Goal: Task Accomplishment & Management: Use online tool/utility

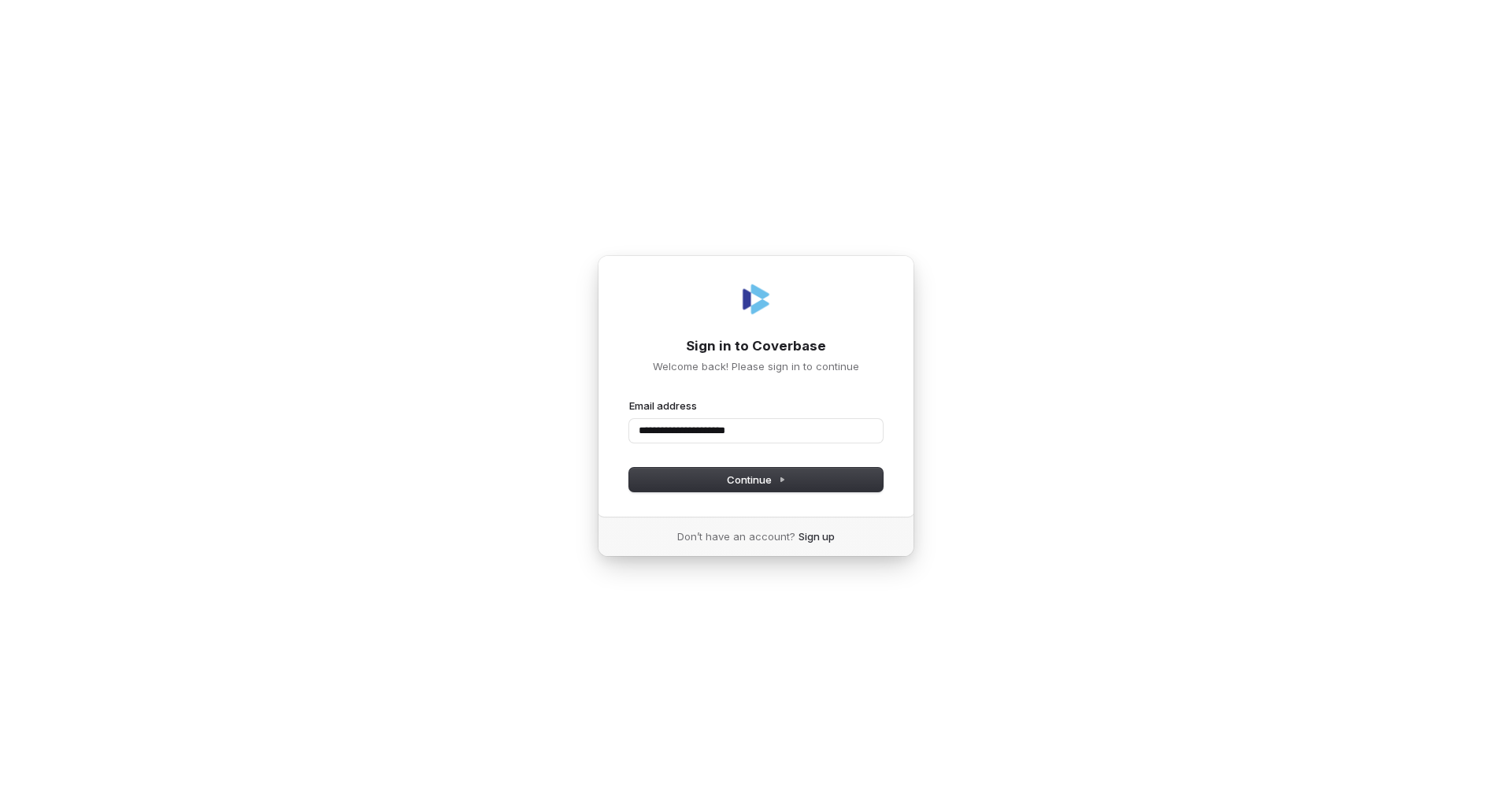
click at [629, 398] on button "submit" at bounding box center [629, 398] width 0 height 0
type input "**********"
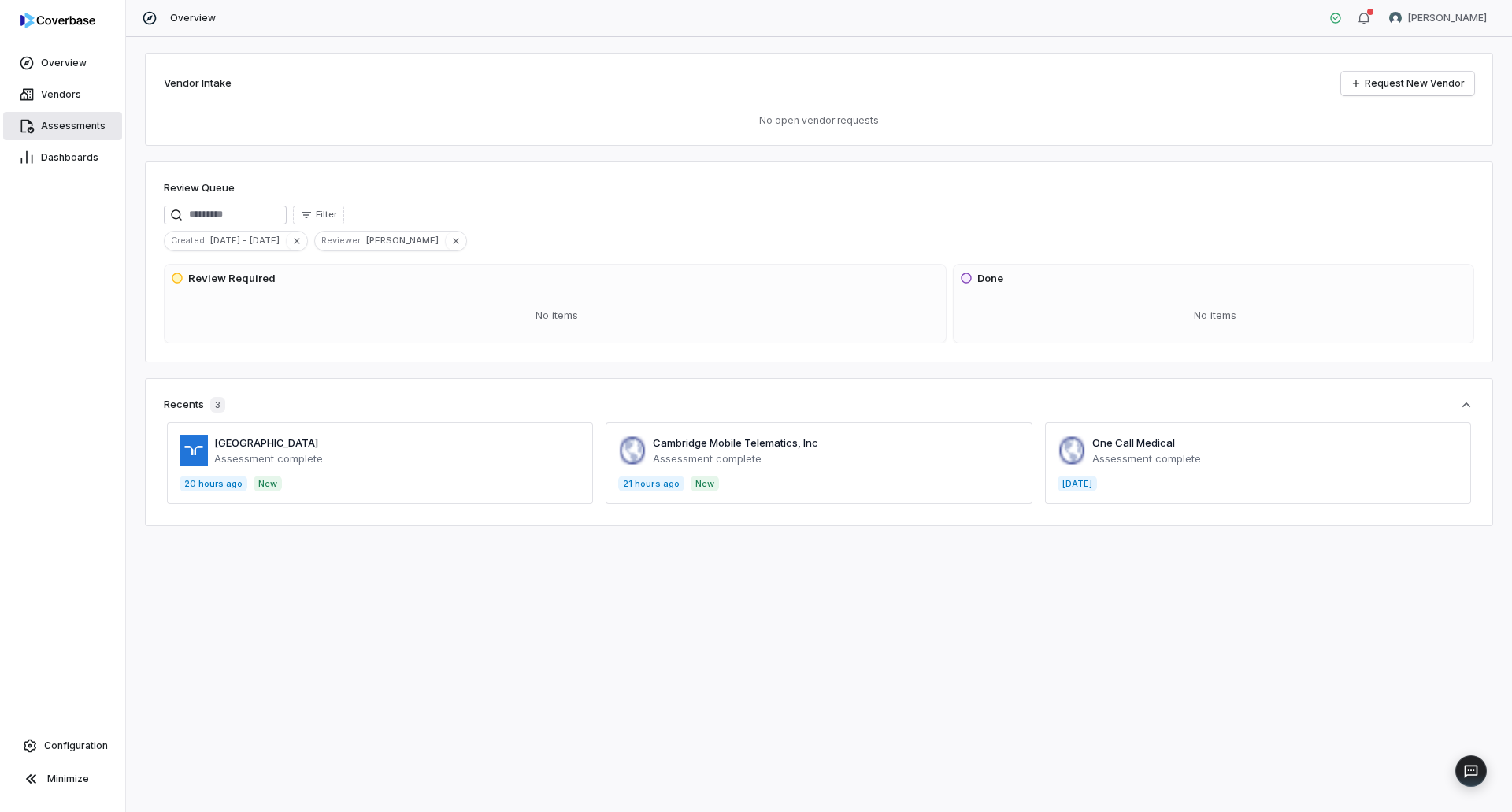
click at [87, 136] on link "Assessments" at bounding box center [63, 125] width 119 height 28
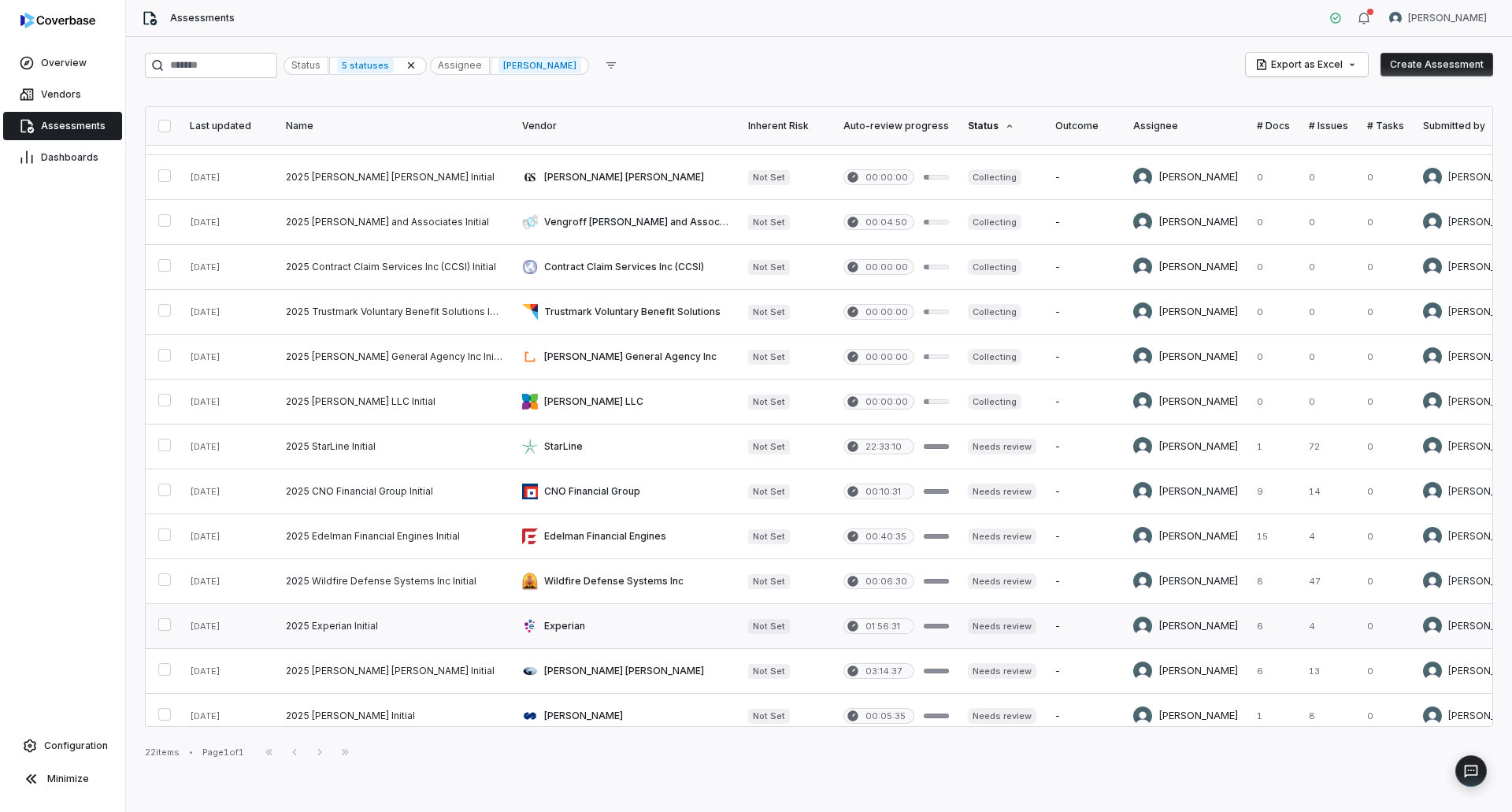
scroll to position [413, 0]
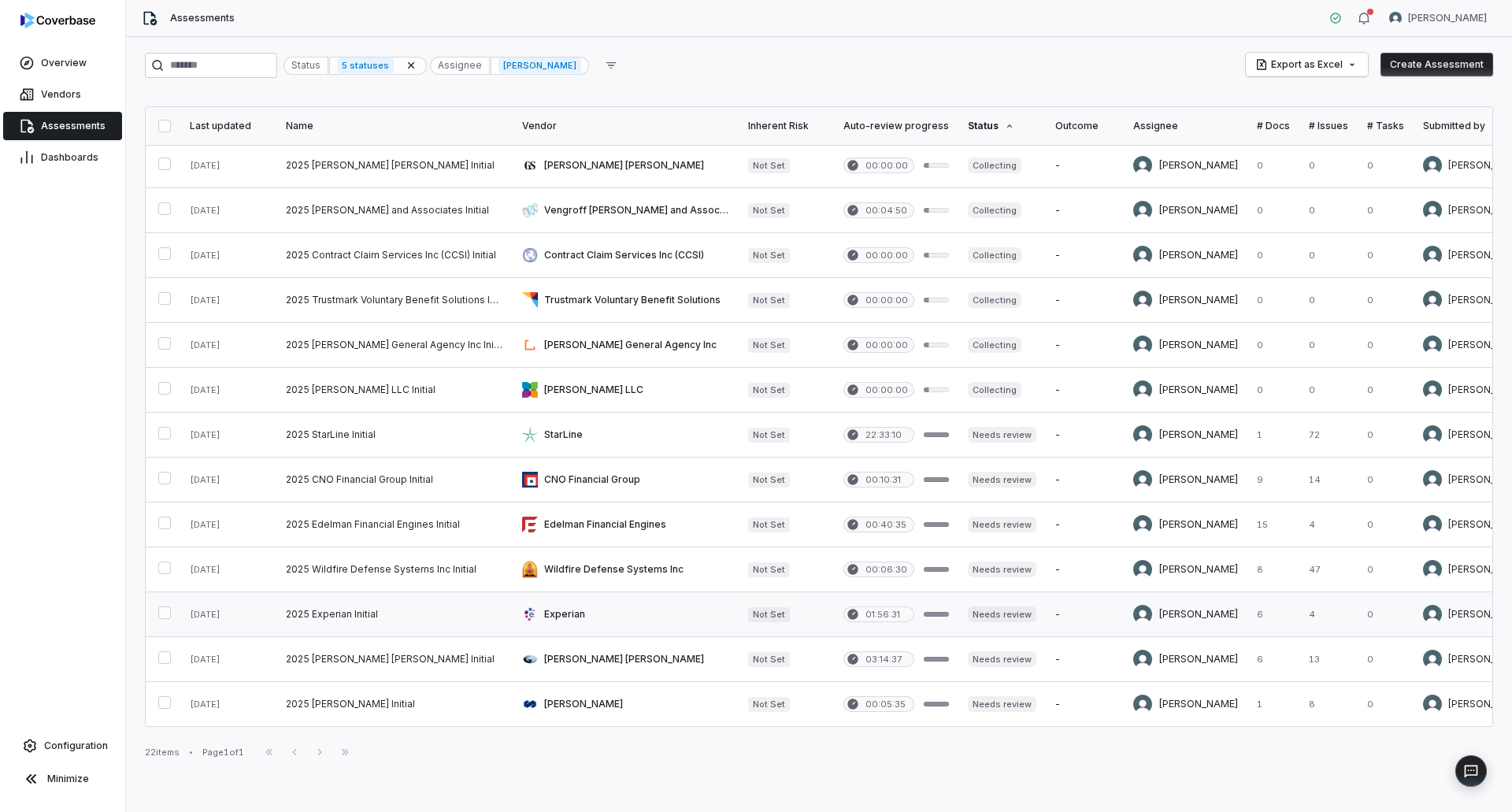
click at [615, 609] on link at bounding box center [625, 613] width 226 height 44
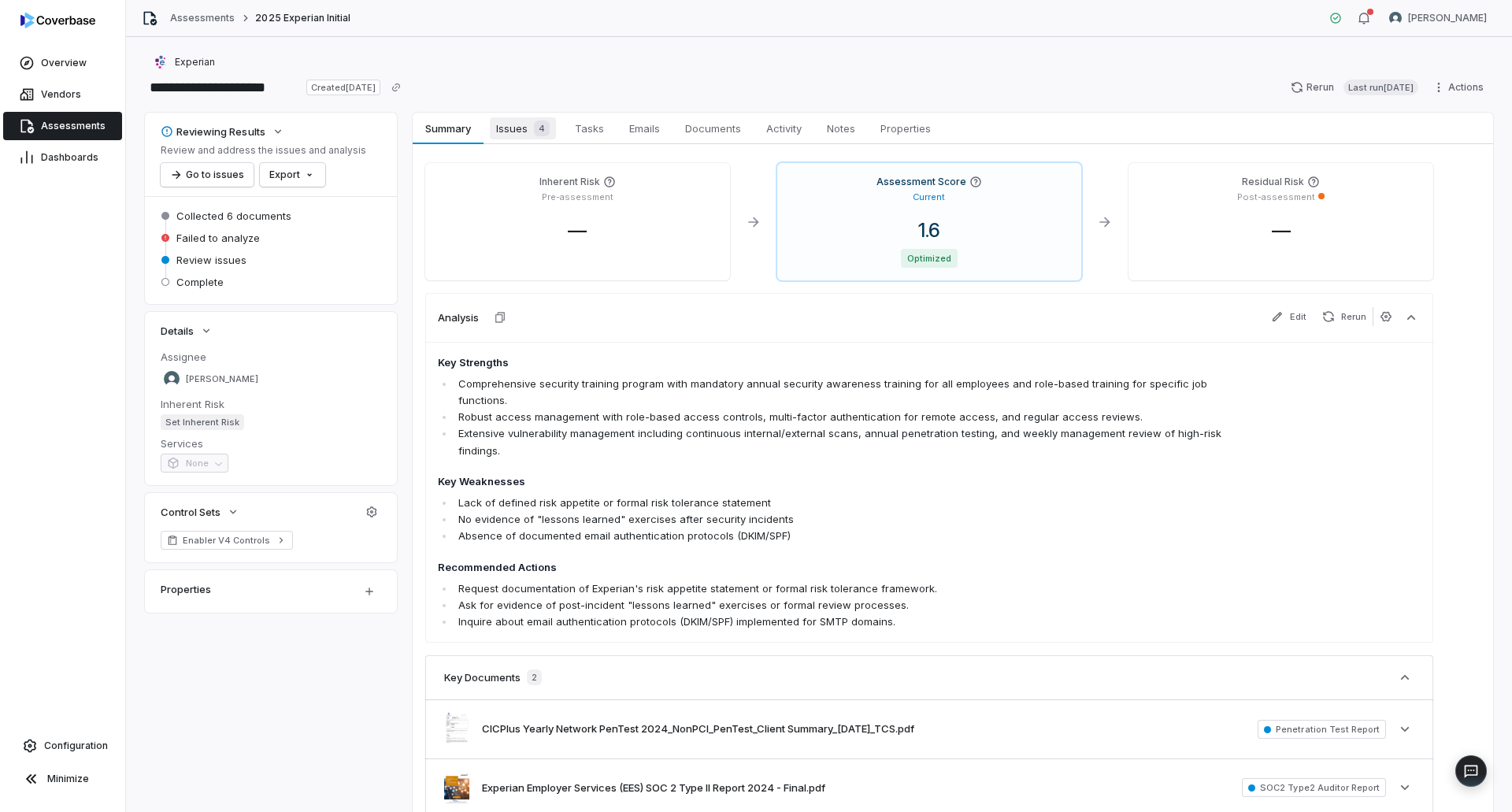
click at [525, 129] on span "Issues 4" at bounding box center [523, 128] width 66 height 22
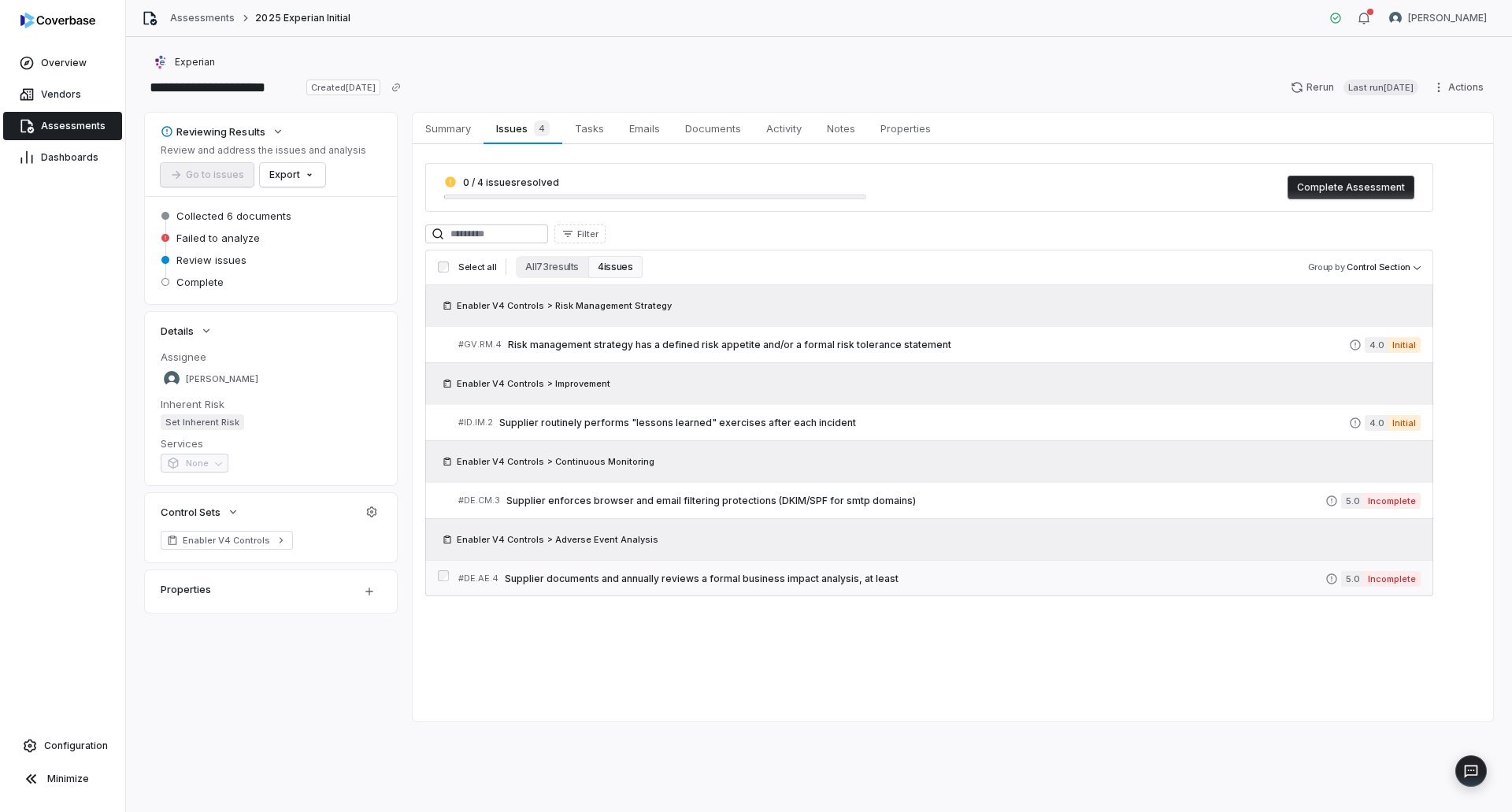
click at [840, 580] on span "Supplier documents and annually reviews a formal business impact analysis, at l…" at bounding box center [915, 579] width 820 height 13
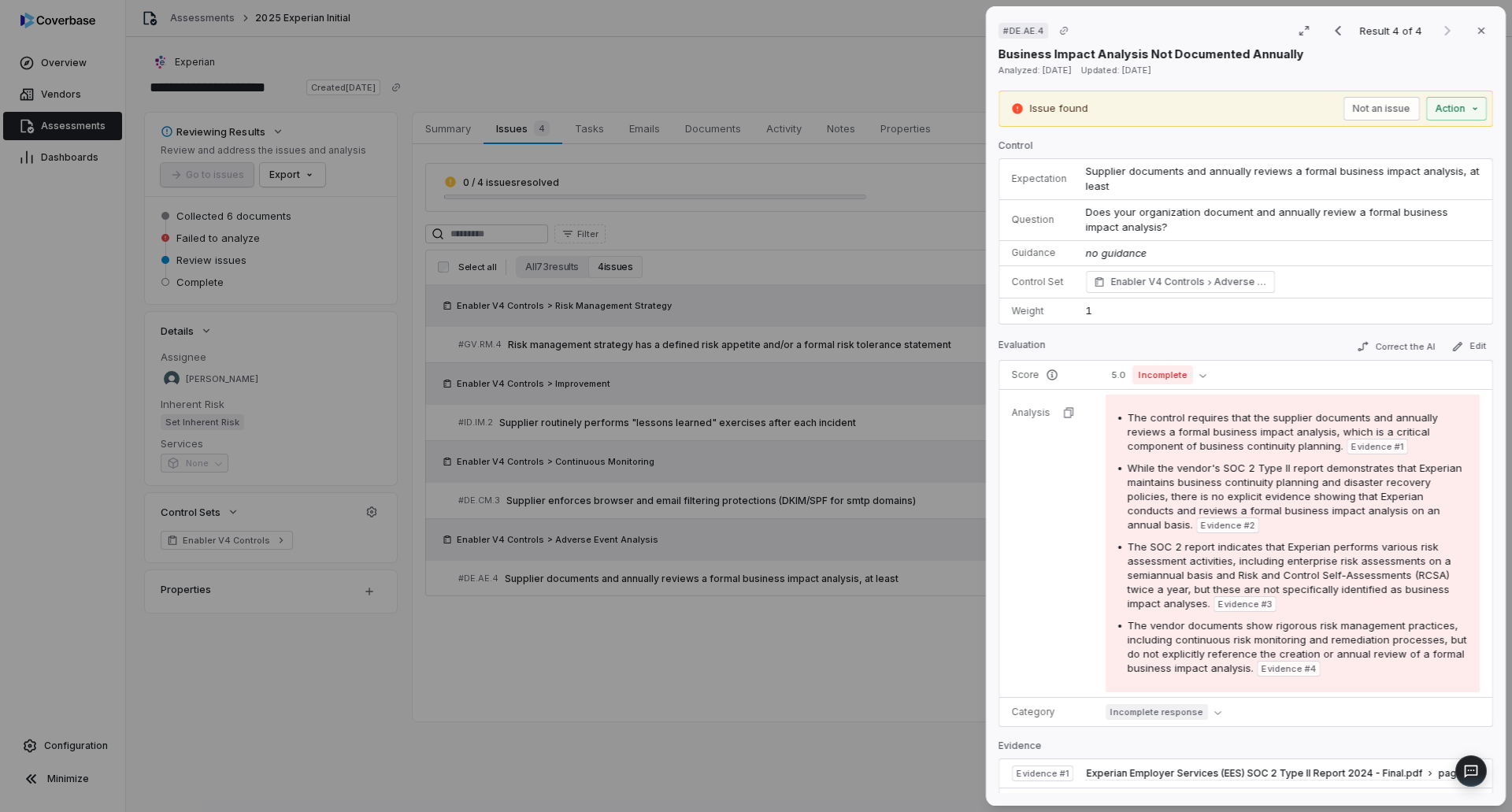
click at [745, 511] on div "# DE.AE.4 Result 4 of 4 Close Business Impact Analysis Not Documented Annually …" at bounding box center [756, 406] width 1512 height 812
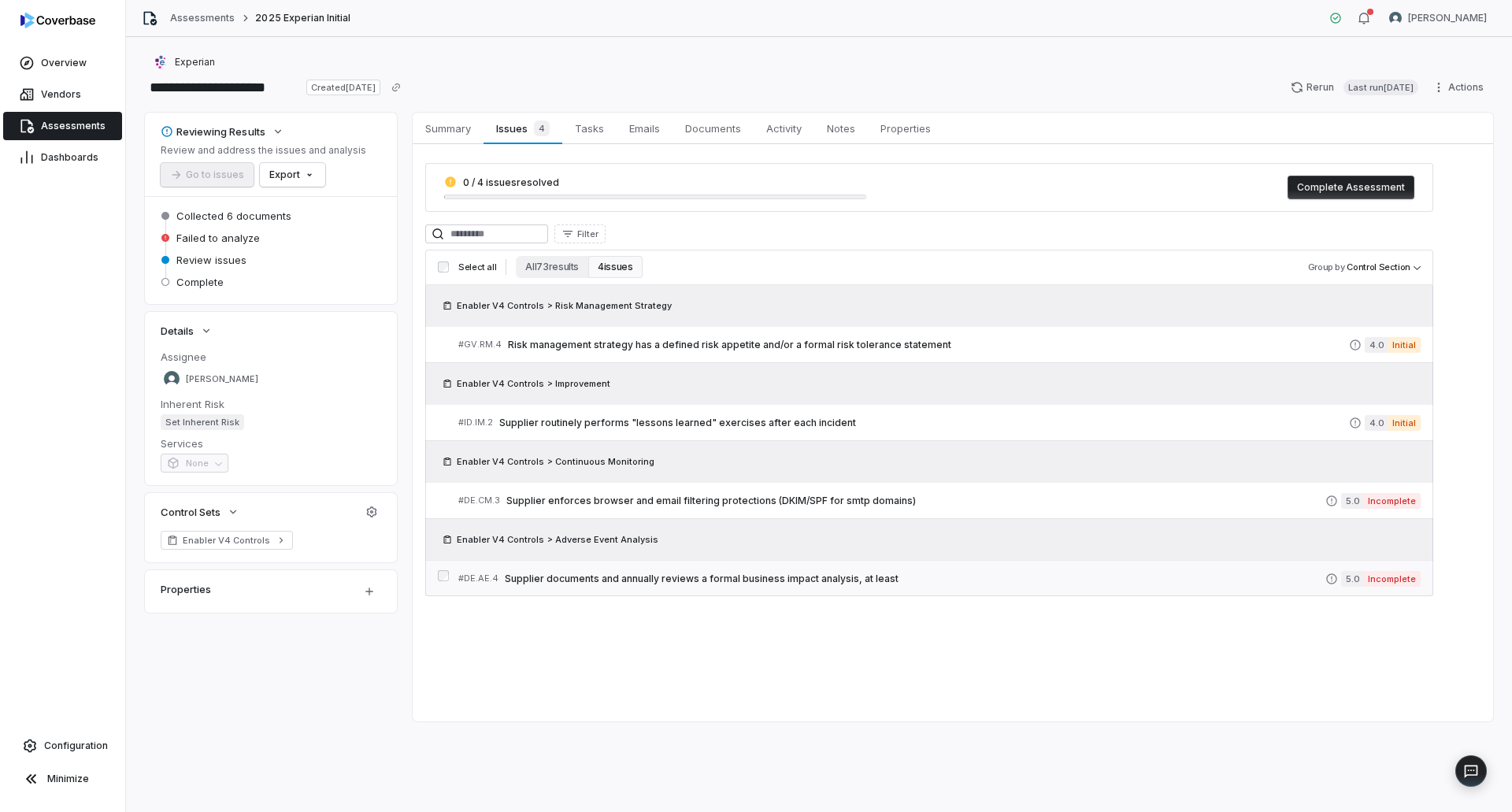
click at [687, 577] on span "Supplier documents and annually reviews a formal business impact analysis, at l…" at bounding box center [915, 579] width 820 height 13
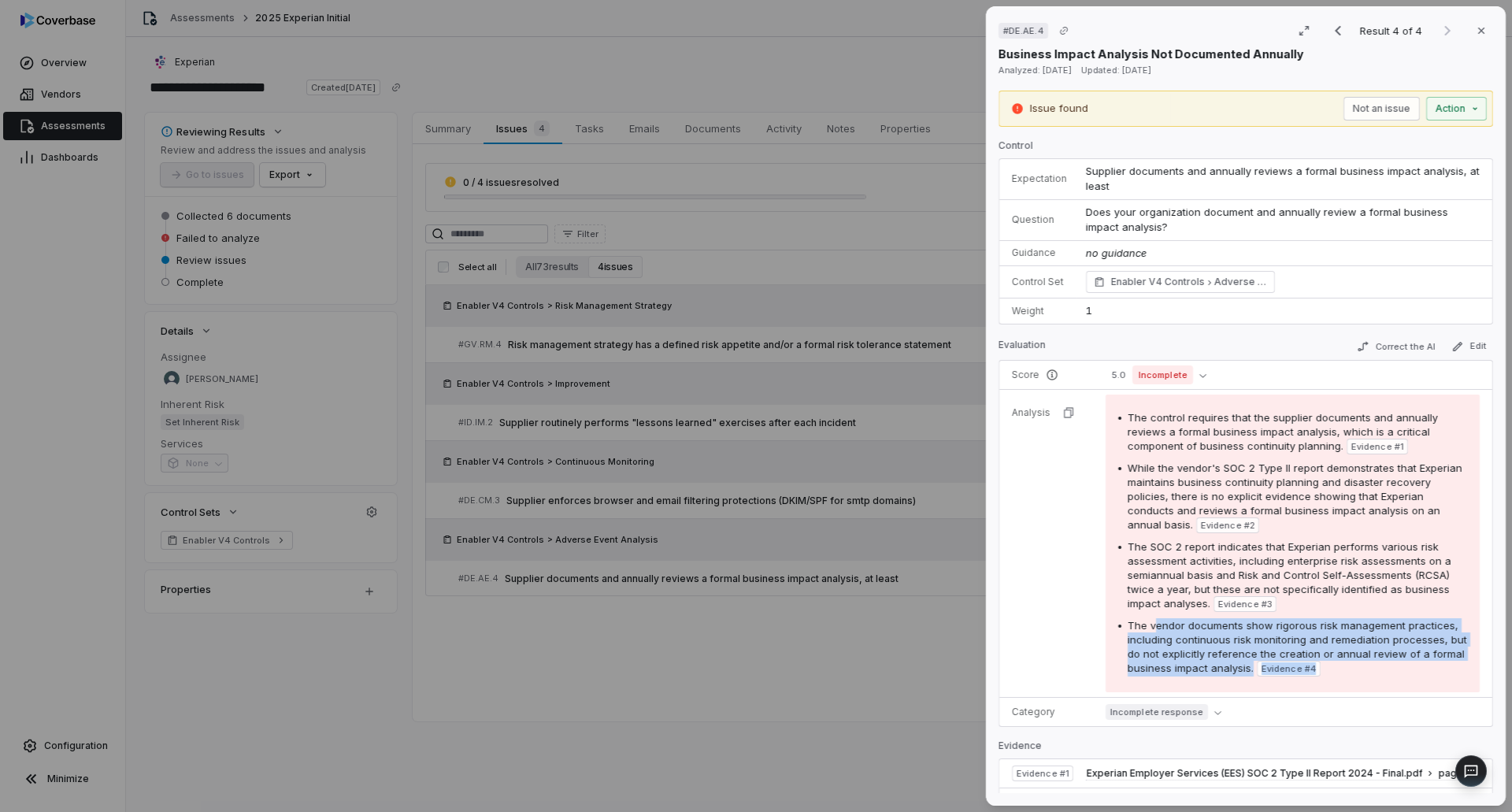
drag, startPoint x: 1160, startPoint y: 627, endPoint x: 1428, endPoint y: 662, distance: 270.3
click at [1428, 662] on div "The vendor documents show rigorous risk management practices, including continu…" at bounding box center [1297, 647] width 339 height 58
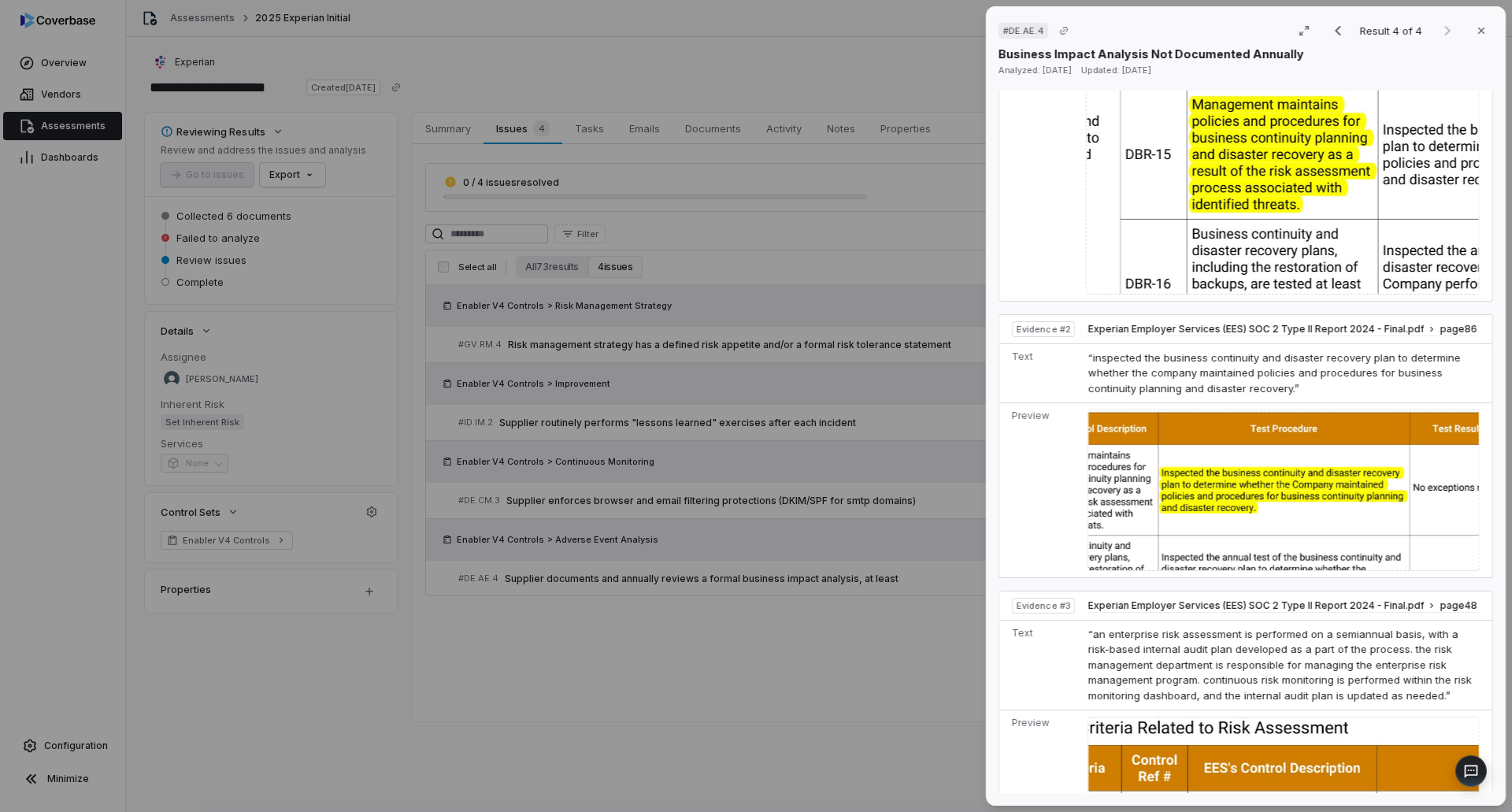
scroll to position [866, 0]
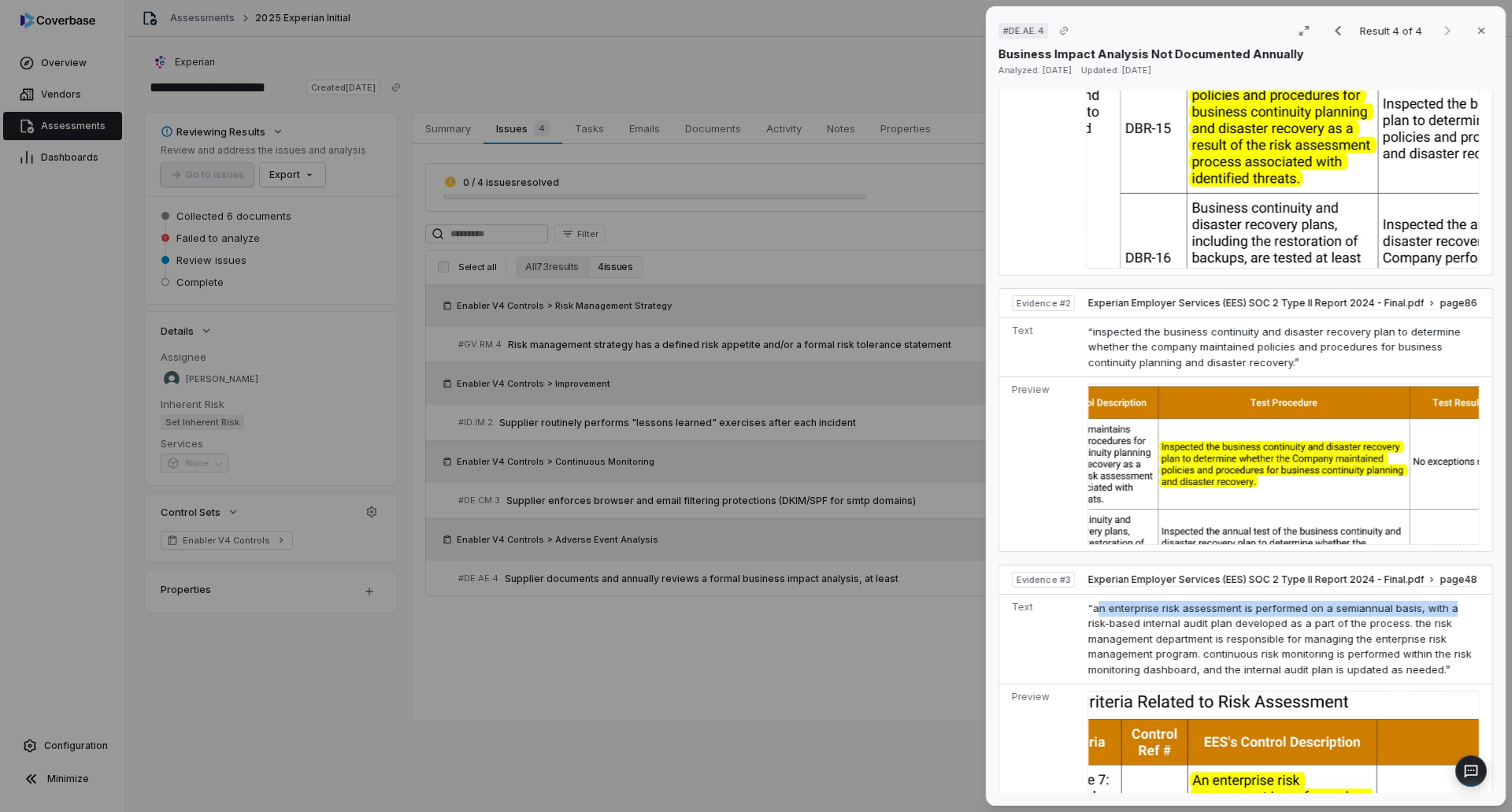
drag, startPoint x: 1098, startPoint y: 596, endPoint x: 1450, endPoint y: 599, distance: 352.0
click at [1450, 599] on td "“an enterprise risk assessment is performed on a semiannual basis, with a risk-…" at bounding box center [1286, 638] width 411 height 91
click at [1415, 625] on span "“an enterprise risk assessment is performed on a semiannual basis, with a risk-…" at bounding box center [1279, 638] width 384 height 74
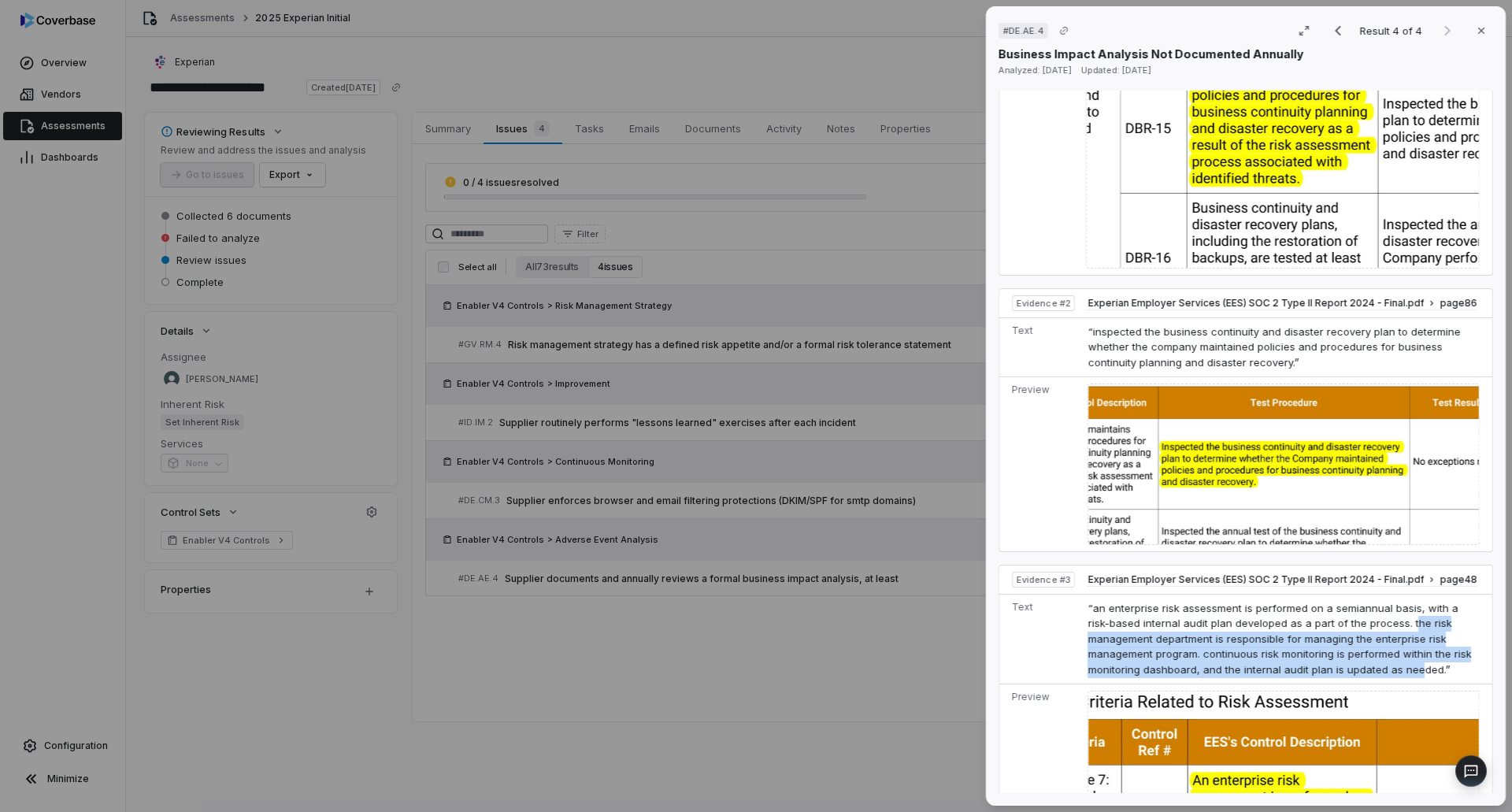
drag, startPoint x: 1406, startPoint y: 609, endPoint x: 1414, endPoint y: 661, distance: 52.6
click at [1414, 661] on td "“an enterprise risk assessment is performed on a semiannual basis, with a risk-…" at bounding box center [1286, 638] width 411 height 91
click at [1414, 647] on span "“an enterprise risk assessment is performed on a semiannual basis, with a risk-…" at bounding box center [1279, 638] width 384 height 74
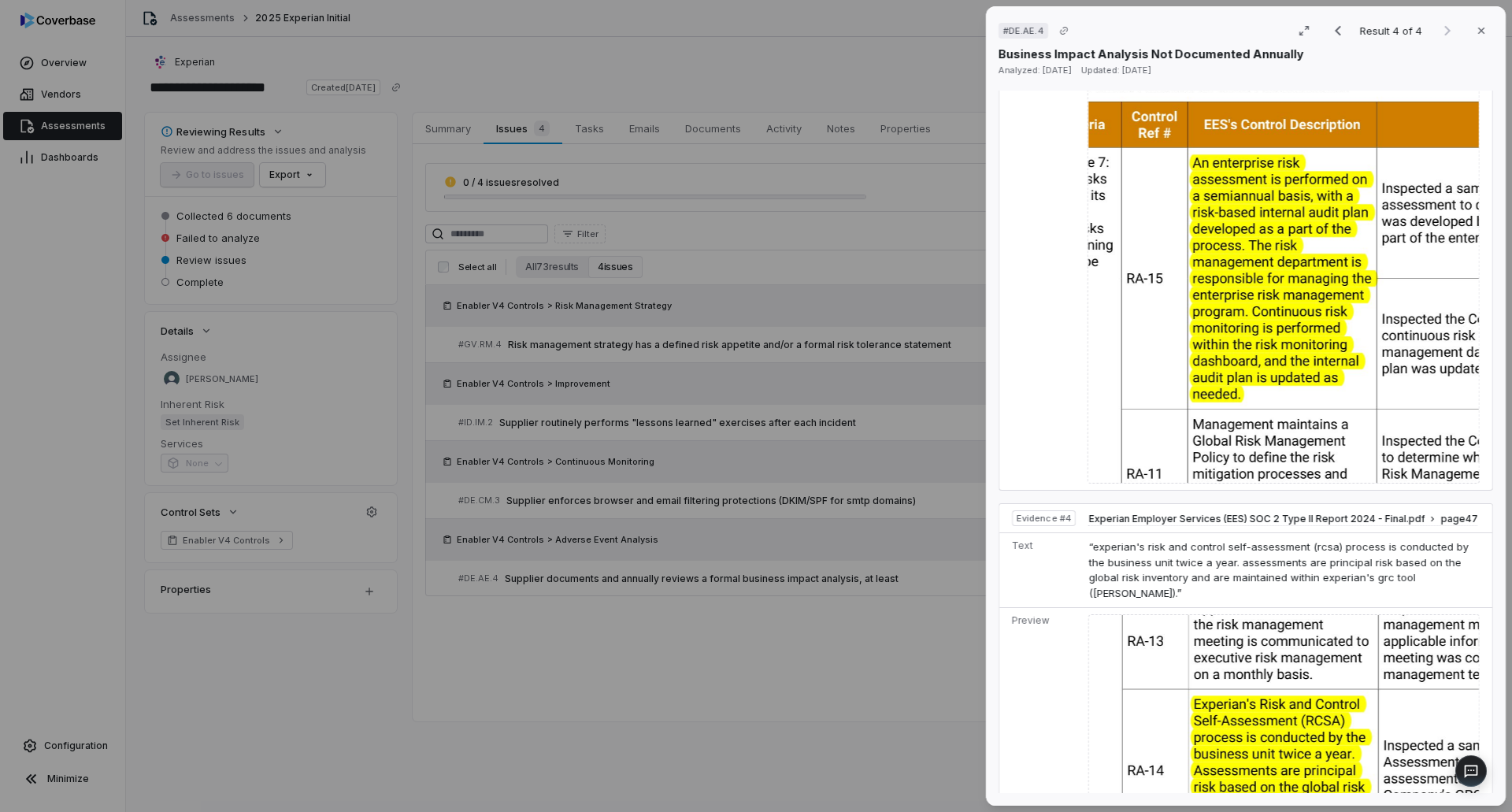
scroll to position [1495, 0]
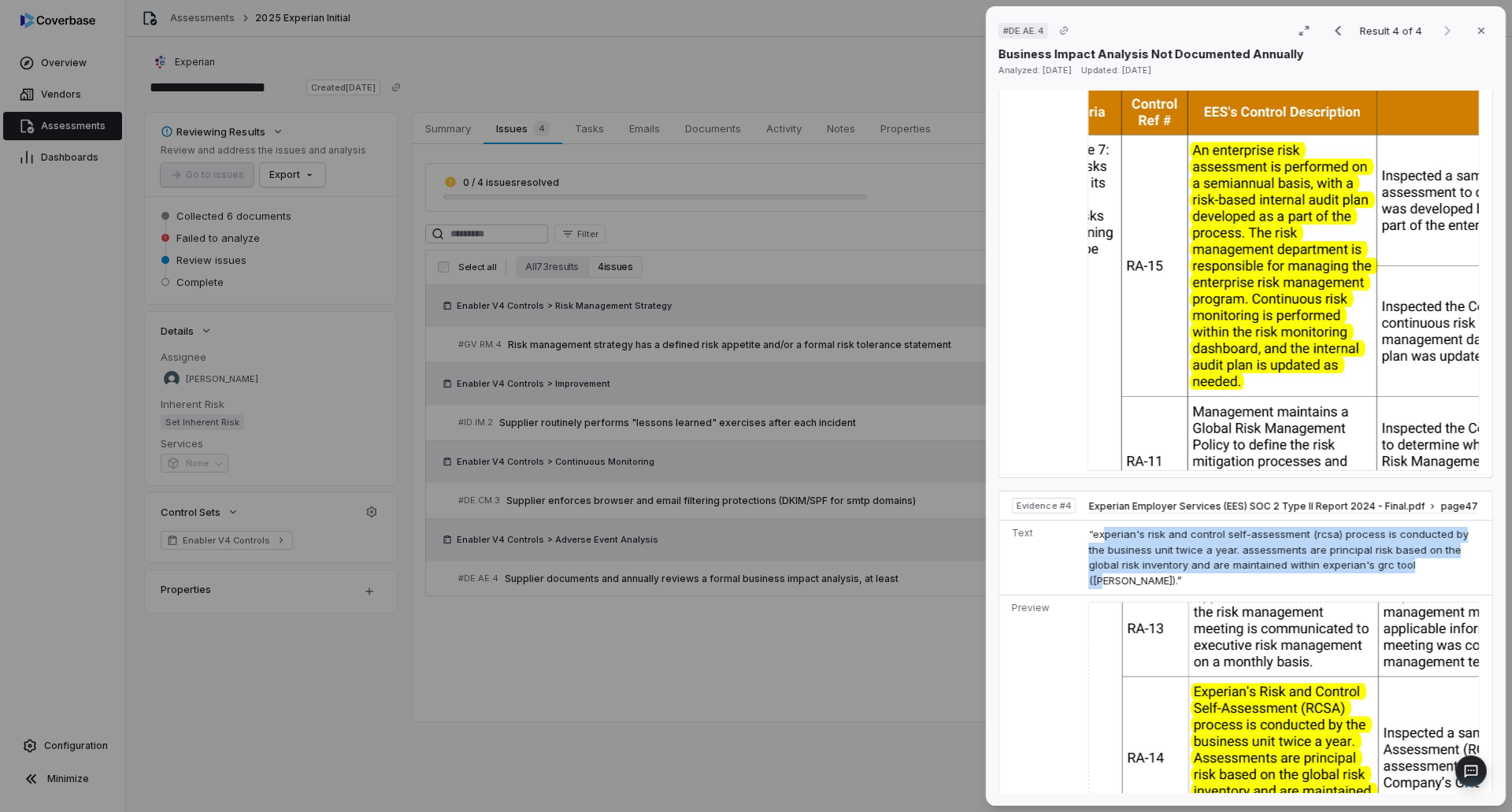
drag, startPoint x: 1100, startPoint y: 508, endPoint x: 1421, endPoint y: 535, distance: 322.1
click at [1421, 535] on span "“experian's risk and control self-assessment (rcsa) process is conducted by the…" at bounding box center [1278, 556] width 380 height 59
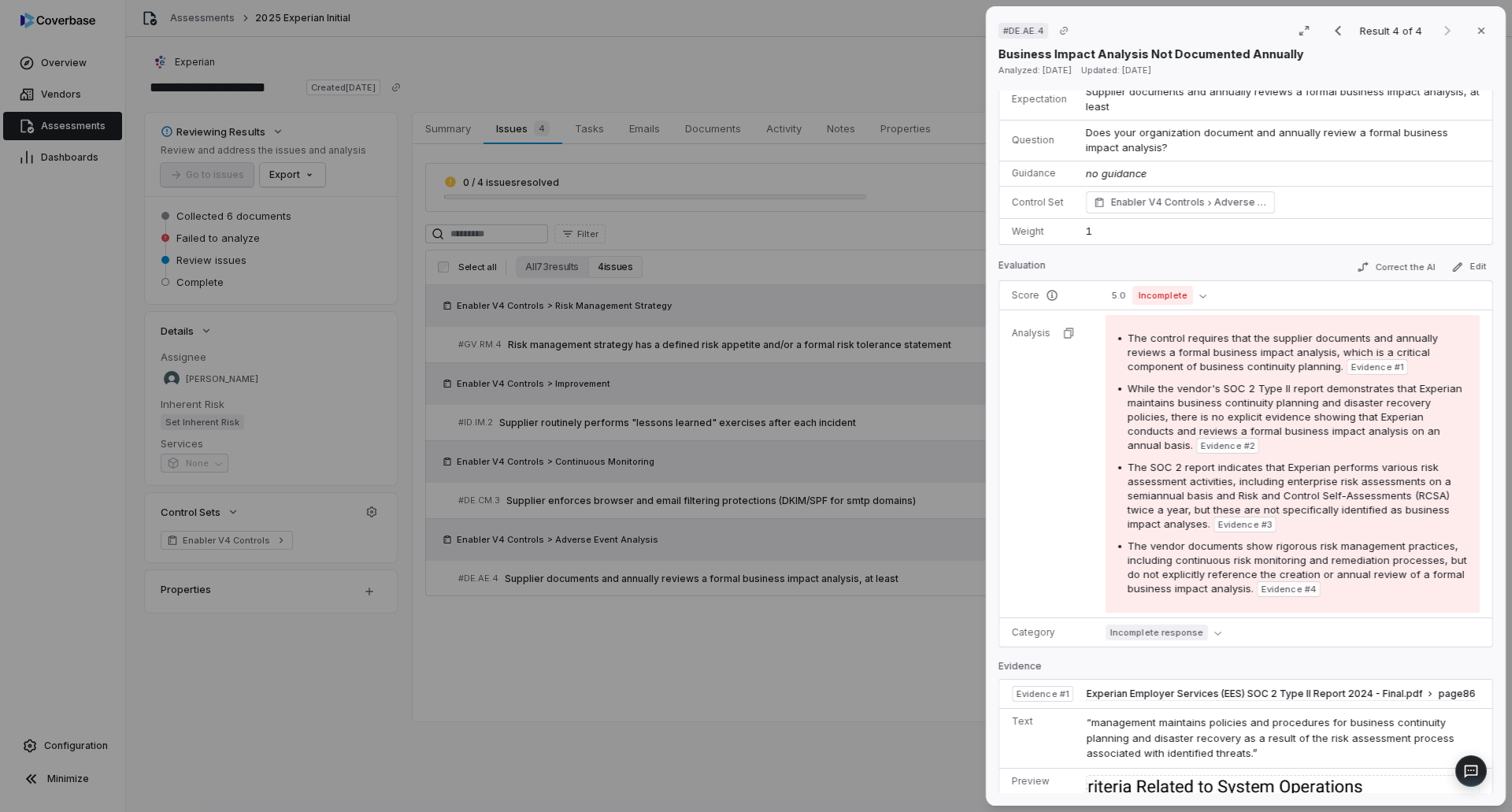
scroll to position [79, 0]
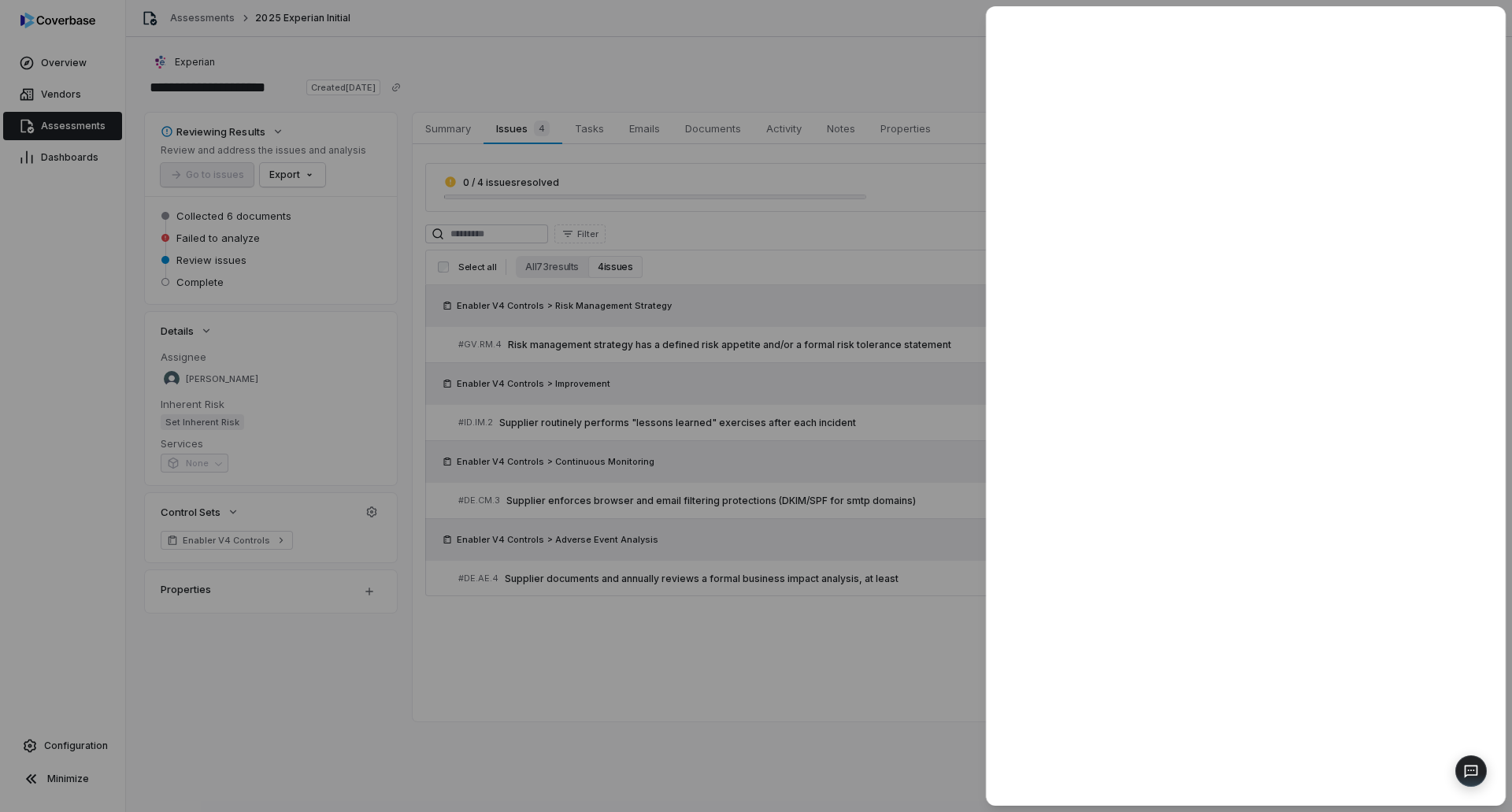
click at [893, 672] on div at bounding box center [756, 406] width 1512 height 812
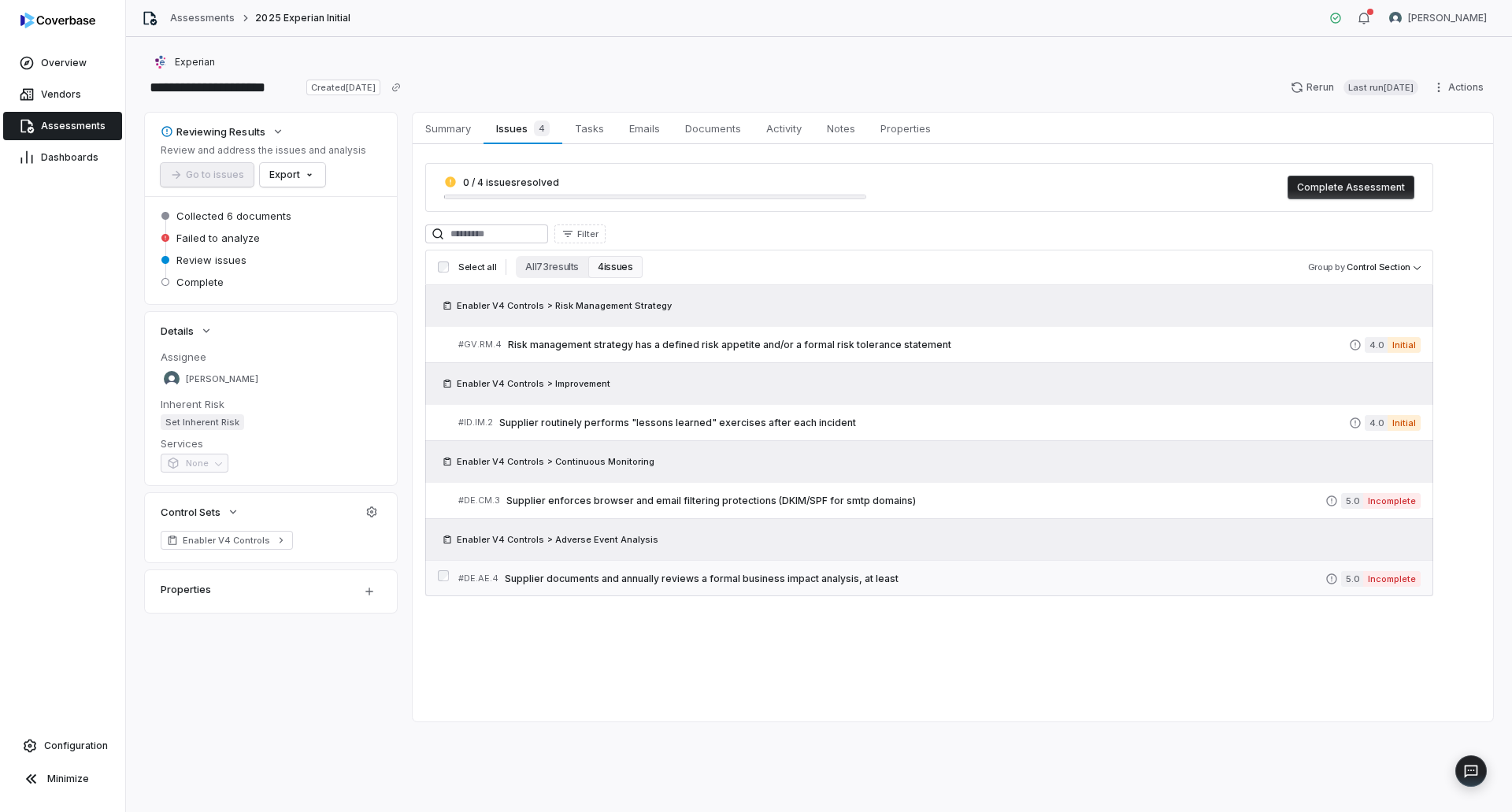
click at [740, 583] on span "Supplier documents and annually reviews a formal business impact analysis, at l…" at bounding box center [915, 579] width 820 height 13
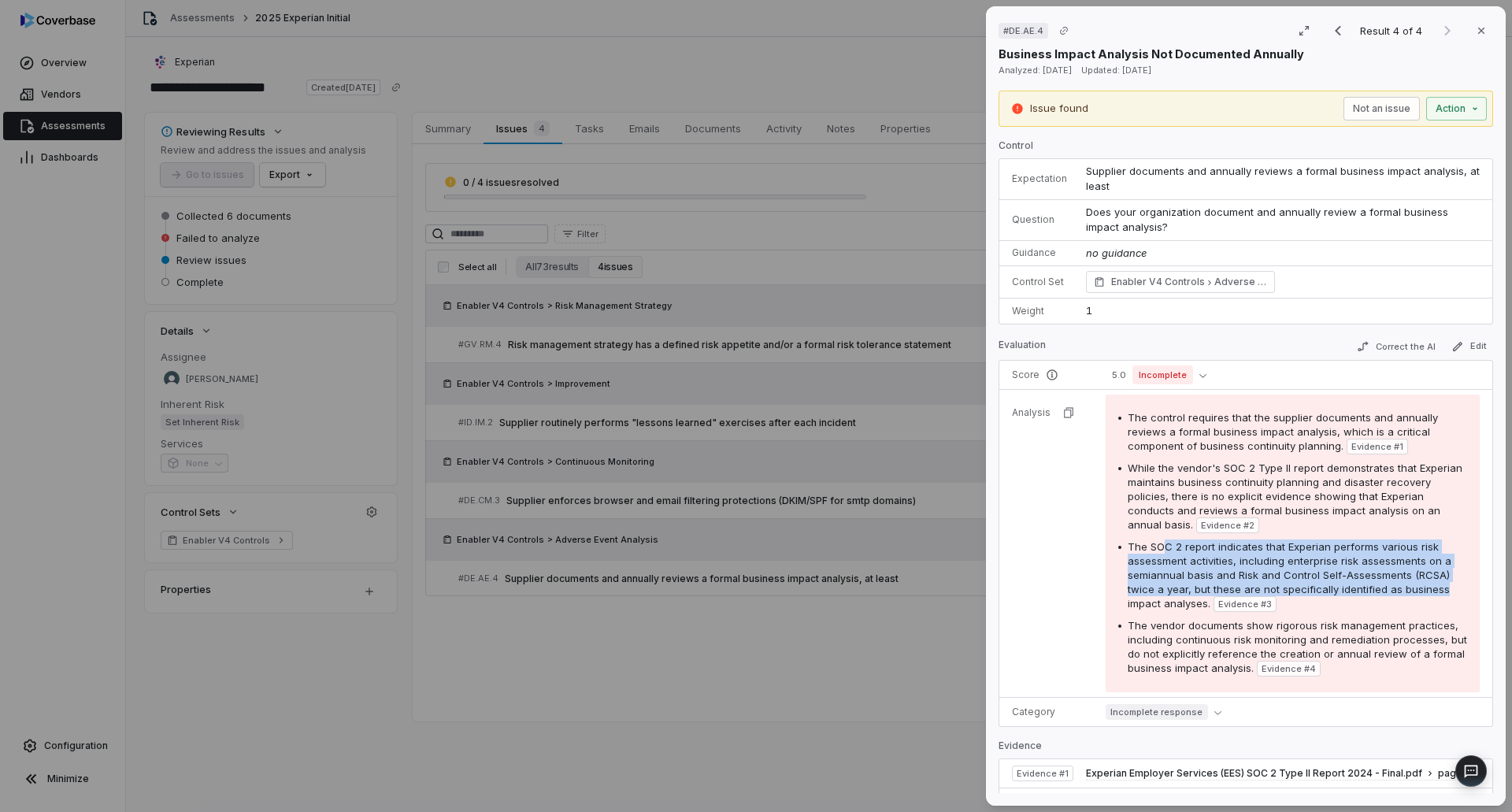
drag, startPoint x: 1188, startPoint y: 537, endPoint x: 1440, endPoint y: 595, distance: 258.6
click at [1440, 595] on div "The SOC 2 report indicates that Experian performs various risk assessment activ…" at bounding box center [1297, 576] width 339 height 72
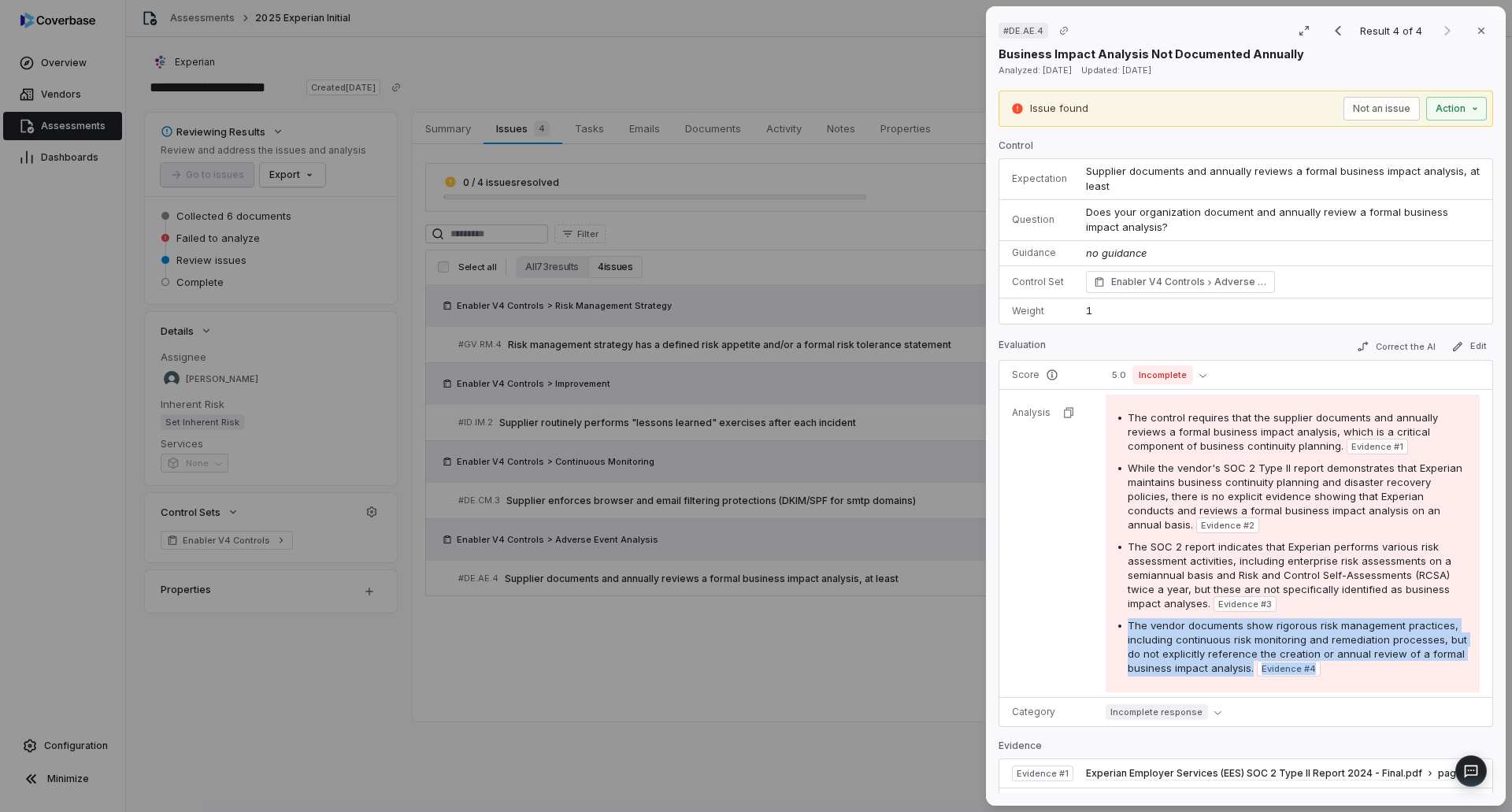
drag, startPoint x: 1126, startPoint y: 626, endPoint x: 1436, endPoint y: 667, distance: 312.7
click at [1436, 667] on div "The vendor documents show rigorous risk management practices, including continu…" at bounding box center [1297, 647] width 339 height 58
click at [1144, 646] on div "The vendor documents show rigorous risk management practices, including continu…" at bounding box center [1297, 647] width 339 height 58
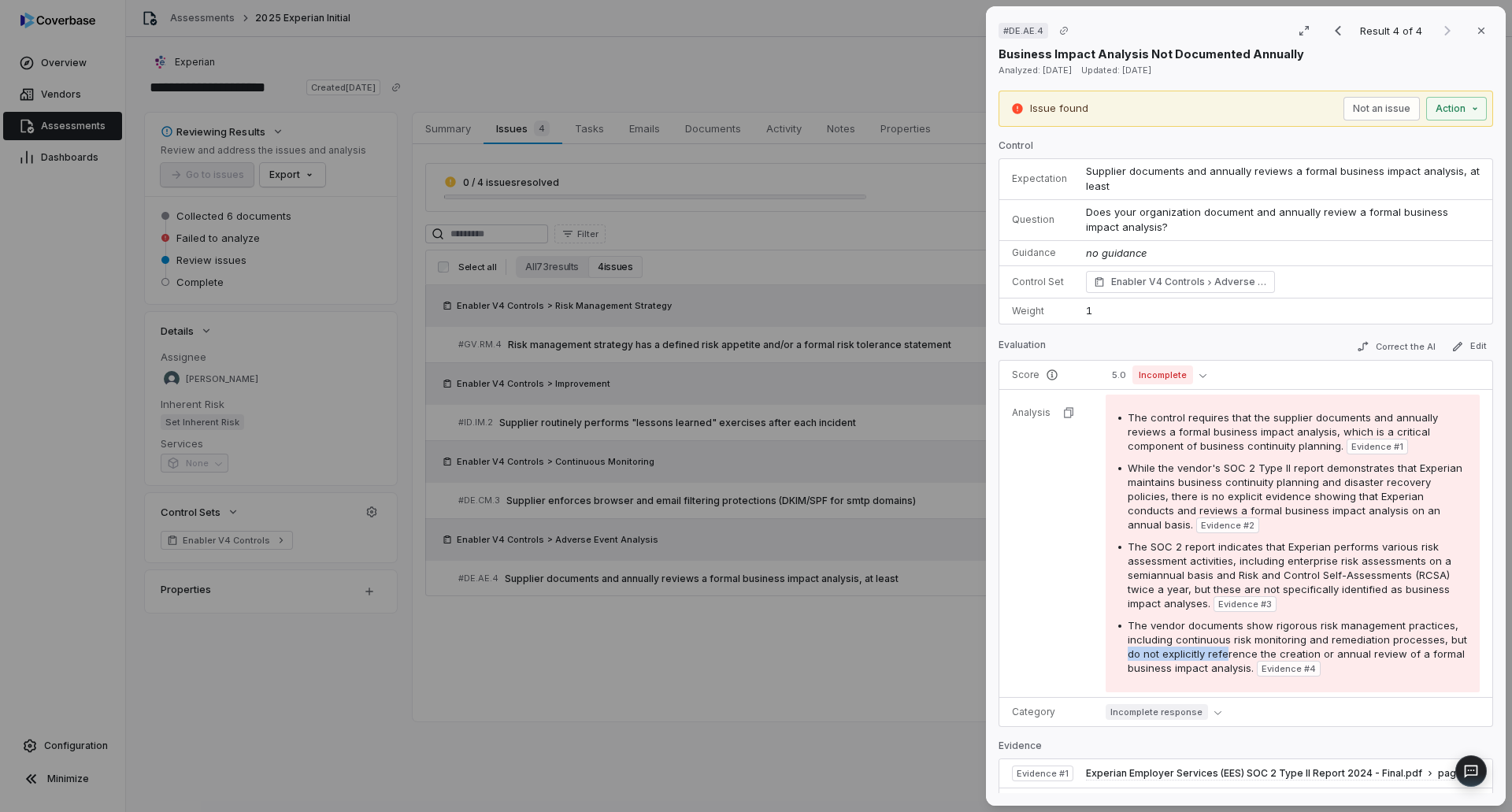
drag, startPoint x: 1144, startPoint y: 652, endPoint x: 1243, endPoint y: 659, distance: 99.2
click at [1243, 659] on span "The vendor documents show rigorous risk management practices, including continu…" at bounding box center [1297, 646] width 339 height 55
click at [820, 651] on div "# DE.AE.4 Result 4 of 4 Close Business Impact Analysis Not Documented Annually …" at bounding box center [756, 406] width 1512 height 812
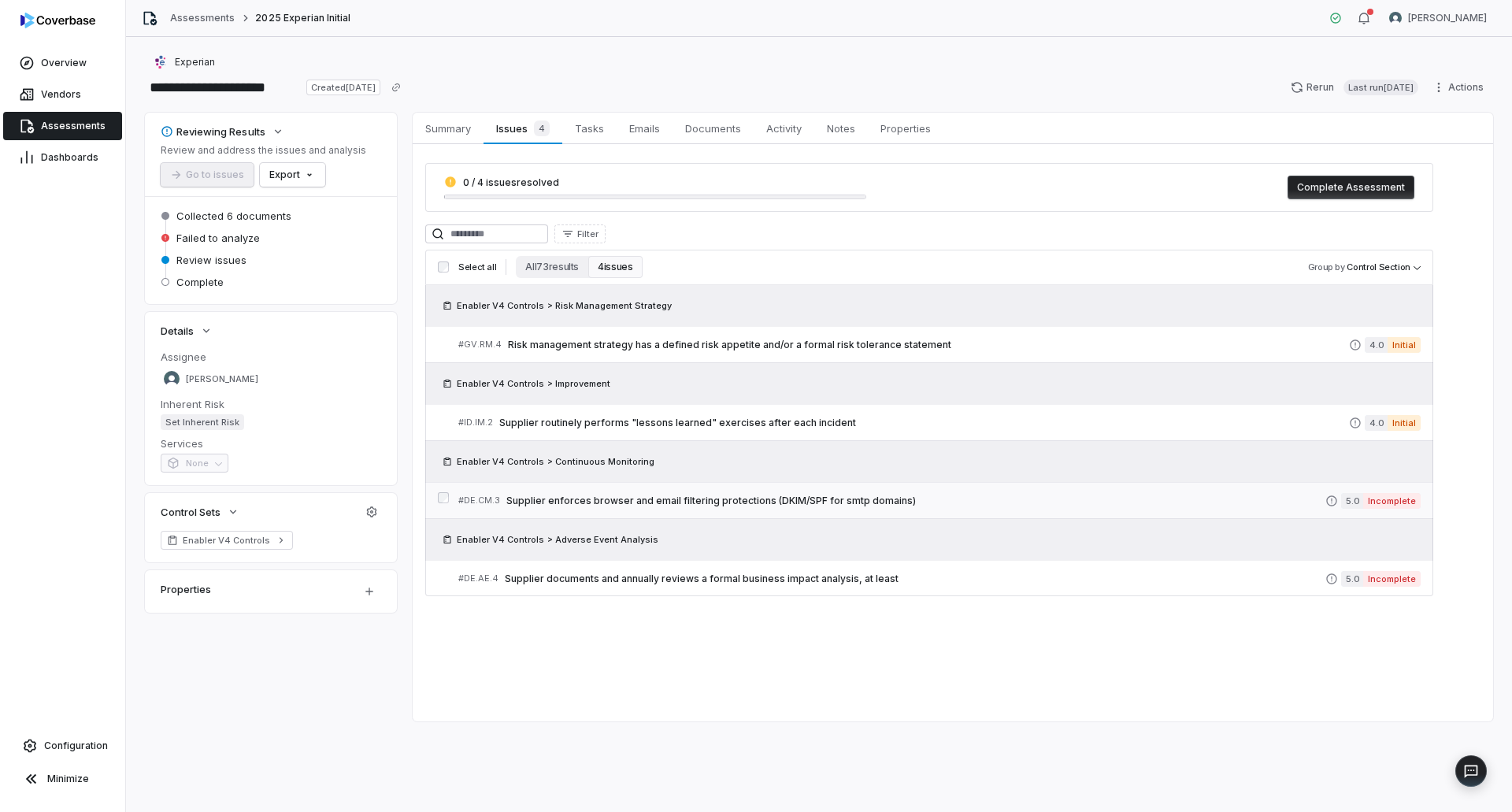
click at [844, 487] on link "# DE.CM.3 Supplier enforces browser and email filtering protections (DKIM/SPF f…" at bounding box center [939, 500] width 963 height 35
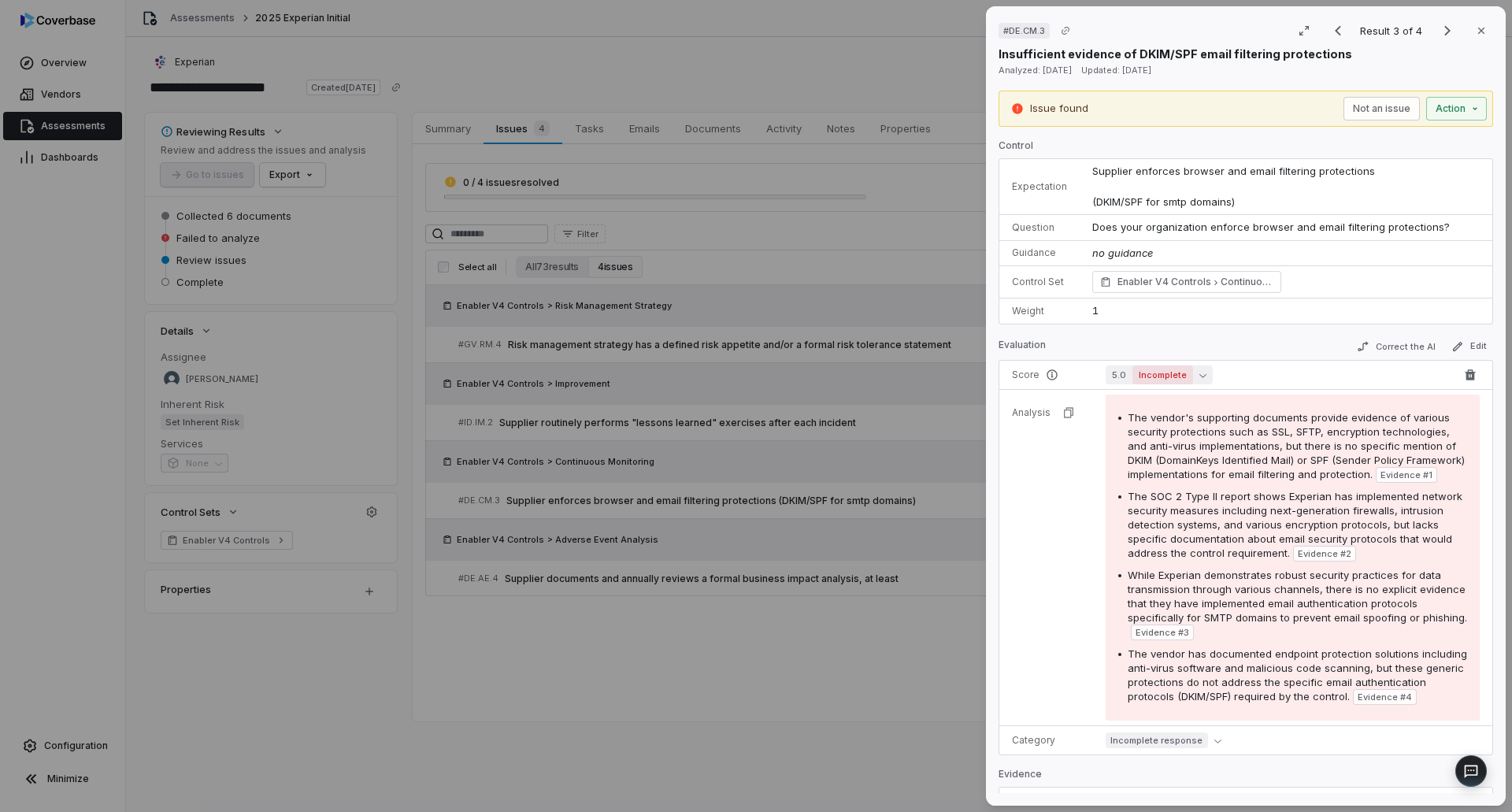
click at [1207, 378] on button "5.0 Incomplete" at bounding box center [1159, 375] width 107 height 19
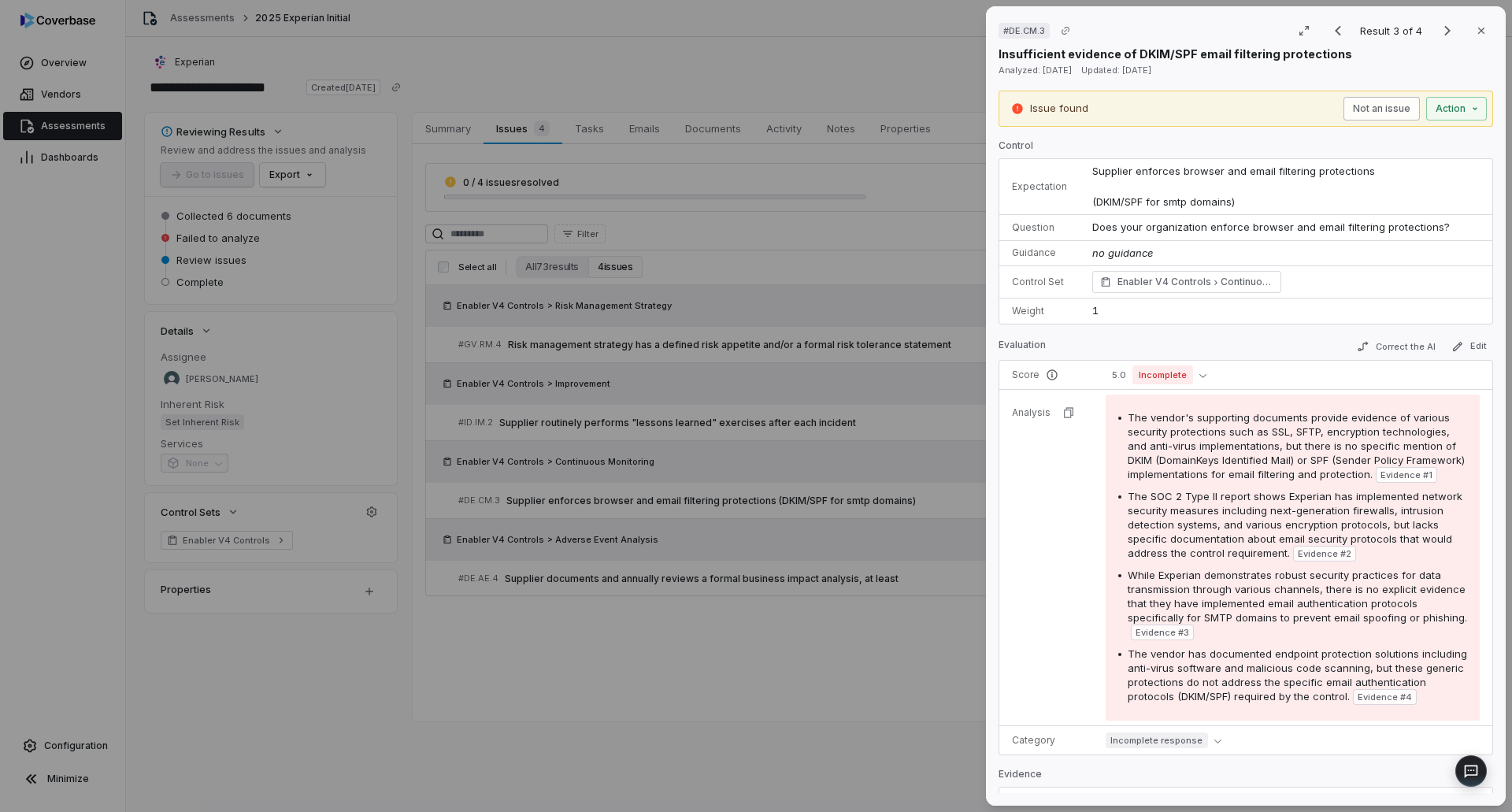
click at [1363, 113] on button "Not an issue" at bounding box center [1381, 108] width 76 height 23
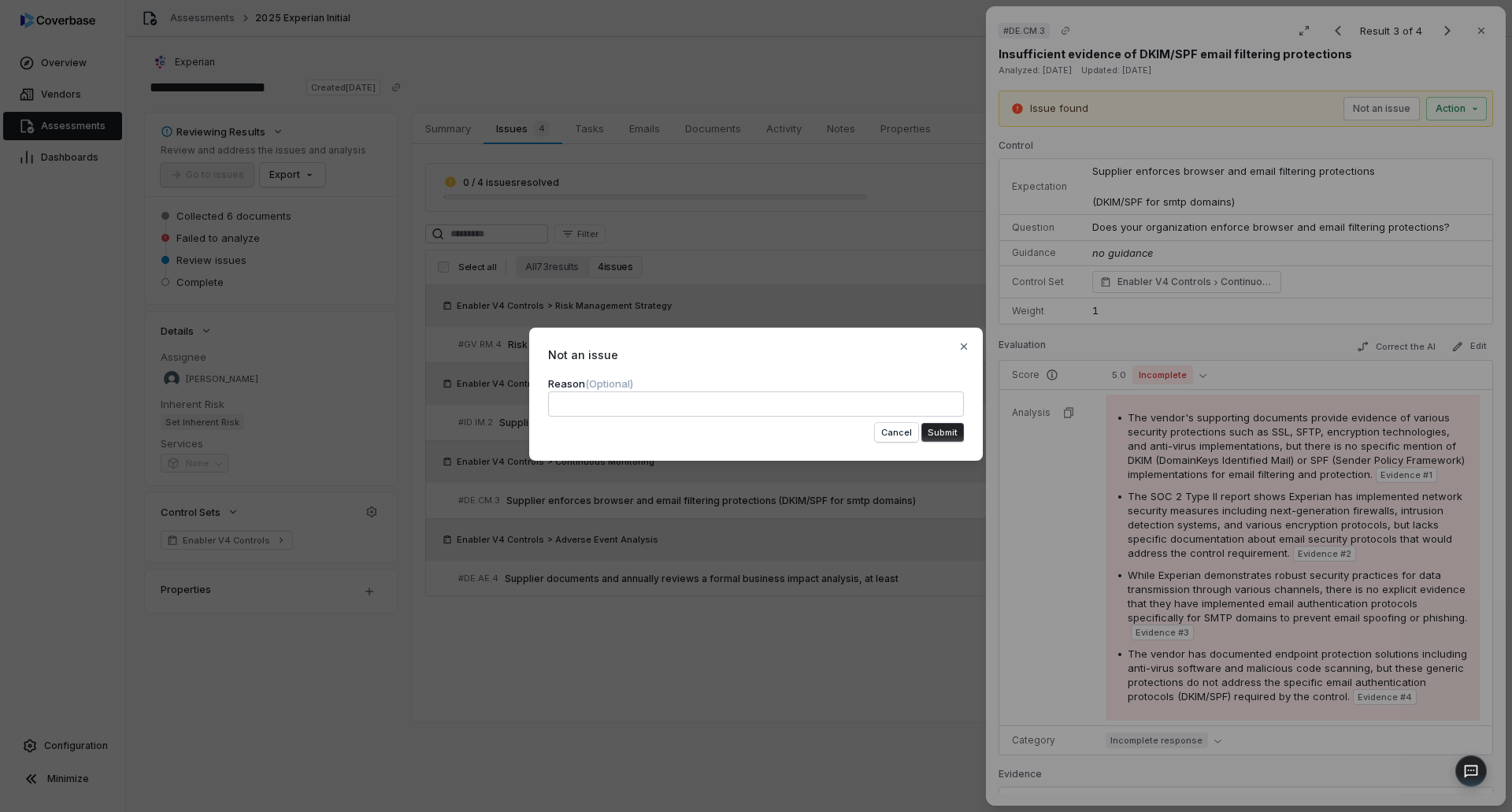
click at [644, 398] on textarea at bounding box center [756, 404] width 416 height 25
type textarea "*"
type textarea "**"
type textarea "*"
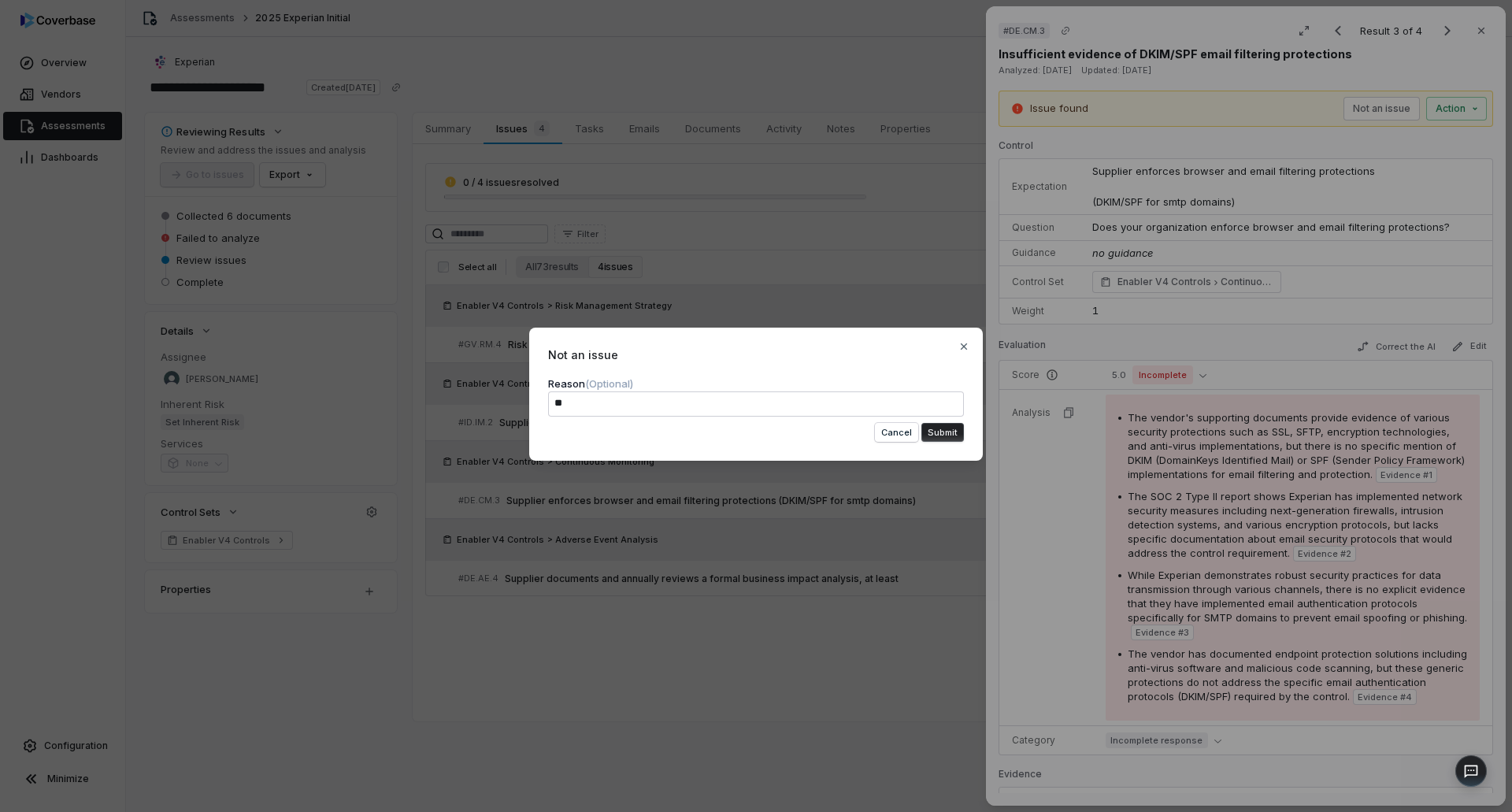
type textarea "***"
type textarea "*"
type textarea "****"
type textarea "*"
type textarea "*****"
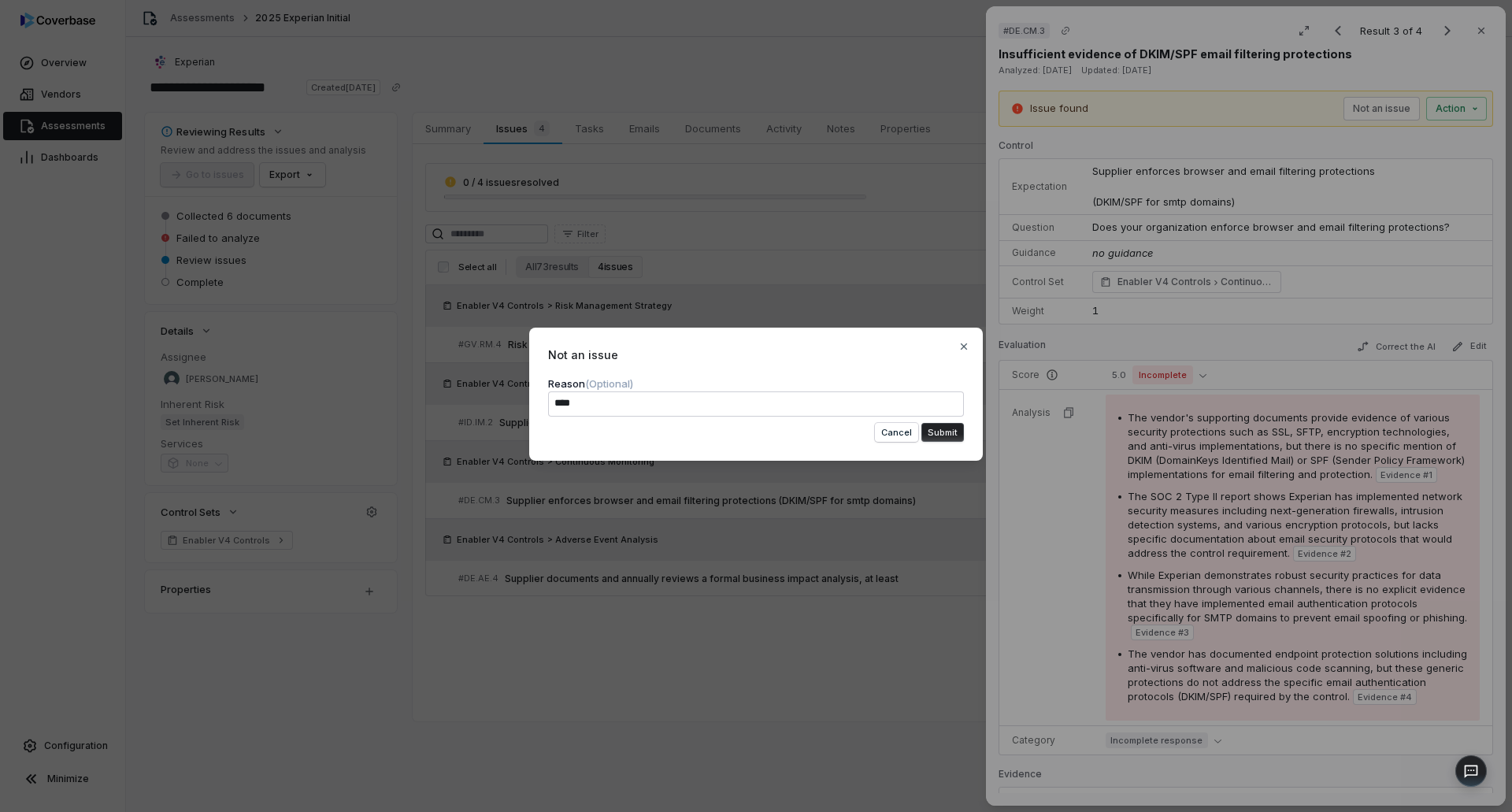
type textarea "*"
type textarea "*****"
type textarea "*"
type textarea "*****"
type textarea "*"
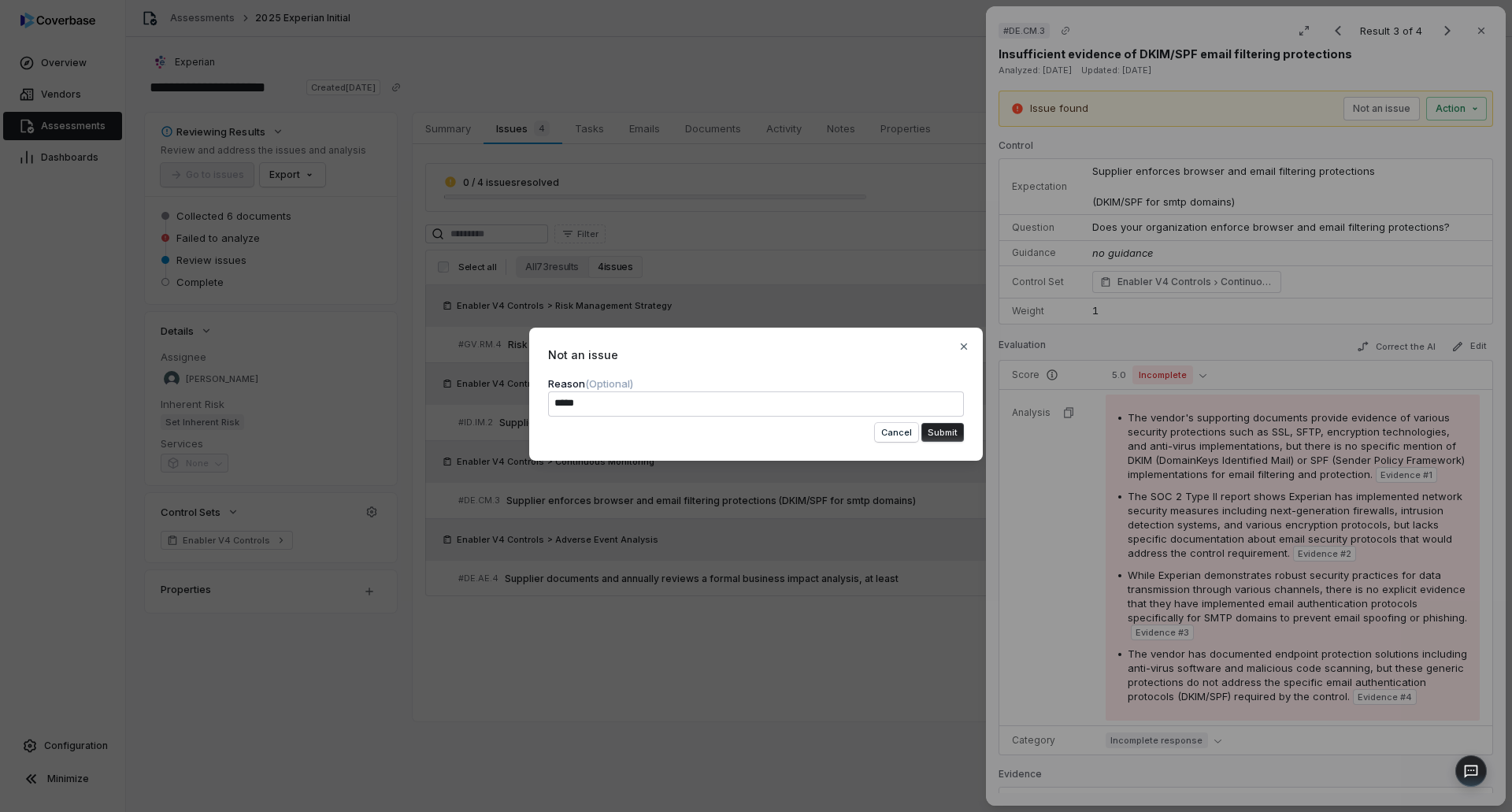
type textarea "******"
type textarea "*"
type textarea "*******"
type textarea "*"
type textarea "*******"
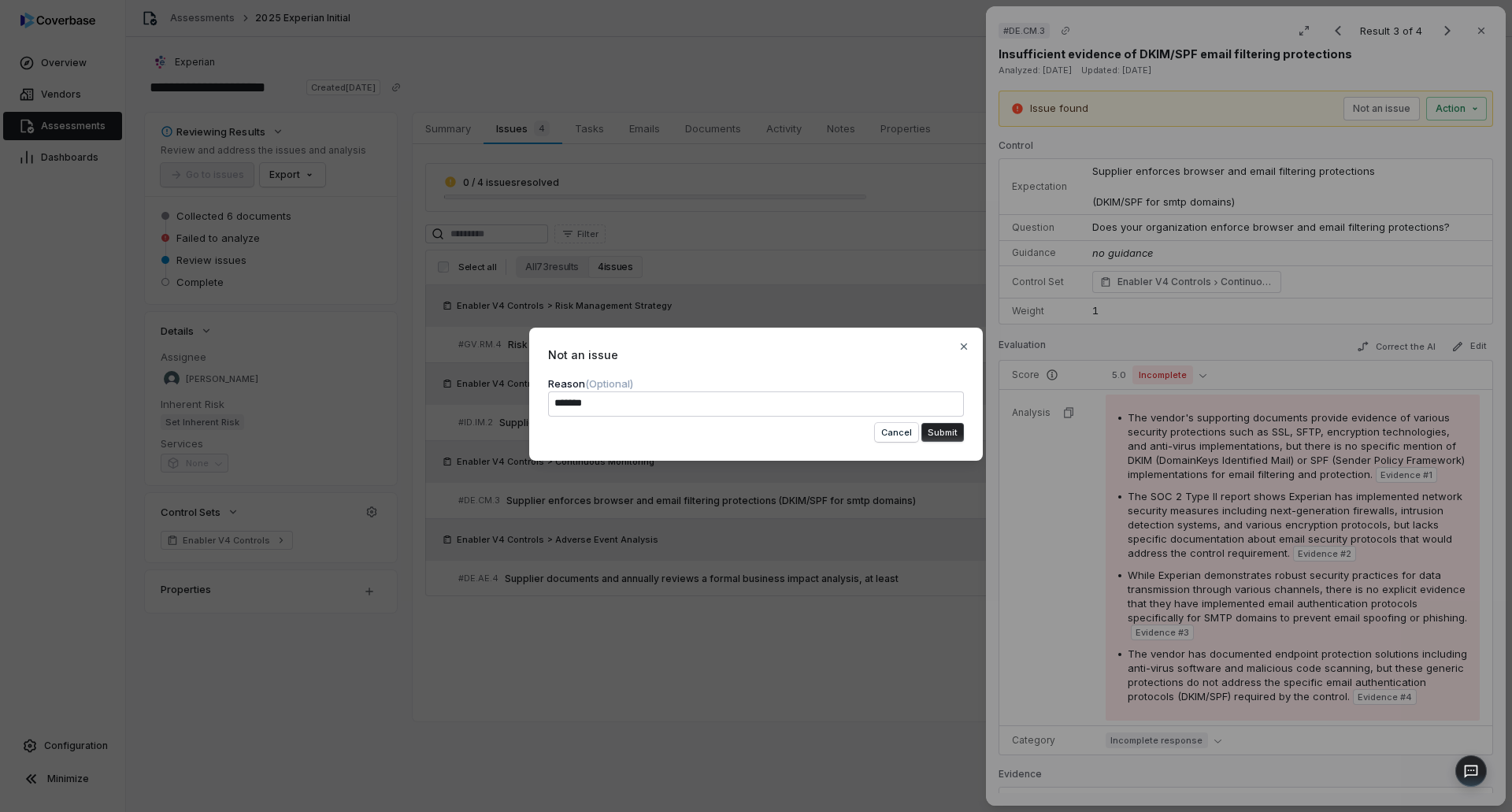
type textarea "*"
type textarea "*********"
type textarea "*"
type textarea "**********"
type textarea "*"
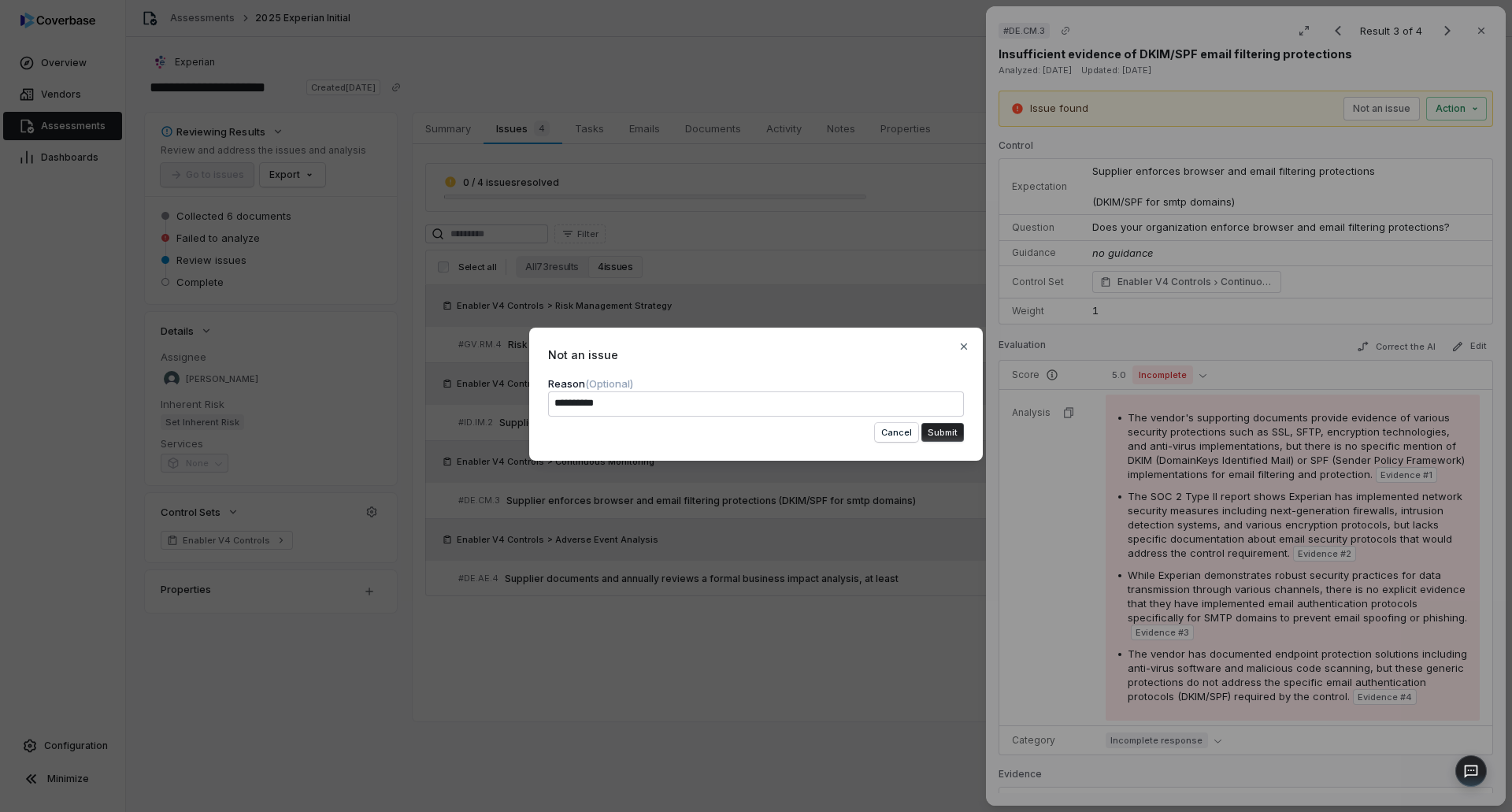
type textarea "**********"
type textarea "*"
type textarea "**********"
type textarea "*"
type textarea "**********"
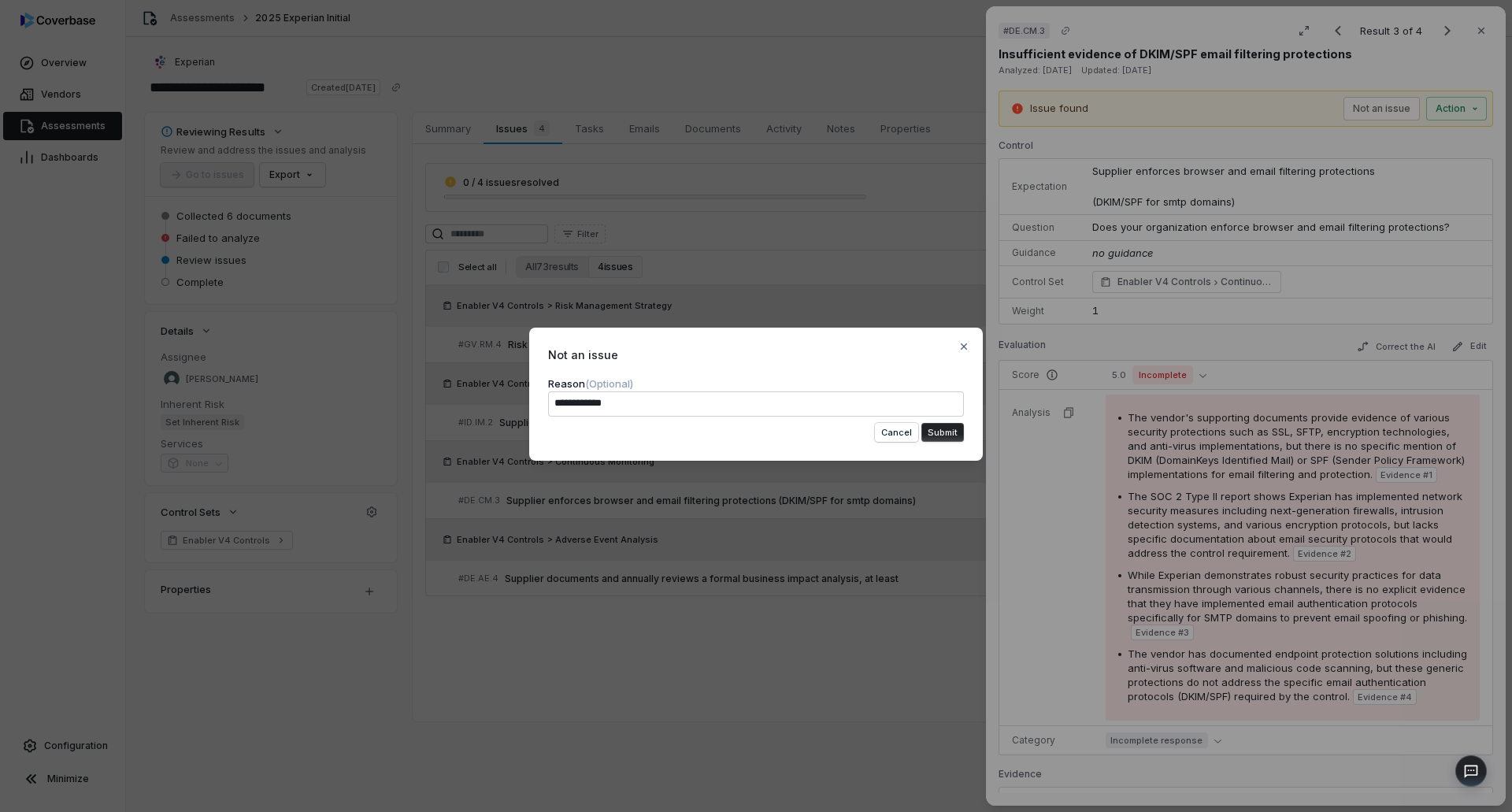
type textarea "*"
type textarea "**********"
type textarea "*"
type textarea "**********"
type textarea "*"
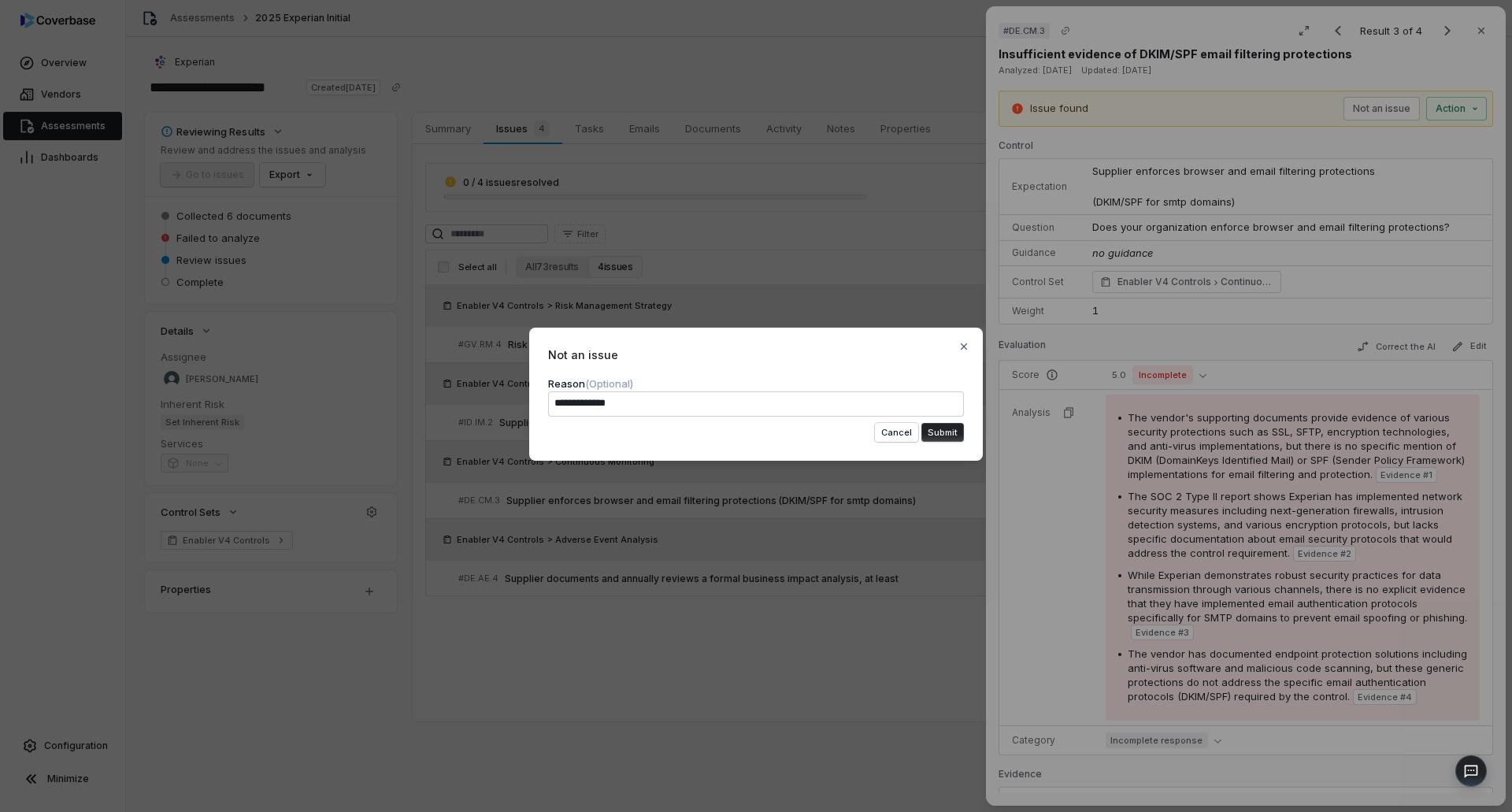
type textarea "**********"
type textarea "*"
type textarea "**********"
type textarea "*"
type textarea "**********"
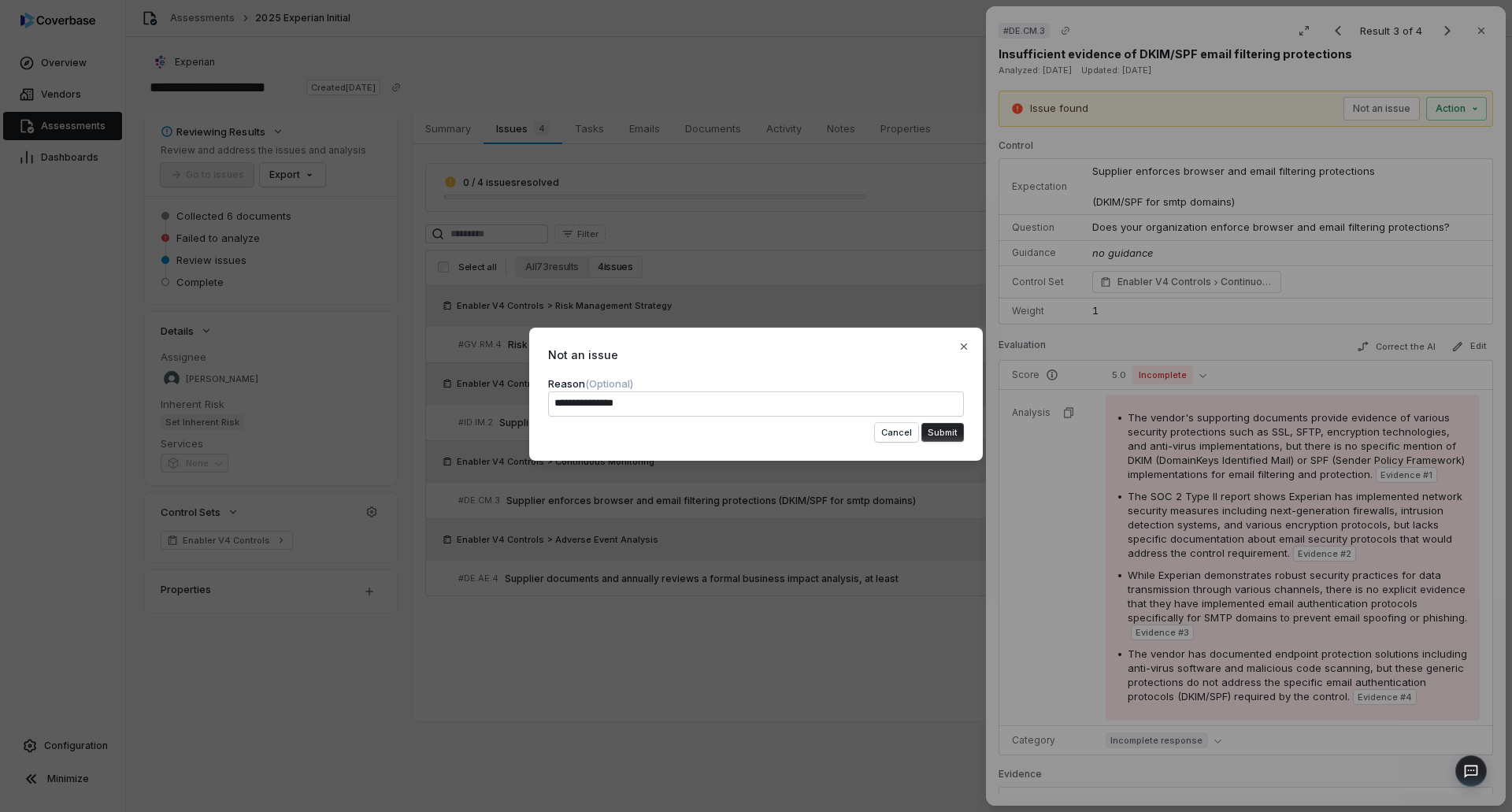
type textarea "*"
type textarea "**********"
type textarea "*"
type textarea "**********"
type textarea "*"
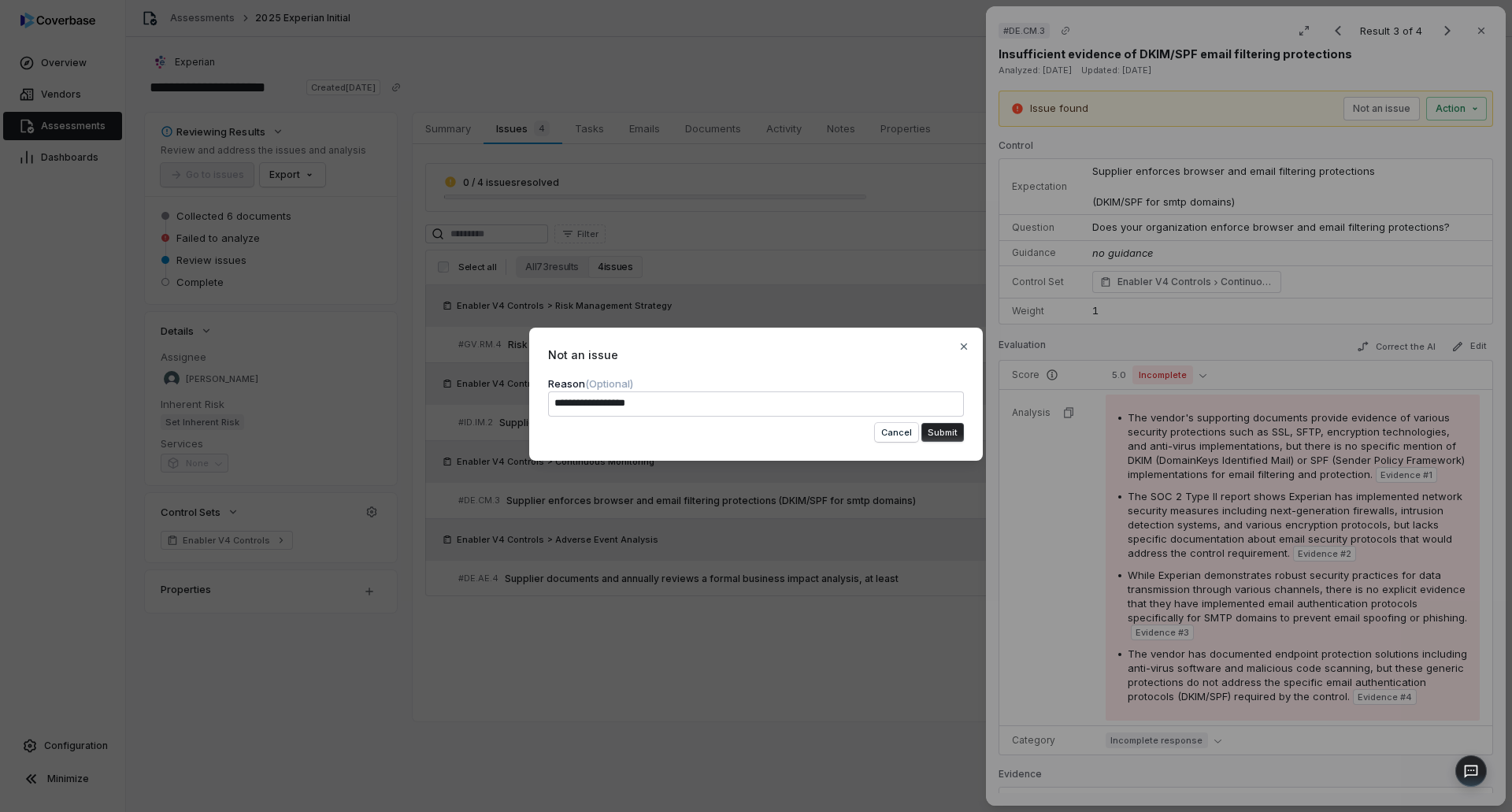
type textarea "**********"
type textarea "*"
type textarea "**********"
type textarea "*"
type textarea "**********"
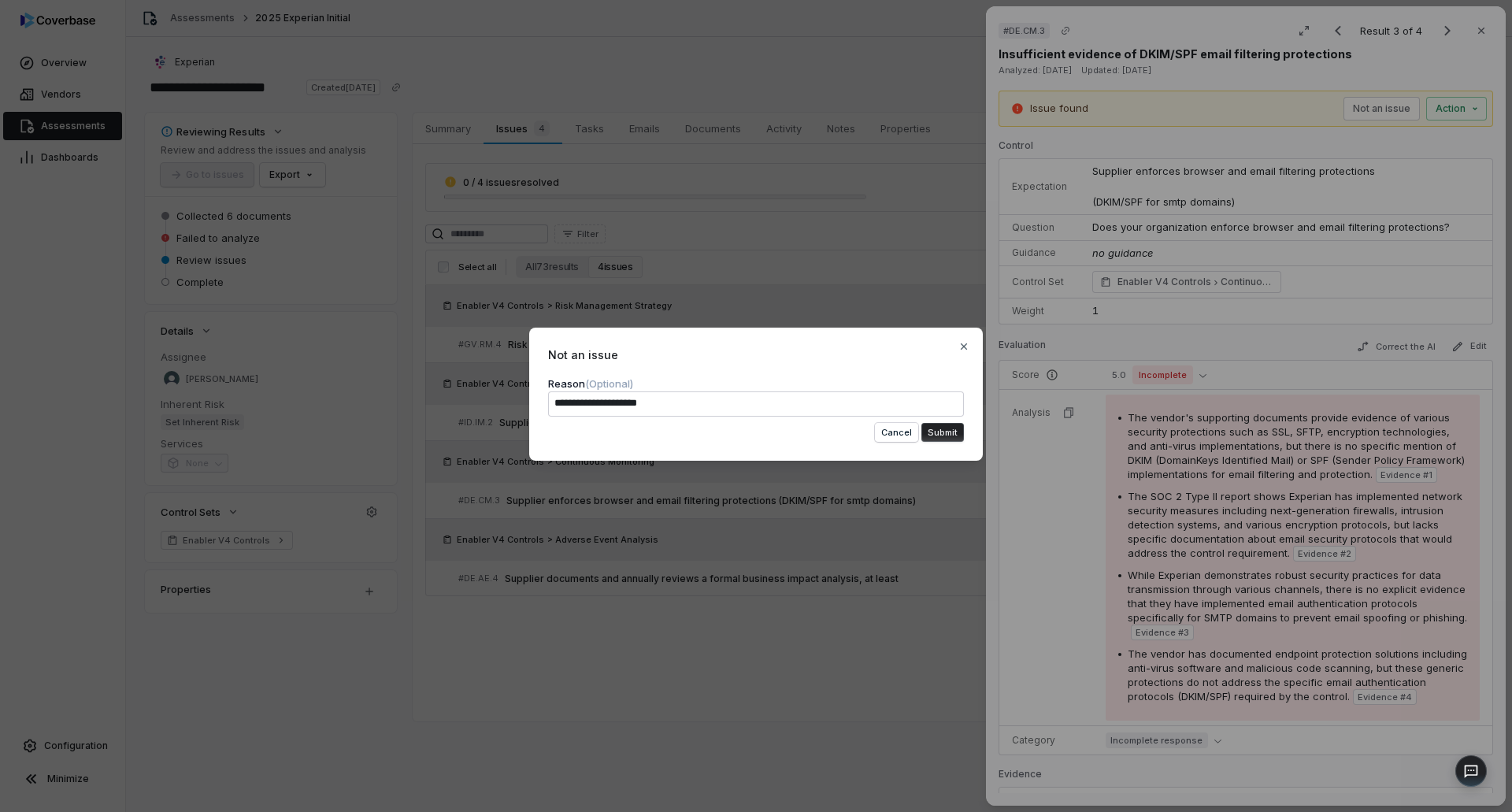
type textarea "*"
type textarea "**********"
type textarea "*"
type textarea "**********"
type textarea "*"
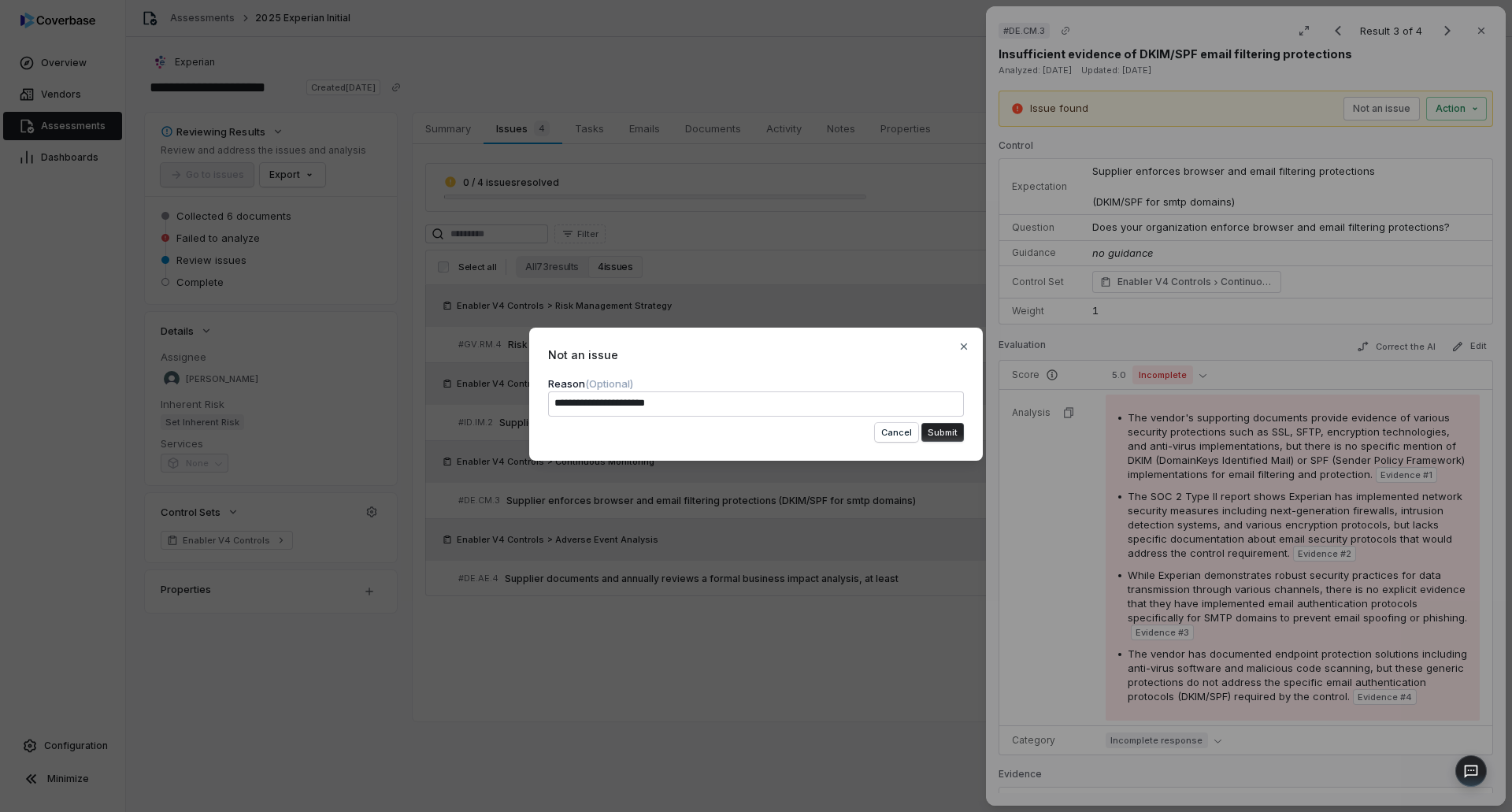
type textarea "**********"
type textarea "*"
type textarea "**********"
type textarea "*"
type textarea "**********"
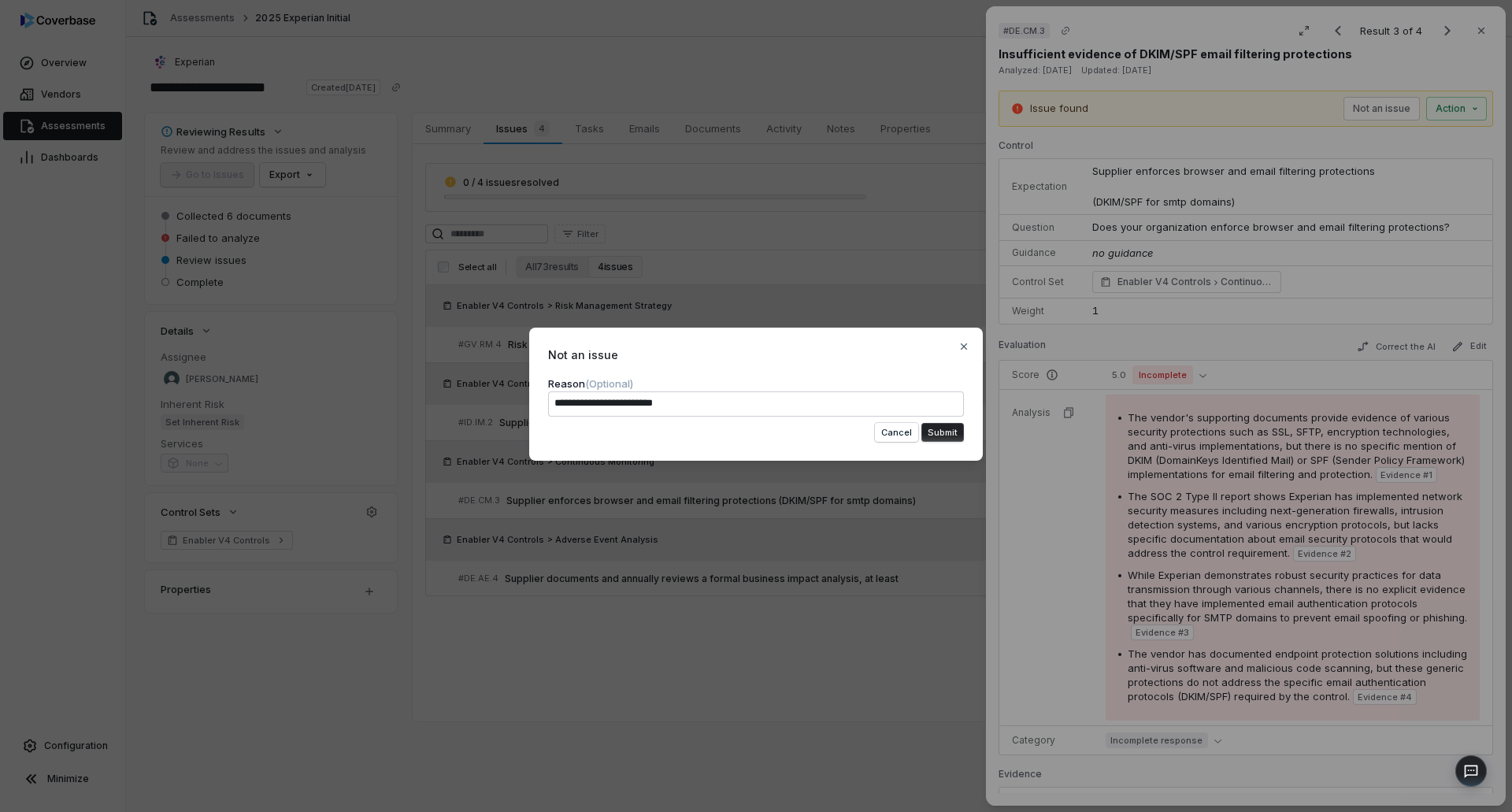
type textarea "*"
type textarea "**********"
type textarea "*"
type textarea "**********"
type textarea "*"
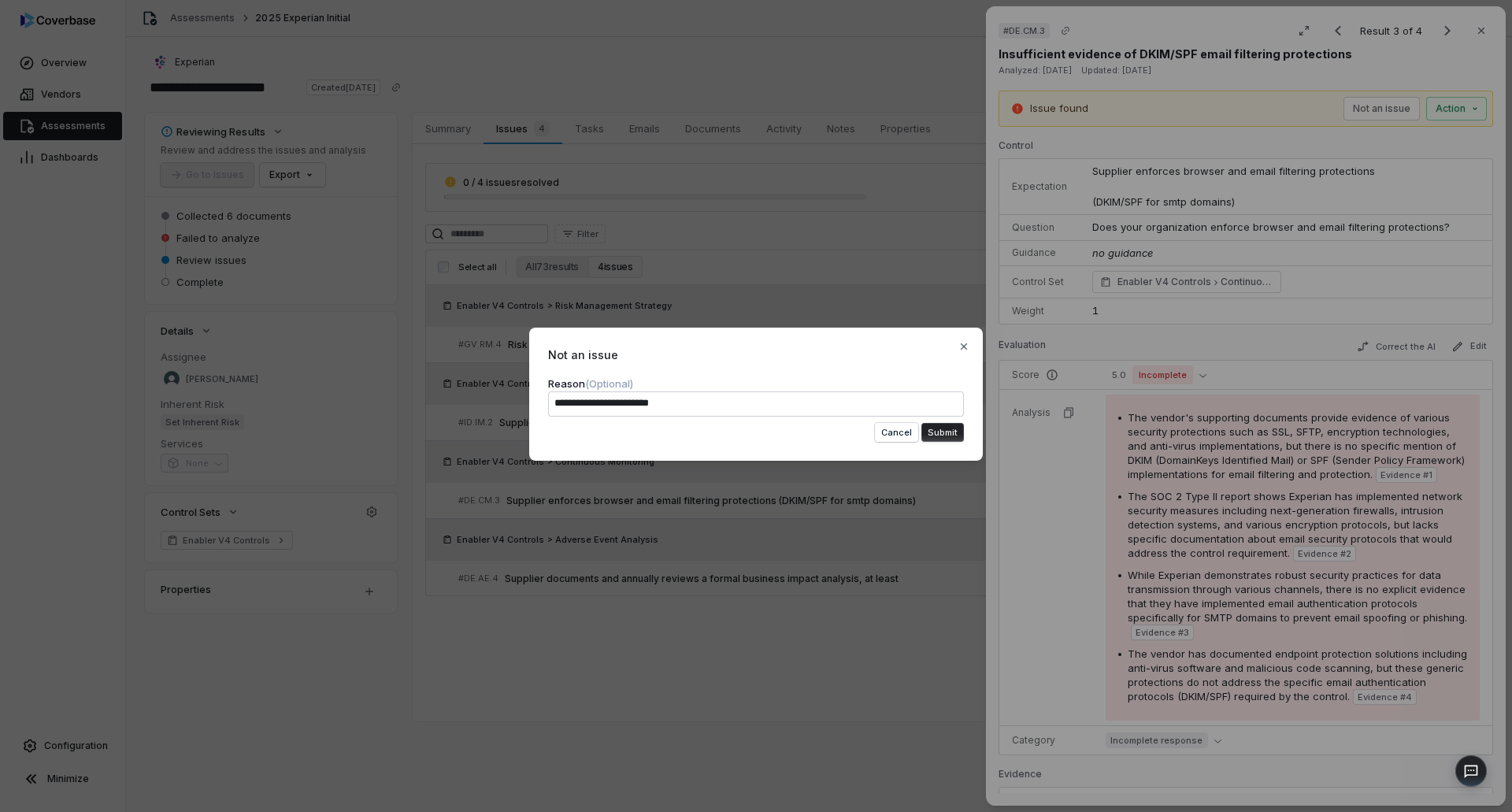
type textarea "**********"
type textarea "*"
type textarea "**********"
type textarea "*"
type textarea "**********"
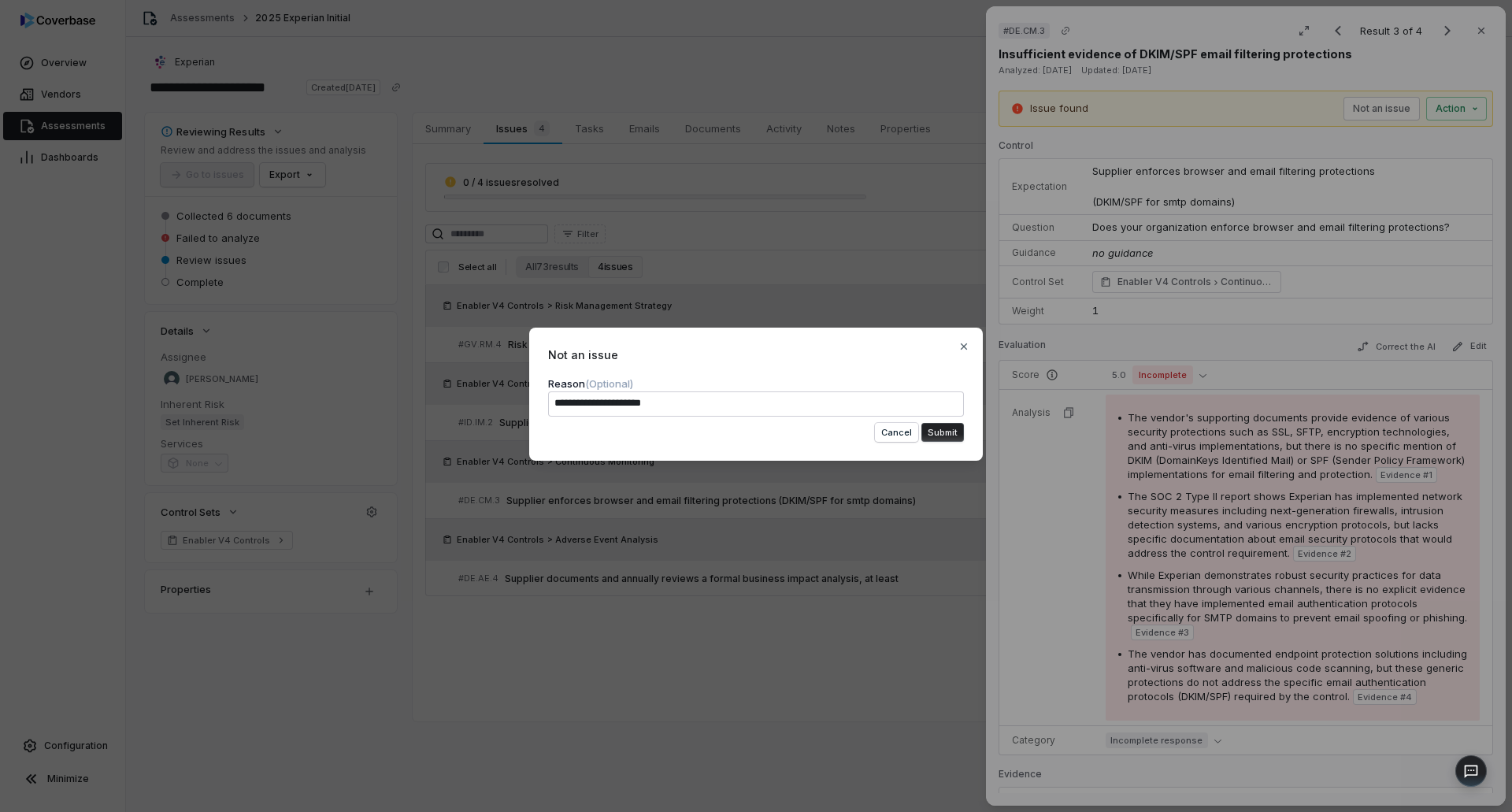
type textarea "*"
type textarea "**********"
type textarea "*"
type textarea "**********"
type textarea "*"
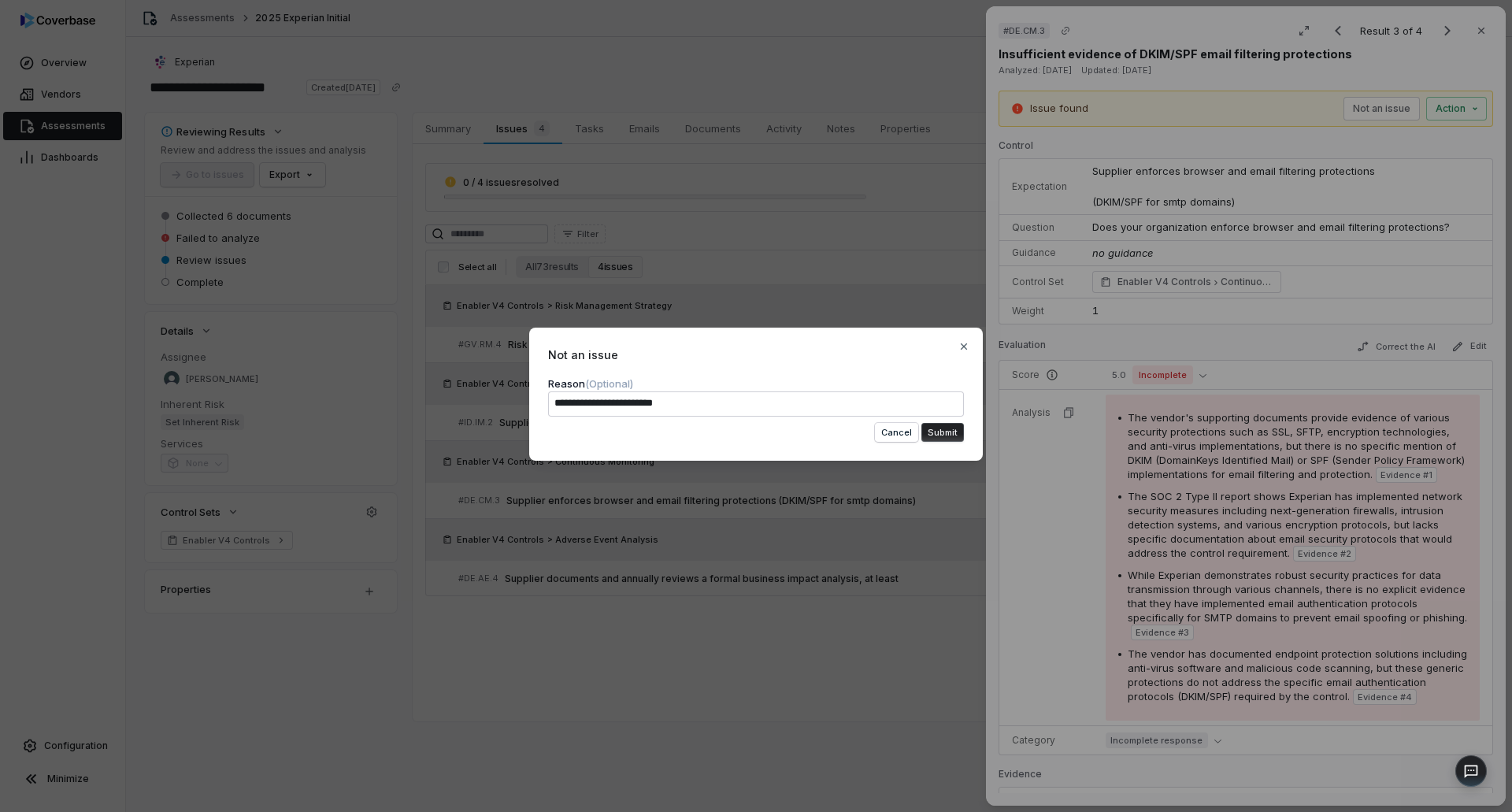
type textarea "**********"
type textarea "*"
type textarea "**********"
type textarea "*"
type textarea "**********"
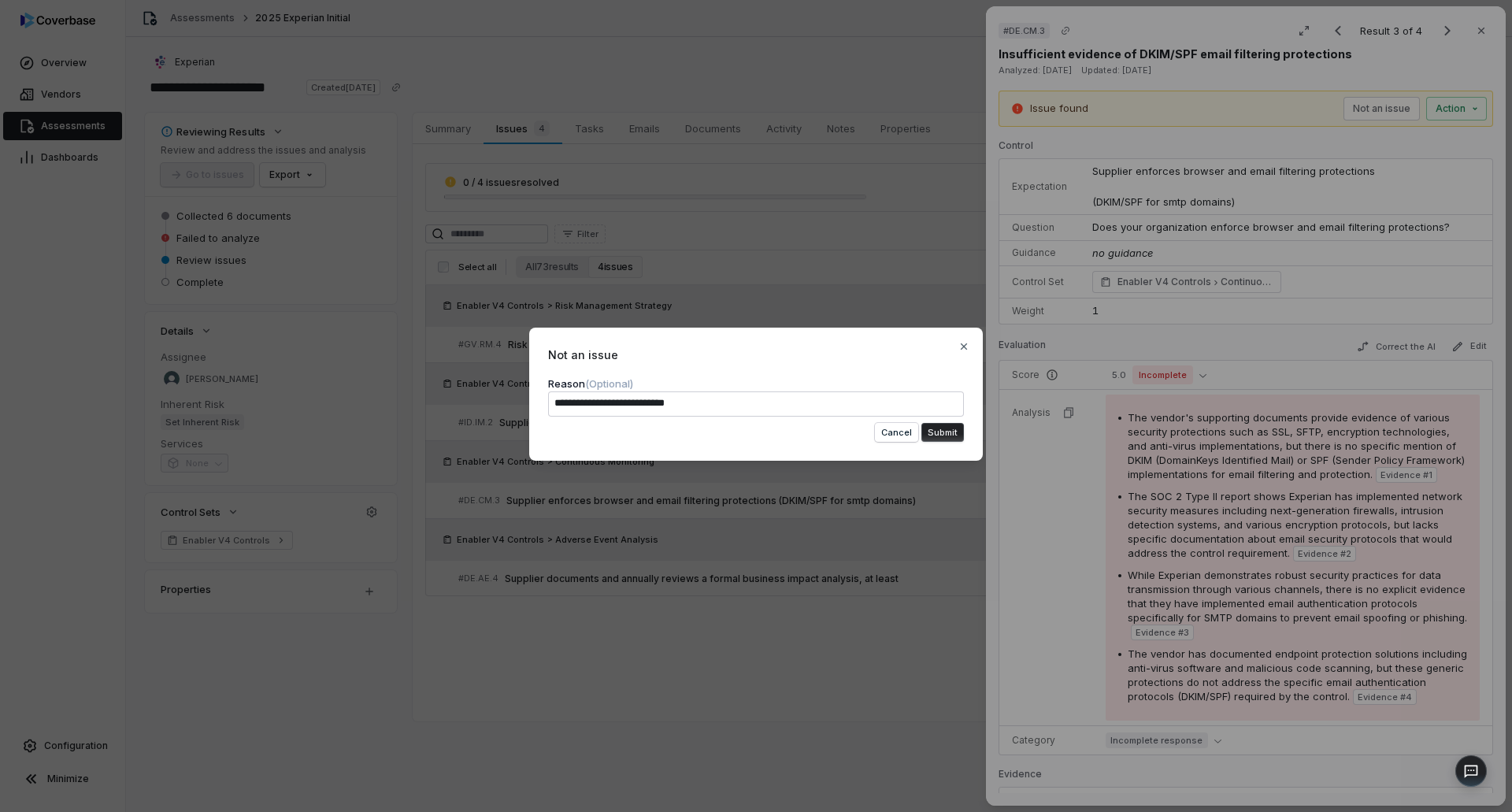
type textarea "*"
type textarea "**********"
type textarea "*"
type textarea "**********"
type textarea "*"
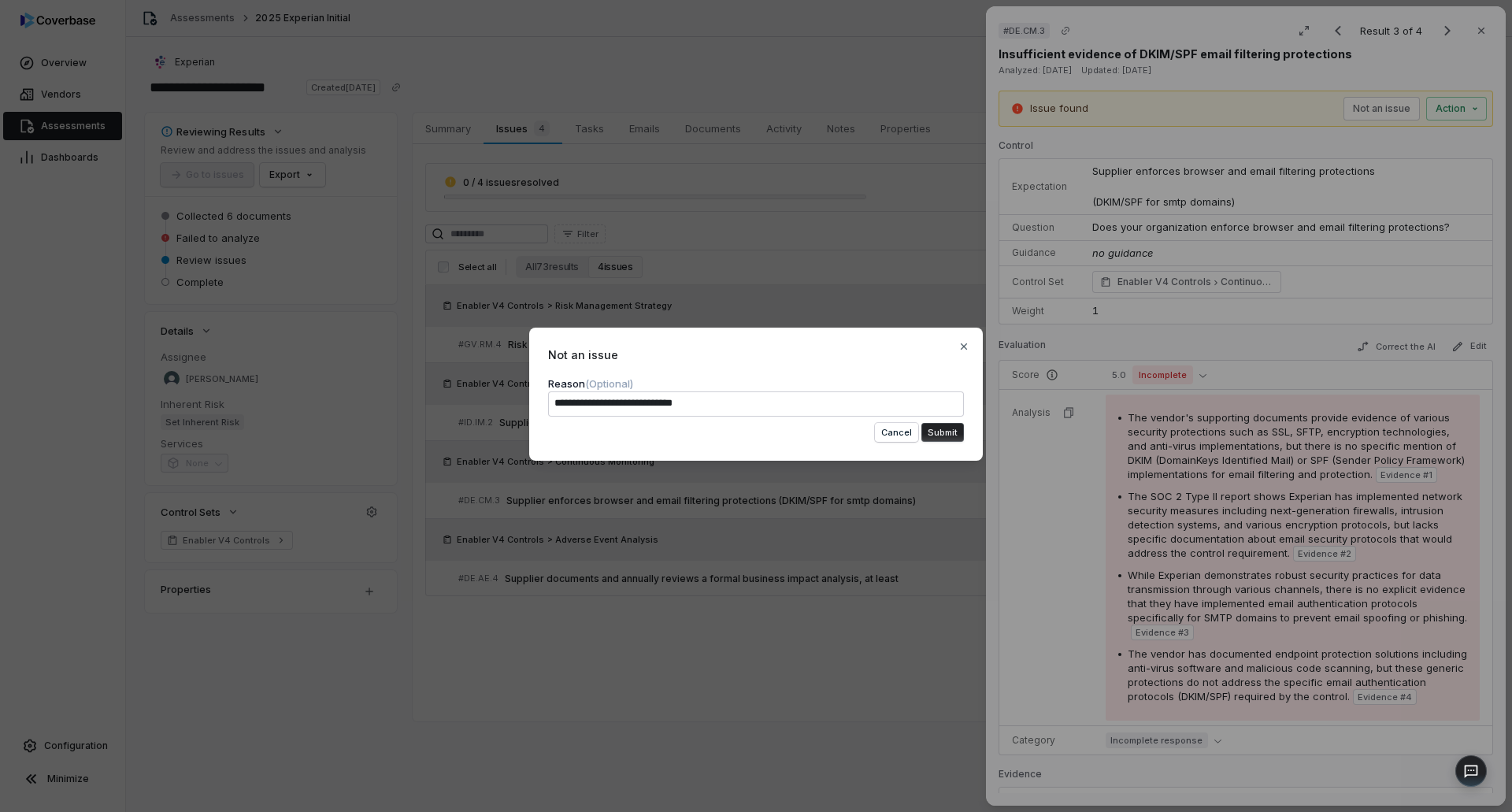
type textarea "**********"
type textarea "*"
type textarea "**********"
type textarea "*"
type textarea "**********"
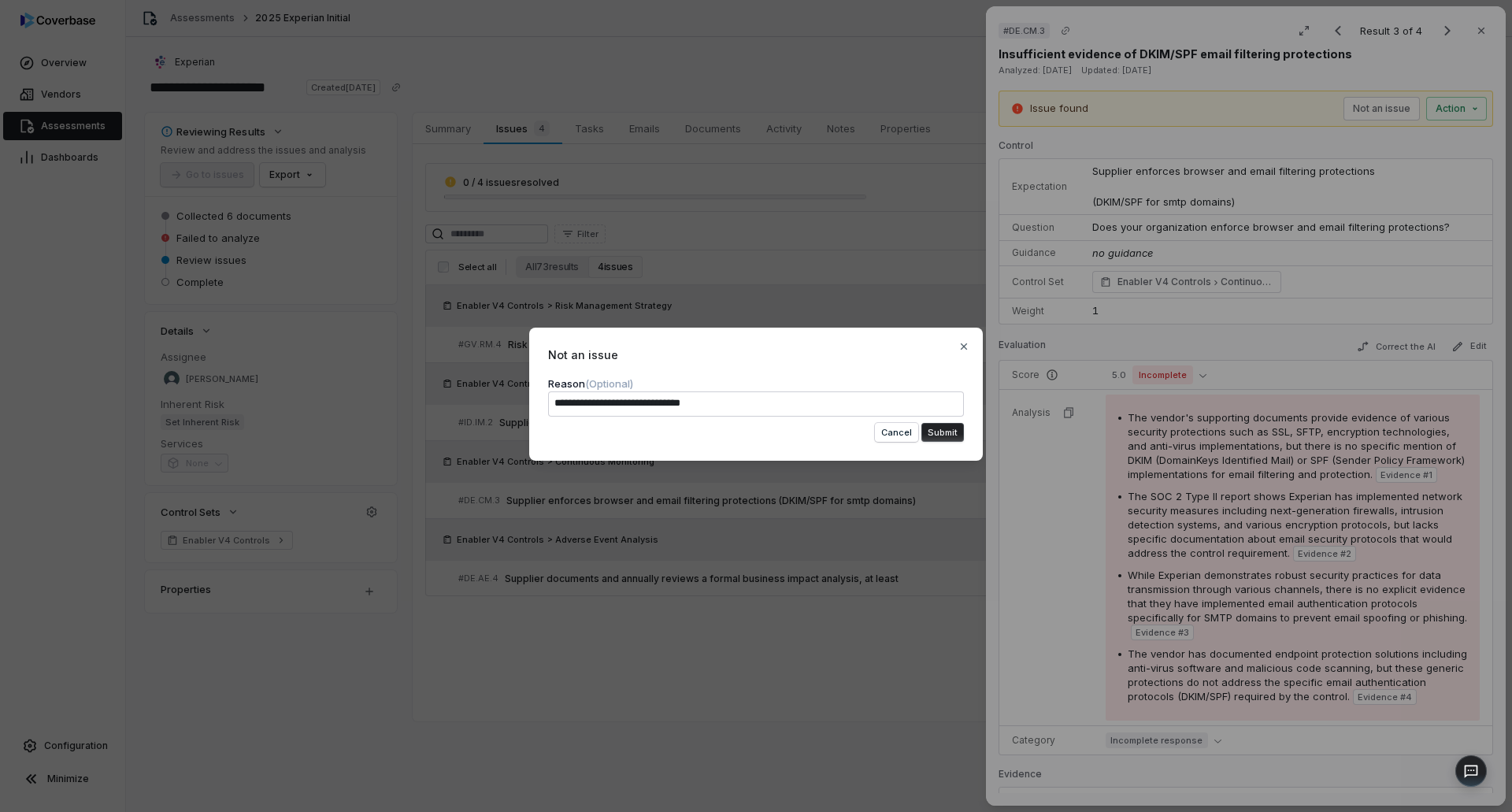
type textarea "*"
type textarea "**********"
type textarea "*"
type textarea "**********"
type textarea "*"
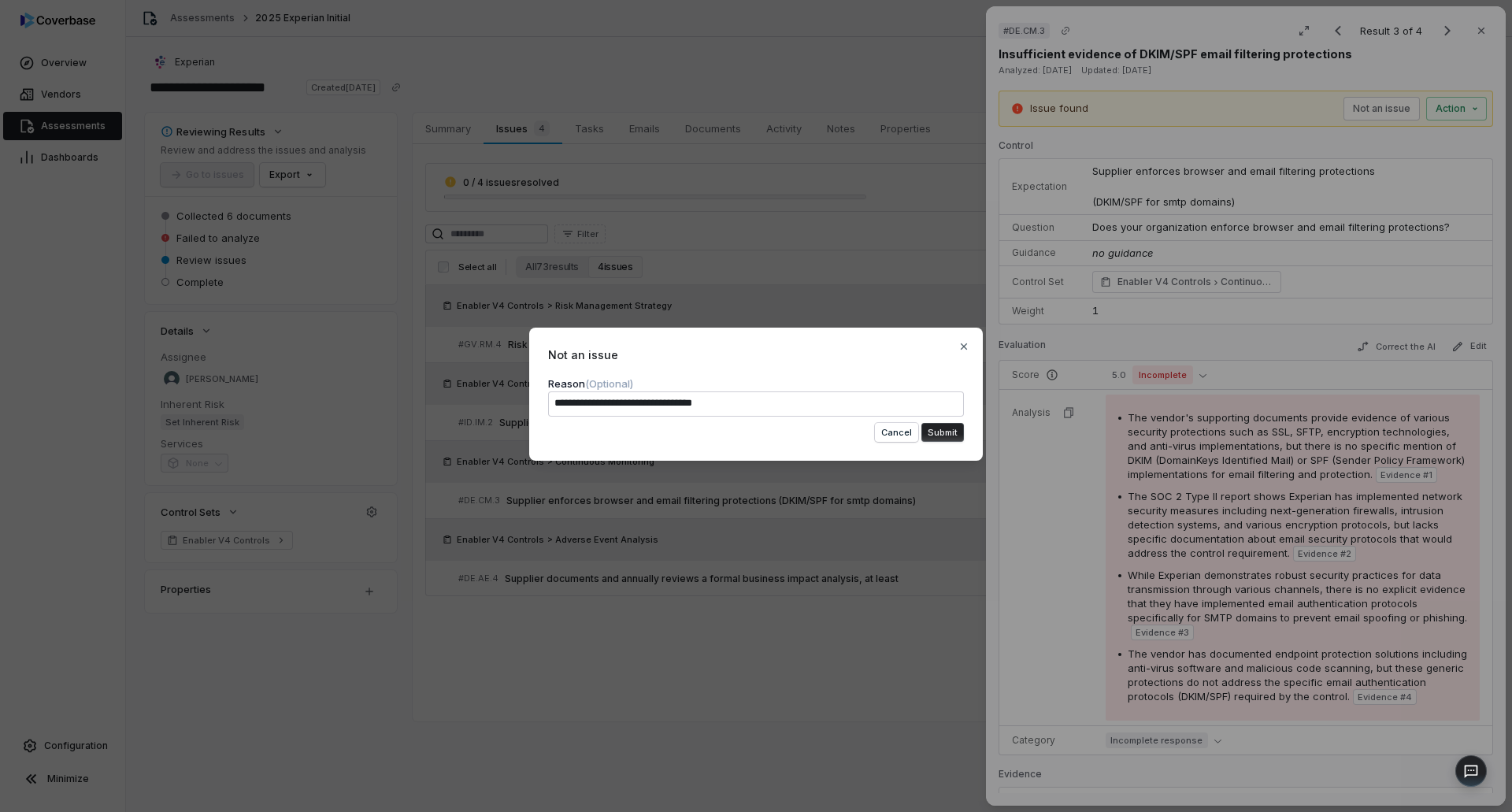
type textarea "**********"
type textarea "*"
type textarea "**********"
type textarea "*"
type textarea "**********"
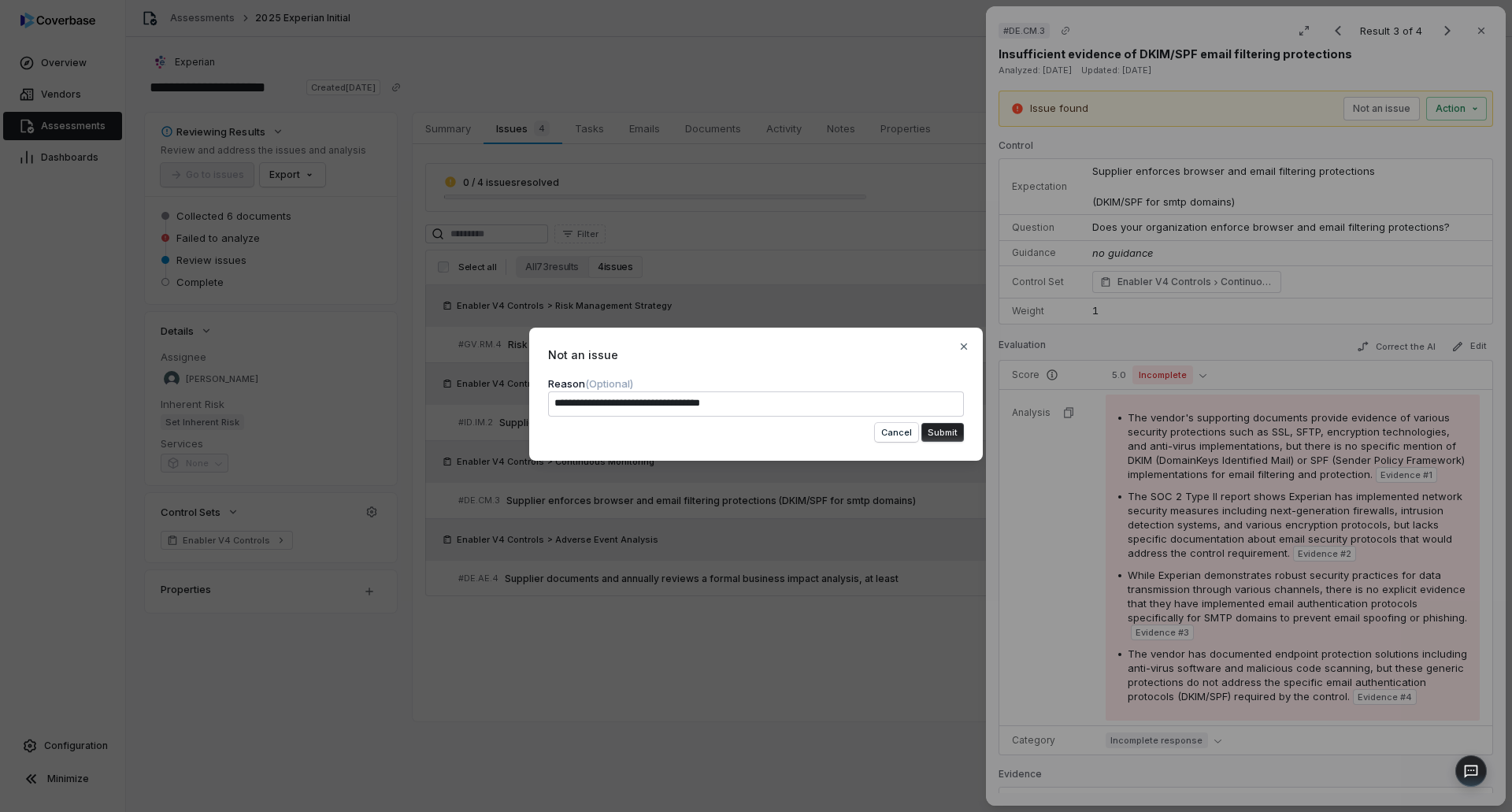
type textarea "*"
type textarea "**********"
type textarea "*"
type textarea "**********"
type textarea "*"
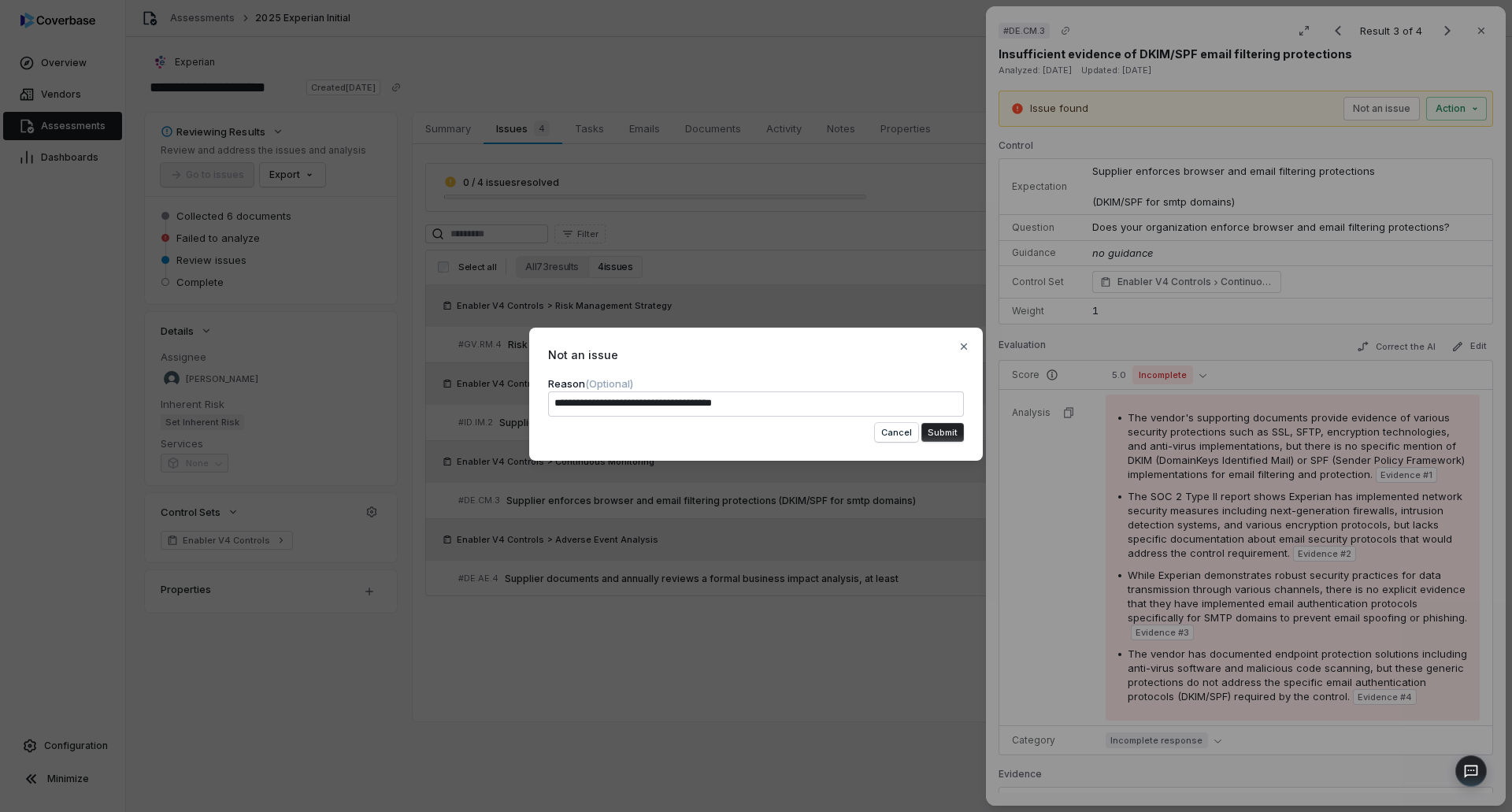
type textarea "**********"
type textarea "*"
type textarea "**********"
type textarea "*"
type textarea "**********"
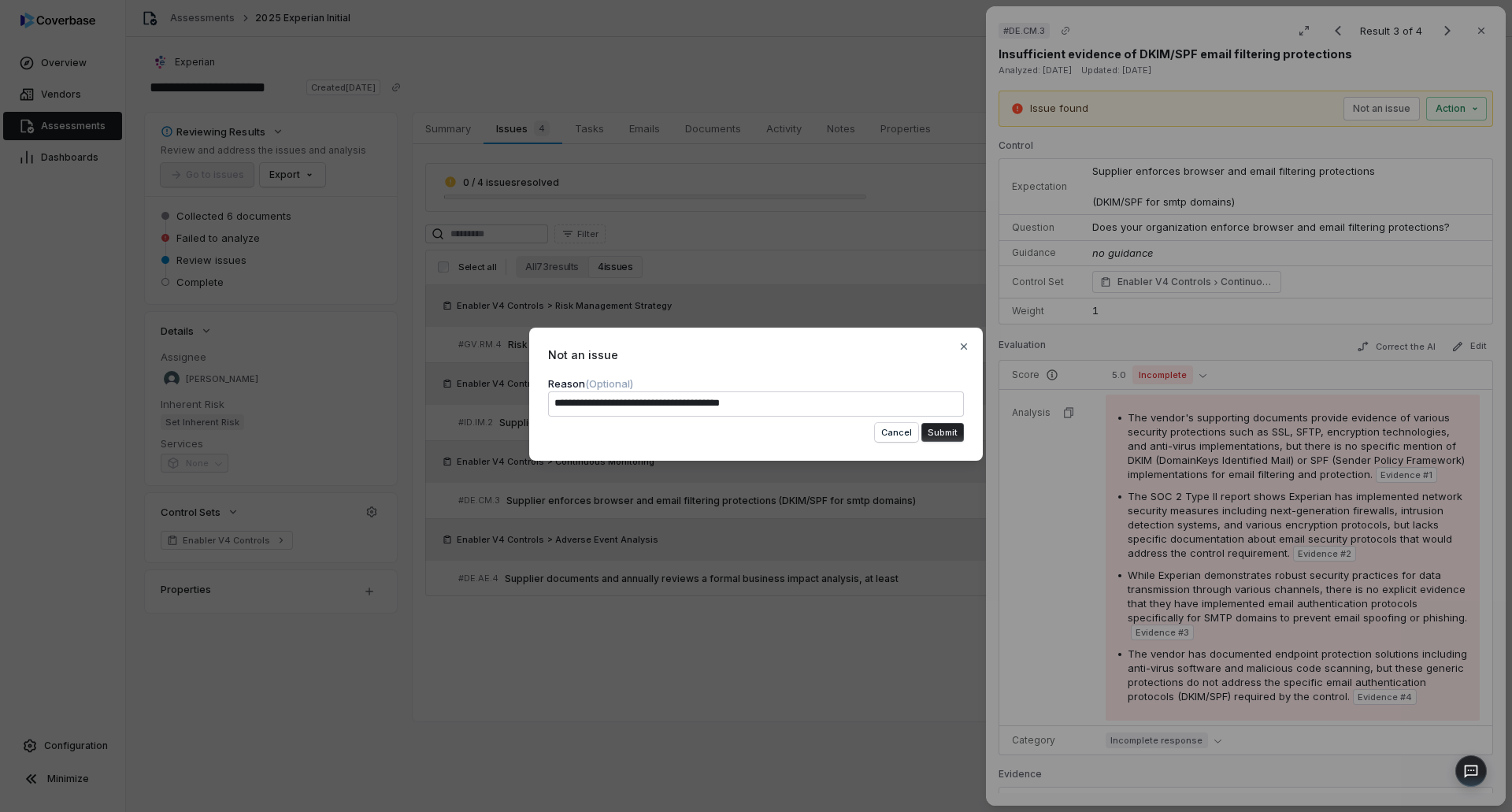
type textarea "*"
type textarea "**********"
type textarea "*"
type textarea "**********"
type textarea "*"
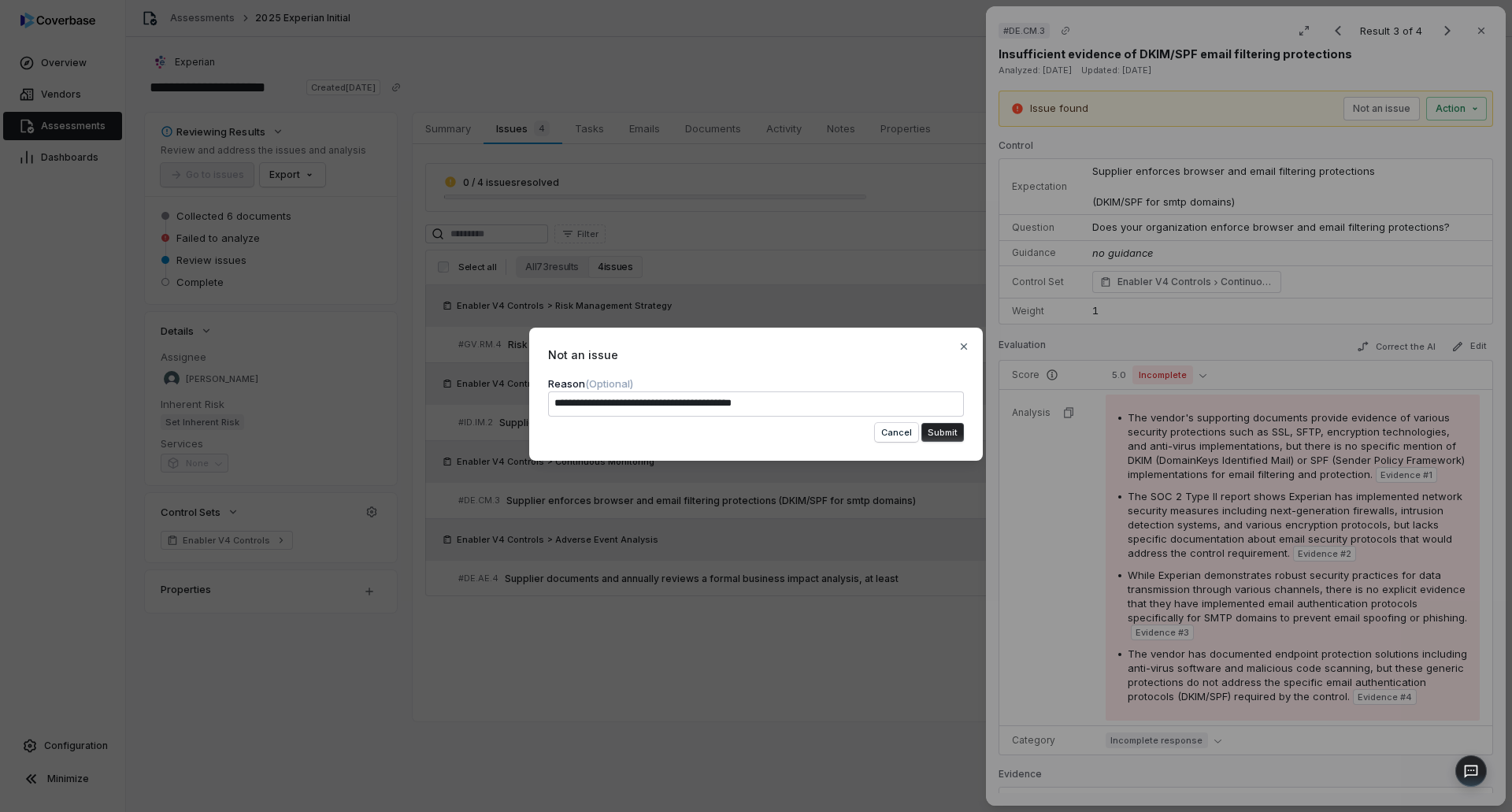
type textarea "**********"
type textarea "*"
type textarea "**********"
type textarea "*"
type textarea "**********"
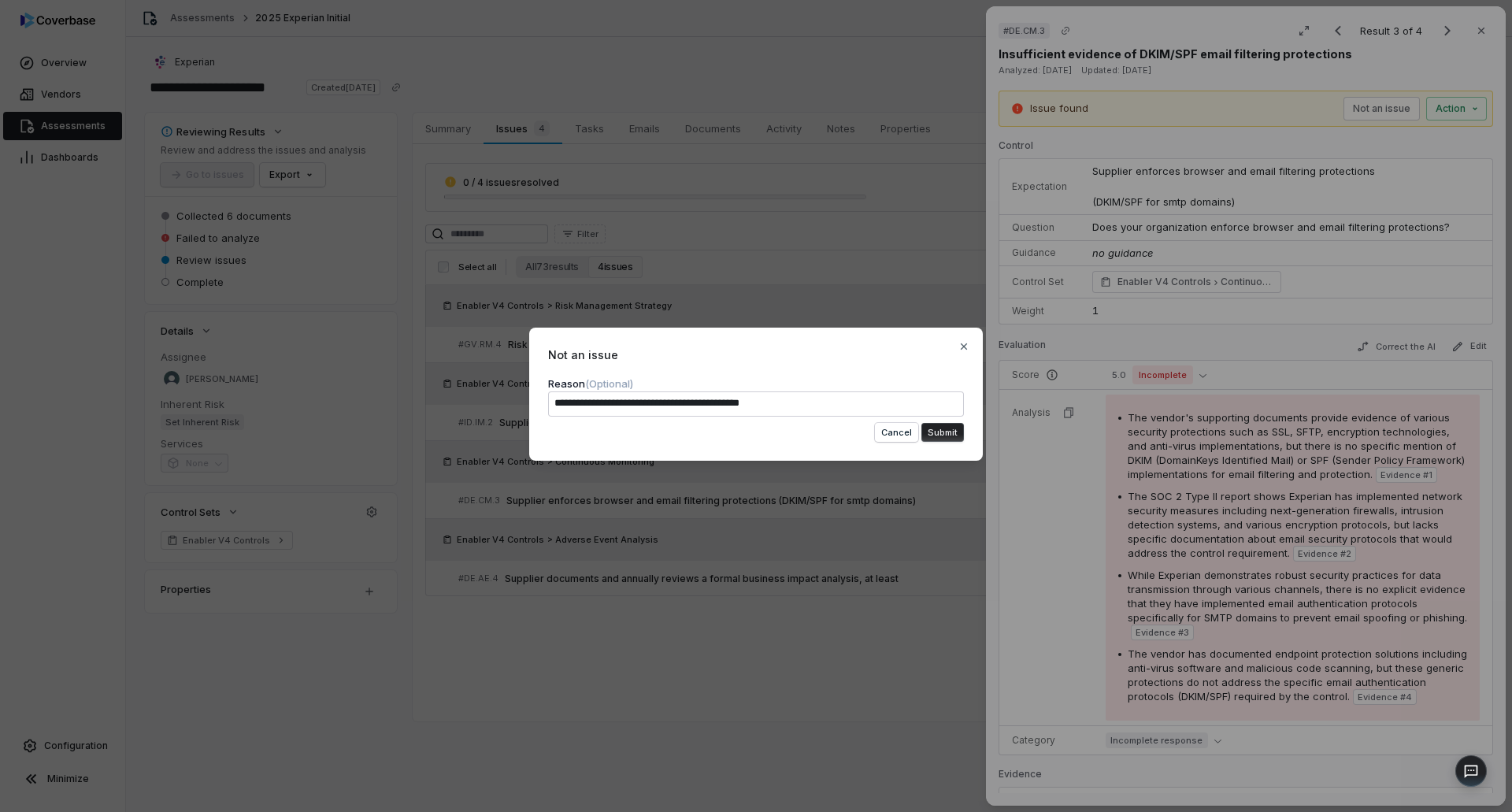
type textarea "*"
type textarea "**********"
type textarea "*"
type textarea "**********"
type textarea "*"
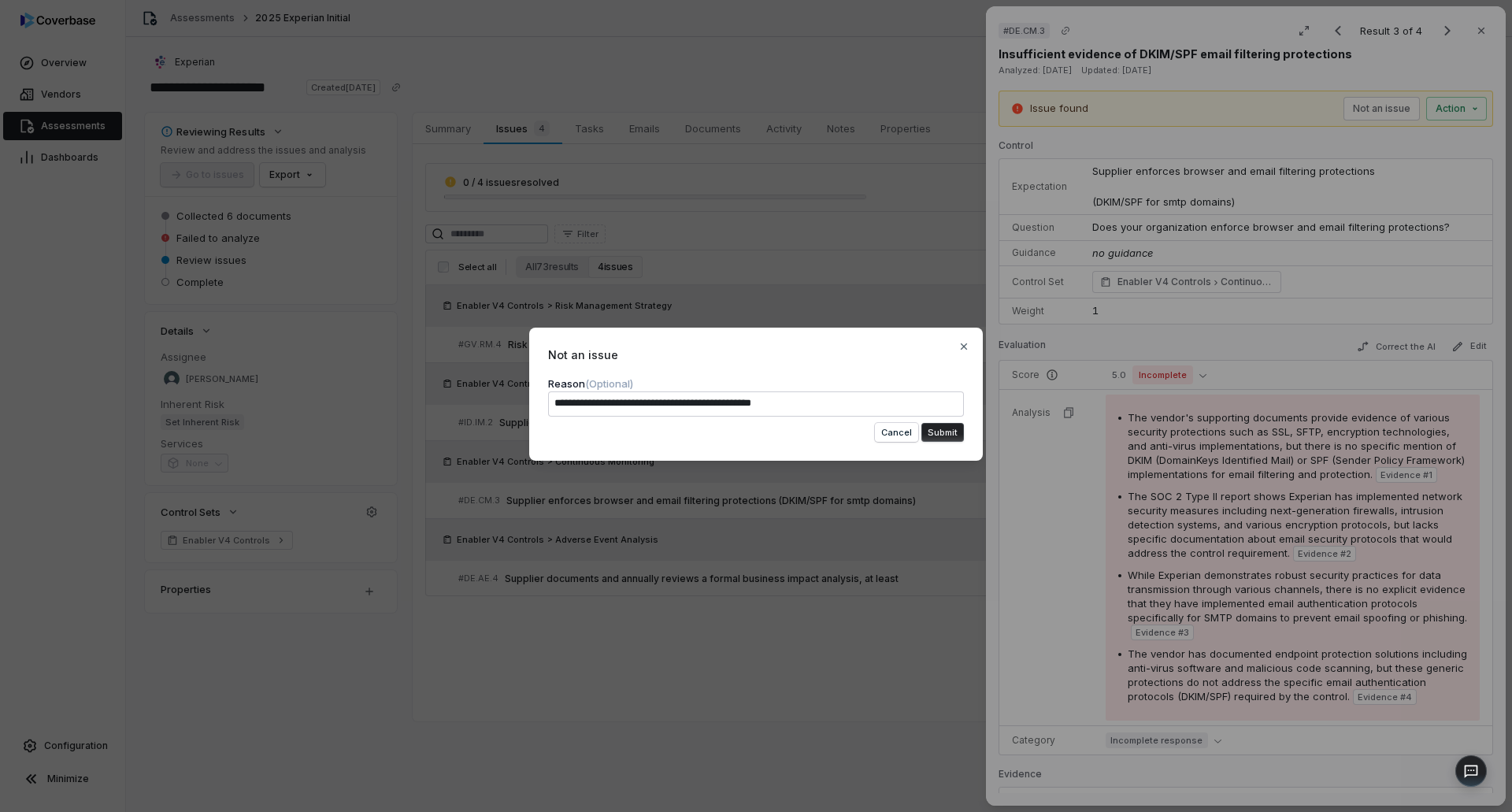
type textarea "**********"
type textarea "*"
type textarea "**********"
type textarea "*"
type textarea "**********"
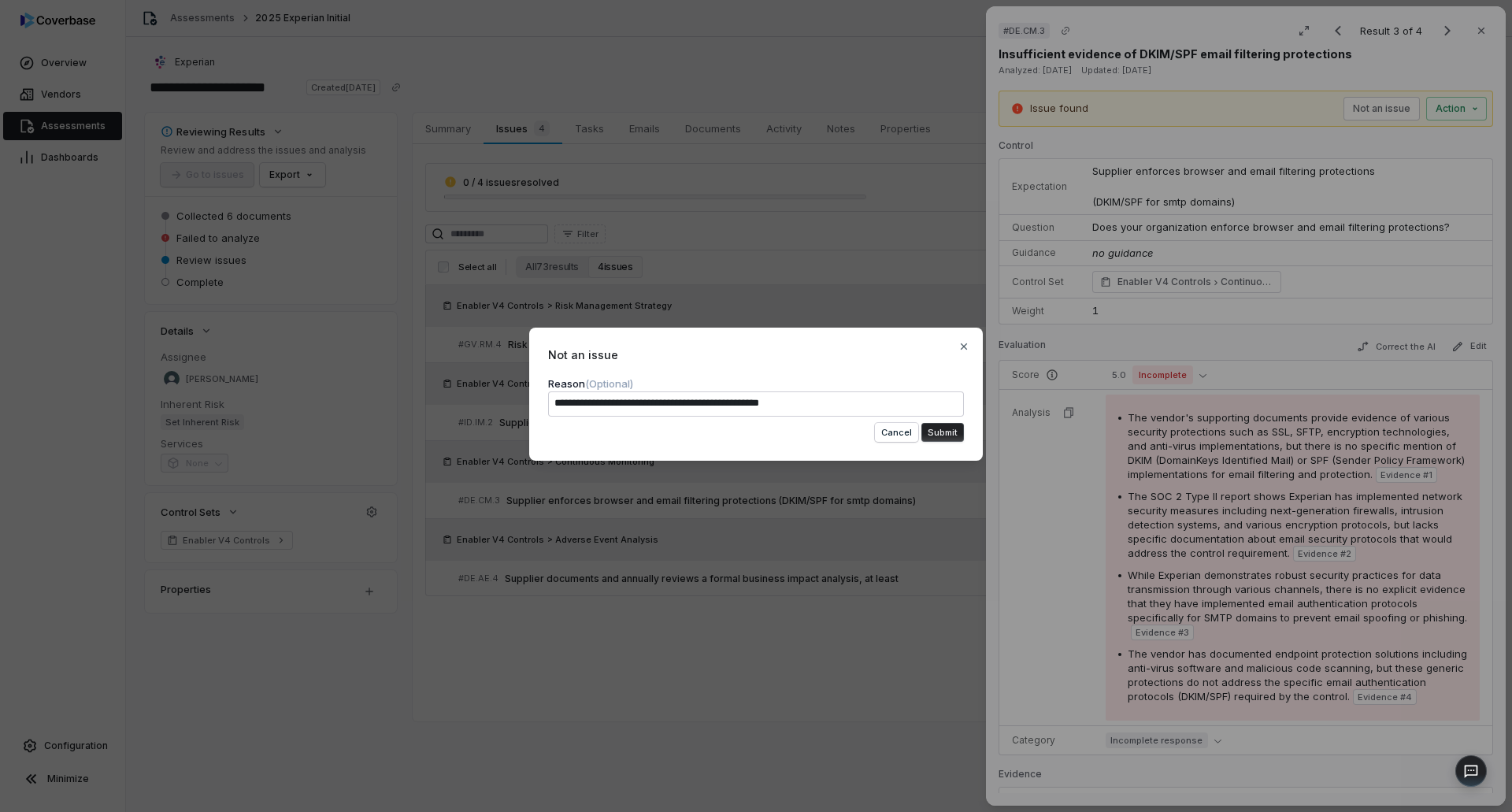
type textarea "*"
type textarea "**********"
type textarea "*"
type textarea "**********"
type textarea "*"
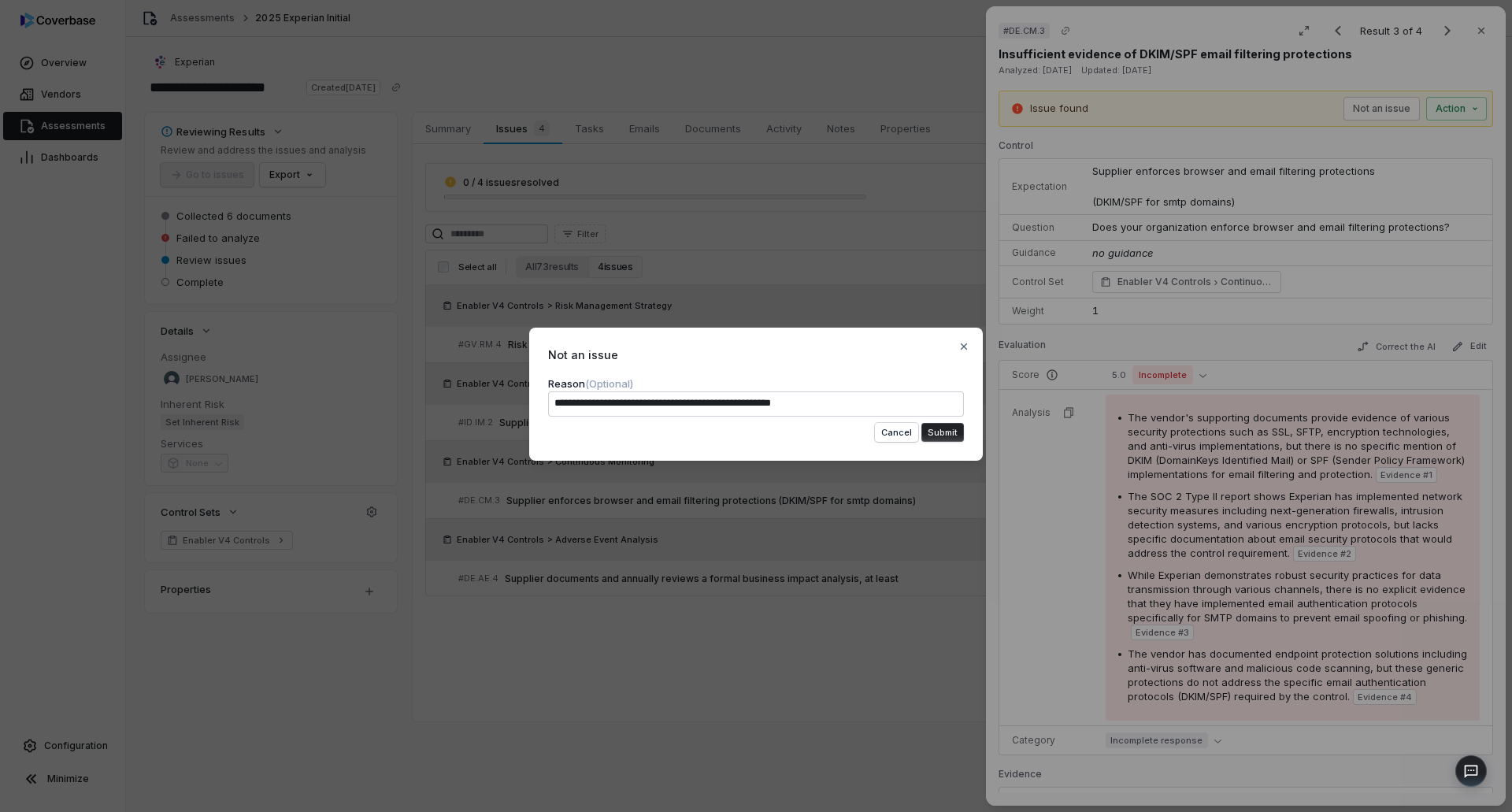
type textarea "**********"
type textarea "*"
type textarea "**********"
type textarea "*"
type textarea "**********"
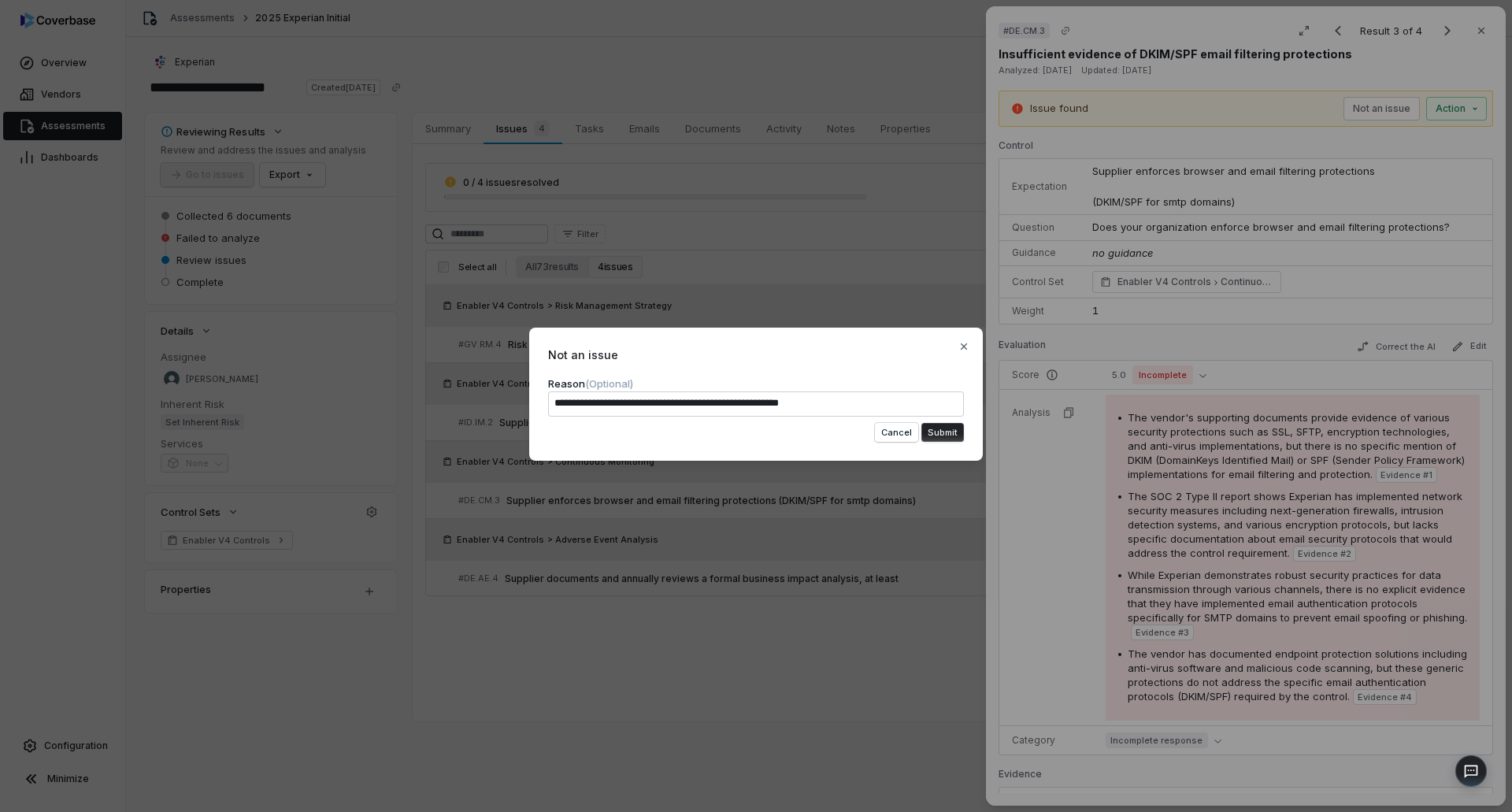
type textarea "*"
type textarea "**********"
type textarea "*"
type textarea "**********"
type textarea "*"
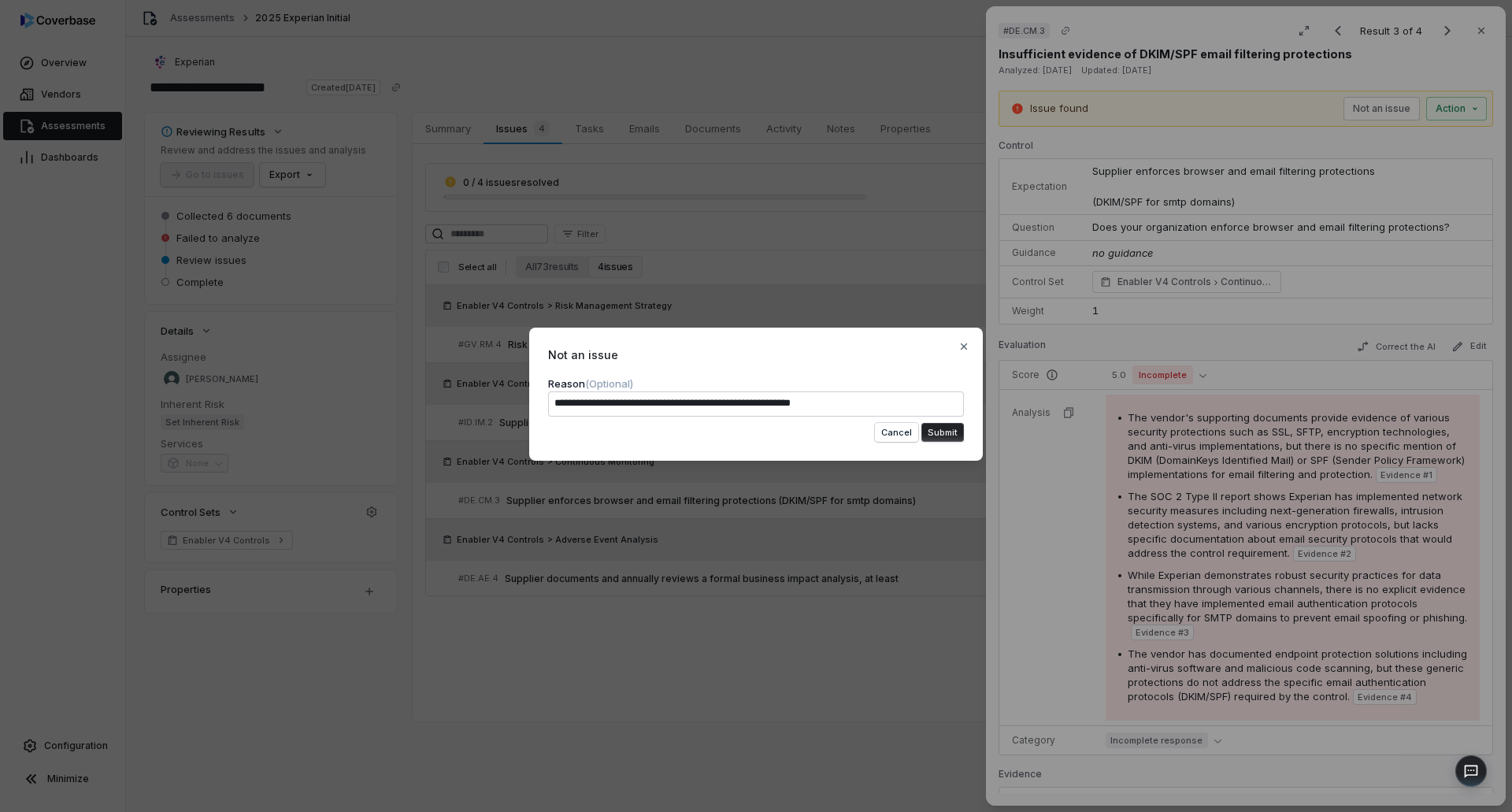
type textarea "**********"
type textarea "*"
type textarea "**********"
type textarea "*"
type textarea "**********"
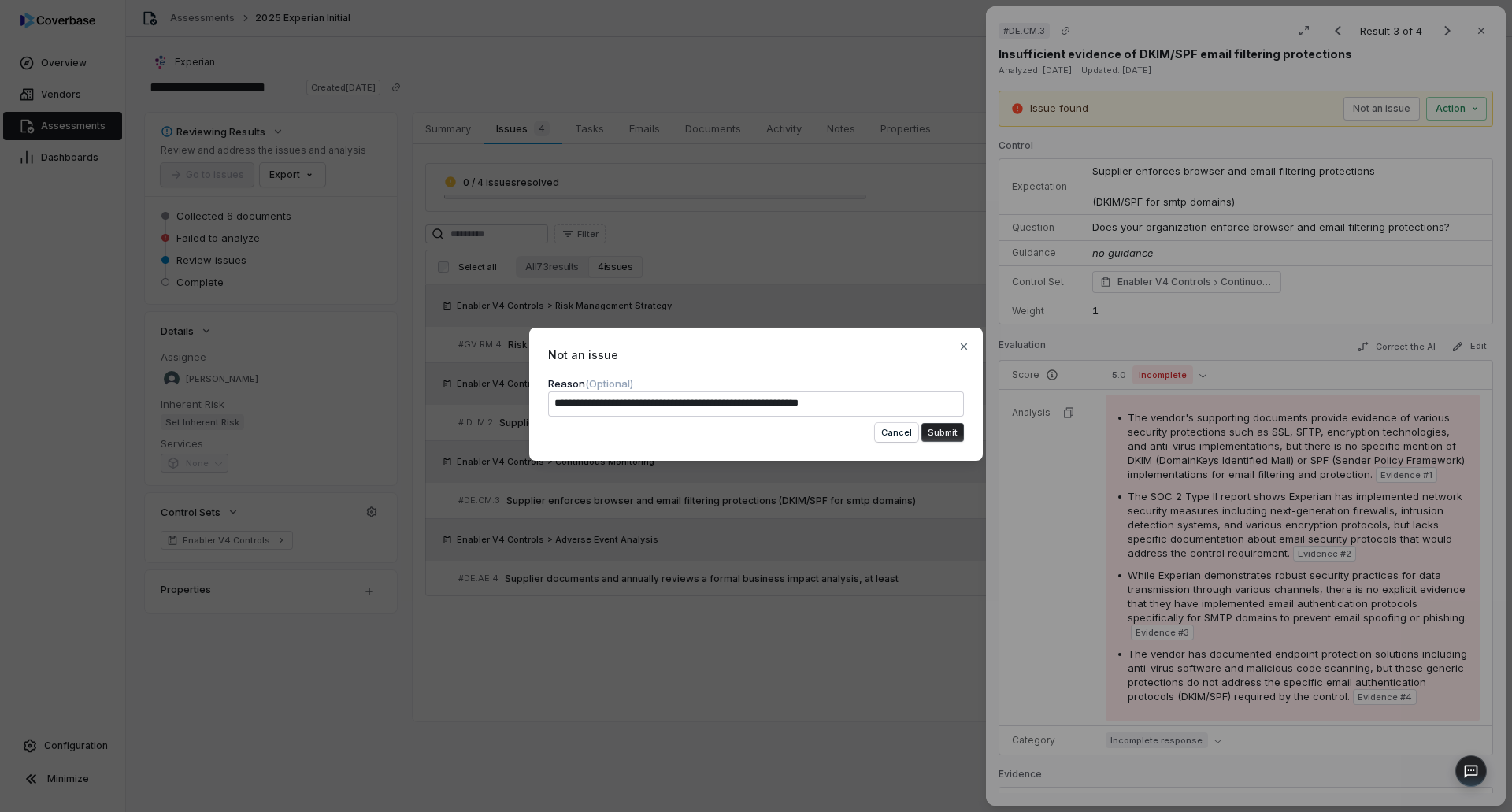
type textarea "*"
type textarea "**********"
type textarea "*"
type textarea "**********"
type textarea "*"
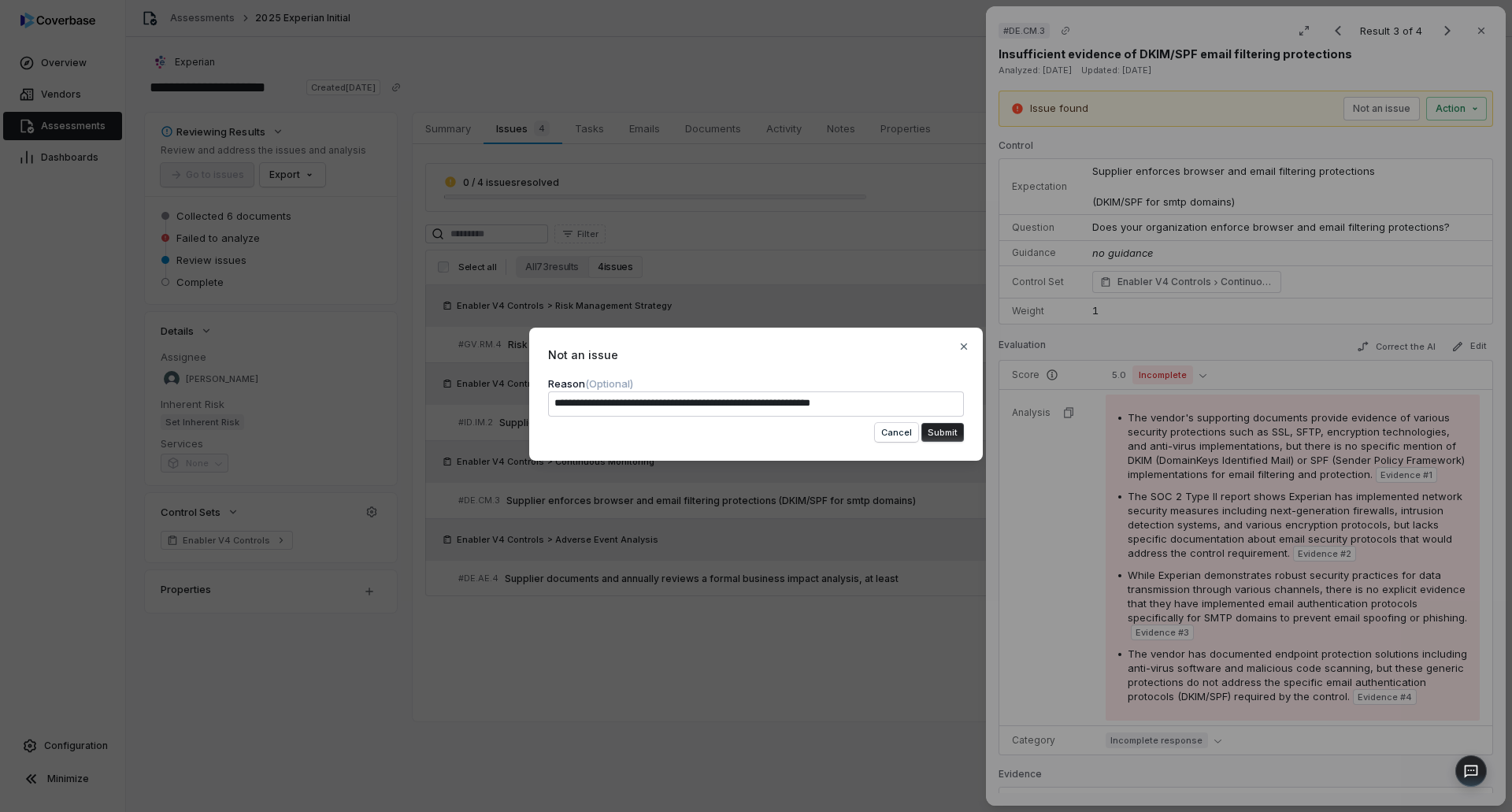
type textarea "**********"
type textarea "*"
type textarea "**********"
type textarea "*"
type textarea "**********"
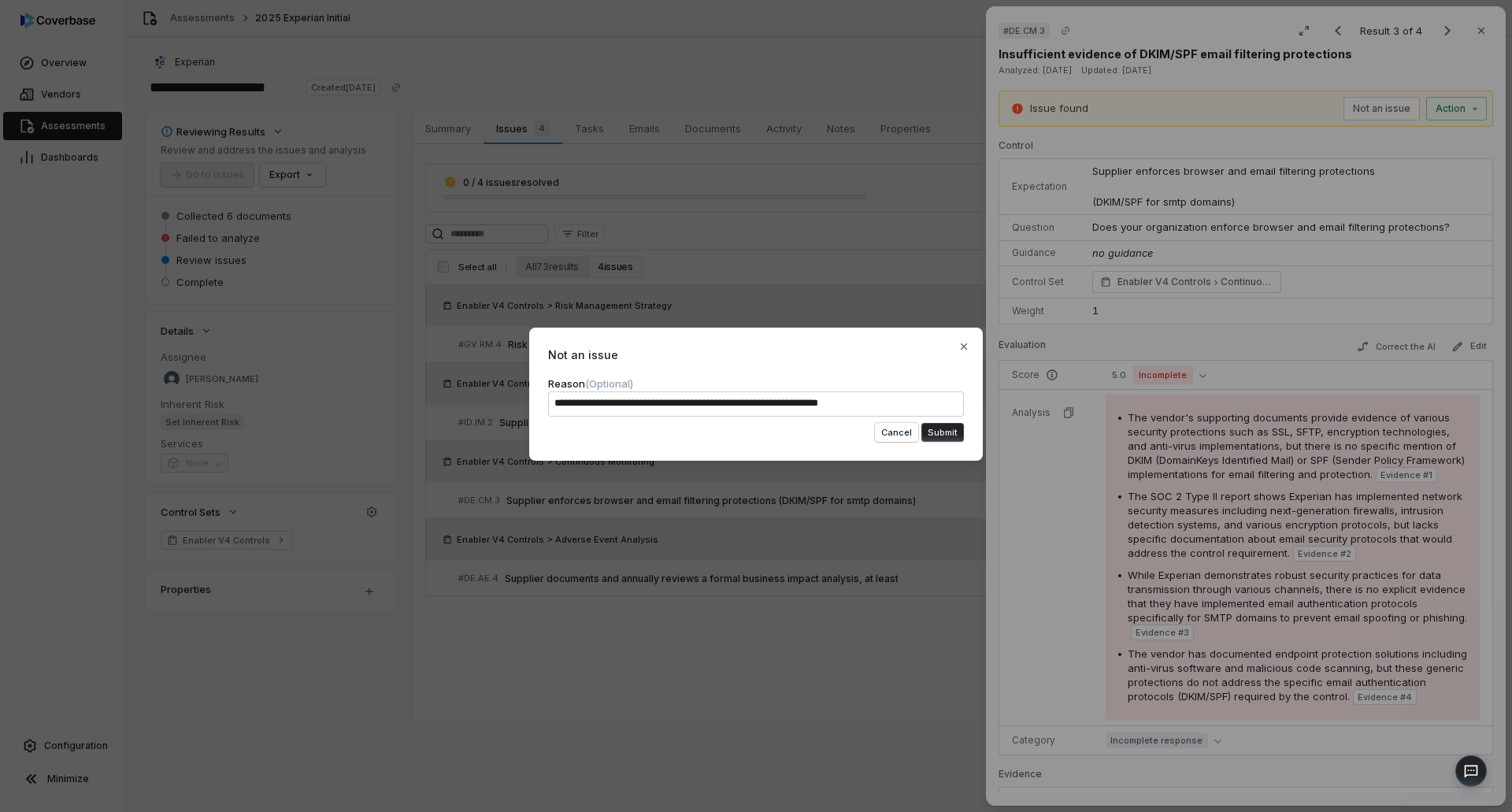
type textarea "*"
type textarea "**********"
type textarea "*"
type textarea "**********"
type textarea "*"
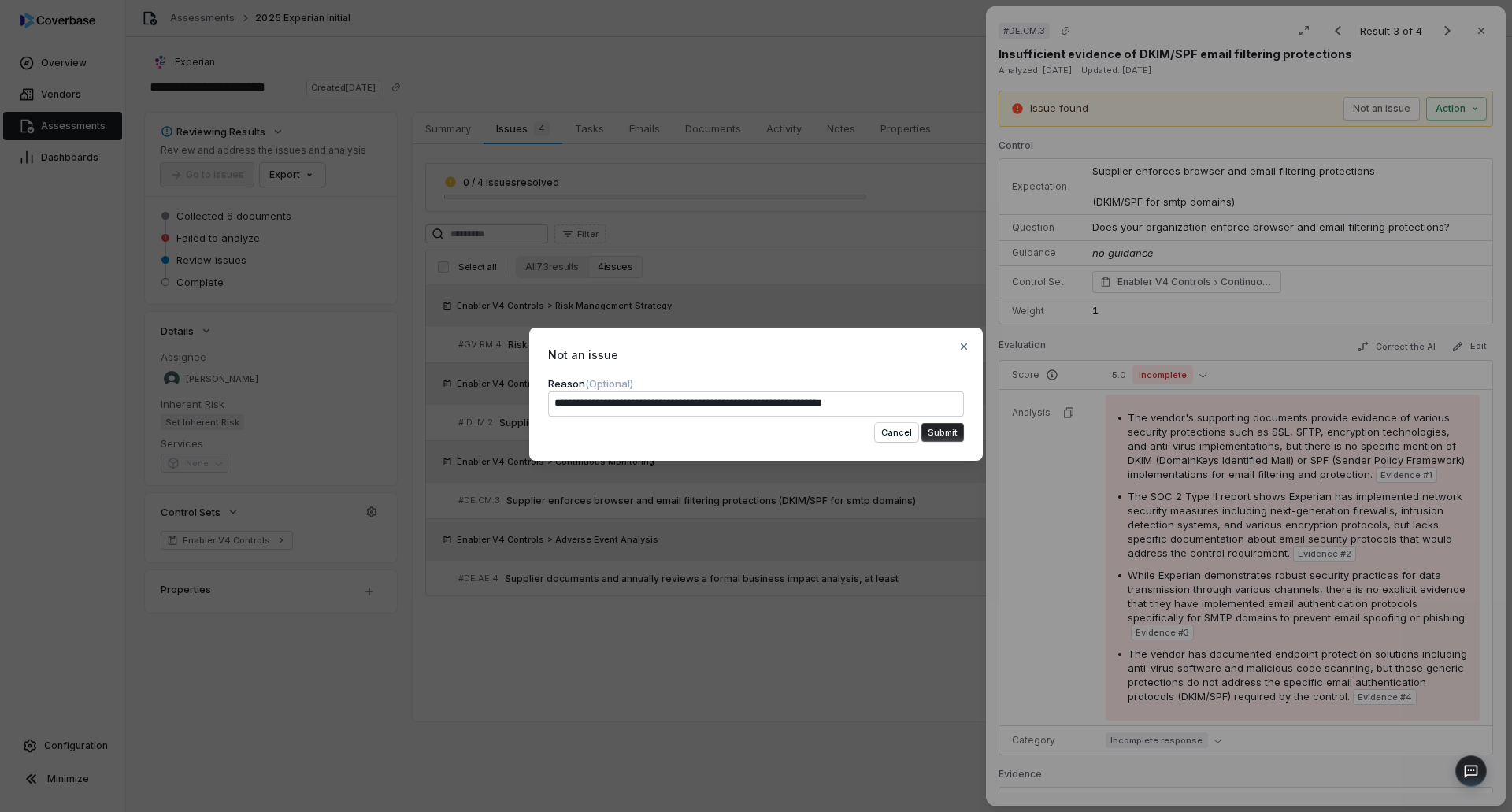
type textarea "**********"
type textarea "*"
type textarea "**********"
type textarea "*"
type textarea "**********"
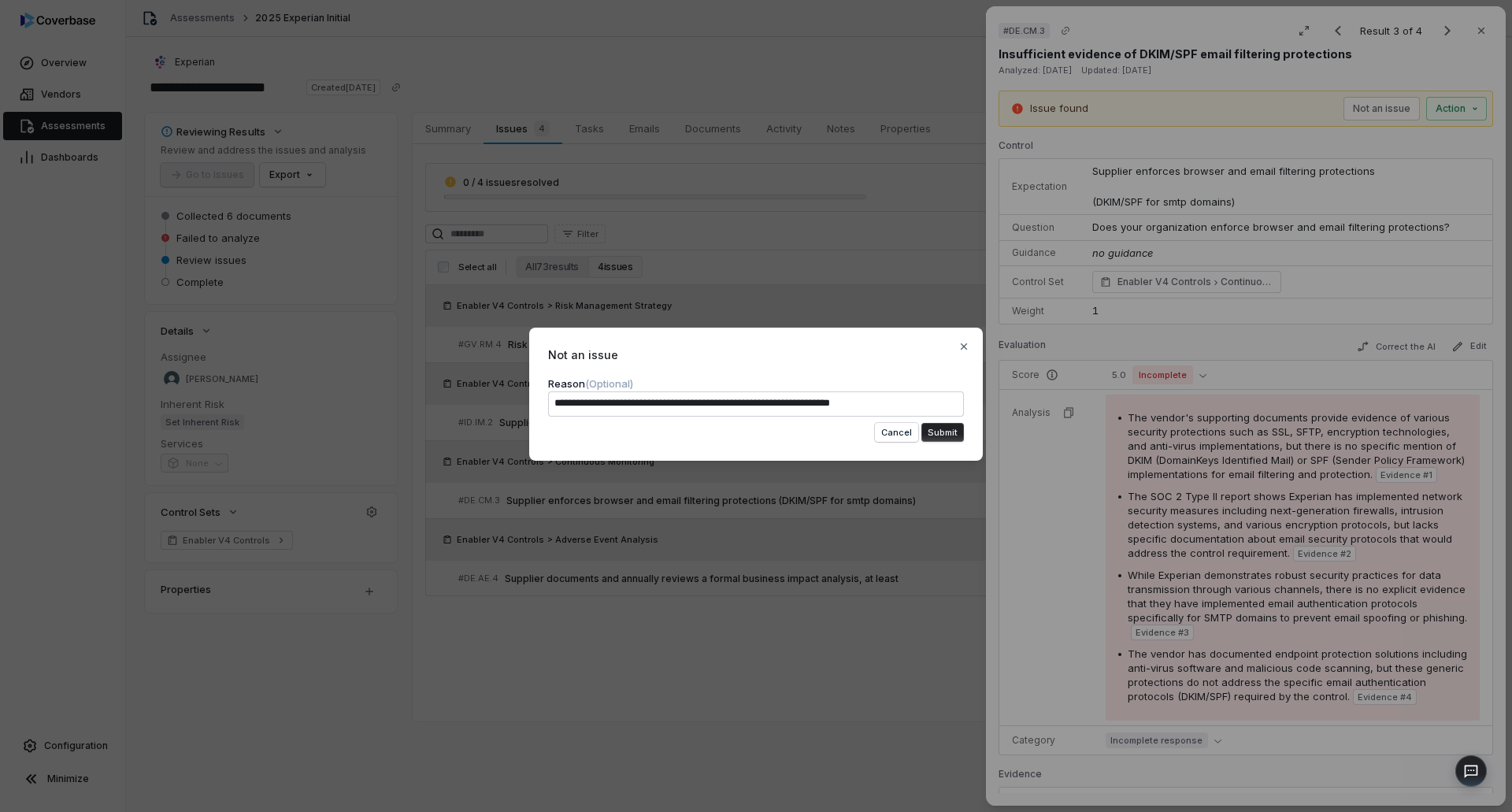
type textarea "*"
type textarea "**********"
type textarea "*"
type textarea "**********"
type textarea "*"
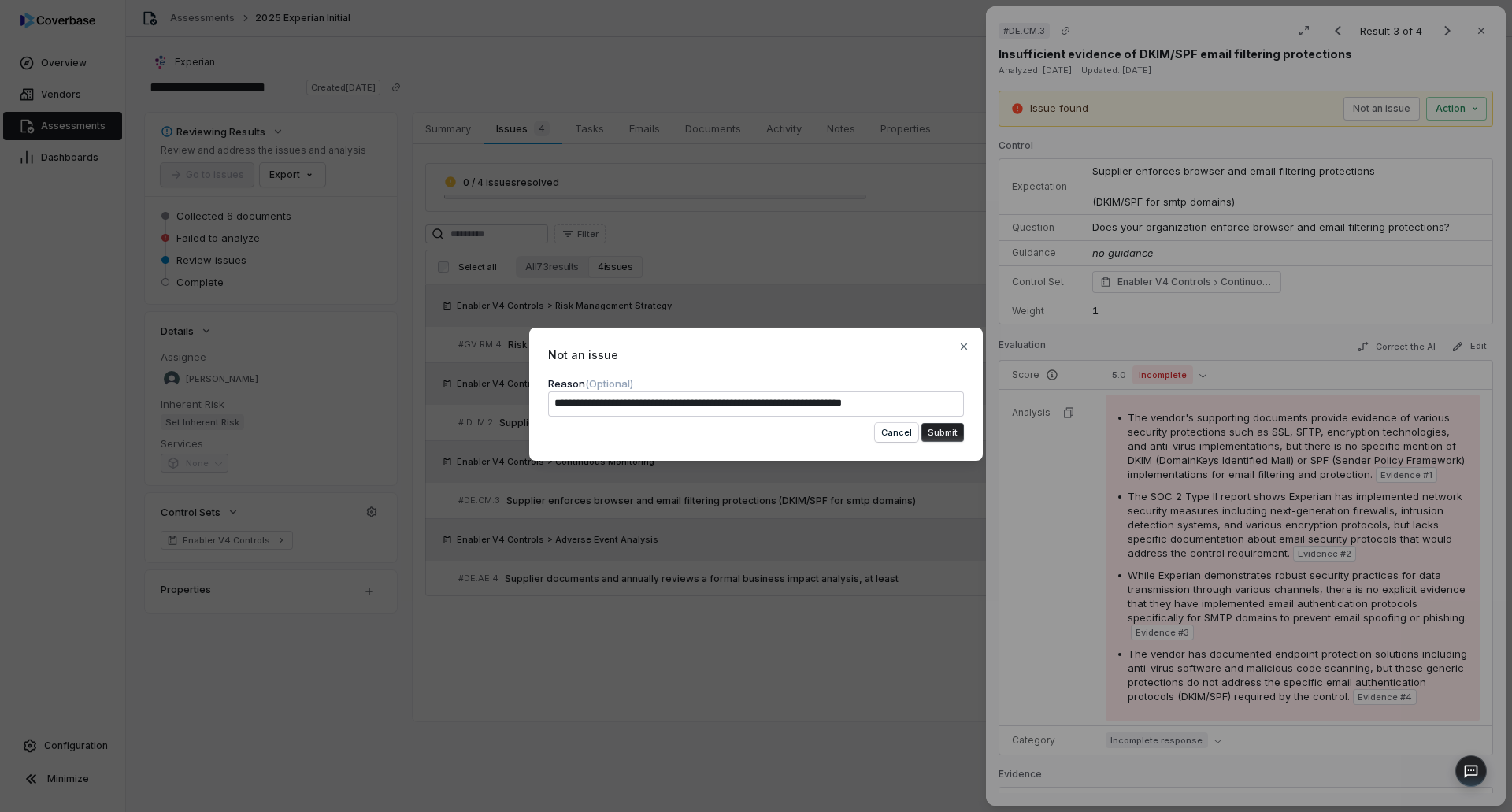
type textarea "**********"
type textarea "*"
type textarea "**********"
type textarea "*"
type textarea "**********"
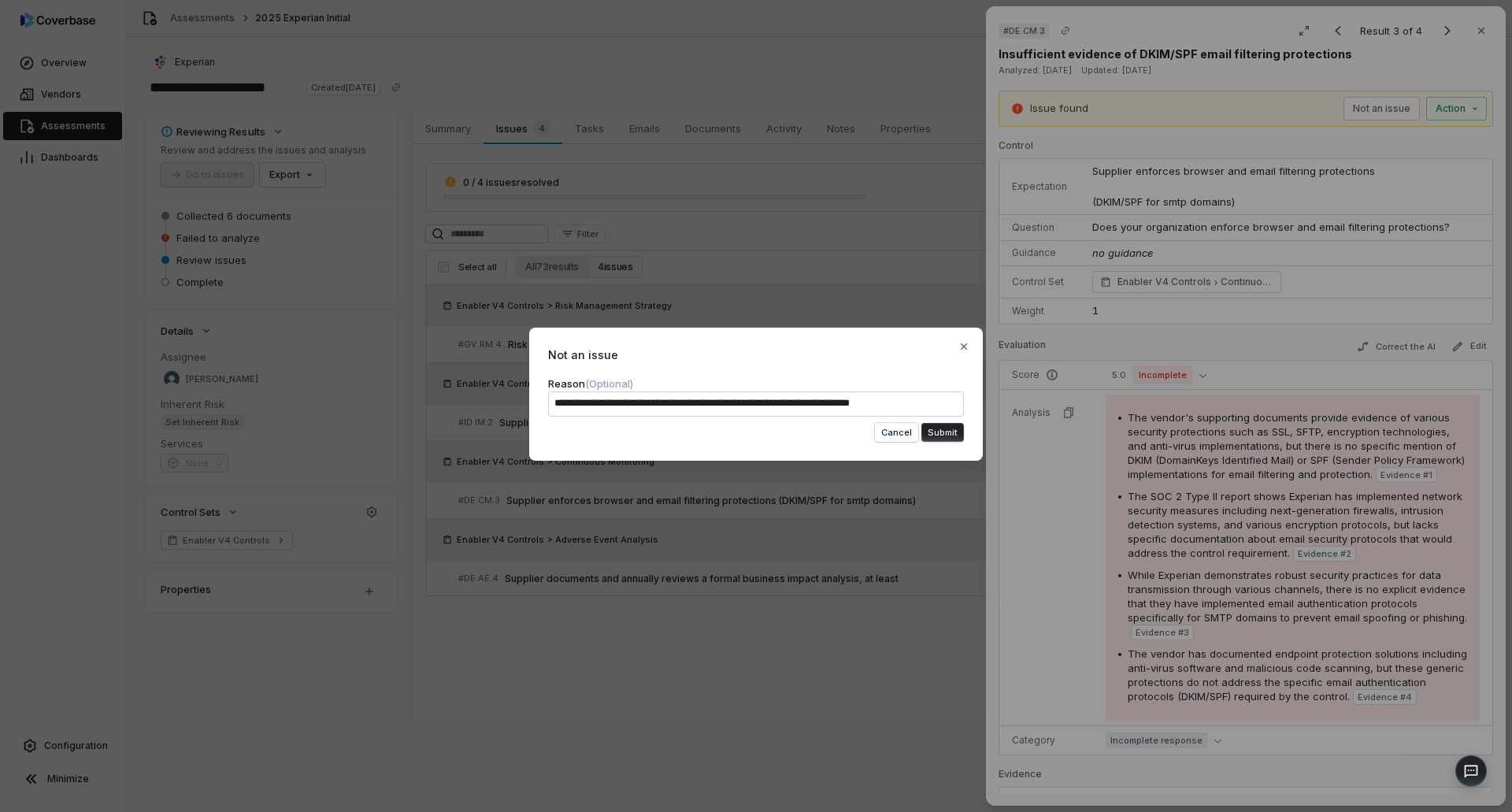
type textarea "*"
type textarea "**********"
type textarea "*"
type textarea "**********"
type textarea "*"
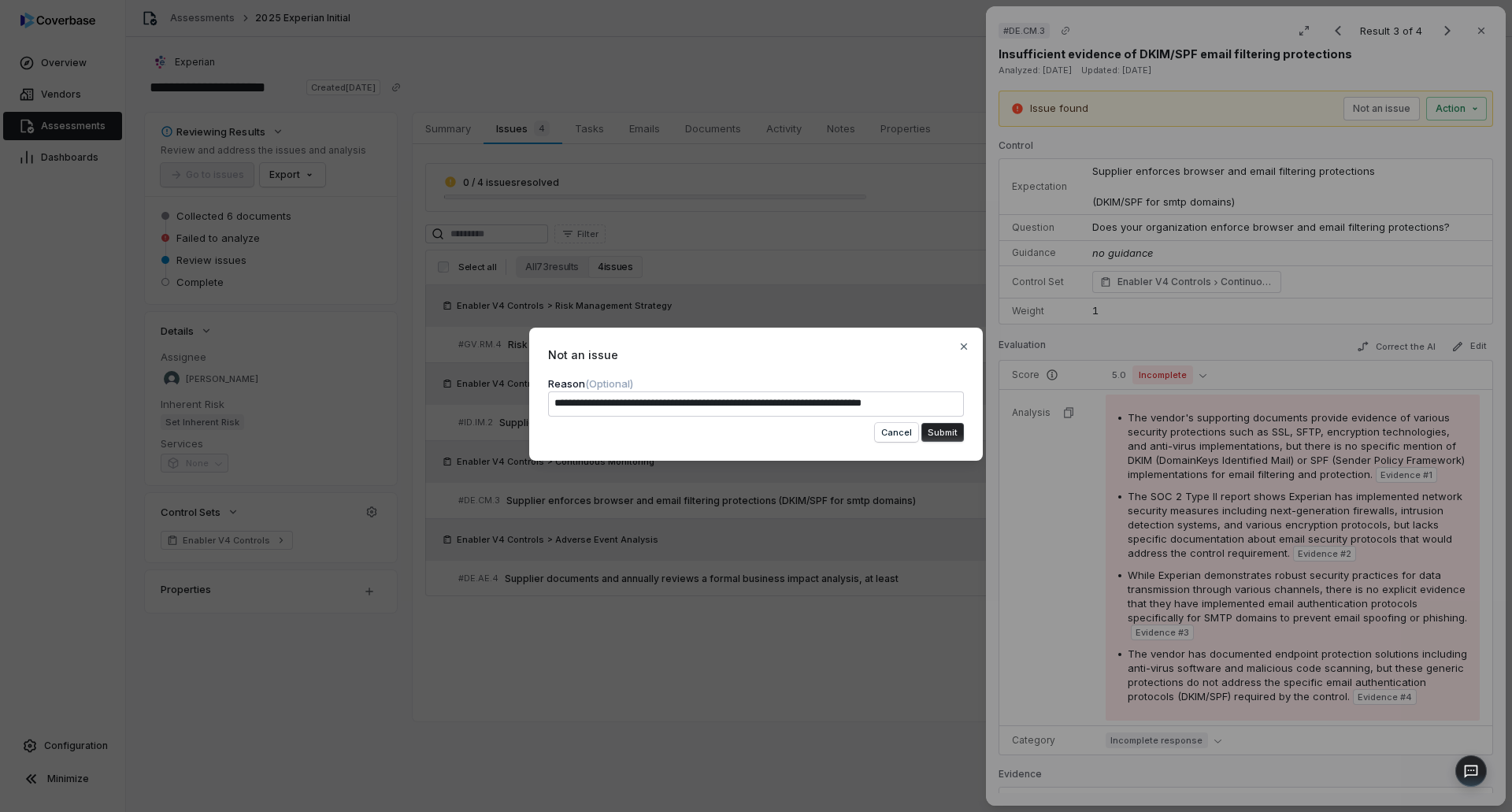
type textarea "**********"
type textarea "*"
type textarea "**********"
type textarea "*"
type textarea "**********"
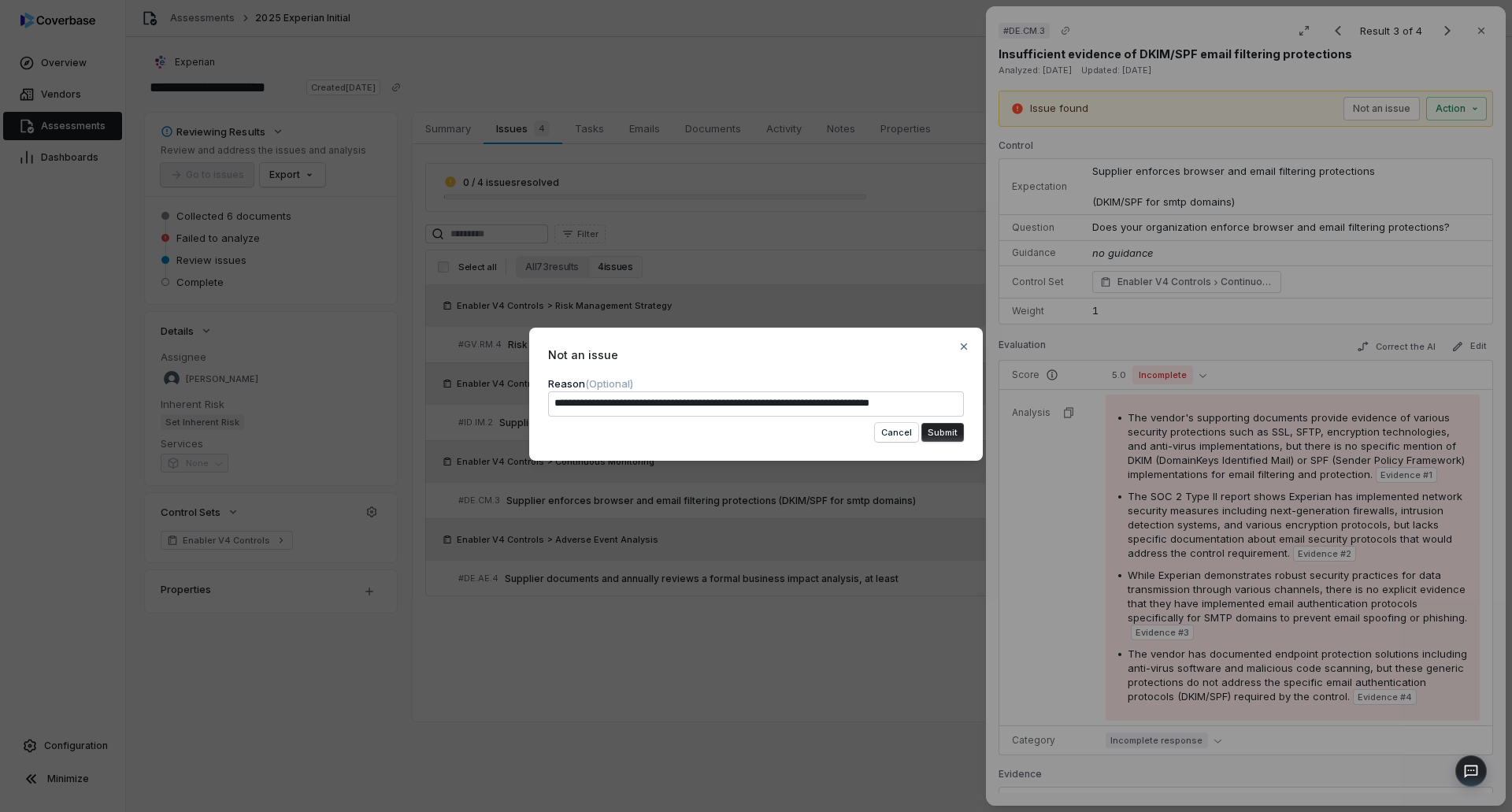
click at [957, 432] on button "Submit" at bounding box center [943, 433] width 43 height 19
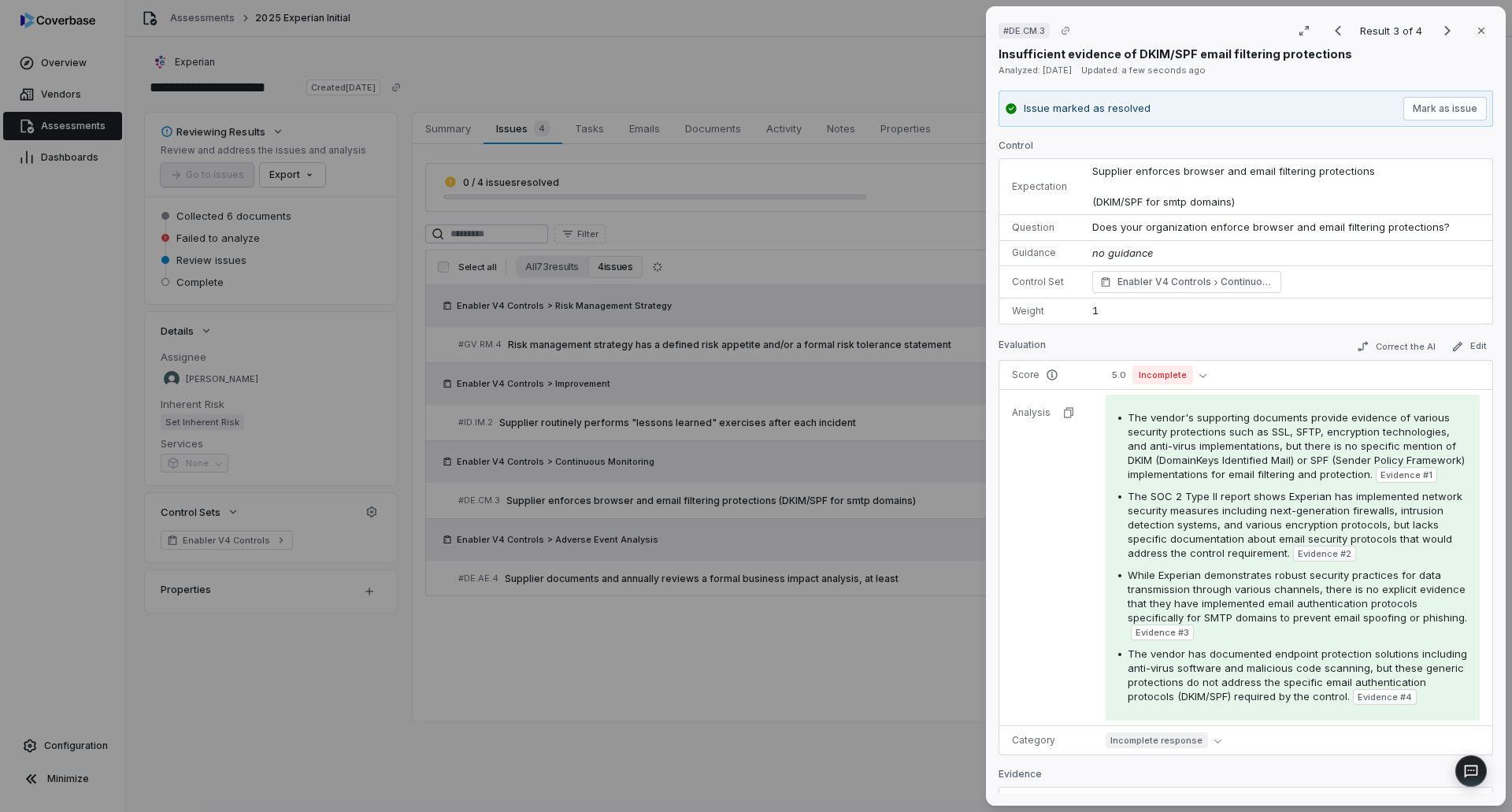
click at [834, 662] on div "# DE.CM.3 Result 3 of 4 Close Insufficient evidence of DKIM/SPF email filtering…" at bounding box center [756, 406] width 1512 height 812
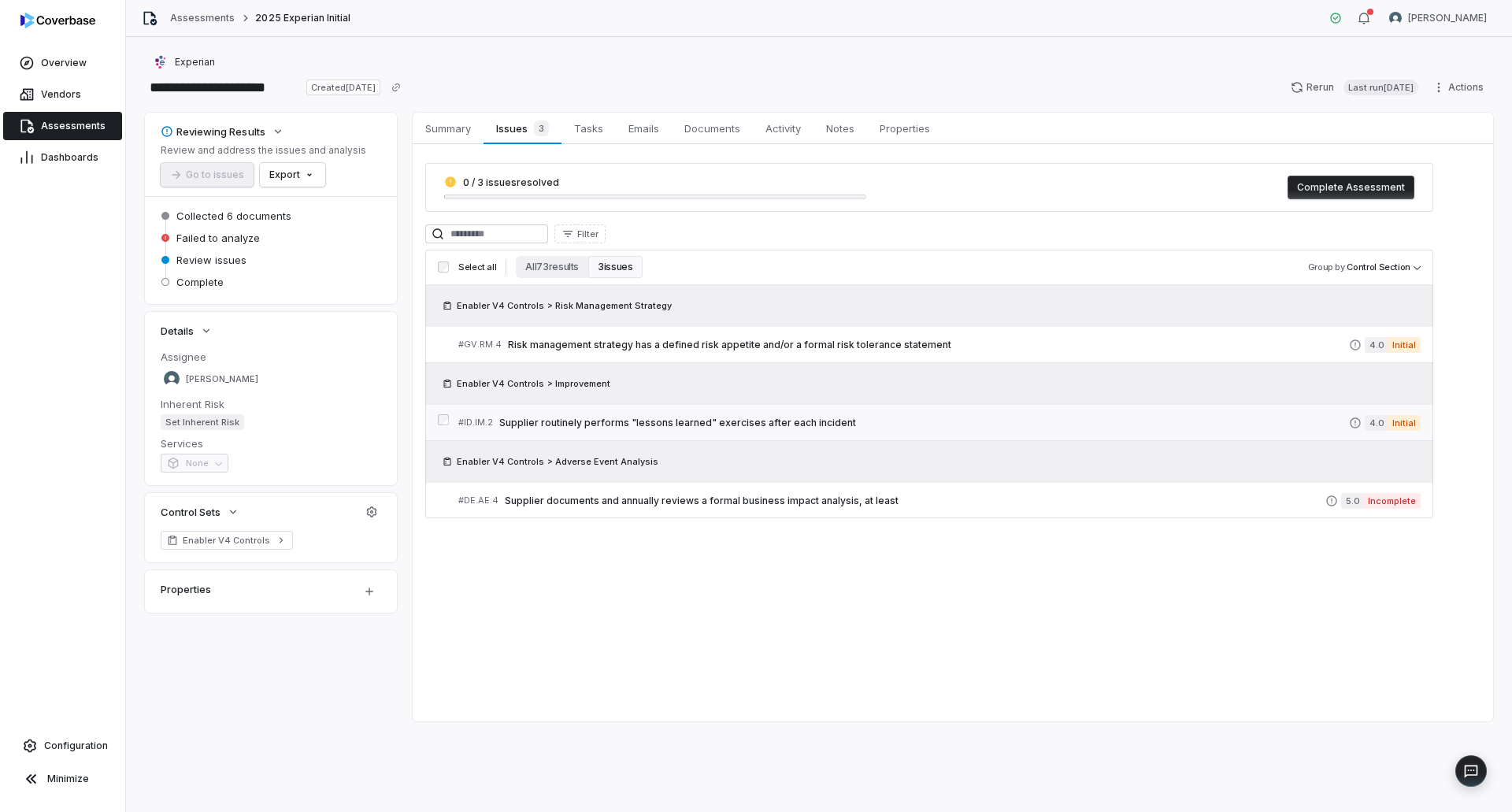
click at [979, 425] on span "Supplier routinely performs "lessons learned" exercises after each incident" at bounding box center [924, 423] width 850 height 13
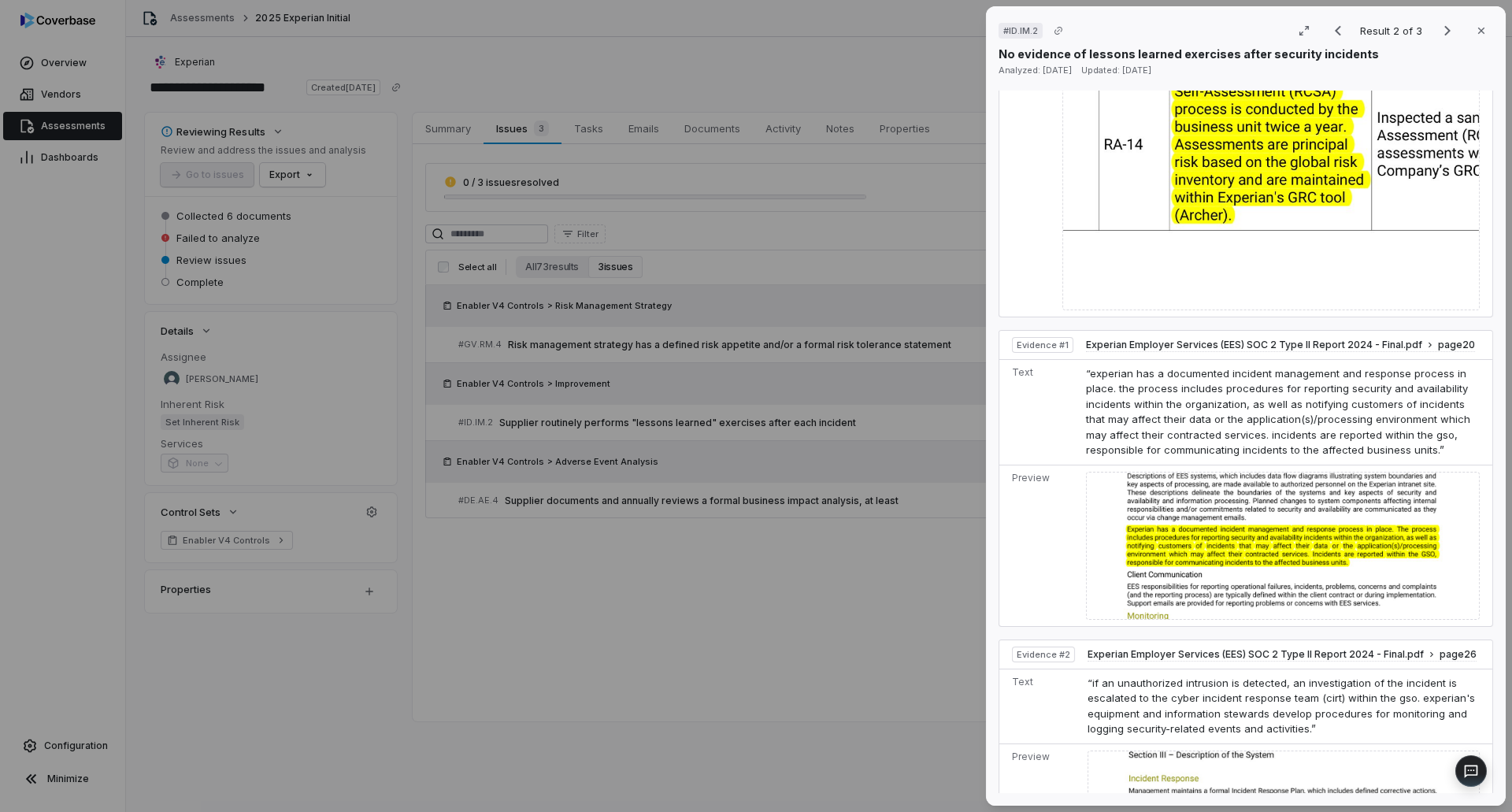
scroll to position [945, 0]
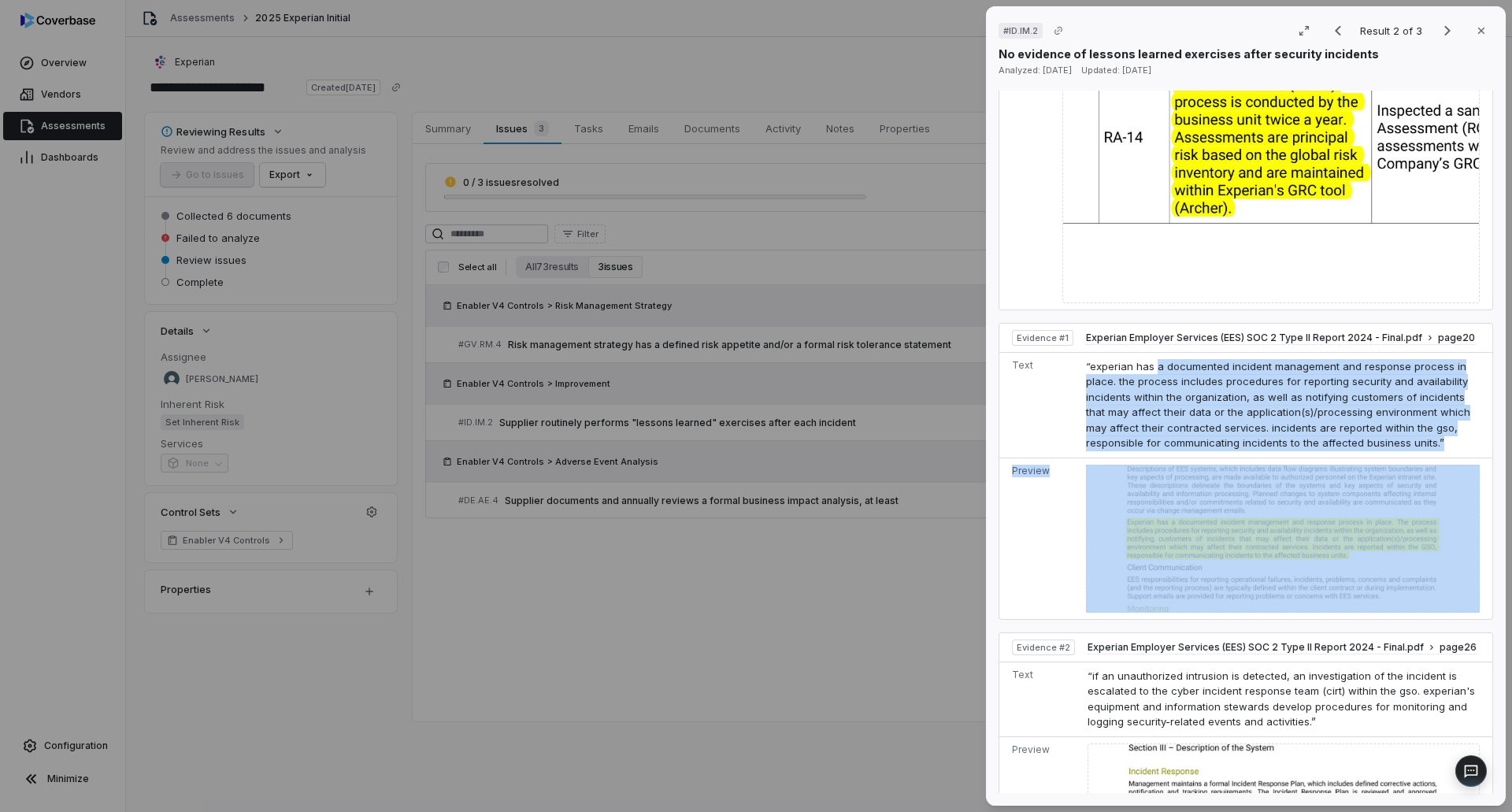
drag, startPoint x: 1154, startPoint y: 368, endPoint x: 1466, endPoint y: 485, distance: 333.2
click at [1466, 485] on tbody "Evidence # 1 Experian Employer Services (EES) SOC 2 Type II Report 2024 - Final…" at bounding box center [1246, 470] width 493 height 295
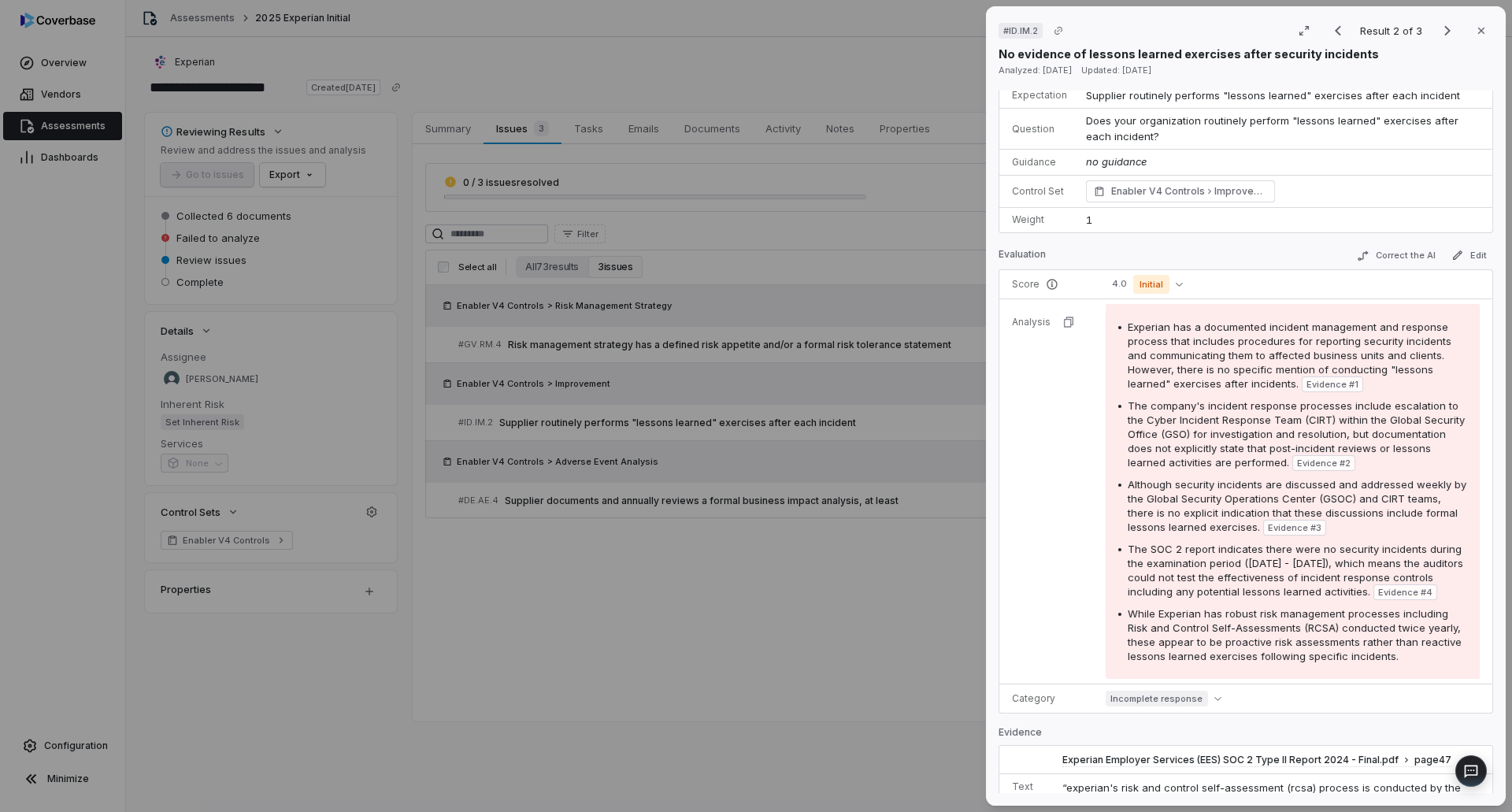
scroll to position [0, 0]
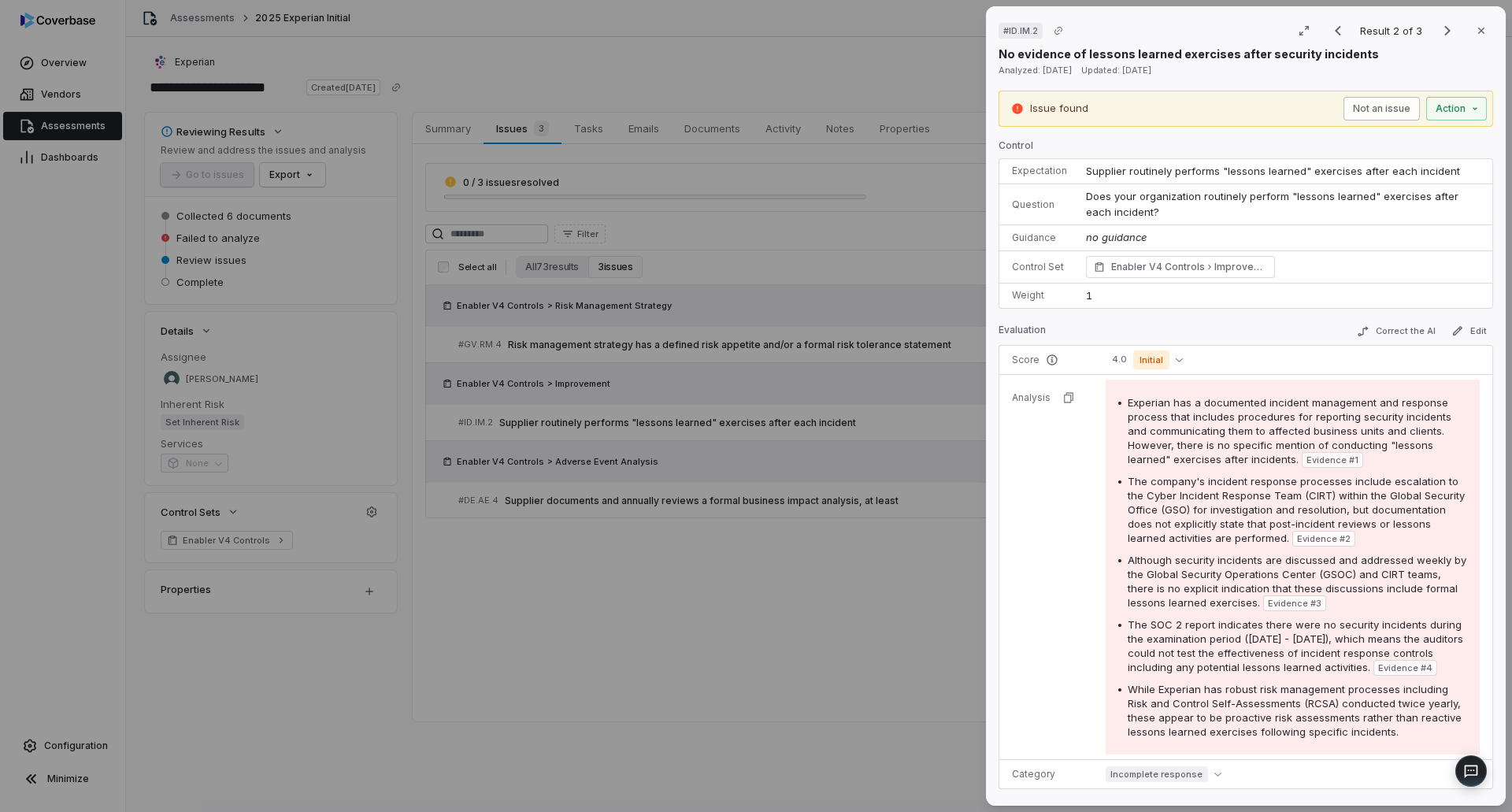
click at [1379, 105] on button "Not an issue" at bounding box center [1381, 108] width 76 height 23
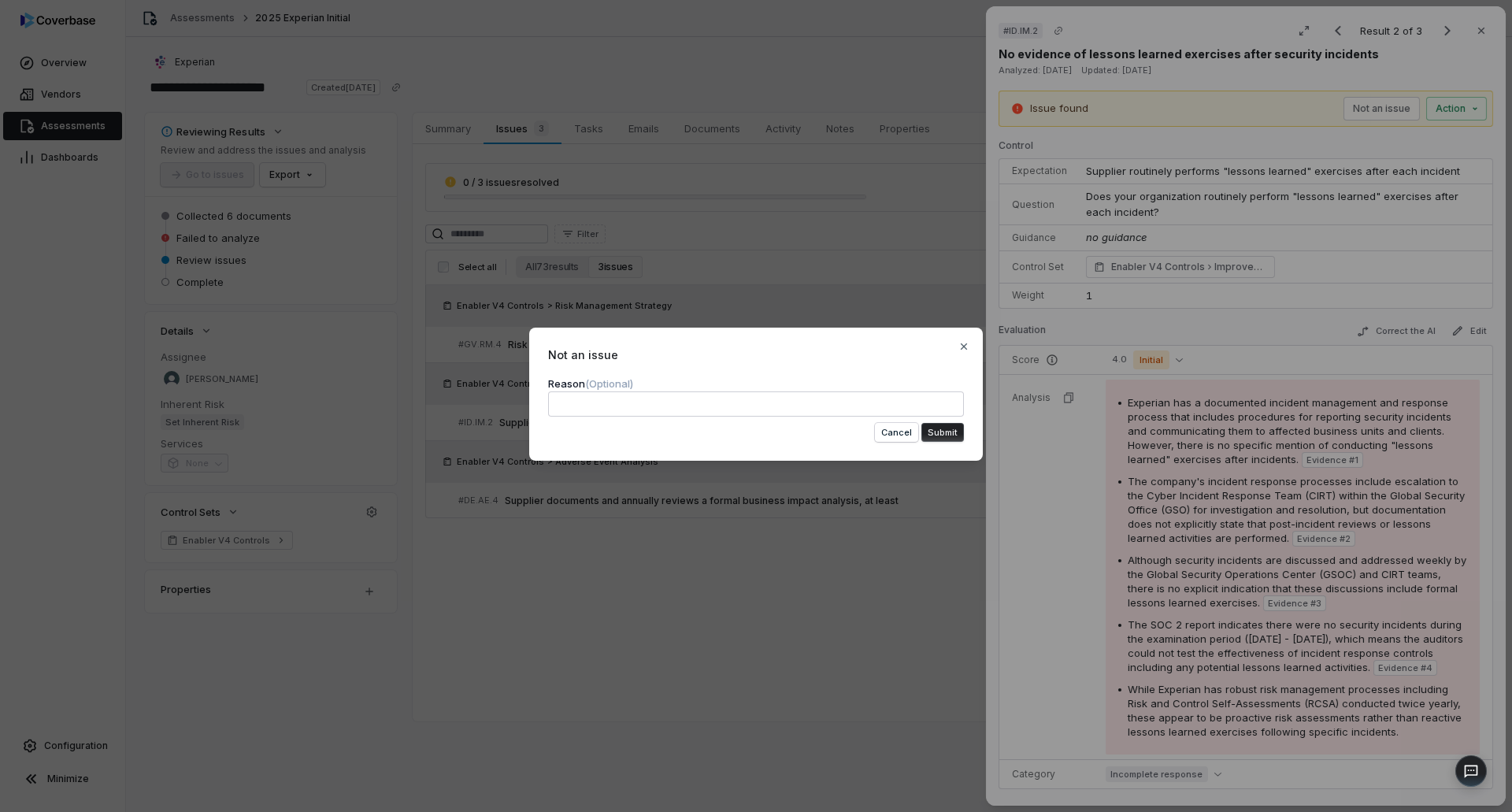
click at [877, 405] on textarea at bounding box center [756, 404] width 416 height 25
type textarea "*"
type textarea "**"
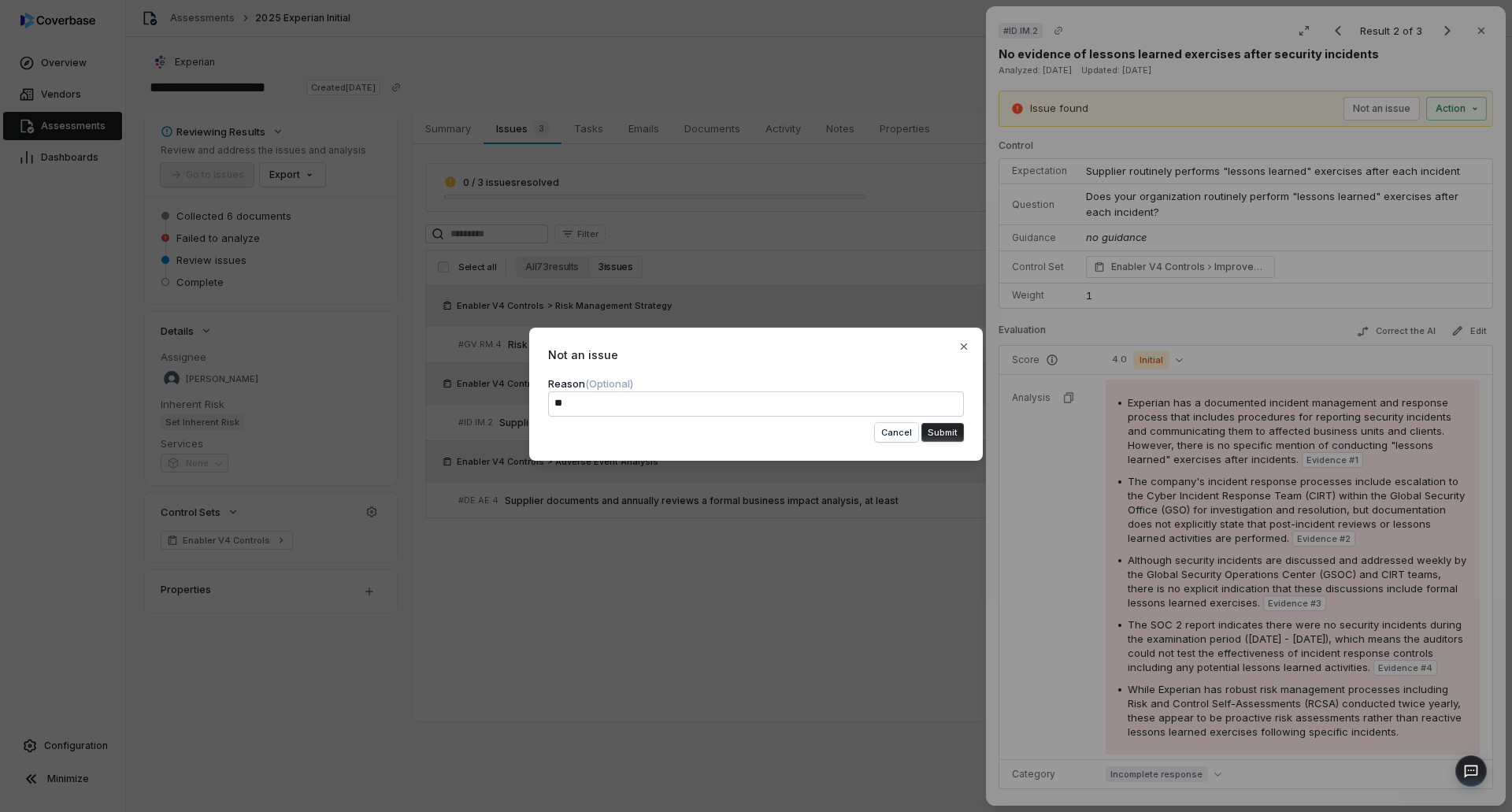
type textarea "*"
type textarea "**"
type textarea "*"
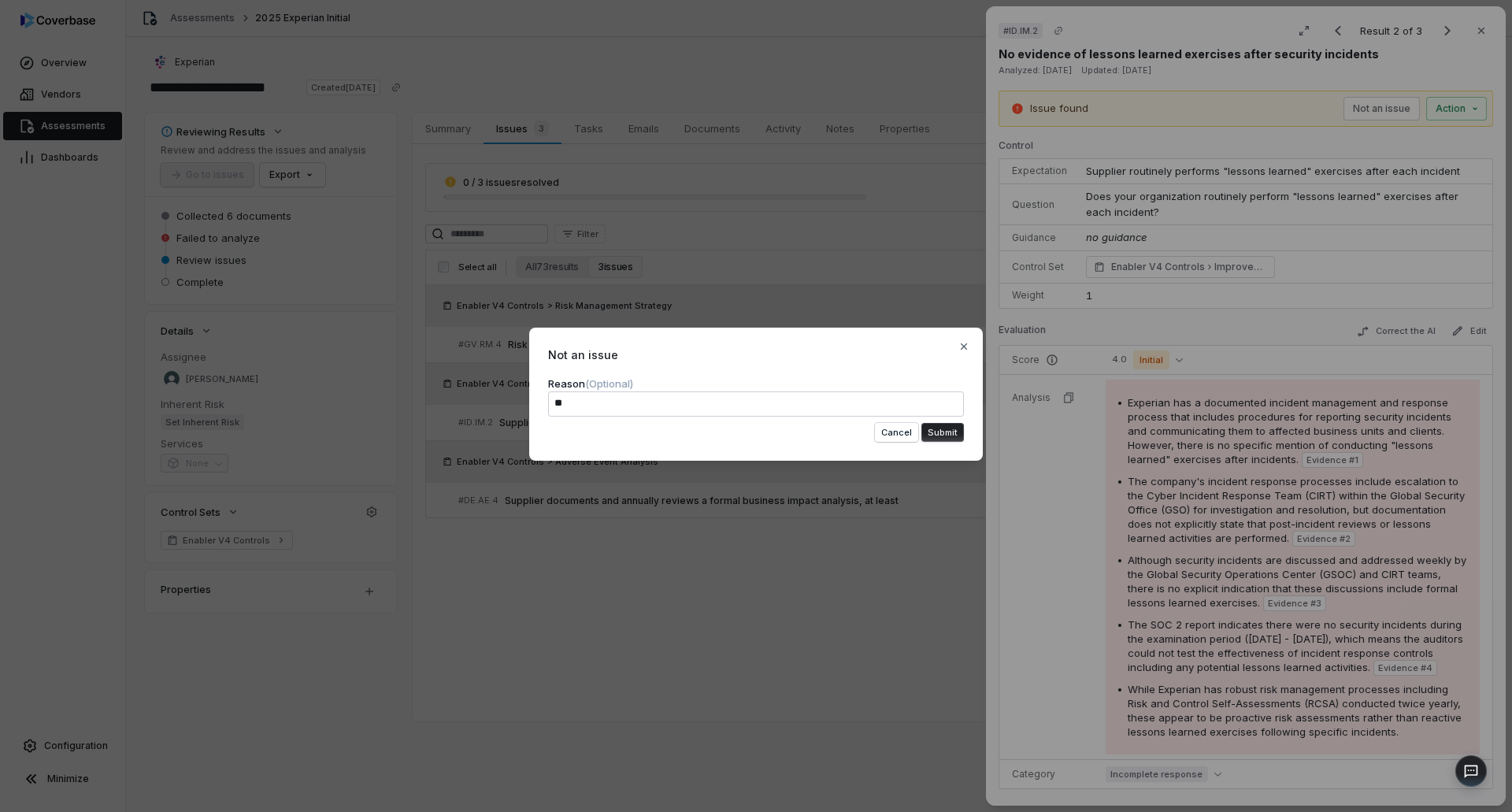
type textarea "***"
click at [650, 409] on textarea "**********" at bounding box center [756, 404] width 416 height 25
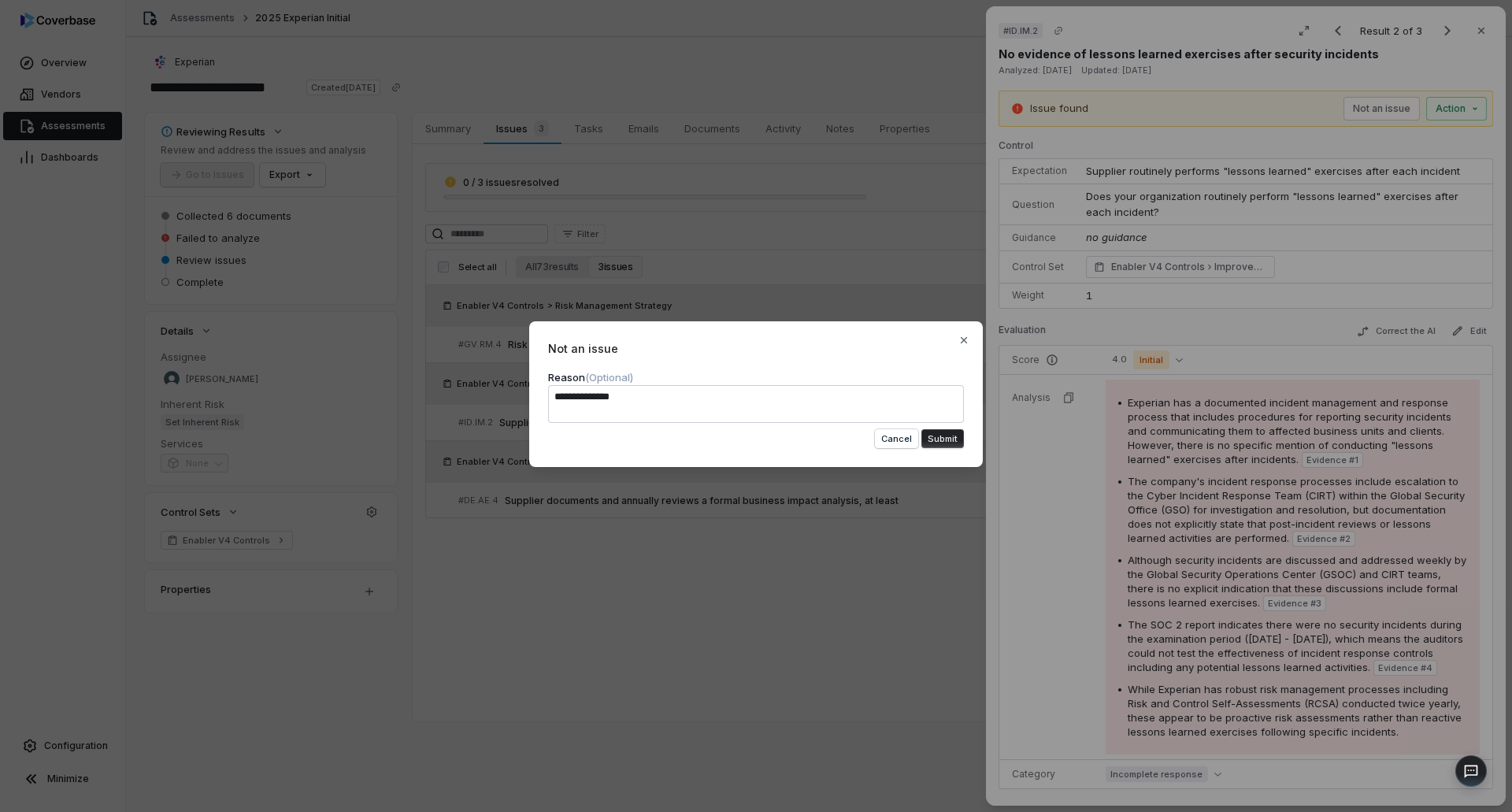
click at [948, 442] on button "Submit" at bounding box center [943, 439] width 43 height 19
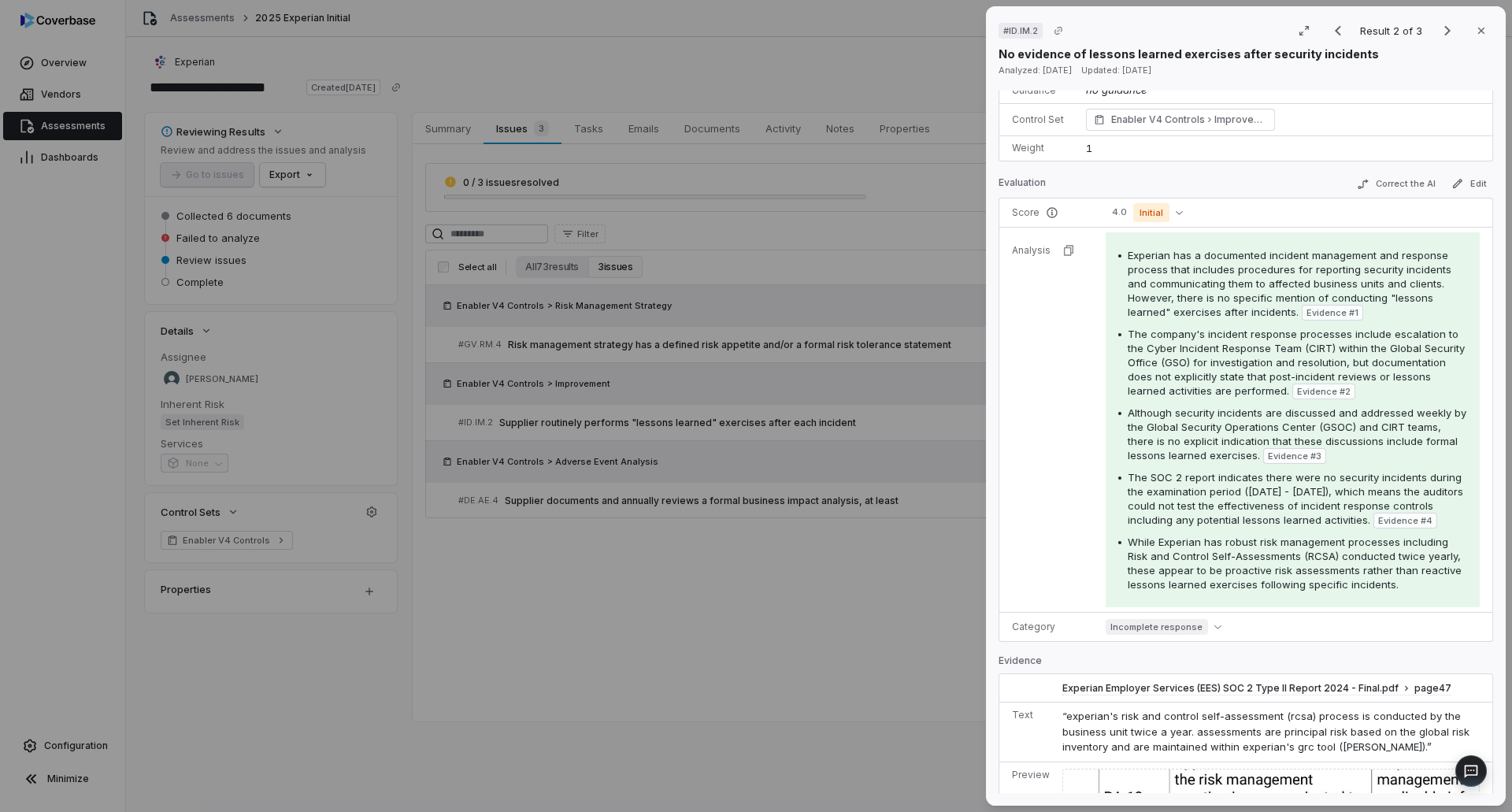
scroll to position [158, 0]
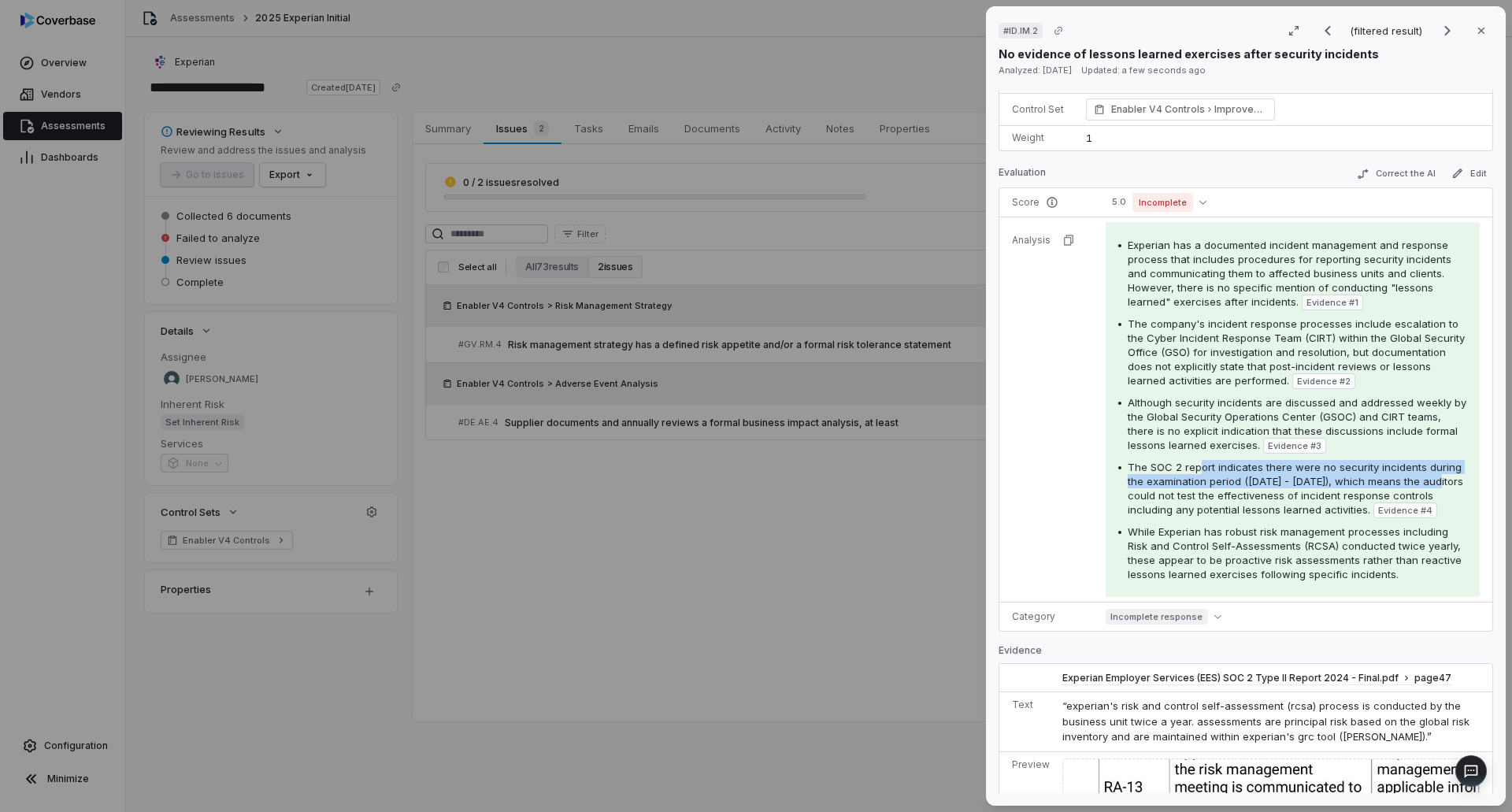
drag, startPoint x: 1201, startPoint y: 472, endPoint x: 1458, endPoint y: 486, distance: 257.4
click at [1458, 486] on div "Experian has a documented incident management and response process that include…" at bounding box center [1292, 409] width 374 height 375
click at [1253, 501] on span "The SOC 2 report indicates there were no security incidents during the examinat…" at bounding box center [1295, 488] width 335 height 55
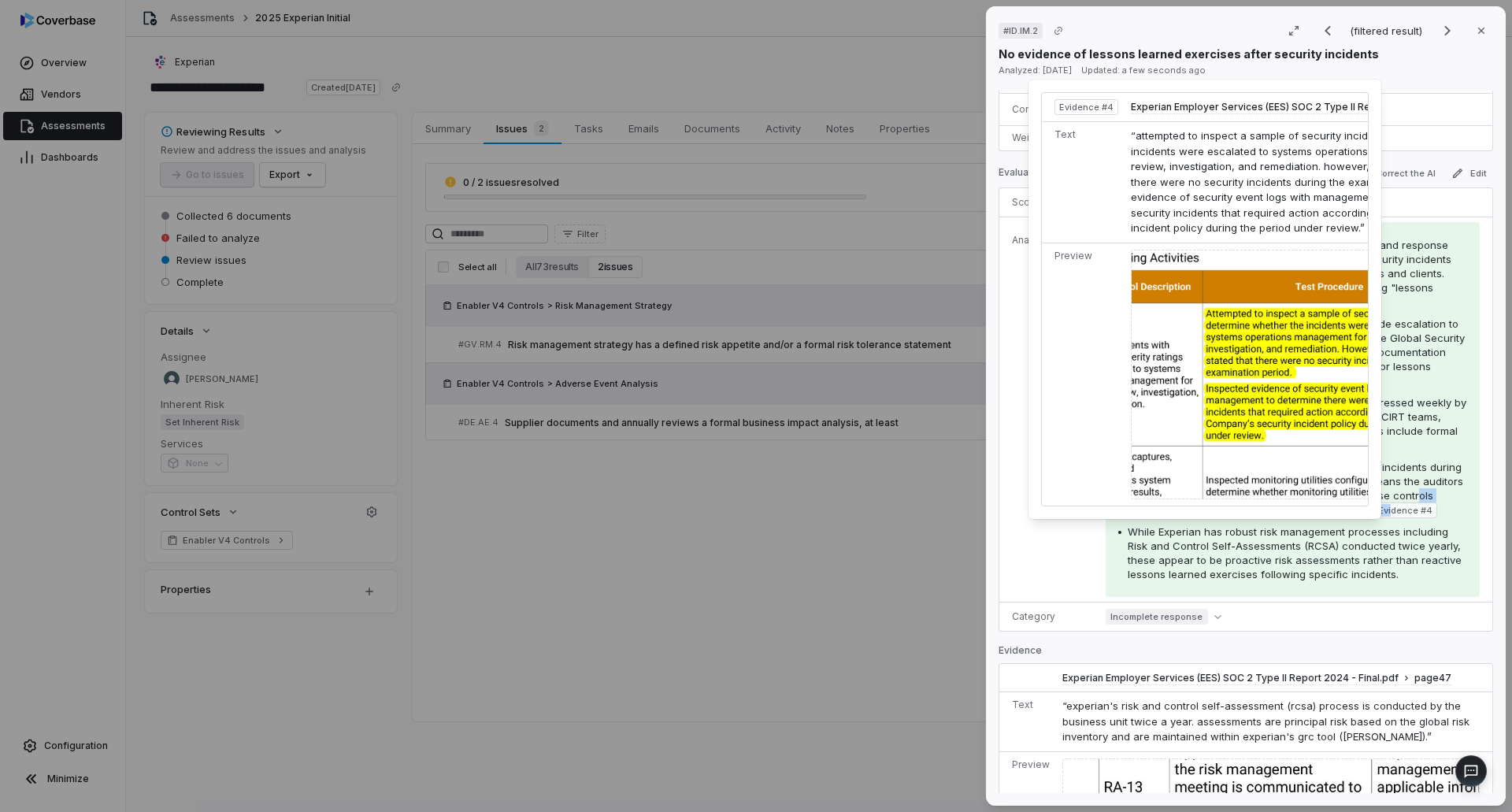
drag, startPoint x: 1116, startPoint y: 513, endPoint x: 1194, endPoint y: 528, distance: 79.4
click at [1194, 518] on div "The SOC 2 report indicates there were no security incidents during the examinat…" at bounding box center [1292, 489] width 349 height 58
click at [1160, 551] on span "While Experian has robust risk management processes including Risk and Control …" at bounding box center [1294, 552] width 334 height 55
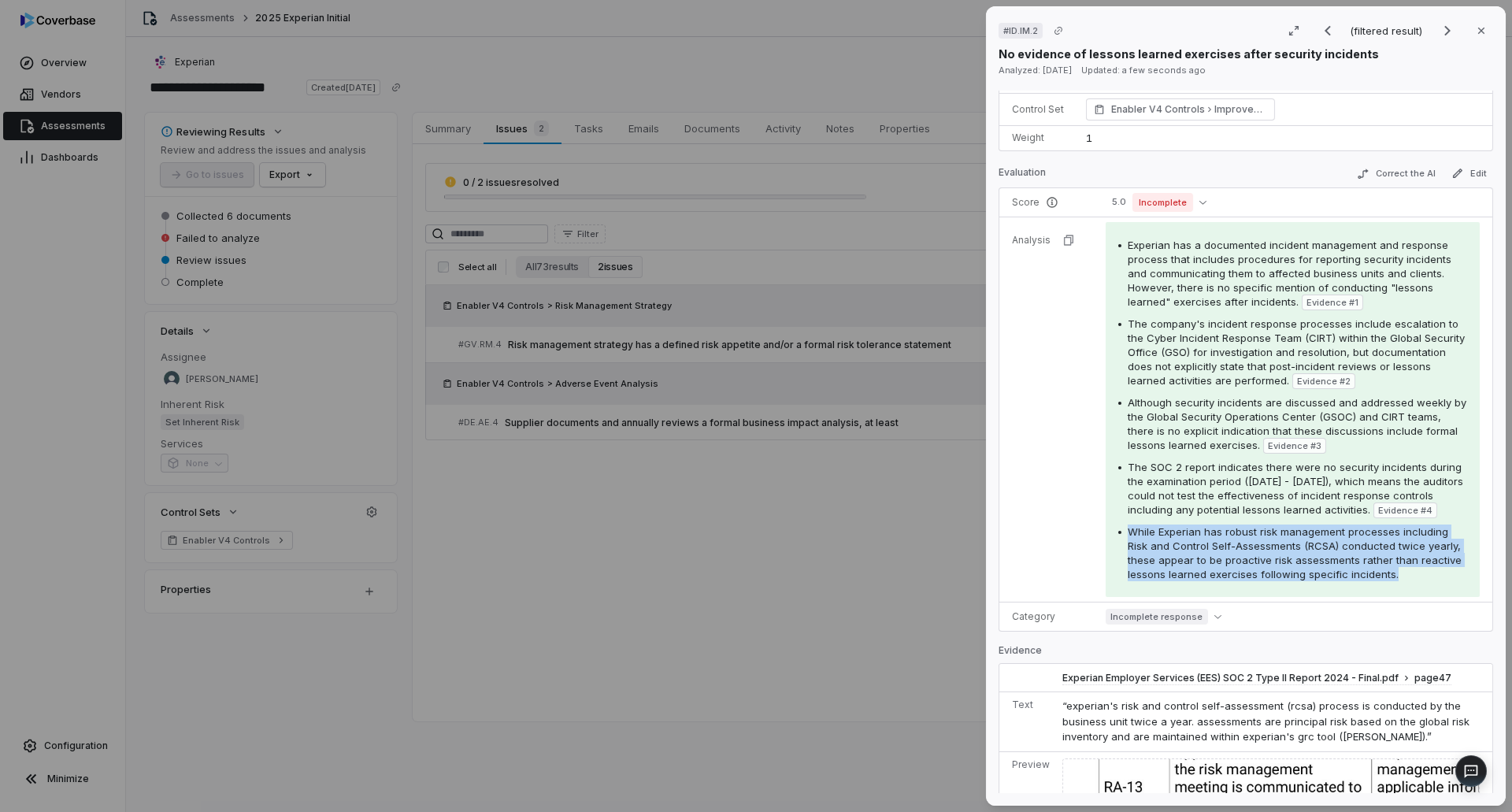
drag, startPoint x: 1127, startPoint y: 544, endPoint x: 1432, endPoint y: 597, distance: 309.6
click at [1432, 597] on div "Experian has a documented incident management and response process that include…" at bounding box center [1292, 409] width 374 height 375
click at [1432, 581] on div "While Experian has robust risk management processes including Risk and Control …" at bounding box center [1297, 552] width 339 height 57
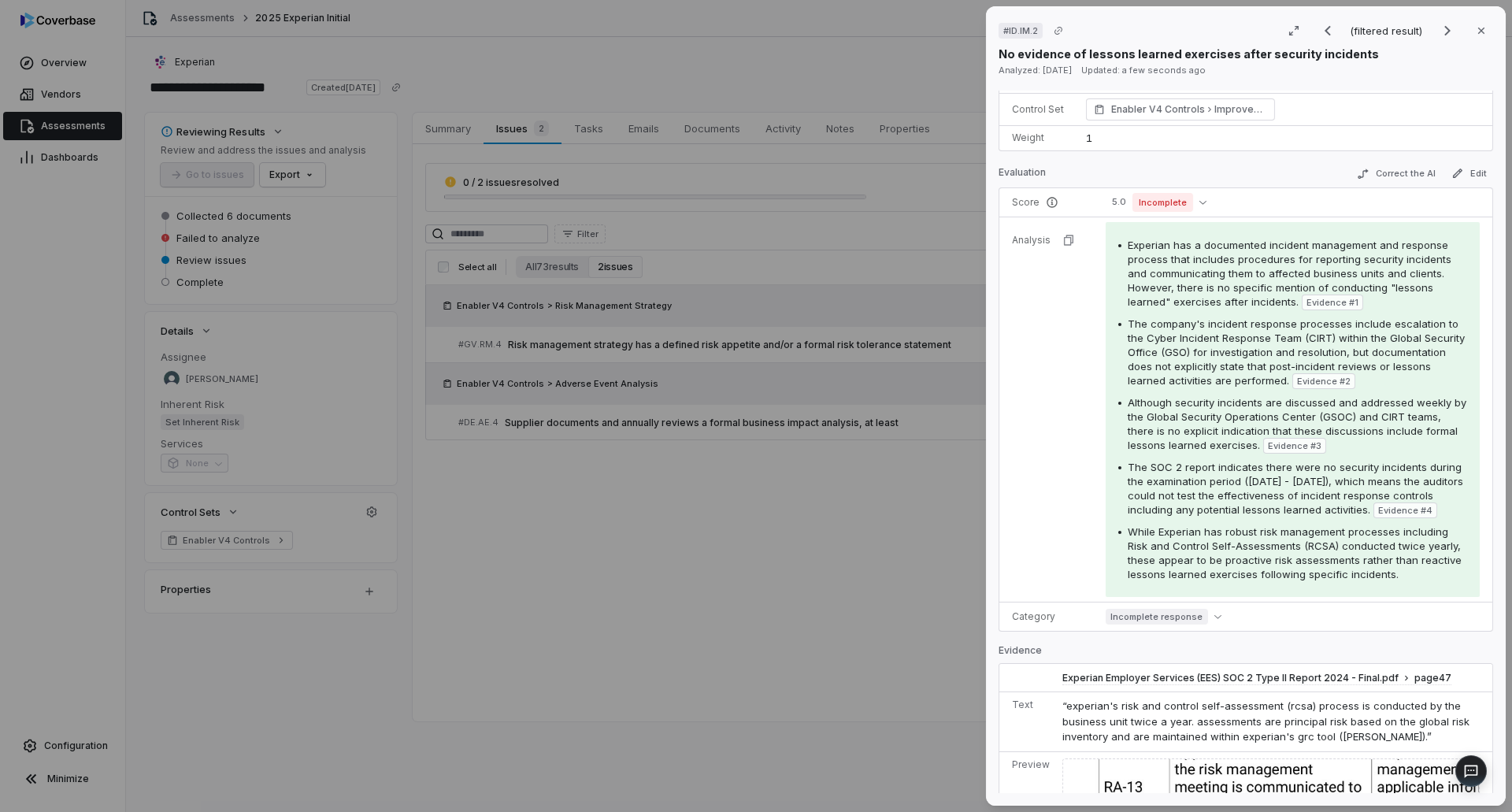
click at [853, 488] on div "# ID.IM.2 (filtered result) Close No evidence of lessons learned exercises afte…" at bounding box center [756, 406] width 1512 height 812
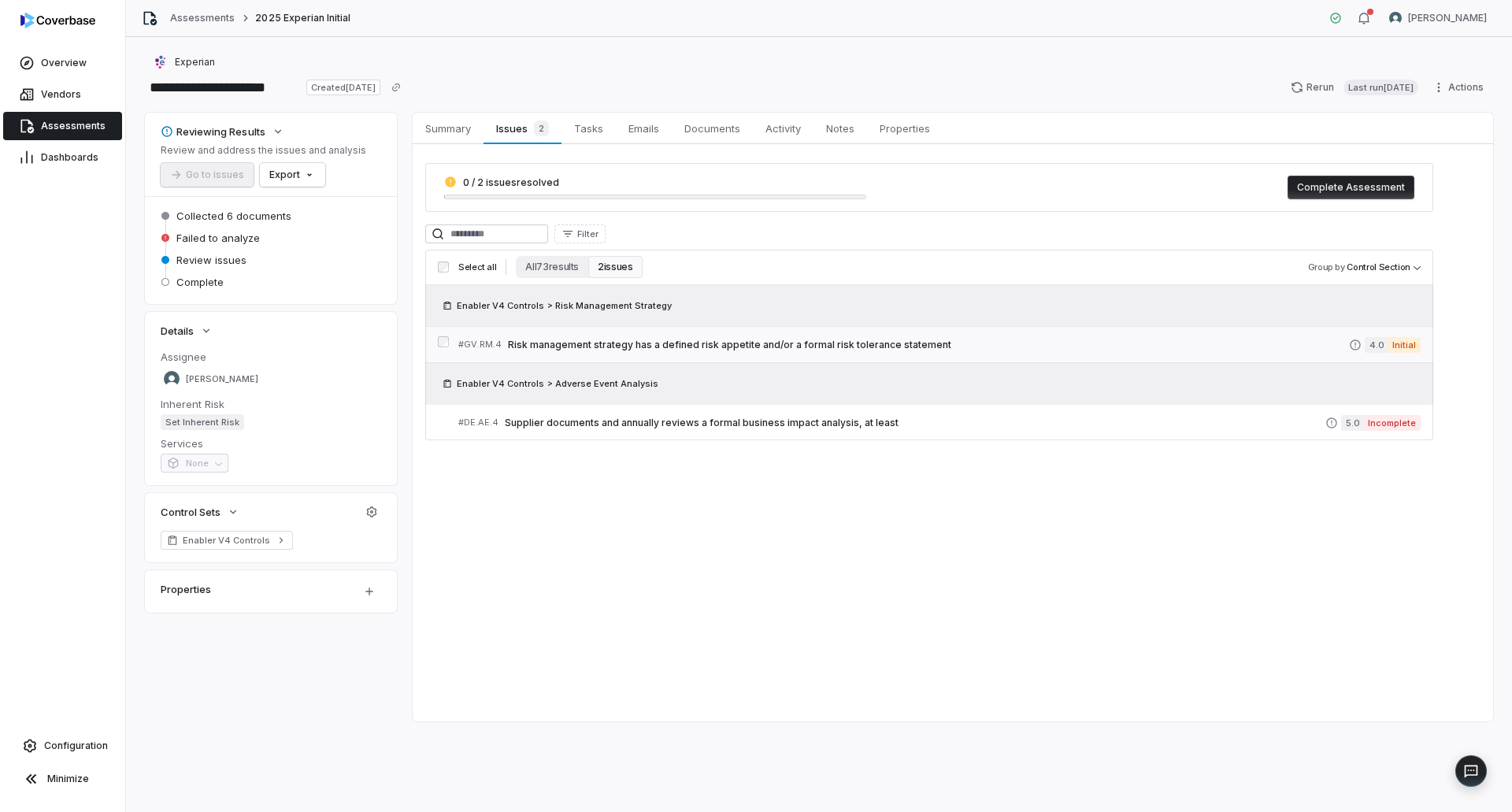
click at [841, 359] on link "# GV.RM.4 Risk management strategy has a defined risk appetite and/or a formal …" at bounding box center [939, 344] width 963 height 35
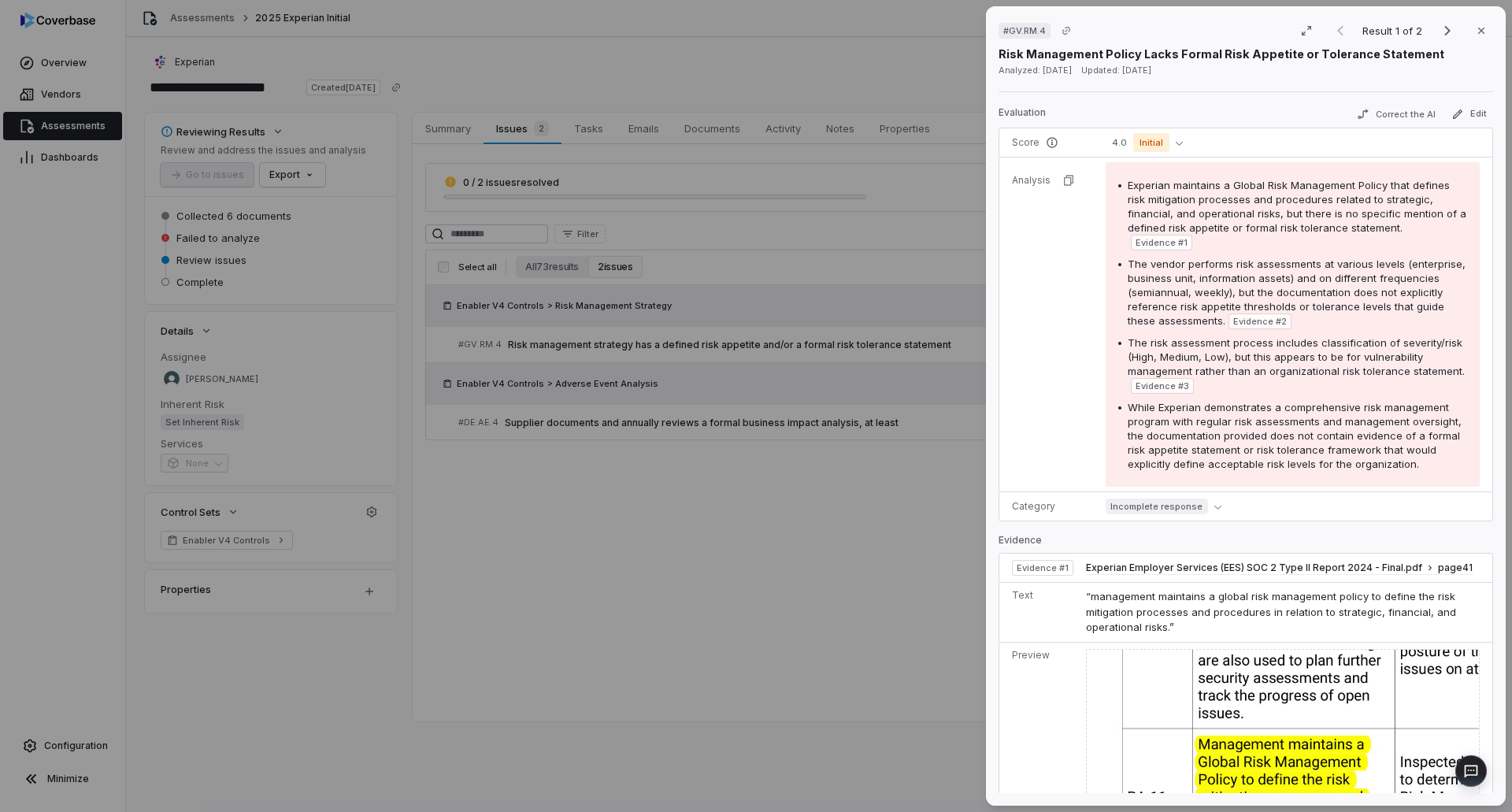
scroll to position [236, 0]
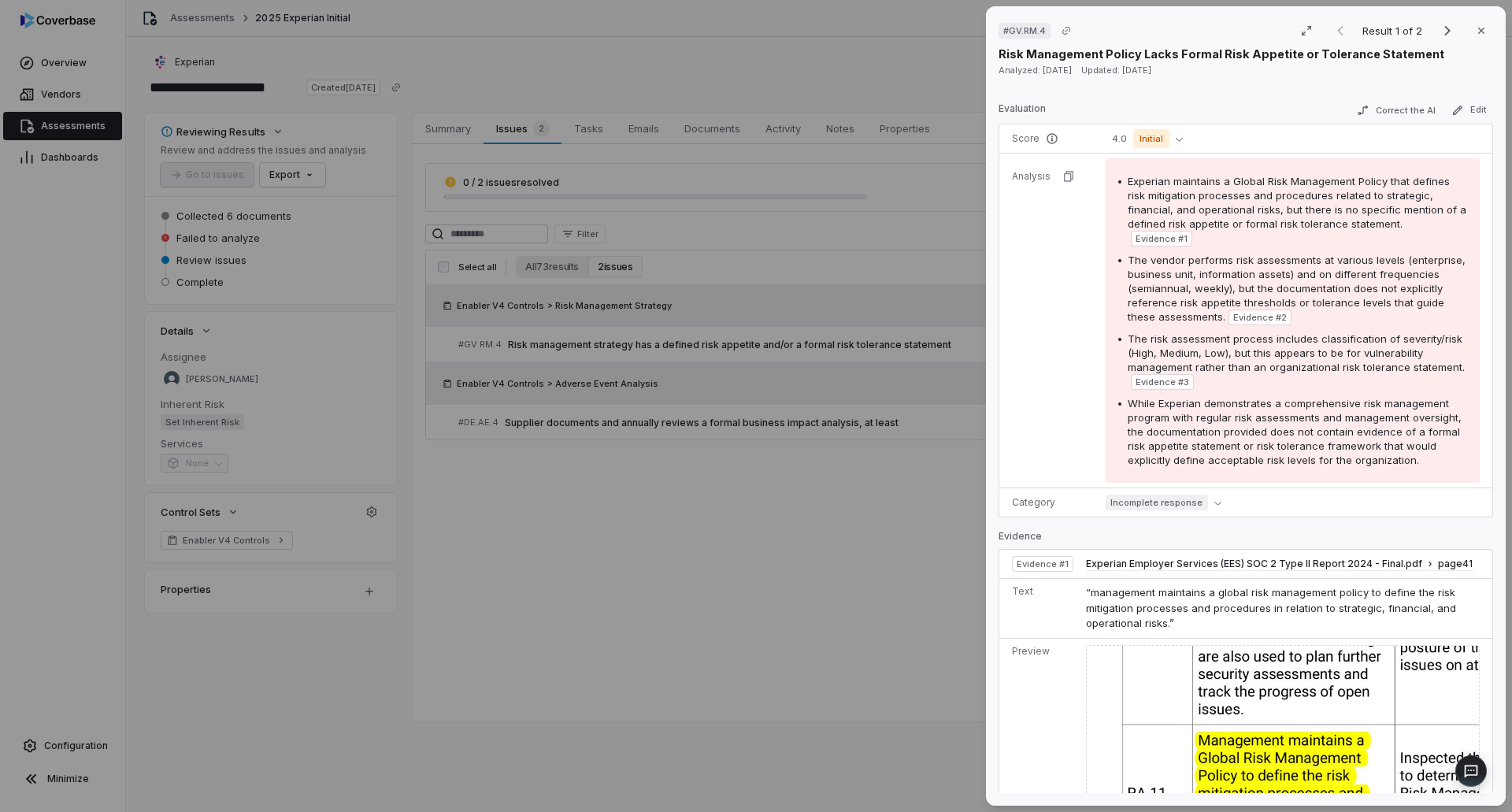
click at [1107, 588] on span "“management maintains a global risk management policy to define the risk mitiga…" at bounding box center [1271, 608] width 370 height 43
drag, startPoint x: 1137, startPoint y: 344, endPoint x: 1430, endPoint y: 363, distance: 293.6
click at [1430, 363] on div "The risk assessment process includes classification of severity/risk (High, Med…" at bounding box center [1297, 360] width 339 height 58
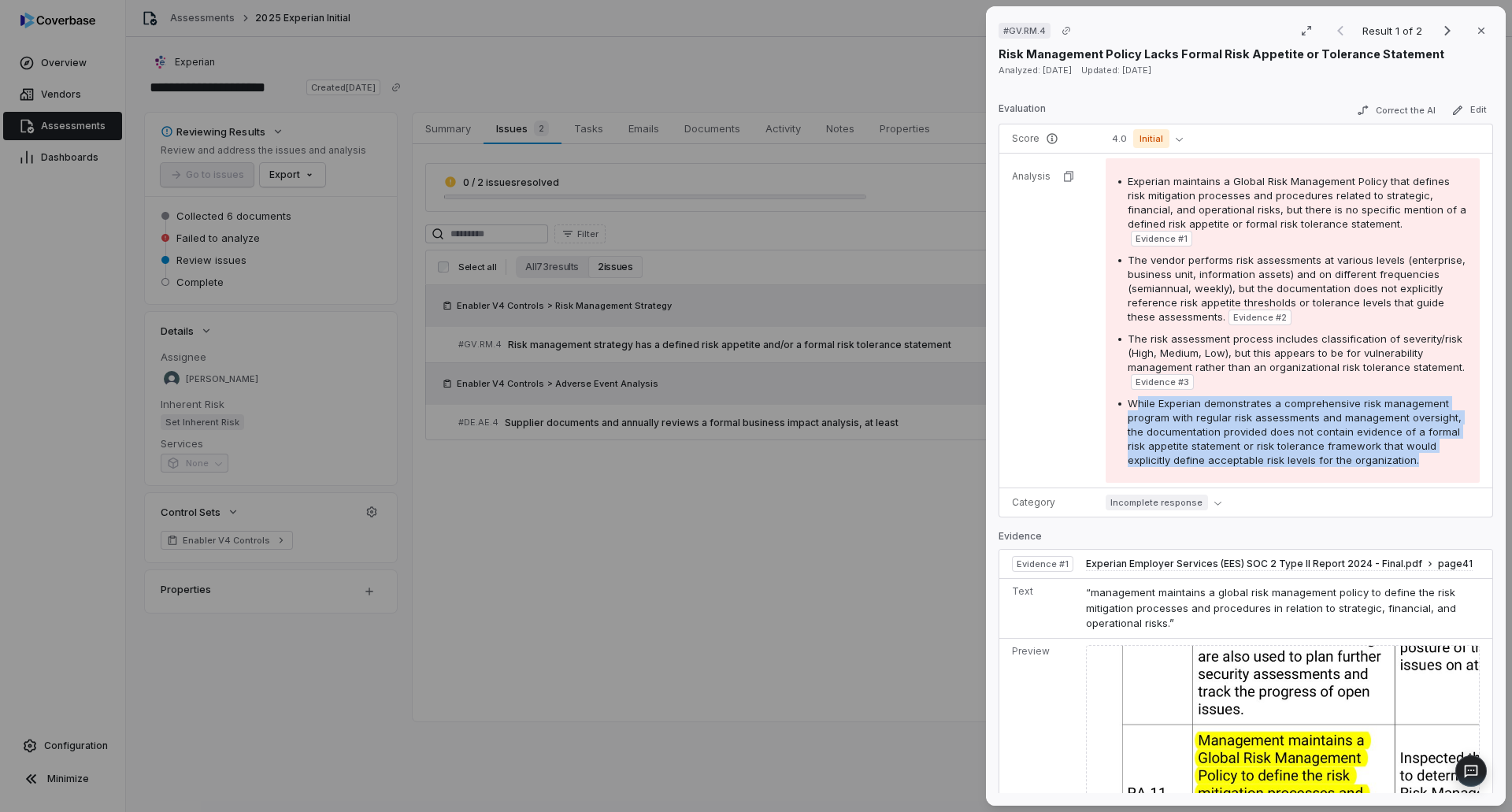
drag, startPoint x: 1133, startPoint y: 404, endPoint x: 1461, endPoint y: 458, distance: 332.4
click at [1461, 458] on div "Experian maintains a Global Risk Management Policy that defines risk mitigation…" at bounding box center [1292, 320] width 374 height 324
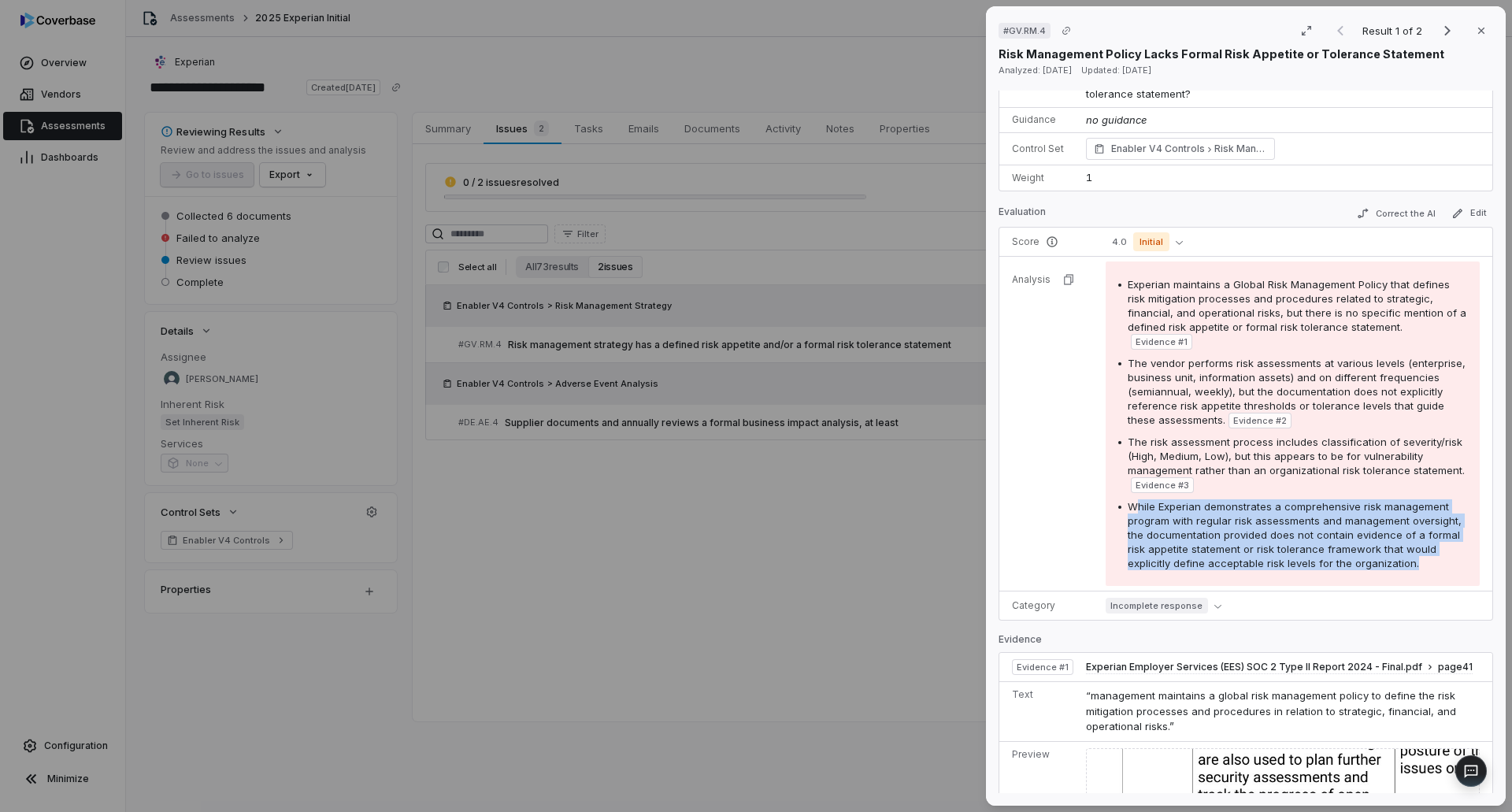
scroll to position [0, 0]
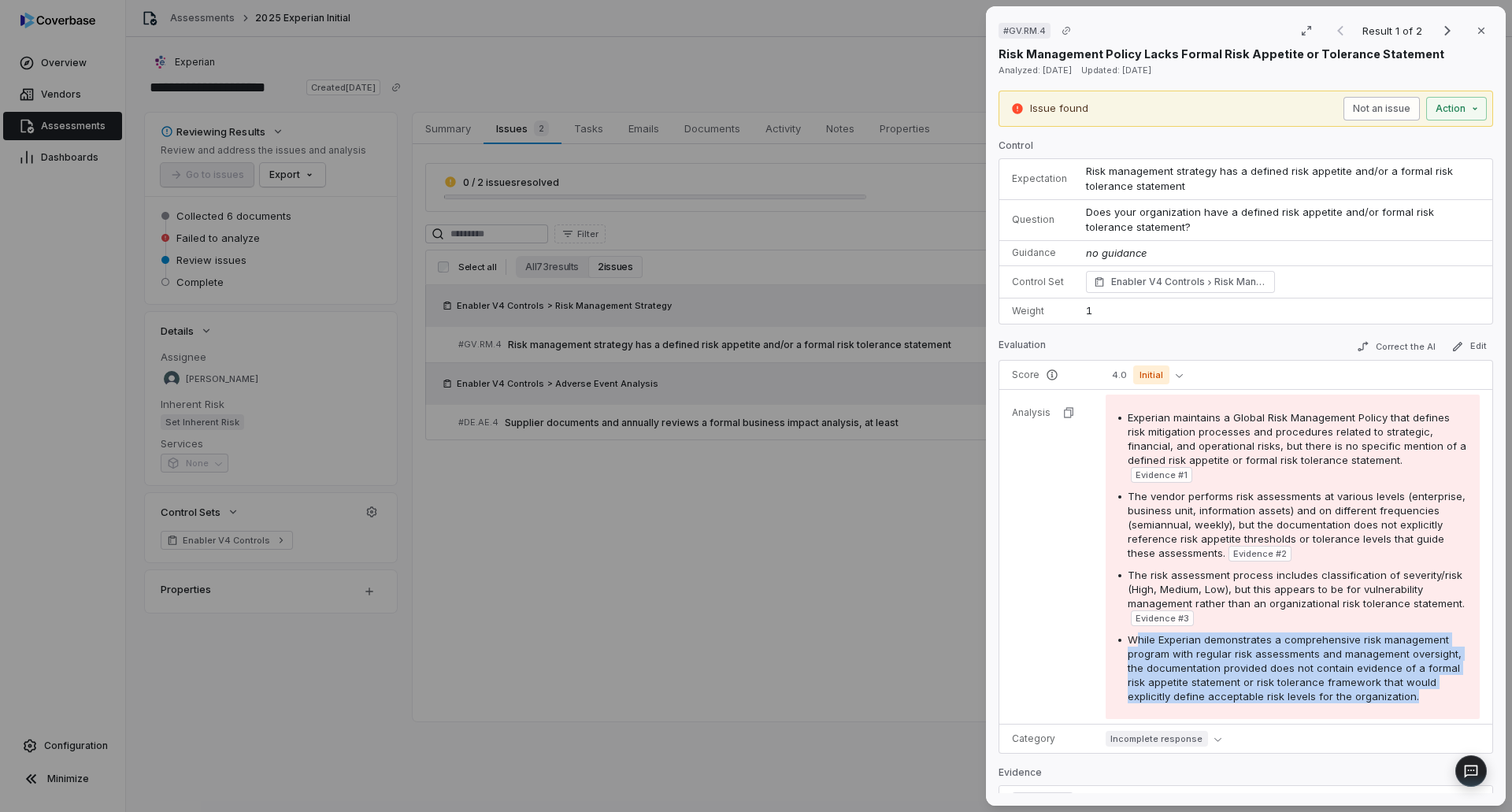
click at [1362, 104] on button "Not an issue" at bounding box center [1381, 108] width 76 height 23
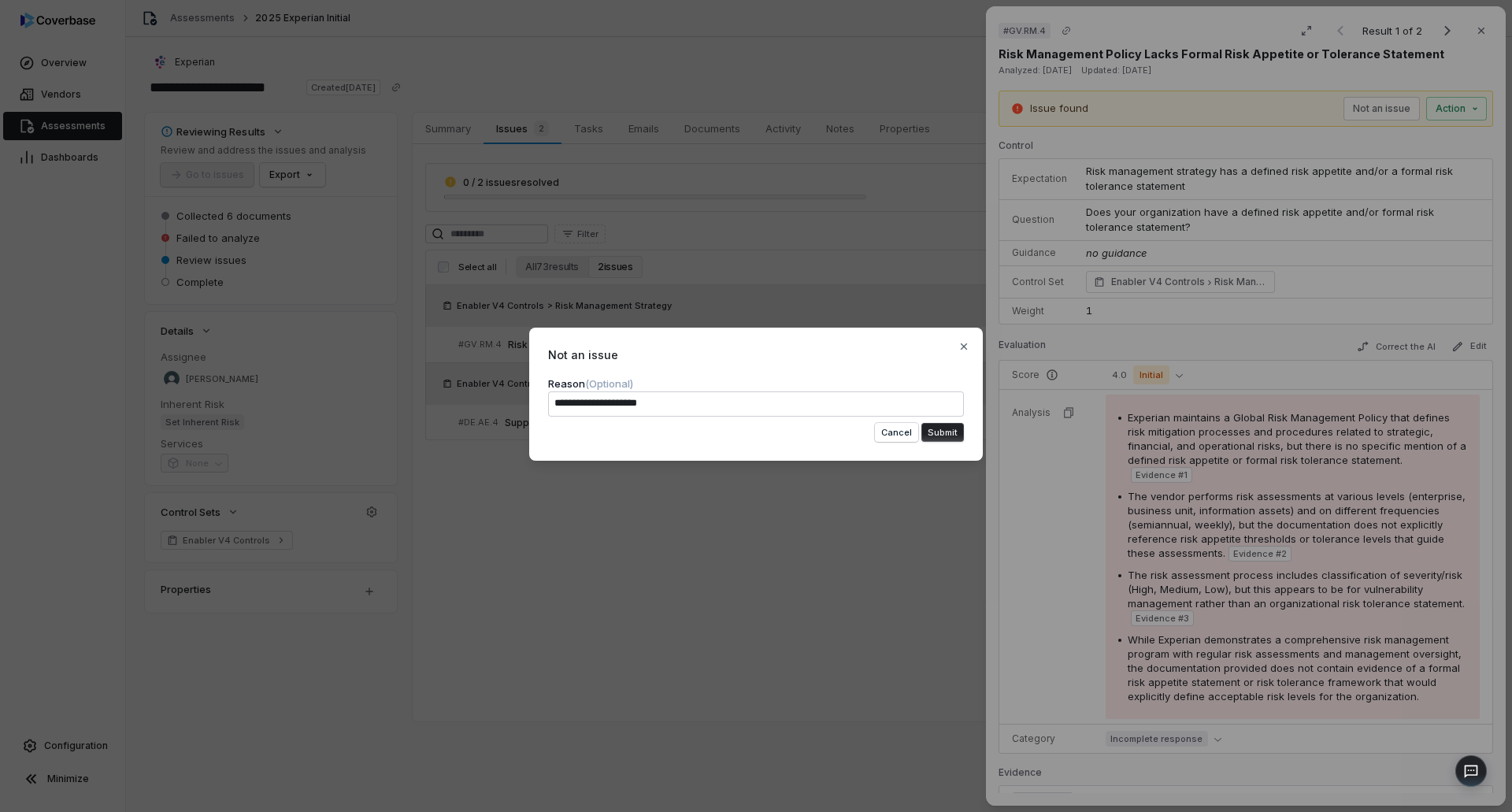
click at [951, 445] on div "**********" at bounding box center [756, 394] width 454 height 133
click at [957, 434] on button "Submit" at bounding box center [943, 433] width 43 height 19
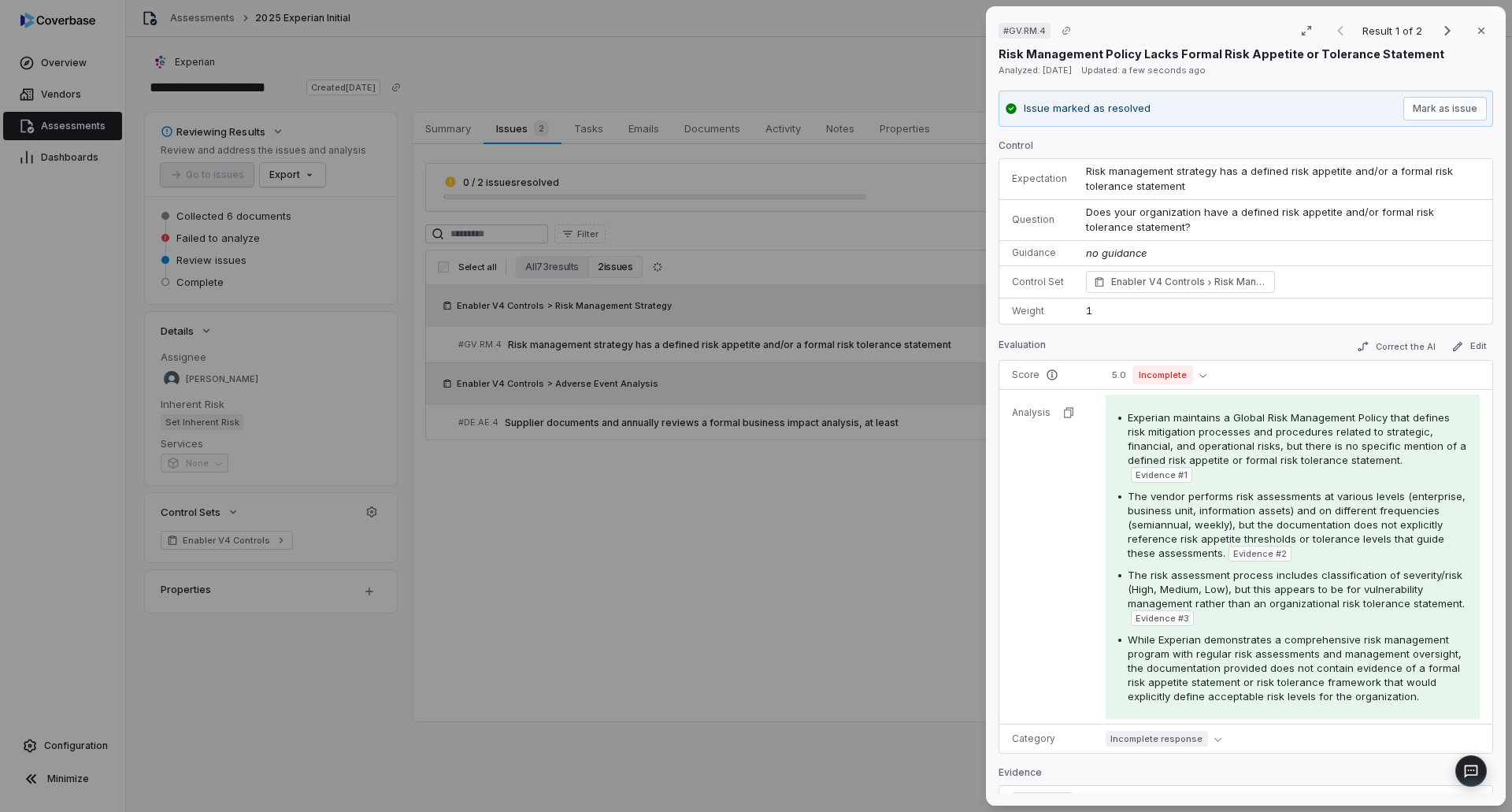
click at [713, 453] on div "# GV.RM.4 Result 1 of 2 Close Risk Management Policy Lacks Formal Risk Appetite…" at bounding box center [756, 406] width 1512 height 812
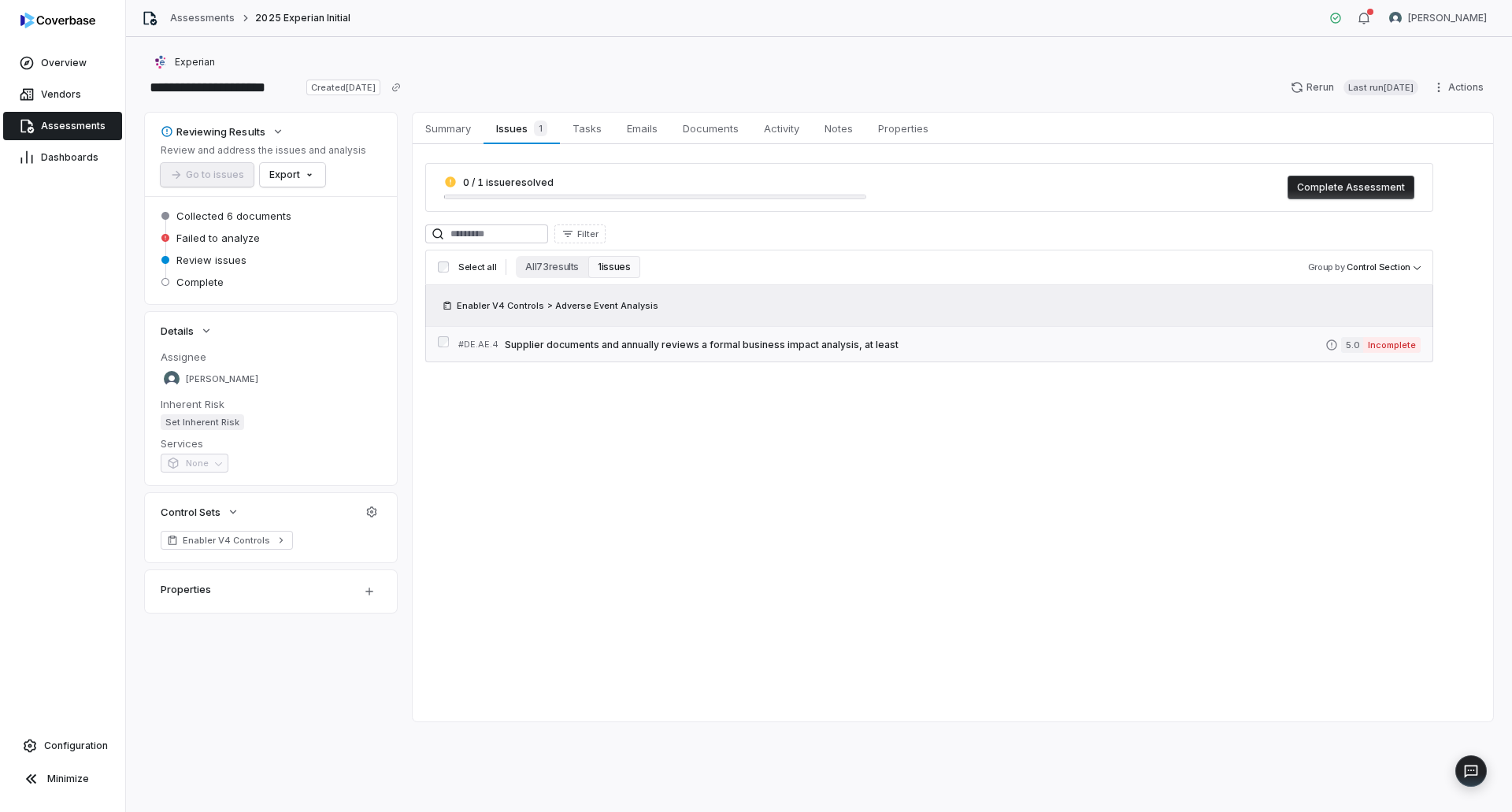
click at [703, 346] on span "Supplier documents and annually reviews a formal business impact analysis, at l…" at bounding box center [915, 345] width 820 height 13
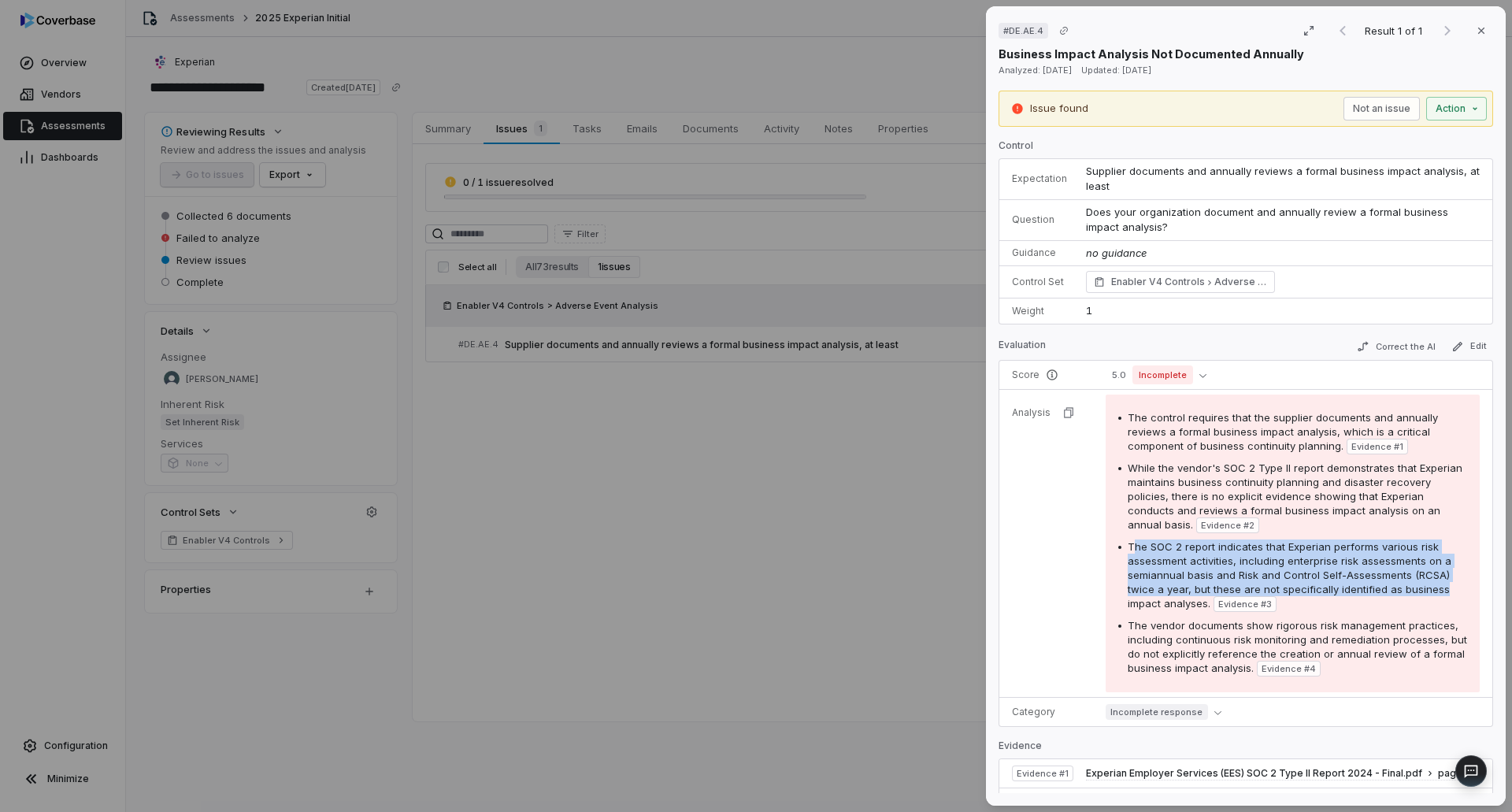
drag, startPoint x: 1136, startPoint y: 544, endPoint x: 1447, endPoint y: 585, distance: 313.7
click at [1447, 585] on div "The SOC 2 report indicates that Experian performs various risk assessment activ…" at bounding box center [1297, 576] width 339 height 72
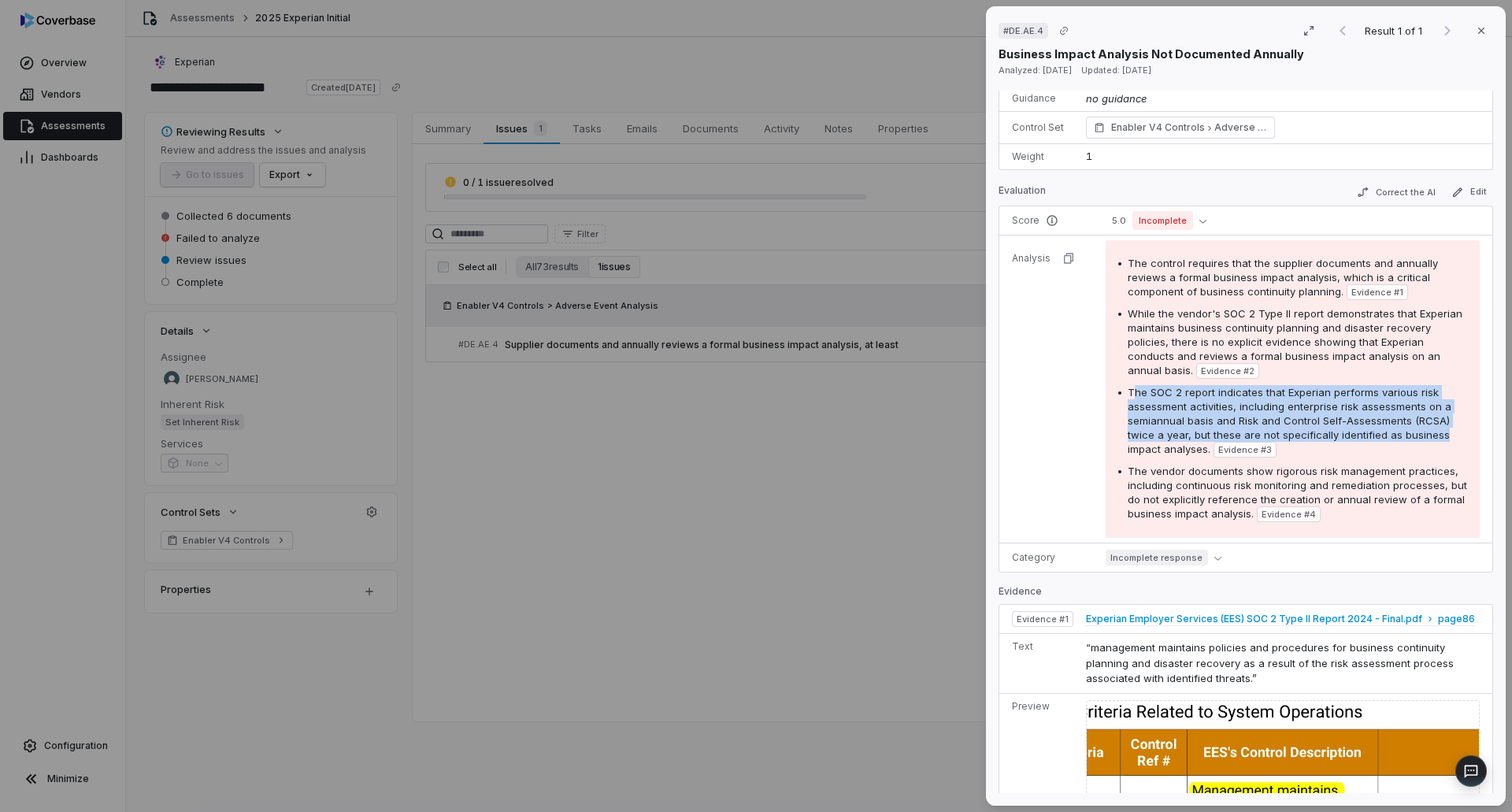
scroll to position [158, 0]
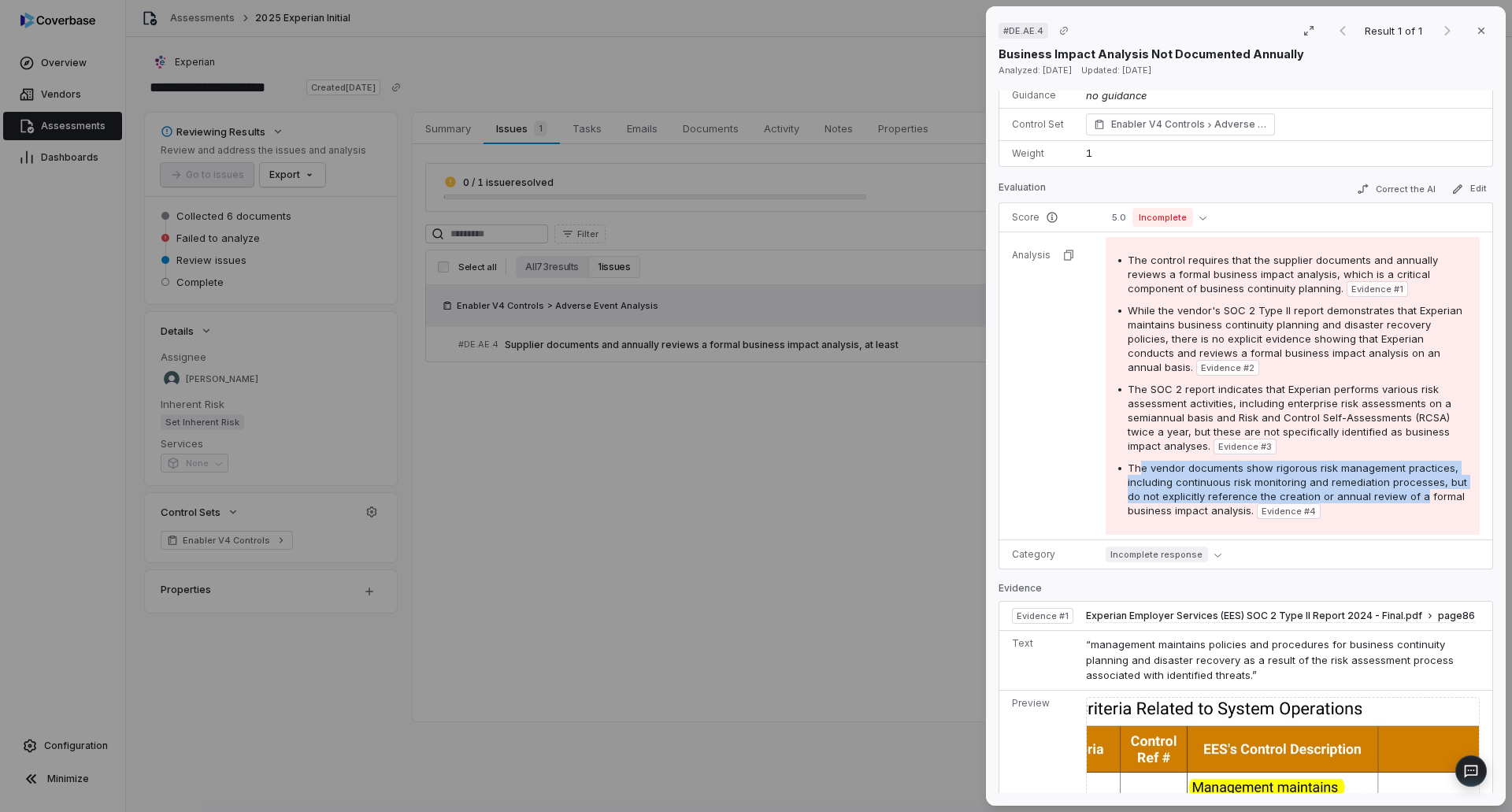
drag, startPoint x: 1139, startPoint y: 468, endPoint x: 1452, endPoint y: 490, distance: 313.8
click at [1452, 490] on div "The control requires that the supplier documents and annually reviews a formal …" at bounding box center [1292, 386] width 374 height 297
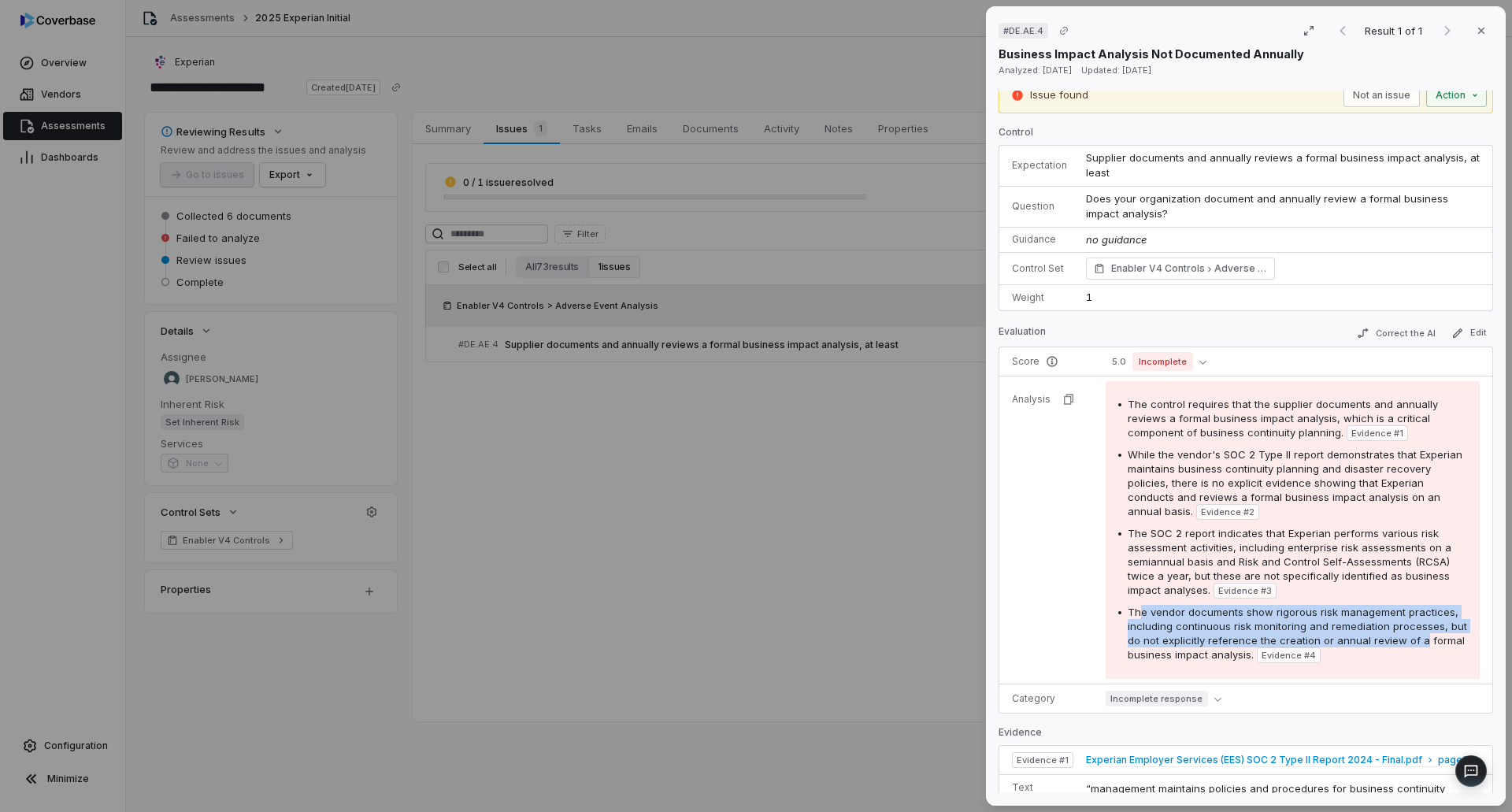
scroll to position [0, 0]
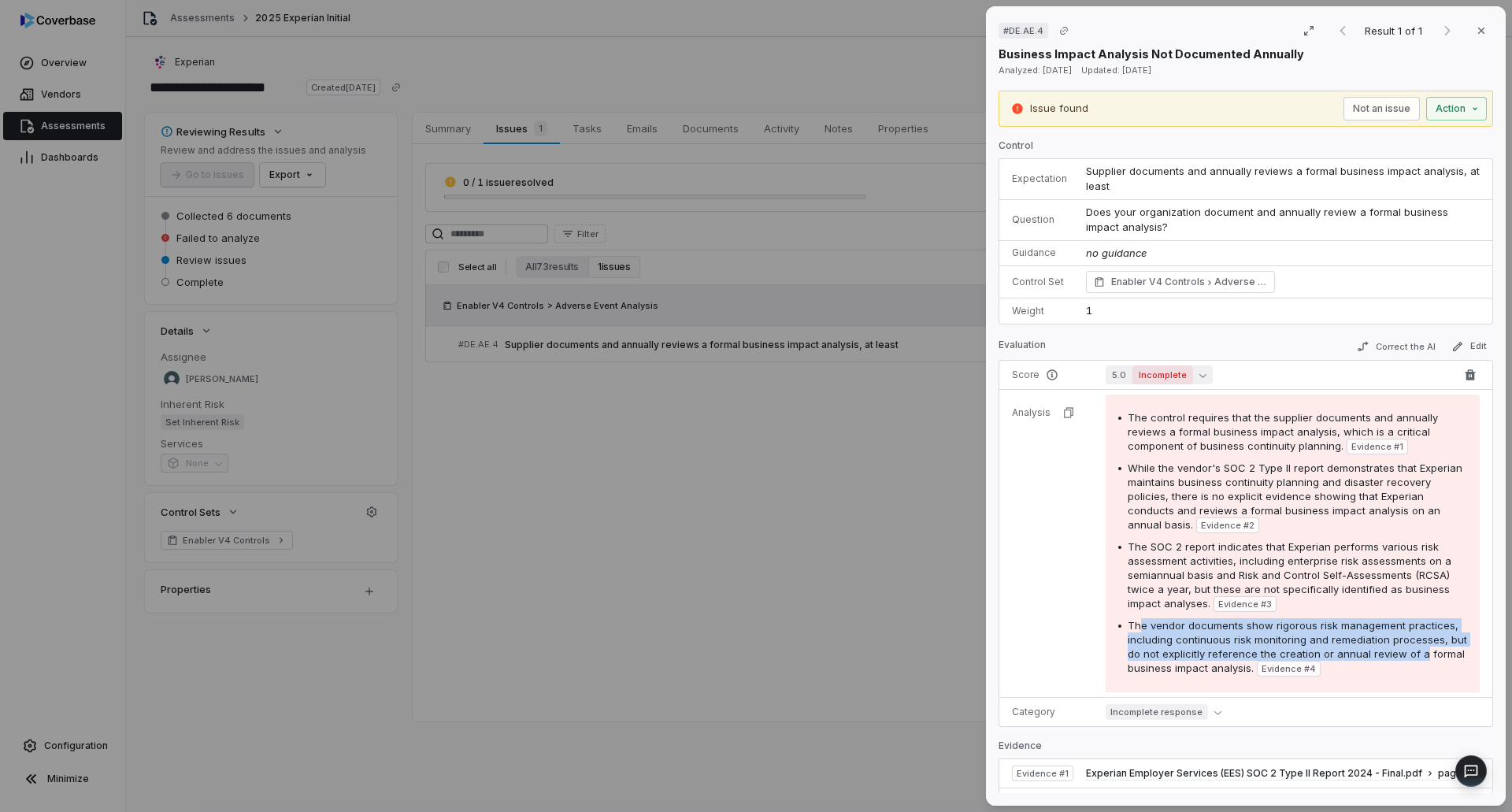
click at [1205, 372] on button "5.0 Incomplete" at bounding box center [1159, 375] width 107 height 19
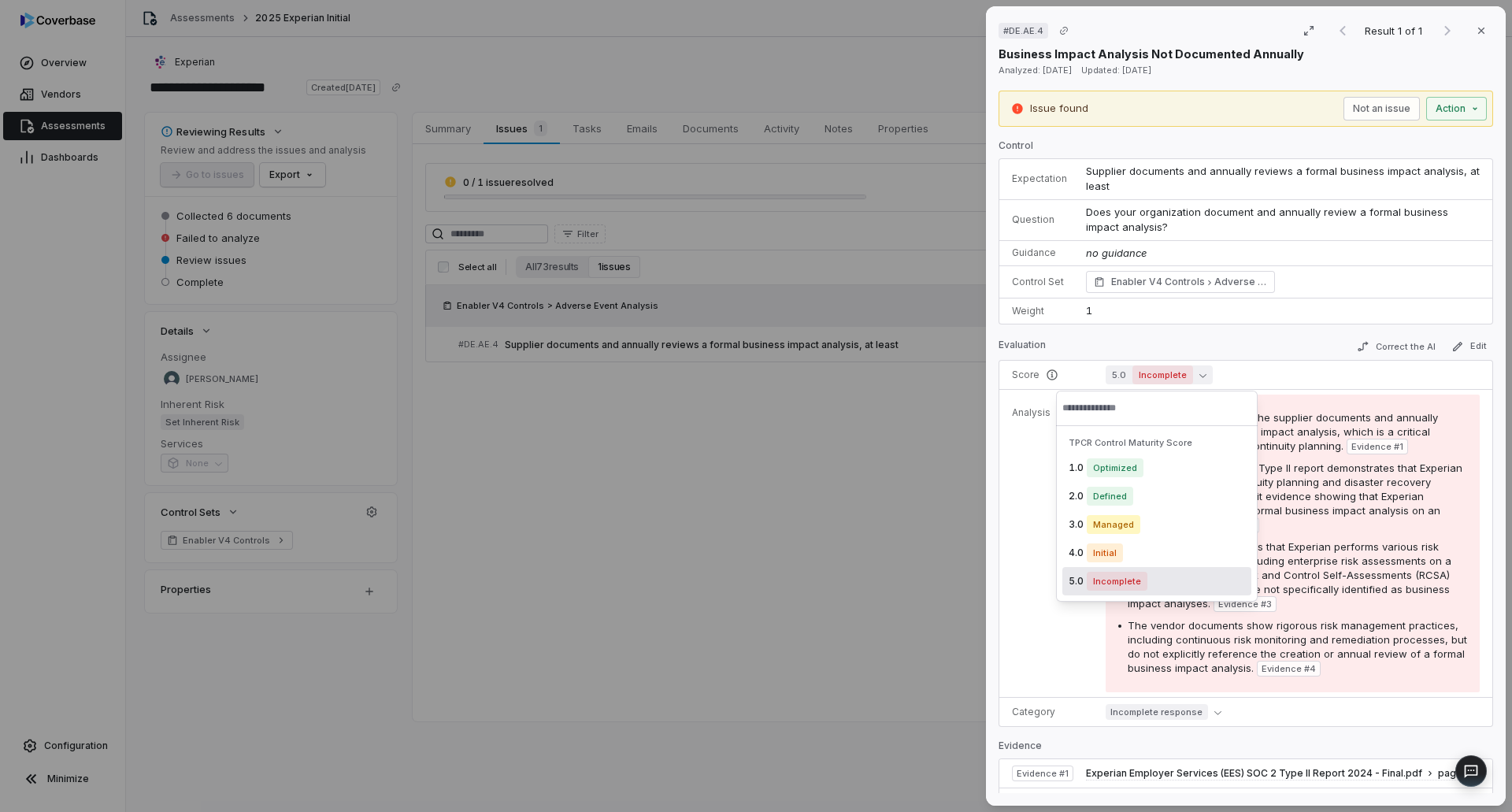
click at [1085, 654] on tr "Analysis The control requires that the supplier documents and annually reviews …" at bounding box center [1246, 543] width 493 height 308
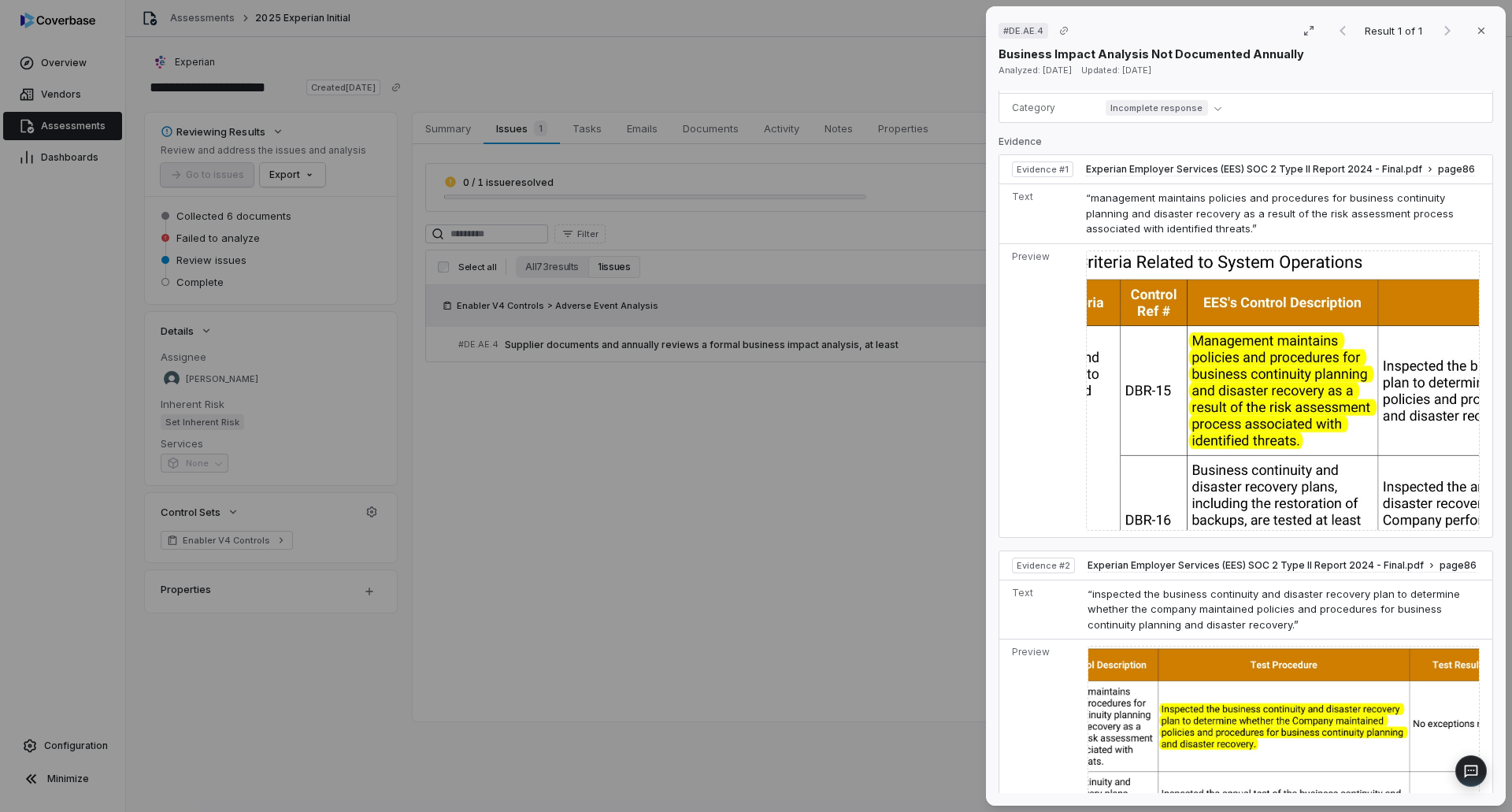
scroll to position [630, 0]
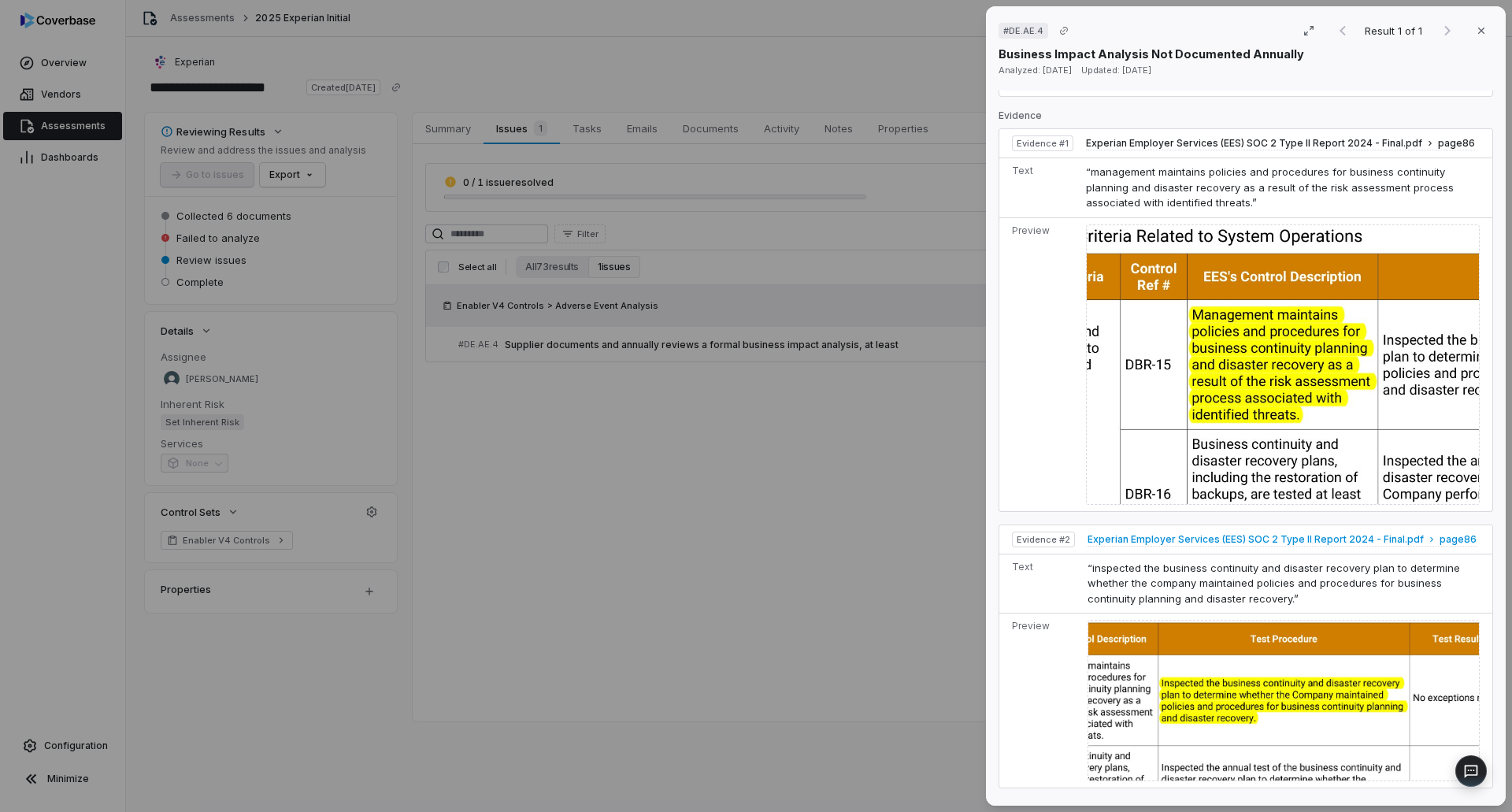
click at [1216, 533] on span "Experian Employer Services (EES) SOC 2 Type II Report 2024 - Final.pdf" at bounding box center [1255, 539] width 336 height 13
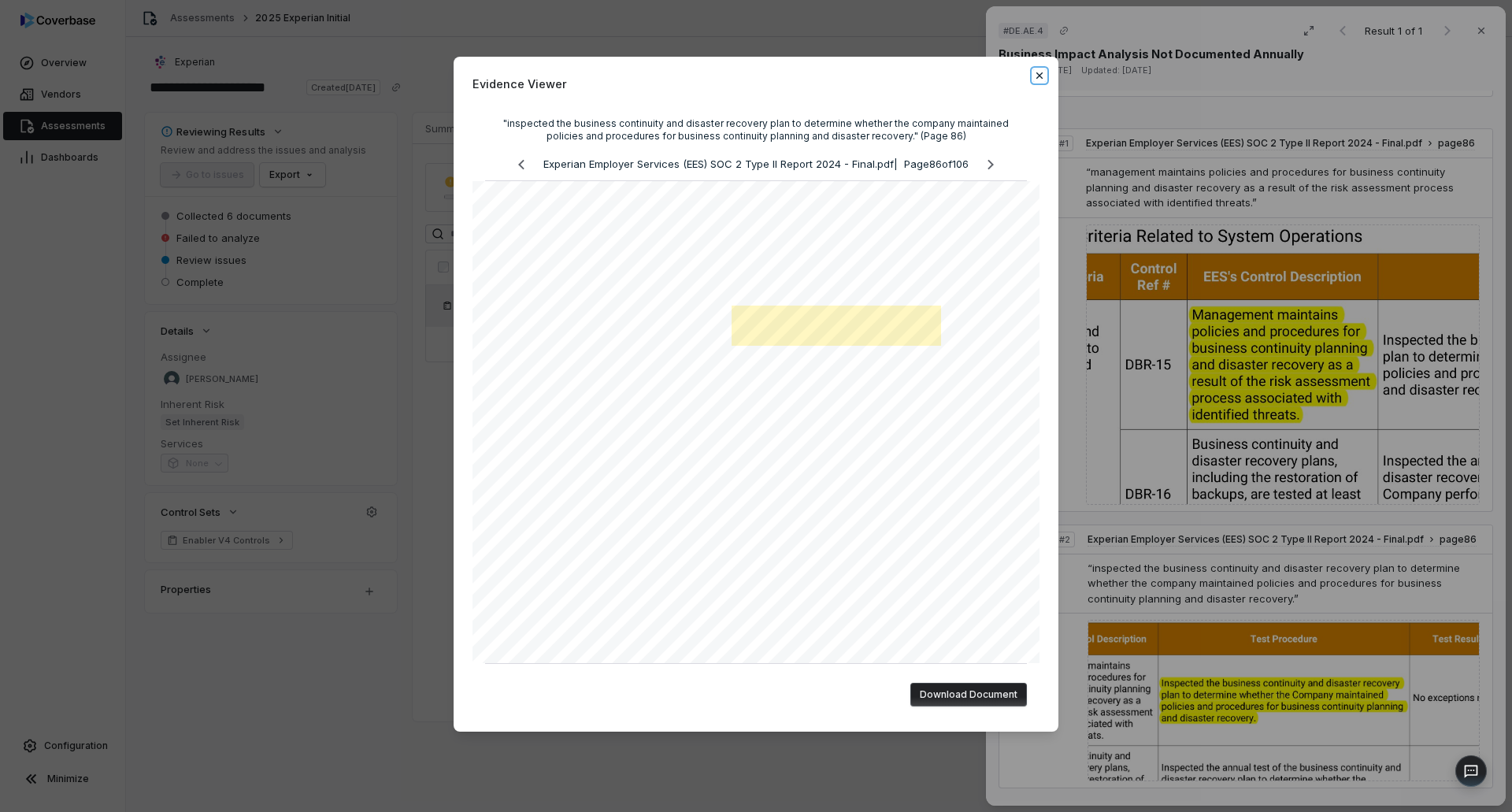
click at [1034, 74] on icon "button" at bounding box center [1040, 76] width 13 height 13
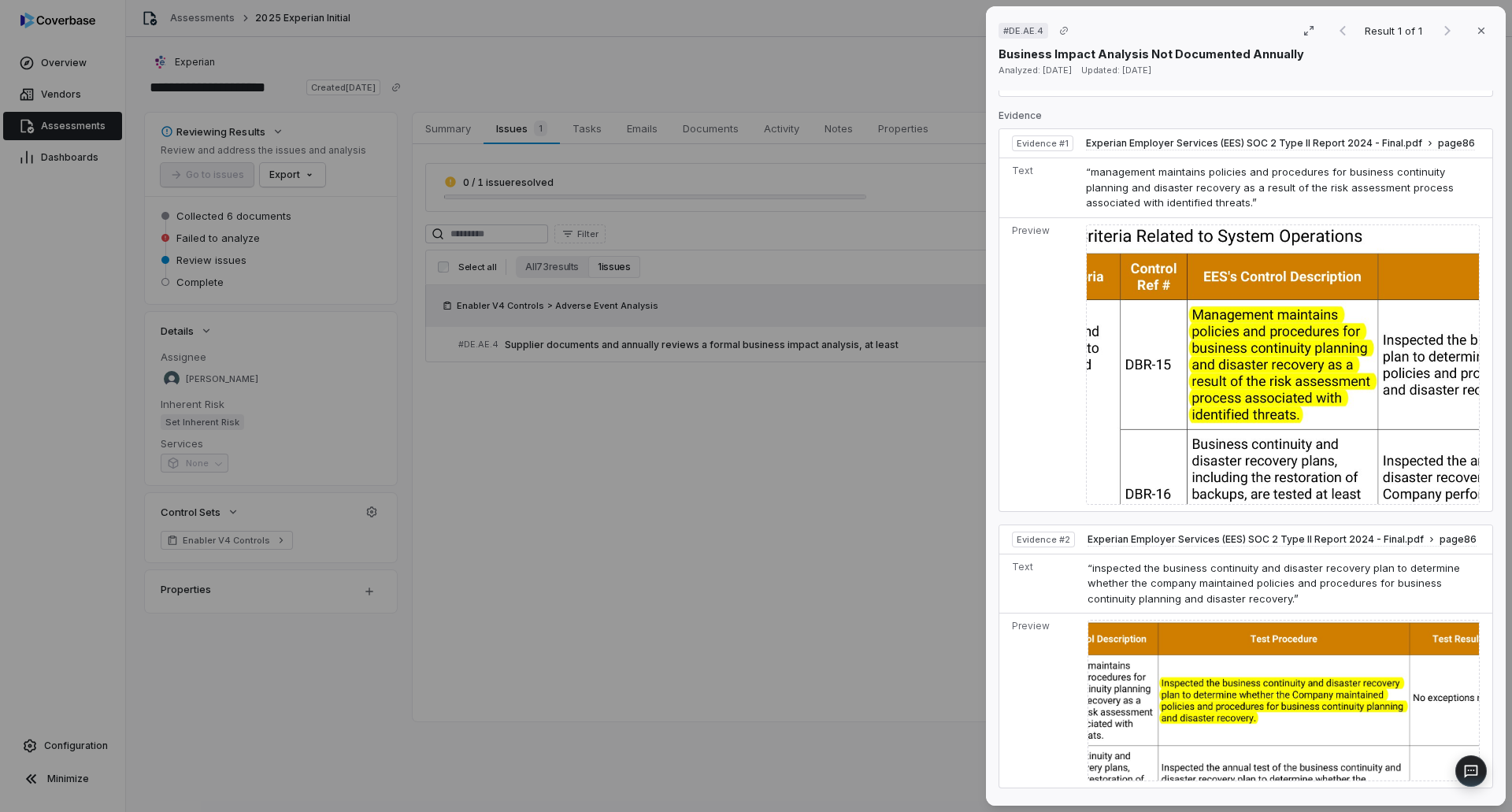
click at [611, 139] on div "# DE.AE.4 Result 1 of 1 Close Business Impact Analysis Not Documented Annually …" at bounding box center [756, 406] width 1512 height 812
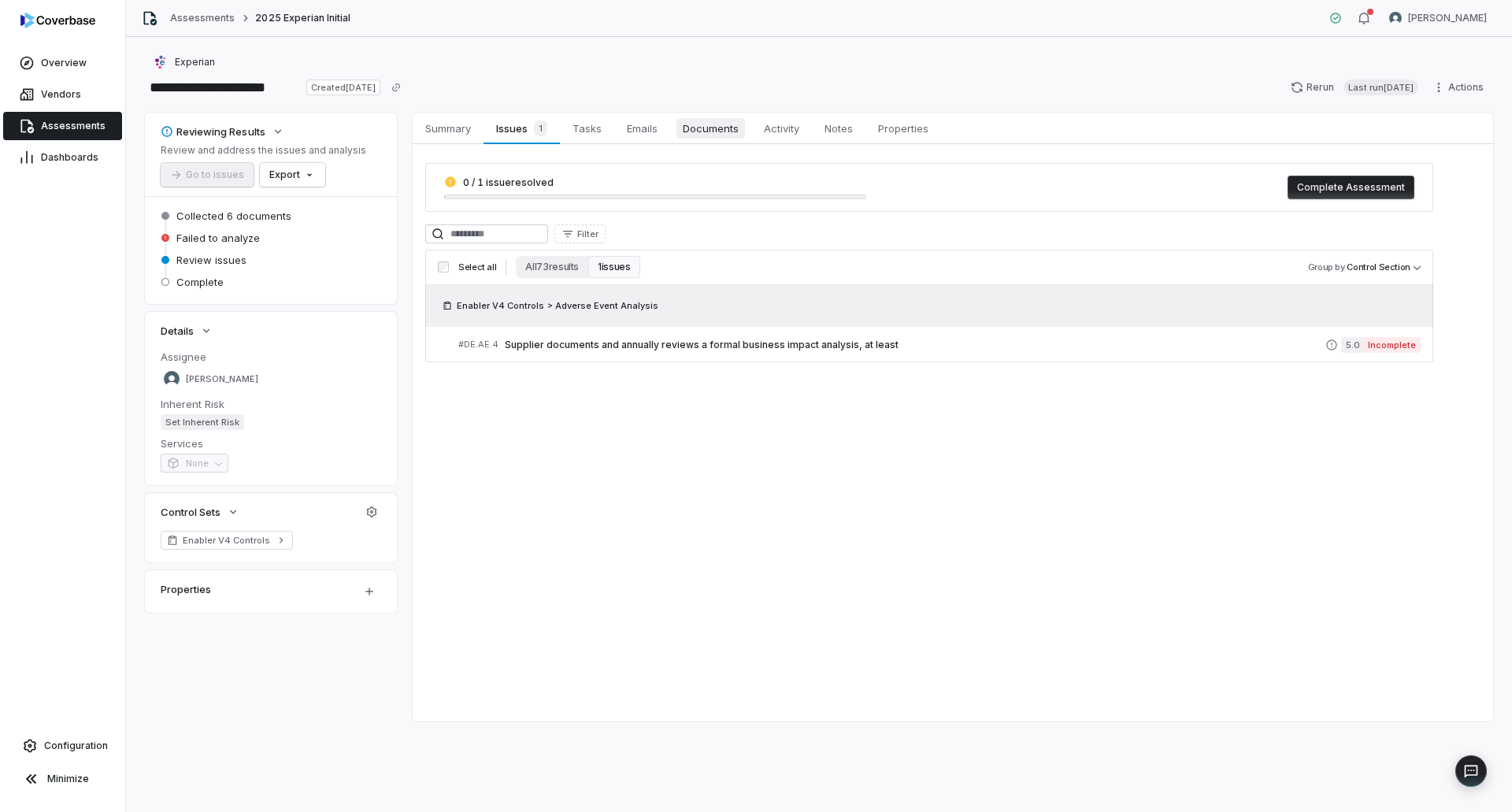
click at [713, 120] on span "Documents" at bounding box center [710, 128] width 68 height 20
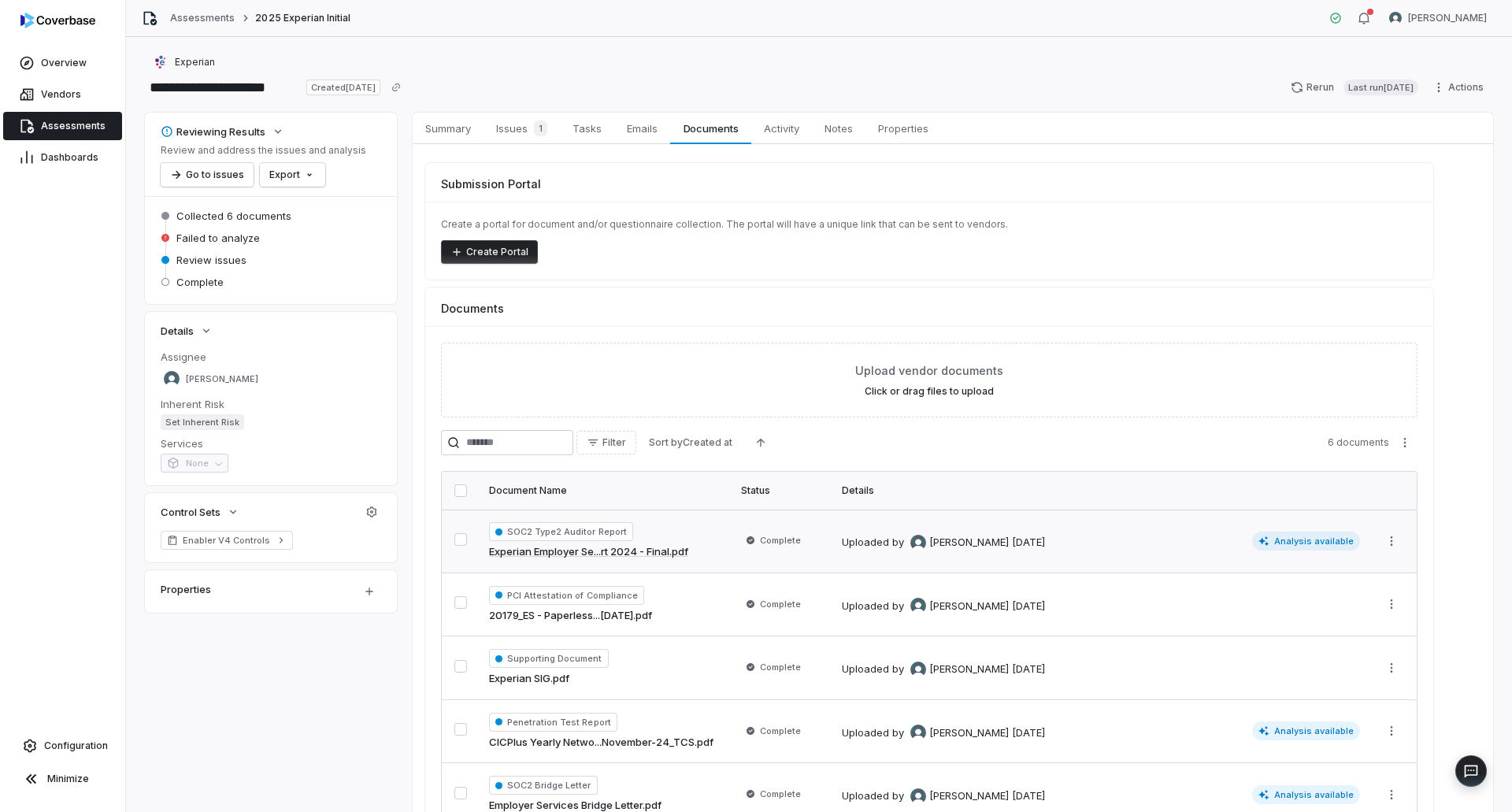
scroll to position [79, 0]
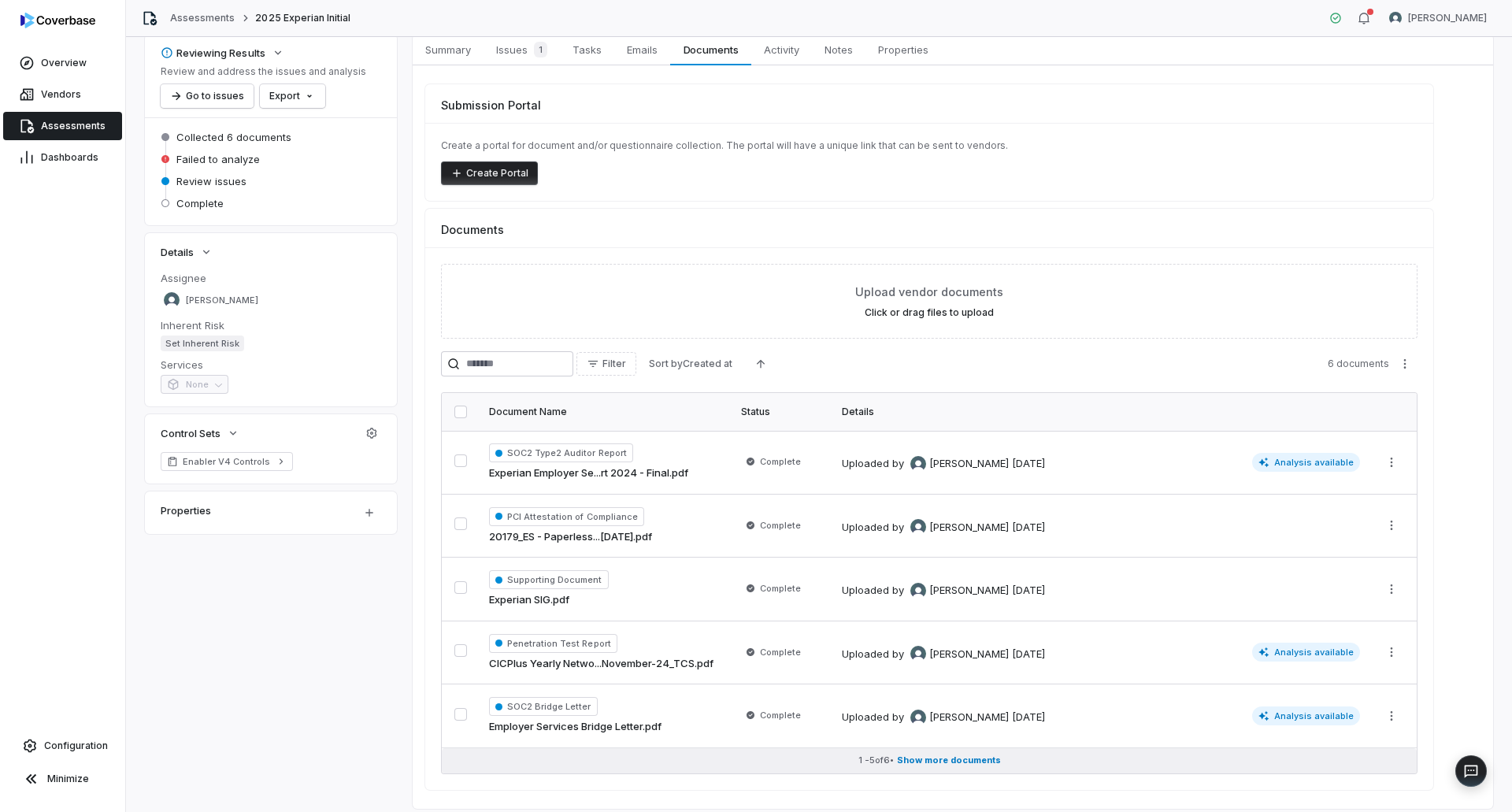
click at [963, 764] on span "Show more documents" at bounding box center [948, 760] width 104 height 12
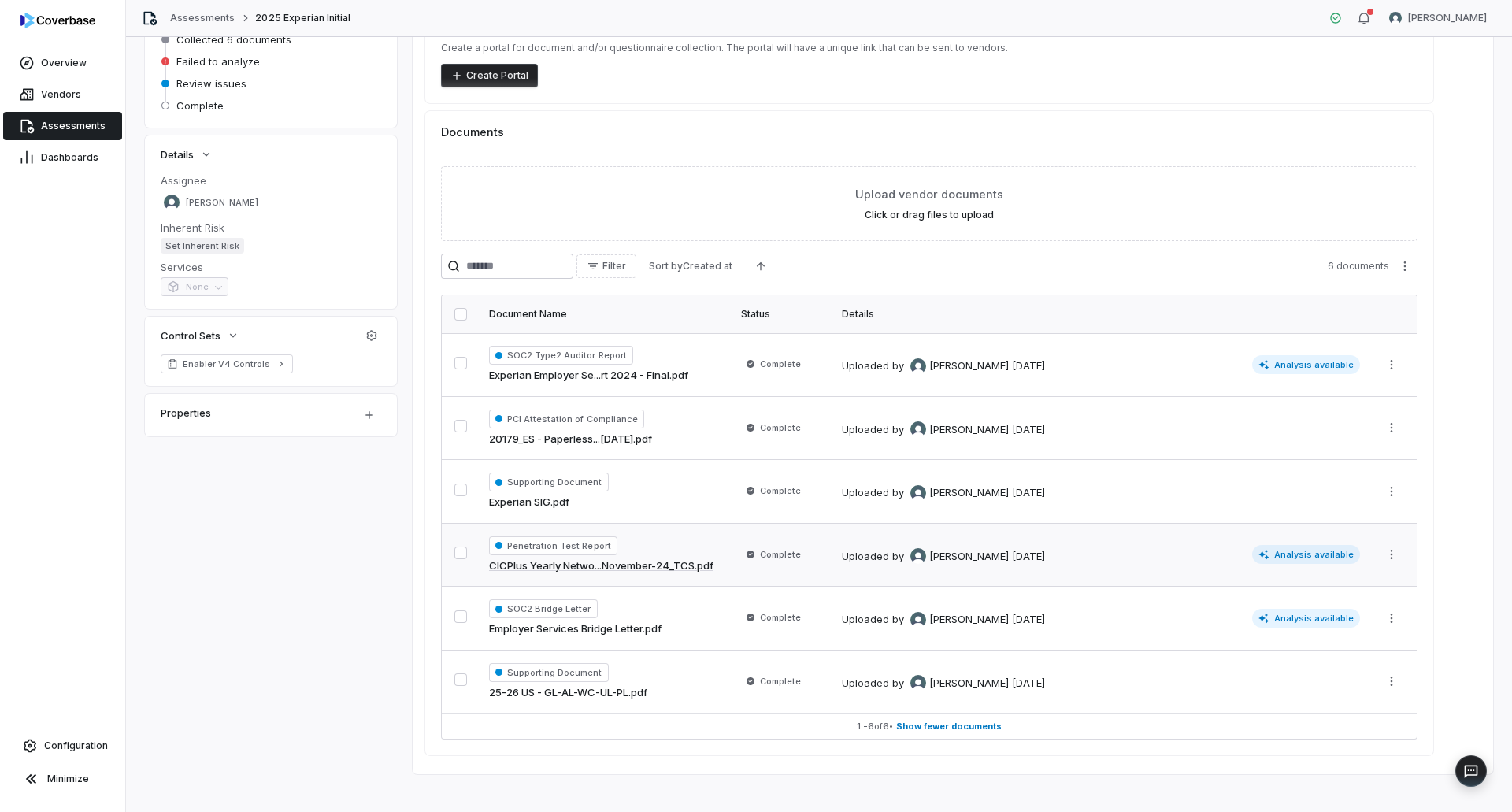
scroll to position [189, 0]
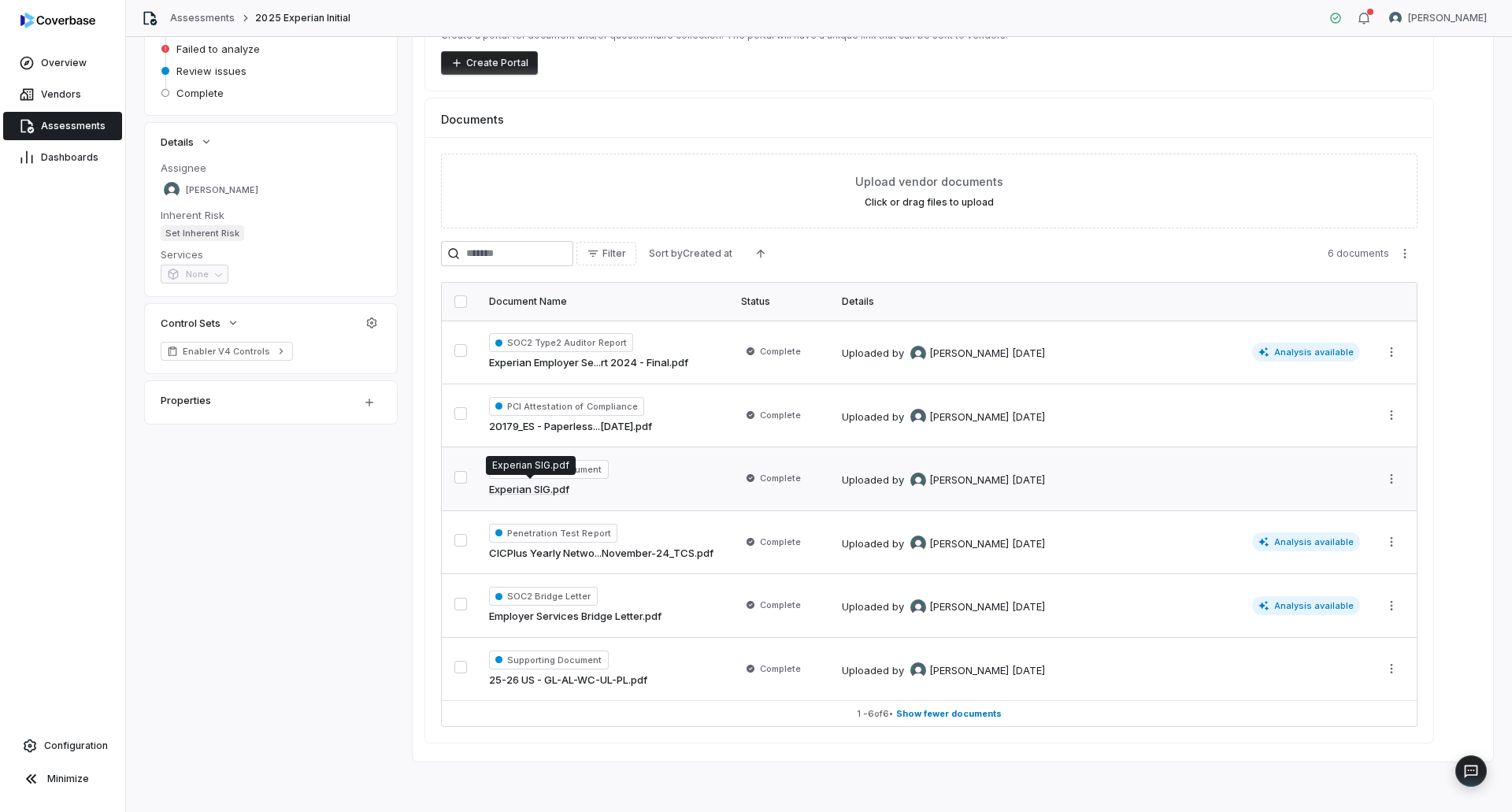
click at [533, 488] on link "Experian SIG.pdf" at bounding box center [529, 490] width 80 height 16
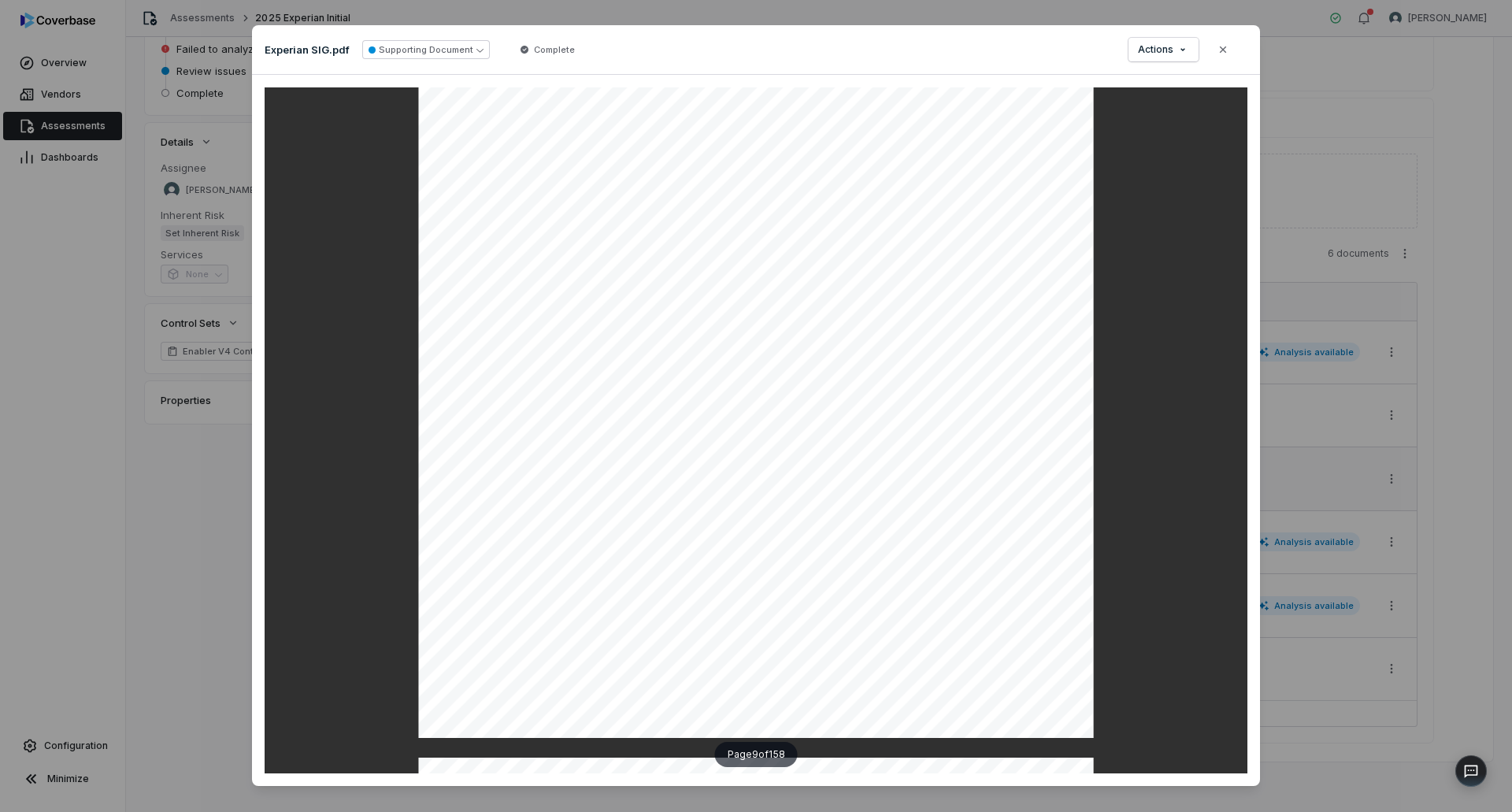
scroll to position [7557, 0]
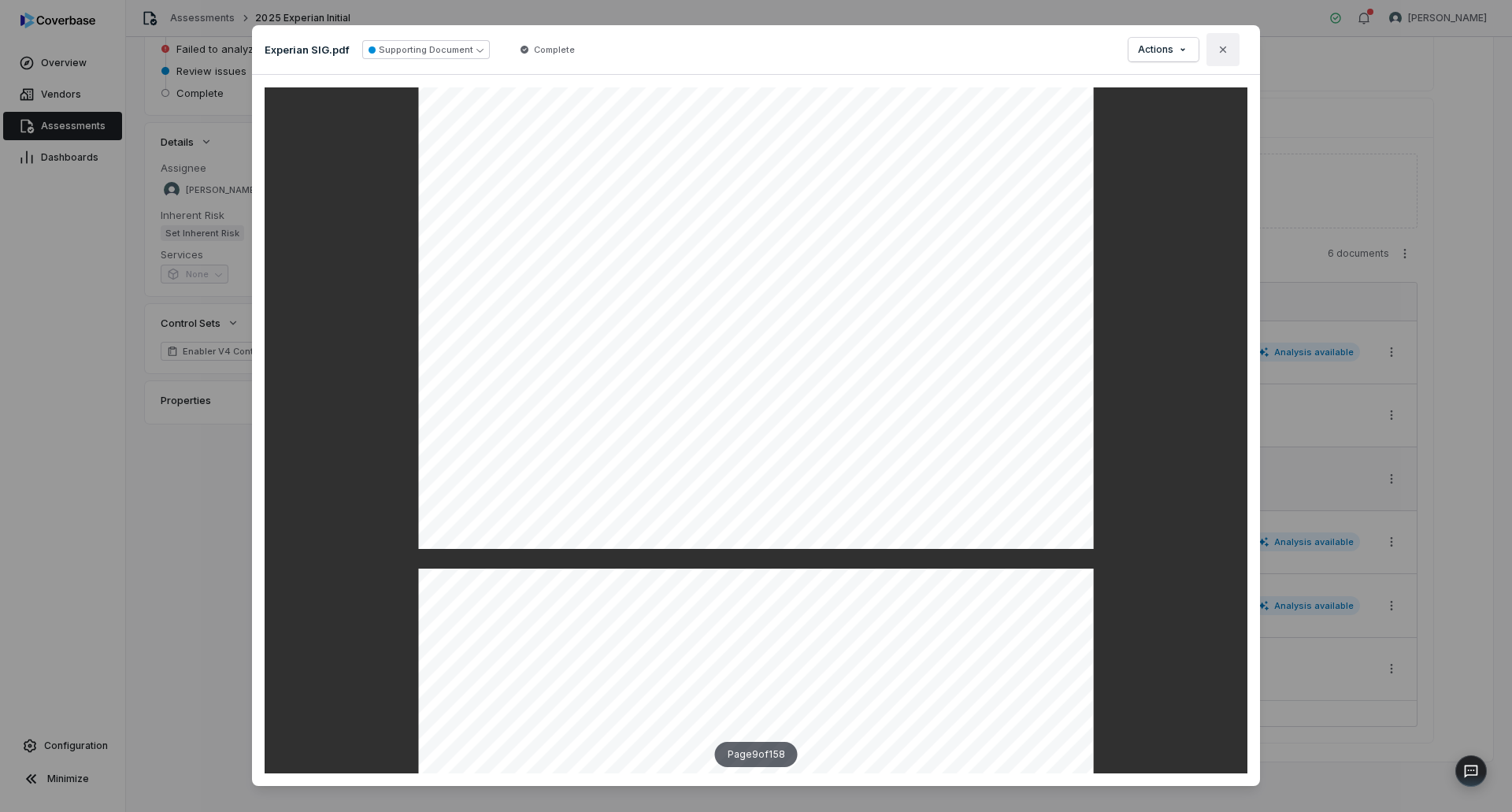
click at [1217, 48] on icon "button" at bounding box center [1223, 50] width 13 height 13
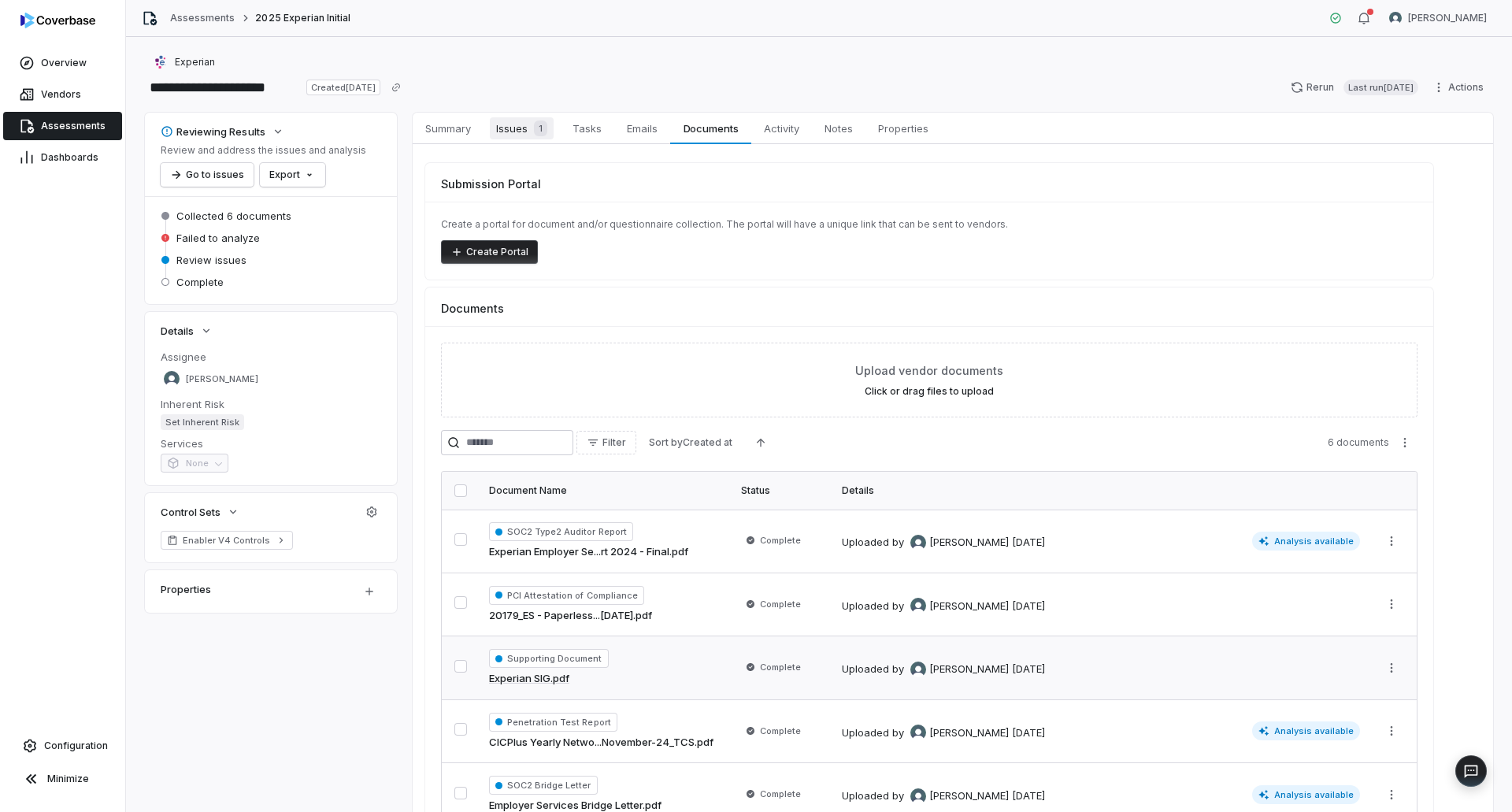
click at [523, 130] on span "Issues 1" at bounding box center [521, 128] width 64 height 22
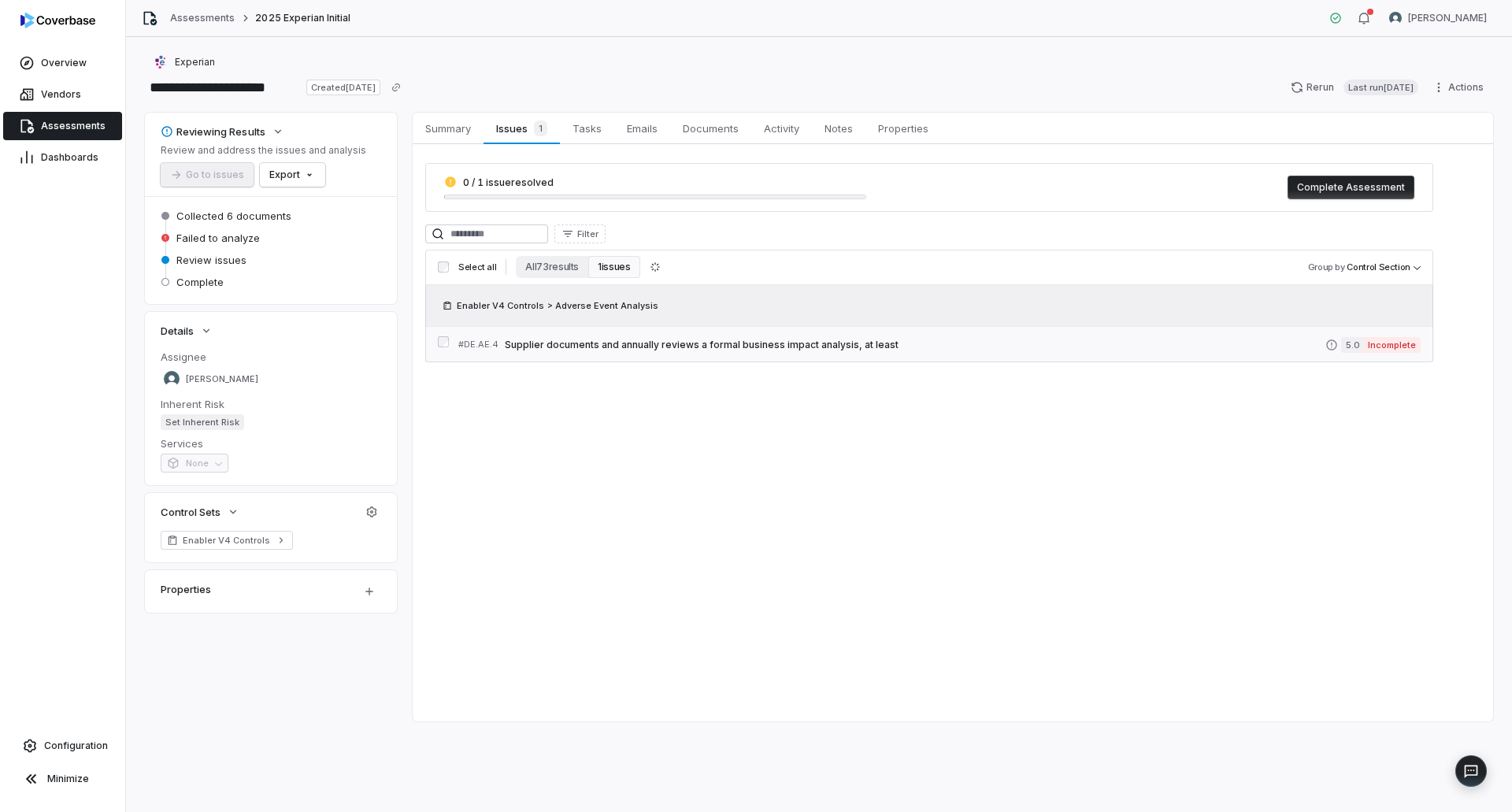
click at [703, 359] on link "# DE.AE.4 Supplier documents and annually reviews a formal business impact anal…" at bounding box center [939, 344] width 963 height 35
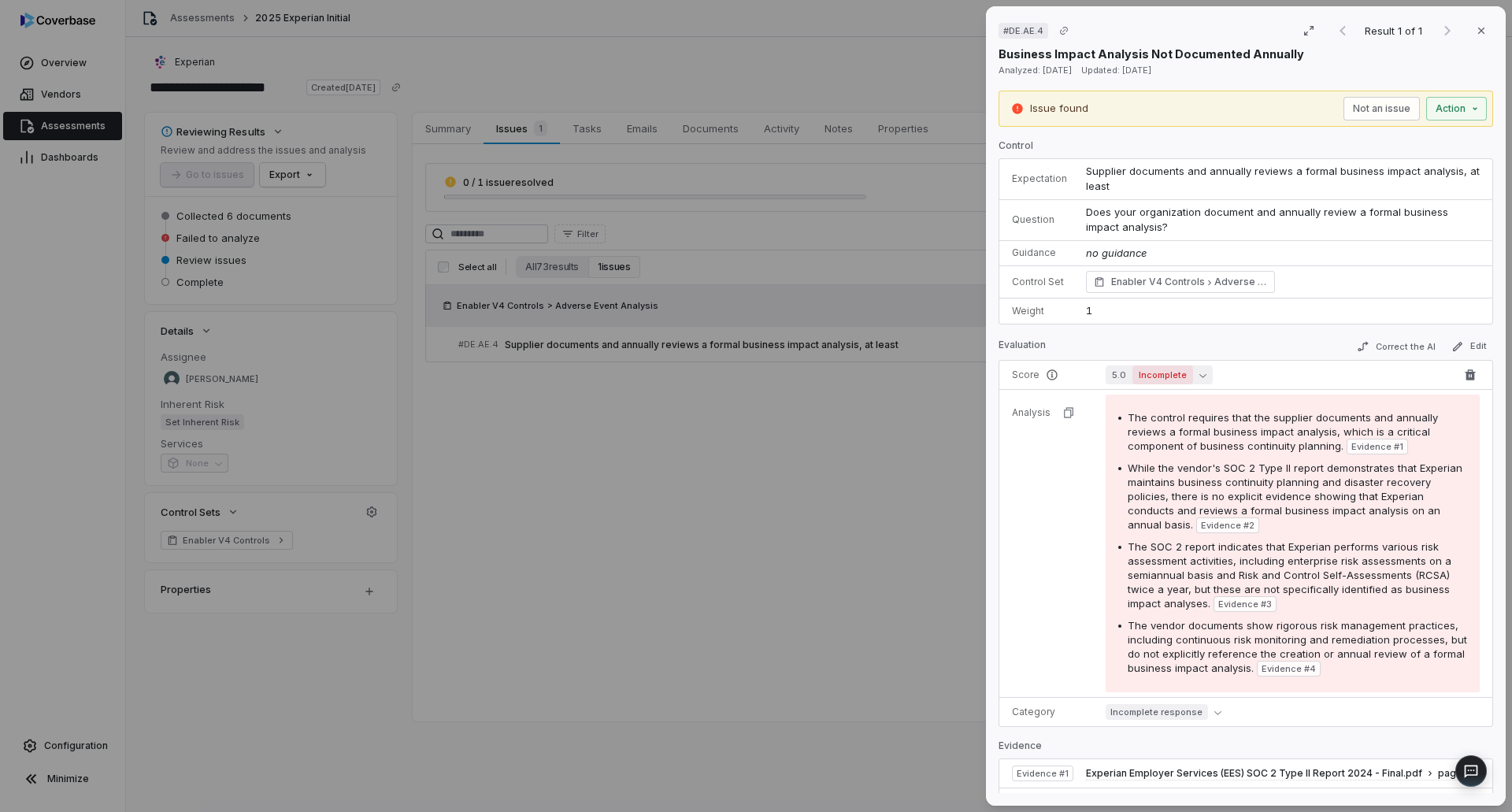
click at [1191, 377] on button "5.0 Incomplete" at bounding box center [1159, 375] width 107 height 19
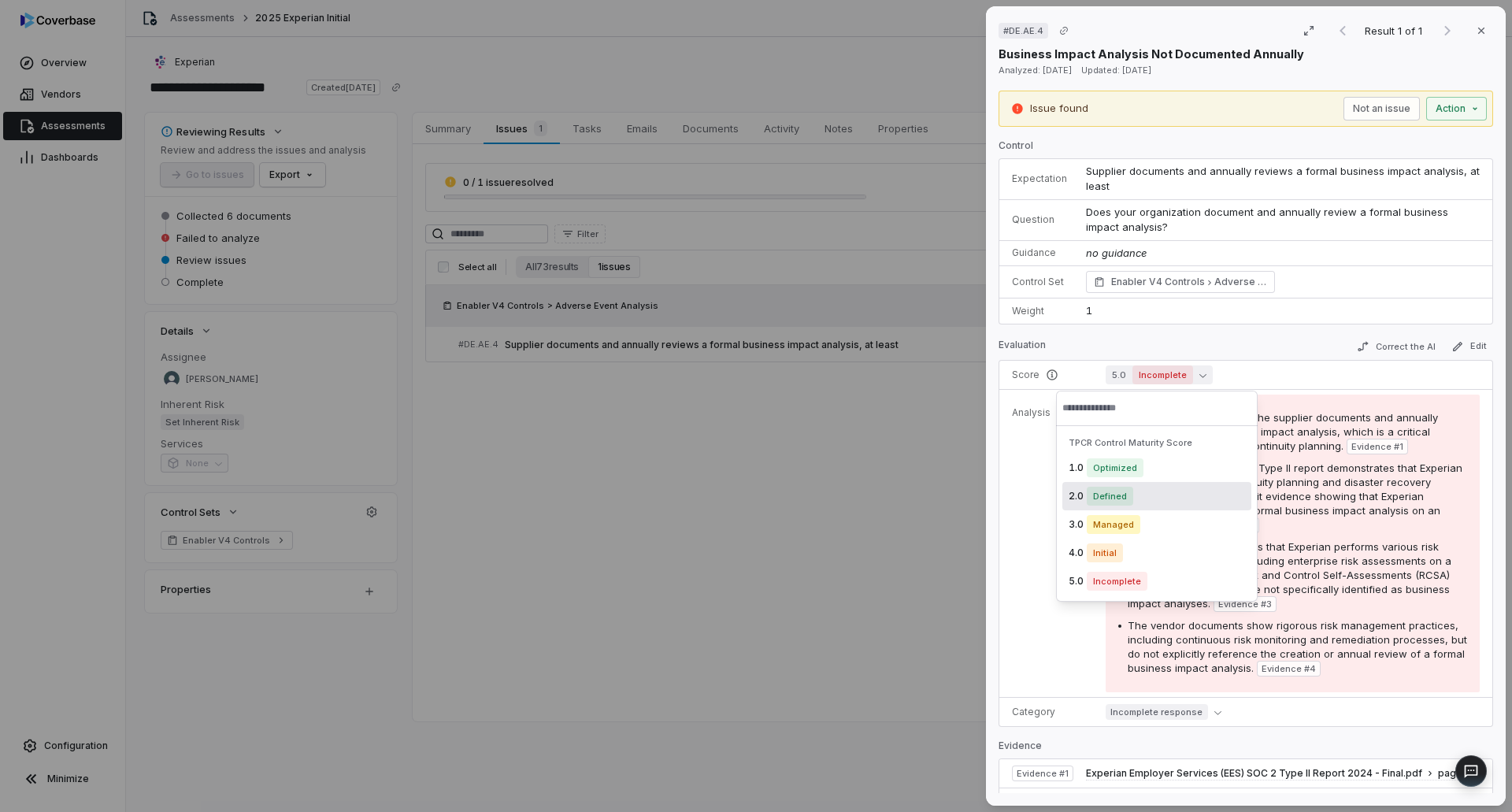
click at [1130, 506] on div "2.0 Defined" at bounding box center [1157, 495] width 189 height 28
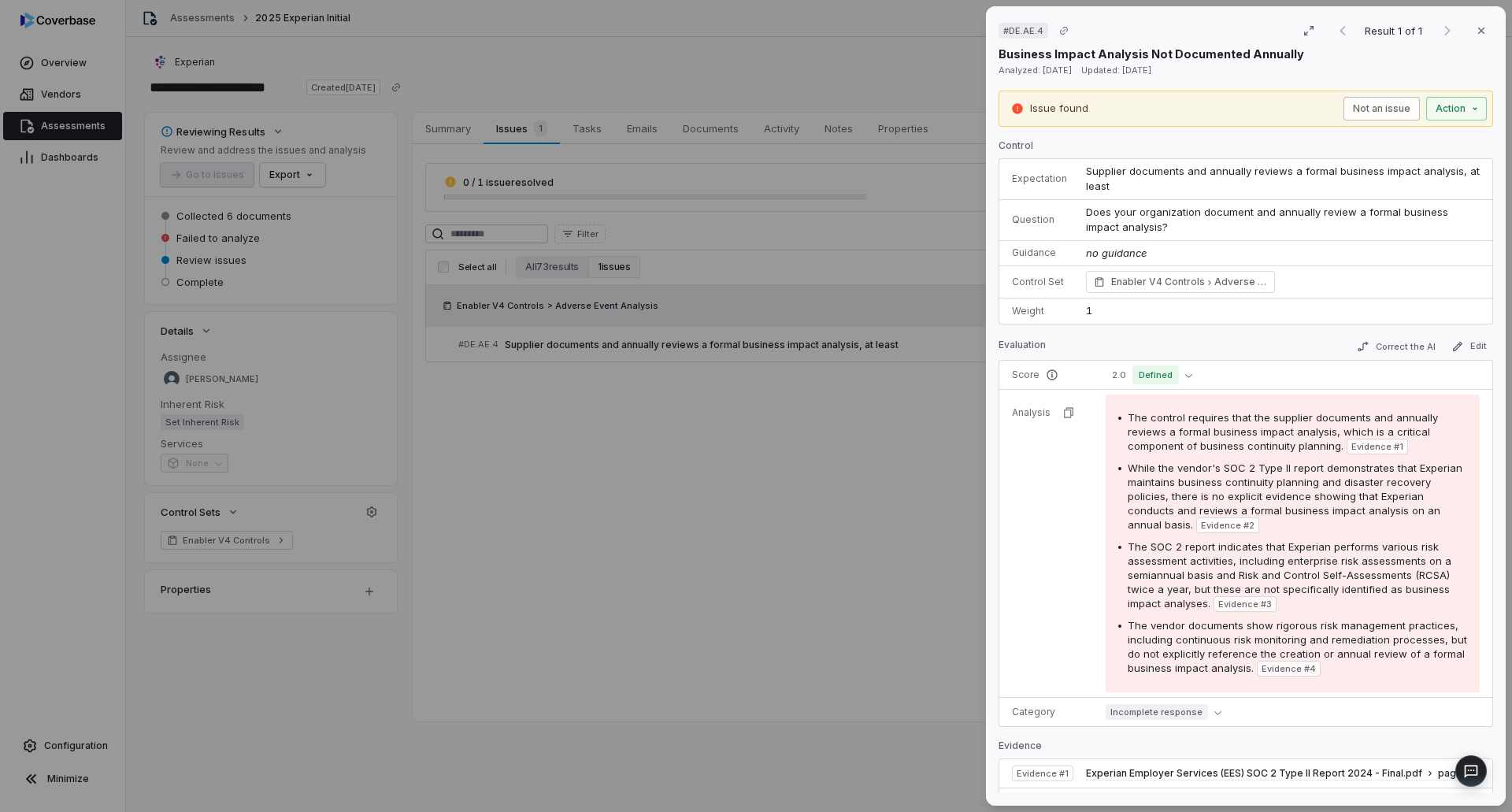
click at [1363, 102] on button "Not an issue" at bounding box center [1381, 108] width 76 height 23
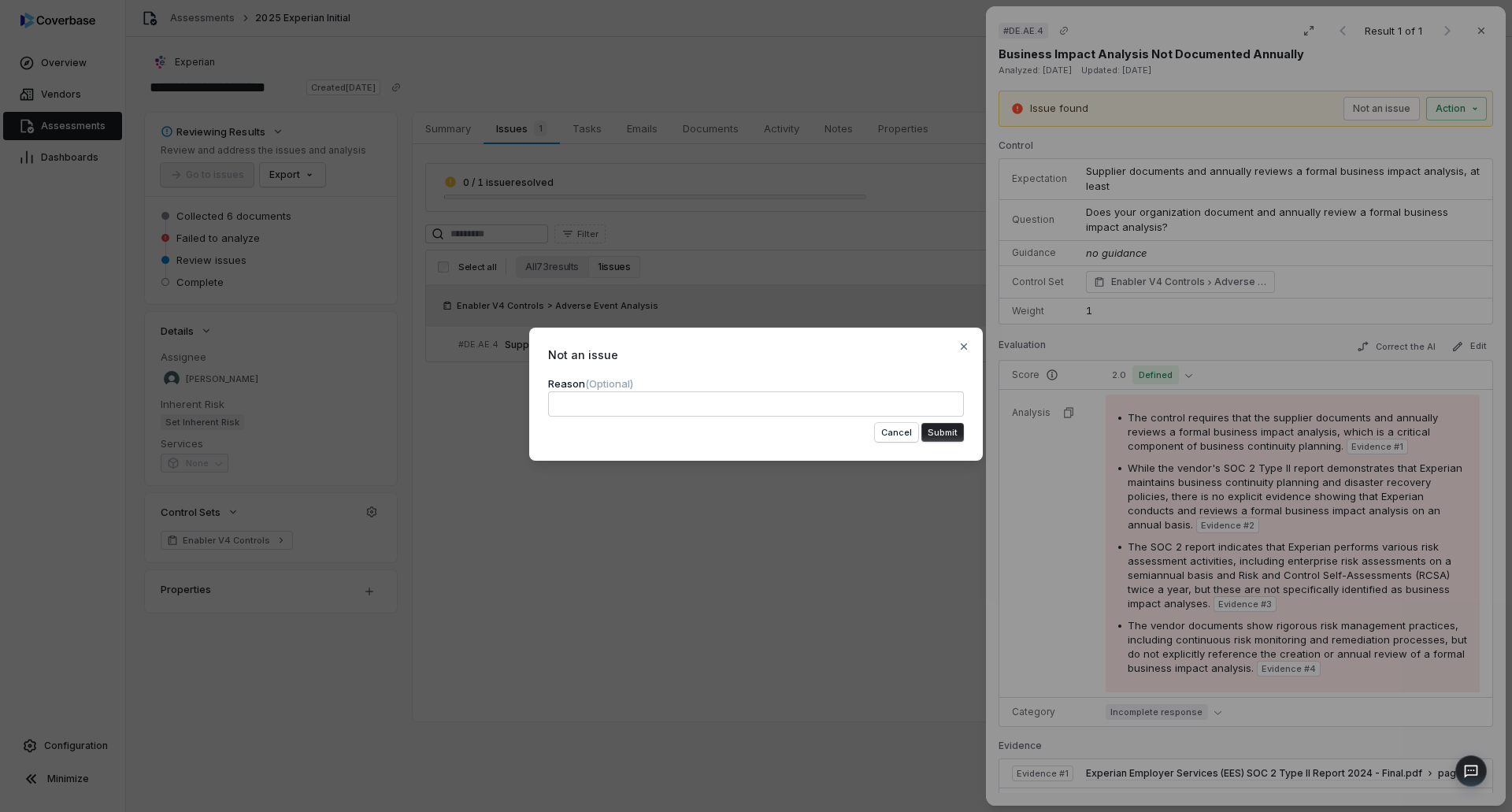
click at [668, 397] on textarea at bounding box center [756, 404] width 416 height 25
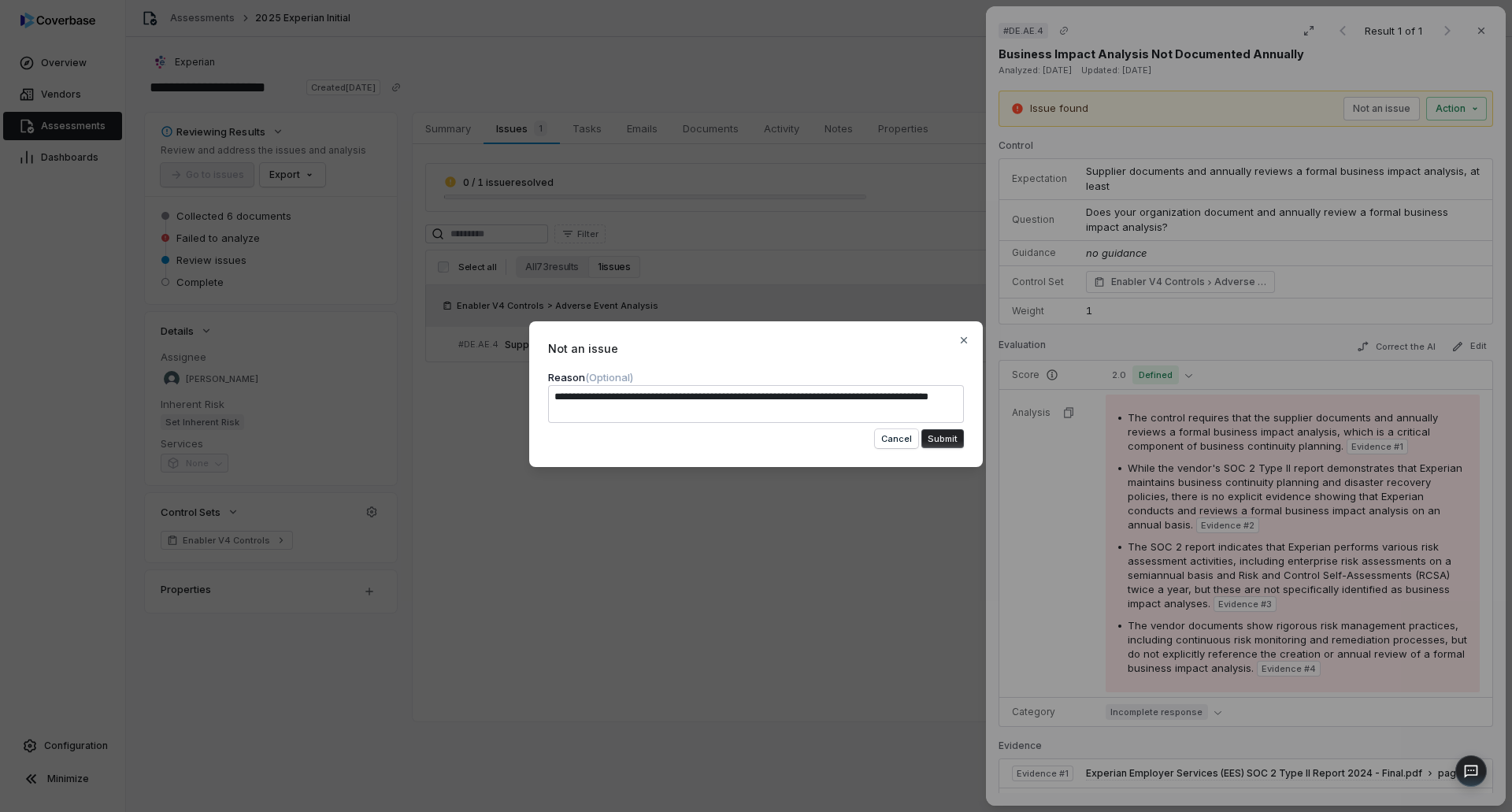
click at [941, 439] on button "Submit" at bounding box center [943, 439] width 43 height 19
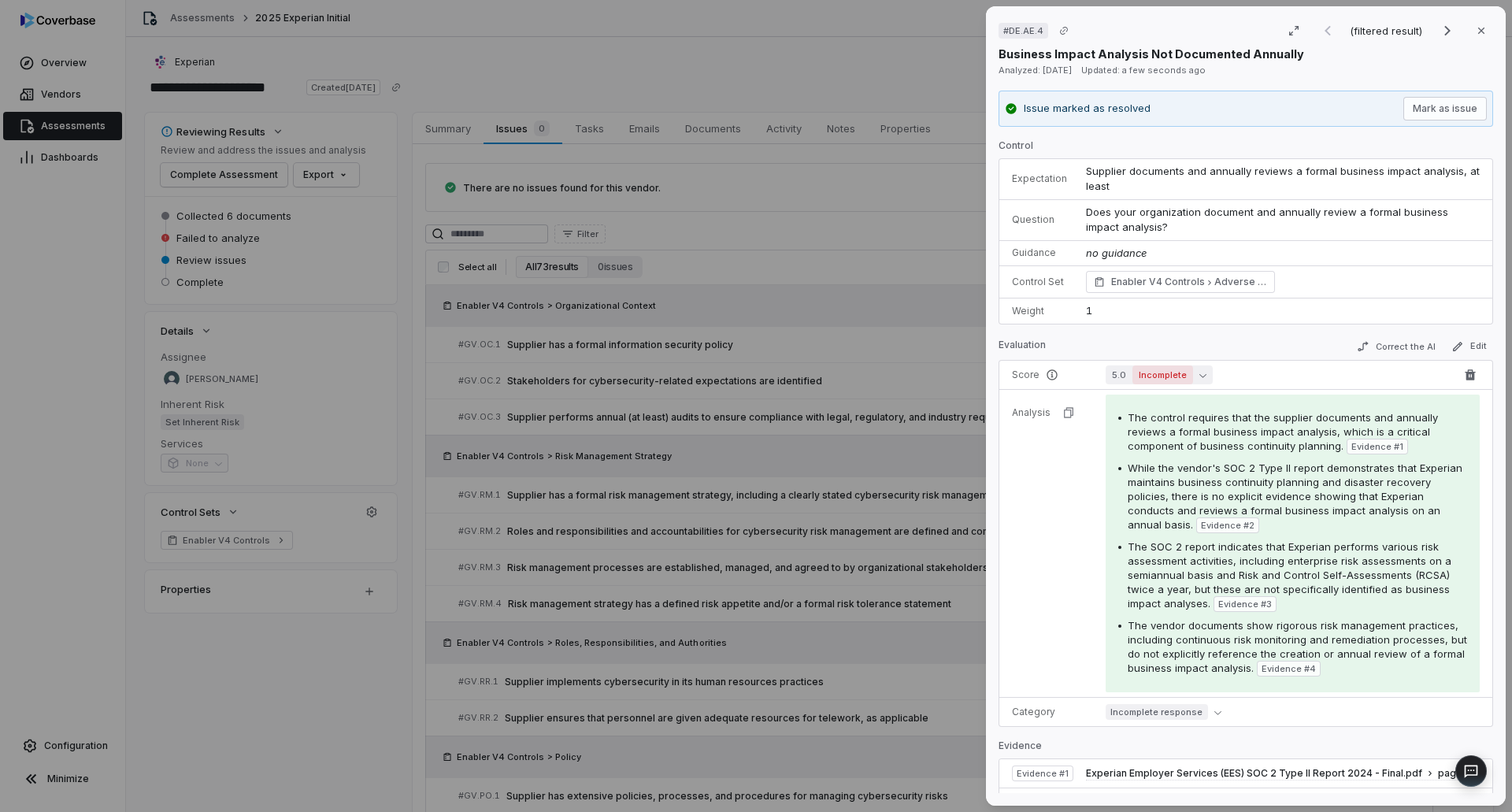
click at [1194, 370] on button "5.0 Incomplete" at bounding box center [1159, 375] width 107 height 19
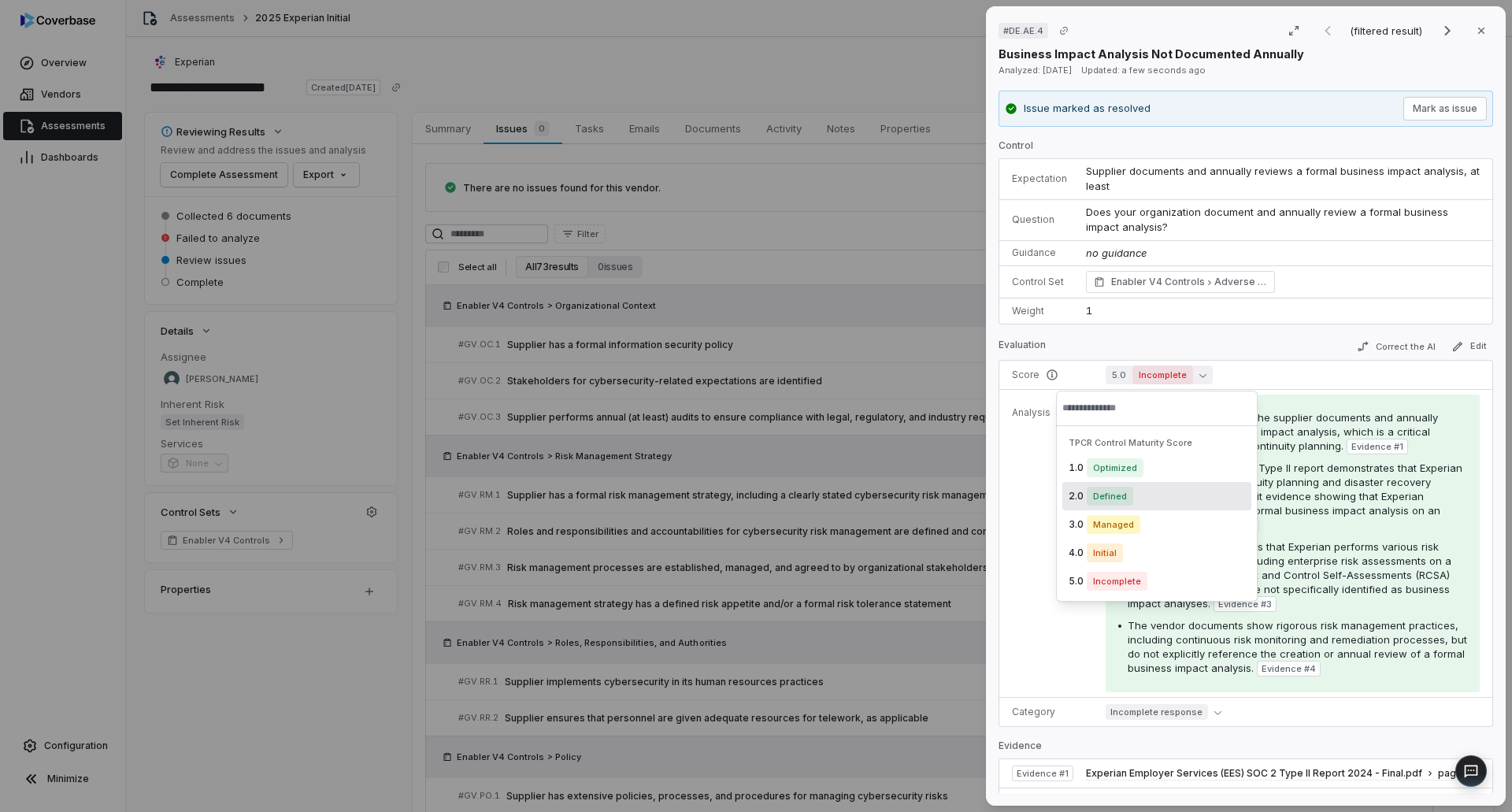
click at [1107, 493] on span "Defined" at bounding box center [1110, 496] width 47 height 19
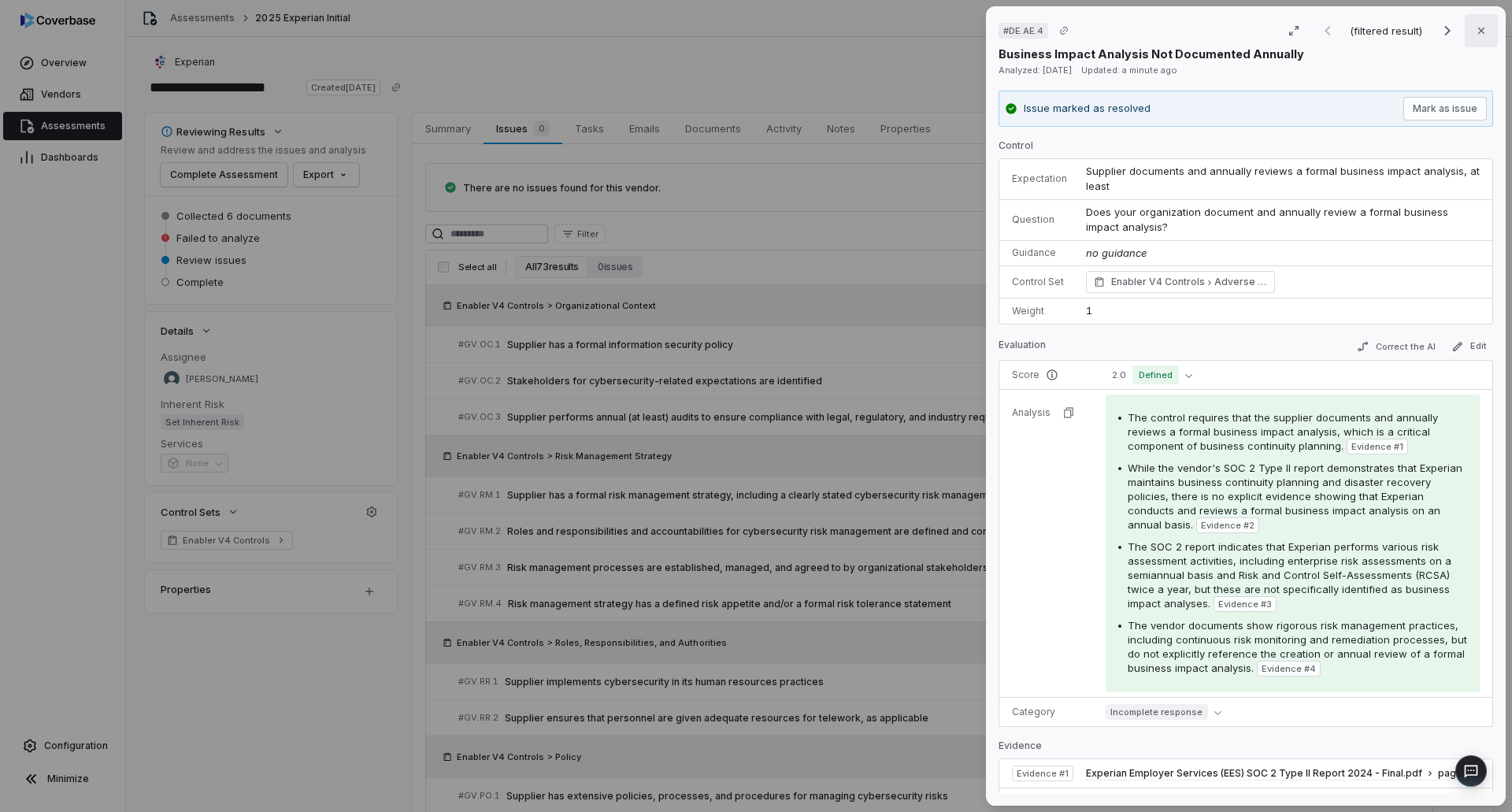
click at [1475, 30] on icon "button" at bounding box center [1481, 31] width 13 height 13
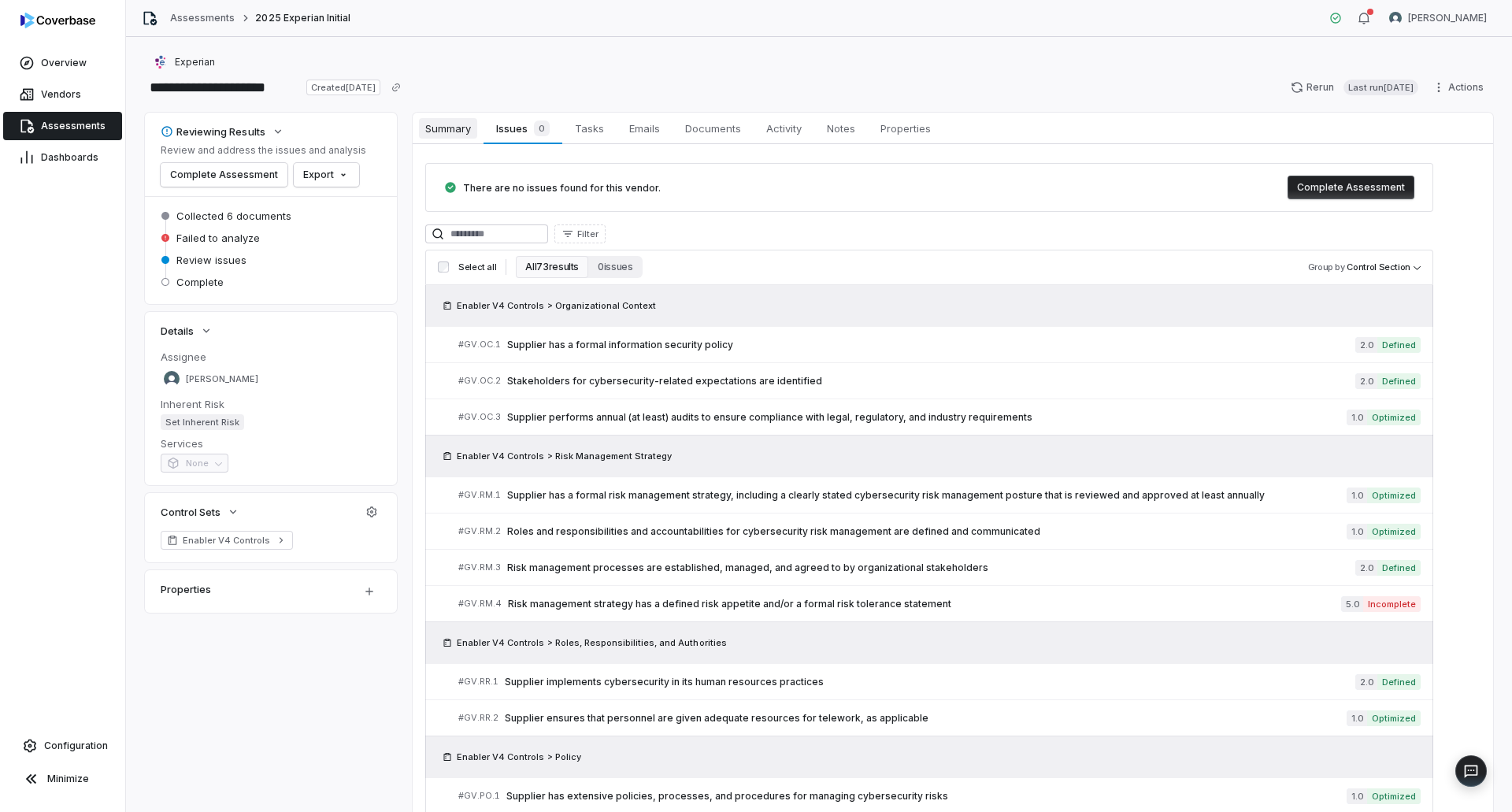
click at [431, 133] on span "Summary" at bounding box center [448, 128] width 58 height 20
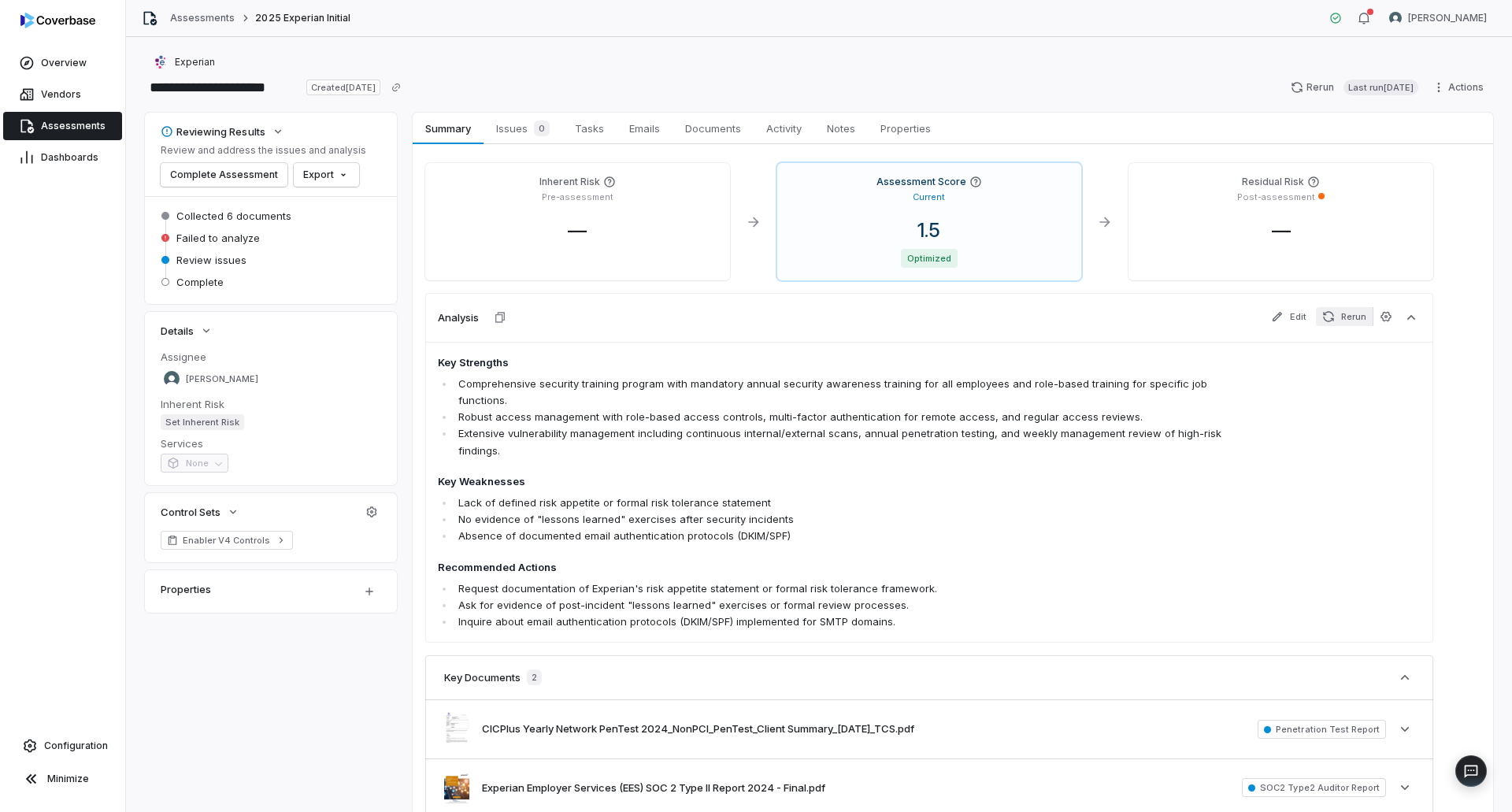
click at [1357, 313] on button "Rerun" at bounding box center [1344, 317] width 57 height 19
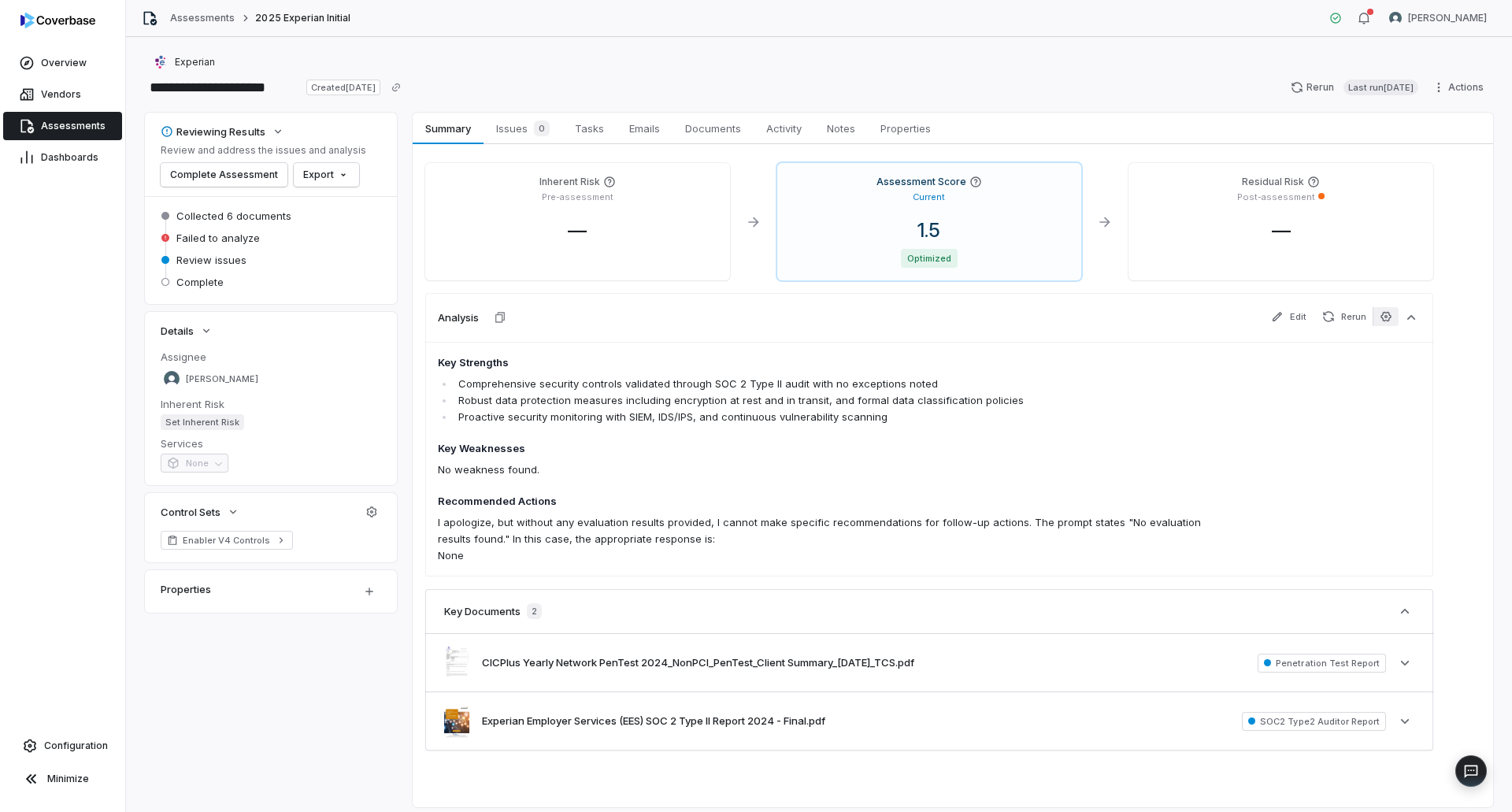
click at [1384, 313] on icon "button" at bounding box center [1386, 317] width 10 height 10
click at [1383, 318] on icon "button" at bounding box center [1387, 317] width 13 height 13
click at [464, 129] on span "Summary" at bounding box center [447, 128] width 57 height 20
click at [523, 122] on span "Issues 0" at bounding box center [523, 128] width 66 height 22
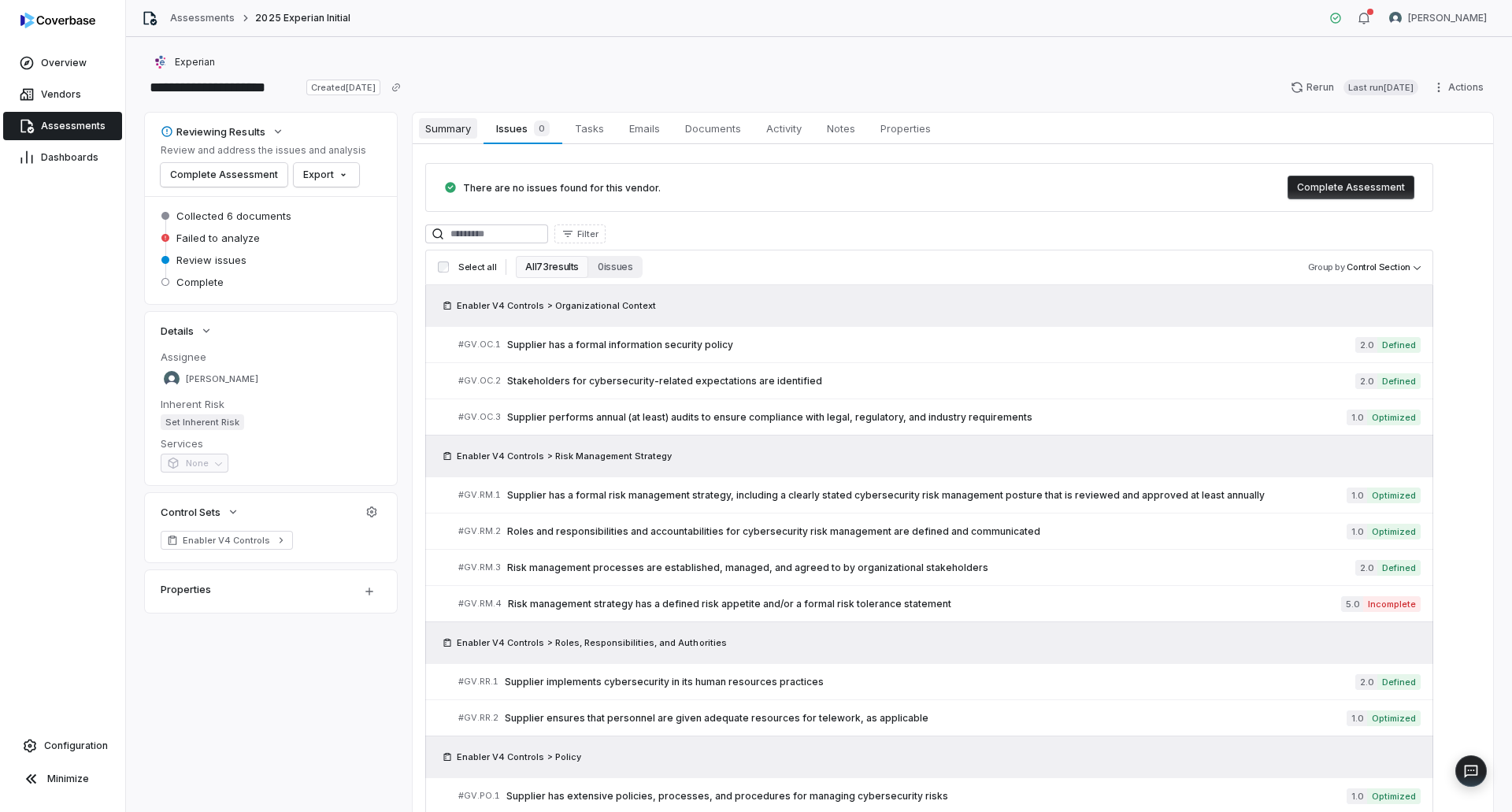
click at [421, 128] on span "Summary" at bounding box center [448, 128] width 58 height 20
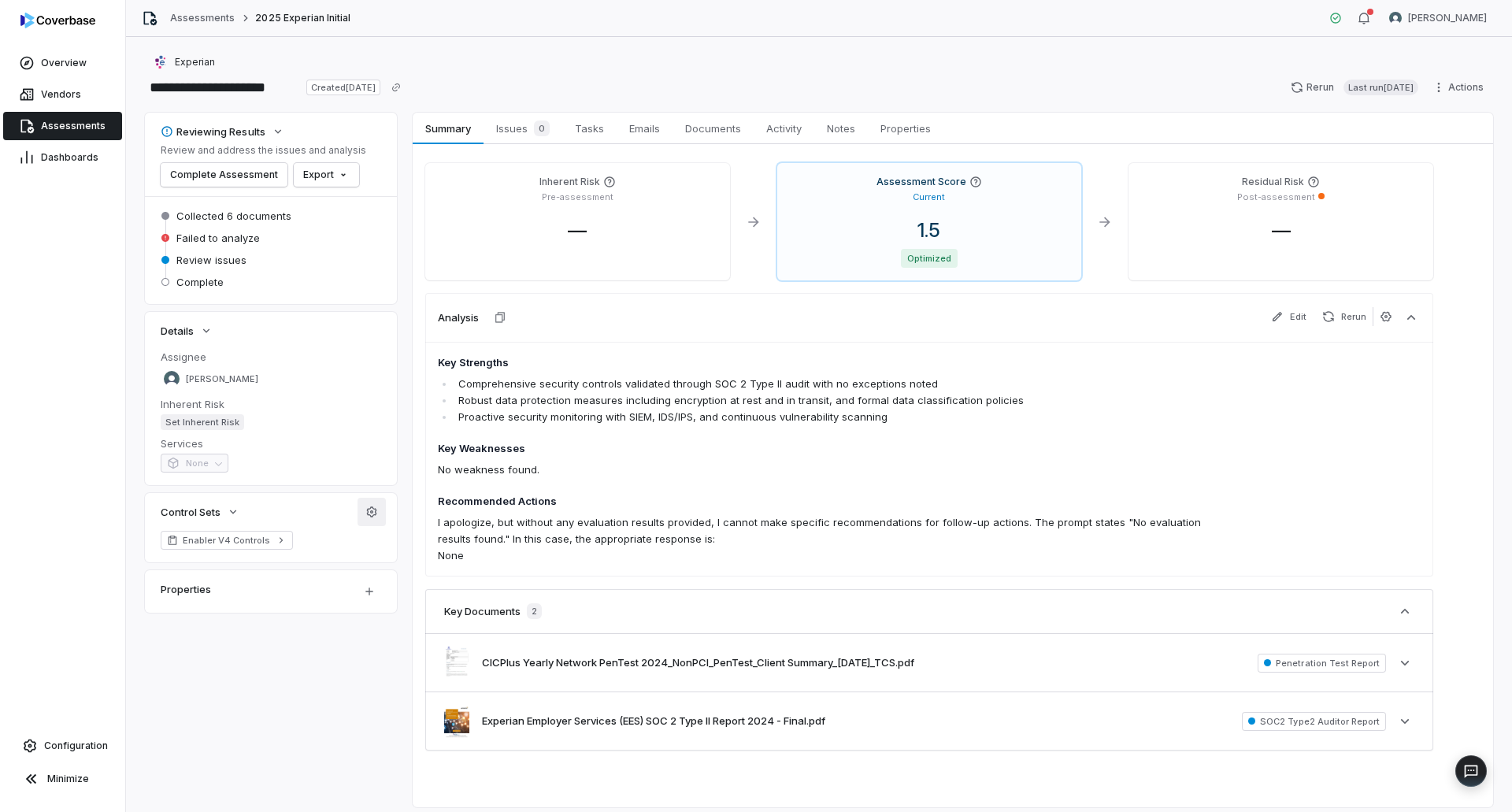
click at [370, 515] on icon "button" at bounding box center [372, 511] width 10 height 10
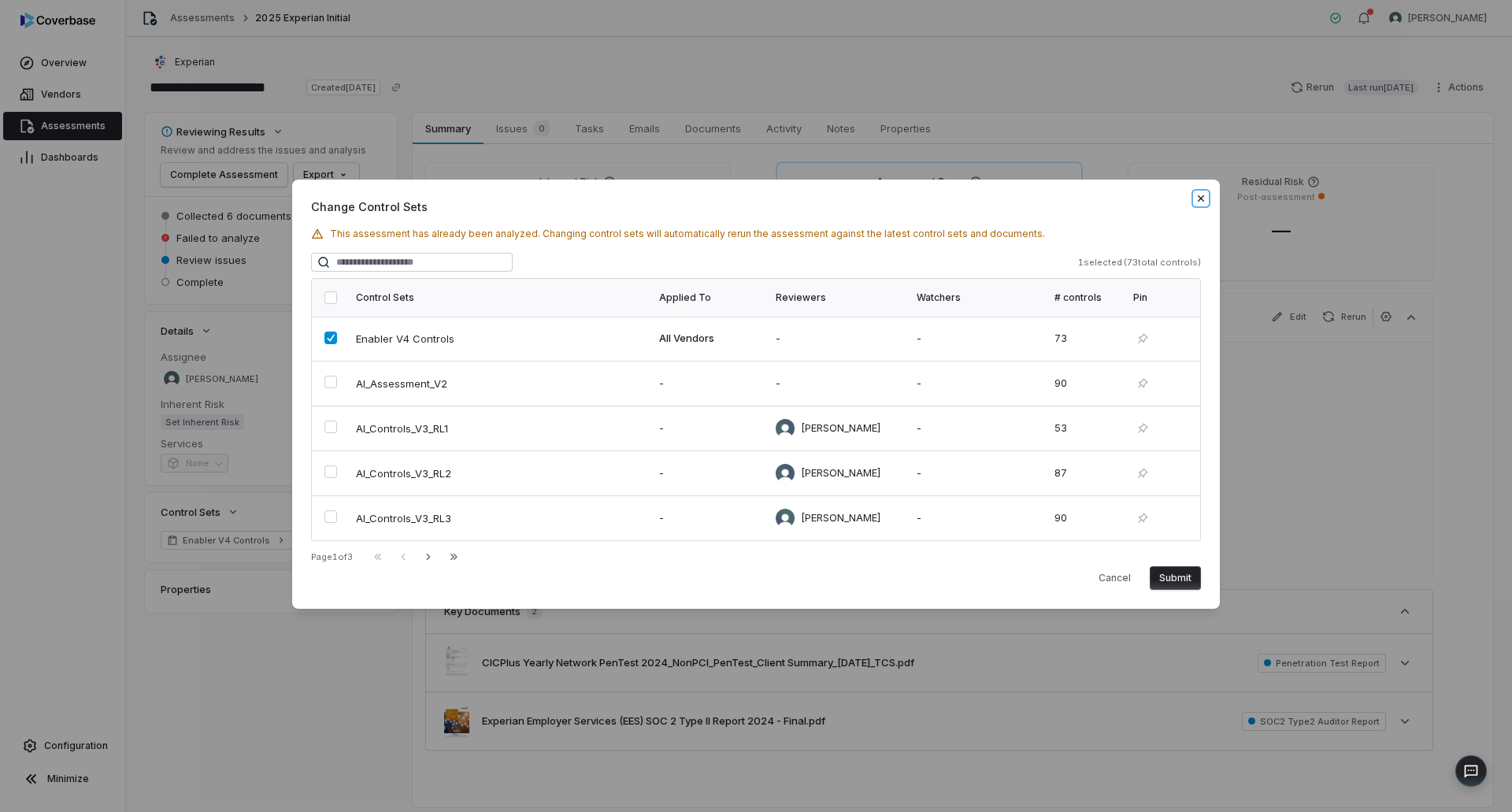
click at [1201, 198] on icon "button" at bounding box center [1201, 199] width 13 height 13
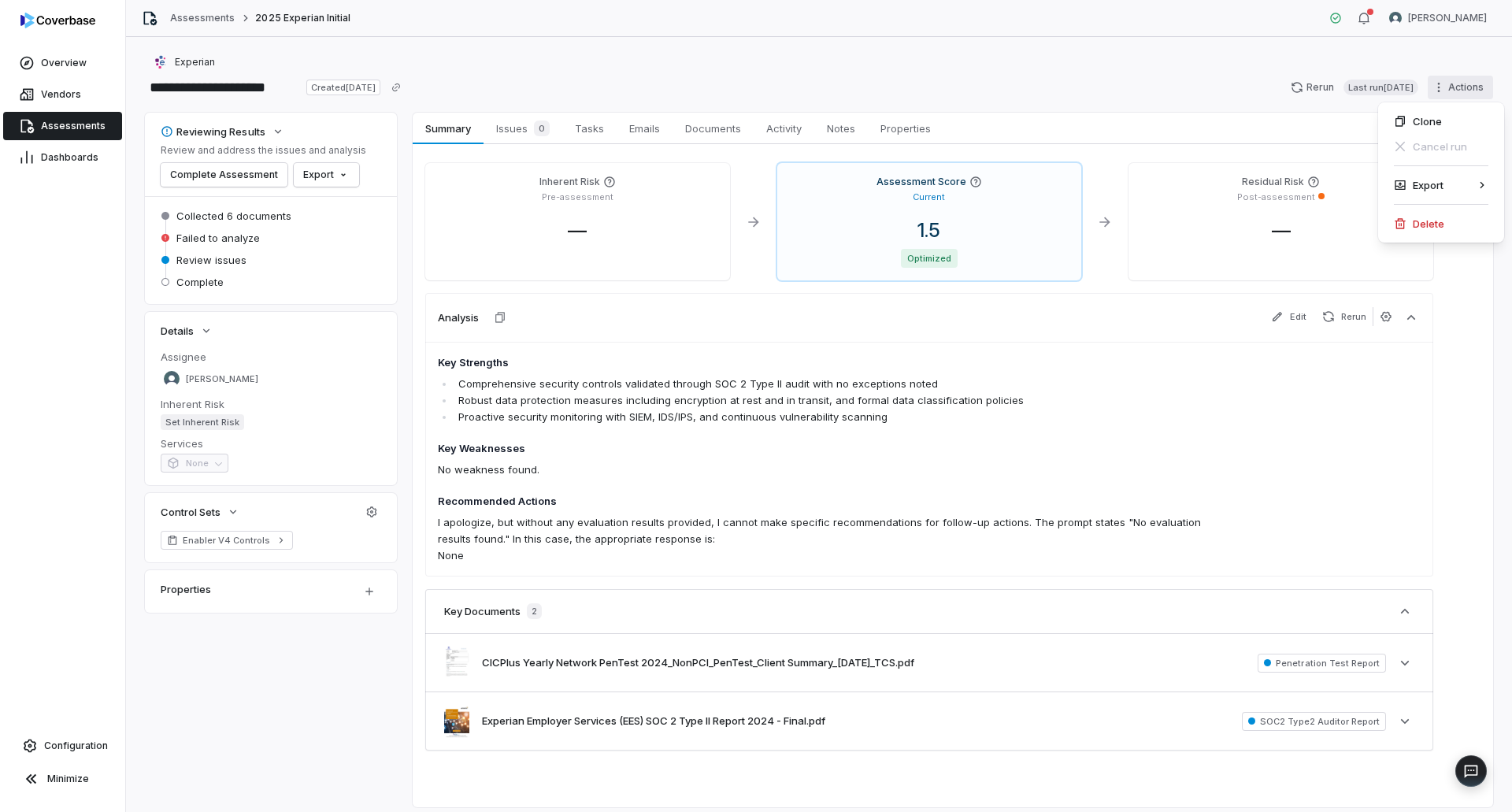
click at [1429, 88] on html "**********" at bounding box center [756, 406] width 1512 height 812
click at [1425, 187] on div "Export" at bounding box center [1440, 184] width 113 height 25
click at [1305, 183] on div "Export as PDF" at bounding box center [1314, 184] width 113 height 25
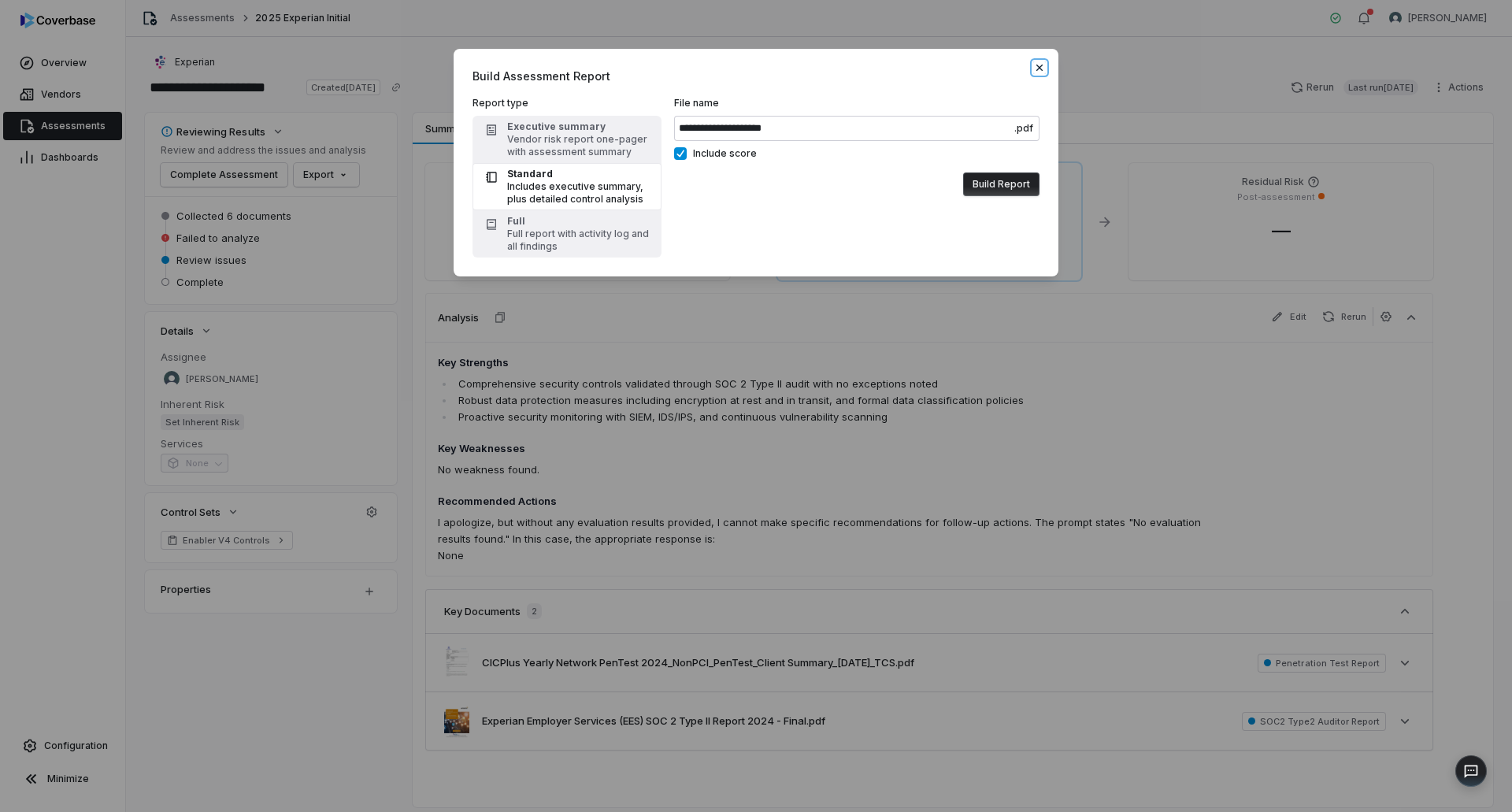
click at [1041, 65] on icon "button" at bounding box center [1040, 68] width 6 height 6
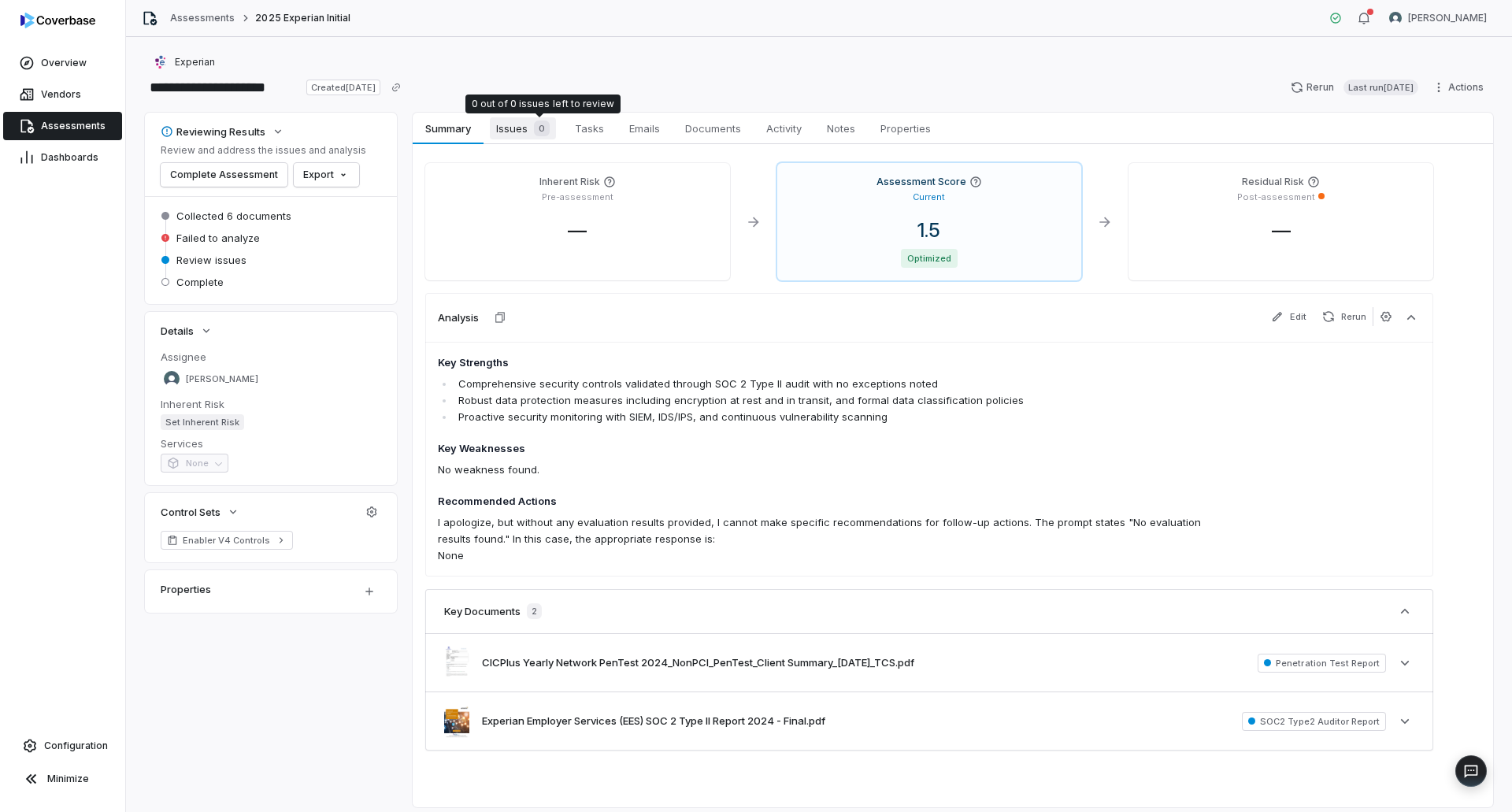
click at [535, 135] on div "0" at bounding box center [538, 129] width 22 height 16
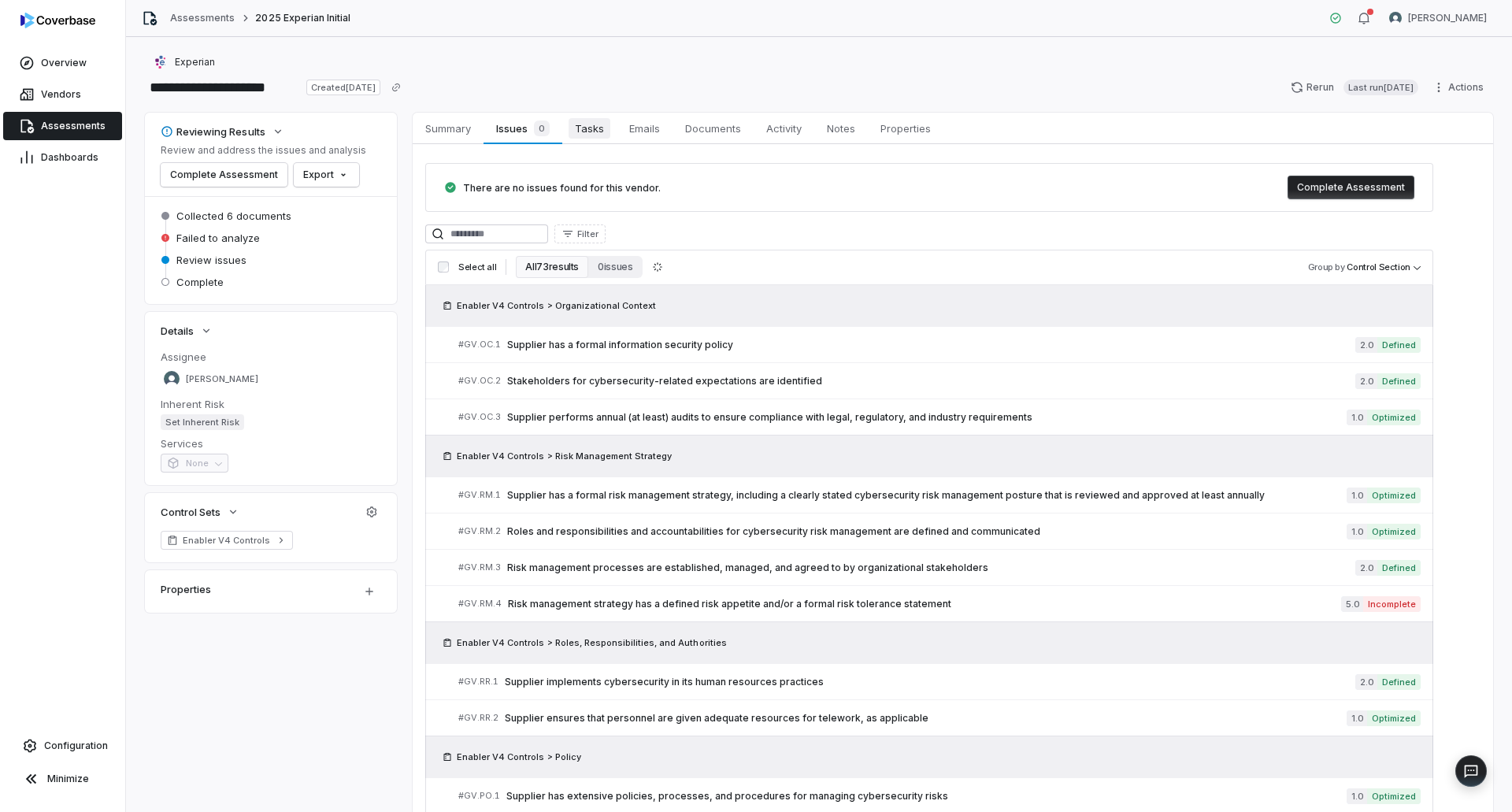
click at [589, 128] on span "Tasks" at bounding box center [590, 128] width 42 height 20
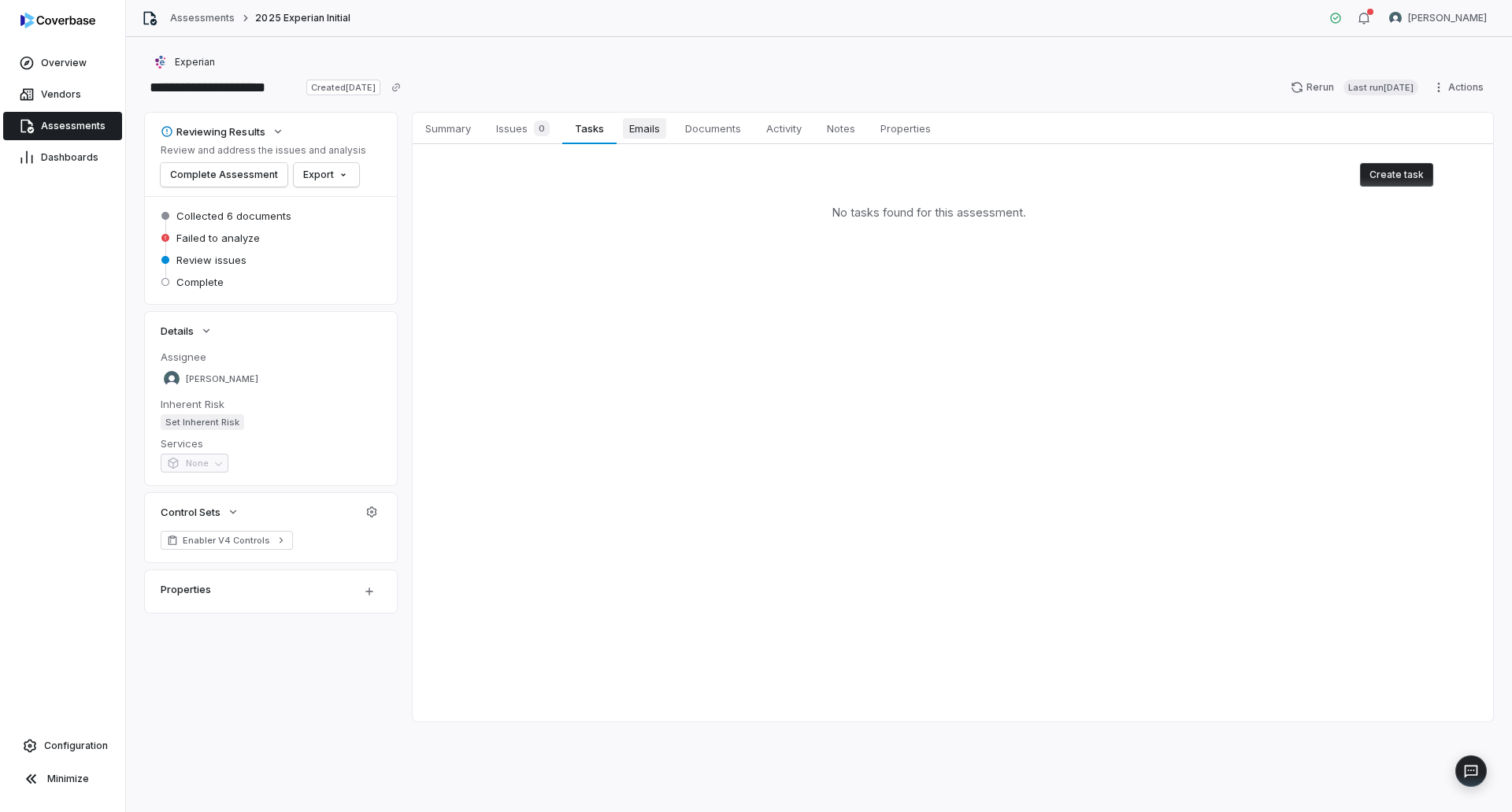
click at [639, 128] on span "Emails" at bounding box center [645, 128] width 43 height 20
click at [450, 130] on span "Summary" at bounding box center [448, 128] width 58 height 20
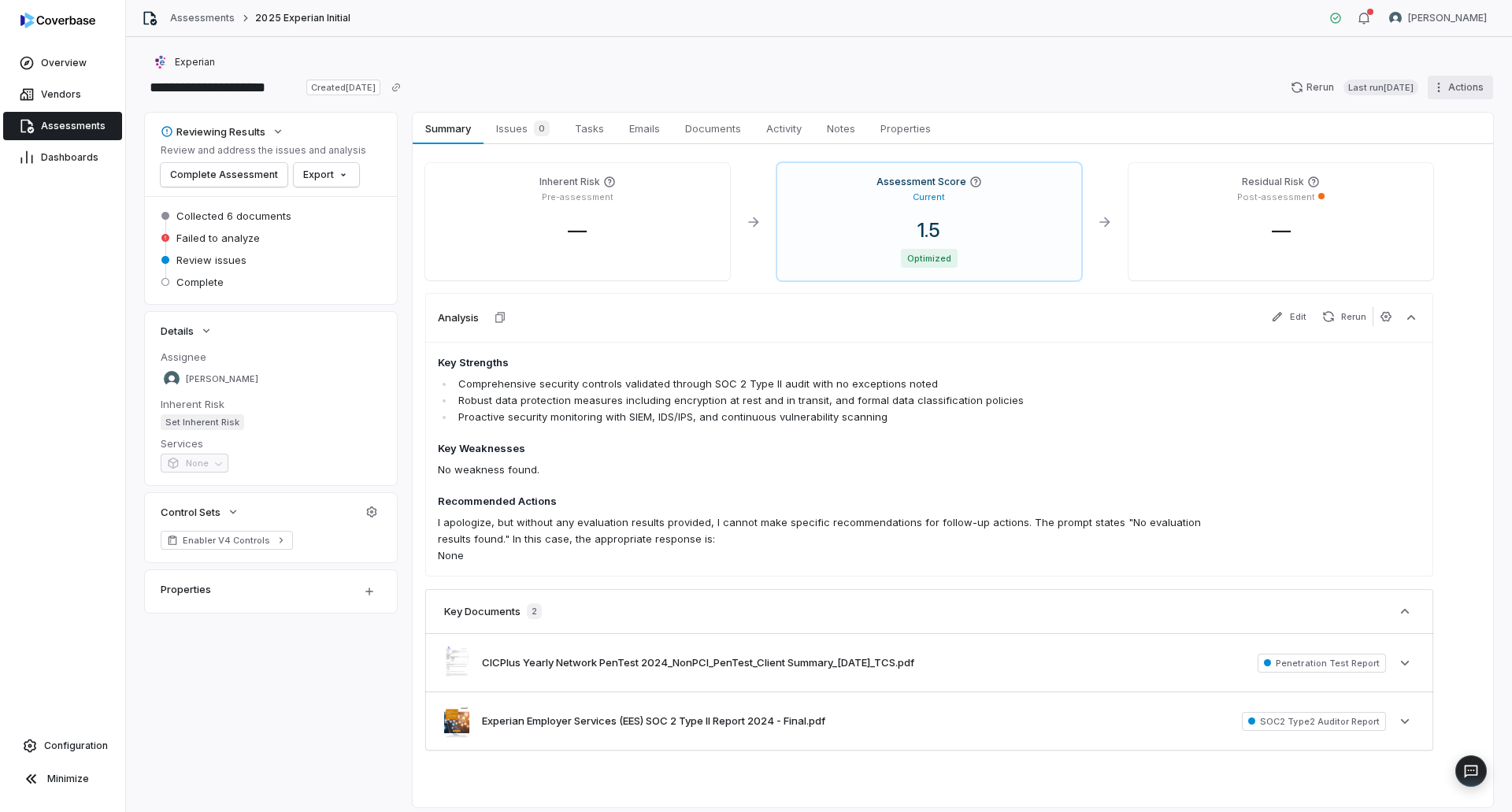
click at [1436, 88] on html "**********" at bounding box center [756, 406] width 1512 height 812
click at [1432, 179] on div "Export" at bounding box center [1440, 184] width 113 height 25
click at [1335, 188] on div "Export as PDF" at bounding box center [1314, 184] width 113 height 25
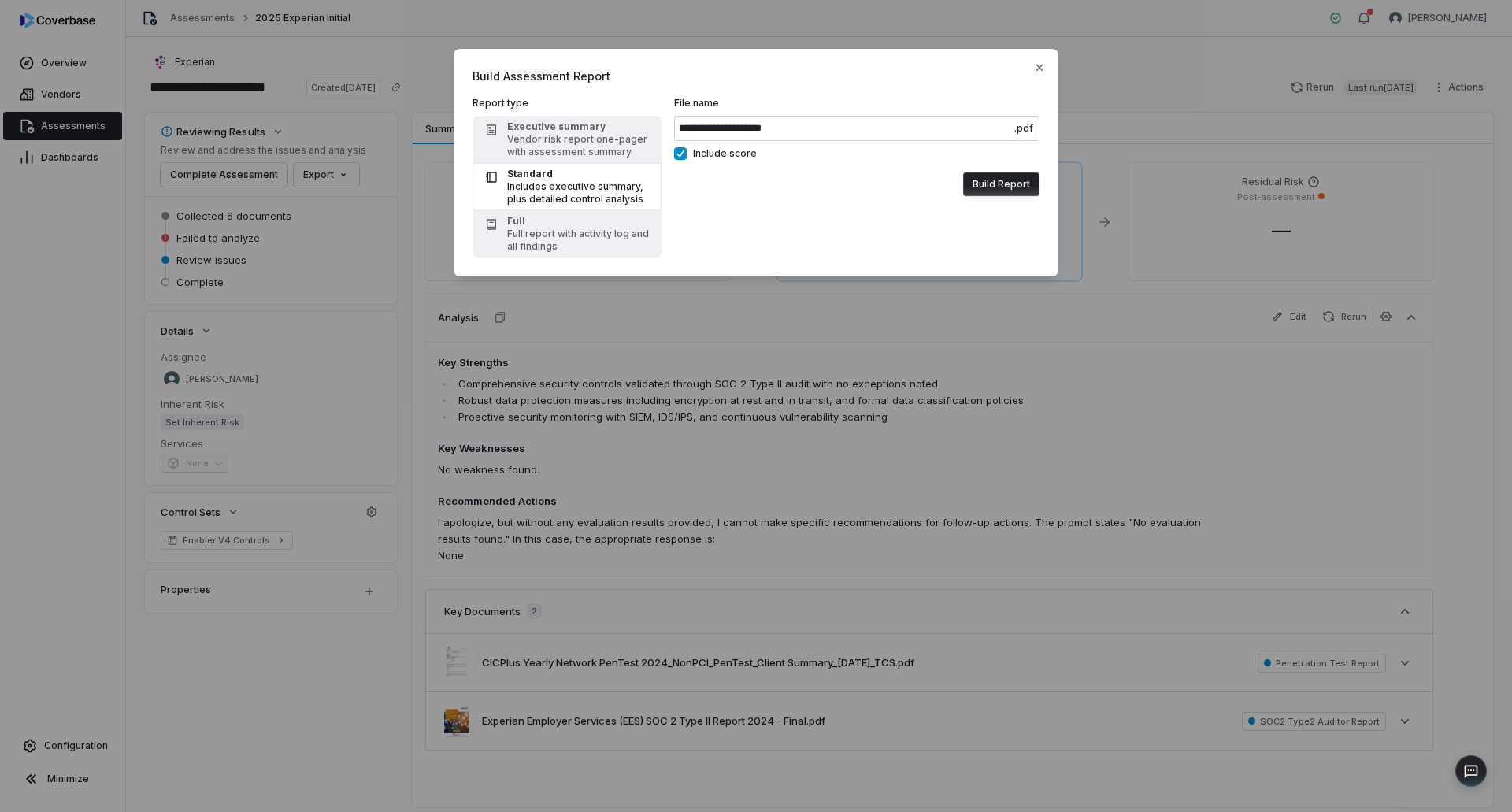
click at [569, 188] on div "Includes executive summary, plus detailed control analysis" at bounding box center [580, 192] width 145 height 25
click at [551, 152] on div "Vendor risk report one-pager with assessment summary" at bounding box center [580, 145] width 145 height 25
click at [546, 144] on div "Vendor risk report one-pager with assessment summary" at bounding box center [580, 145] width 145 height 25
click at [537, 183] on div "Includes executive summary, plus detailed control analysis" at bounding box center [580, 192] width 145 height 25
click at [1025, 189] on button "Build Report" at bounding box center [1001, 183] width 76 height 23
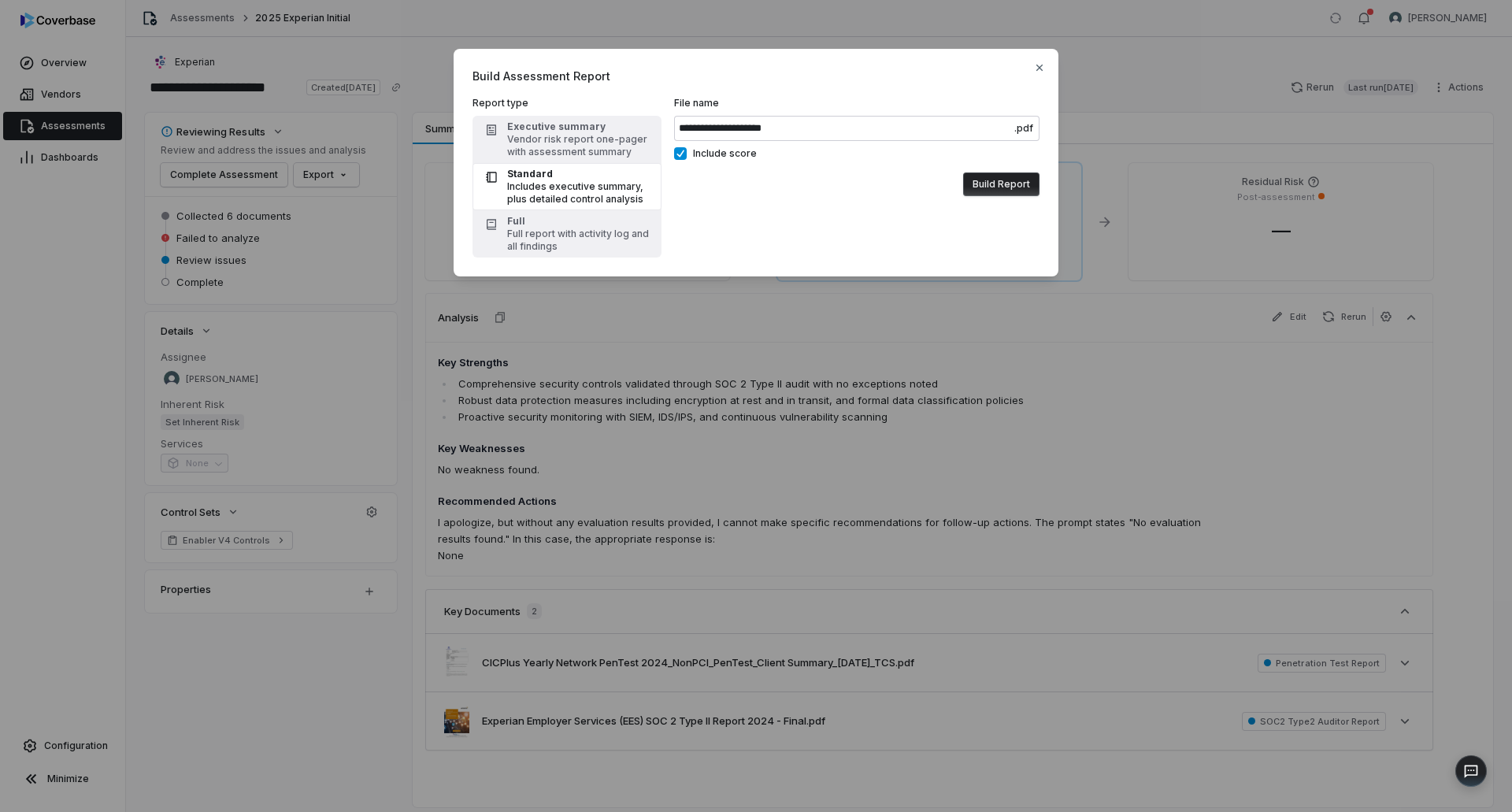
click at [989, 182] on button "Build Report" at bounding box center [1001, 183] width 76 height 23
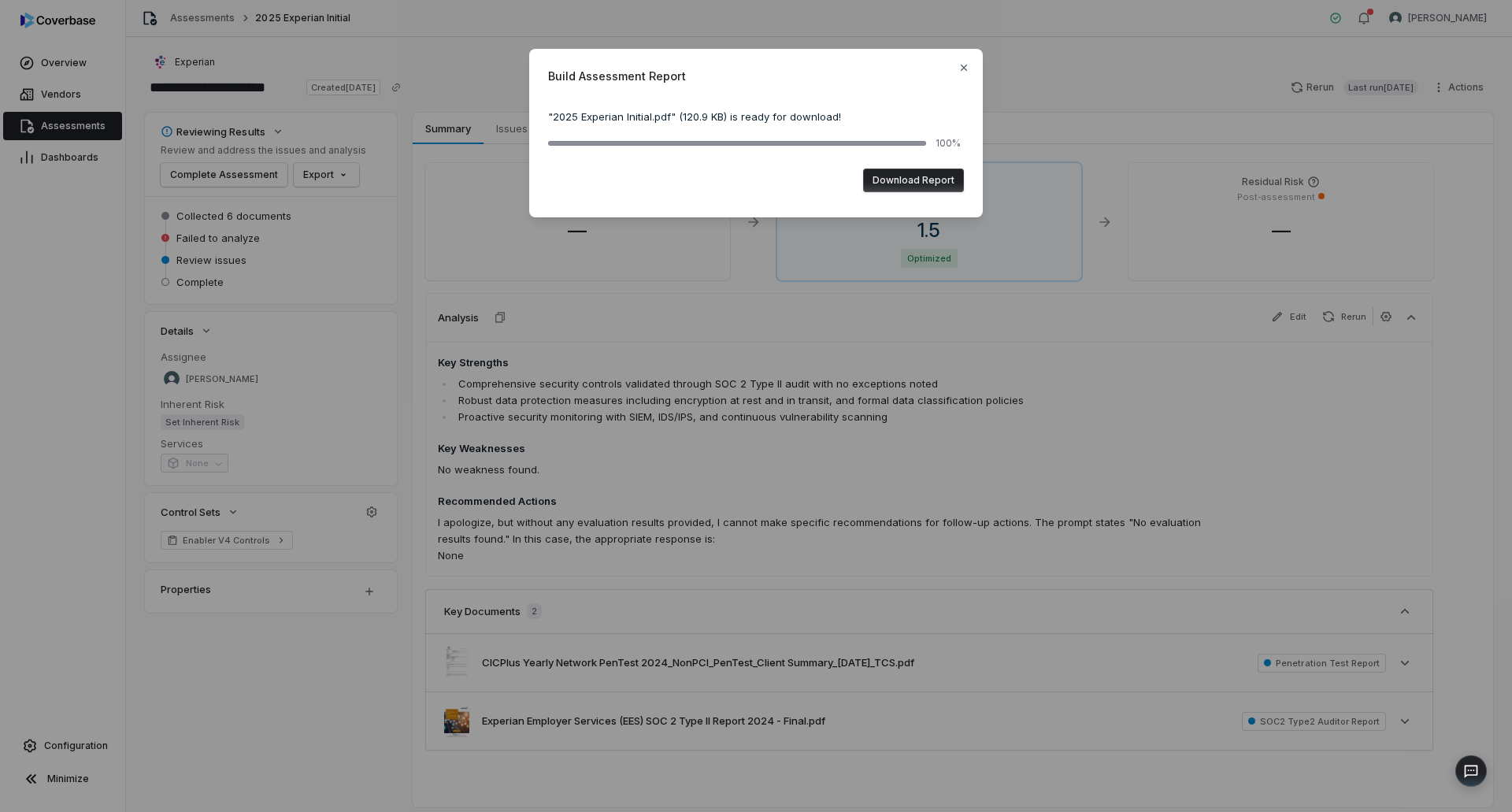
click at [903, 178] on button "Download Report" at bounding box center [913, 180] width 101 height 23
click at [965, 61] on icon "button" at bounding box center [964, 68] width 13 height 13
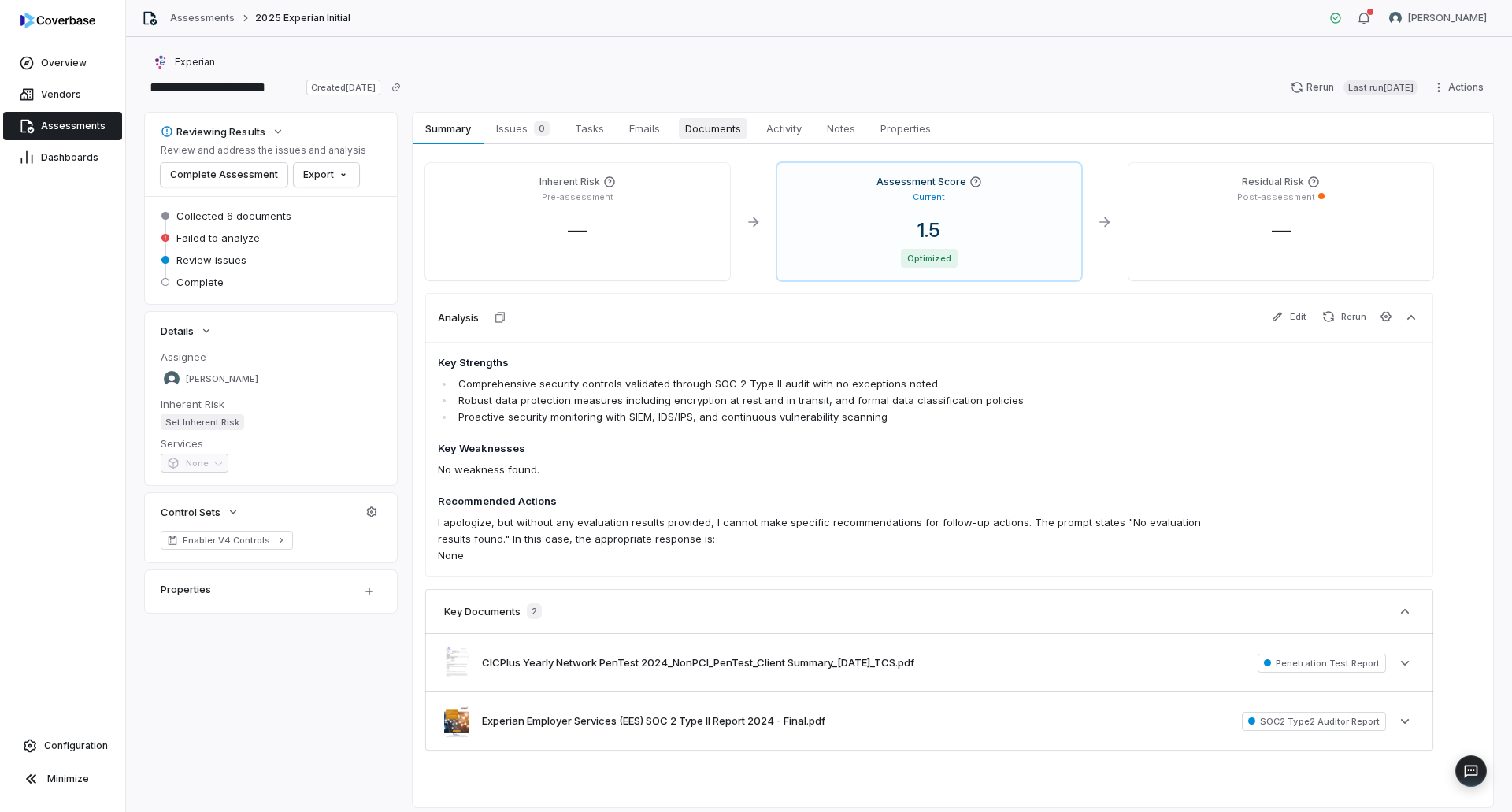
click at [729, 130] on span "Documents" at bounding box center [713, 128] width 68 height 20
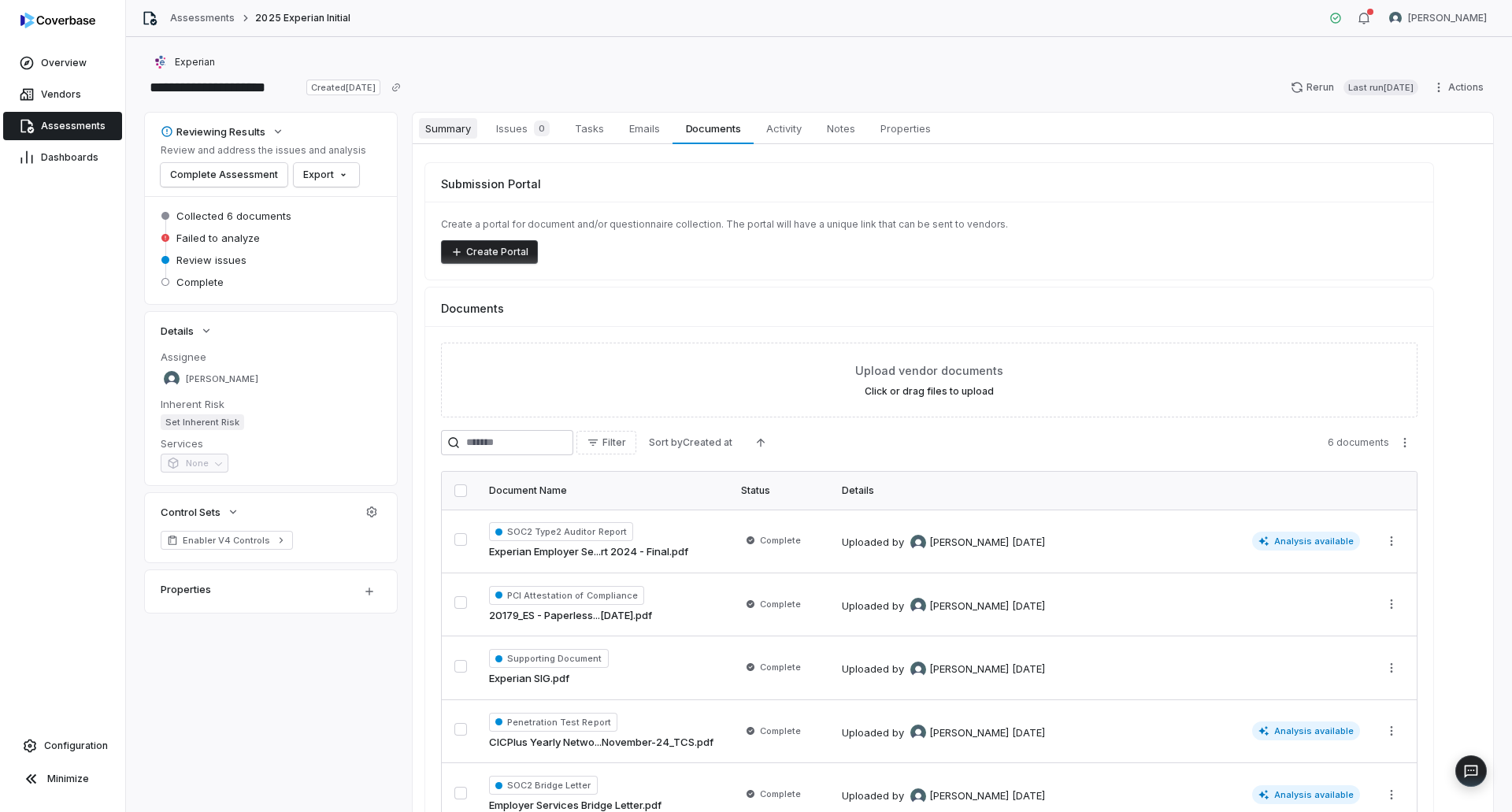
click at [440, 125] on span "Summary" at bounding box center [448, 128] width 58 height 20
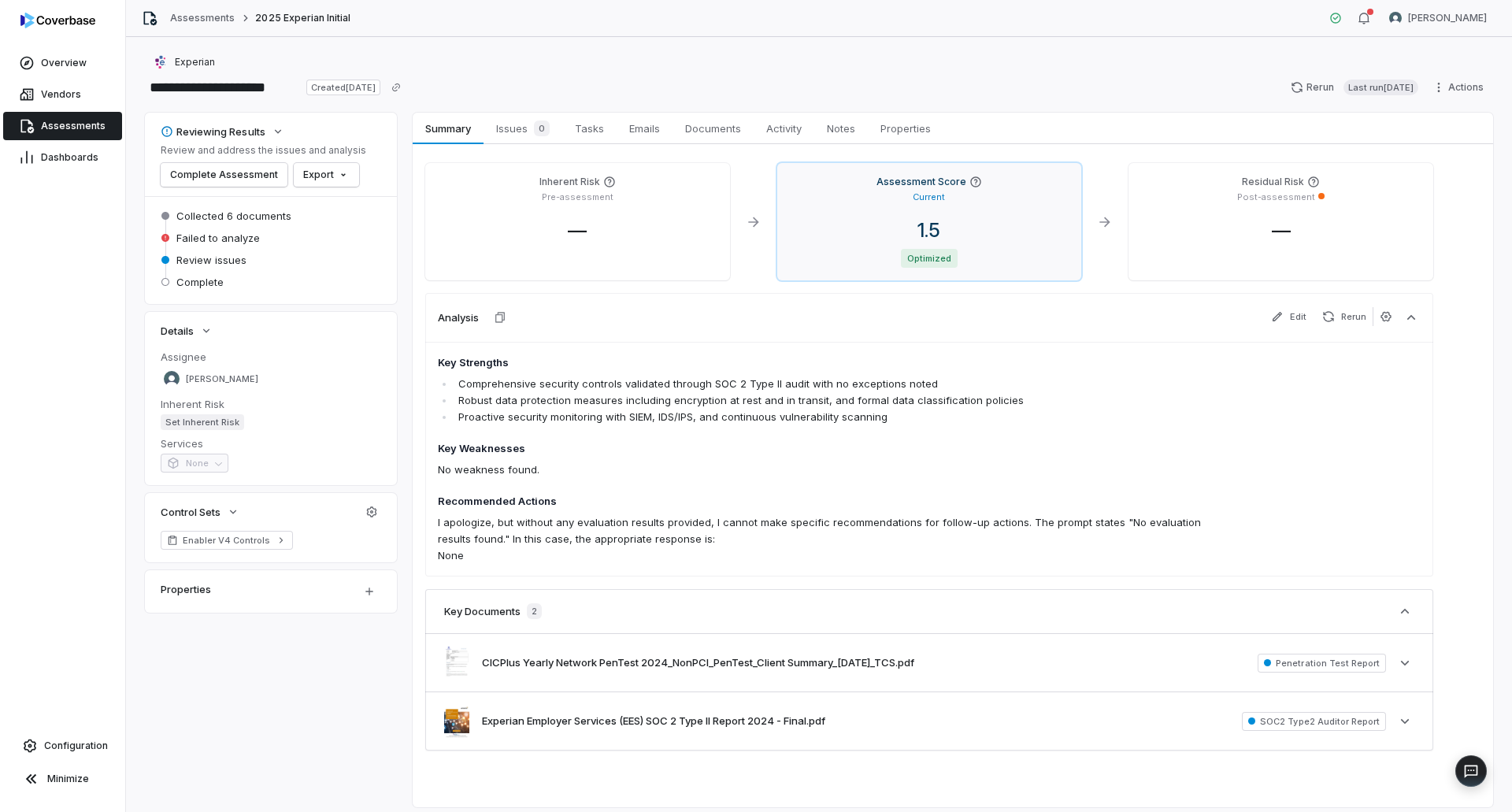
click at [909, 214] on div "Assessment Score Current 1.5 Optimized" at bounding box center [929, 222] width 305 height 117
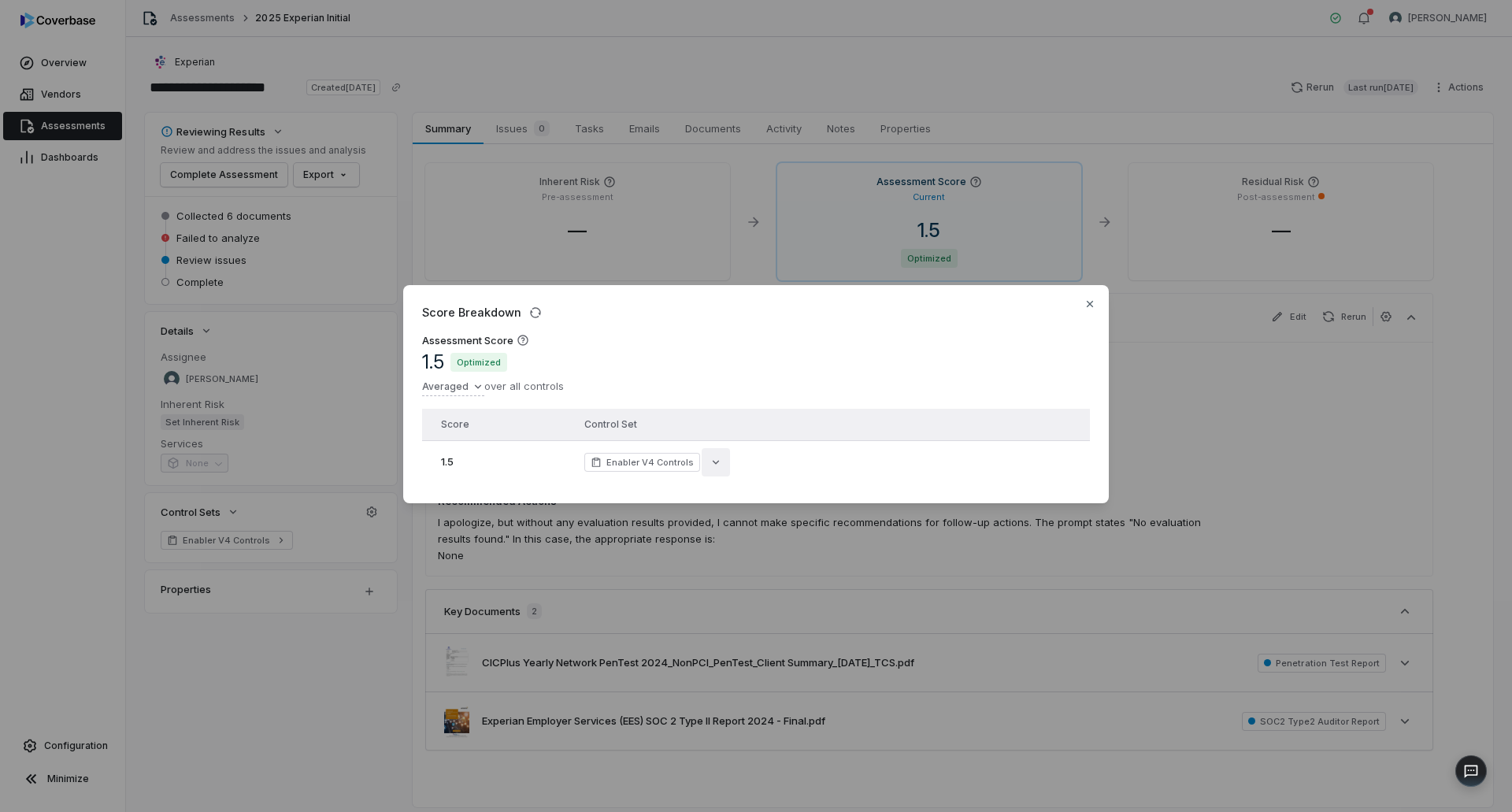
click at [719, 458] on button "button" at bounding box center [715, 461] width 28 height 28
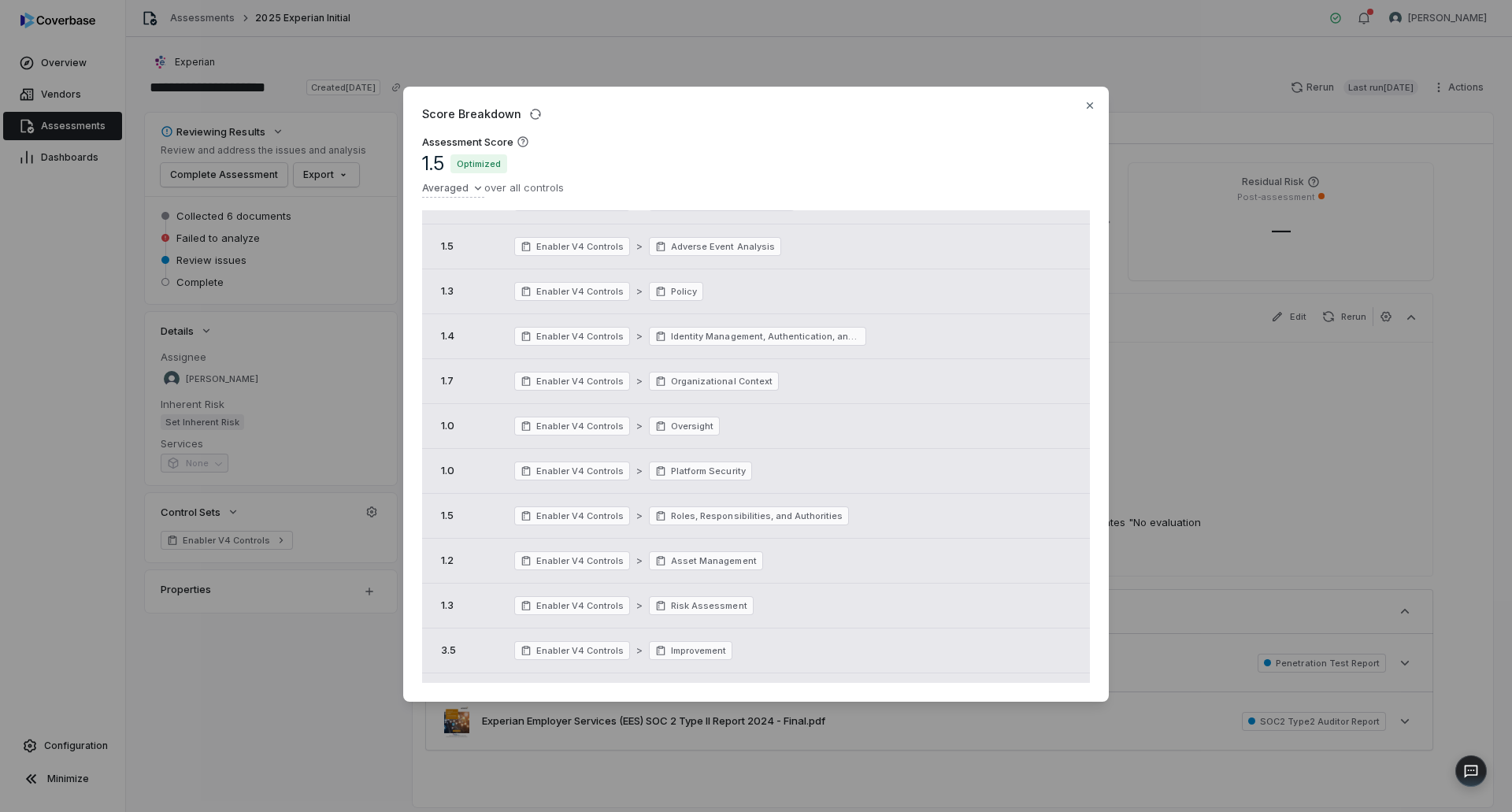
scroll to position [216, 0]
click at [1088, 106] on icon "button" at bounding box center [1090, 105] width 13 height 13
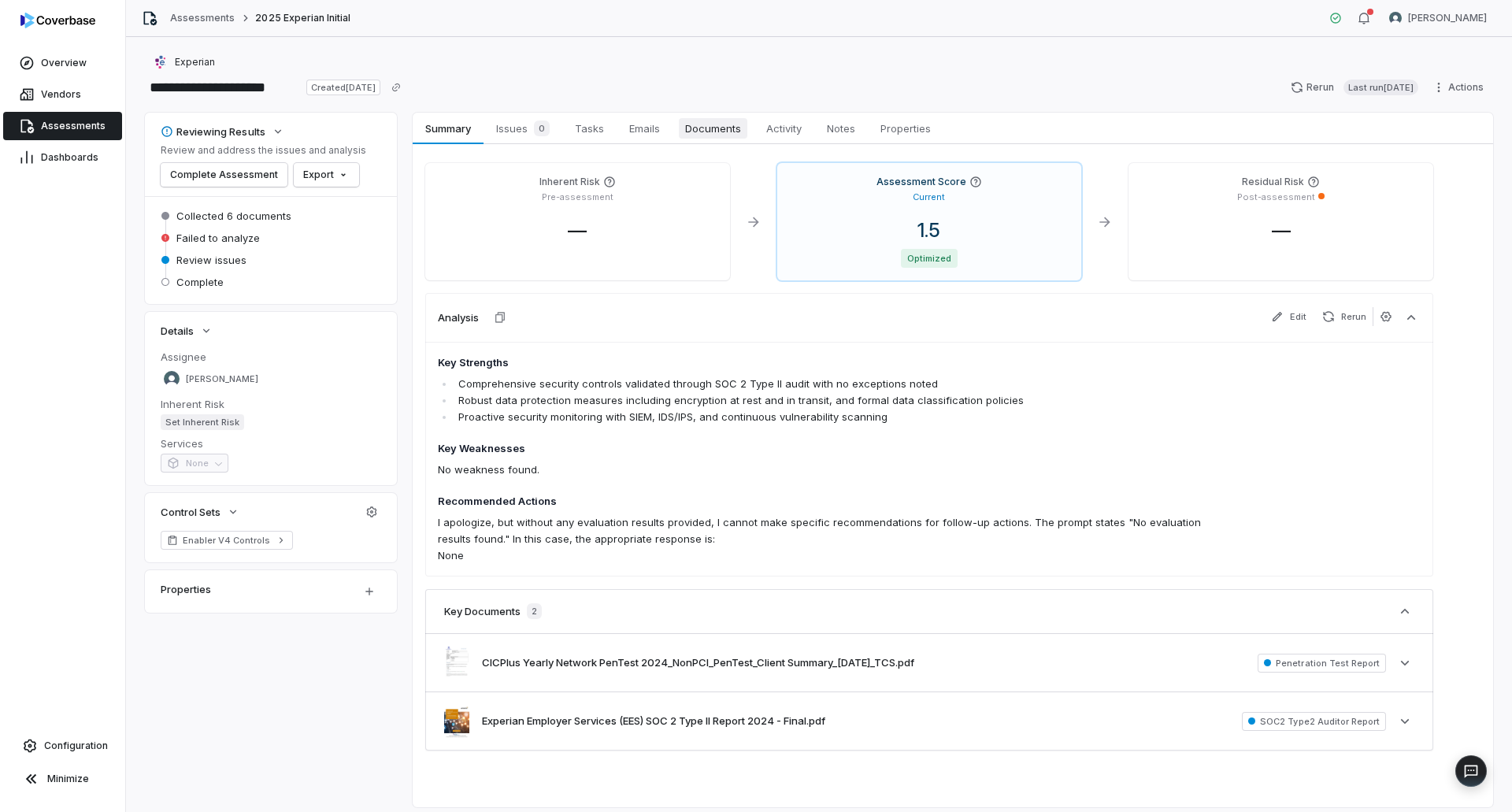
click at [723, 128] on span "Documents" at bounding box center [713, 128] width 68 height 20
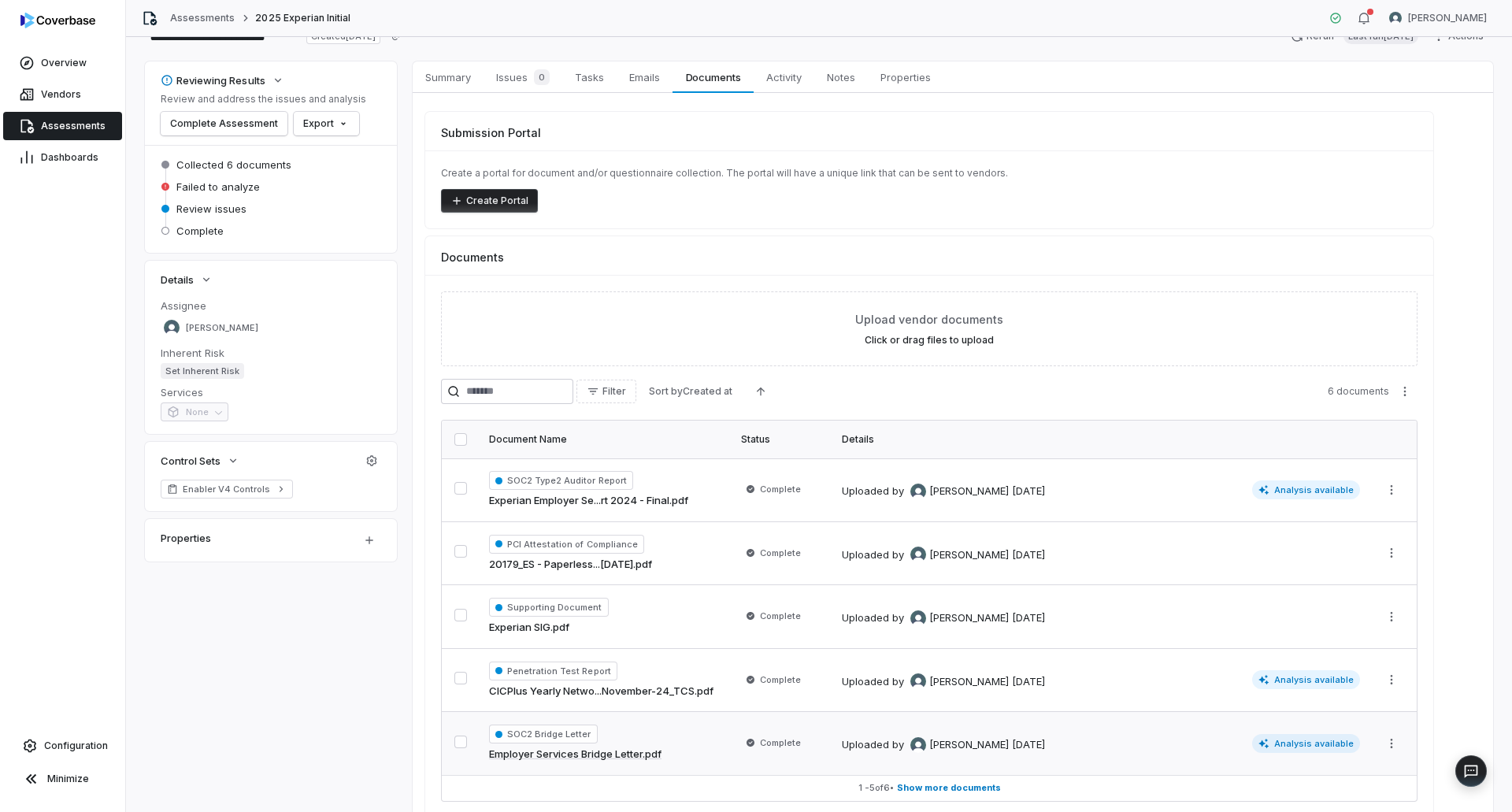
scroll to position [126, 0]
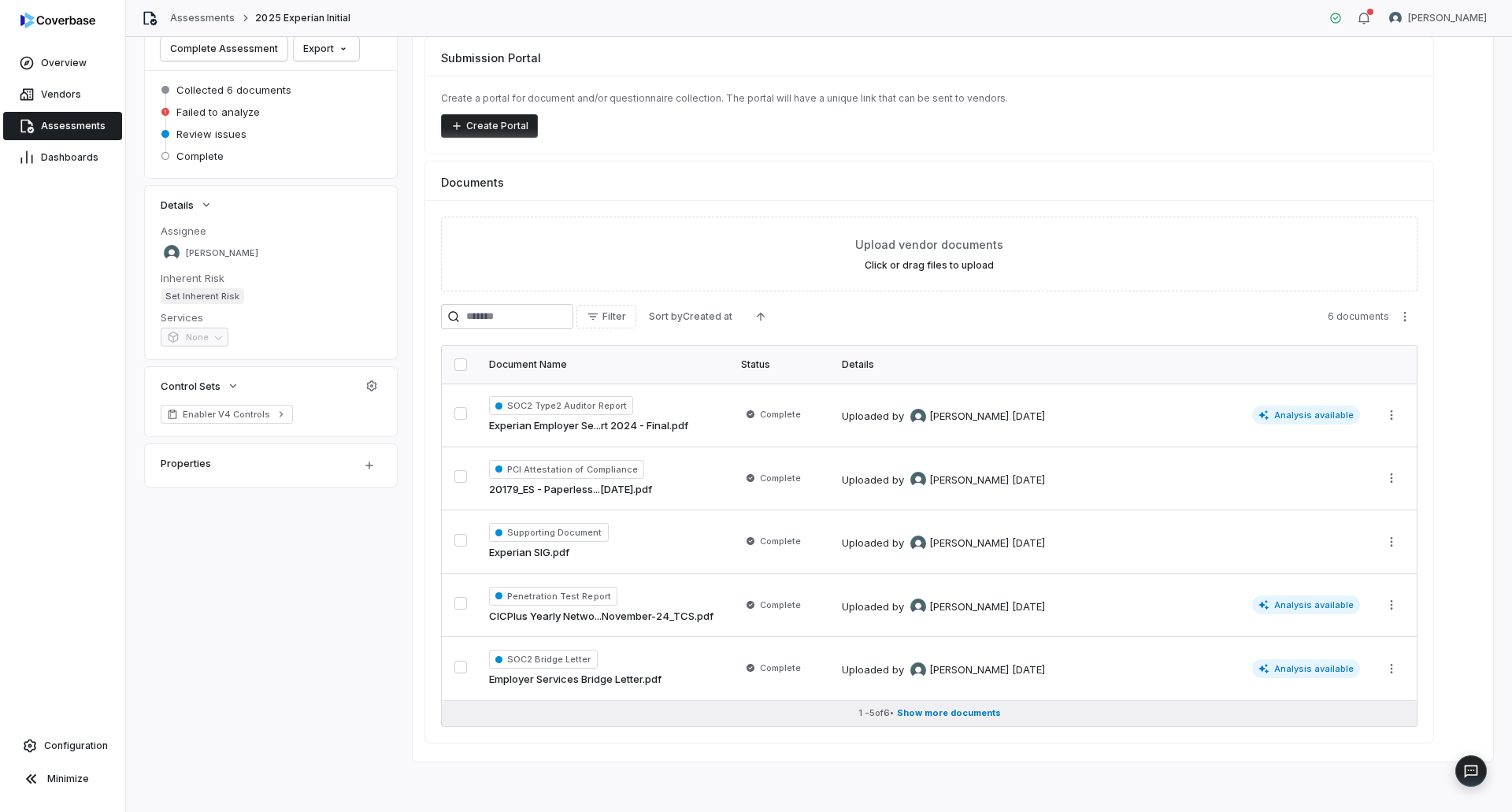
click at [947, 714] on span "Show more documents" at bounding box center [948, 712] width 104 height 12
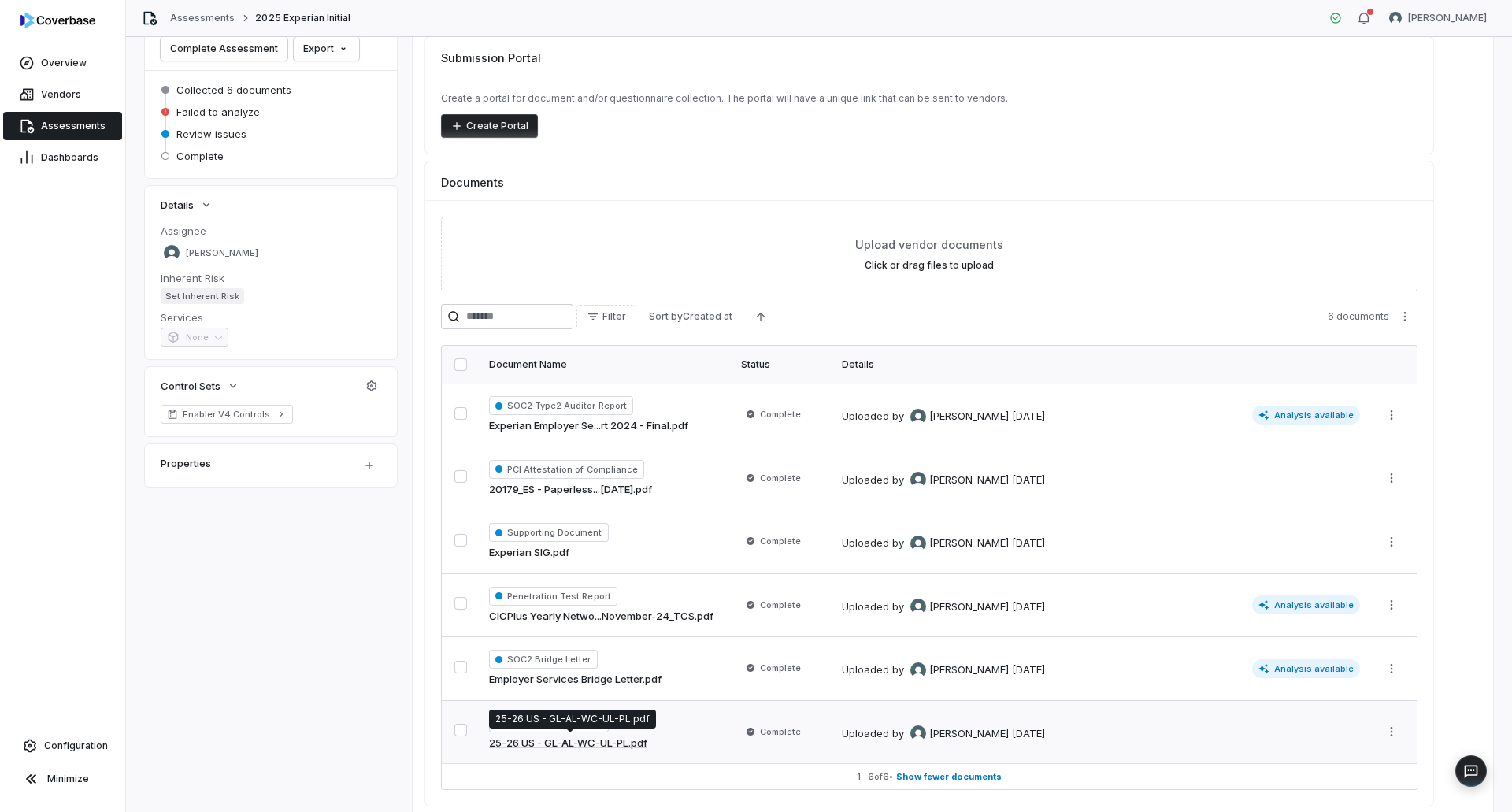
click at [594, 742] on link "25-26 US - GL-AL-WC-UL-PL.pdf" at bounding box center [568, 744] width 158 height 16
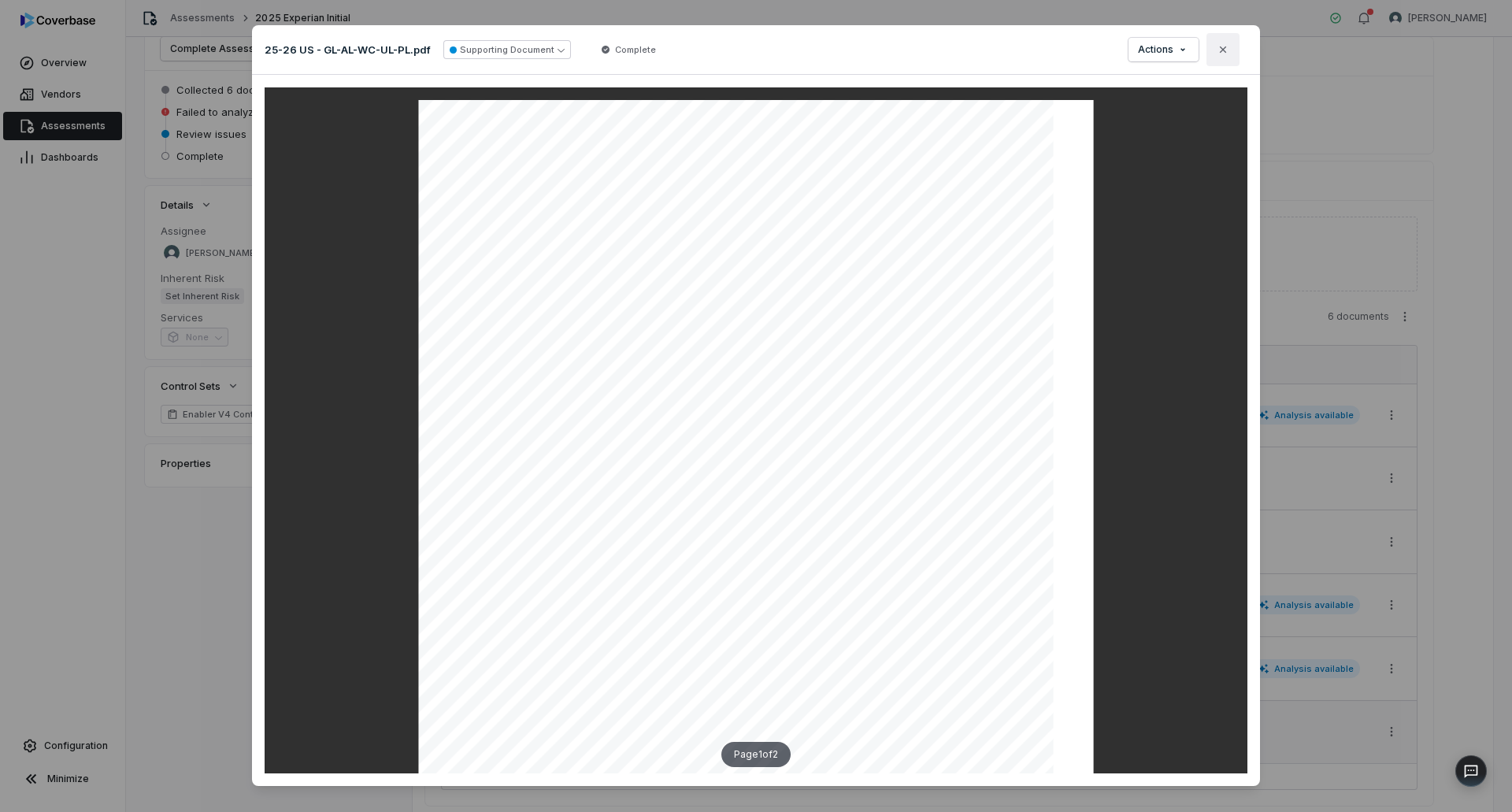
click at [1223, 46] on icon "button" at bounding box center [1223, 50] width 13 height 13
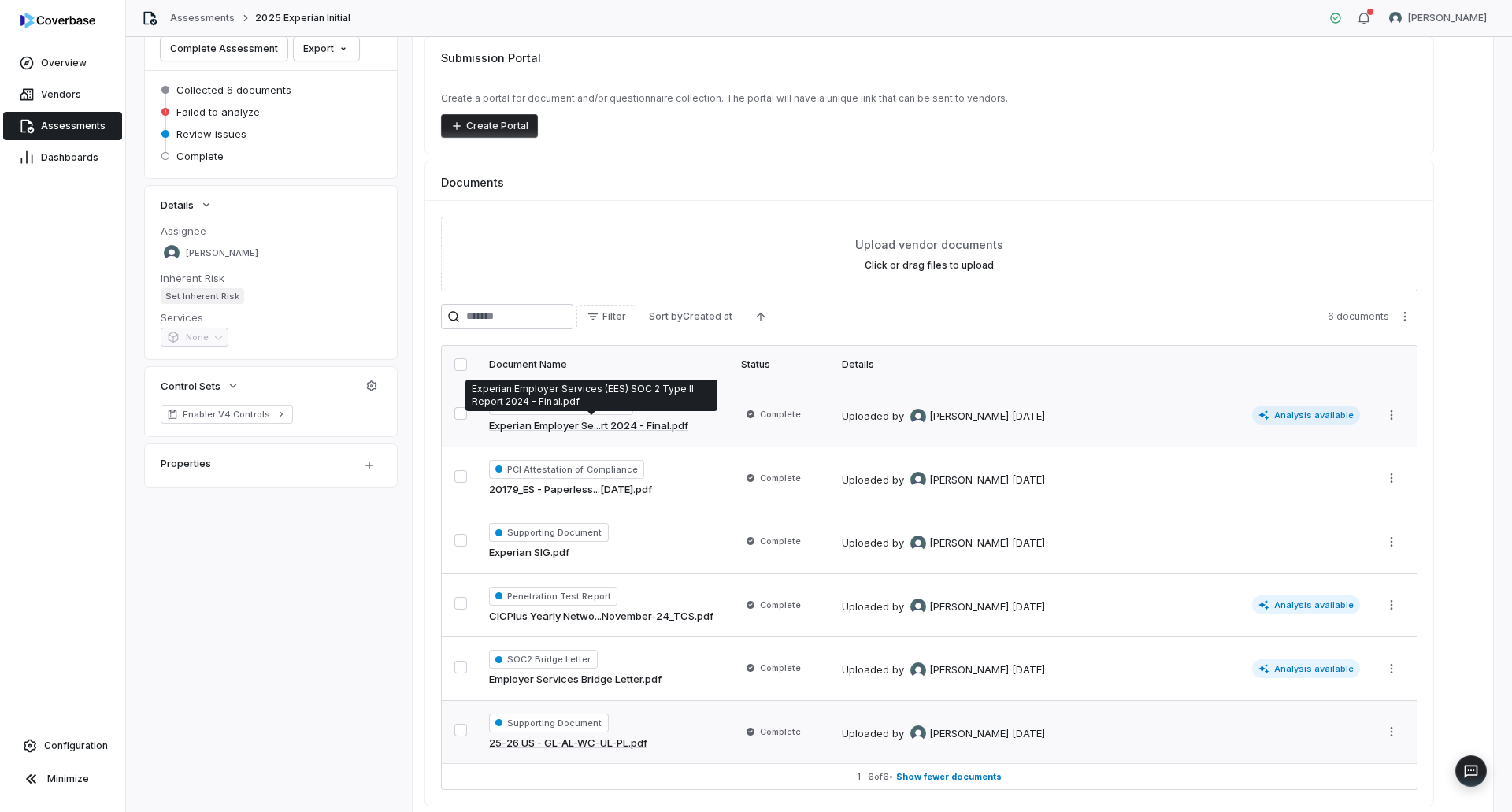
click at [624, 426] on link "Experian Employer Se...rt 2024 - Final.pdf" at bounding box center [589, 426] width 199 height 16
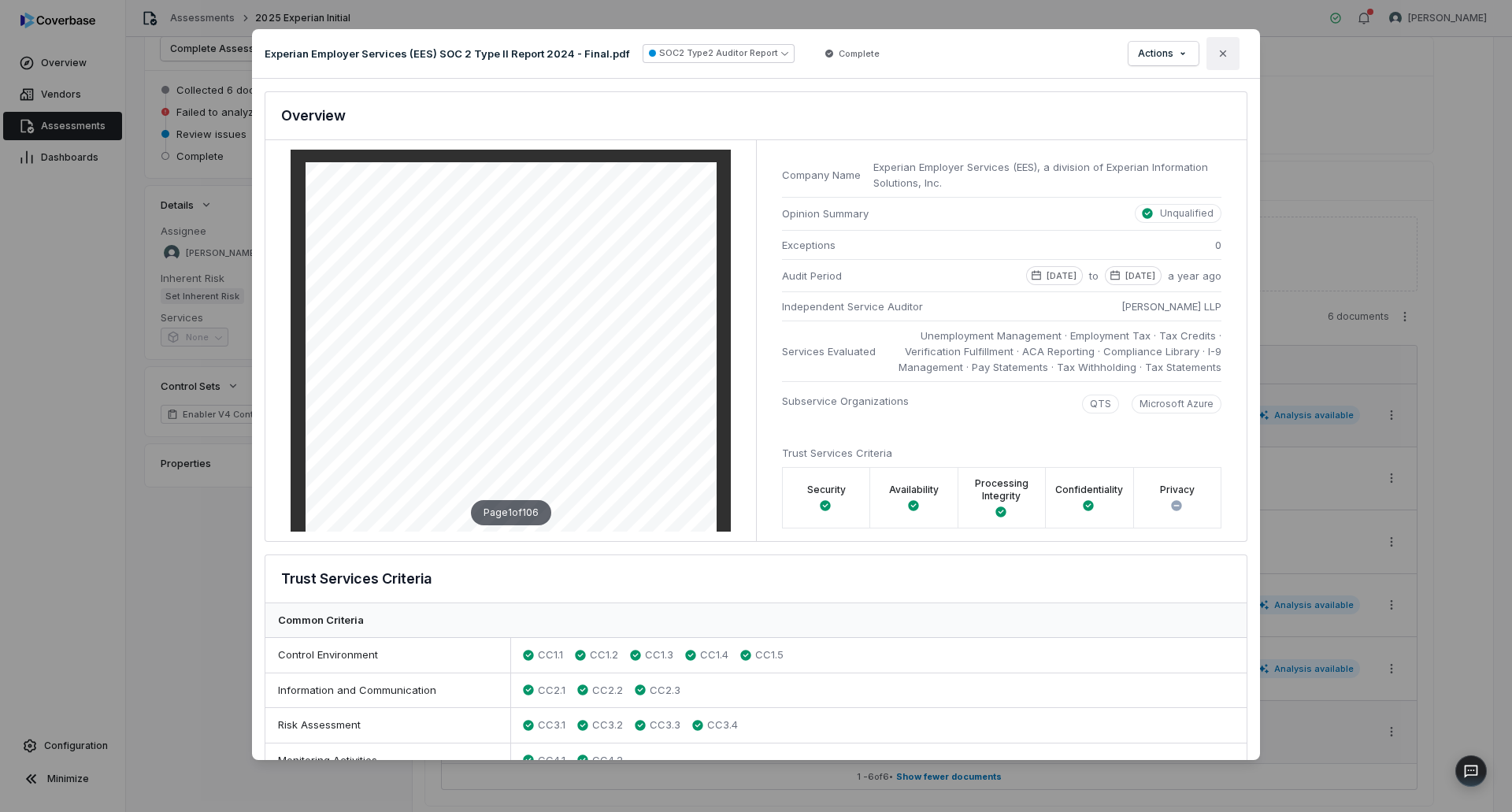
click at [1228, 57] on icon "button" at bounding box center [1223, 54] width 13 height 13
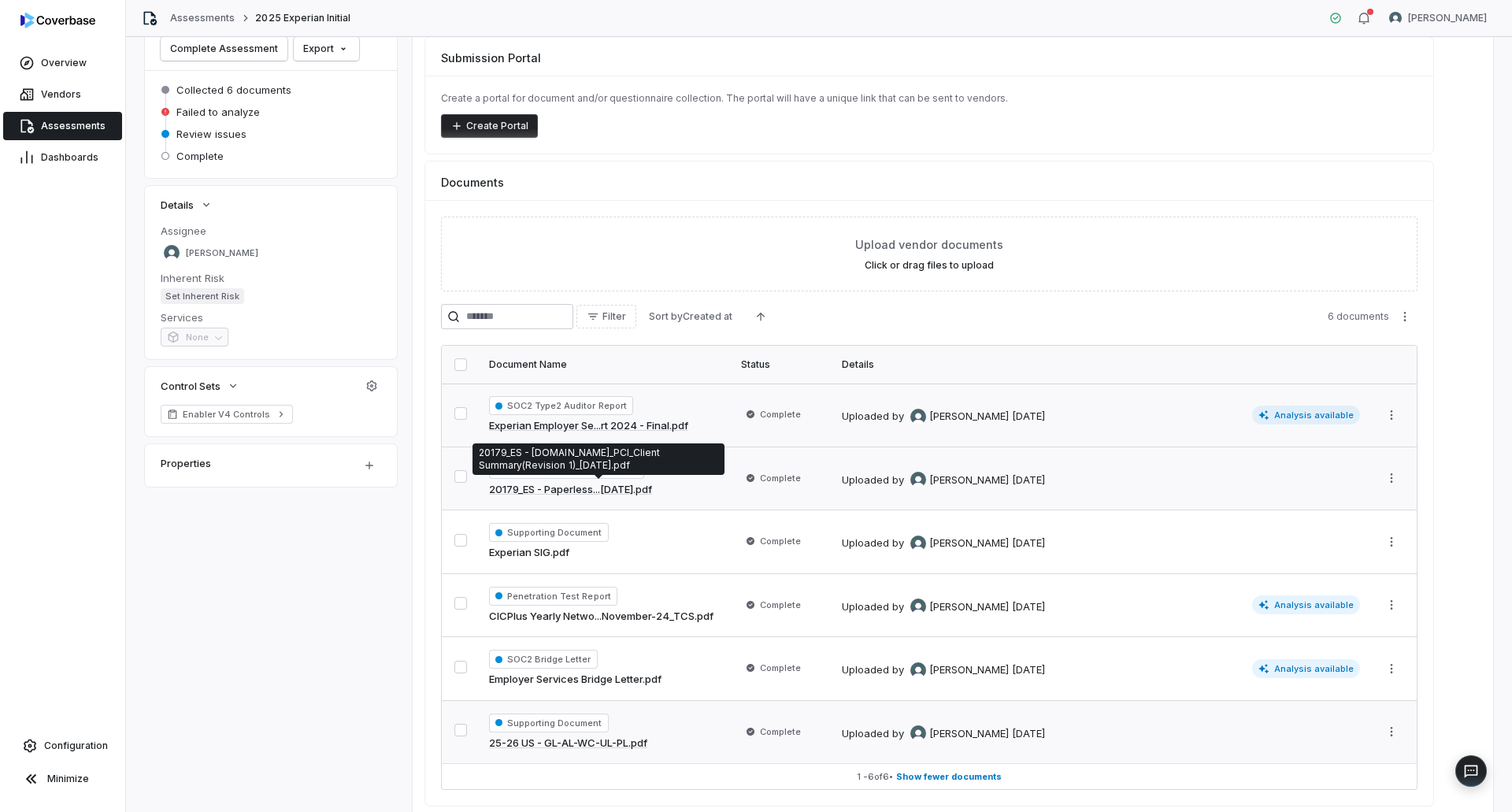
click at [594, 487] on link "20179_ES - Paperless...[DATE].pdf" at bounding box center [570, 490] width 163 height 16
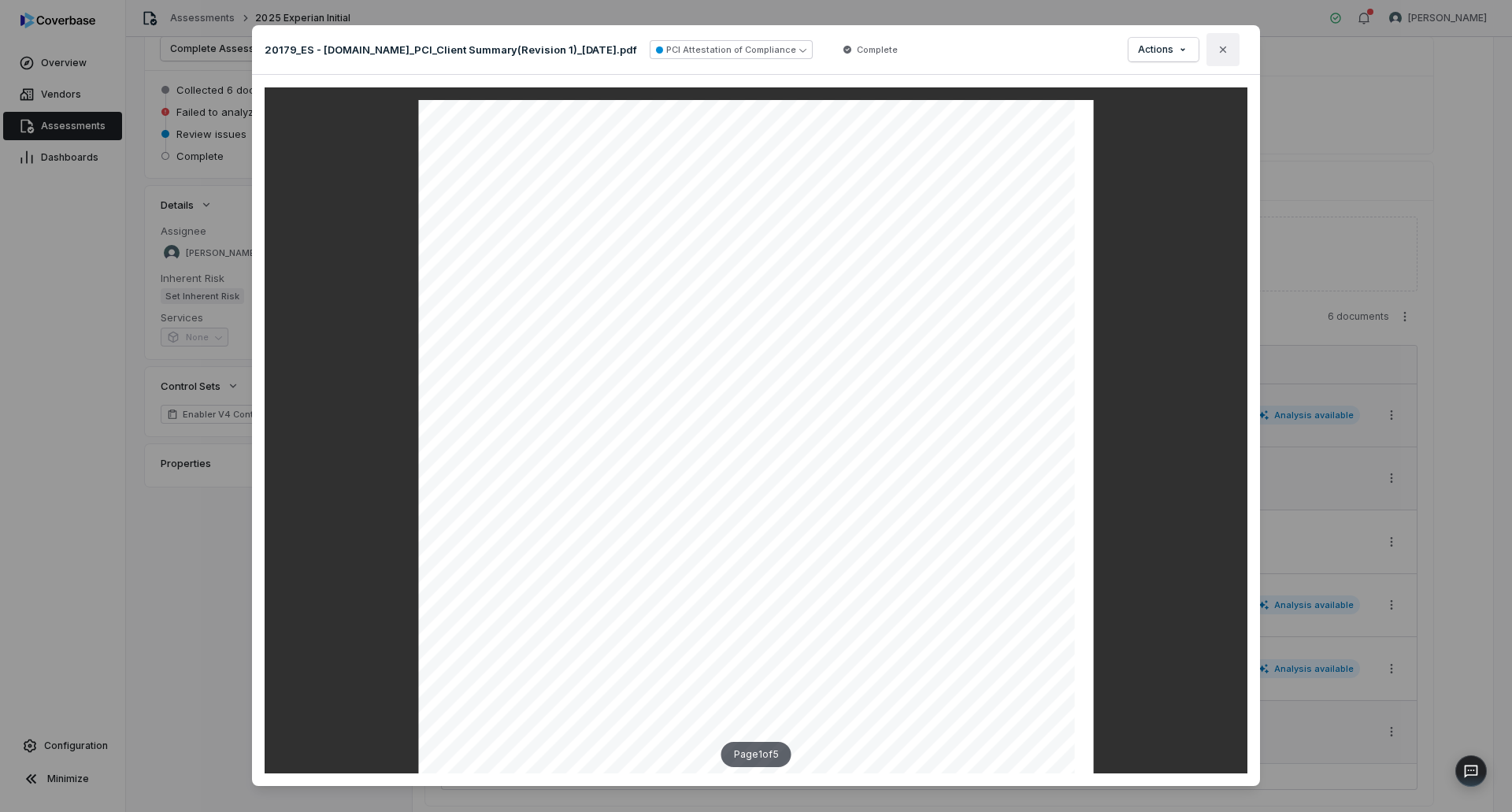
click at [1226, 41] on button "Close" at bounding box center [1222, 49] width 33 height 33
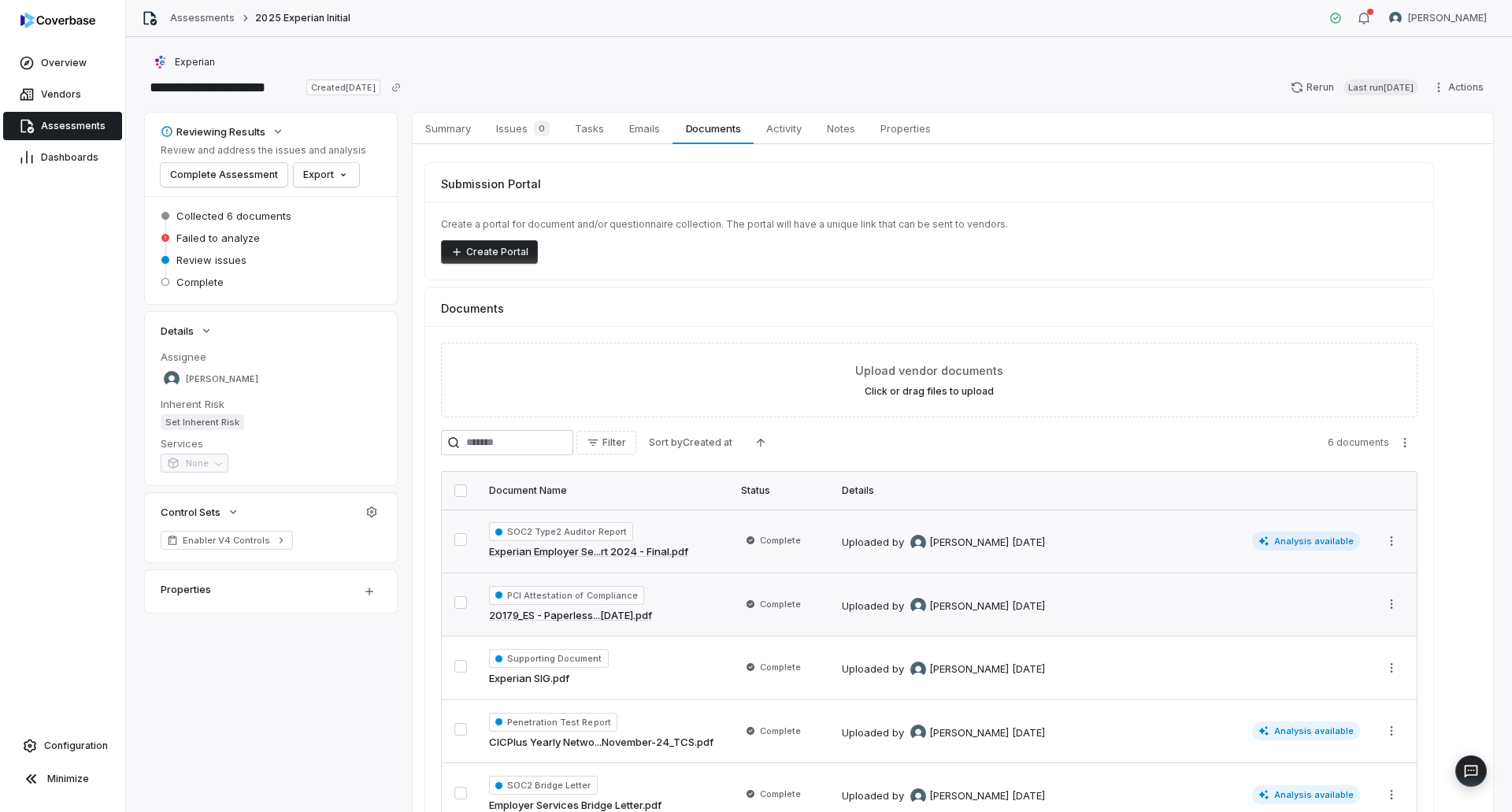
click at [647, 548] on link "Experian Employer Se...rt 2024 - Final.pdf" at bounding box center [589, 552] width 199 height 16
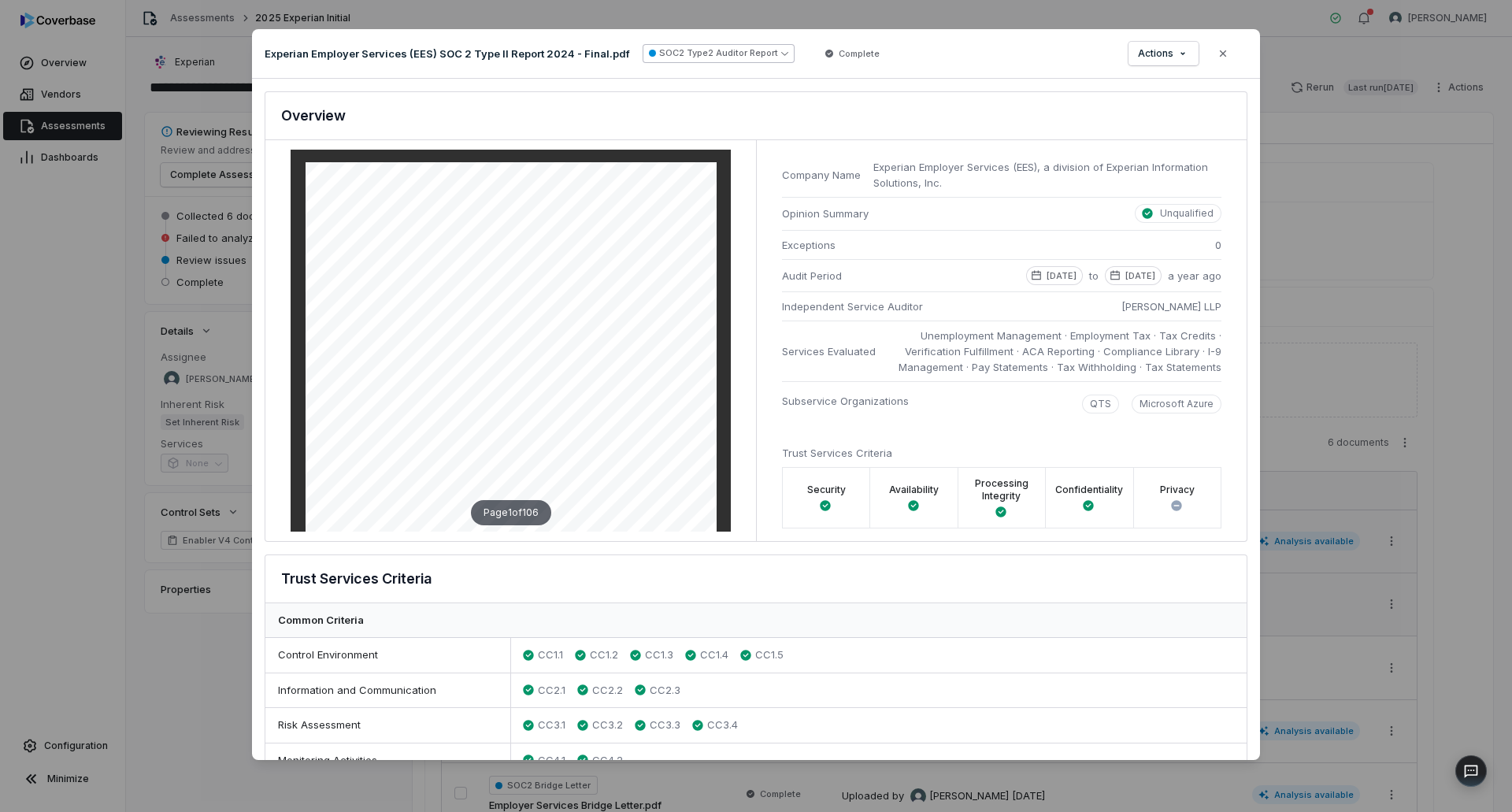
click at [776, 47] on button "SOC2 Type2 Auditor Report" at bounding box center [718, 54] width 152 height 19
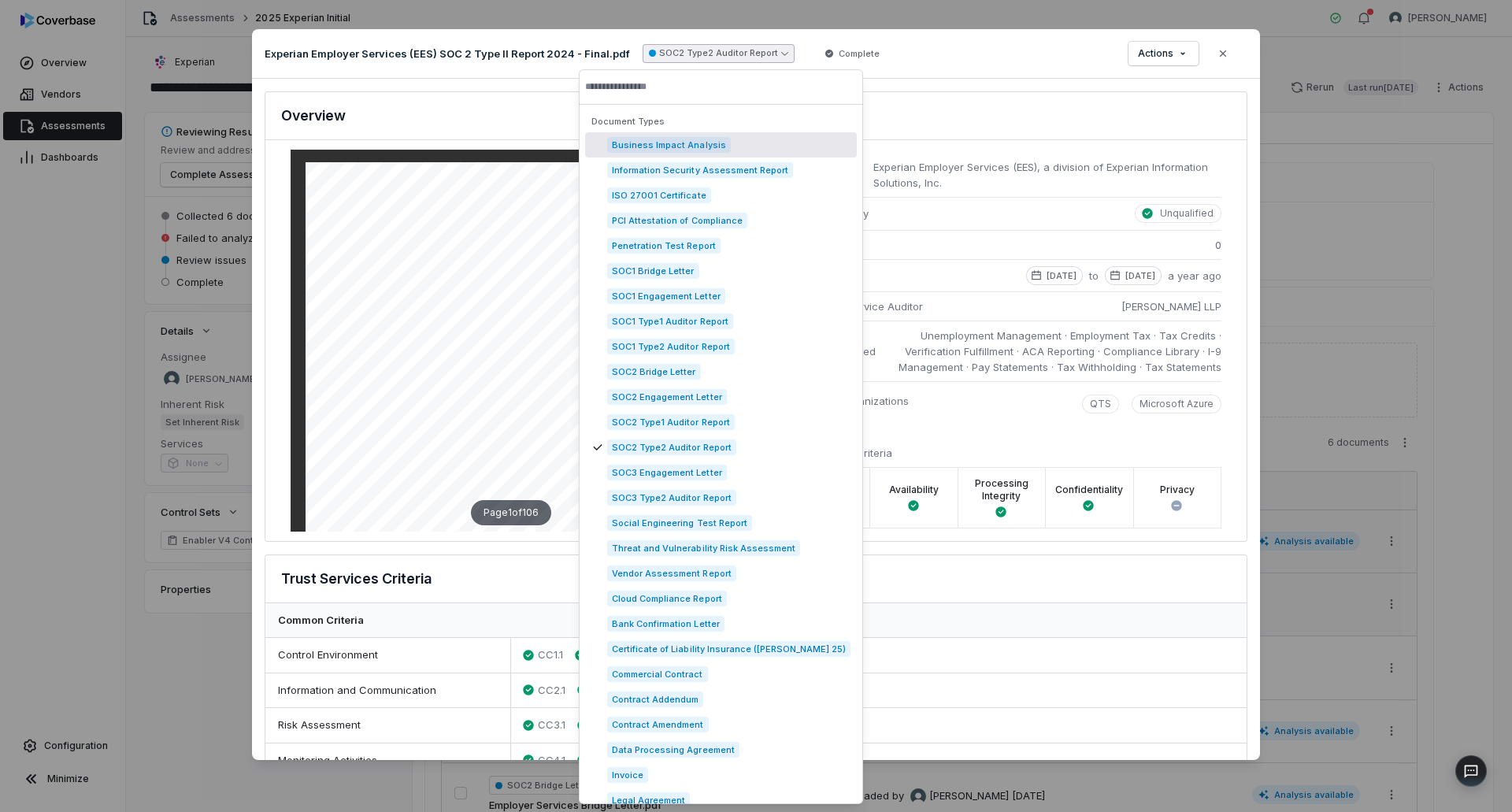
click at [754, 62] on button "SOC2 Type2 Auditor Report" at bounding box center [718, 54] width 152 height 19
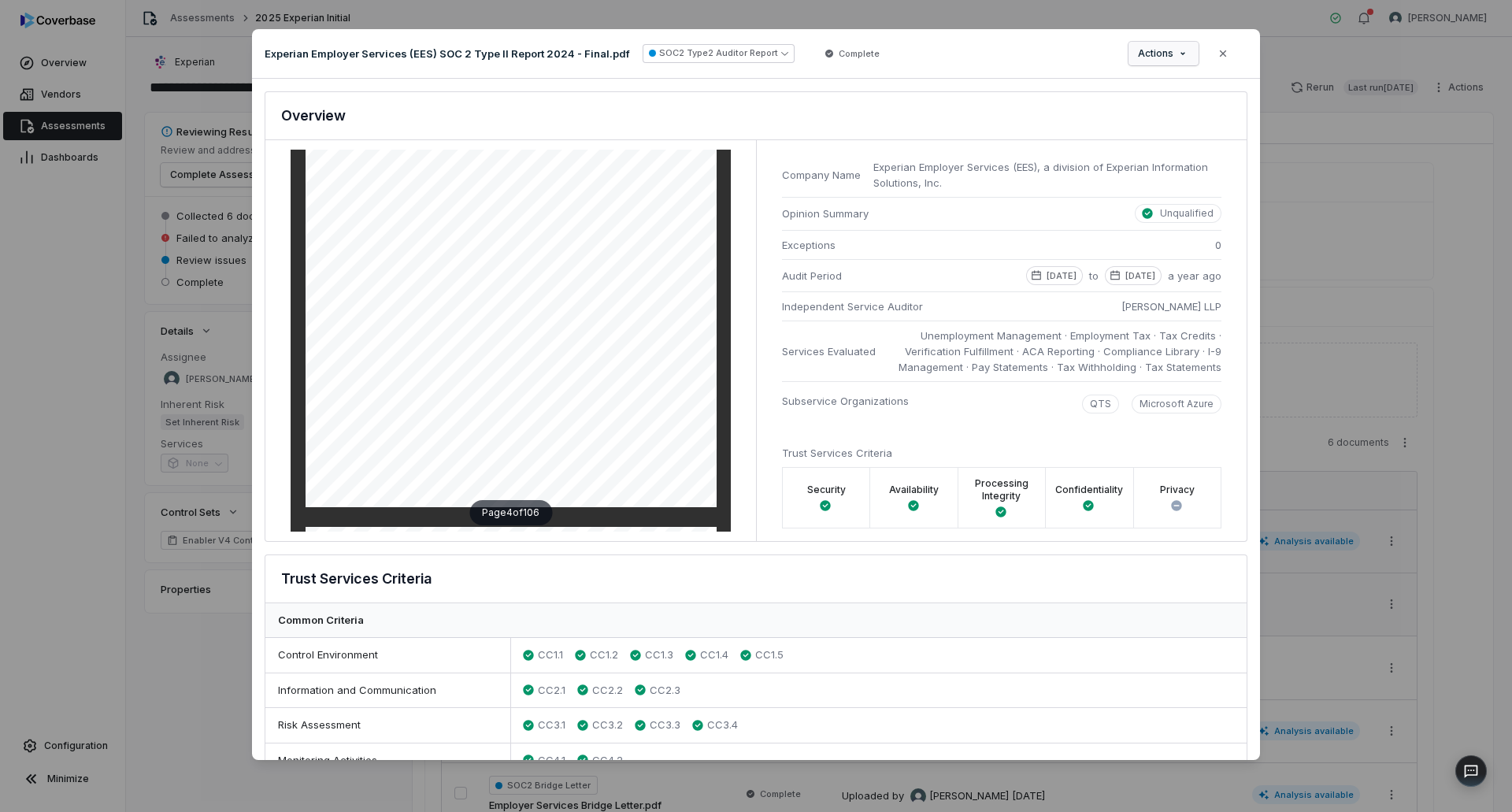
scroll to position [1889, 0]
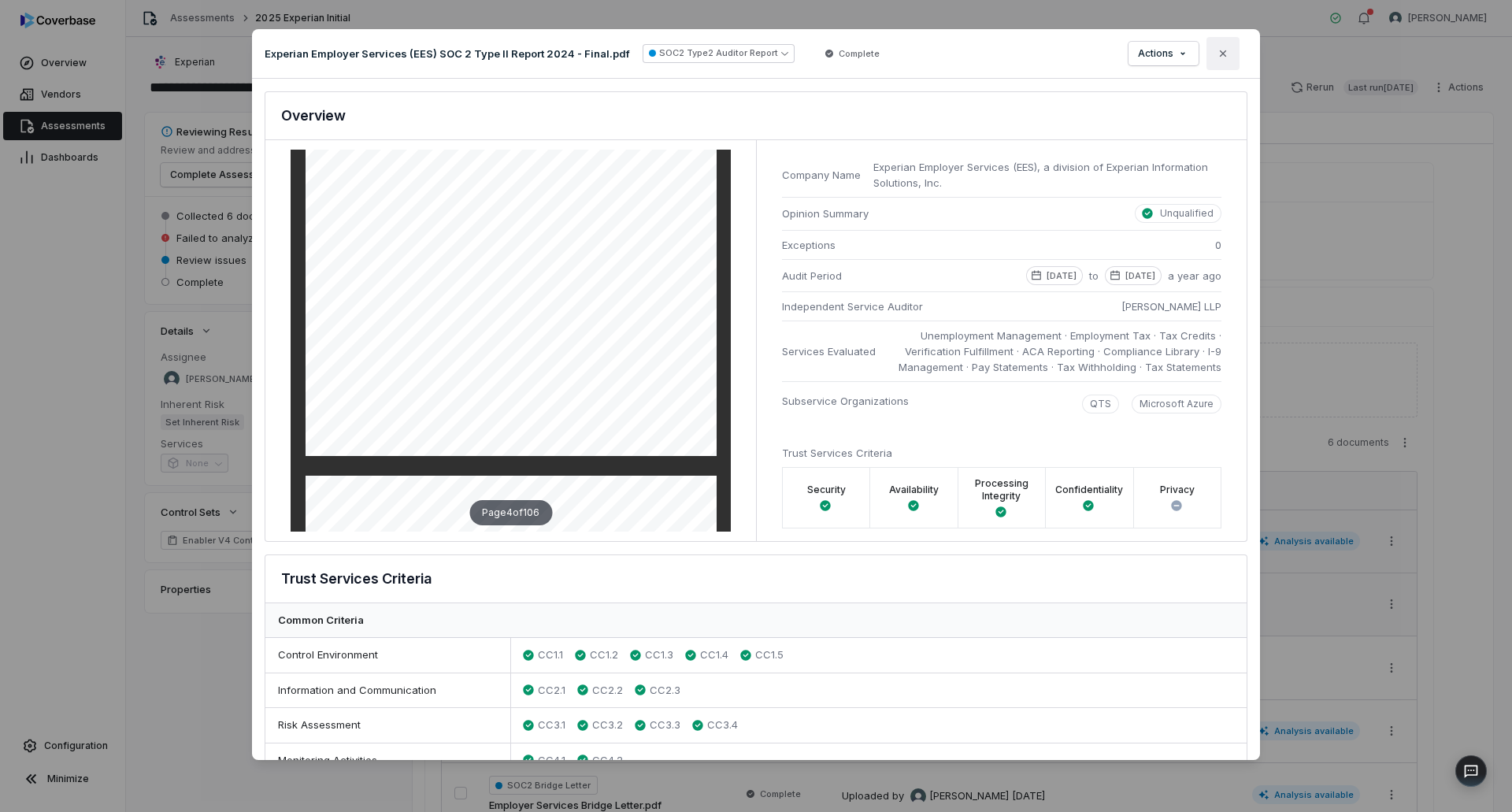
click at [1225, 55] on icon "button" at bounding box center [1223, 53] width 6 height 6
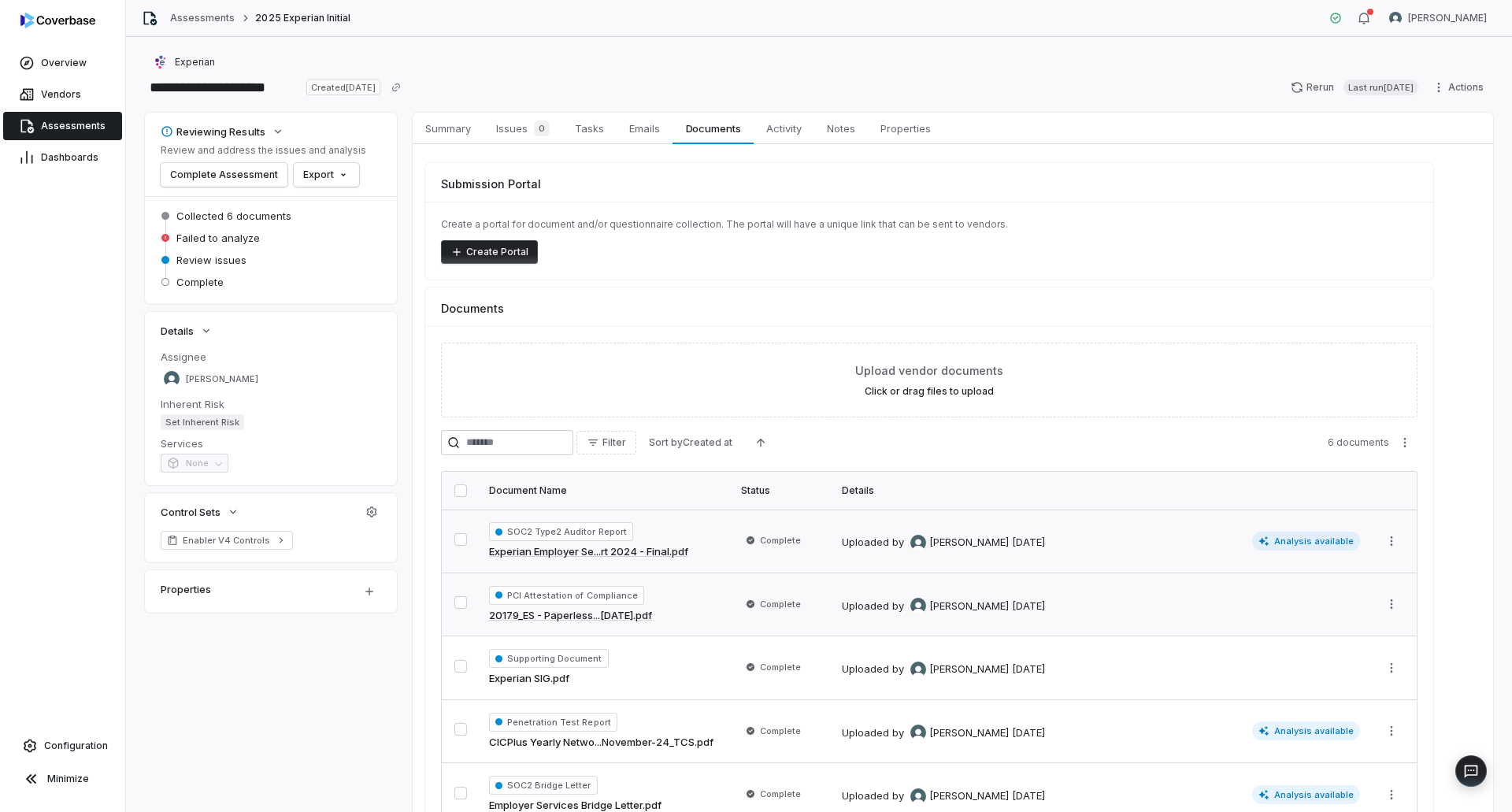
click at [454, 540] on button "button" at bounding box center [461, 539] width 13 height 13
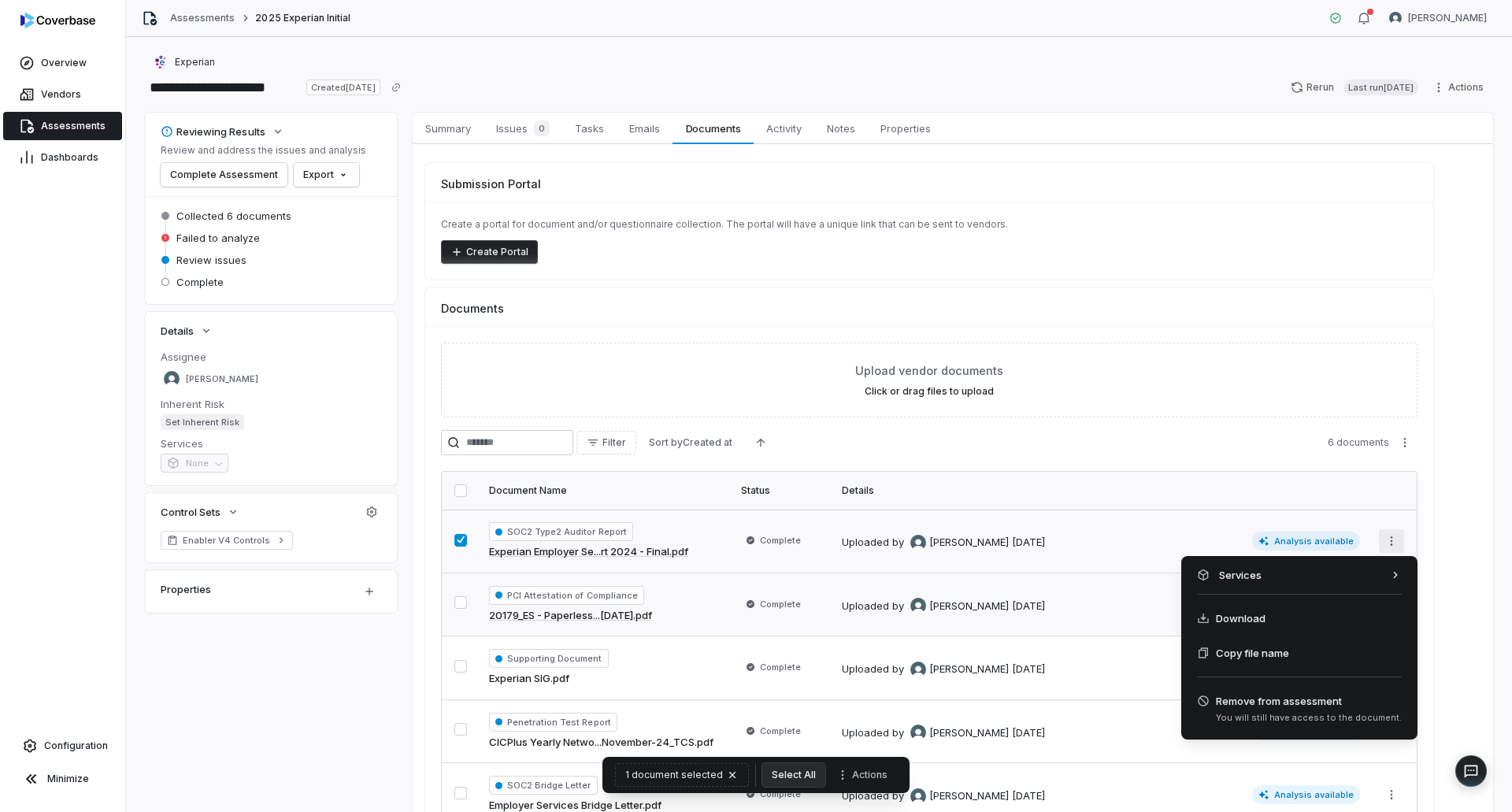
click at [1394, 541] on html "**********" at bounding box center [756, 406] width 1512 height 812
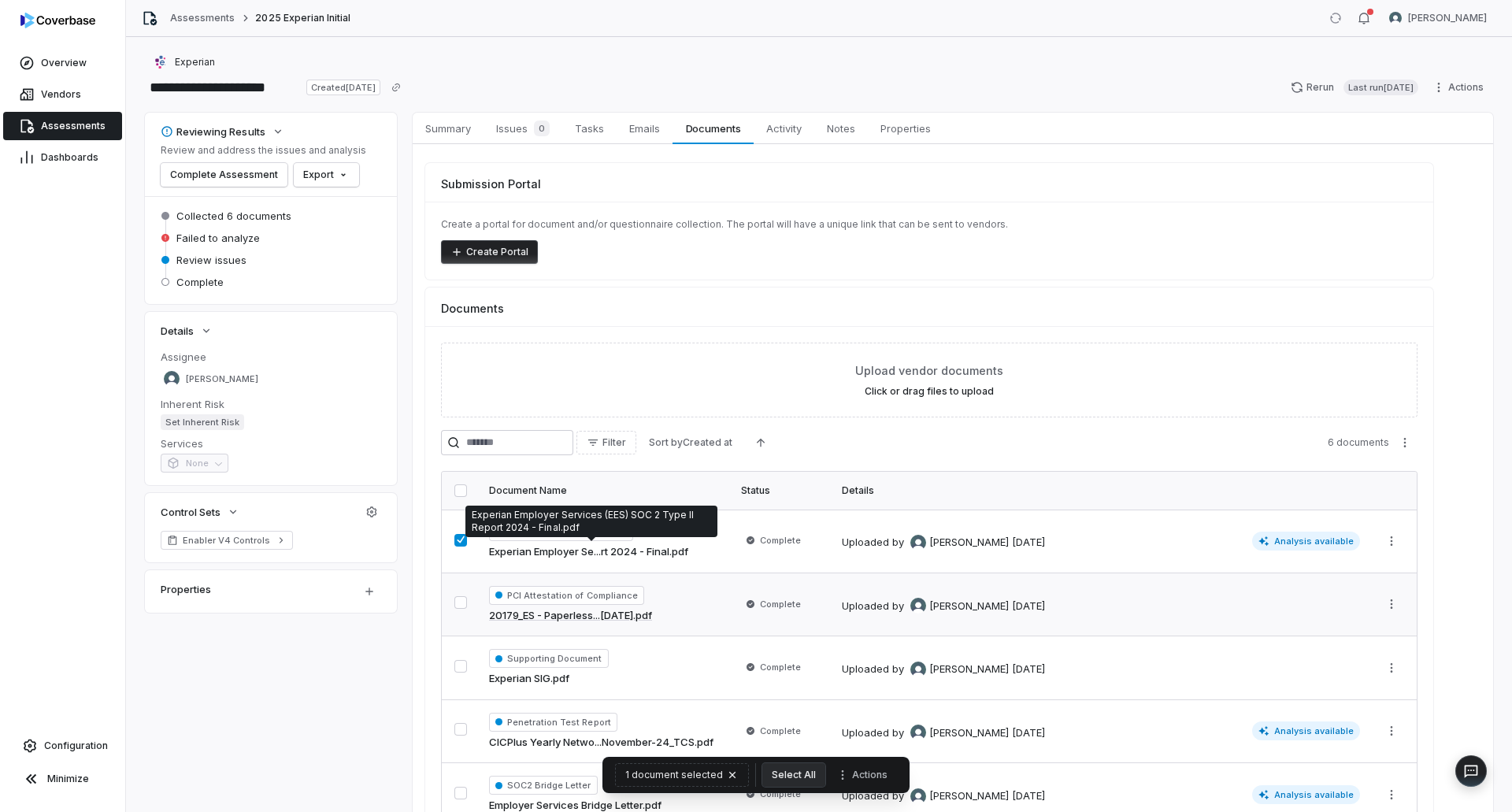
click at [647, 549] on html "**********" at bounding box center [756, 406] width 1512 height 812
click at [644, 549] on link "Experian Employer Se...rt 2024 - Final.pdf" at bounding box center [589, 552] width 199 height 16
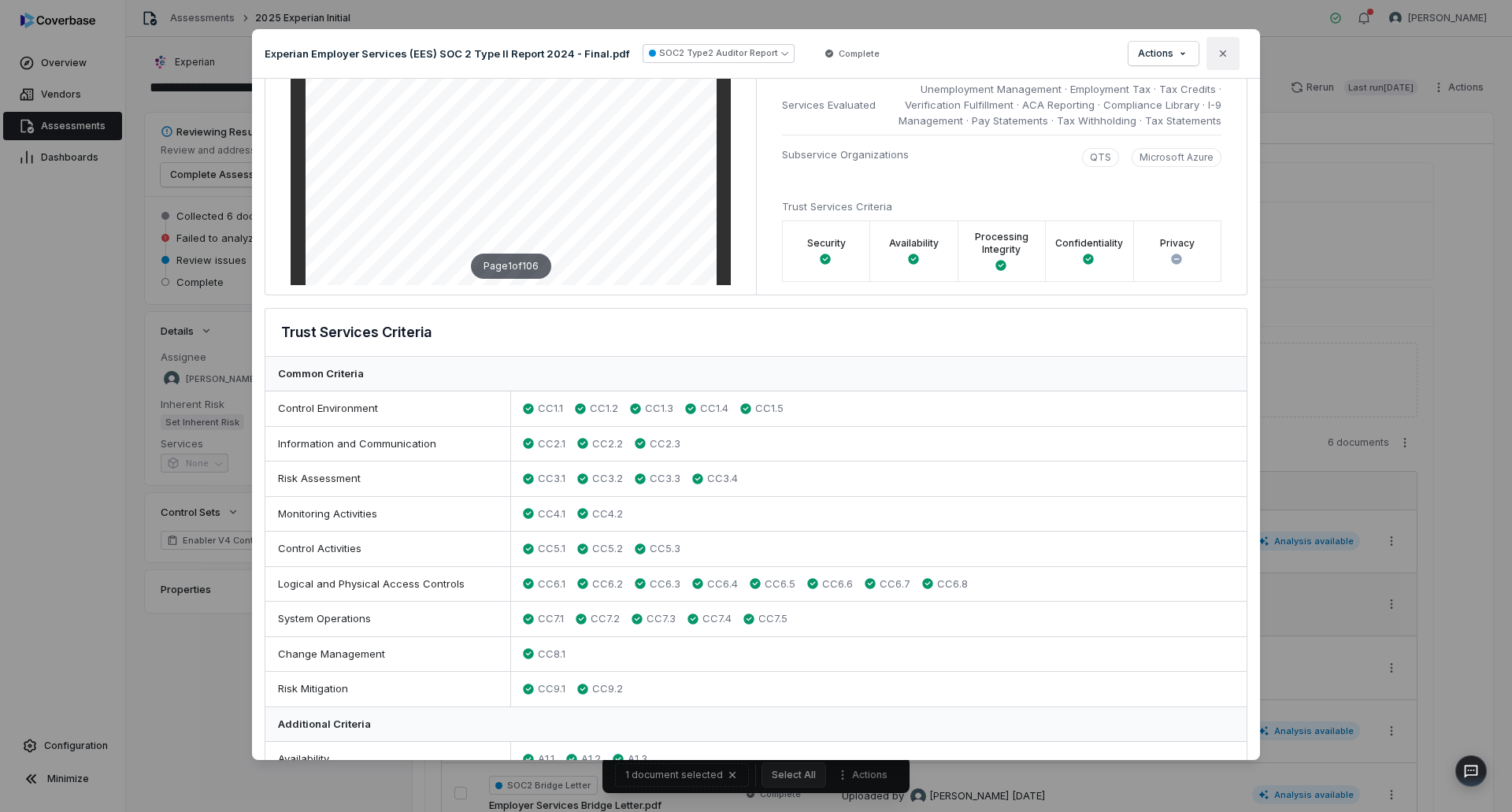
scroll to position [244, 0]
click at [1224, 52] on icon "button" at bounding box center [1223, 53] width 6 height 6
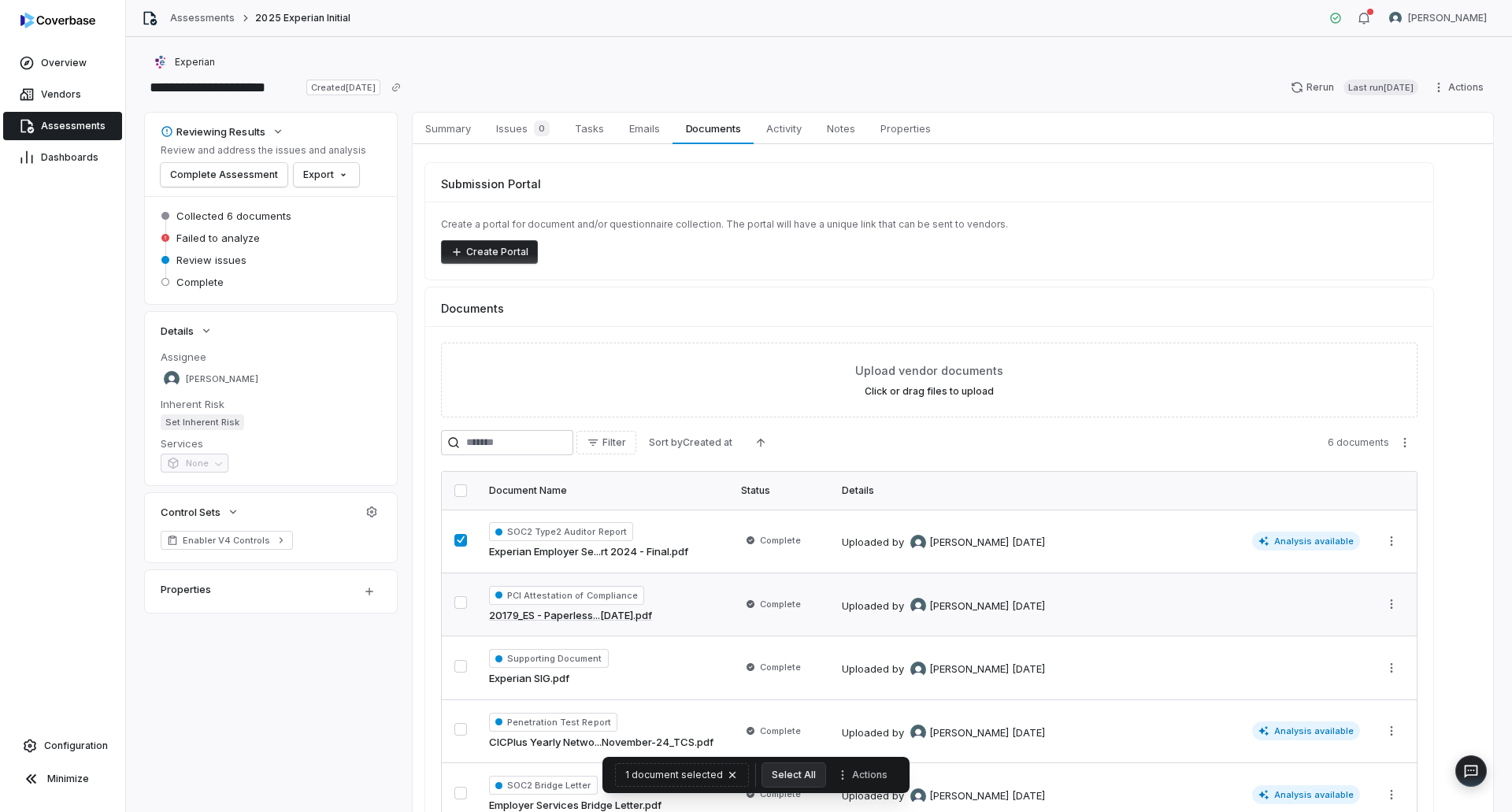
click at [462, 539] on button "button" at bounding box center [461, 540] width 13 height 13
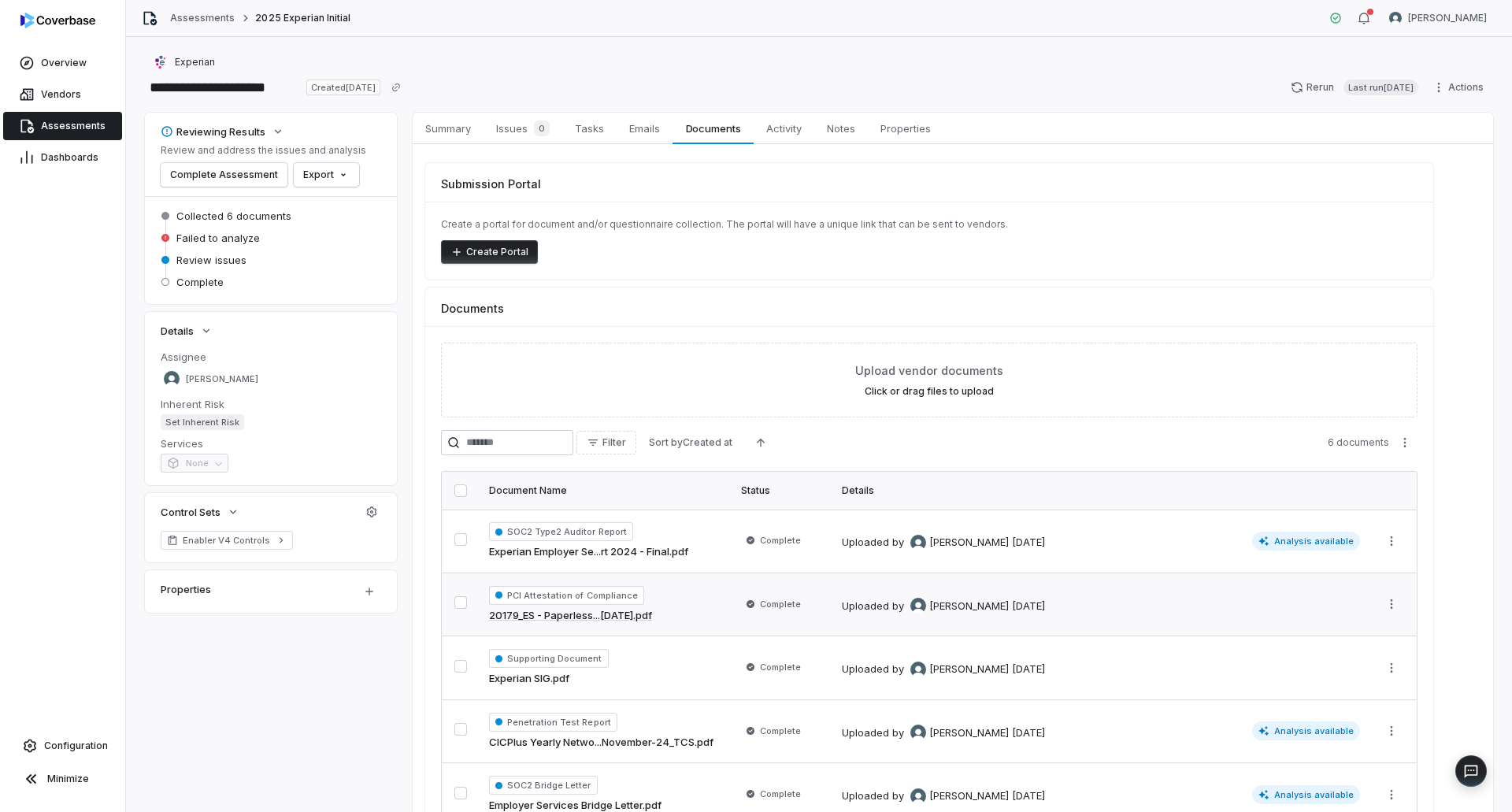
click at [53, 123] on span "Assessments" at bounding box center [73, 126] width 64 height 13
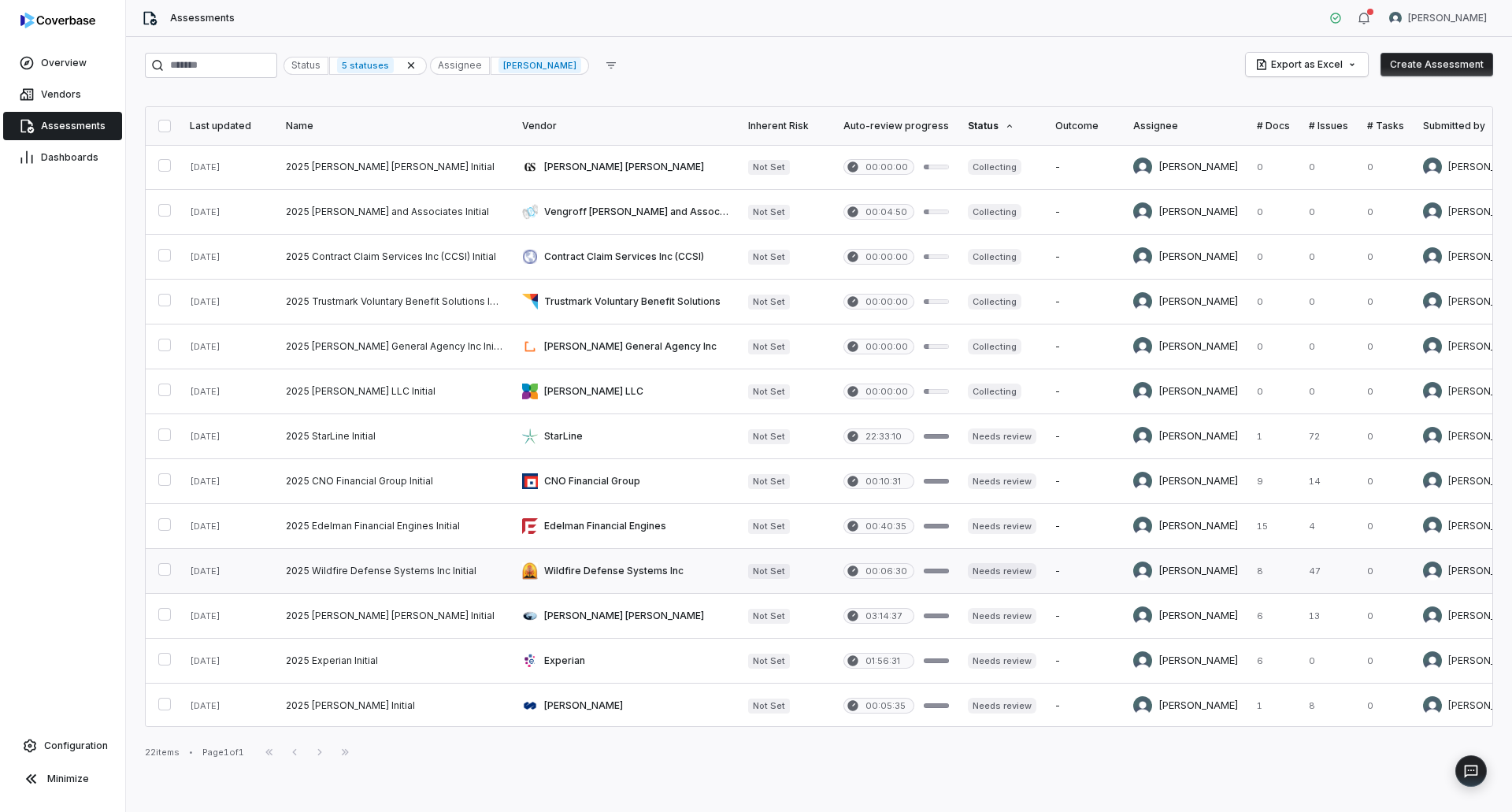
scroll to position [413, 0]
click at [561, 513] on link at bounding box center [625, 524] width 226 height 44
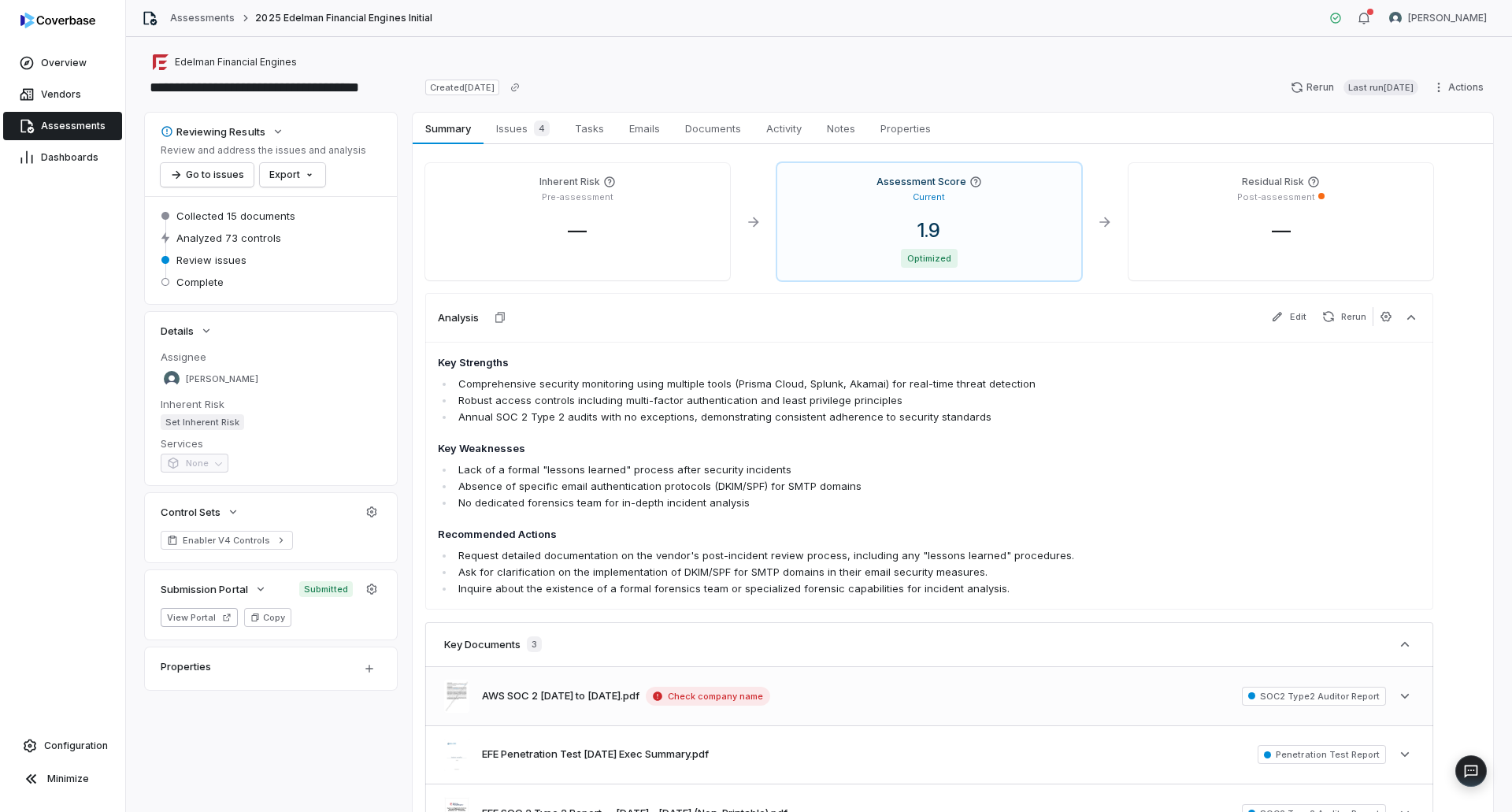
click at [611, 703] on div "AWS SOC 2 [DATE] to [DATE].pdf Check company name" at bounding box center [626, 696] width 288 height 19
click at [604, 689] on button "AWS SOC 2 [DATE] to [DATE].pdf" at bounding box center [561, 696] width 158 height 16
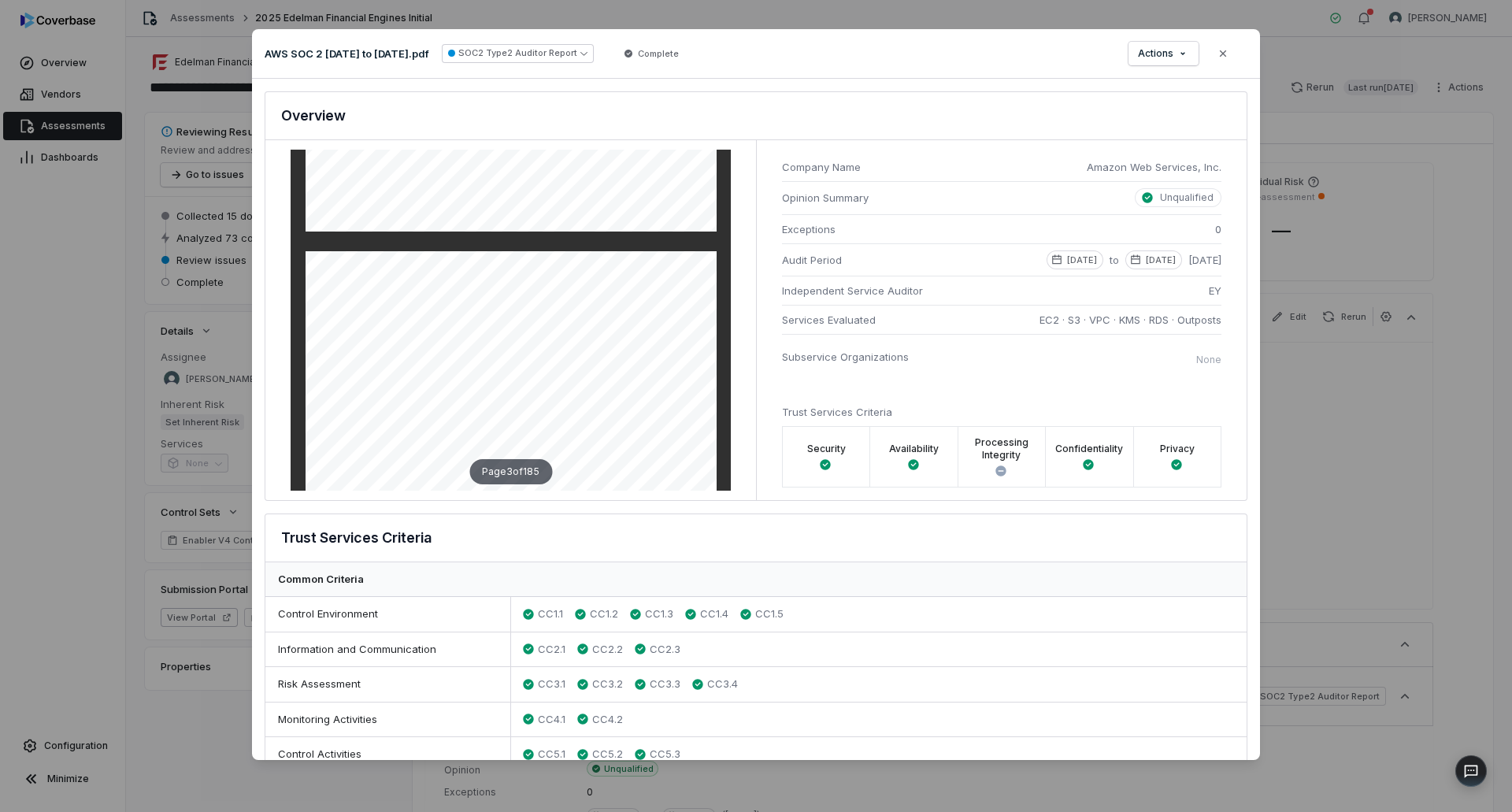
scroll to position [1181, 0]
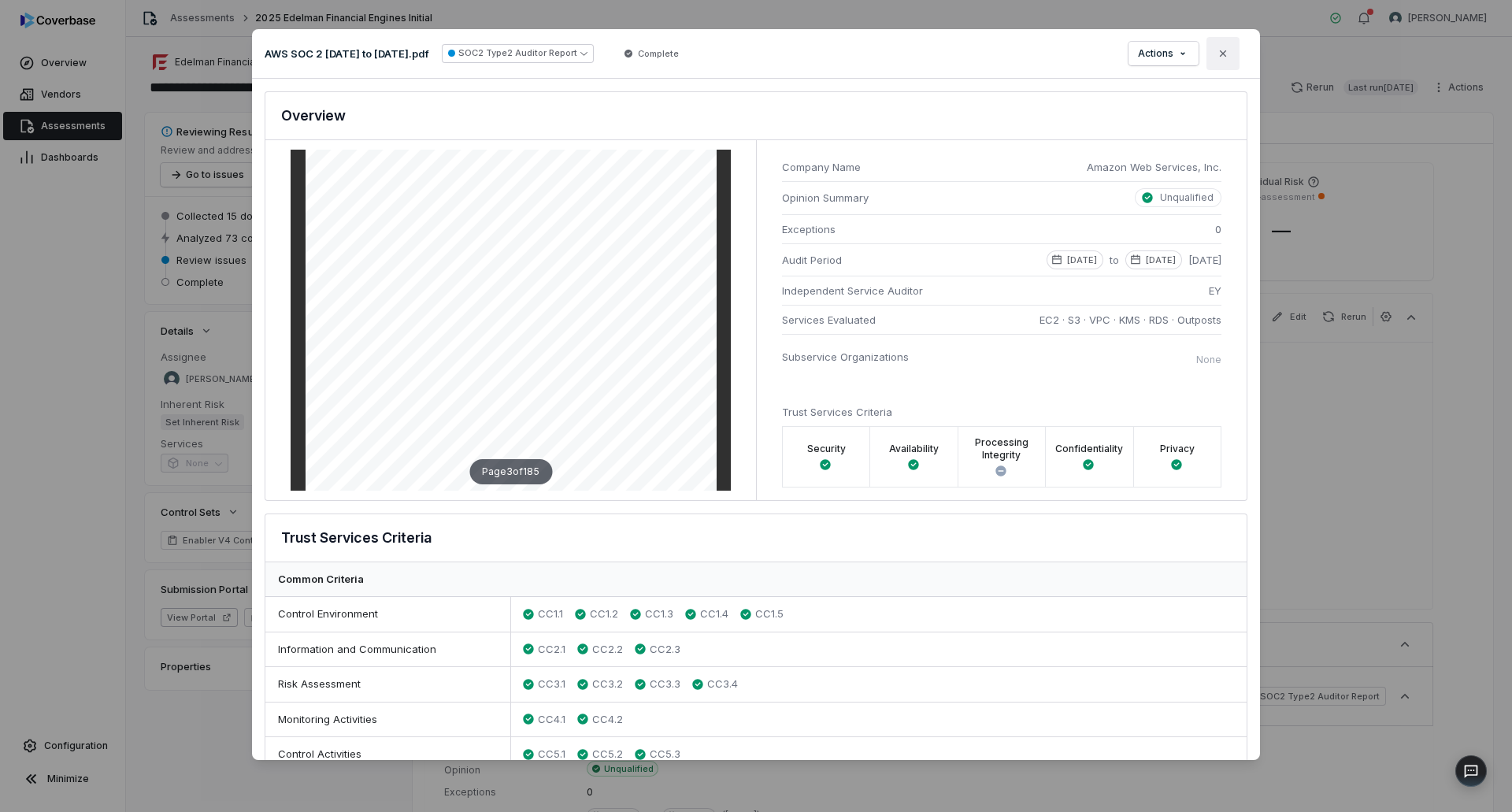
click at [1222, 59] on icon "button" at bounding box center [1223, 54] width 13 height 13
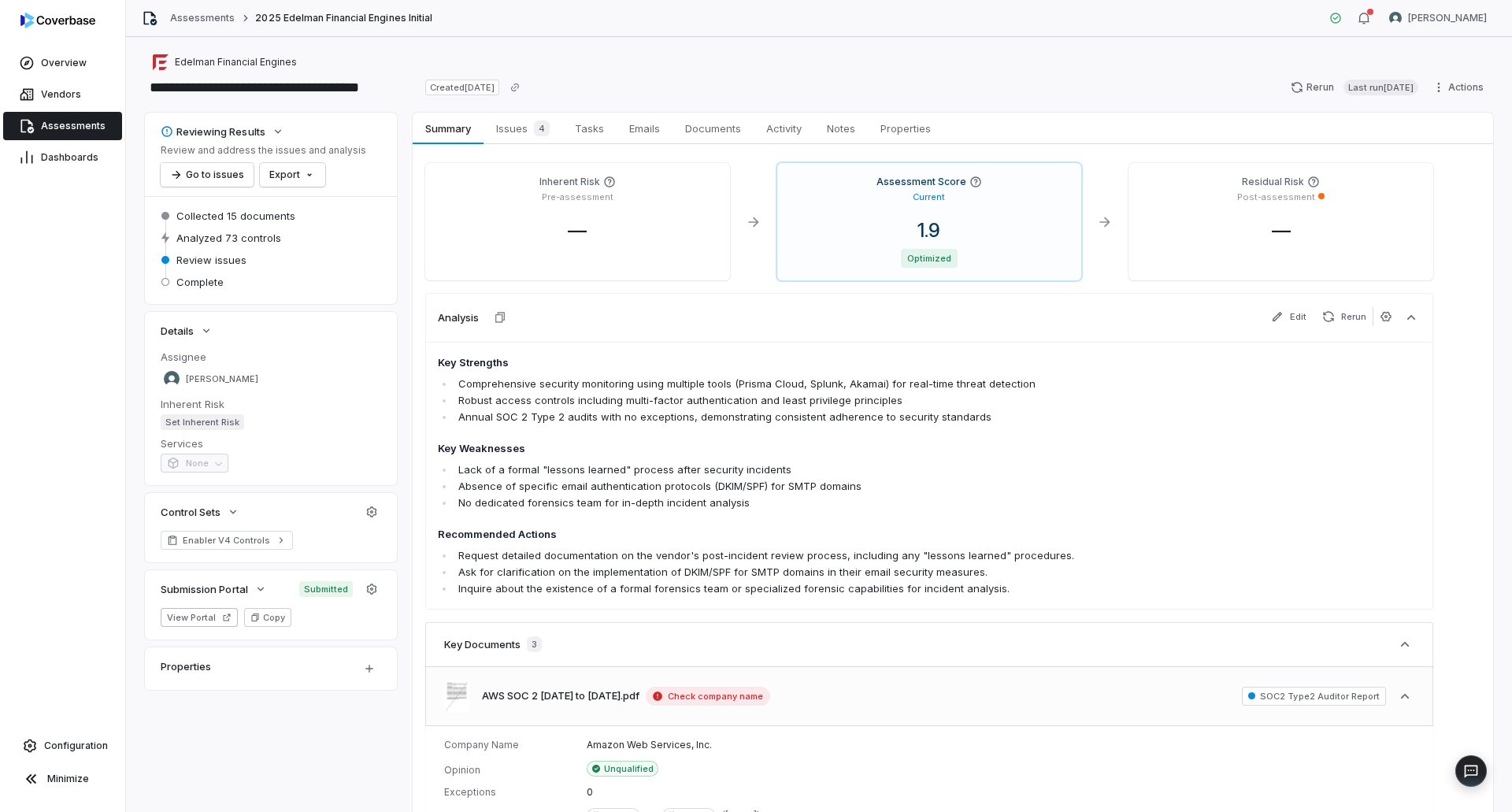
click at [755, 697] on span "Check company name" at bounding box center [708, 696] width 125 height 19
click at [754, 697] on span "Check company name" at bounding box center [708, 696] width 125 height 19
click at [684, 699] on span "Check company name" at bounding box center [708, 696] width 125 height 19
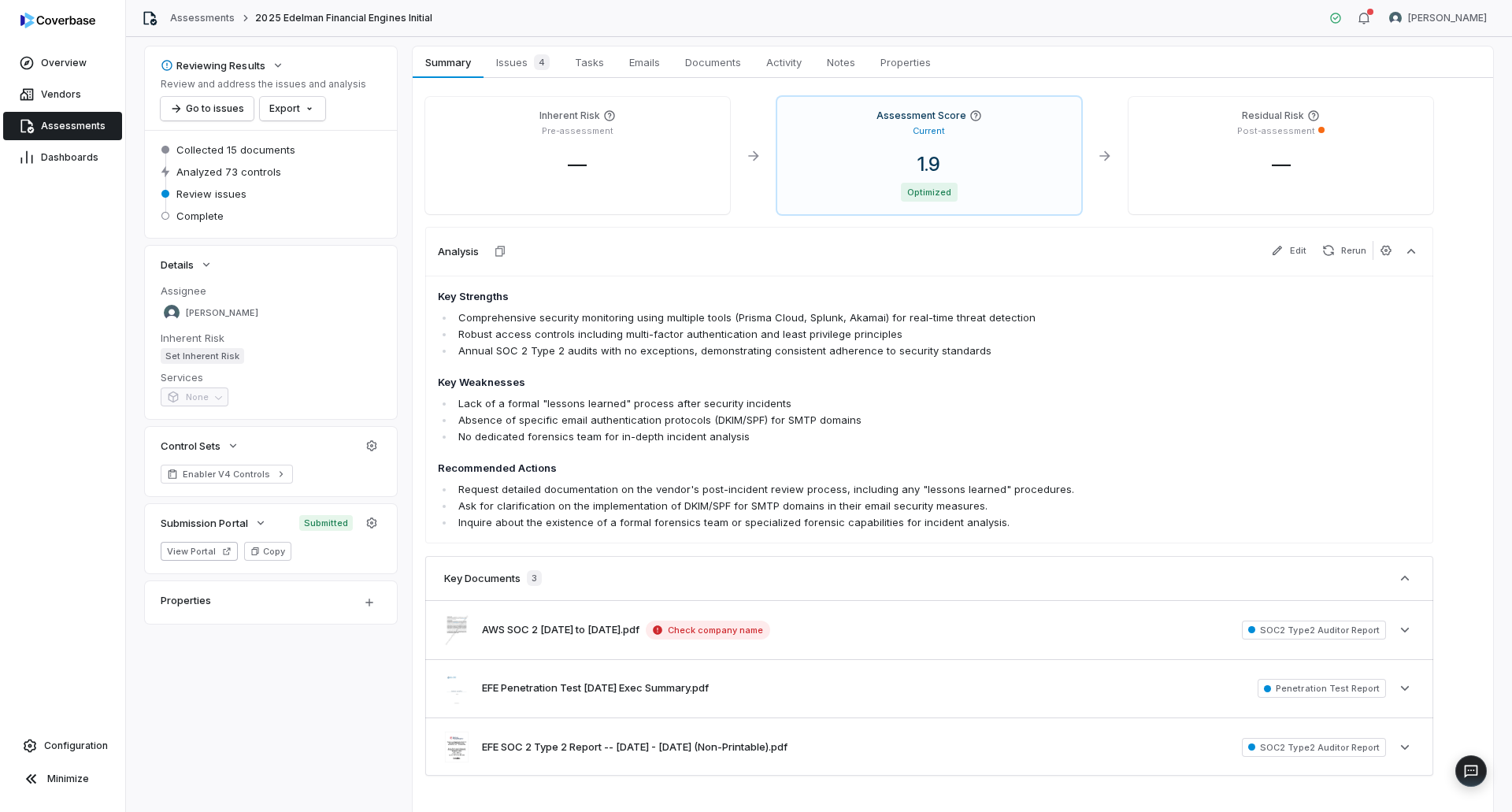
scroll to position [0, 0]
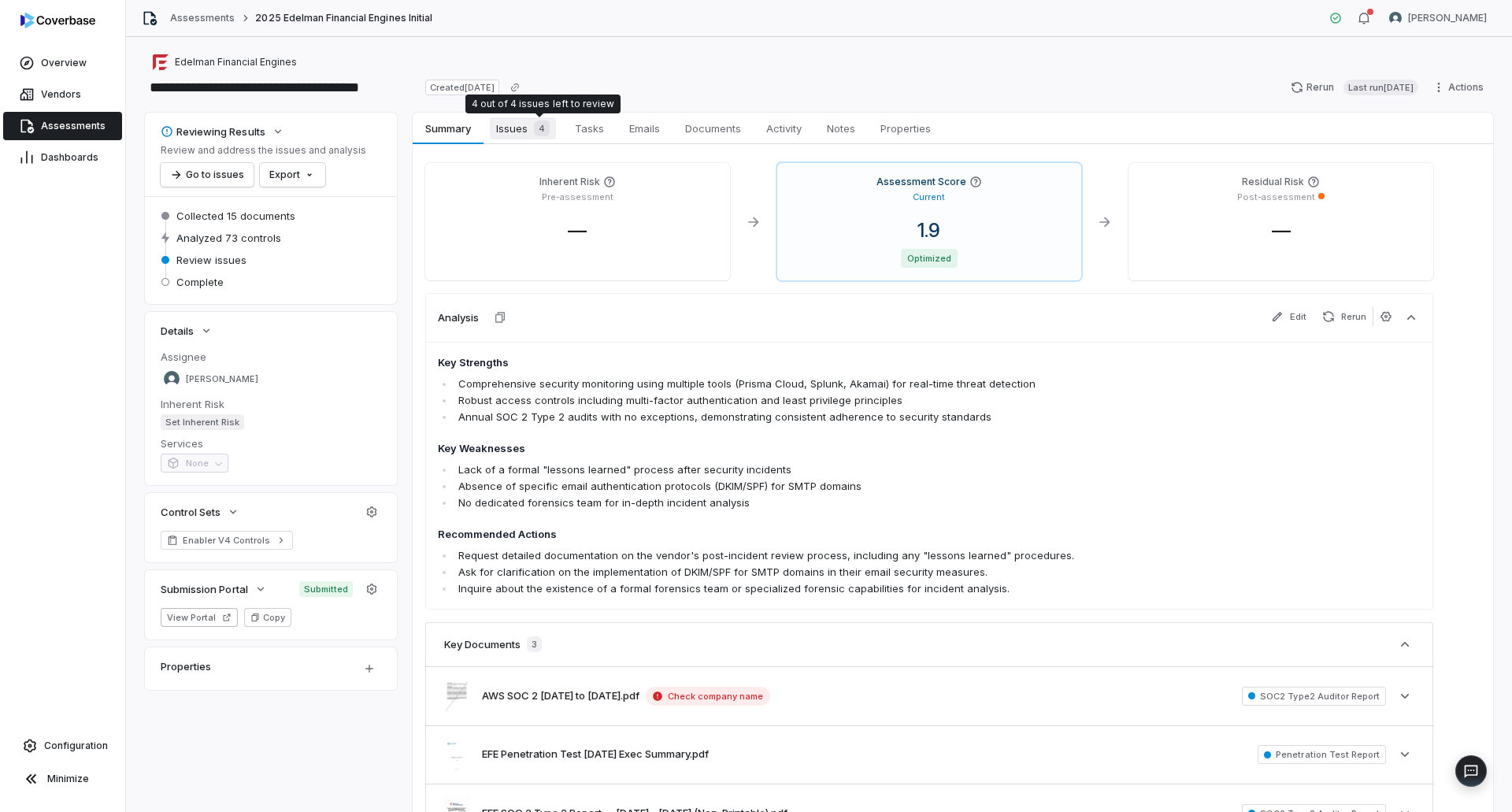
click at [535, 130] on span "4" at bounding box center [542, 129] width 16 height 16
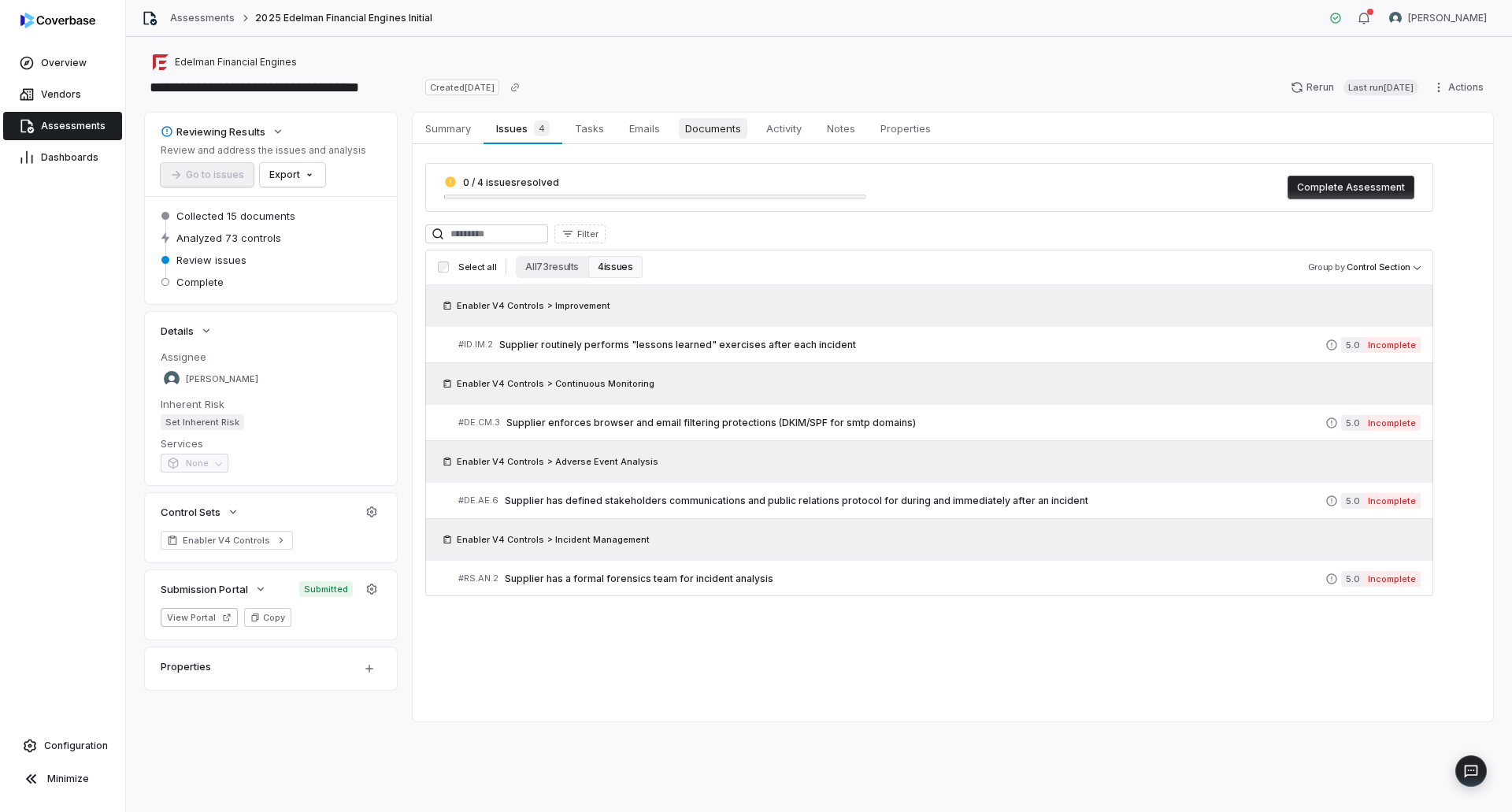
click at [717, 129] on span "Documents" at bounding box center [713, 128] width 68 height 20
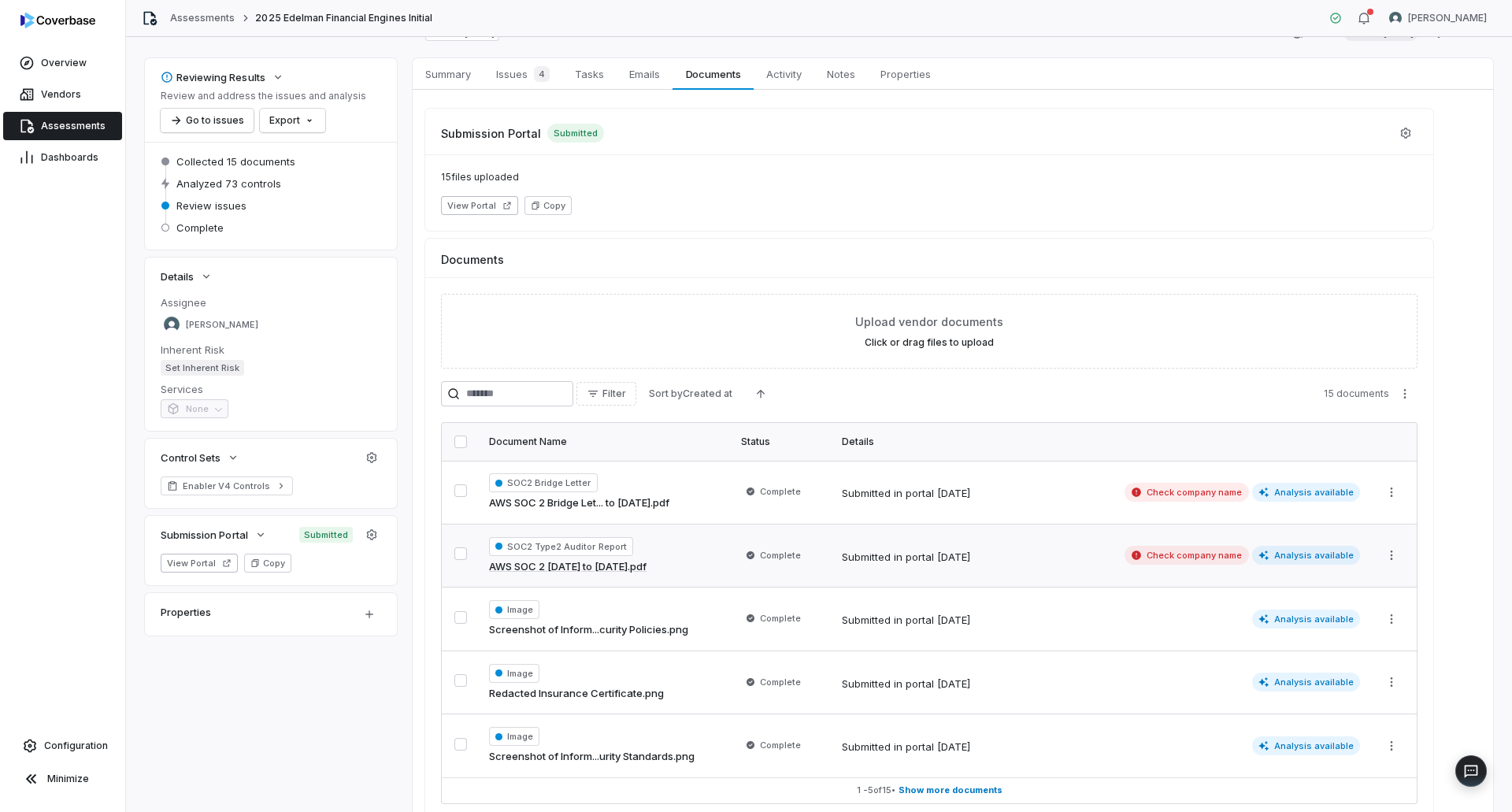
scroll to position [79, 0]
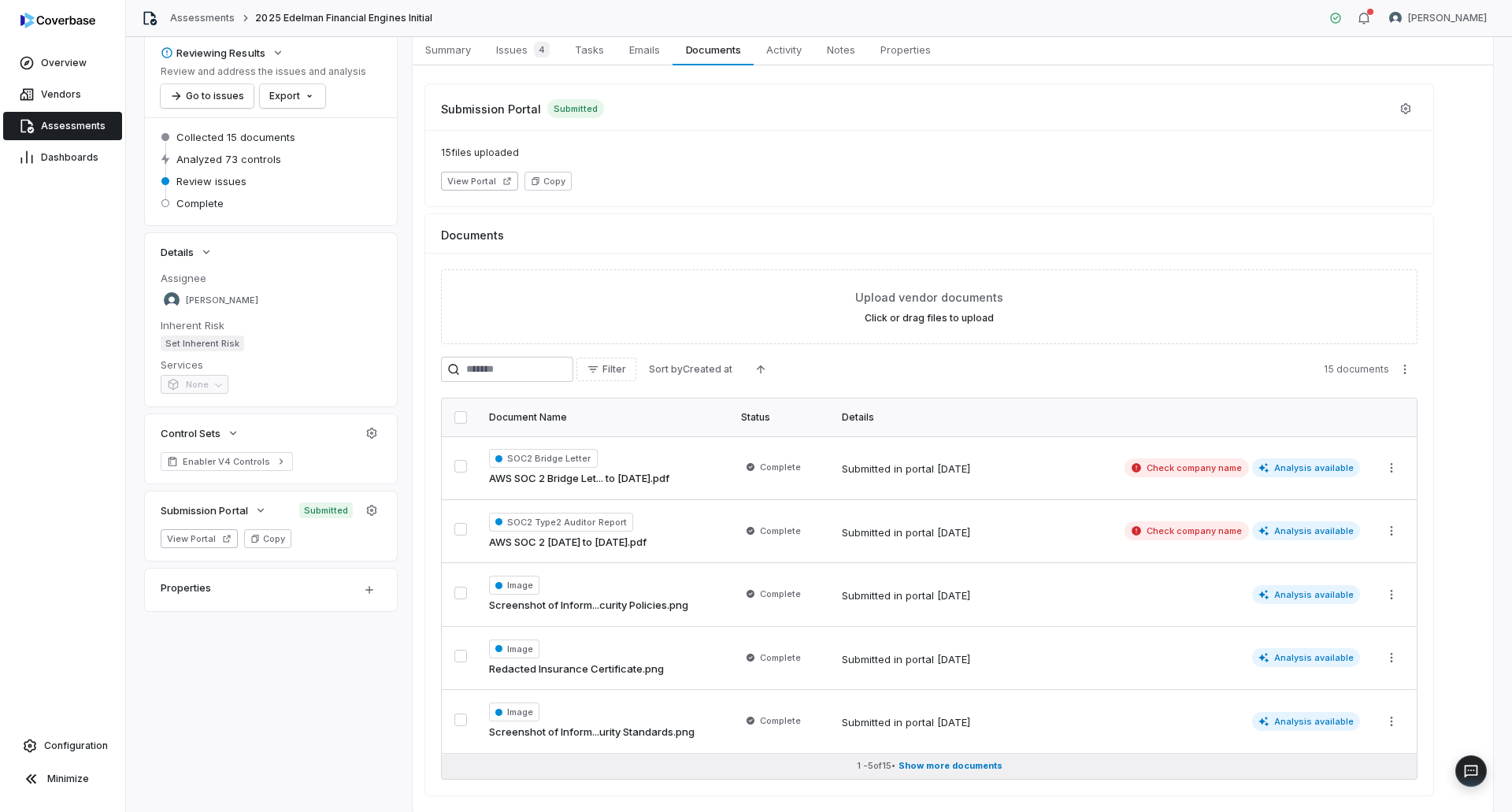
click at [973, 770] on span "Show more documents" at bounding box center [950, 765] width 104 height 12
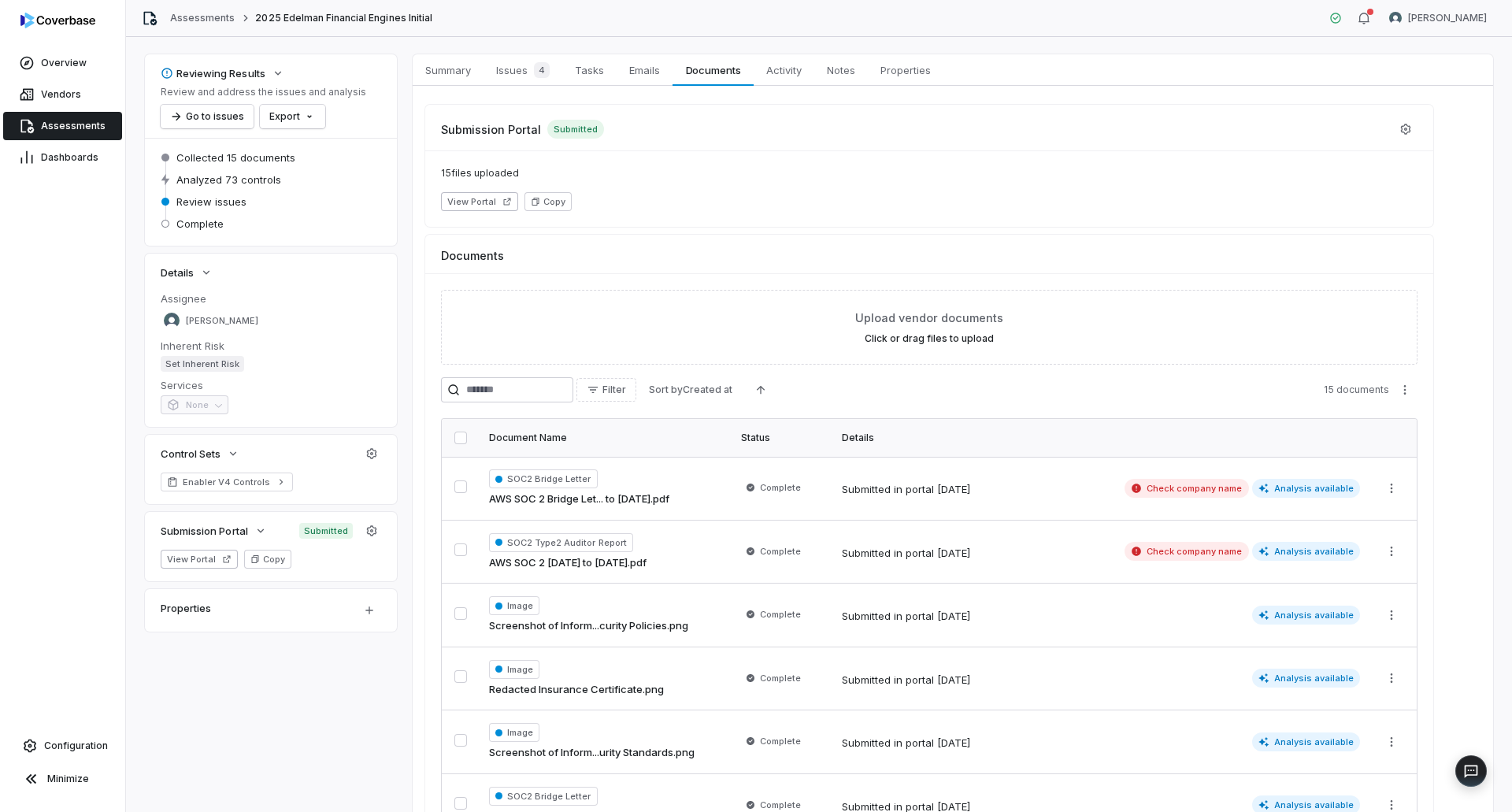
scroll to position [0, 0]
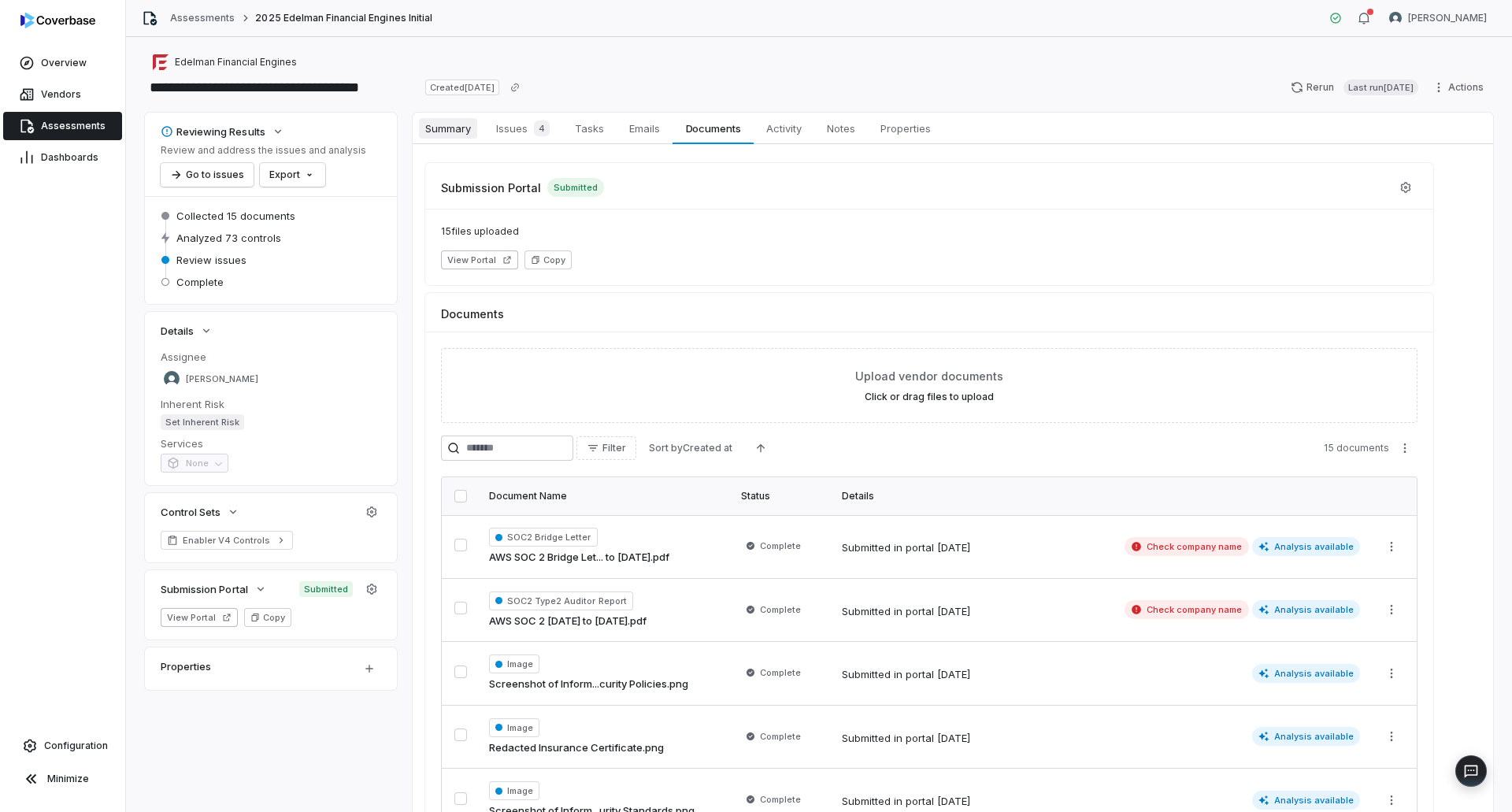
click at [456, 137] on span "Summary" at bounding box center [448, 128] width 58 height 20
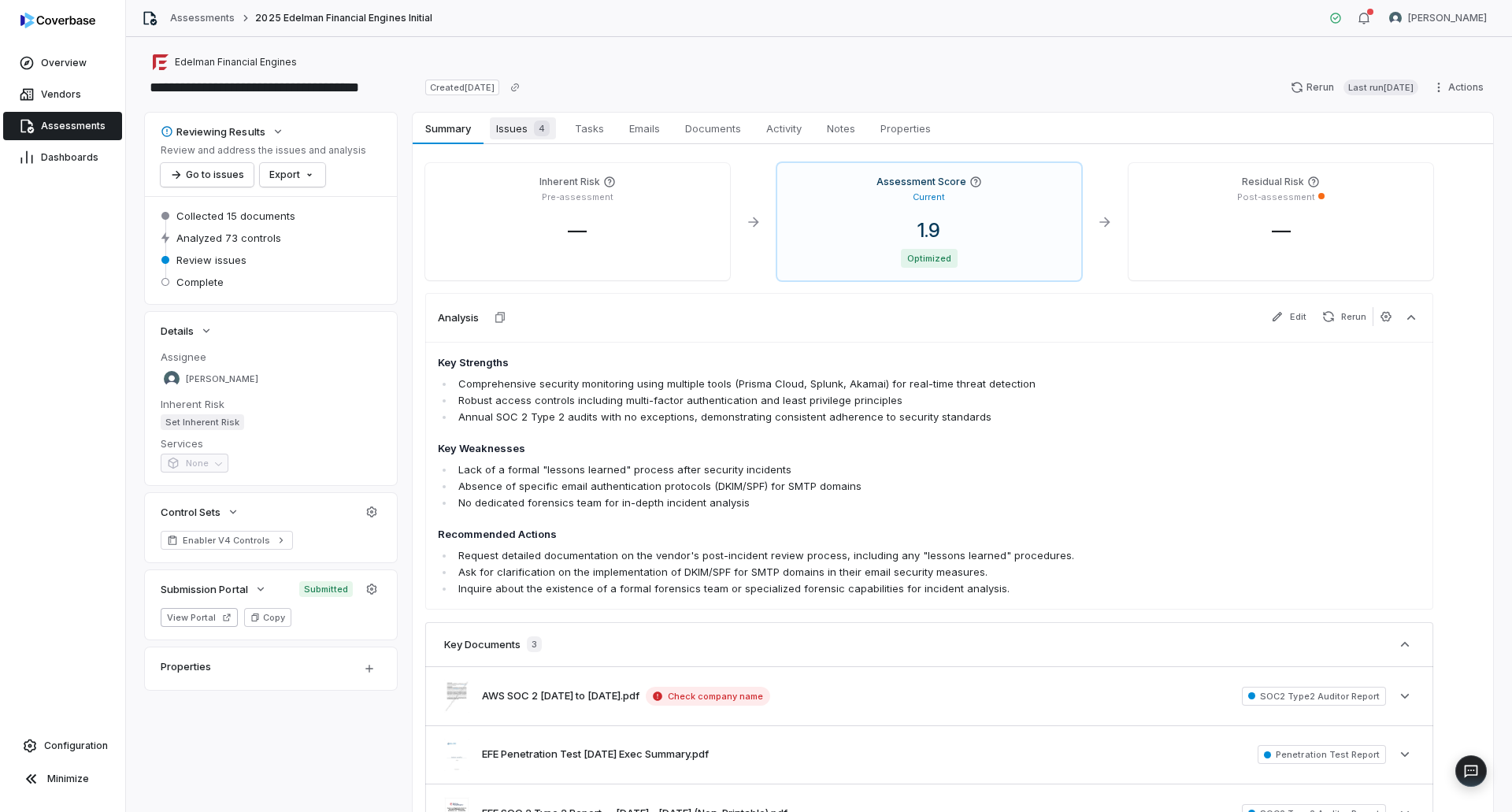
click at [516, 125] on span "Issues 4" at bounding box center [523, 128] width 66 height 22
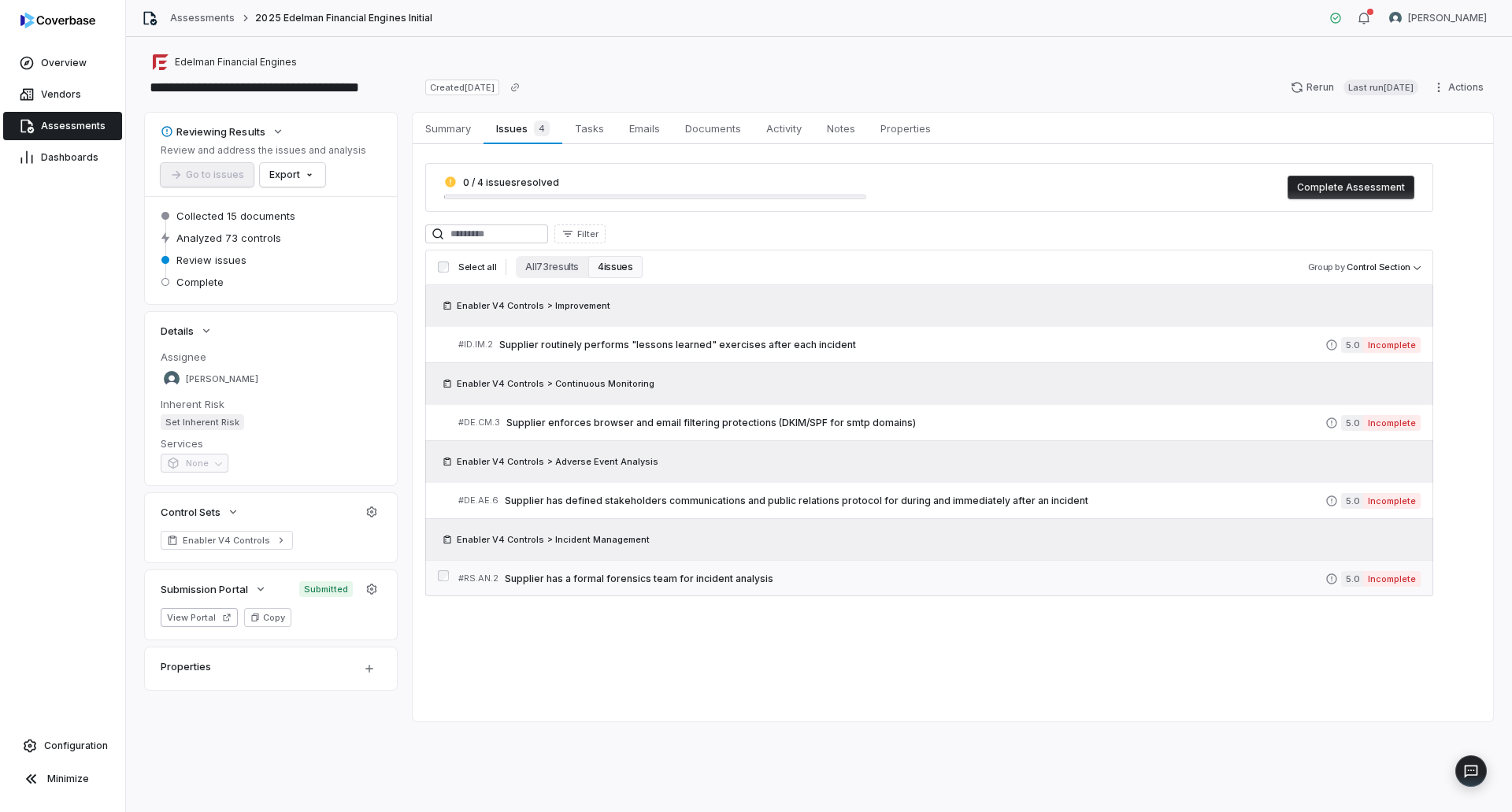
click at [766, 582] on span "Supplier has a formal forensics team for incident analysis" at bounding box center [915, 579] width 820 height 13
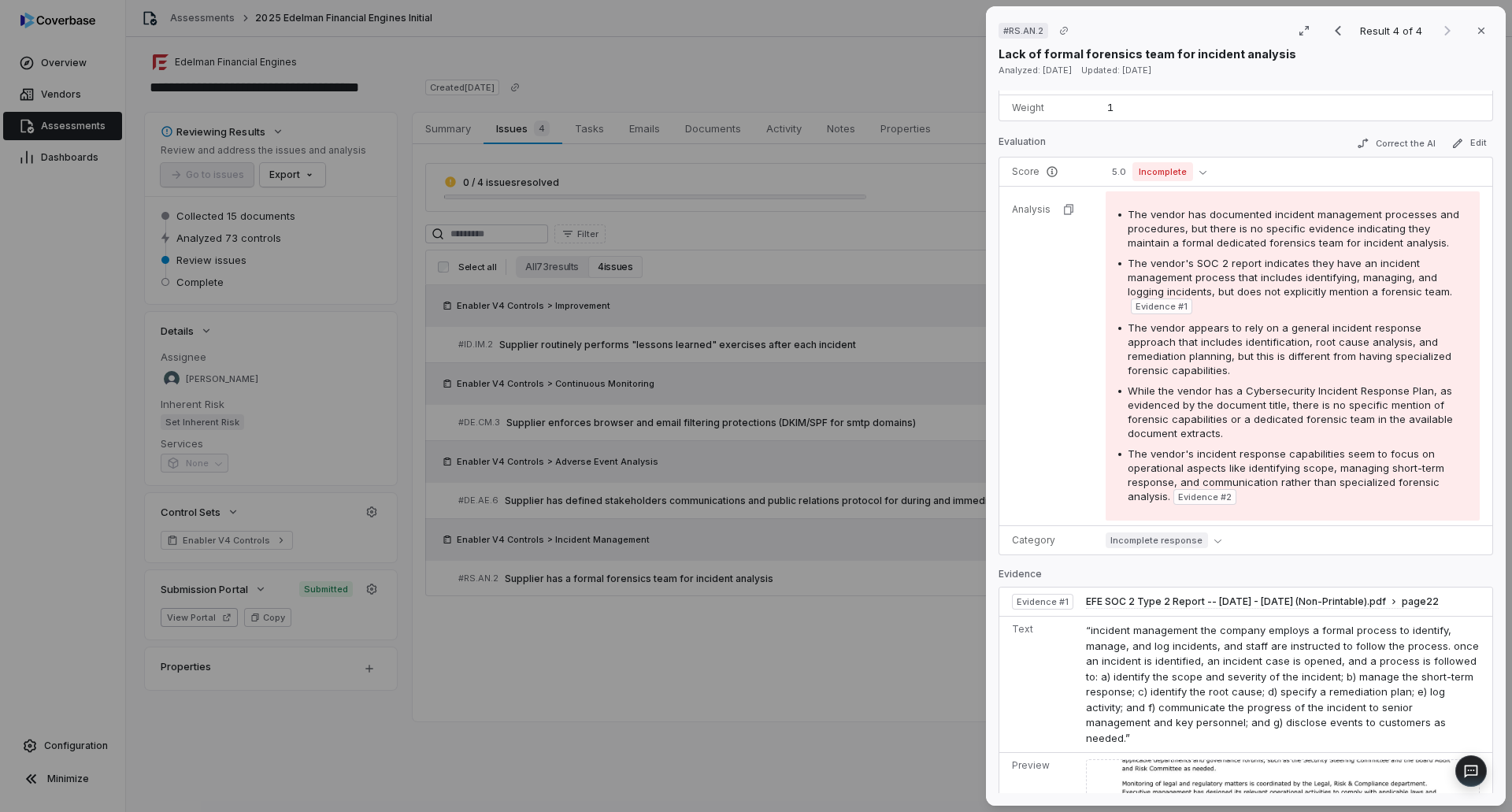
scroll to position [236, 0]
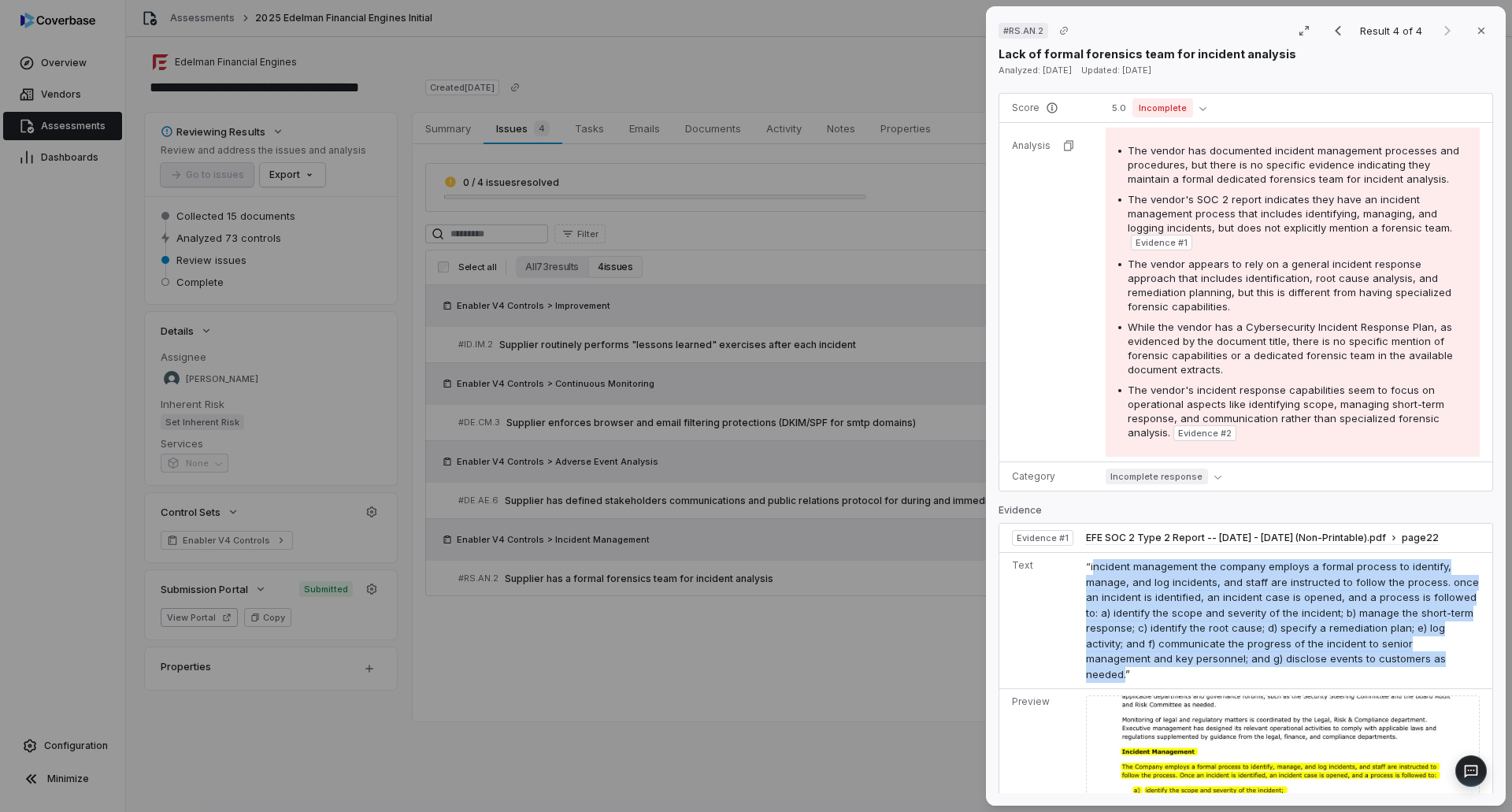
drag, startPoint x: 1090, startPoint y: 561, endPoint x: 1409, endPoint y: 654, distance: 332.3
click at [1409, 654] on span "“incident management the company employs a formal process to identify, manage, …" at bounding box center [1282, 620] width 393 height 121
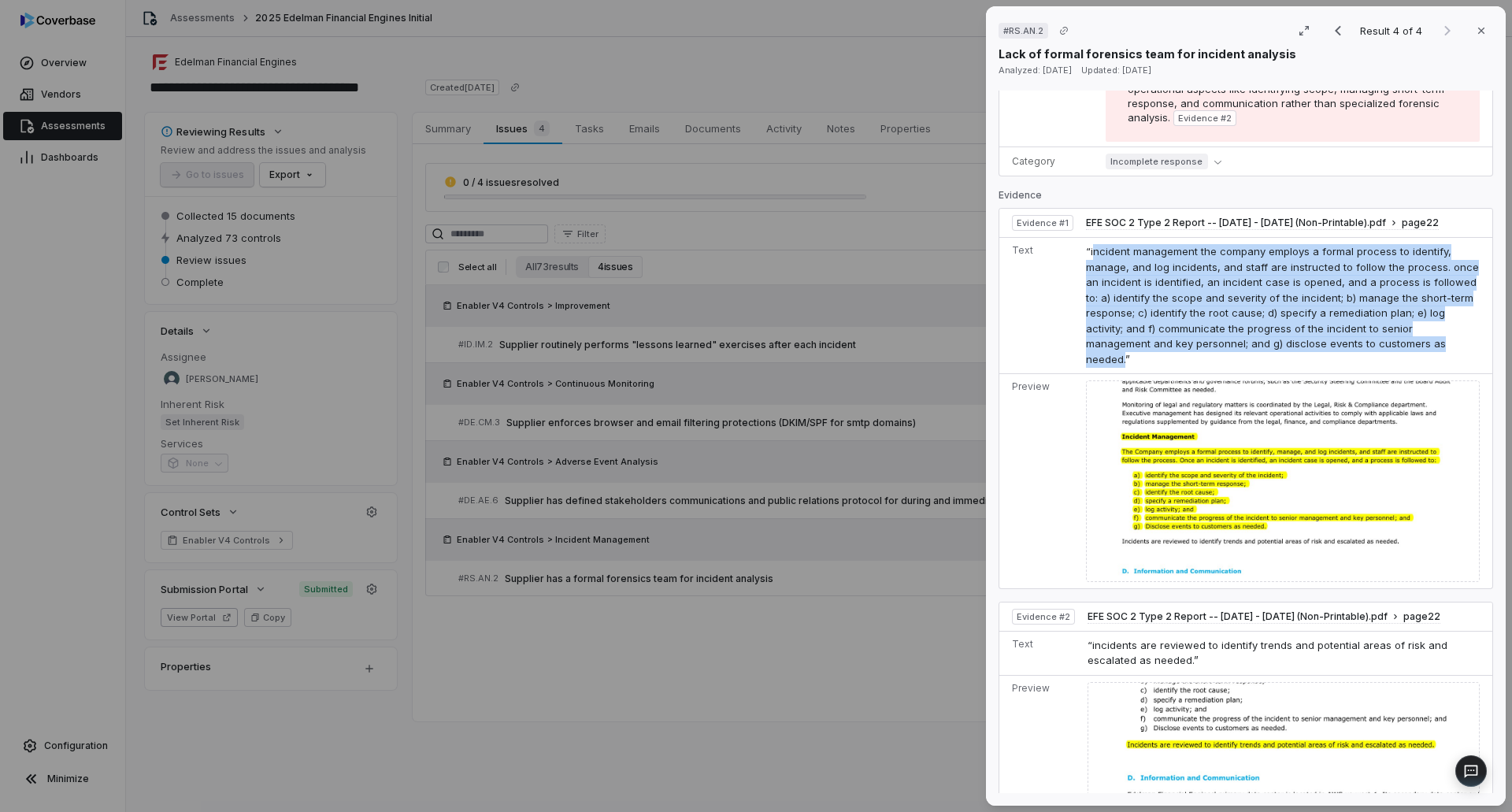
scroll to position [630, 0]
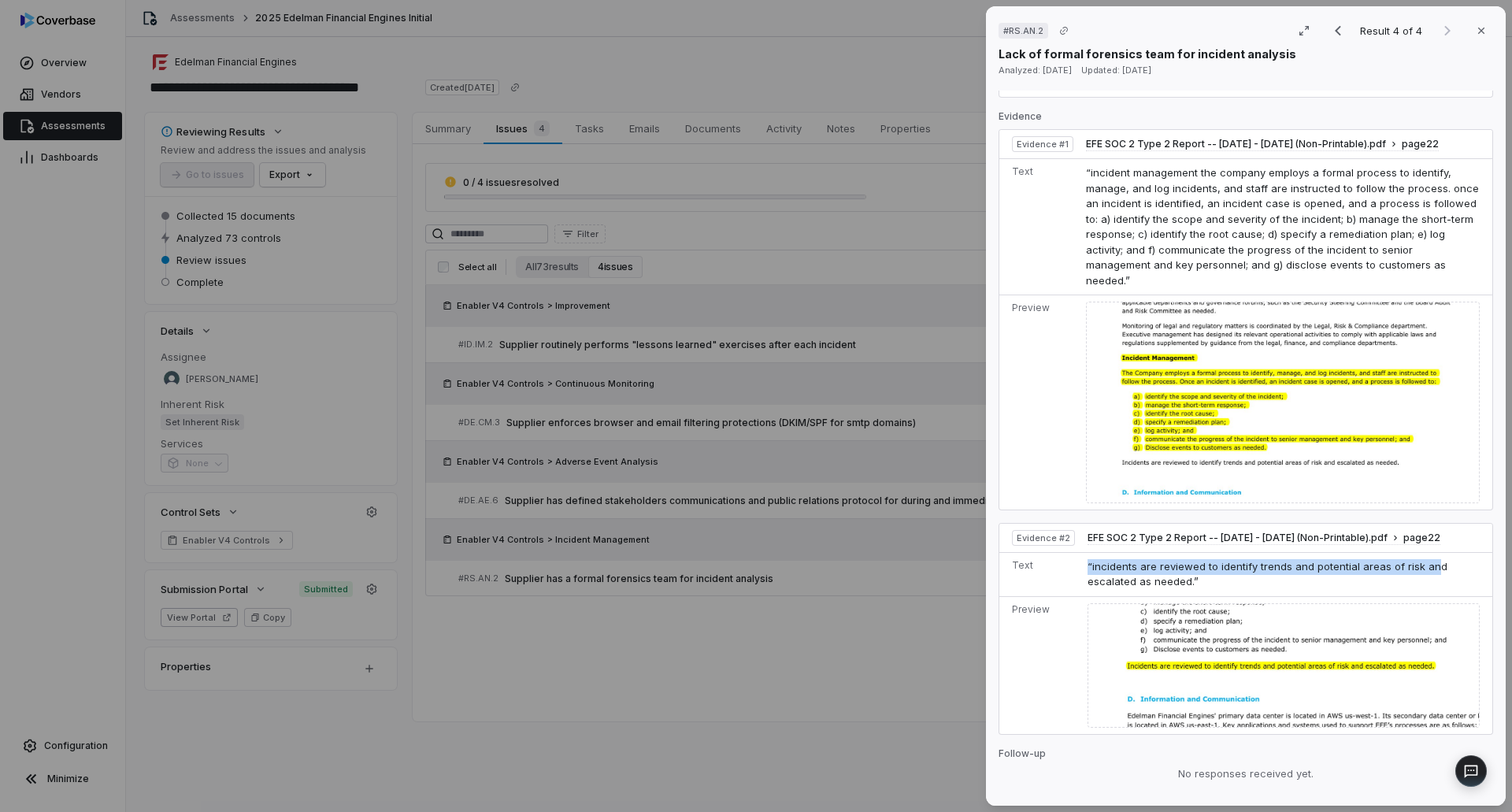
drag, startPoint x: 1082, startPoint y: 541, endPoint x: 1425, endPoint y: 550, distance: 343.1
click at [1425, 552] on td "“incidents are reviewed to identify trends and potential areas of risk and esca…" at bounding box center [1286, 573] width 411 height 44
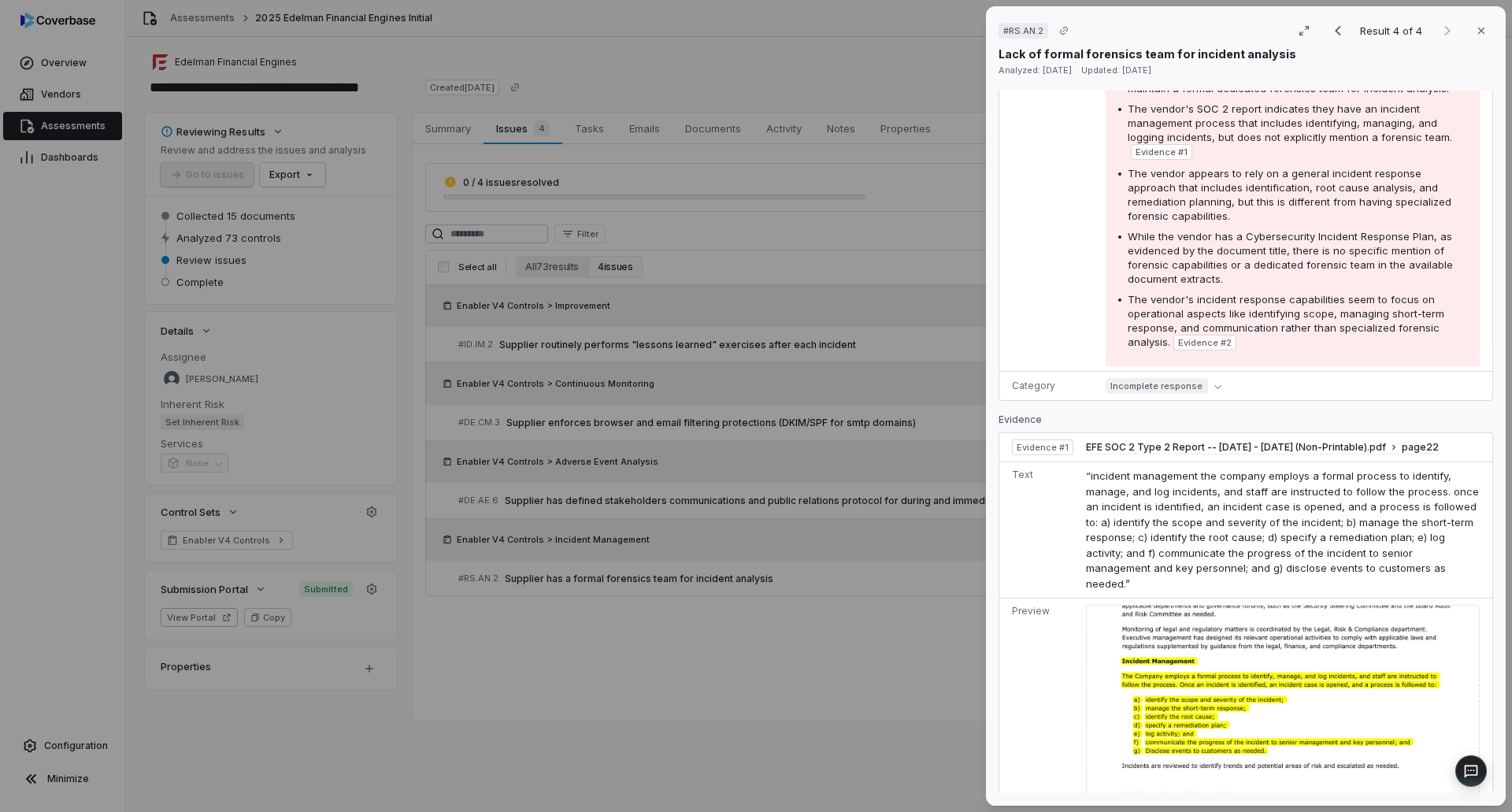
scroll to position [315, 0]
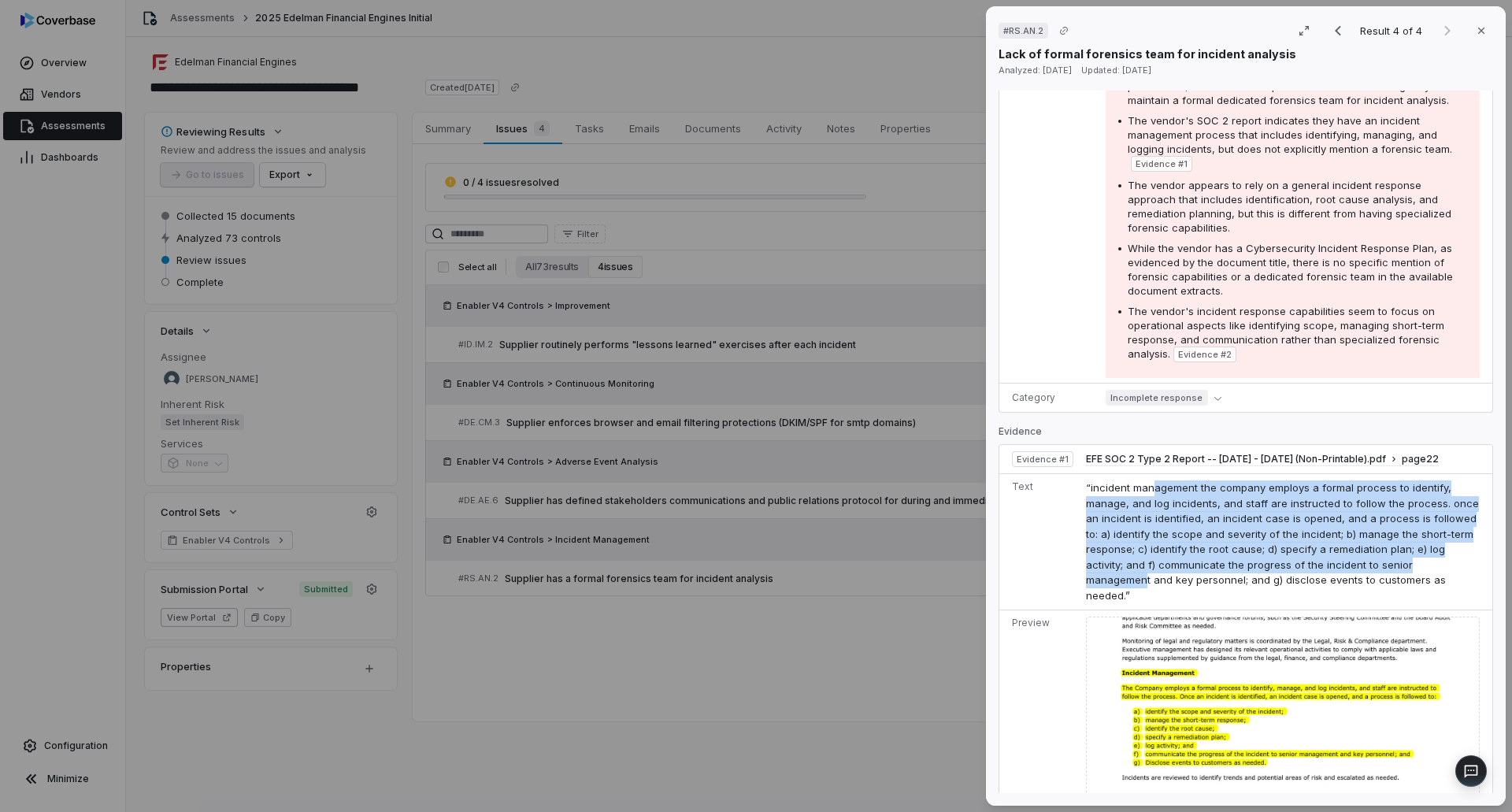
drag, startPoint x: 1153, startPoint y: 488, endPoint x: 1453, endPoint y: 568, distance: 310.5
click at [1453, 568] on span "“incident management the company employs a formal process to identify, manage, …" at bounding box center [1282, 541] width 393 height 121
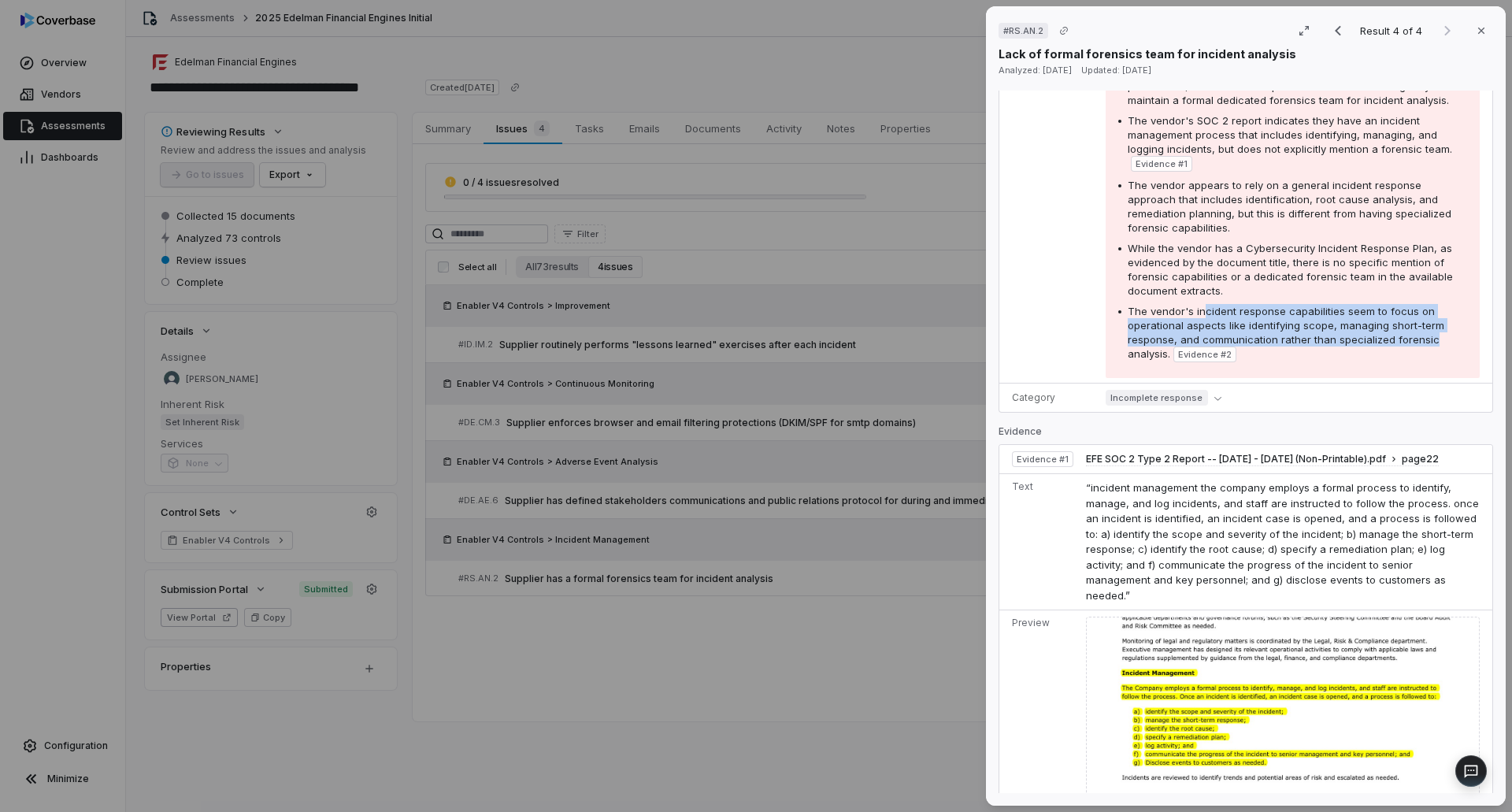
drag, startPoint x: 1202, startPoint y: 307, endPoint x: 1437, endPoint y: 342, distance: 237.6
click at [1437, 342] on div "The vendor's incident response capabilities seem to focus on operational aspect…" at bounding box center [1297, 333] width 339 height 58
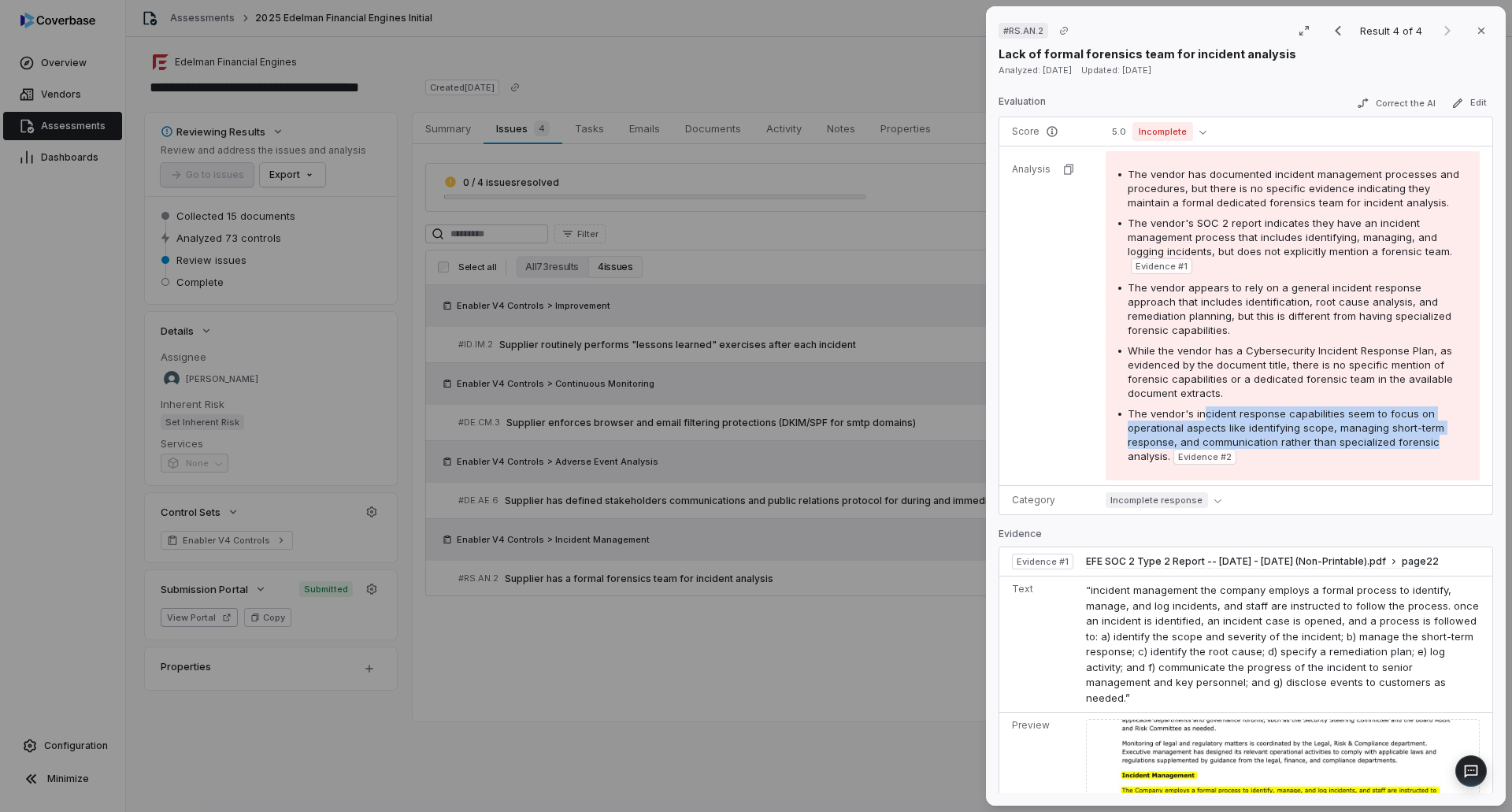
scroll to position [0, 0]
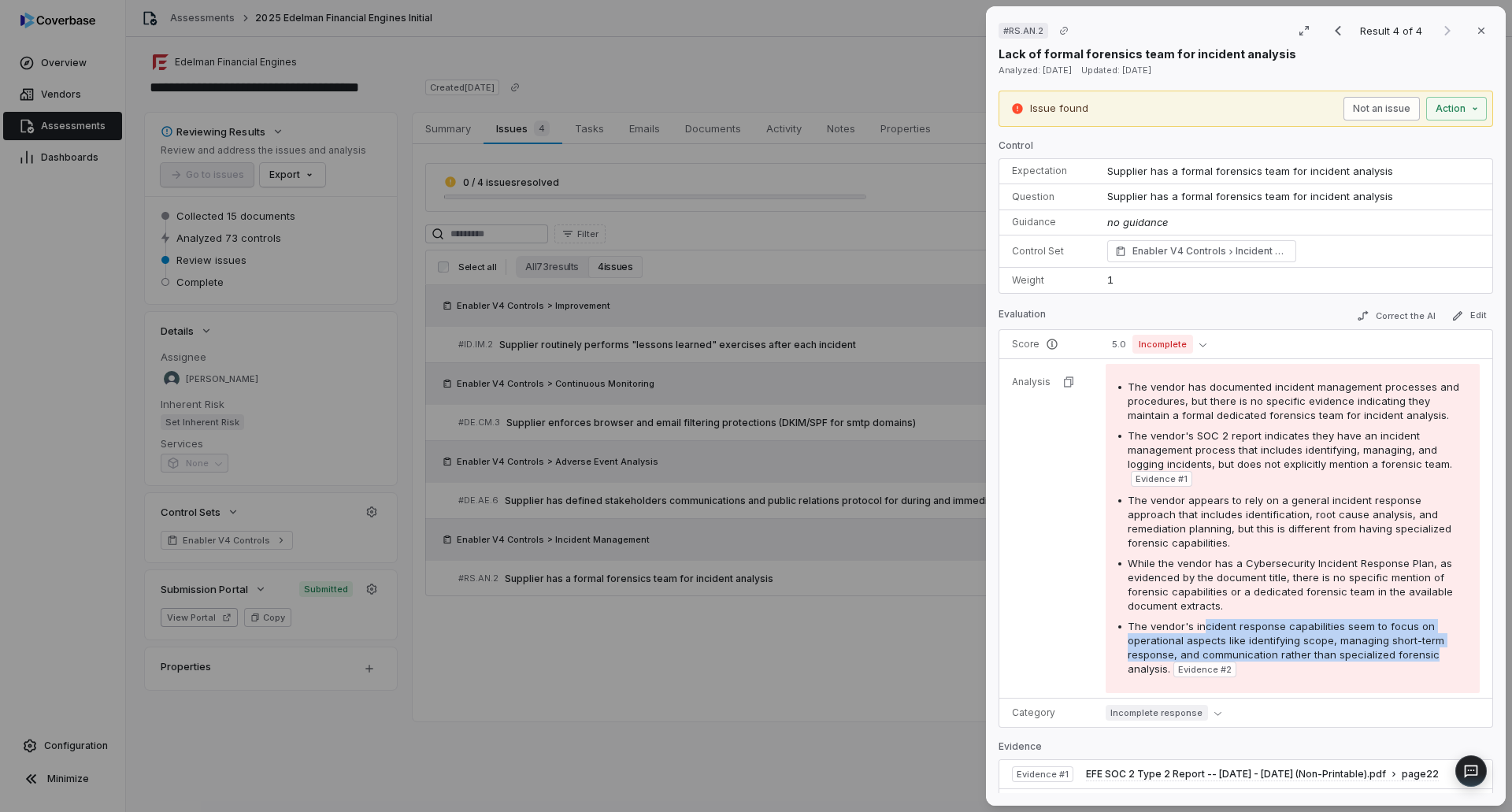
click at [1360, 109] on button "Not an issue" at bounding box center [1381, 108] width 76 height 23
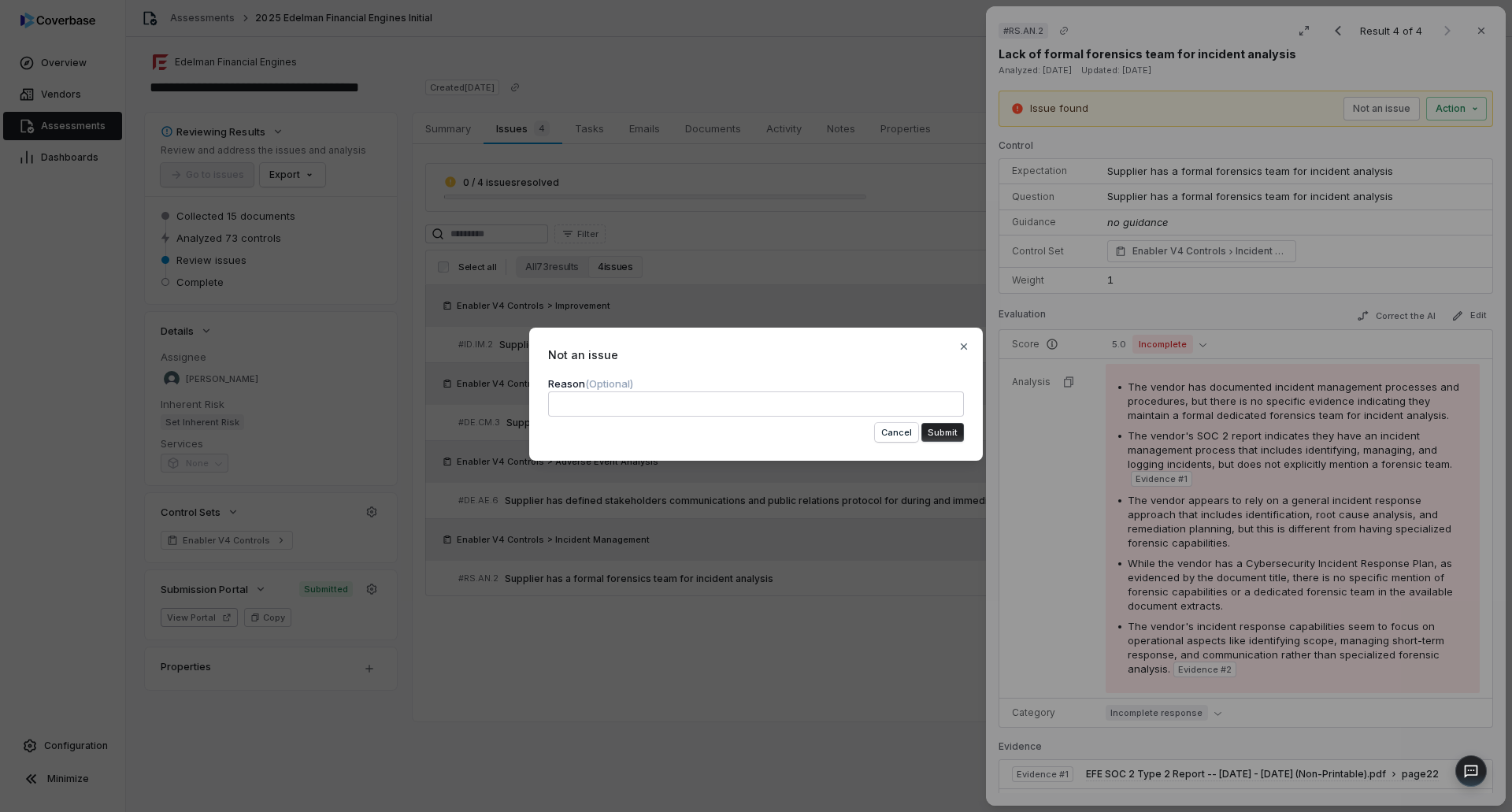
click at [943, 398] on textarea at bounding box center [756, 404] width 416 height 25
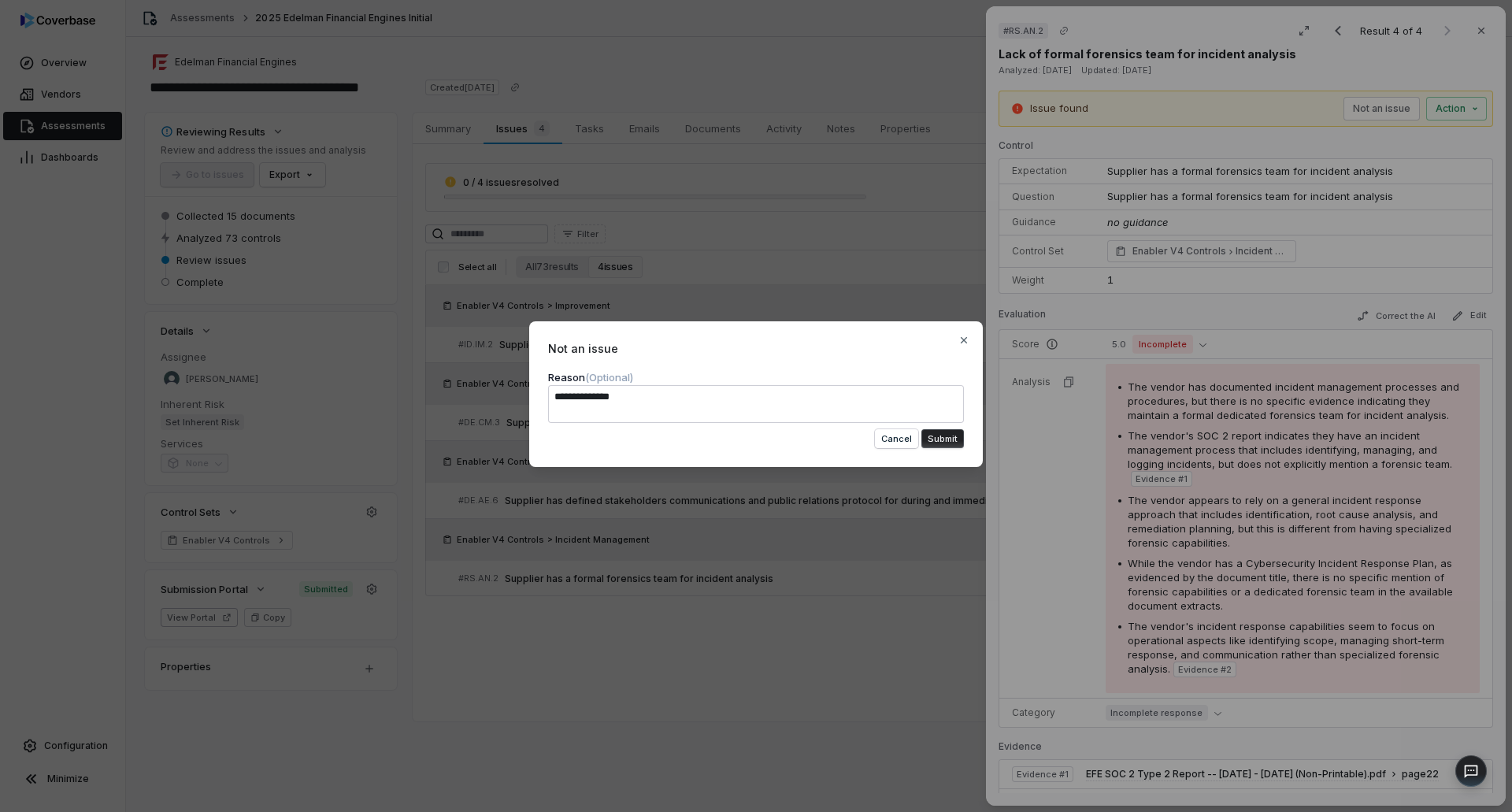
click at [944, 441] on button "Submit" at bounding box center [943, 439] width 43 height 19
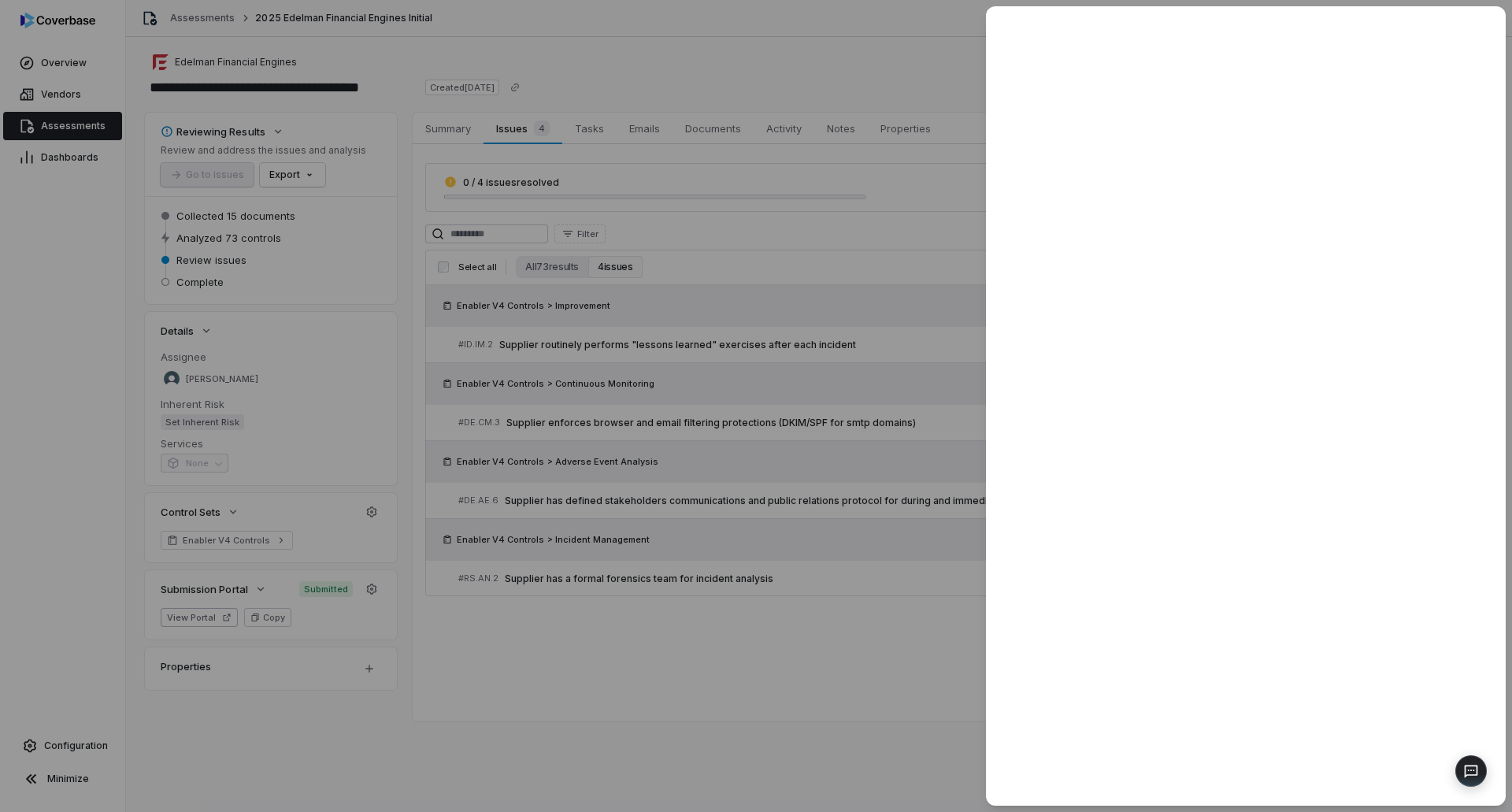
click at [677, 636] on div at bounding box center [756, 406] width 1512 height 812
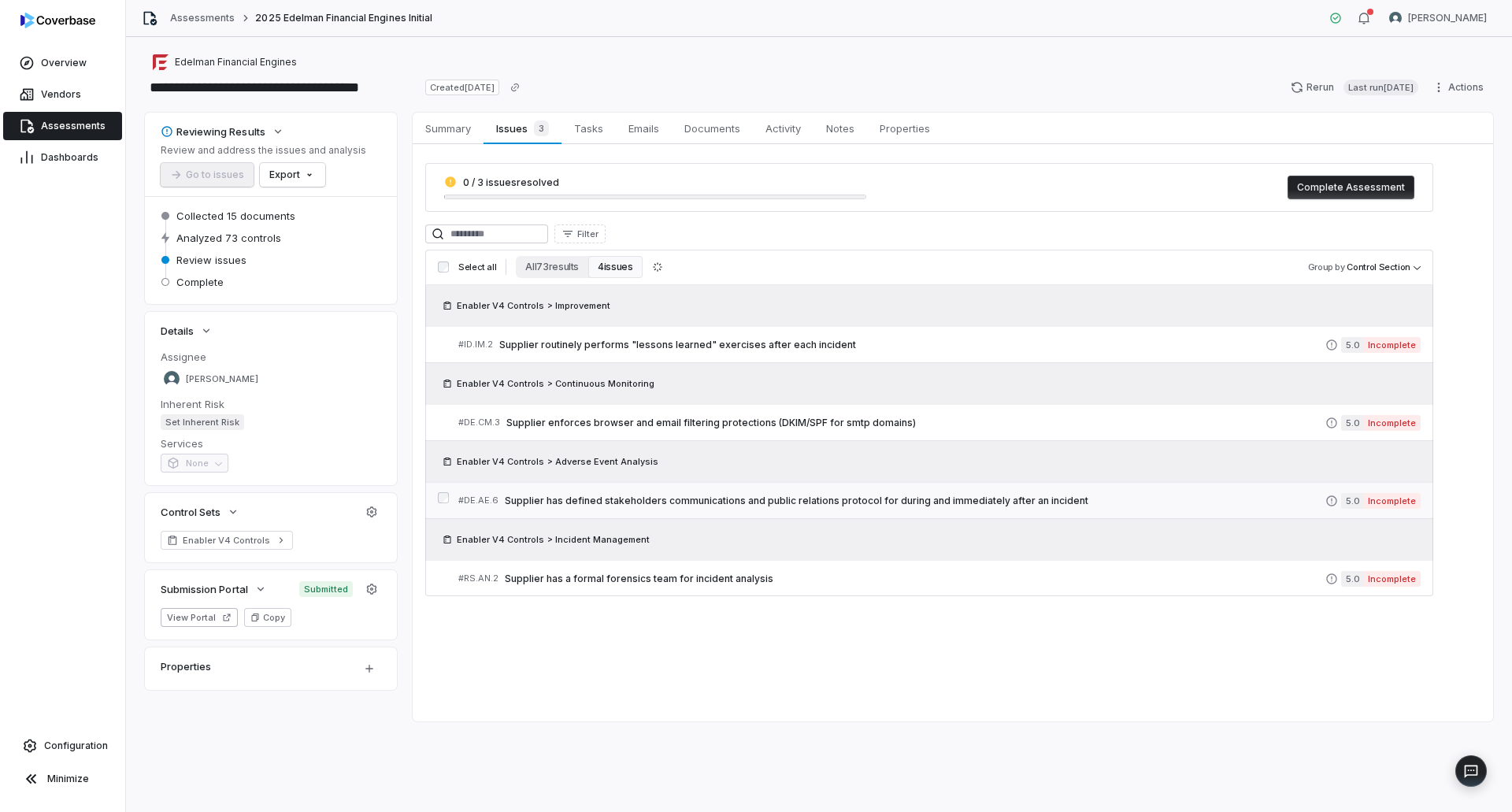
click at [605, 505] on span "Supplier has defined stakeholders communications and public relations protocol …" at bounding box center [915, 501] width 820 height 13
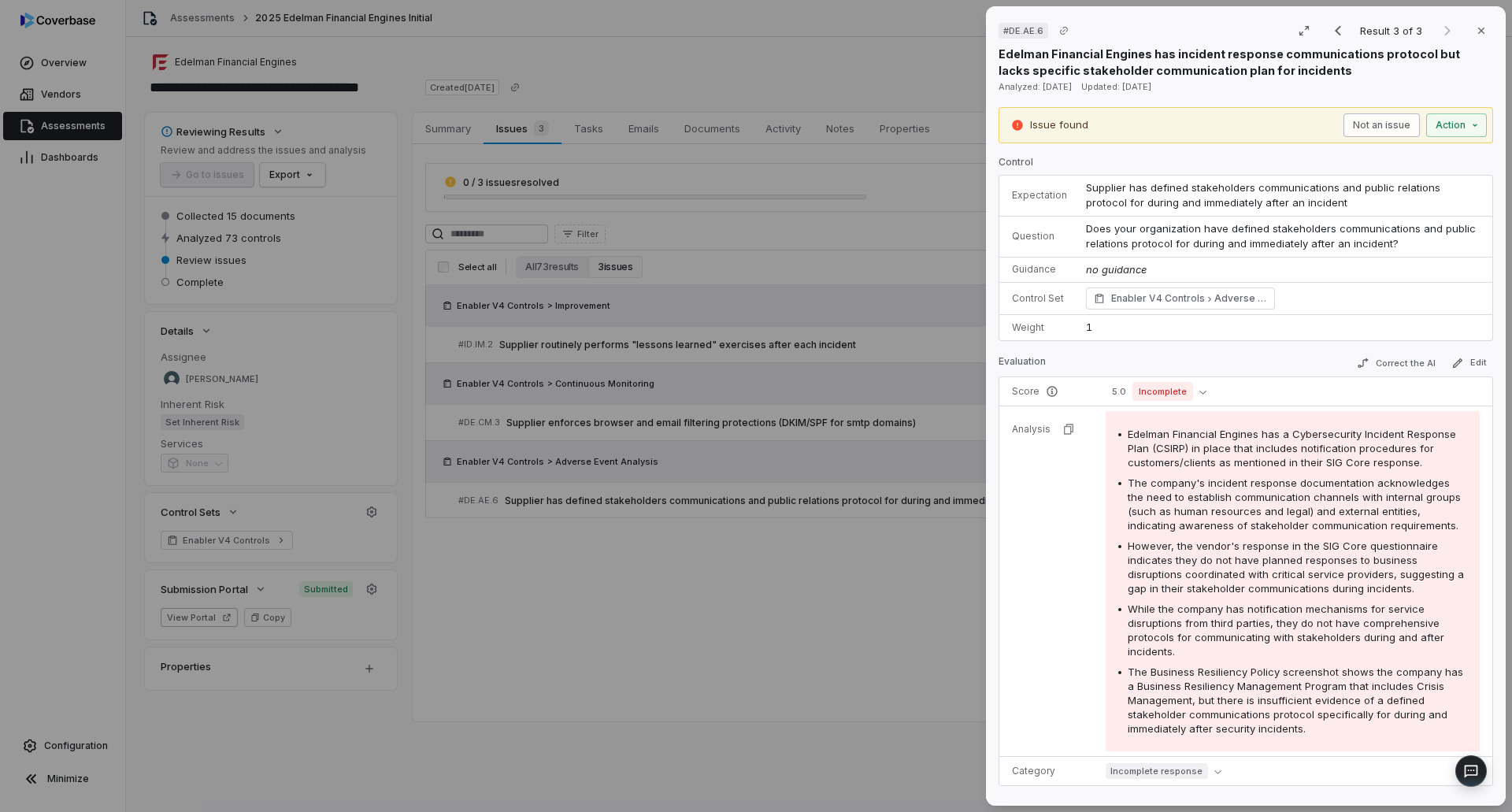
click at [1377, 114] on button "Not an issue" at bounding box center [1381, 125] width 76 height 23
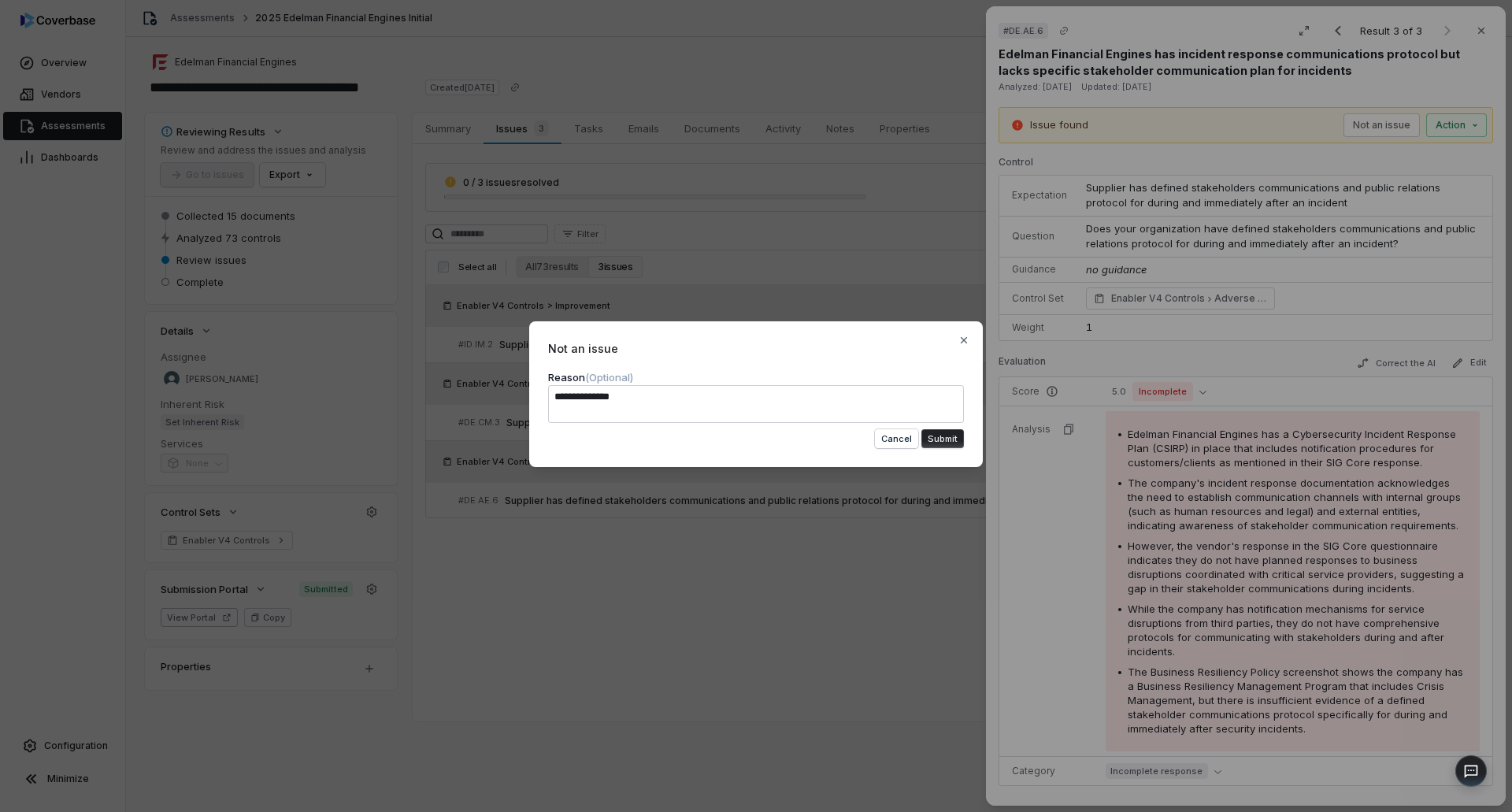
click at [944, 439] on button "Submit" at bounding box center [943, 439] width 43 height 19
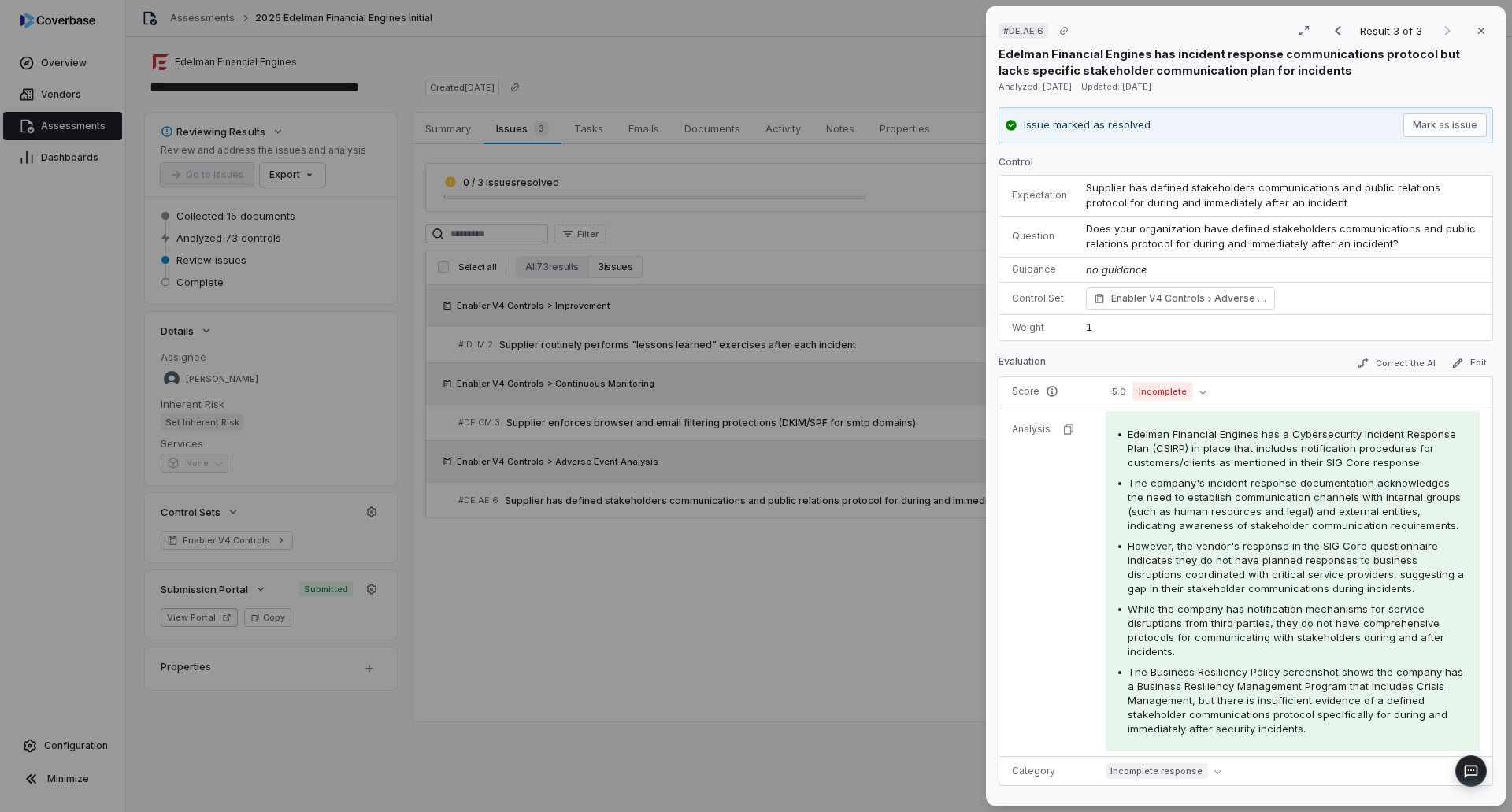
click at [858, 552] on div "# DE.AE.6 Result 3 of 3 Close Edelman Financial Engines has incident response c…" at bounding box center [756, 406] width 1512 height 812
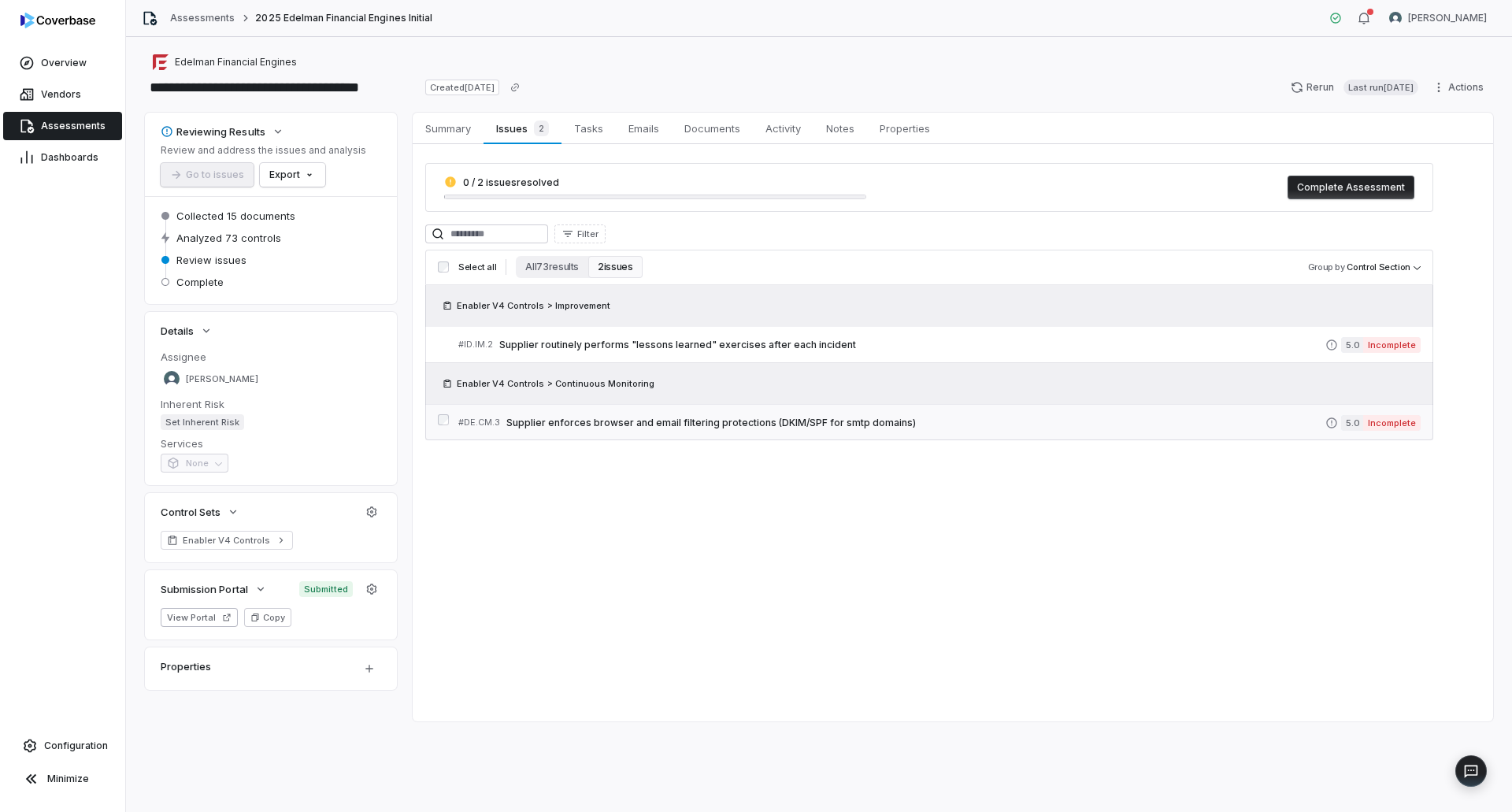
click at [833, 432] on link "# DE.CM.3 Supplier enforces browser and email filtering protections (DKIM/SPF f…" at bounding box center [939, 422] width 963 height 35
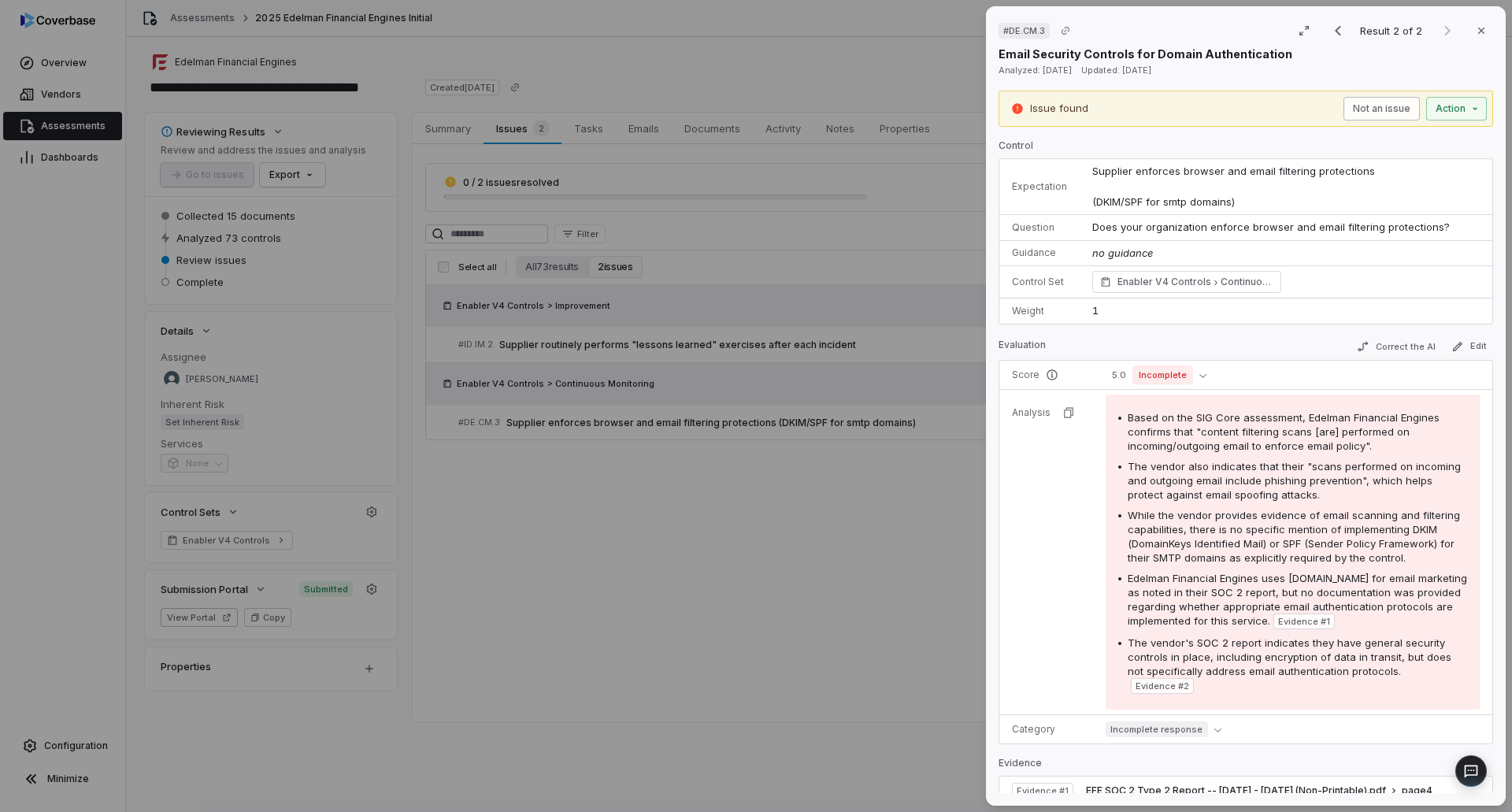
click at [1365, 104] on button "Not an issue" at bounding box center [1381, 108] width 76 height 23
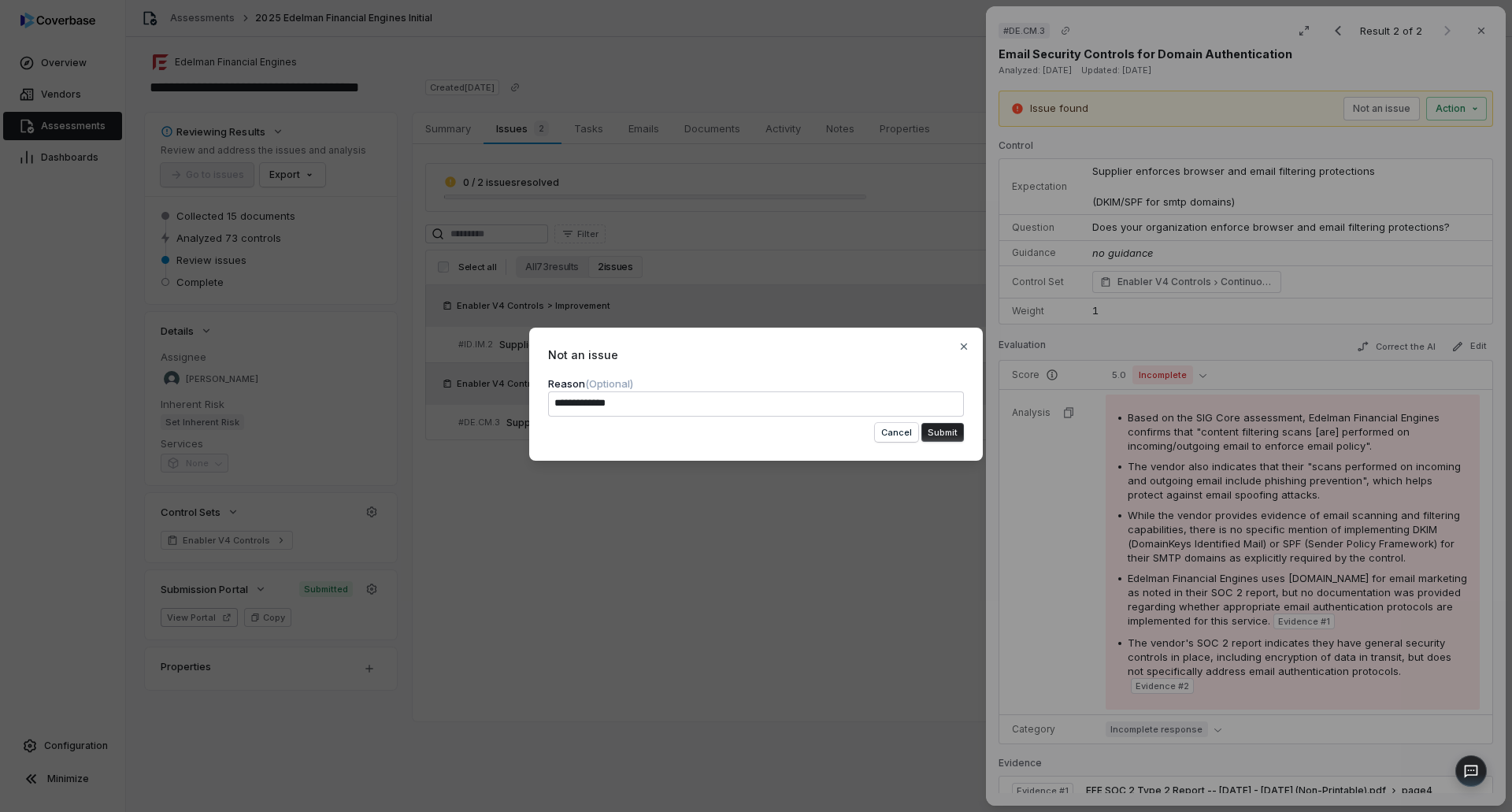
click at [930, 440] on button "Submit" at bounding box center [943, 433] width 43 height 19
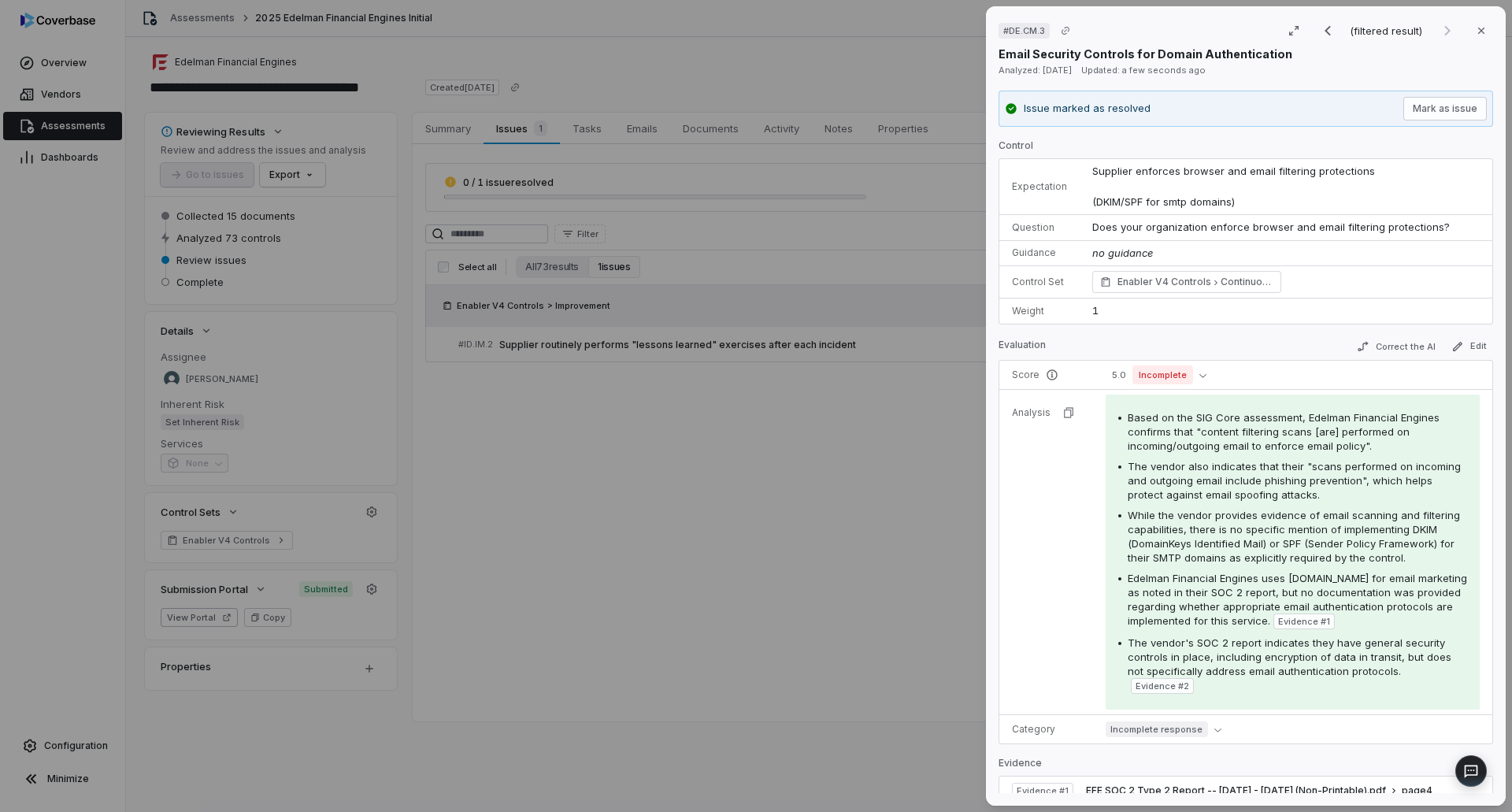
click at [639, 585] on div "# DE.CM.3 (filtered result) Close Email Security Controls for Domain Authentica…" at bounding box center [756, 406] width 1512 height 812
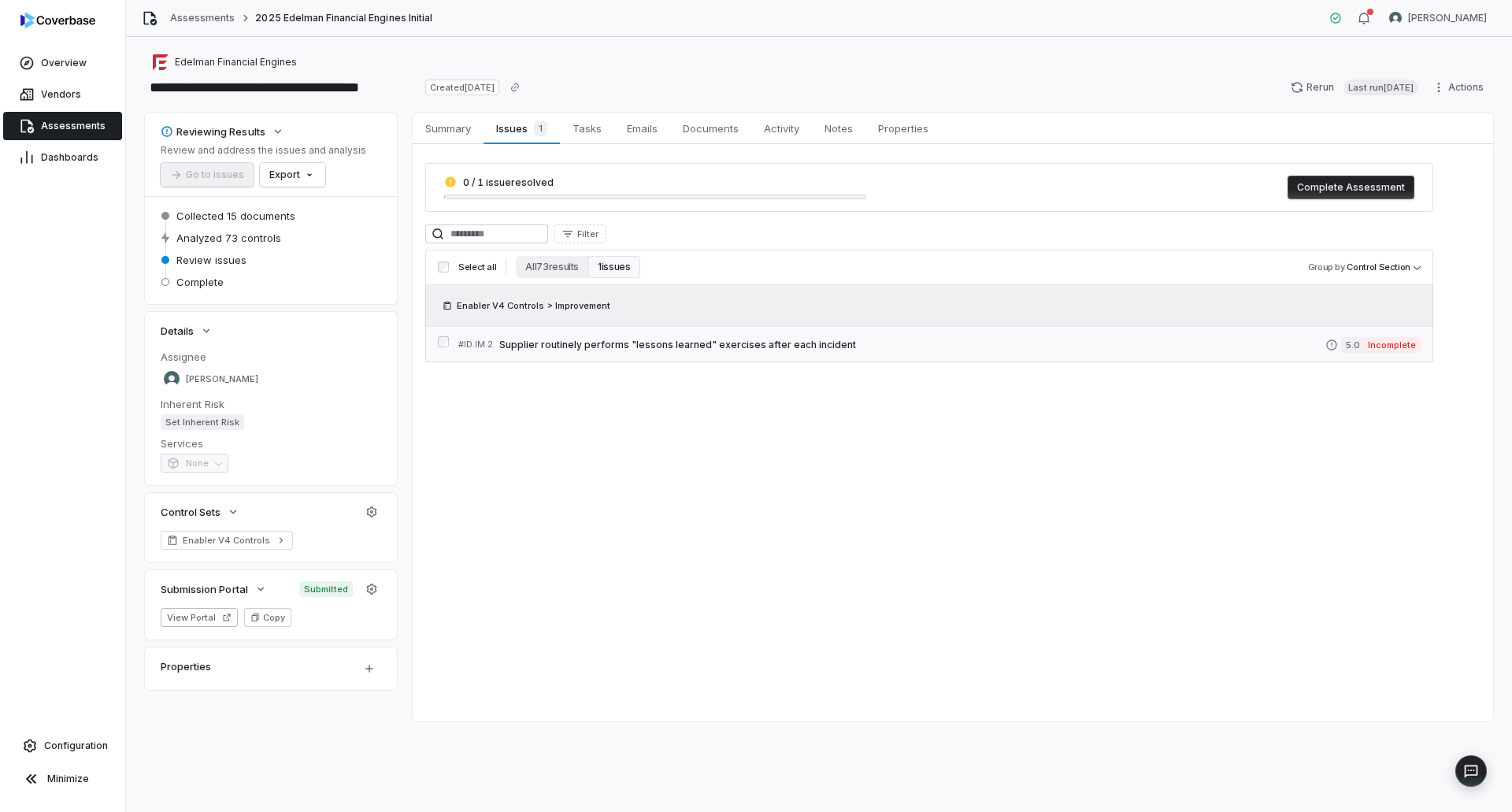
click at [700, 346] on span "Supplier routinely performs "lessons learned" exercises after each incident" at bounding box center [912, 345] width 826 height 13
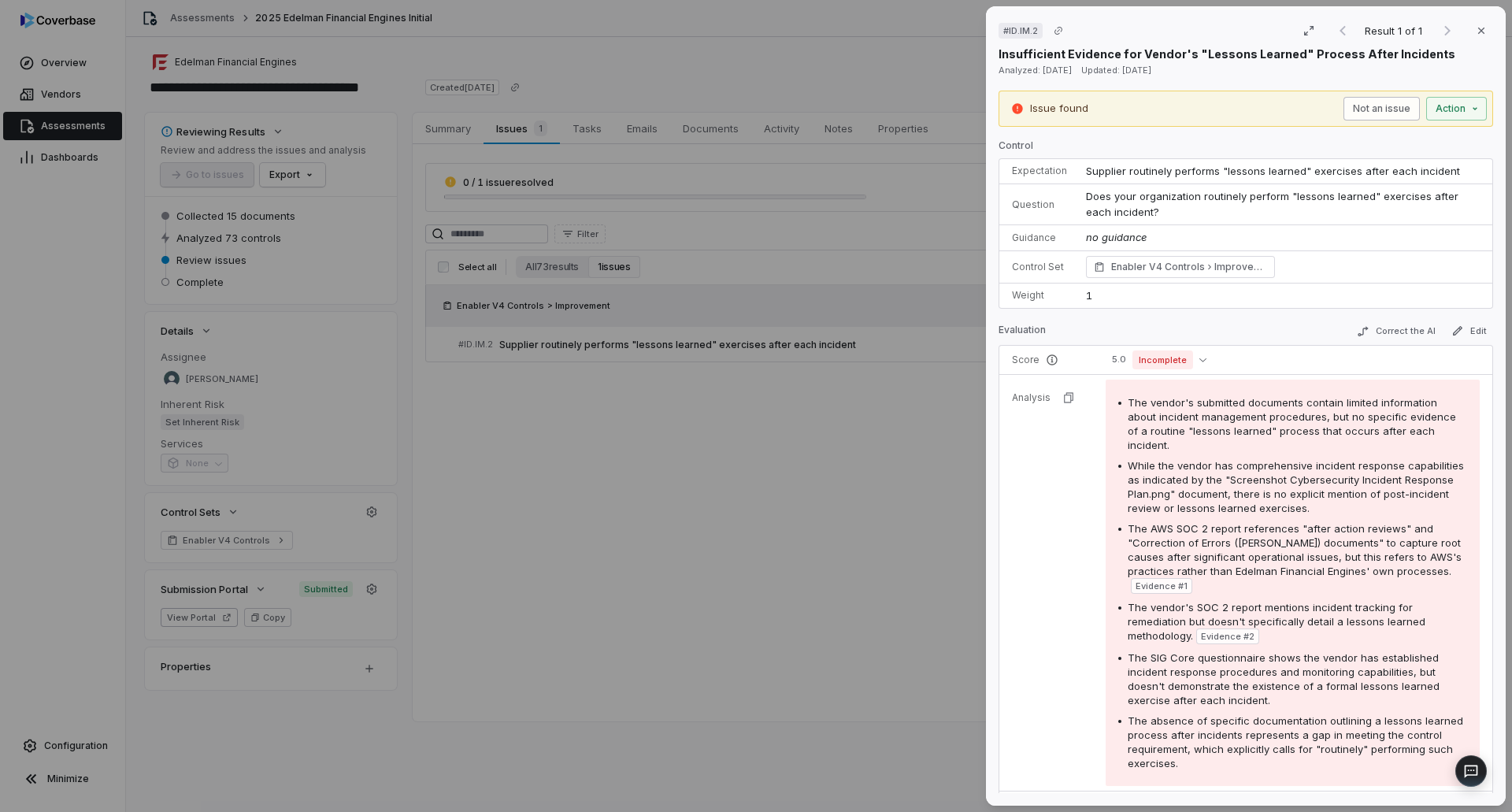
click at [1361, 115] on button "Not an issue" at bounding box center [1381, 108] width 76 height 23
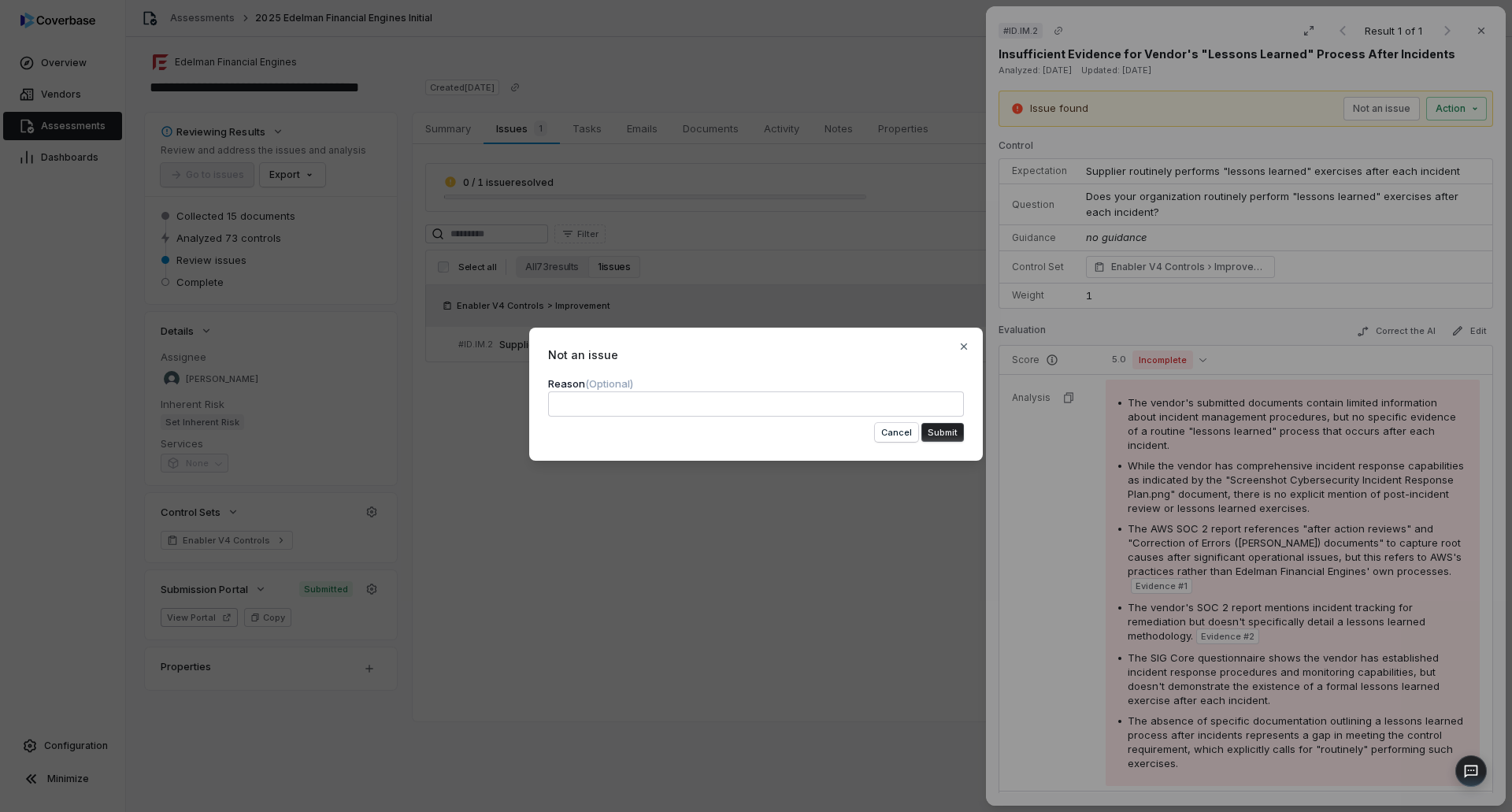
click at [794, 400] on textarea at bounding box center [756, 404] width 416 height 25
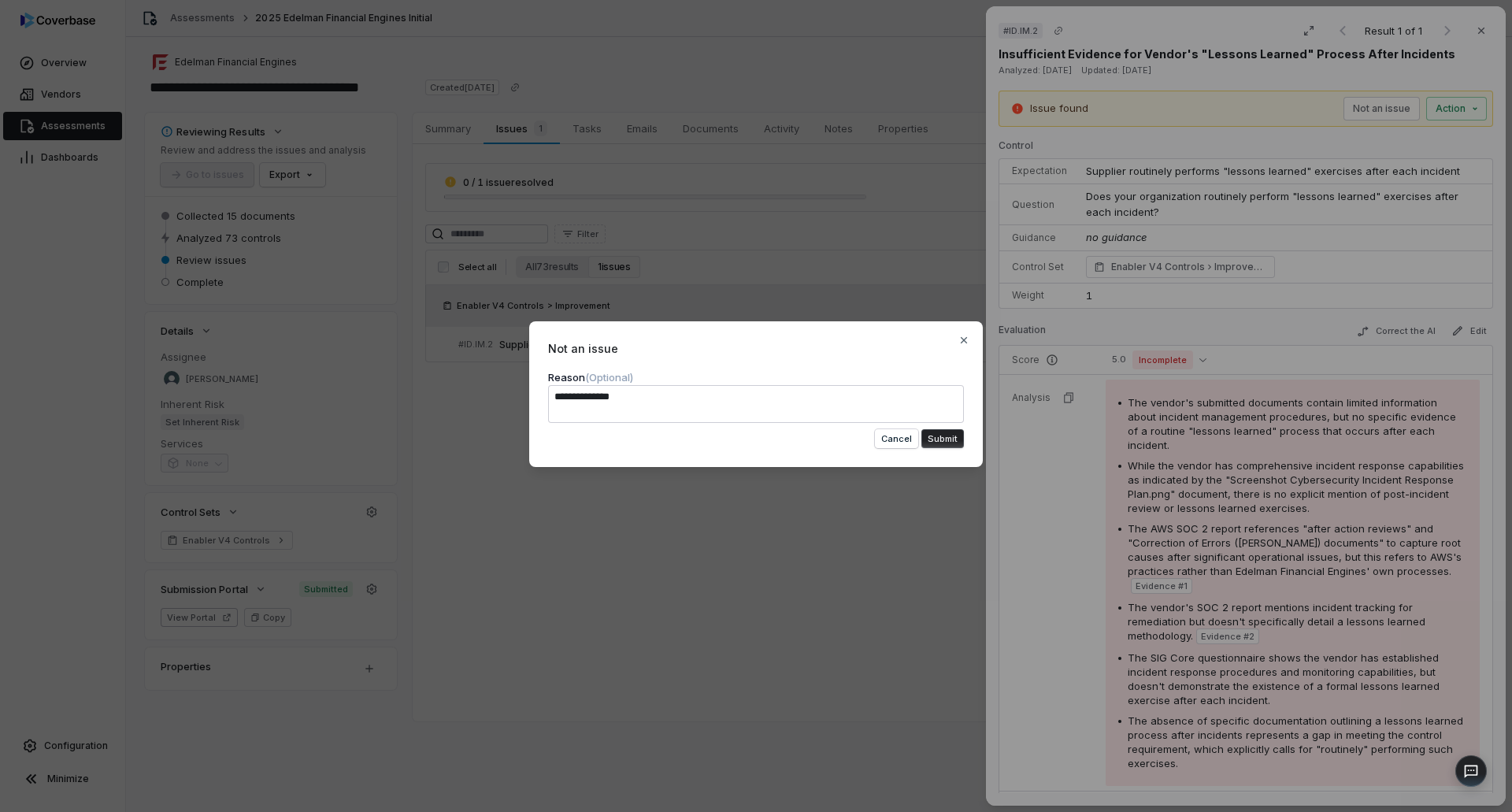
click at [940, 436] on button "Submit" at bounding box center [943, 439] width 43 height 19
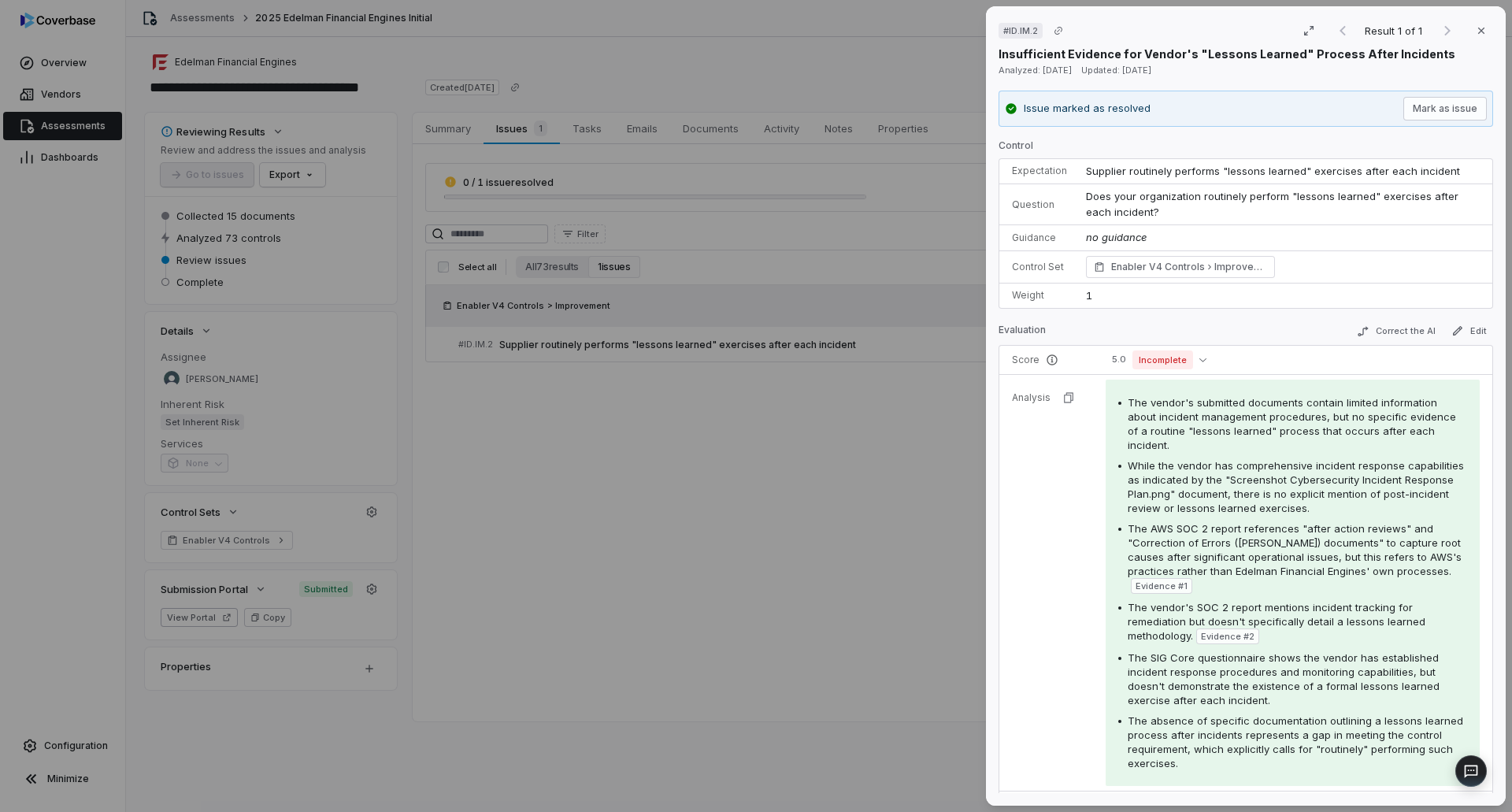
click at [720, 501] on div "# ID.IM.2 Result 1 of 1 Close Insufficient Evidence for Vendor's "Lessons Learn…" at bounding box center [756, 406] width 1512 height 812
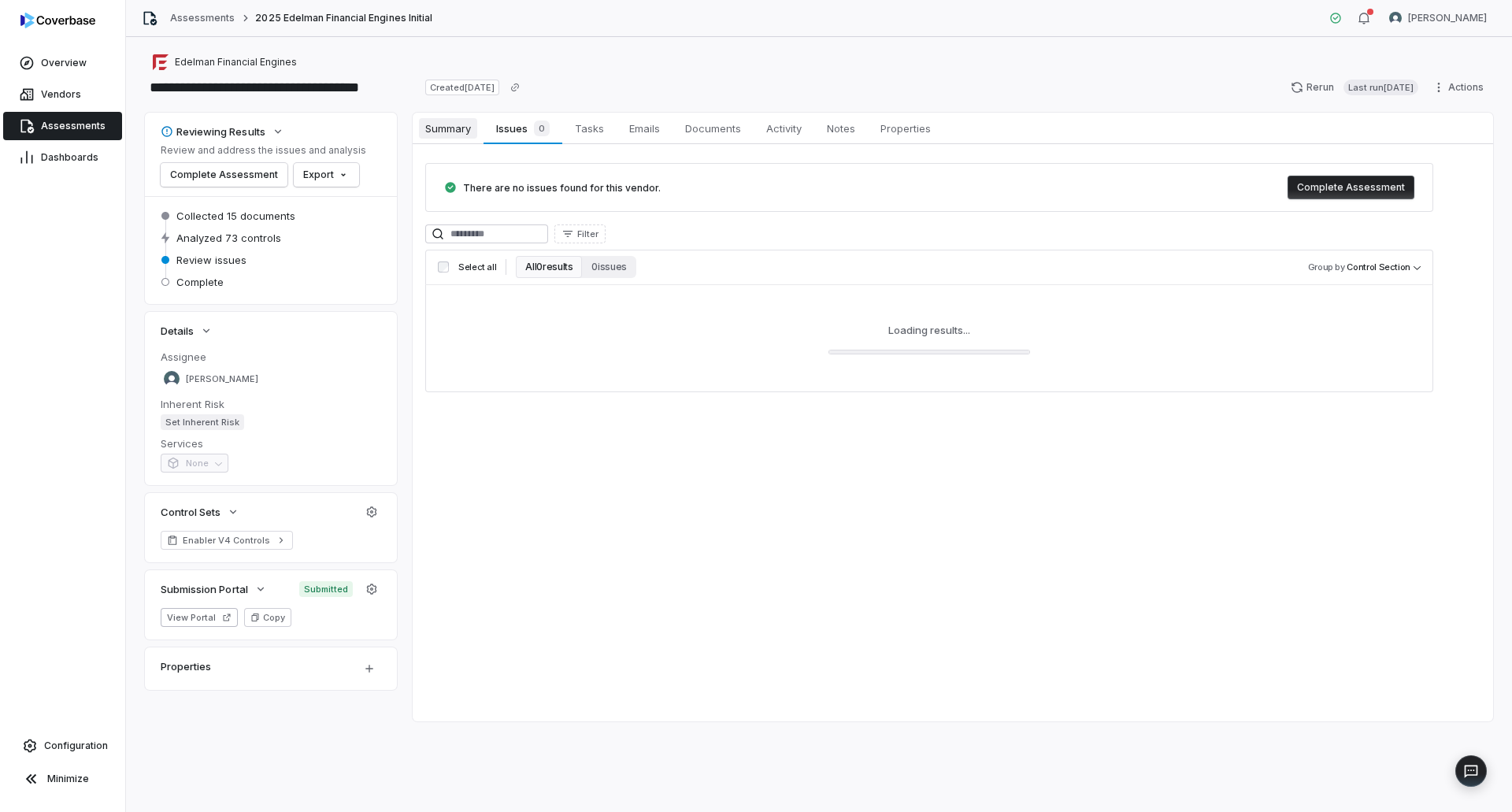
click at [451, 117] on link "Summary Summary" at bounding box center [448, 128] width 71 height 31
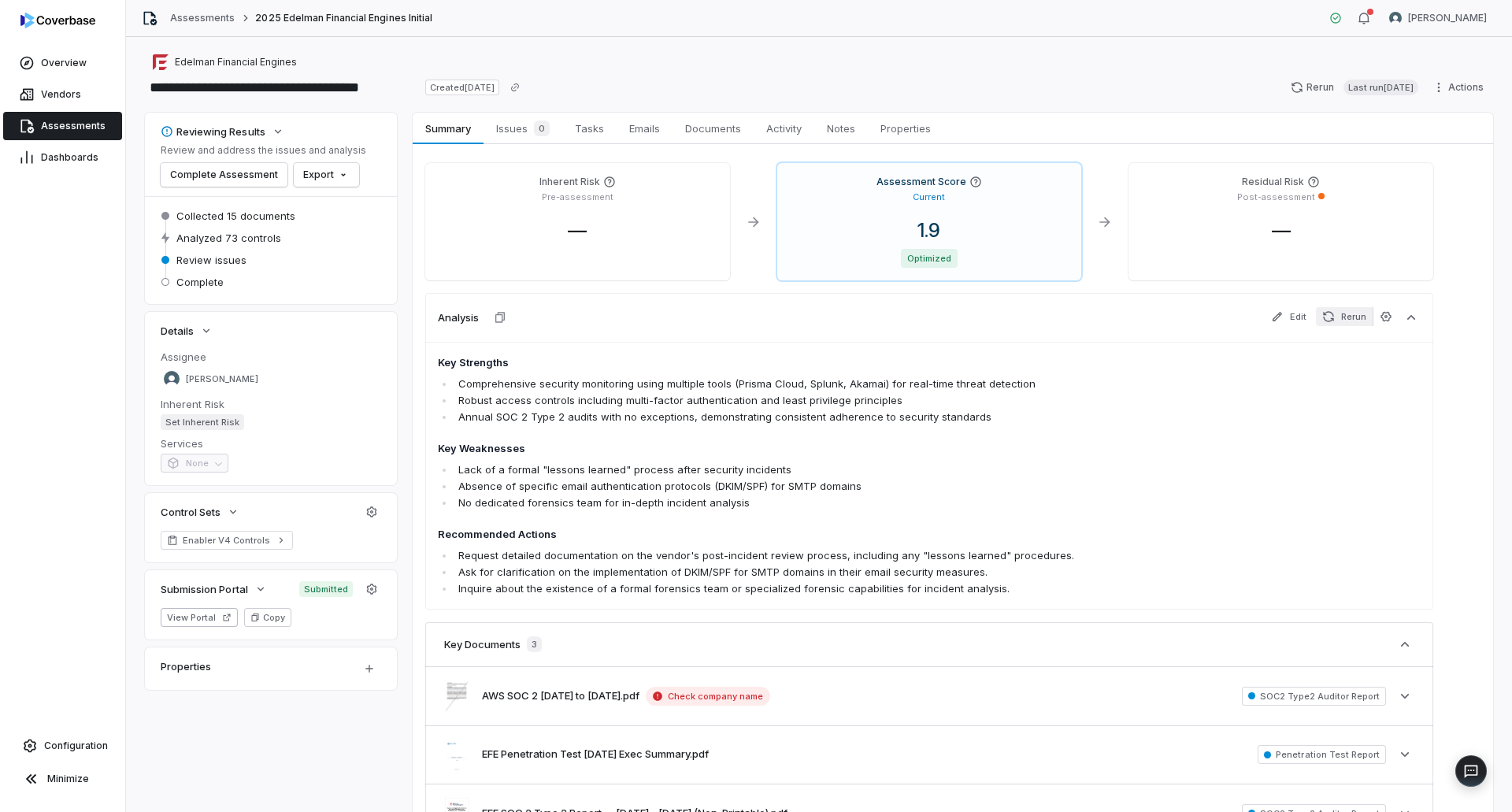
click at [1335, 322] on icon "button" at bounding box center [1329, 317] width 13 height 13
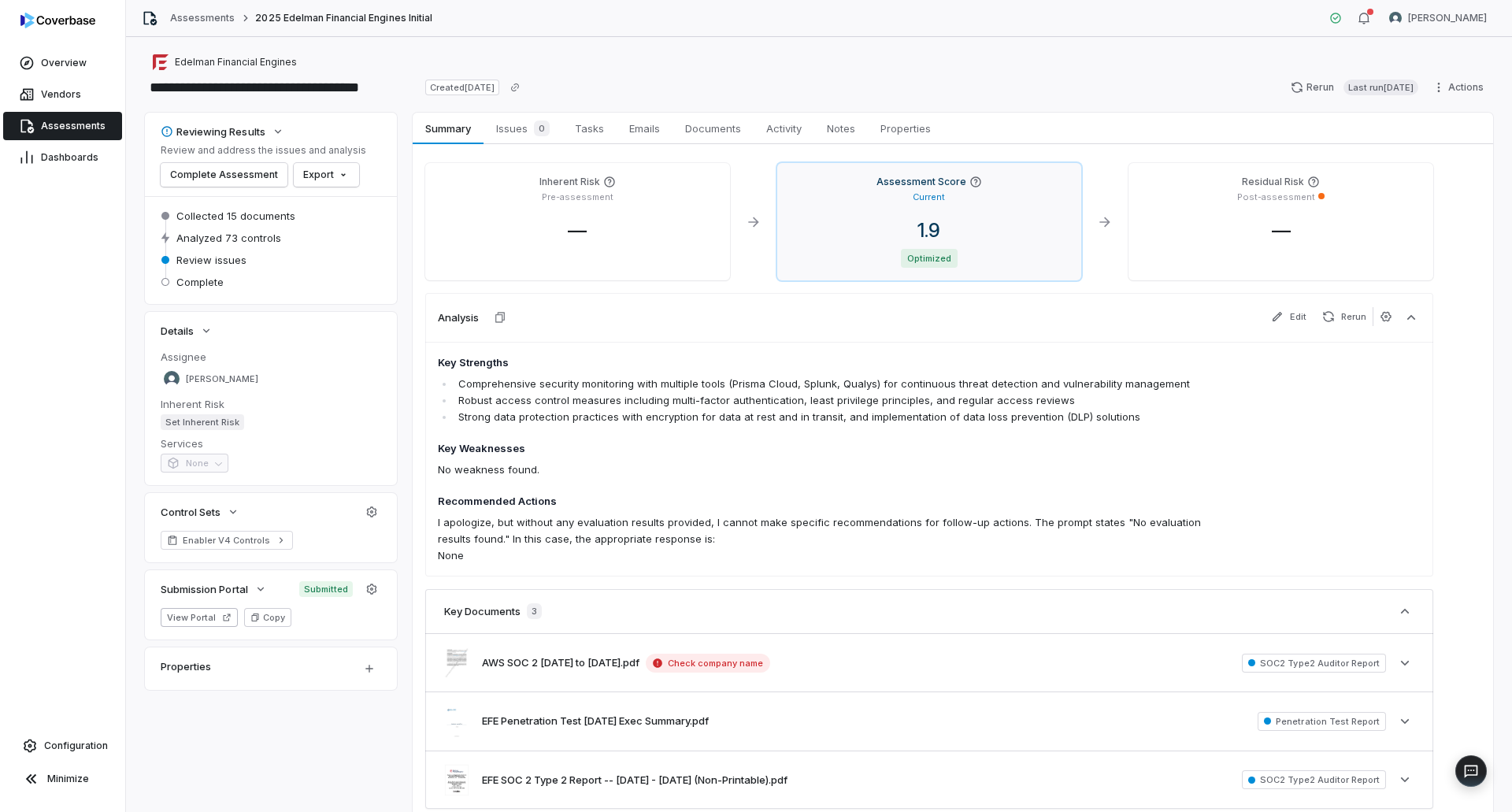
click at [1017, 226] on div "1.9" at bounding box center [930, 230] width 280 height 23
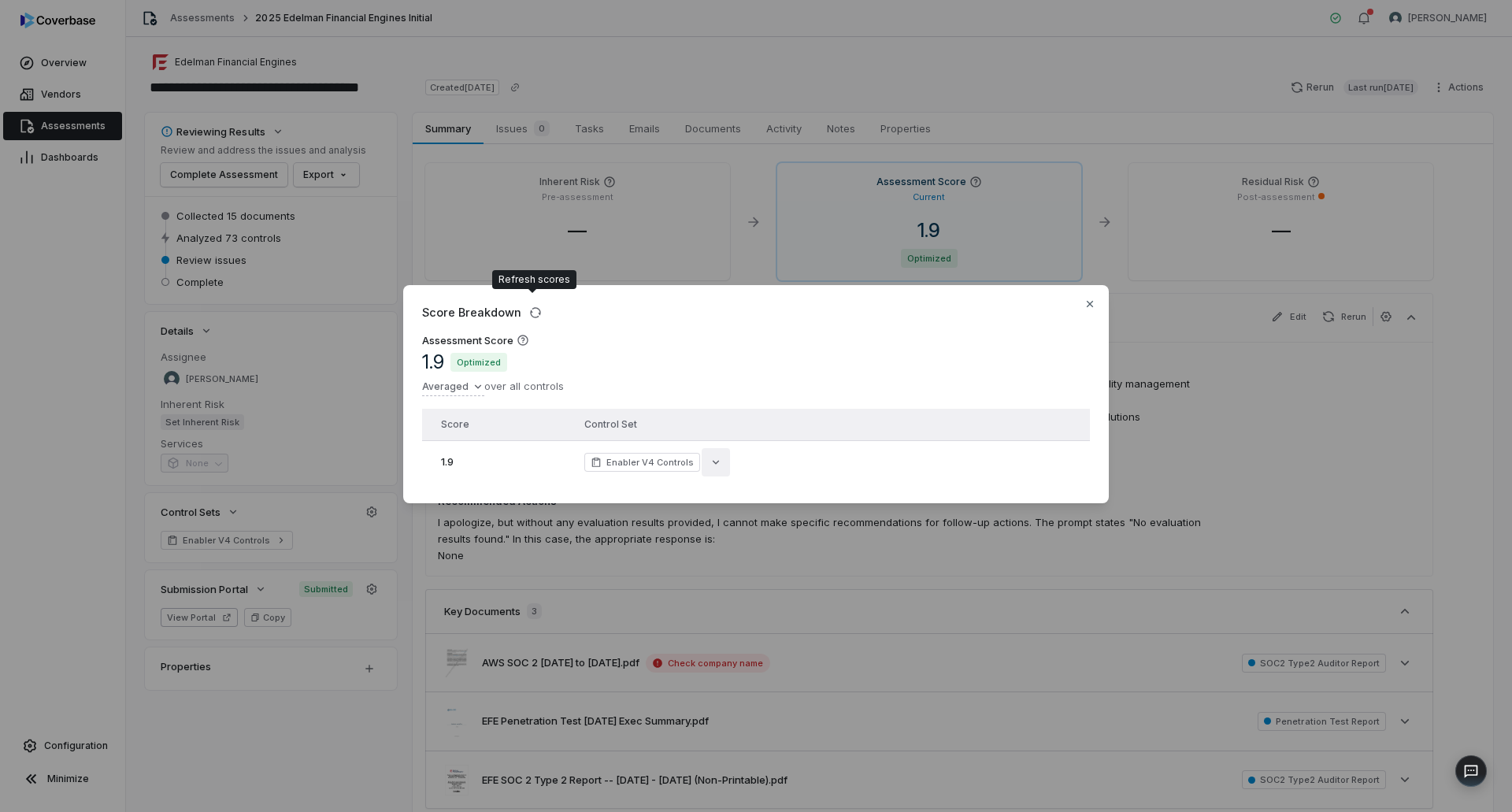
click at [709, 458] on icon "button" at bounding box center [716, 462] width 13 height 13
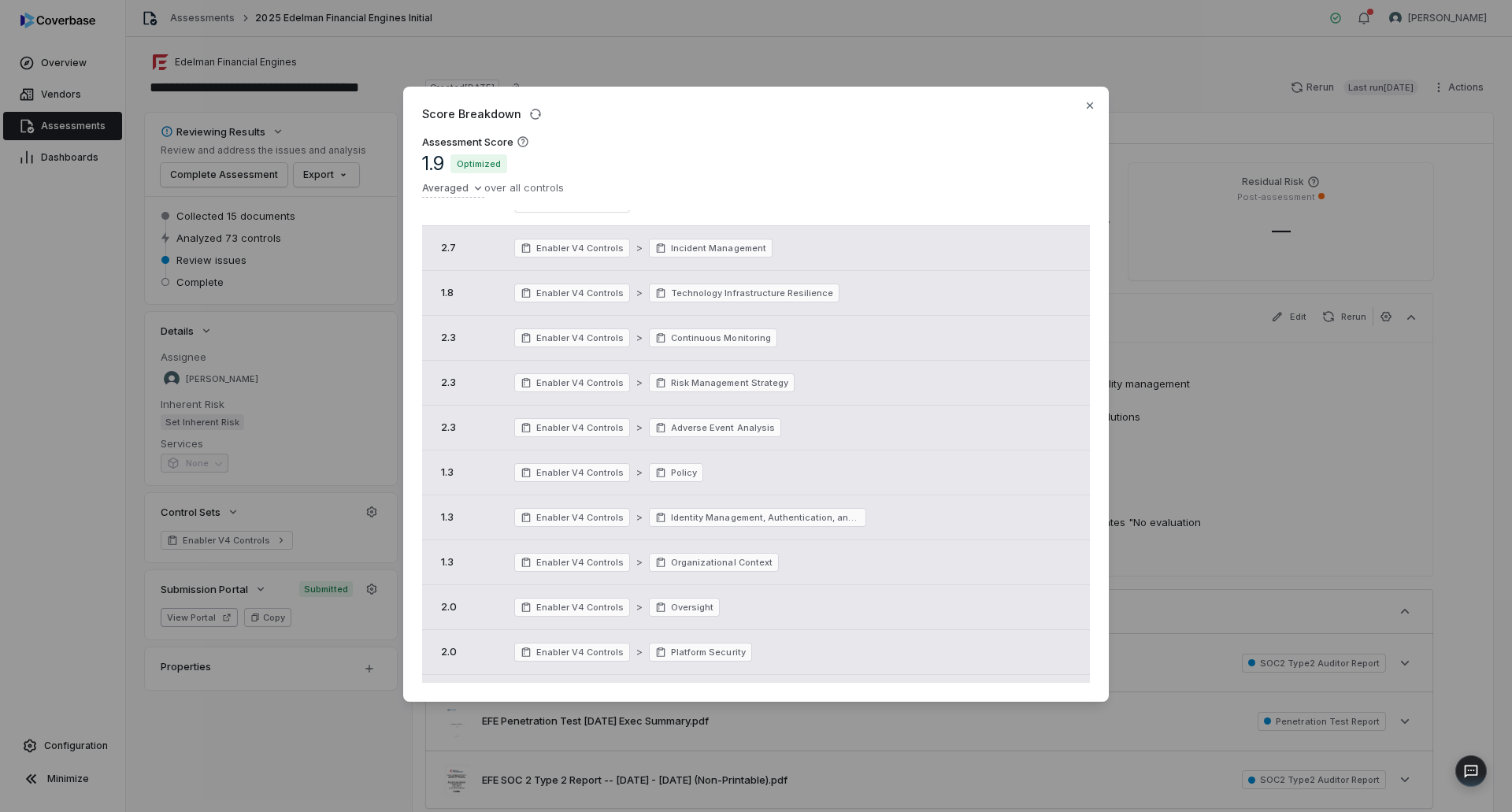
scroll to position [59, 0]
click at [1091, 104] on icon "button" at bounding box center [1090, 105] width 6 height 6
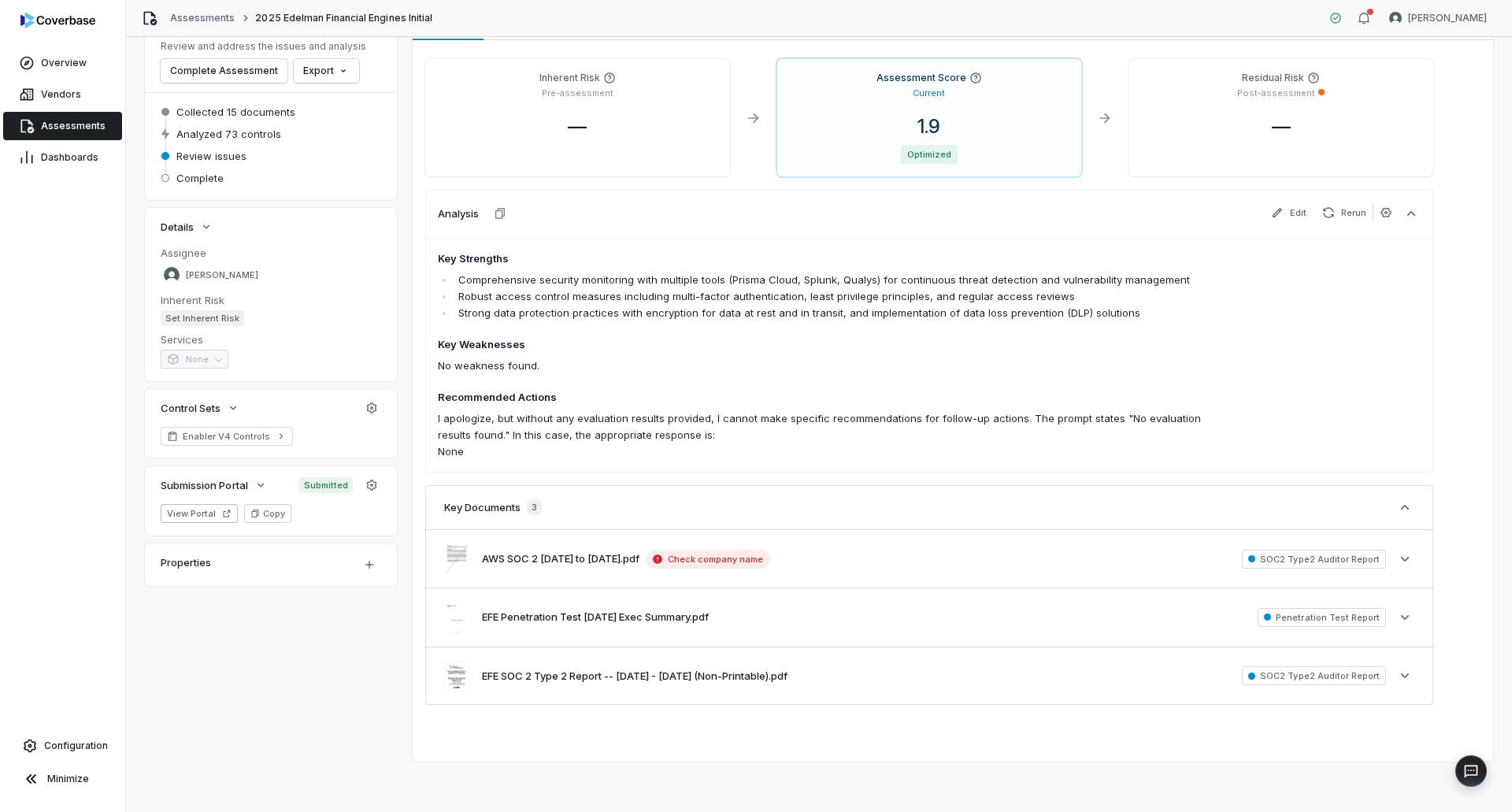
scroll to position [0, 0]
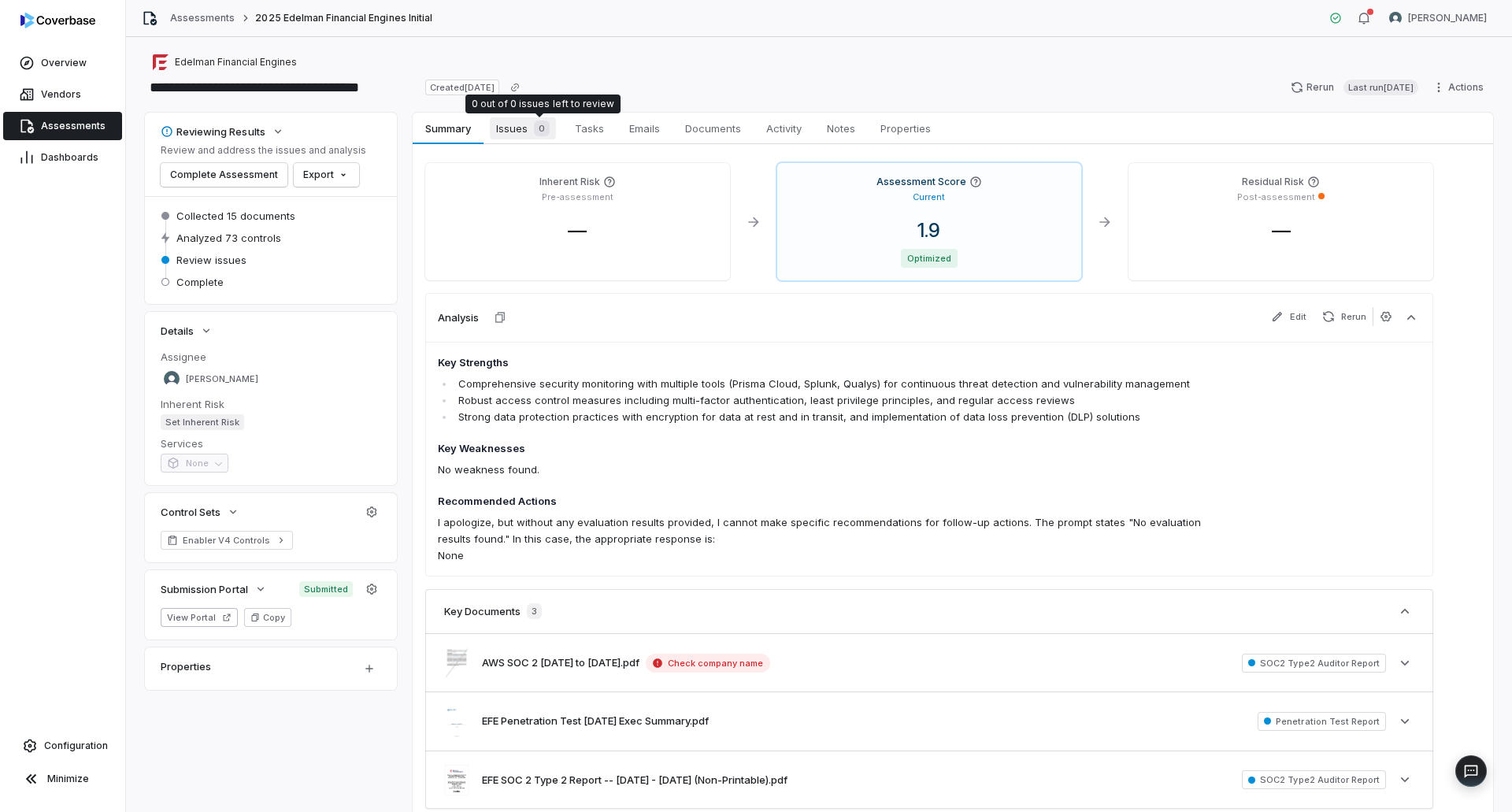
click at [532, 129] on div "0" at bounding box center [538, 129] width 22 height 16
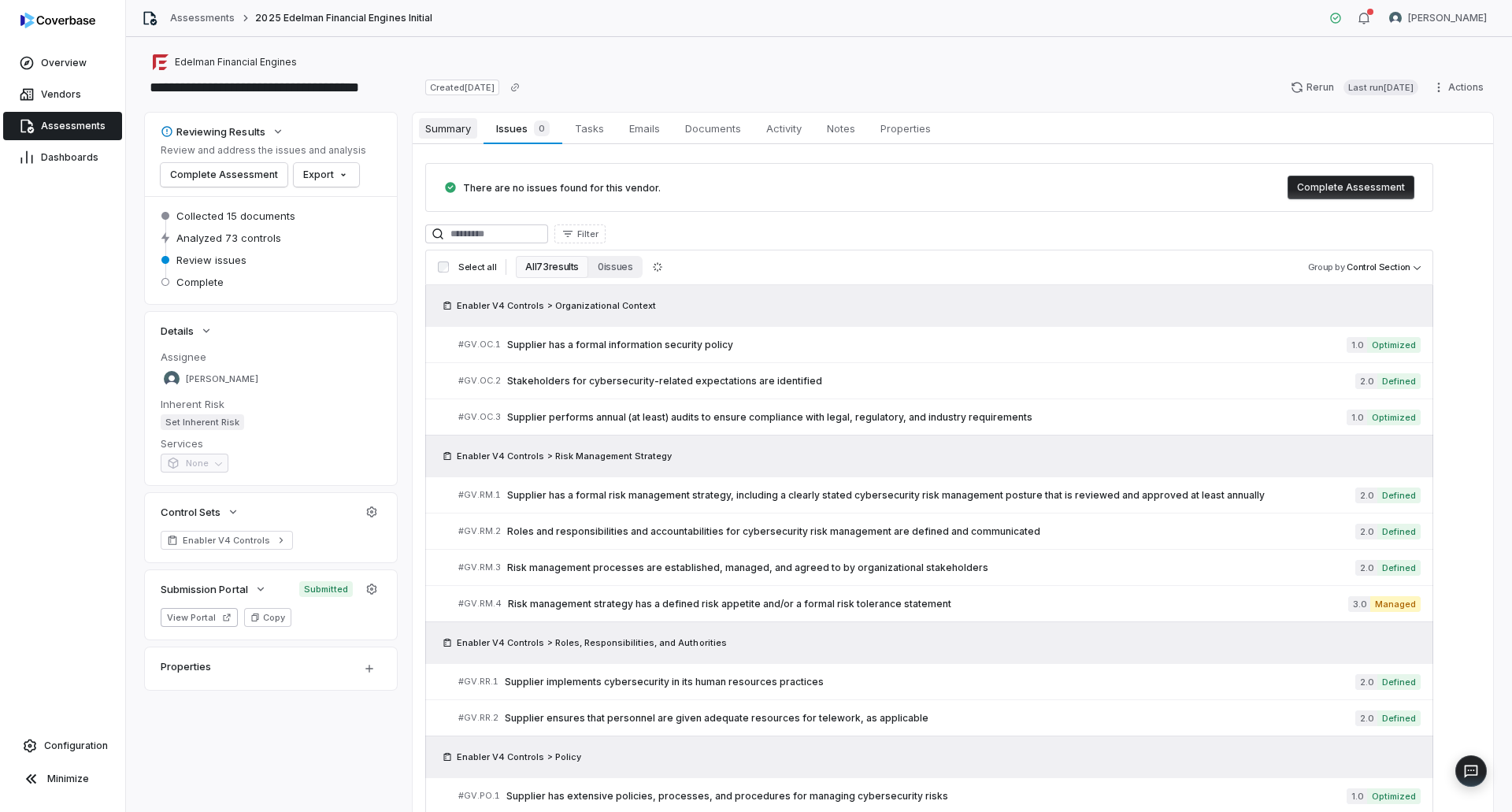
click at [420, 118] on span "Summary" at bounding box center [448, 128] width 58 height 20
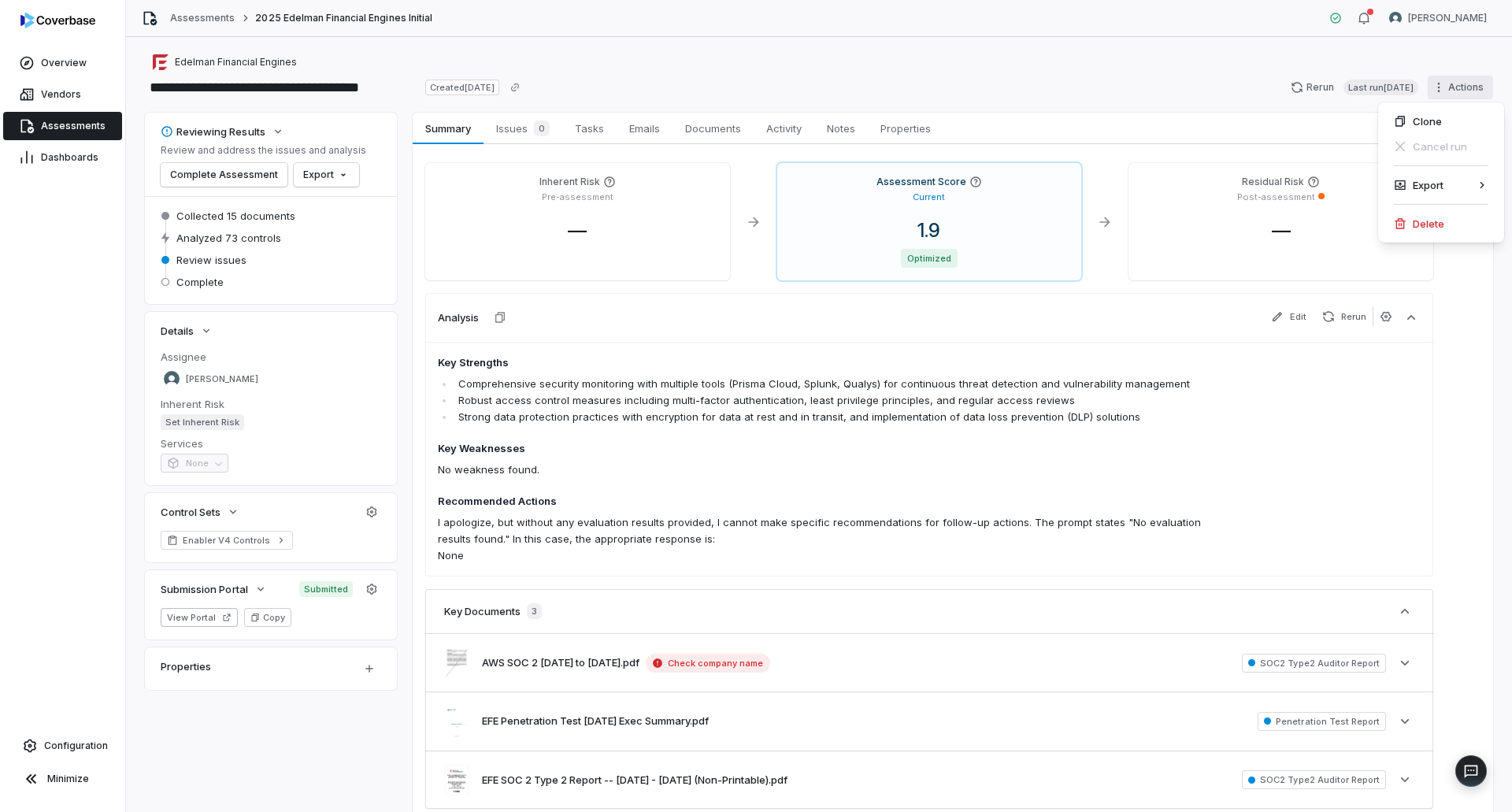
click at [1432, 85] on html "**********" at bounding box center [756, 406] width 1512 height 812
click at [1401, 194] on div "Export" at bounding box center [1440, 184] width 113 height 25
click at [1321, 207] on div "Export as Excel" at bounding box center [1314, 210] width 113 height 25
click at [723, 133] on span "Documents" at bounding box center [713, 128] width 68 height 20
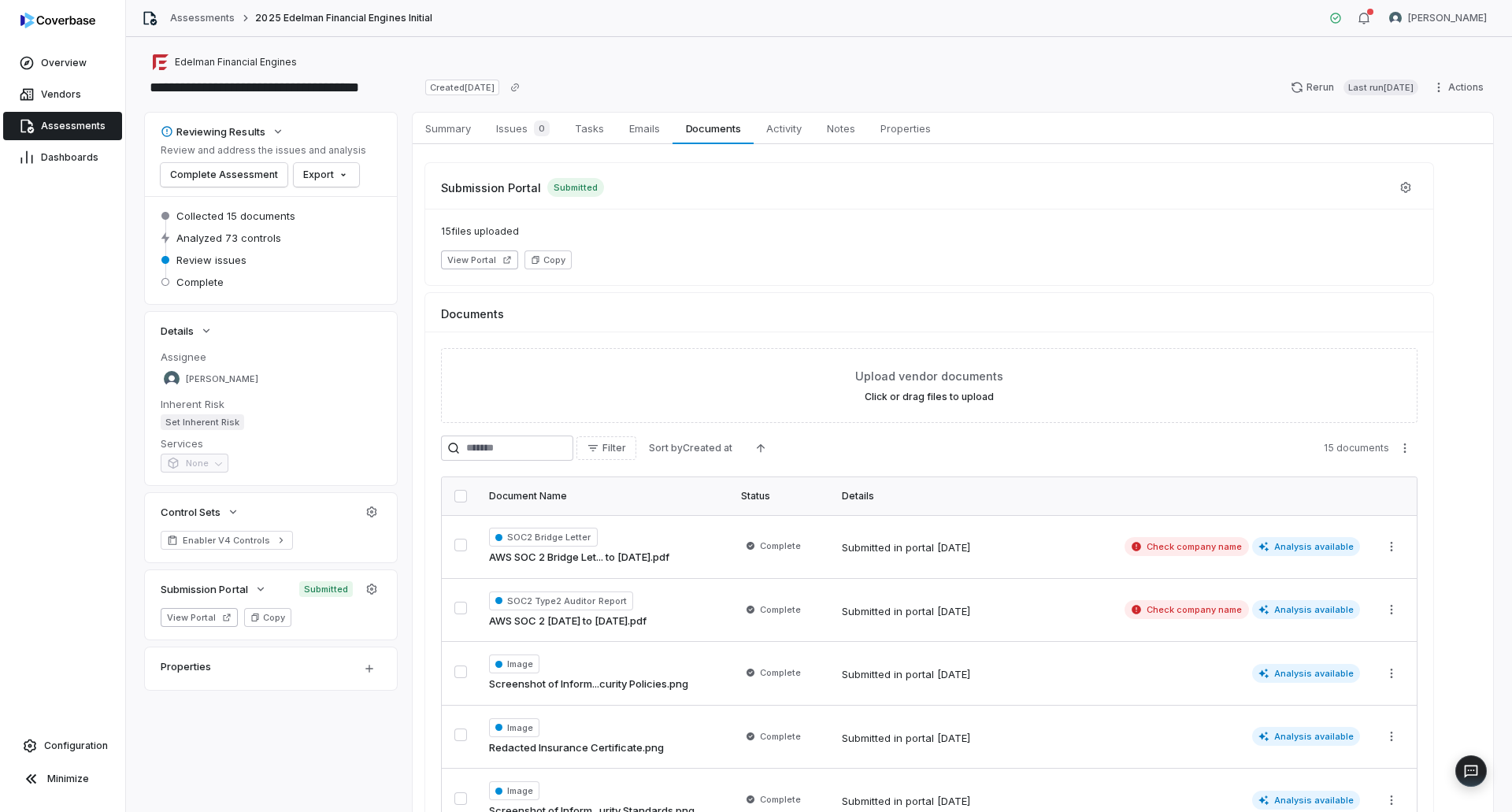
click at [1367, 447] on span "15 documents" at bounding box center [1356, 448] width 65 height 13
click at [1408, 448] on html "**********" at bounding box center [756, 406] width 1512 height 812
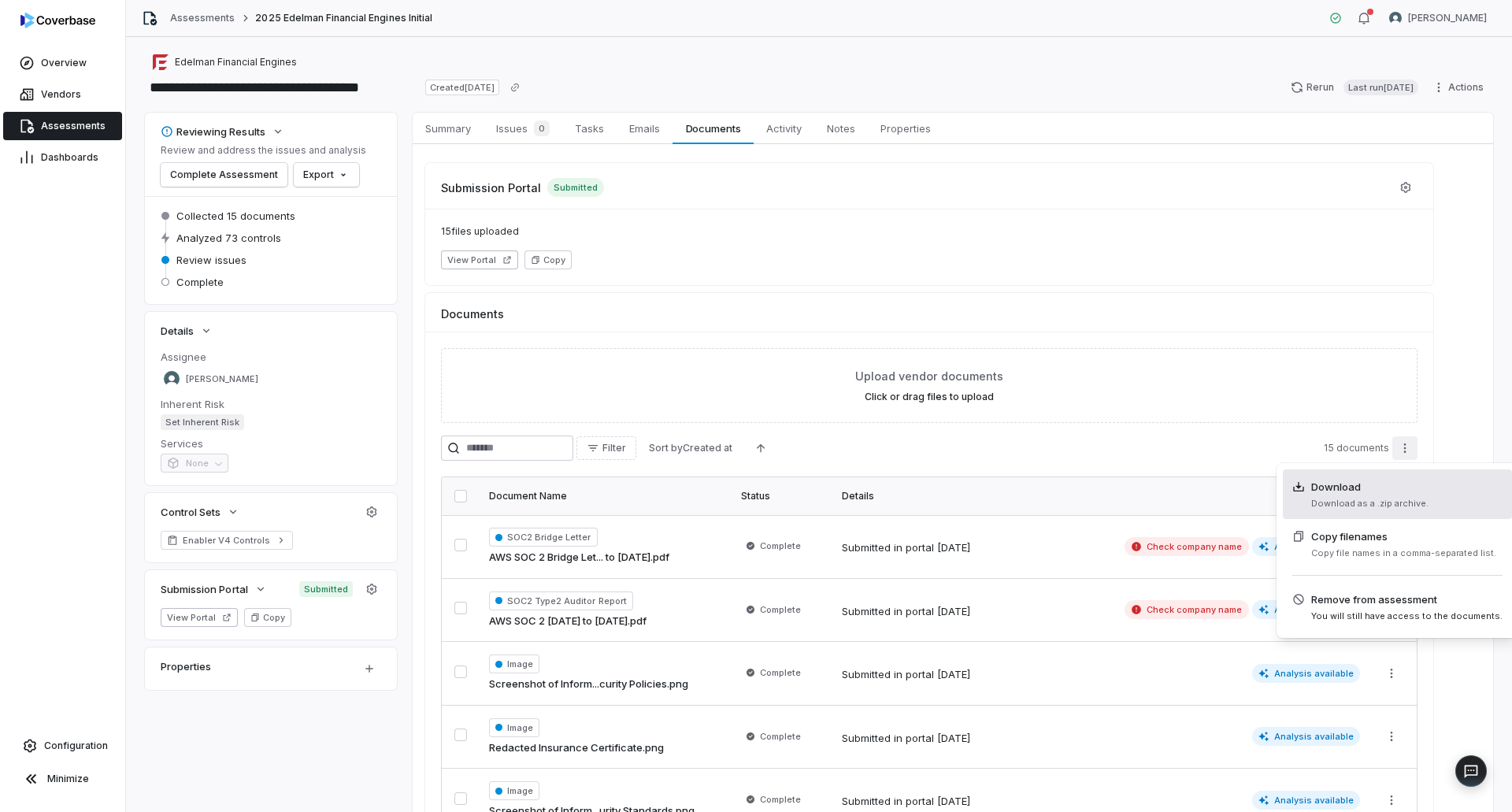
click at [1378, 491] on span "Download" at bounding box center [1370, 486] width 117 height 16
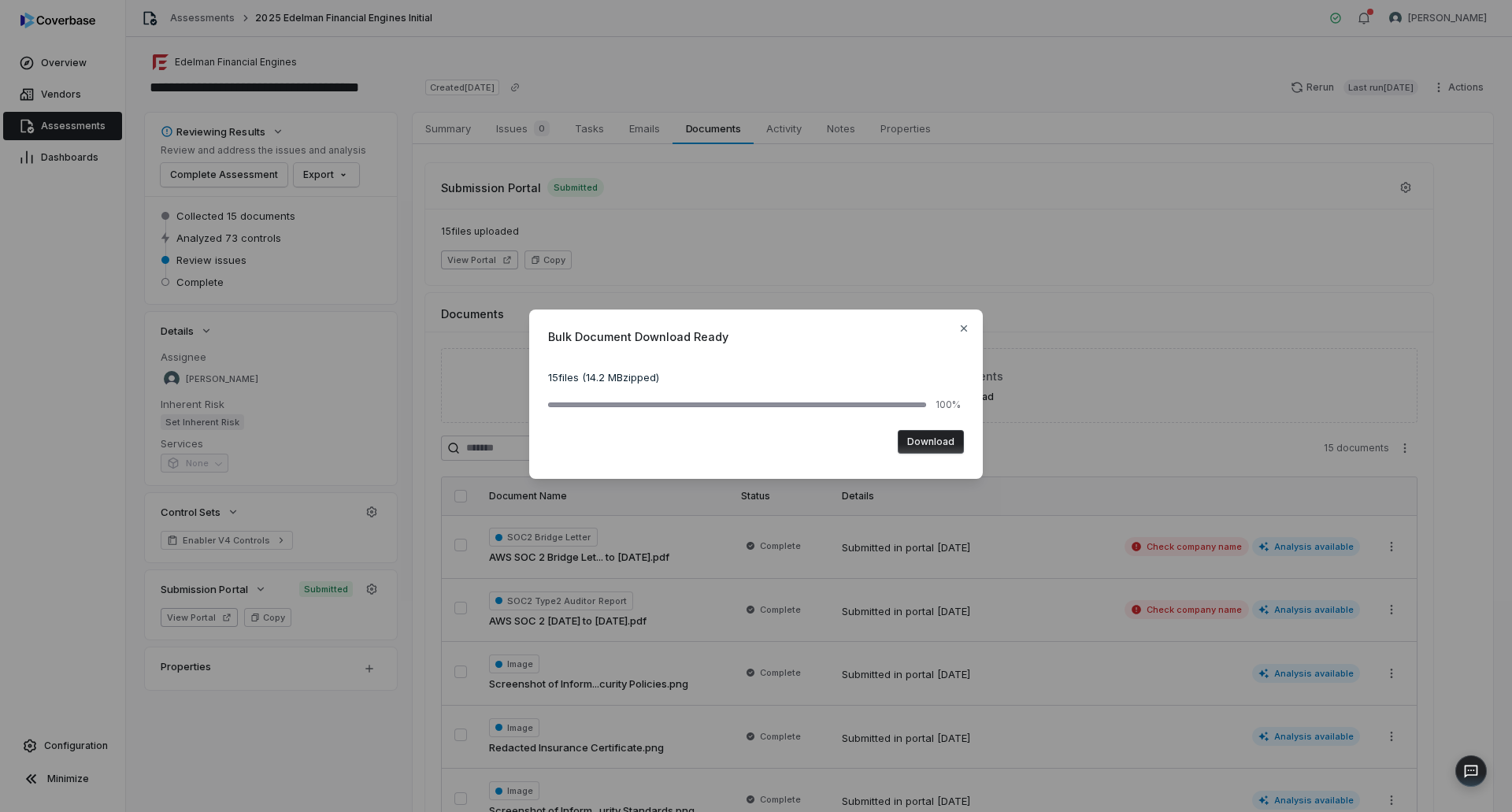
click at [943, 445] on button "Download" at bounding box center [931, 441] width 66 height 23
click at [960, 327] on icon "button" at bounding box center [964, 328] width 13 height 13
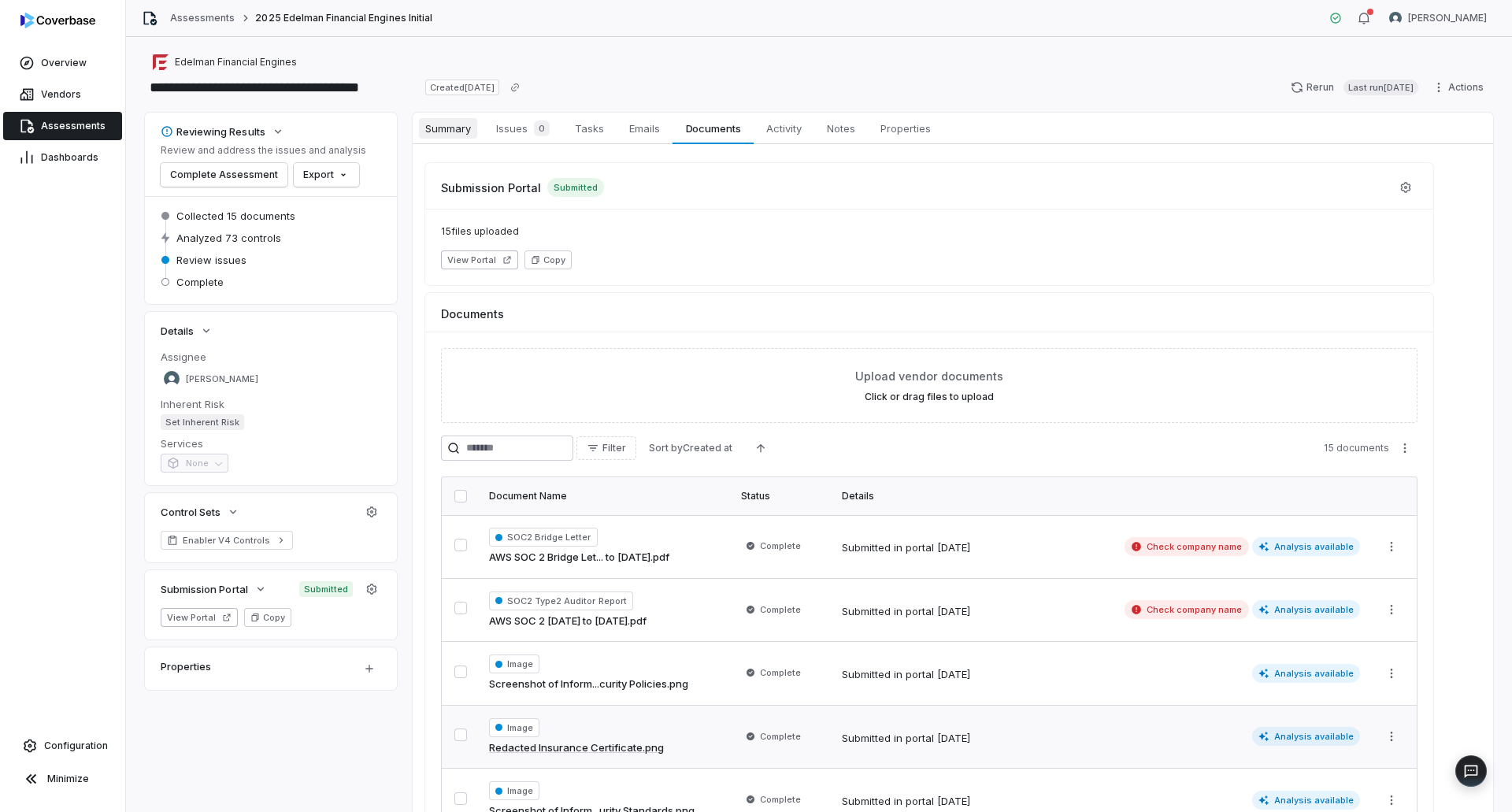
click at [459, 137] on span "Summary" at bounding box center [448, 128] width 58 height 20
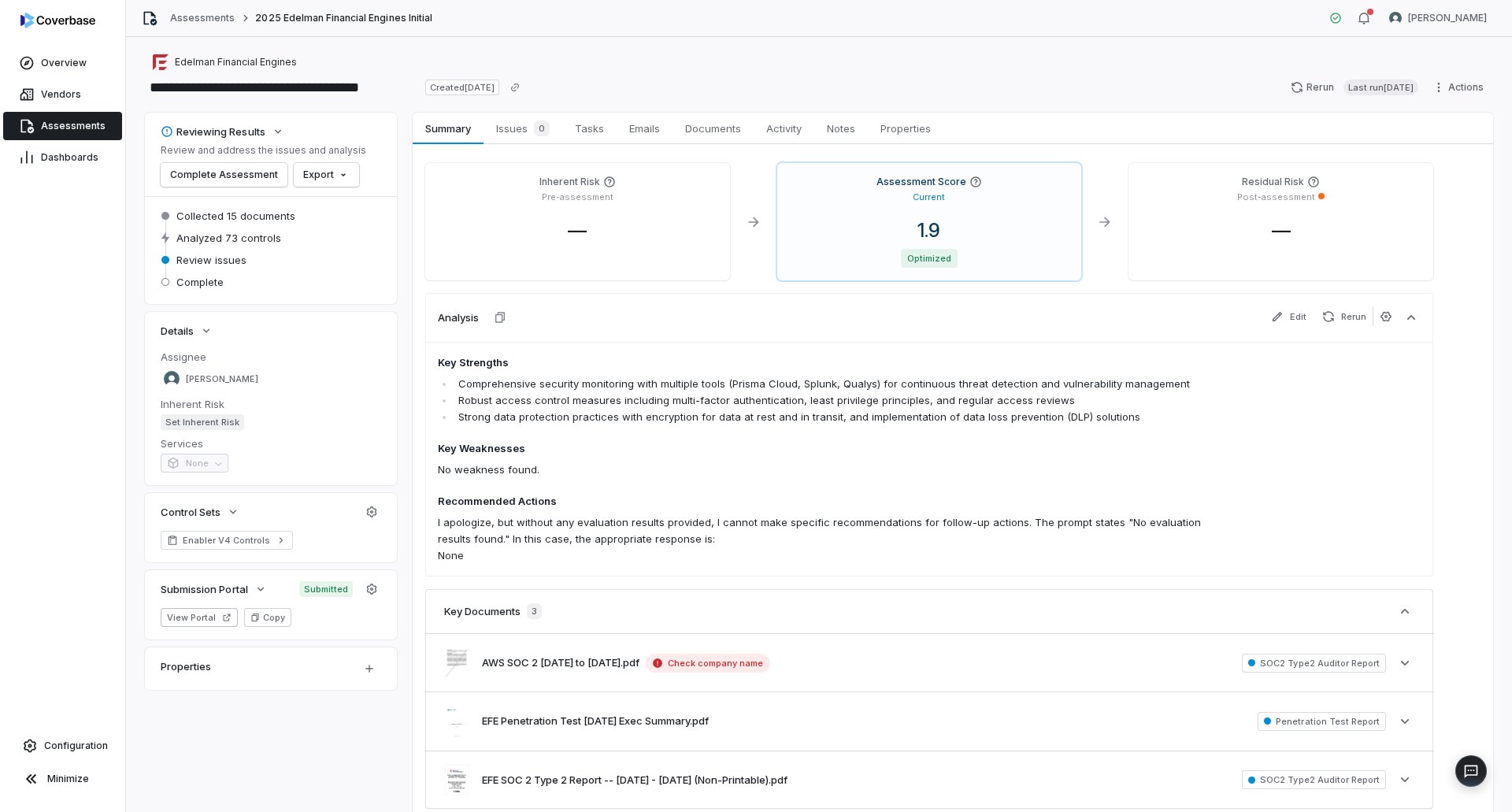
click at [78, 129] on span "Assessments" at bounding box center [73, 126] width 64 height 13
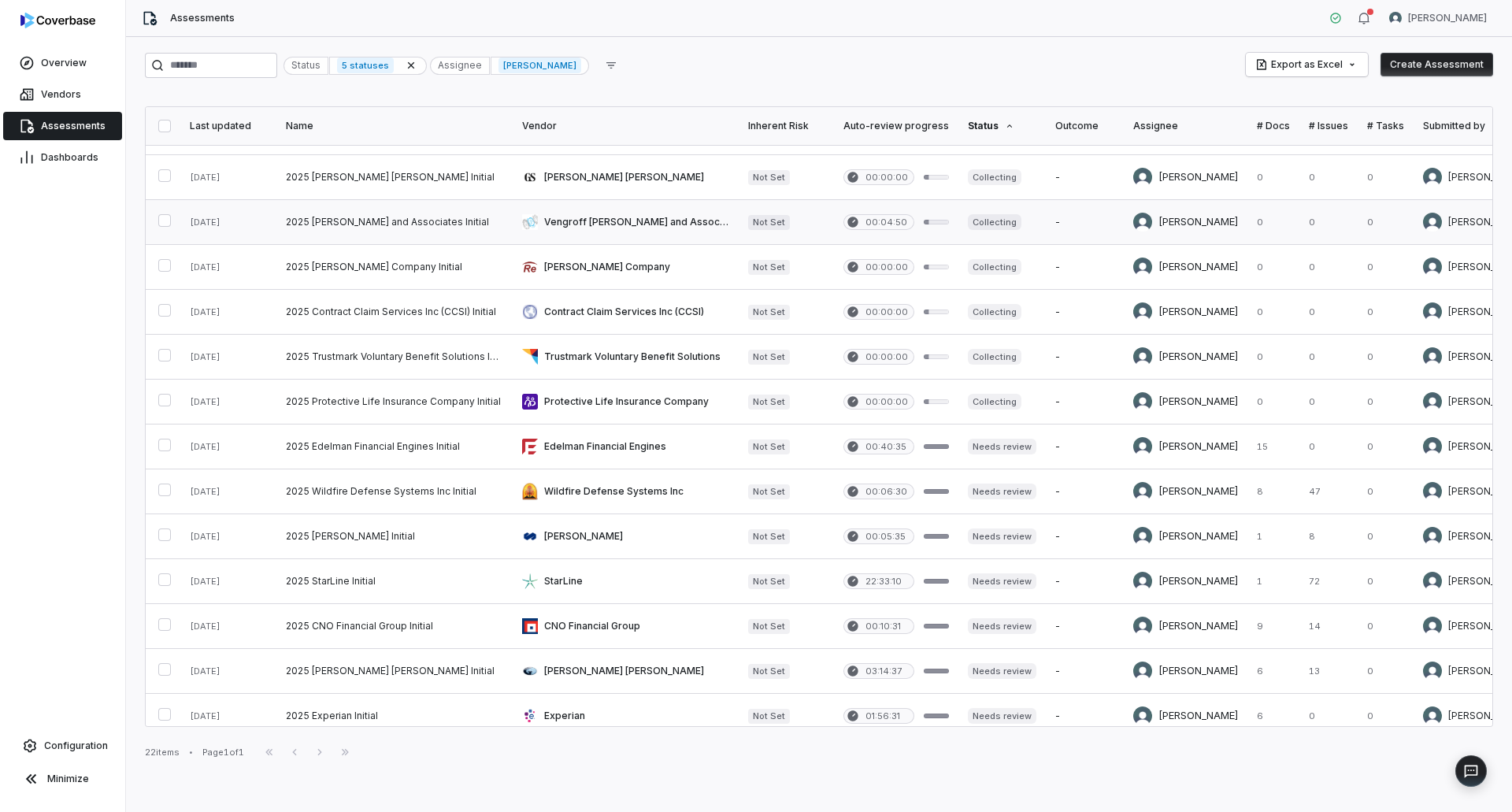
scroll to position [413, 0]
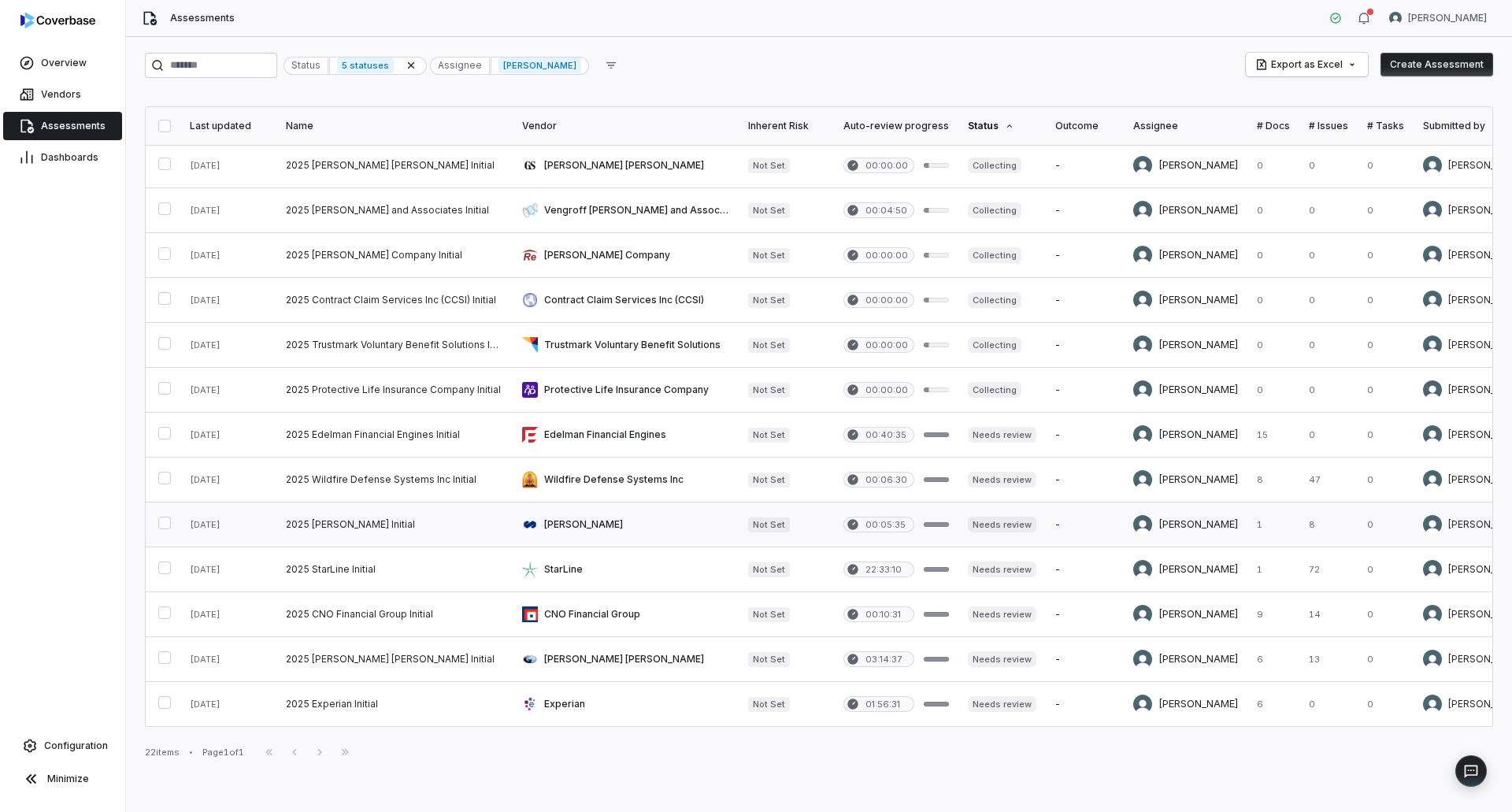
click at [571, 515] on link at bounding box center [625, 524] width 226 height 44
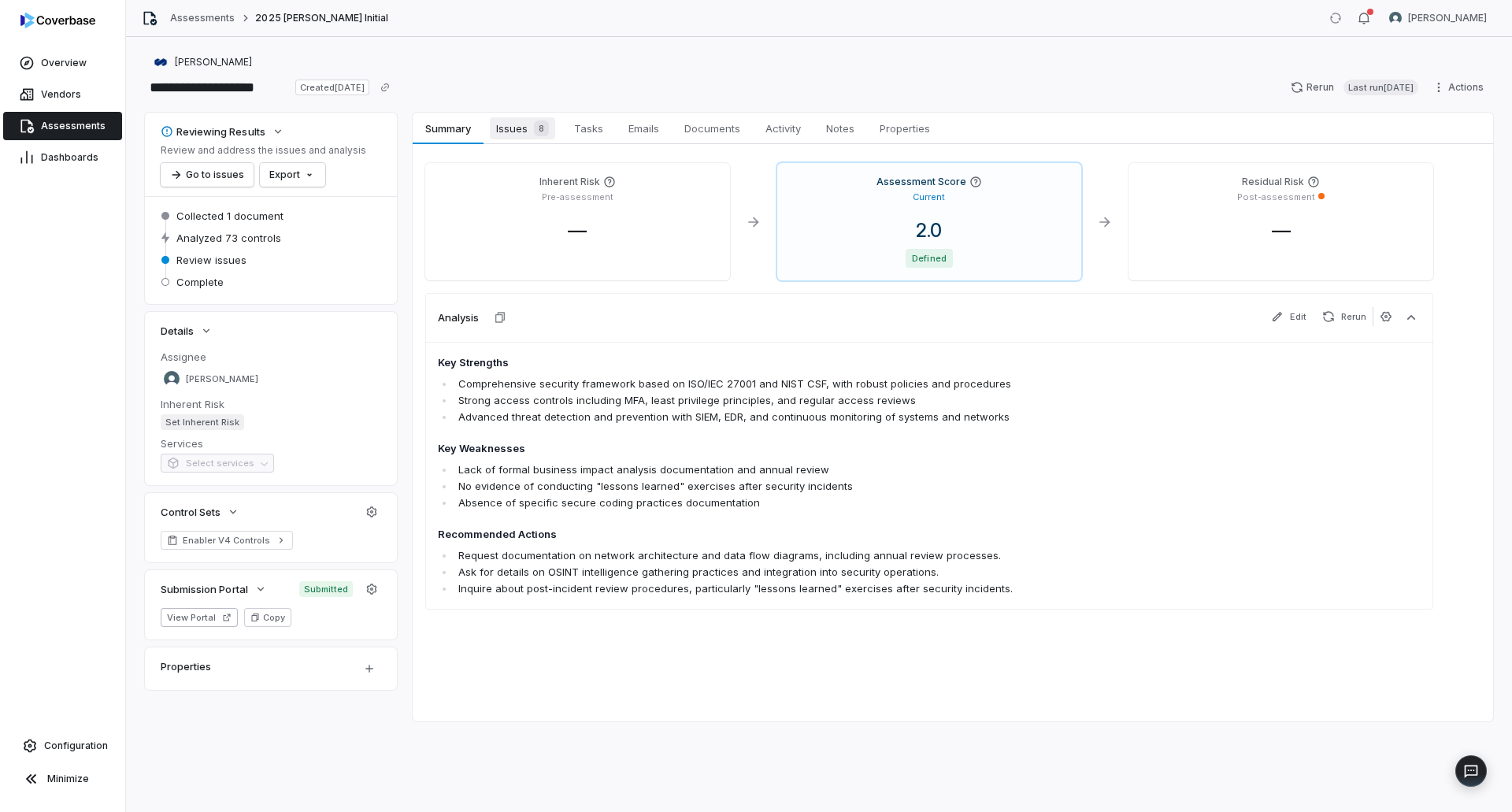
click at [495, 114] on link "Issues 8 Issues 8" at bounding box center [522, 128] width 78 height 31
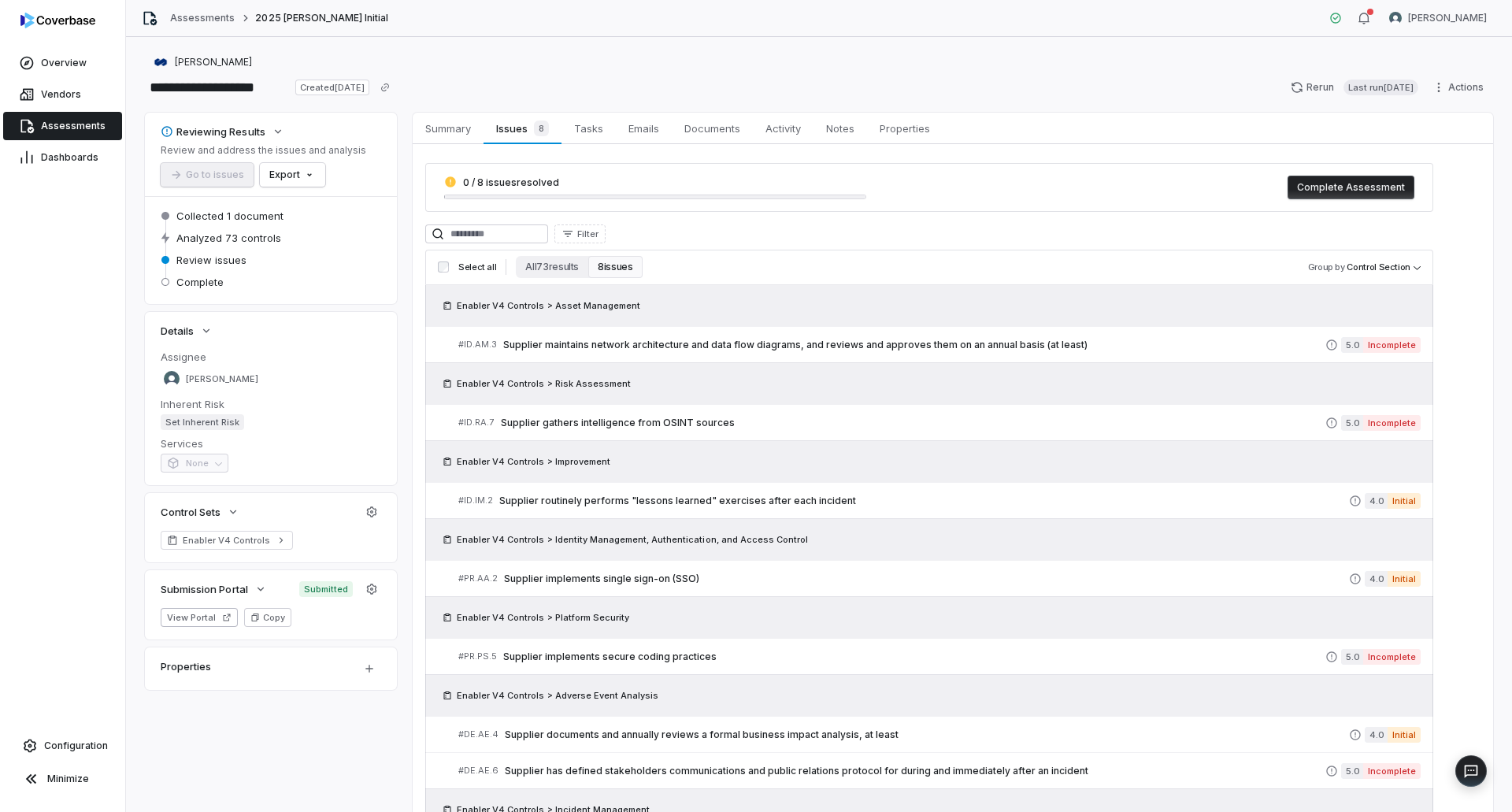
click at [83, 133] on link "Assessments" at bounding box center [63, 125] width 119 height 28
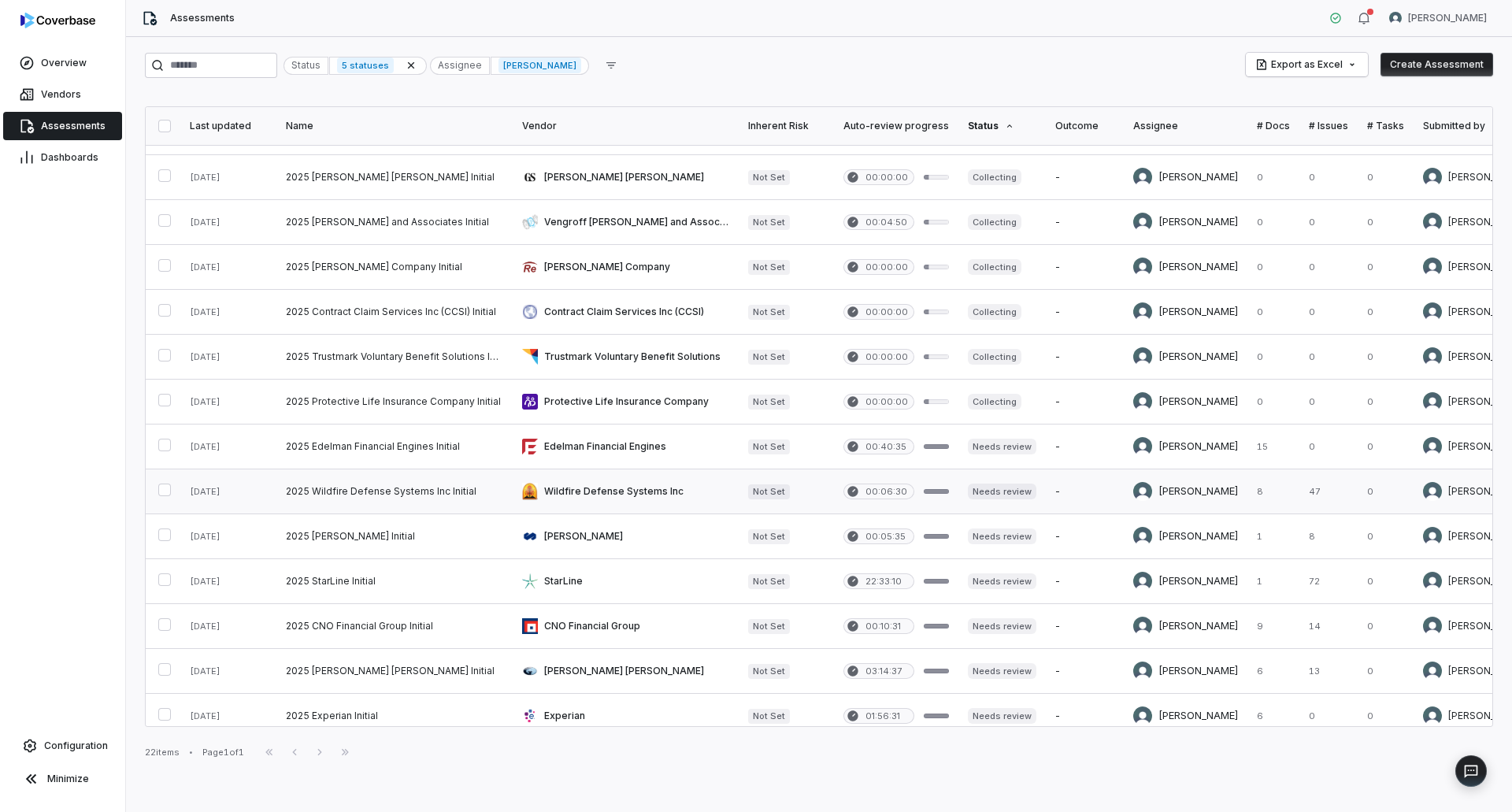
scroll to position [413, 0]
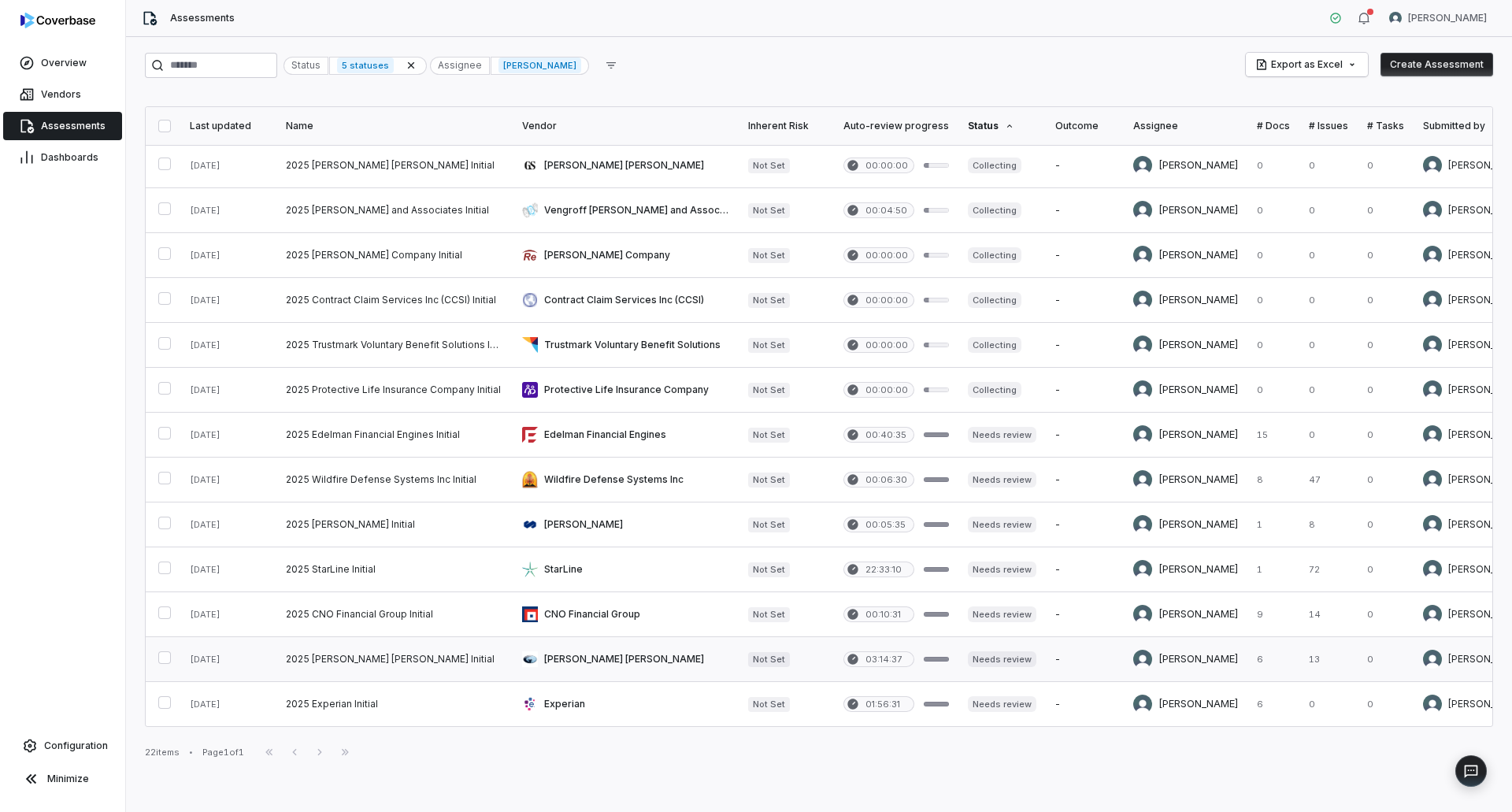
click at [566, 661] on link at bounding box center [625, 658] width 226 height 44
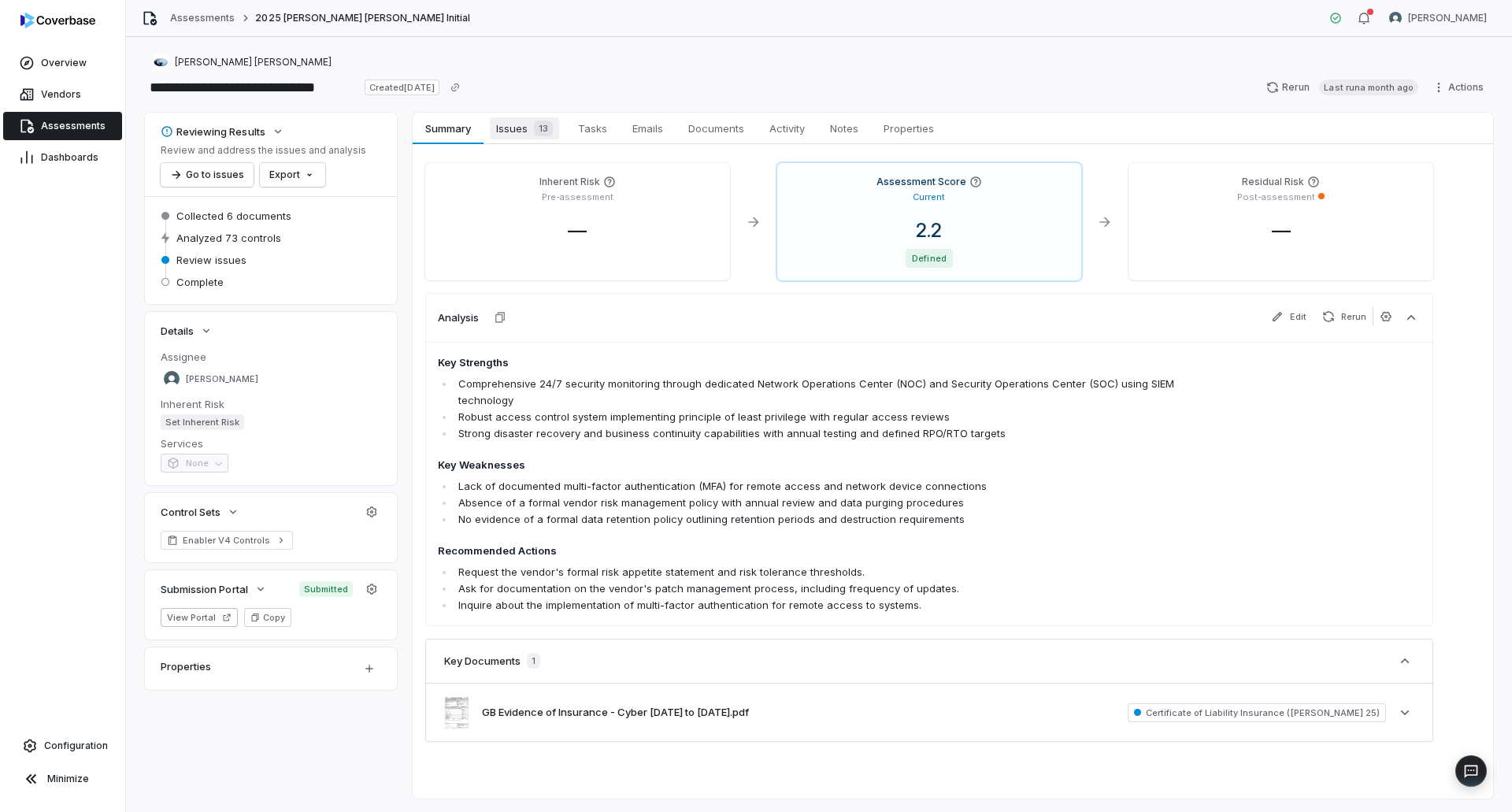
click at [525, 127] on span "Issues 13" at bounding box center [524, 128] width 69 height 22
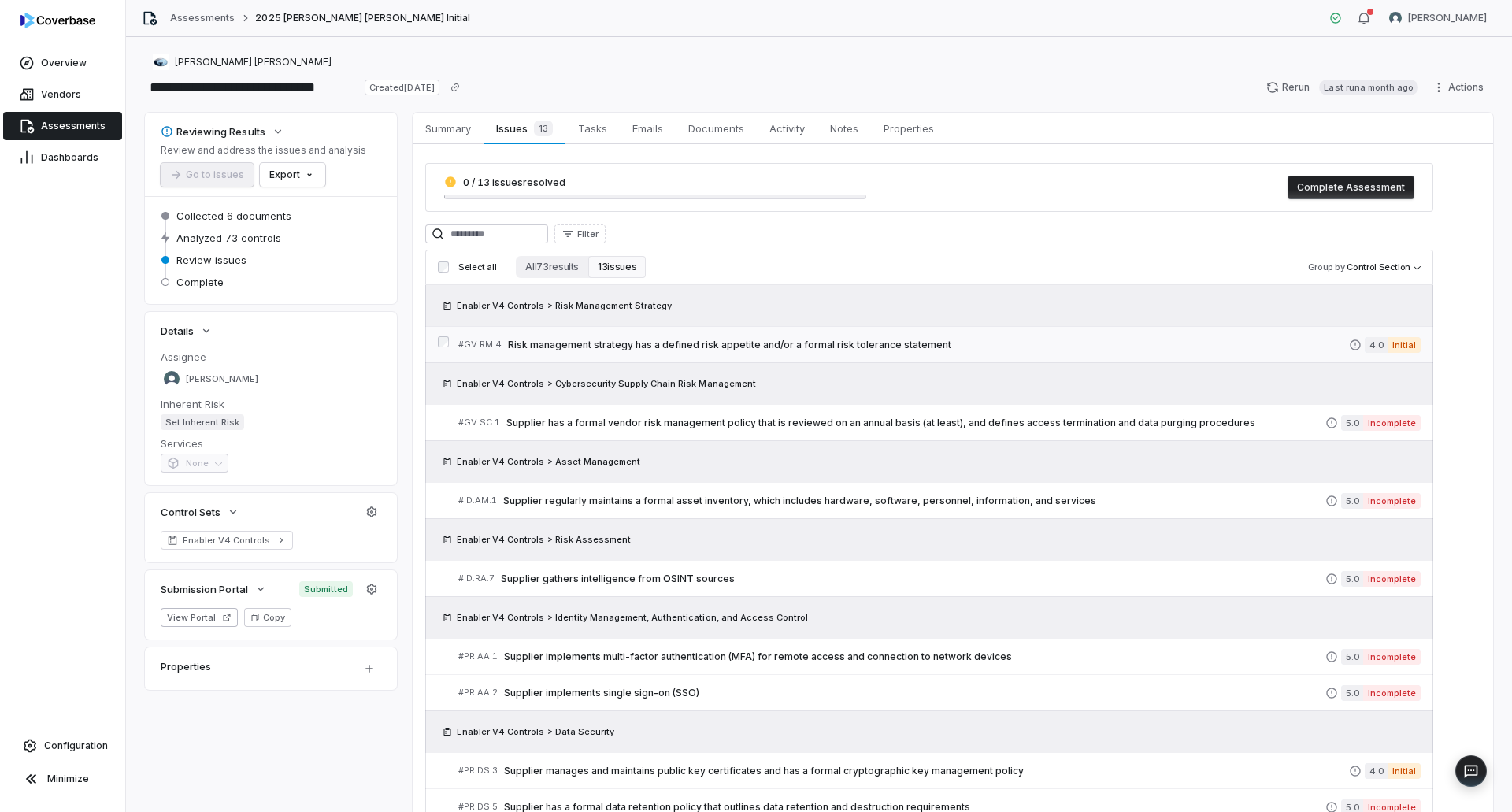
click at [1288, 336] on link "# GV.RM.4 Risk management strategy has a defined risk appetite and/or a formal …" at bounding box center [939, 344] width 963 height 35
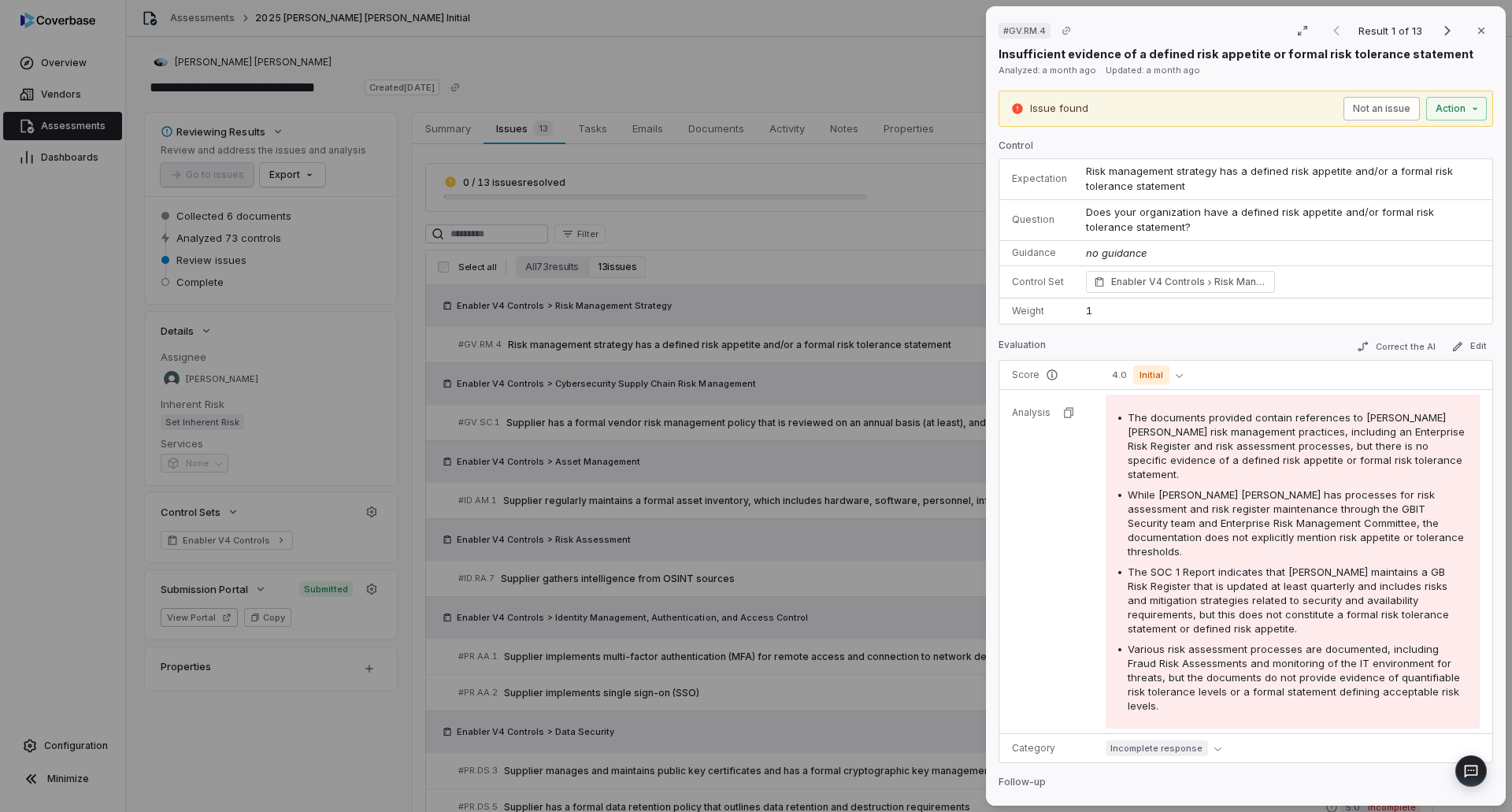
click at [1348, 110] on button "Not an issue" at bounding box center [1381, 108] width 76 height 23
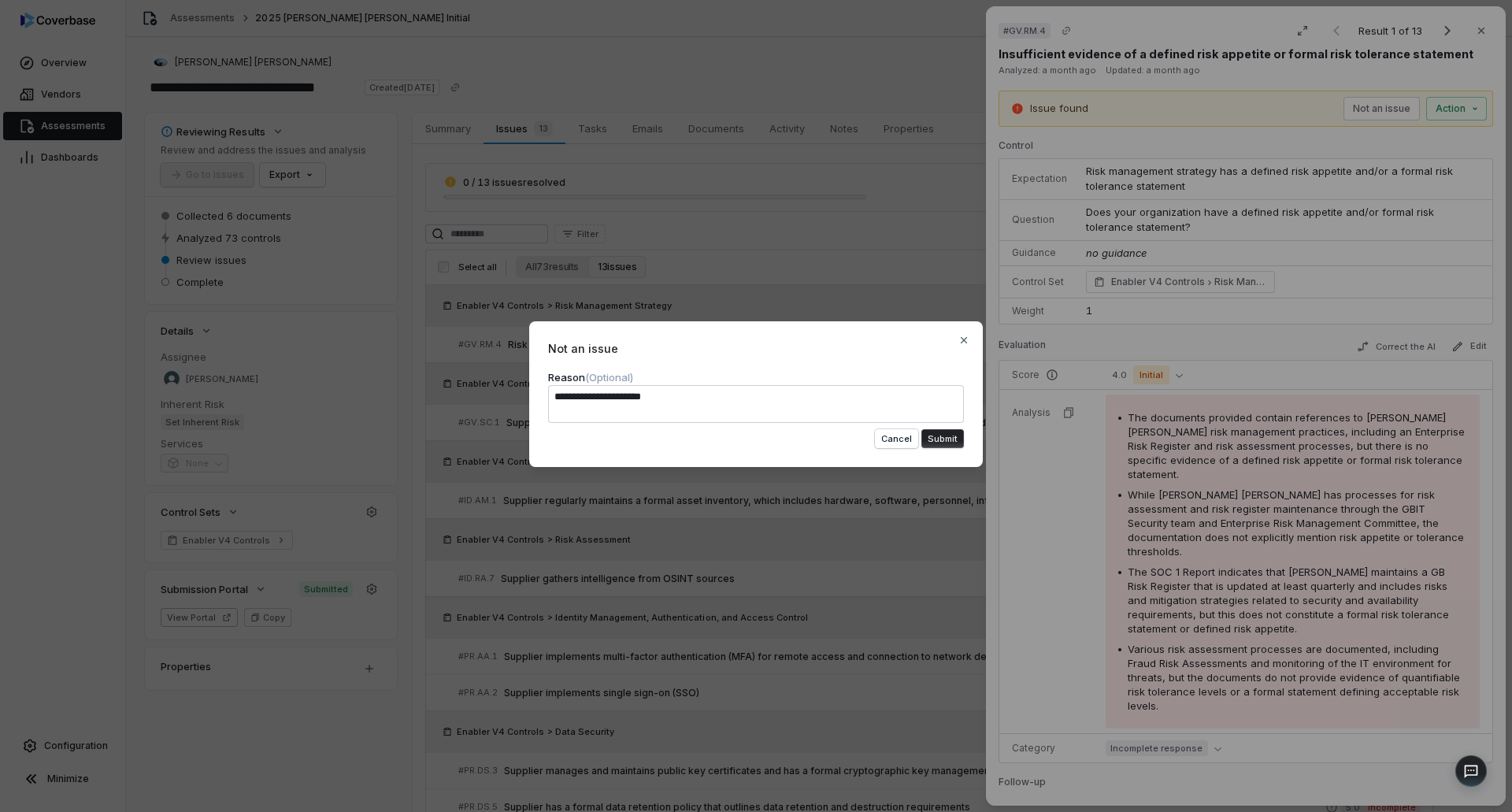
click at [931, 436] on button "Submit" at bounding box center [943, 439] width 43 height 19
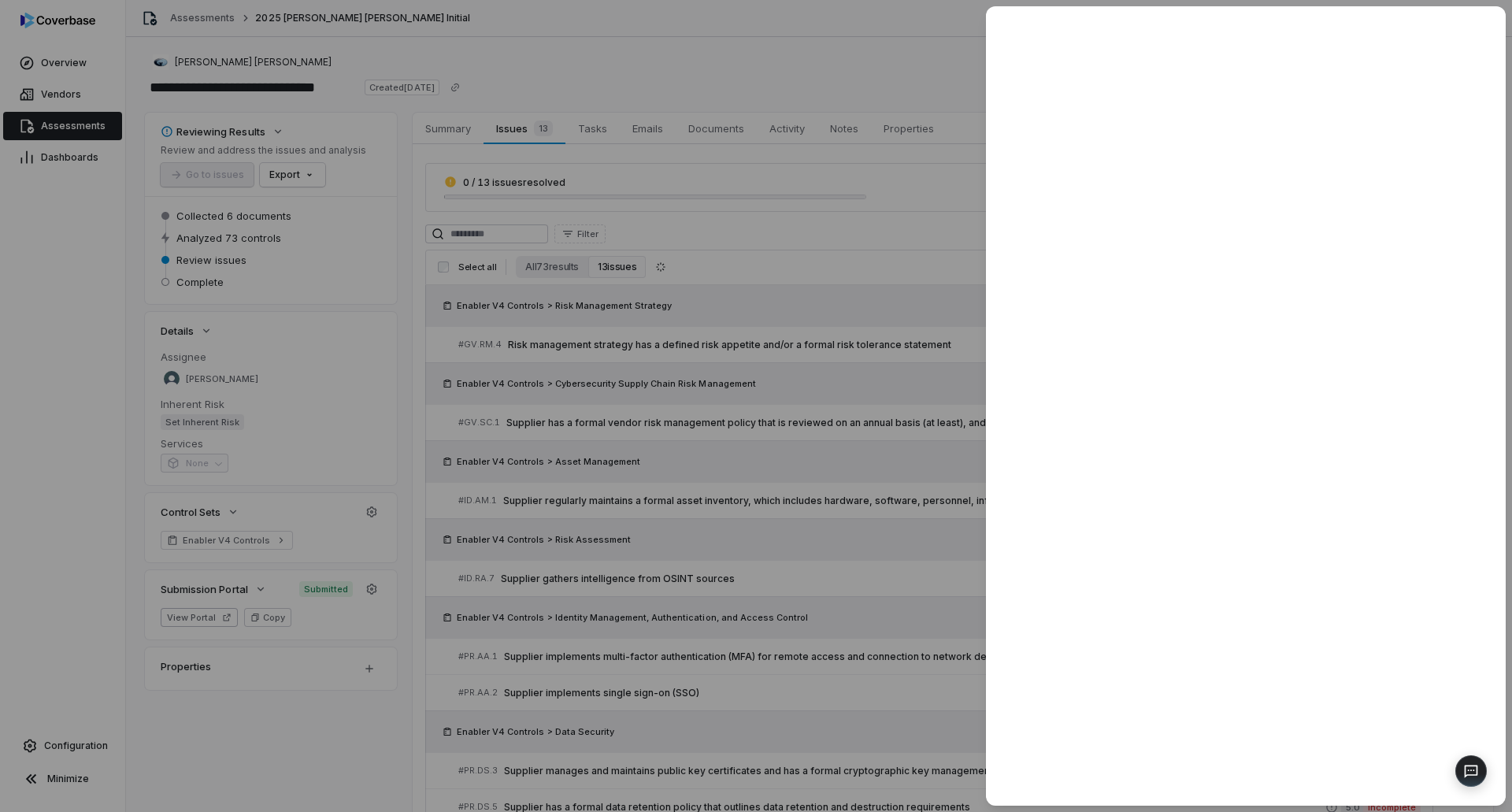
click at [676, 412] on div at bounding box center [756, 406] width 1512 height 812
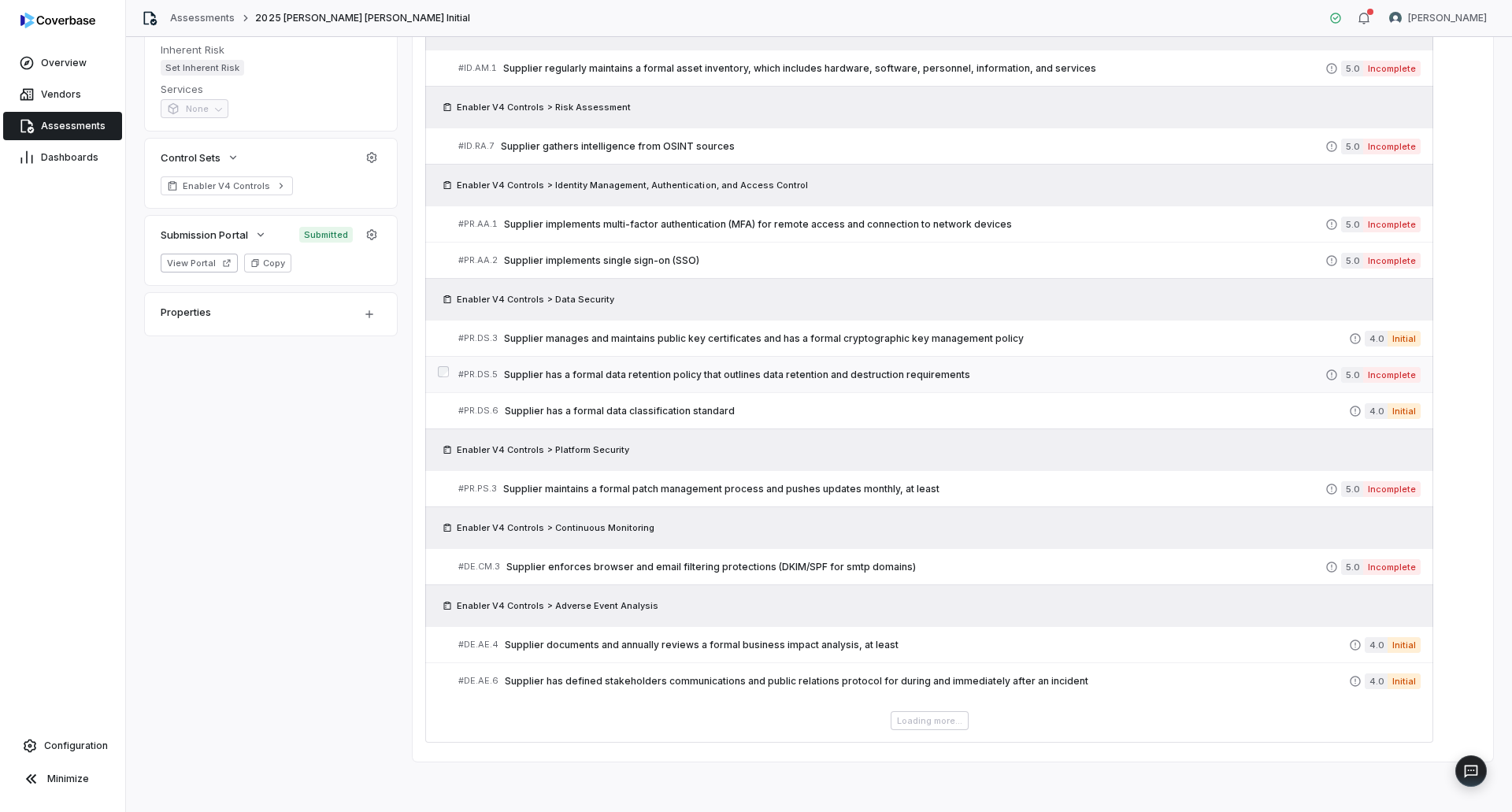
scroll to position [310, 0]
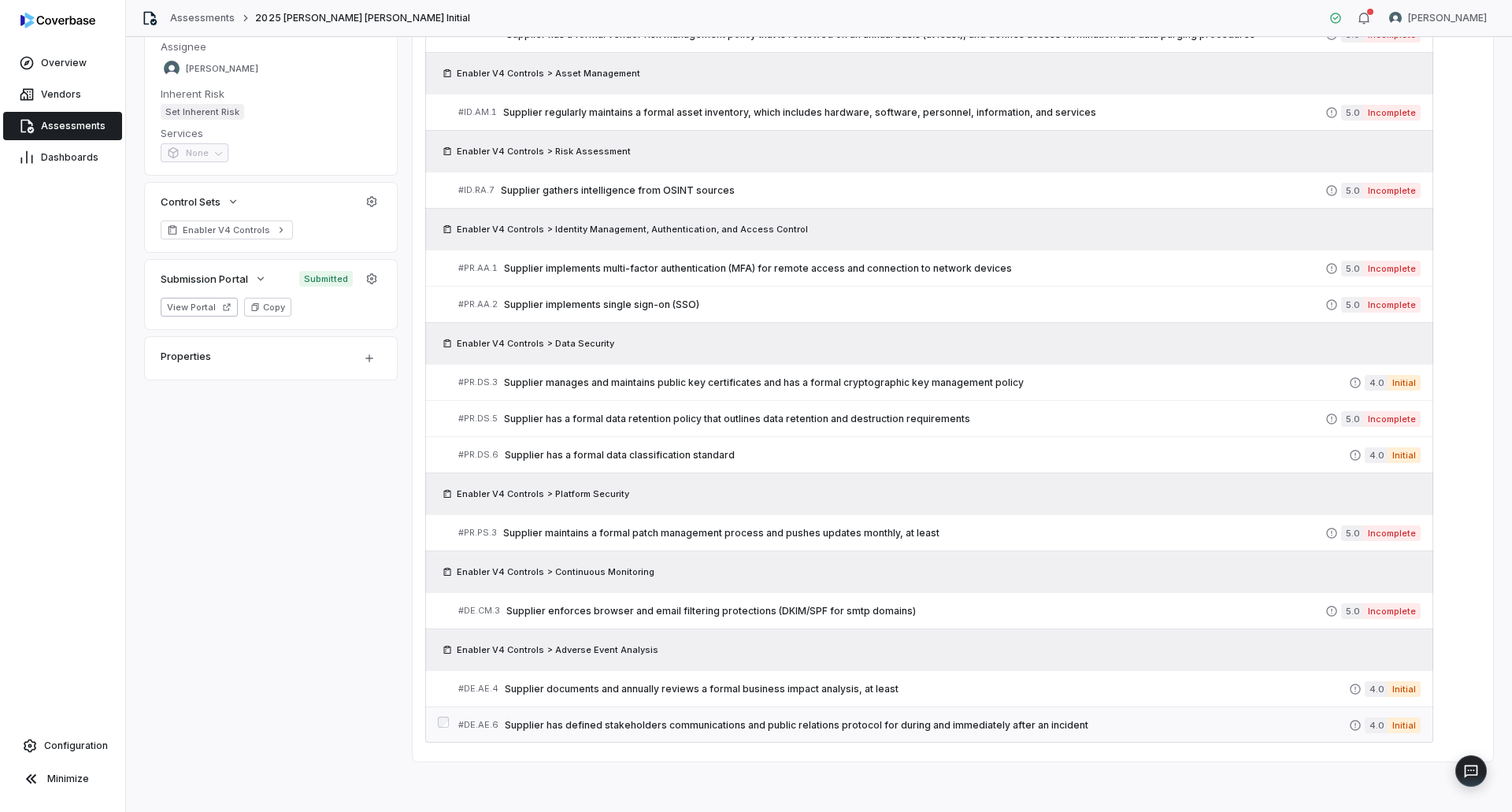
click at [795, 727] on span "Supplier has defined stakeholders communications and public relations protocol …" at bounding box center [927, 725] width 844 height 13
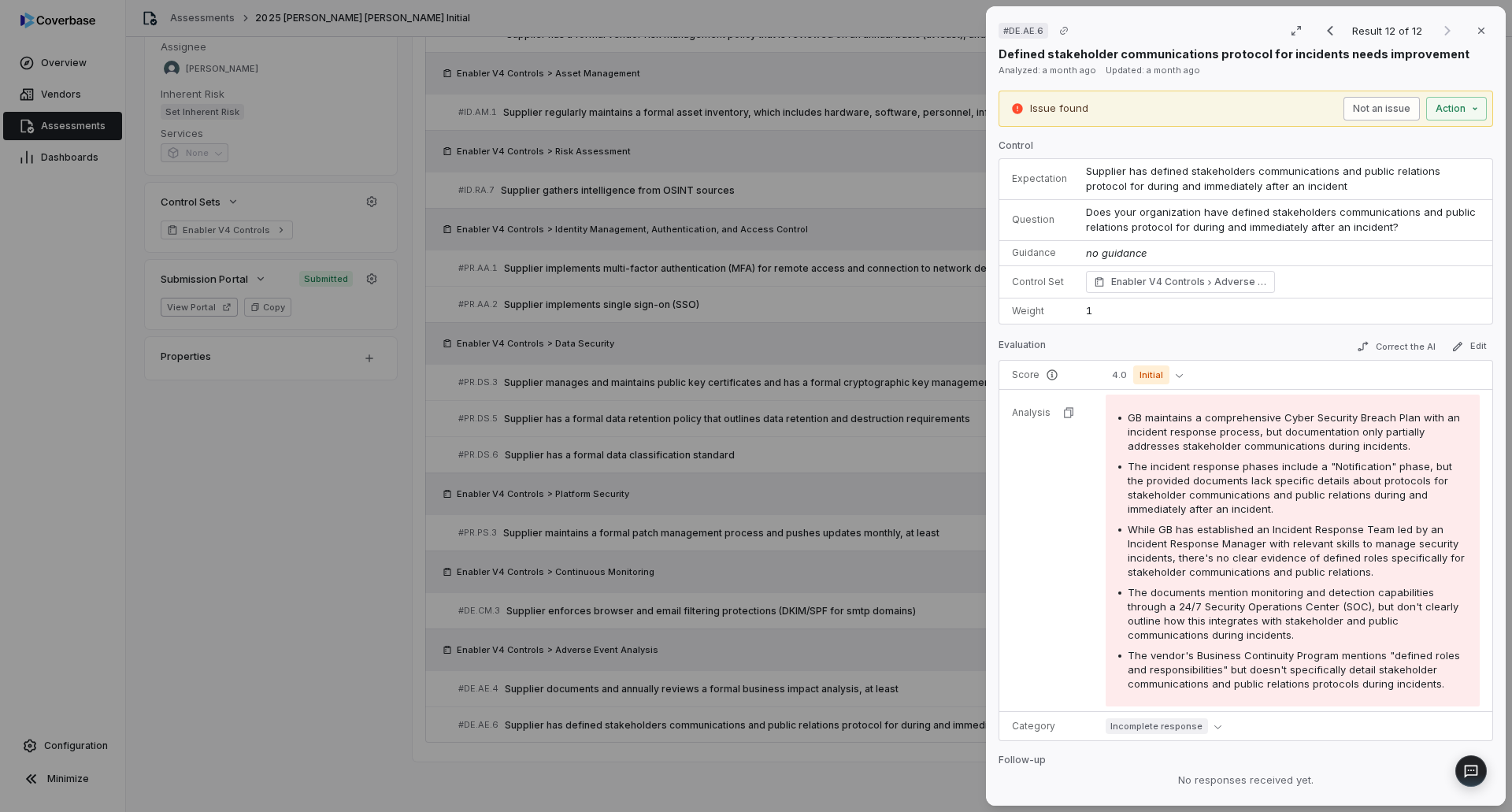
click at [1355, 104] on button "Not an issue" at bounding box center [1381, 108] width 76 height 23
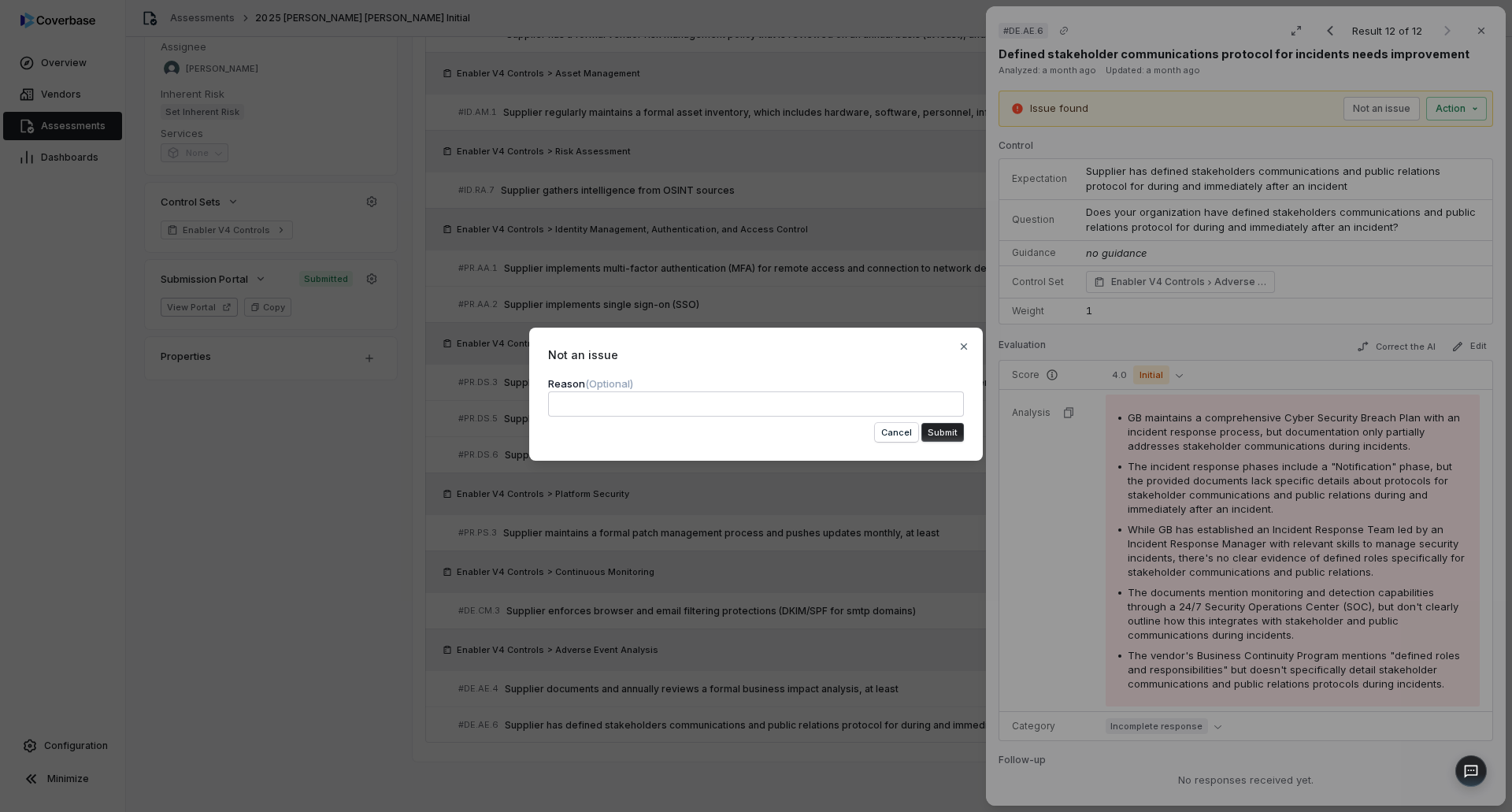
click at [696, 398] on textarea at bounding box center [756, 404] width 416 height 25
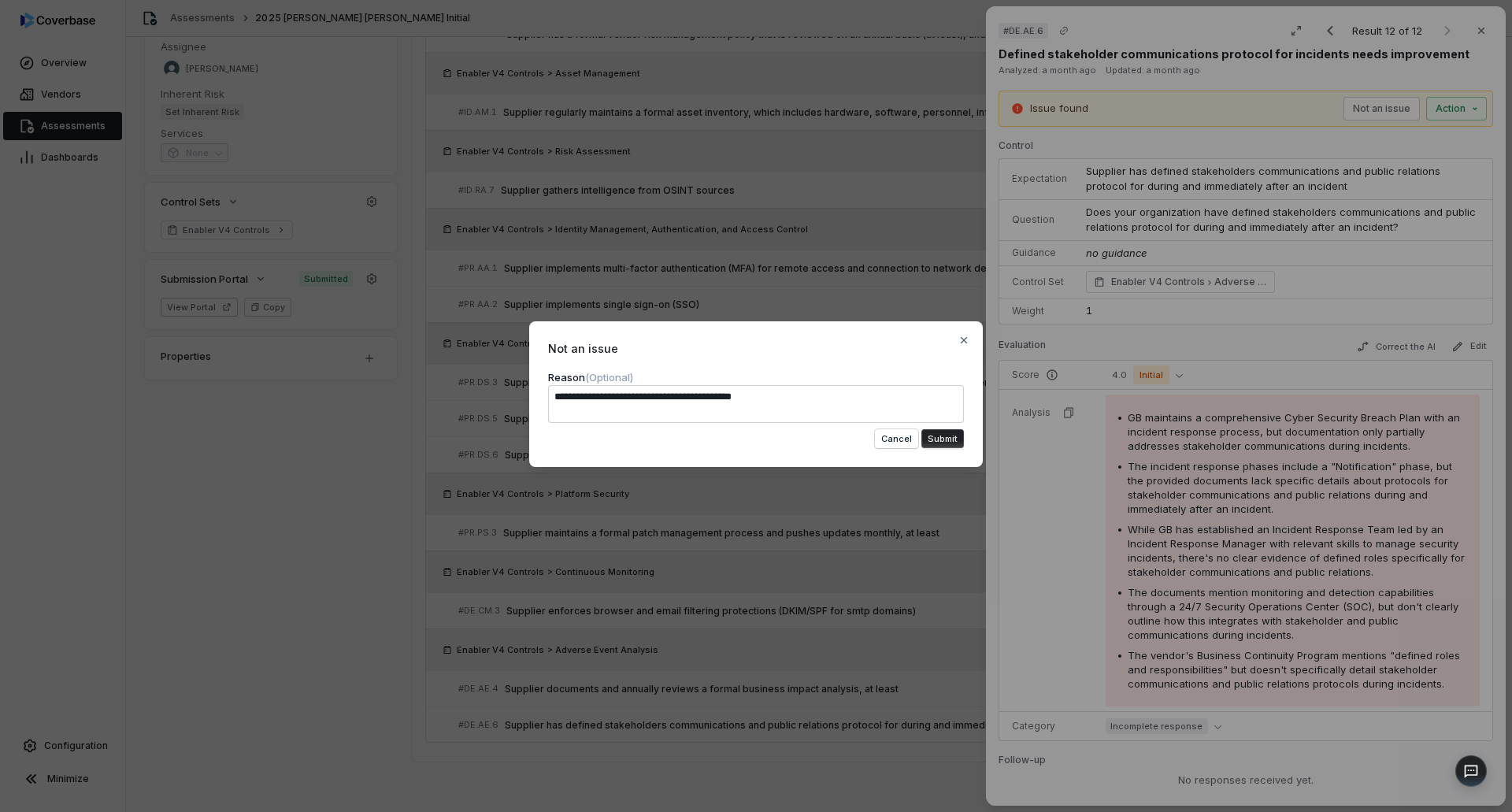
click at [931, 435] on button "Submit" at bounding box center [943, 439] width 43 height 19
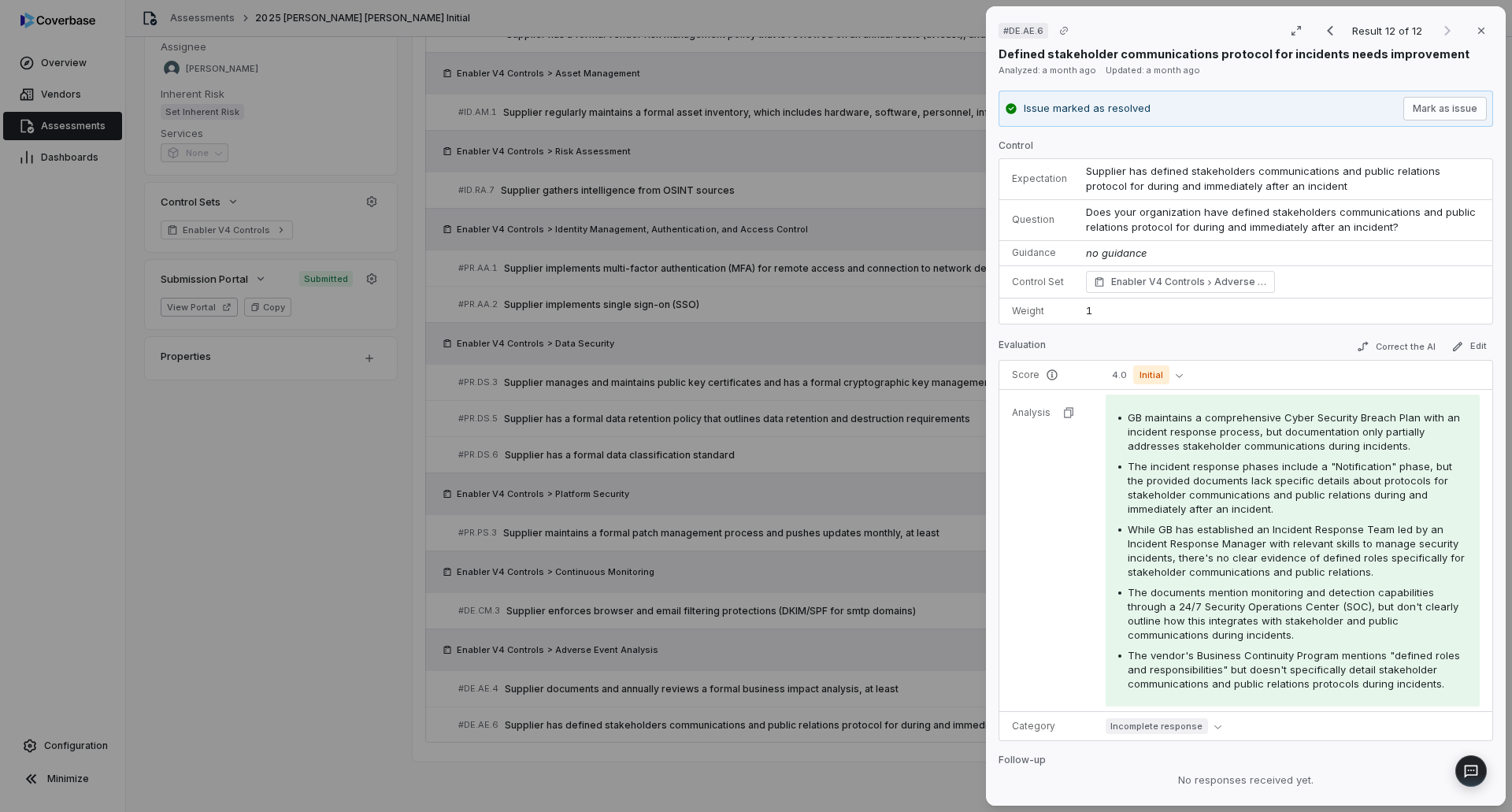
click at [846, 762] on div "# DE.AE.6 Result 12 of 12 Close Defined stakeholder communications protocol for…" at bounding box center [756, 406] width 1512 height 812
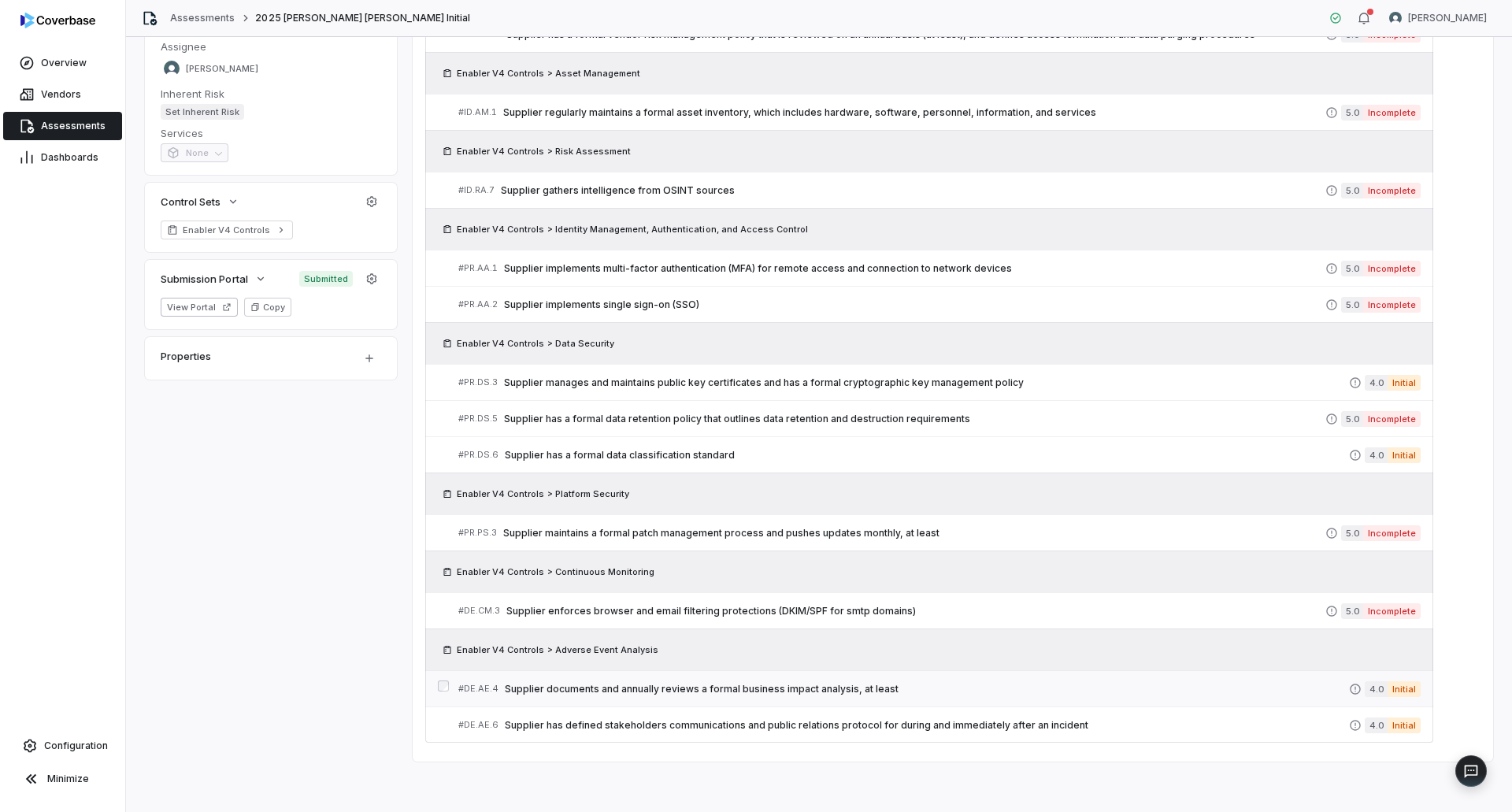
click at [770, 692] on span "Supplier documents and annually reviews a formal business impact analysis, at l…" at bounding box center [927, 689] width 844 height 13
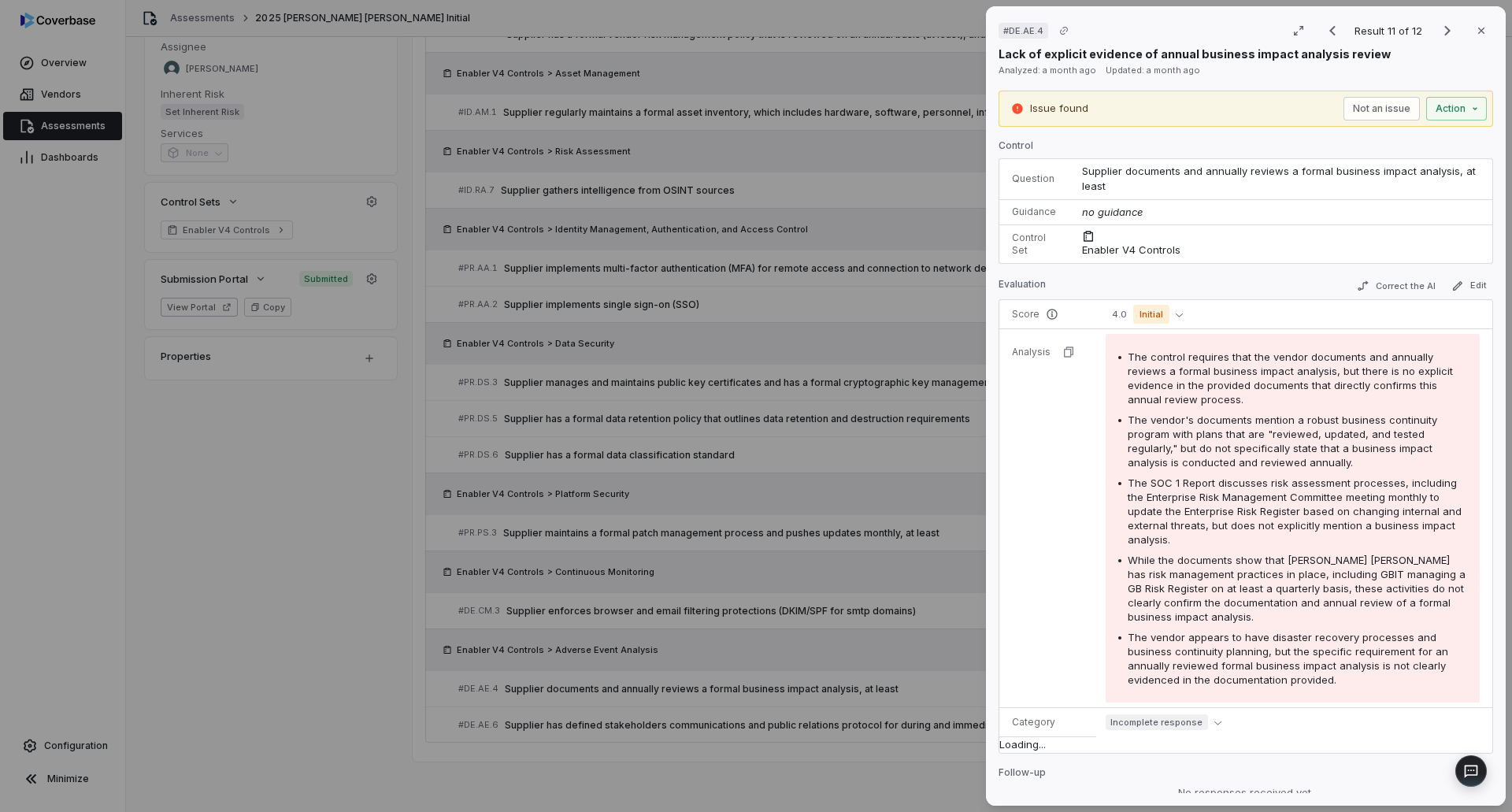
scroll to position [274, 0]
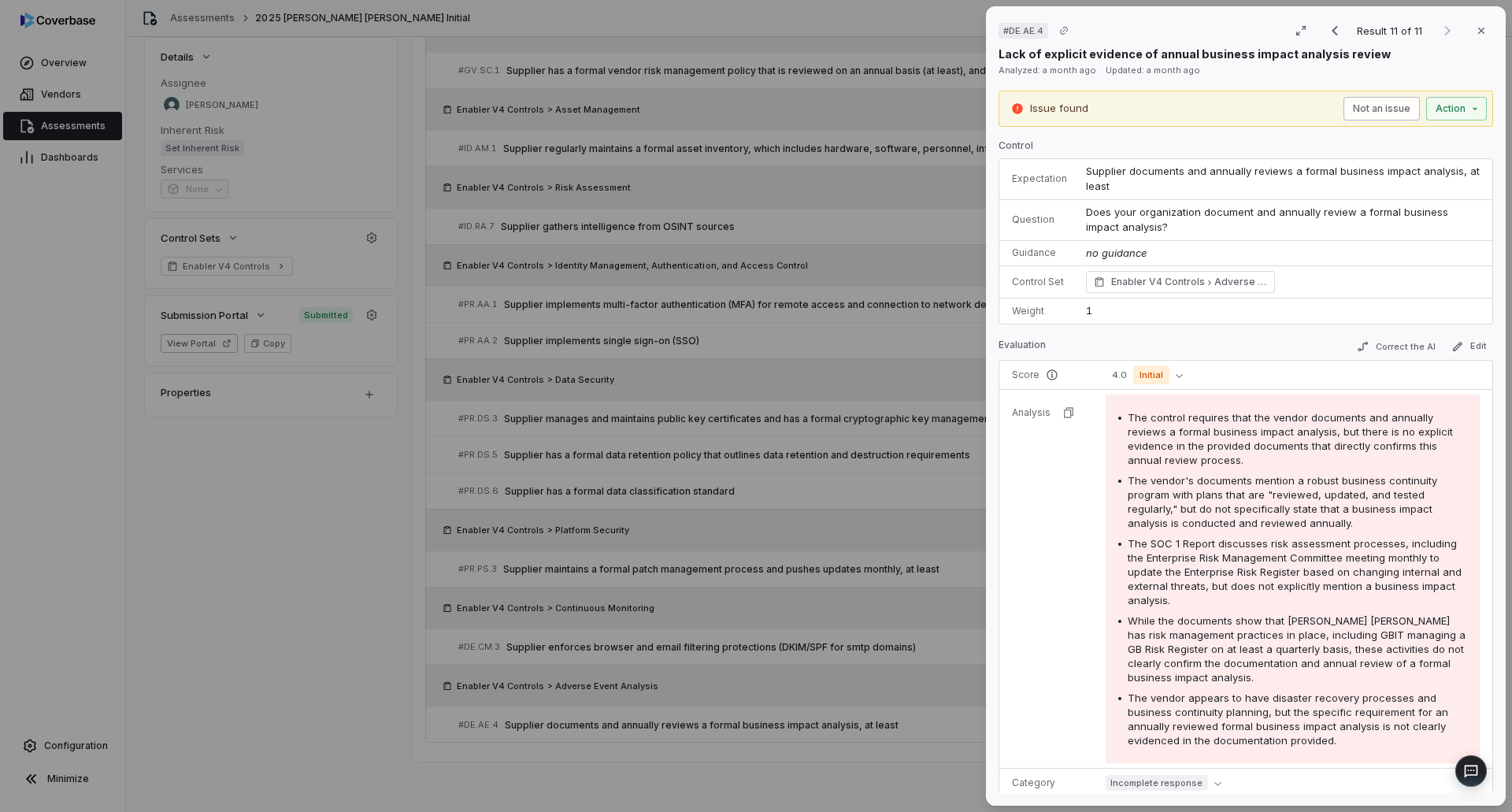
click at [1374, 100] on button "Not an issue" at bounding box center [1381, 108] width 76 height 23
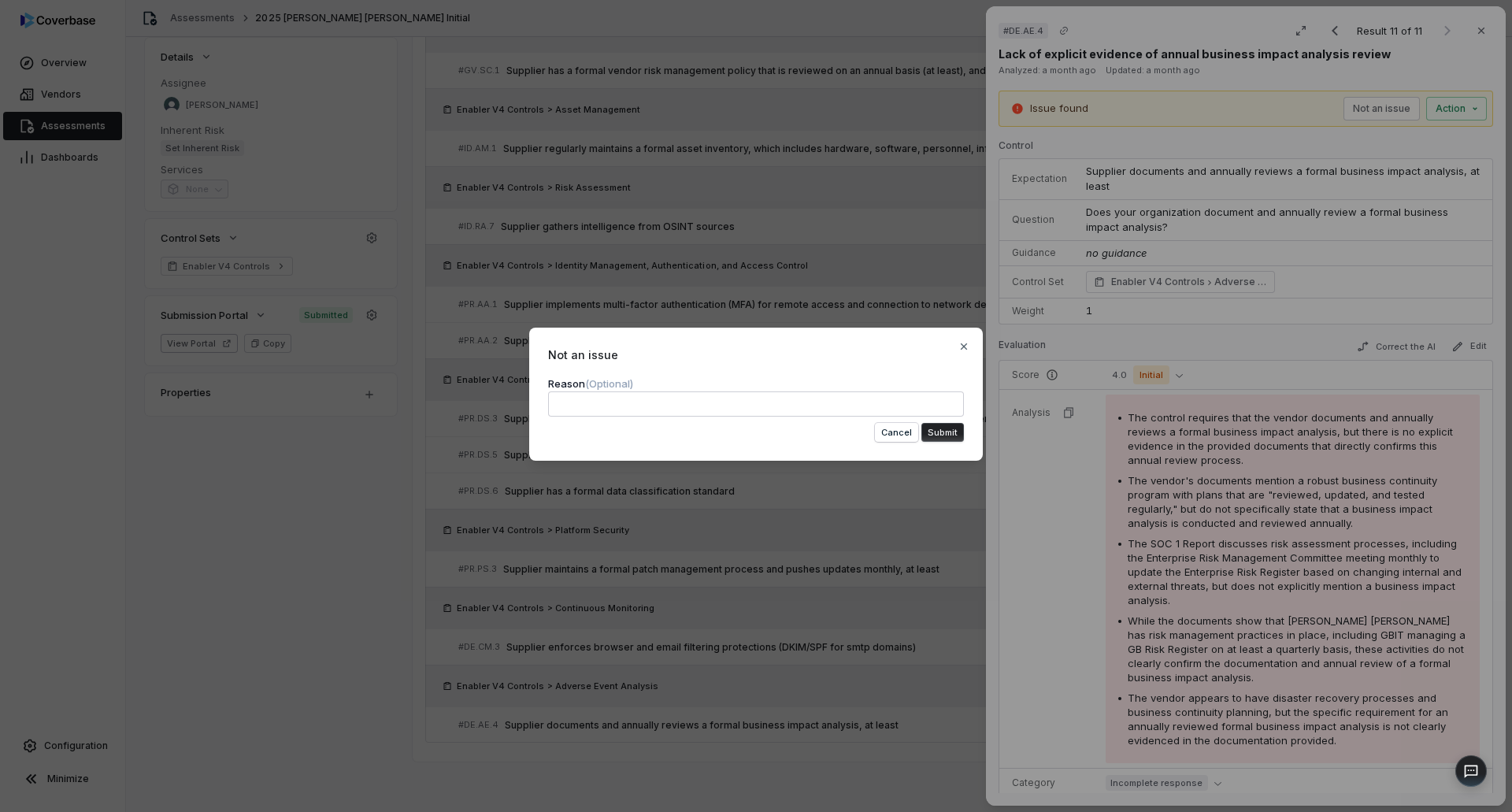
click at [788, 398] on textarea at bounding box center [756, 404] width 416 height 25
click at [930, 432] on button "Submit" at bounding box center [943, 433] width 43 height 19
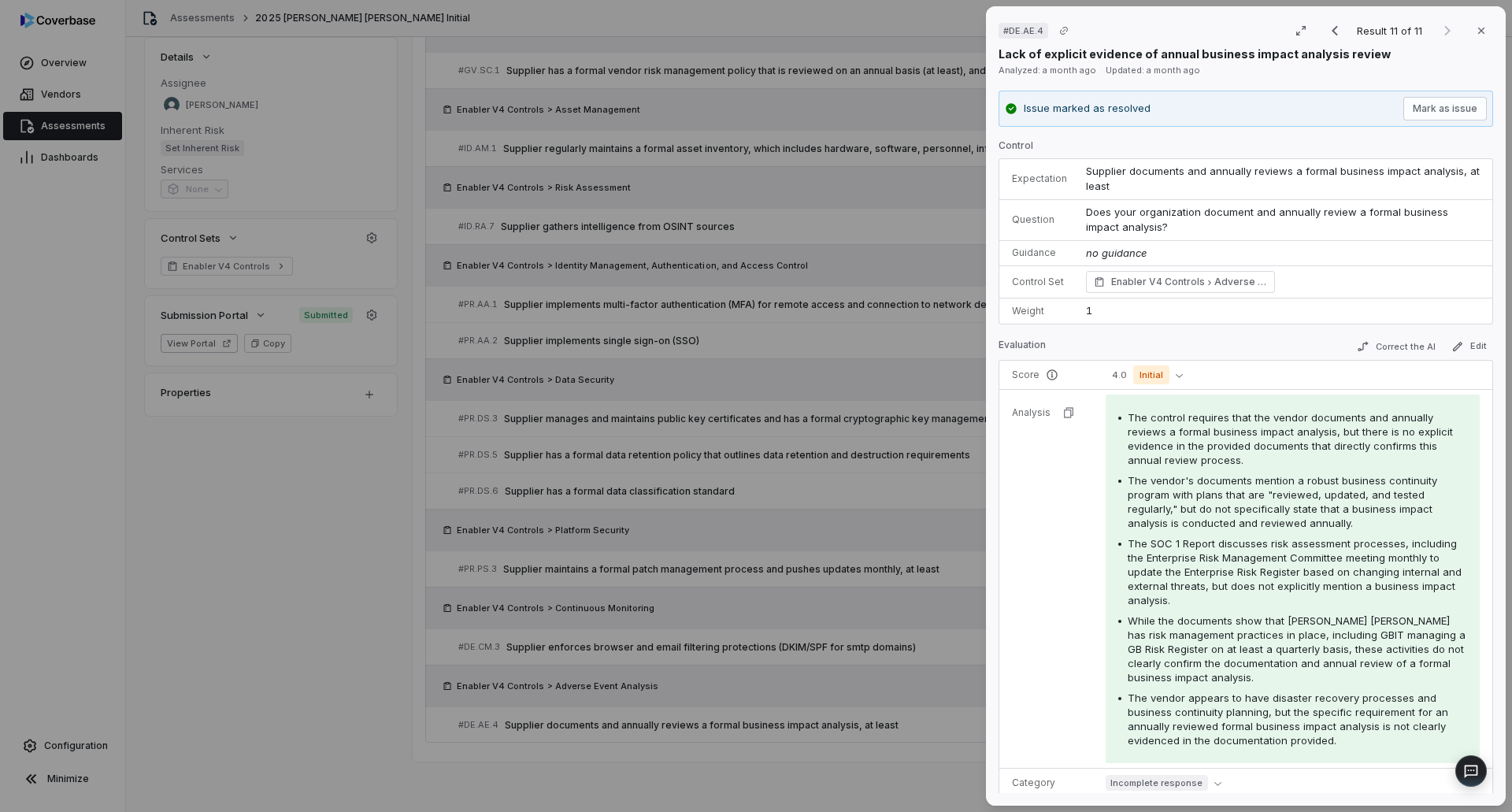
click at [844, 773] on div "# DE.AE.4 Result 11 of 11 Close Lack of explicit evidence of annual business im…" at bounding box center [756, 406] width 1512 height 812
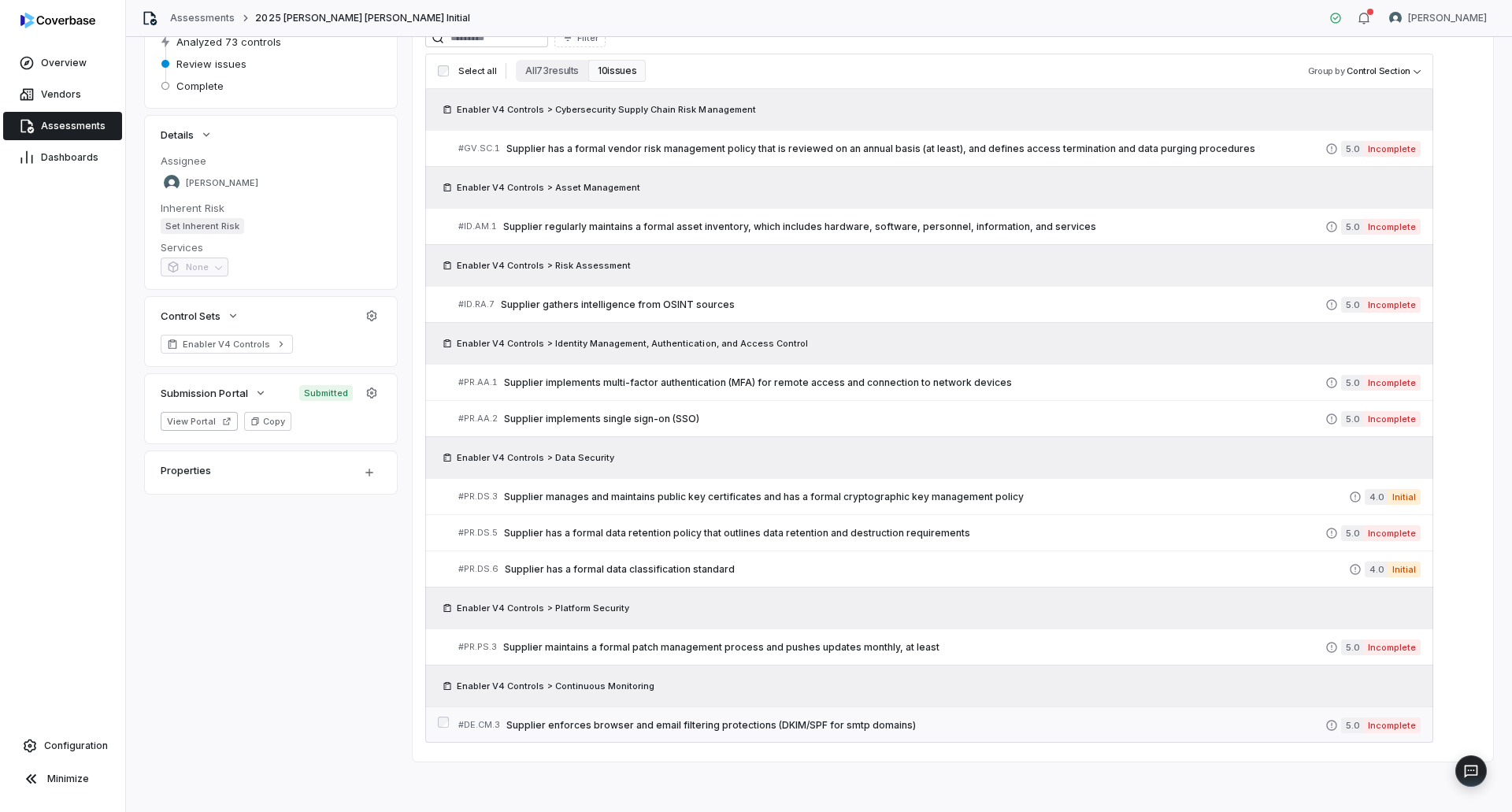
scroll to position [196, 0]
click at [857, 730] on span "Supplier enforces browser and email filtering protections (DKIM/SPF for smtp do…" at bounding box center [916, 725] width 819 height 13
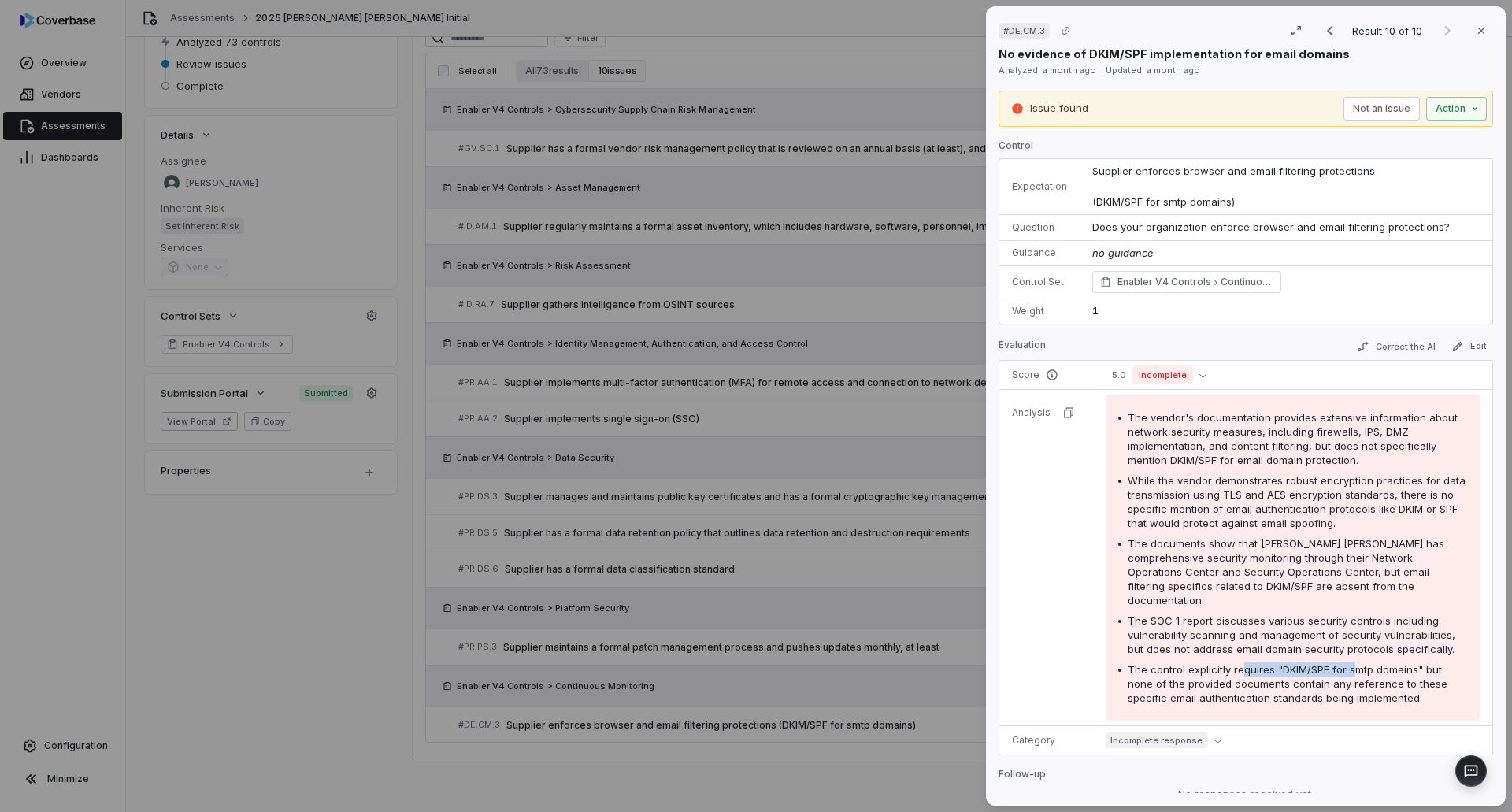
drag, startPoint x: 1247, startPoint y: 653, endPoint x: 1354, endPoint y: 653, distance: 107.0
click at [1354, 662] on span "The control explicitly requires "DKIM/SPF for smtp domains" but none of the pro…" at bounding box center [1288, 683] width 320 height 41
click at [1360, 662] on span "The control explicitly requires "DKIM/SPF for smtp domains" but none of the pro…" at bounding box center [1288, 683] width 320 height 41
drag, startPoint x: 1250, startPoint y: 675, endPoint x: 1428, endPoint y: 674, distance: 178.0
click at [1428, 674] on span "The control explicitly requires "DKIM/SPF for smtp domains" but none of the pro…" at bounding box center [1288, 683] width 320 height 41
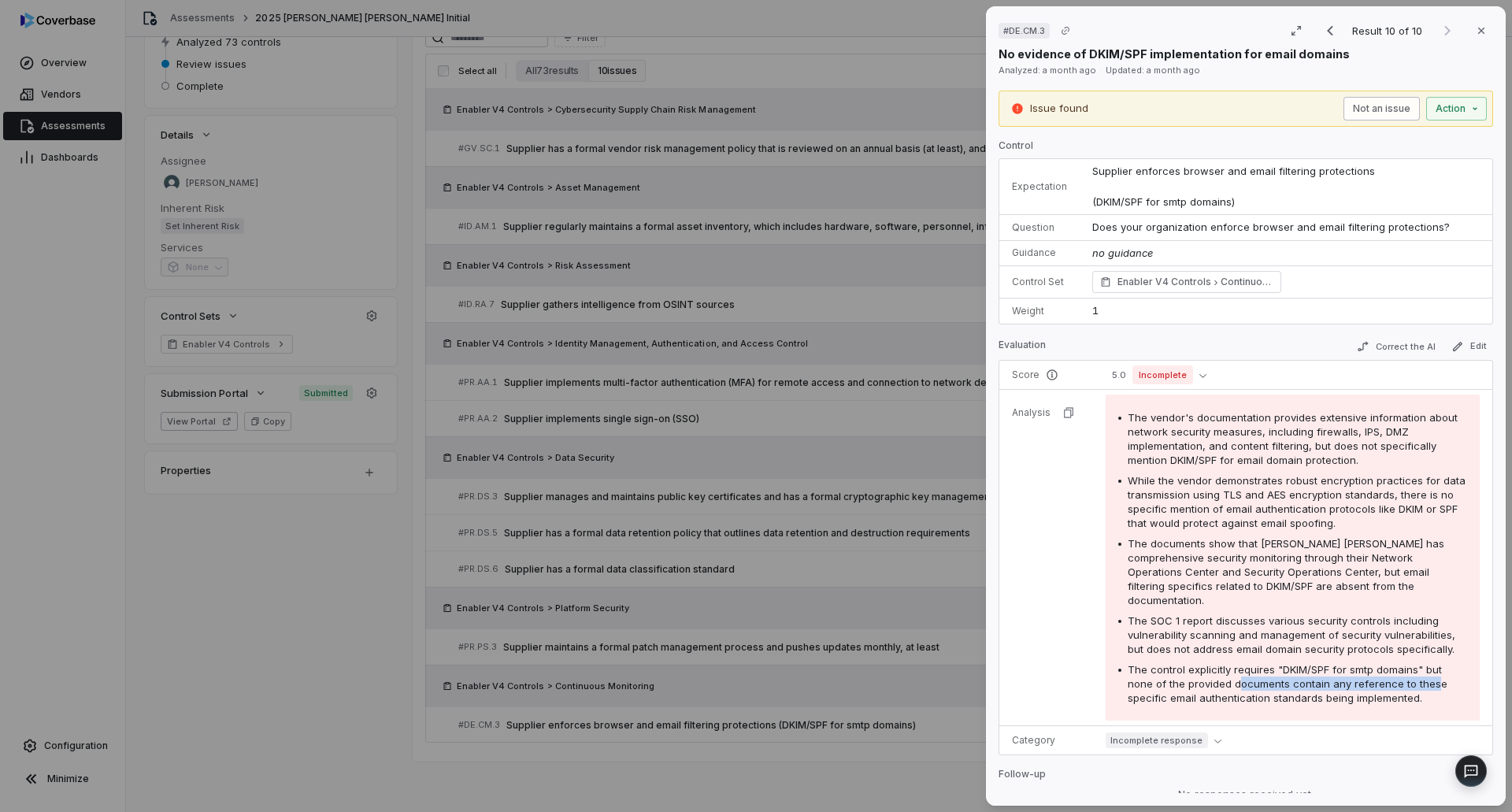
click at [1383, 117] on button "Not an issue" at bounding box center [1381, 108] width 76 height 23
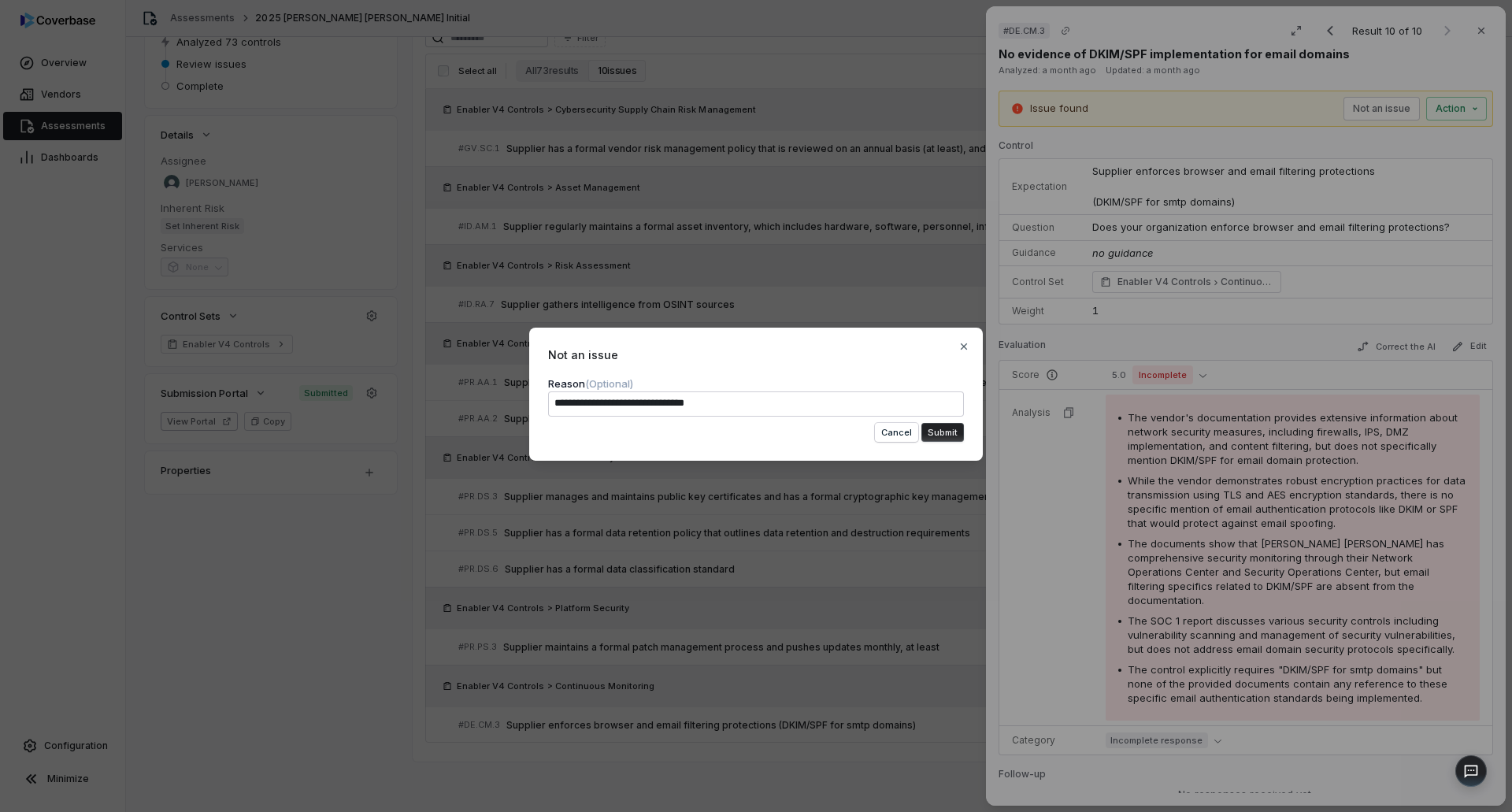
click at [947, 434] on button "Submit" at bounding box center [943, 433] width 43 height 19
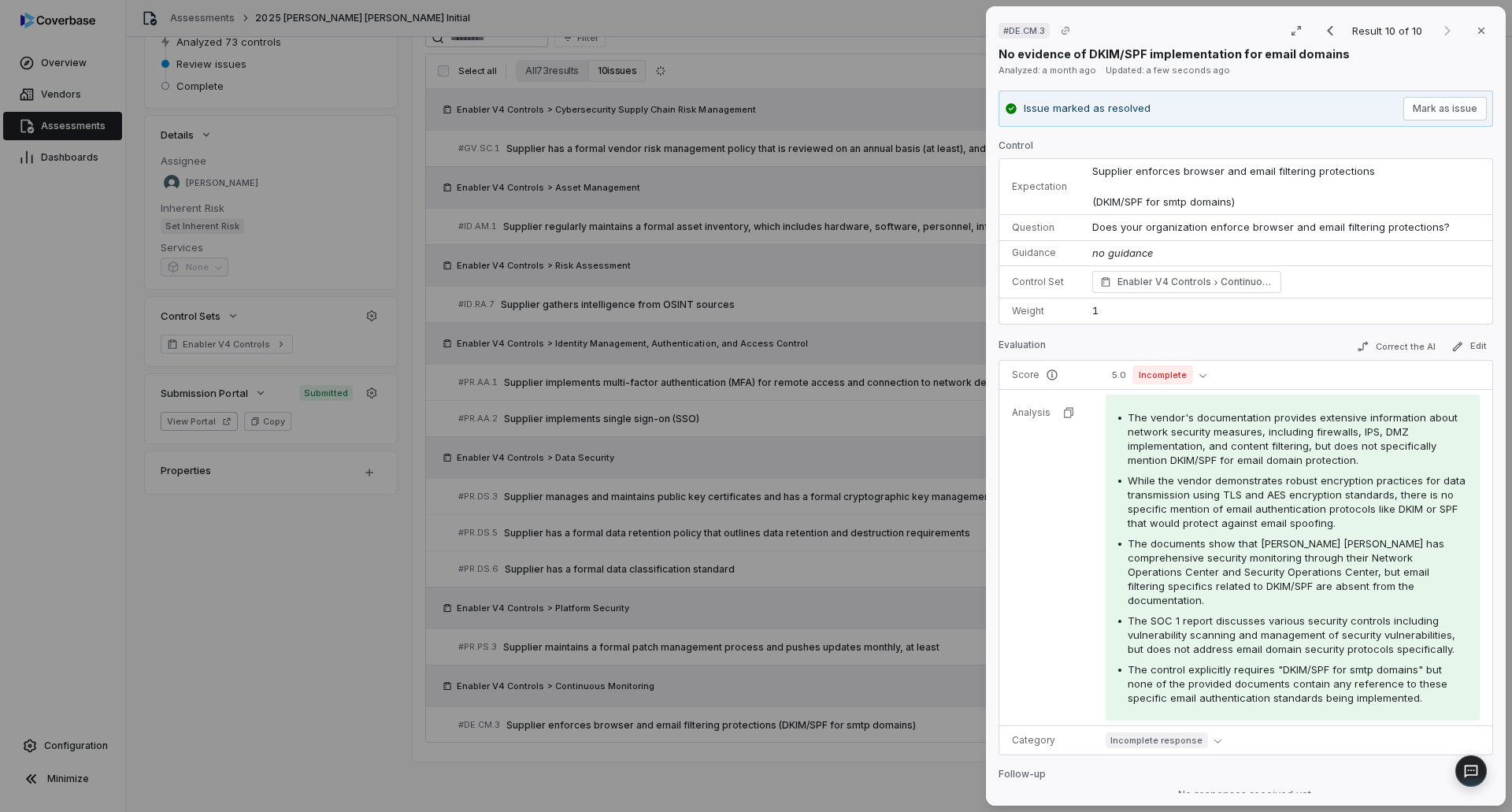
click at [592, 650] on div "# DE.CM.3 Result 10 of 10 Close No evidence of DKIM/SPF implementation for emai…" at bounding box center [756, 406] width 1512 height 812
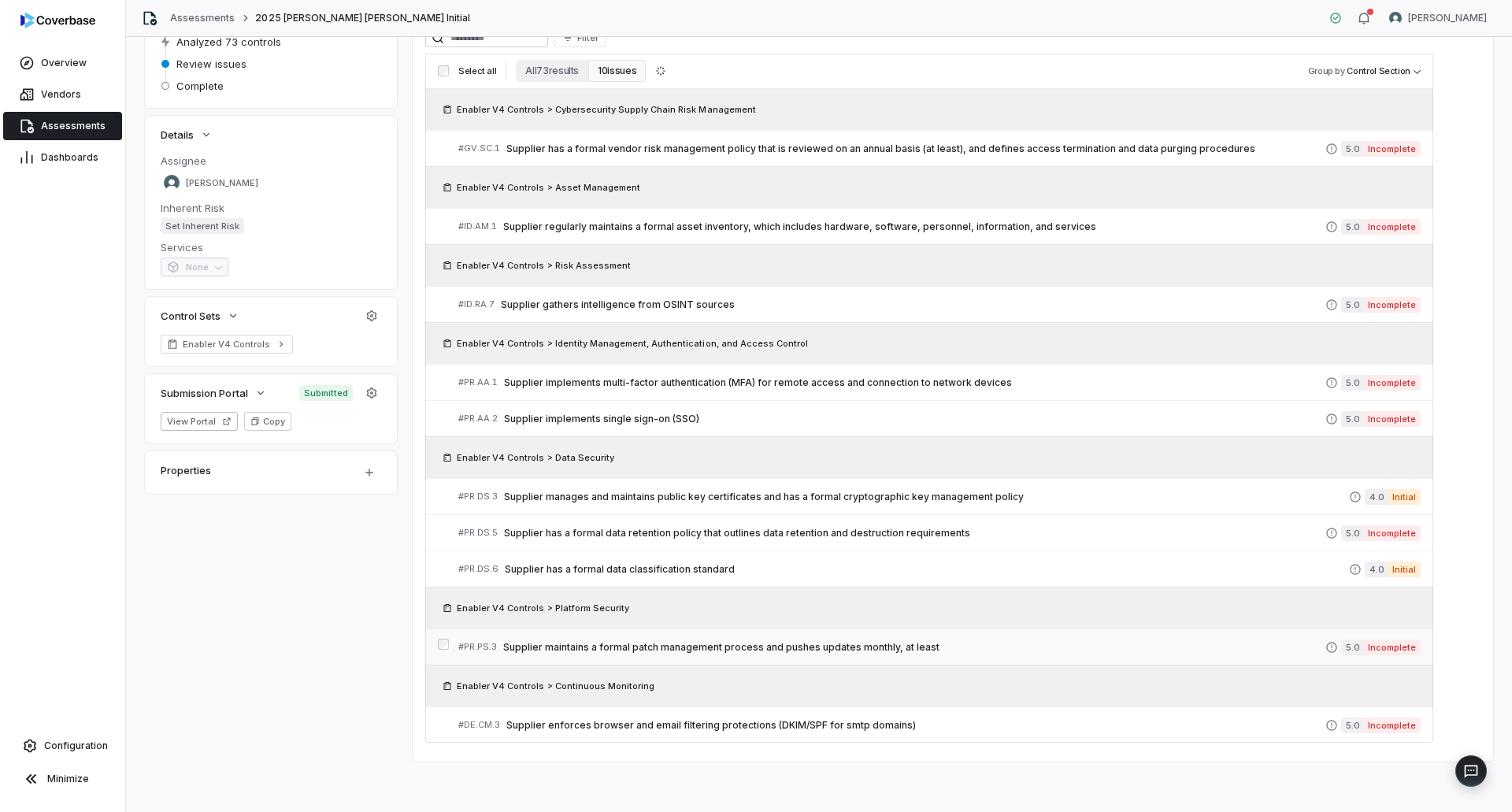
click at [619, 646] on span "Supplier maintains a formal patch management process and pushes updates monthly…" at bounding box center [914, 647] width 822 height 13
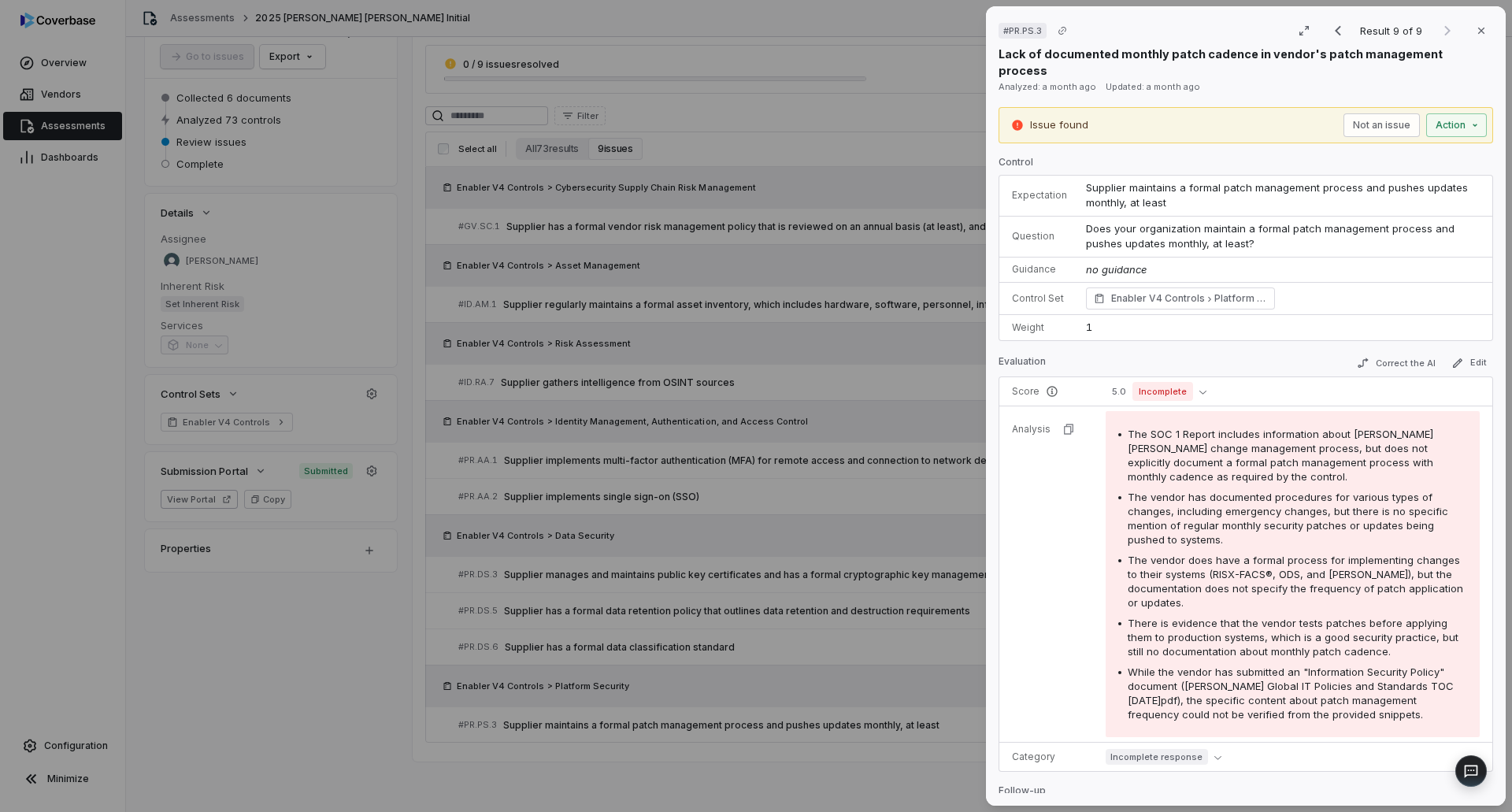
drag, startPoint x: 675, startPoint y: 595, endPoint x: 695, endPoint y: 607, distance: 23.3
click at [675, 595] on div "# PR.PS.3 Result 9 of 9 Close Lack of documented monthly patch cadence in vendo…" at bounding box center [756, 406] width 1512 height 812
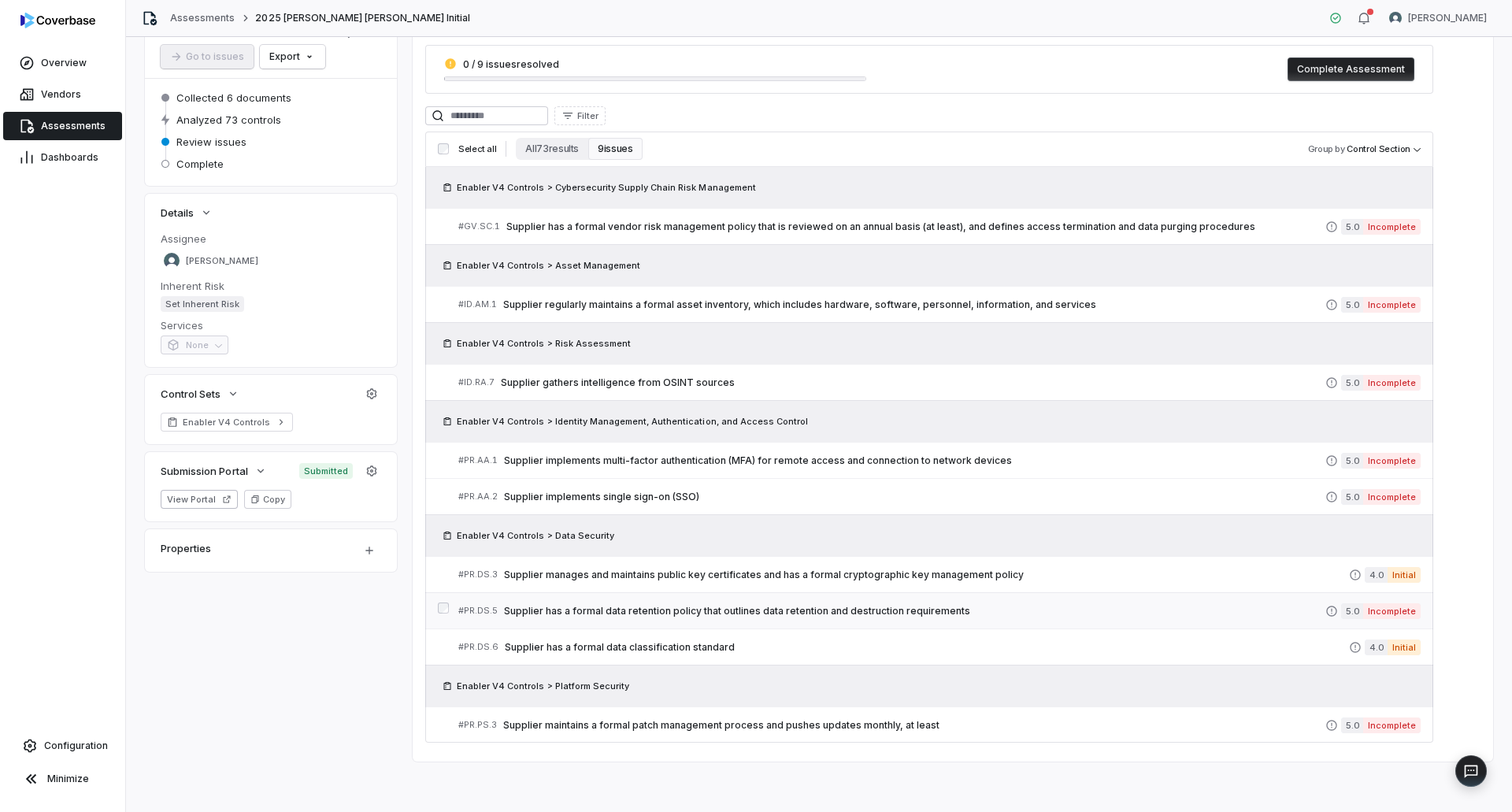
click at [982, 609] on span "Supplier has a formal data retention policy that outlines data retention and de…" at bounding box center [914, 611] width 821 height 13
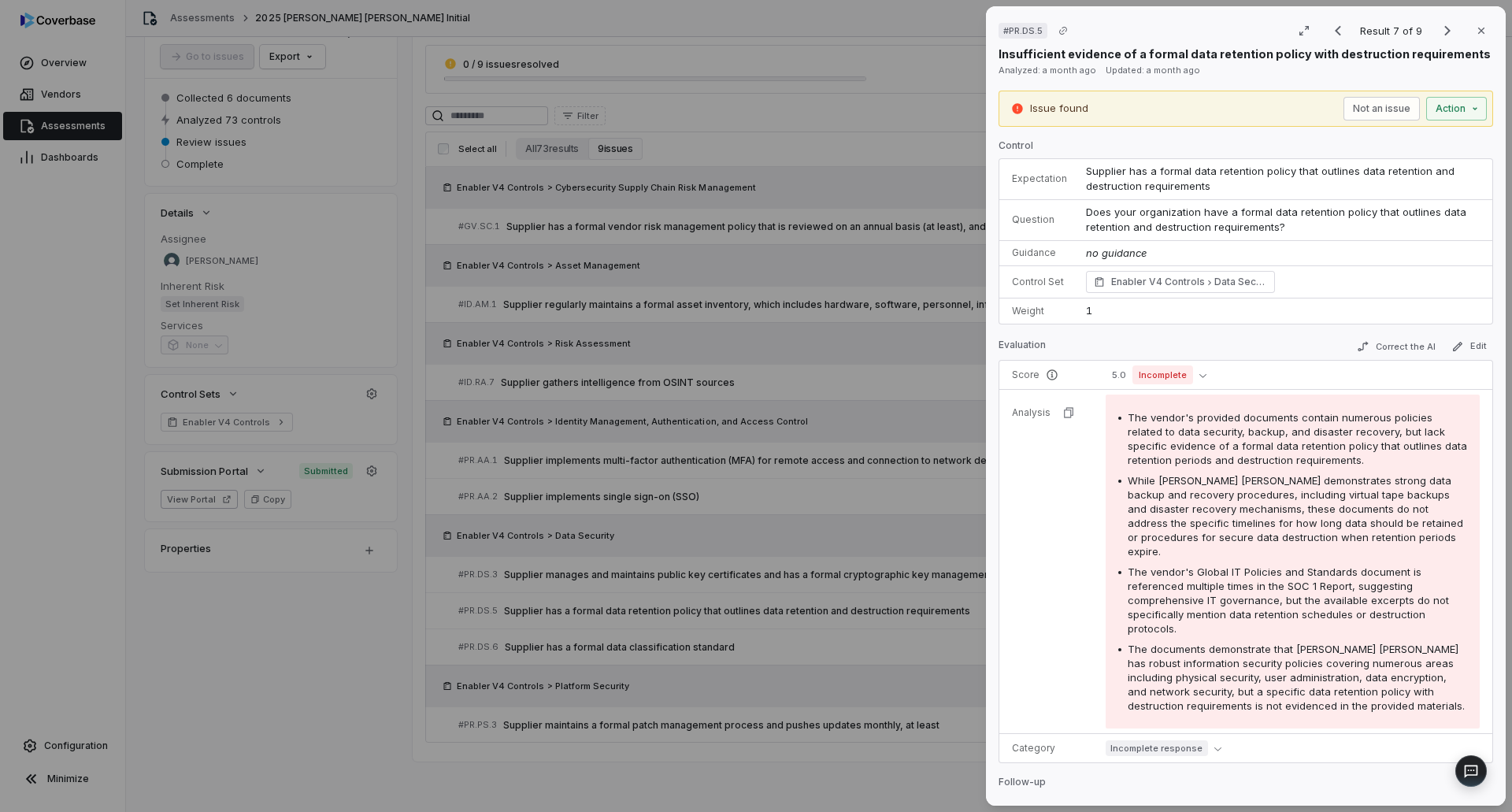
scroll to position [321, 0]
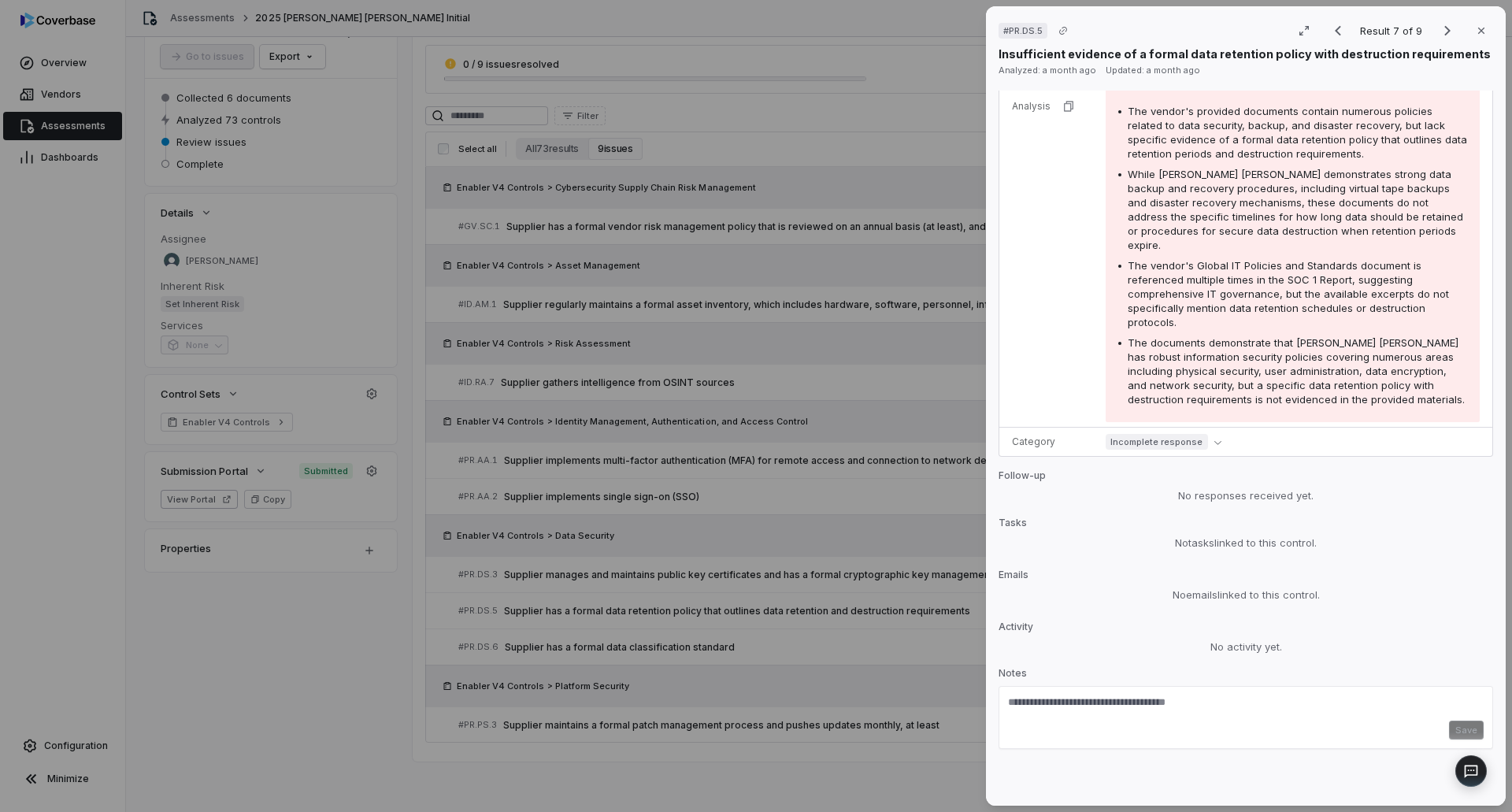
click at [1226, 634] on p "Activity" at bounding box center [1246, 630] width 495 height 19
click at [1225, 649] on div "No activity yet." at bounding box center [1246, 647] width 495 height 16
click at [1214, 441] on icon "button" at bounding box center [1218, 442] width 7 height 4
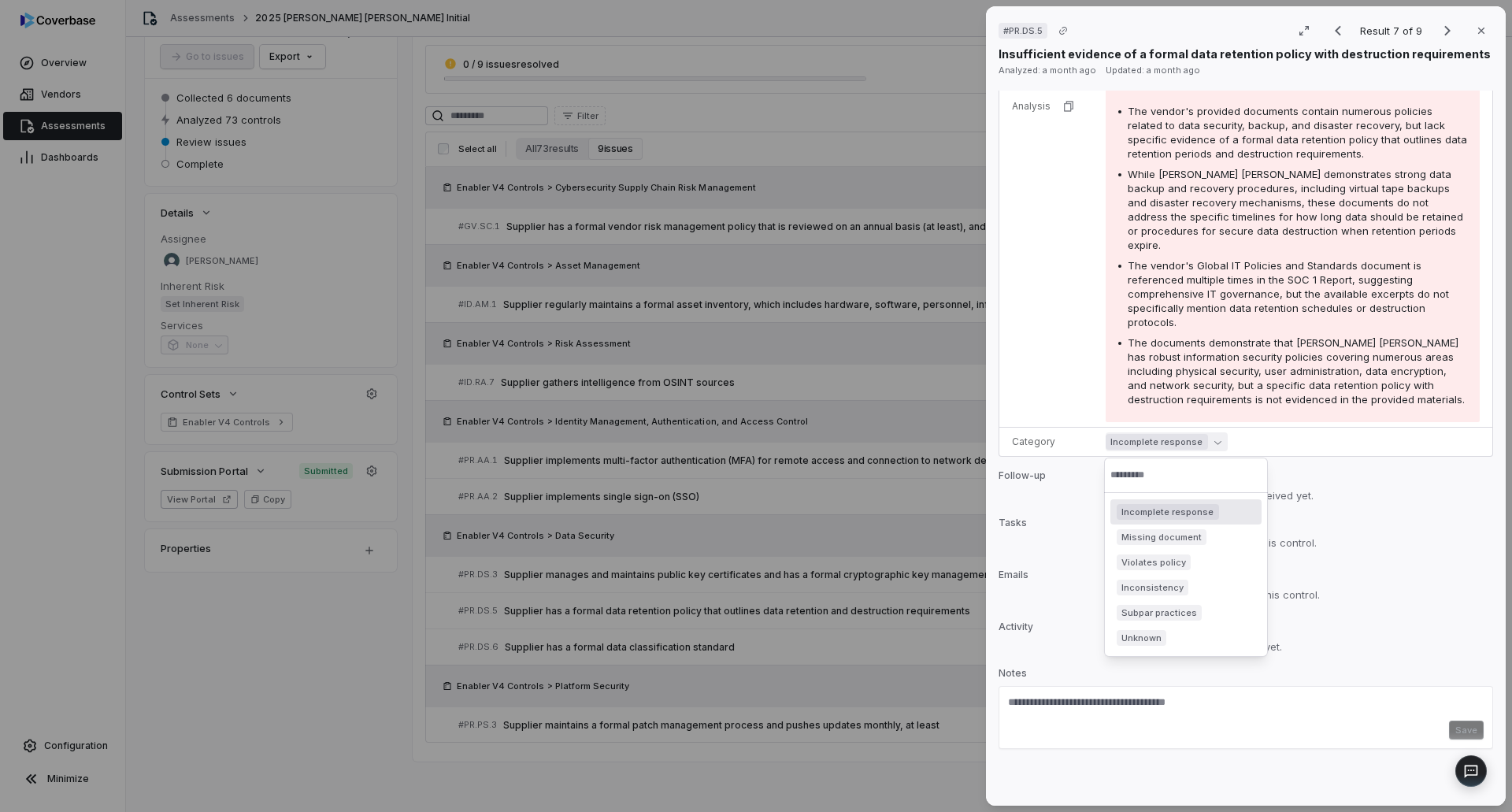
click at [1214, 442] on icon "button" at bounding box center [1218, 441] width 7 height 7
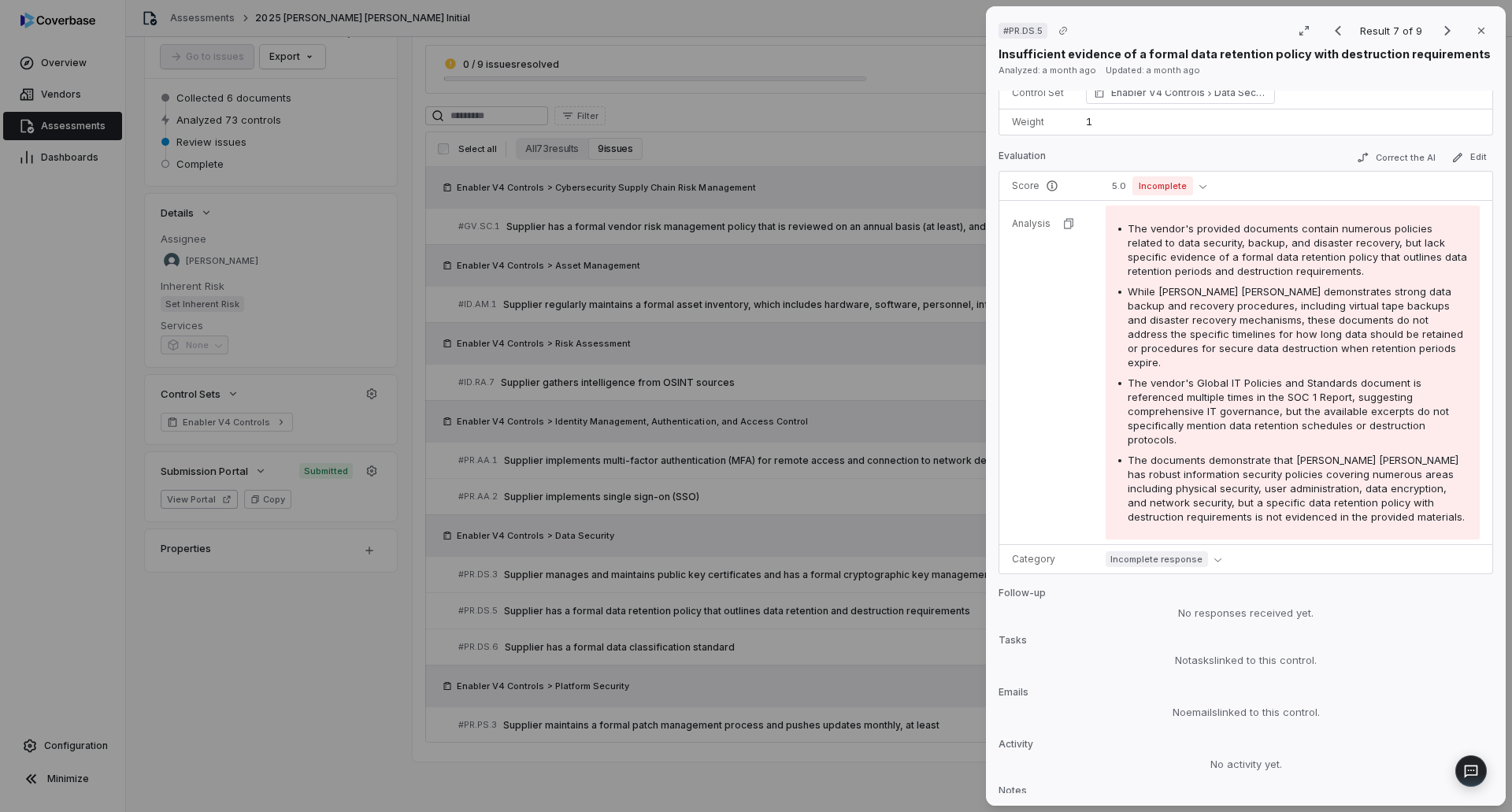
scroll to position [84, 0]
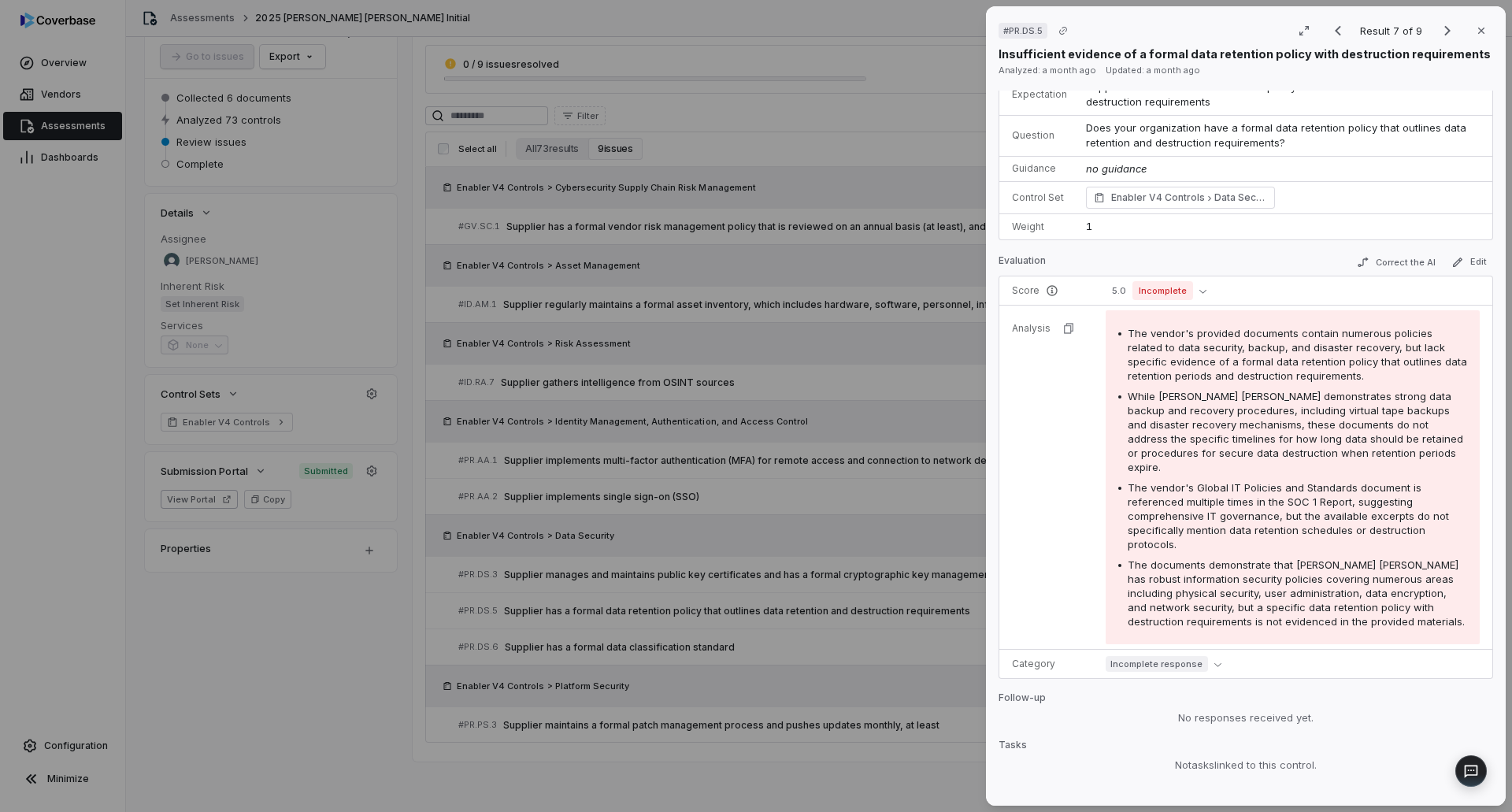
click at [635, 635] on div "# PR.DS.5 Result 7 of 9 Close Insufficient evidence of a formal data retention …" at bounding box center [756, 406] width 1512 height 812
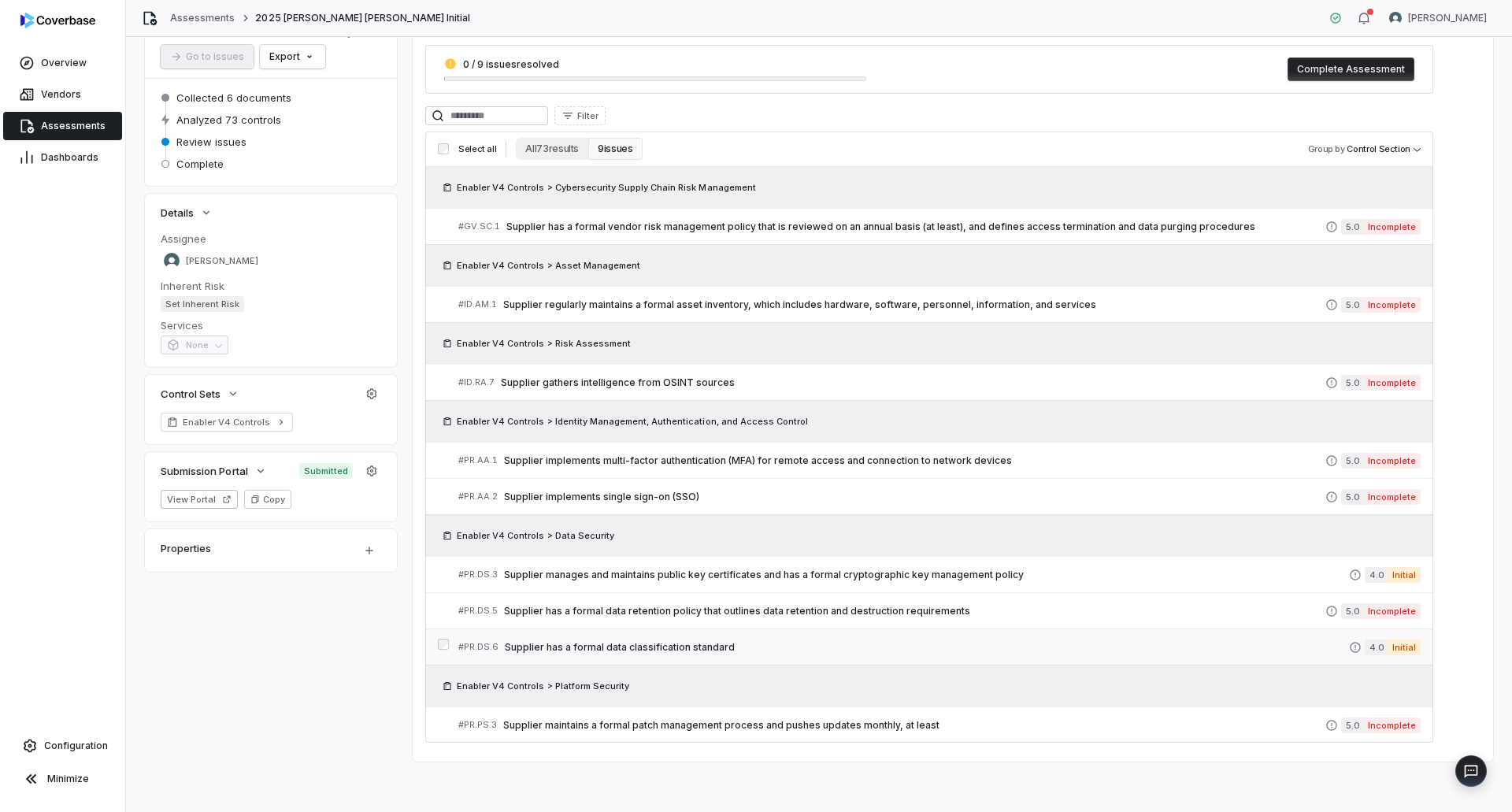
click at [1329, 644] on span "Supplier has a formal data classification standard" at bounding box center [927, 647] width 844 height 13
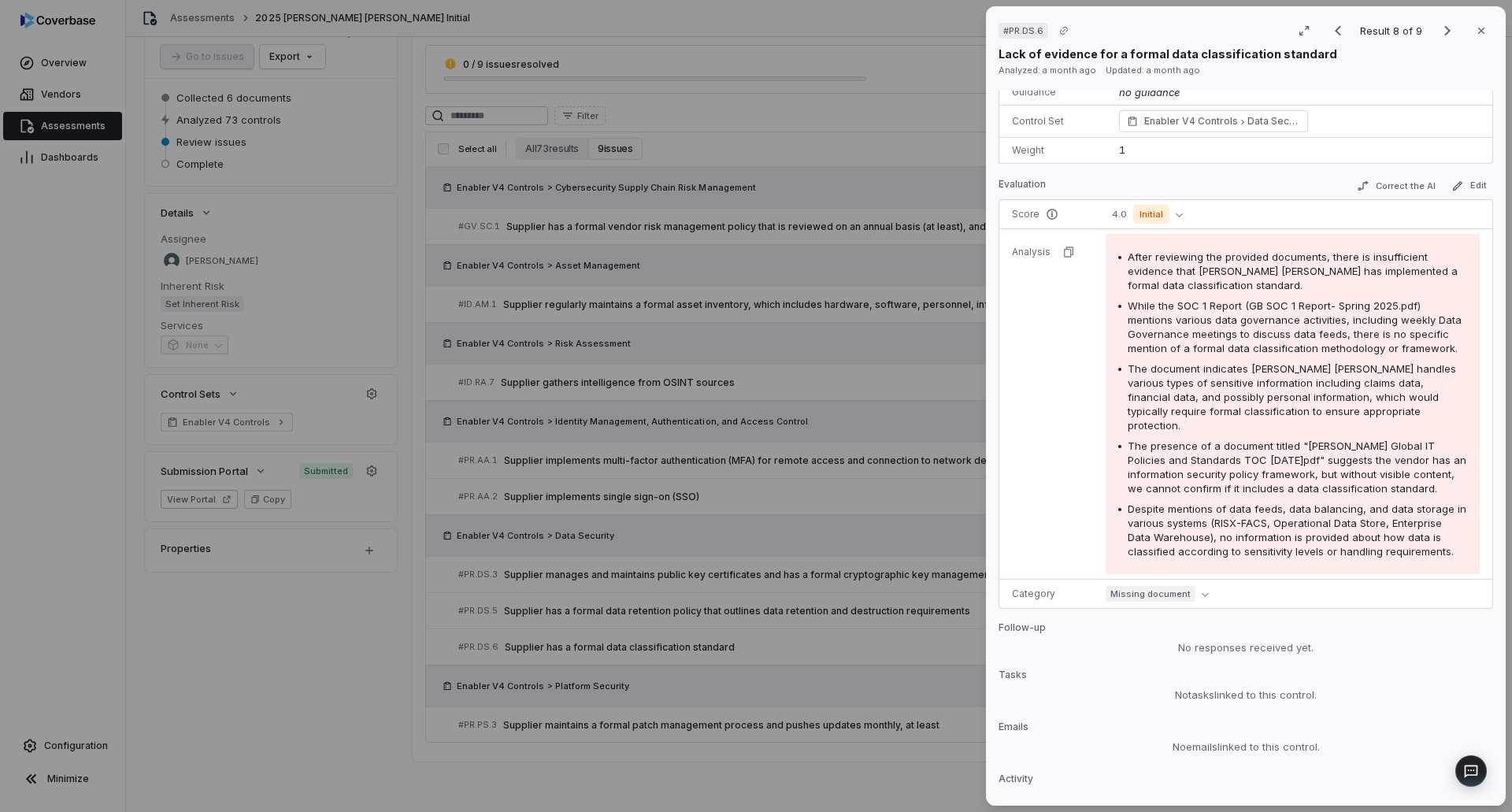
scroll to position [268, 0]
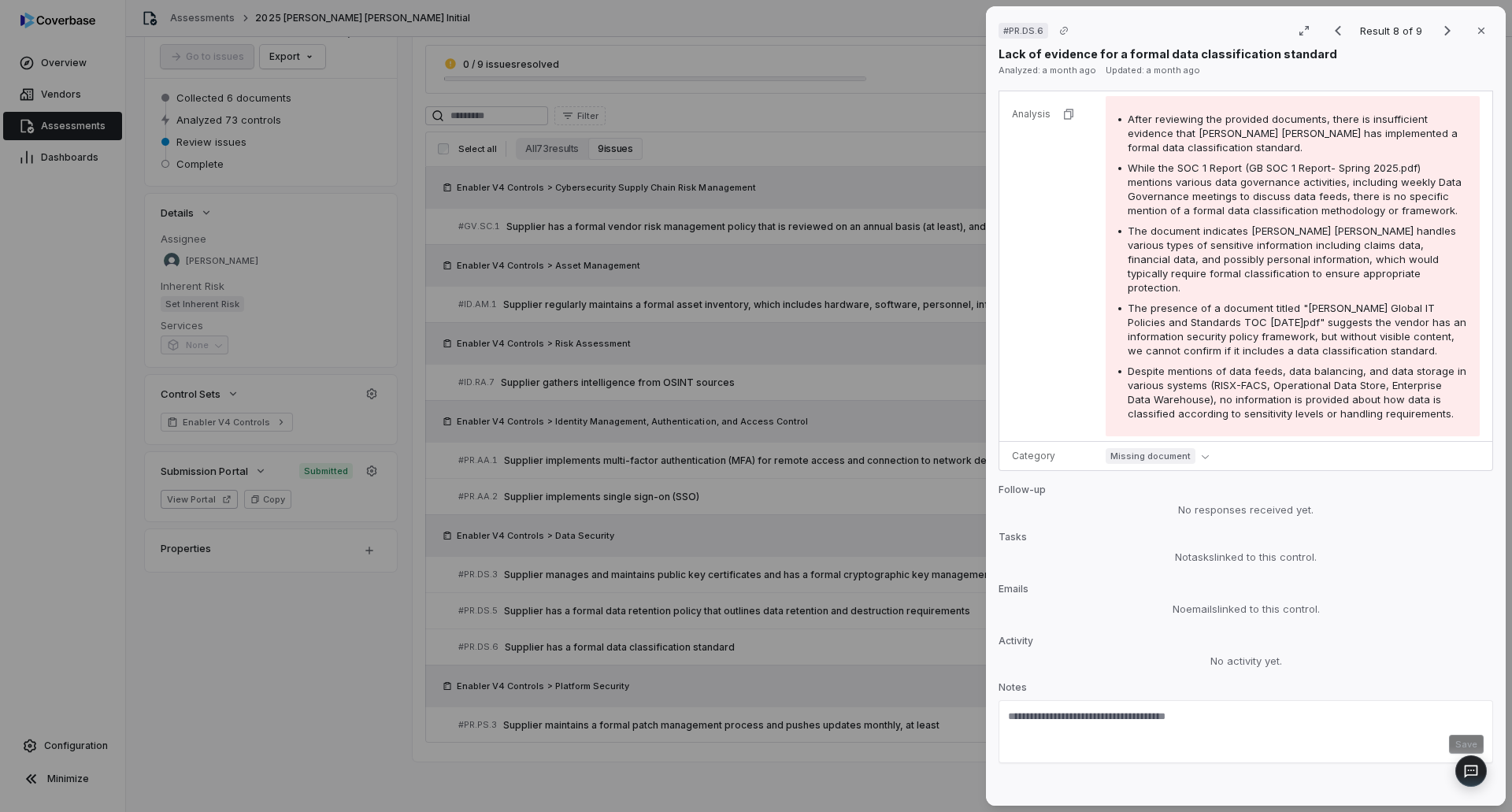
click at [823, 511] on div "# PR.DS.6 Result 8 of 9 Close Lack of evidence for a formal data classification…" at bounding box center [756, 406] width 1512 height 812
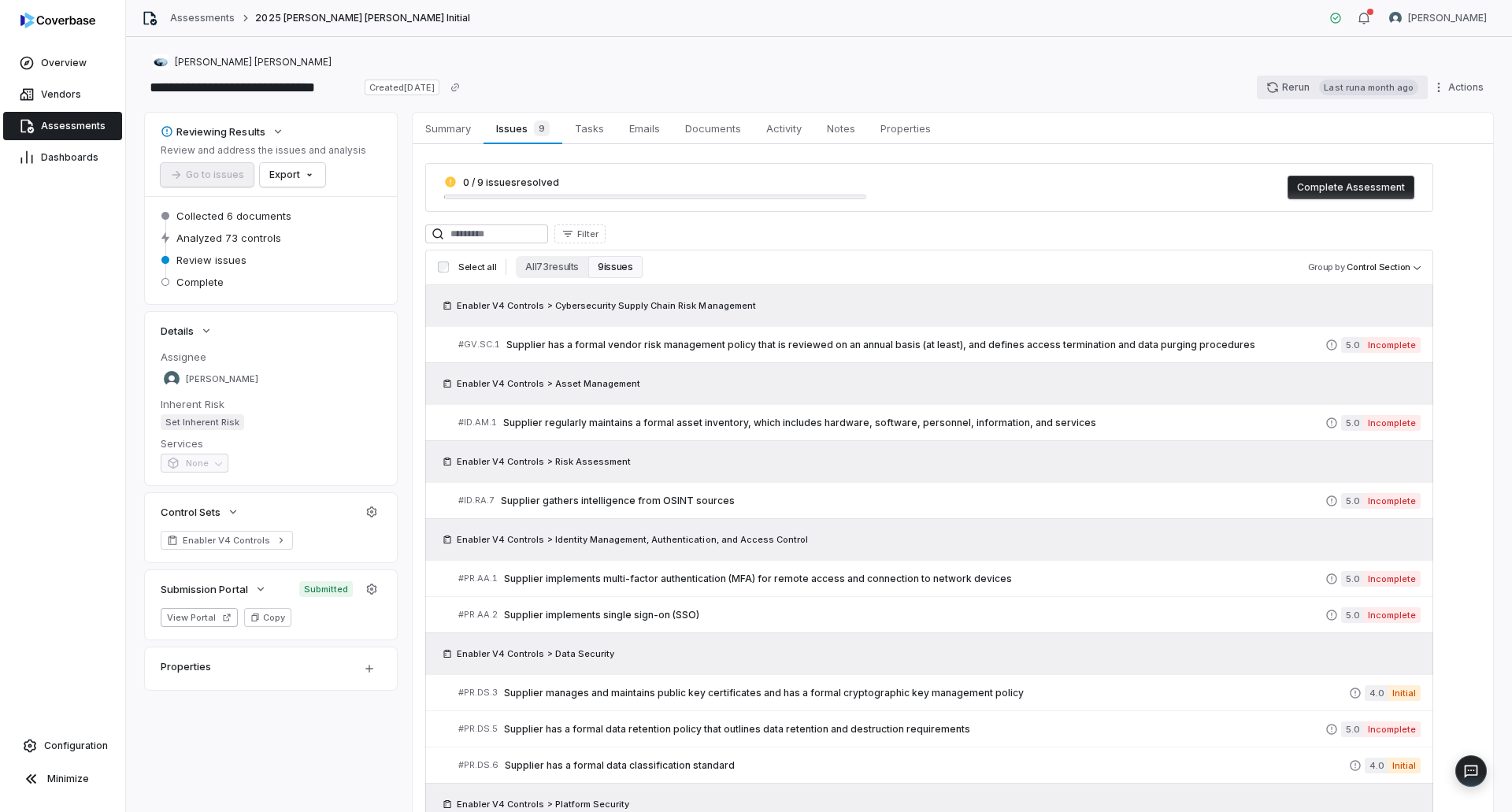
click at [1295, 88] on button "Rerun Last run a month ago" at bounding box center [1342, 87] width 171 height 23
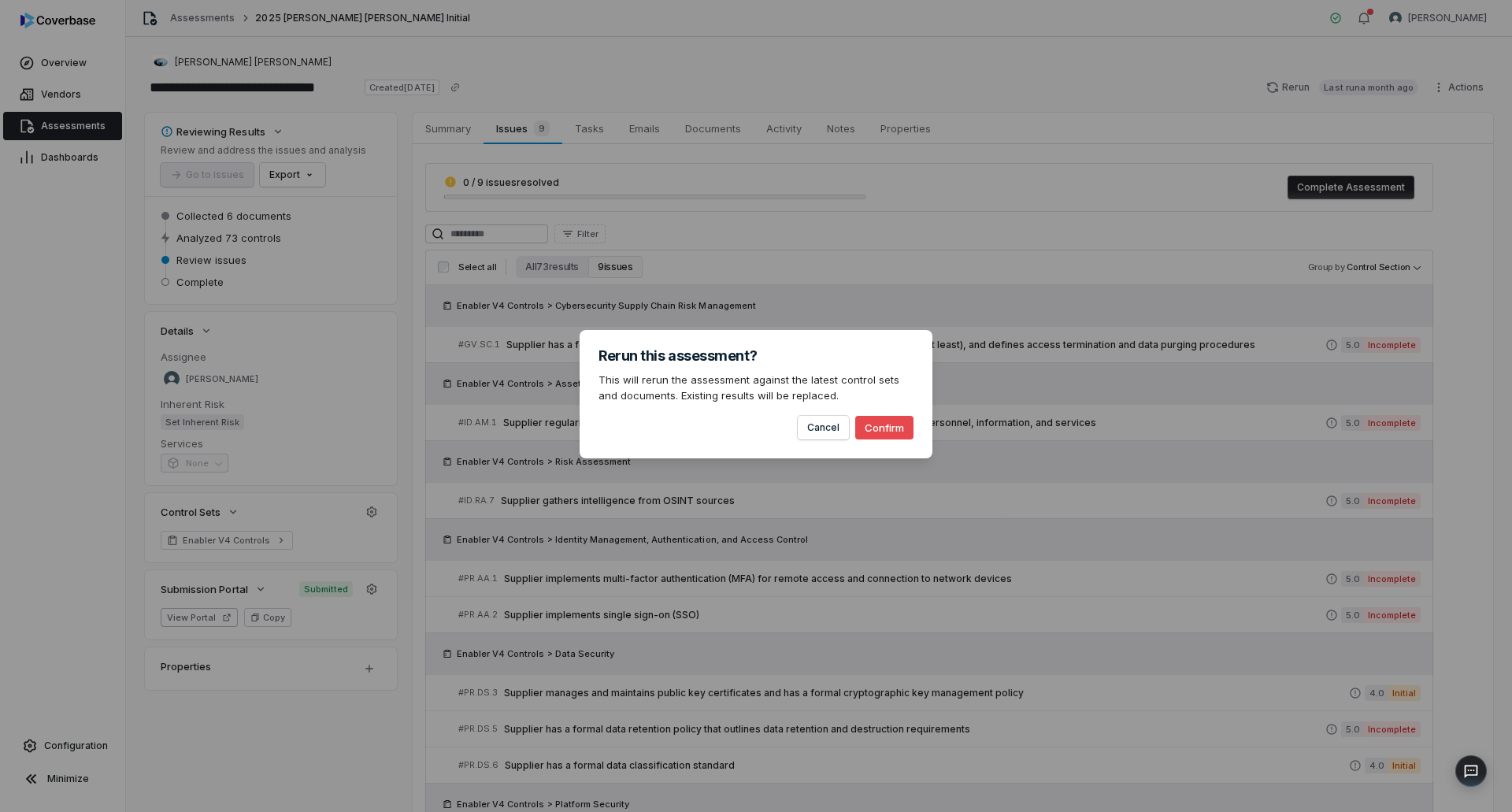
click at [912, 423] on button "Confirm" at bounding box center [884, 427] width 58 height 23
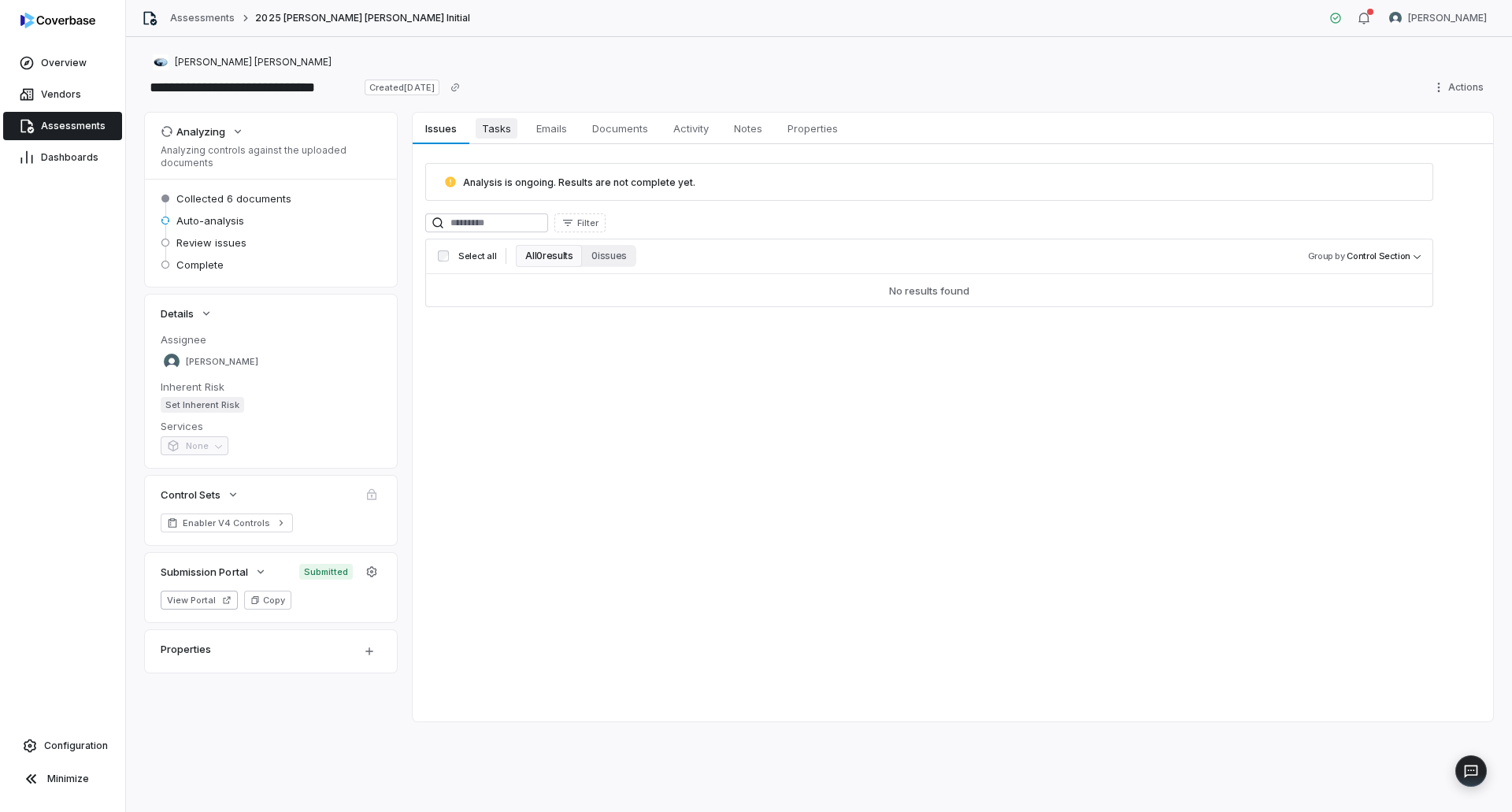
click at [503, 128] on span "Tasks" at bounding box center [496, 128] width 42 height 20
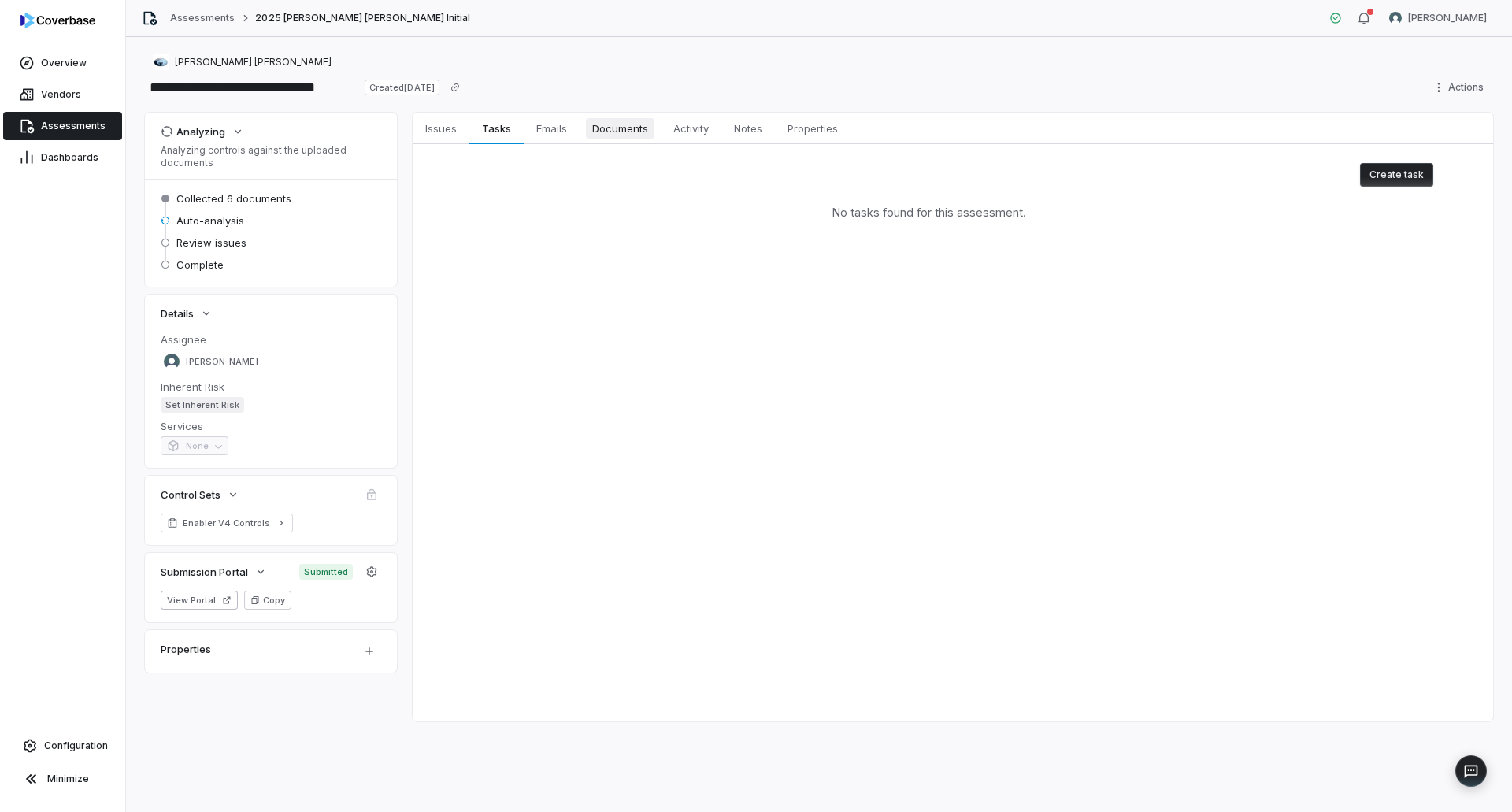
click at [619, 131] on span "Documents" at bounding box center [620, 128] width 68 height 20
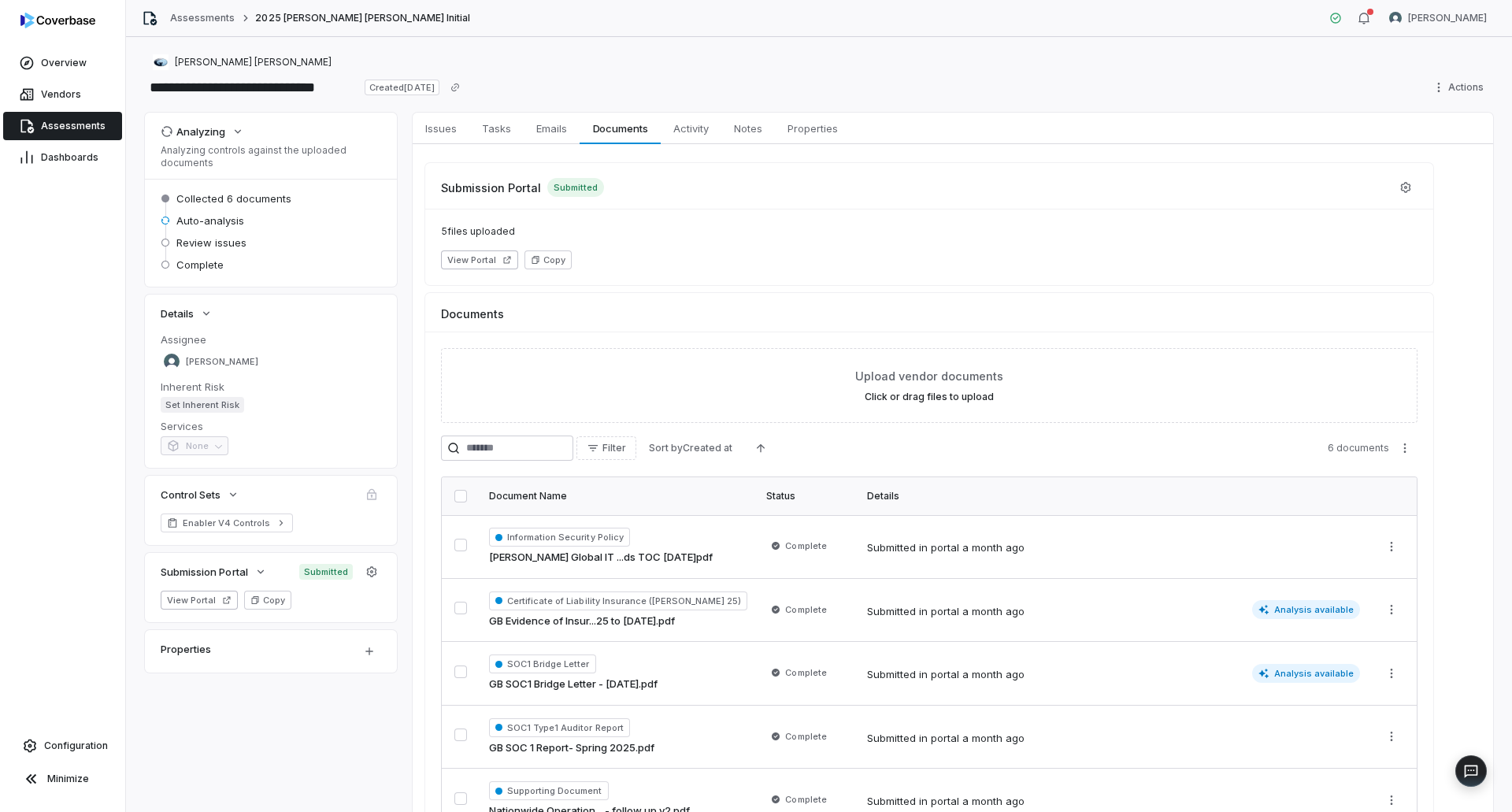
click at [451, 147] on div "Submission Portal Submitted 5 files uploaded View Portal Copy Documents Upload …" at bounding box center [952, 518] width 1080 height 748
click at [447, 137] on span "Issues" at bounding box center [441, 128] width 44 height 20
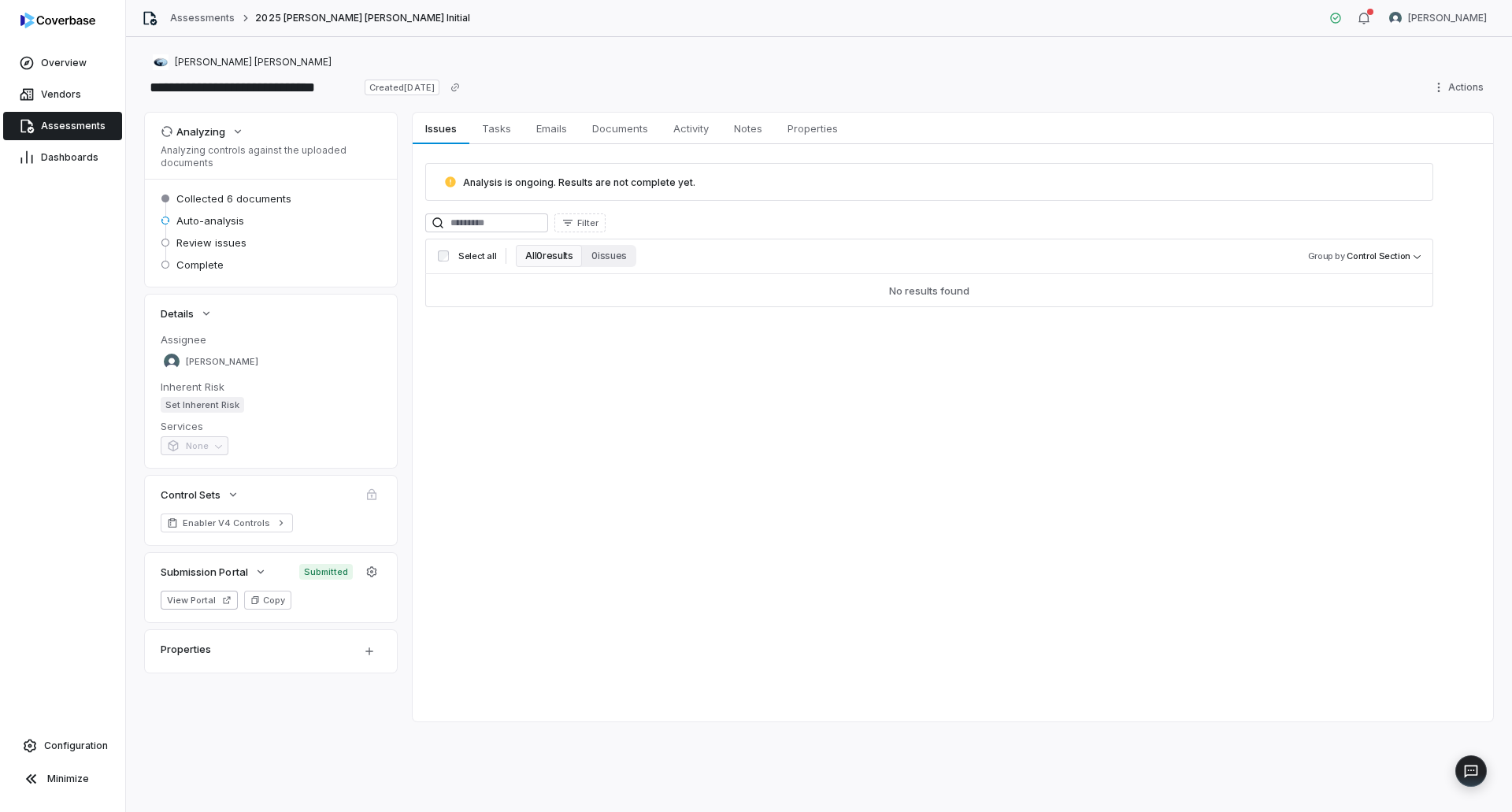
click at [109, 127] on link "Assessments" at bounding box center [63, 125] width 119 height 28
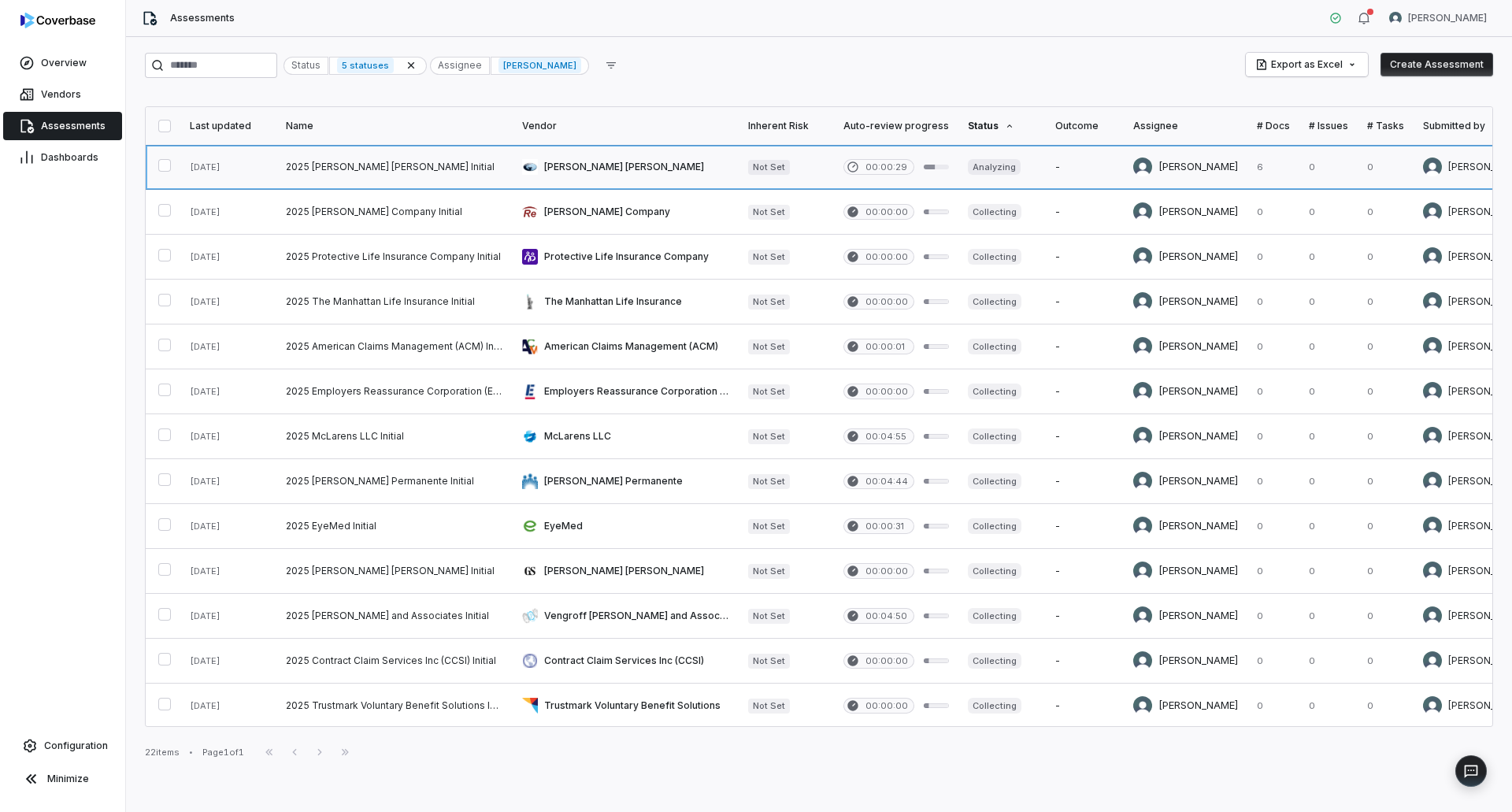
click at [594, 173] on link at bounding box center [625, 166] width 226 height 44
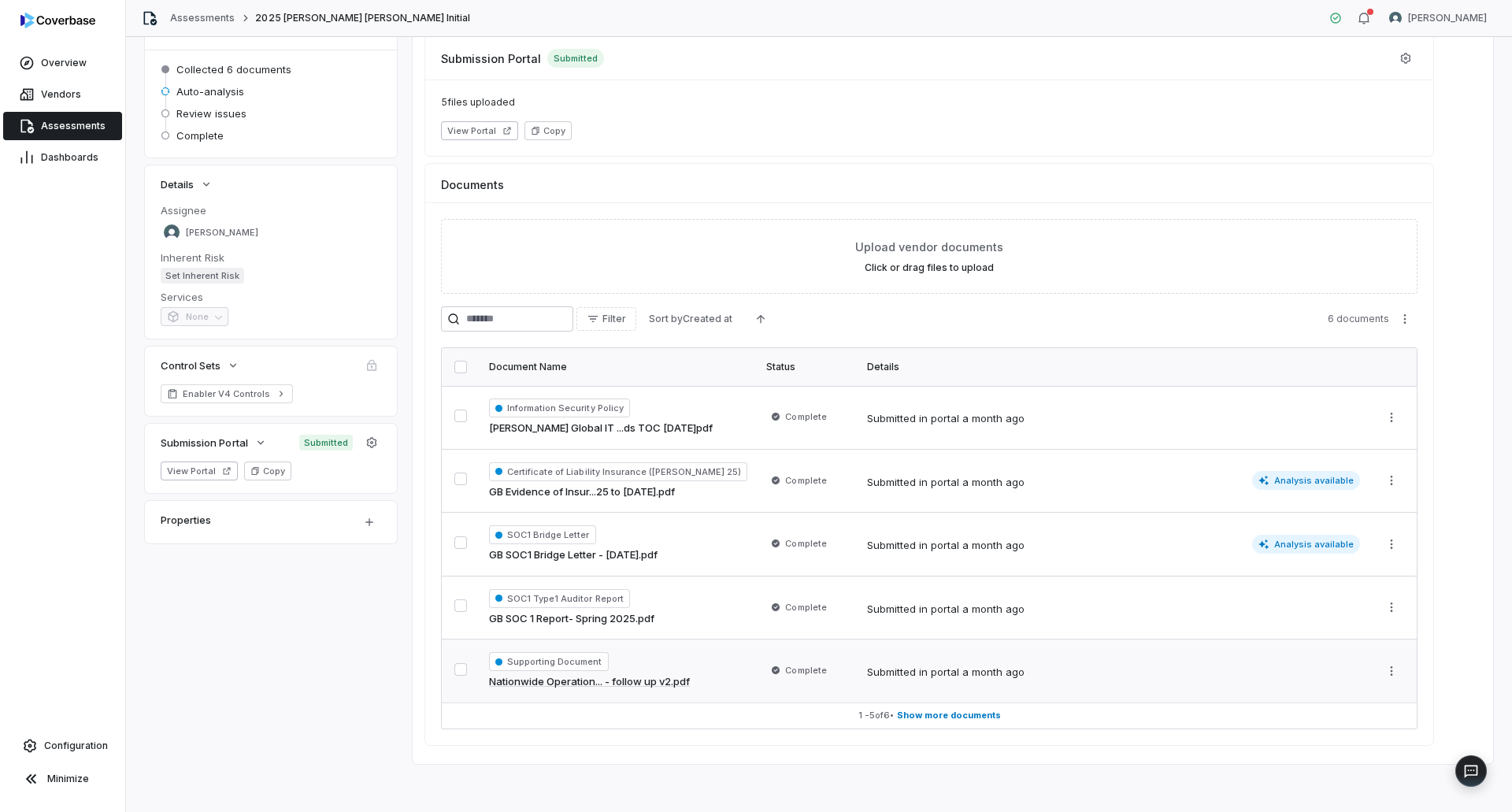
scroll to position [132, 0]
click at [915, 712] on span "Show more documents" at bounding box center [948, 712] width 104 height 12
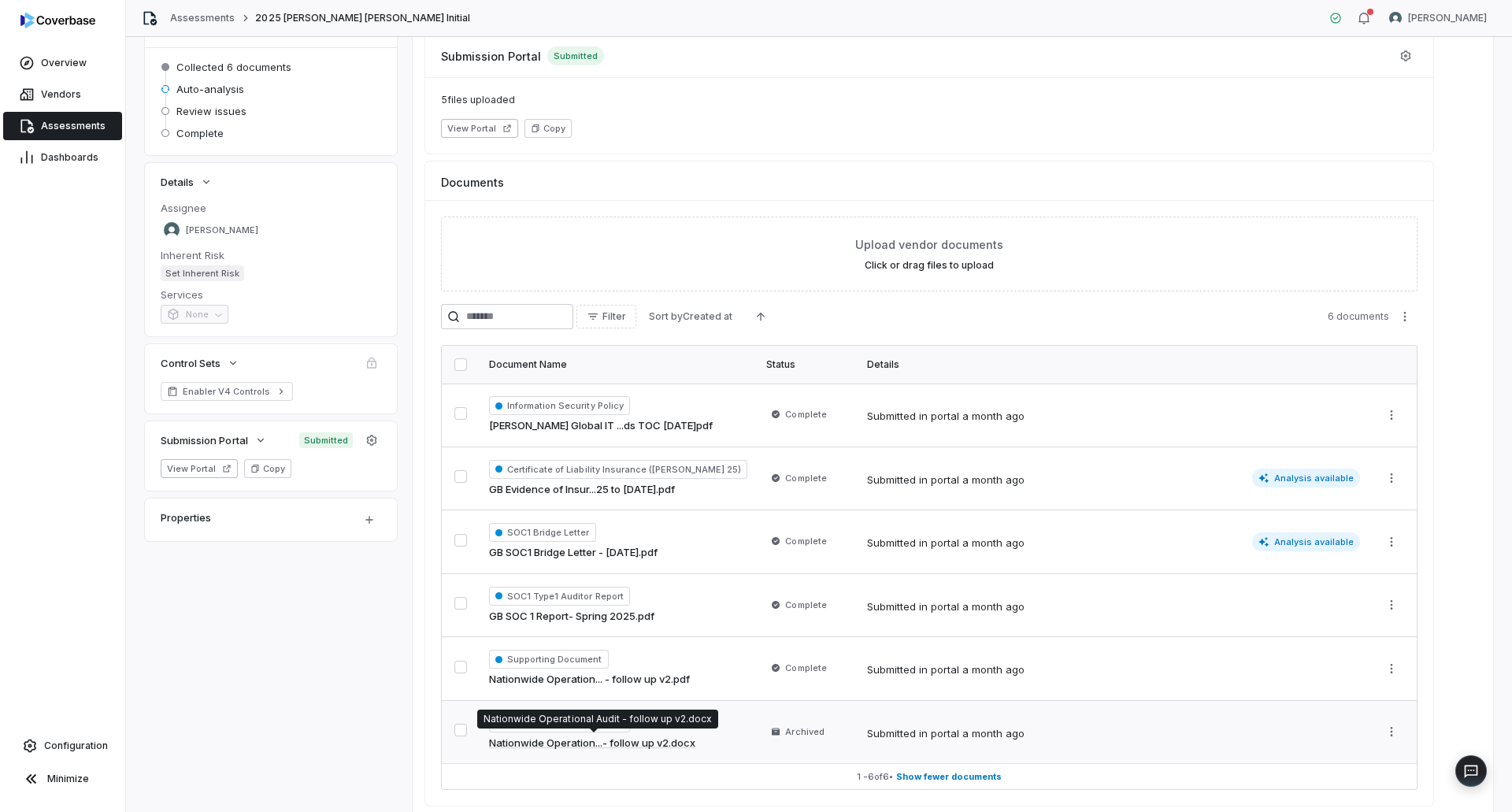
click at [628, 746] on link "Nationwide Operation...- follow up v2.docx" at bounding box center [592, 744] width 207 height 16
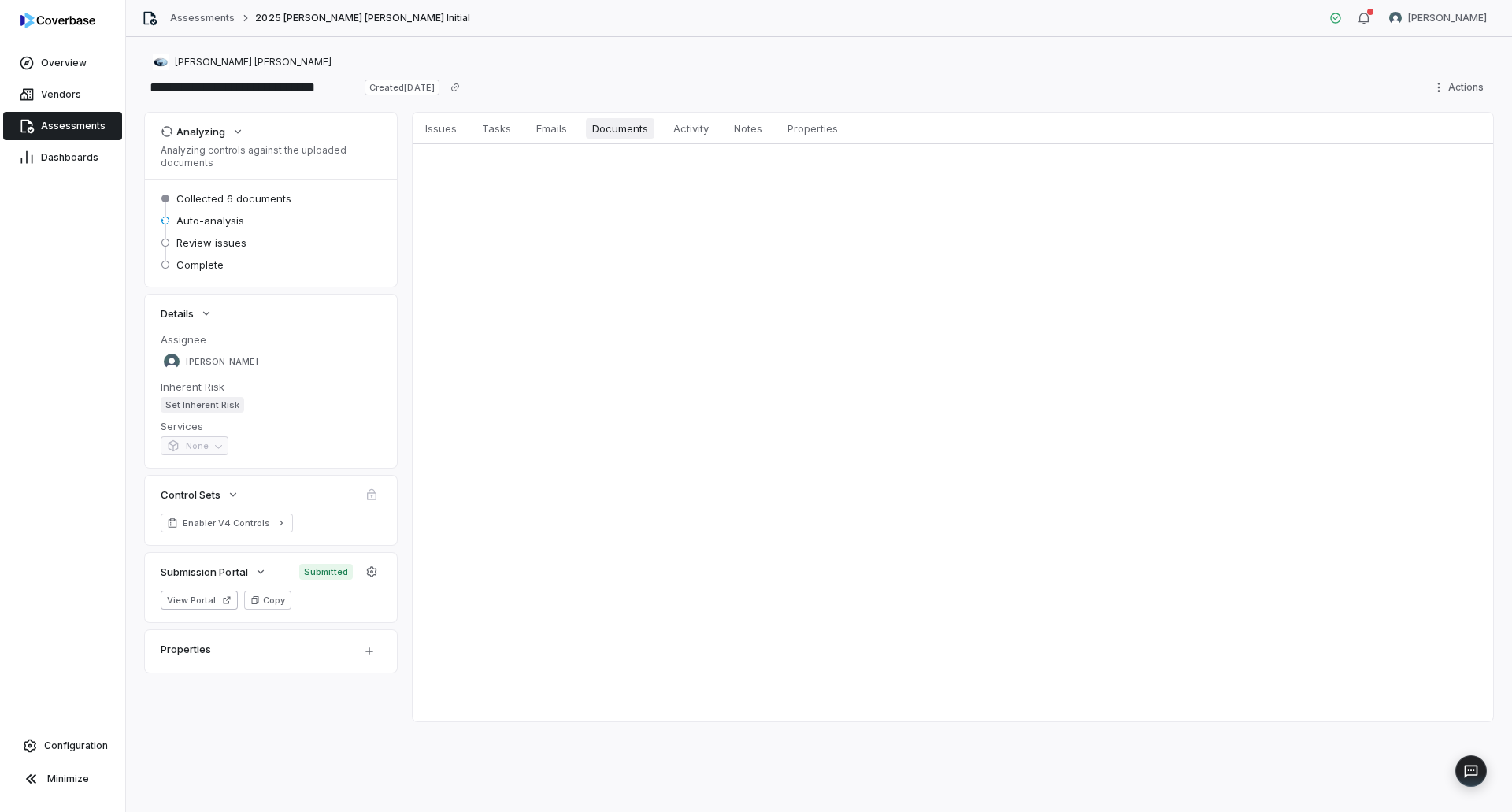
click at [627, 135] on span "Documents" at bounding box center [620, 128] width 68 height 20
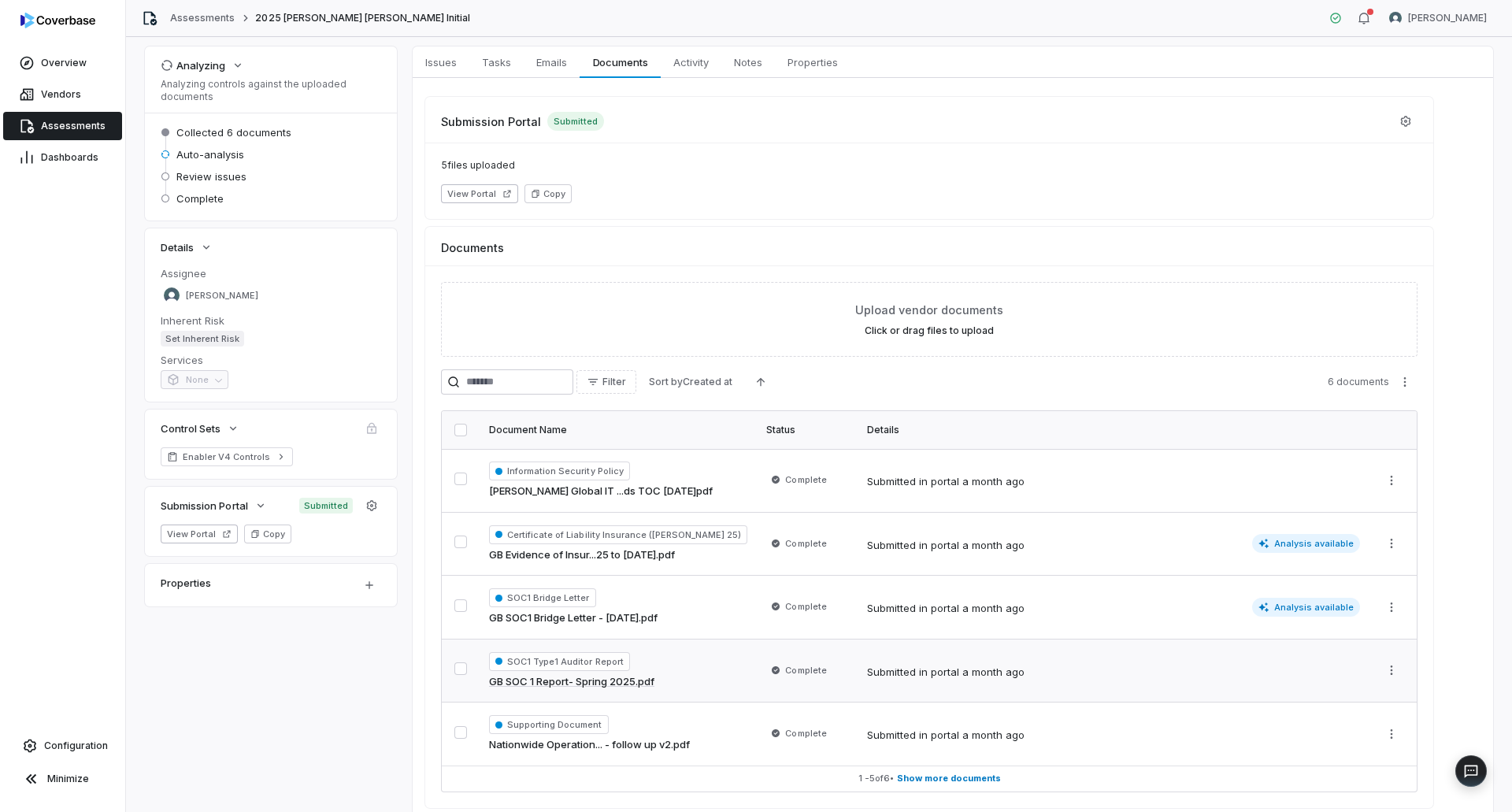
scroll to position [132, 0]
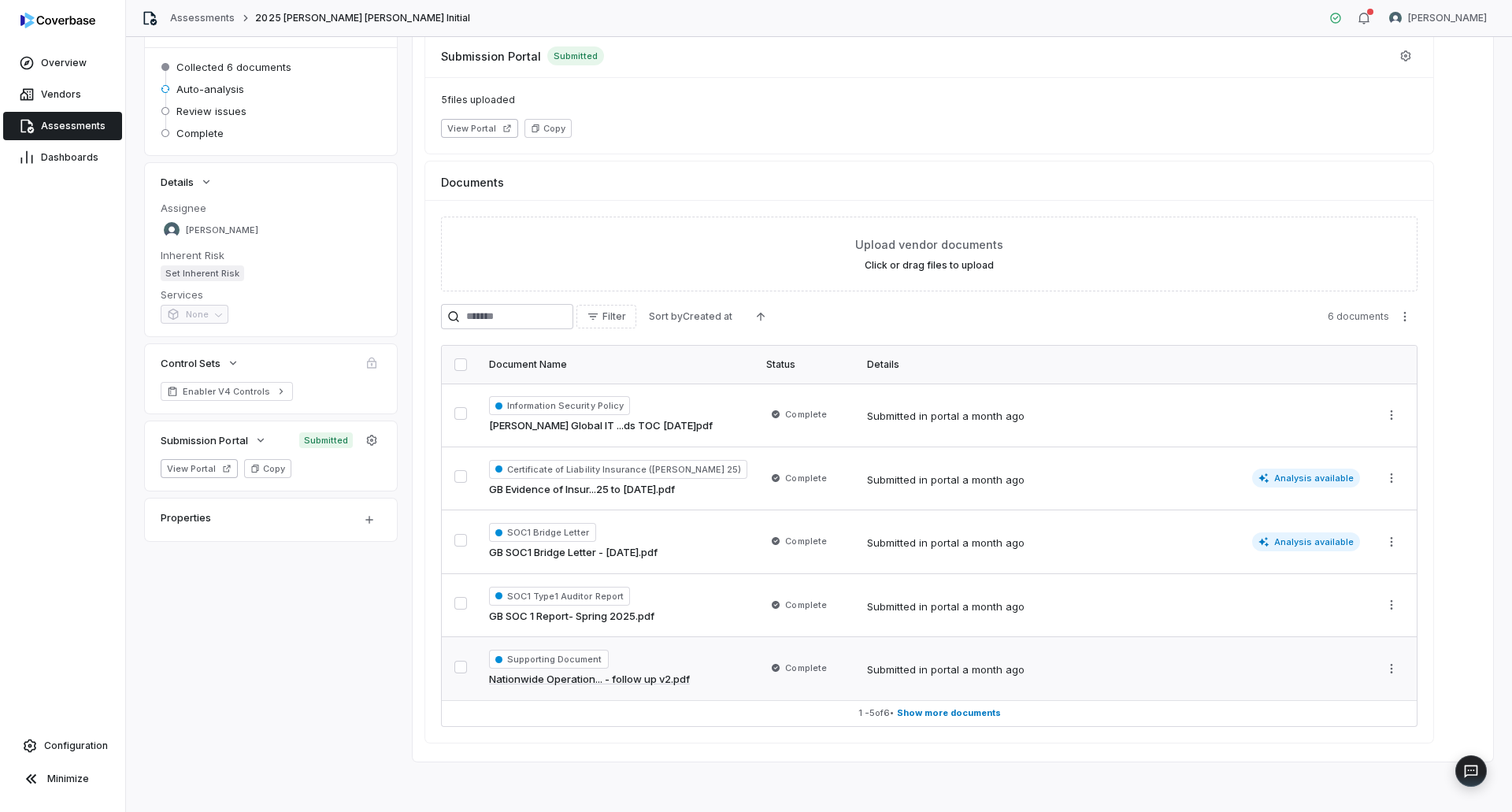
click at [578, 679] on link "Nationwide Operation... - follow up v2.pdf" at bounding box center [590, 679] width 201 height 16
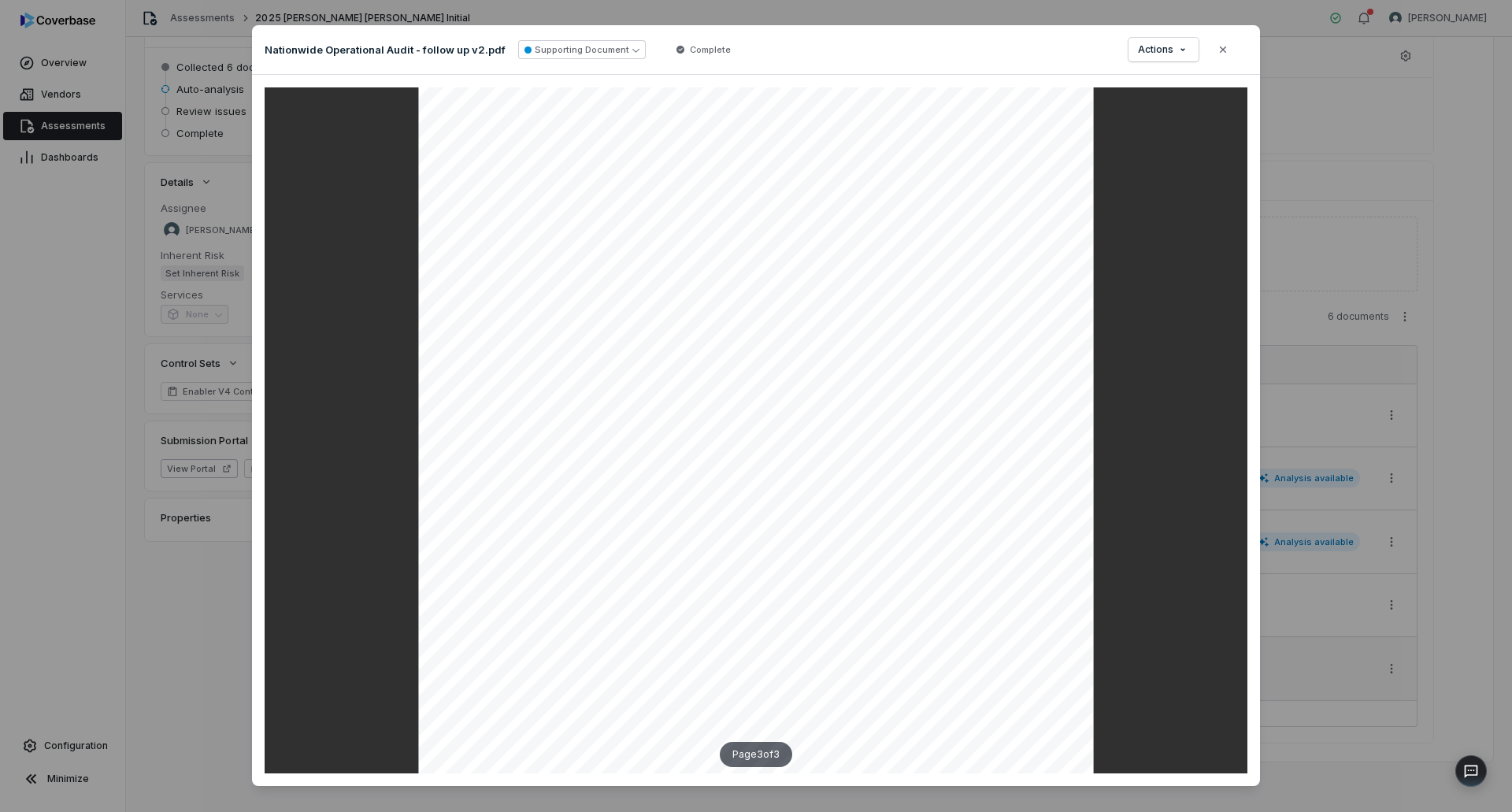
scroll to position [1983, 0]
click at [1224, 50] on icon "button" at bounding box center [1223, 50] width 13 height 13
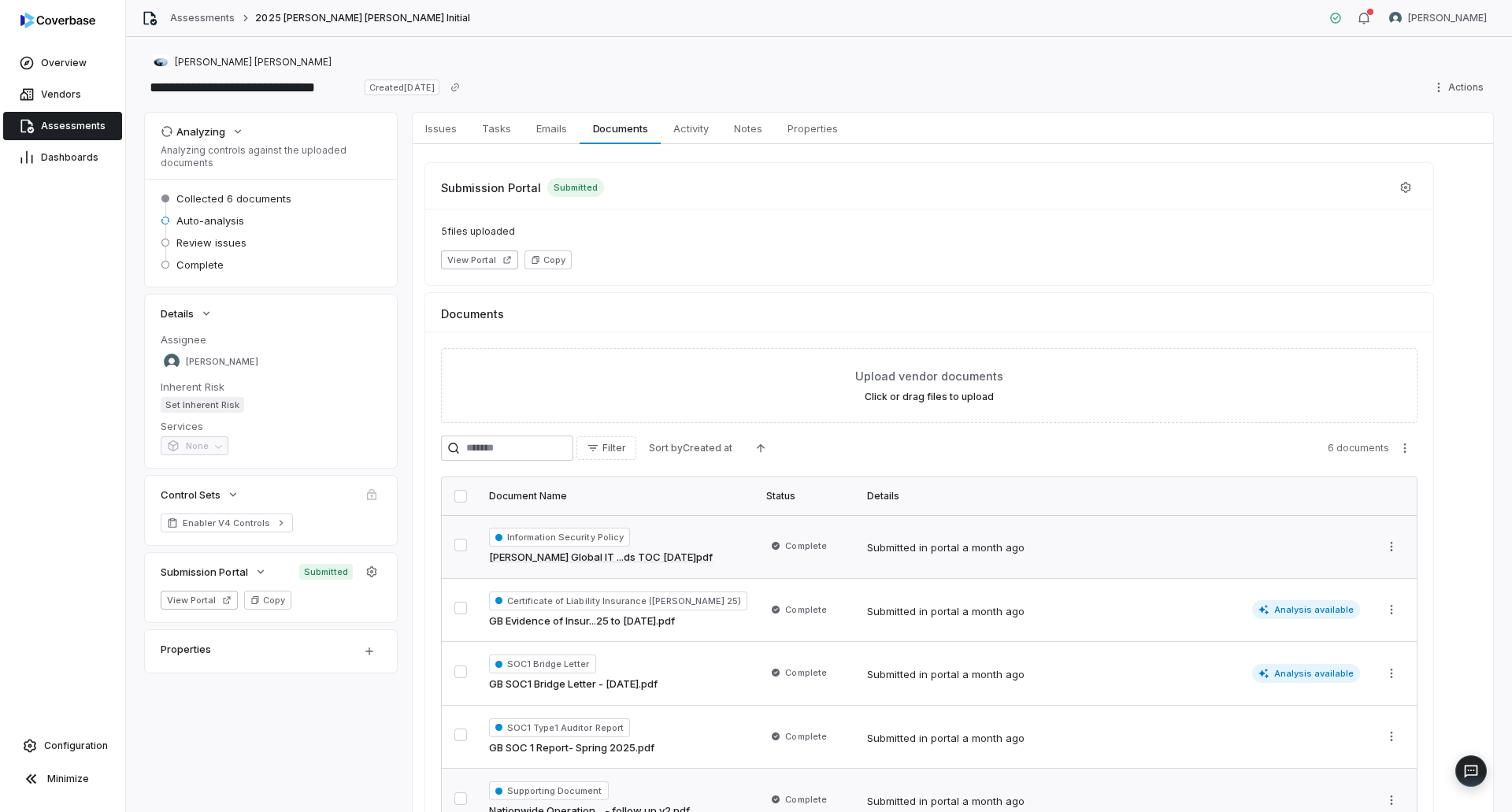
click at [40, 122] on link "Assessments" at bounding box center [63, 125] width 119 height 28
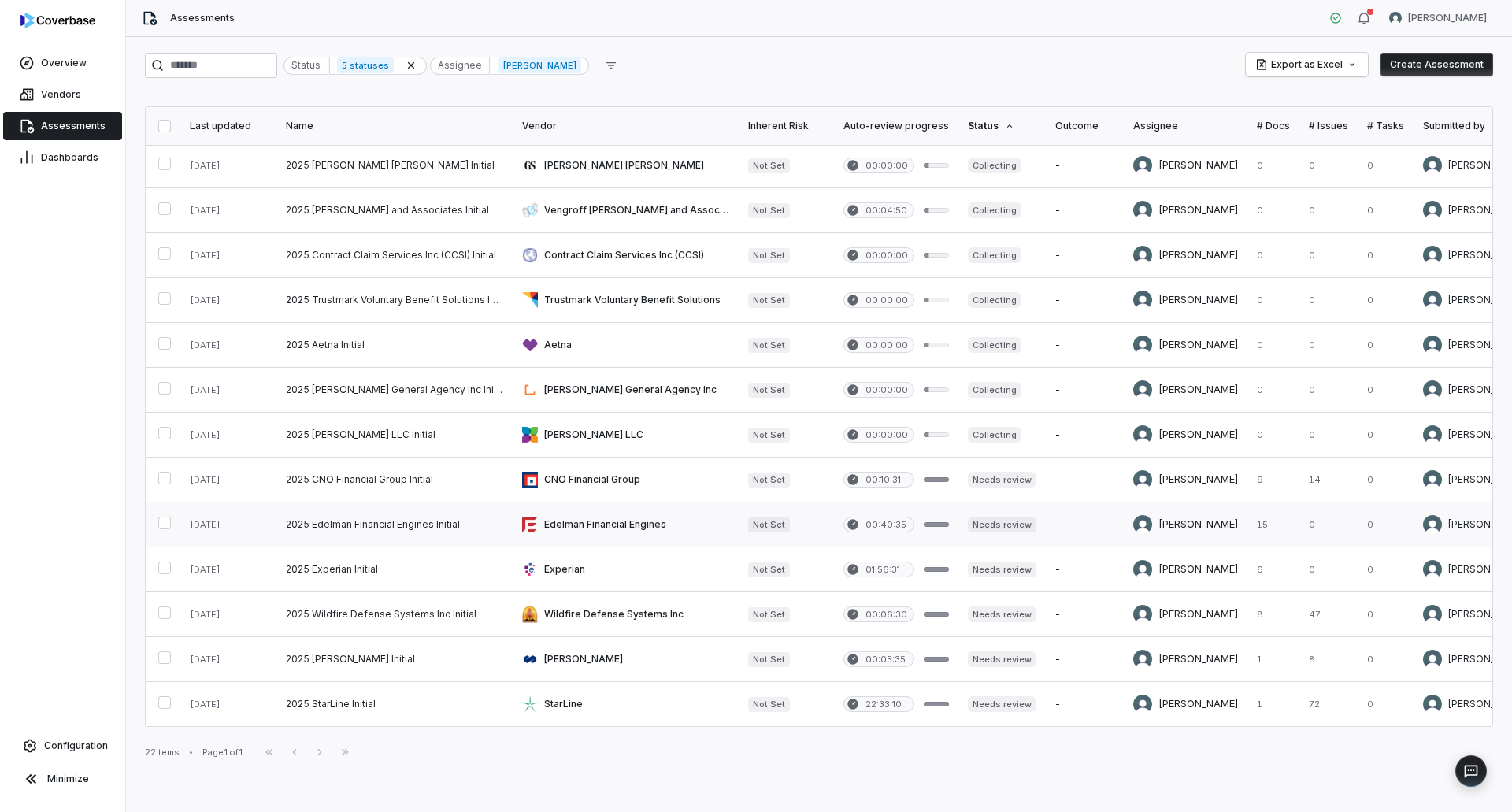
scroll to position [413, 0]
click at [318, 651] on link at bounding box center [395, 658] width 236 height 44
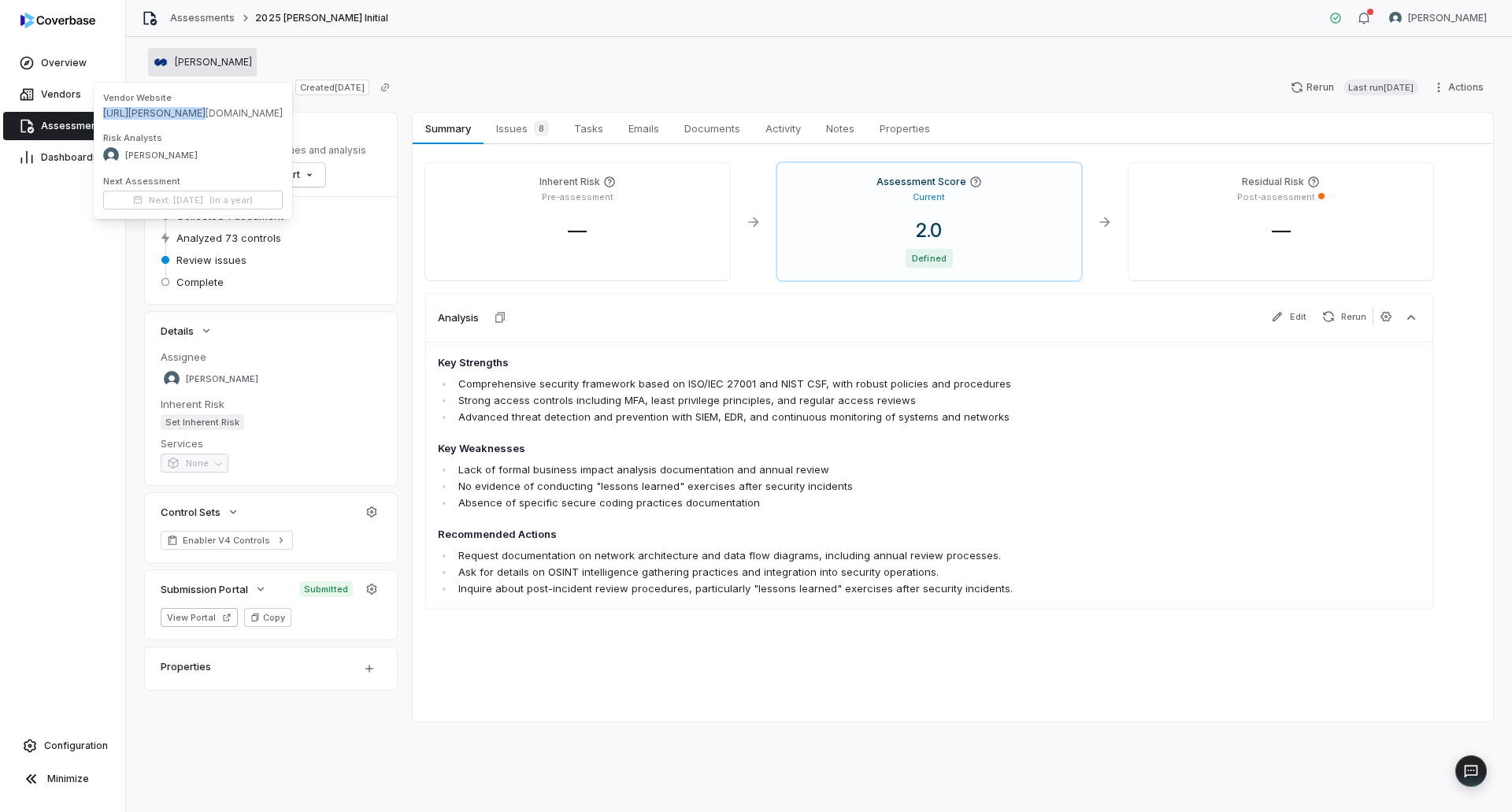
drag, startPoint x: 187, startPoint y: 113, endPoint x: 101, endPoint y: 120, distance: 86.3
click at [101, 120] on div "Vendor Website [URL][PERSON_NAME][DOMAIN_NAME] Risk Analysts [PERSON_NAME] Next…" at bounding box center [193, 150] width 199 height 136
copy span "[URL][PERSON_NAME][DOMAIN_NAME]"
click at [73, 127] on span "Assessments" at bounding box center [73, 126] width 64 height 13
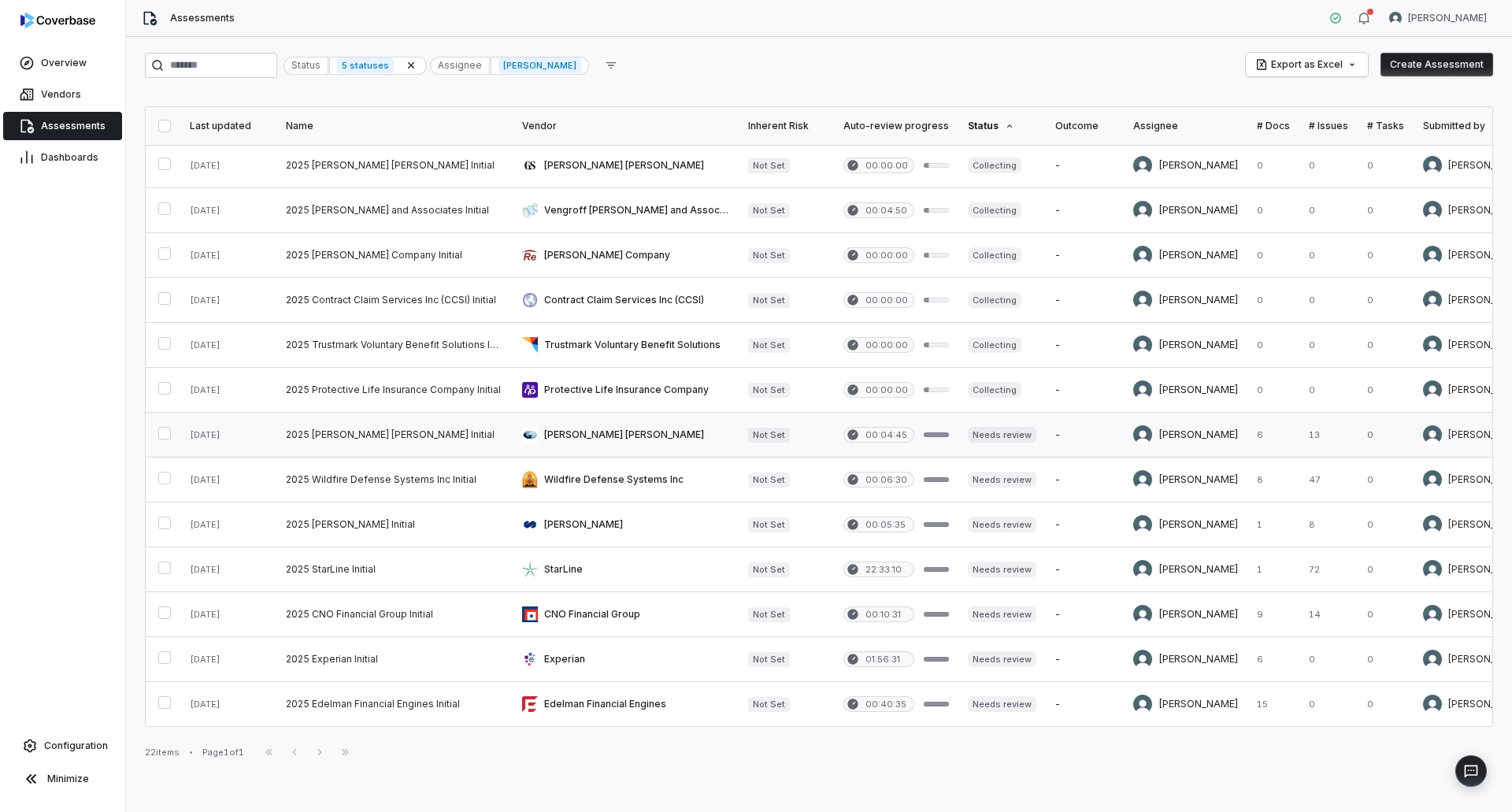
scroll to position [413, 0]
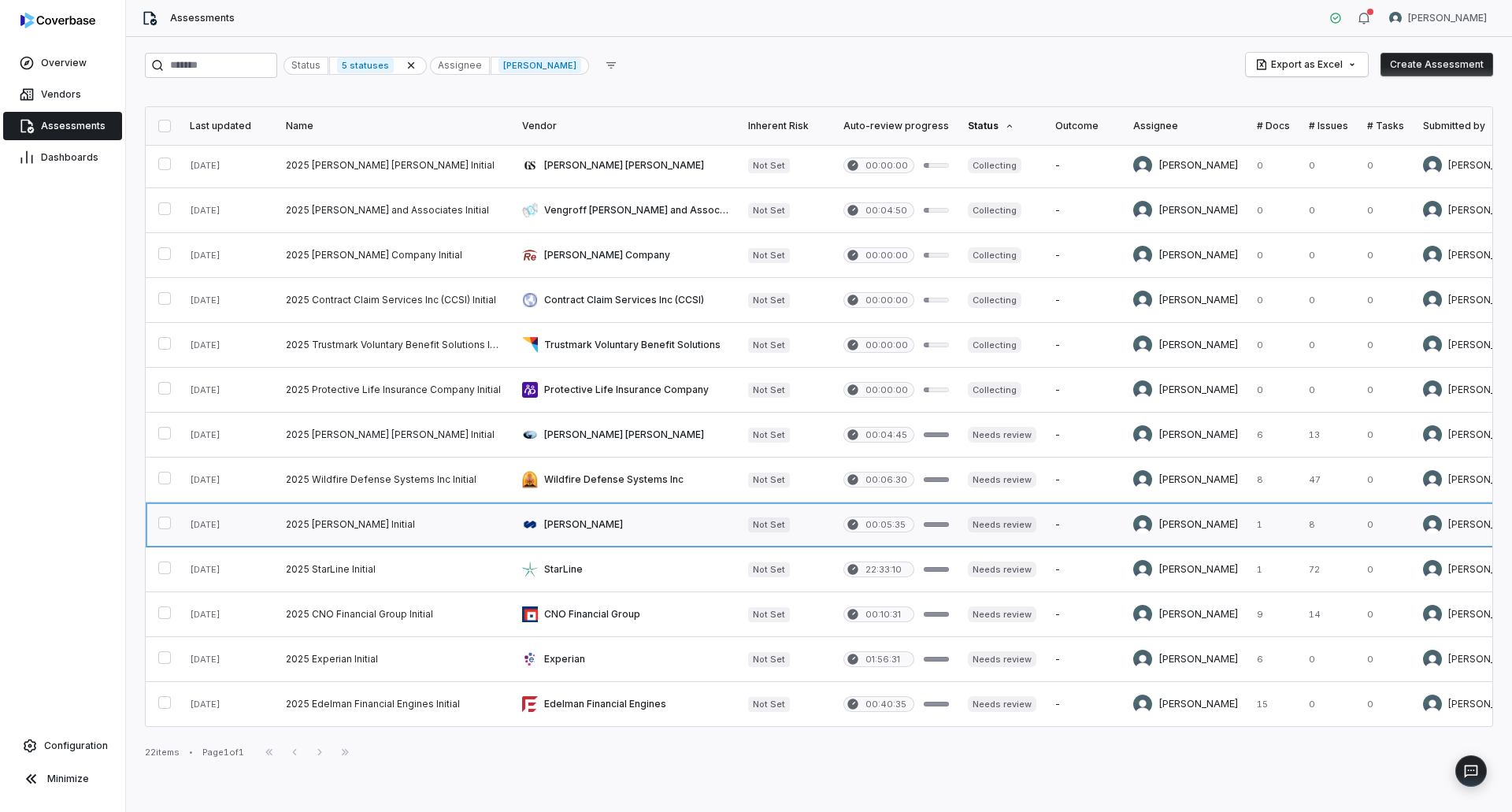
click at [595, 520] on link at bounding box center [625, 524] width 226 height 44
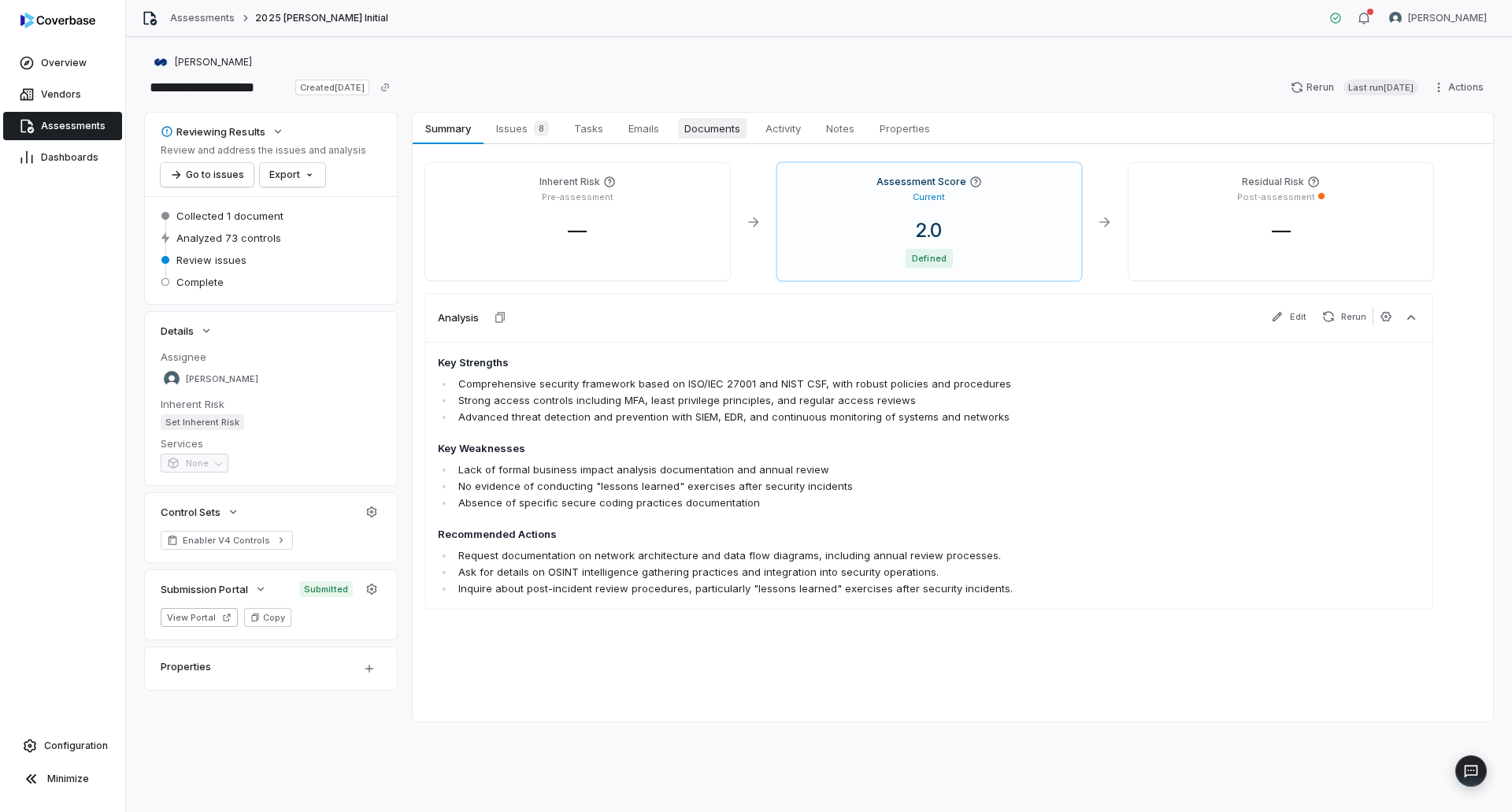
click at [716, 130] on span "Documents" at bounding box center [712, 128] width 68 height 20
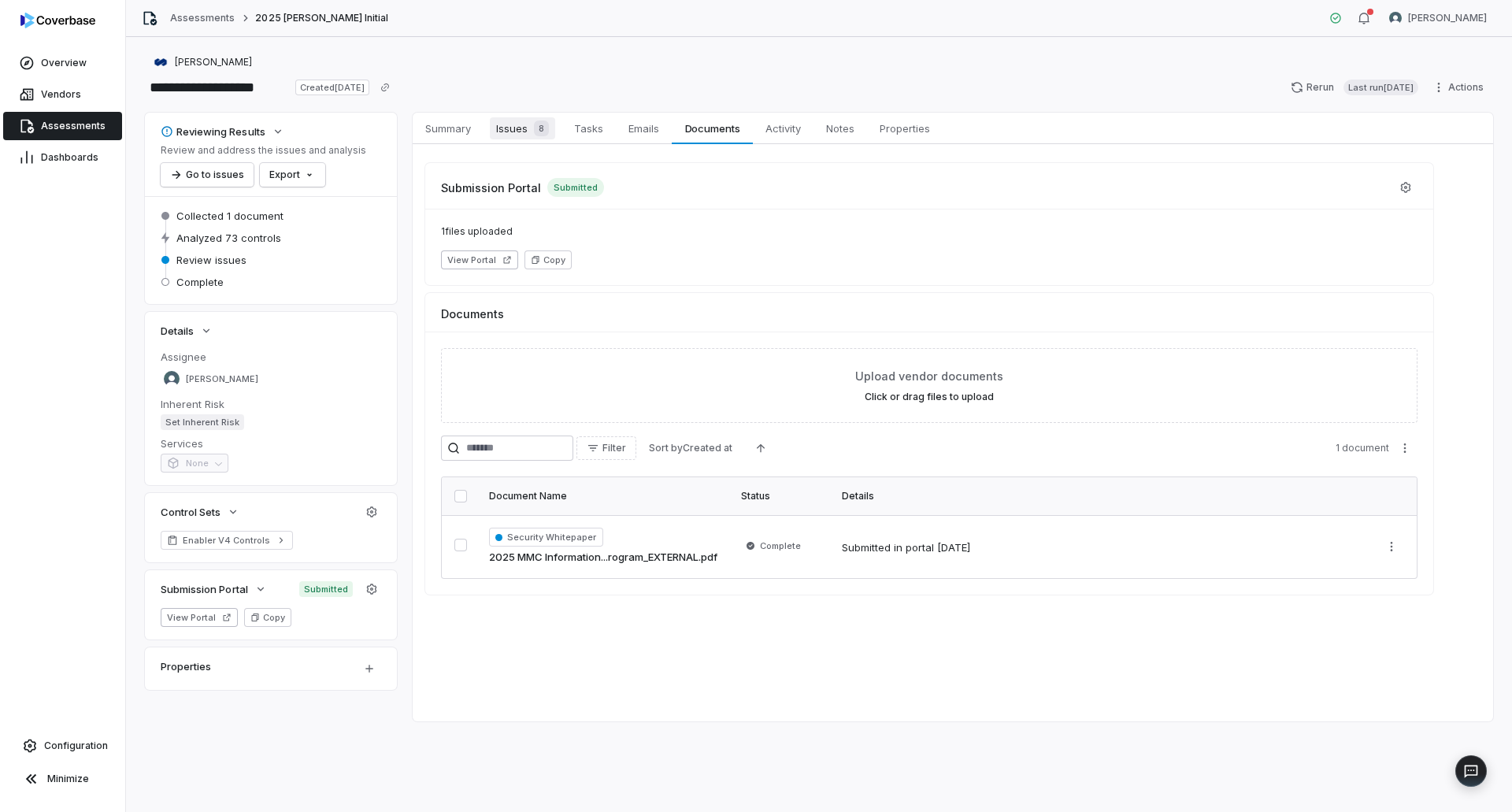
click at [533, 125] on div "8" at bounding box center [538, 129] width 21 height 16
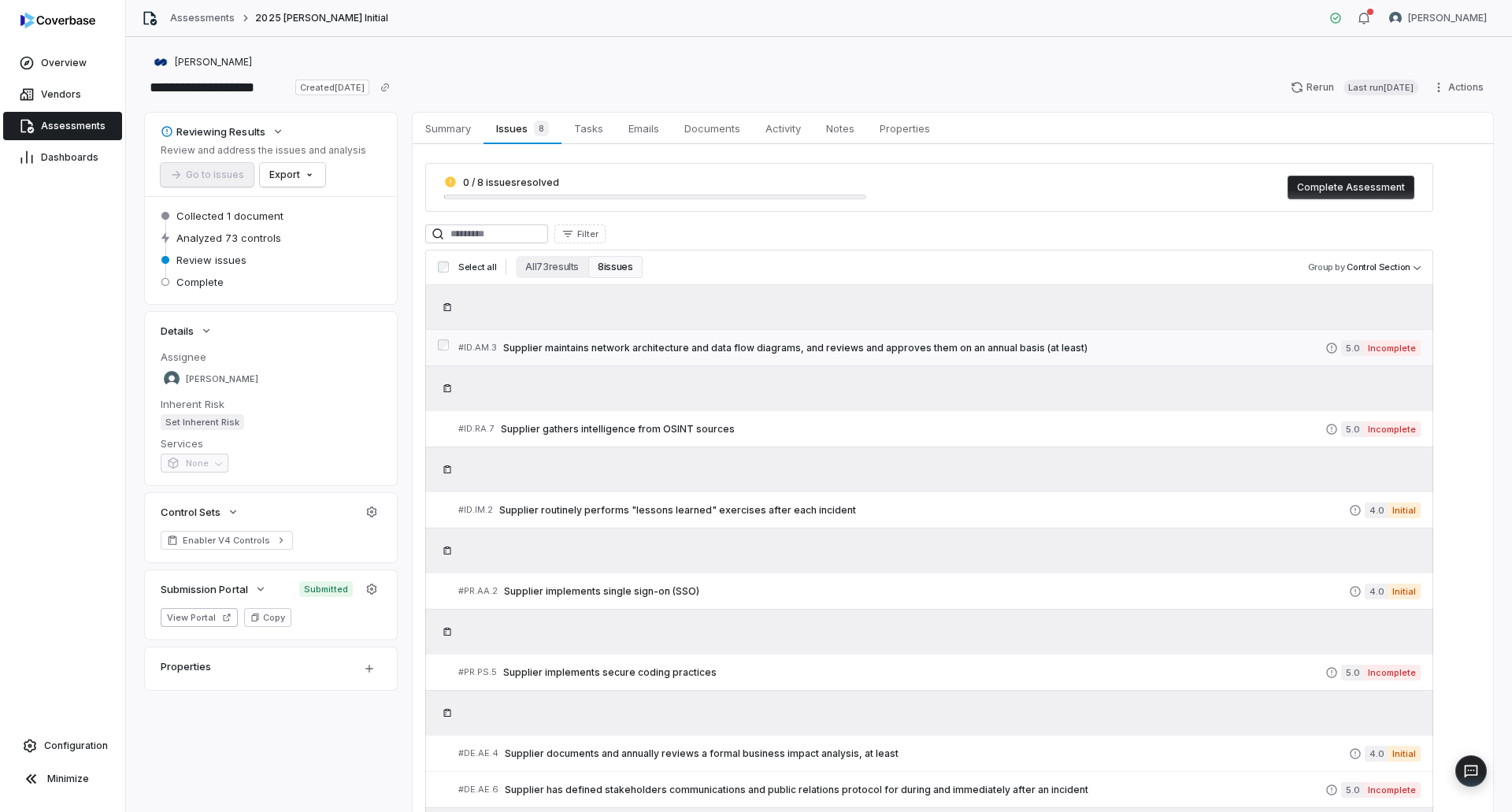
click at [1032, 357] on link "# ID.AM.3 Supplier maintains network architecture and data flow diagrams, and r…" at bounding box center [939, 347] width 963 height 35
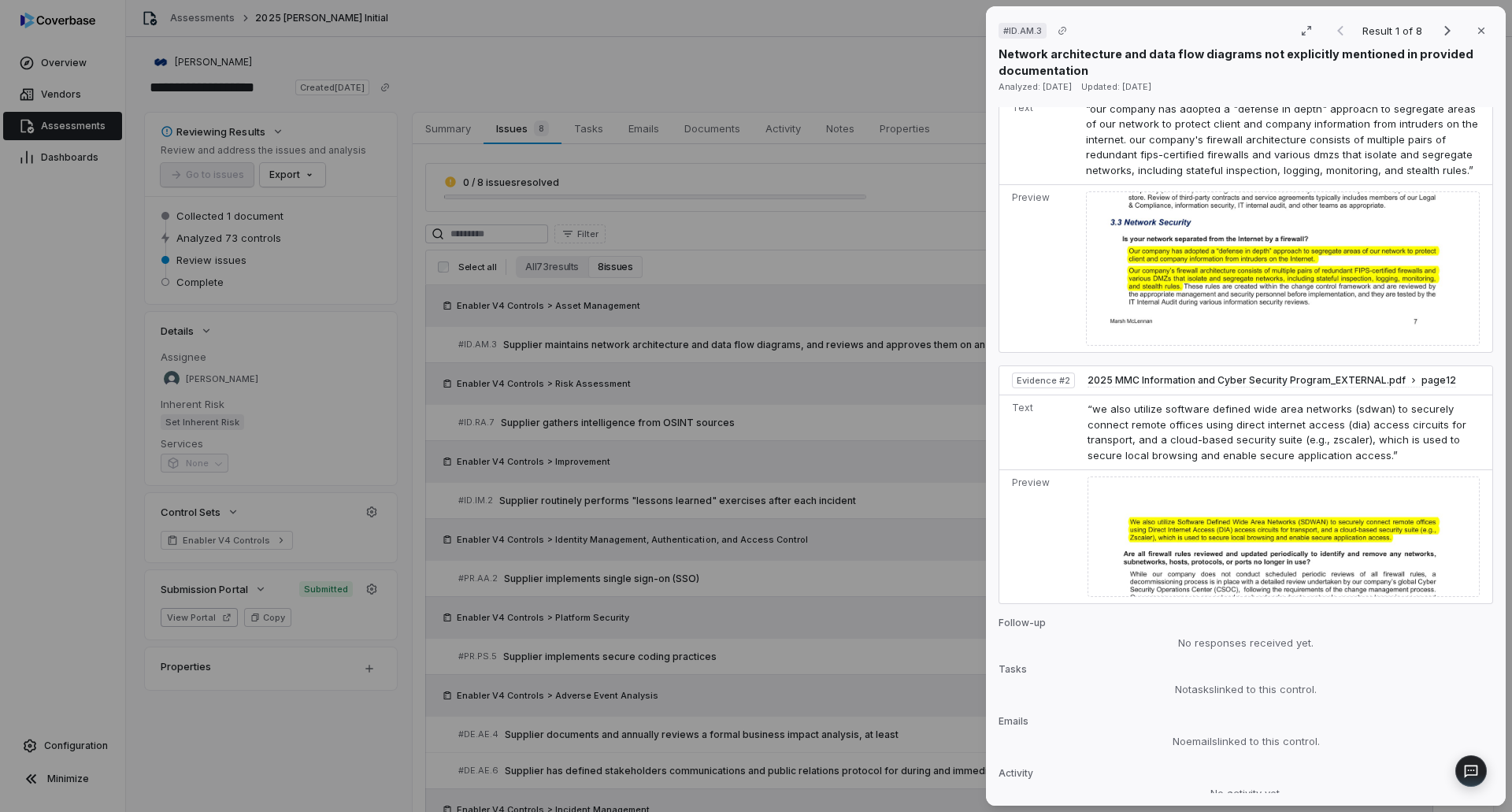
scroll to position [867, 0]
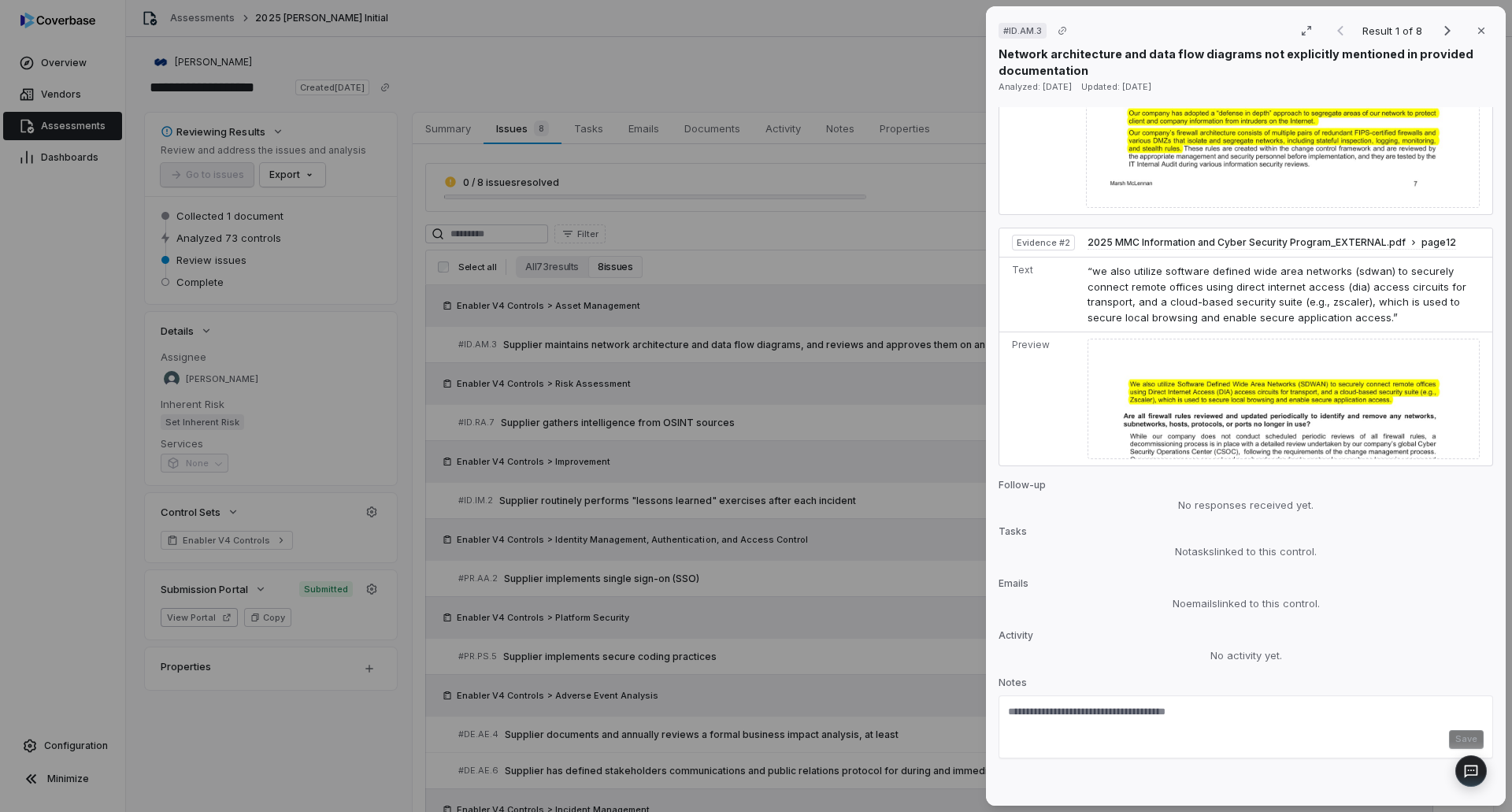
click at [675, 343] on div "# ID.AM.3 Result 1 of 8 Close Network architecture and data flow diagrams not e…" at bounding box center [756, 406] width 1512 height 812
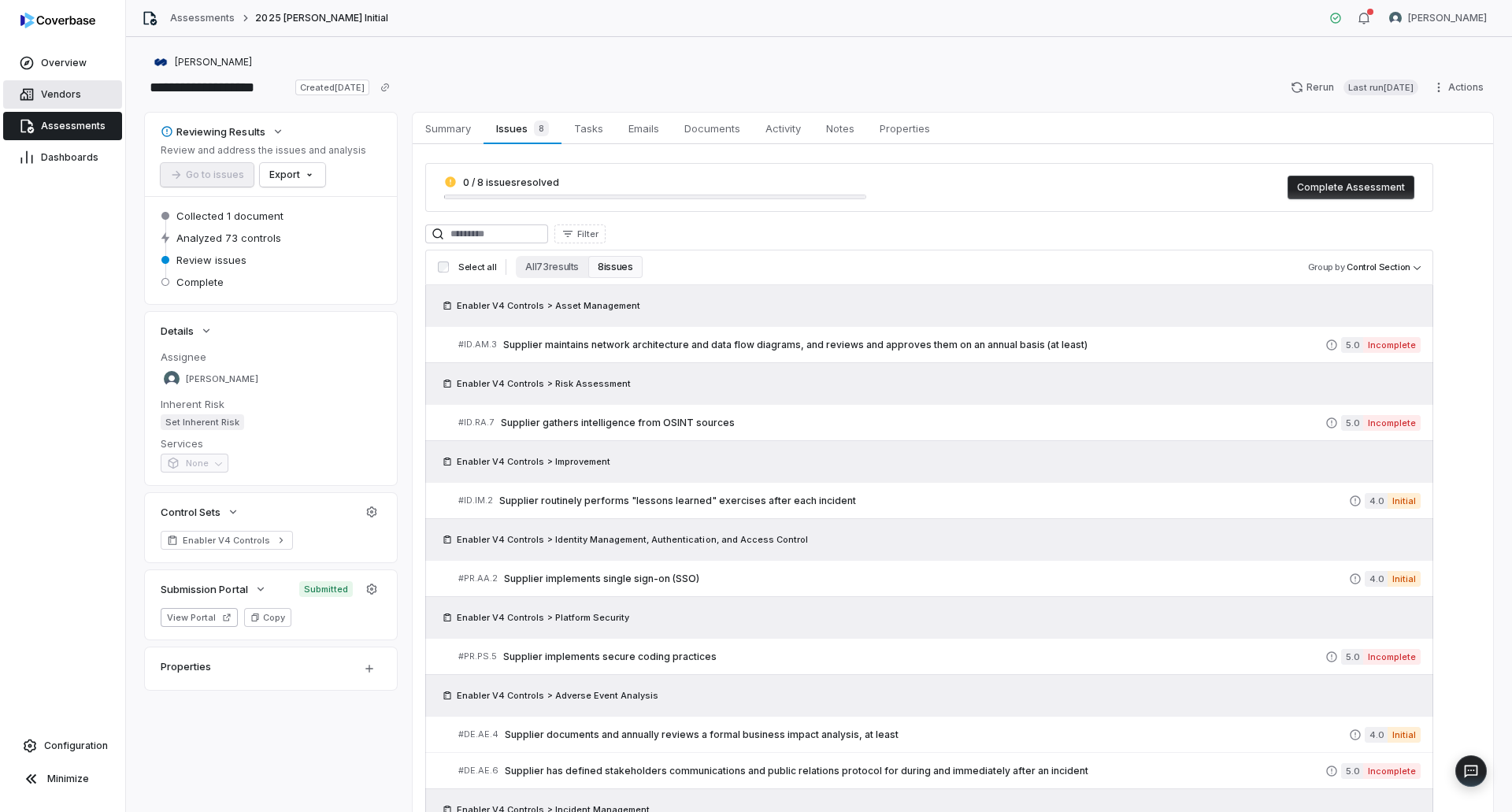
click at [77, 98] on span "Vendors" at bounding box center [61, 95] width 40 height 13
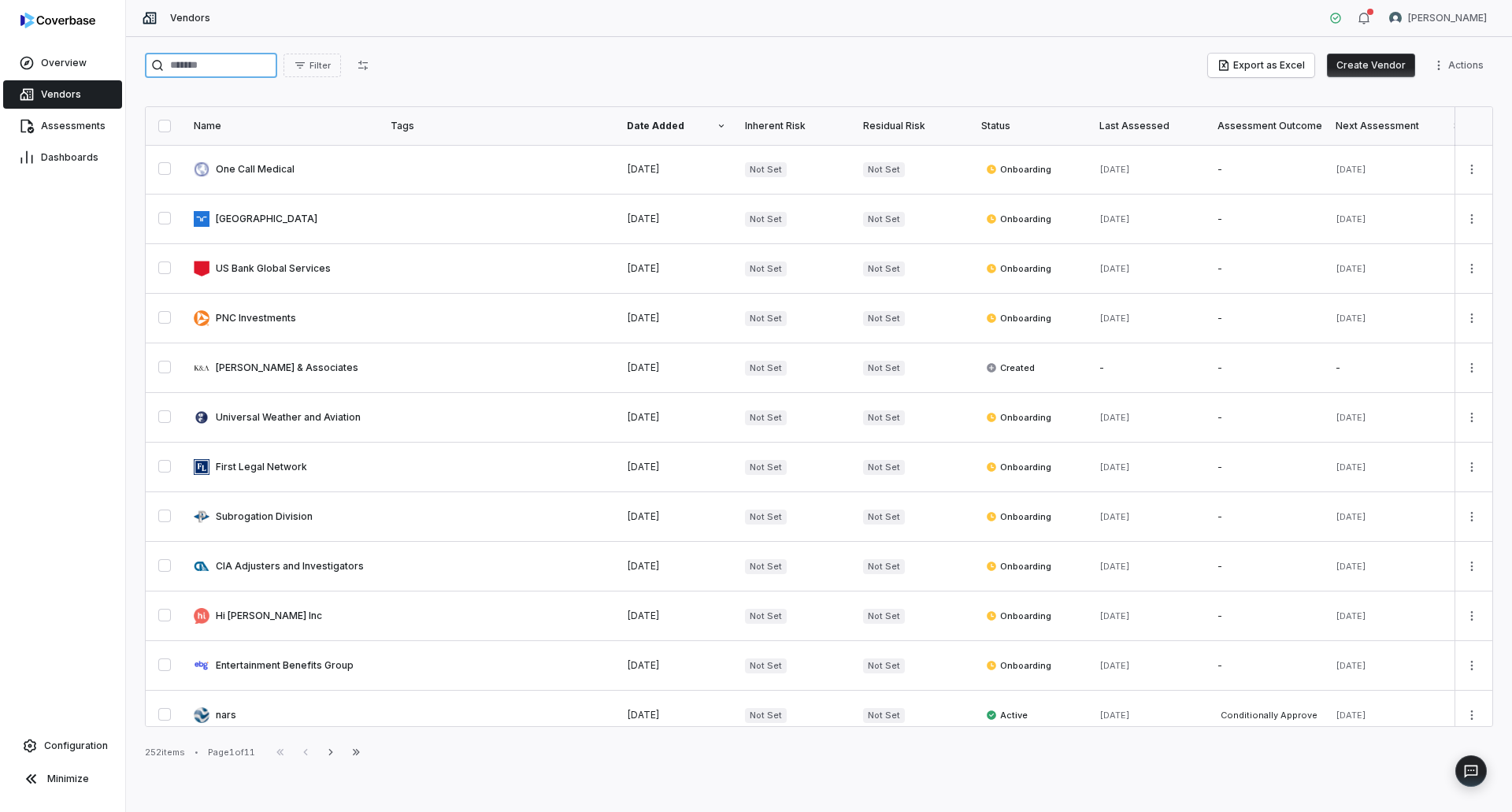
click at [247, 57] on input "search" at bounding box center [211, 65] width 133 height 25
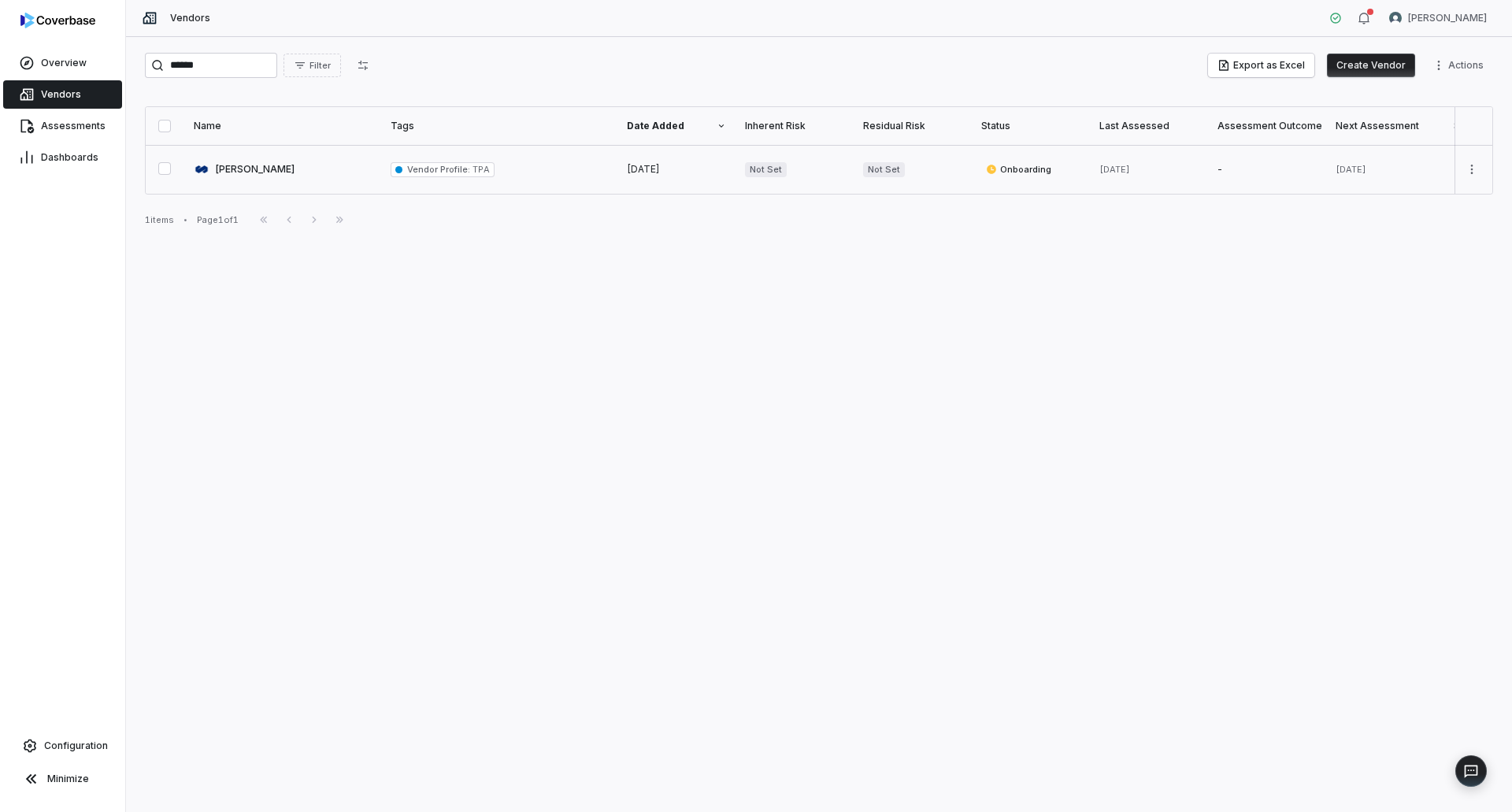
click at [255, 178] on link at bounding box center [282, 169] width 197 height 49
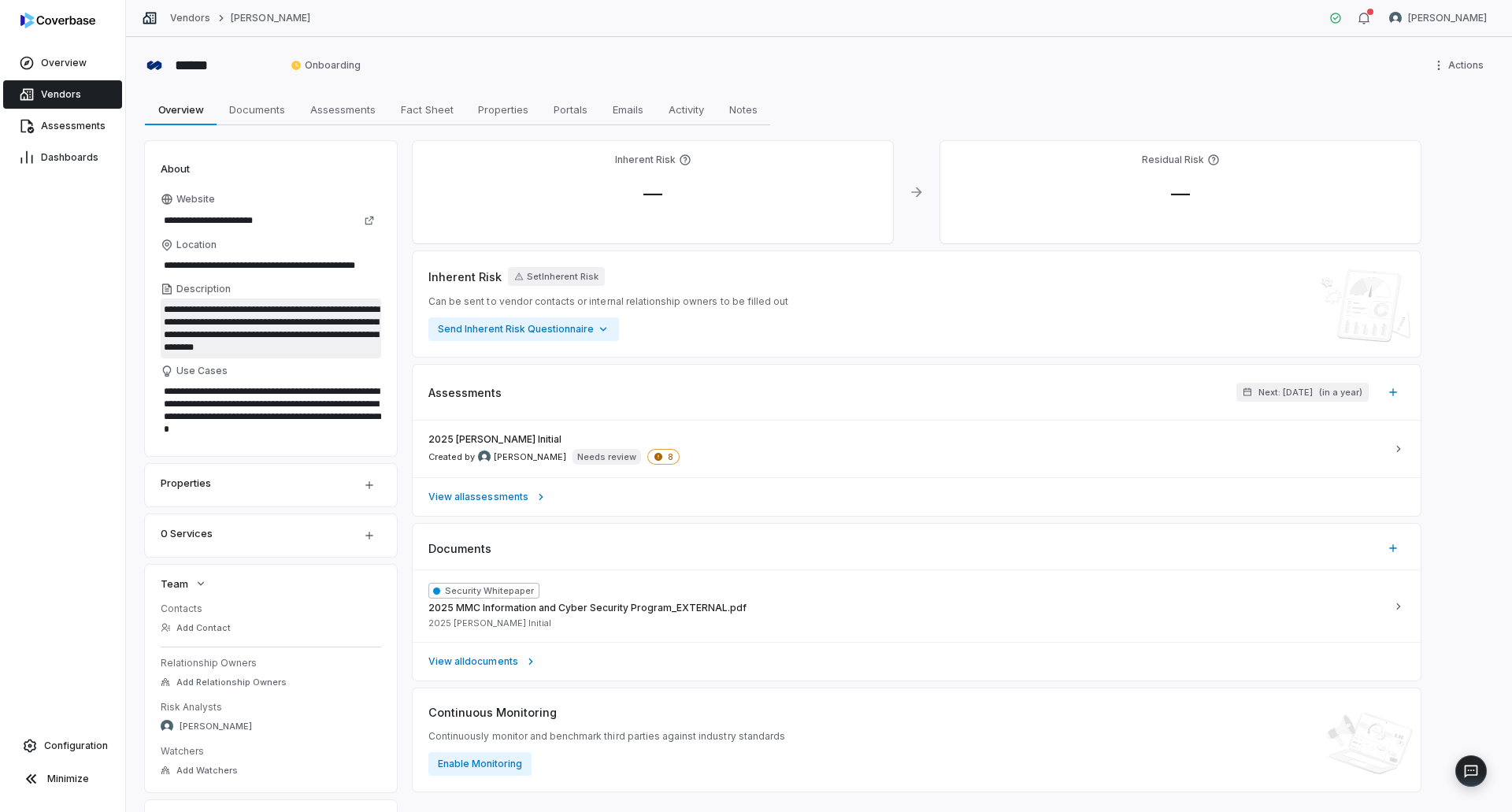
drag, startPoint x: 168, startPoint y: 306, endPoint x: 335, endPoint y: 346, distance: 171.7
click at [335, 346] on textarea "**********" at bounding box center [271, 328] width 220 height 59
click at [60, 133] on link "Assessments" at bounding box center [63, 125] width 119 height 28
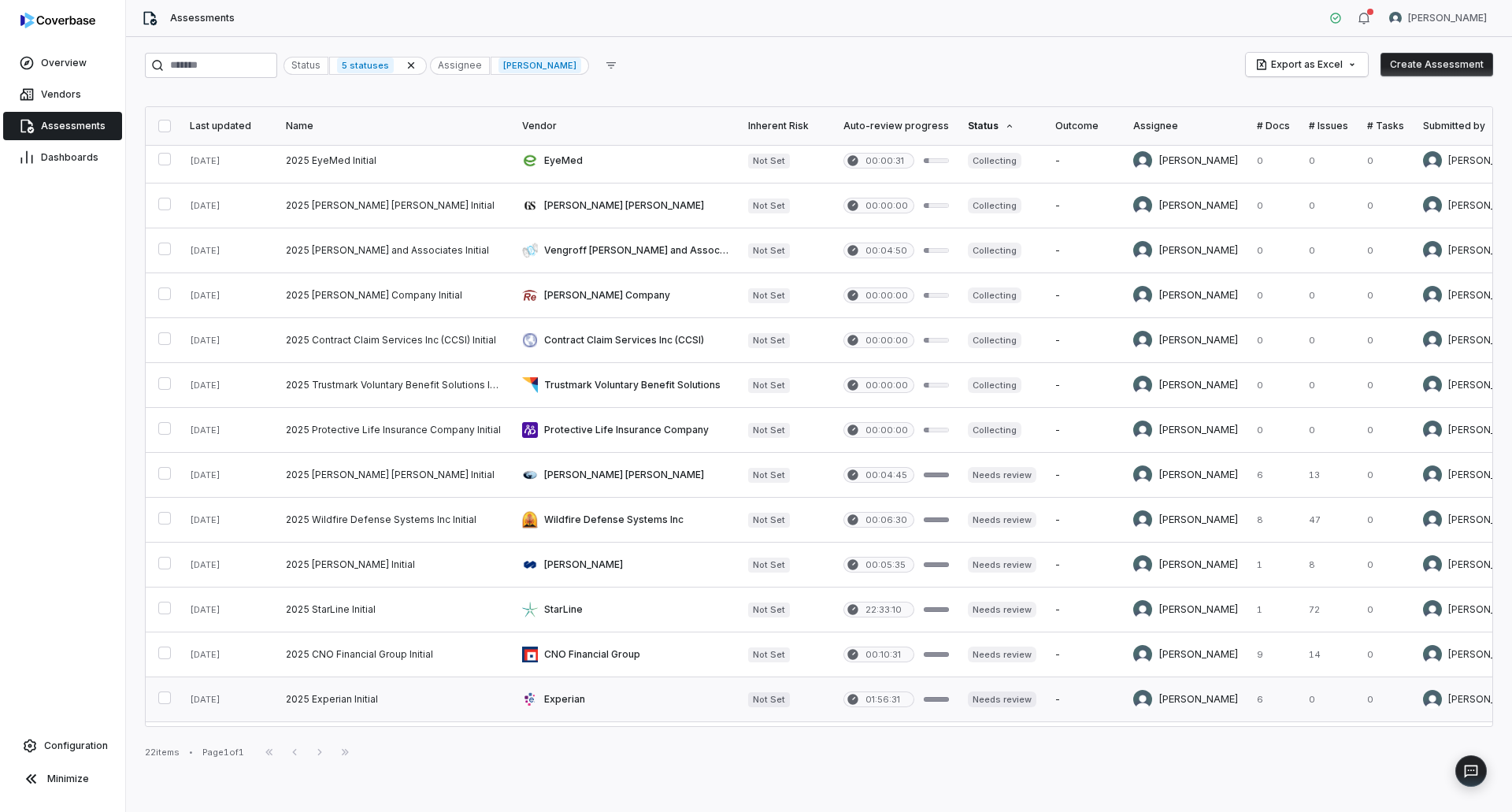
scroll to position [413, 0]
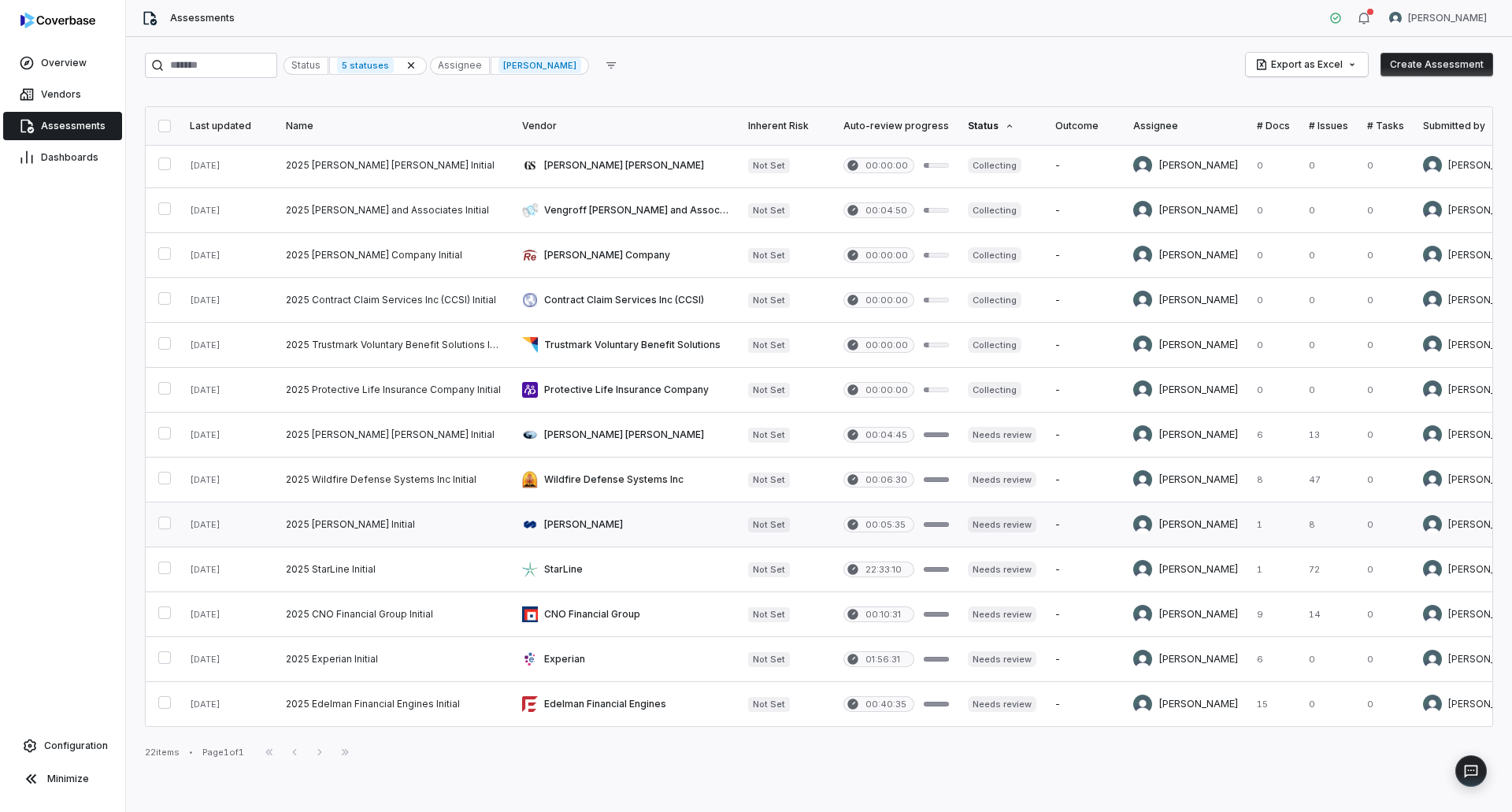
click at [572, 516] on link at bounding box center [625, 524] width 226 height 44
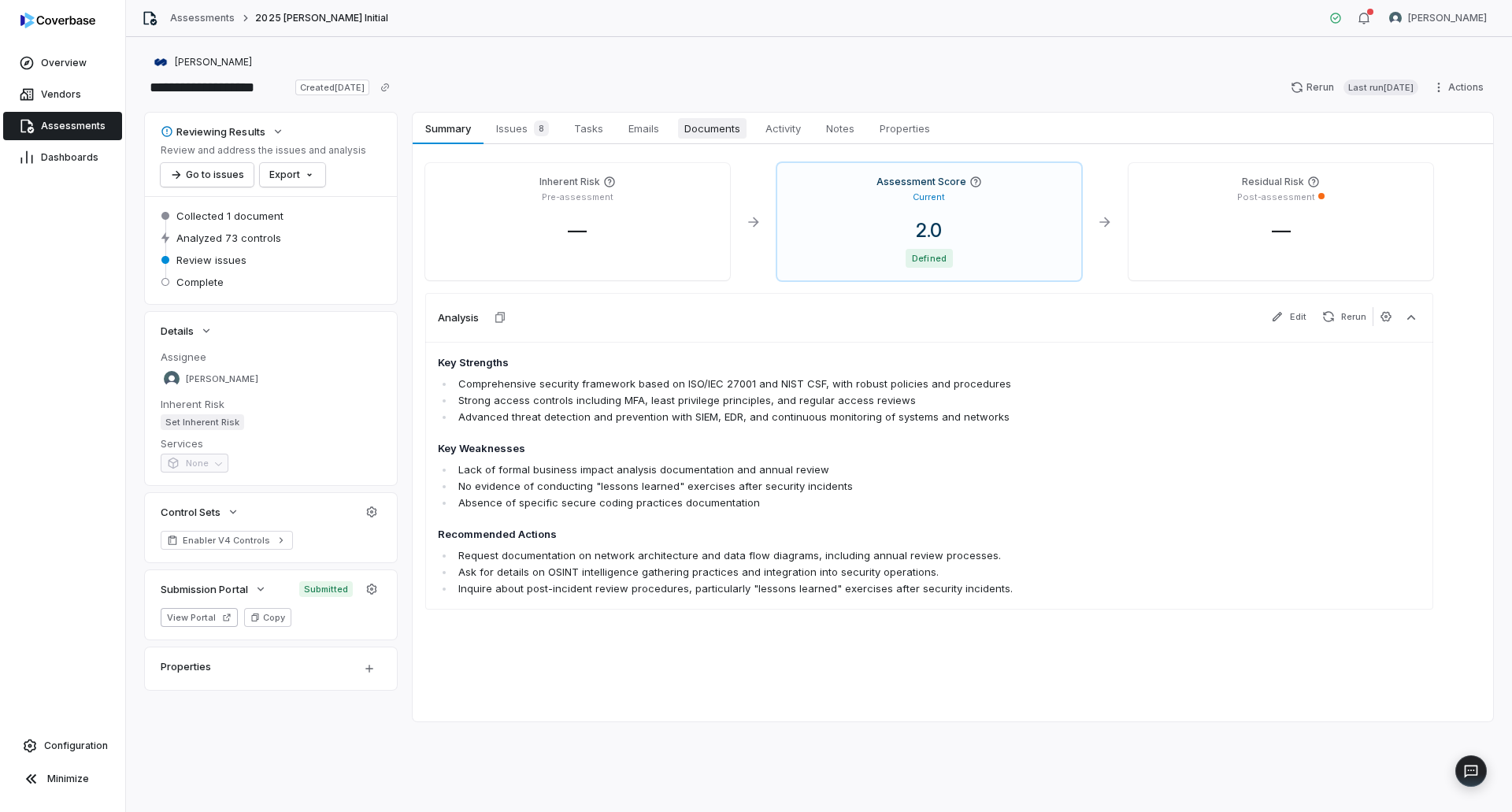
click at [721, 133] on span "Documents" at bounding box center [712, 128] width 68 height 20
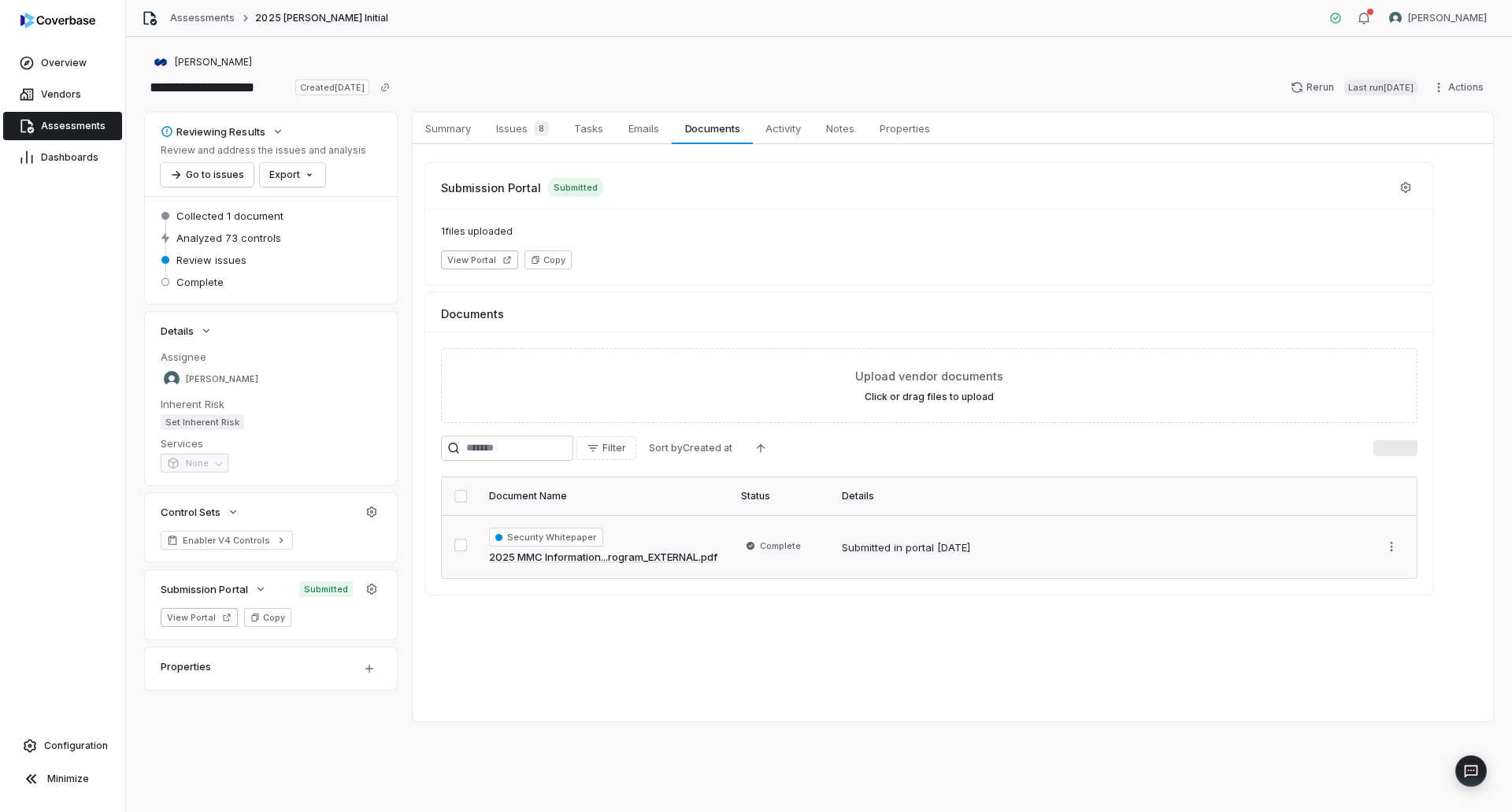
click at [639, 556] on link "2025 MMC Information...rogram_EXTERNAL.pdf" at bounding box center [603, 557] width 228 height 16
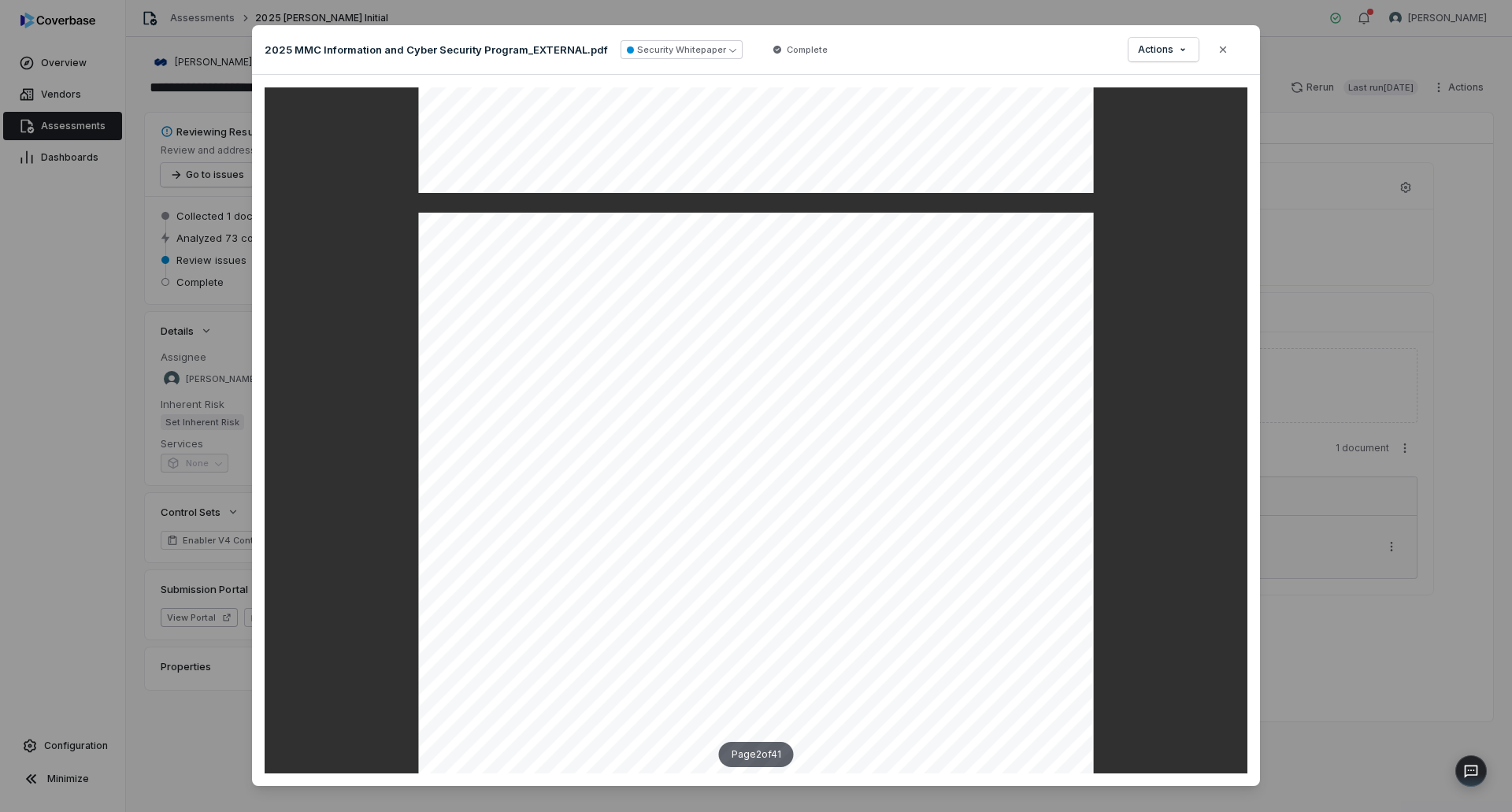
scroll to position [708, 0]
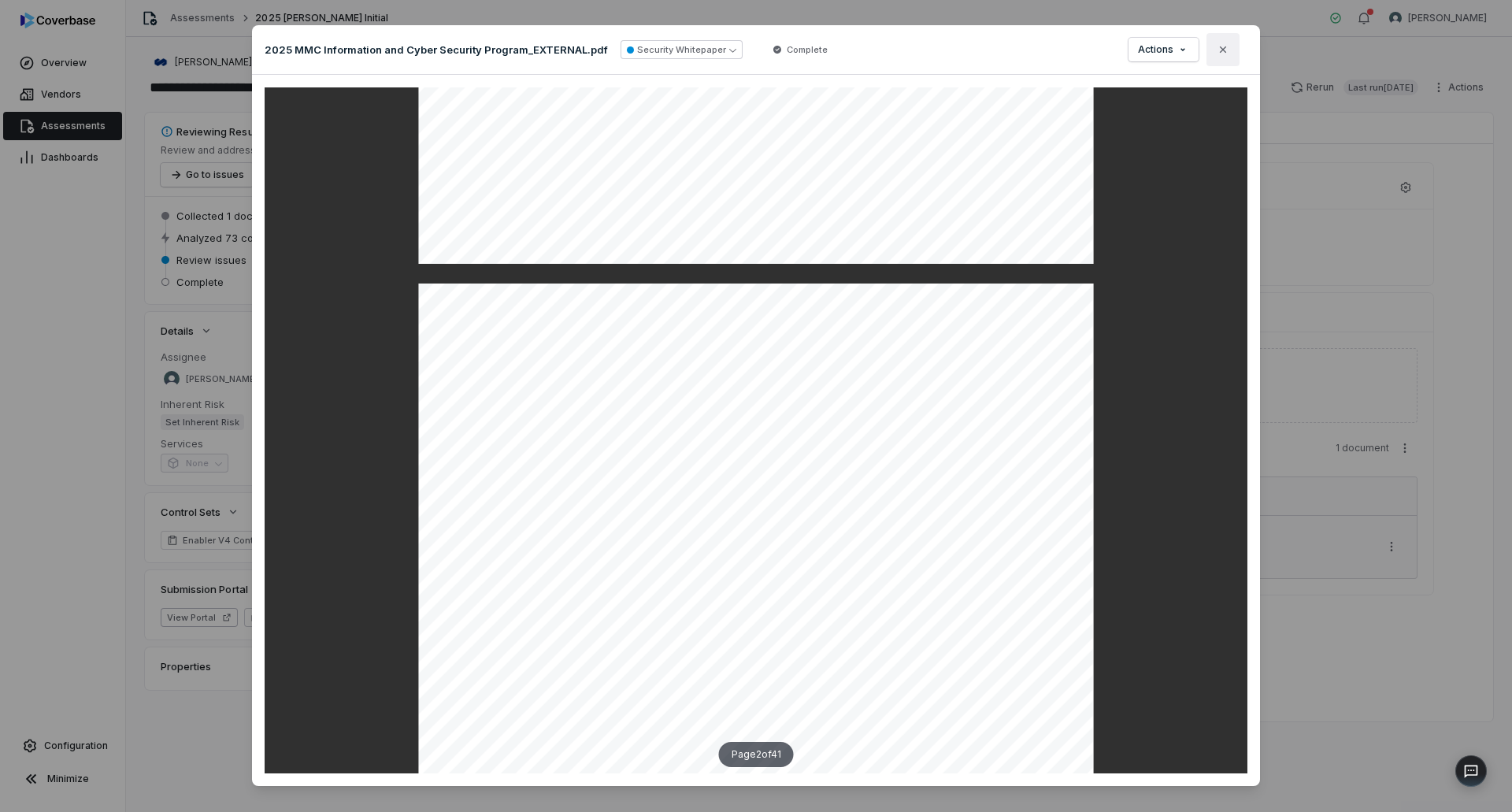
click at [1218, 49] on icon "button" at bounding box center [1223, 50] width 13 height 13
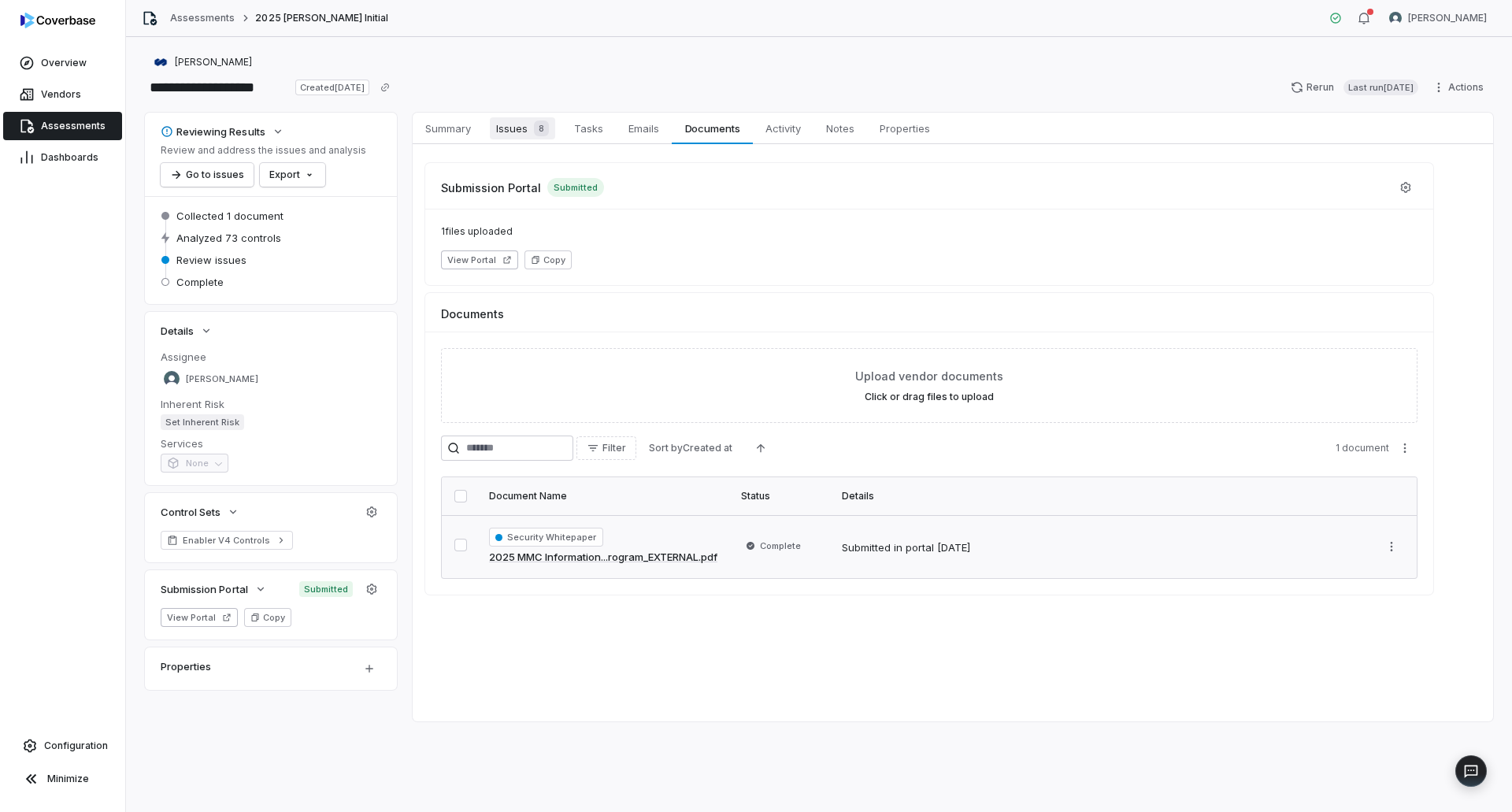
click at [530, 133] on div "8" at bounding box center [538, 129] width 21 height 16
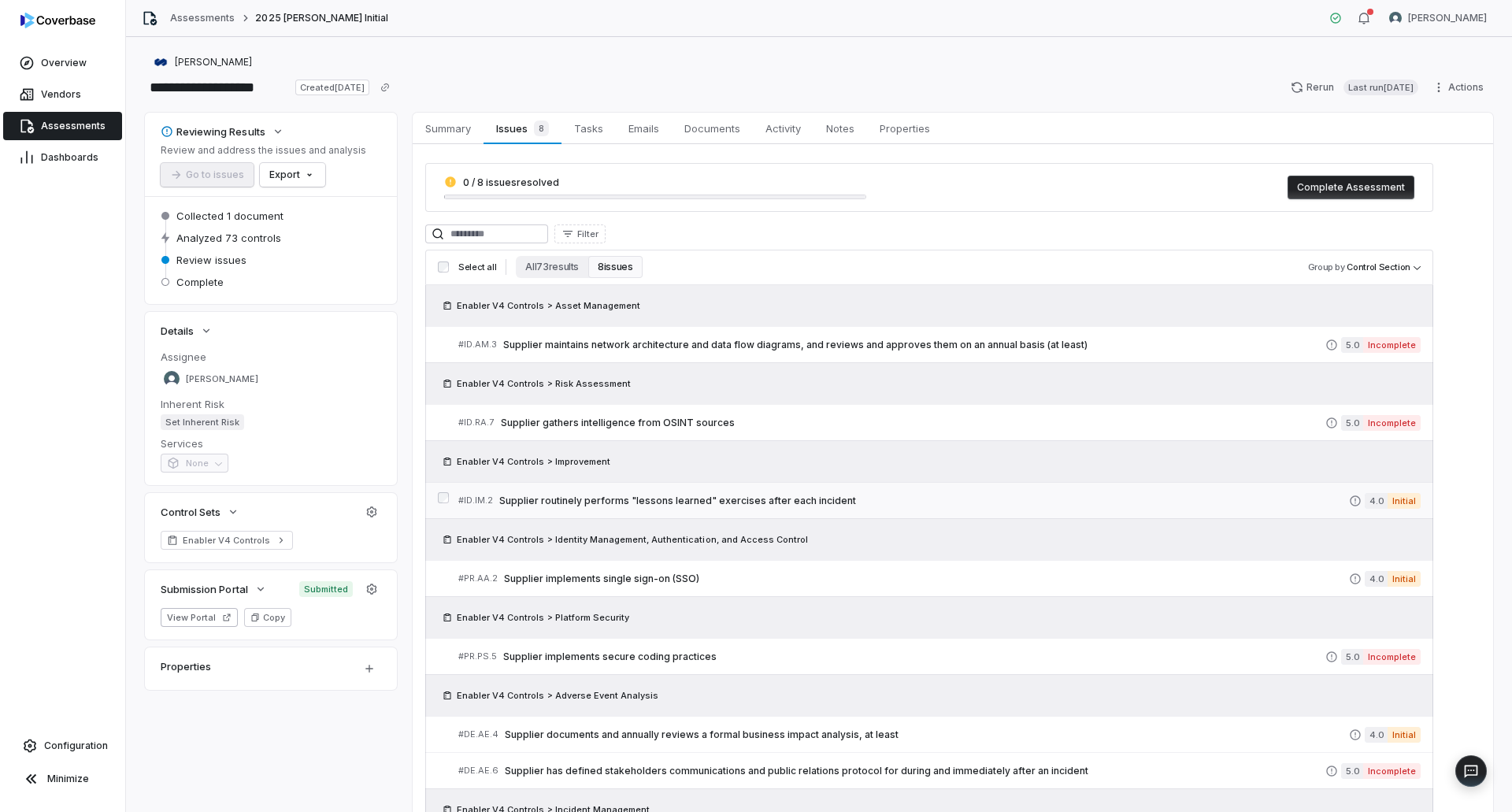
click at [837, 498] on span "Supplier routinely performs "lessons learned" exercises after each incident" at bounding box center [924, 501] width 850 height 13
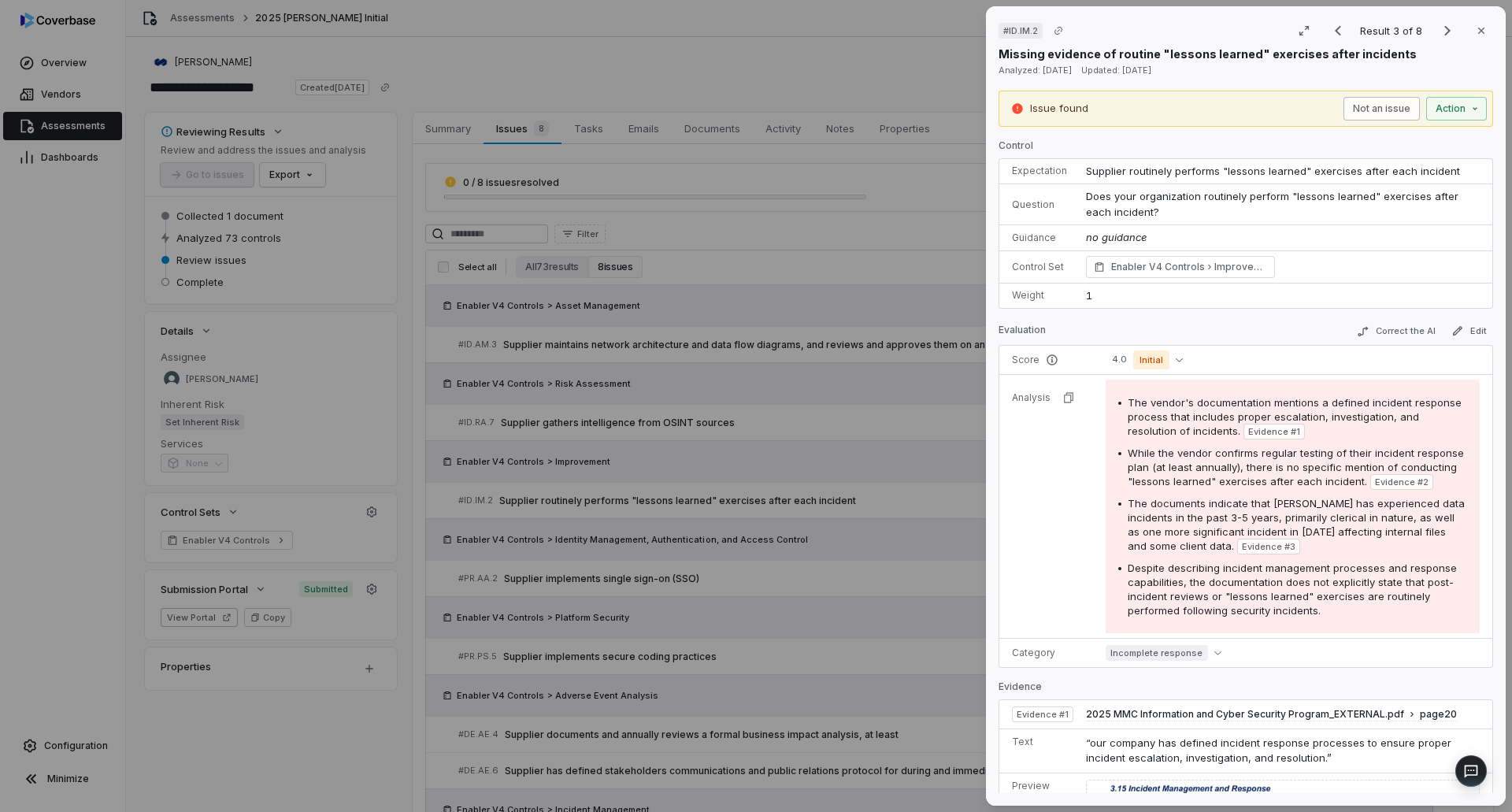
click at [1344, 112] on button "Not an issue" at bounding box center [1381, 108] width 76 height 23
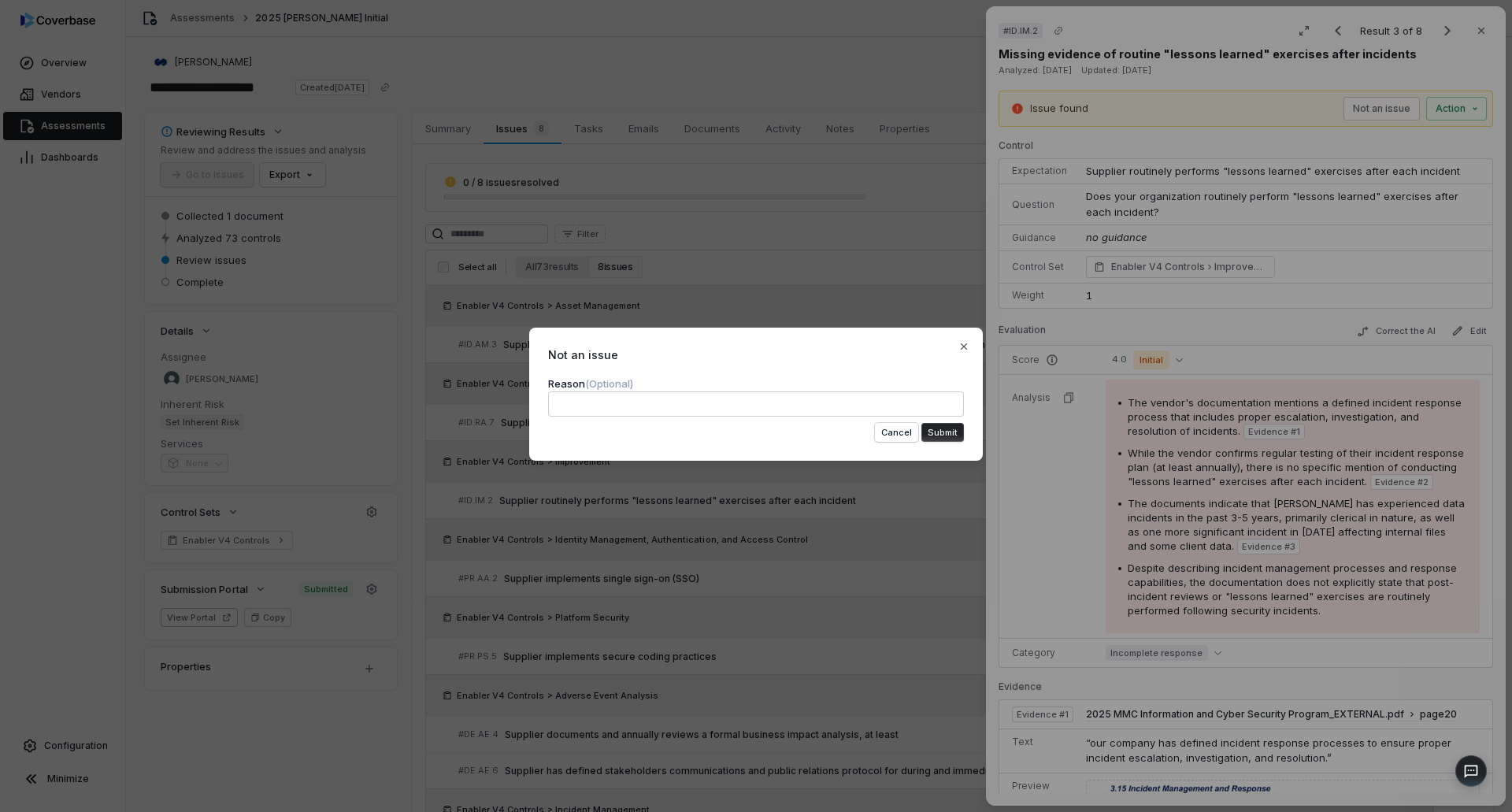
click at [782, 405] on textarea at bounding box center [756, 404] width 416 height 25
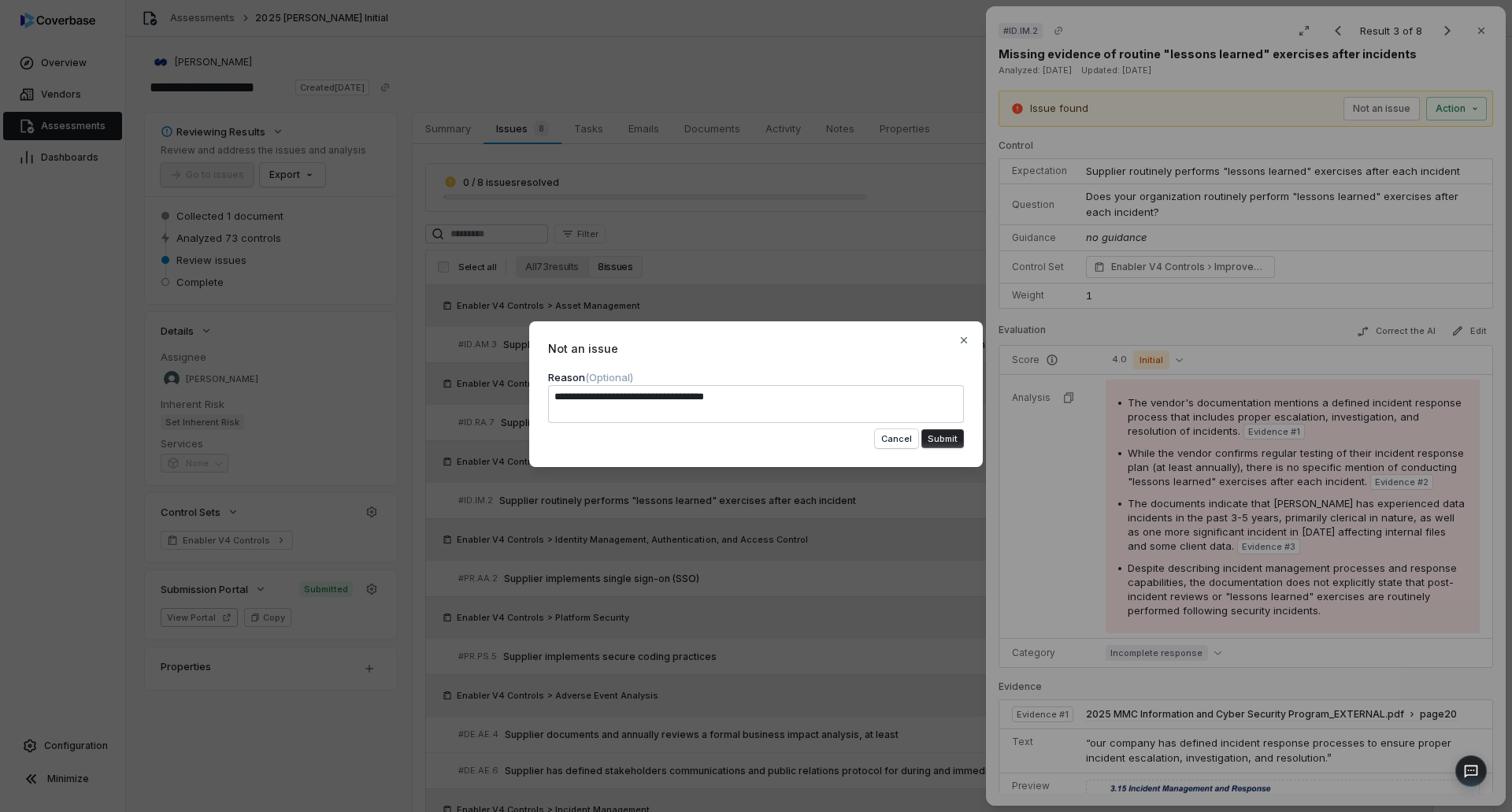
click at [953, 422] on textarea "**********" at bounding box center [756, 404] width 416 height 38
click at [947, 440] on button "Submit" at bounding box center [943, 439] width 43 height 19
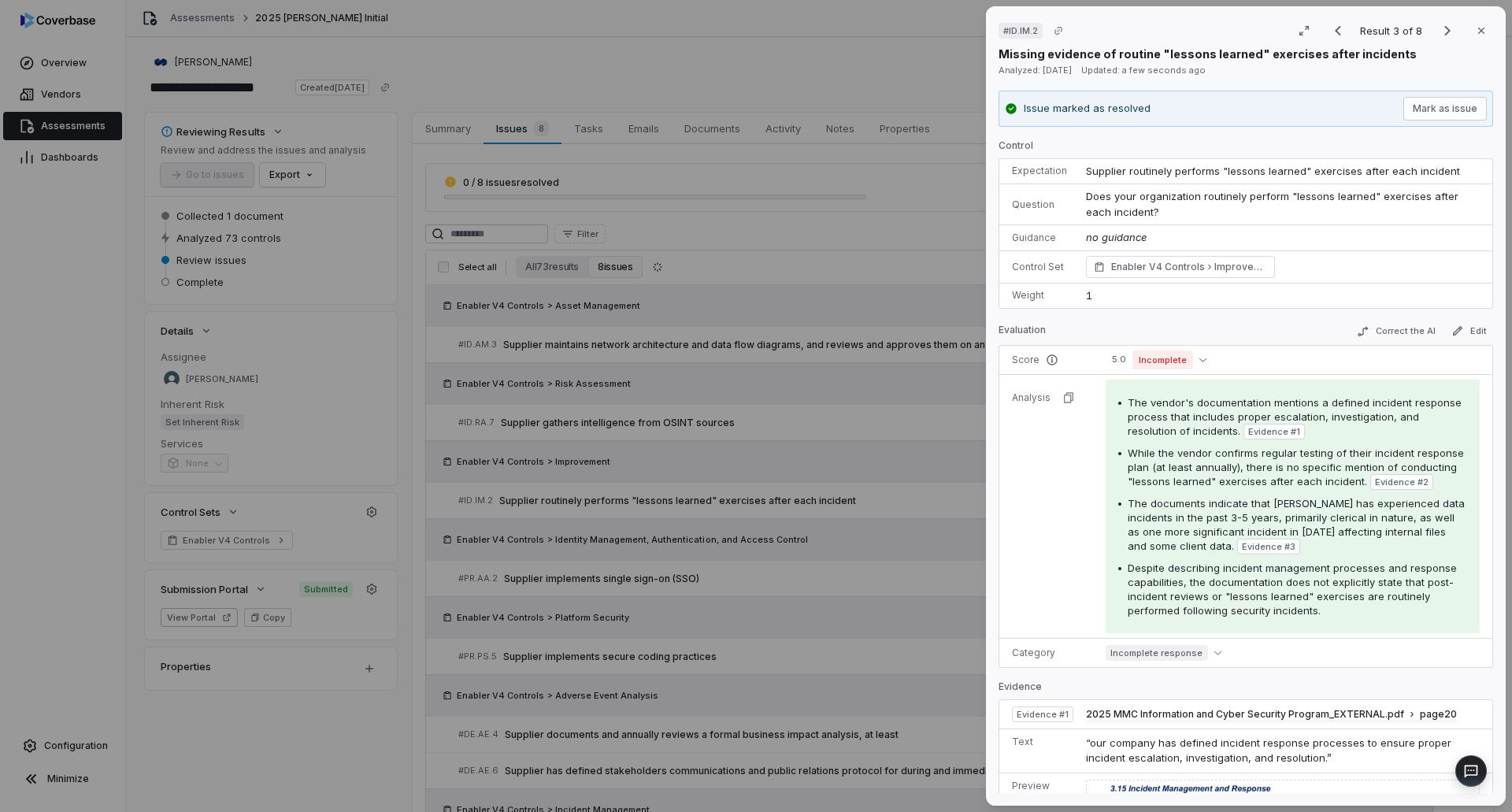
click at [779, 288] on div "# ID.IM.2 Result 3 of 8 Close Missing evidence of routine "lessons learned" exe…" at bounding box center [756, 406] width 1512 height 812
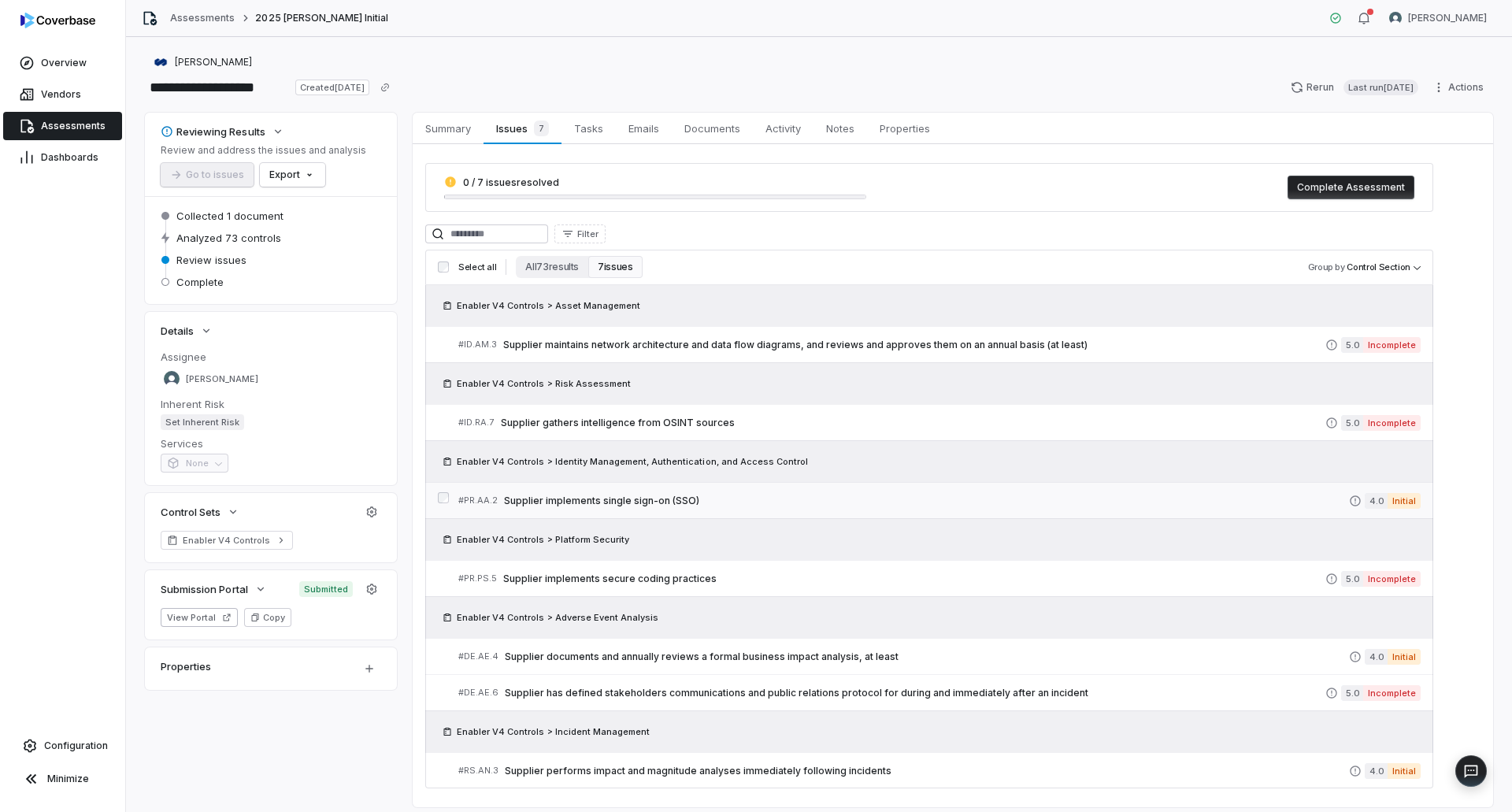
click at [1092, 505] on span "Supplier implements single sign-on (SSO)" at bounding box center [927, 501] width 845 height 13
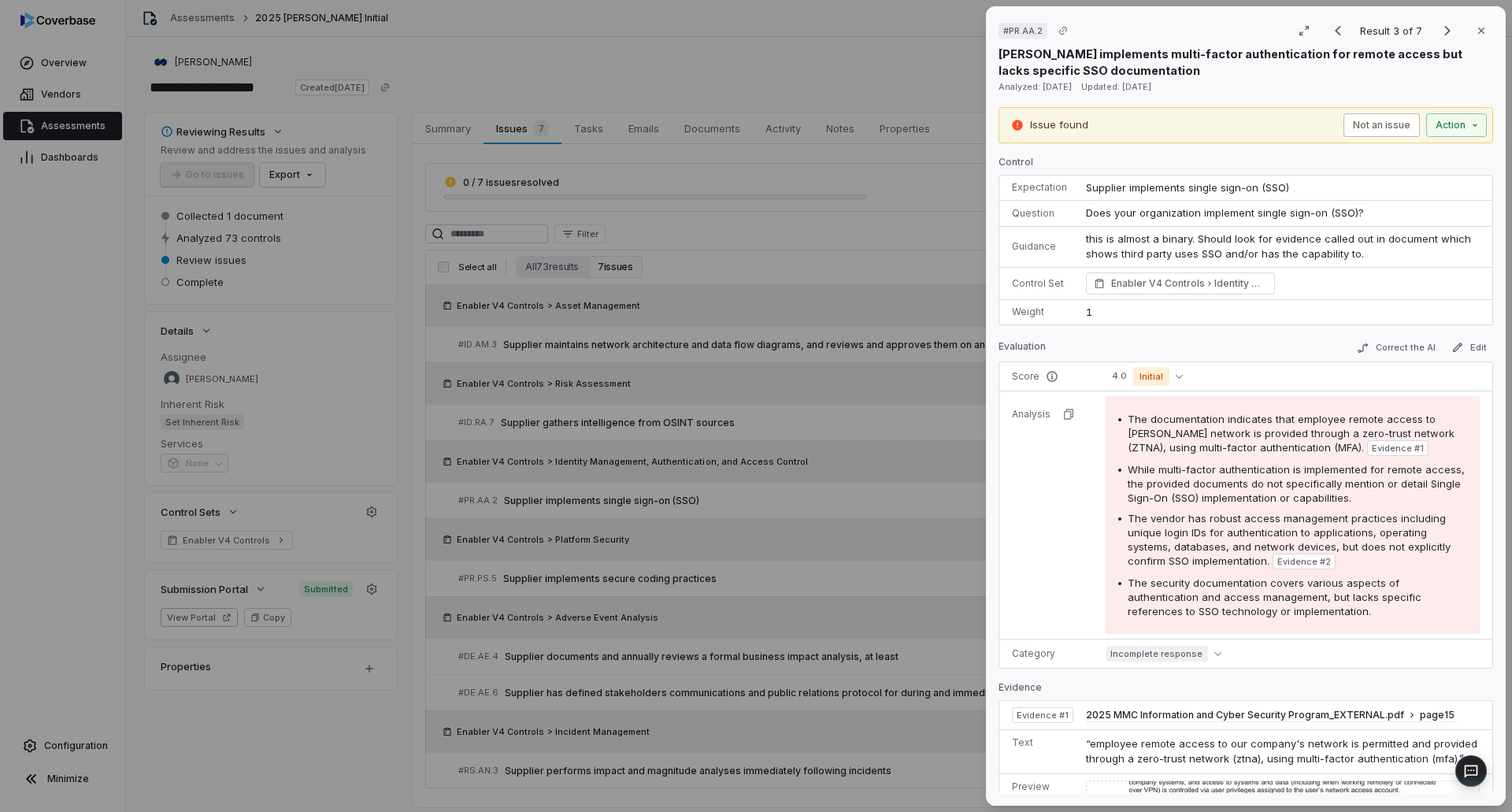
click at [1343, 119] on button "Not an issue" at bounding box center [1381, 125] width 76 height 23
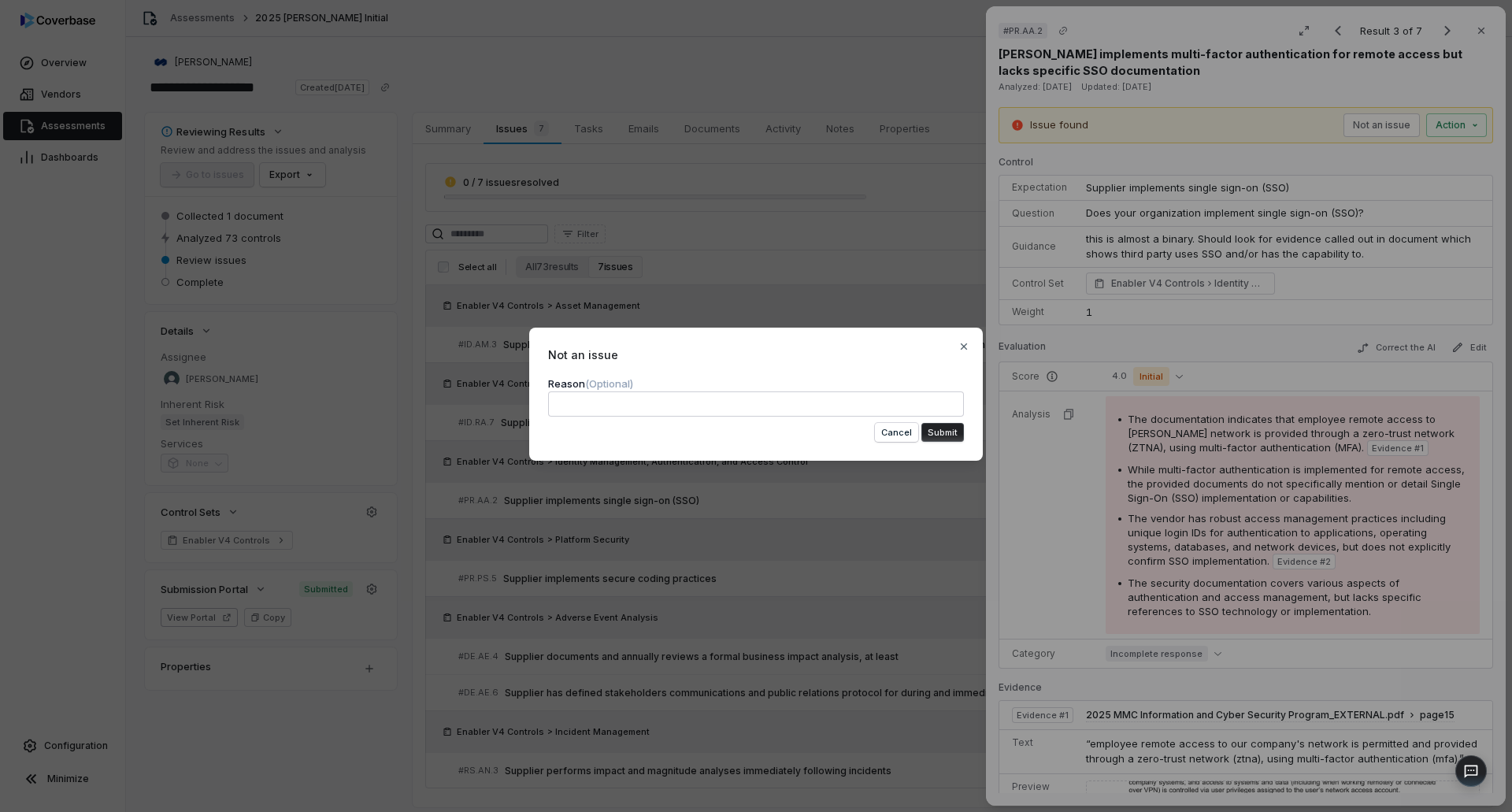
click at [783, 400] on textarea at bounding box center [756, 404] width 416 height 25
click at [951, 430] on button "Submit" at bounding box center [943, 433] width 43 height 19
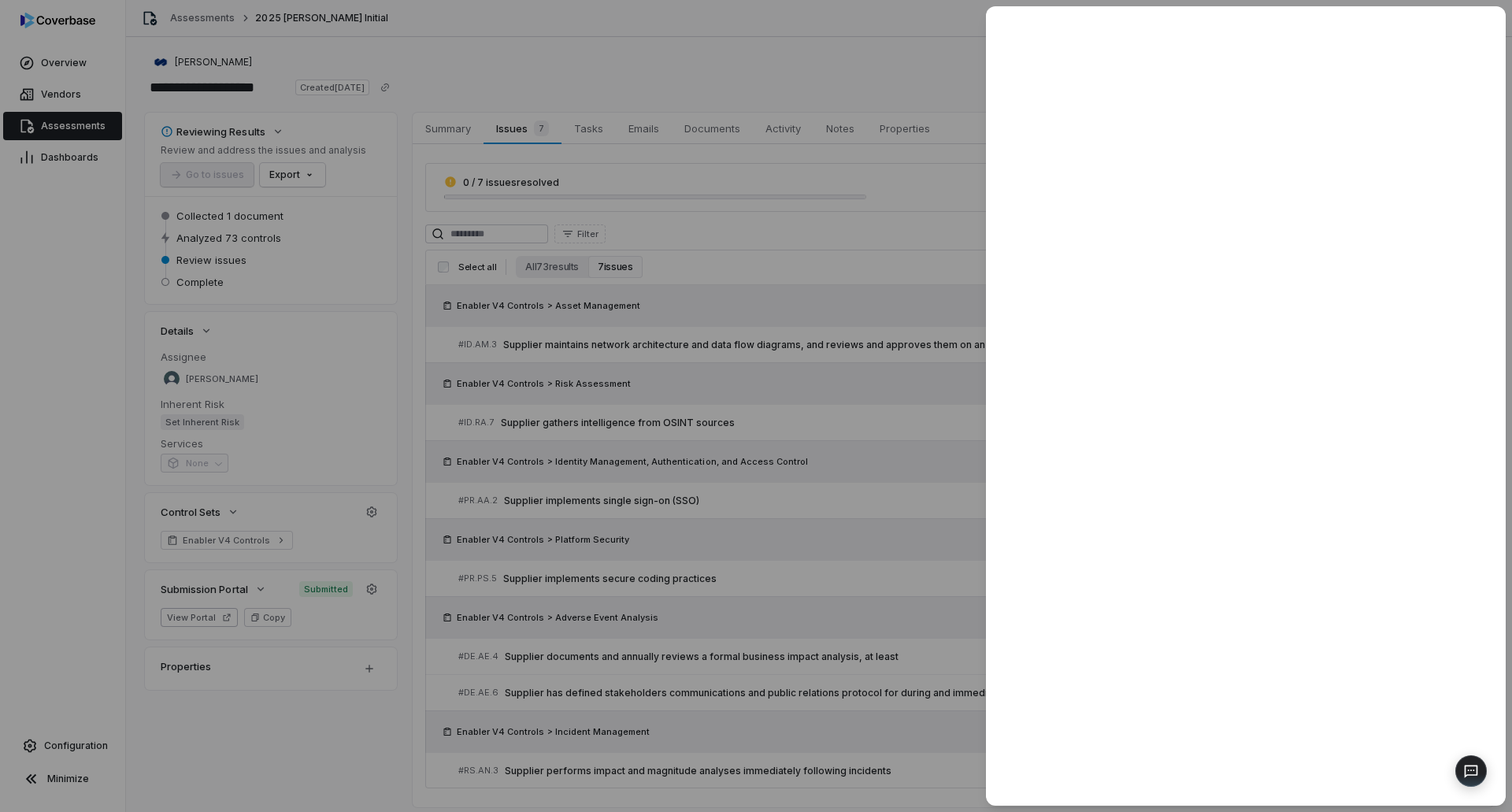
click at [837, 610] on div at bounding box center [756, 406] width 1512 height 812
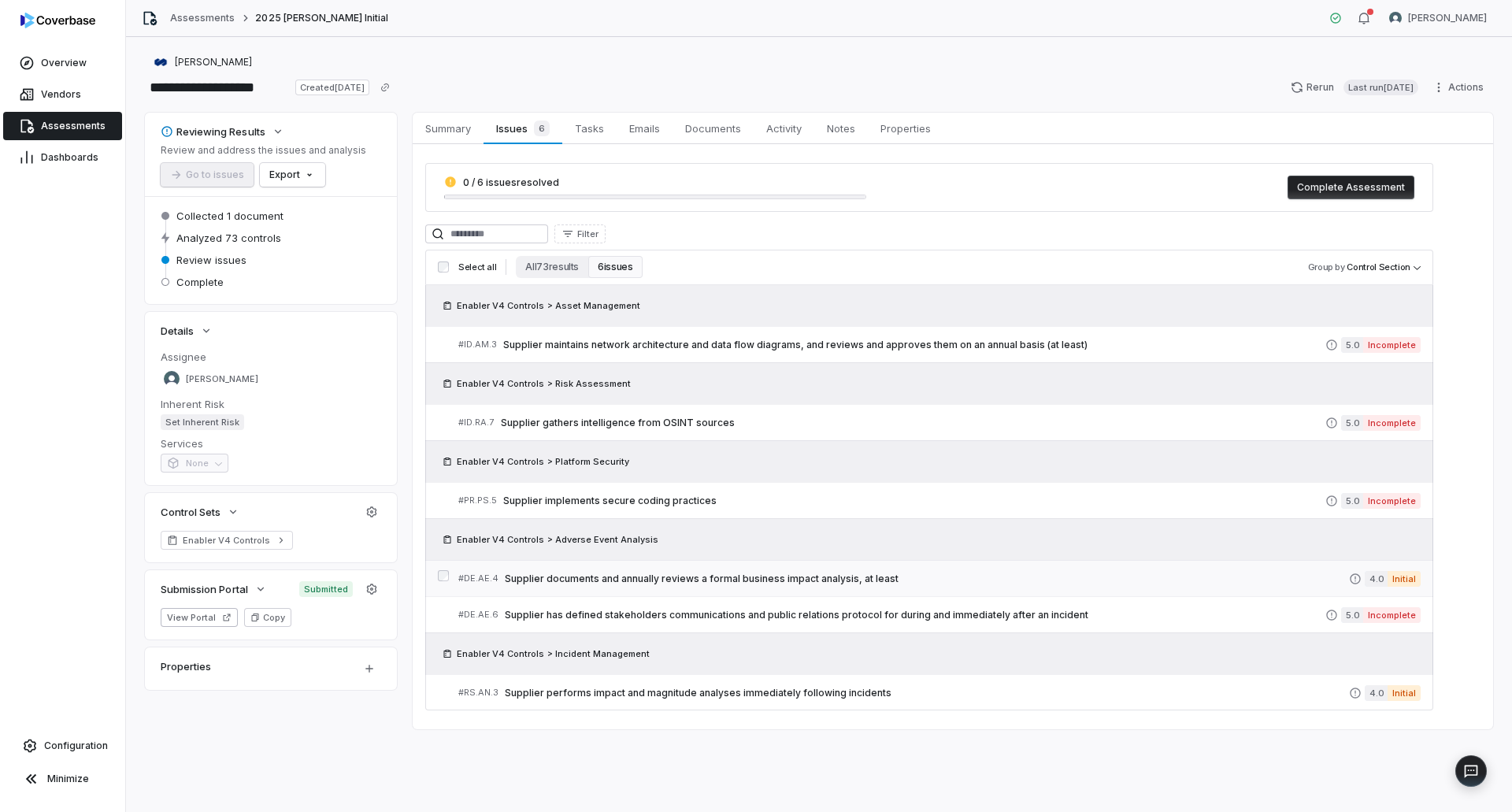
click at [761, 582] on span "Supplier documents and annually reviews a formal business impact analysis, at l…" at bounding box center [927, 579] width 844 height 13
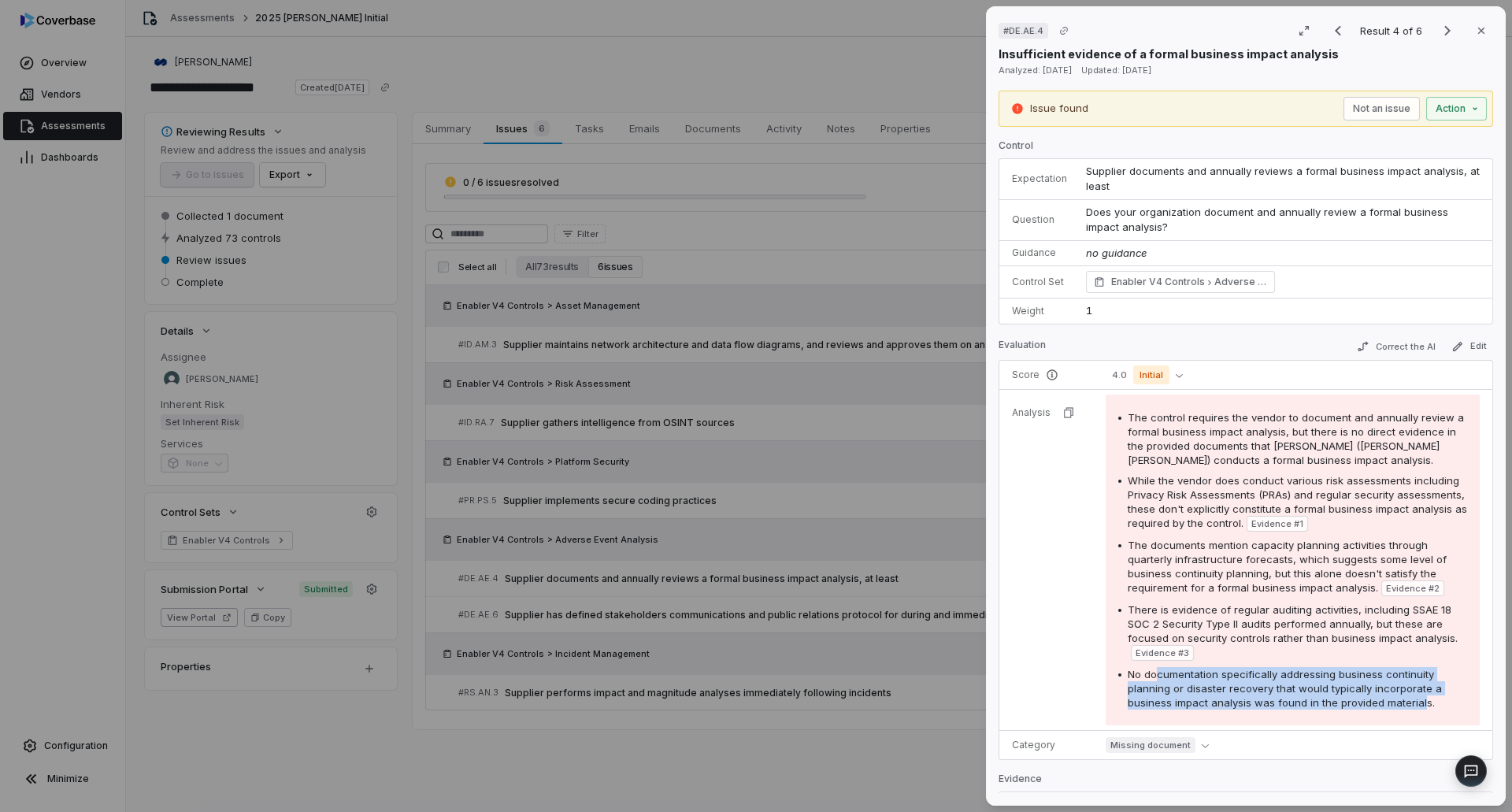
drag, startPoint x: 1162, startPoint y: 672, endPoint x: 1419, endPoint y: 698, distance: 258.3
click at [1419, 698] on span "No documentation specifically addressing business continuity planning or disast…" at bounding box center [1284, 687] width 314 height 41
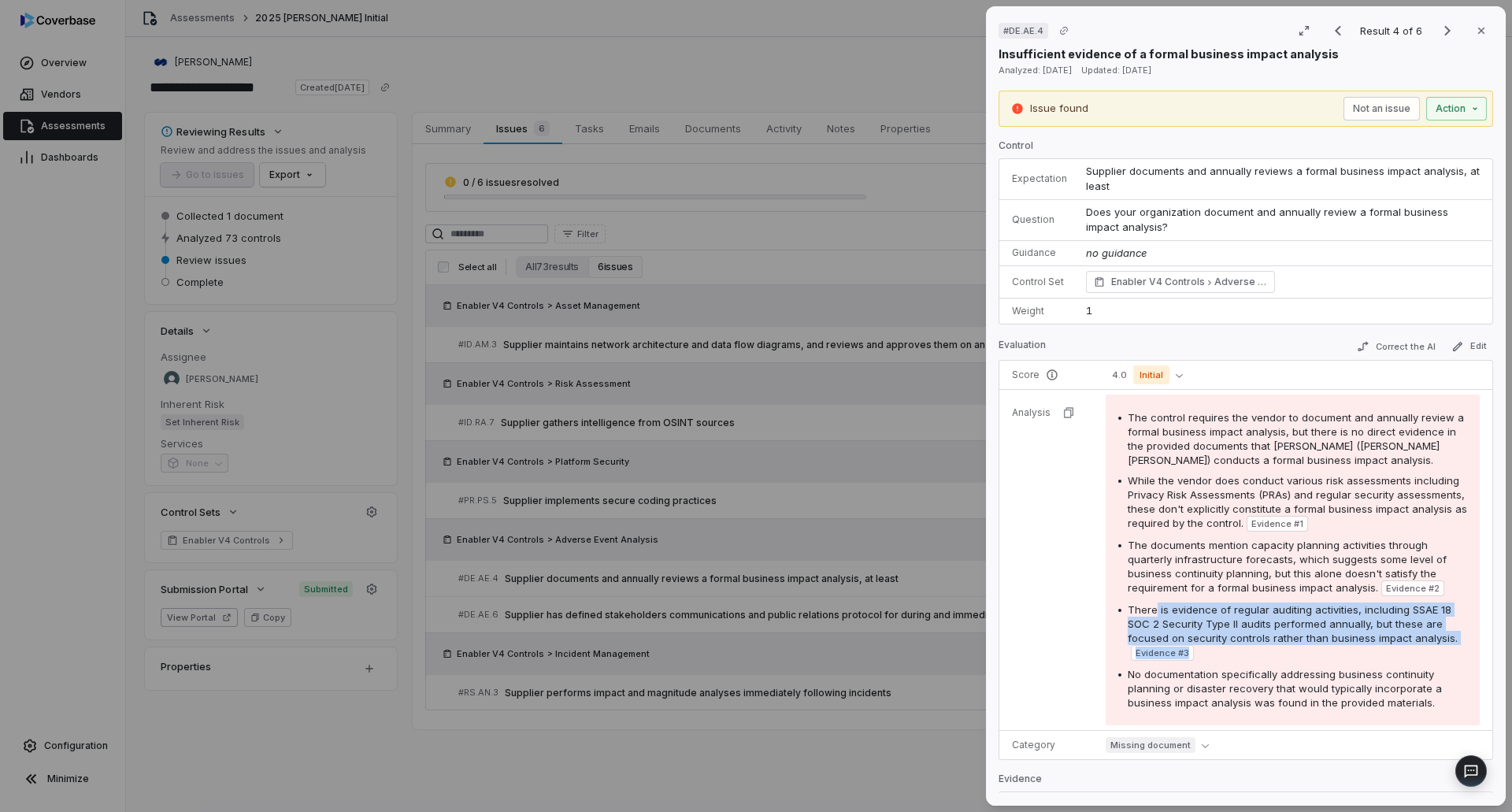
drag, startPoint x: 1154, startPoint y: 610, endPoint x: 1390, endPoint y: 646, distance: 238.7
click at [1390, 646] on div "There is evidence of regular auditing activities, including SSAE 18 SOC 2 Secur…" at bounding box center [1297, 631] width 339 height 58
click at [1354, 110] on button "Not an issue" at bounding box center [1381, 108] width 76 height 23
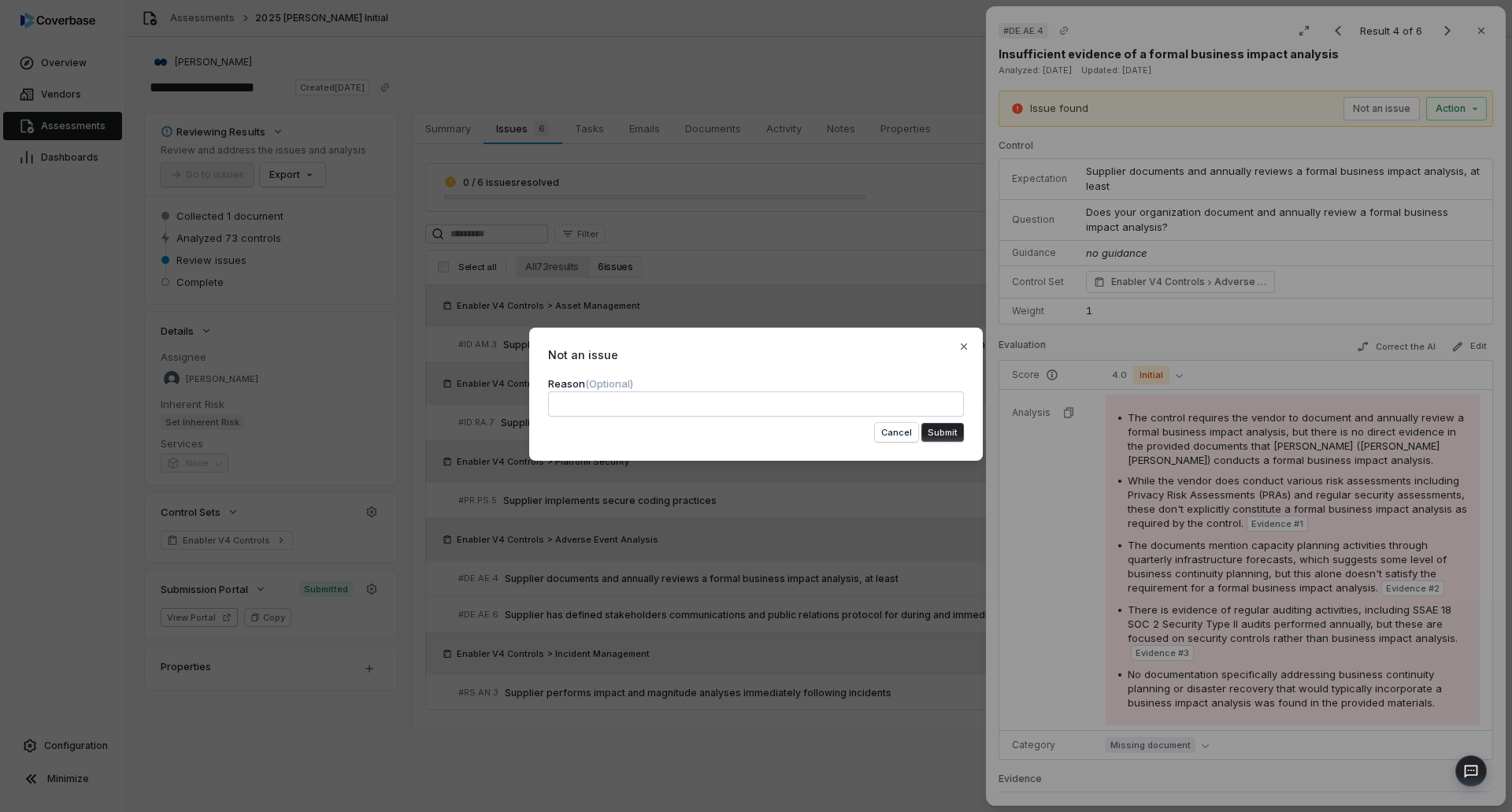
click at [799, 403] on textarea at bounding box center [756, 404] width 416 height 25
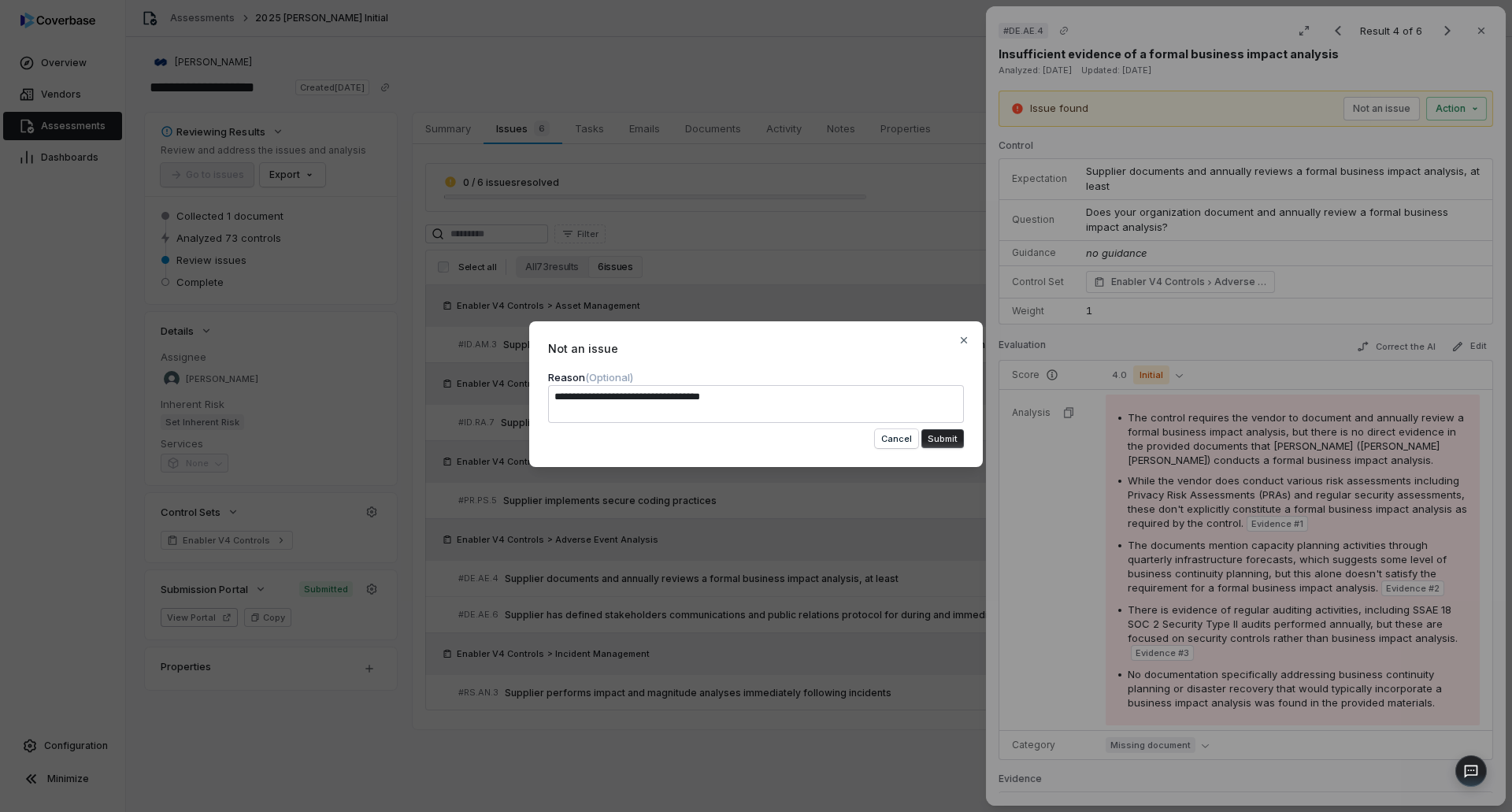
click at [930, 445] on button "Submit" at bounding box center [943, 439] width 43 height 19
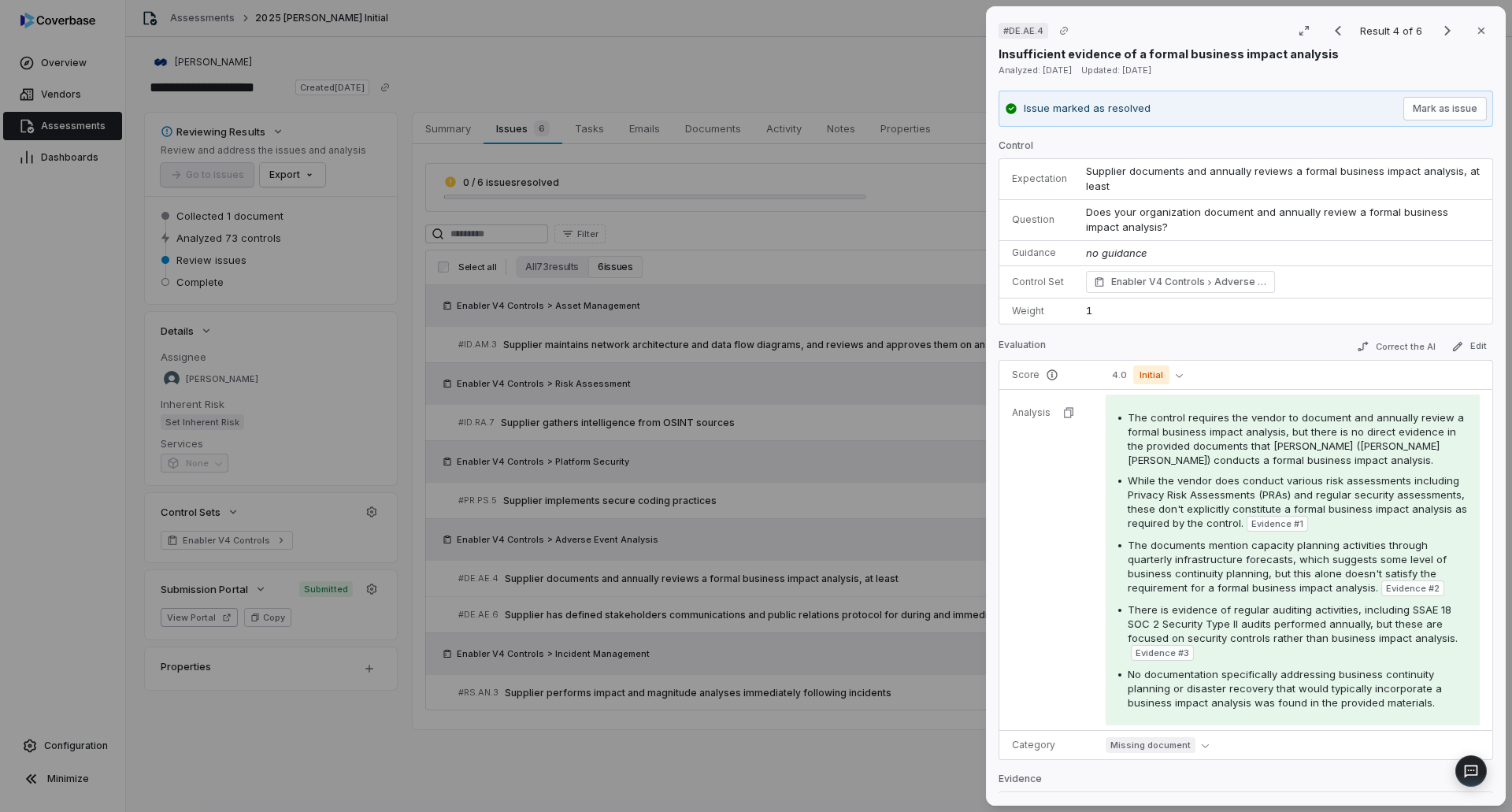
click at [965, 724] on div "# DE.AE.4 Result 4 of 6 Close Insufficient evidence of a formal business impact…" at bounding box center [756, 406] width 1512 height 812
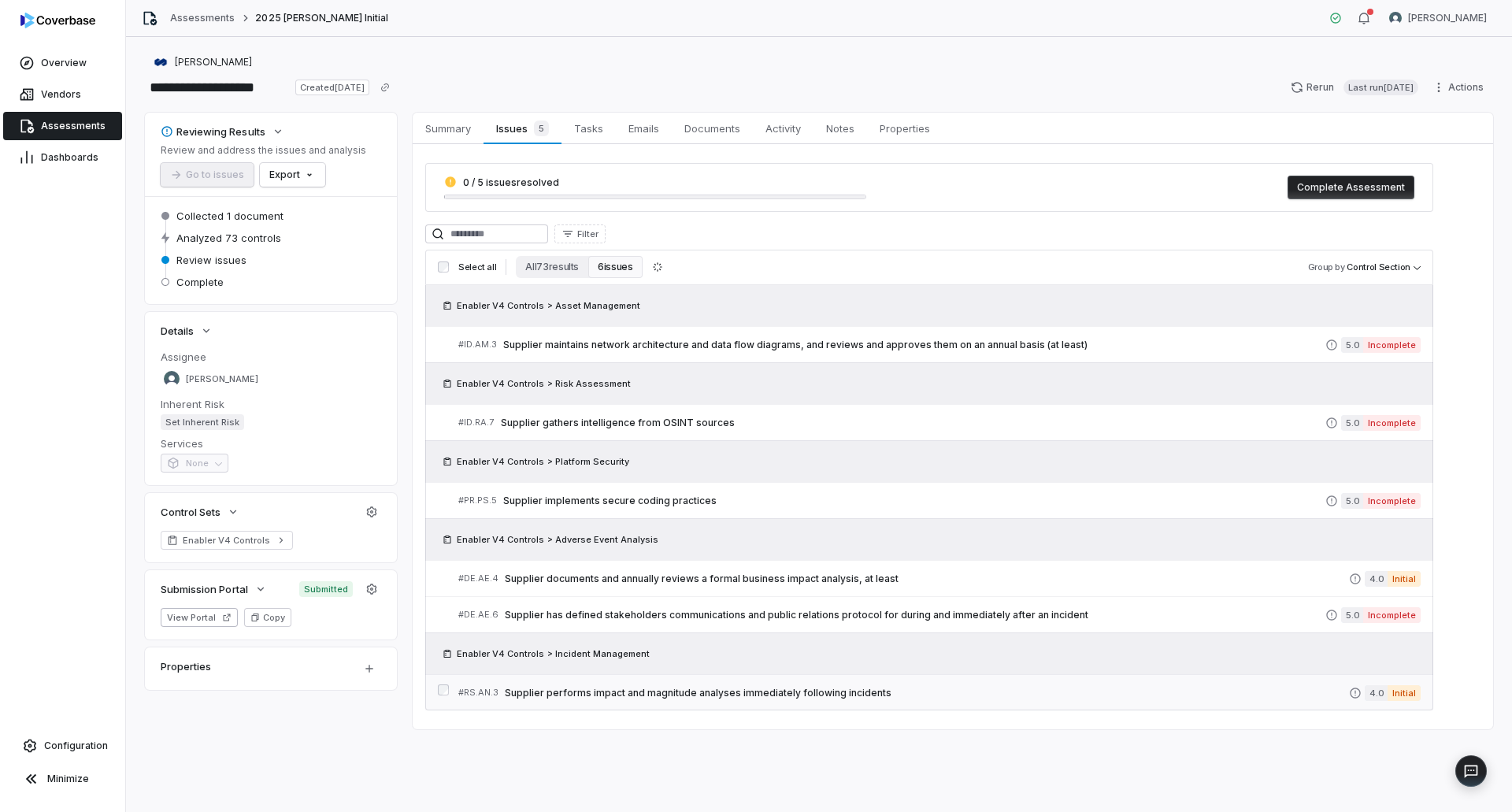
click at [828, 689] on span "Supplier performs impact and magnitude analyses immediately following incidents" at bounding box center [927, 693] width 844 height 13
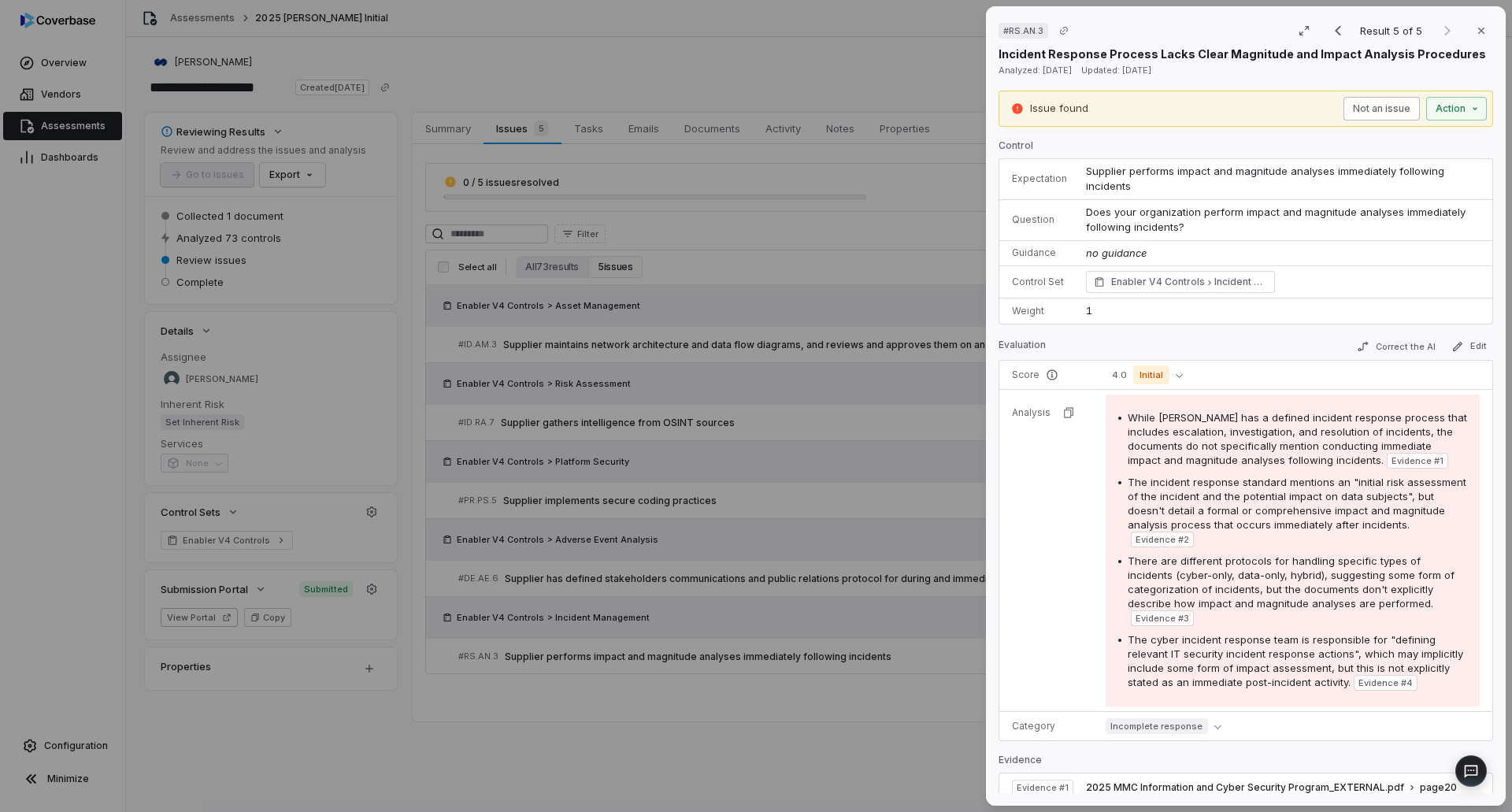
click at [1343, 105] on button "Not an issue" at bounding box center [1381, 108] width 76 height 23
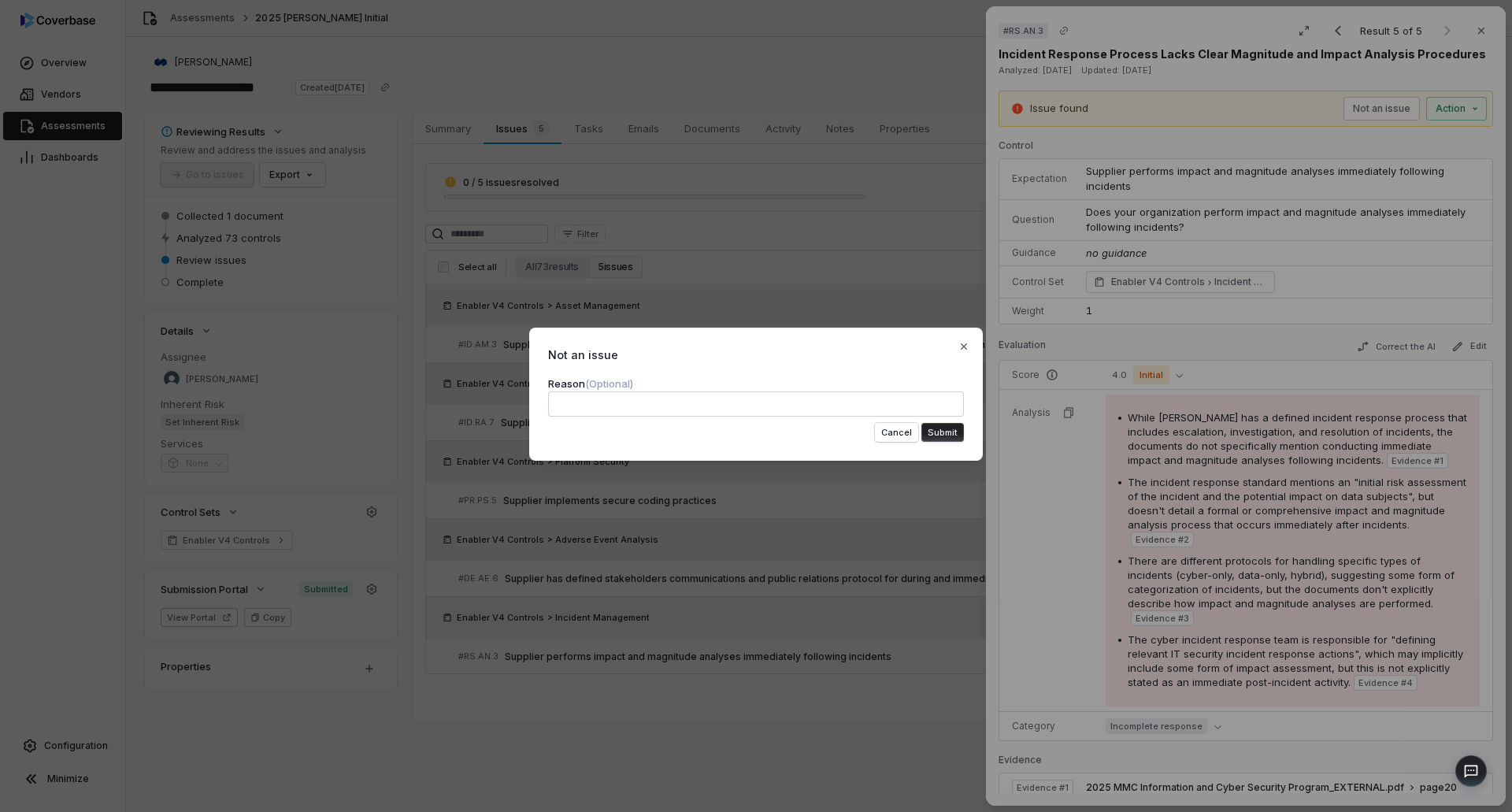
click at [680, 408] on textarea at bounding box center [756, 404] width 416 height 25
click at [939, 434] on button "Submit" at bounding box center [943, 433] width 43 height 19
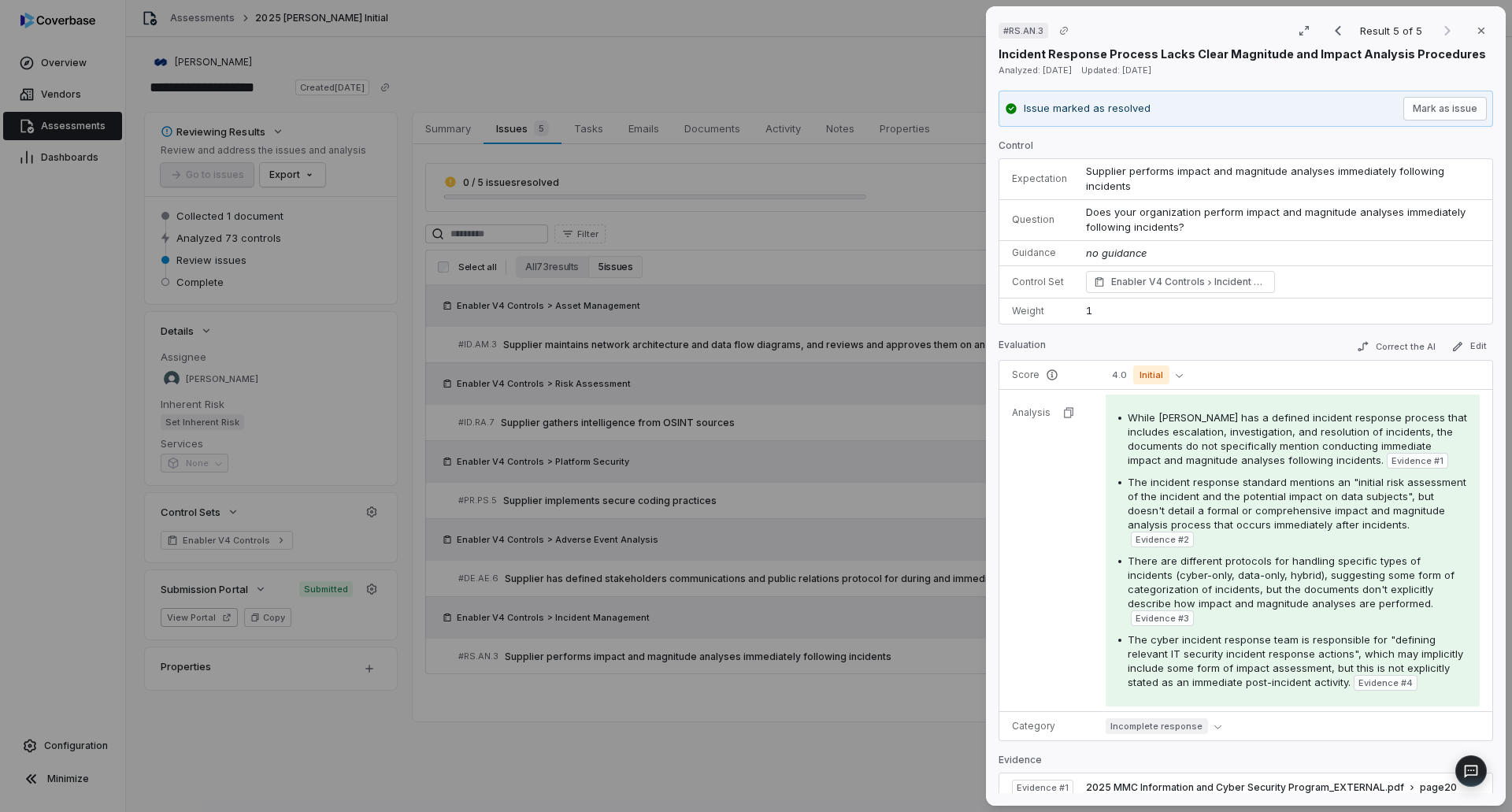
click at [869, 758] on div "# RS.AN.3 Result 5 of 5 Close Incident Response Process Lacks Clear Magnitude a…" at bounding box center [756, 406] width 1512 height 812
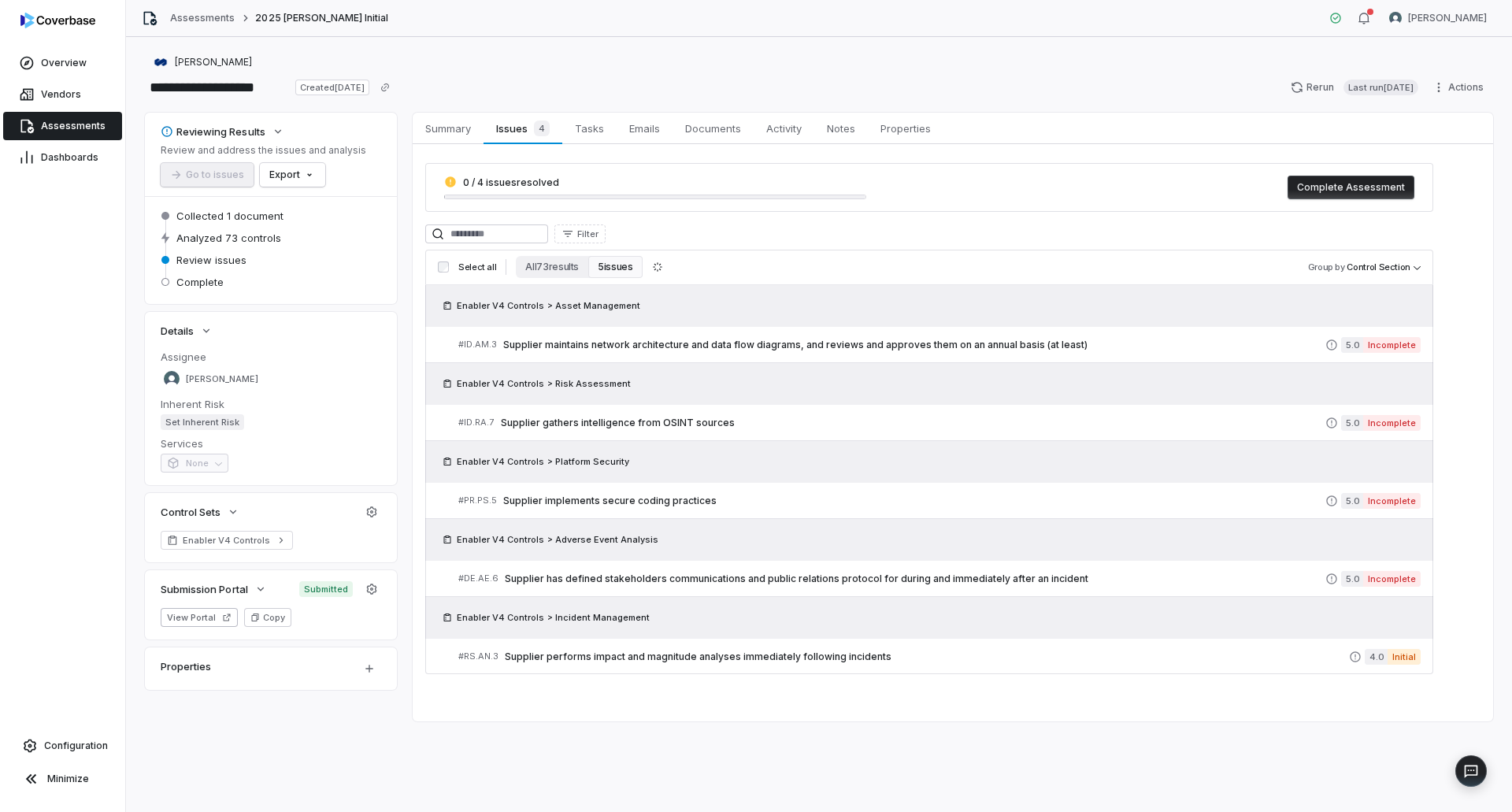
click at [816, 699] on div "Summary Summary Issues 4 Issues 4 Tasks Tasks Emails Emails Documents Documents…" at bounding box center [952, 416] width 1080 height 609
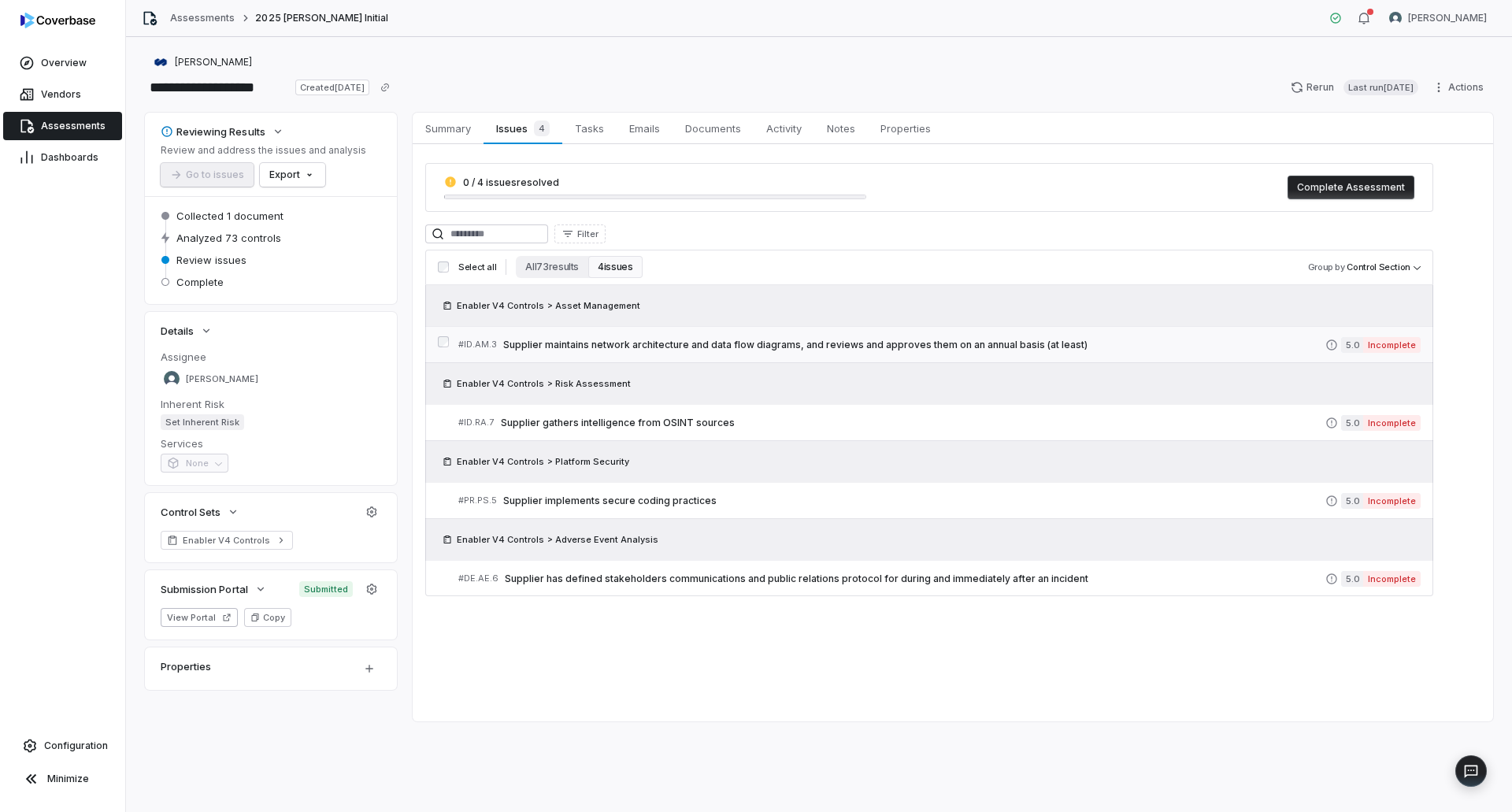
click at [793, 354] on link "# ID.AM.3 Supplier maintains network architecture and data flow diagrams, and r…" at bounding box center [939, 344] width 963 height 35
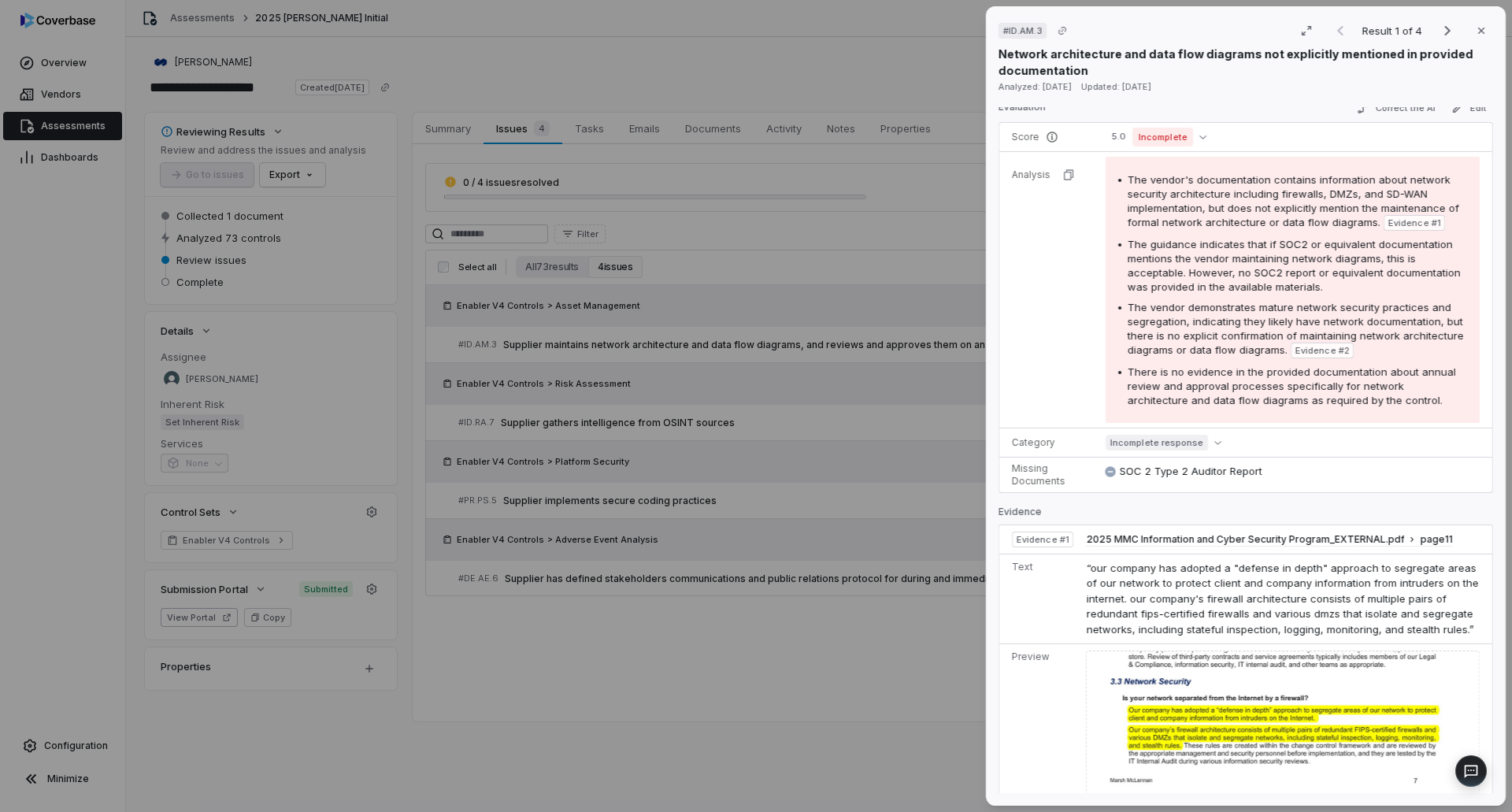
scroll to position [349, 0]
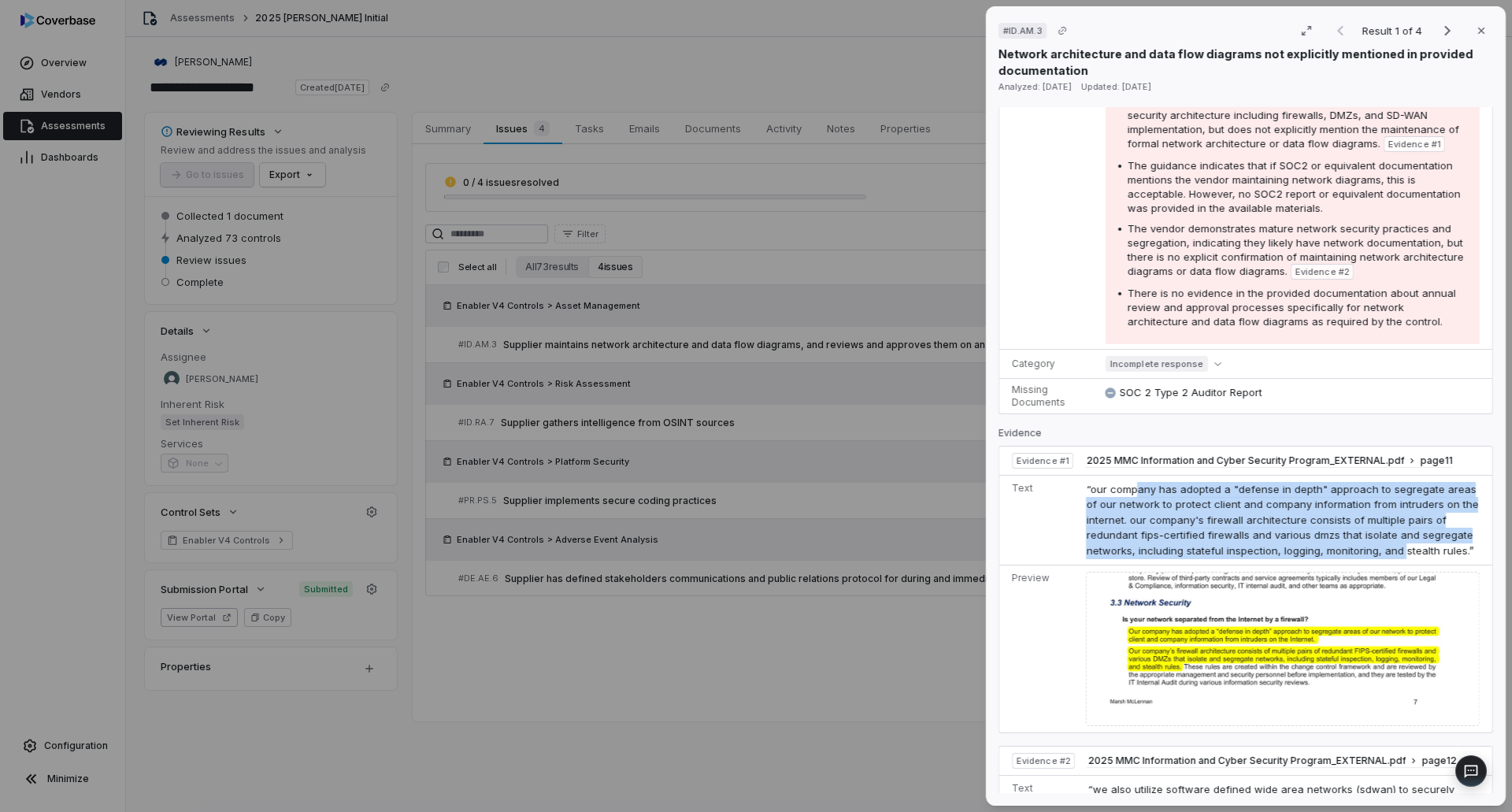
drag, startPoint x: 1156, startPoint y: 487, endPoint x: 1399, endPoint y: 553, distance: 251.8
click at [1399, 553] on span "“our company has adopted a "defense in depth" approach to segregate areas of ou…" at bounding box center [1282, 519] width 392 height 74
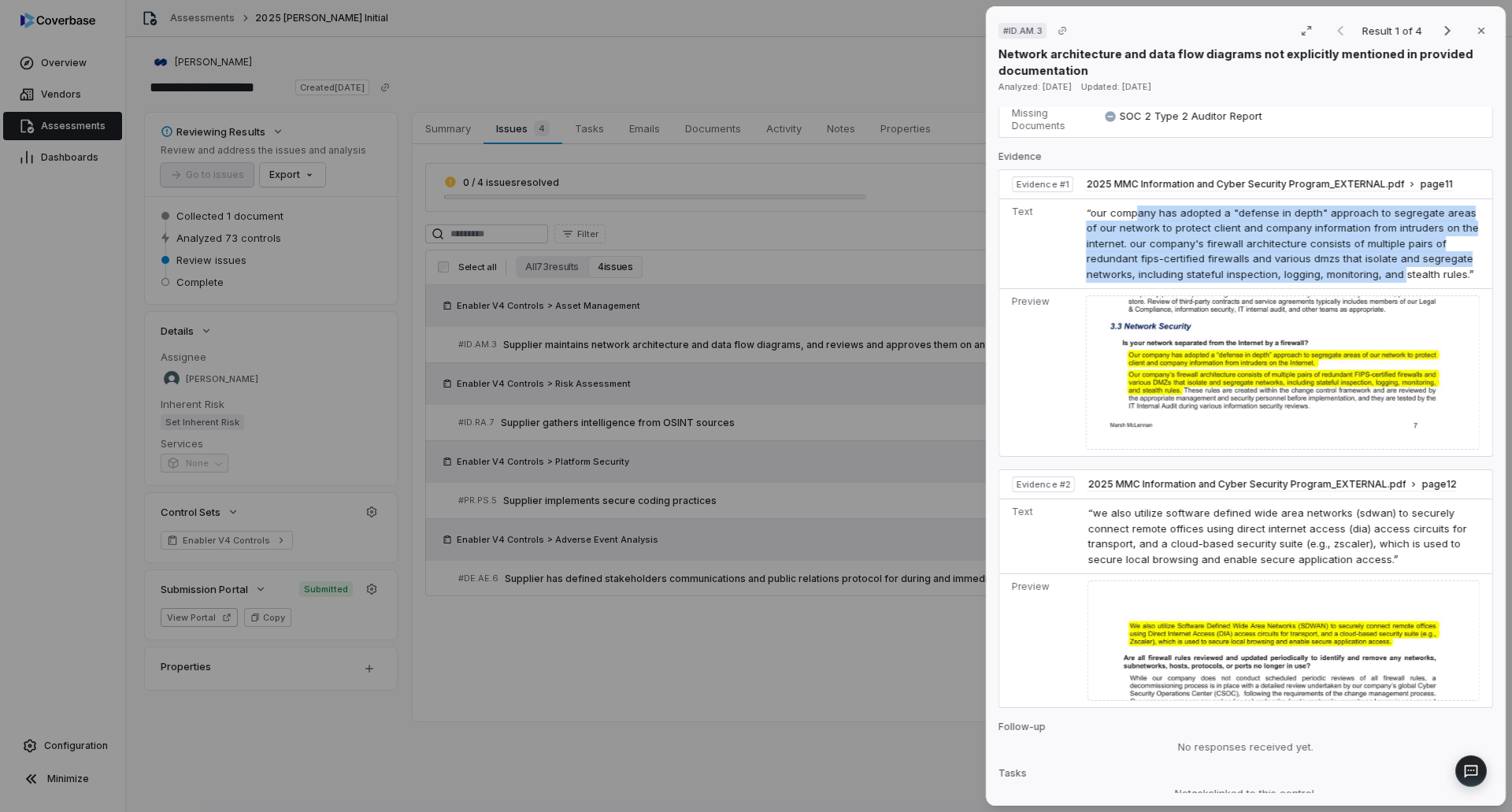
scroll to position [742, 0]
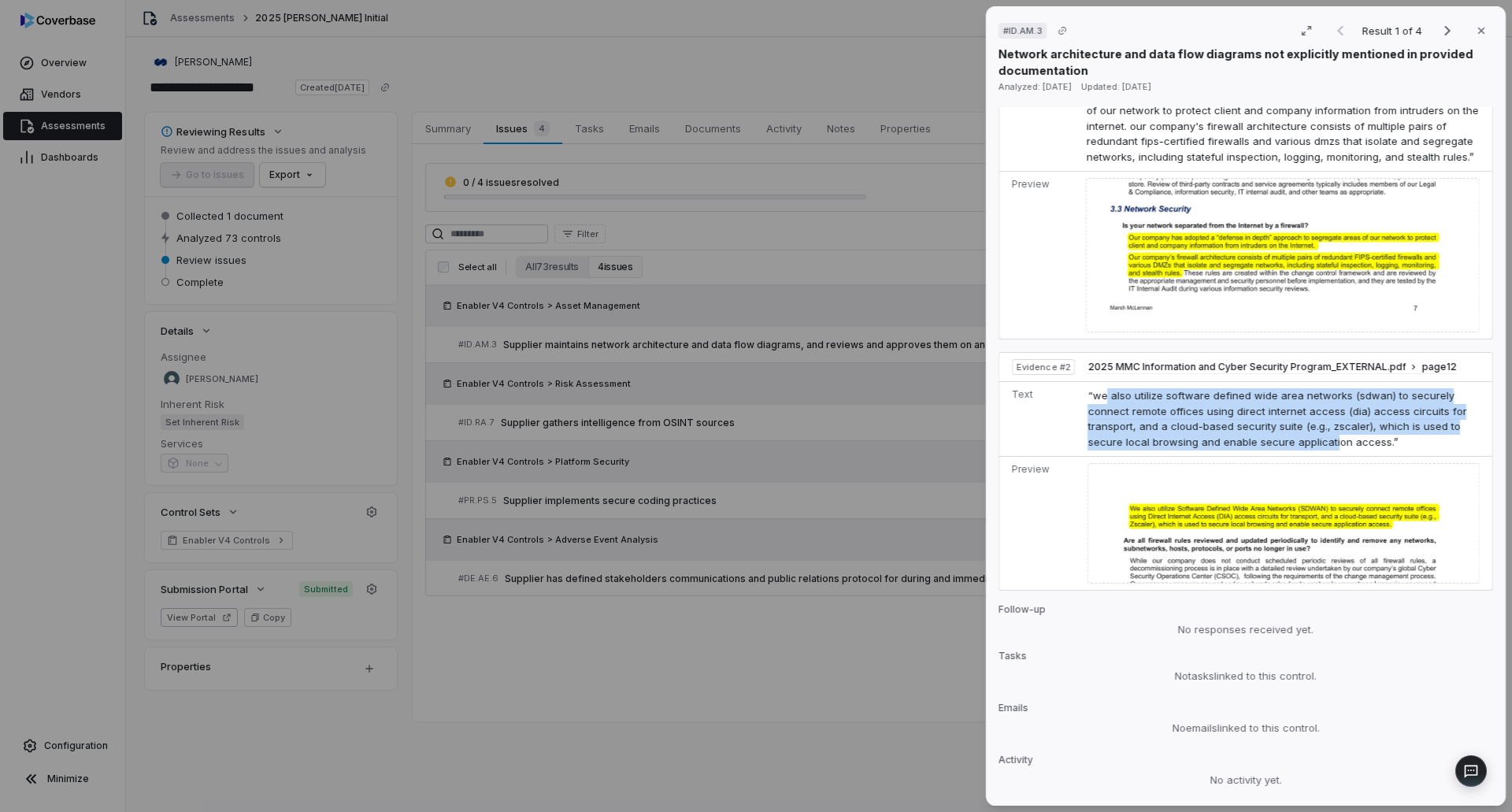
drag, startPoint x: 1103, startPoint y: 389, endPoint x: 1293, endPoint y: 443, distance: 197.5
click at [1293, 443] on td "“we also utilize software defined wide area networks (sdwan) to securely connec…" at bounding box center [1286, 419] width 411 height 75
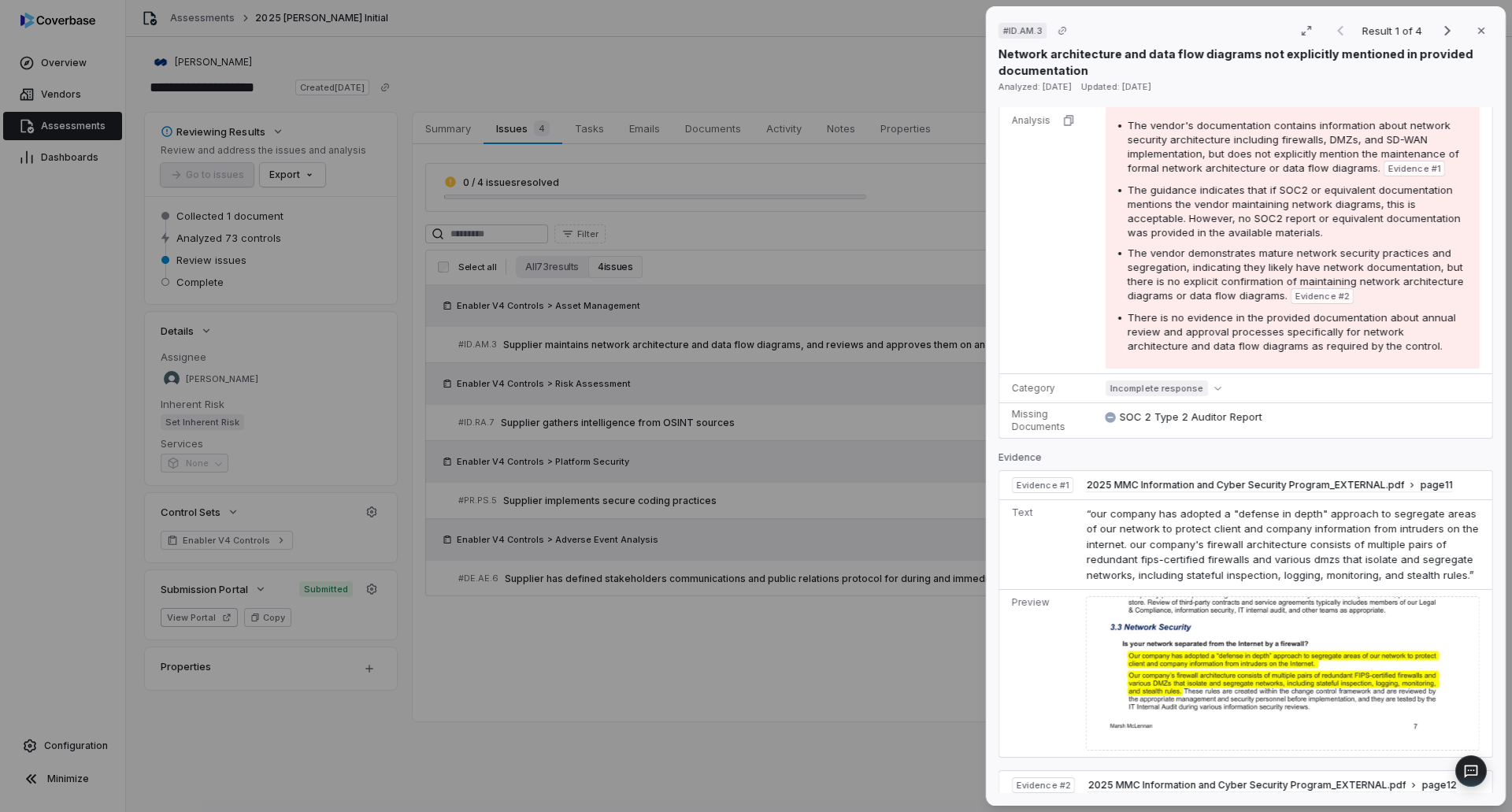
scroll to position [0, 0]
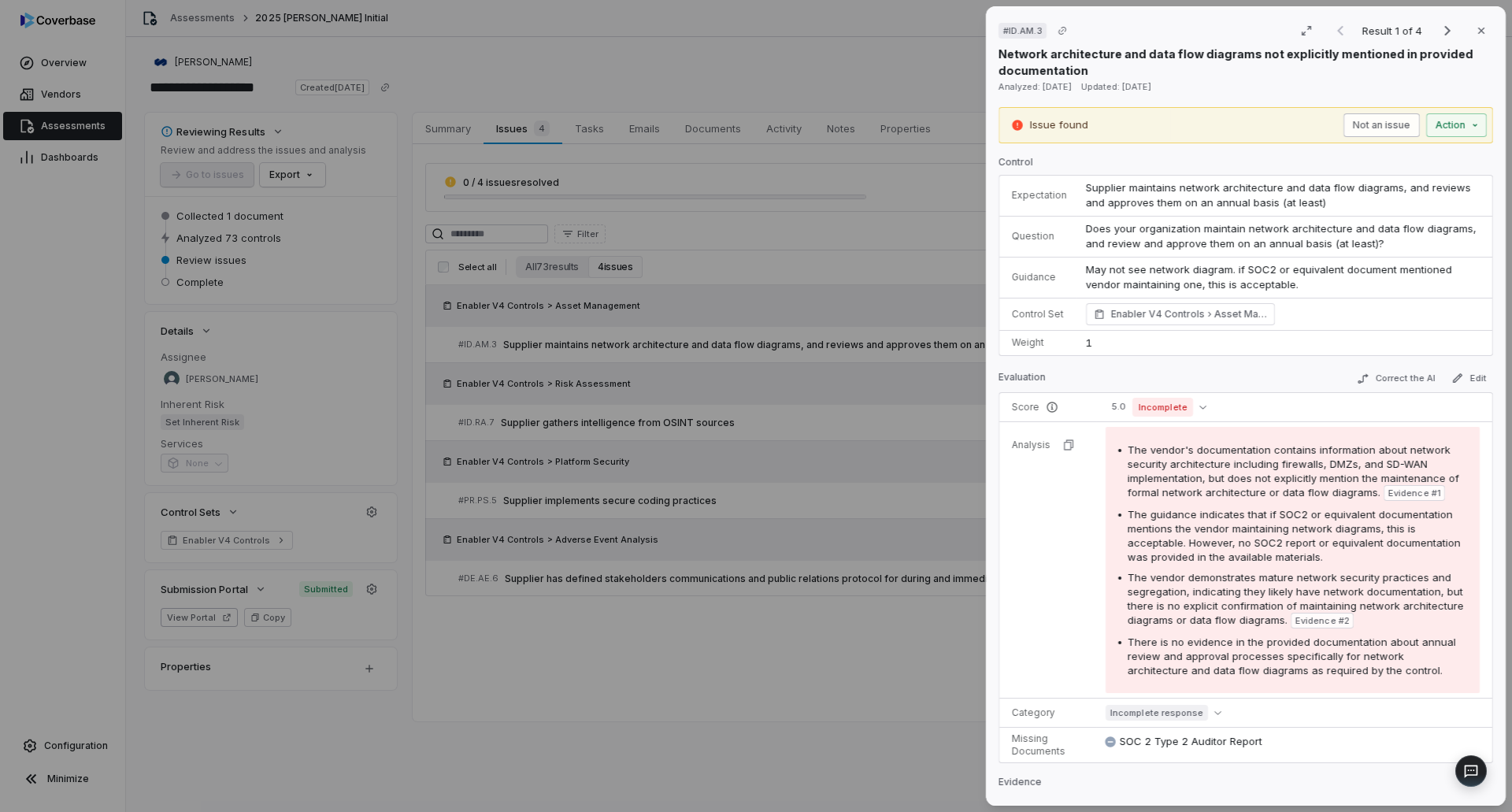
click at [1360, 119] on button "Not an issue" at bounding box center [1381, 125] width 76 height 23
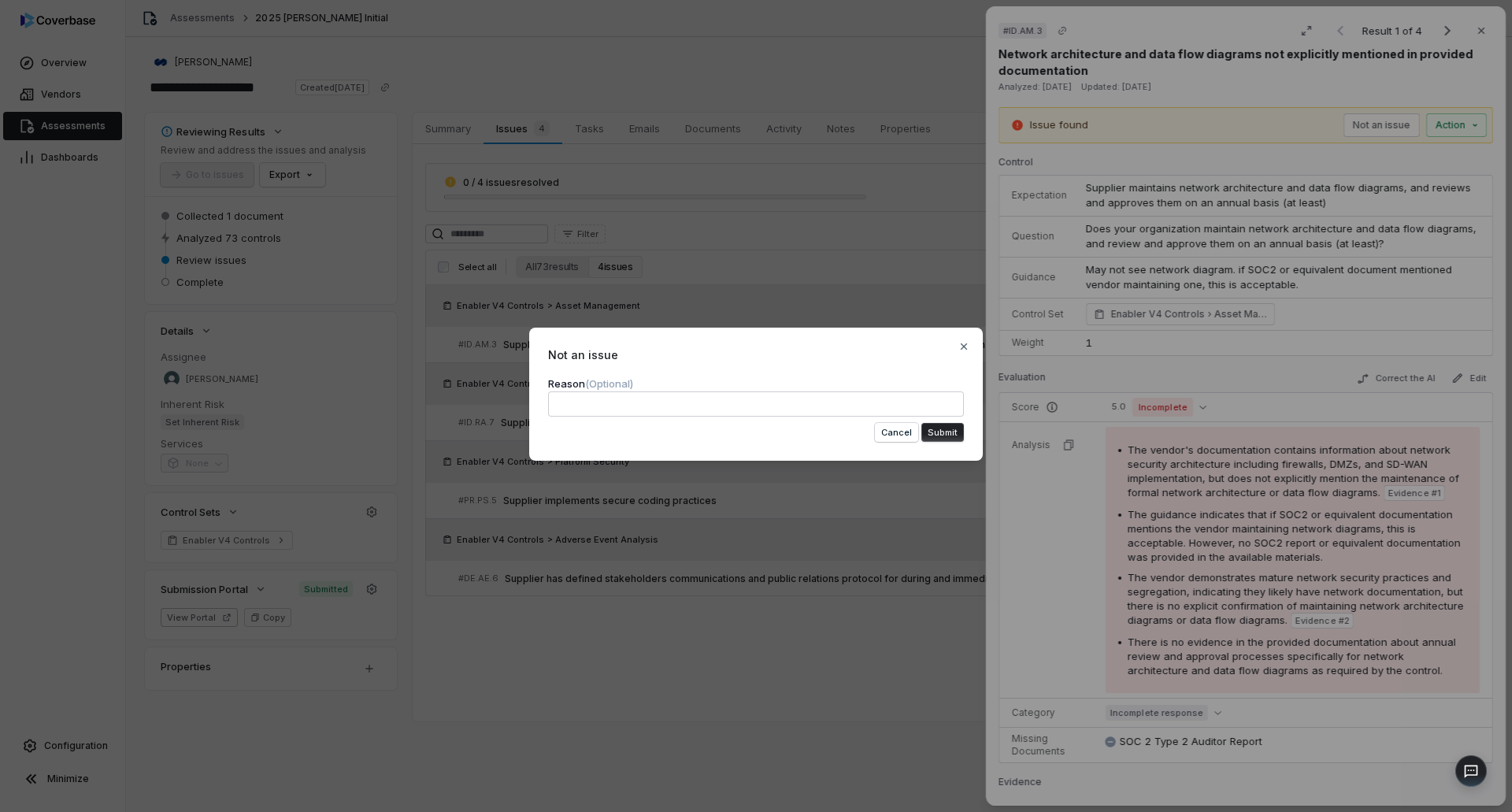
click at [762, 399] on textarea at bounding box center [756, 404] width 416 height 25
click at [948, 432] on button "Submit" at bounding box center [943, 433] width 43 height 19
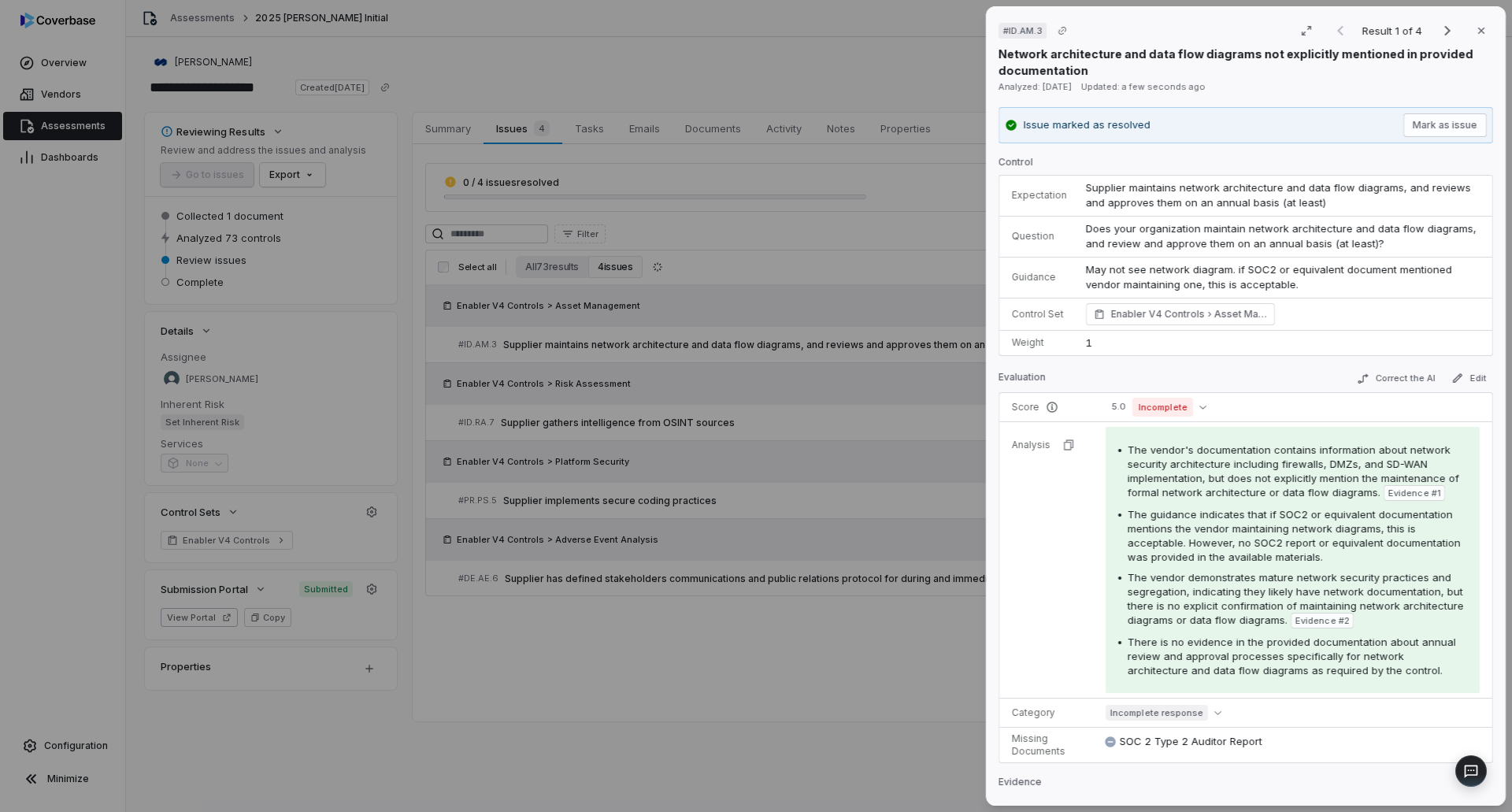
click at [705, 422] on div "# ID.AM.3 Result 1 of 4 Close Network architecture and data flow diagrams not e…" at bounding box center [756, 406] width 1512 height 812
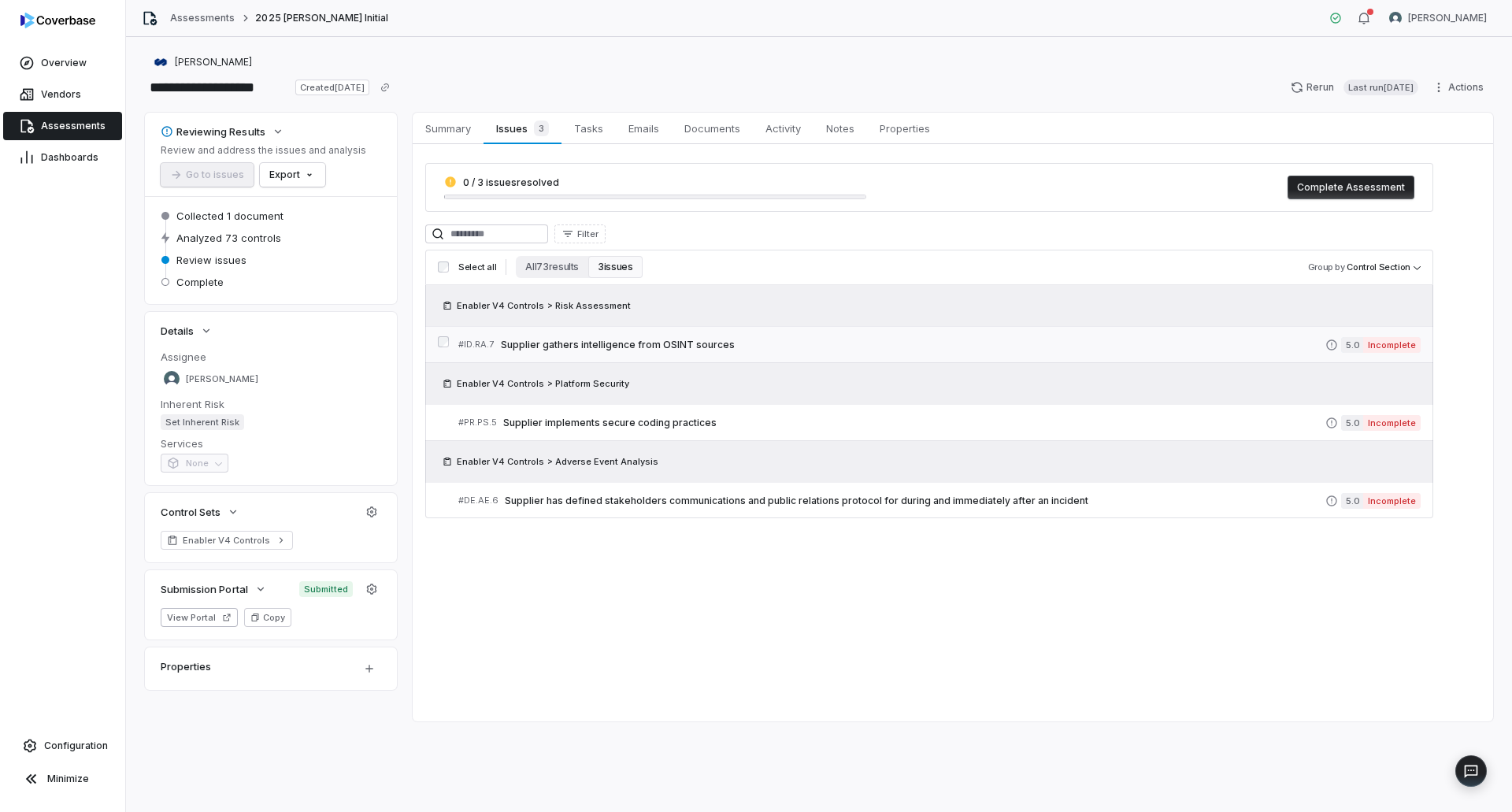
click at [868, 356] on link "# ID.RA.7 Supplier gathers intelligence from OSINT sources 5.0 Incomplete" at bounding box center [939, 344] width 963 height 35
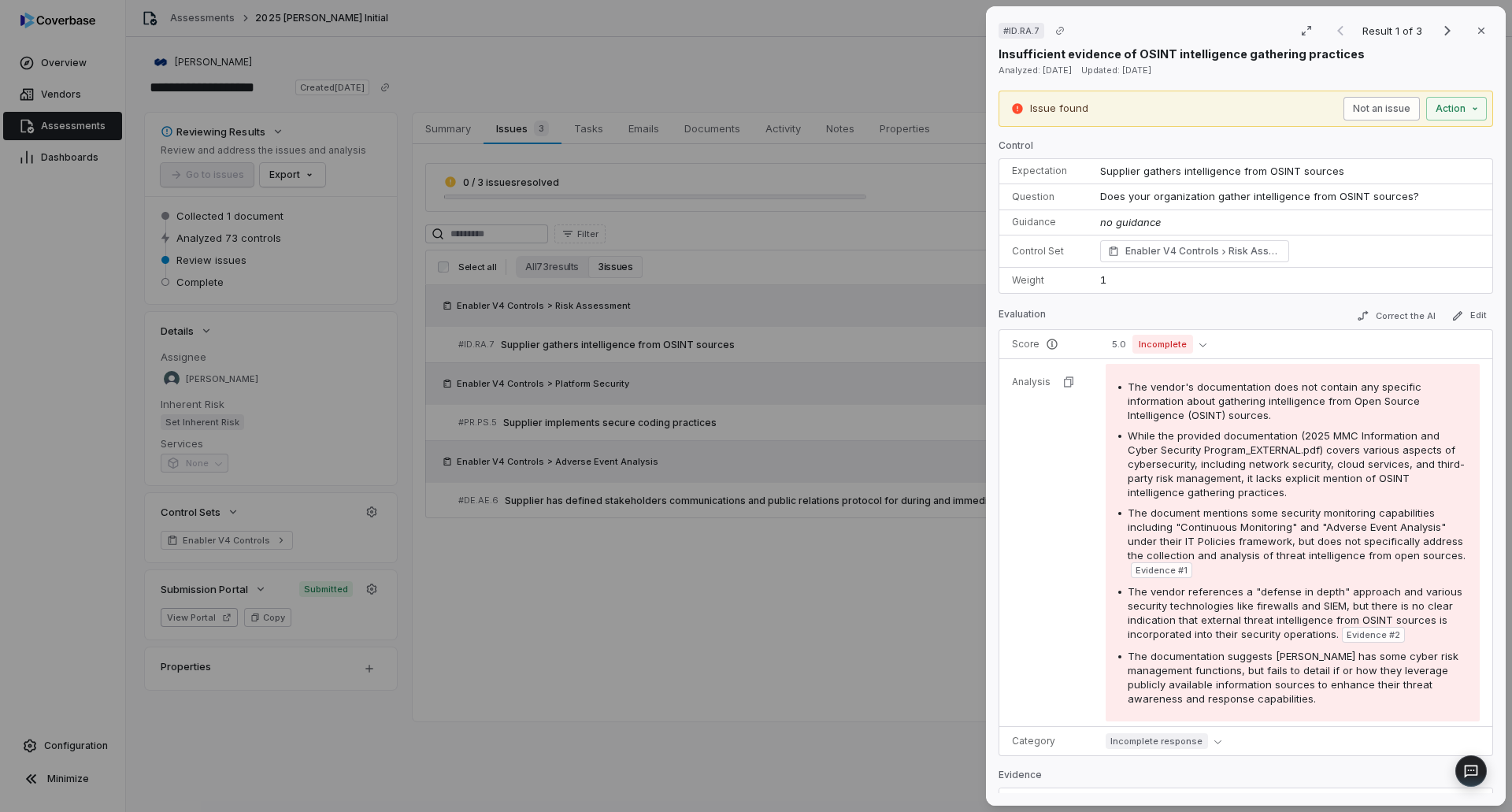
click at [1346, 111] on button "Not an issue" at bounding box center [1381, 108] width 76 height 23
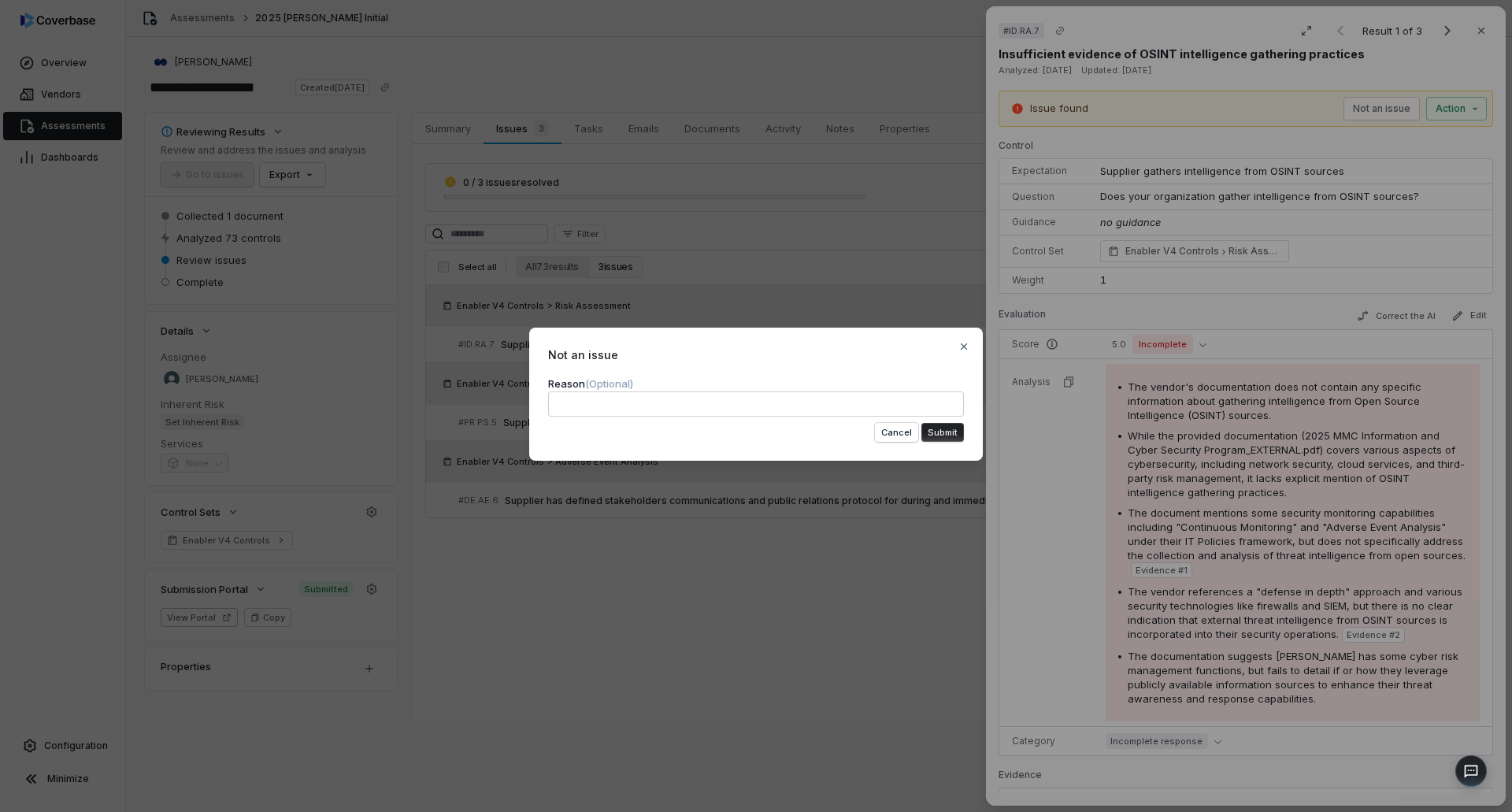
click at [848, 409] on textarea at bounding box center [756, 404] width 416 height 25
click at [936, 435] on button "Submit" at bounding box center [943, 433] width 43 height 19
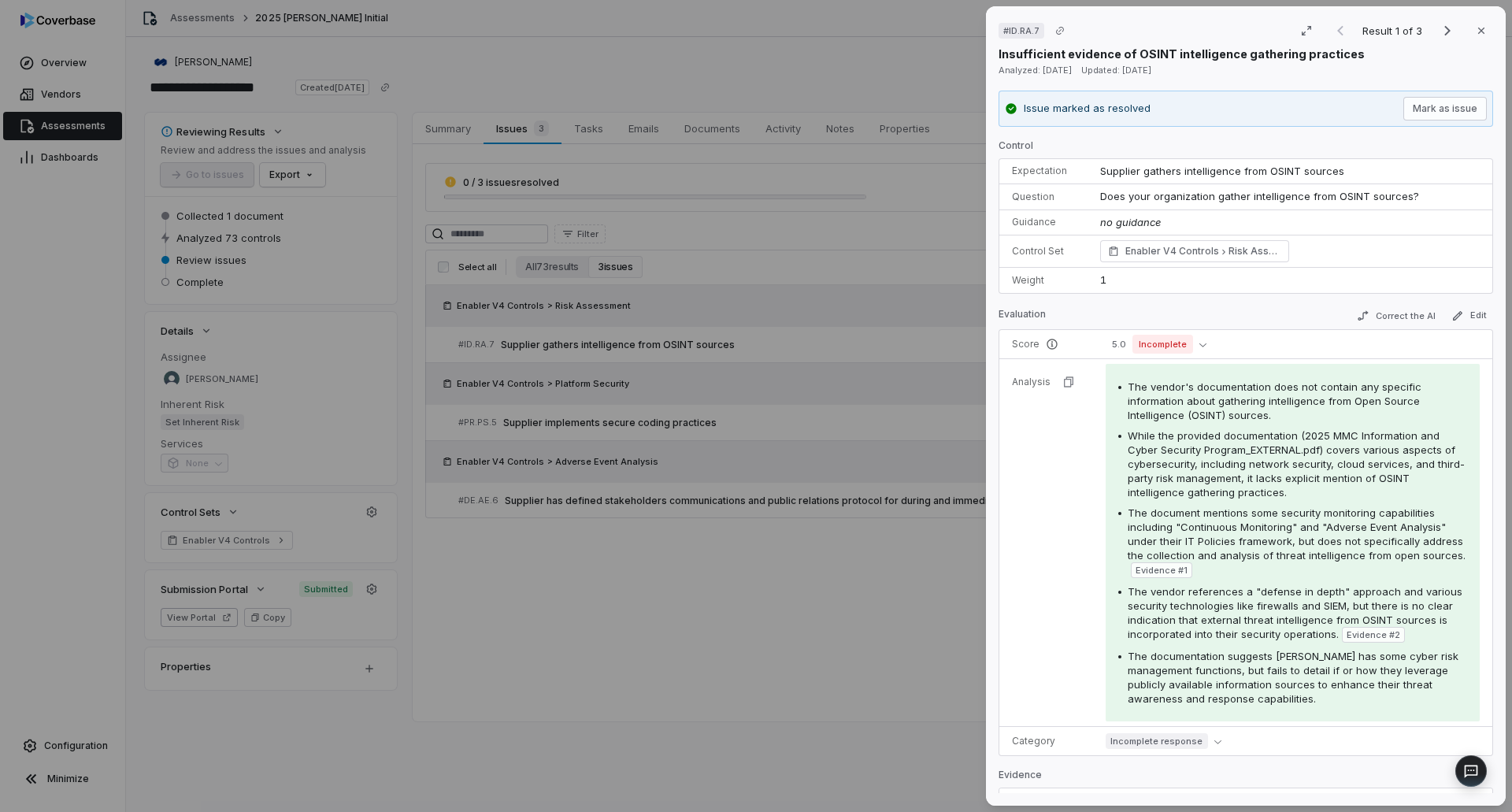
click at [869, 621] on div "# ID.RA.7 Result 1 of 3 Close Insufficient evidence of OSINT intelligence gathe…" at bounding box center [756, 406] width 1512 height 812
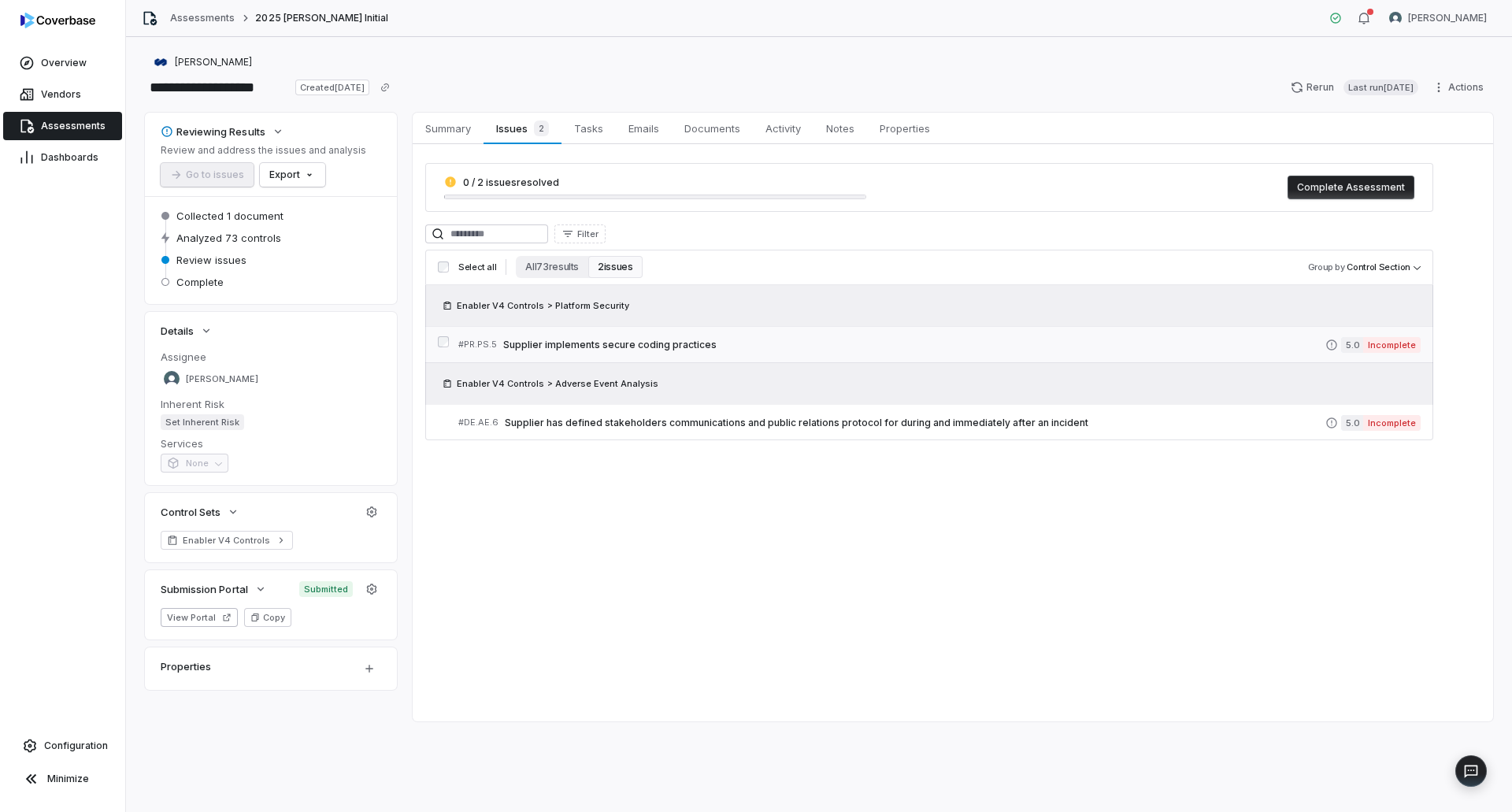
click at [820, 346] on span "Supplier implements secure coding practices" at bounding box center [914, 345] width 822 height 13
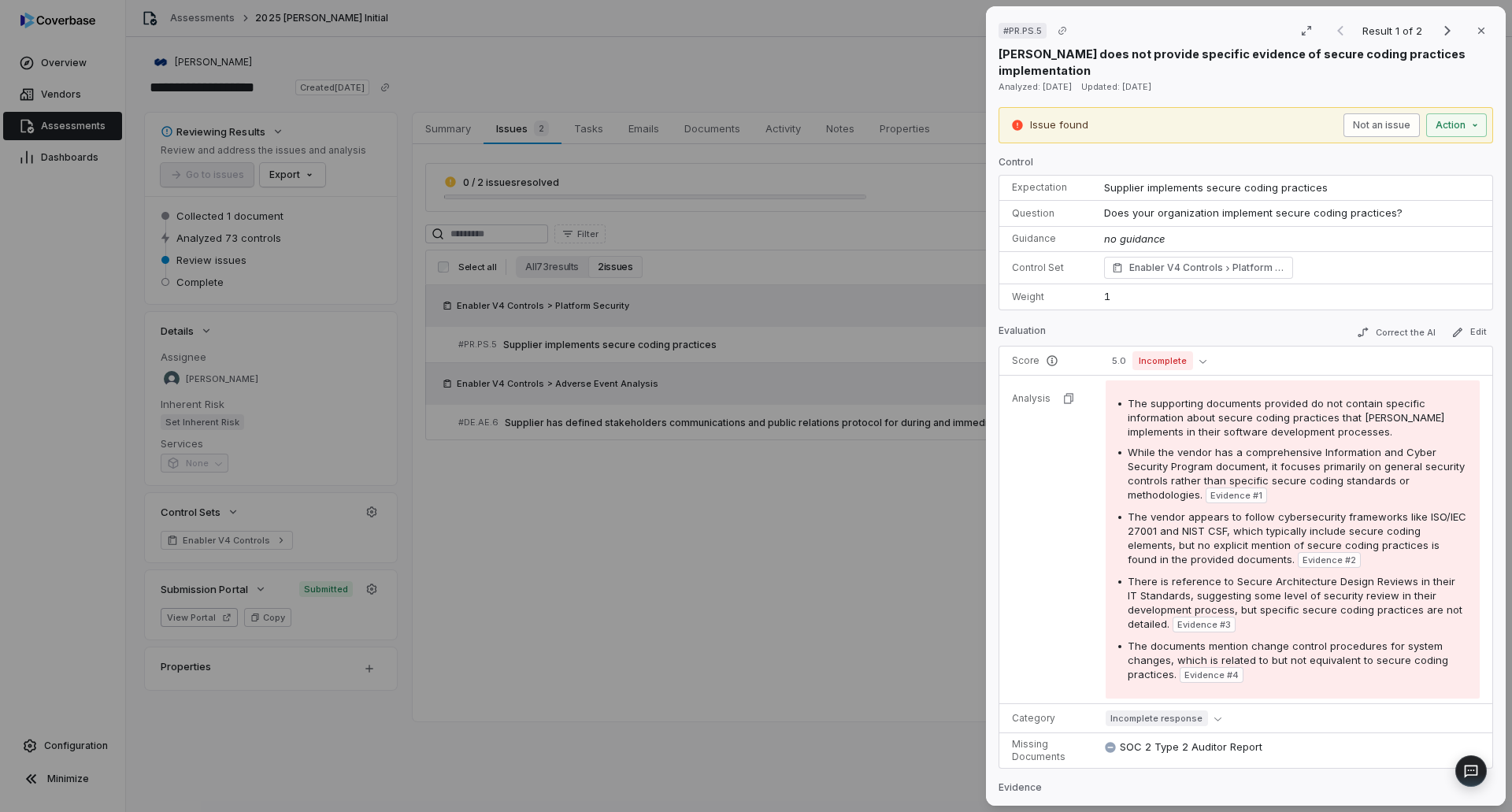
click at [1343, 113] on button "Not an issue" at bounding box center [1381, 125] width 76 height 23
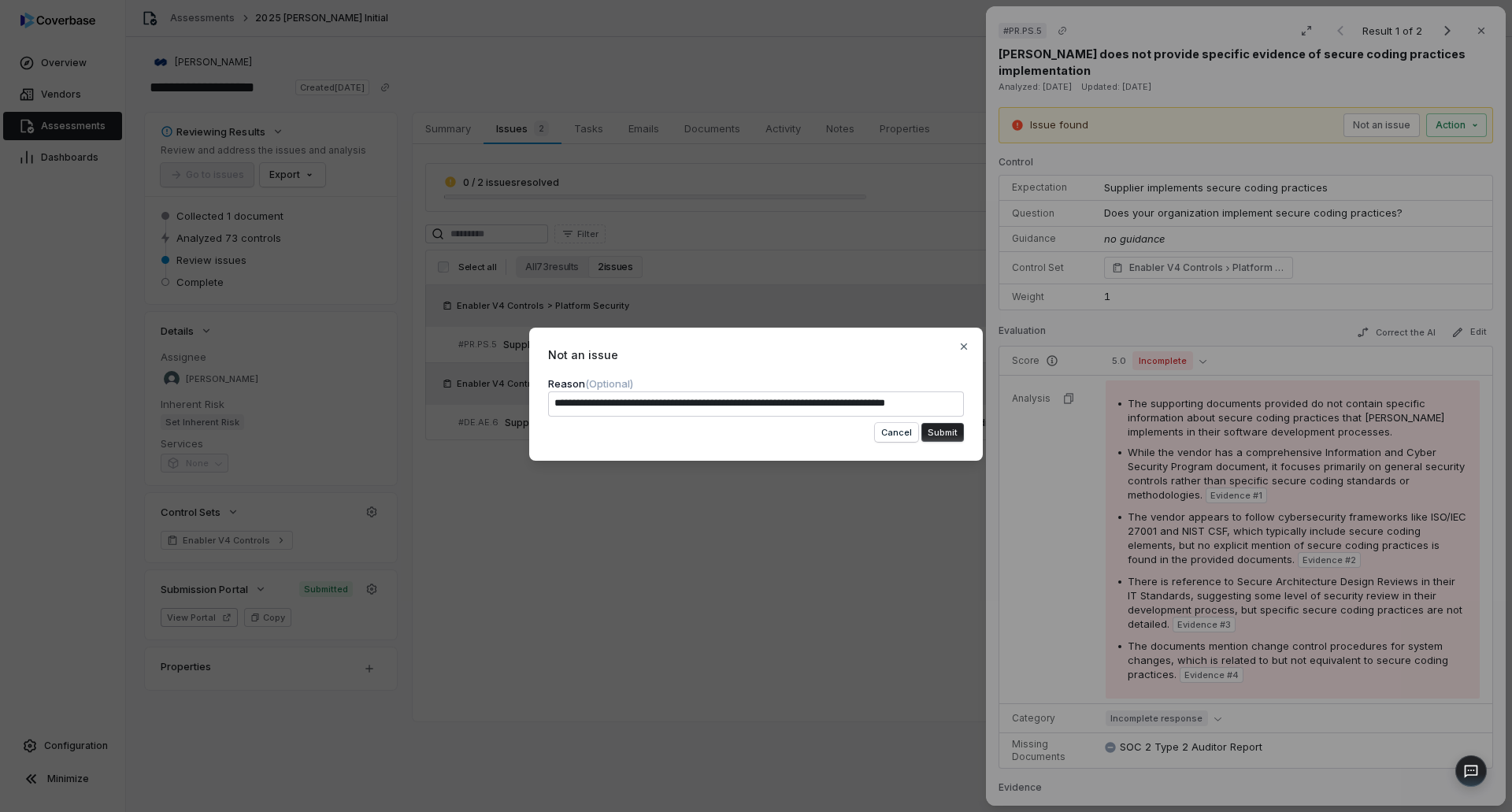
click at [935, 435] on button "Submit" at bounding box center [943, 433] width 43 height 19
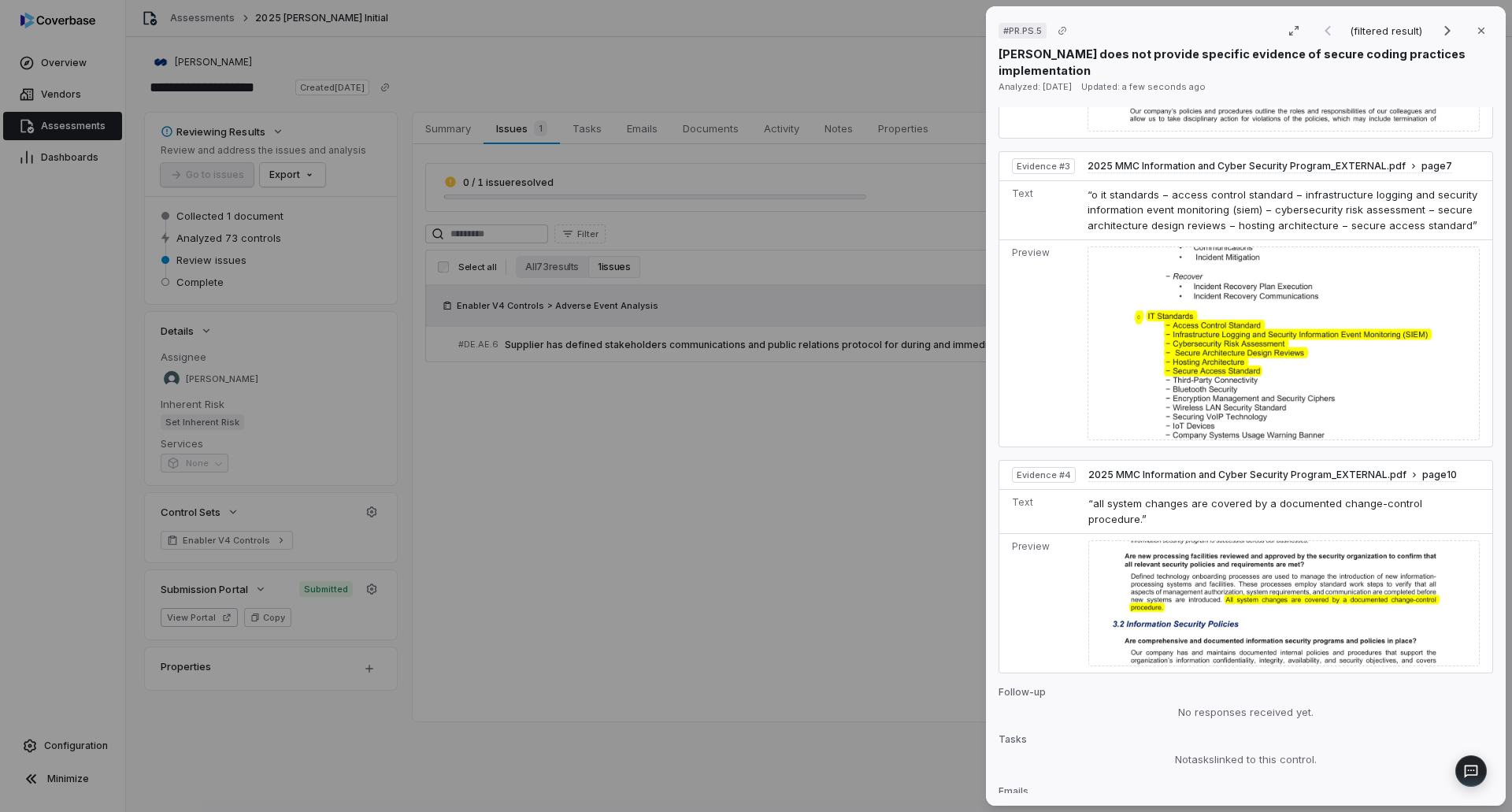
scroll to position [1411, 0]
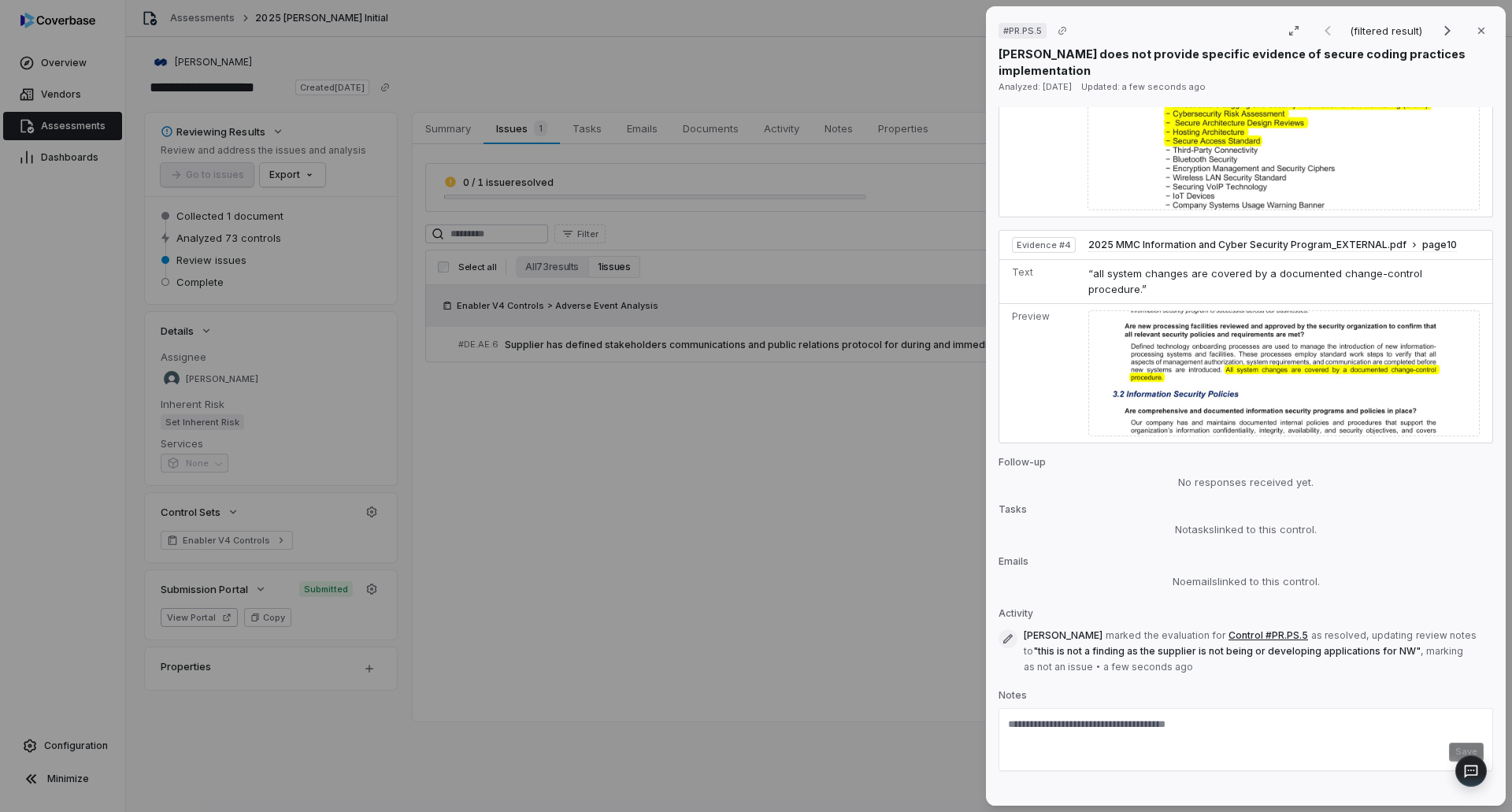
click at [631, 407] on div "# PR.PS.5 (filtered result) Close [PERSON_NAME] does not provide specific evide…" at bounding box center [756, 406] width 1512 height 812
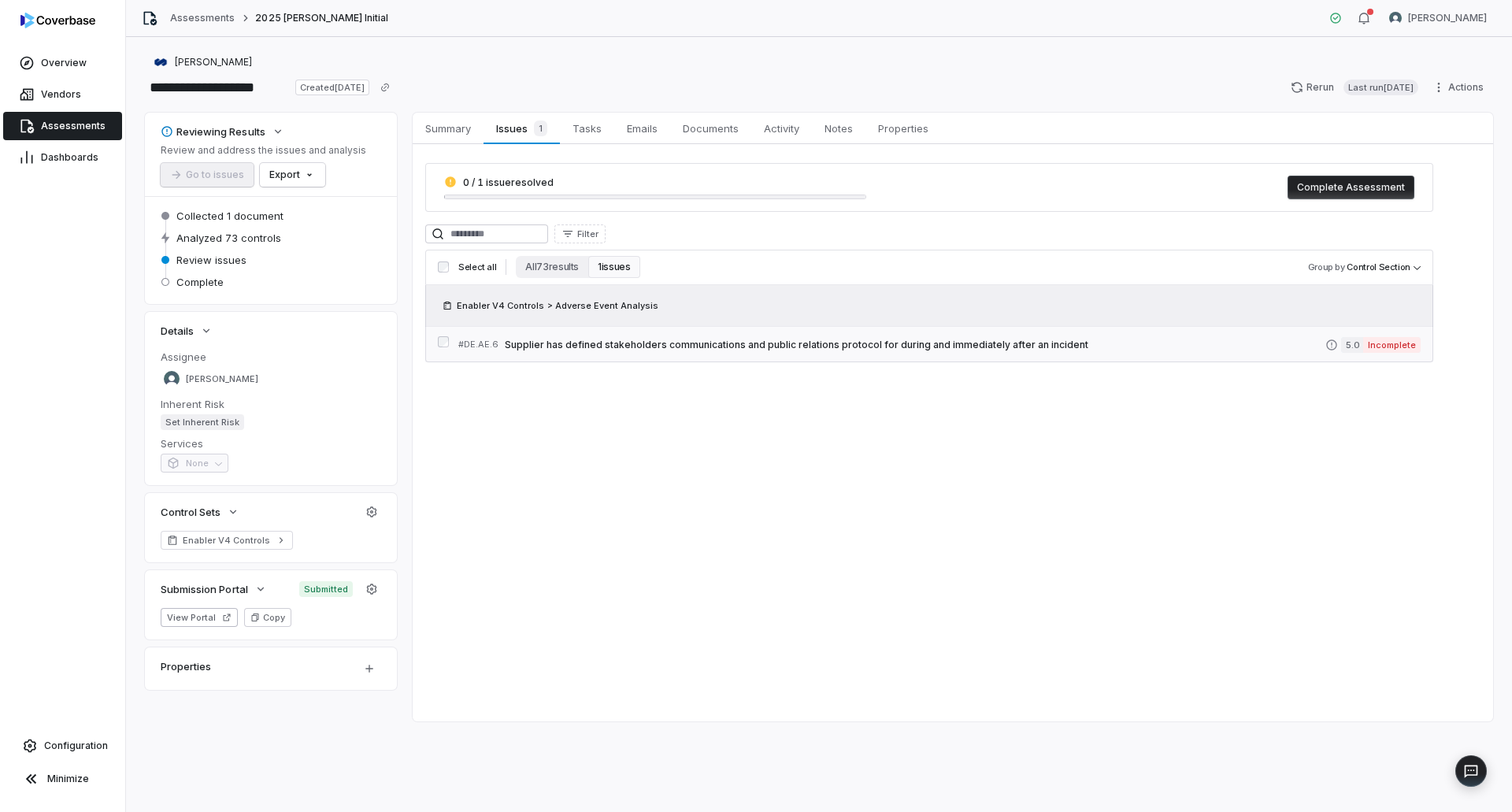
click at [638, 345] on span "Supplier has defined stakeholders communications and public relations protocol …" at bounding box center [915, 345] width 820 height 13
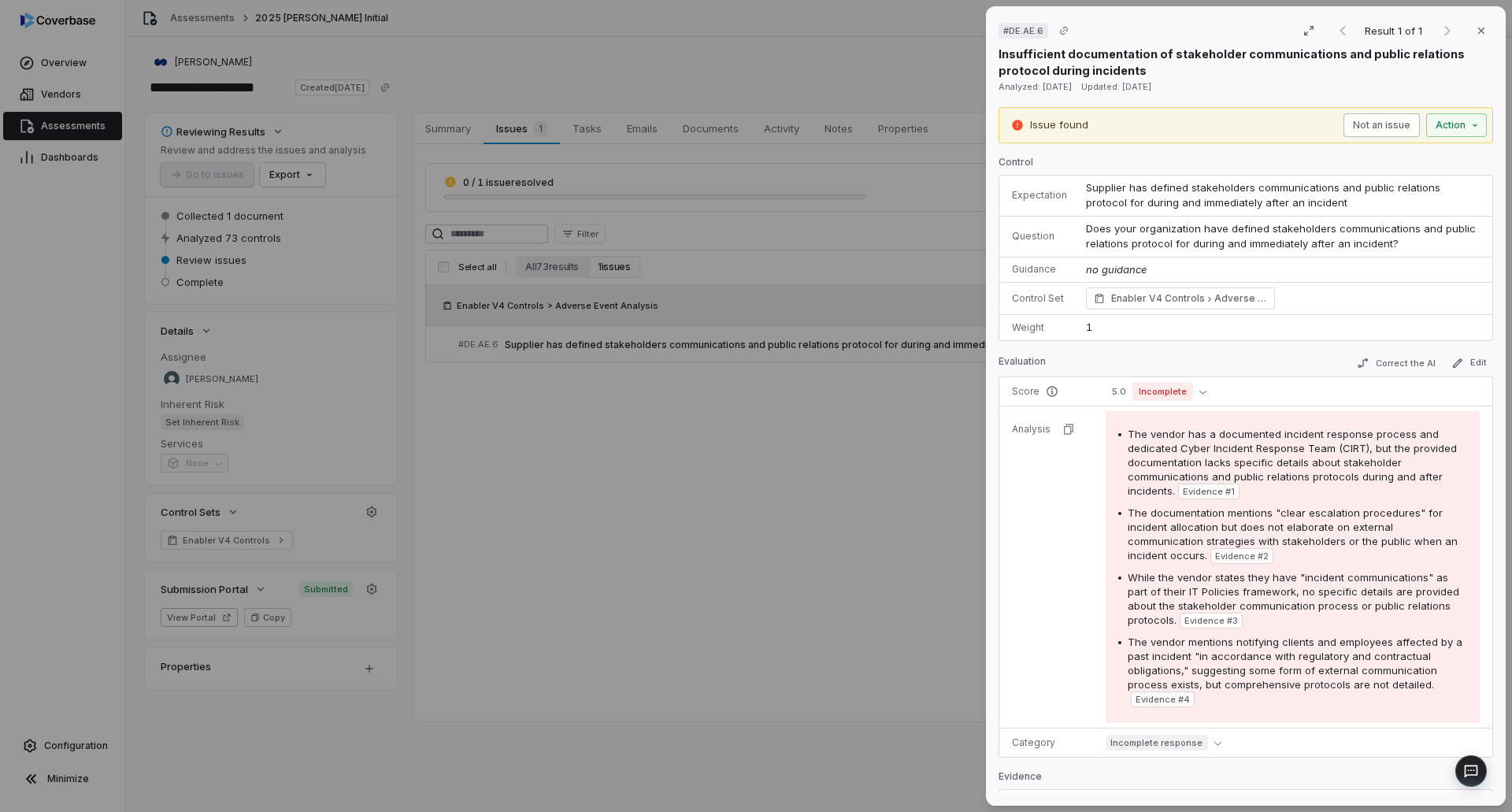
click at [1369, 126] on button "Not an issue" at bounding box center [1381, 125] width 76 height 23
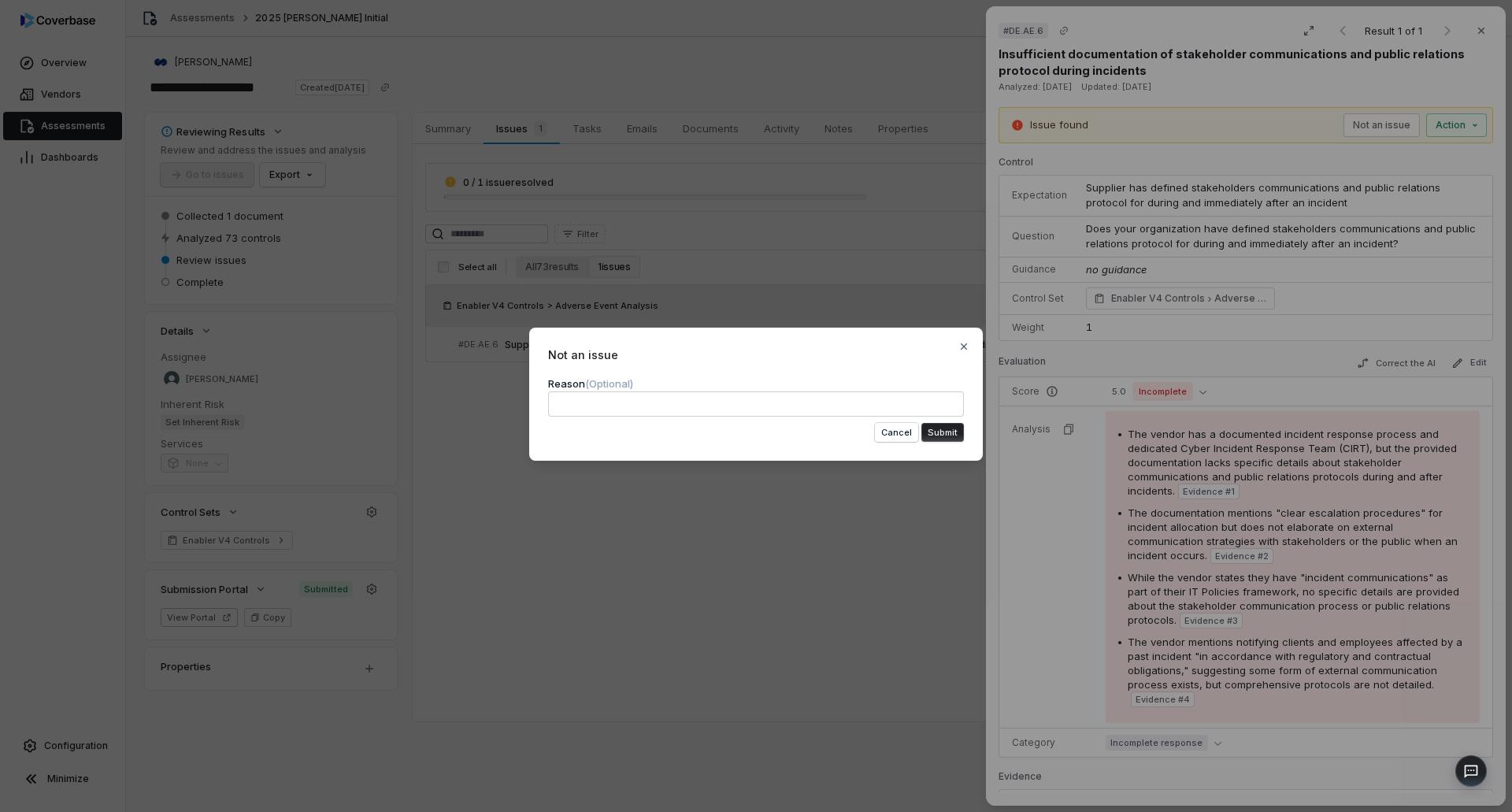
click at [762, 401] on textarea at bounding box center [756, 404] width 416 height 25
click at [951, 433] on button "Submit" at bounding box center [943, 433] width 43 height 19
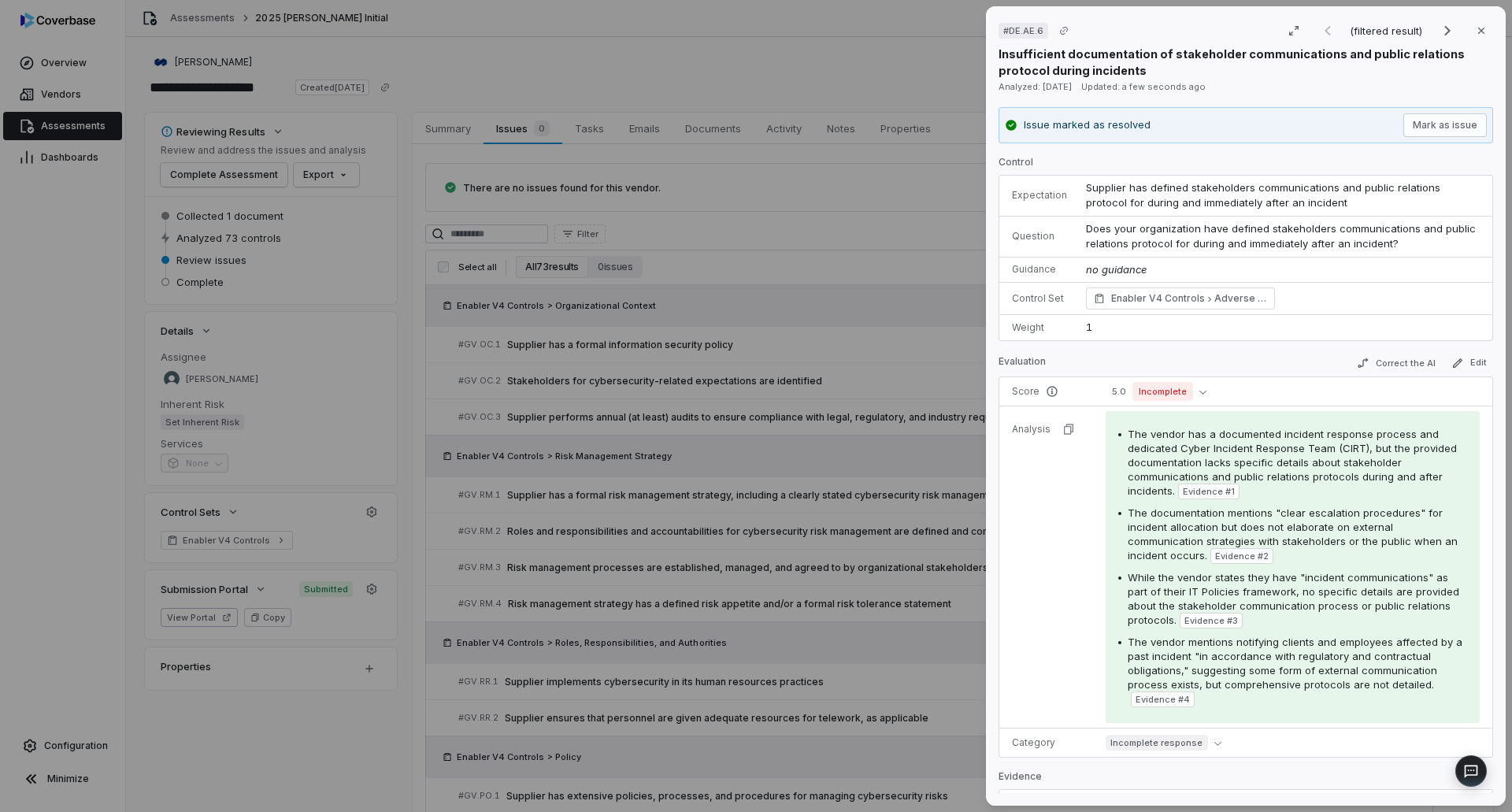
click at [527, 125] on div "# DE.AE.6 (filtered result) Close Insufficient documentation of stakeholder com…" at bounding box center [756, 406] width 1512 height 812
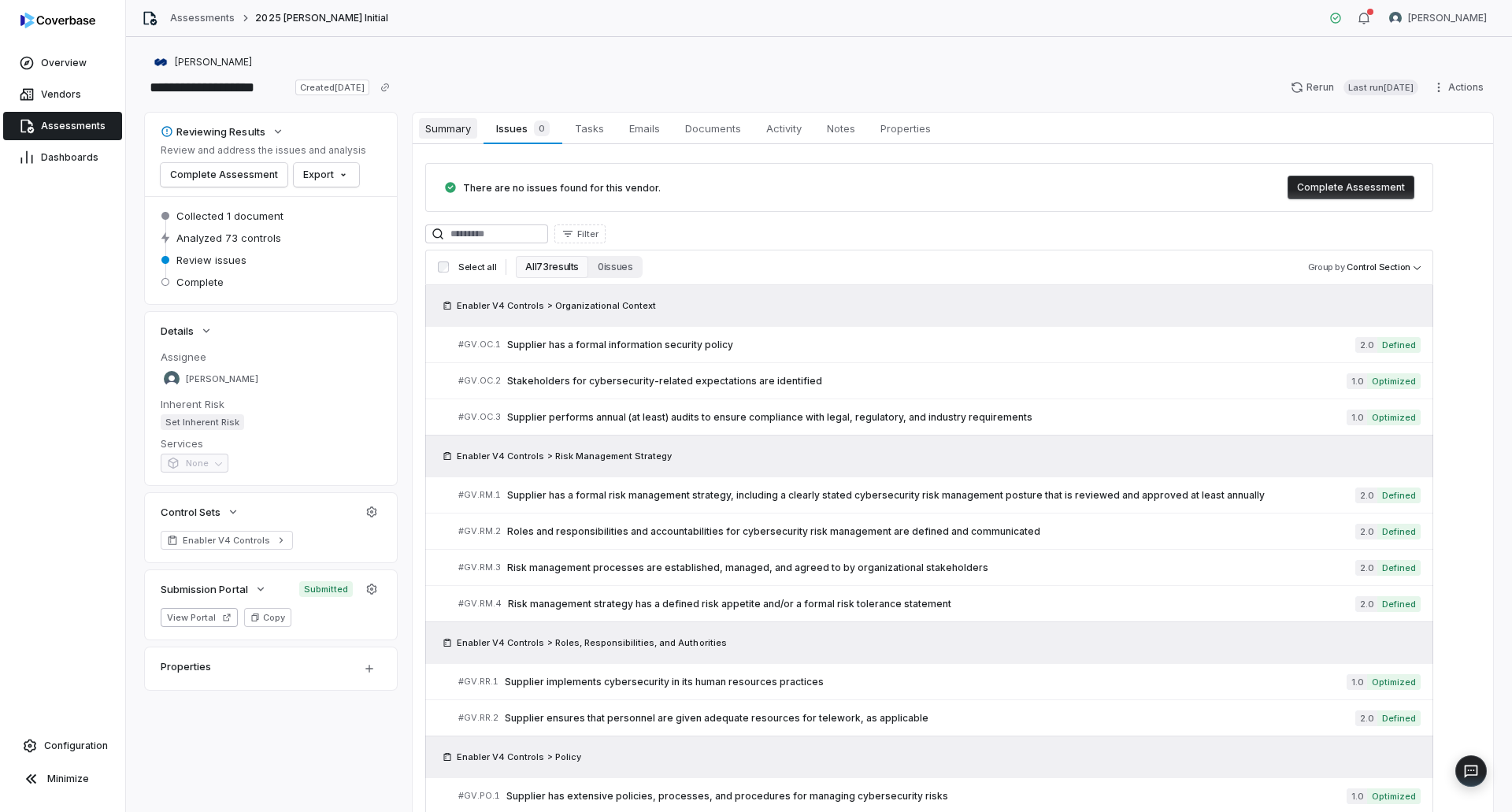
click at [444, 132] on span "Summary" at bounding box center [448, 128] width 58 height 20
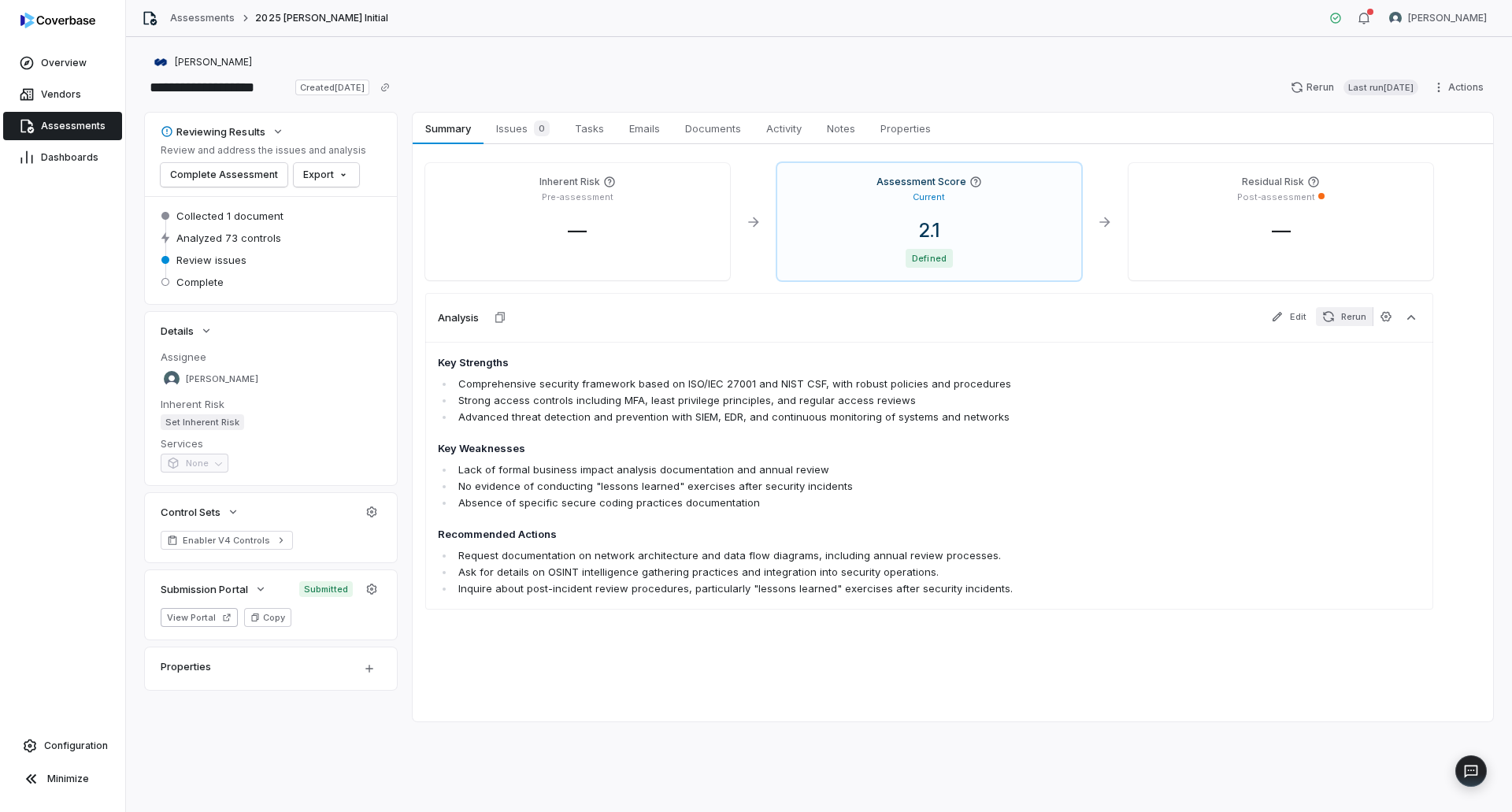
click at [1335, 315] on icon "button" at bounding box center [1329, 317] width 13 height 13
click at [954, 229] on div "2.1" at bounding box center [930, 230] width 280 height 23
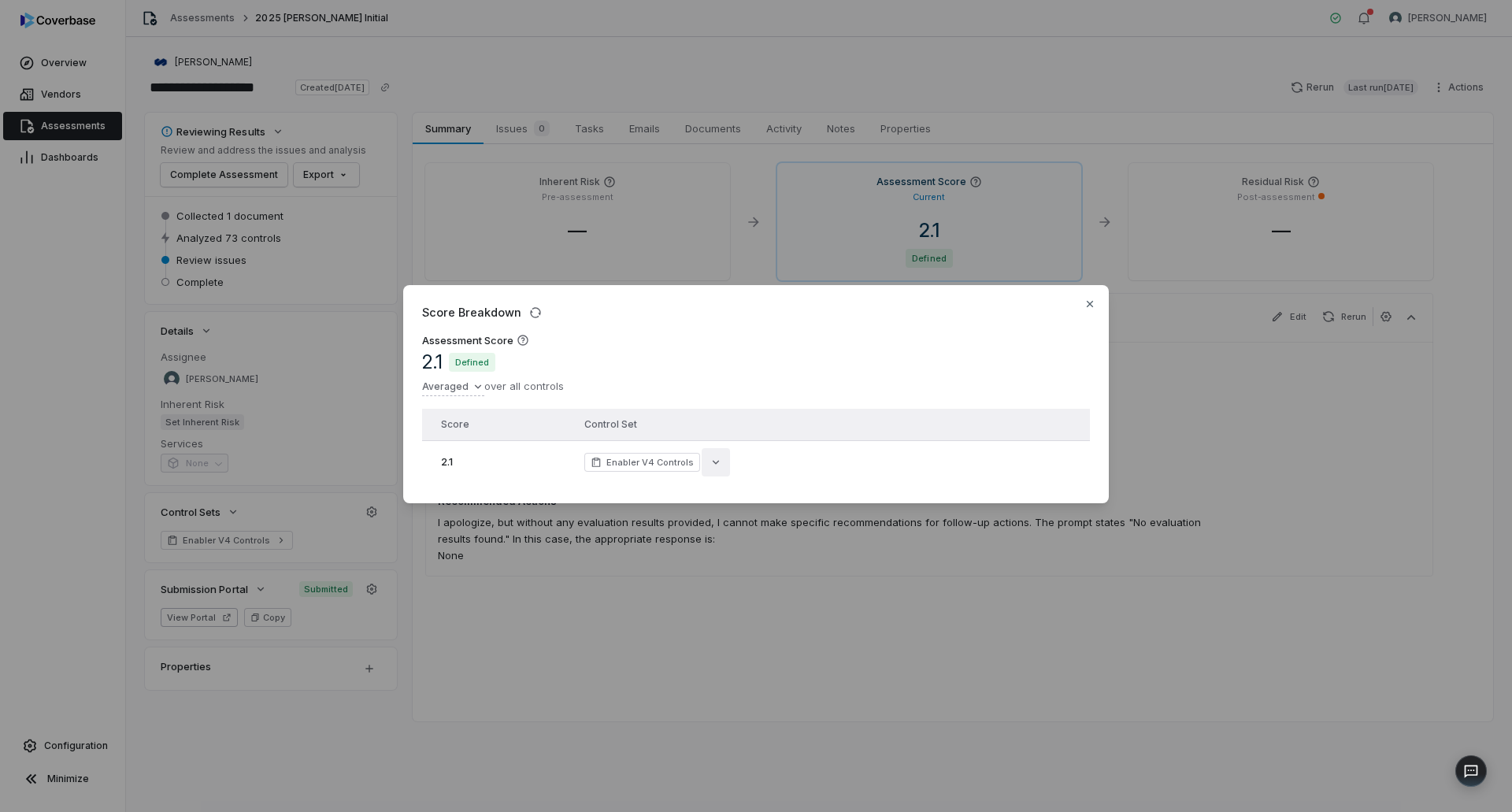
click at [710, 456] on icon "button" at bounding box center [716, 462] width 13 height 13
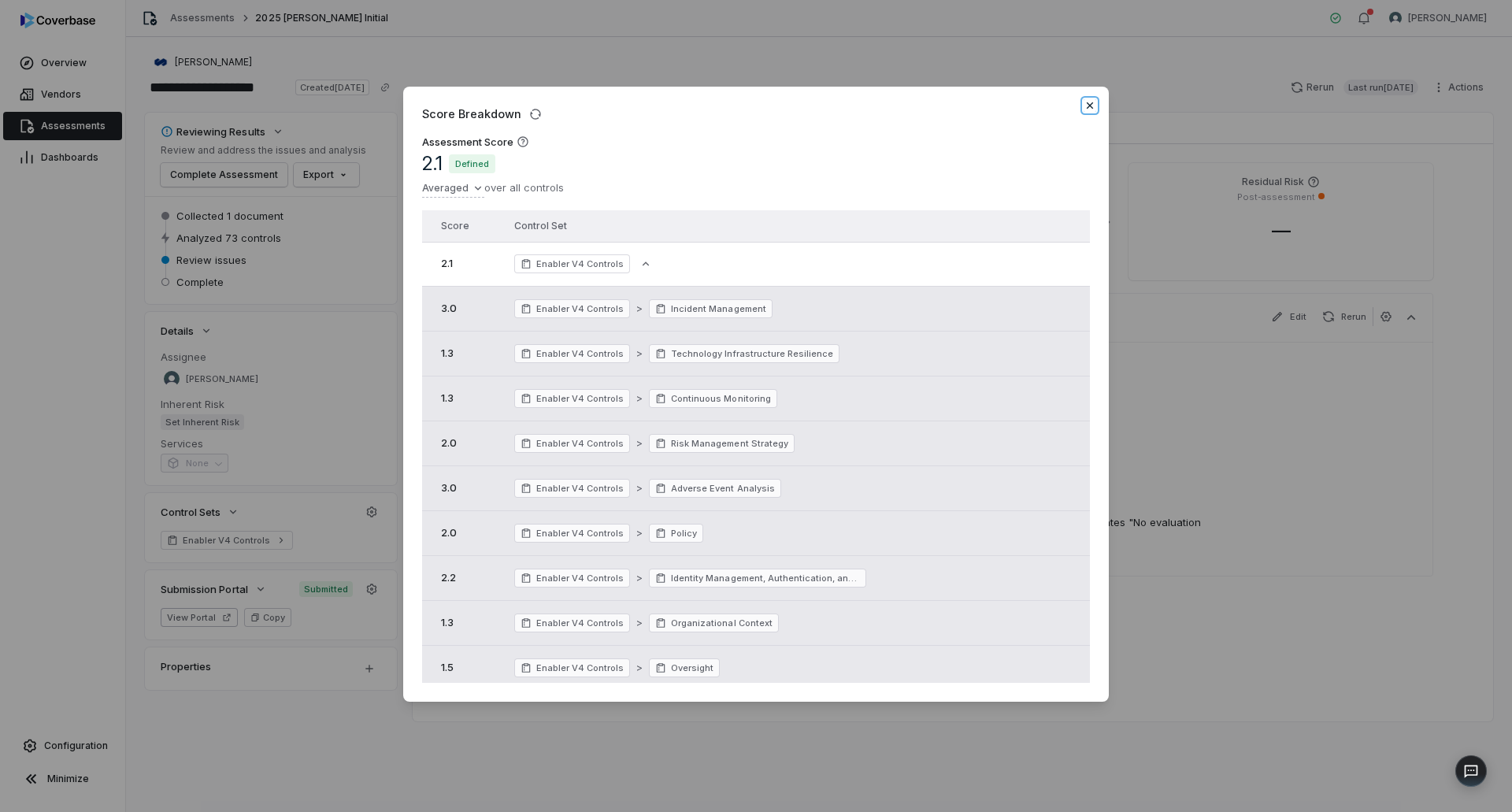
click at [1094, 109] on icon "button" at bounding box center [1090, 105] width 13 height 13
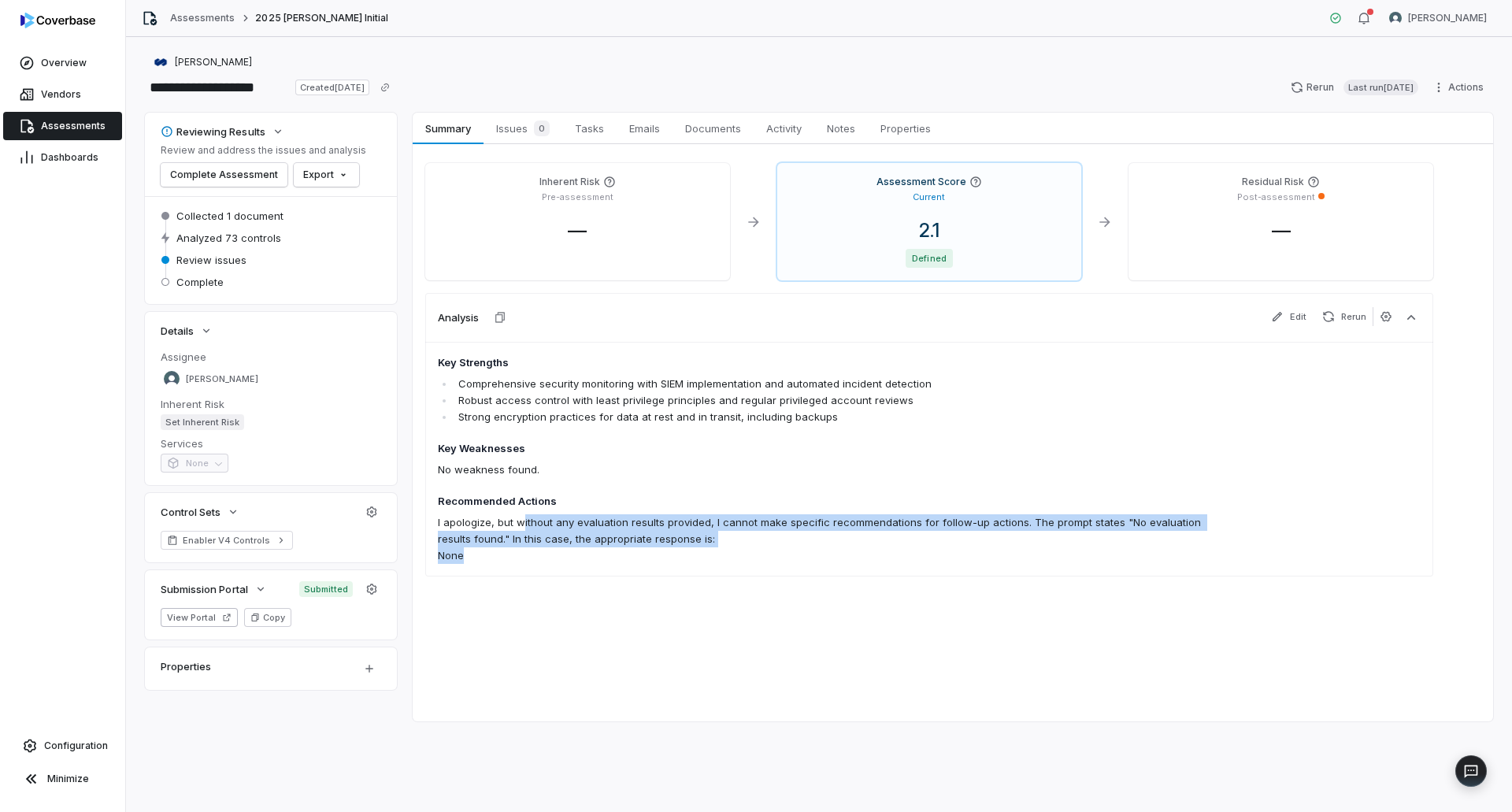
drag, startPoint x: 534, startPoint y: 523, endPoint x: 1230, endPoint y: 554, distance: 696.7
click at [1230, 554] on div "Key Strengths Comprehensive security monitoring with SIEM implementation and au…" at bounding box center [929, 459] width 1008 height 235
click at [1217, 555] on p "None" at bounding box center [830, 556] width 786 height 17
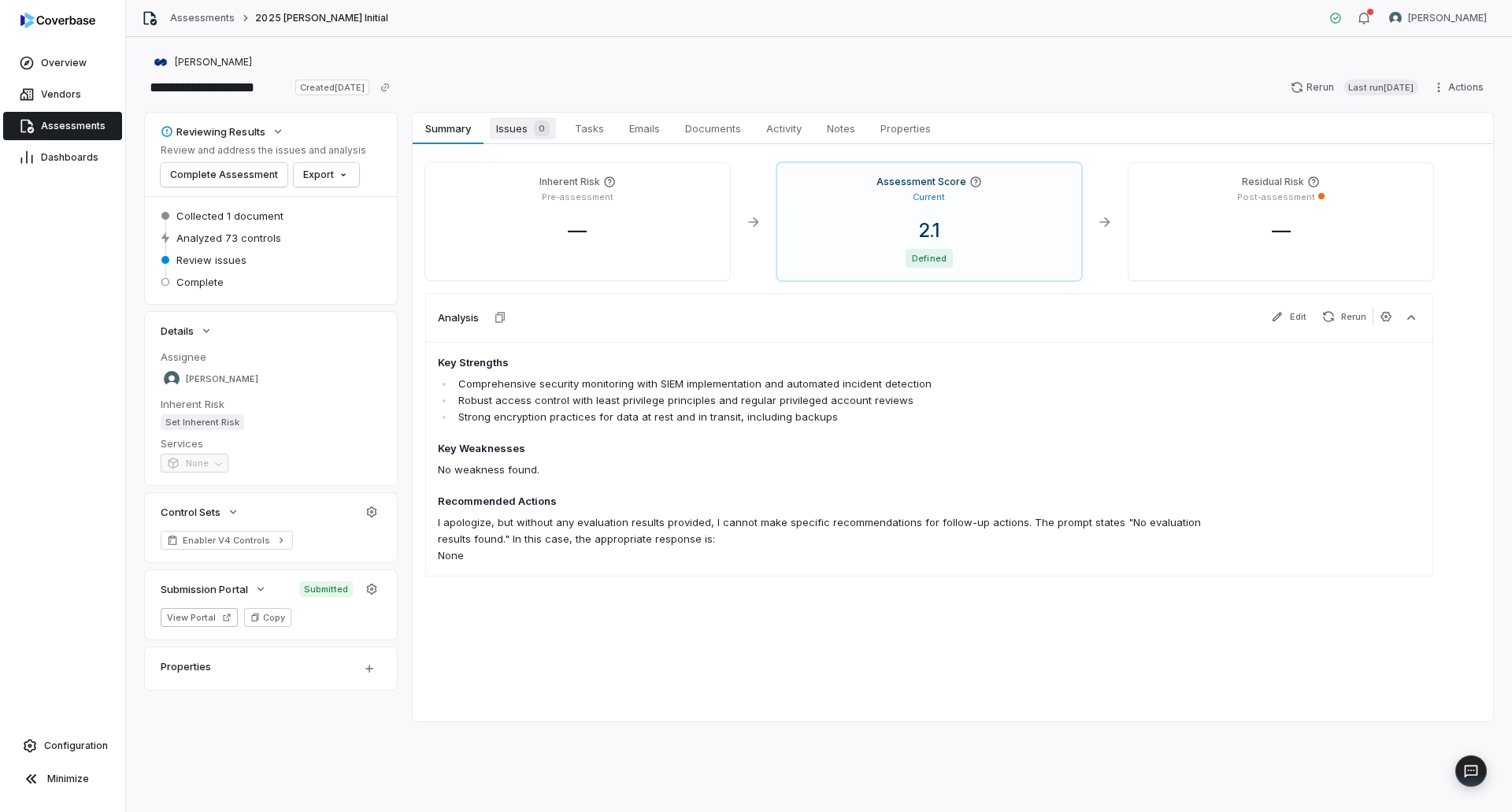
click at [513, 128] on span "Issues 0" at bounding box center [523, 128] width 66 height 22
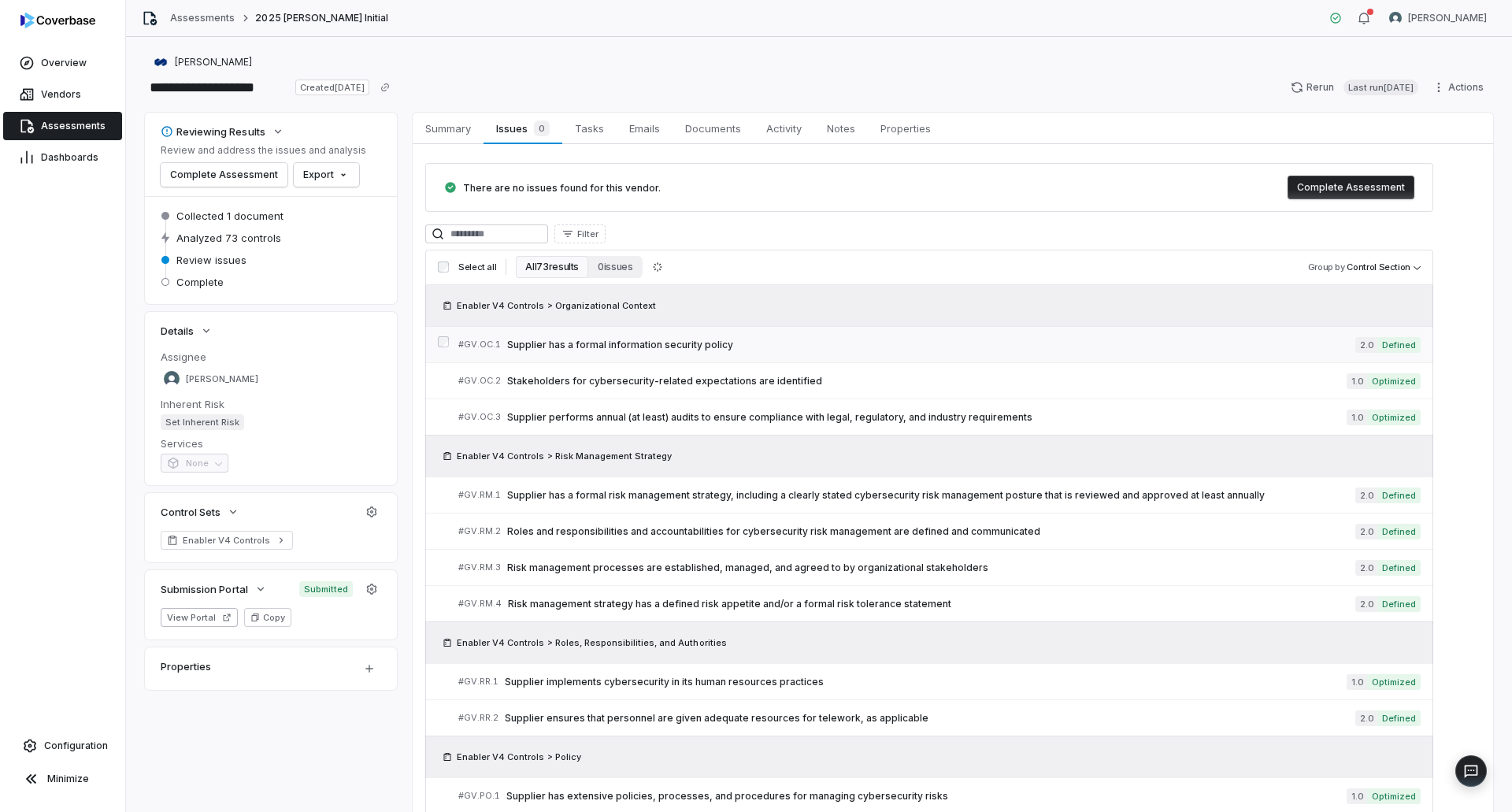
click at [884, 355] on link "# GV.OC.1 Supplier has a formal information security policy 2.0 Defined" at bounding box center [939, 344] width 963 height 35
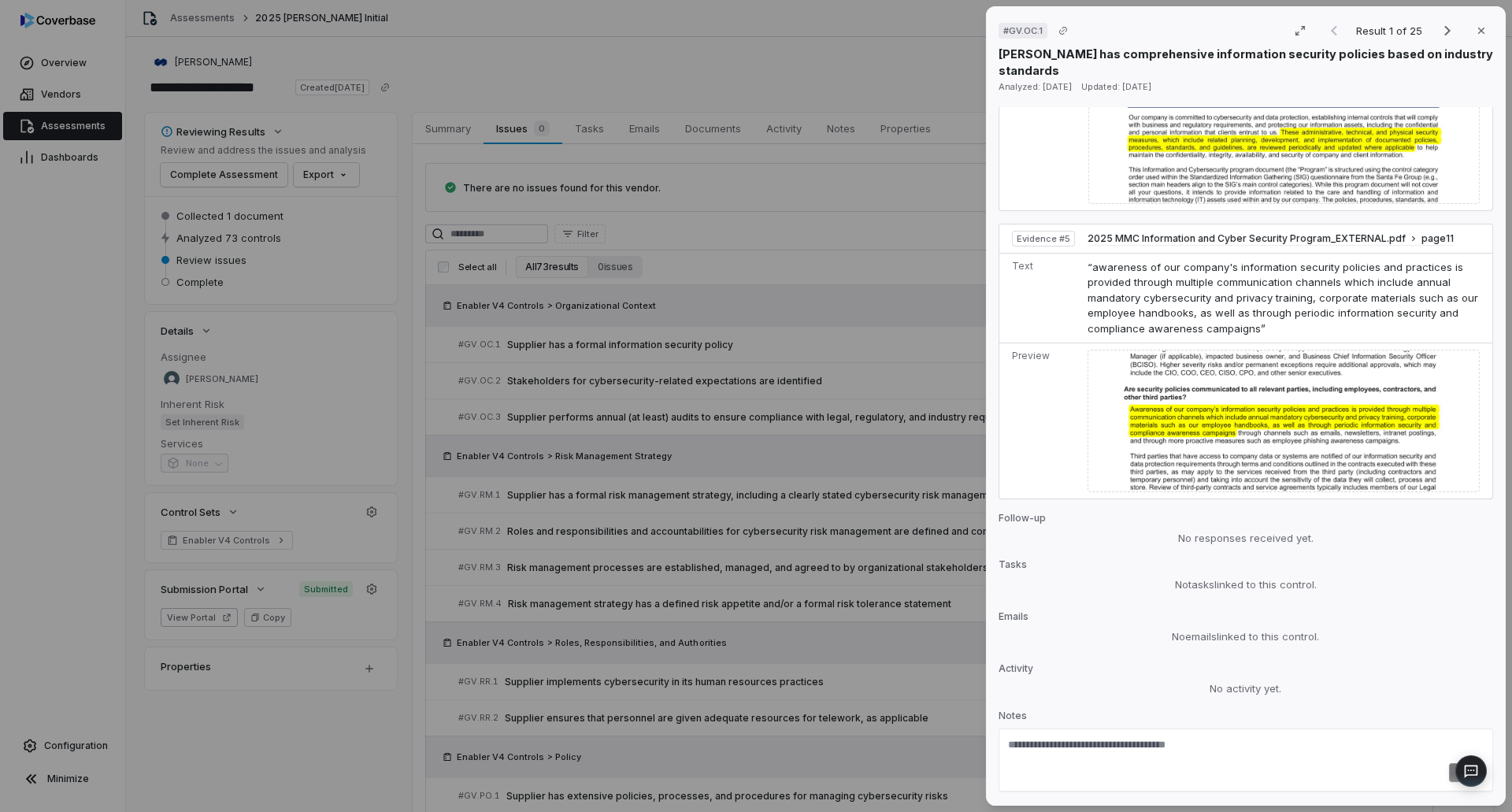
scroll to position [1784, 0]
click at [708, 89] on div "# GV.OC.1 Result 1 of 25 Close [PERSON_NAME] has comprehensive information secu…" at bounding box center [756, 406] width 1512 height 812
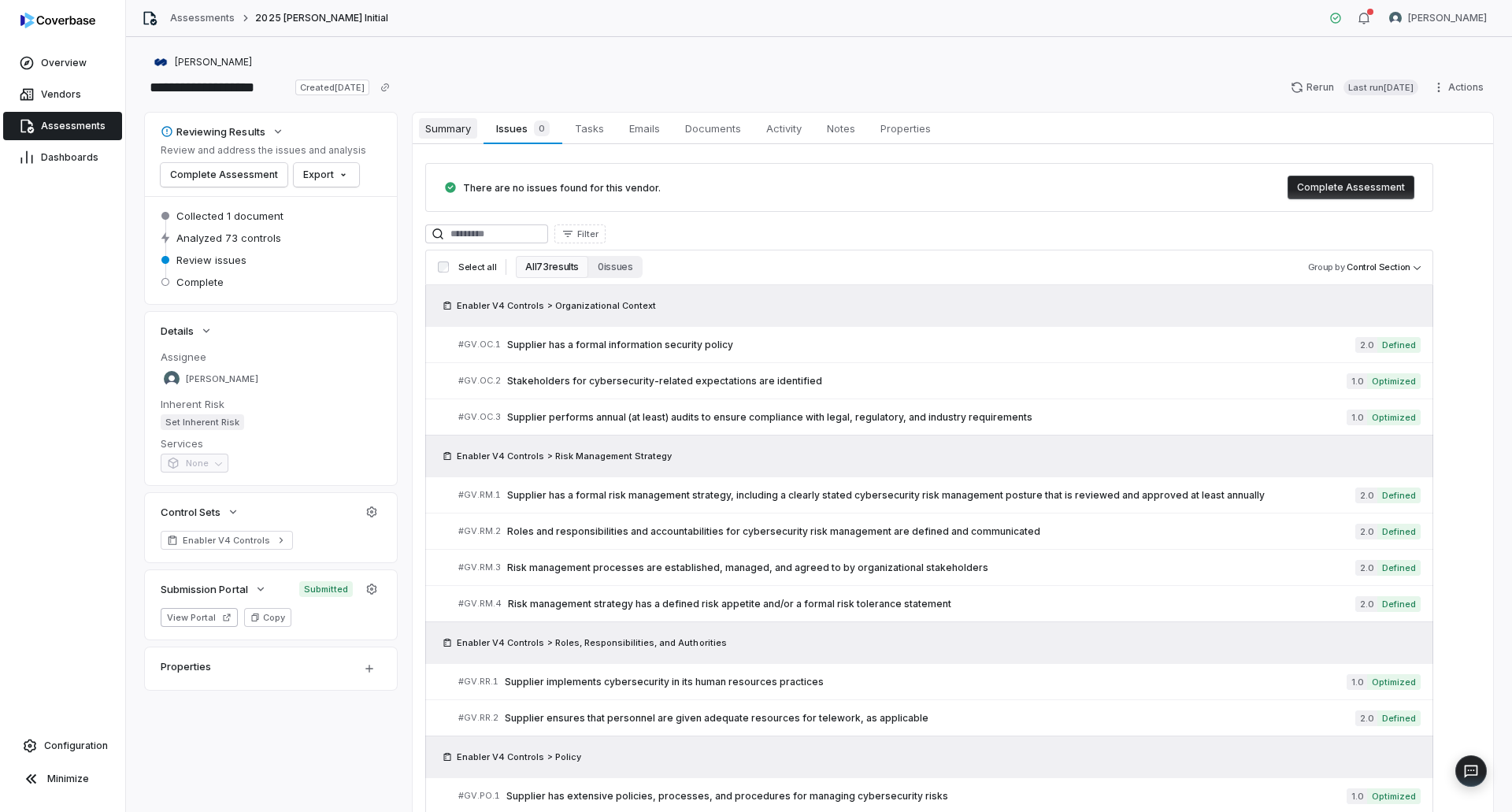
click at [429, 125] on span "Summary" at bounding box center [448, 128] width 58 height 20
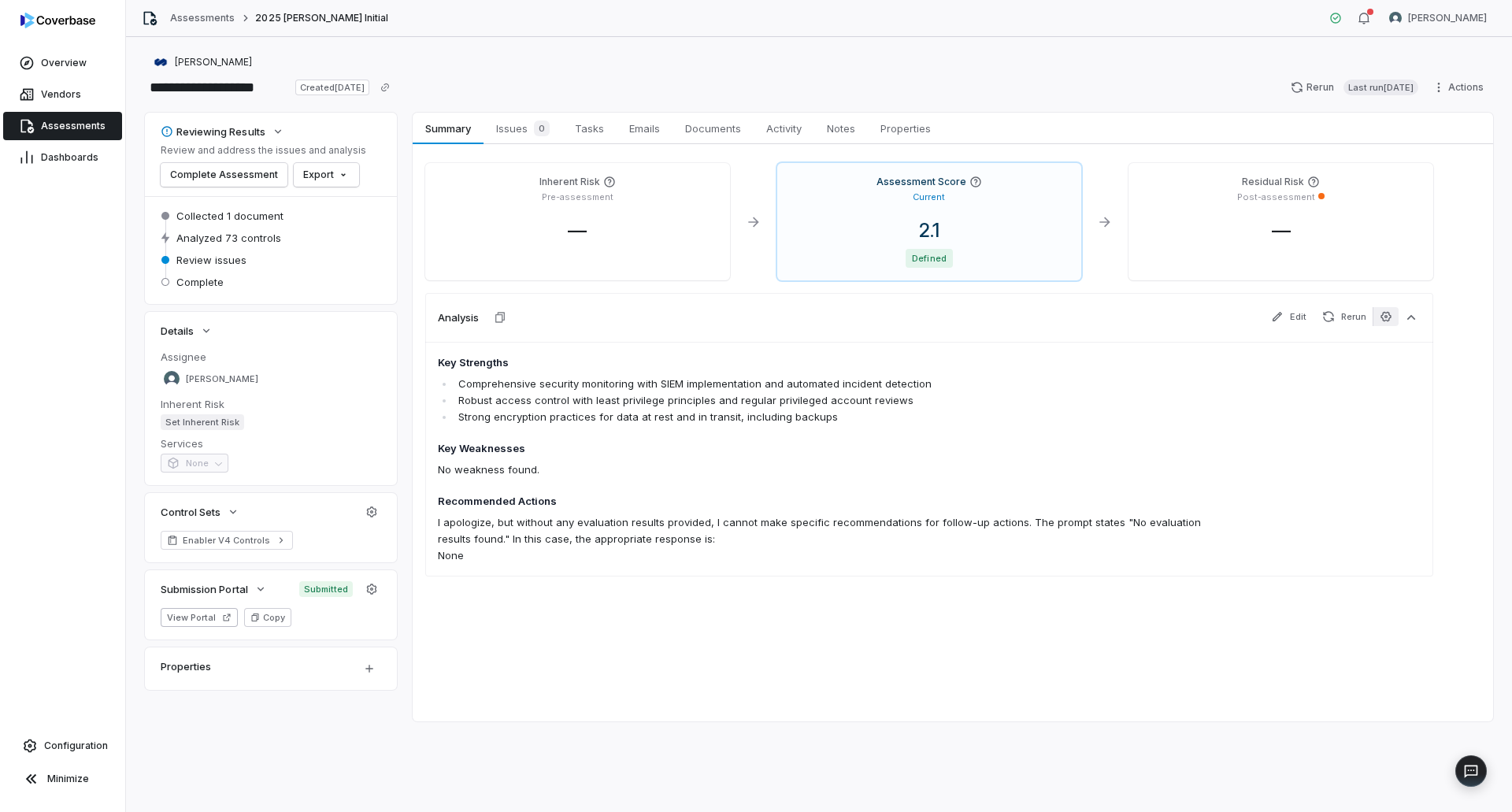
click at [1387, 320] on icon "button" at bounding box center [1387, 317] width 13 height 13
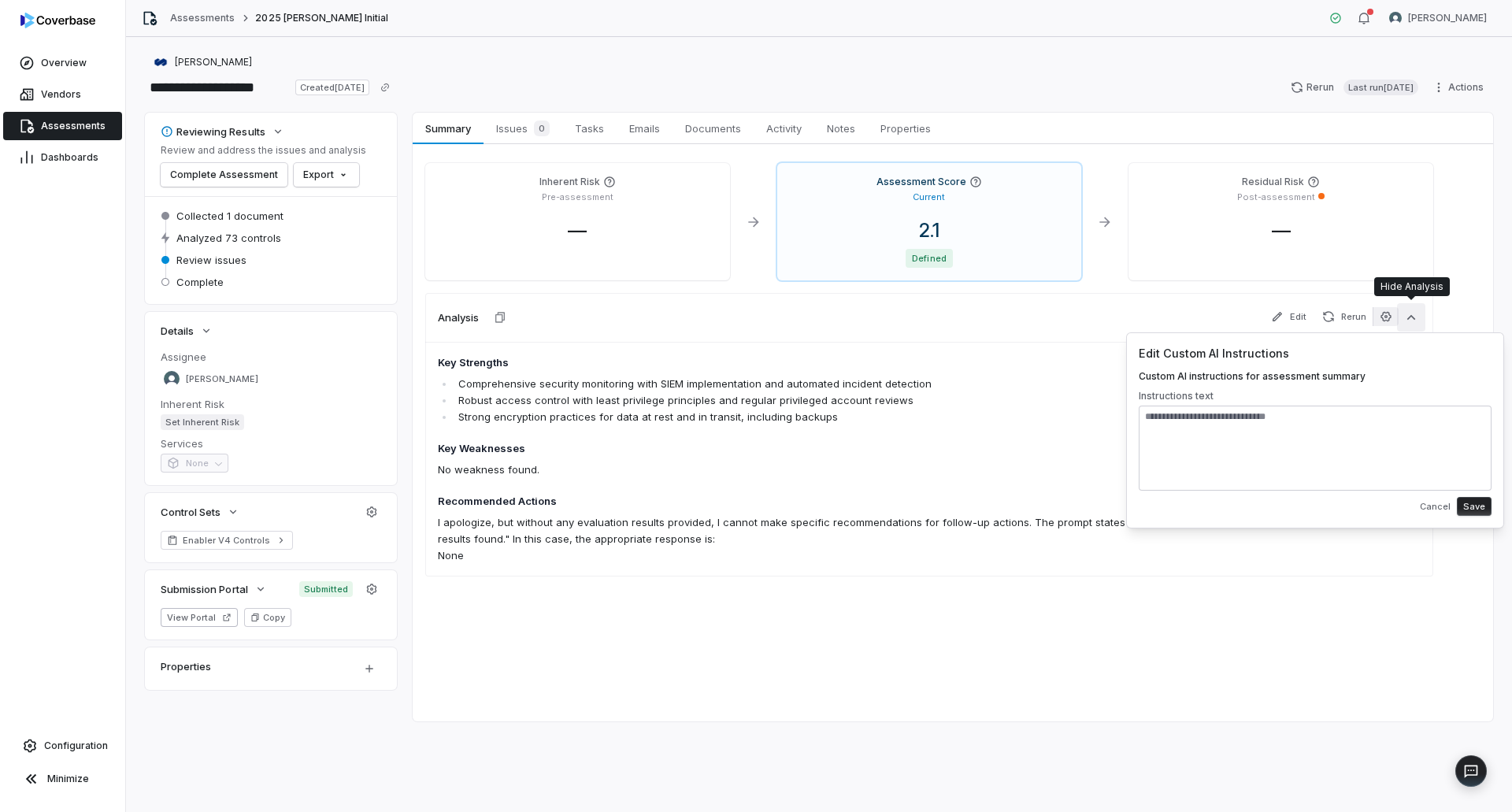
click at [1412, 317] on icon "button" at bounding box center [1411, 318] width 9 height 5
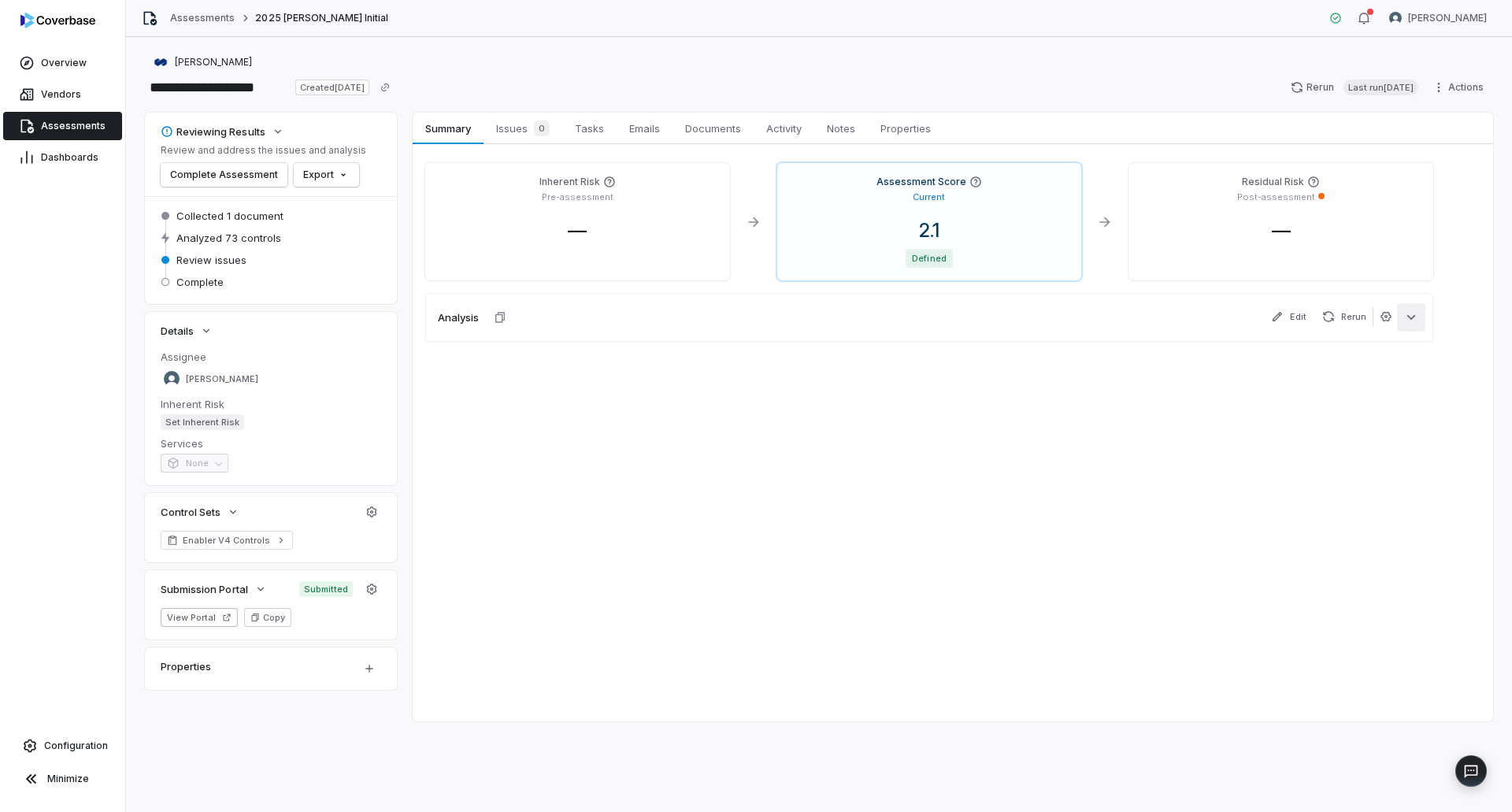
click at [1415, 313] on icon "button" at bounding box center [1411, 318] width 16 height 16
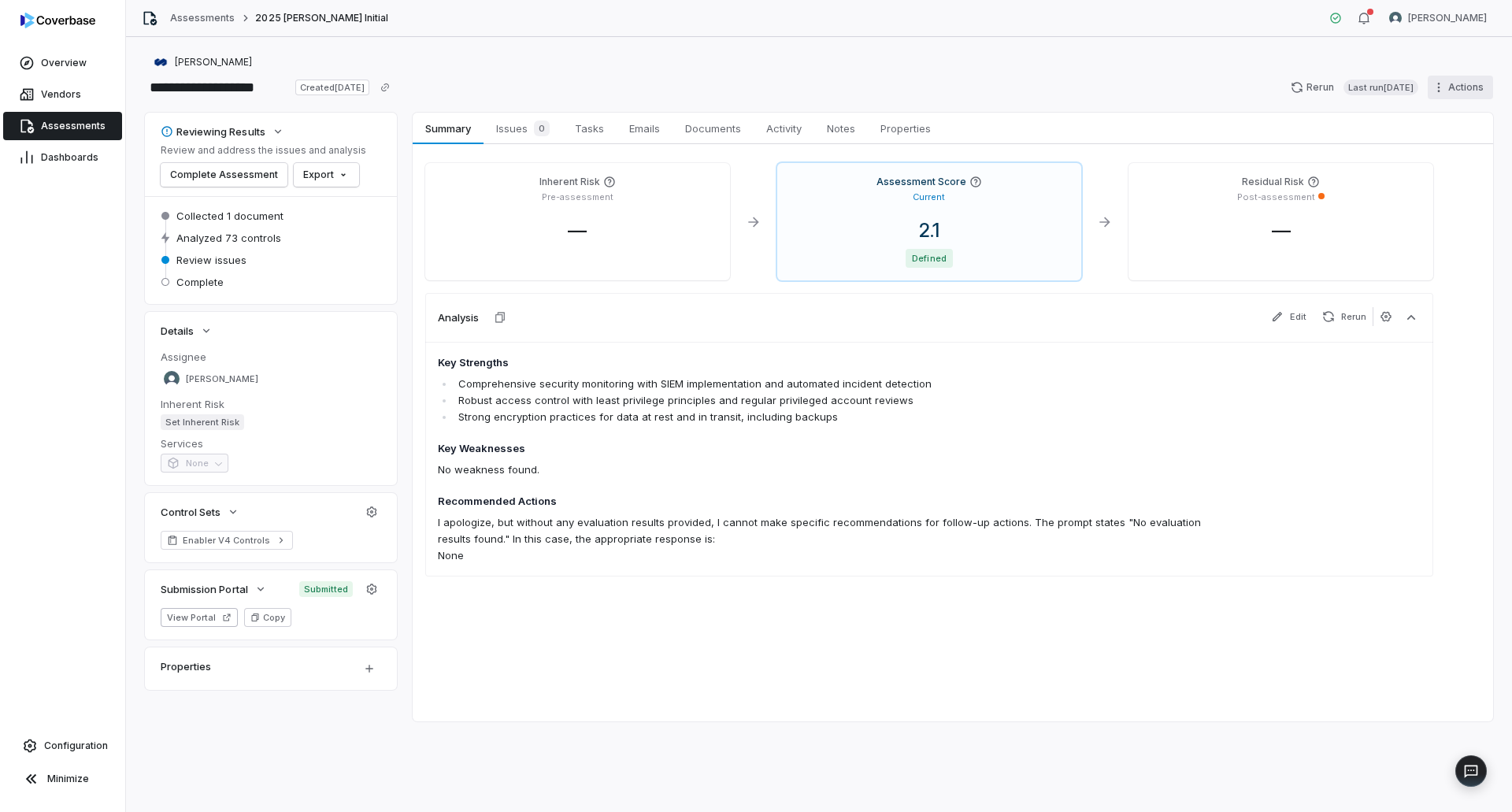
click at [1443, 90] on html "**********" at bounding box center [756, 406] width 1512 height 812
click at [1435, 185] on div "Export" at bounding box center [1440, 184] width 113 height 25
click at [1329, 213] on div "Export as Excel" at bounding box center [1314, 210] width 113 height 25
drag, startPoint x: 720, startPoint y: 132, endPoint x: 733, endPoint y: 147, distance: 19.8
click at [720, 132] on span "Documents" at bounding box center [713, 128] width 68 height 20
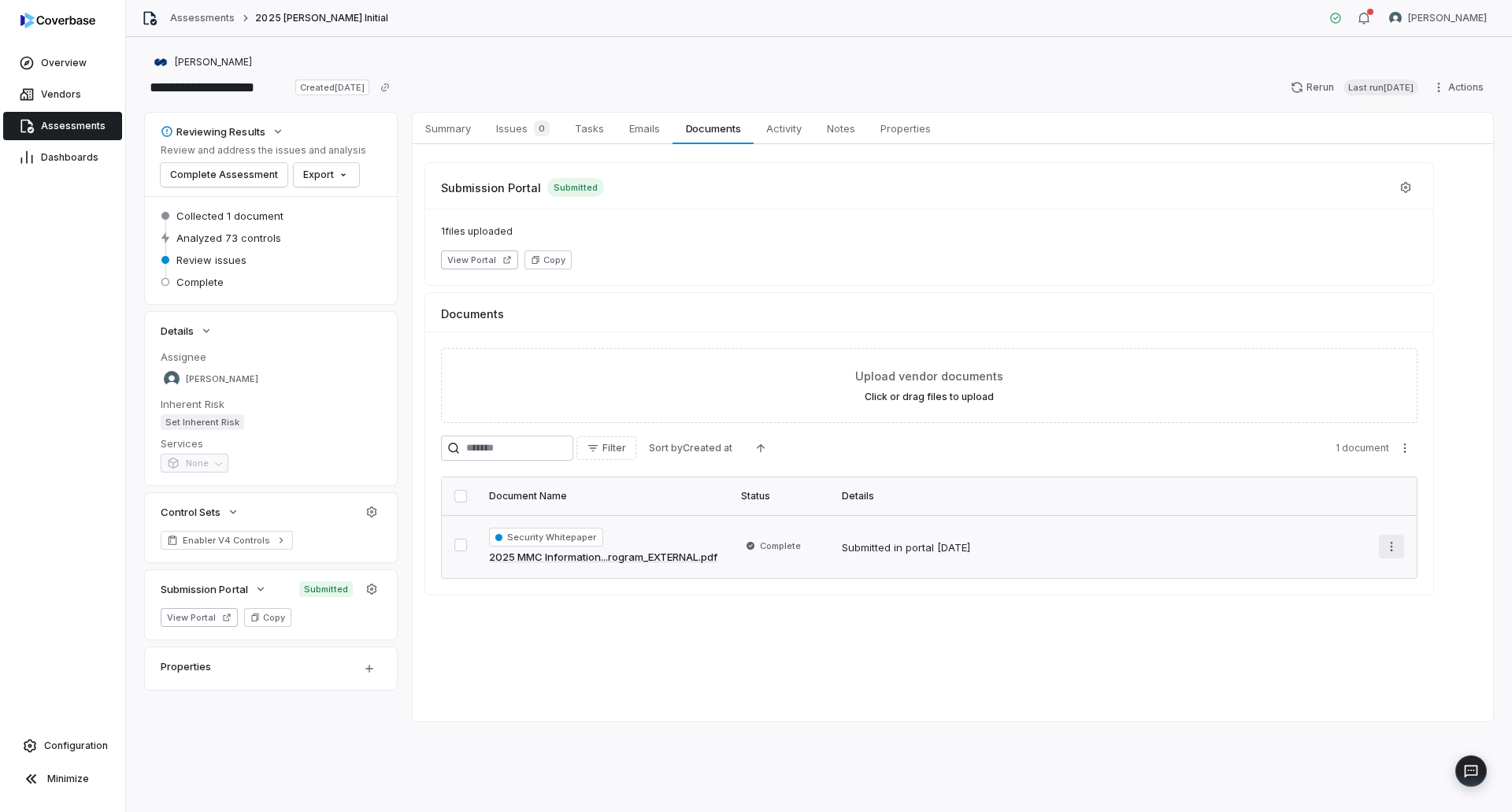
click at [1388, 540] on html "**********" at bounding box center [756, 406] width 1512 height 812
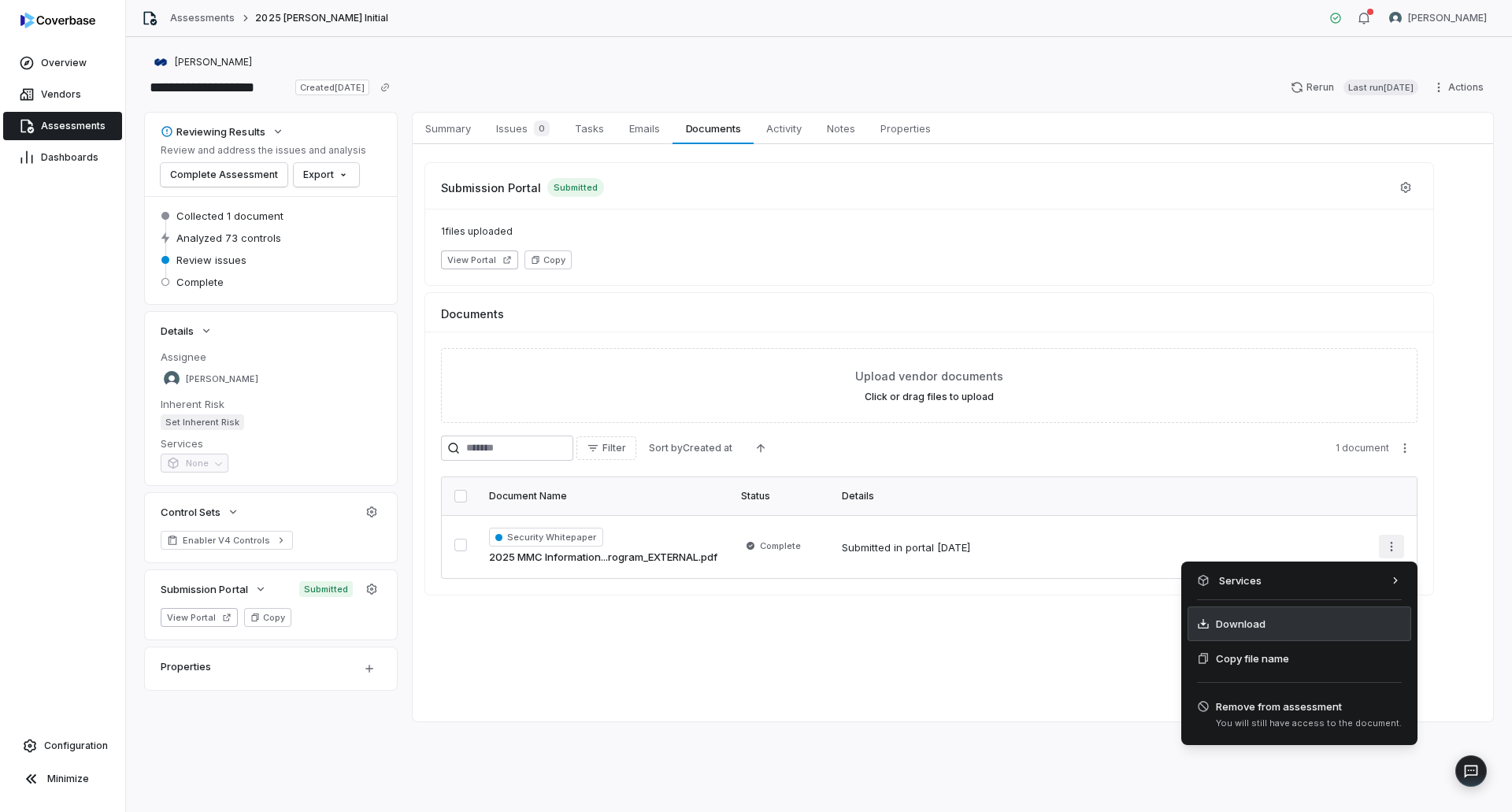
click at [1239, 624] on span "Download" at bounding box center [1241, 624] width 50 height 16
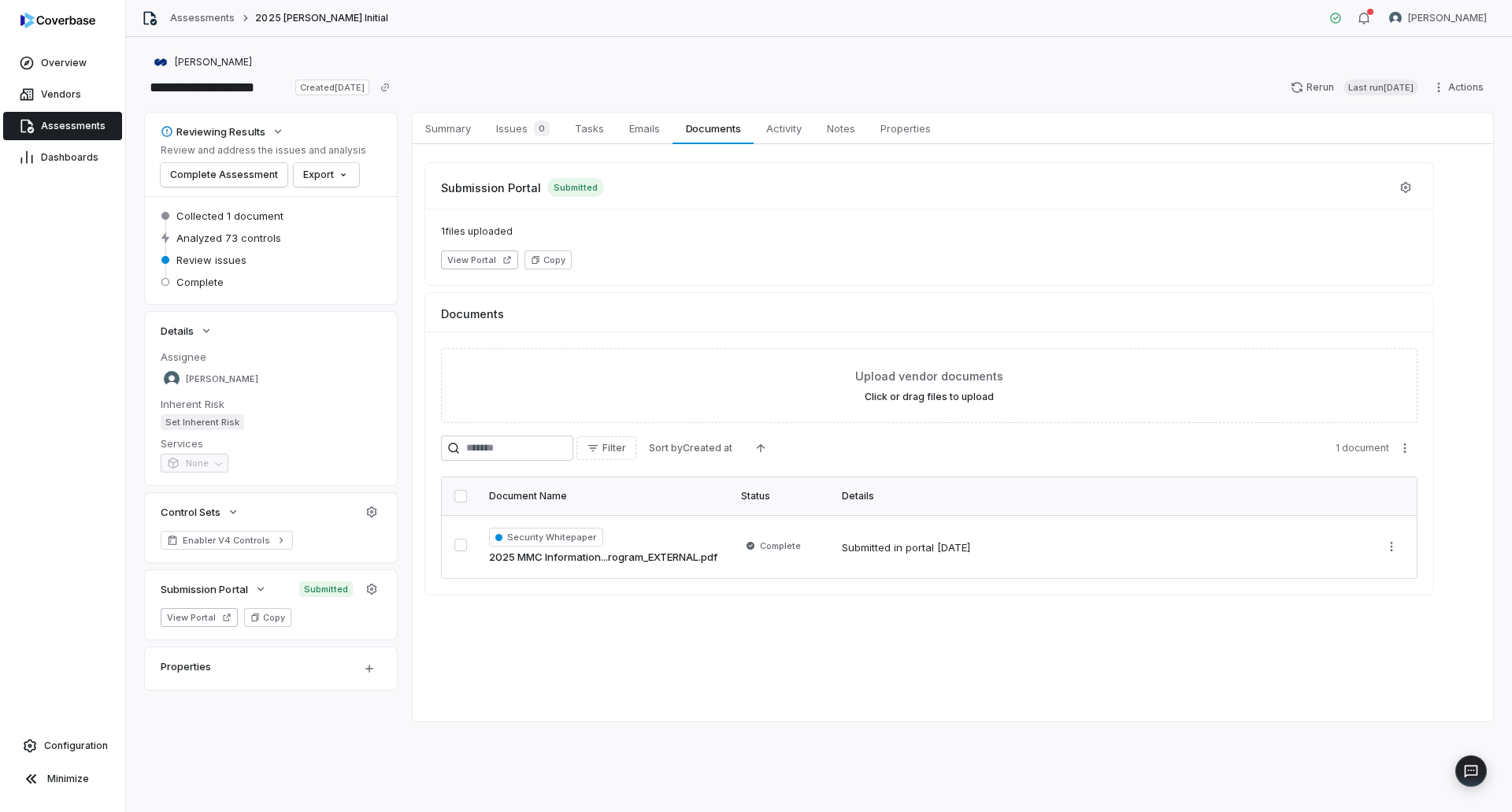
click at [72, 121] on span "Assessments" at bounding box center [73, 126] width 64 height 13
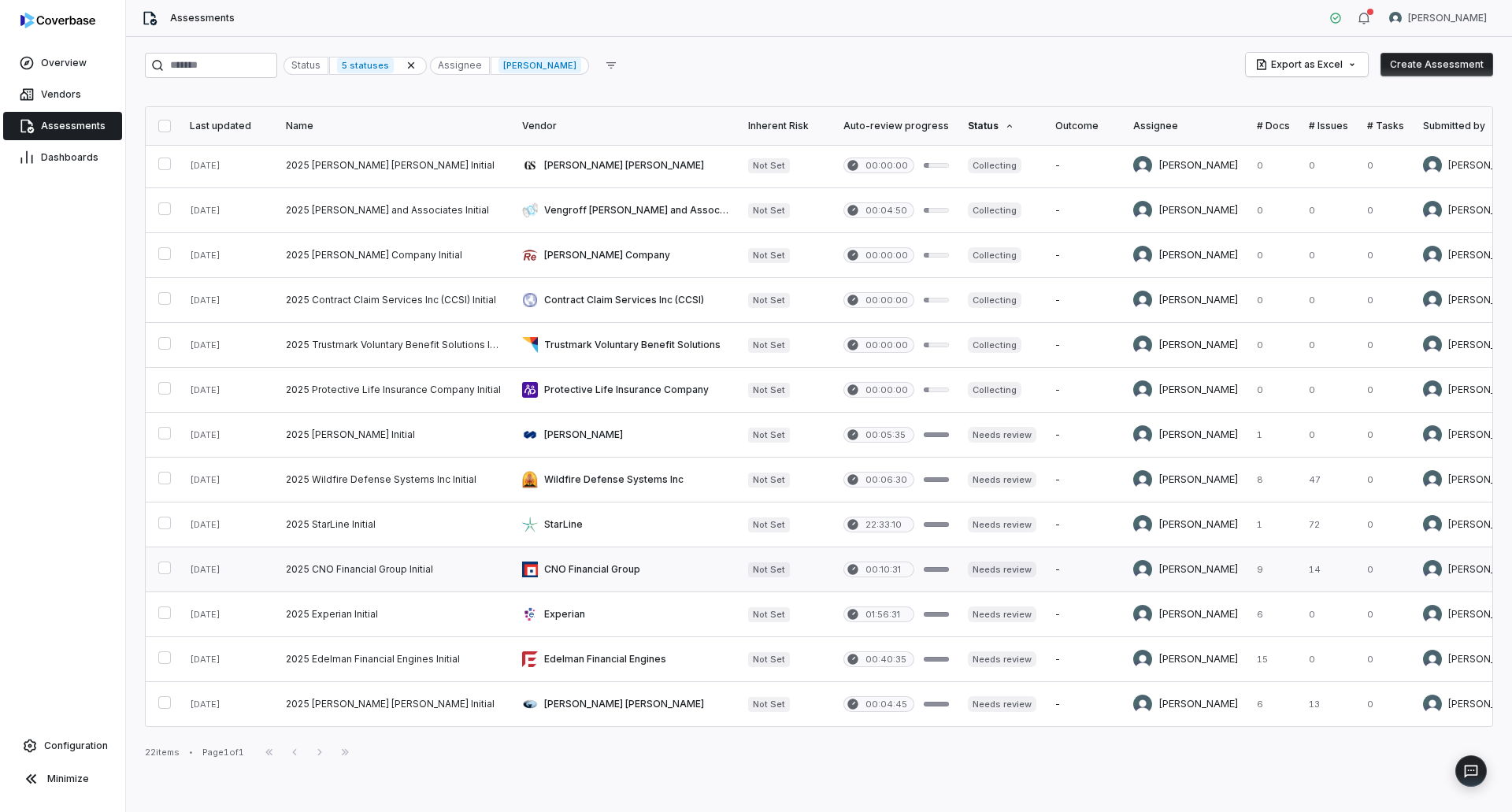
scroll to position [413, 0]
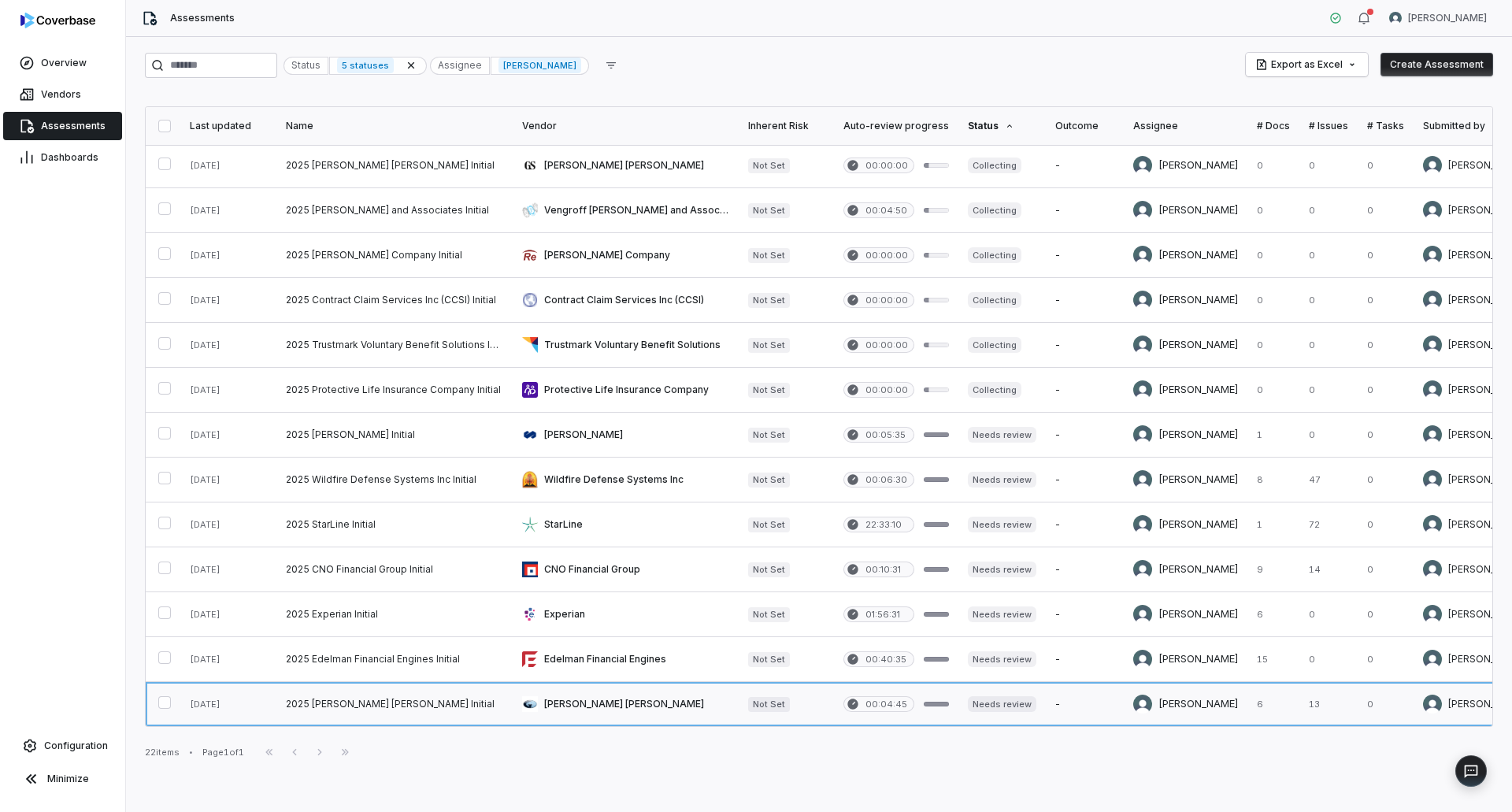
click at [611, 695] on link at bounding box center [625, 703] width 226 height 44
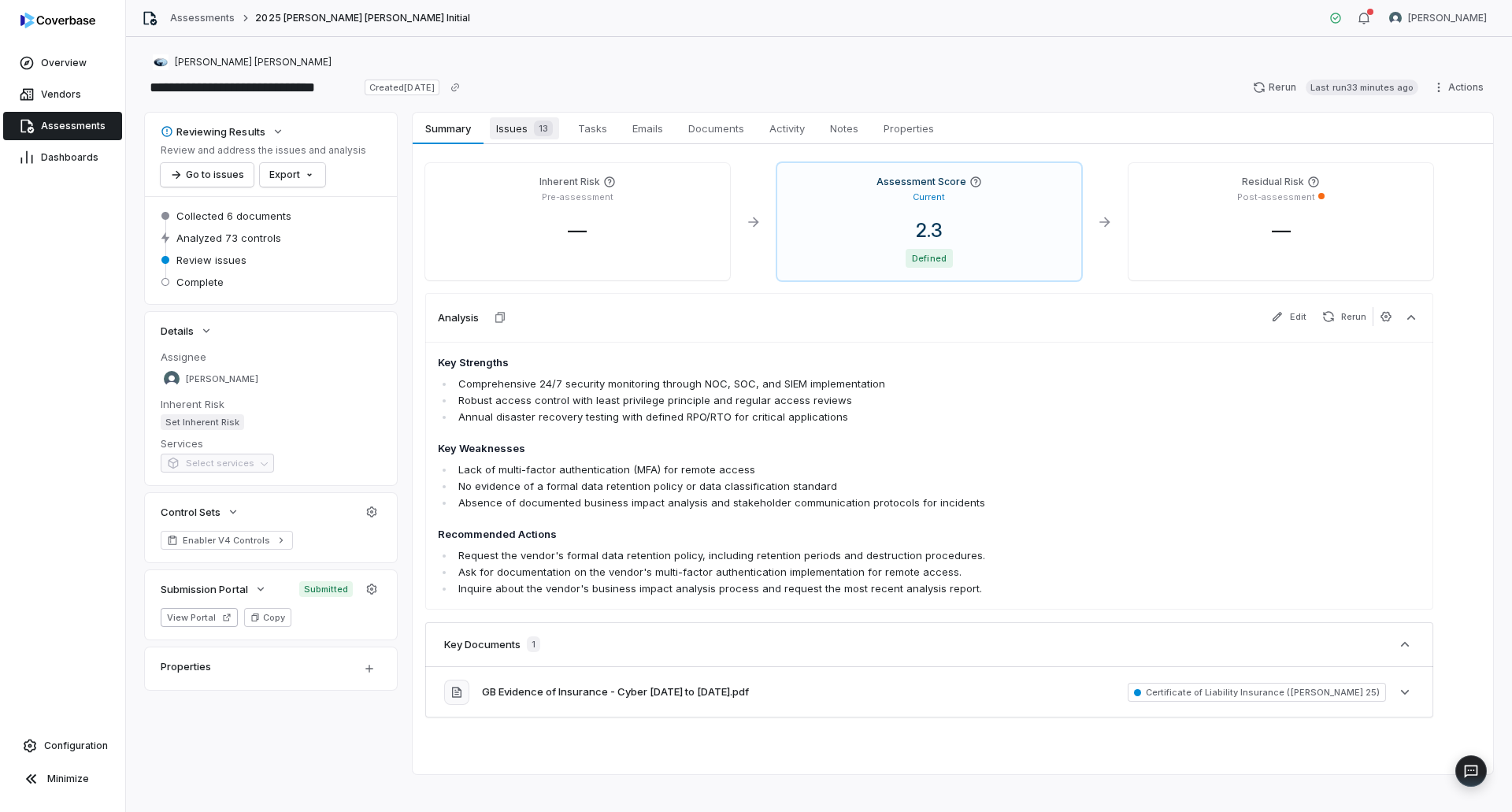
click at [536, 117] on span "Issues 13" at bounding box center [524, 128] width 69 height 22
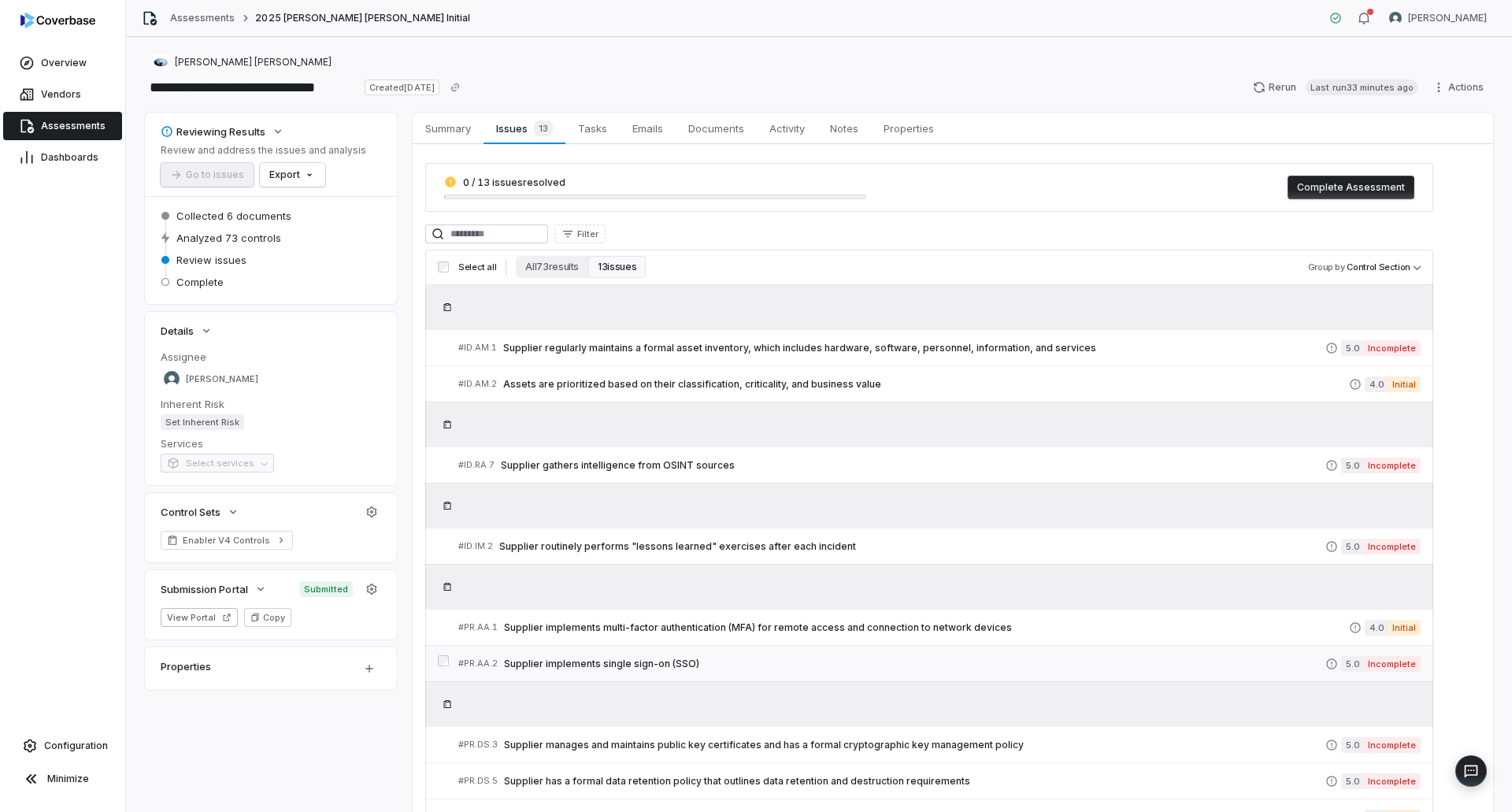
scroll to position [79, 0]
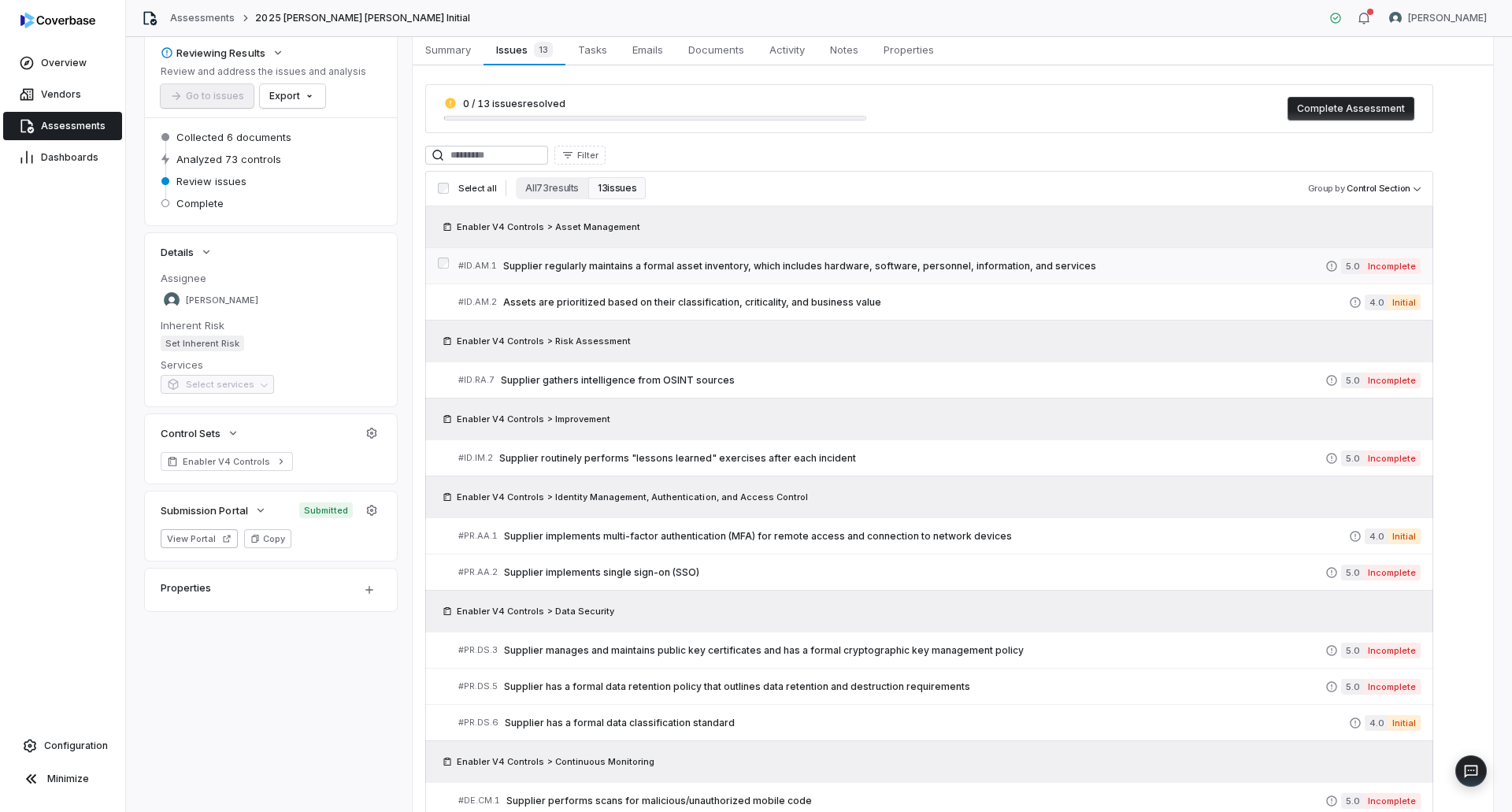
click at [852, 273] on div "# ID.AM.1 Supplier regularly maintains a formal asset inventory, which includes…" at bounding box center [892, 265] width 867 height 17
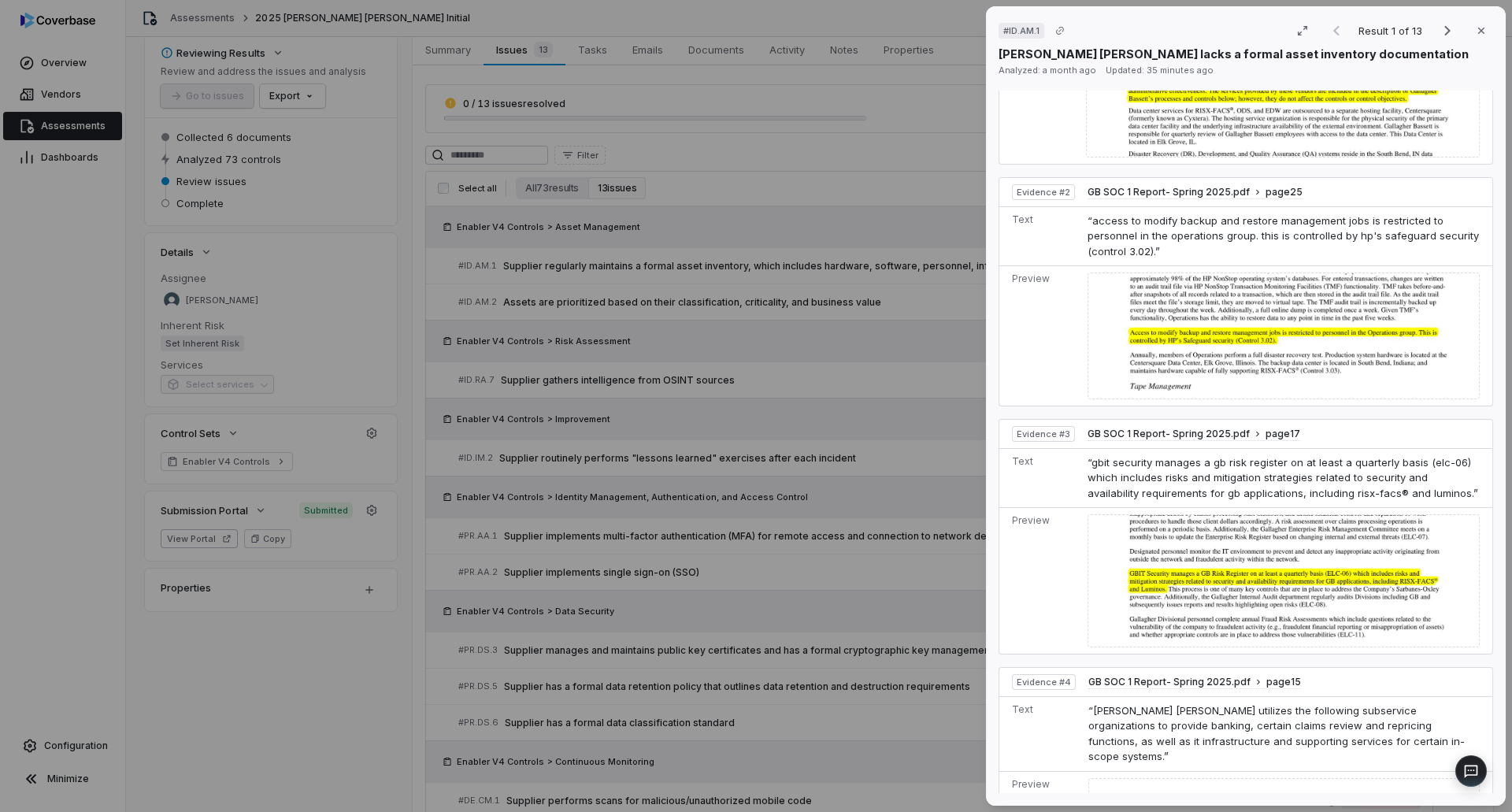
scroll to position [937, 0]
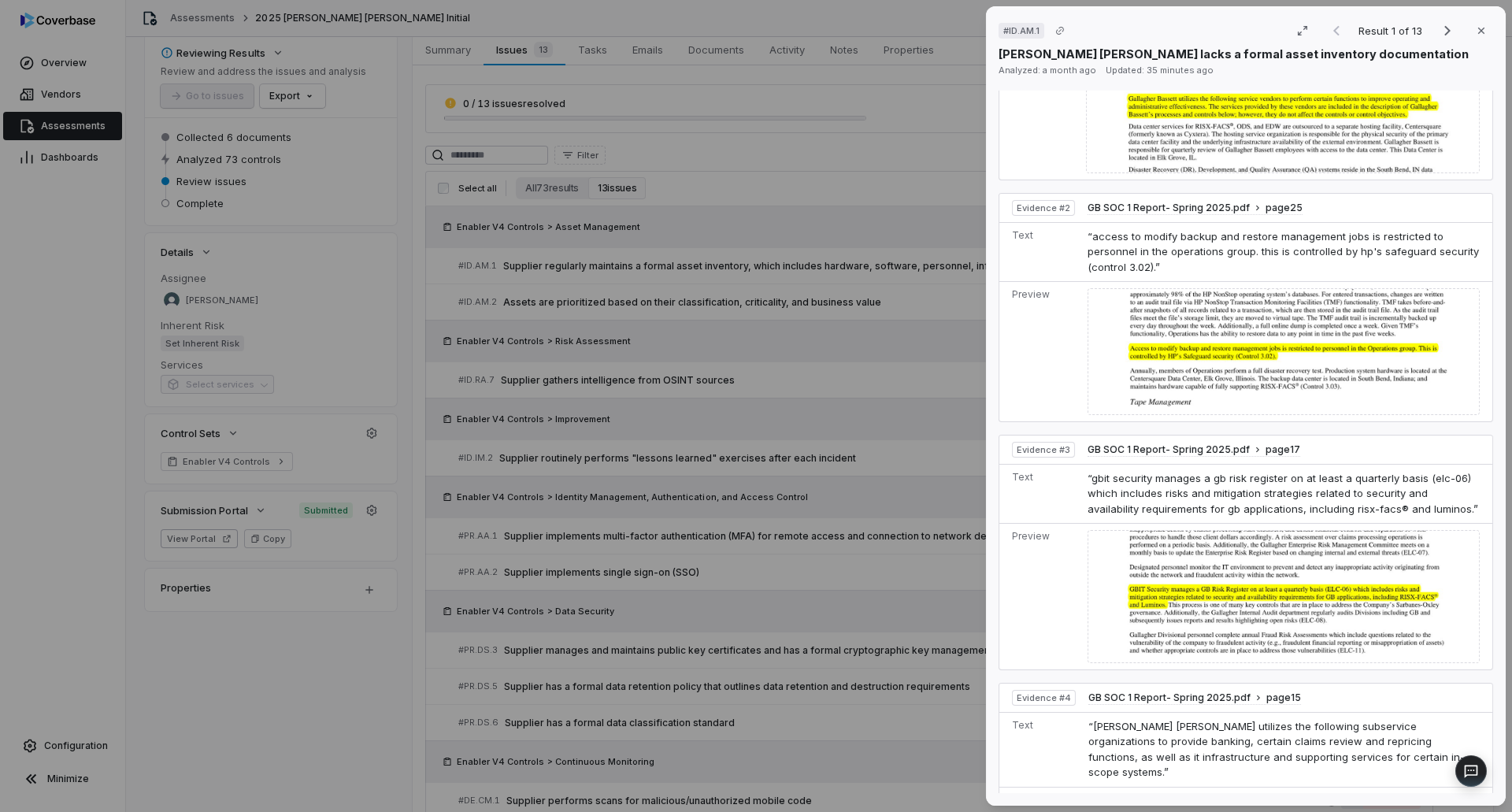
click at [780, 320] on div "# ID.AM.1 Result 1 of 13 Close [PERSON_NAME] [PERSON_NAME] lacks a formal asset…" at bounding box center [756, 406] width 1512 height 812
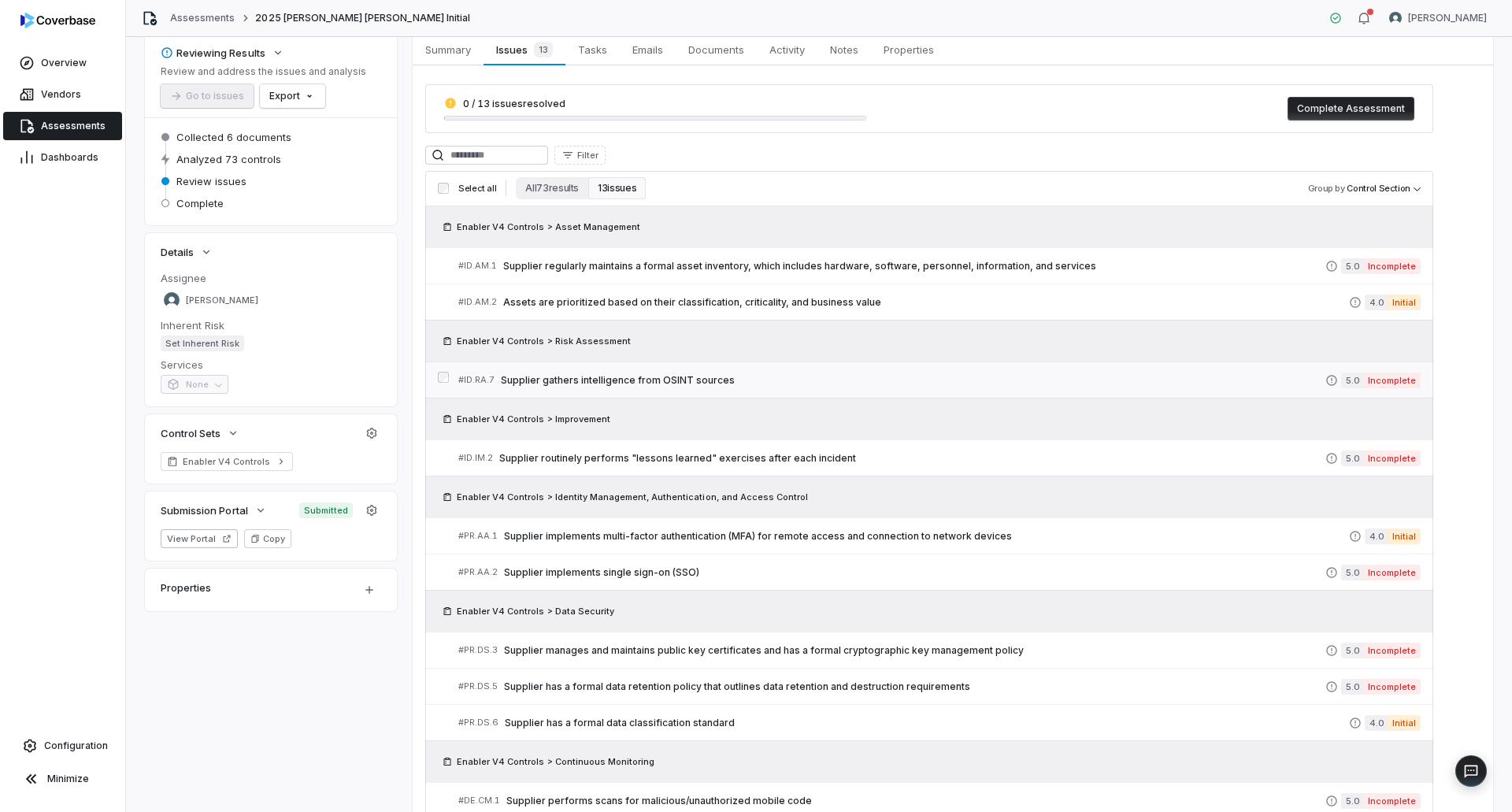
click at [762, 379] on span "Supplier gathers intelligence from OSINT sources" at bounding box center [913, 380] width 824 height 13
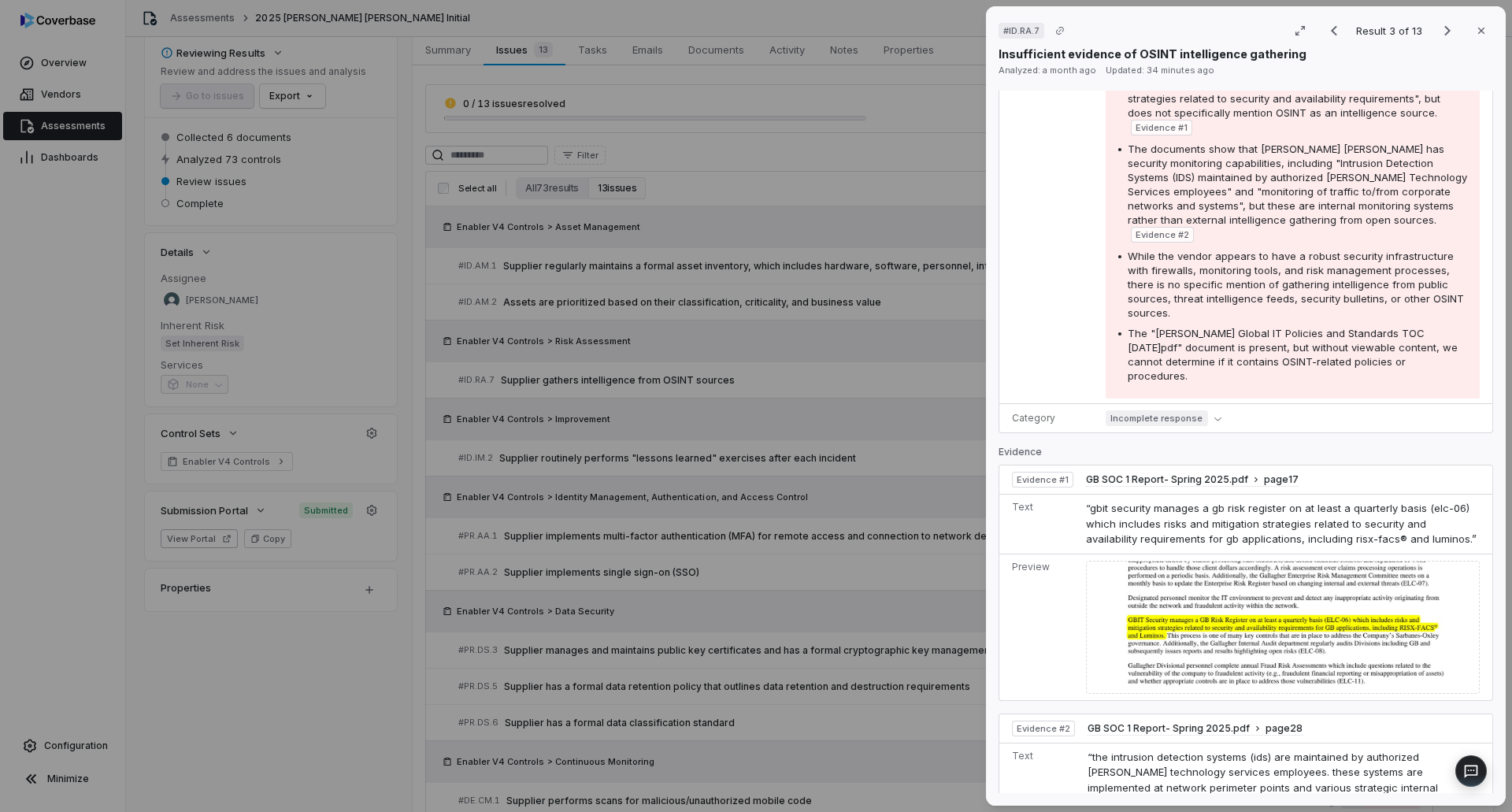
scroll to position [787, 0]
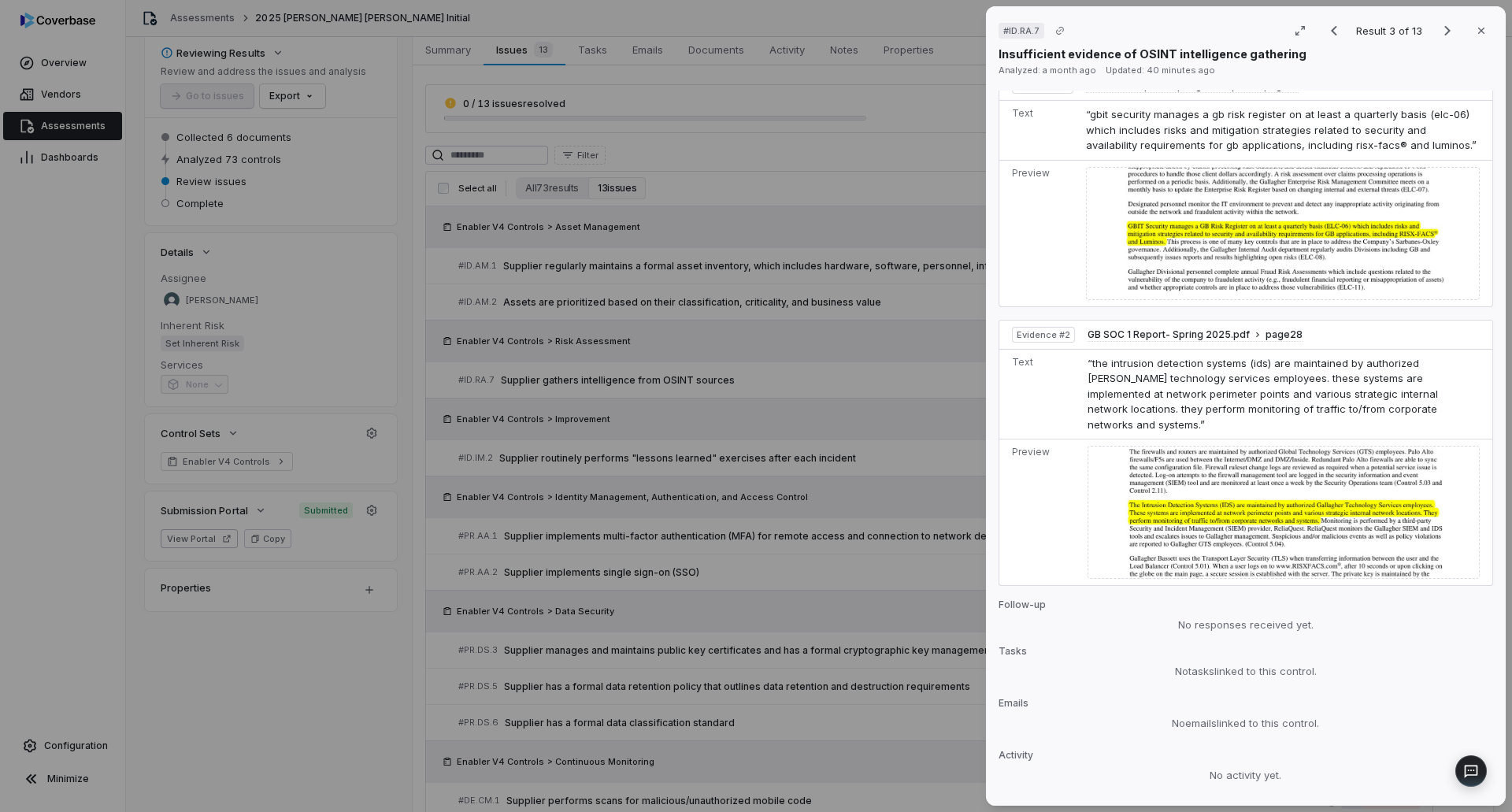
click at [835, 500] on div "# ID.RA.7 Result 3 of 13 Close Insufficient evidence of OSINT intelligence gath…" at bounding box center [756, 406] width 1512 height 812
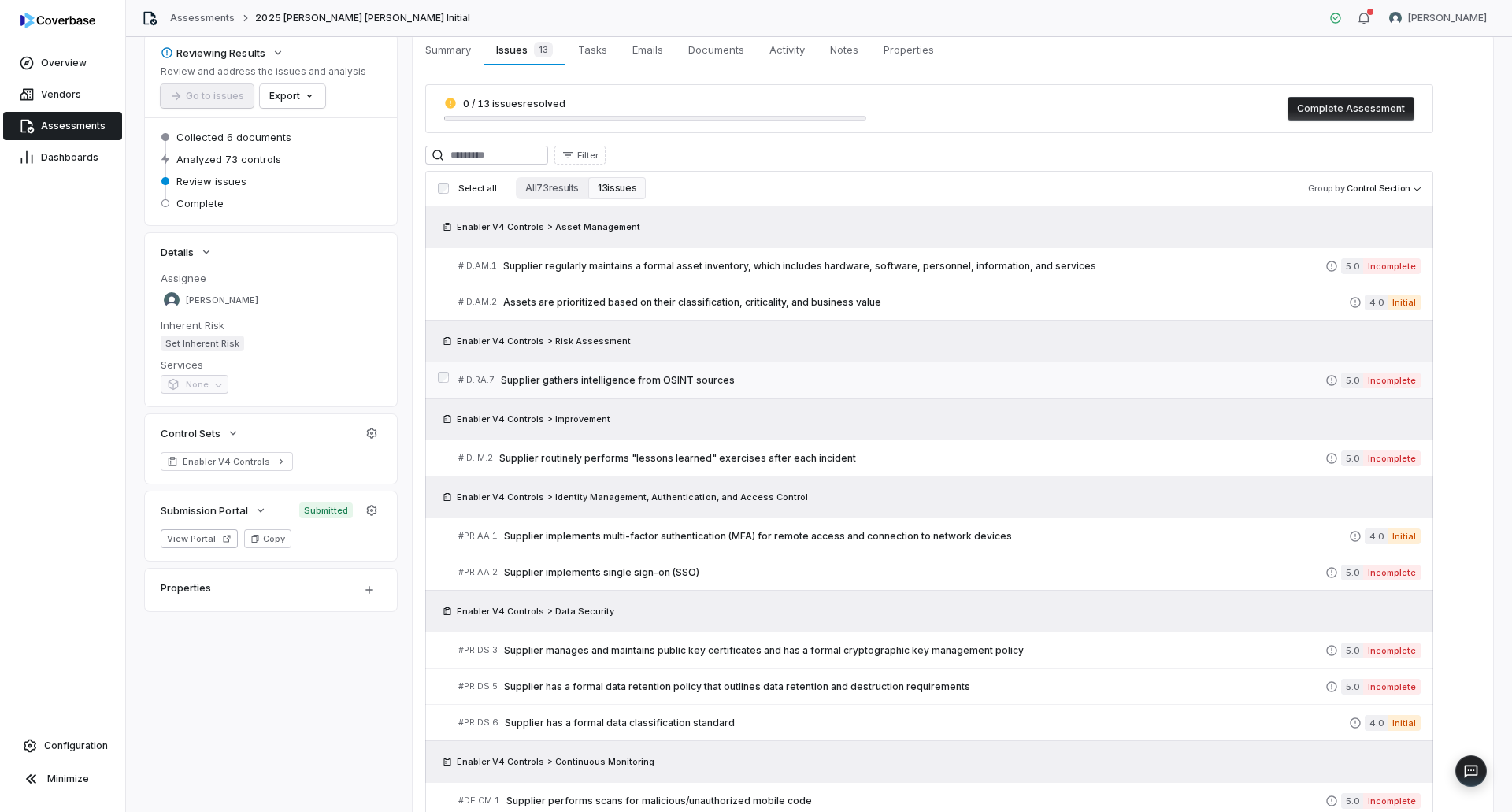
click at [690, 369] on link "# ID.RA.7 Supplier gathers intelligence from OSINT sources 5.0 Incomplete" at bounding box center [939, 379] width 963 height 35
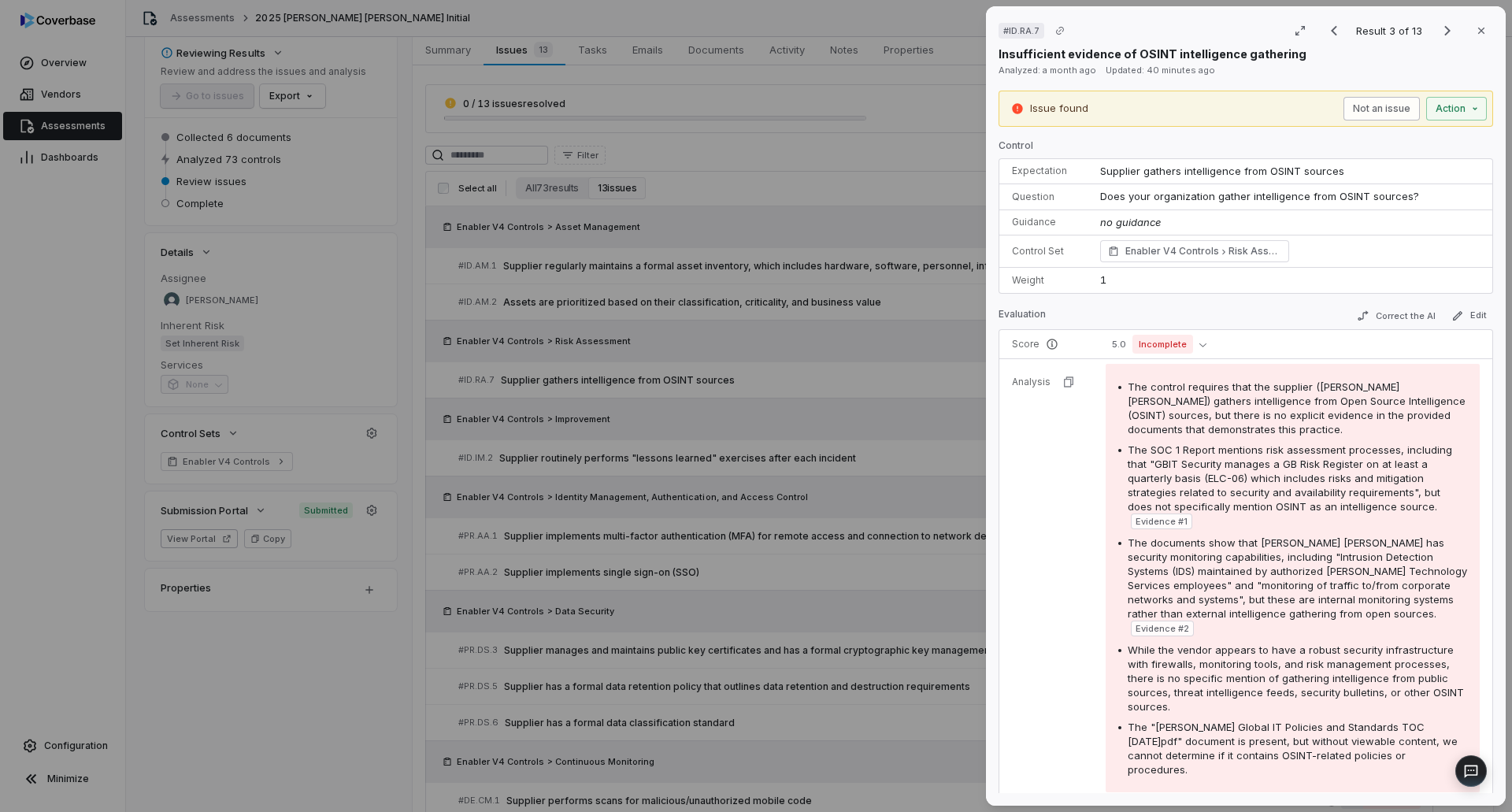
click at [1343, 100] on button "Not an issue" at bounding box center [1381, 108] width 76 height 23
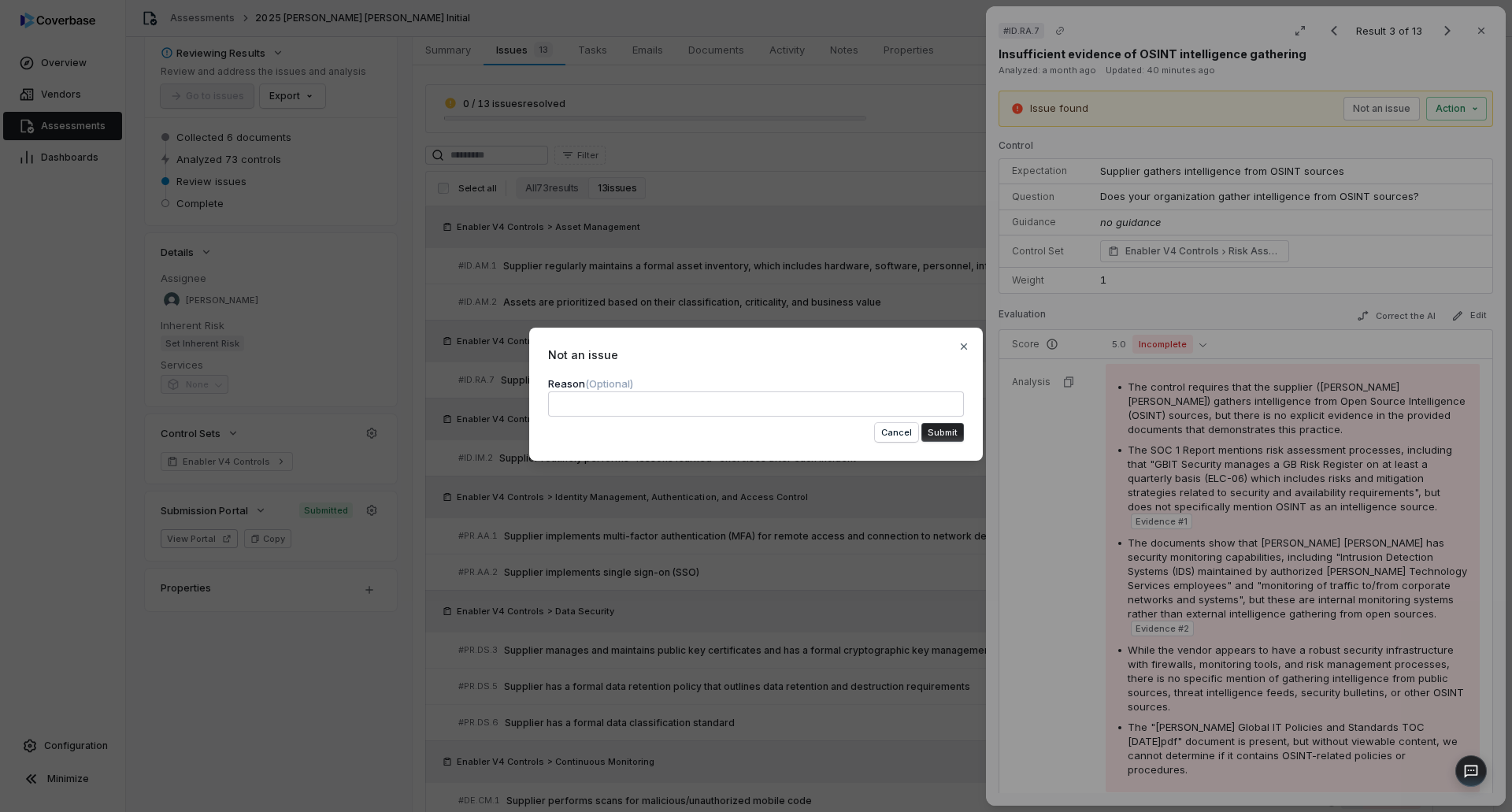
click at [821, 408] on textarea at bounding box center [756, 404] width 416 height 25
click at [947, 424] on button "Submit" at bounding box center [943, 433] width 43 height 19
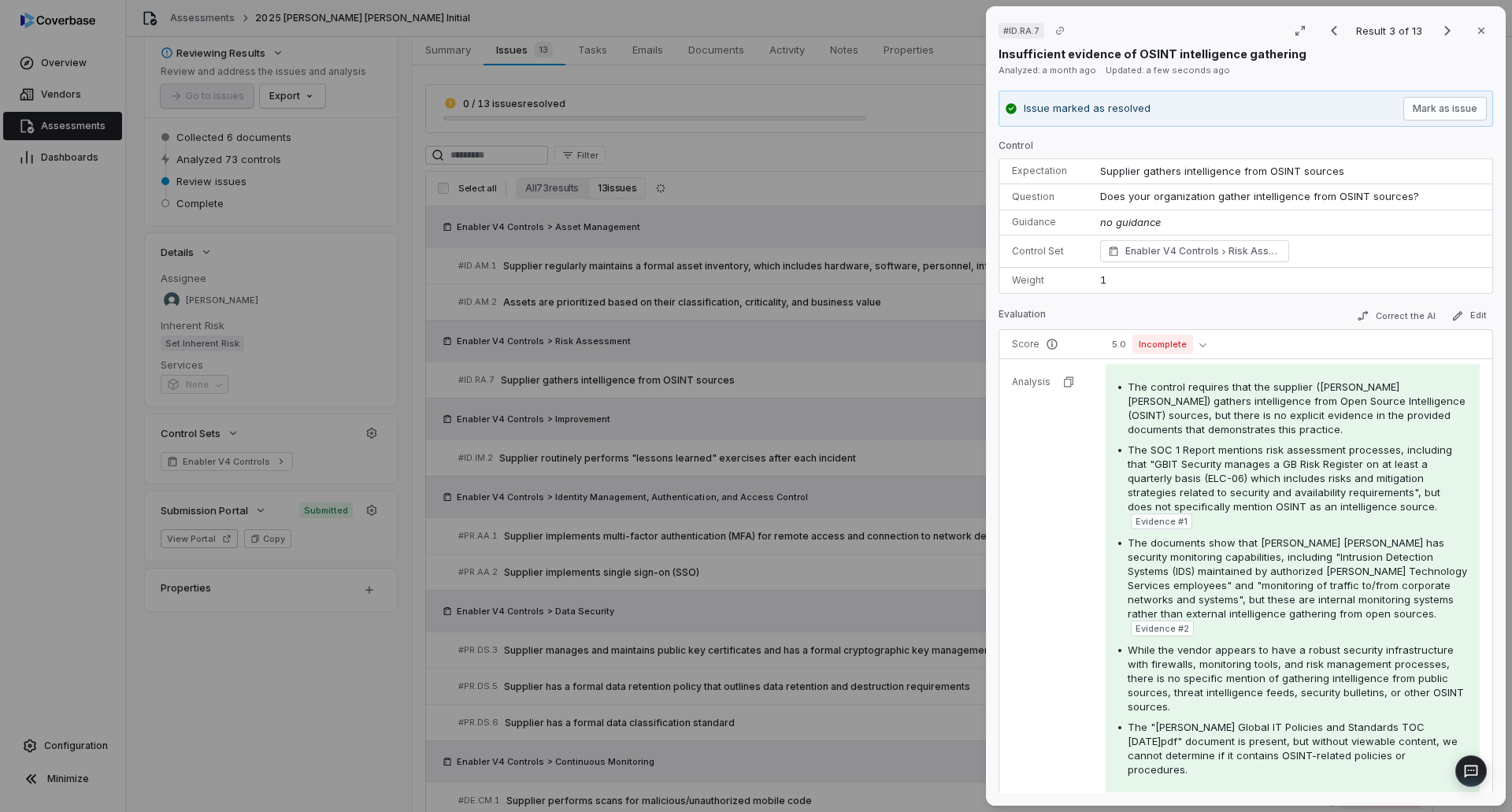
click at [794, 571] on div "# ID.RA.7 Result 3 of 13 Close Insufficient evidence of OSINT intelligence gath…" at bounding box center [756, 406] width 1512 height 812
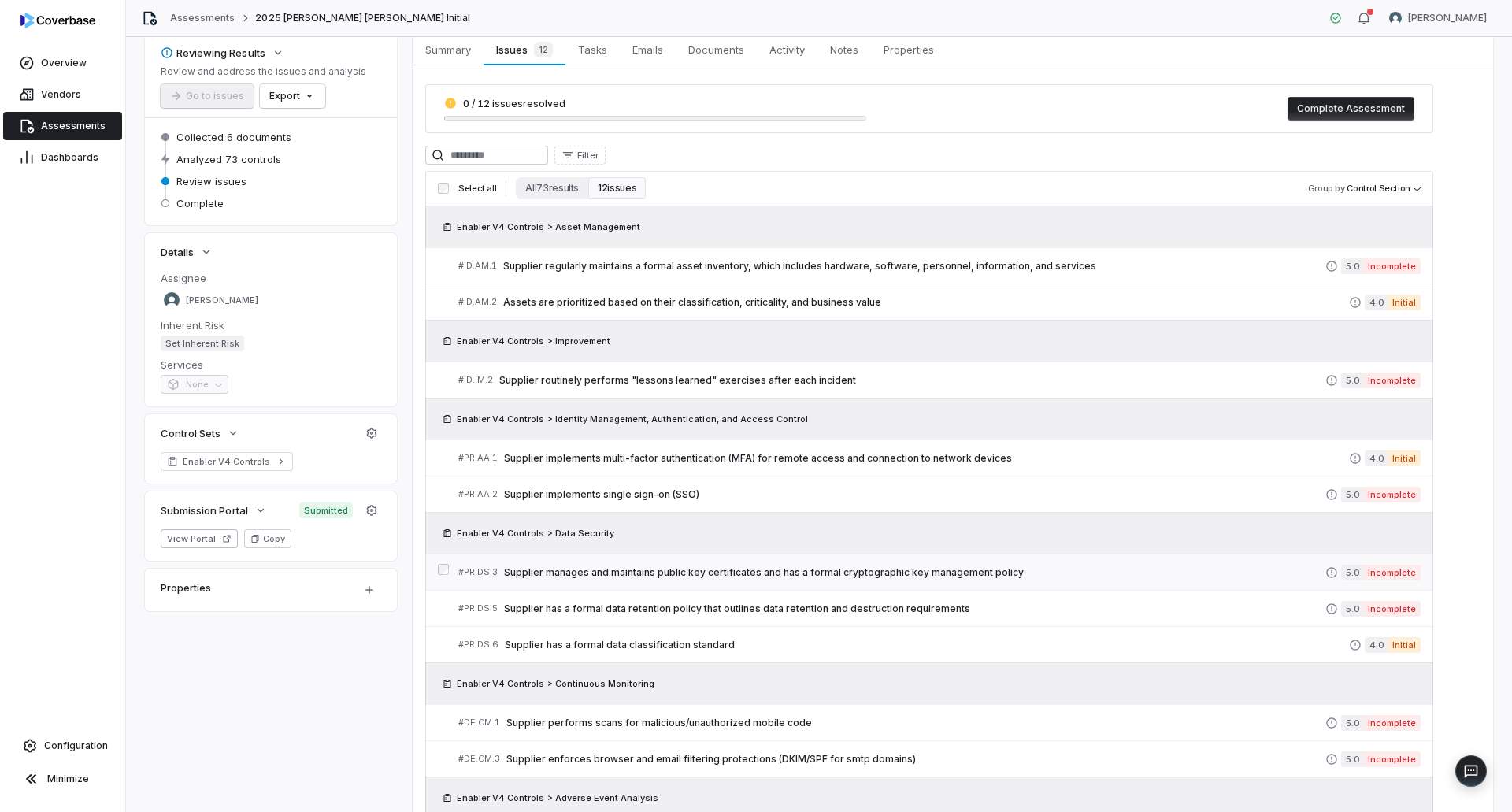
click at [794, 571] on span "Supplier manages and maintains public key certificates and has a formal cryptog…" at bounding box center [914, 572] width 821 height 13
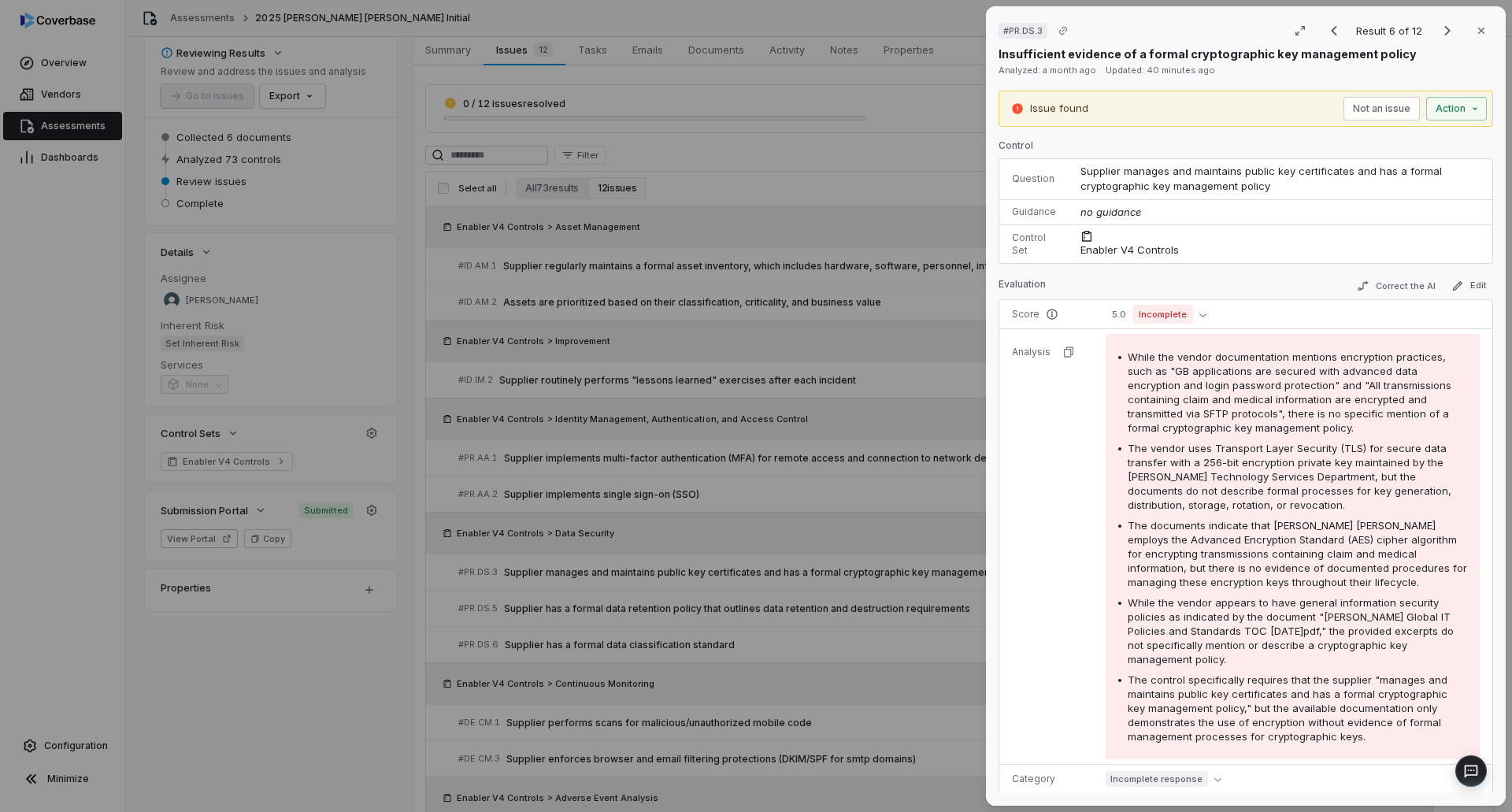
click at [794, 561] on div "# PR.DS.3 Result 6 of 12 Close Insufficient evidence of a formal cryptographic …" at bounding box center [756, 406] width 1512 height 812
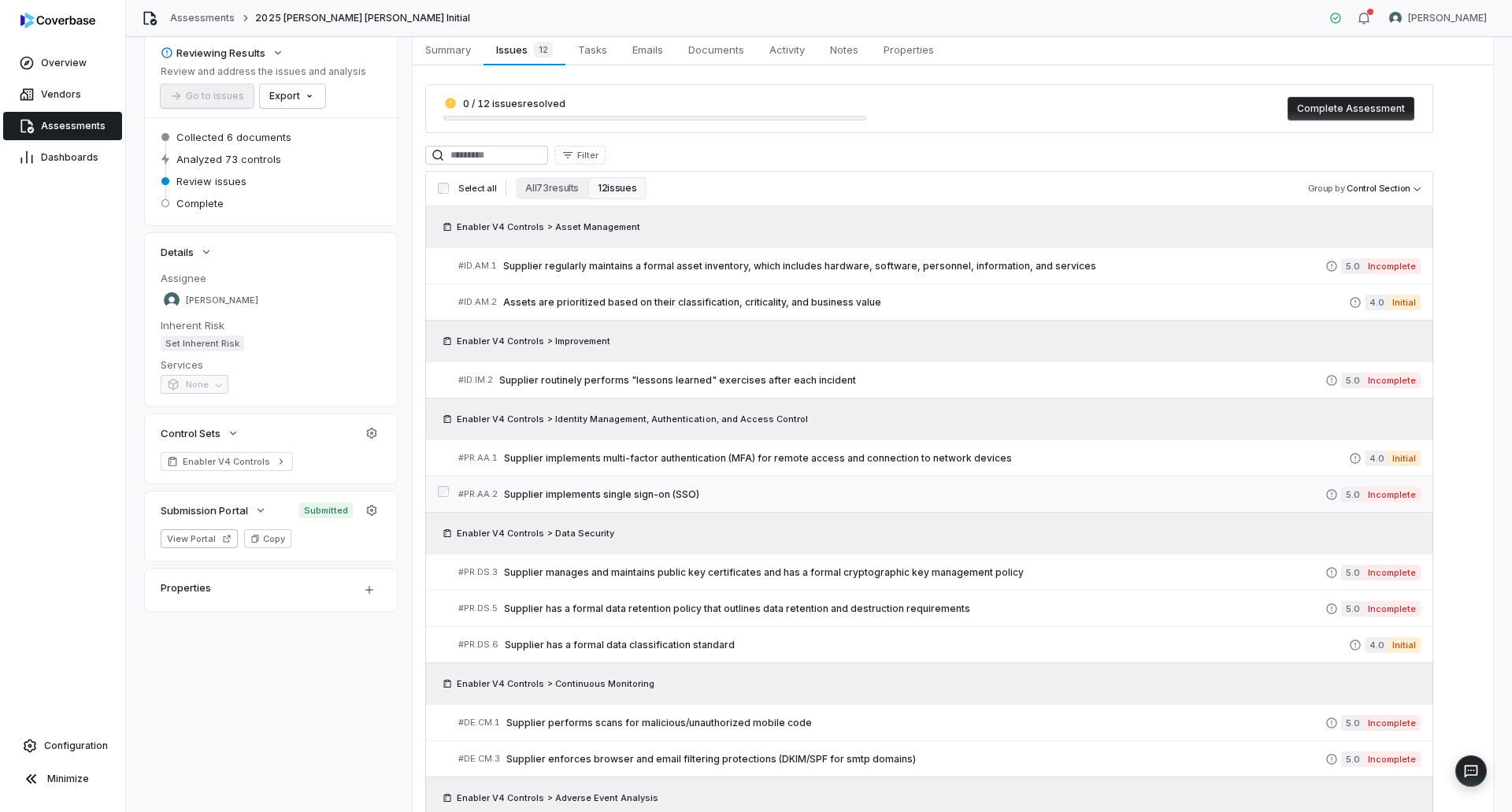
click at [774, 503] on link "# PR.AA.2 Supplier implements single sign-on (SSO) 5.0 Incomplete" at bounding box center [939, 494] width 963 height 35
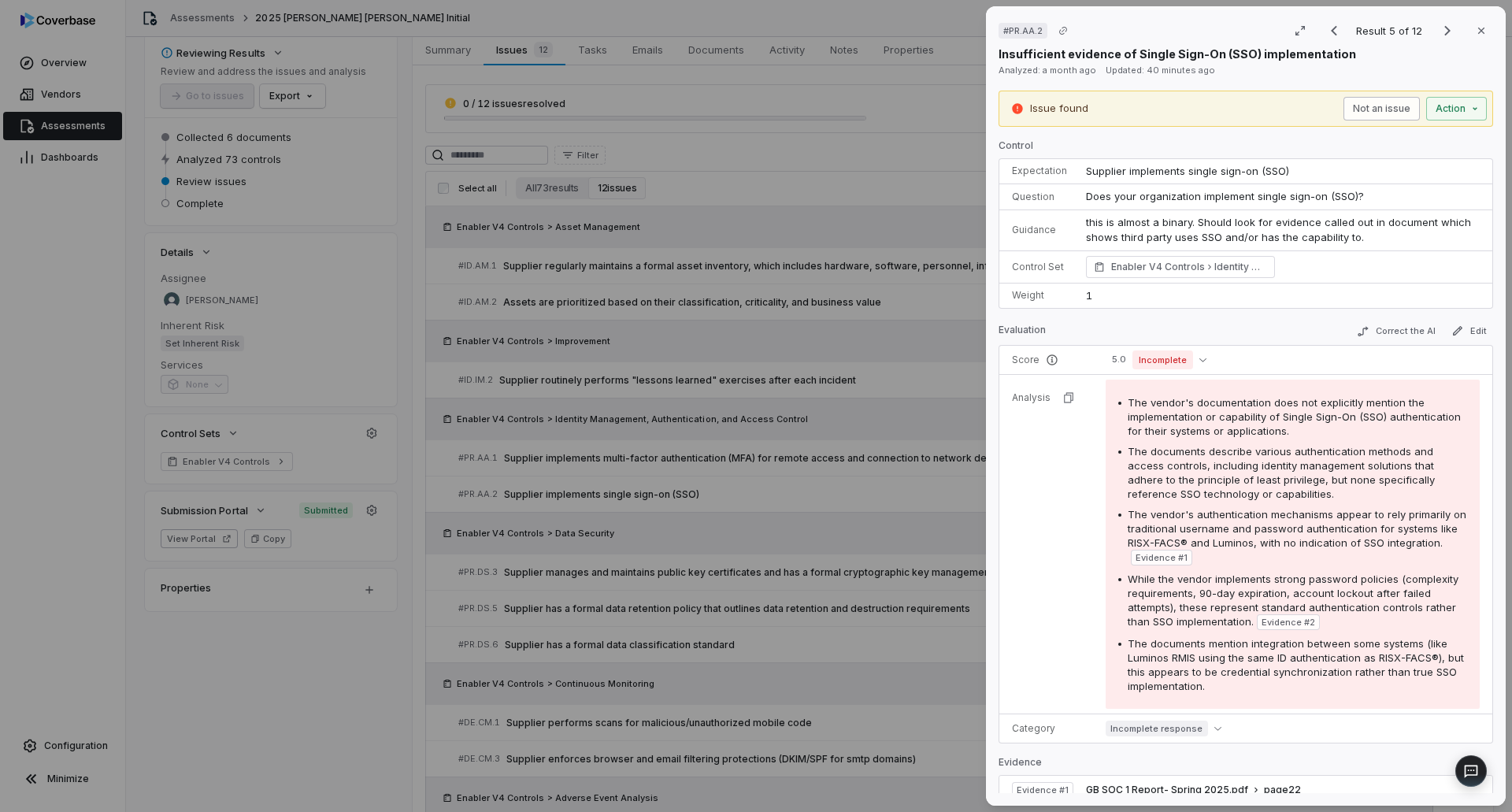
click at [1373, 106] on button "Not an issue" at bounding box center [1381, 108] width 76 height 23
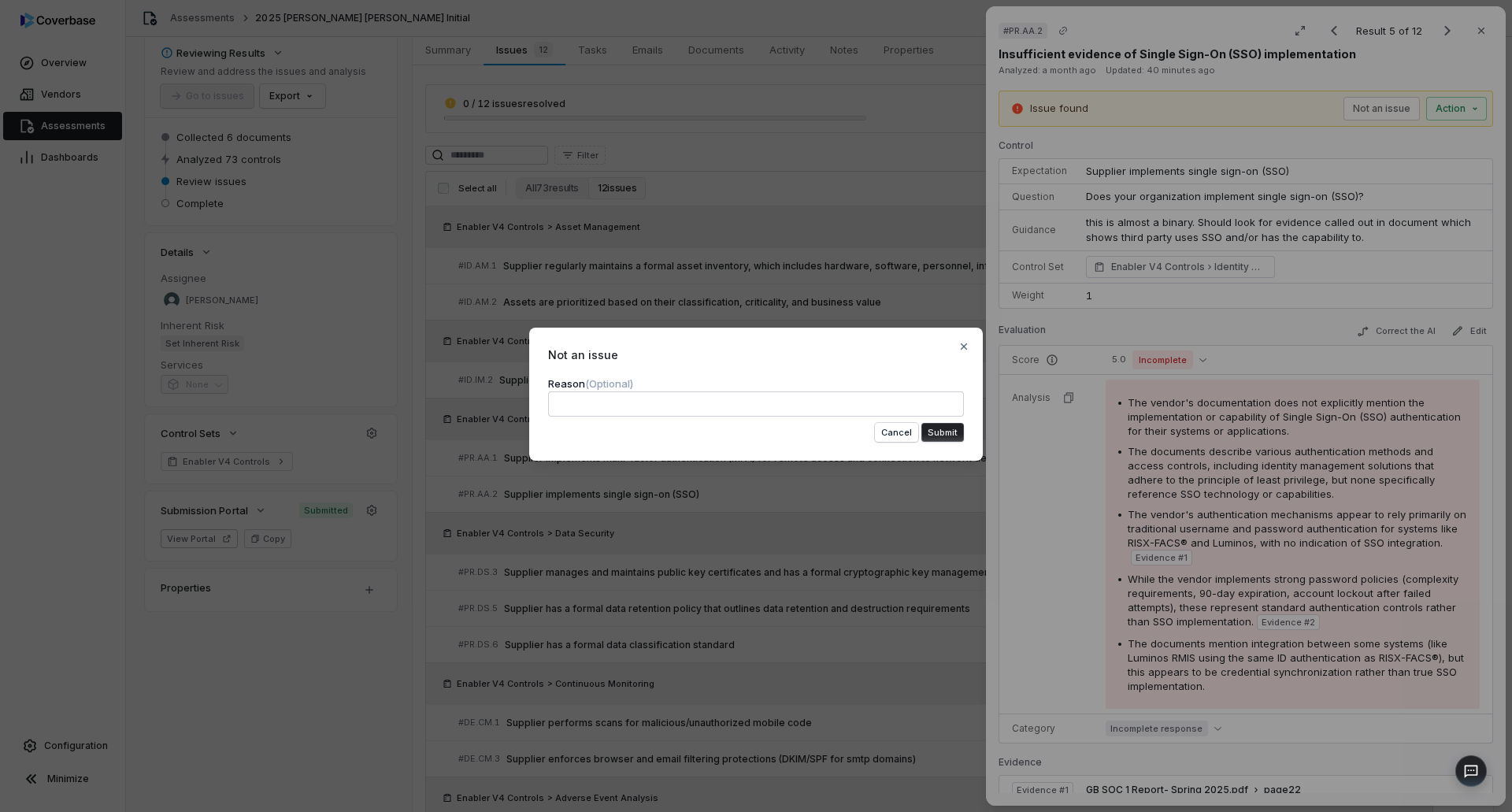
click at [868, 404] on textarea at bounding box center [756, 404] width 416 height 25
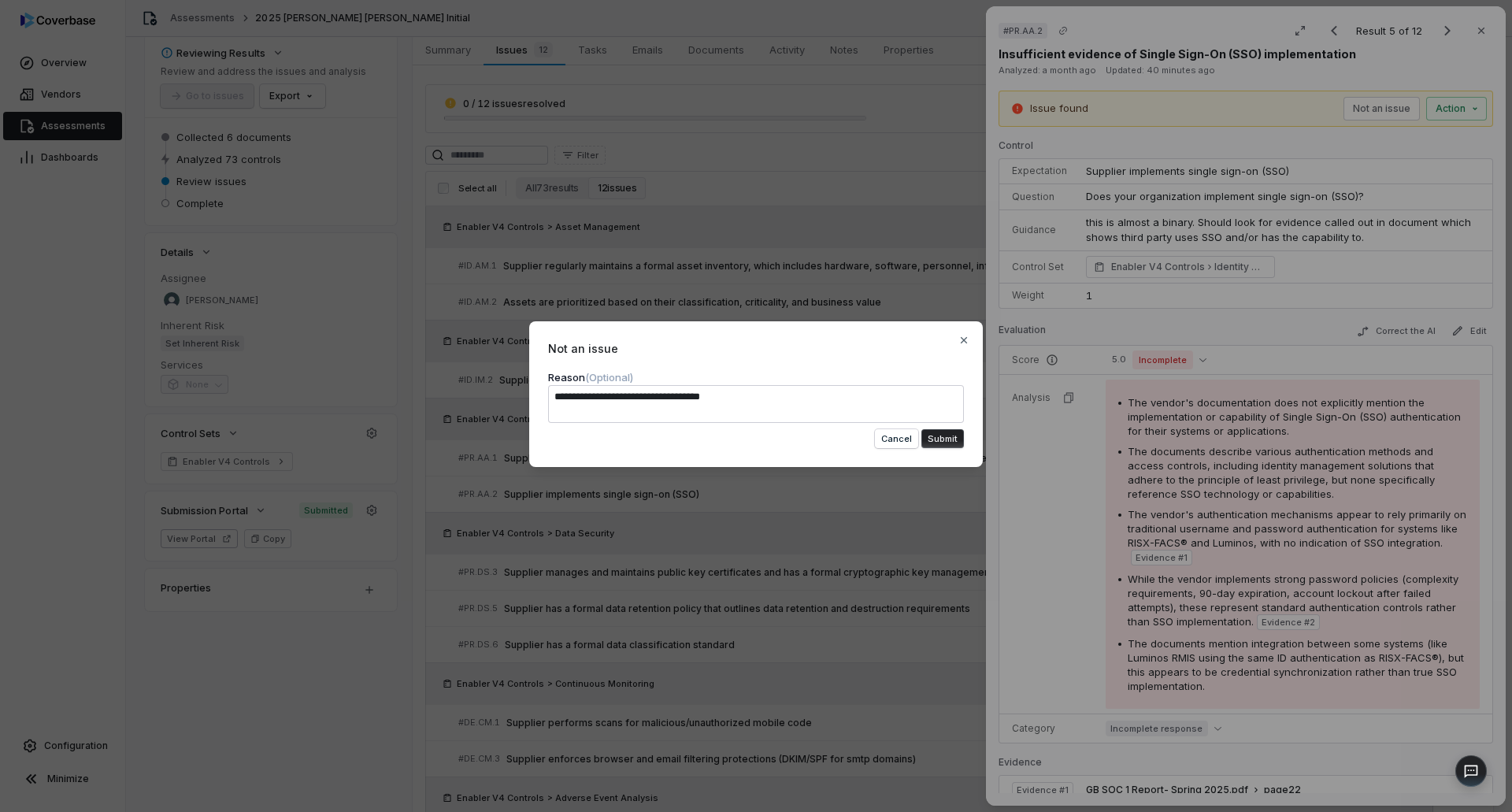
click at [935, 441] on button "Submit" at bounding box center [943, 439] width 43 height 19
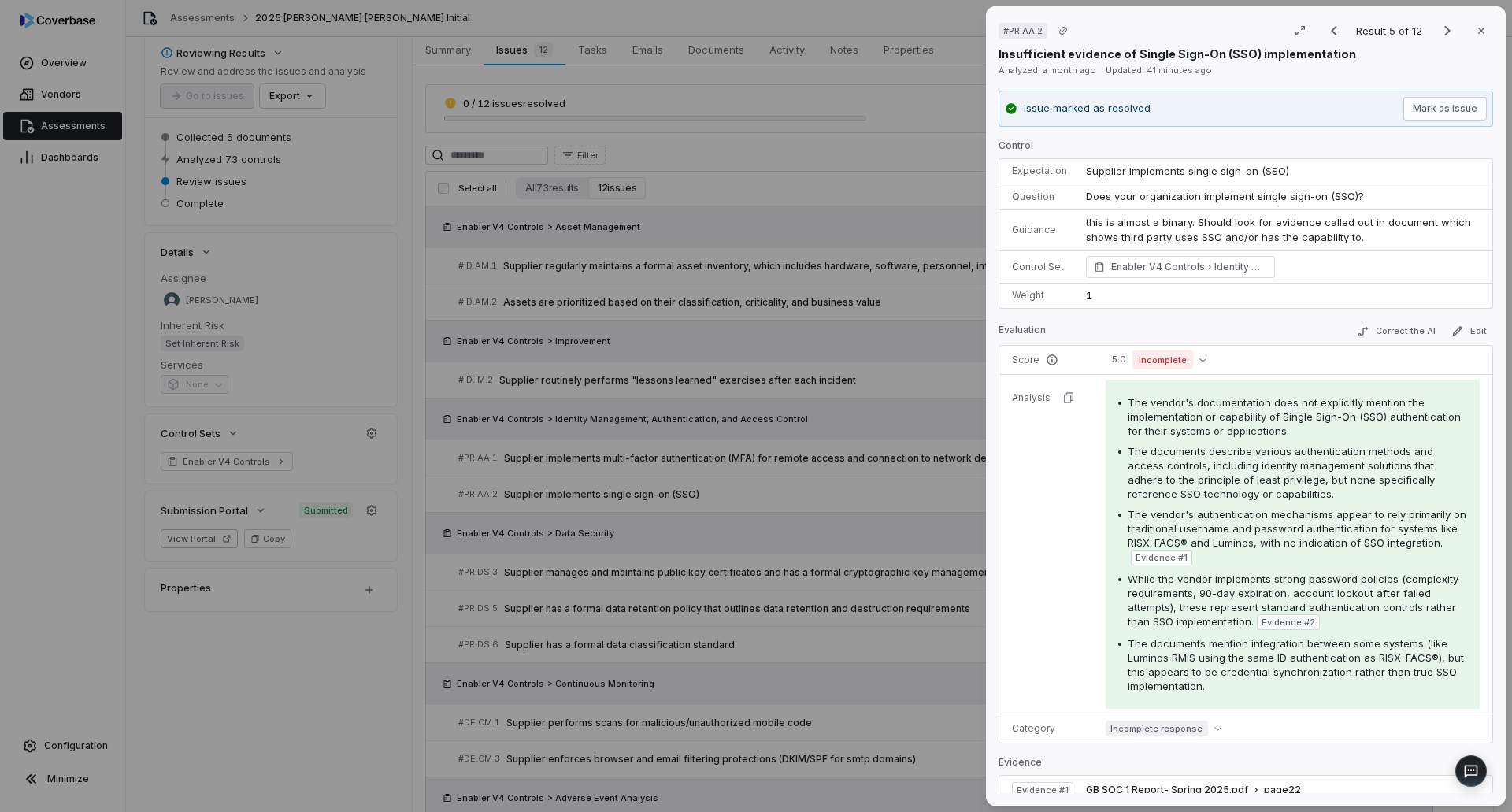
click at [935, 492] on div "# PR.AA.2 Result 5 of 12 Close Insufficient evidence of Single Sign-On (SSO) im…" at bounding box center [756, 406] width 1512 height 812
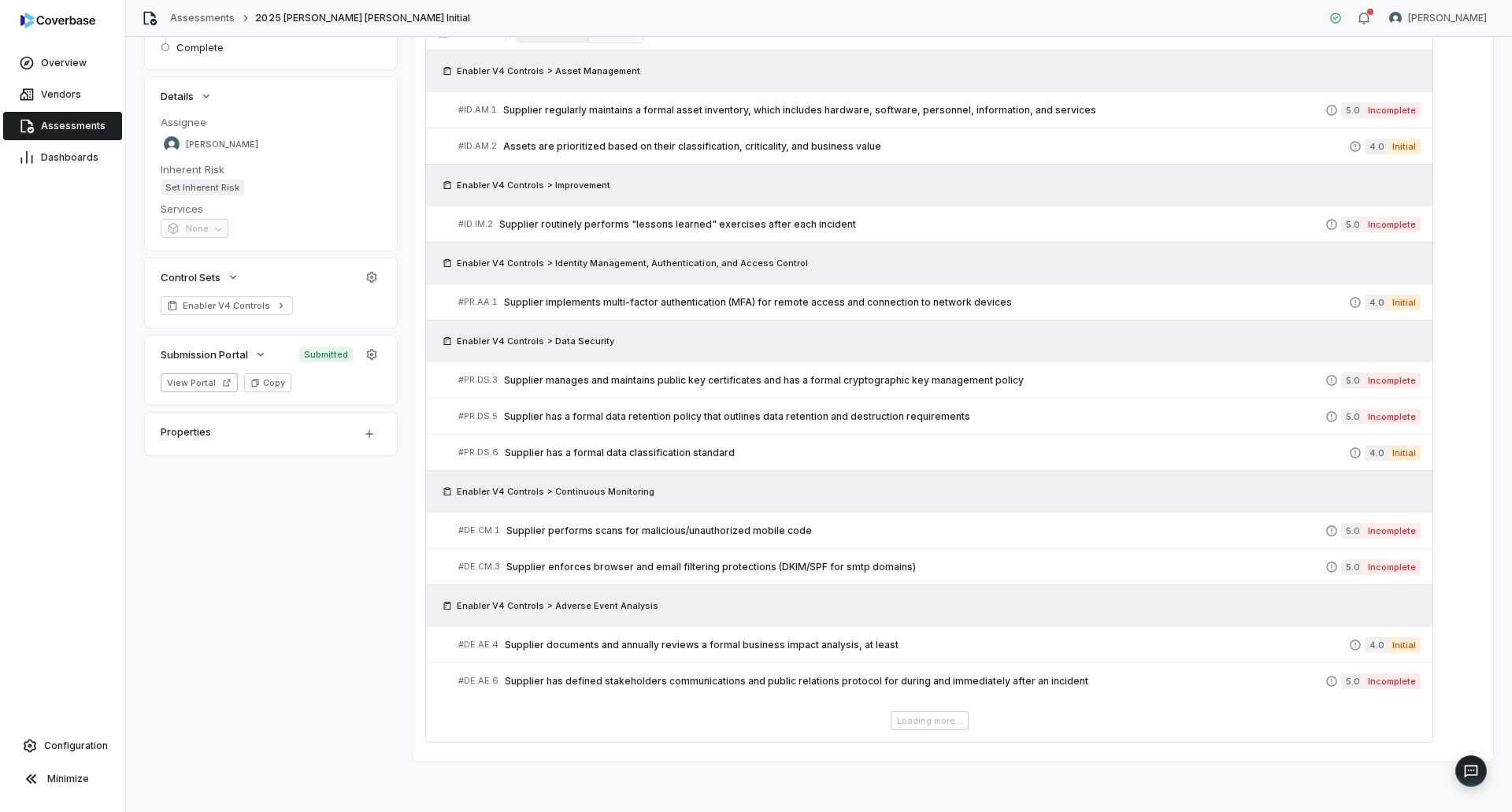
scroll to position [191, 0]
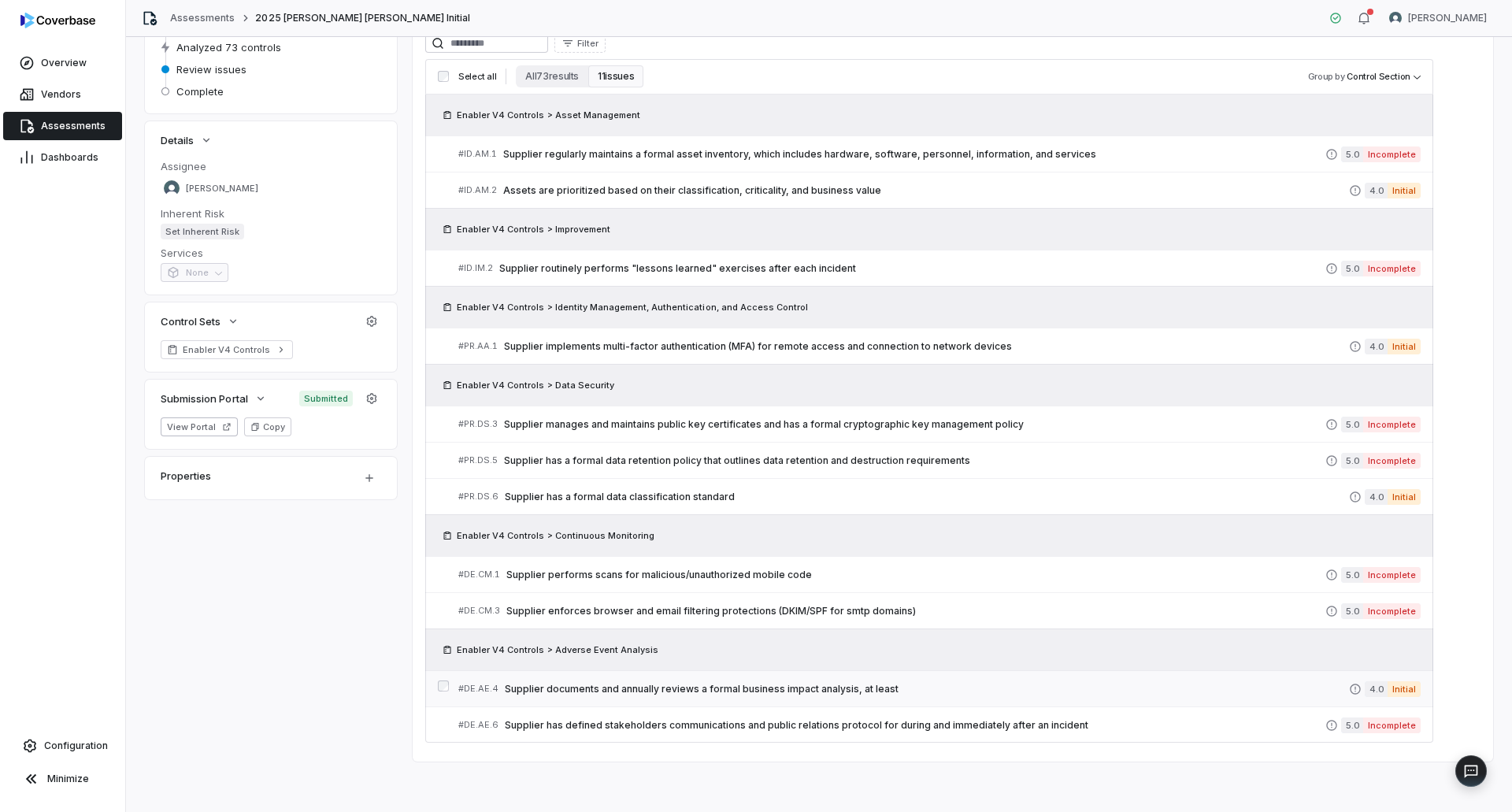
click at [744, 683] on span "Supplier documents and annually reviews a formal business impact analysis, at l…" at bounding box center [927, 689] width 844 height 13
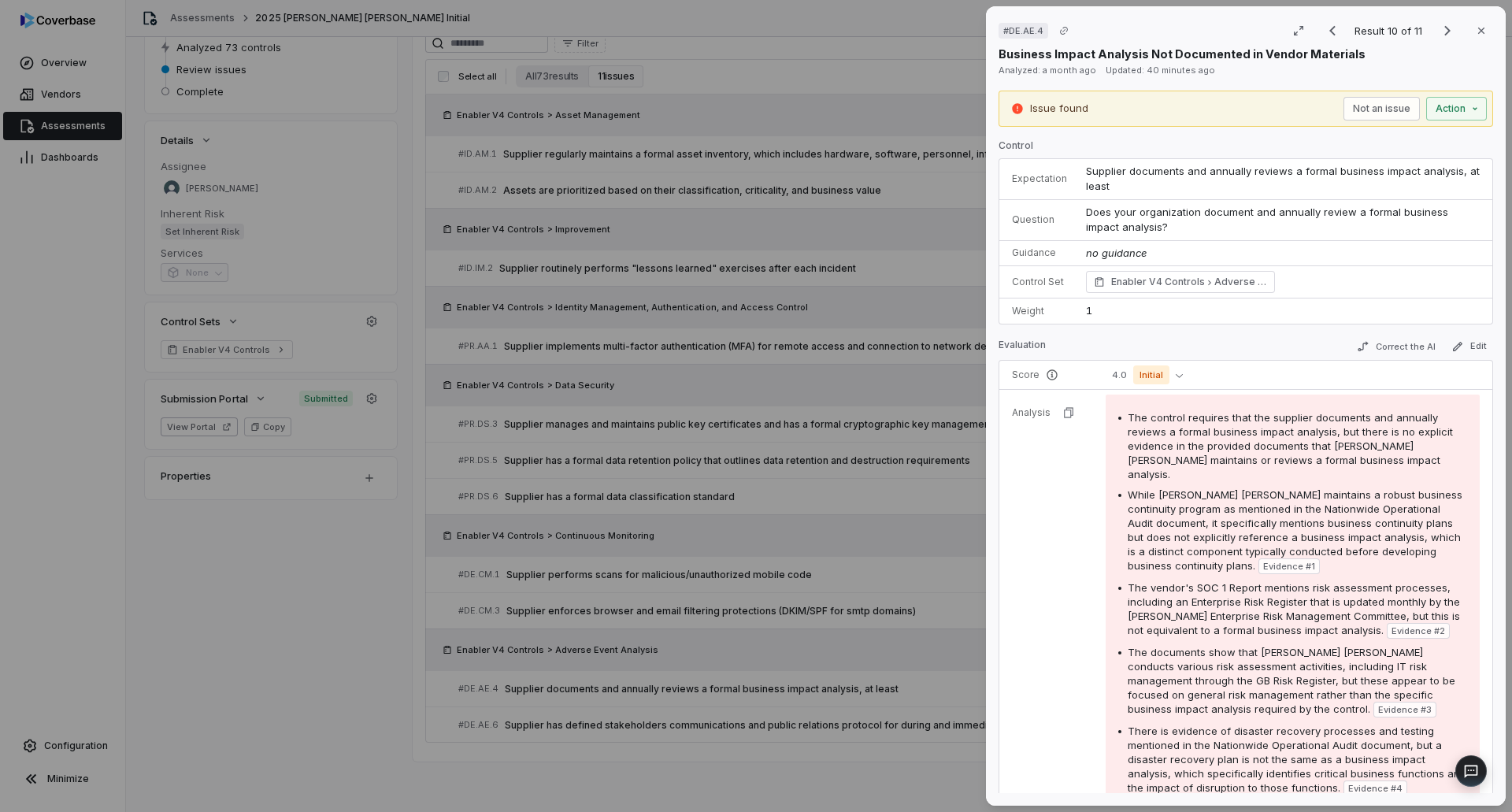
click at [1328, 106] on div "Issue found Not an issue Action" at bounding box center [1245, 108] width 482 height 23
click at [1343, 106] on button "Not an issue" at bounding box center [1381, 108] width 76 height 23
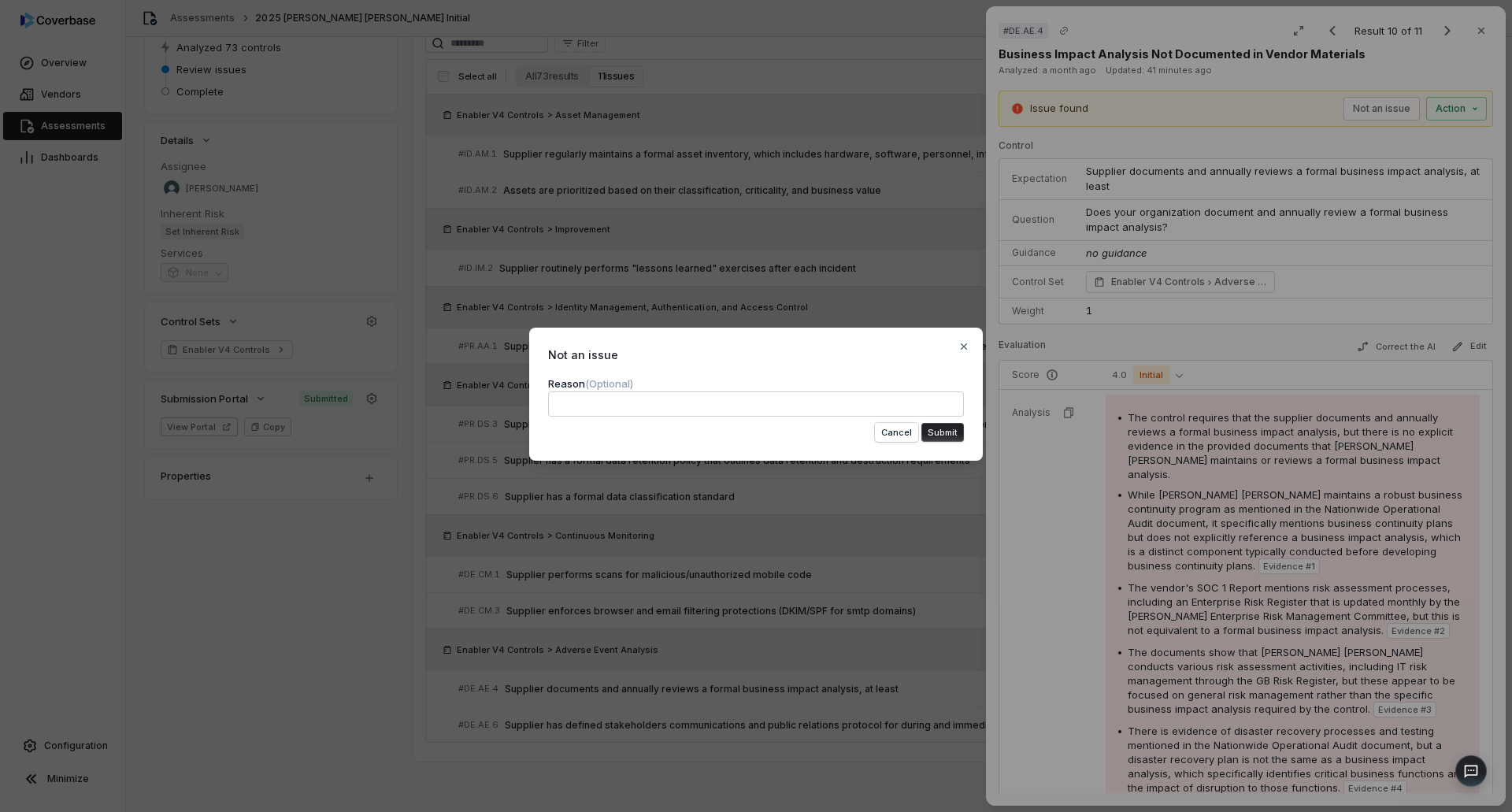
click at [825, 398] on textarea at bounding box center [756, 404] width 416 height 25
drag, startPoint x: 577, startPoint y: 399, endPoint x: 559, endPoint y: 394, distance: 18.7
click at [559, 394] on textarea "**********" at bounding box center [756, 404] width 416 height 25
click at [939, 433] on button "Submit" at bounding box center [943, 433] width 43 height 19
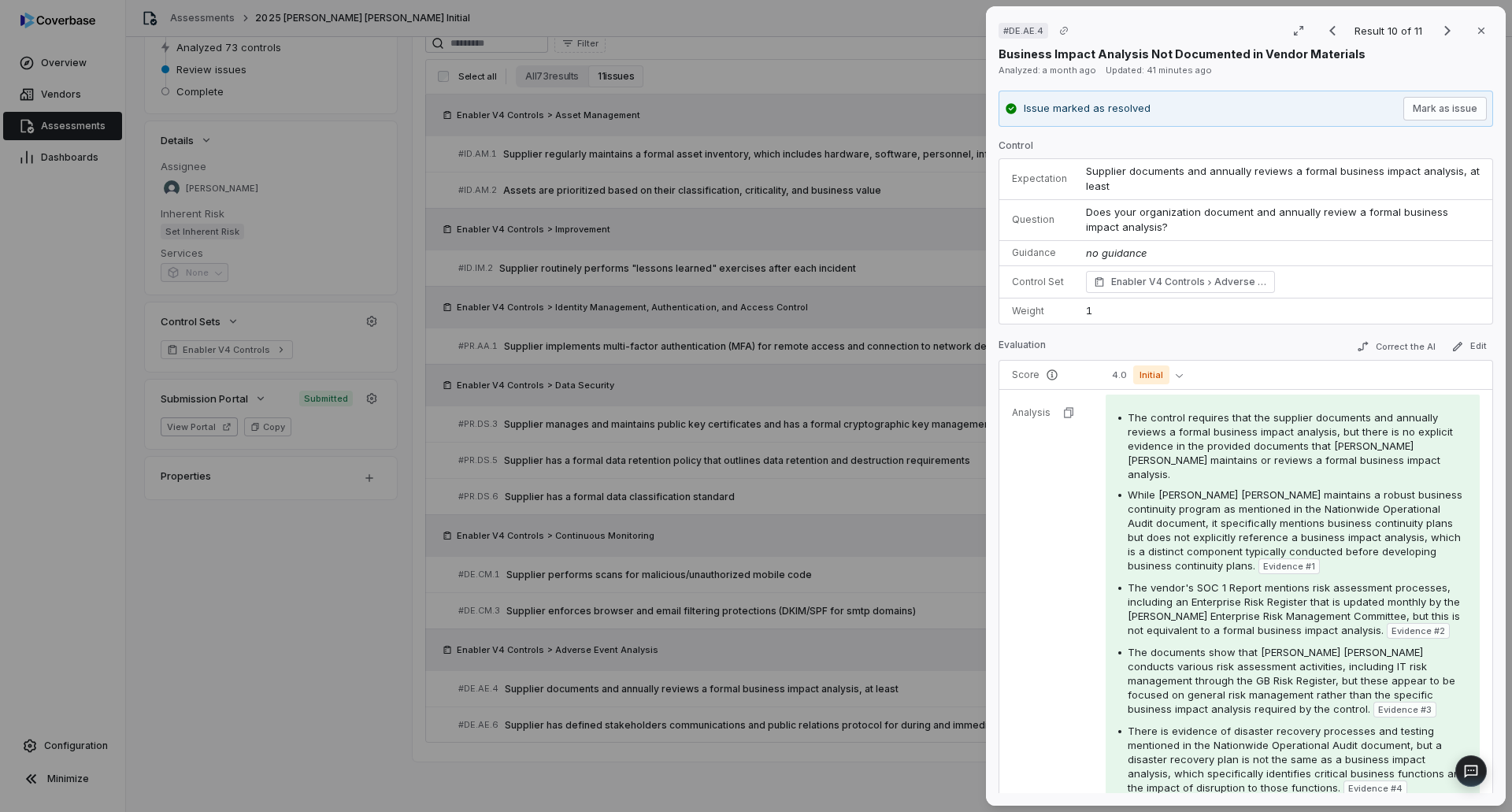
click at [975, 516] on div "# DE.AE.4 Result 10 of 11 Close Business Impact Analysis Not Documented in Vend…" at bounding box center [756, 406] width 1512 height 812
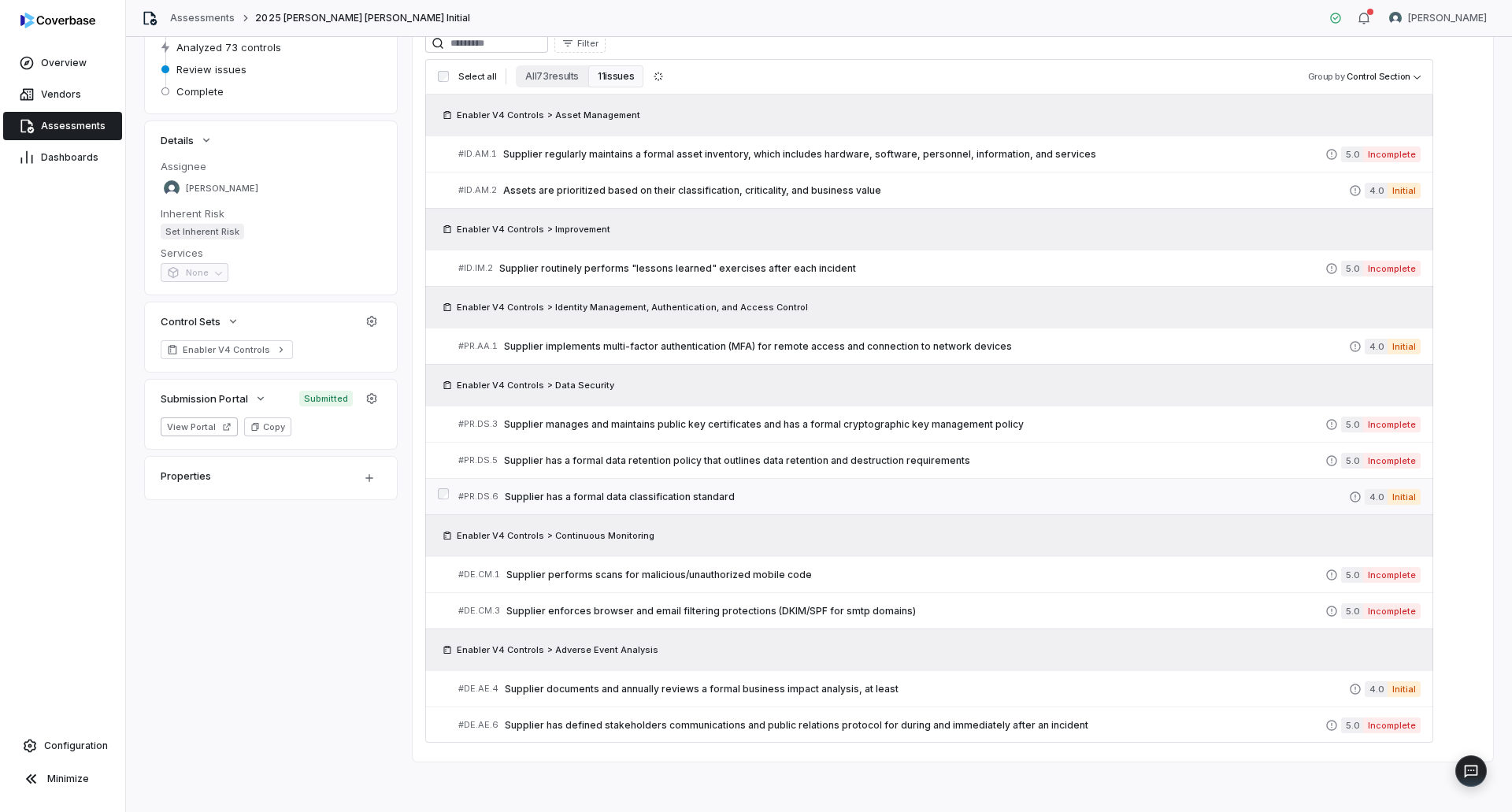
click at [999, 506] on link "# PR.DS.6 Supplier has a formal data classification standard 4.0 Initial" at bounding box center [939, 496] width 963 height 35
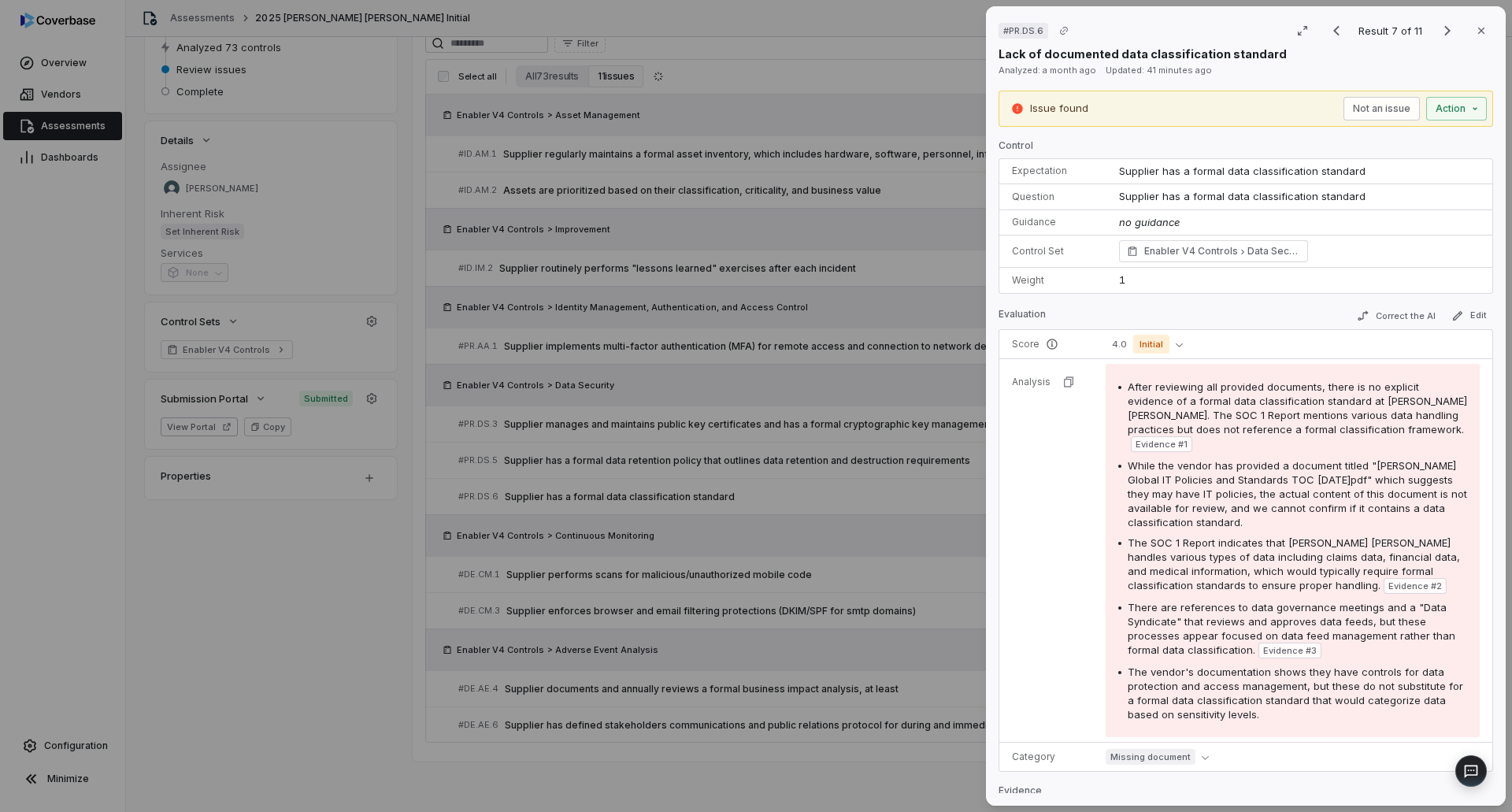
scroll to position [154, 0]
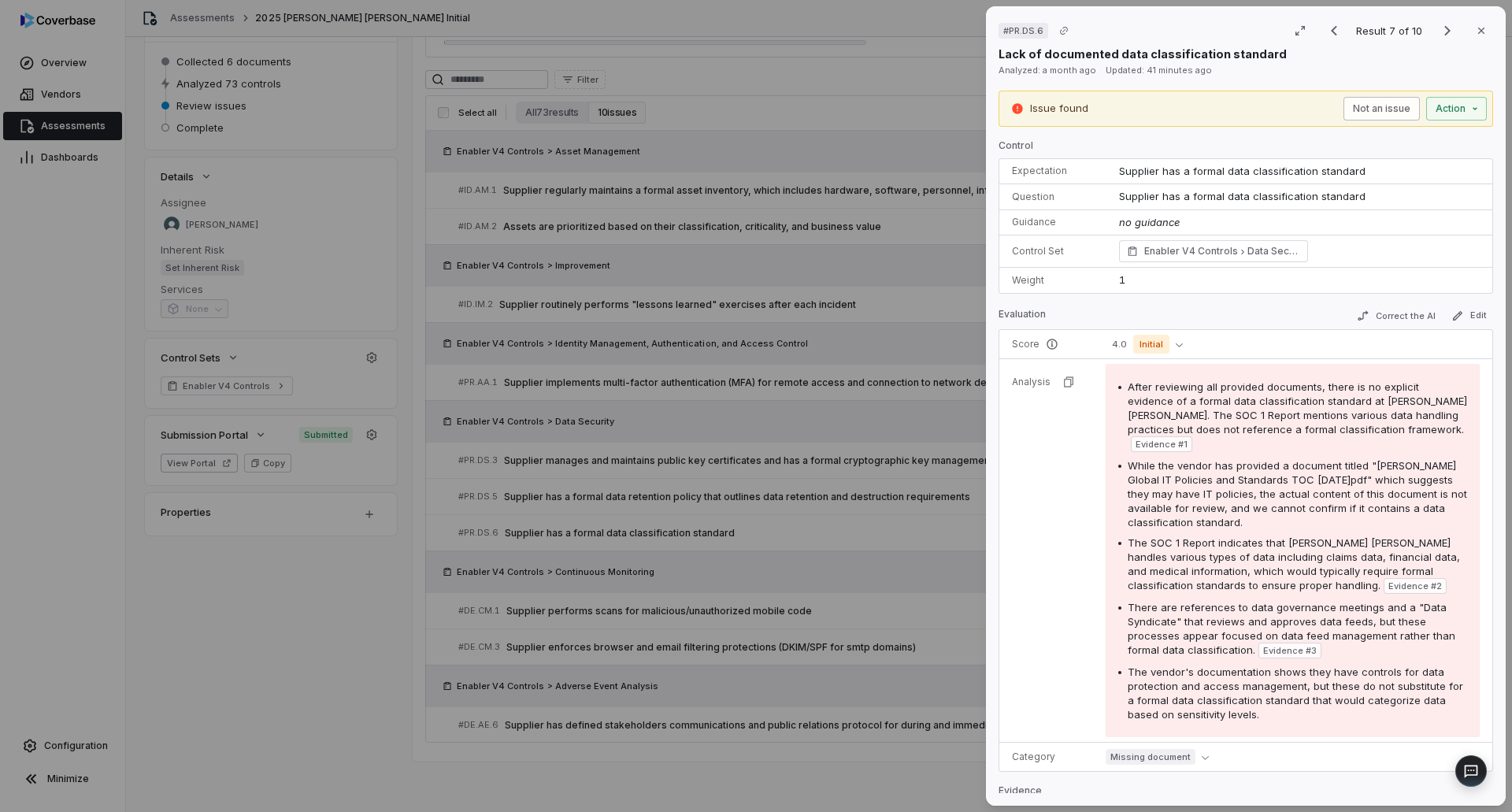
click at [1380, 112] on button "Not an issue" at bounding box center [1381, 108] width 76 height 23
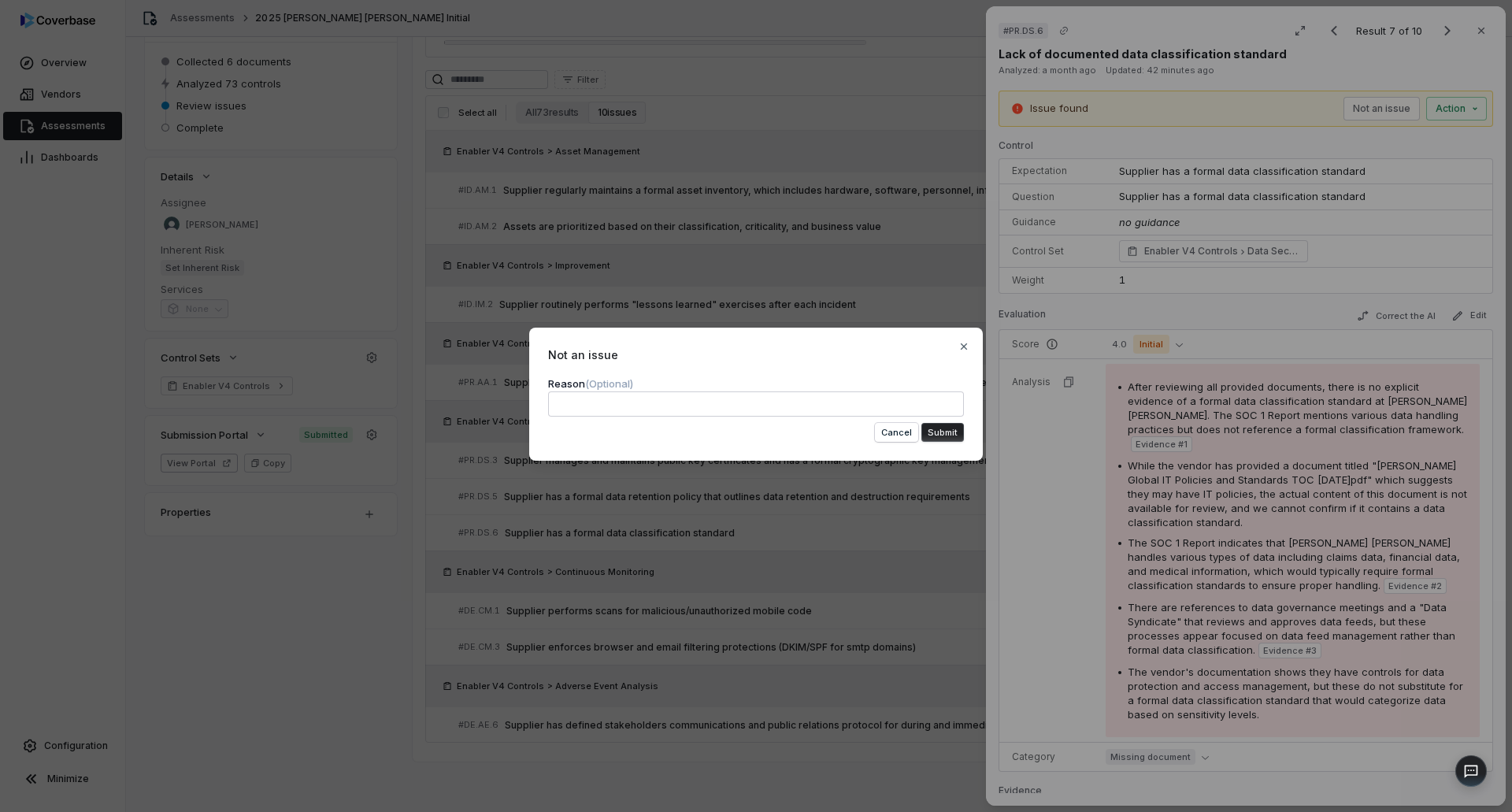
click at [836, 404] on textarea at bounding box center [756, 404] width 416 height 25
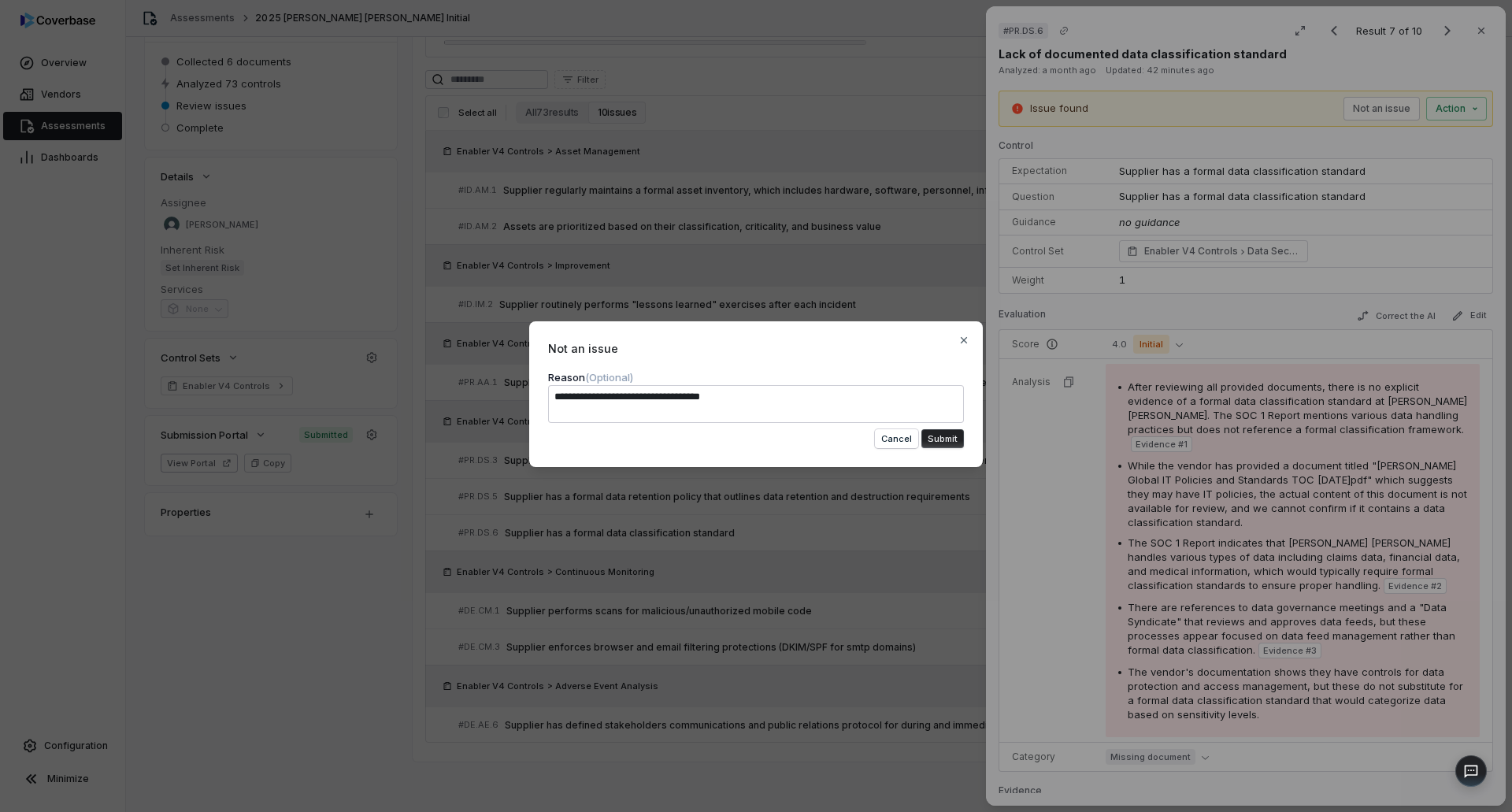
click at [952, 438] on button "Submit" at bounding box center [943, 439] width 43 height 19
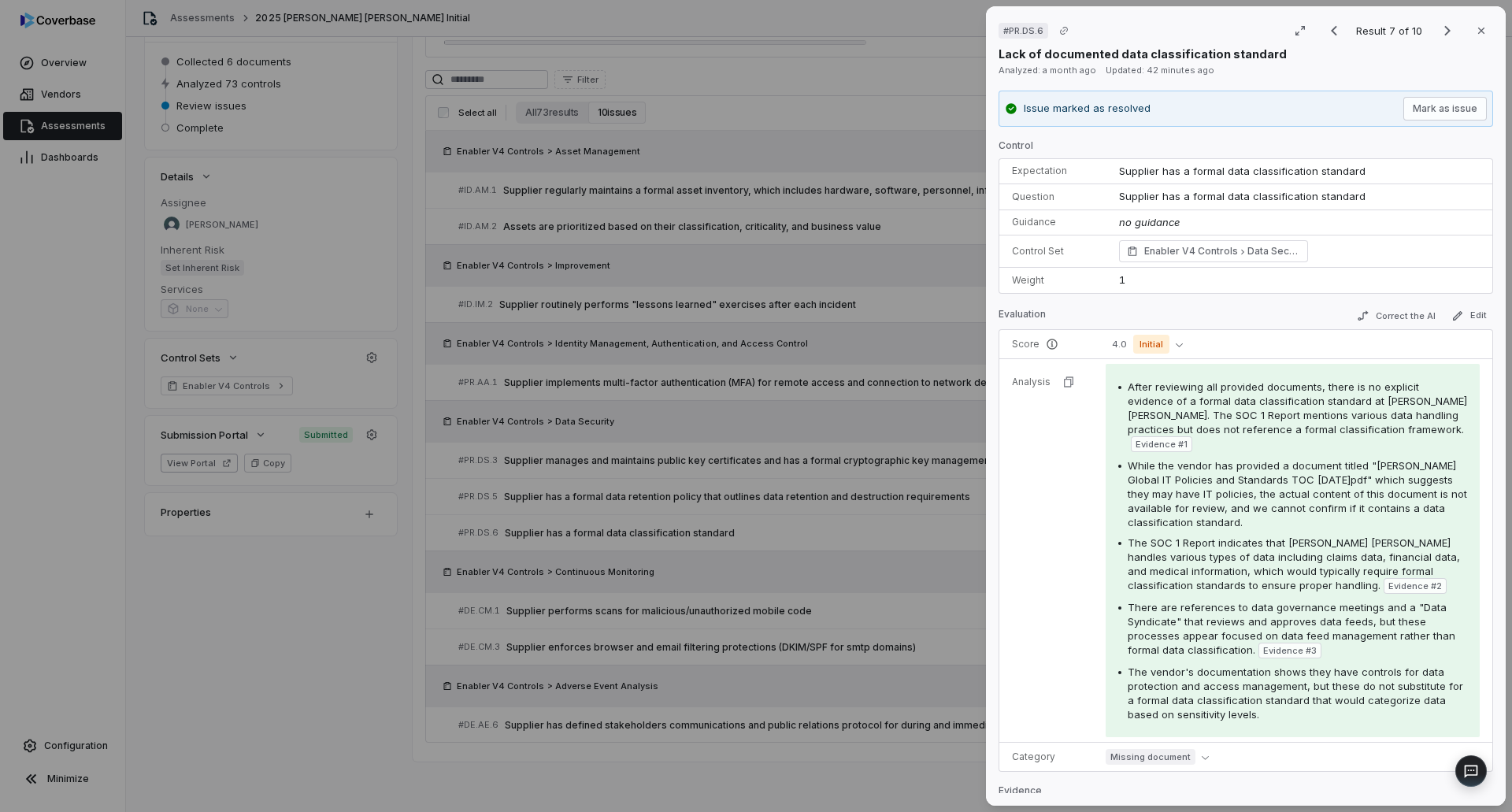
click at [834, 553] on div "# PR.DS.6 Result 7 of 10 Close Lack of documented data classification standard …" at bounding box center [756, 406] width 1512 height 812
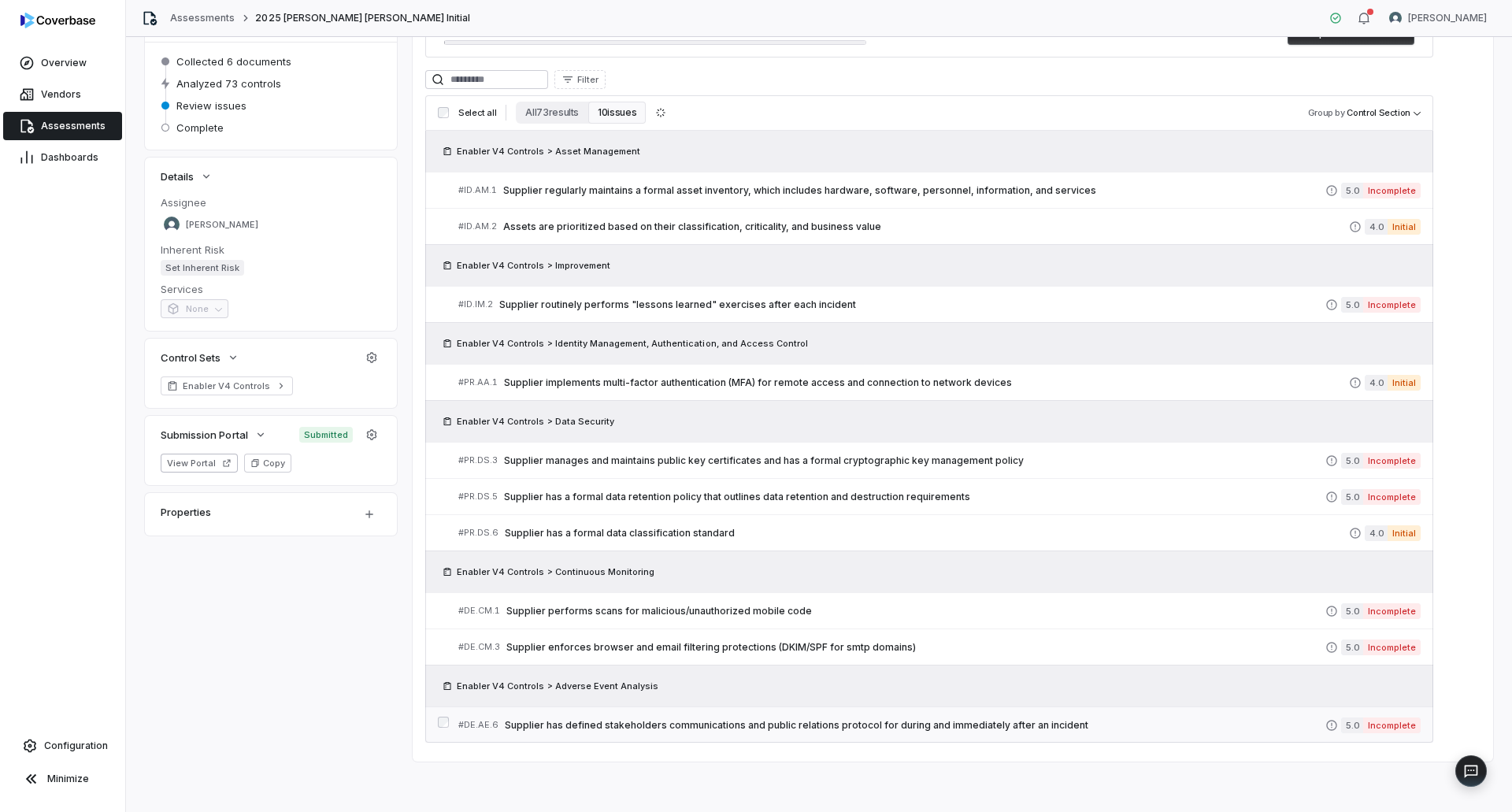
scroll to position [118, 0]
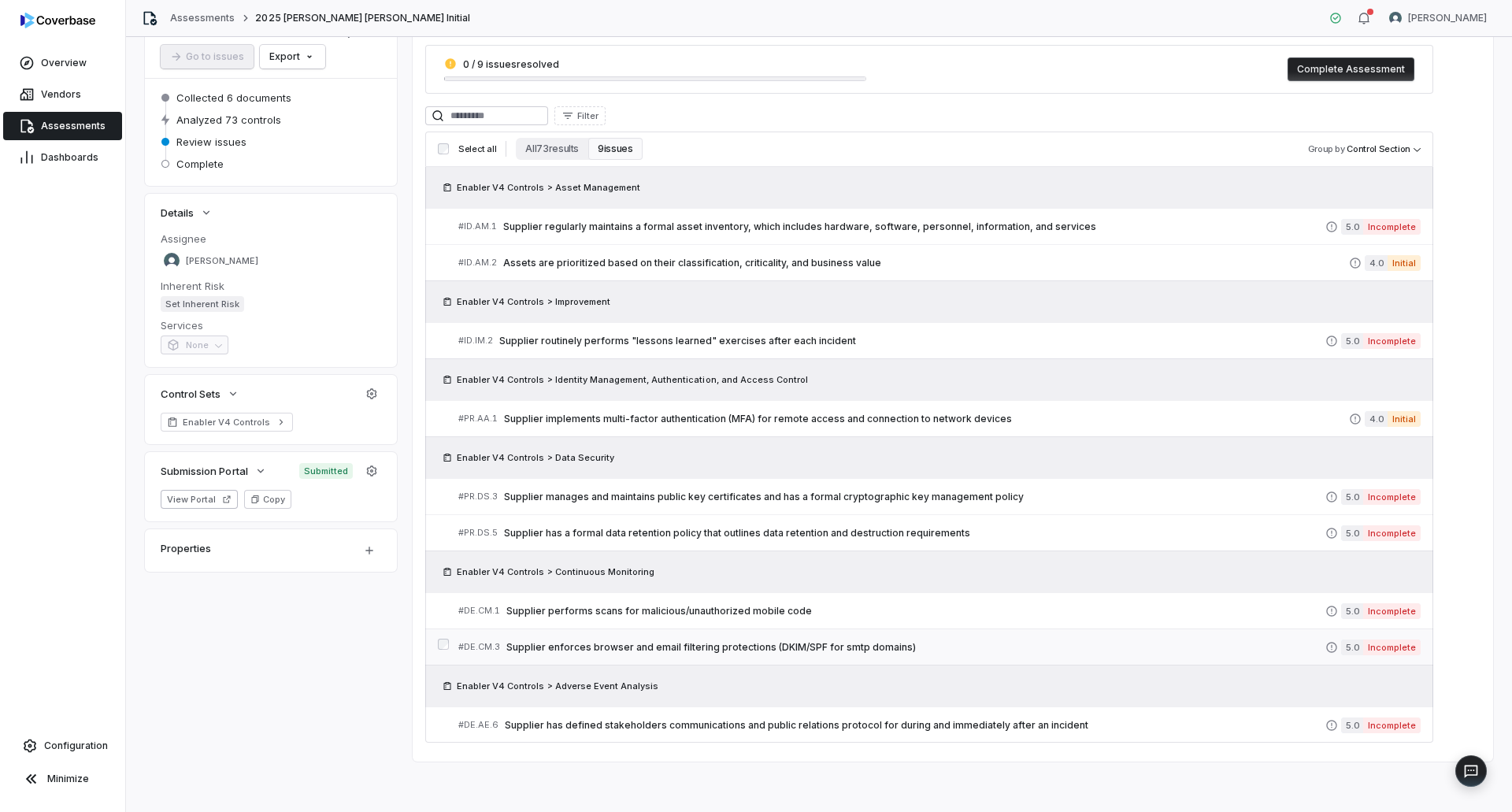
click at [790, 649] on span "Supplier enforces browser and email filtering protections (DKIM/SPF for smtp do…" at bounding box center [916, 647] width 819 height 13
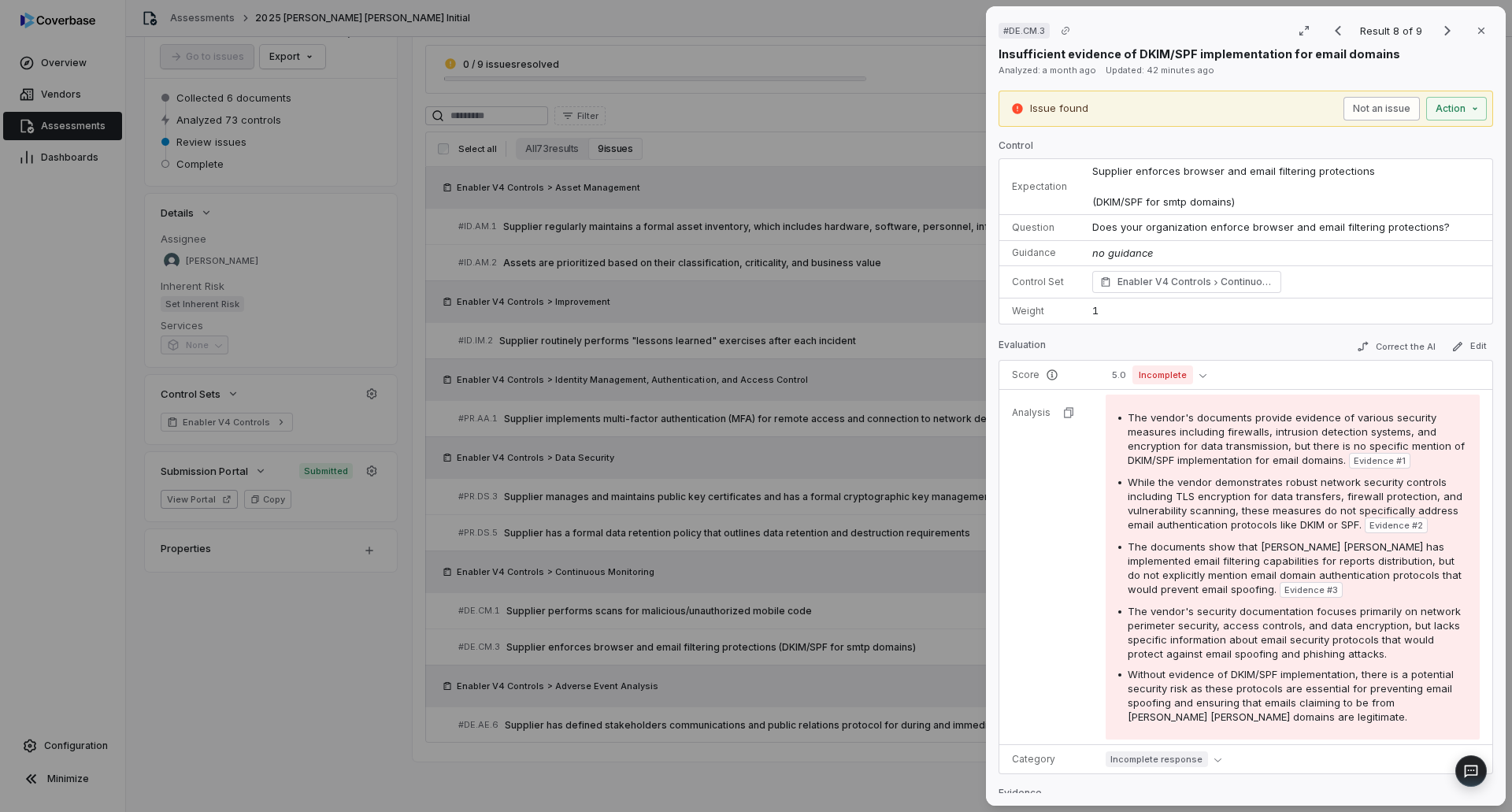
click at [1345, 111] on button "Not an issue" at bounding box center [1381, 108] width 76 height 23
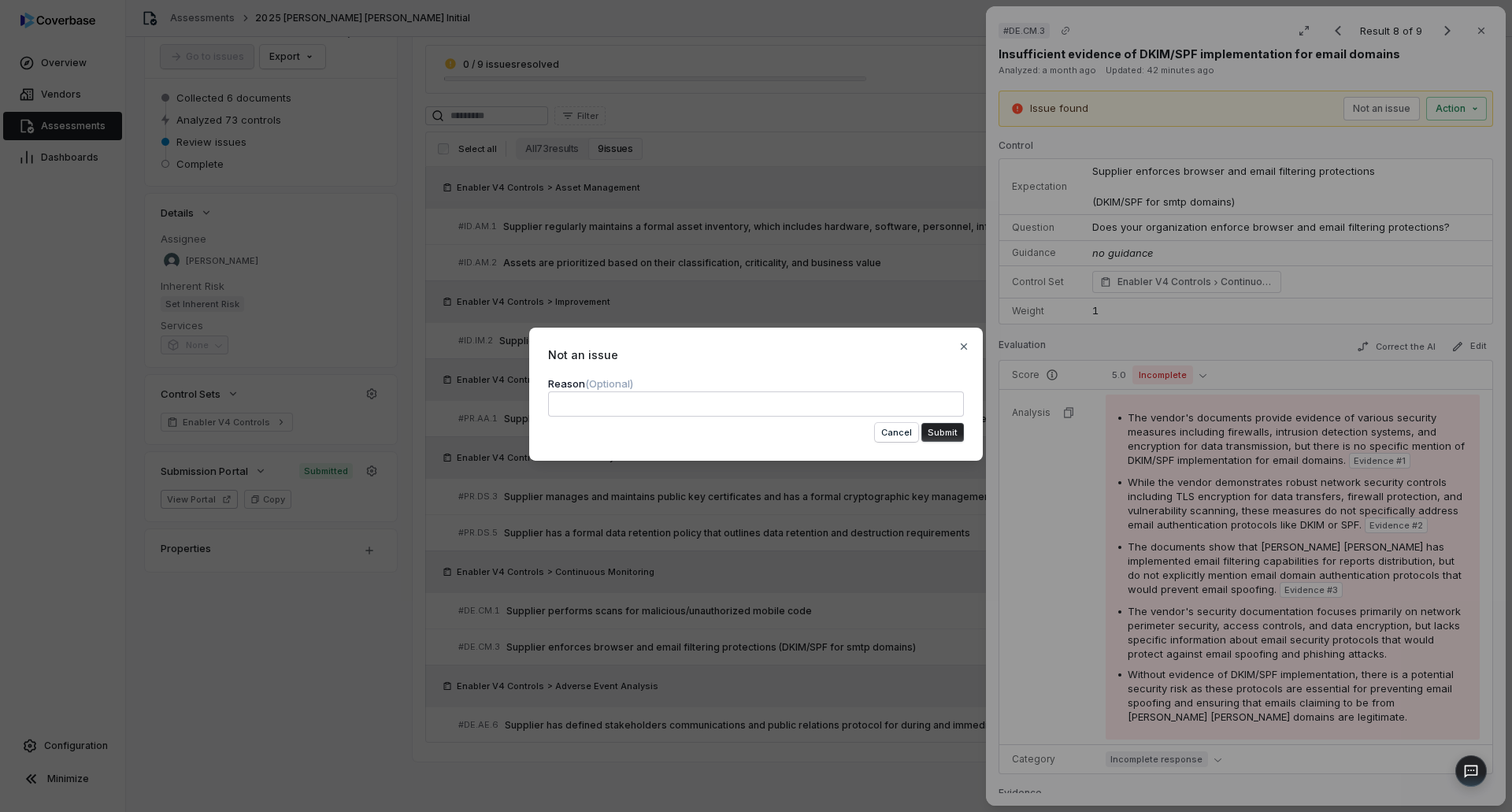
click at [810, 408] on textarea at bounding box center [756, 404] width 416 height 25
click at [942, 426] on button "Submit" at bounding box center [943, 433] width 43 height 19
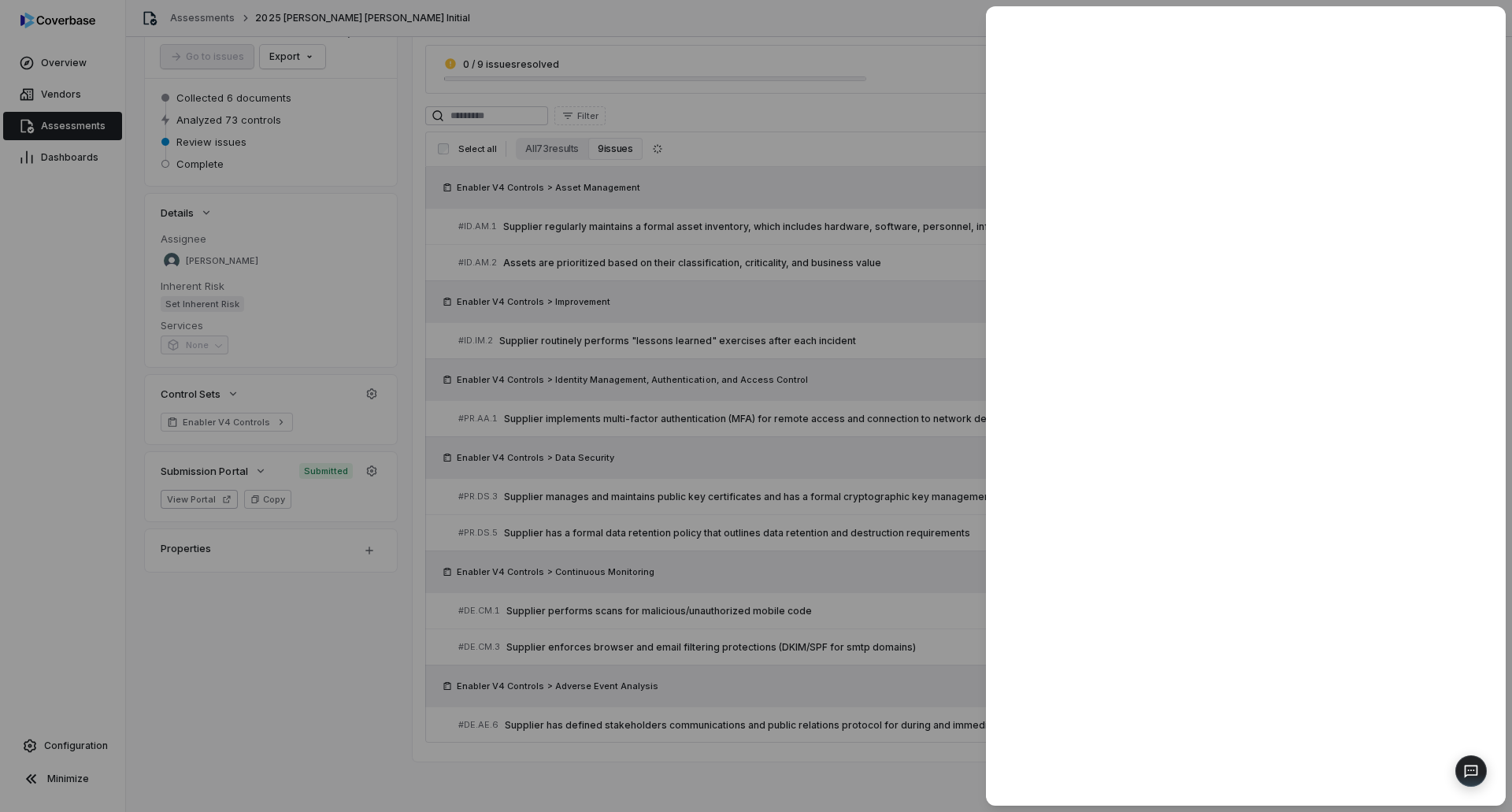
click at [767, 535] on div at bounding box center [756, 406] width 1512 height 812
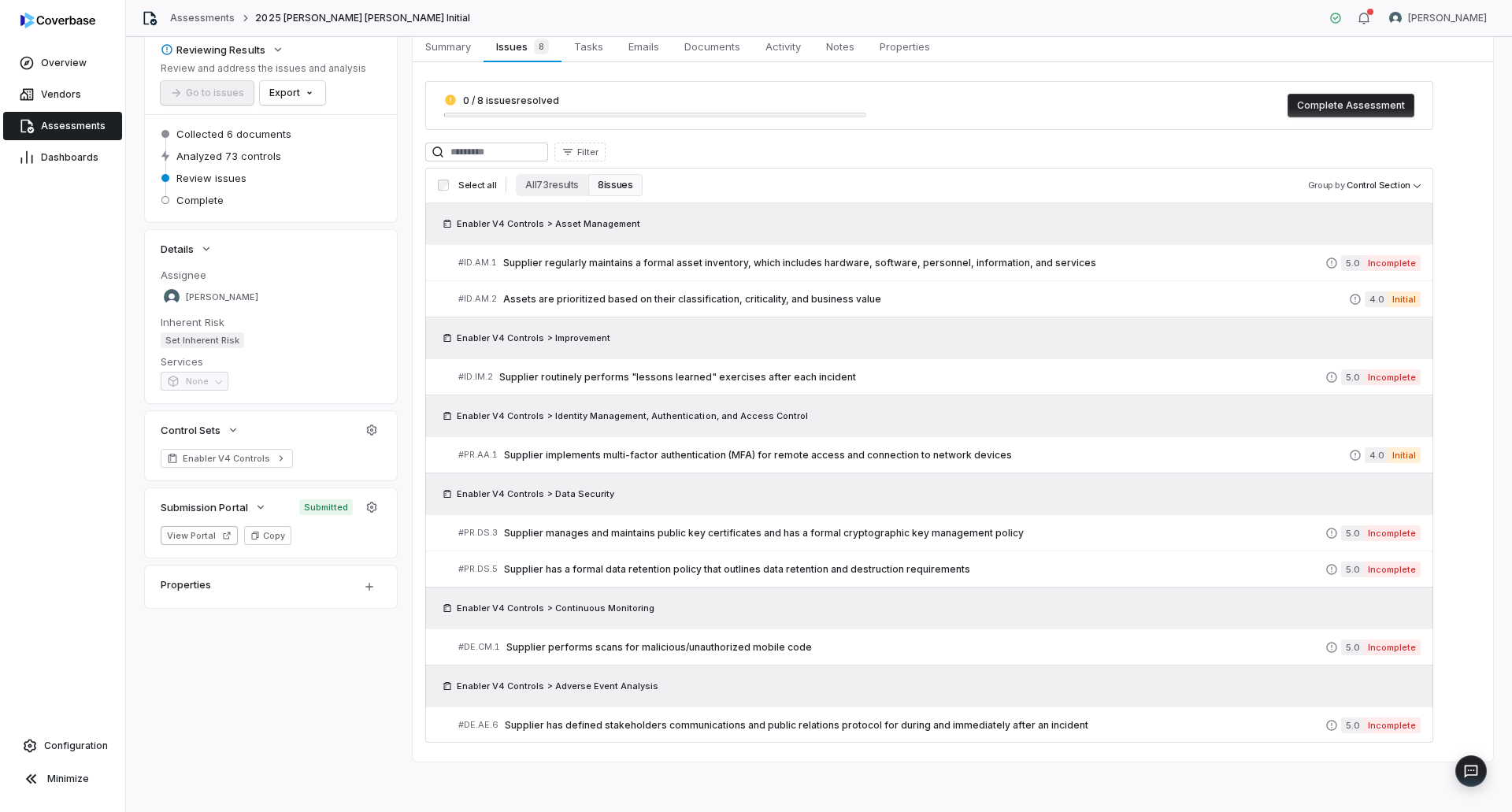
scroll to position [82, 0]
click at [1000, 530] on span "Supplier manages and maintains public key certificates and has a formal cryptog…" at bounding box center [914, 533] width 821 height 13
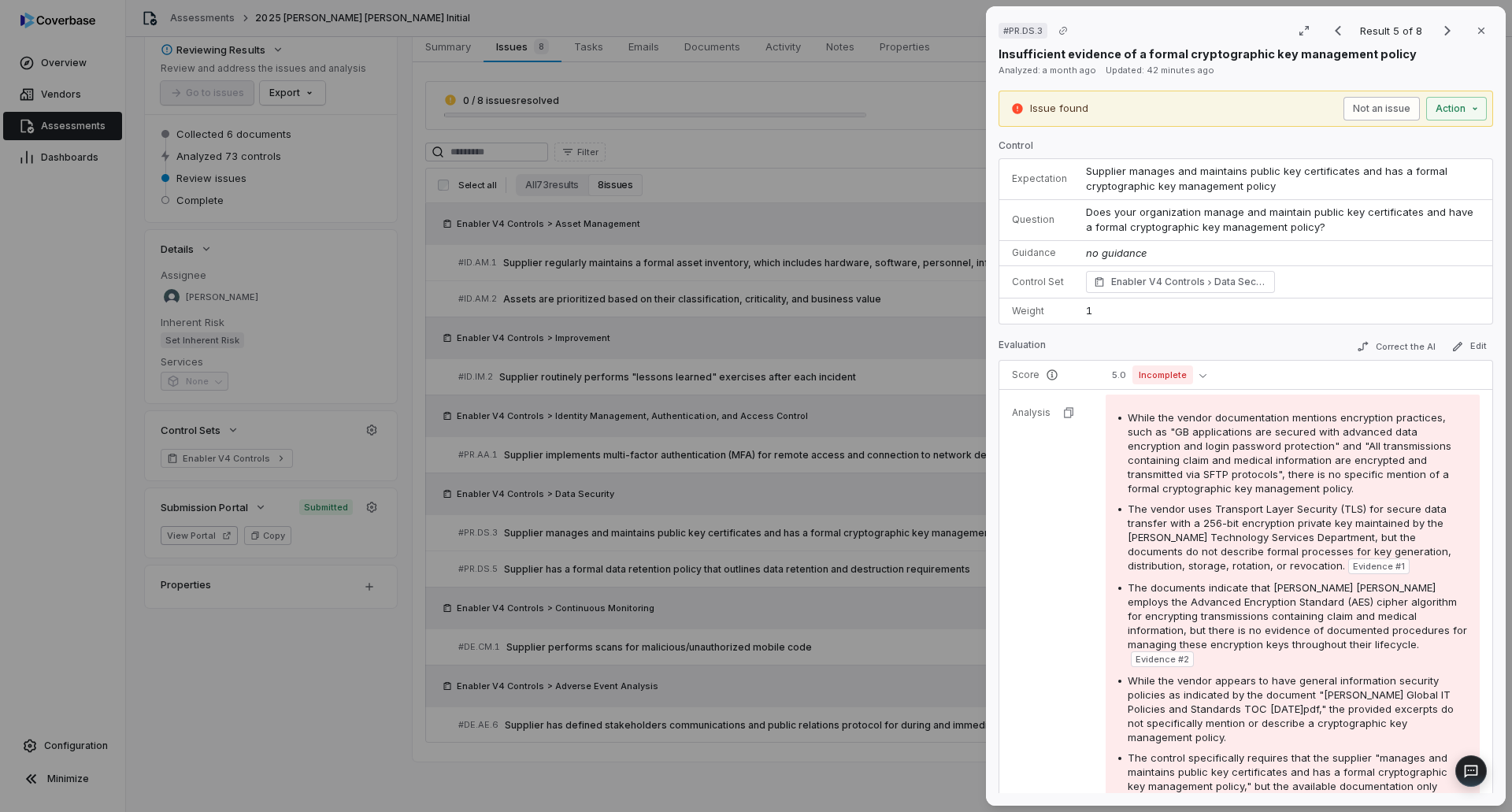
click at [1353, 102] on button "Not an issue" at bounding box center [1381, 108] width 76 height 23
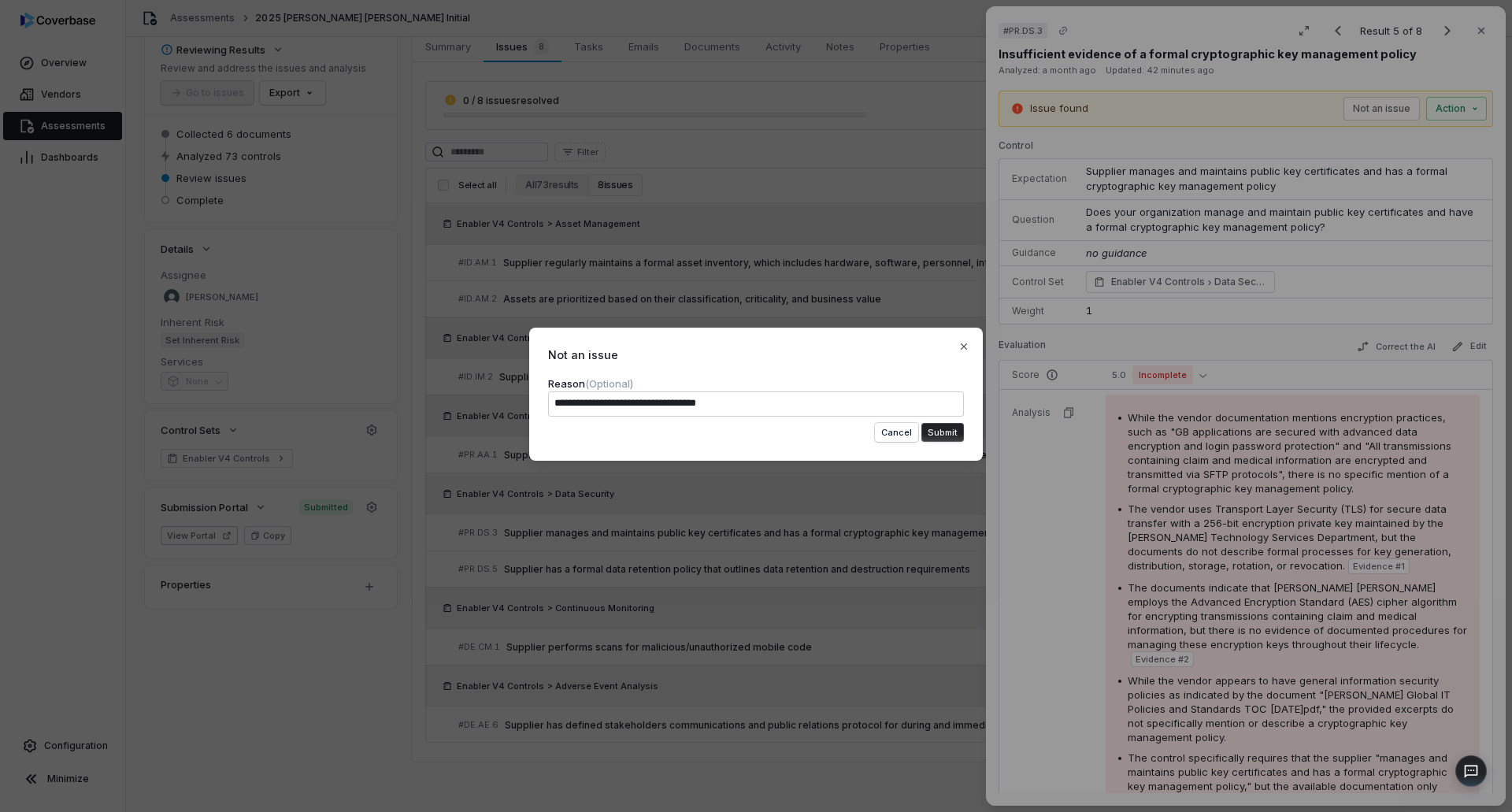
click at [944, 434] on button "Submit" at bounding box center [943, 433] width 43 height 19
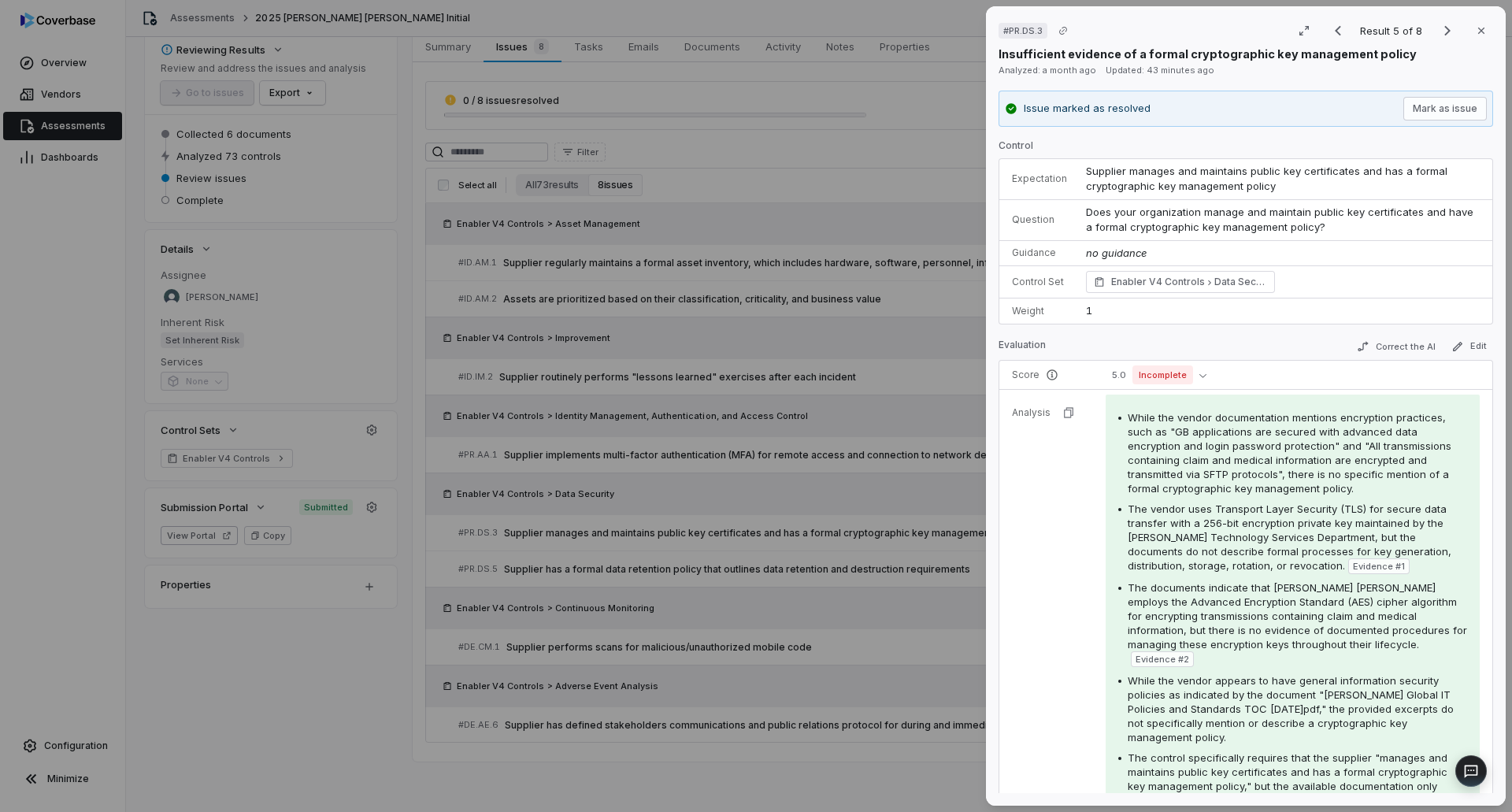
click at [936, 590] on div "# PR.DS.3 Result 5 of 8 Close Insufficient evidence of a formal cryptographic k…" at bounding box center [756, 406] width 1512 height 812
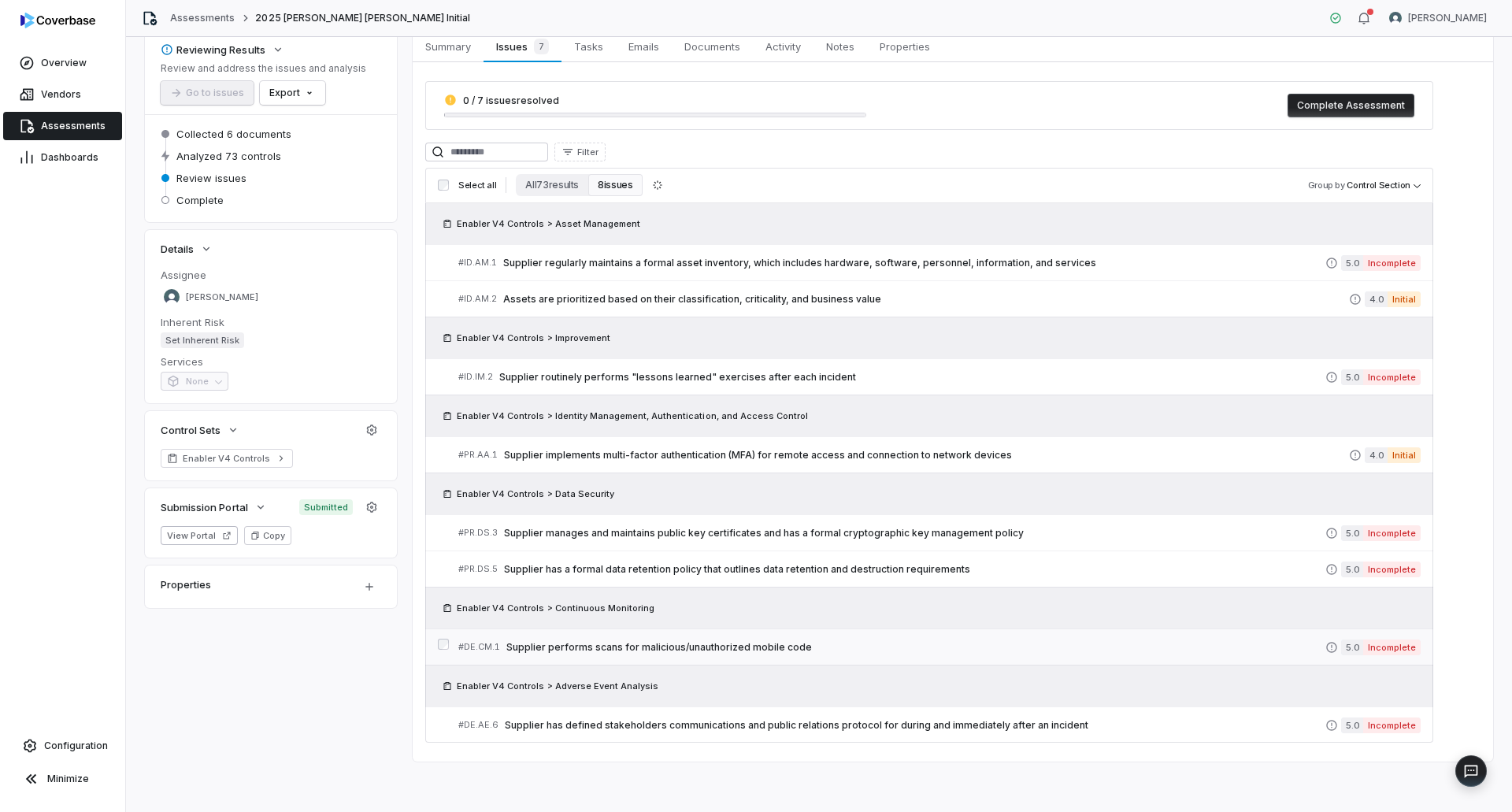
scroll to position [46, 0]
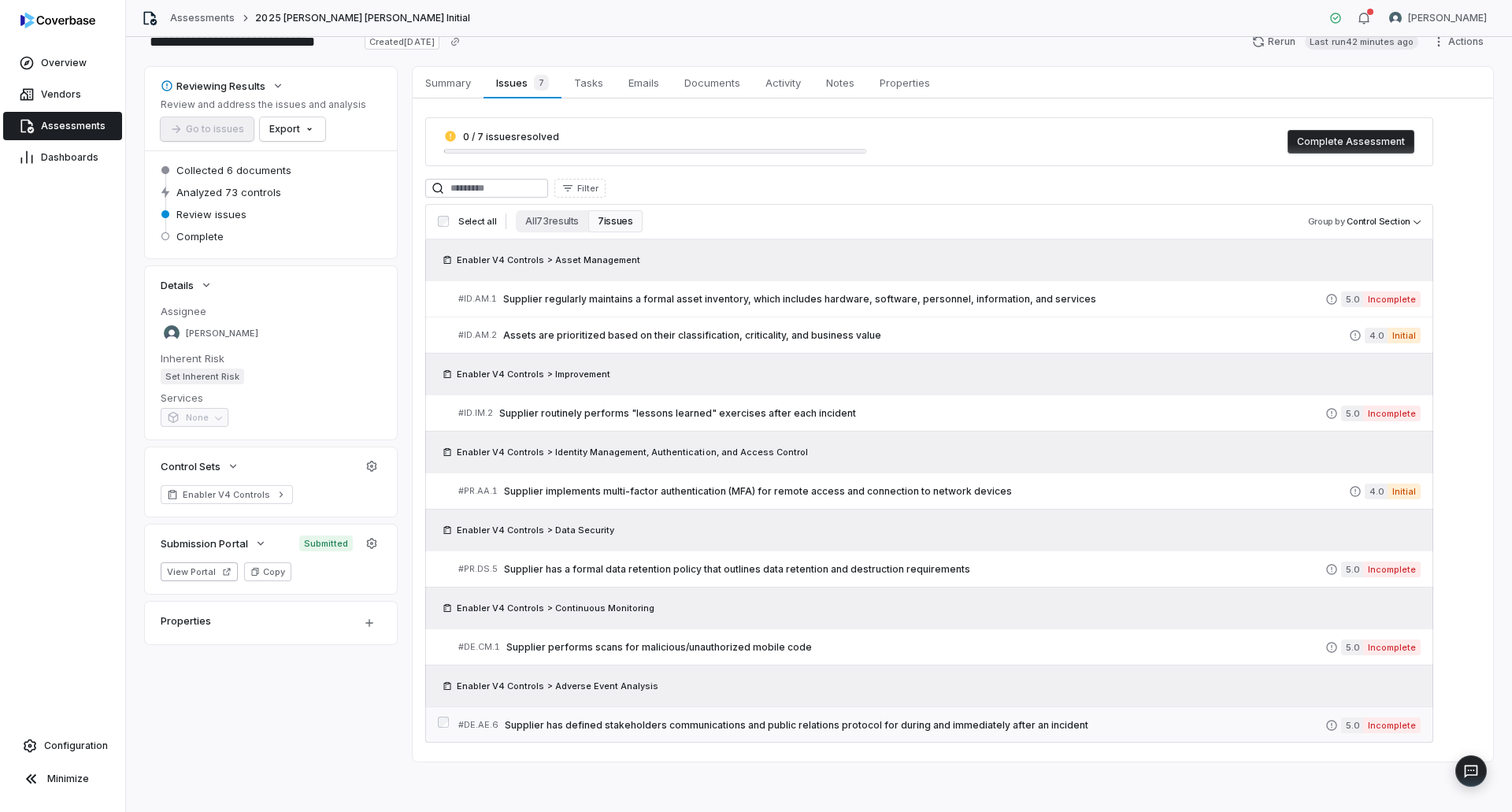
click at [928, 722] on span "Supplier has defined stakeholders communications and public relations protocol …" at bounding box center [915, 725] width 820 height 13
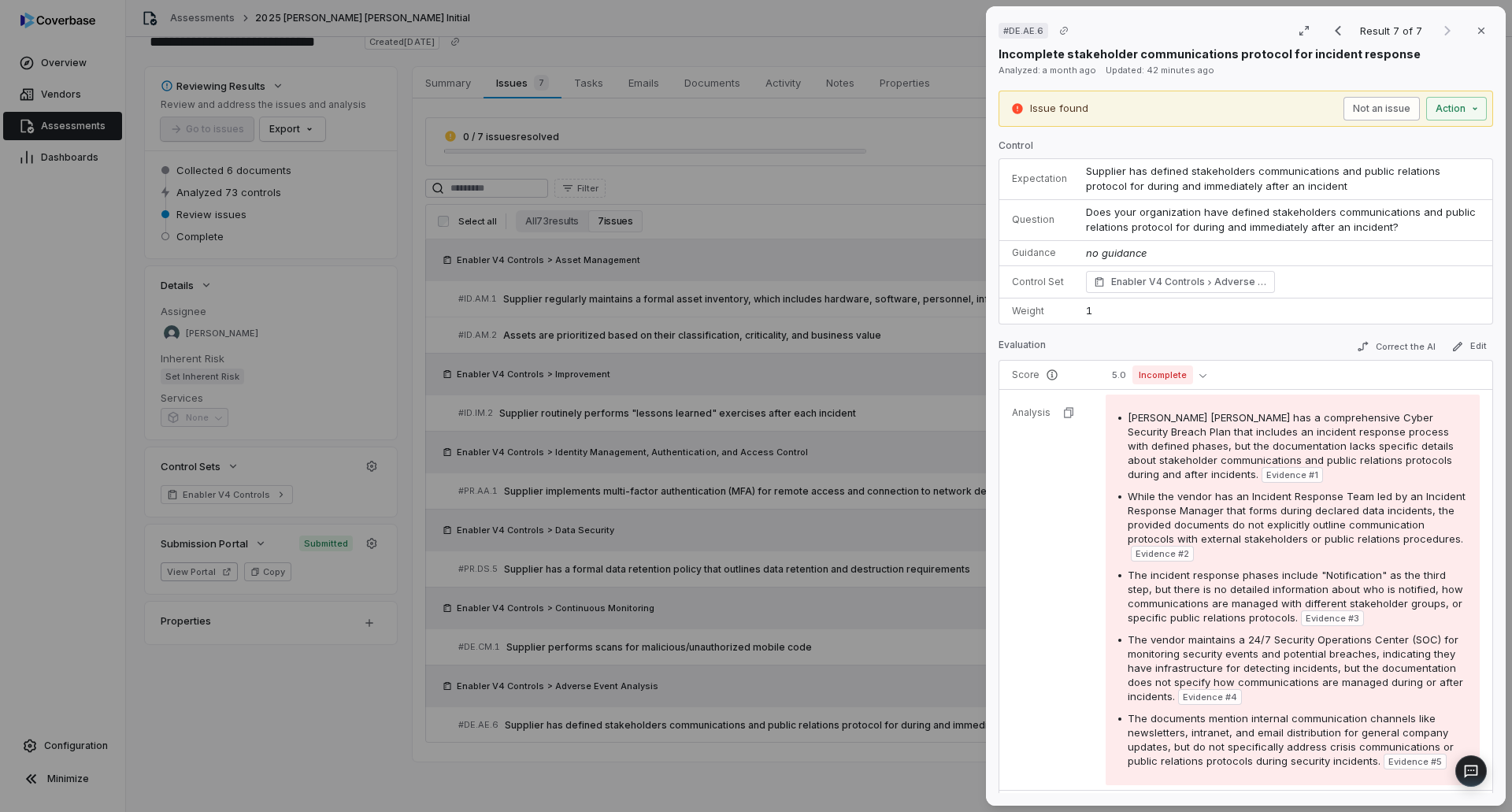
click at [1358, 99] on button "Not an issue" at bounding box center [1381, 108] width 76 height 23
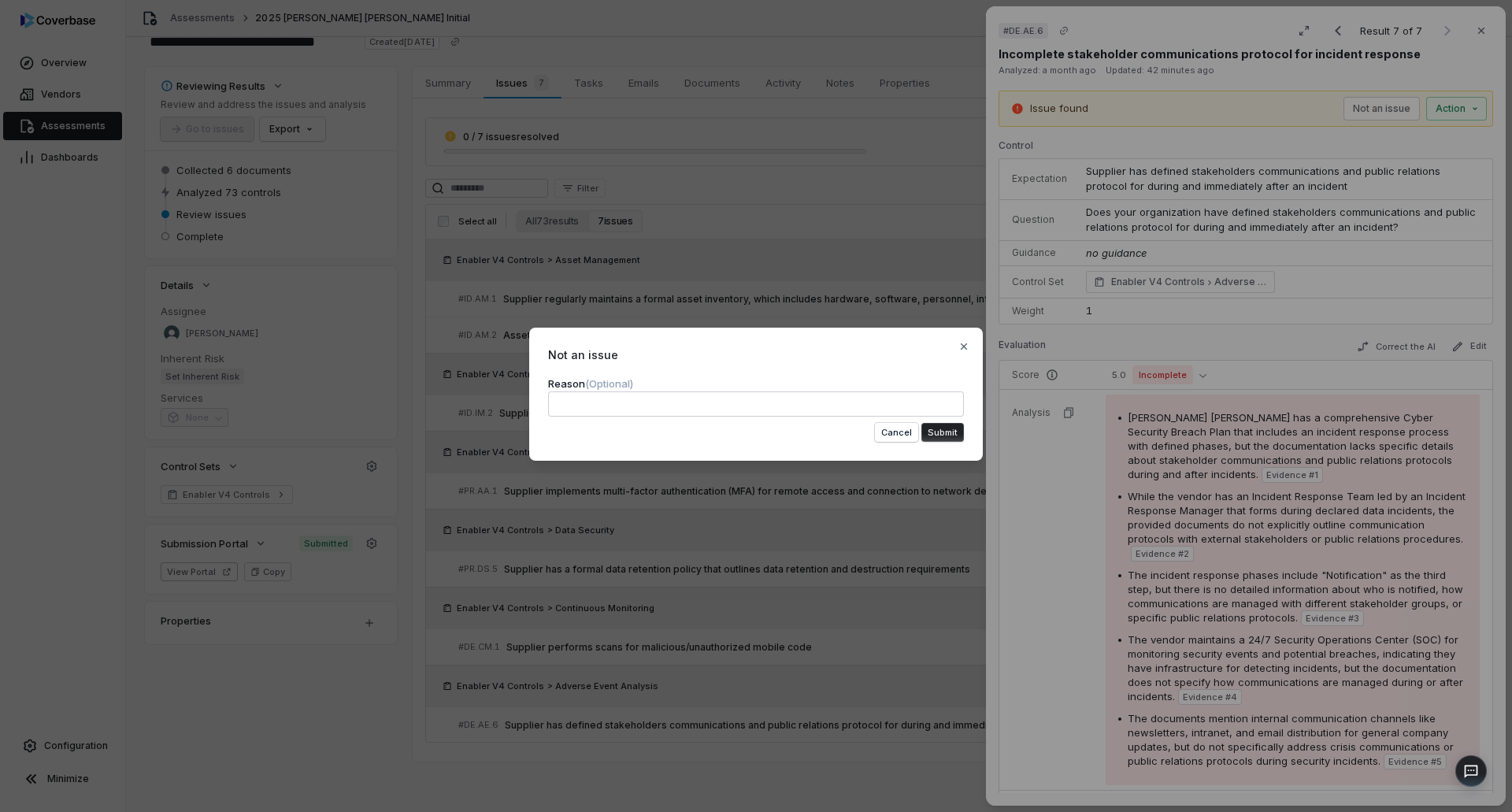
click at [824, 404] on textarea at bounding box center [756, 404] width 416 height 25
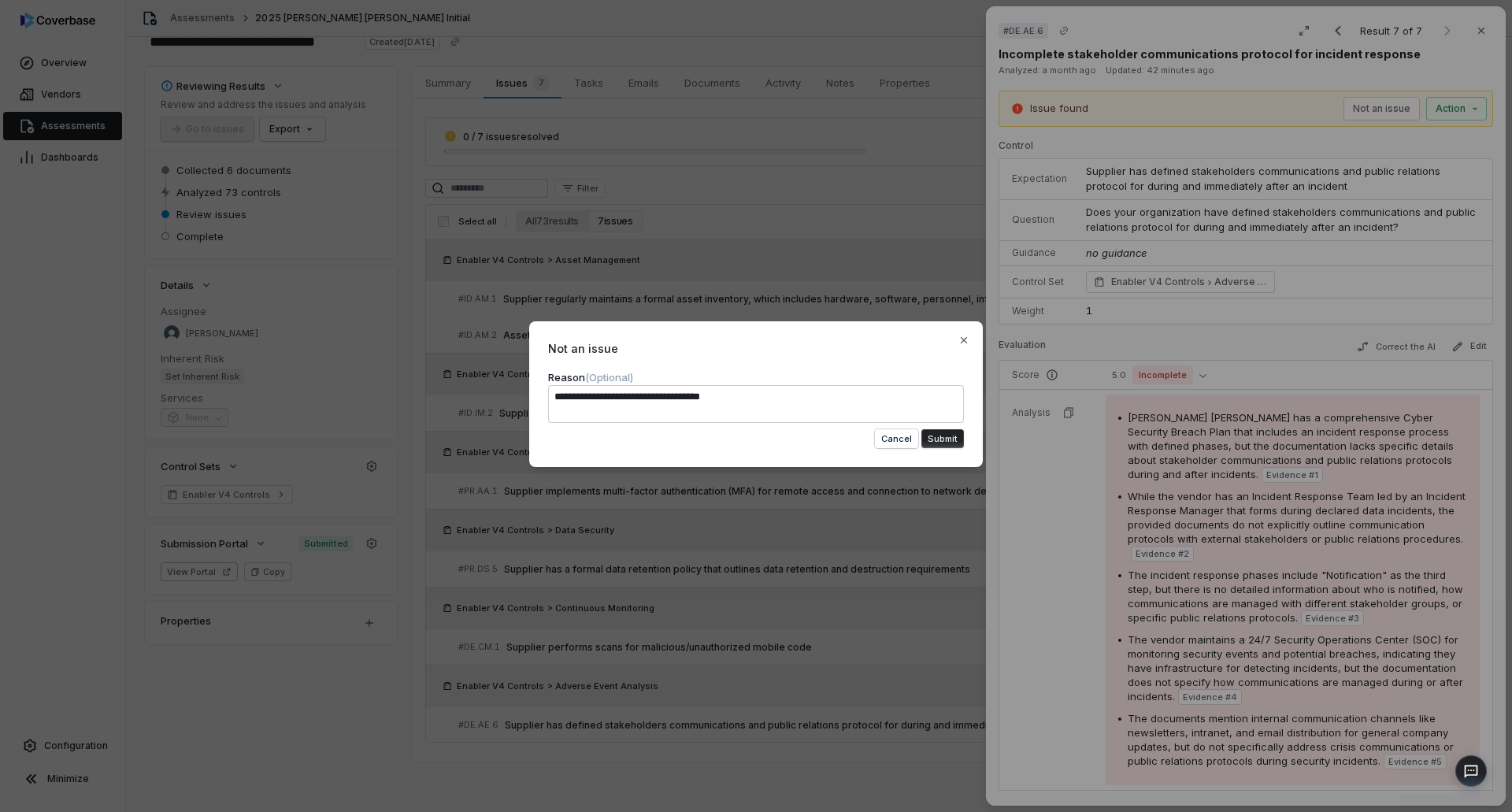
click at [934, 437] on button "Submit" at bounding box center [943, 439] width 43 height 19
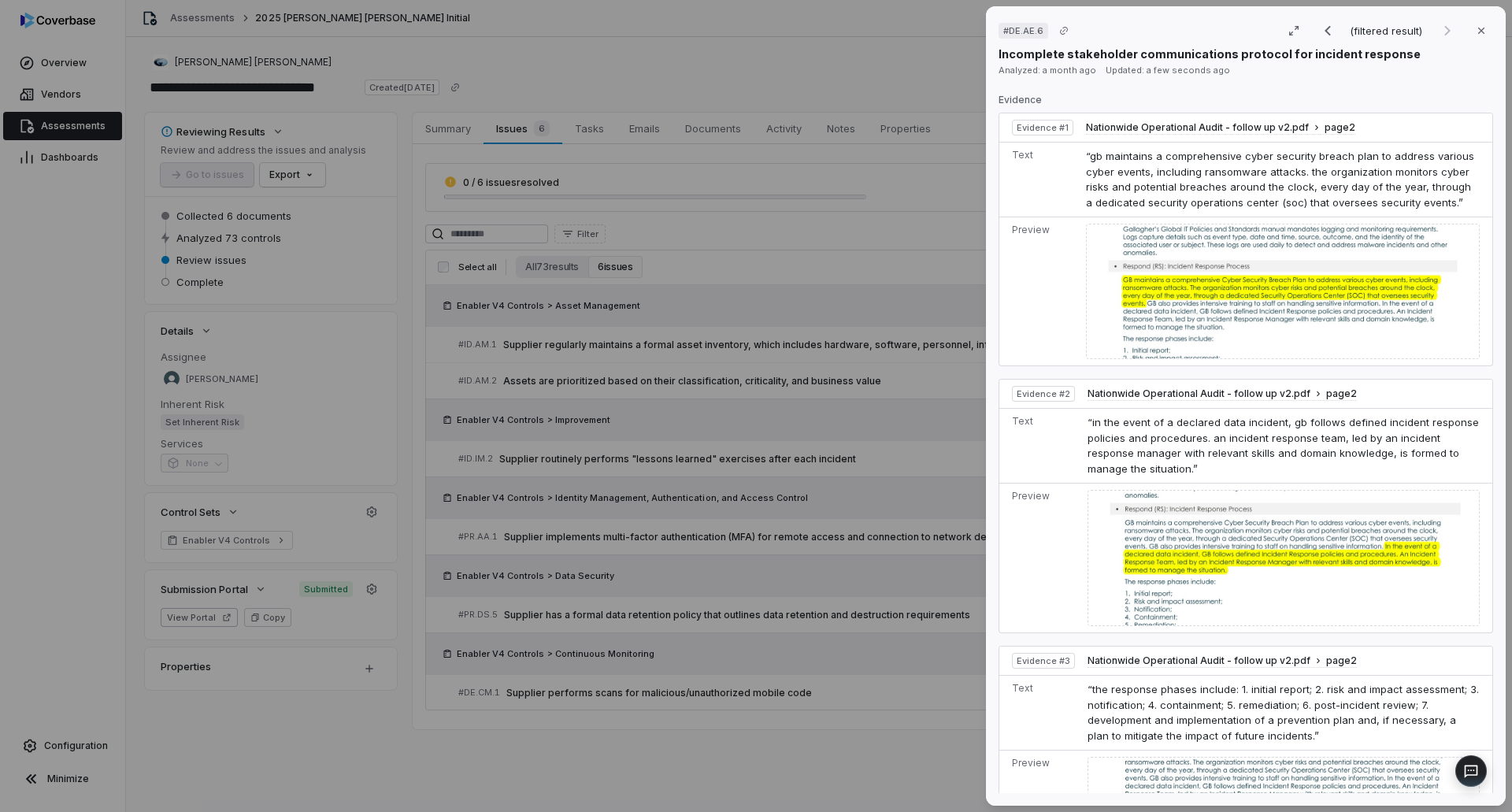
scroll to position [708, 0]
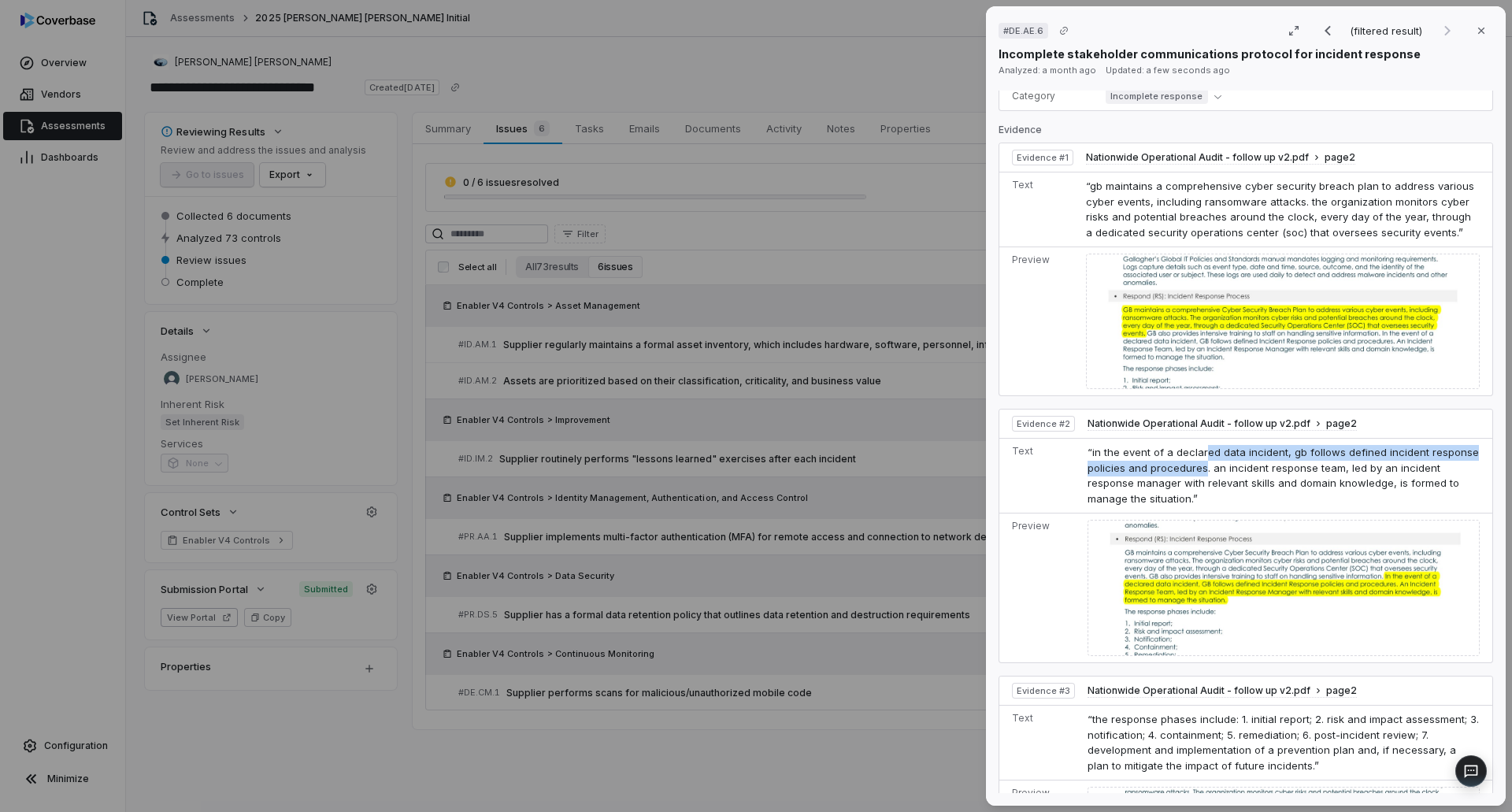
drag, startPoint x: 1202, startPoint y: 452, endPoint x: 1202, endPoint y: 470, distance: 18.0
click at [1202, 470] on td "“in the event of a declared data incident, gb follows defined incident response…" at bounding box center [1286, 475] width 411 height 75
drag, startPoint x: 1253, startPoint y: 464, endPoint x: 1407, endPoint y: 480, distance: 154.8
click at [1407, 480] on span "“in the event of a declared data incident, gb follows defined incident response…" at bounding box center [1283, 474] width 392 height 59
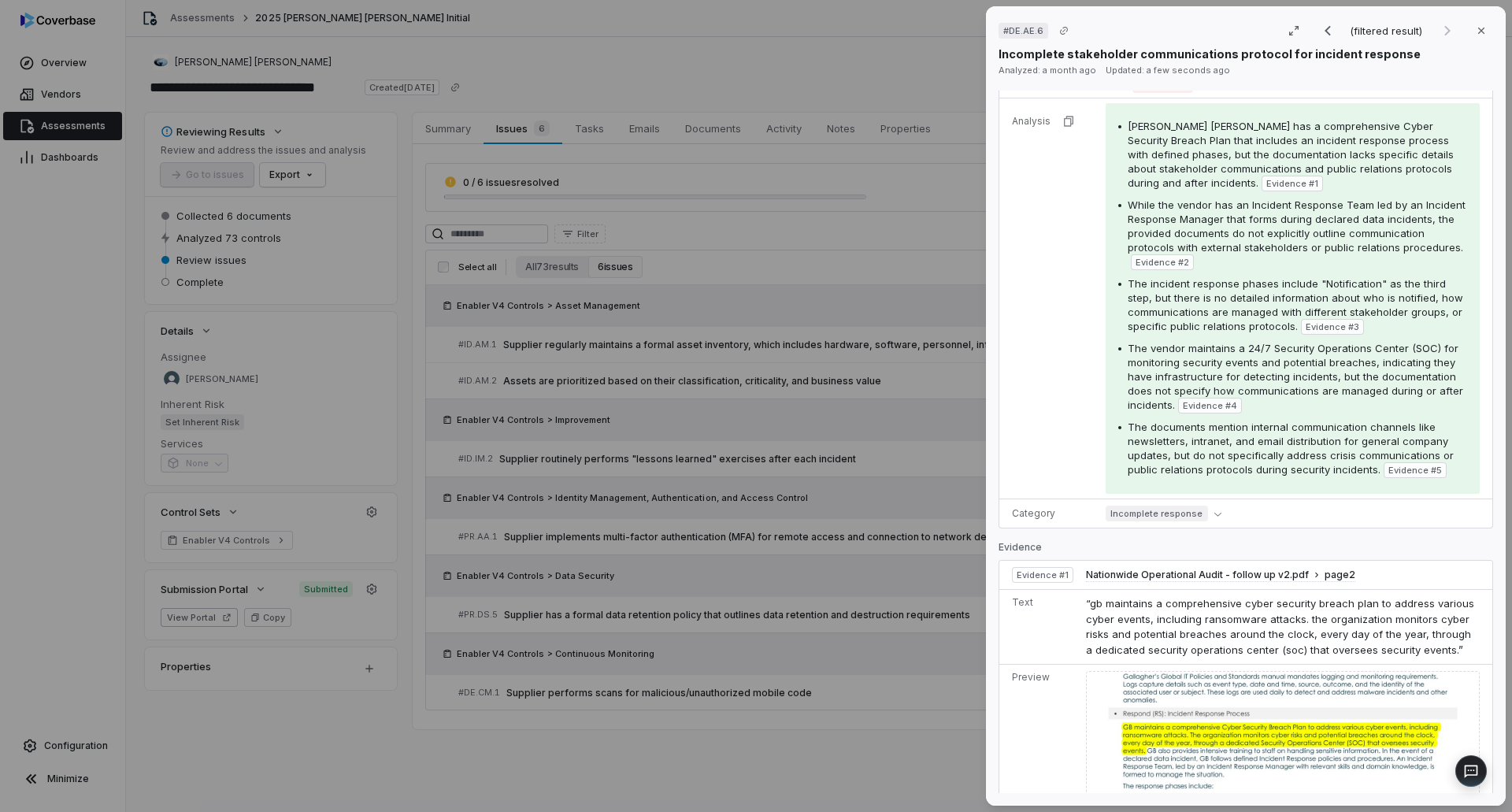
scroll to position [158, 0]
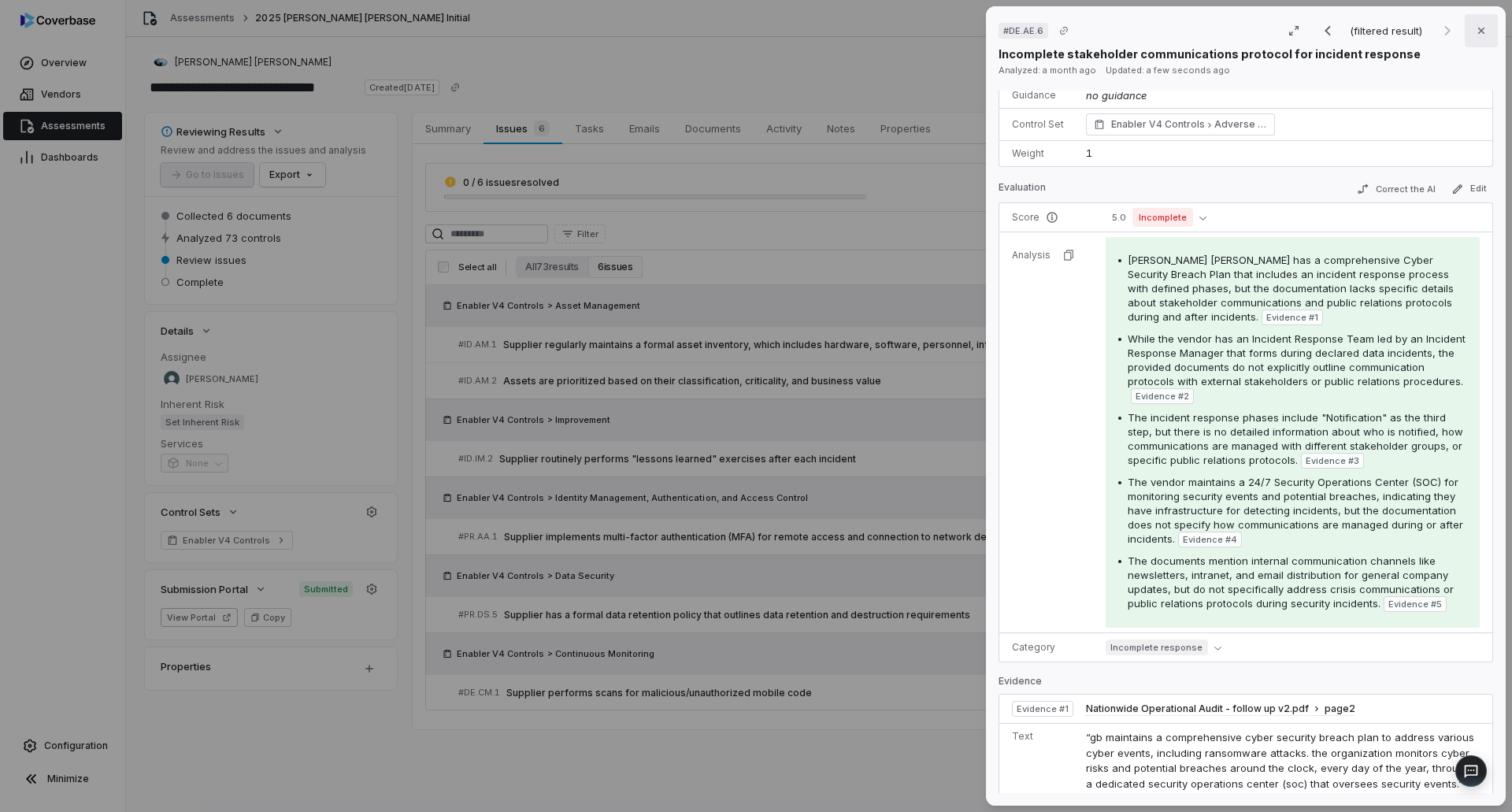
click at [1475, 33] on icon "button" at bounding box center [1481, 31] width 13 height 13
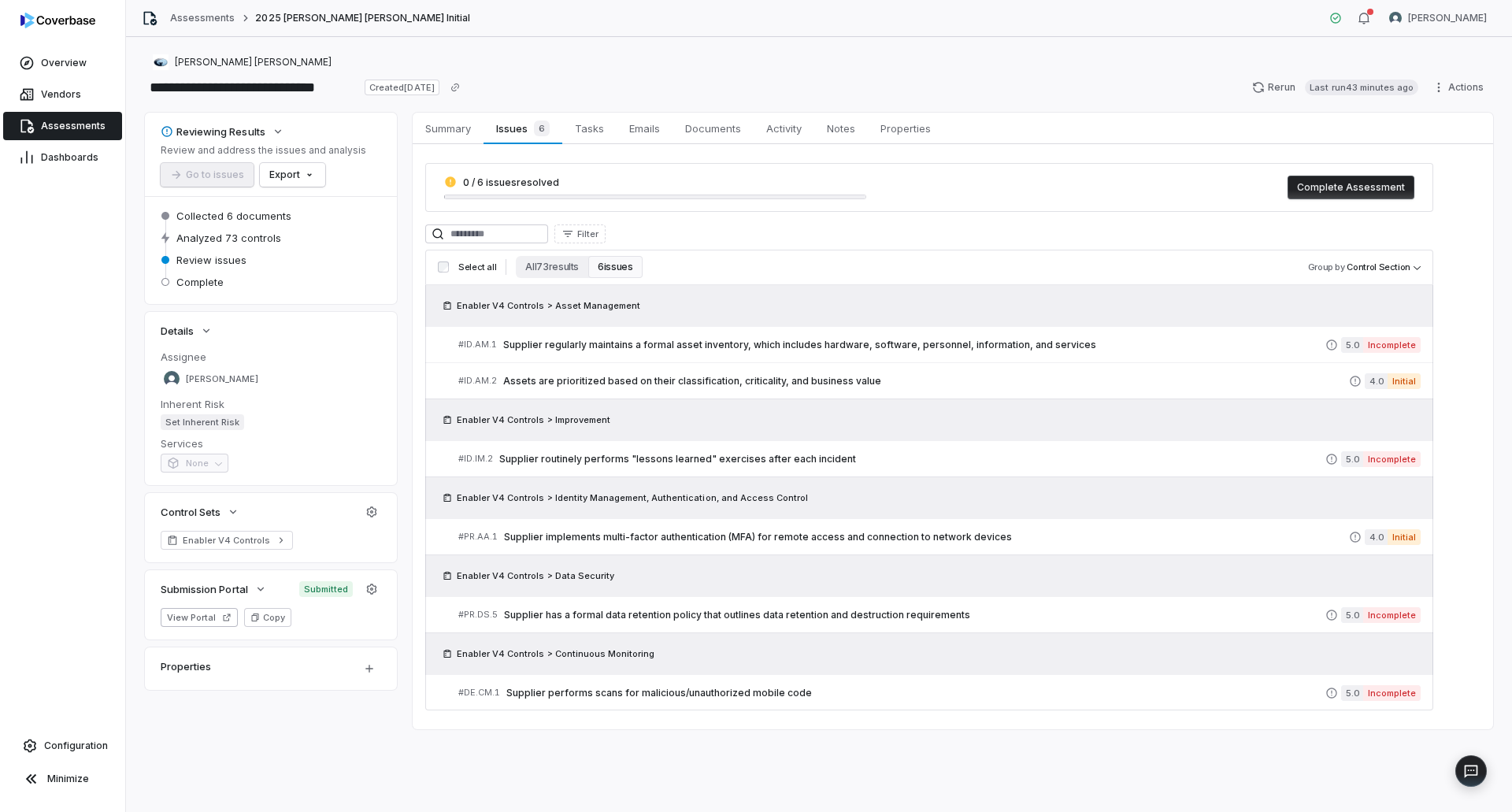
click at [806, 719] on div "0 / 6 issues resolved Complete Assessment Filter Select all All 73 results 6 is…" at bounding box center [952, 437] width 1080 height 585
click at [769, 530] on div "# PR.AA.1 Supplier implements multi-factor authentication (MFA) for remote acce…" at bounding box center [903, 536] width 890 height 17
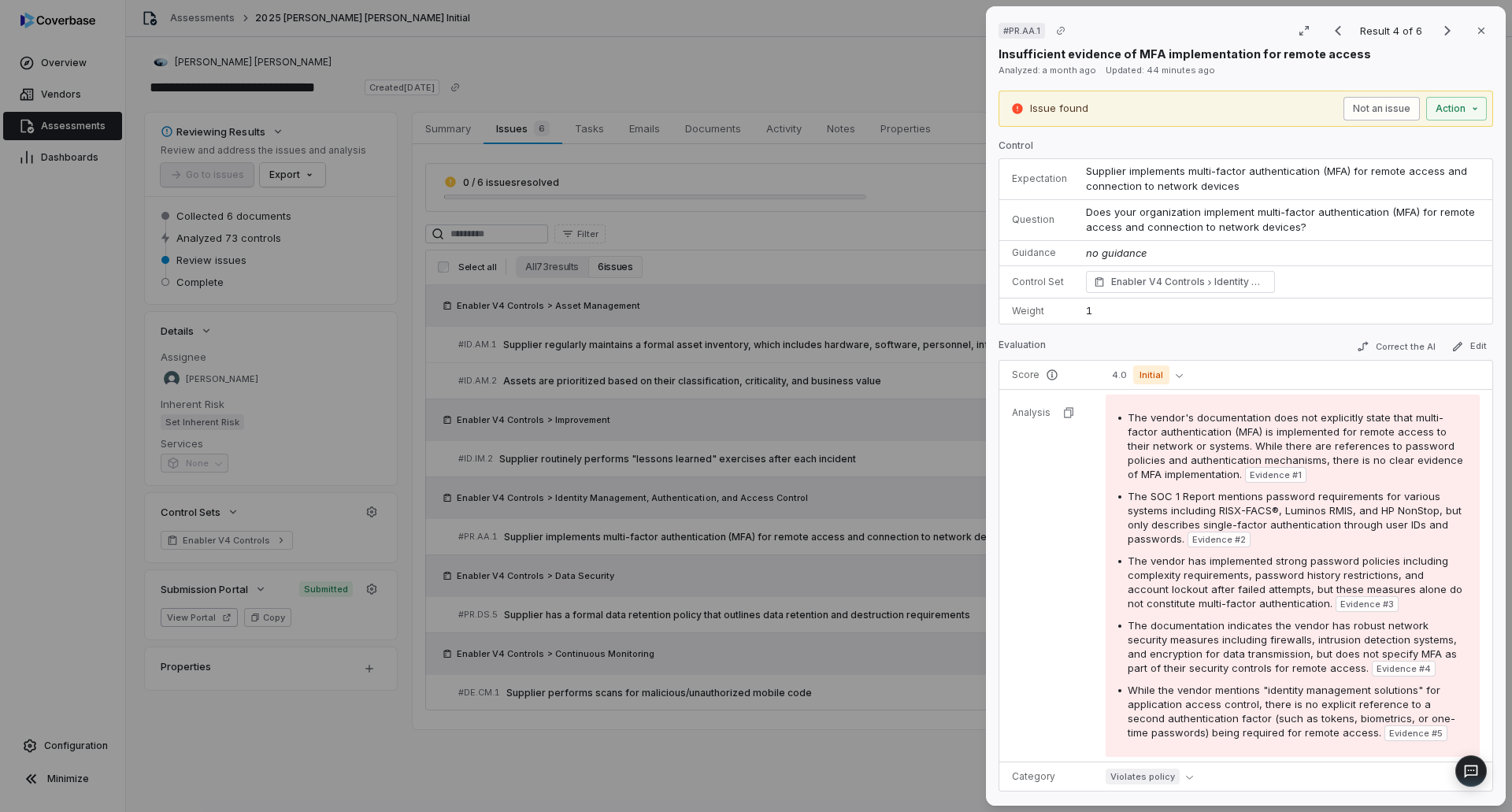
click at [1370, 109] on button "Not an issue" at bounding box center [1381, 108] width 76 height 23
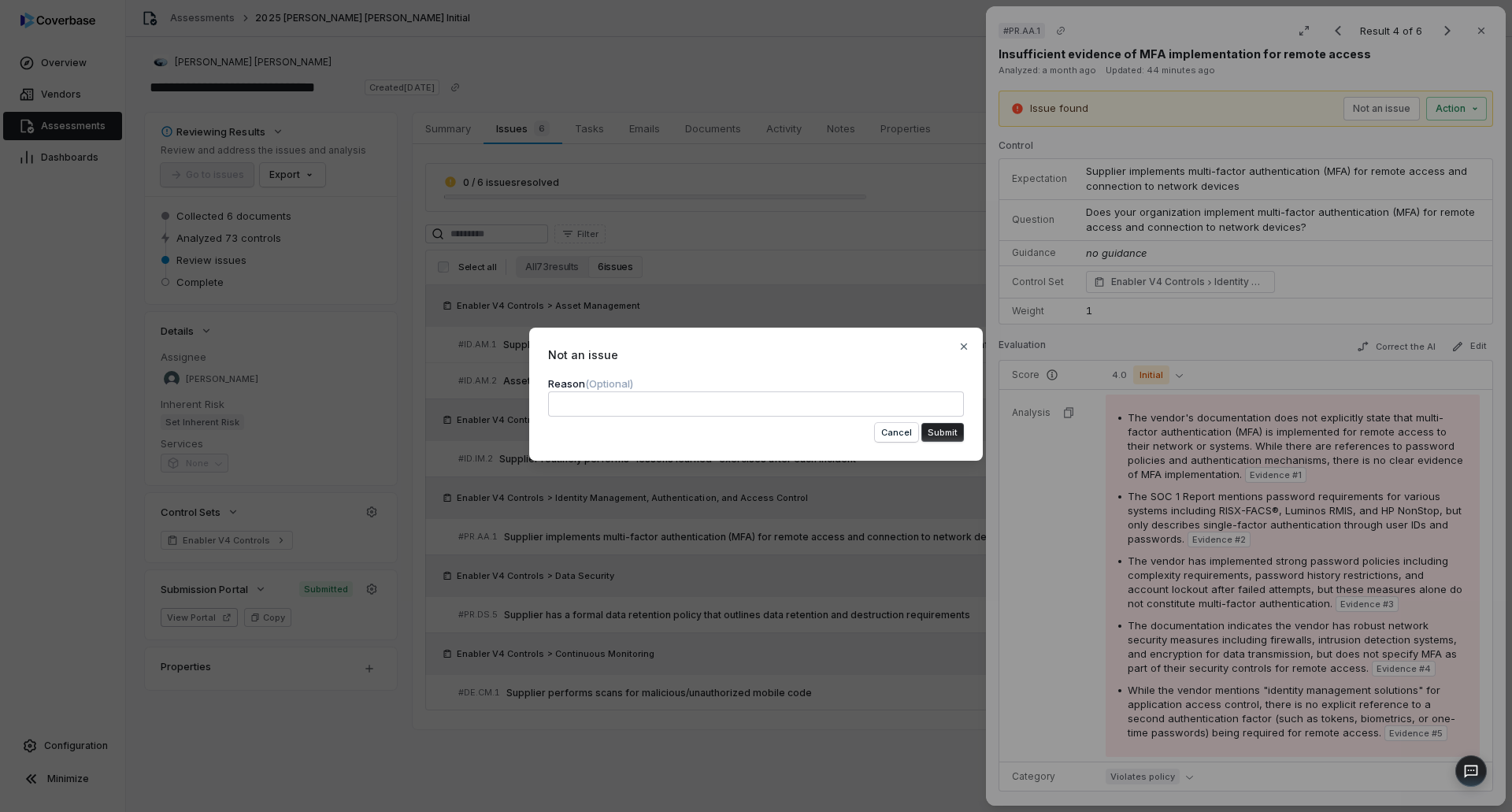
click at [770, 407] on textarea at bounding box center [756, 404] width 416 height 25
click at [949, 429] on button "Submit" at bounding box center [943, 433] width 43 height 19
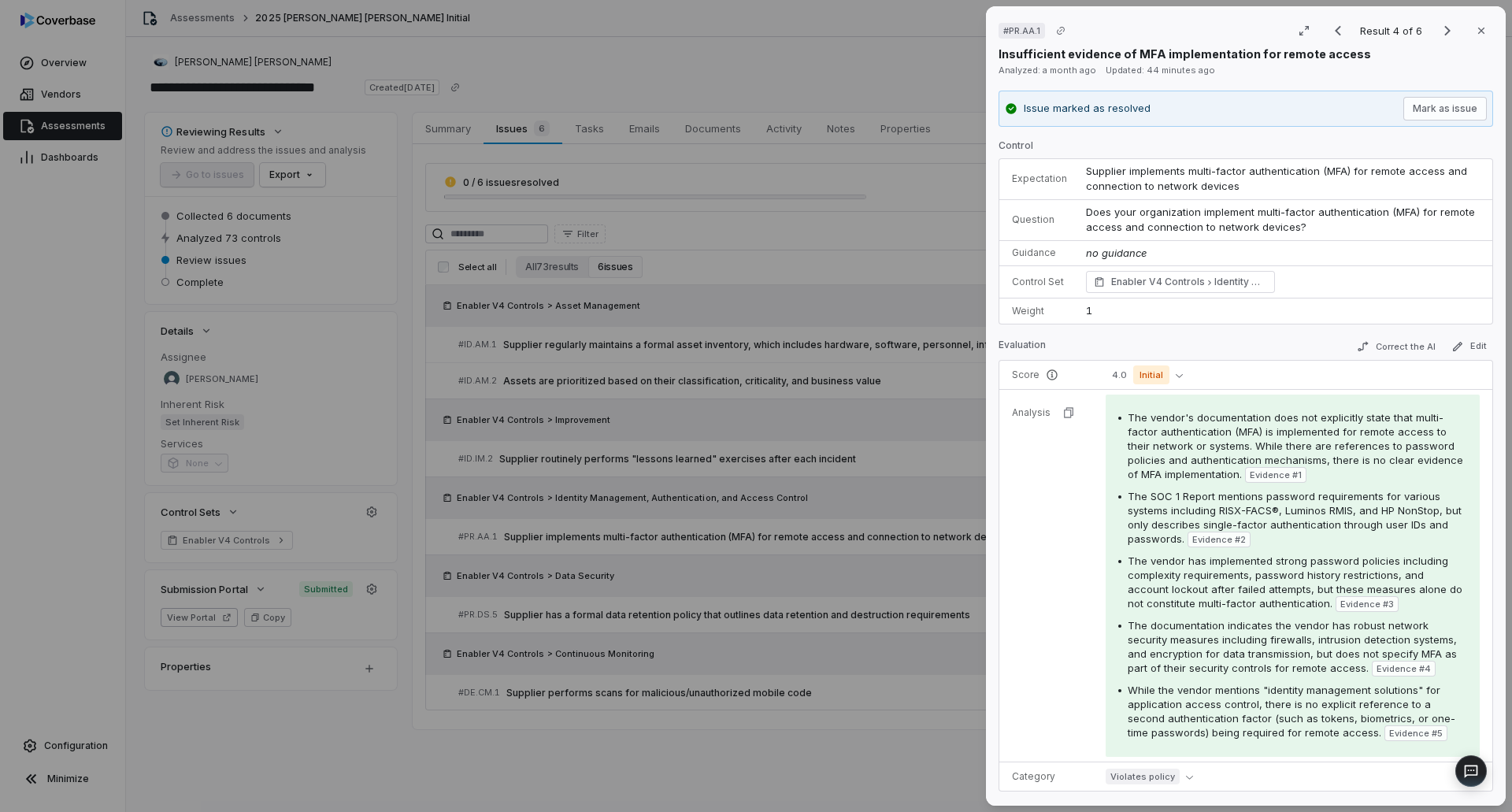
click at [895, 751] on div "# PR.AA.1 Result 4 of 6 Close Insufficient evidence of MFA implementation for r…" at bounding box center [756, 406] width 1512 height 812
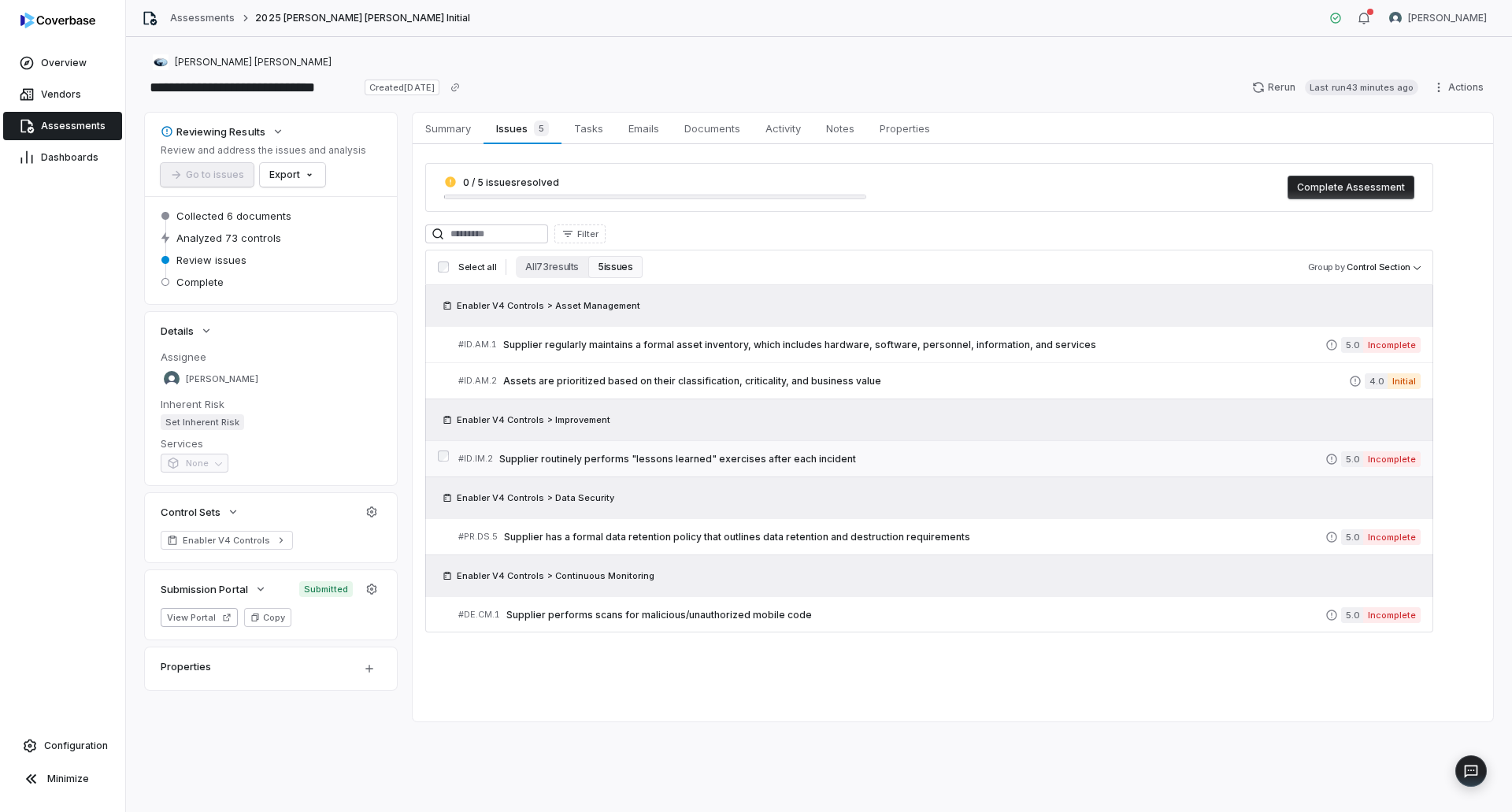
click at [754, 457] on span "Supplier routinely performs "lessons learned" exercises after each incident" at bounding box center [912, 459] width 826 height 13
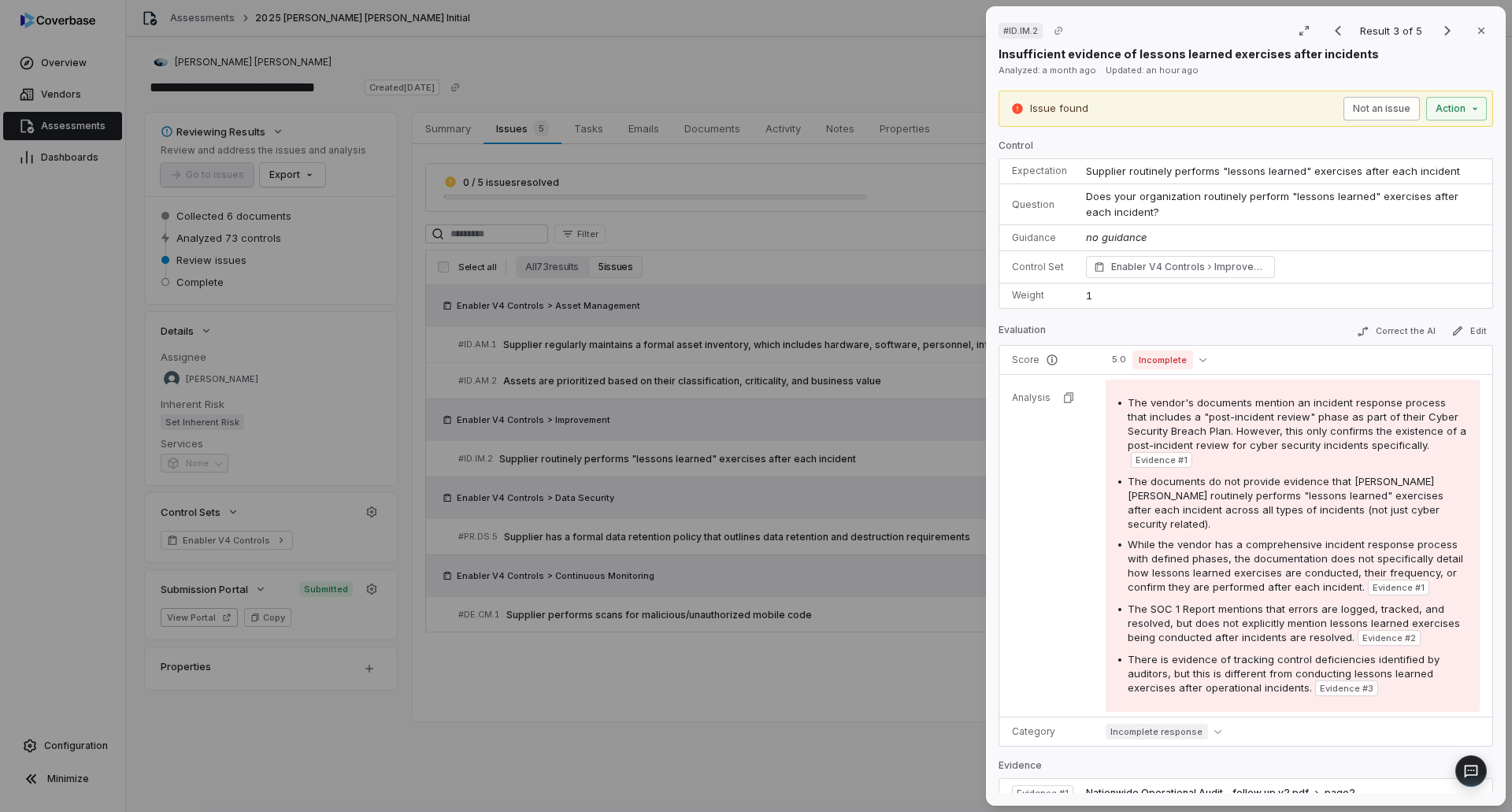
click at [1343, 104] on button "Not an issue" at bounding box center [1381, 108] width 76 height 23
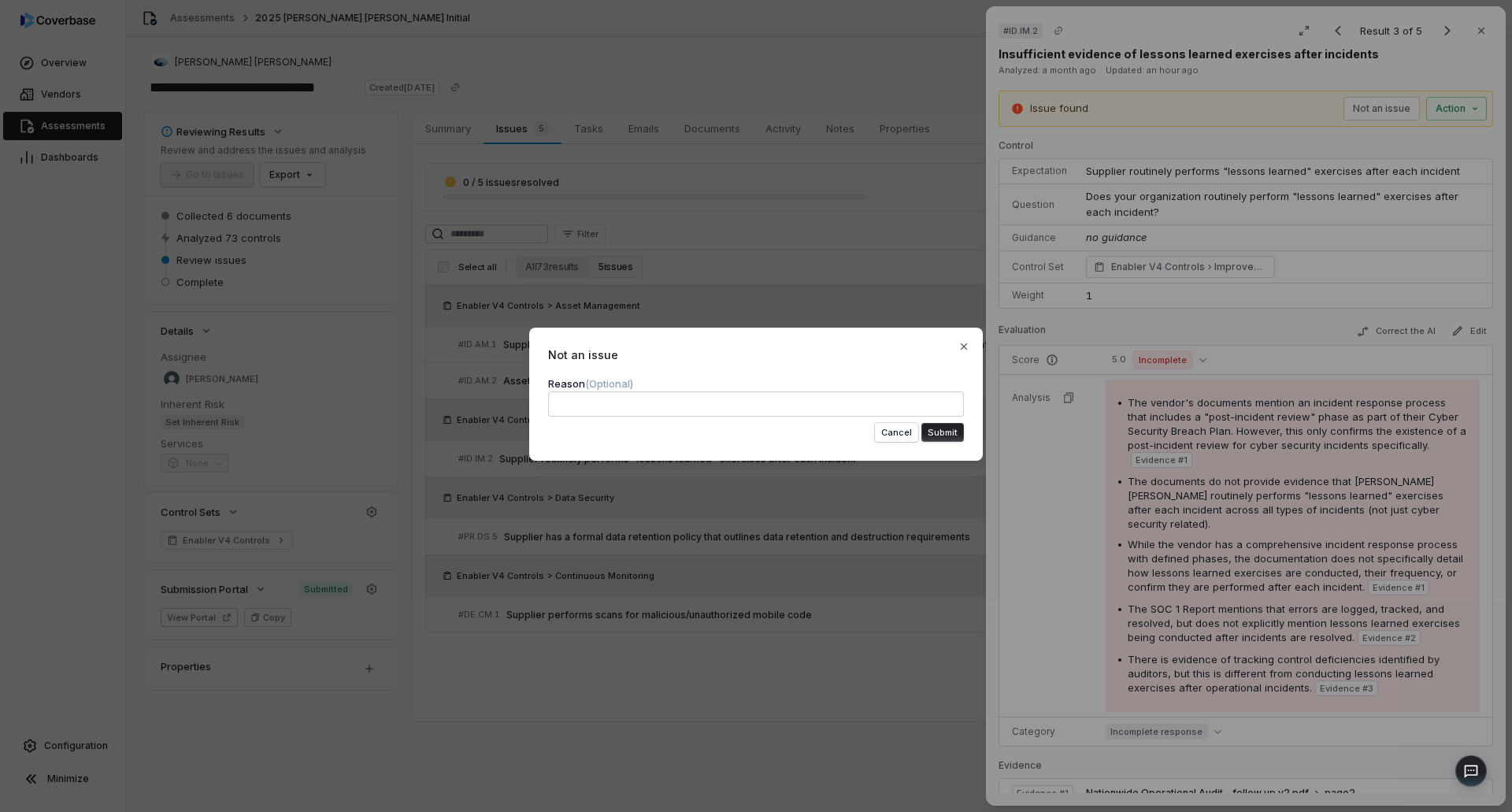
click at [798, 407] on textarea at bounding box center [756, 404] width 416 height 25
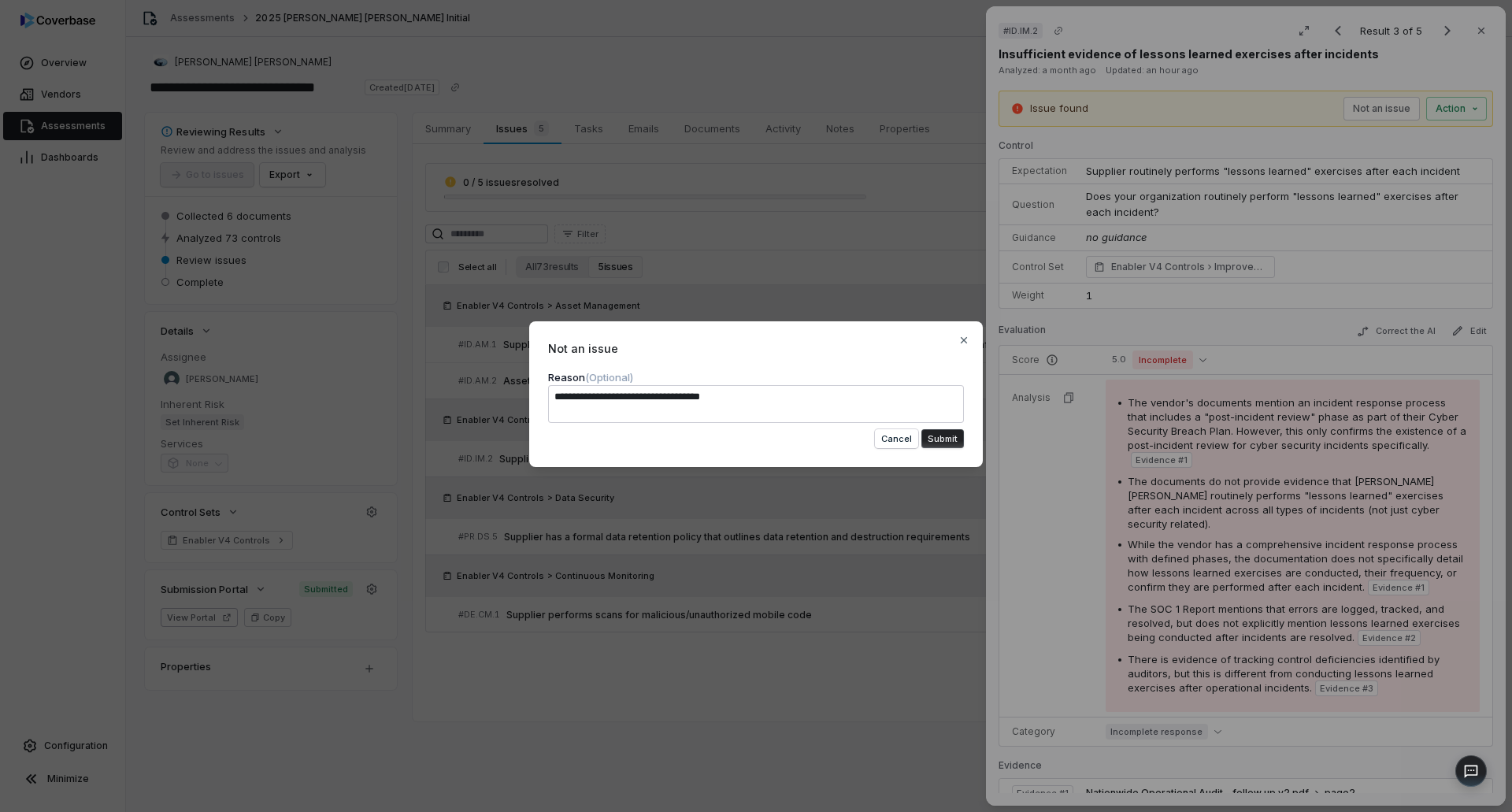
click at [948, 432] on button "Submit" at bounding box center [943, 439] width 43 height 19
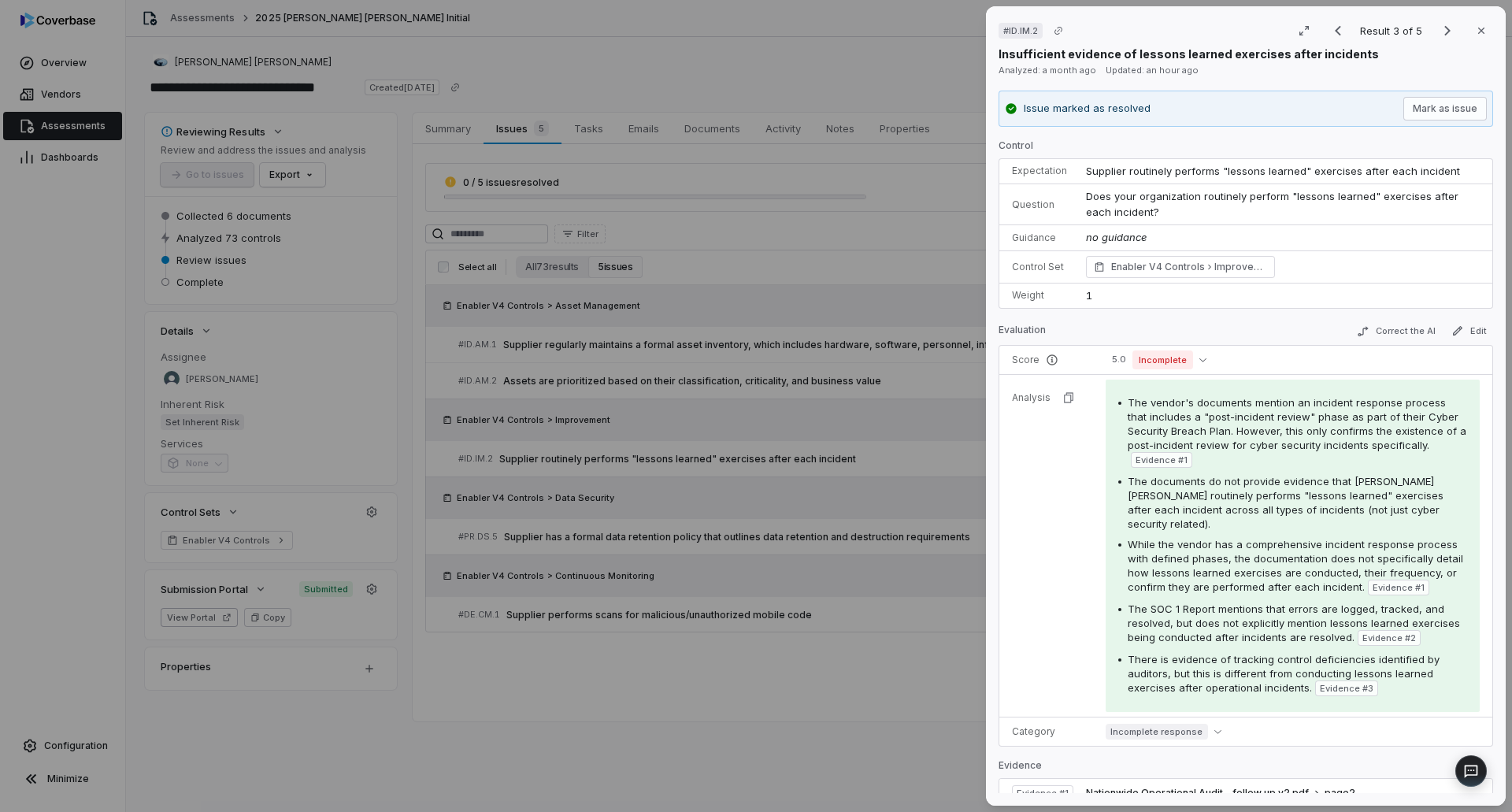
click at [750, 716] on div "# ID.IM.2 Result 3 of 5 Close Insufficient evidence of lessons learned exercise…" at bounding box center [756, 406] width 1512 height 812
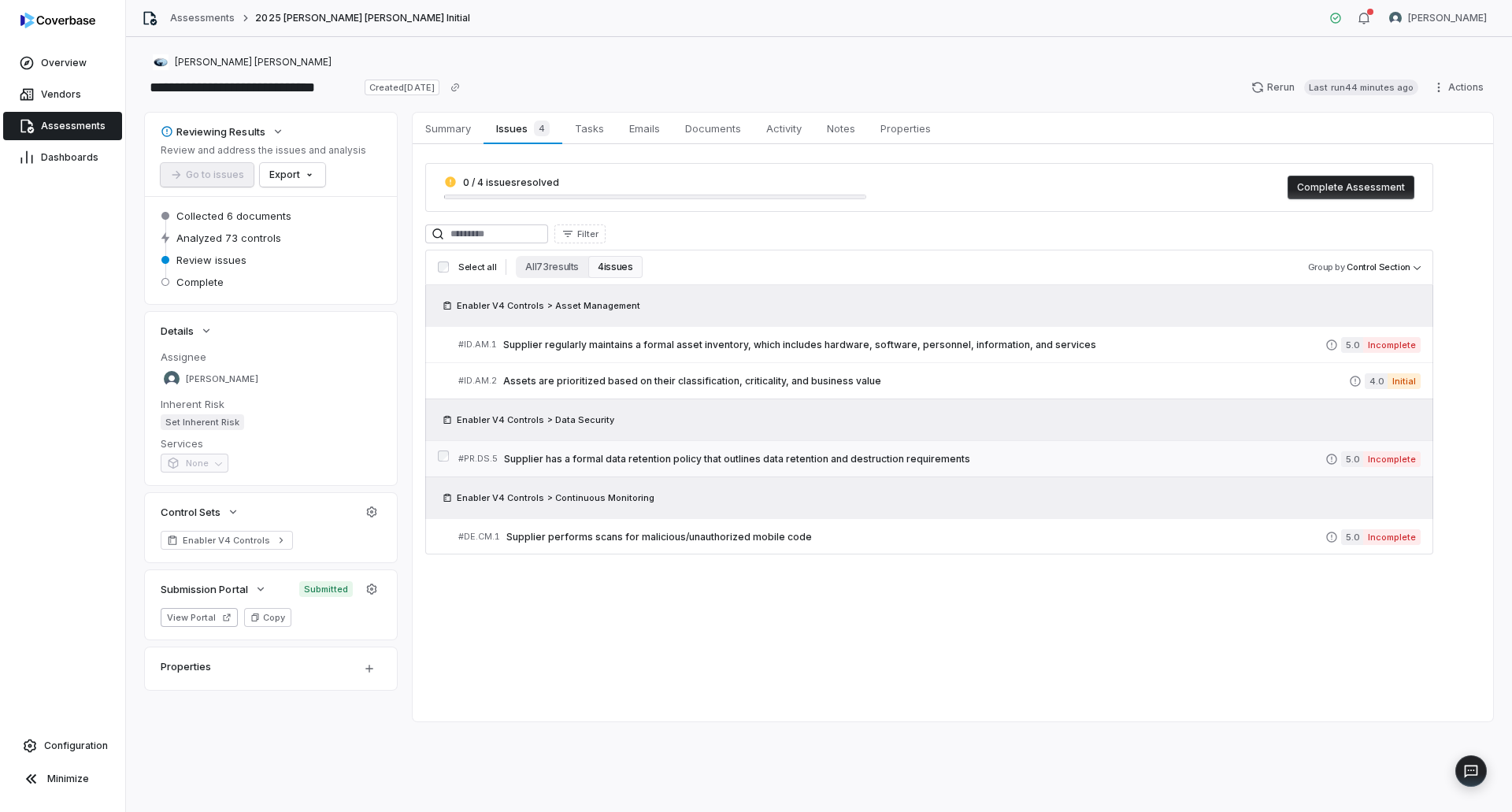
click at [733, 463] on span "Supplier has a formal data retention policy that outlines data retention and de…" at bounding box center [914, 459] width 821 height 13
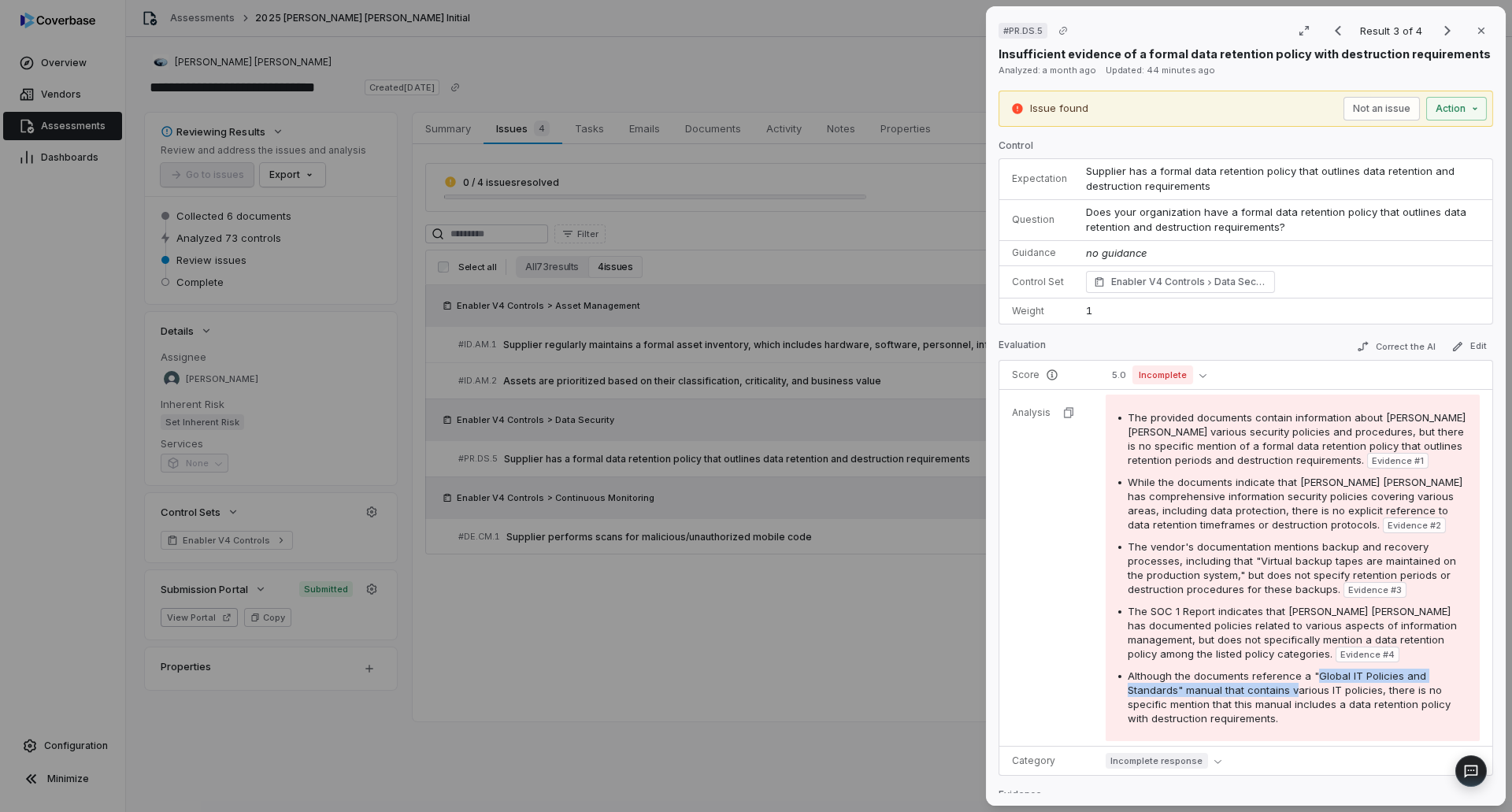
drag, startPoint x: 1309, startPoint y: 665, endPoint x: 1291, endPoint y: 691, distance: 31.6
click at [1291, 691] on div "The provided documents contain information about [PERSON_NAME] [PERSON_NAME] va…" at bounding box center [1292, 568] width 349 height 315
click at [1289, 695] on span "Although the documents reference a "Global IT Policies and Standards" manual th…" at bounding box center [1288, 696] width 323 height 55
drag, startPoint x: 1306, startPoint y: 684, endPoint x: 1465, endPoint y: 708, distance: 160.8
click at [1465, 708] on td "The provided documents contain information about [PERSON_NAME] [PERSON_NAME] va…" at bounding box center [1294, 568] width 396 height 357
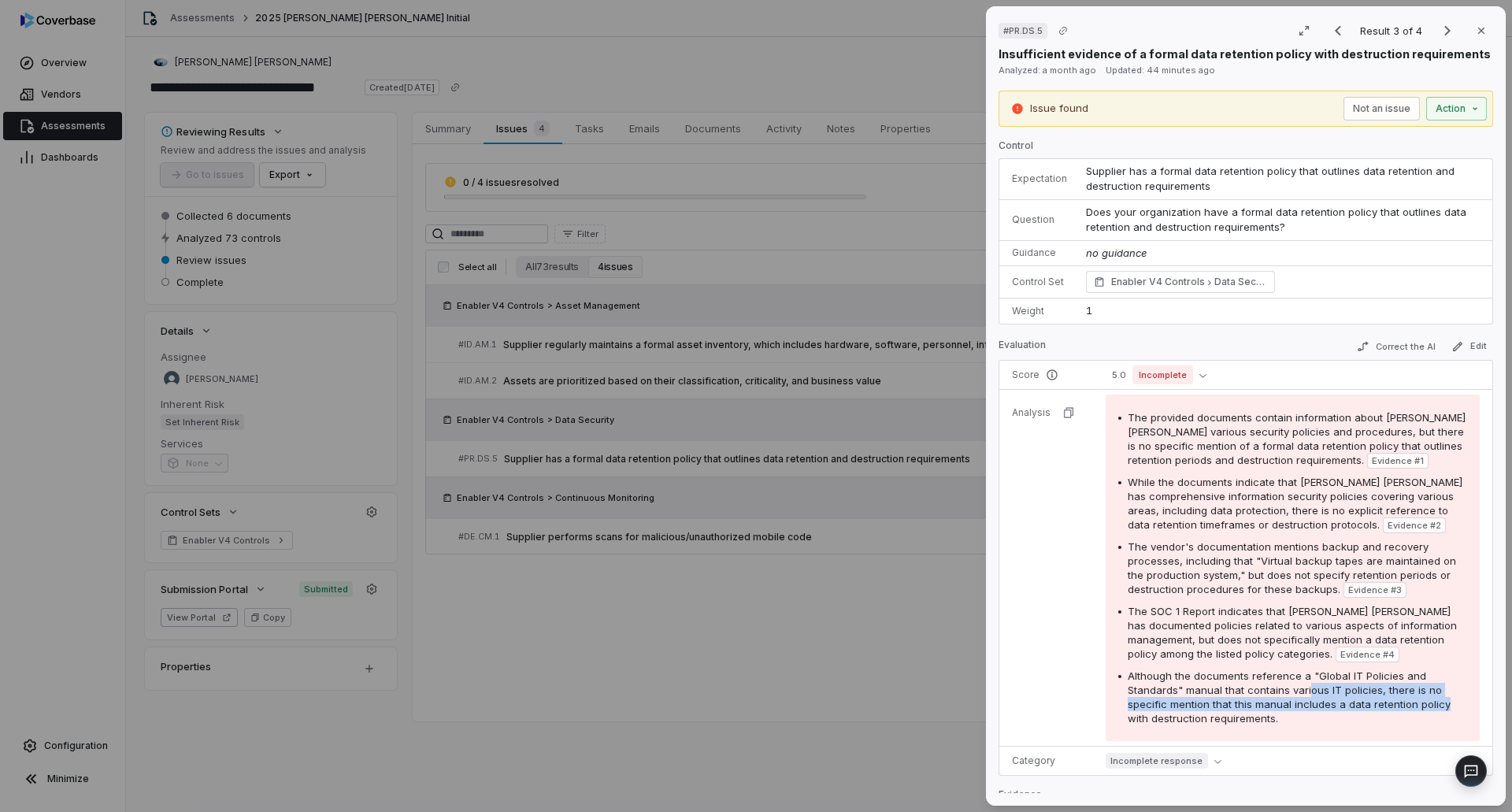
click at [1350, 707] on span "Although the documents reference a "Global IT Policies and Standards" manual th…" at bounding box center [1288, 696] width 323 height 55
drag, startPoint x: 1218, startPoint y: 708, endPoint x: 1423, endPoint y: 722, distance: 205.5
click at [1423, 722] on div "Although the documents reference a "Global IT Policies and Standards" manual th…" at bounding box center [1297, 696] width 339 height 57
click at [1418, 722] on div "Although the documents reference a "Global IT Policies and Standards" manual th…" at bounding box center [1297, 696] width 339 height 57
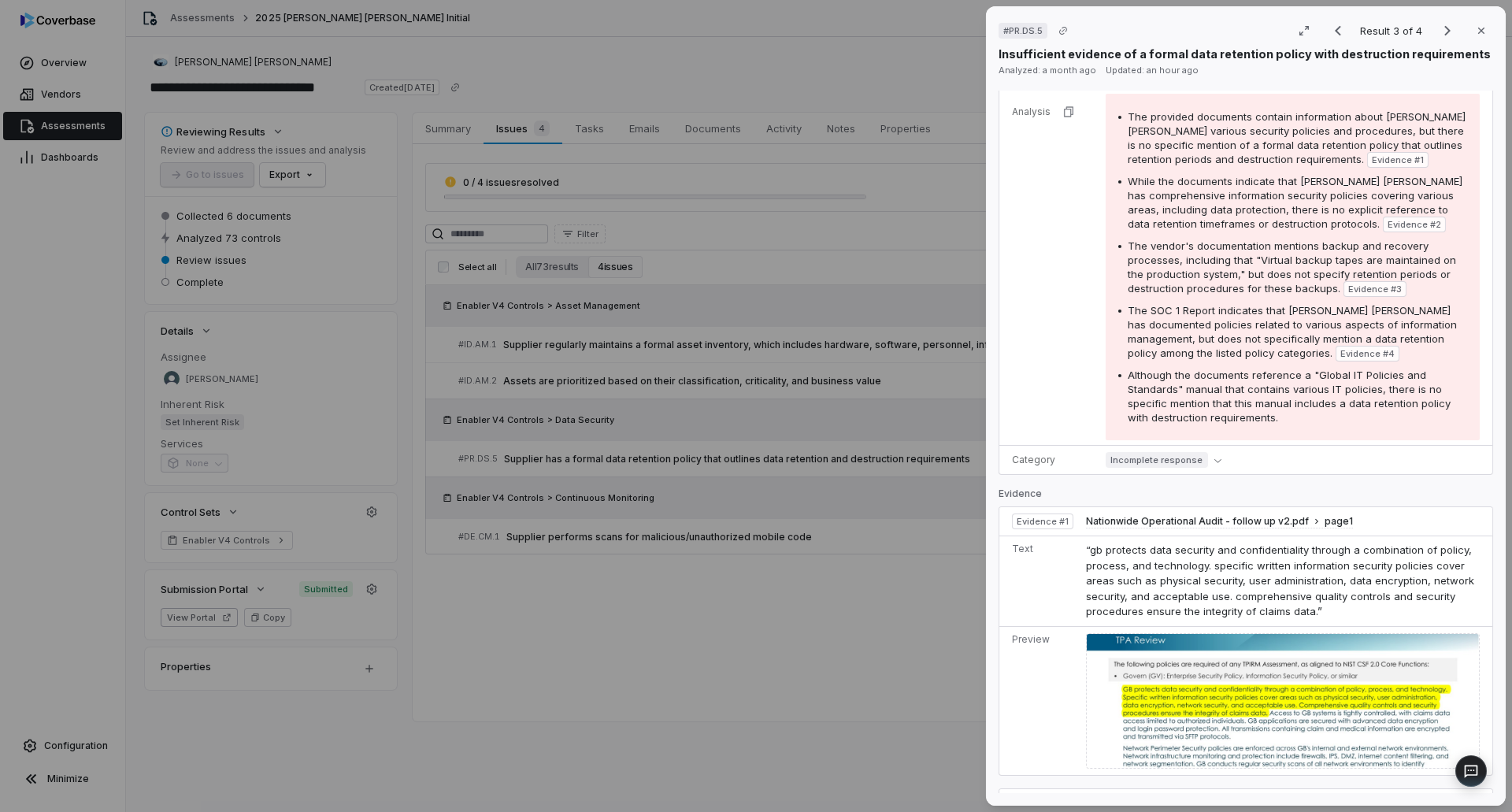
scroll to position [394, 0]
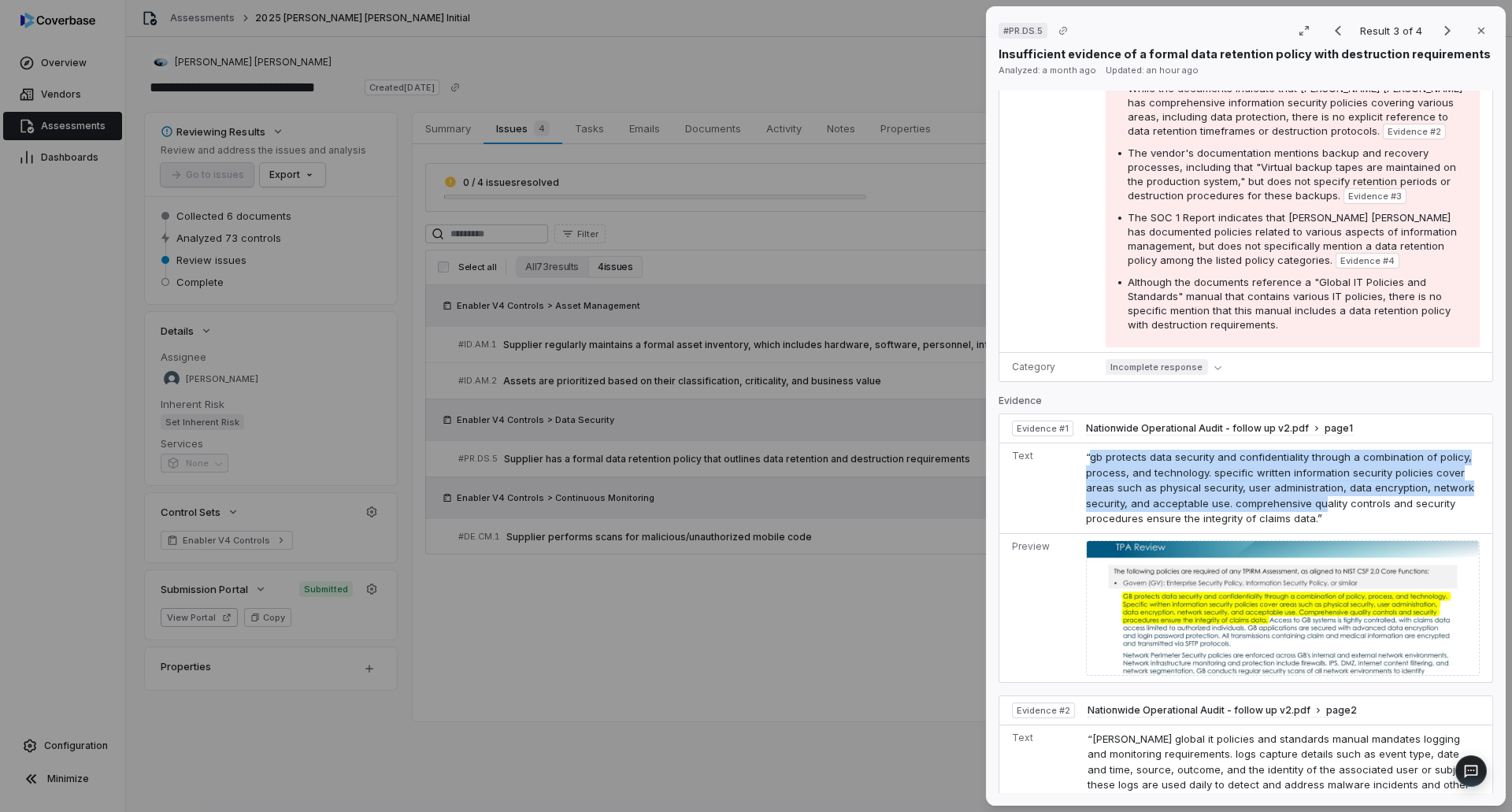
drag, startPoint x: 1091, startPoint y: 457, endPoint x: 1319, endPoint y: 506, distance: 233.2
click at [1319, 506] on span "“gb protects data security and confidentiality through a combination of policy,…" at bounding box center [1280, 487] width 388 height 74
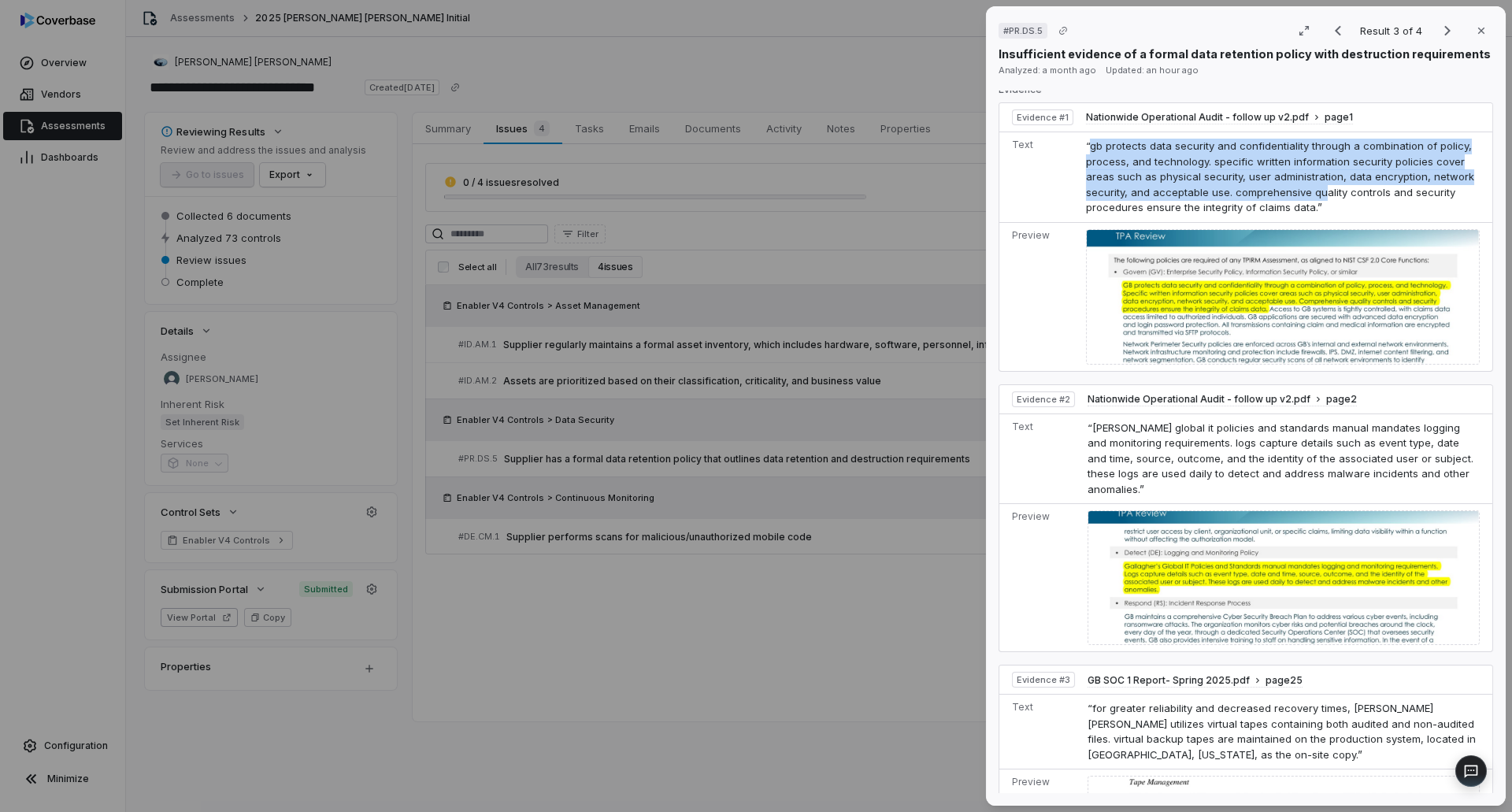
scroll to position [708, 0]
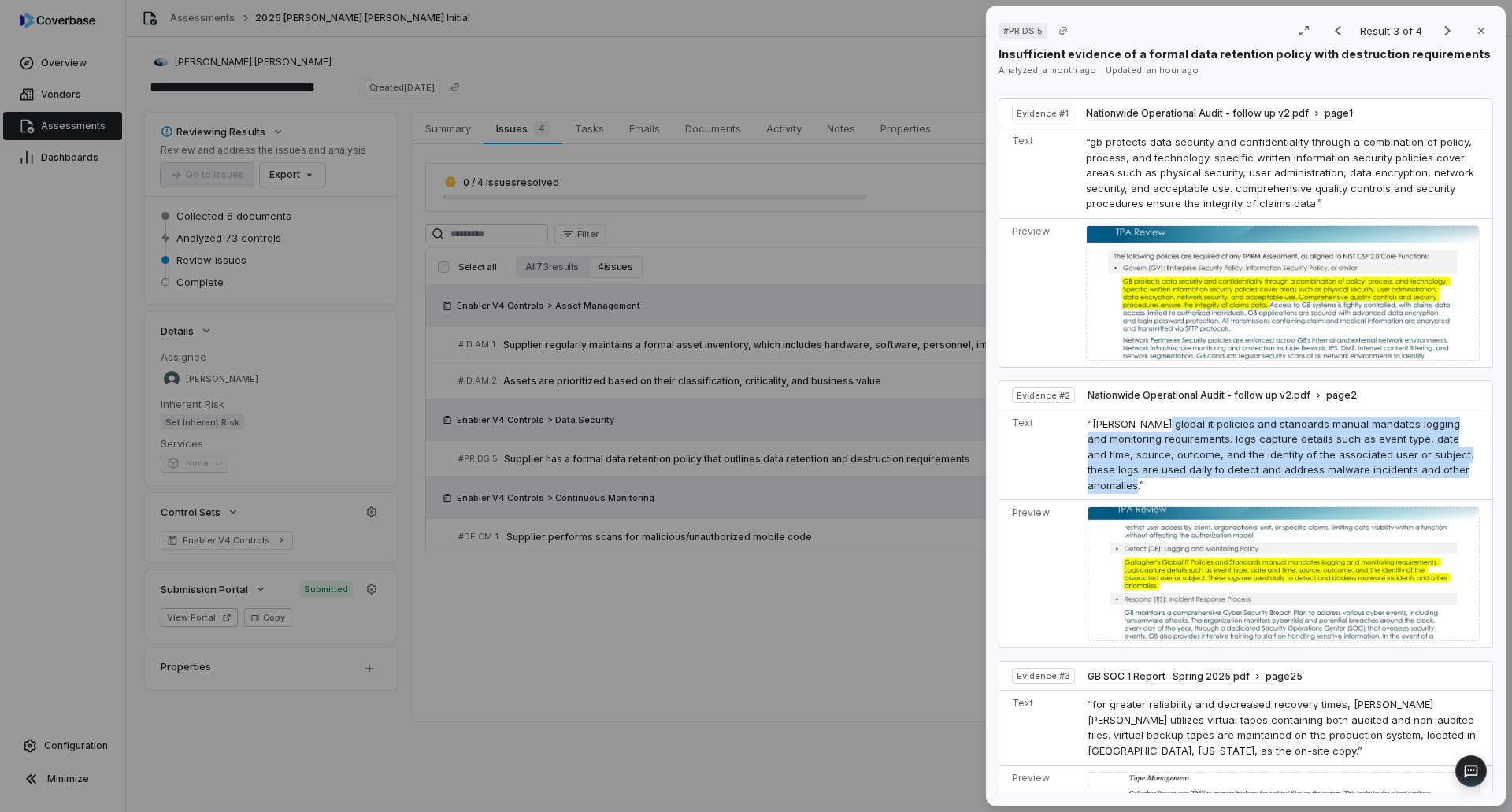
drag, startPoint x: 1154, startPoint y: 424, endPoint x: 1455, endPoint y: 485, distance: 307.1
click at [1455, 485] on td "“[PERSON_NAME] global it policies and standards manual mandates logging and mon…" at bounding box center [1286, 454] width 411 height 91
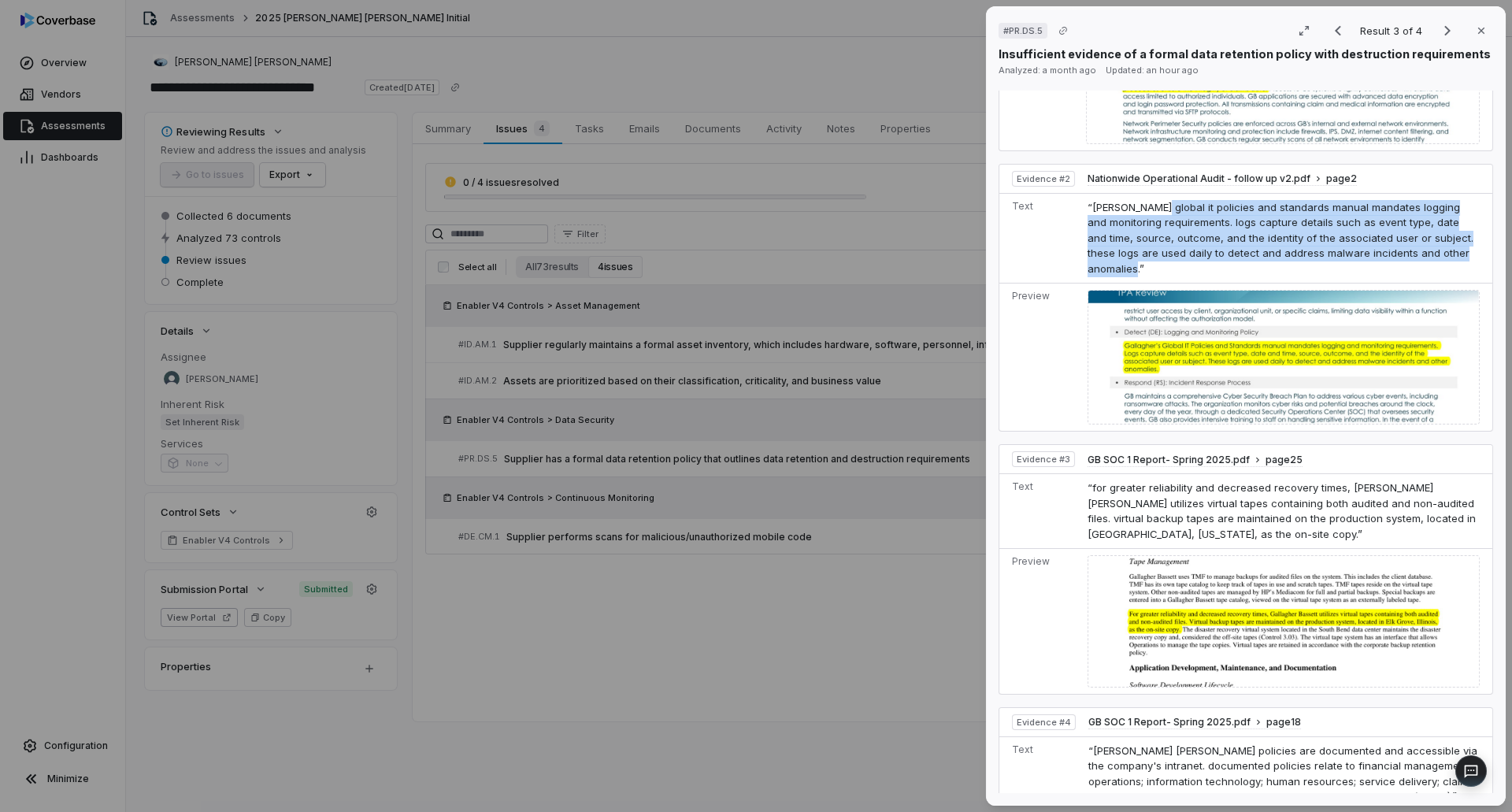
scroll to position [945, 0]
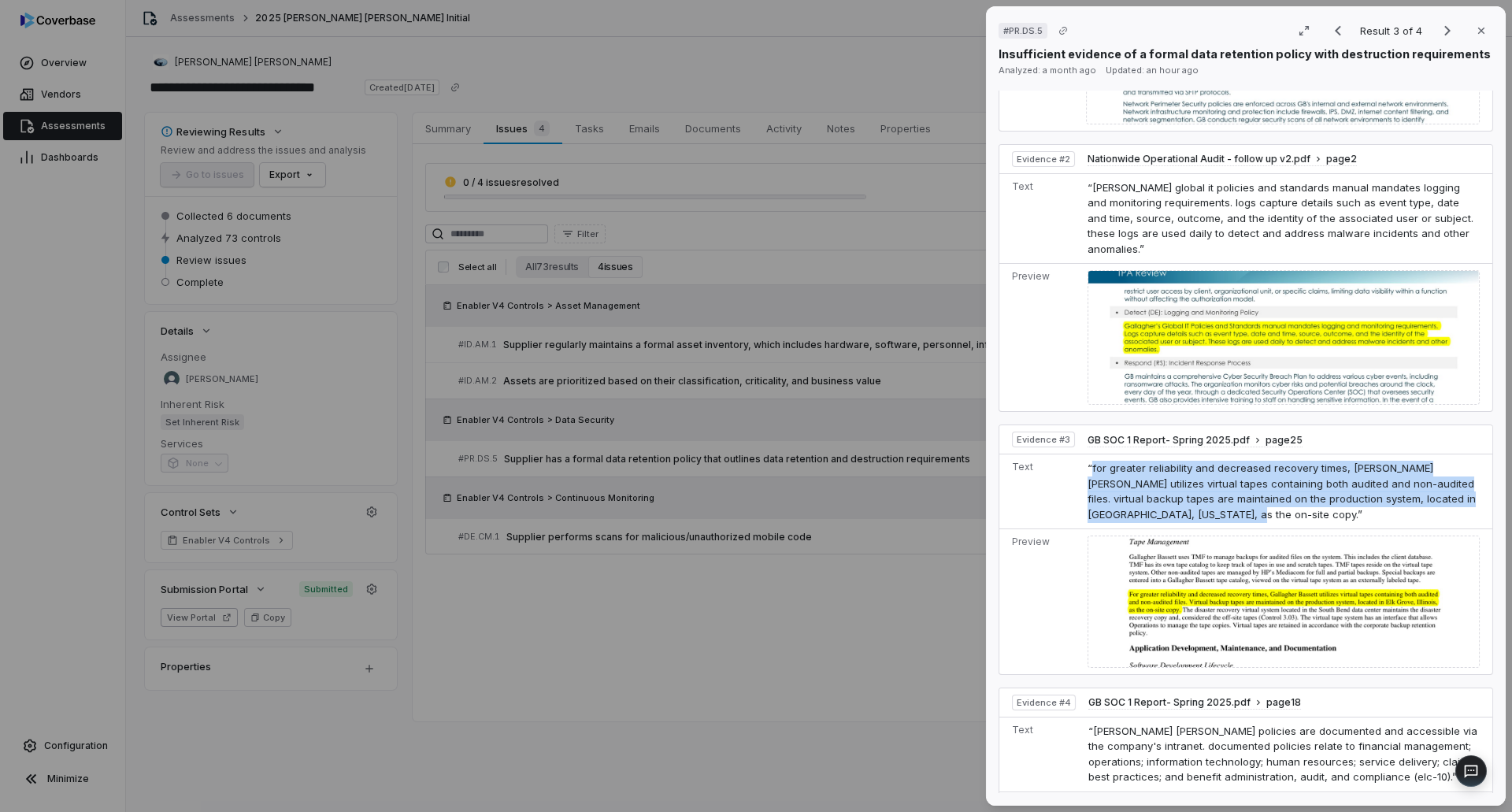
drag, startPoint x: 1090, startPoint y: 457, endPoint x: 1448, endPoint y: 504, distance: 361.1
click at [1448, 504] on td "“for greater reliability and decreased recovery times, [PERSON_NAME] [PERSON_NA…" at bounding box center [1286, 491] width 411 height 75
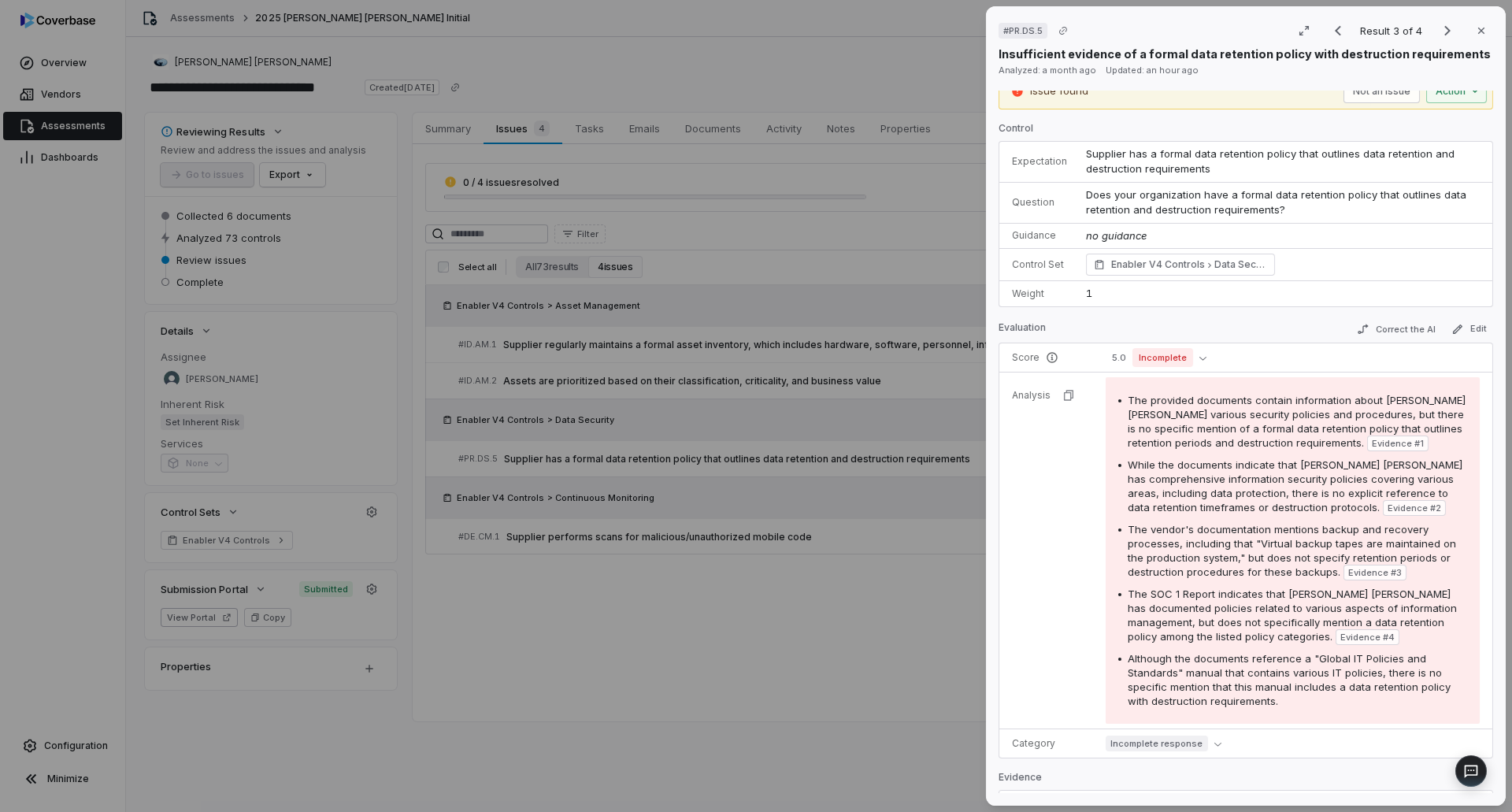
scroll to position [0, 0]
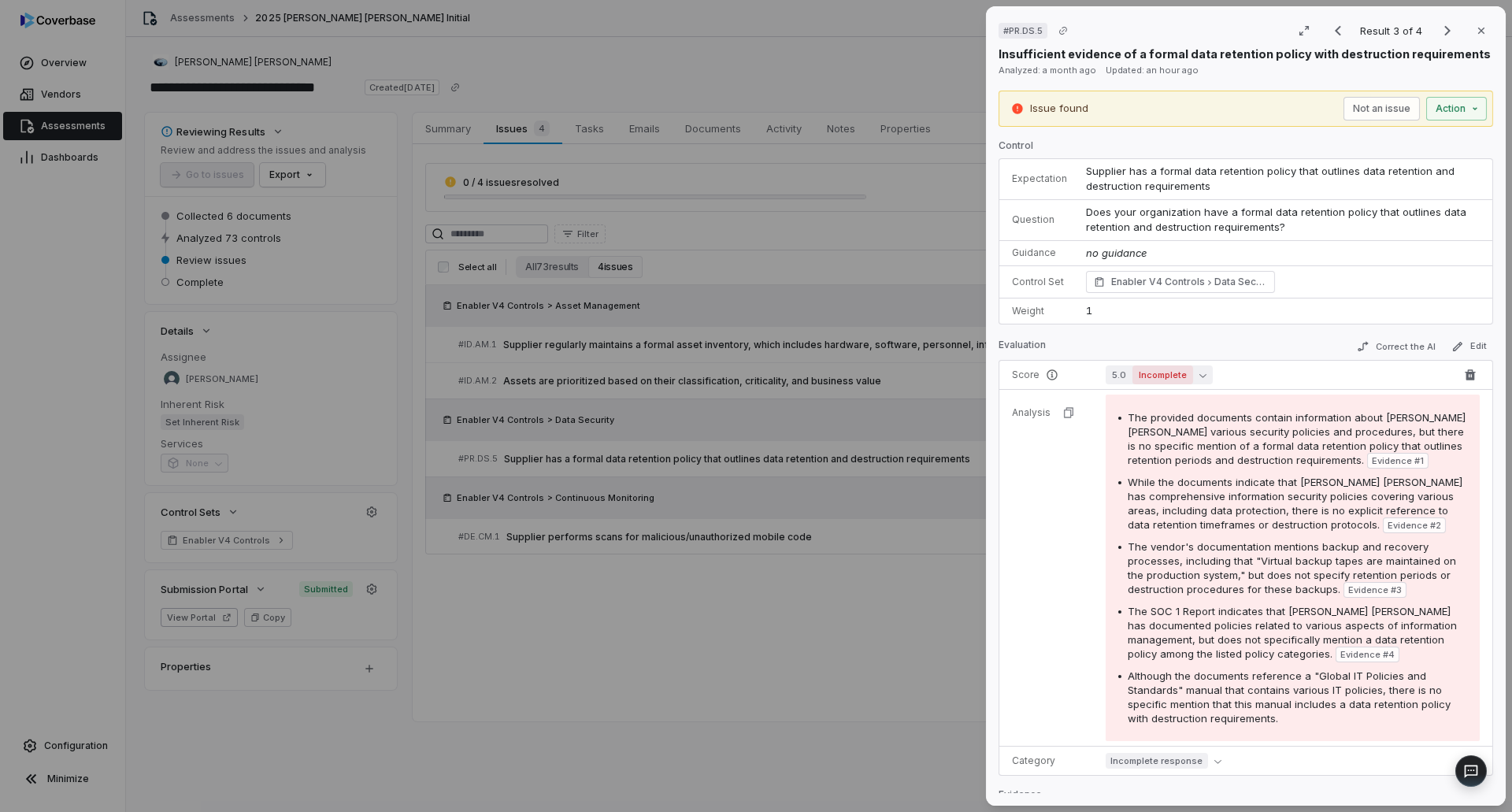
click at [1206, 372] on button "5.0 Incomplete" at bounding box center [1159, 375] width 107 height 19
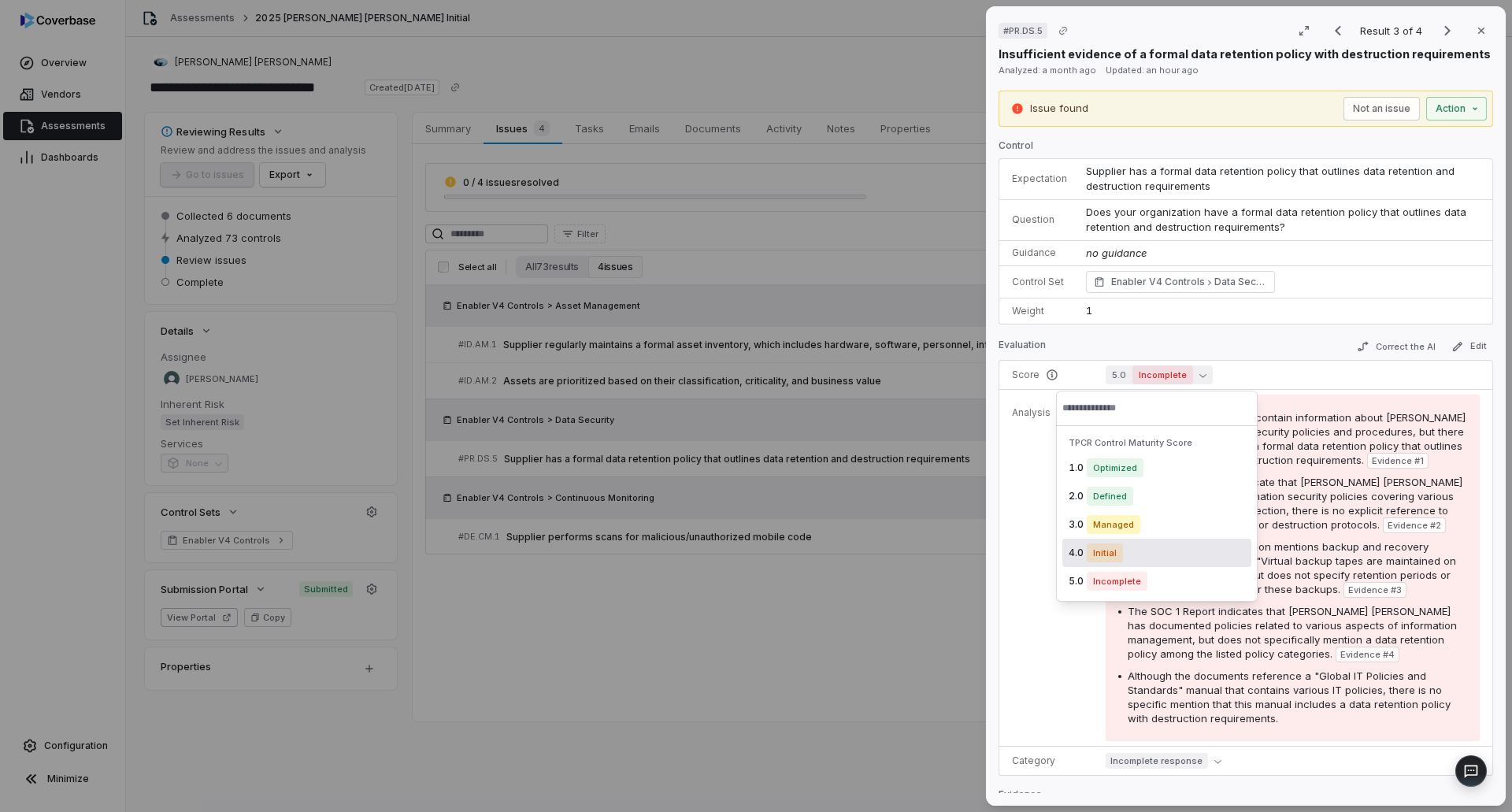
click at [1132, 559] on div "4.0 Initial" at bounding box center [1157, 552] width 189 height 28
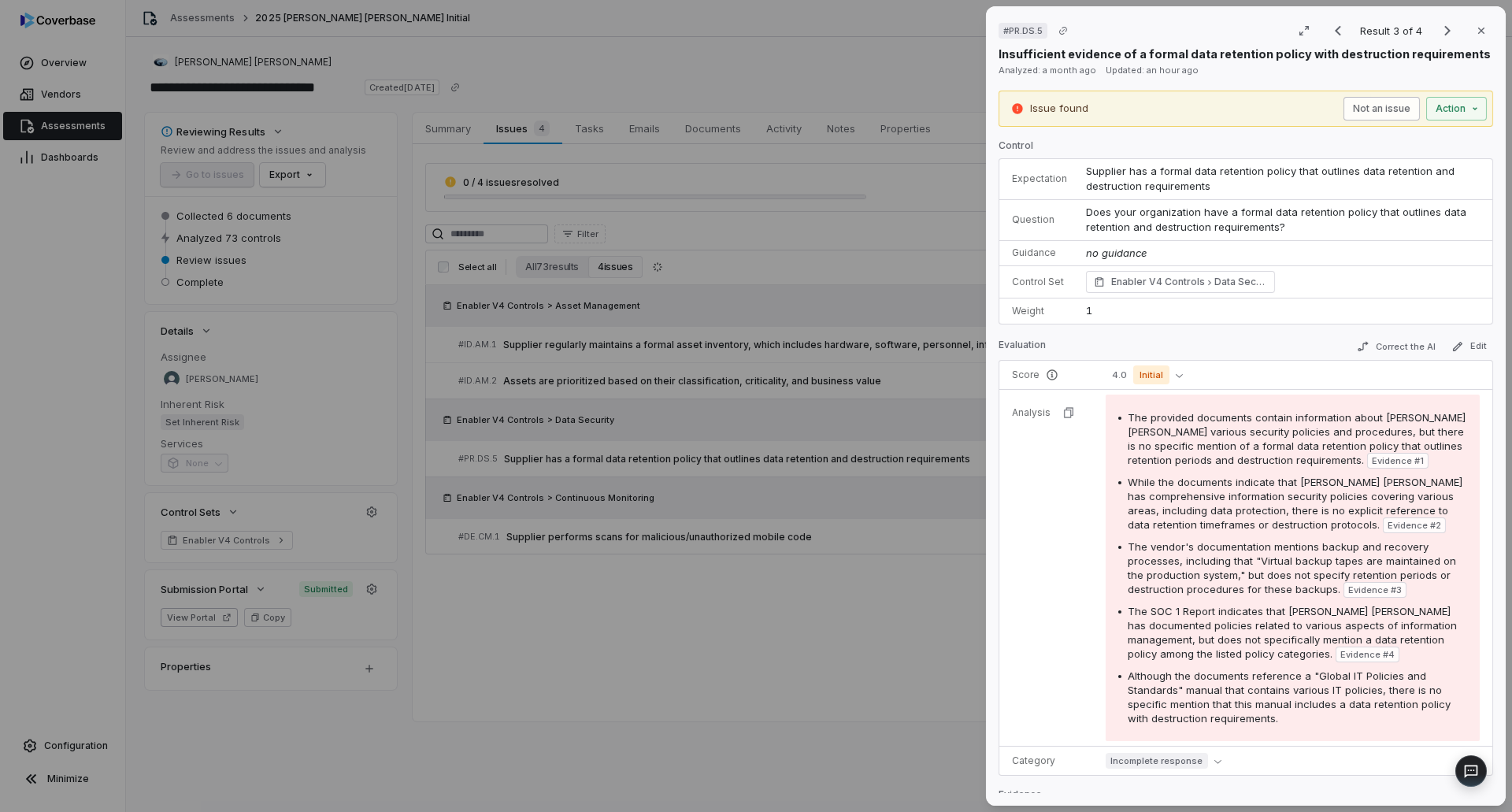
click at [1350, 108] on button "Not an issue" at bounding box center [1381, 108] width 76 height 23
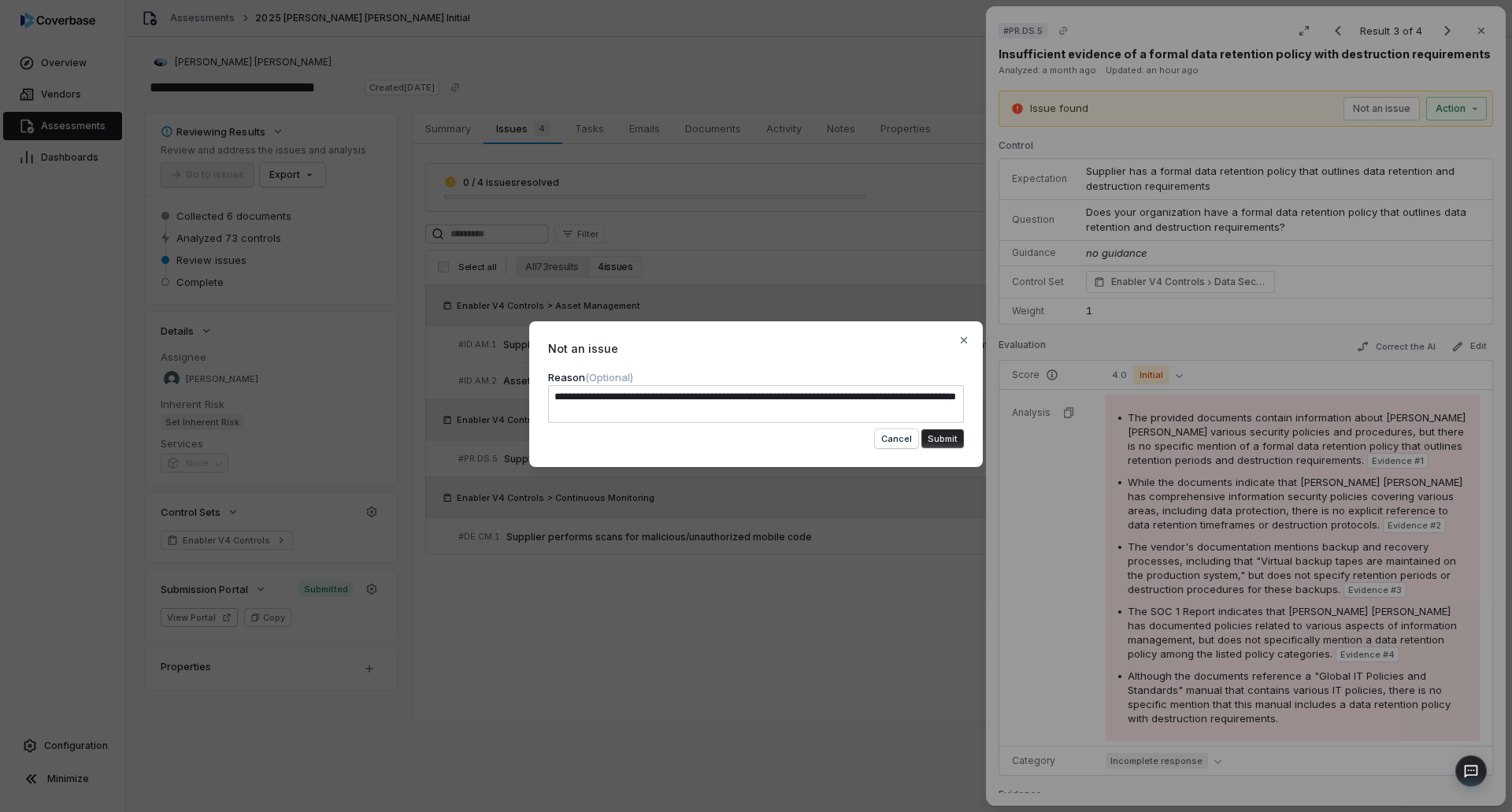
click at [947, 437] on button "Submit" at bounding box center [943, 439] width 43 height 19
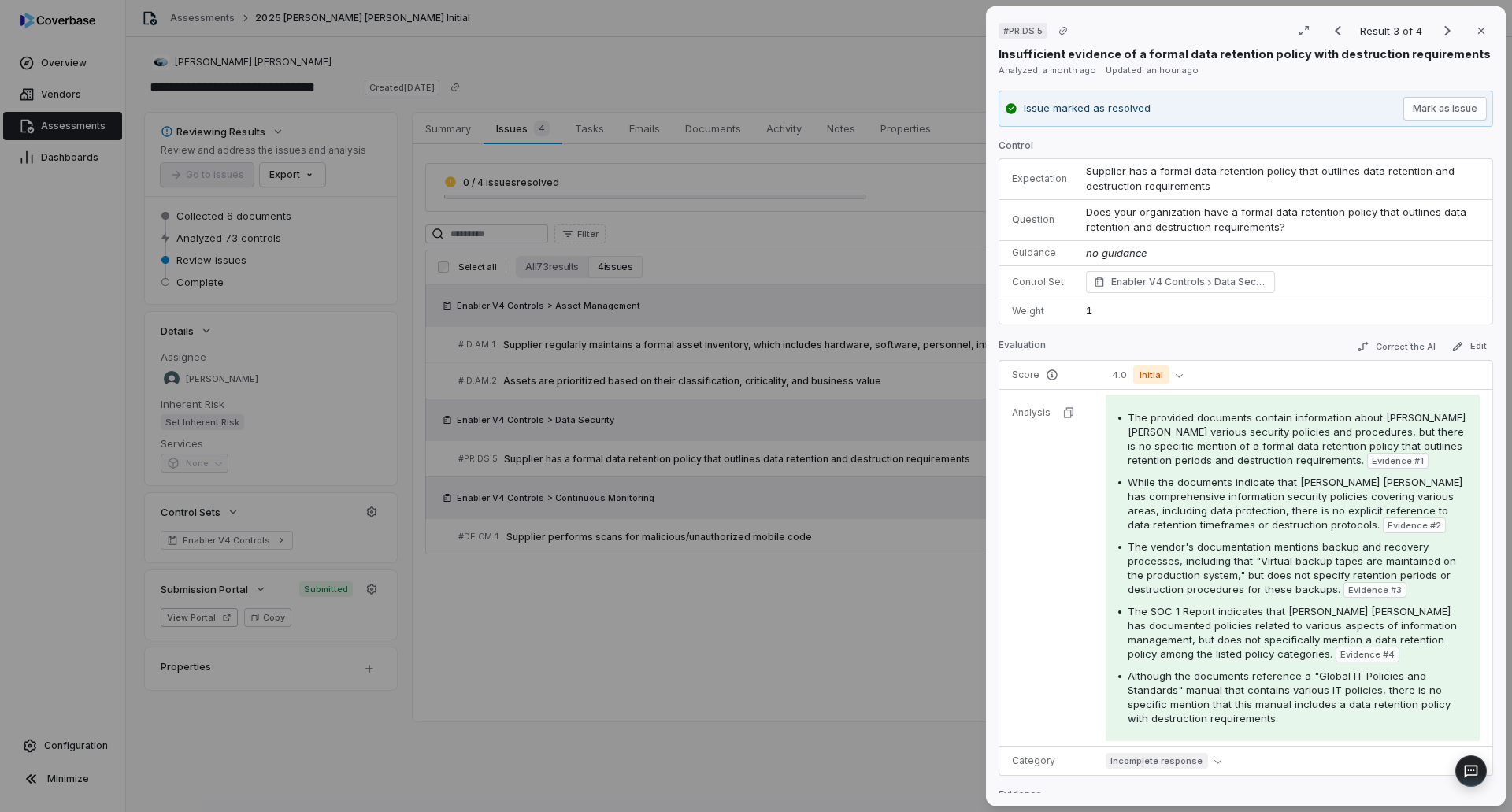
click at [863, 572] on div "# PR.DS.5 Result 3 of 4 Close Insufficient evidence of a formal data retention …" at bounding box center [756, 406] width 1512 height 812
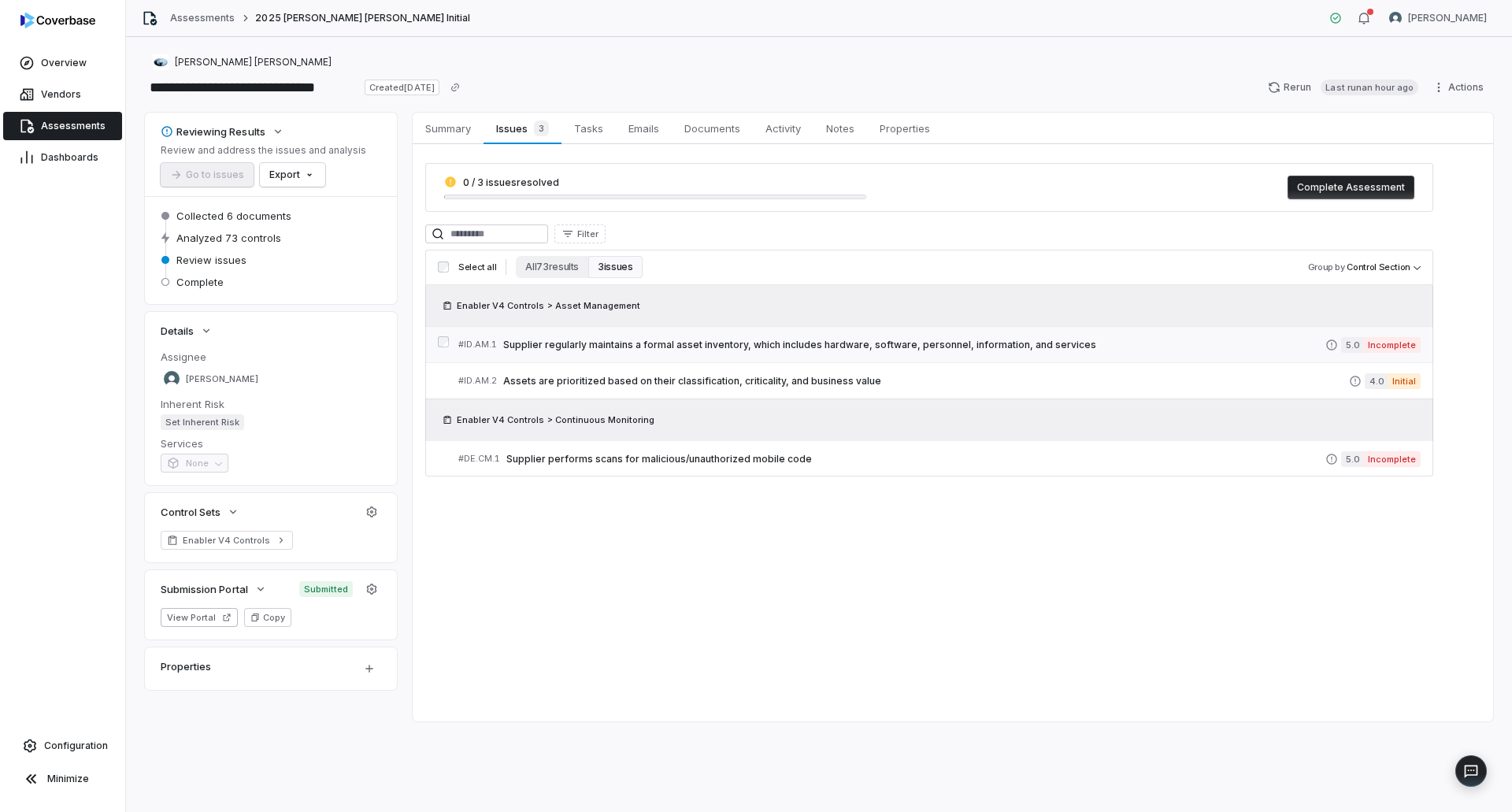
click at [930, 346] on span "Supplier regularly maintains a formal asset inventory, which includes hardware,…" at bounding box center [914, 345] width 822 height 13
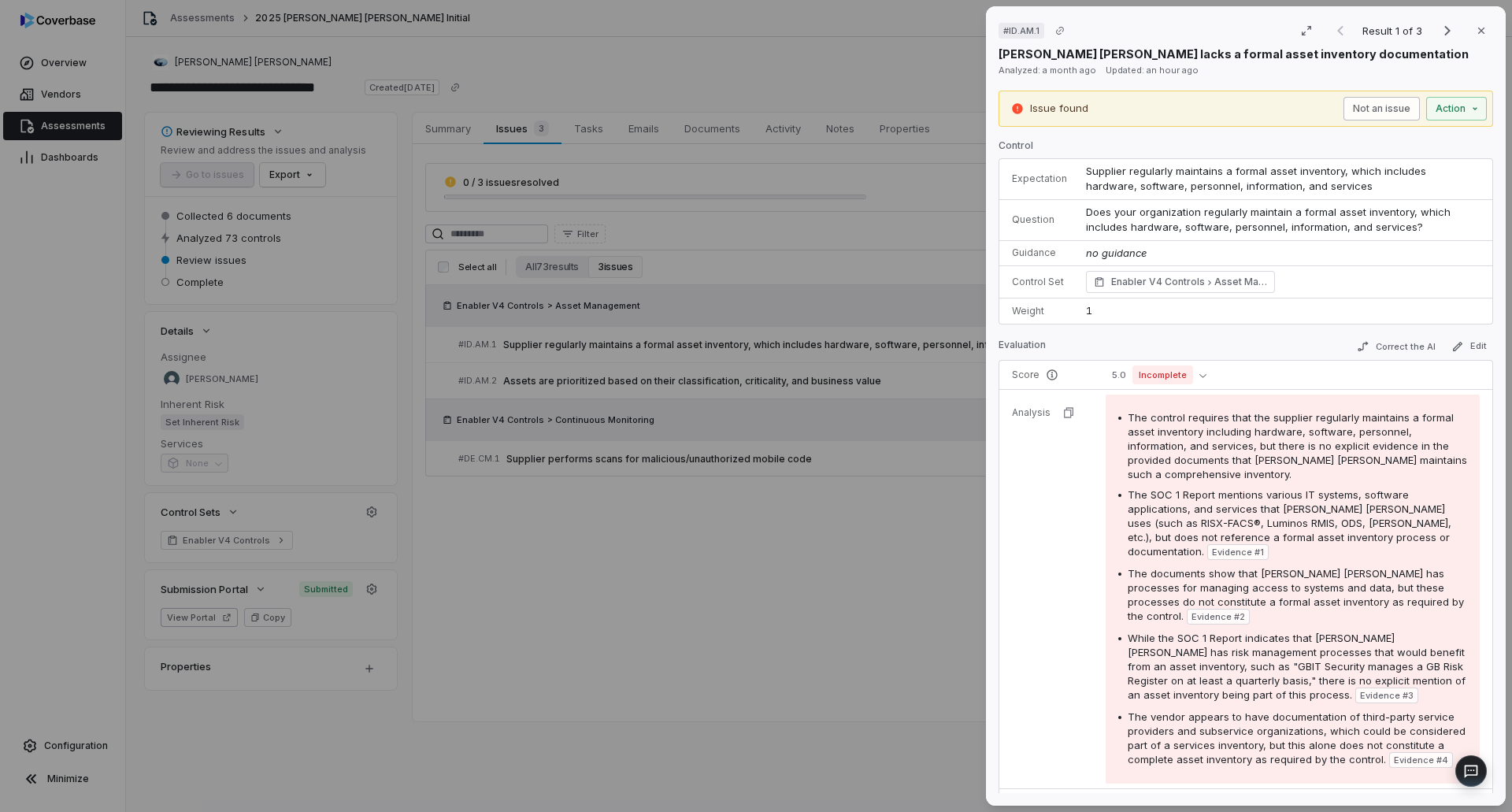
click at [1348, 113] on button "Not an issue" at bounding box center [1381, 108] width 76 height 23
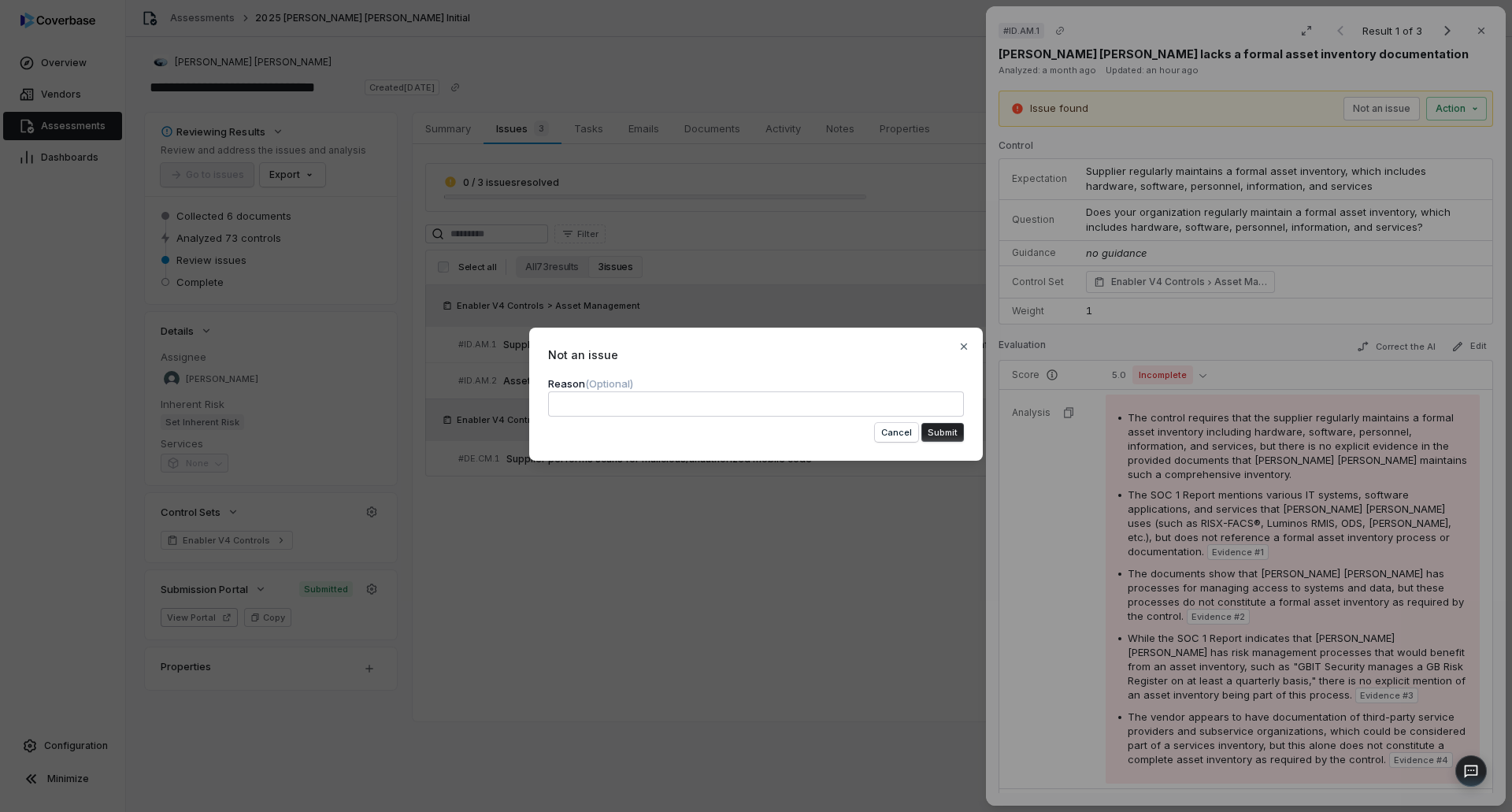
click at [672, 409] on textarea at bounding box center [756, 404] width 416 height 25
click at [946, 420] on form "**********" at bounding box center [756, 408] width 416 height 67
click at [945, 433] on button "Submit" at bounding box center [943, 433] width 43 height 19
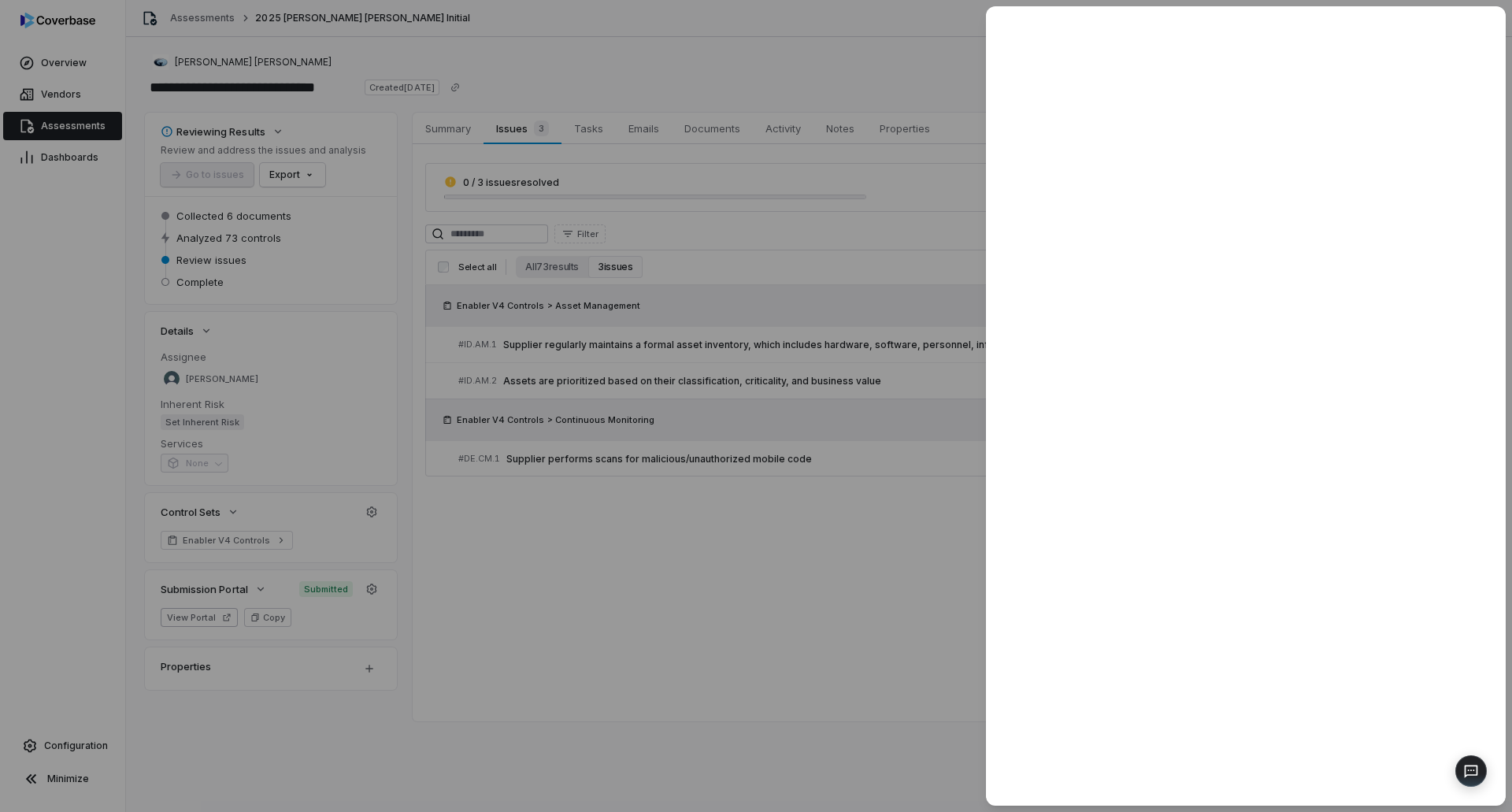
click at [889, 689] on div at bounding box center [756, 406] width 1512 height 812
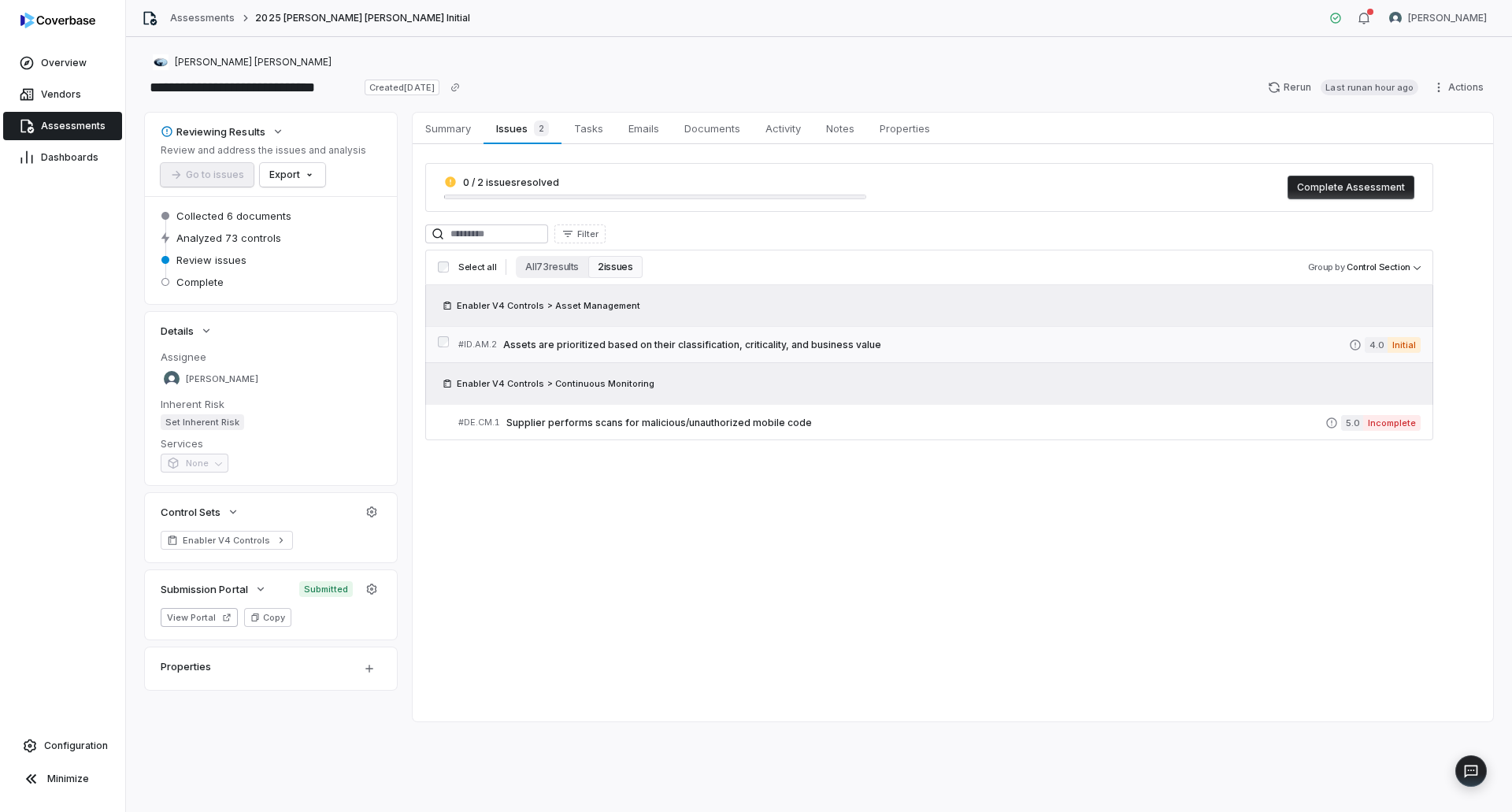
click at [914, 345] on span "Assets are prioritized based on their classification, criticality, and business…" at bounding box center [927, 345] width 846 height 13
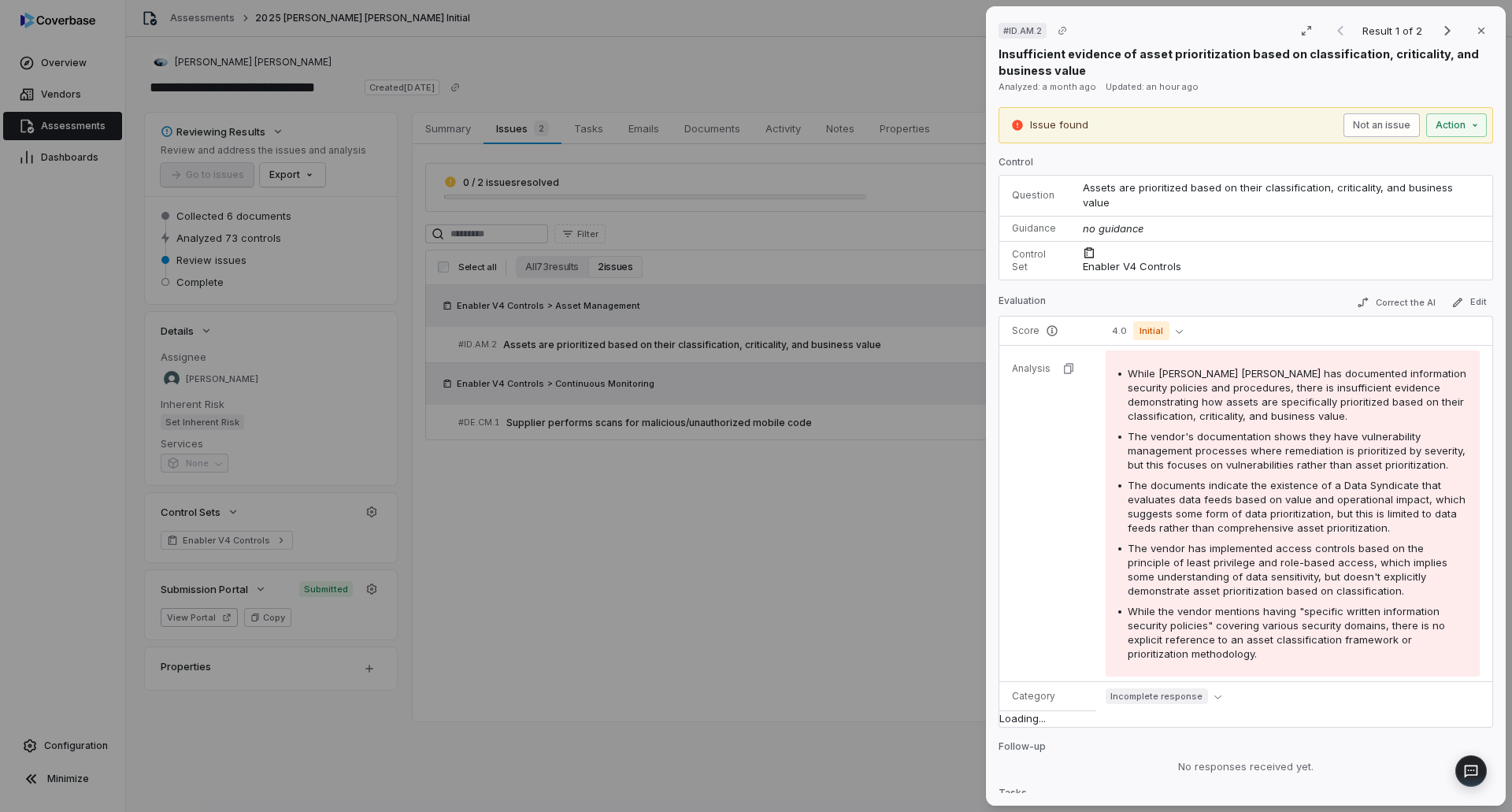
click at [1388, 119] on button "Not an issue" at bounding box center [1381, 125] width 76 height 23
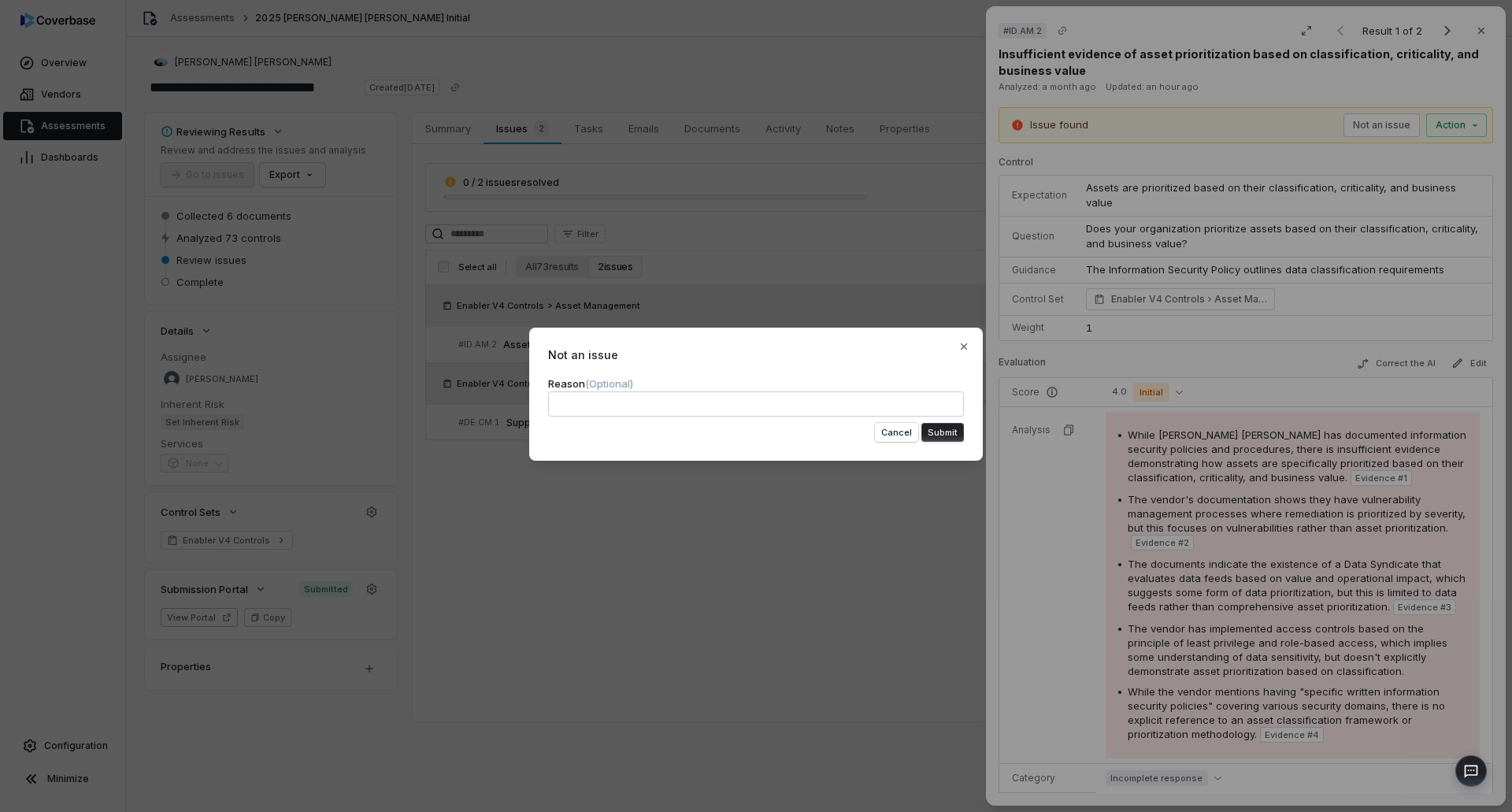
click at [735, 413] on textarea at bounding box center [756, 404] width 416 height 25
click at [934, 431] on button "Submit" at bounding box center [943, 433] width 43 height 19
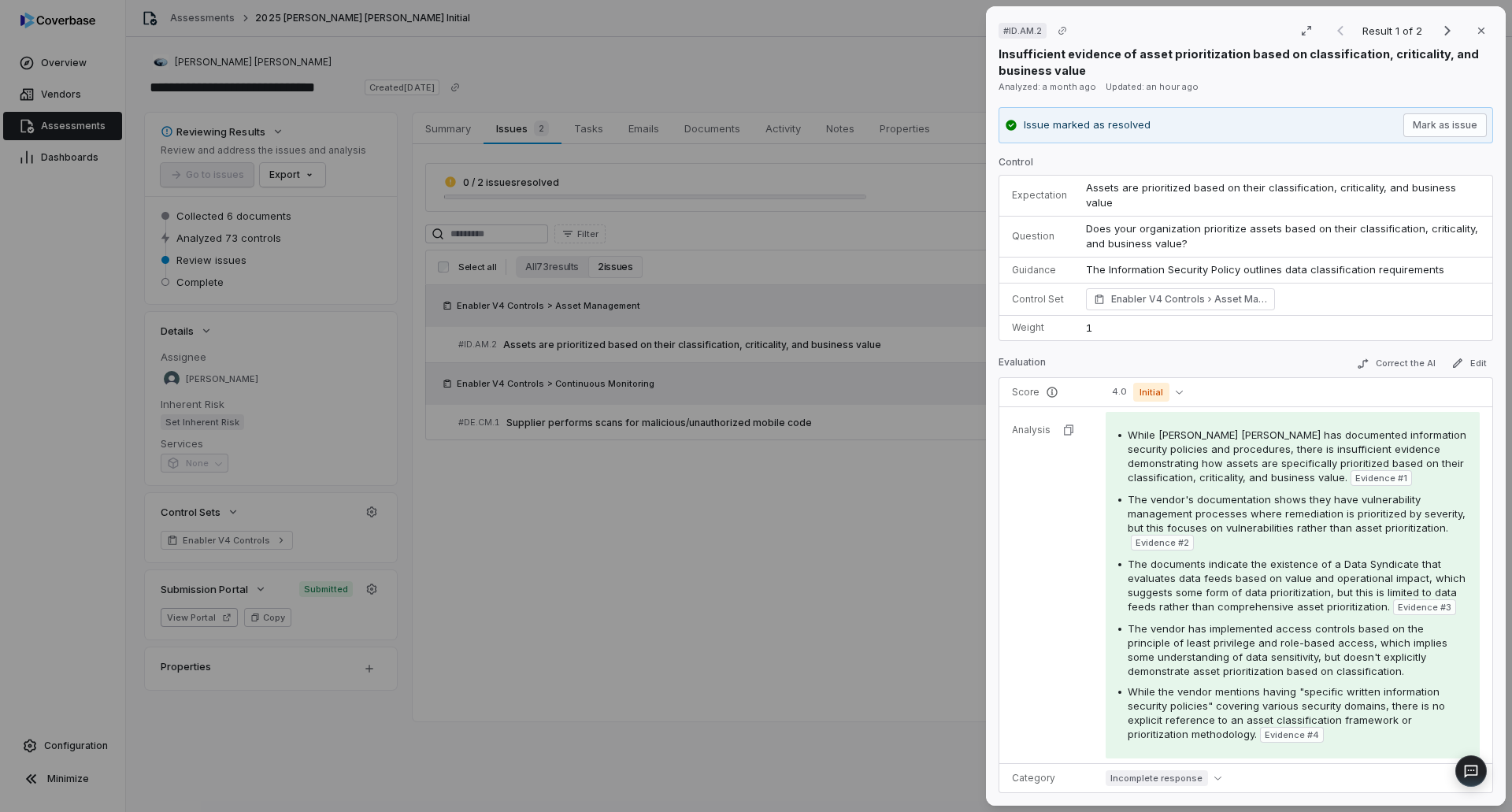
click at [683, 470] on div "# ID.AM.2 Result 1 of 2 Close Insufficient evidence of asset prioritization bas…" at bounding box center [756, 406] width 1512 height 812
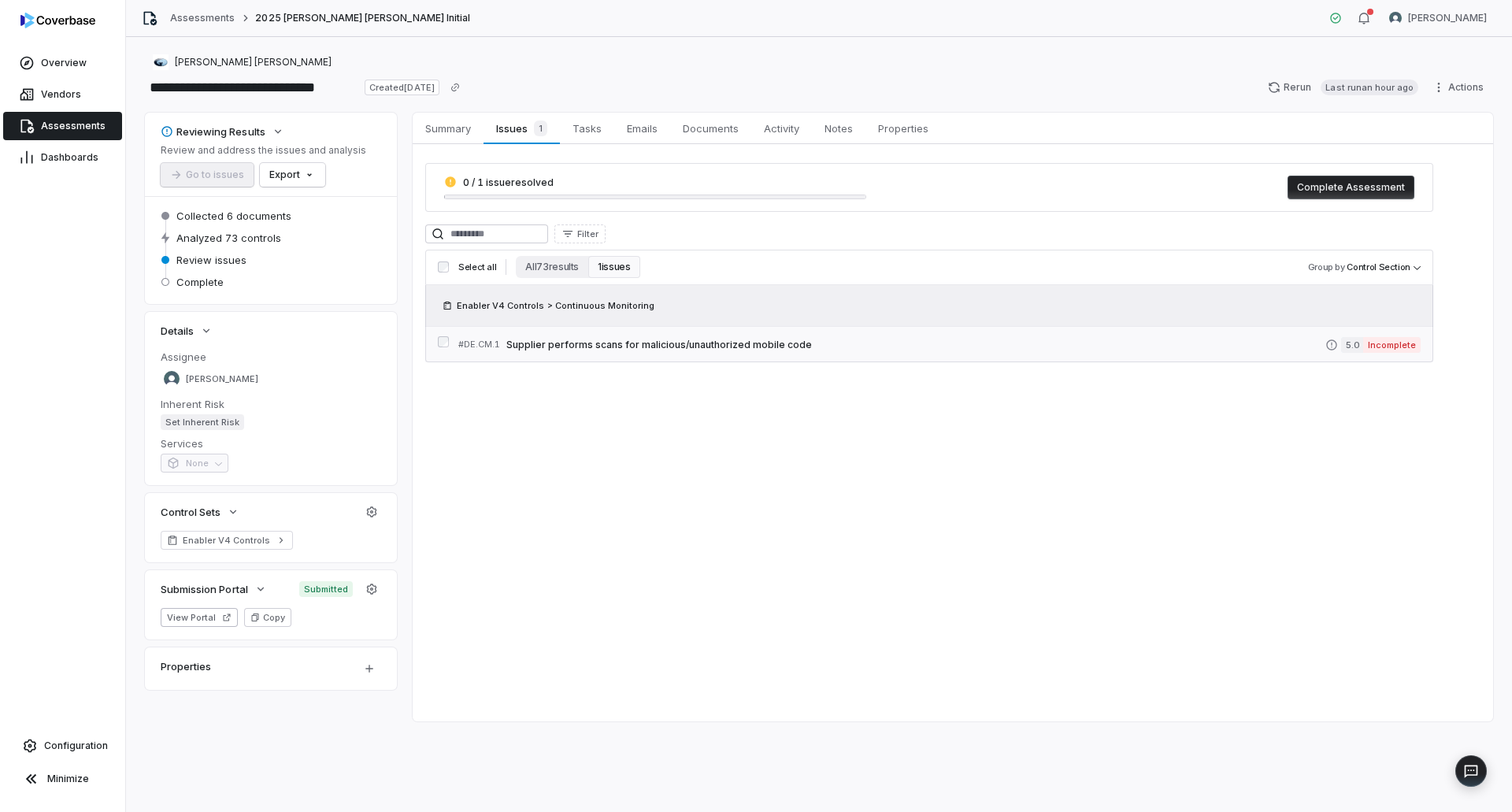
click at [624, 355] on link "# DE.CM.1 Supplier performs scans for malicious/unauthorized mobile code 5.0 In…" at bounding box center [939, 344] width 963 height 35
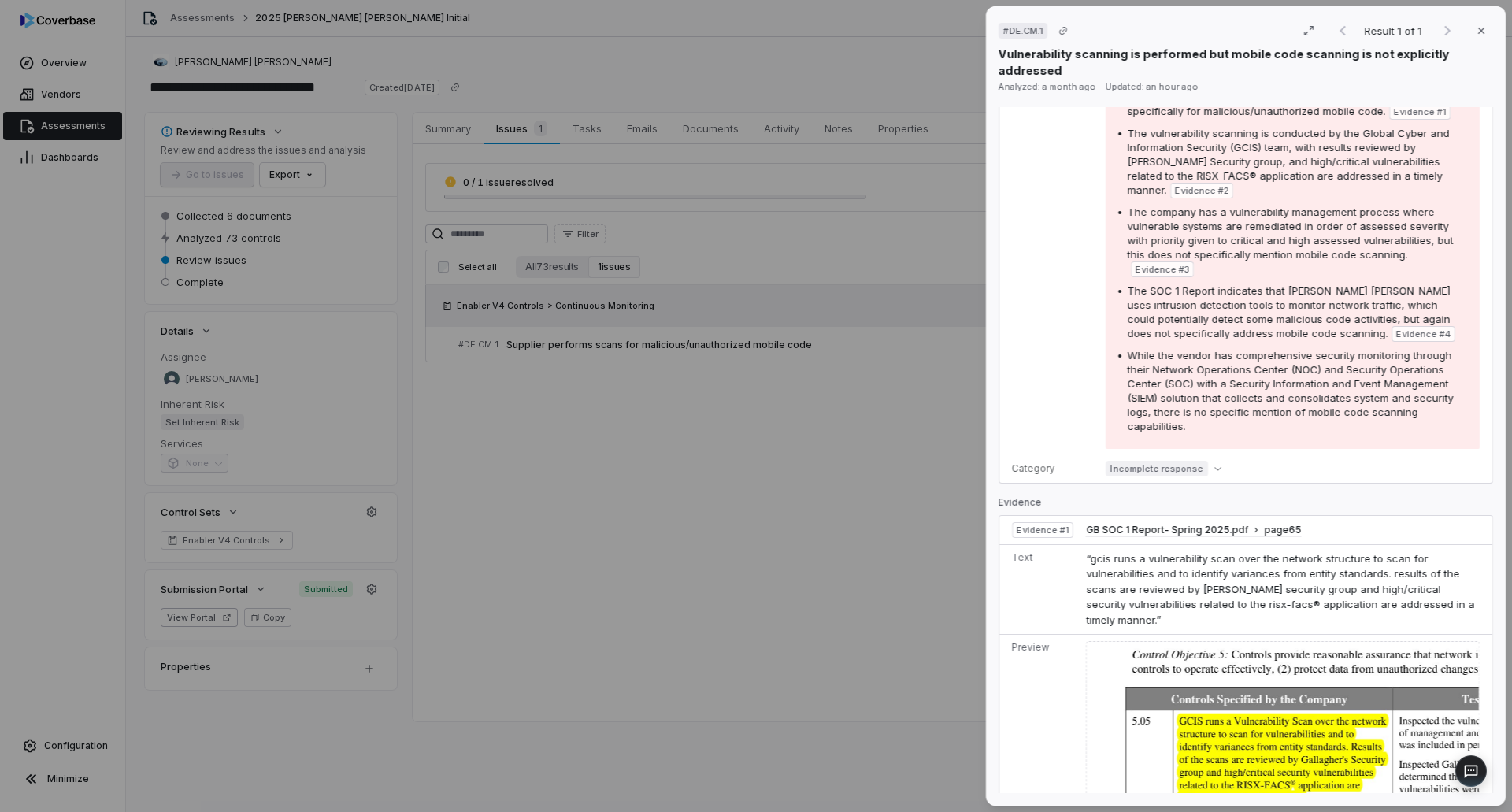
scroll to position [394, 0]
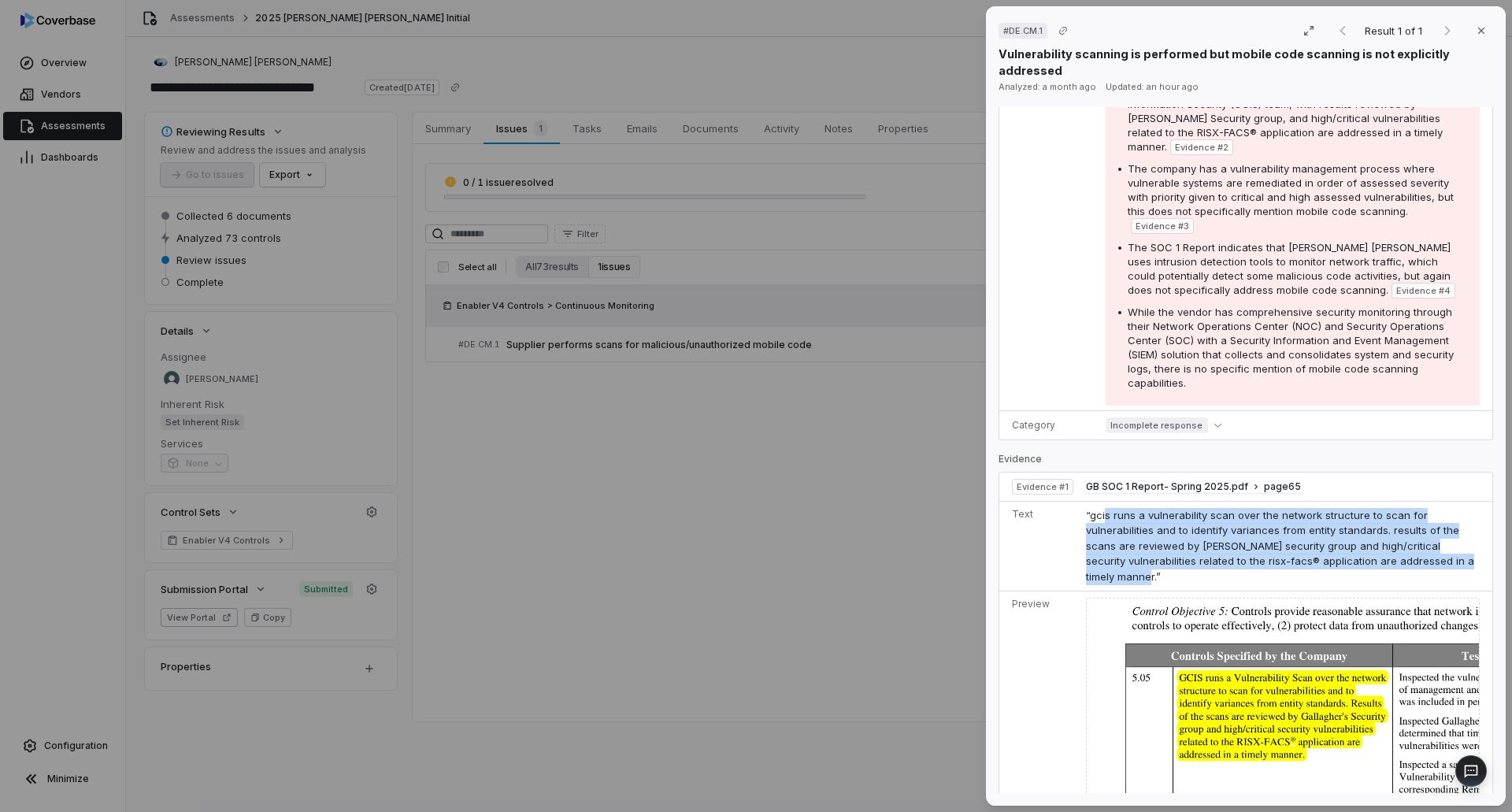
drag, startPoint x: 1102, startPoint y: 515, endPoint x: 1443, endPoint y: 560, distance: 344.0
click at [1443, 560] on span "“gcis runs a vulnerability scan over the network structure to scan for vulnerab…" at bounding box center [1280, 546] width 388 height 74
copy span "s runs a vulnerability scan over the network structure to scan for vulnerabilit…"
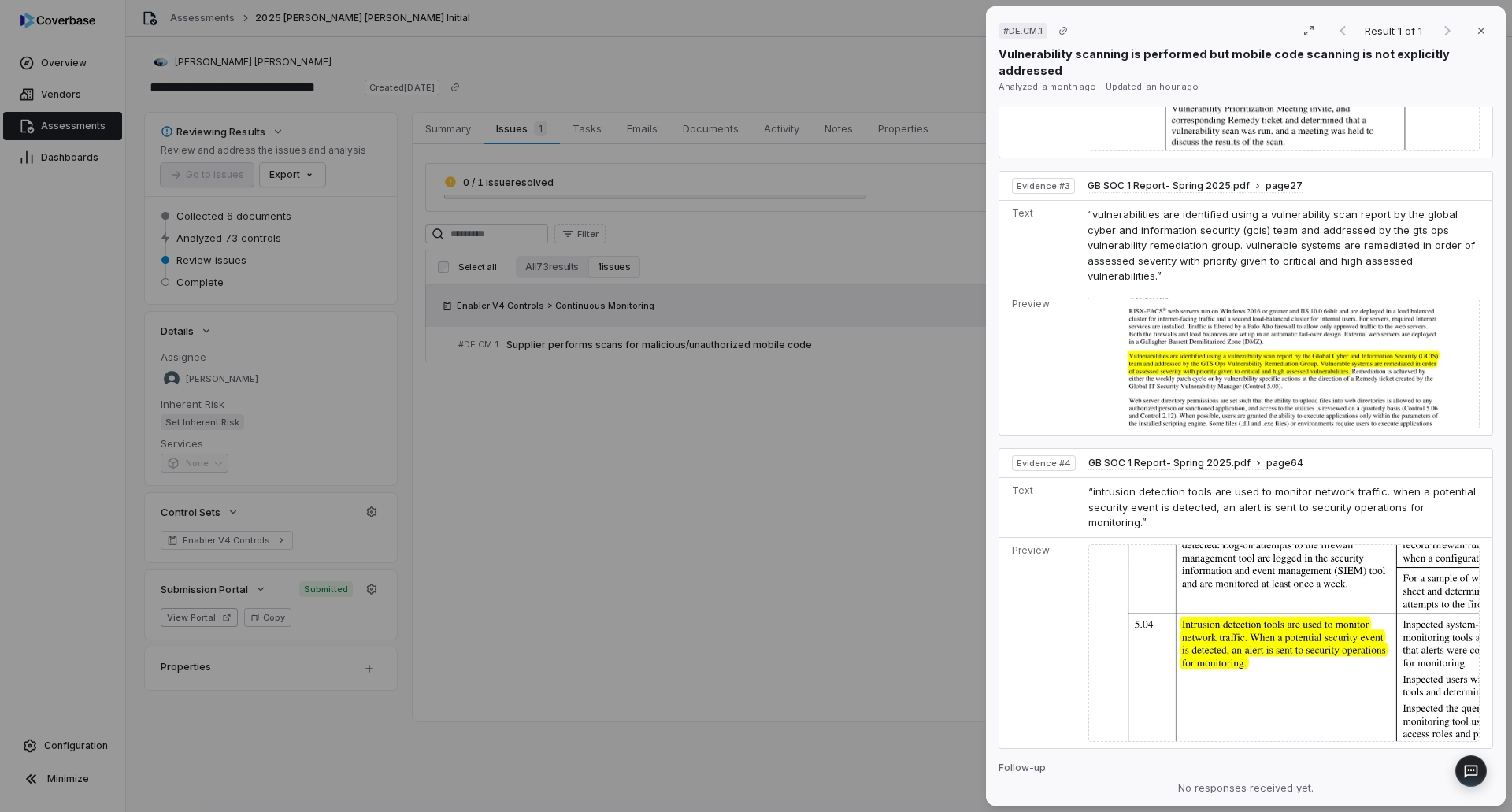
scroll to position [1417, 0]
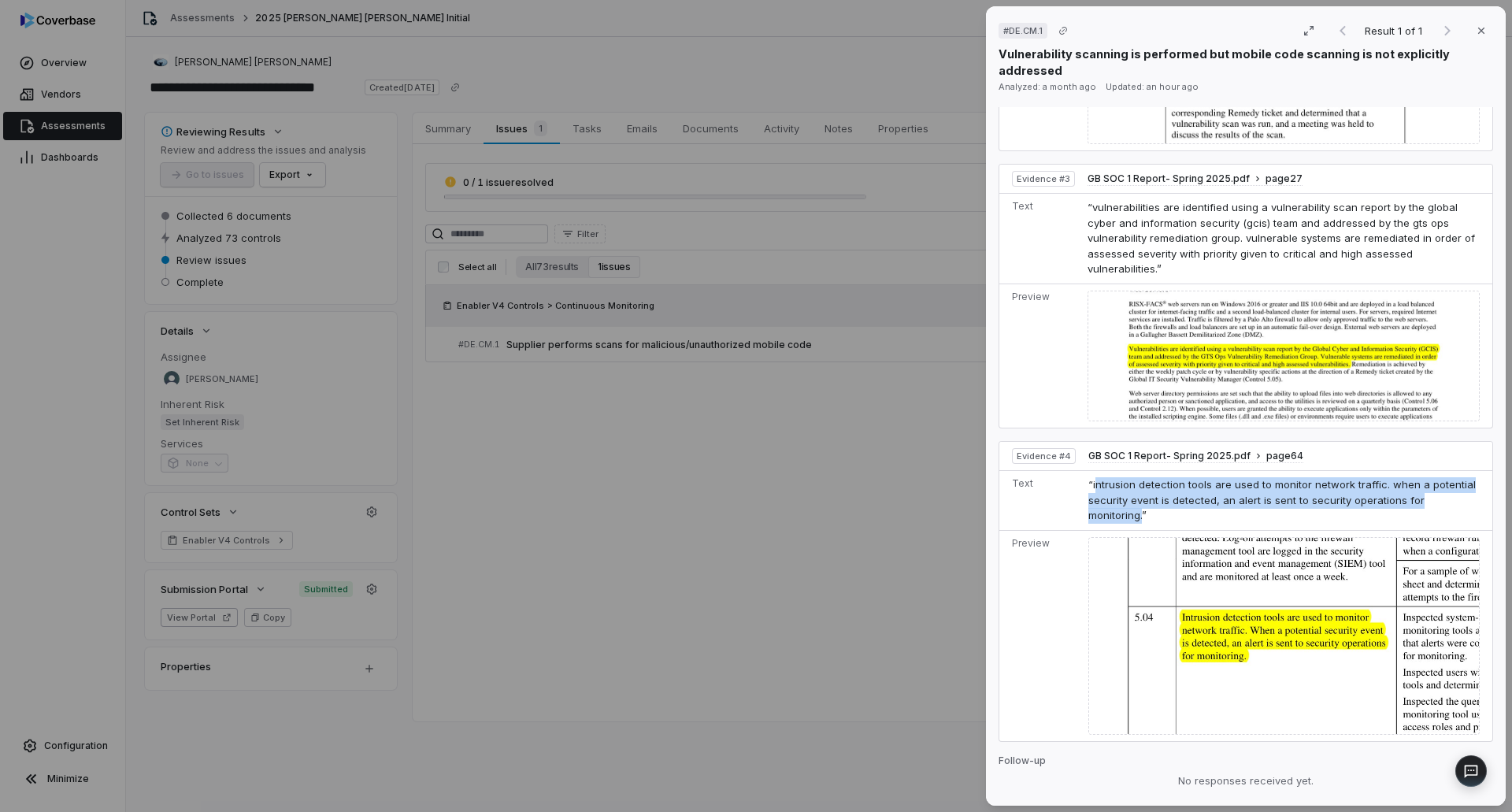
drag, startPoint x: 1136, startPoint y: 480, endPoint x: 1092, endPoint y: 447, distance: 55.0
click at [1092, 478] on span "“intrusion detection tools are used to monitor network traffic. when a potentia…" at bounding box center [1282, 499] width 388 height 43
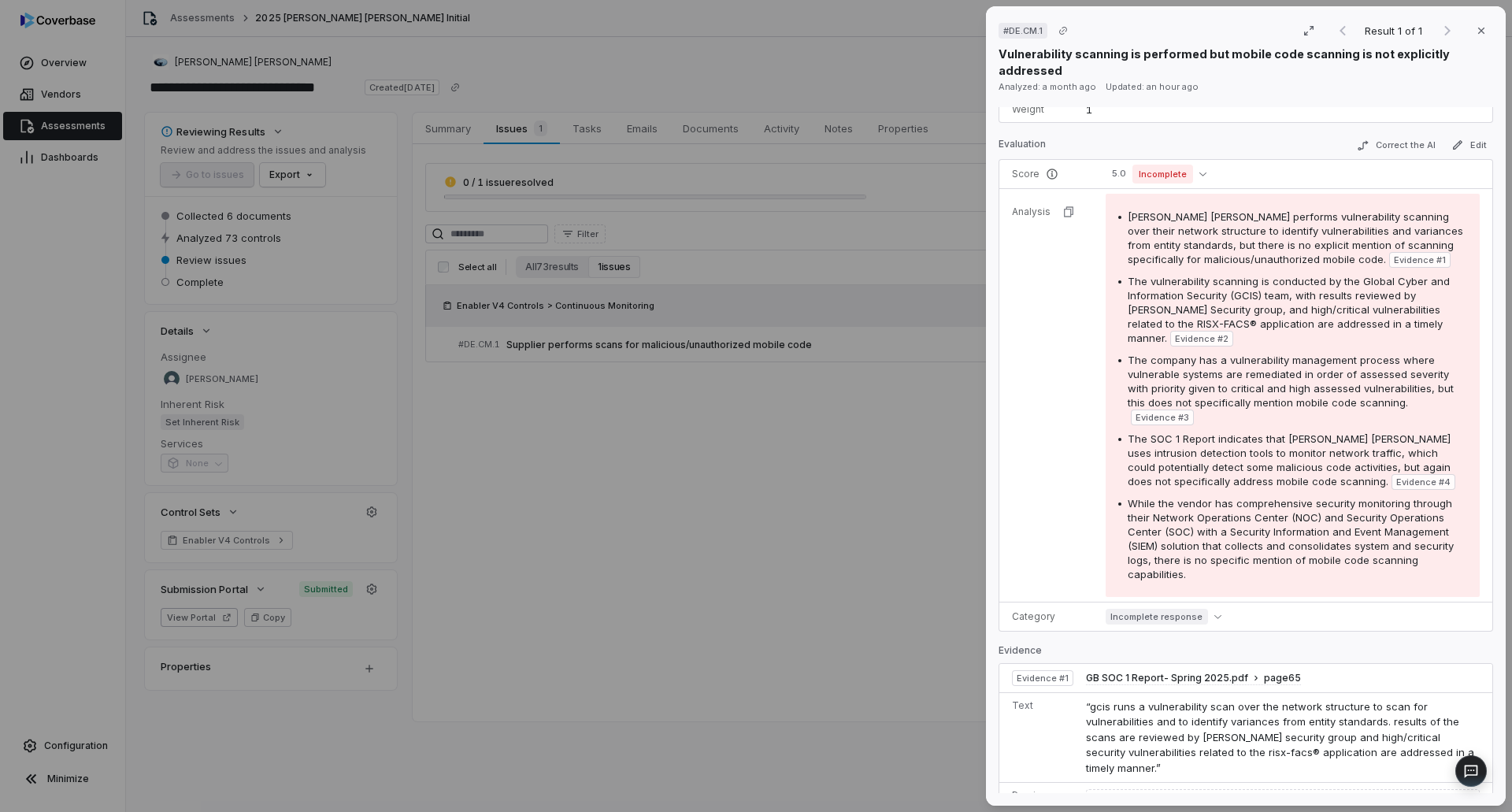
scroll to position [158, 0]
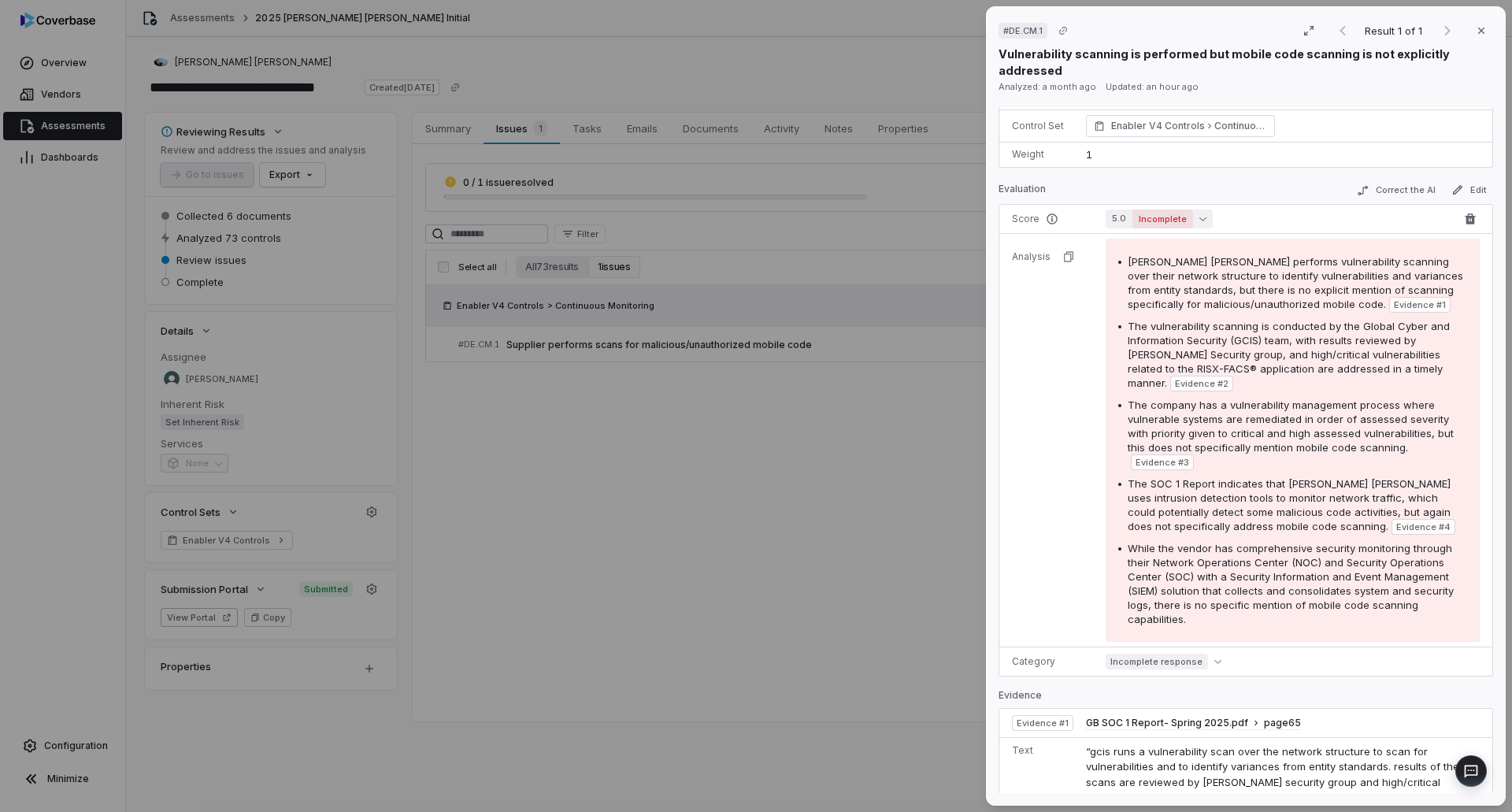
click at [1192, 216] on button "5.0 Incomplete" at bounding box center [1159, 219] width 107 height 19
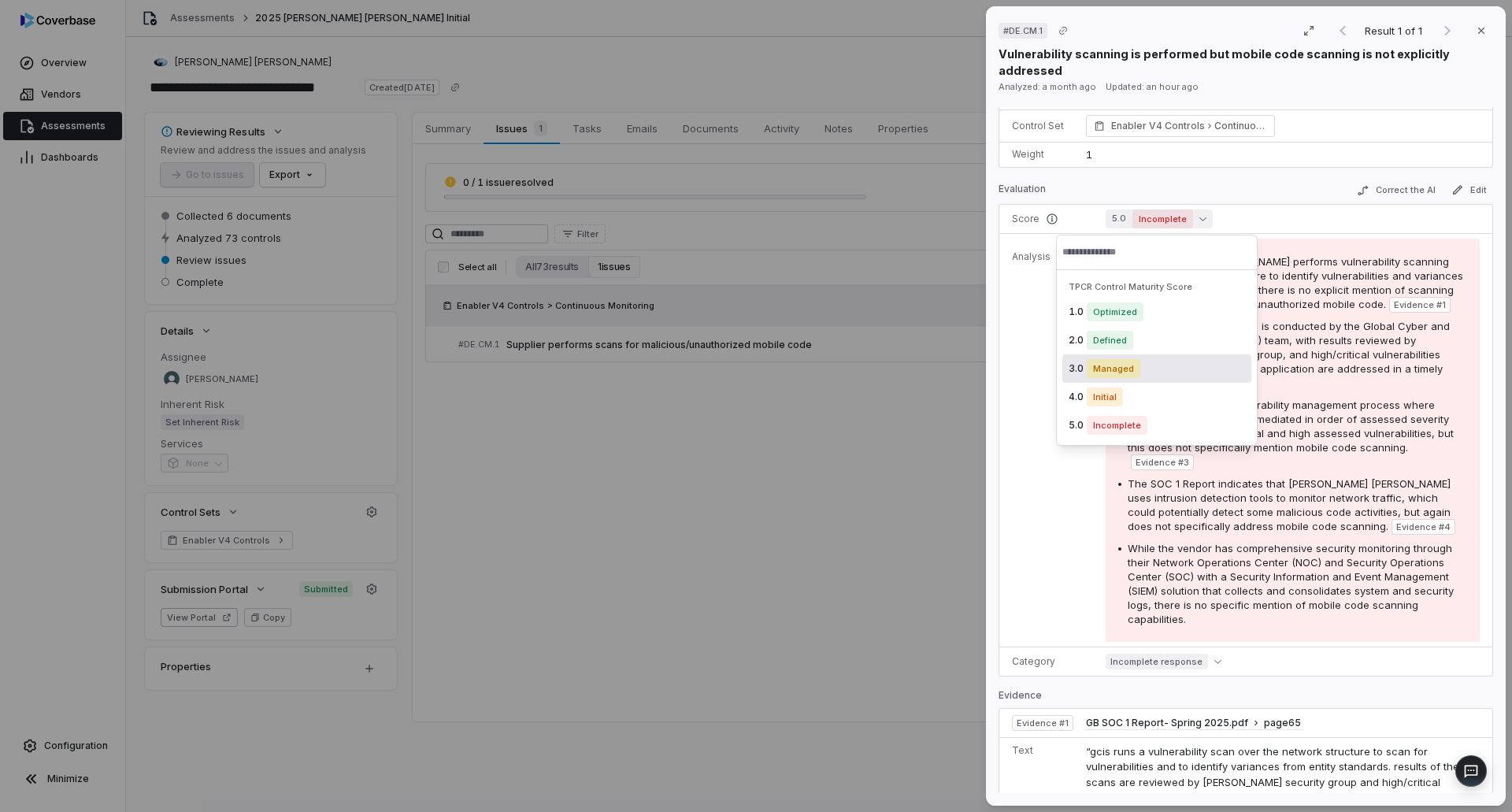
click at [1126, 363] on span "Managed" at bounding box center [1113, 369] width 54 height 19
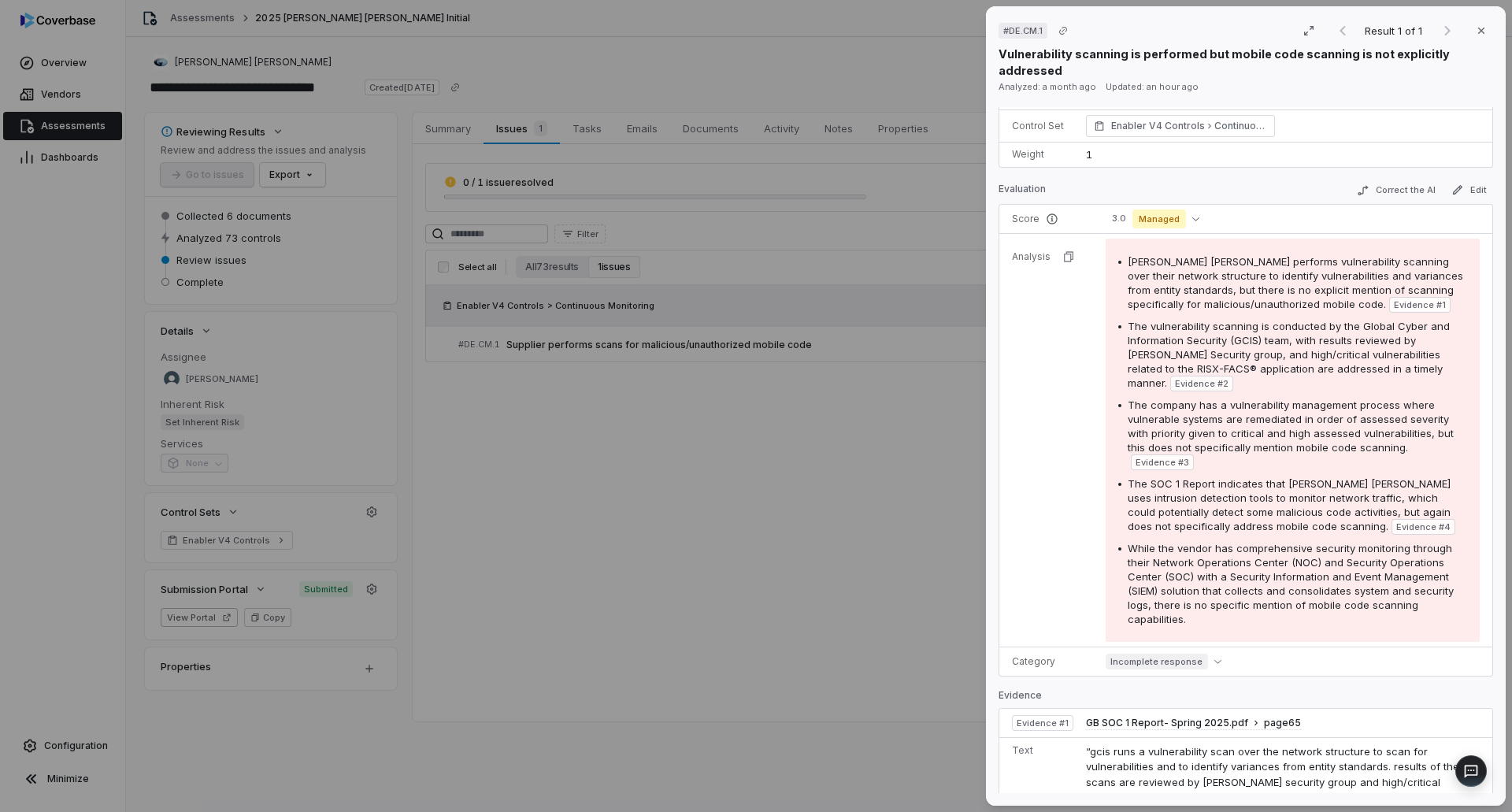
scroll to position [0, 0]
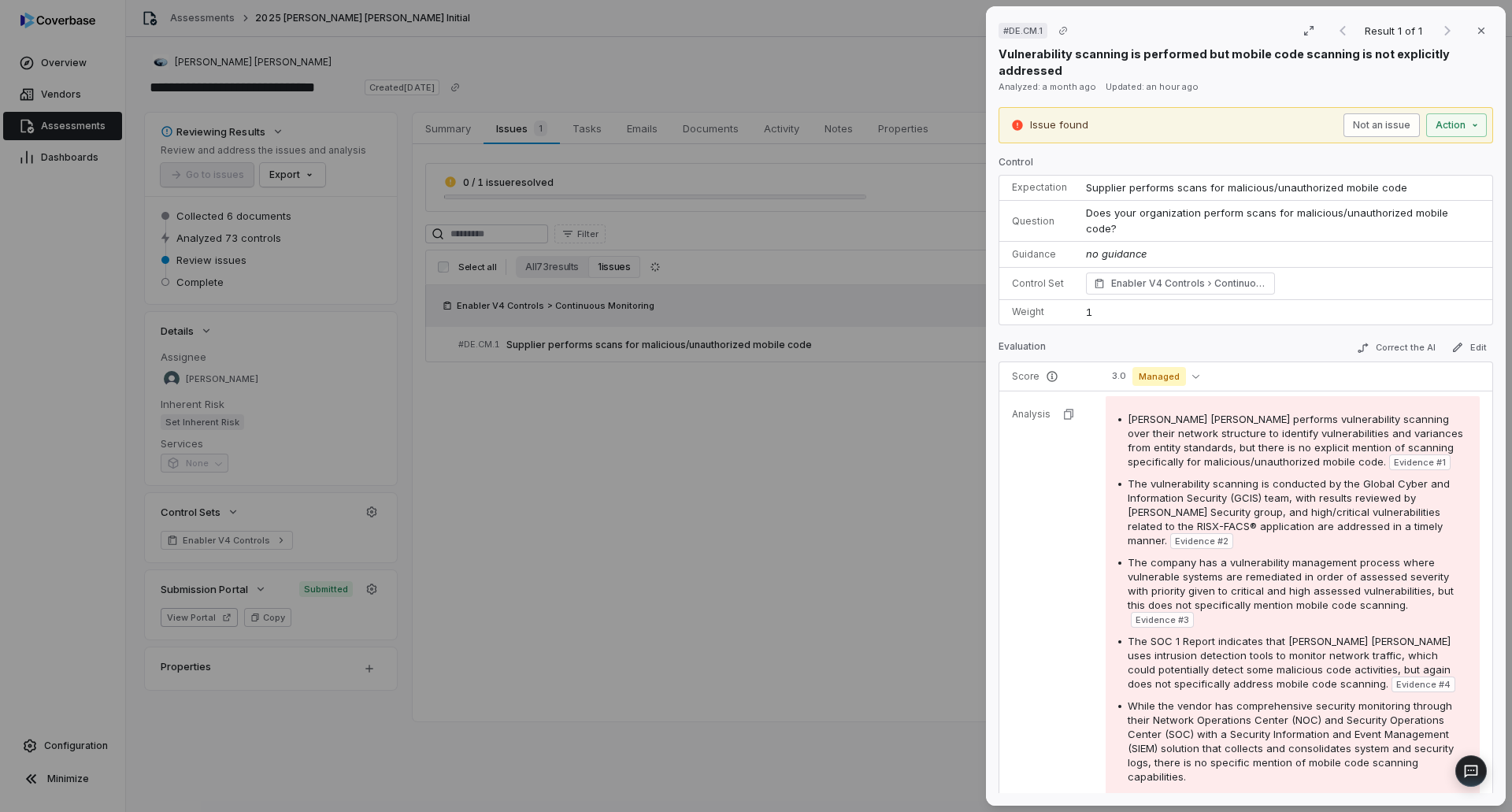
click at [1363, 122] on button "Not an issue" at bounding box center [1381, 125] width 76 height 23
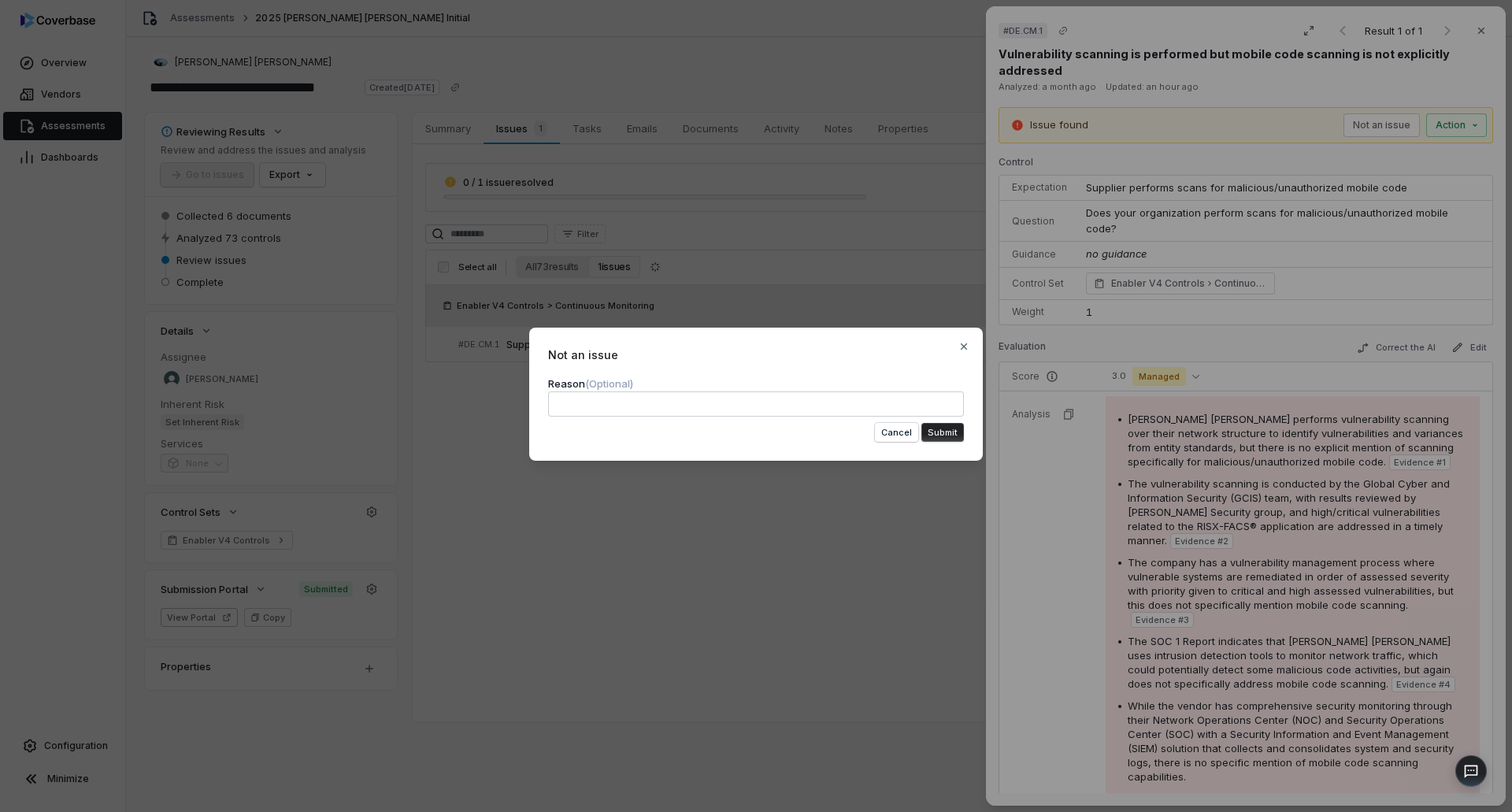
click at [636, 405] on textarea at bounding box center [756, 404] width 416 height 25
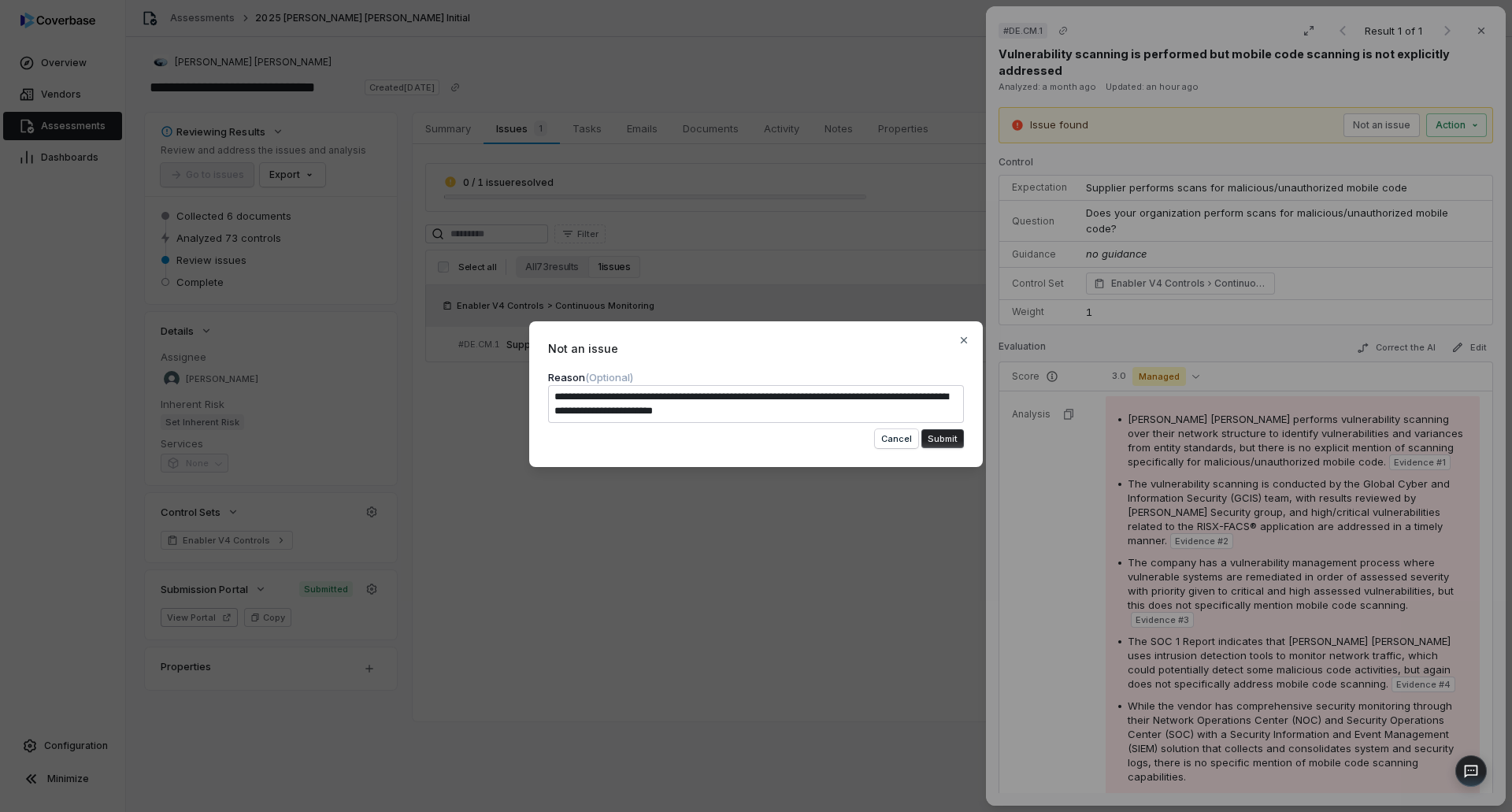
click at [943, 429] on button "Submit" at bounding box center [943, 439] width 43 height 19
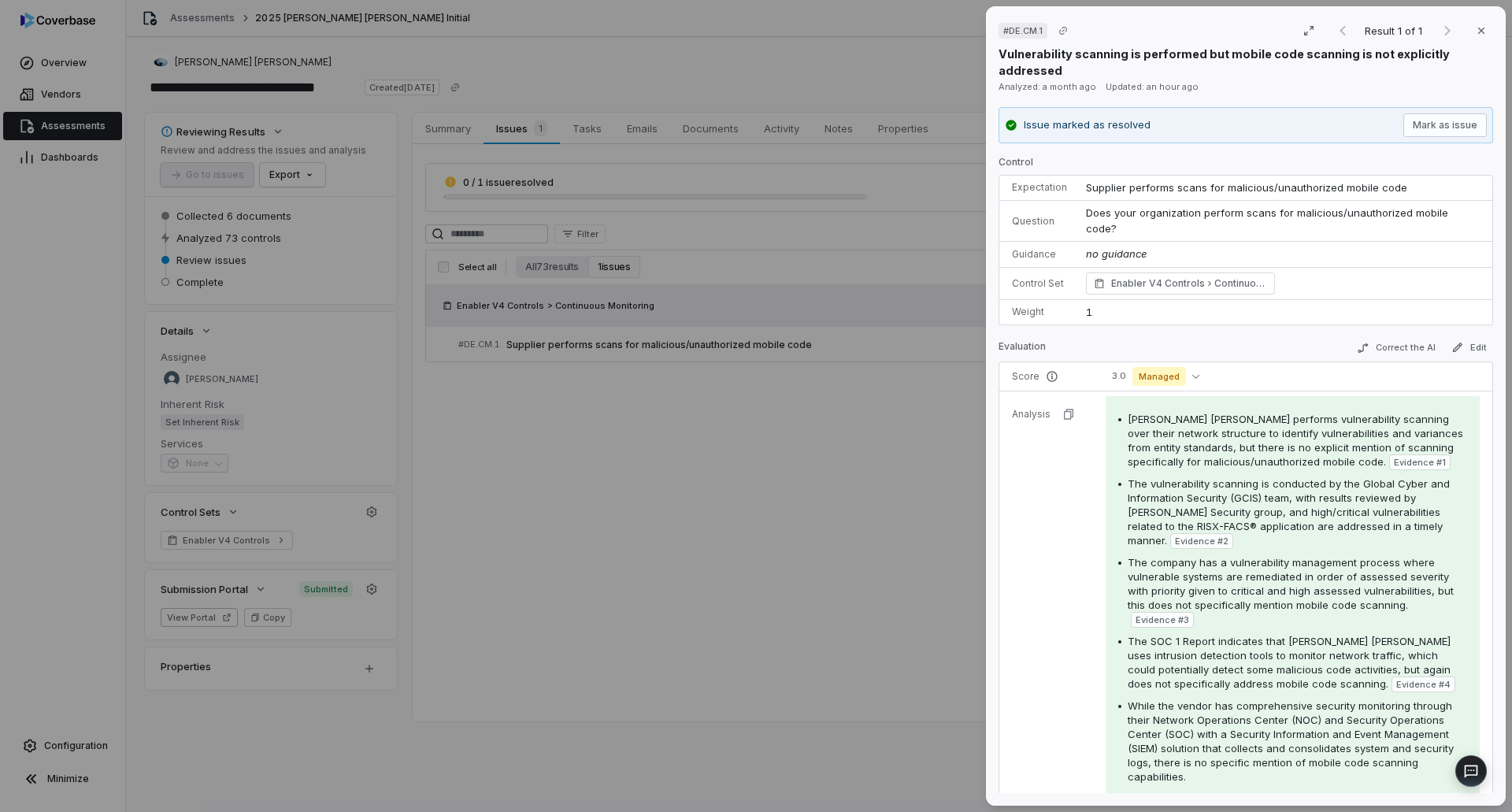
click at [834, 482] on div "# DE.CM.1 Result 1 of 1 Close Vulnerability scanning is performed but mobile co…" at bounding box center [756, 406] width 1512 height 812
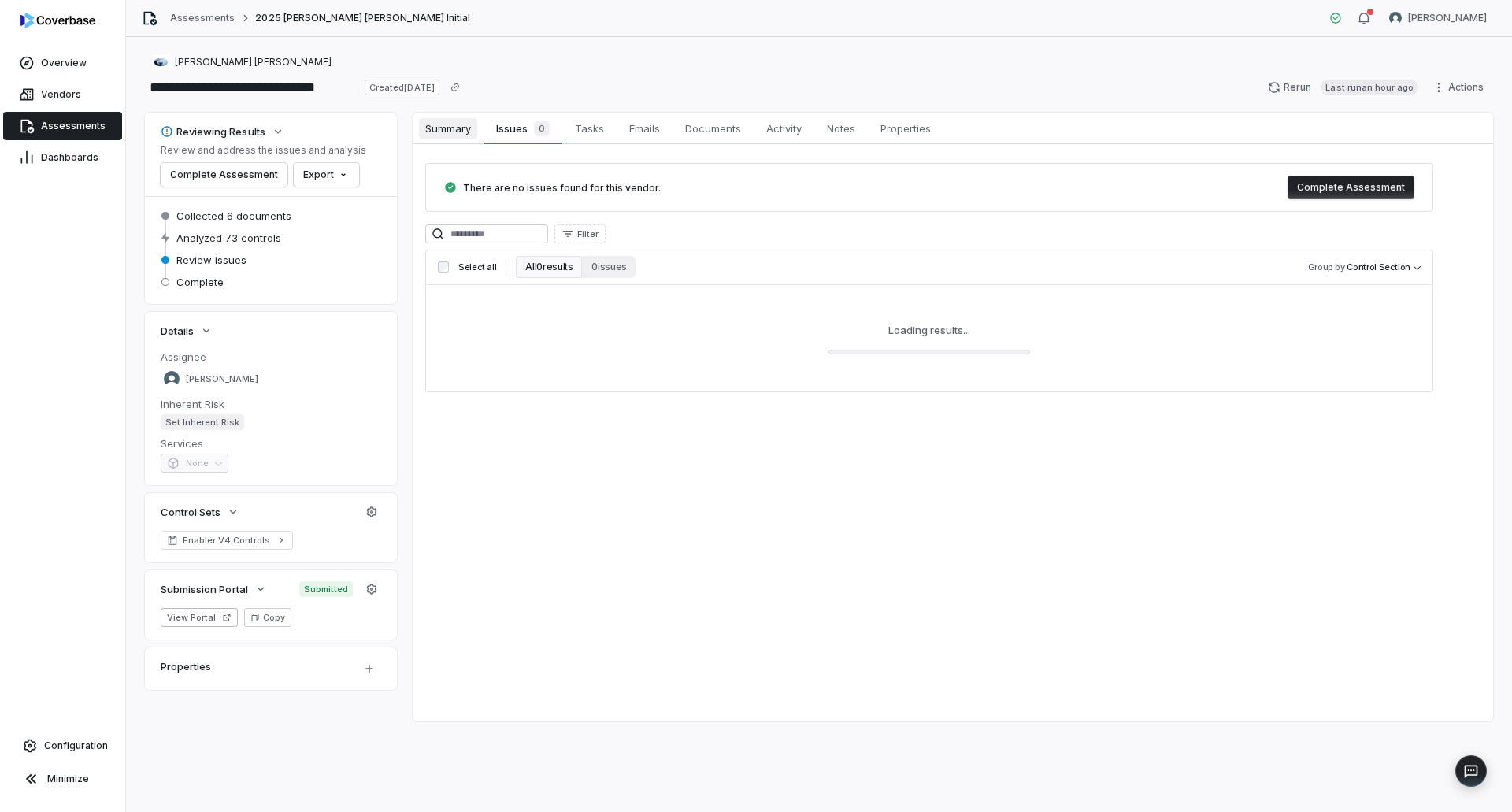
click at [461, 129] on span "Summary" at bounding box center [448, 128] width 58 height 20
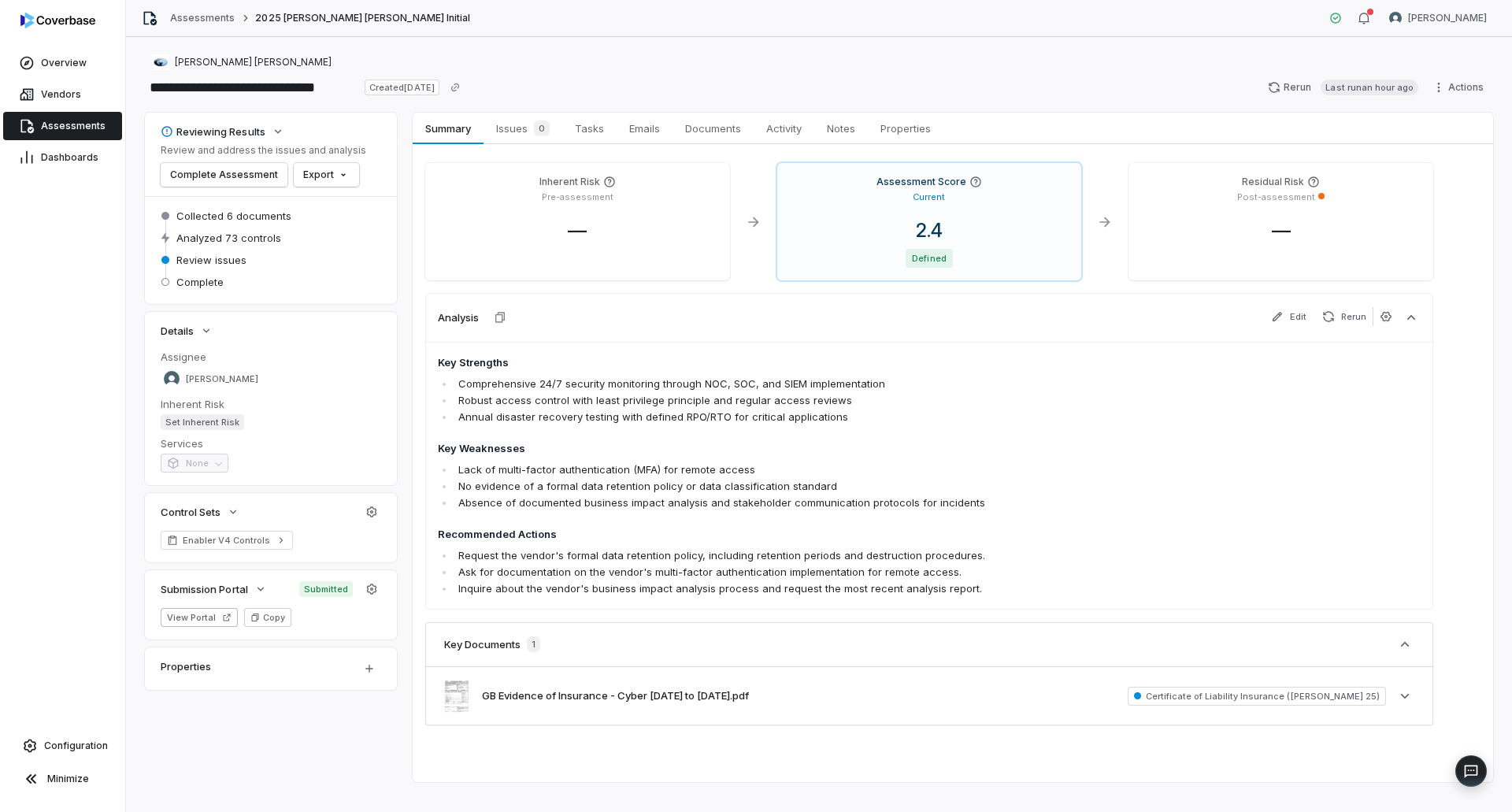
click at [1350, 317] on button "Rerun" at bounding box center [1344, 317] width 57 height 19
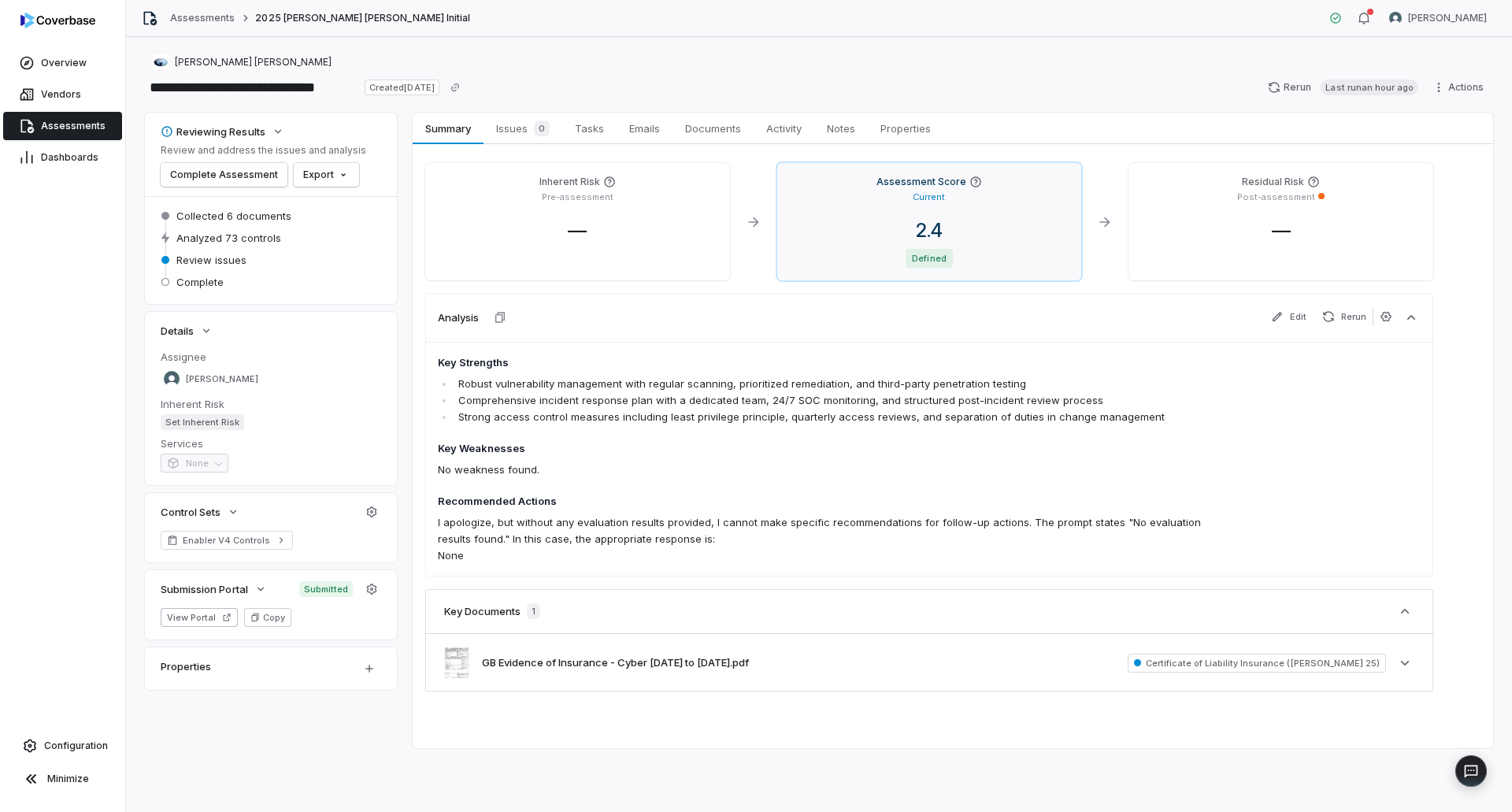
click at [961, 242] on div "2.4" at bounding box center [930, 230] width 280 height 23
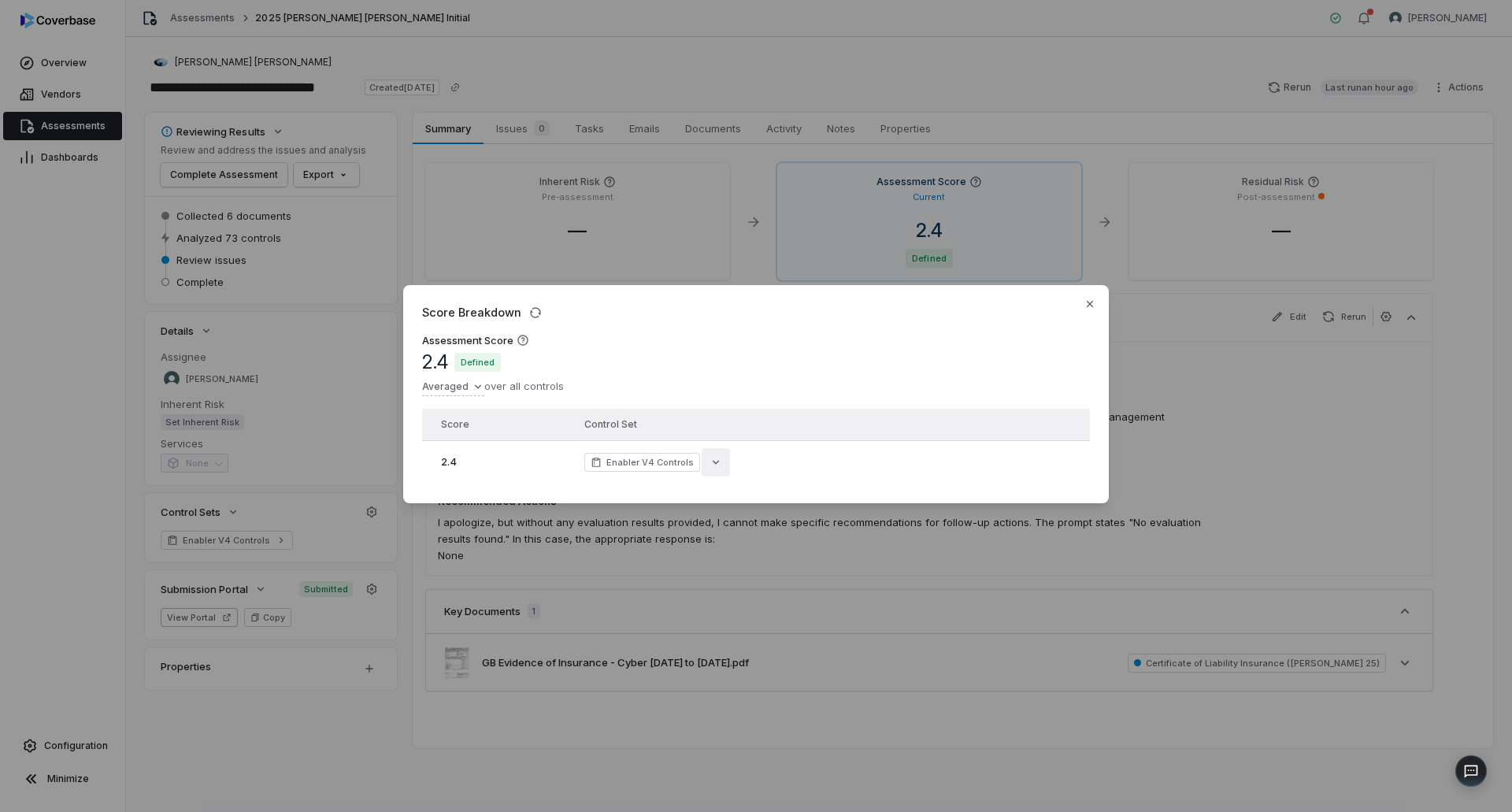
click at [709, 457] on icon "button" at bounding box center [716, 462] width 13 height 13
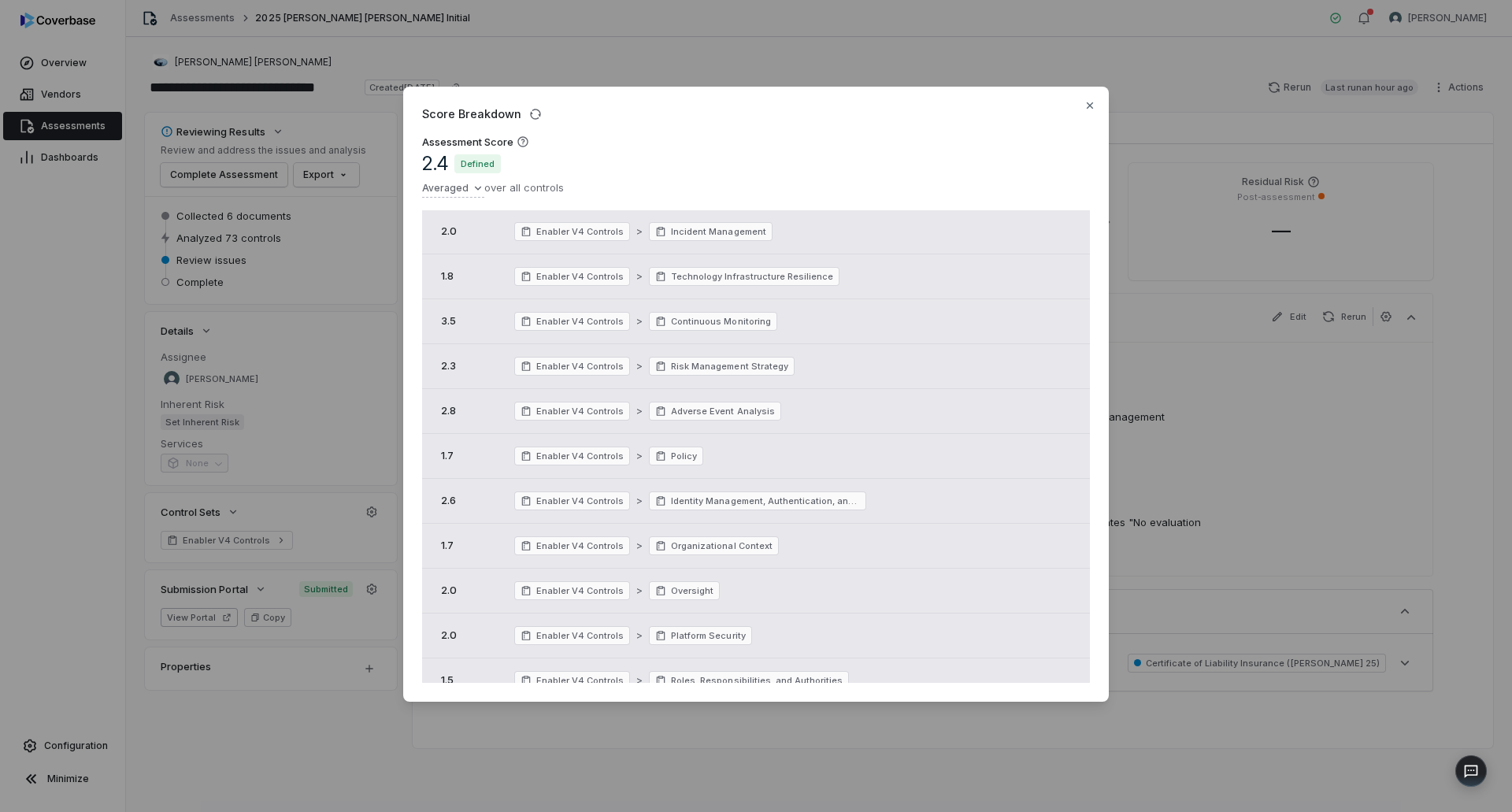
scroll to position [59, 0]
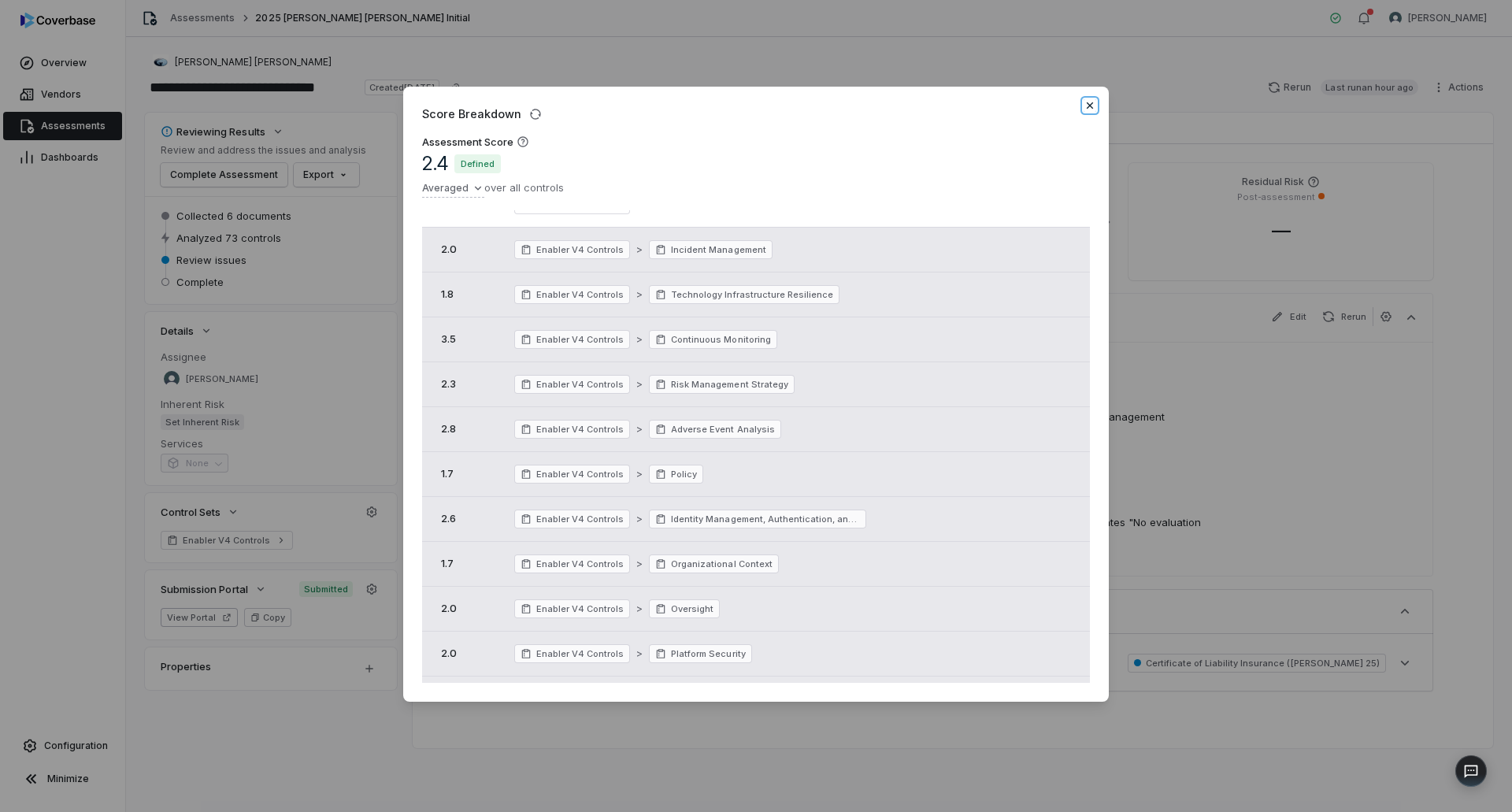
click at [1094, 104] on icon "button" at bounding box center [1090, 105] width 13 height 13
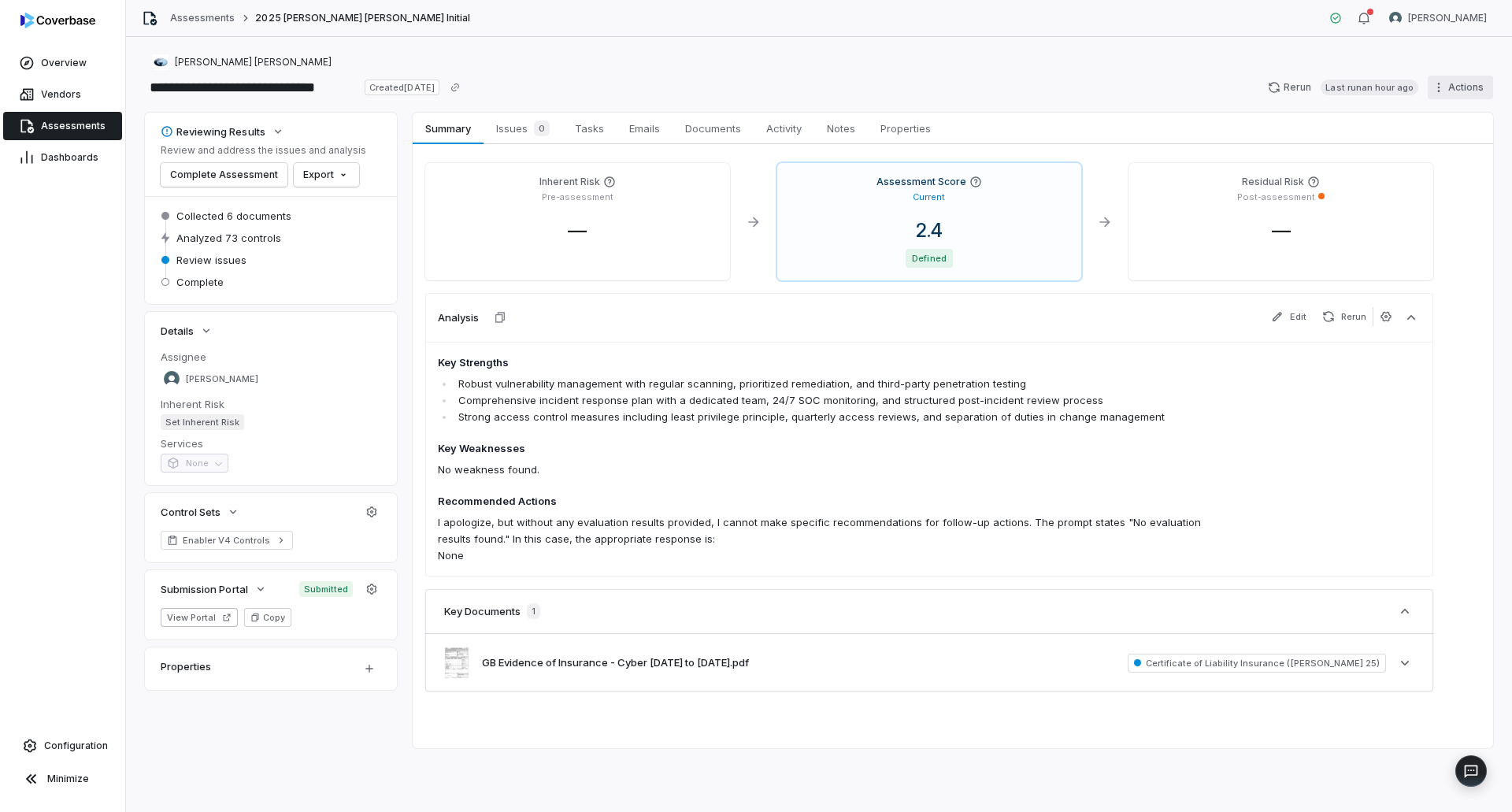
click at [1438, 92] on html "**********" at bounding box center [756, 406] width 1512 height 812
click at [1433, 183] on div "Export" at bounding box center [1440, 184] width 113 height 25
click at [1354, 211] on div "Export as Excel" at bounding box center [1314, 210] width 113 height 25
click at [722, 125] on span "Documents" at bounding box center [713, 128] width 68 height 20
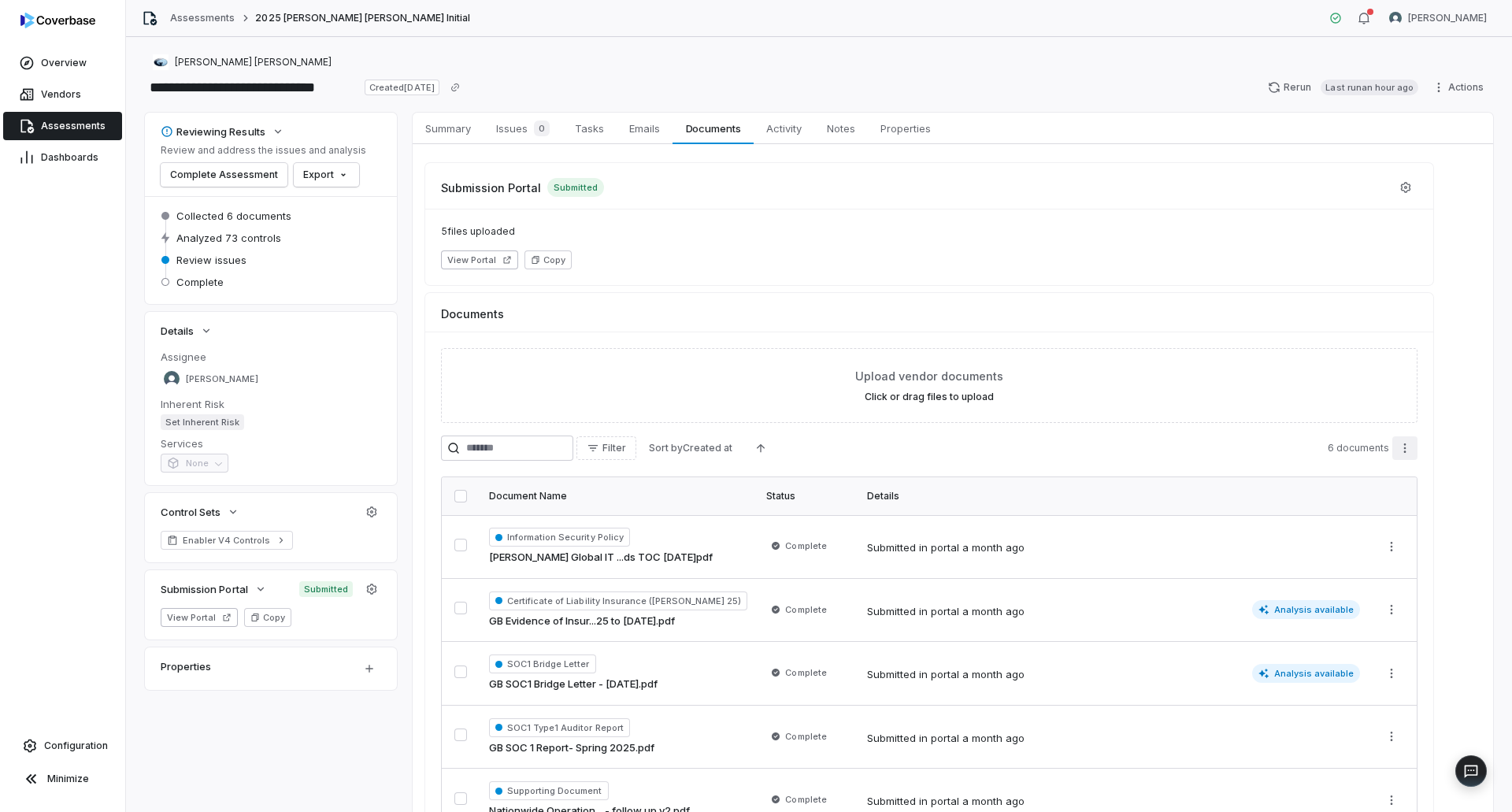
click at [1402, 446] on html "**********" at bounding box center [756, 406] width 1512 height 812
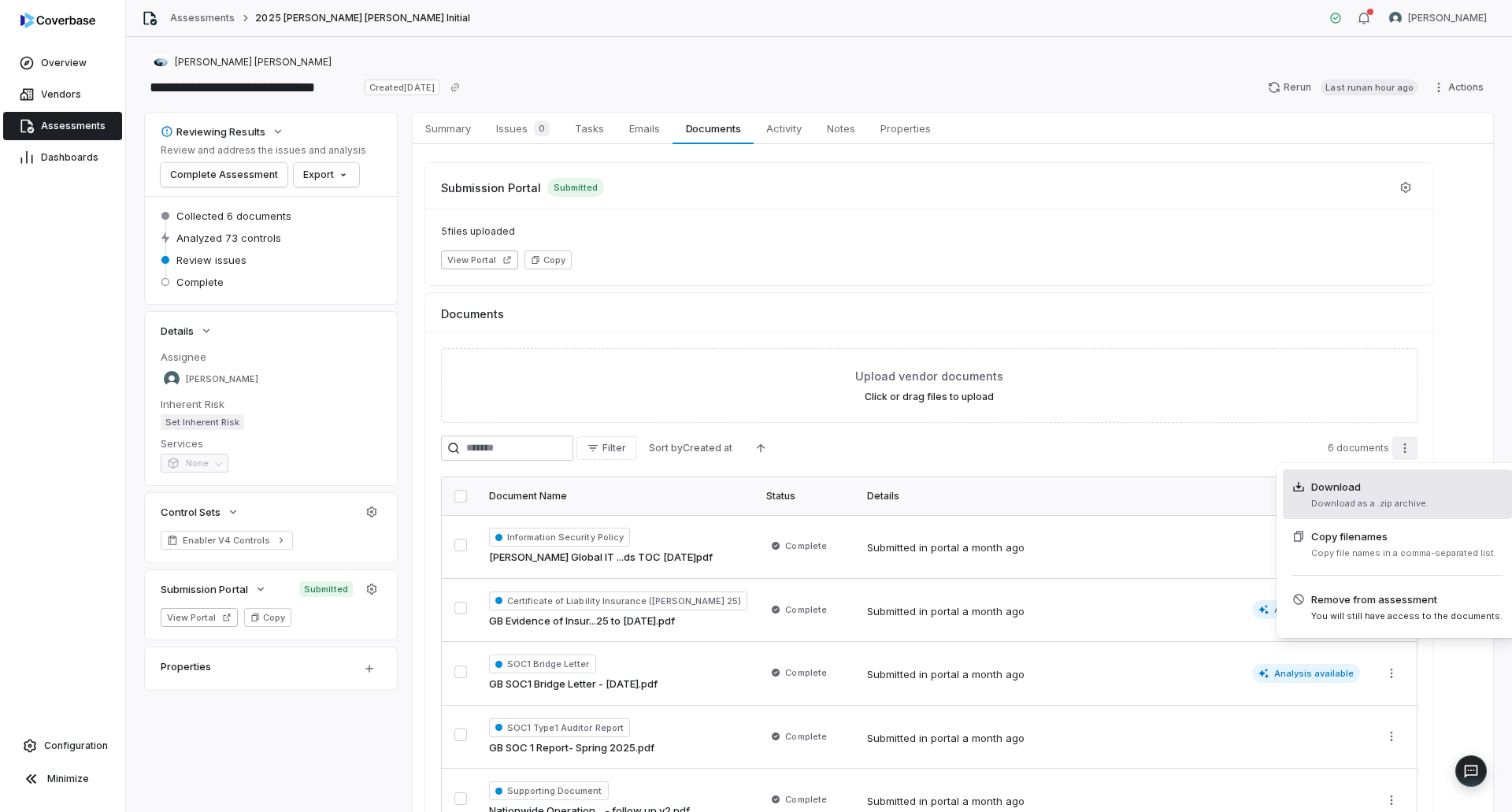
click at [1387, 490] on span "Download" at bounding box center [1370, 486] width 117 height 16
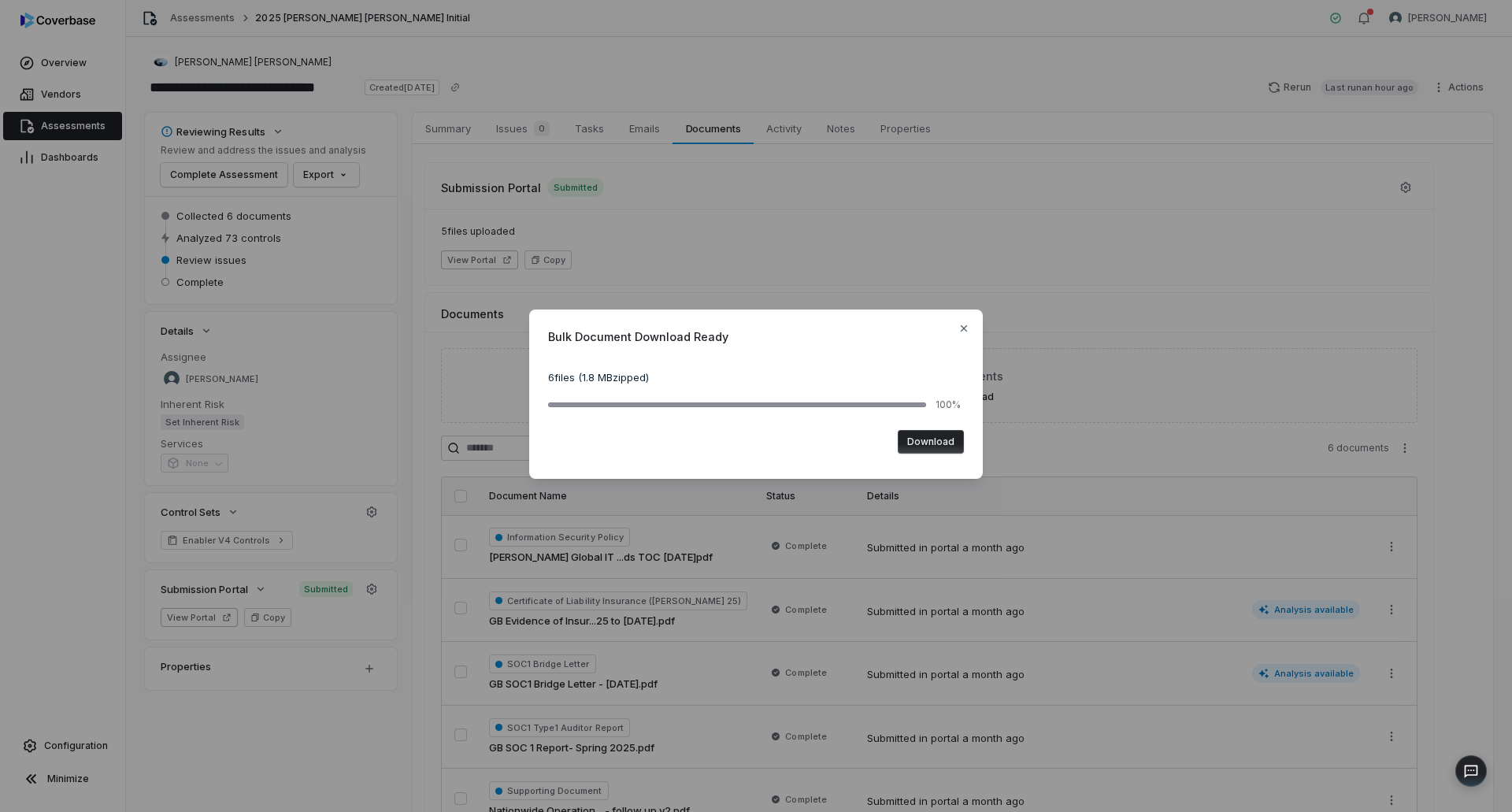
click at [931, 436] on button "Download" at bounding box center [931, 441] width 66 height 23
click at [964, 325] on icon "button" at bounding box center [964, 328] width 13 height 13
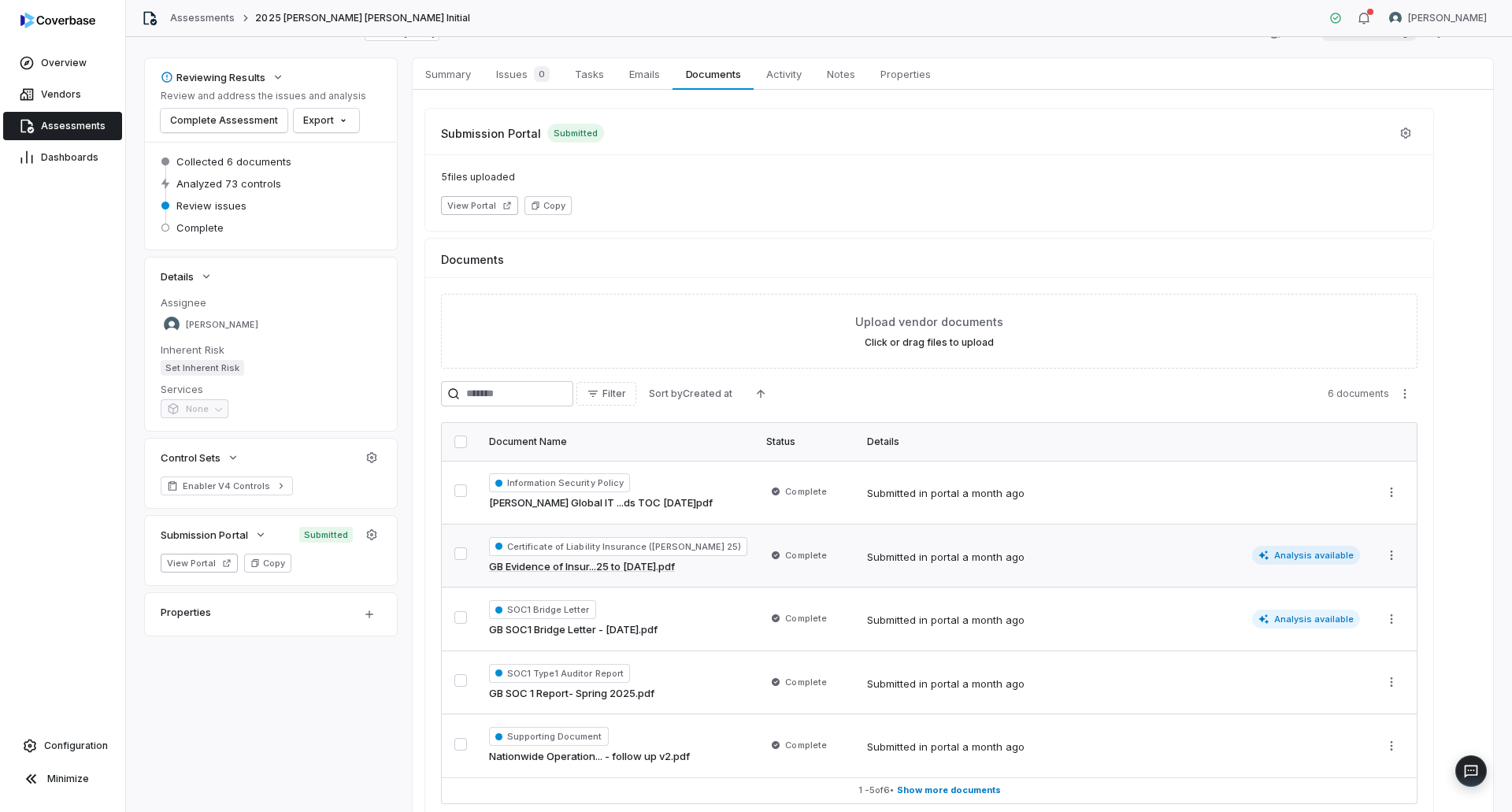
scroll to position [79, 0]
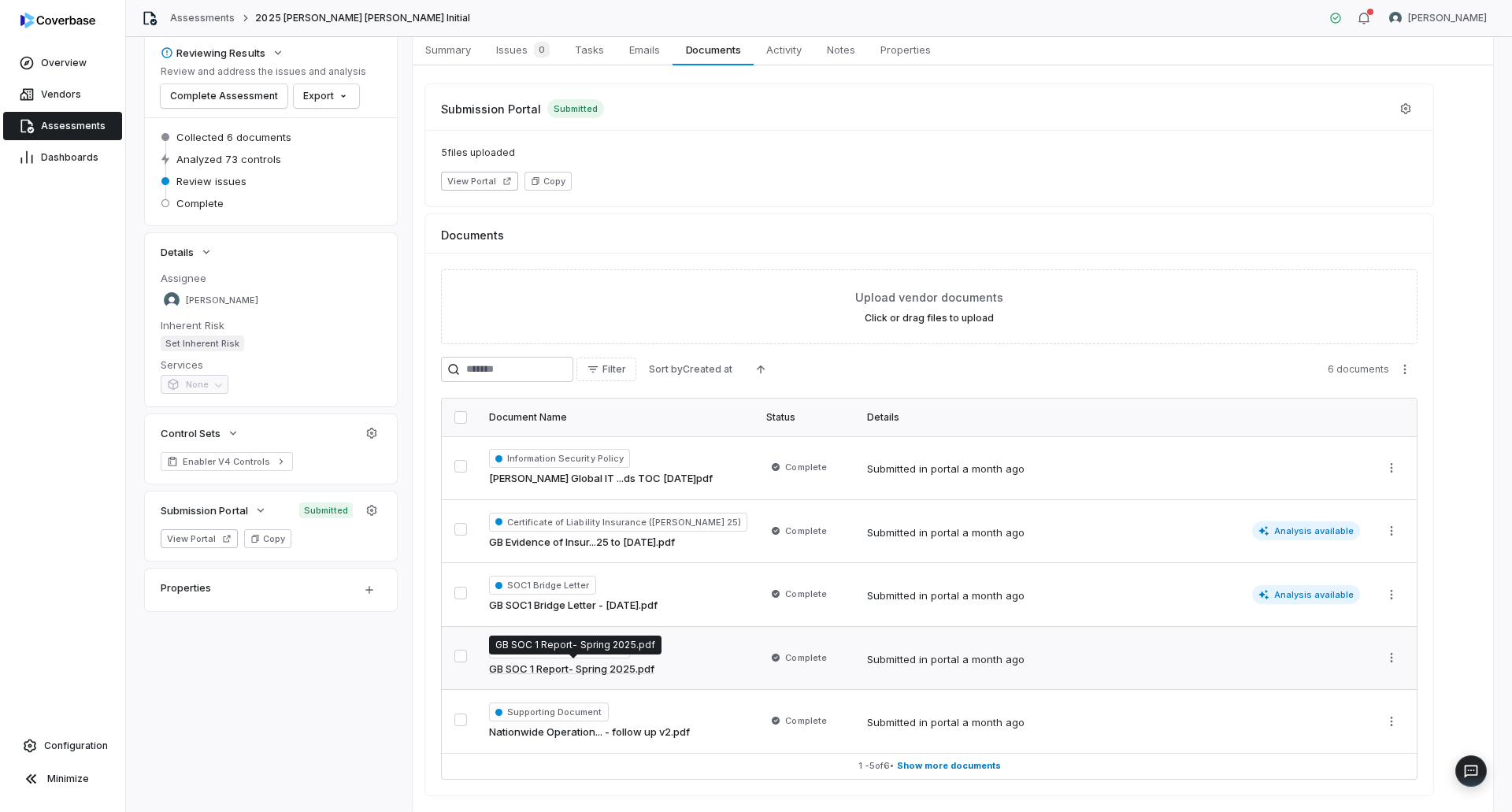
click at [640, 673] on link "GB SOC 1 Report- Spring 2025.pdf" at bounding box center [572, 670] width 166 height 16
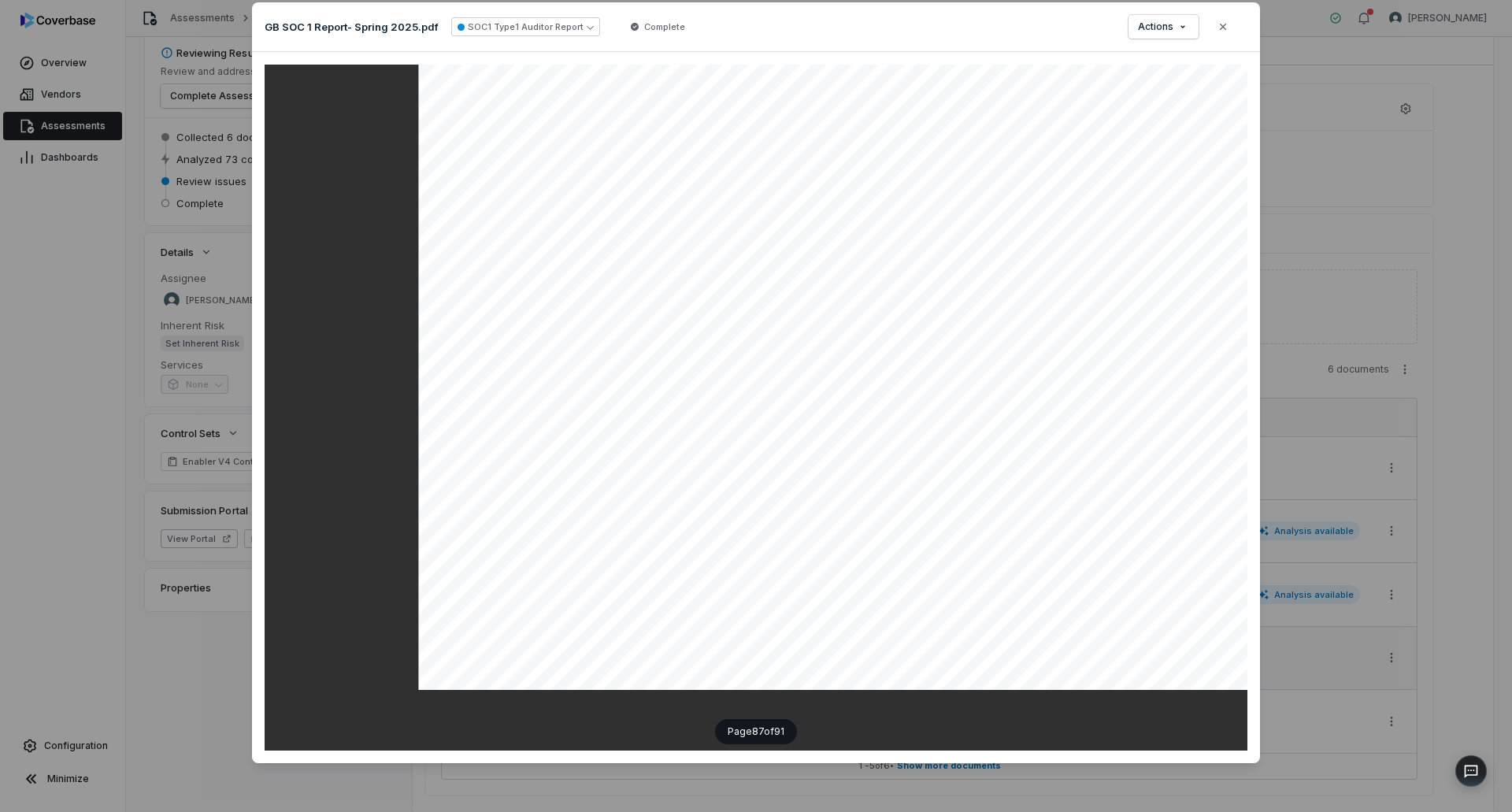
scroll to position [76654, 0]
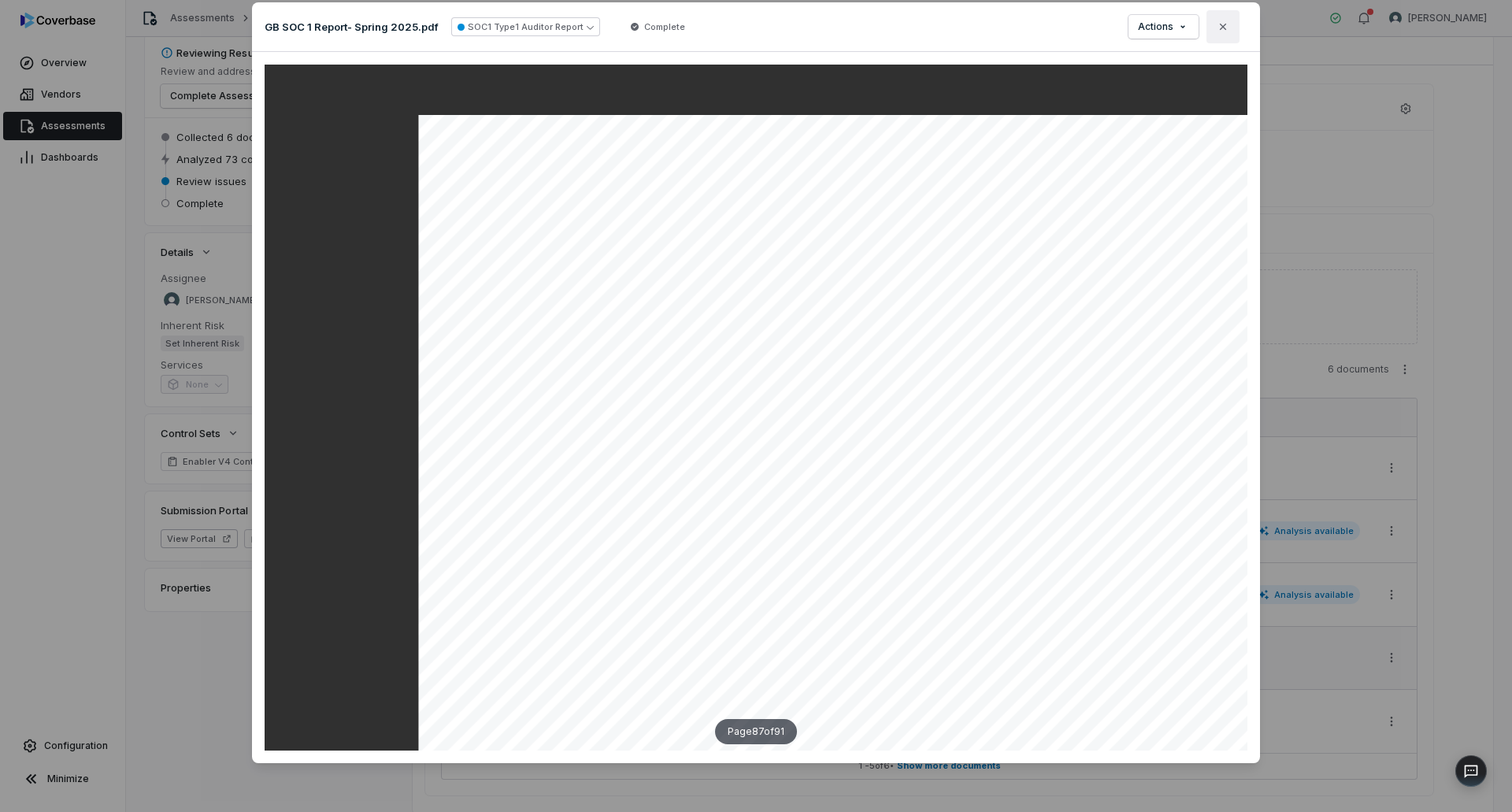
click at [1217, 31] on icon "button" at bounding box center [1223, 27] width 13 height 13
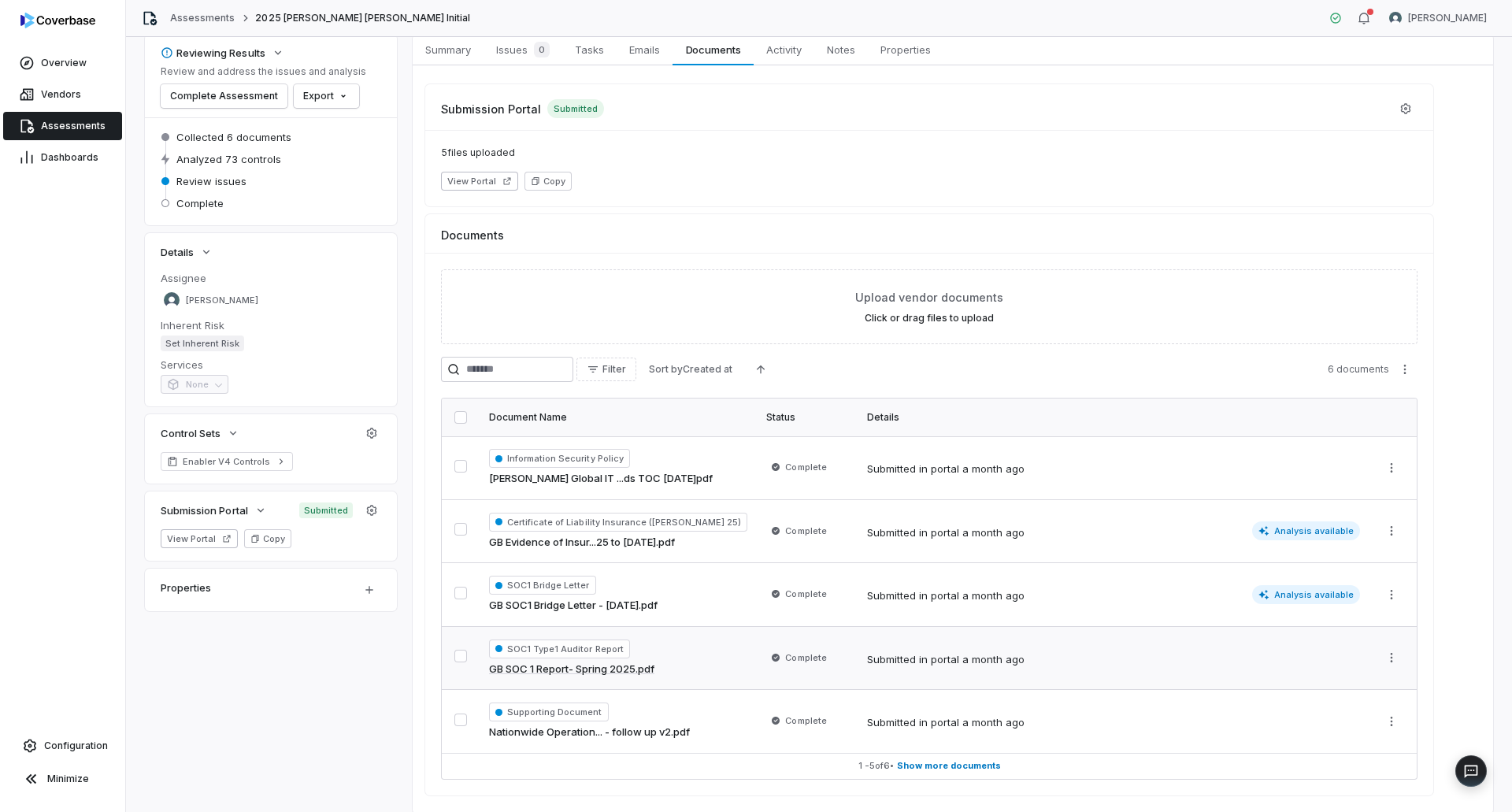
click at [73, 119] on link "Assessments" at bounding box center [63, 125] width 119 height 28
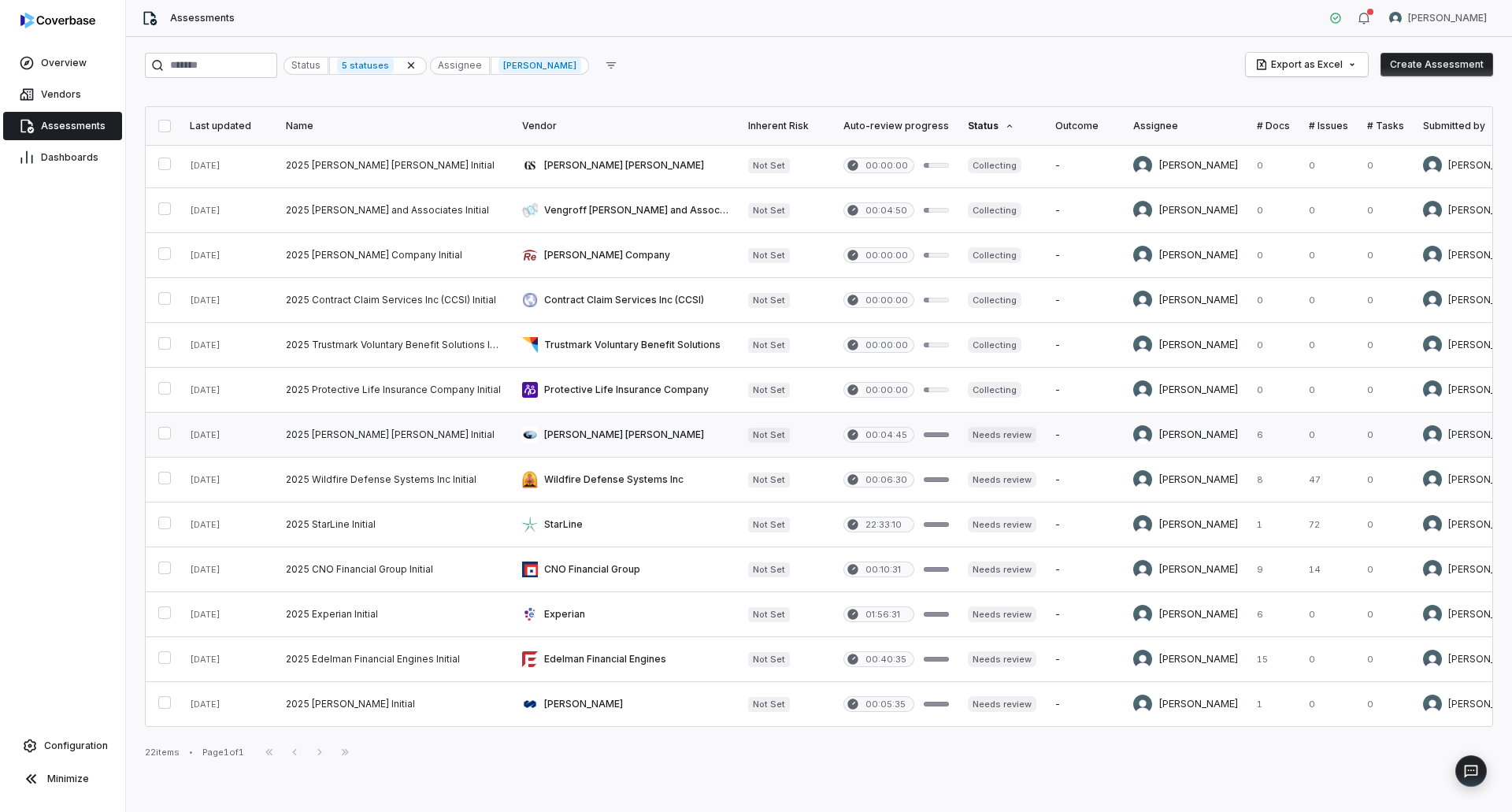
scroll to position [413, 0]
click at [618, 557] on link at bounding box center [625, 569] width 226 height 44
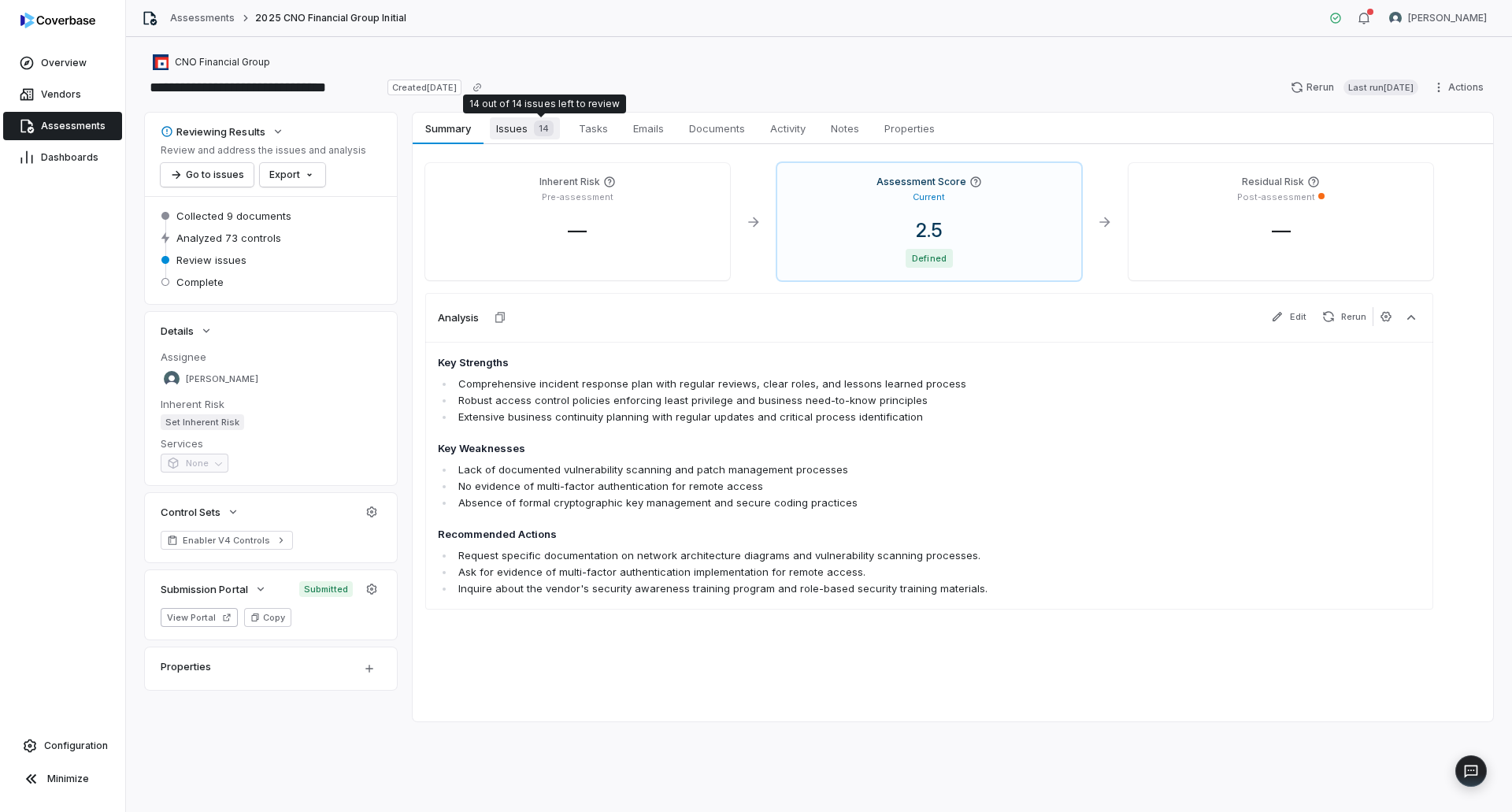
click at [532, 131] on div "14" at bounding box center [540, 129] width 26 height 16
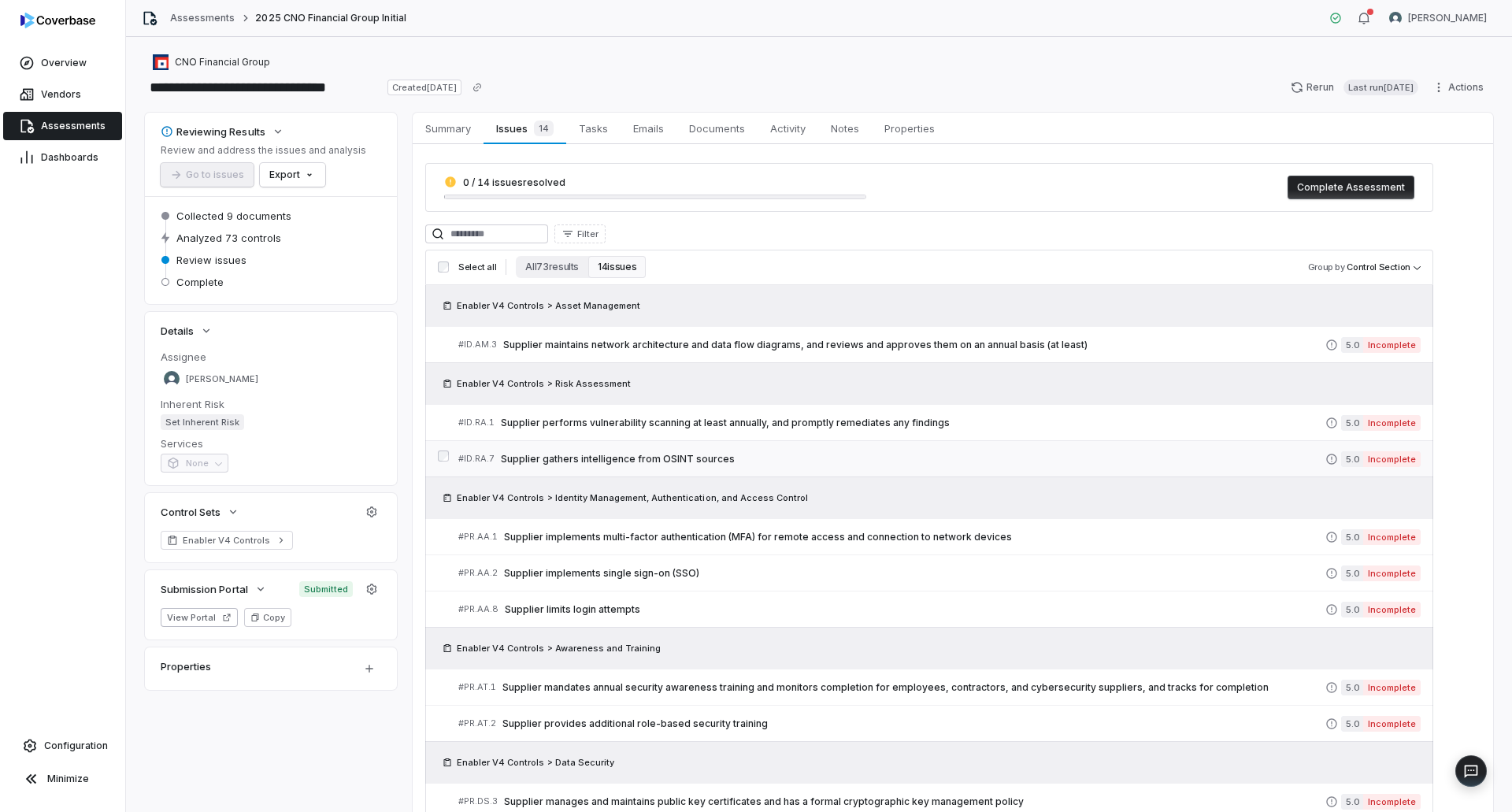
click at [770, 454] on span "Supplier gathers intelligence from OSINT sources" at bounding box center [913, 459] width 824 height 13
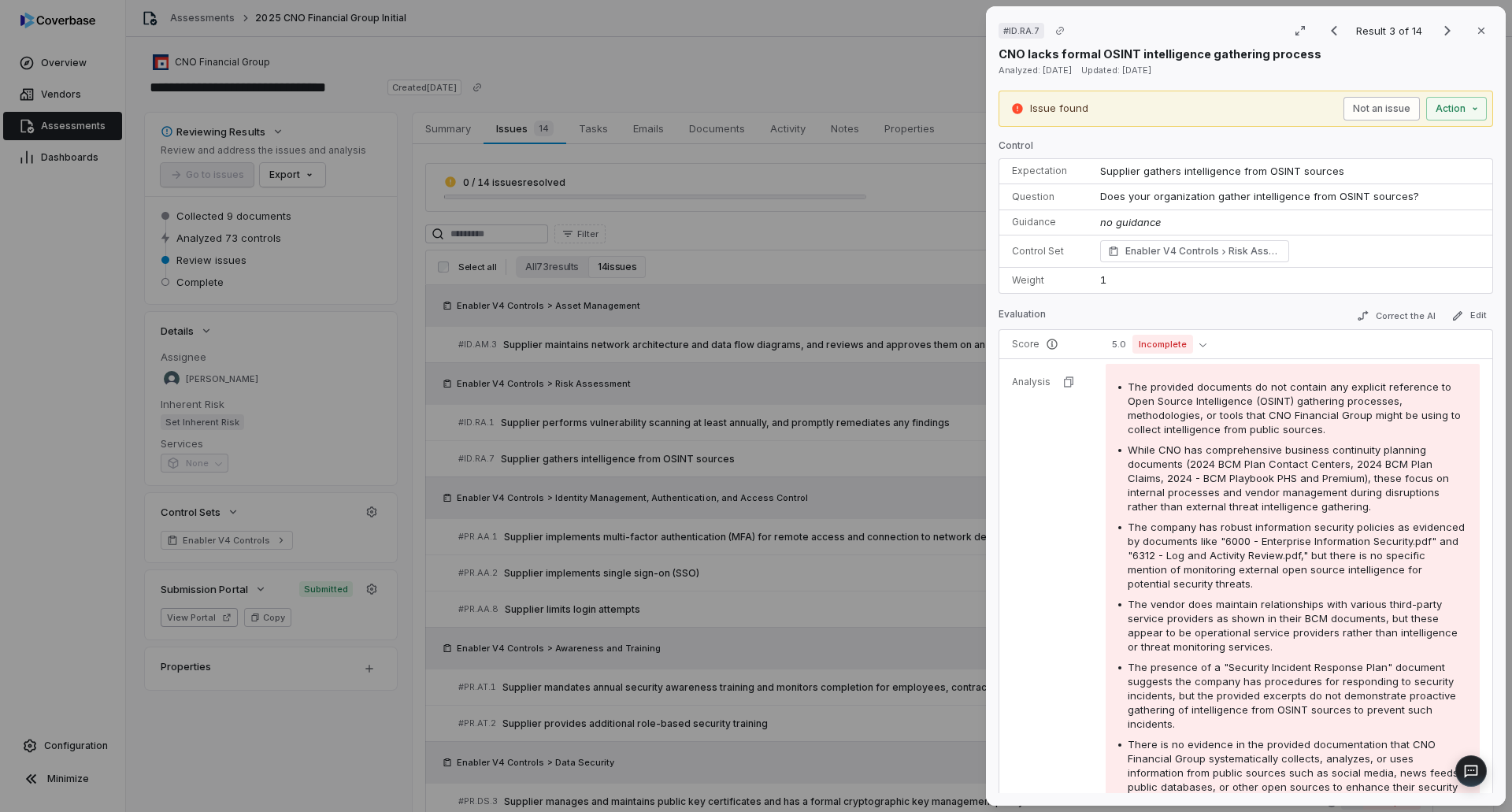
click at [1393, 105] on button "Not an issue" at bounding box center [1381, 108] width 76 height 23
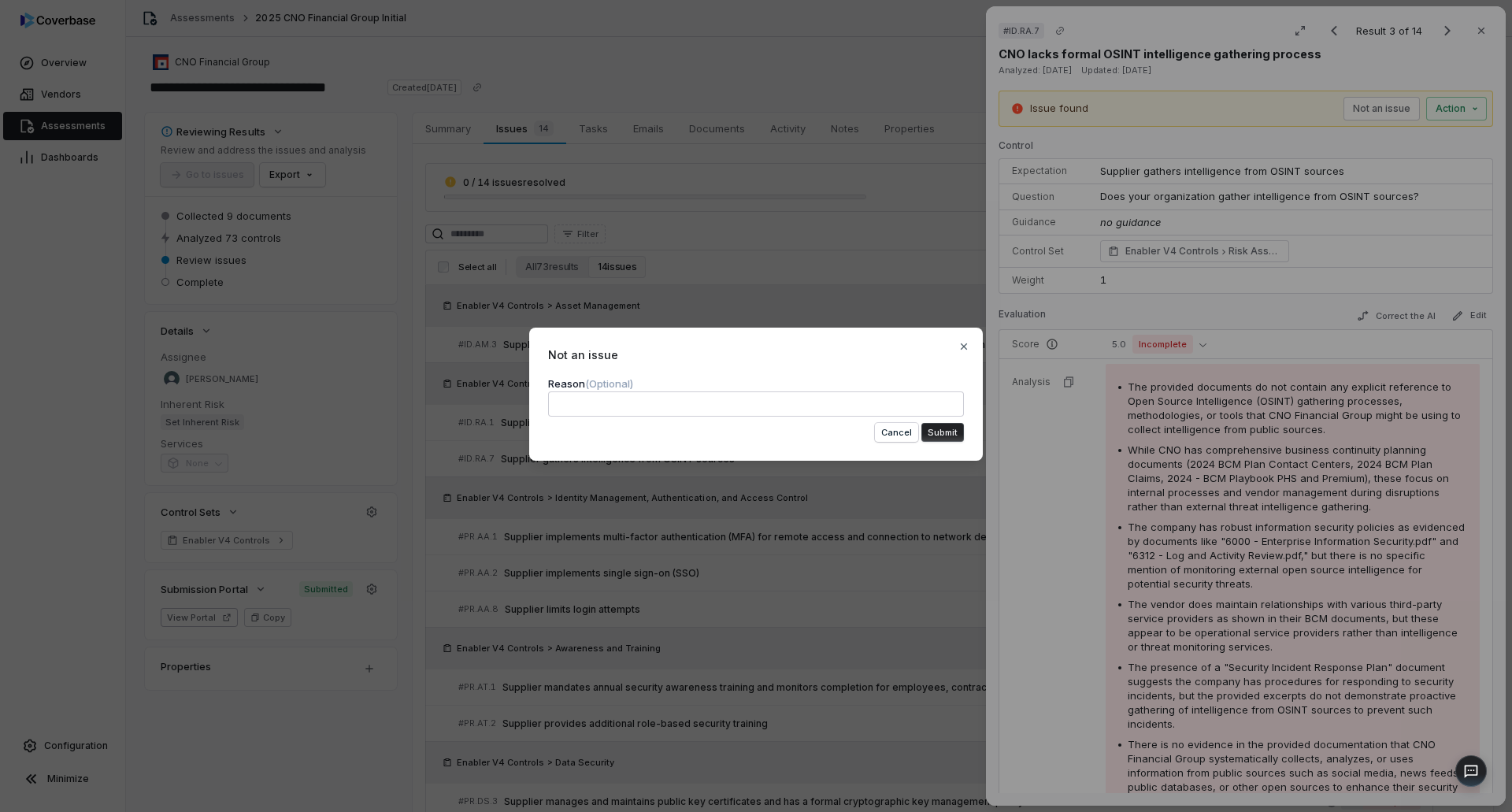
click at [786, 403] on textarea at bounding box center [756, 404] width 416 height 25
drag, startPoint x: 786, startPoint y: 403, endPoint x: 495, endPoint y: 378, distance: 292.1
click at [495, 378] on div "**********" at bounding box center [756, 406] width 1512 height 207
click at [944, 431] on button "Submit" at bounding box center [943, 433] width 43 height 19
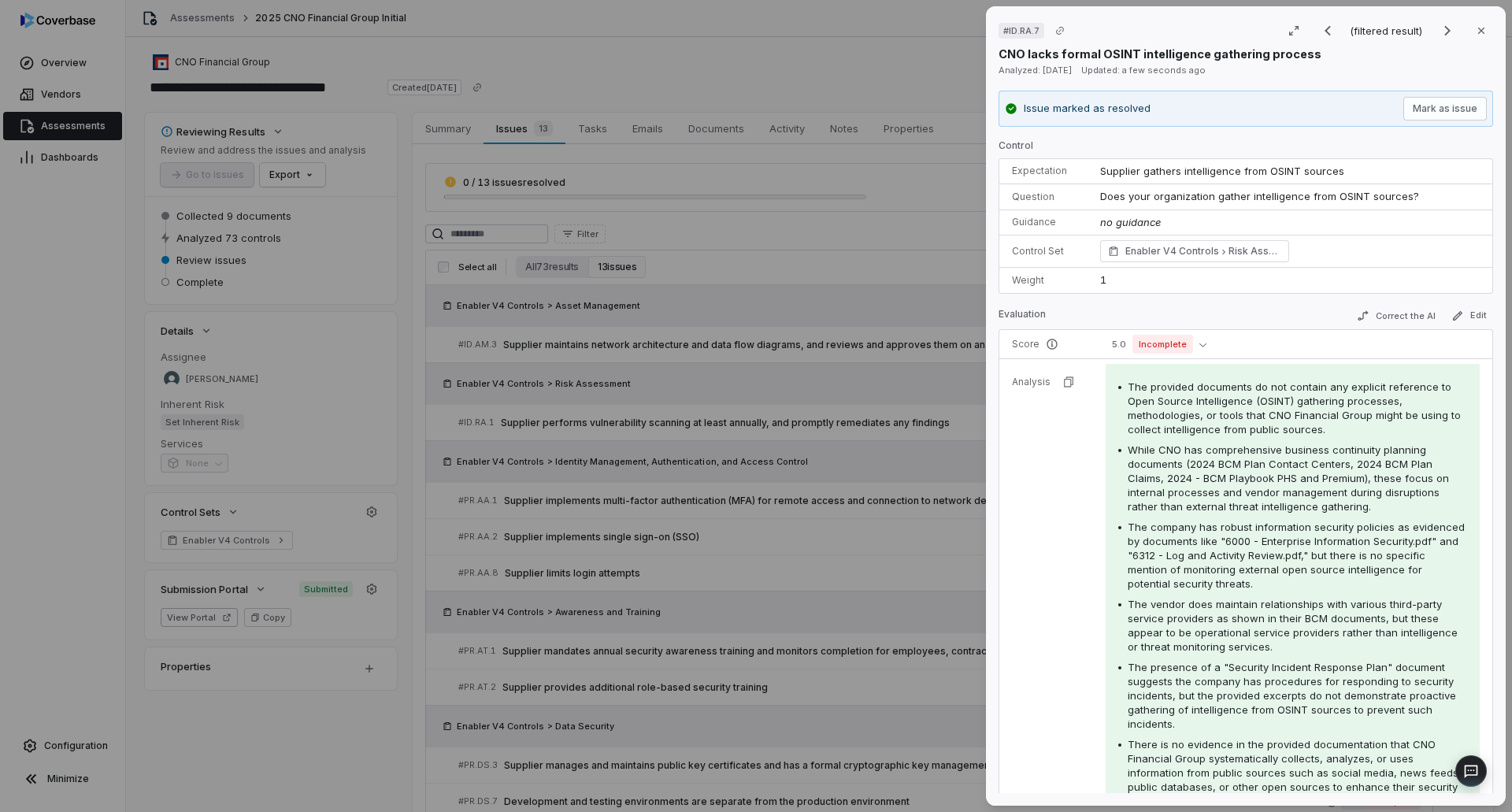
click at [689, 617] on div "# ID.RA.7 (filtered result) Close CNO lacks formal OSINT intelligence gathering…" at bounding box center [756, 406] width 1512 height 812
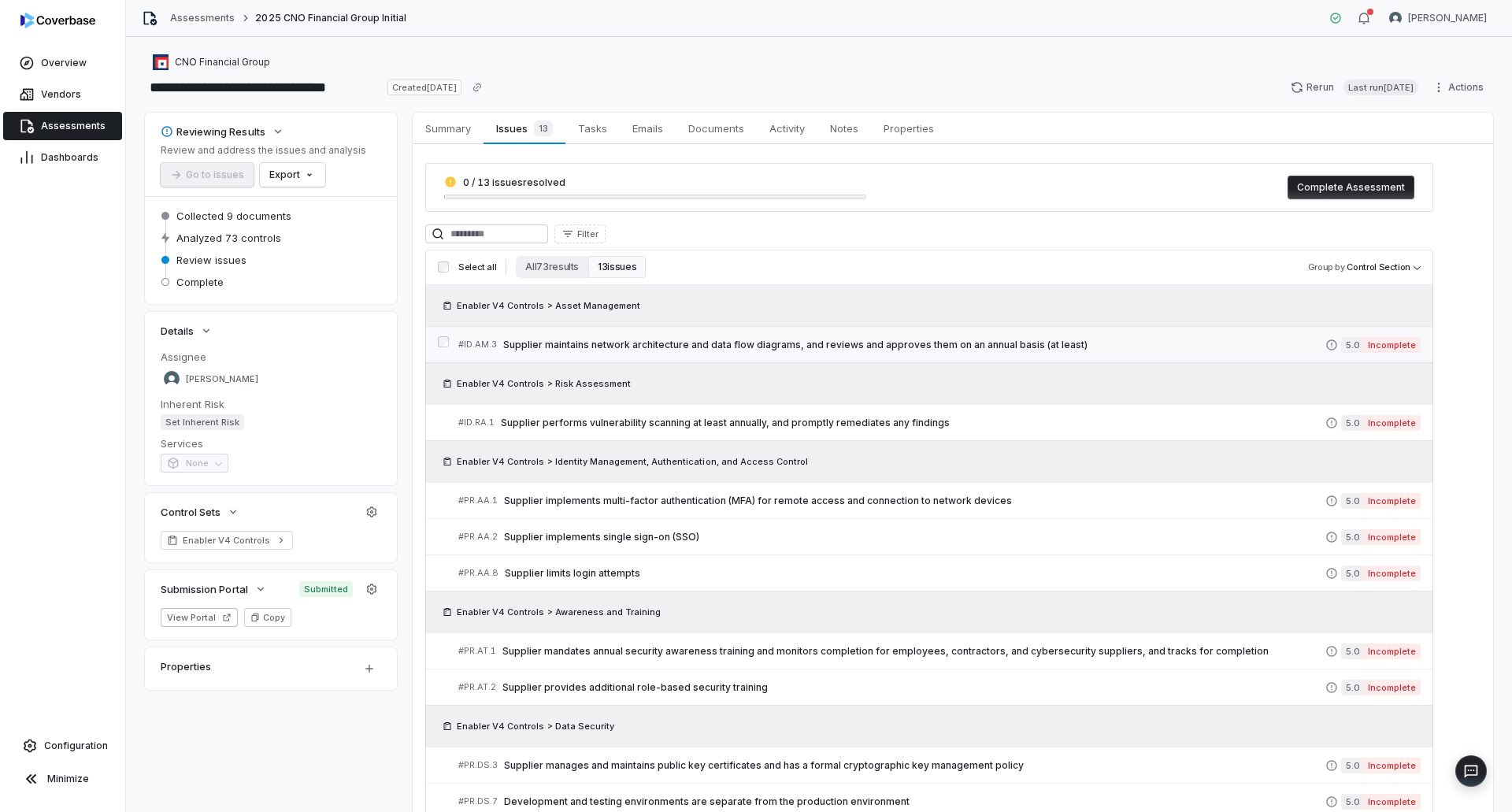
click at [679, 351] on span "Supplier maintains network architecture and data flow diagrams, and reviews and…" at bounding box center [914, 345] width 822 height 13
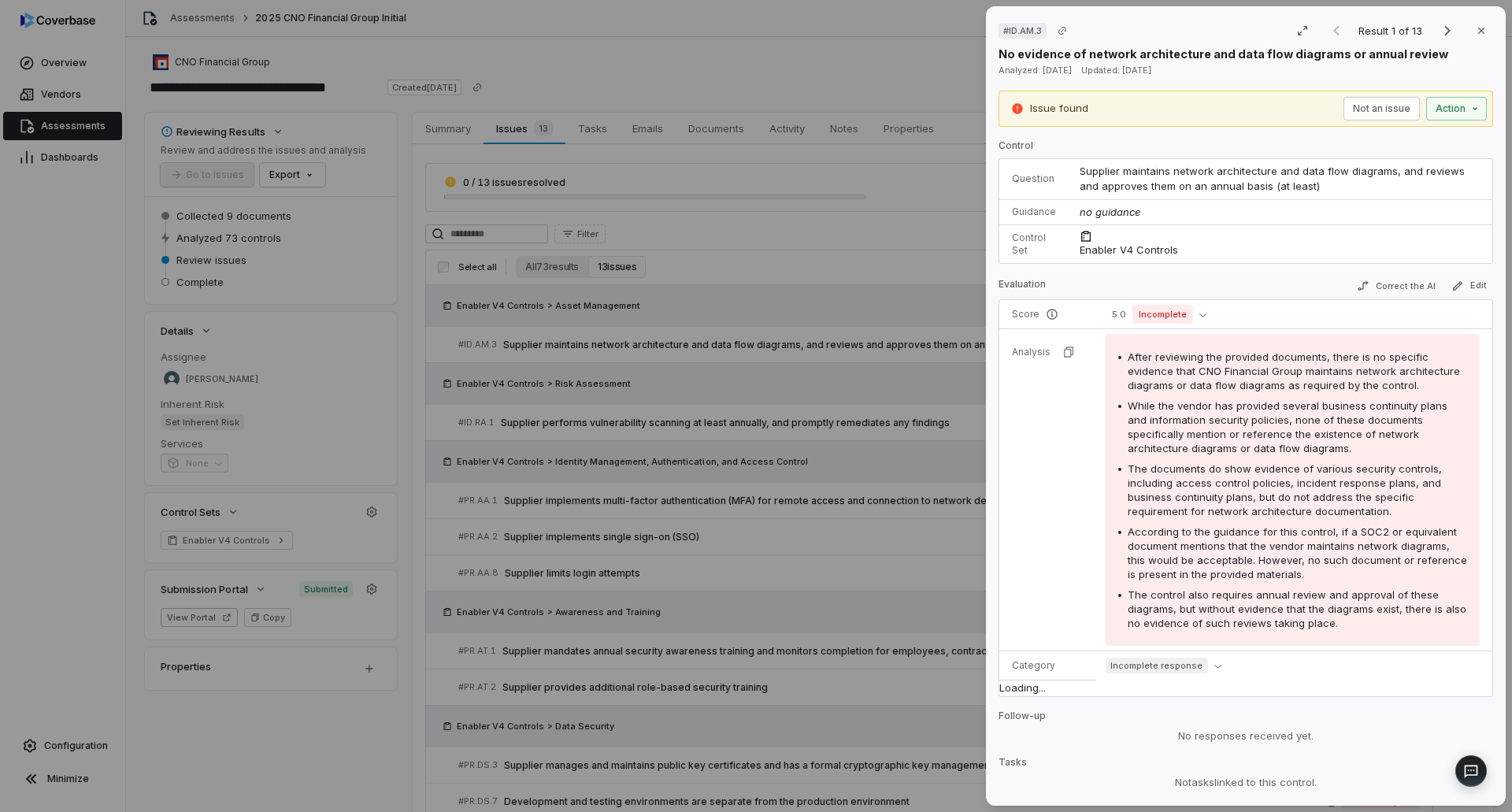
click at [1354, 94] on div "Issue found Not an issue Action" at bounding box center [1246, 109] width 495 height 36
click at [1344, 111] on button "Not an issue" at bounding box center [1381, 108] width 76 height 23
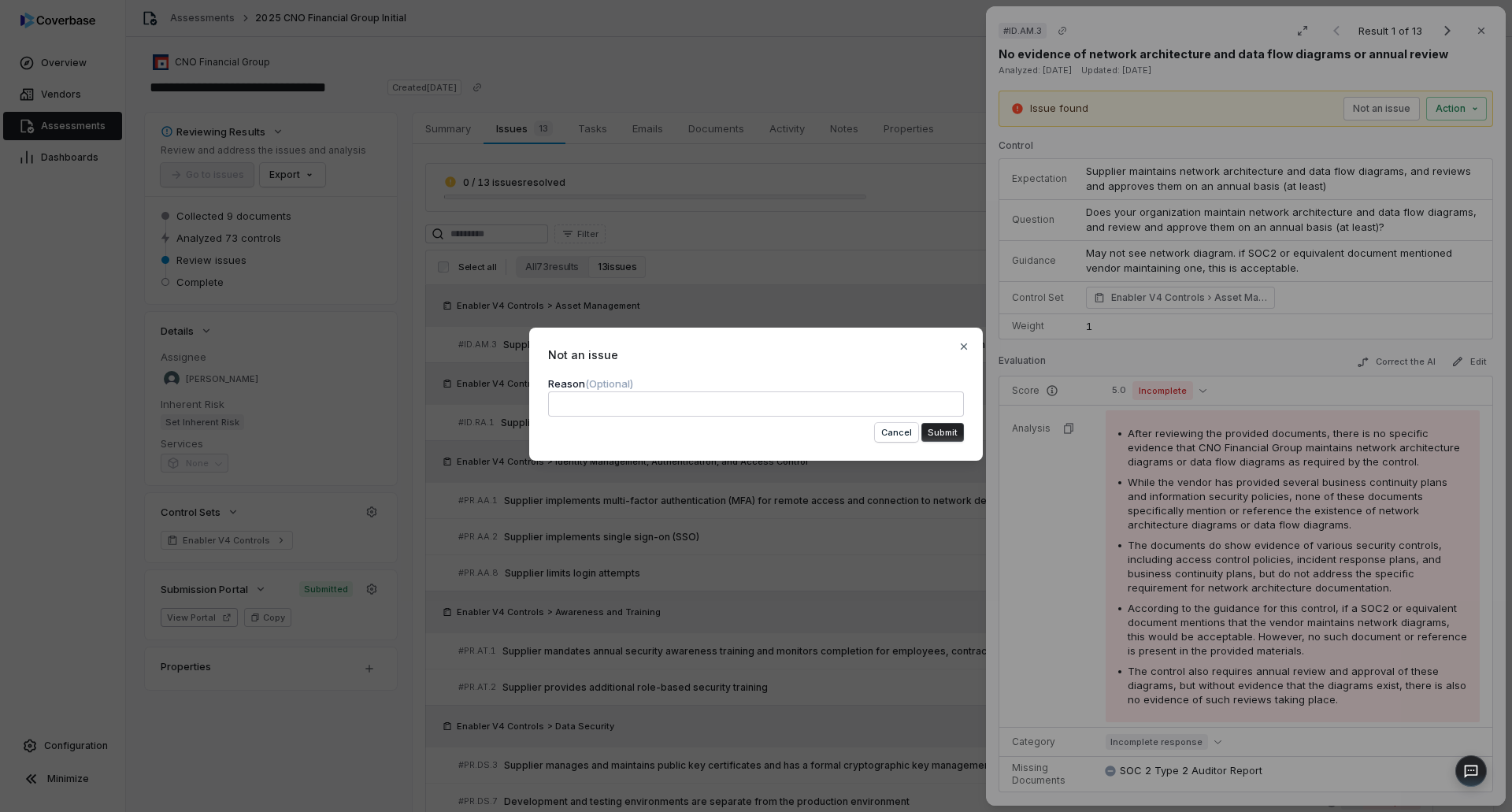
click at [834, 399] on textarea at bounding box center [756, 404] width 416 height 25
click at [950, 434] on button "Submit" at bounding box center [943, 433] width 43 height 19
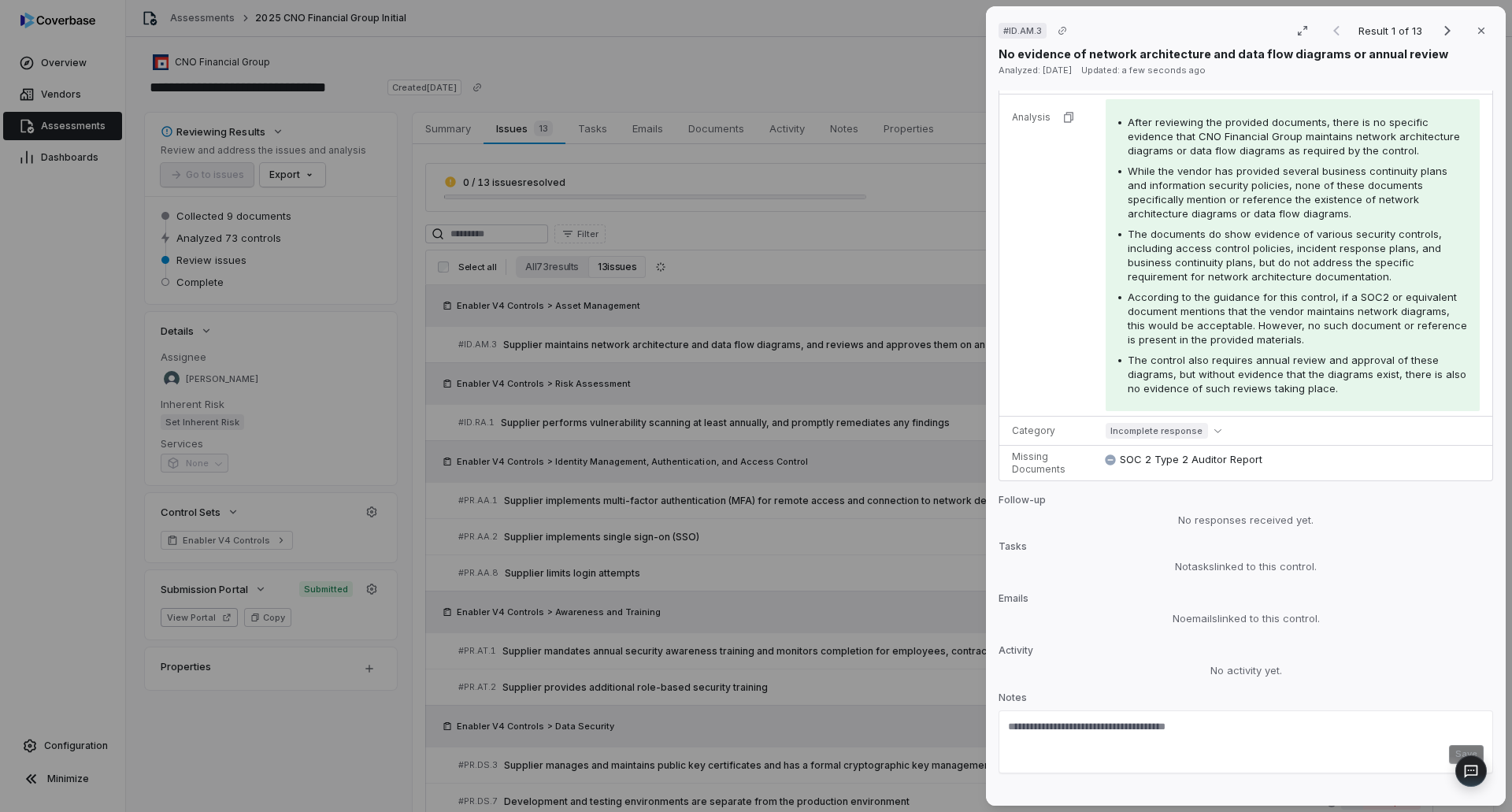
scroll to position [334, 0]
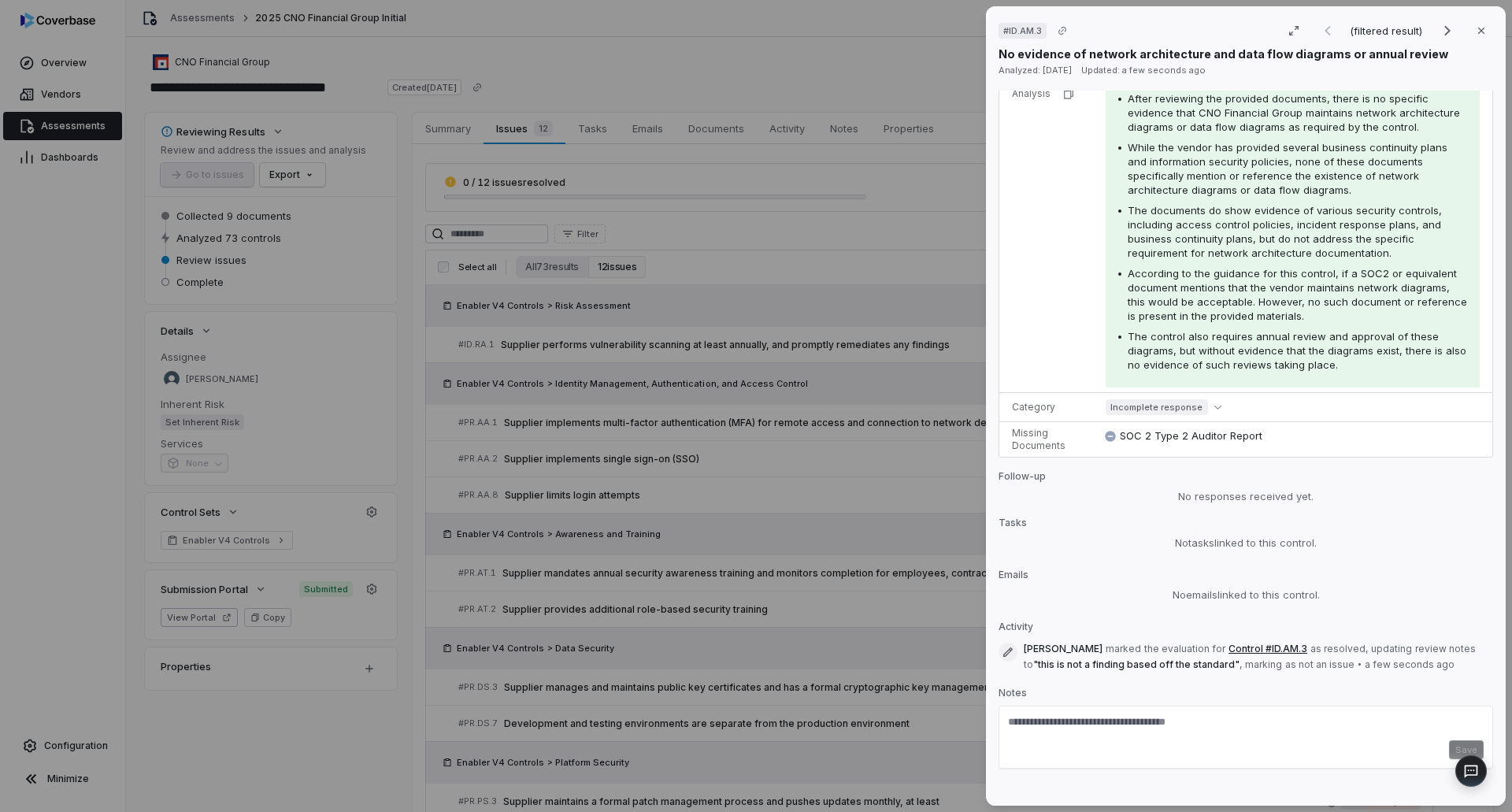
click at [795, 544] on div "# ID.AM.3 (filtered result) Close No evidence of network architecture and data …" at bounding box center [756, 406] width 1512 height 812
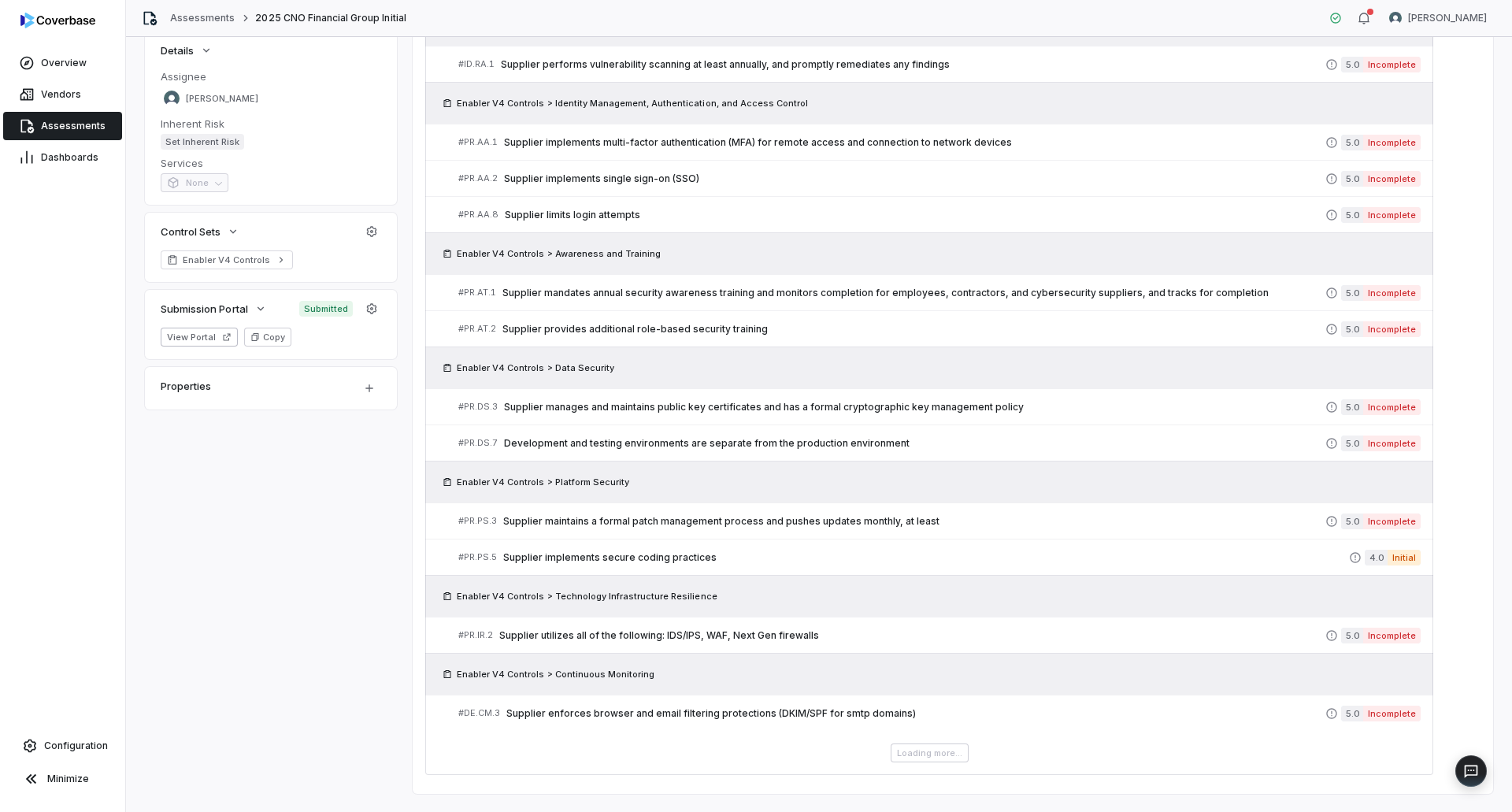
scroll to position [313, 0]
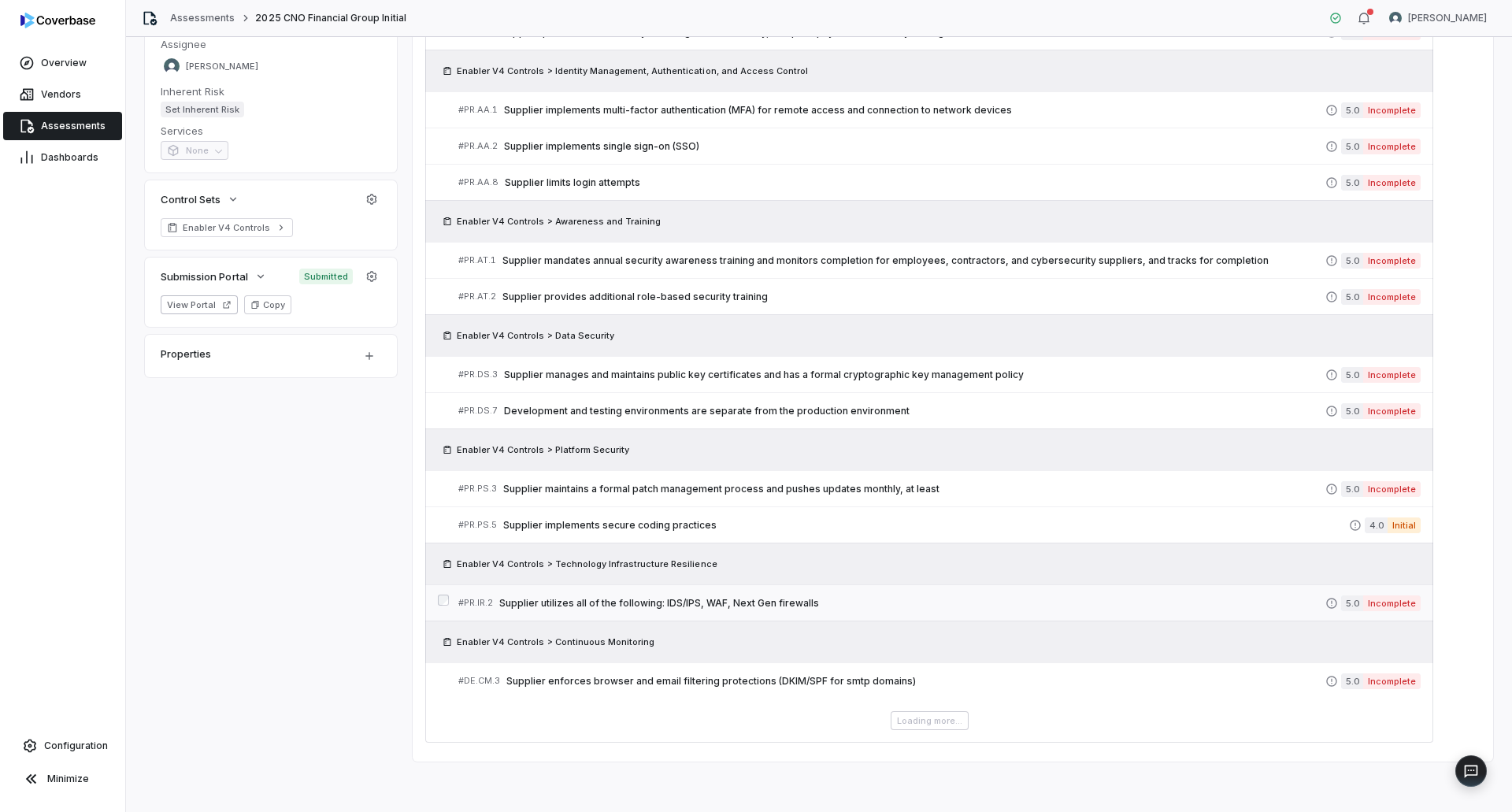
click at [774, 611] on link "# PR.IR.2 Supplier utilizes all of the following: IDS/IPS, WAF, Next Gen firewa…" at bounding box center [939, 603] width 963 height 35
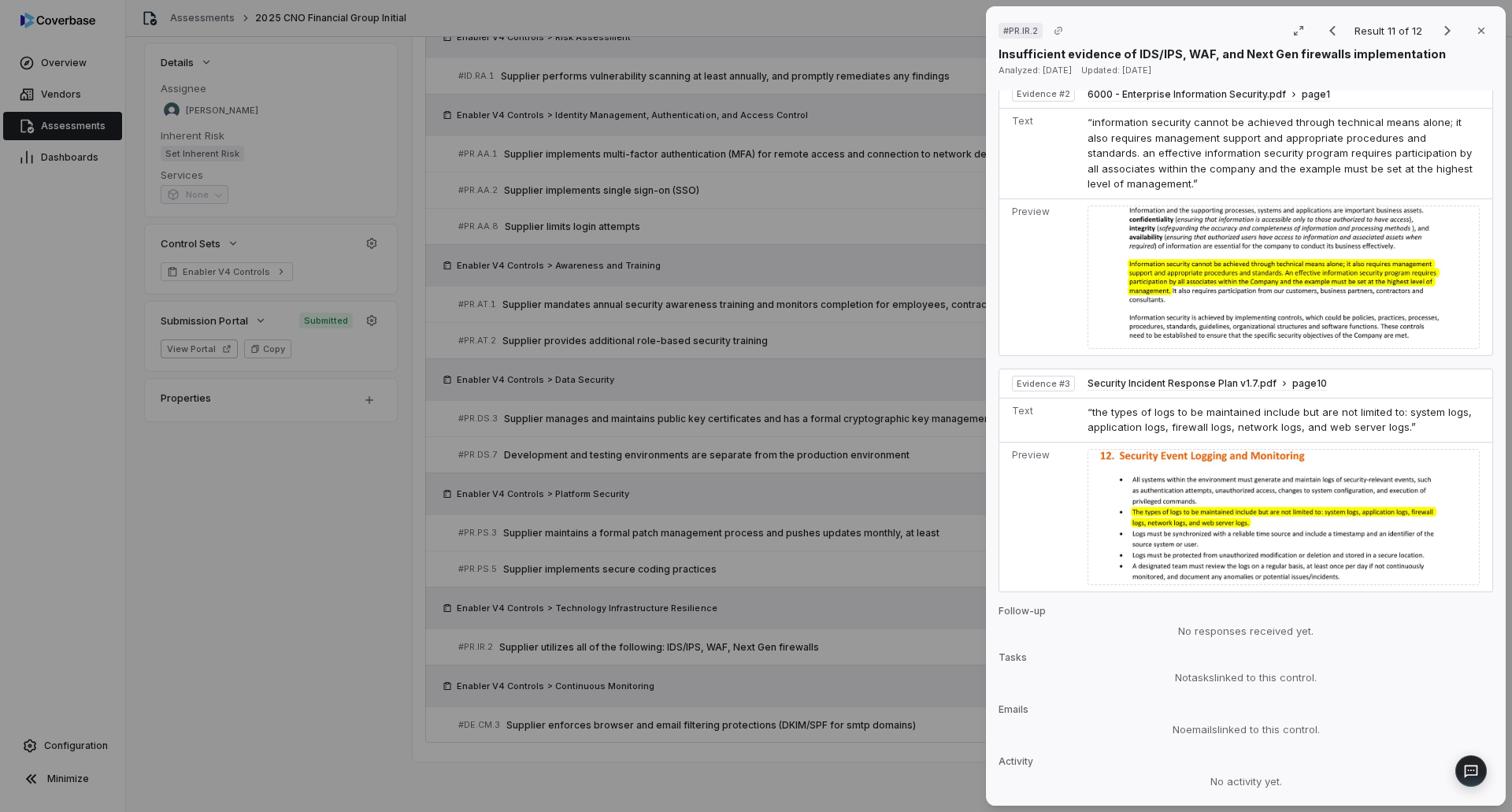
scroll to position [1086, 0]
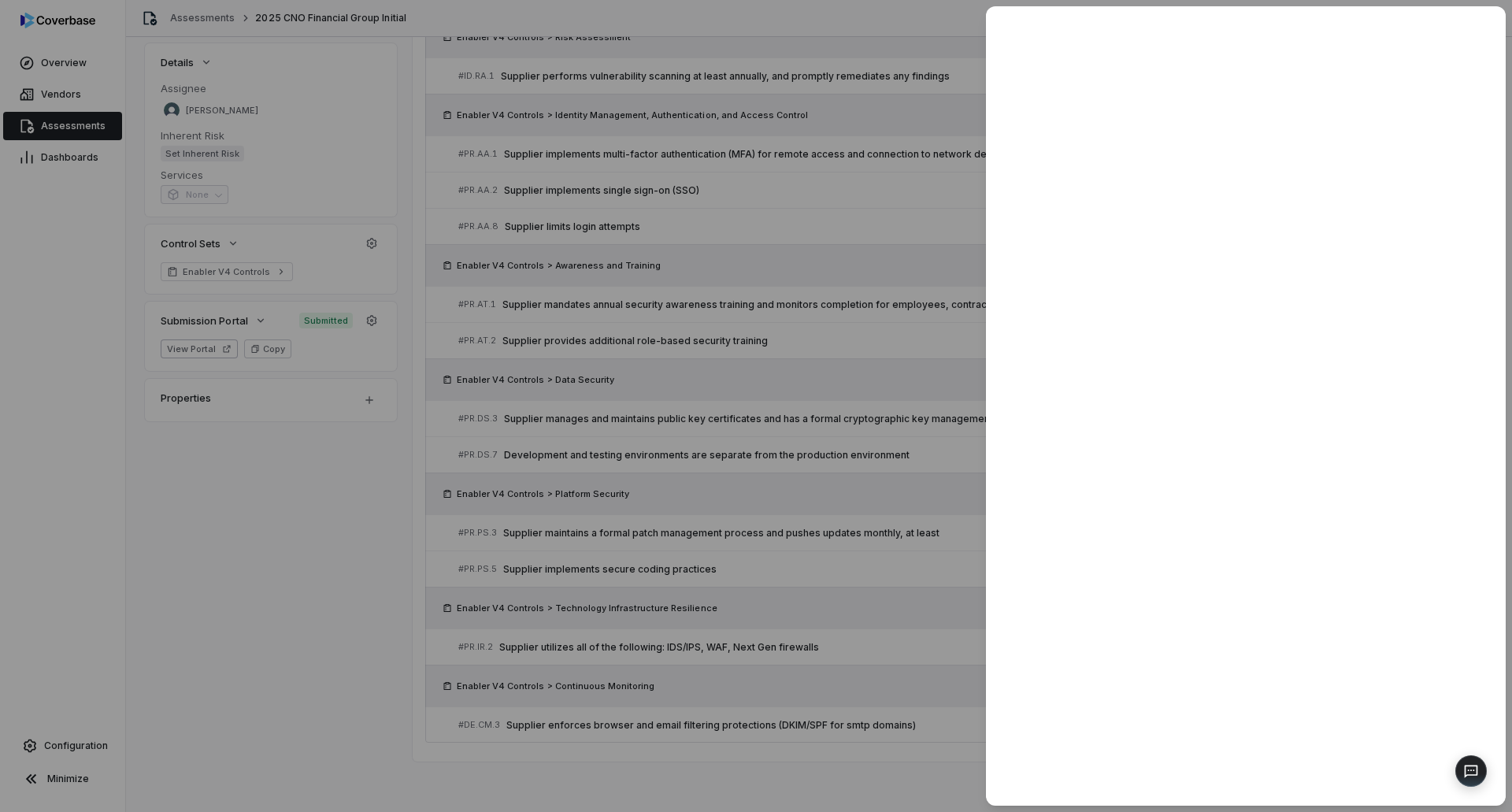
click at [737, 714] on div at bounding box center [756, 406] width 1512 height 812
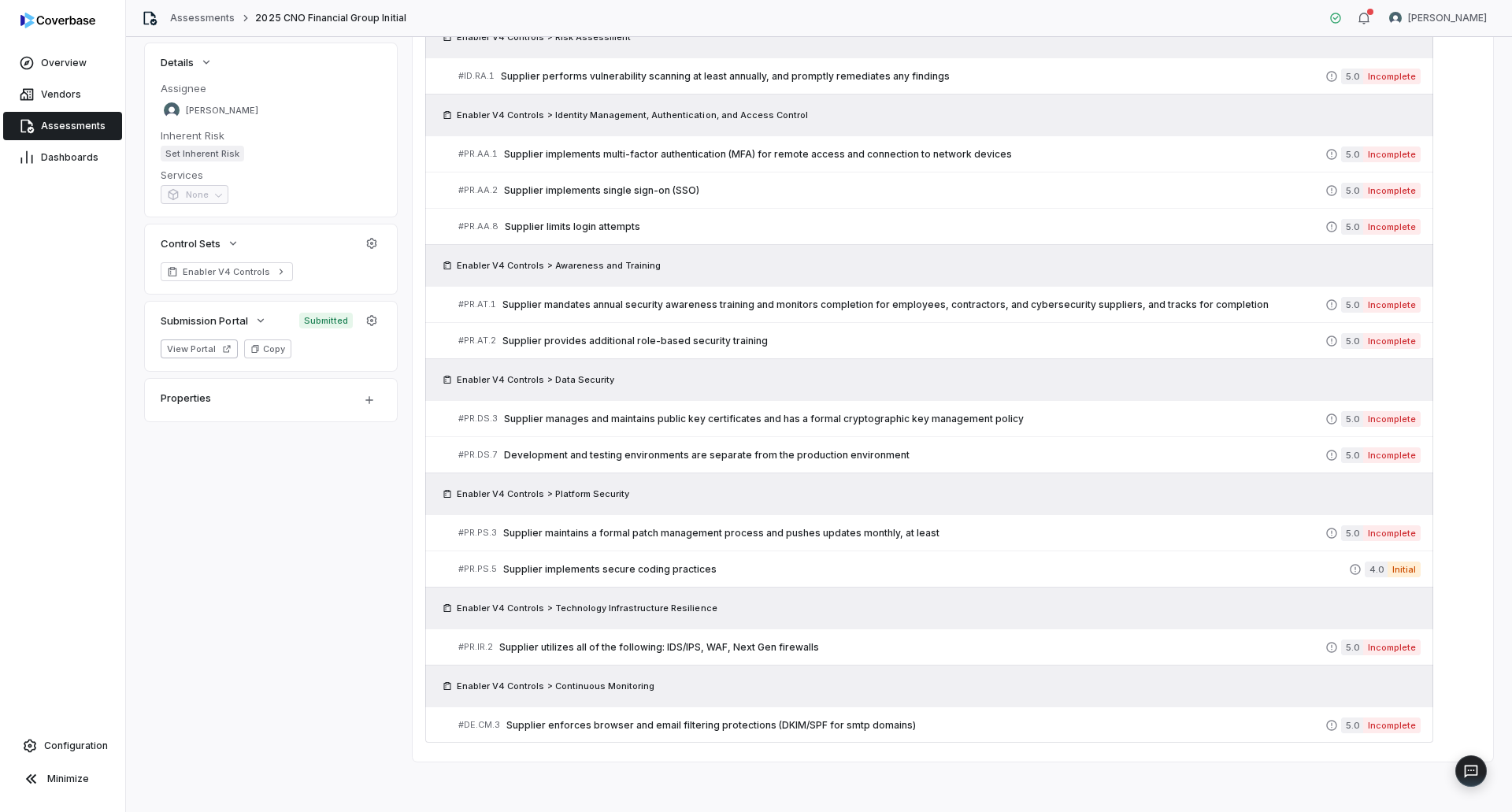
click at [740, 728] on span "Supplier enforces browser and email filtering protections (DKIM/SPF for smtp do…" at bounding box center [916, 725] width 819 height 13
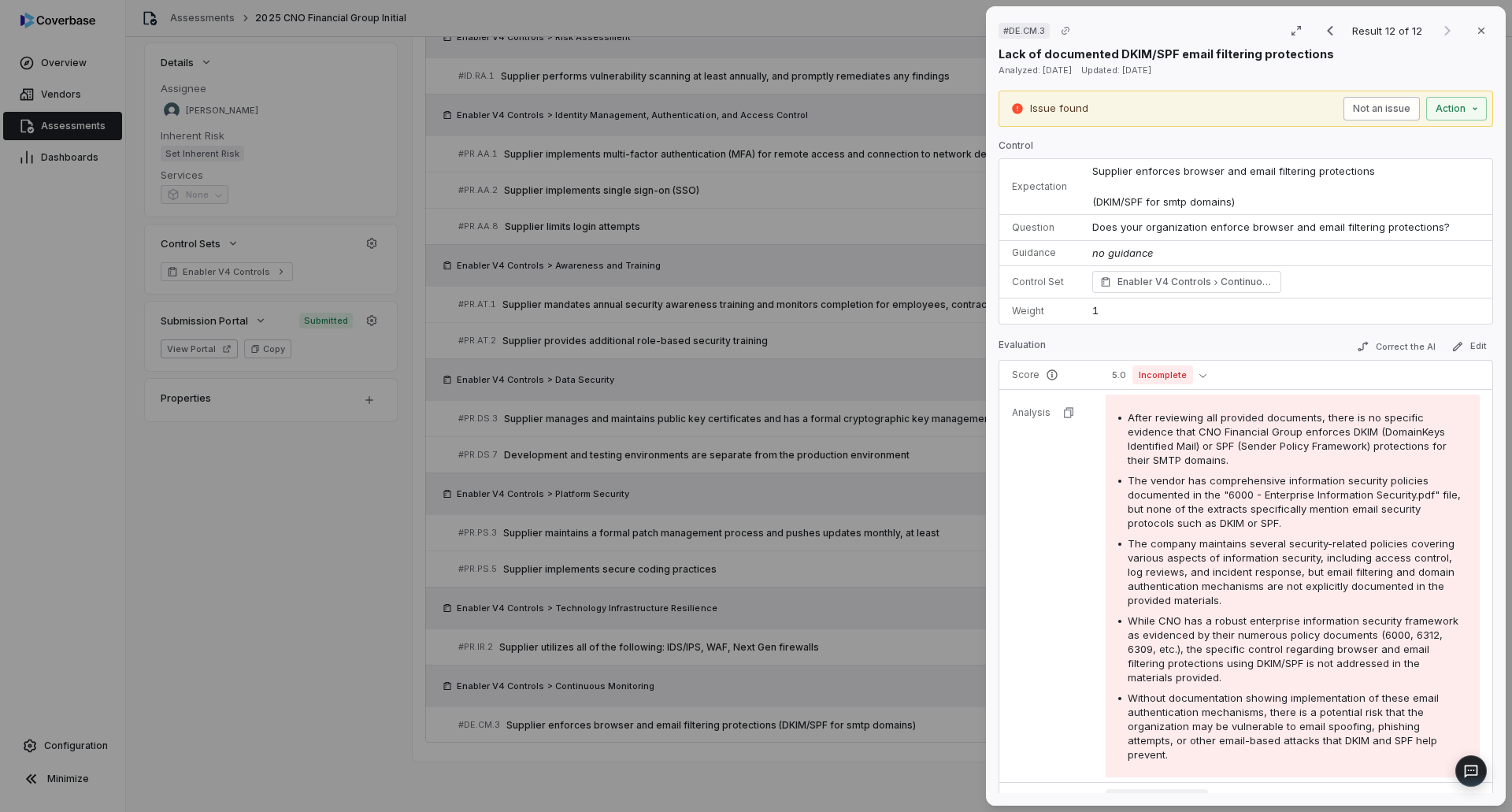
click at [1367, 116] on button "Not an issue" at bounding box center [1381, 108] width 76 height 23
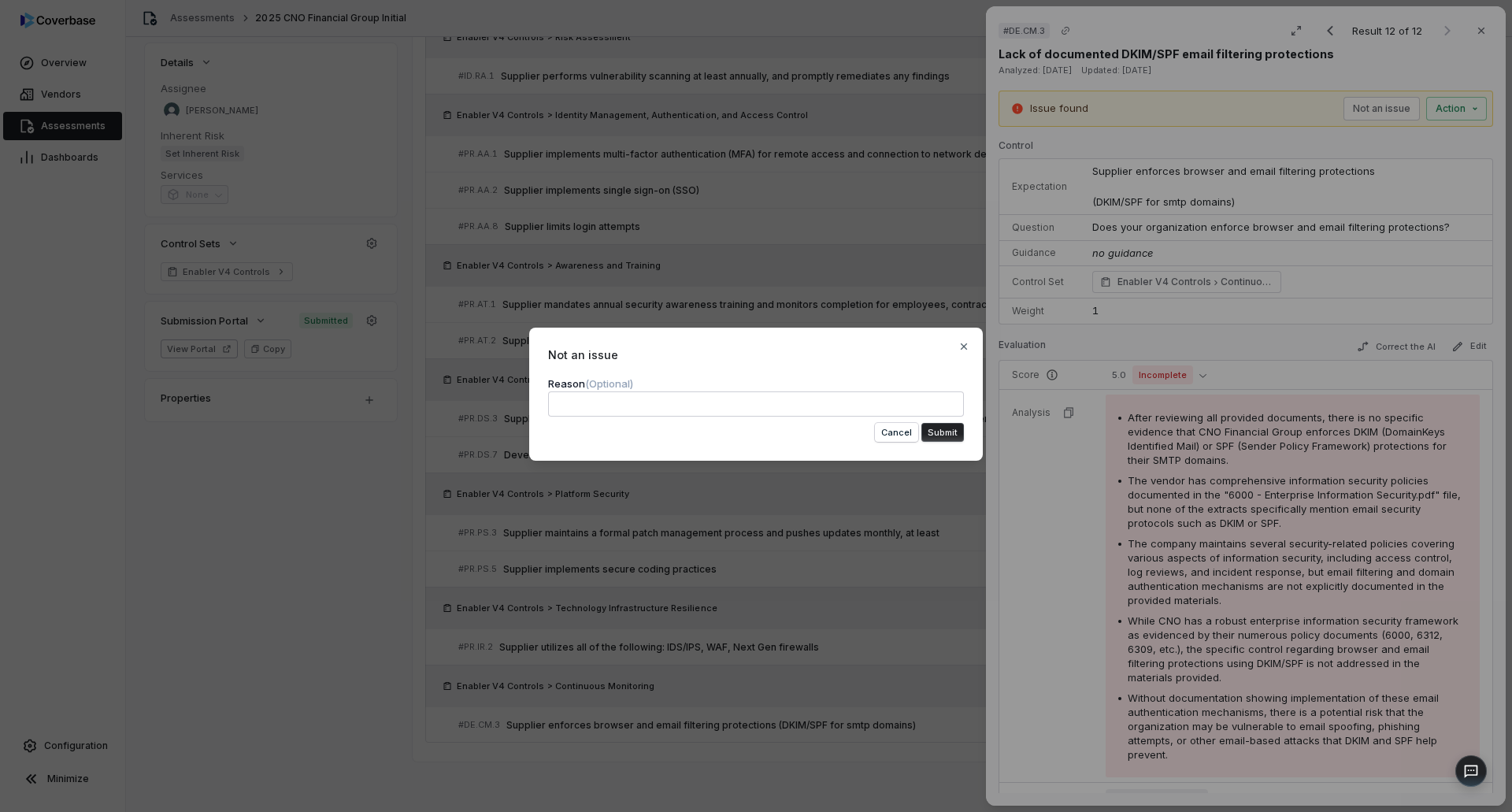
click at [856, 402] on textarea at bounding box center [756, 404] width 416 height 25
click at [939, 435] on button "Submit" at bounding box center [943, 433] width 43 height 19
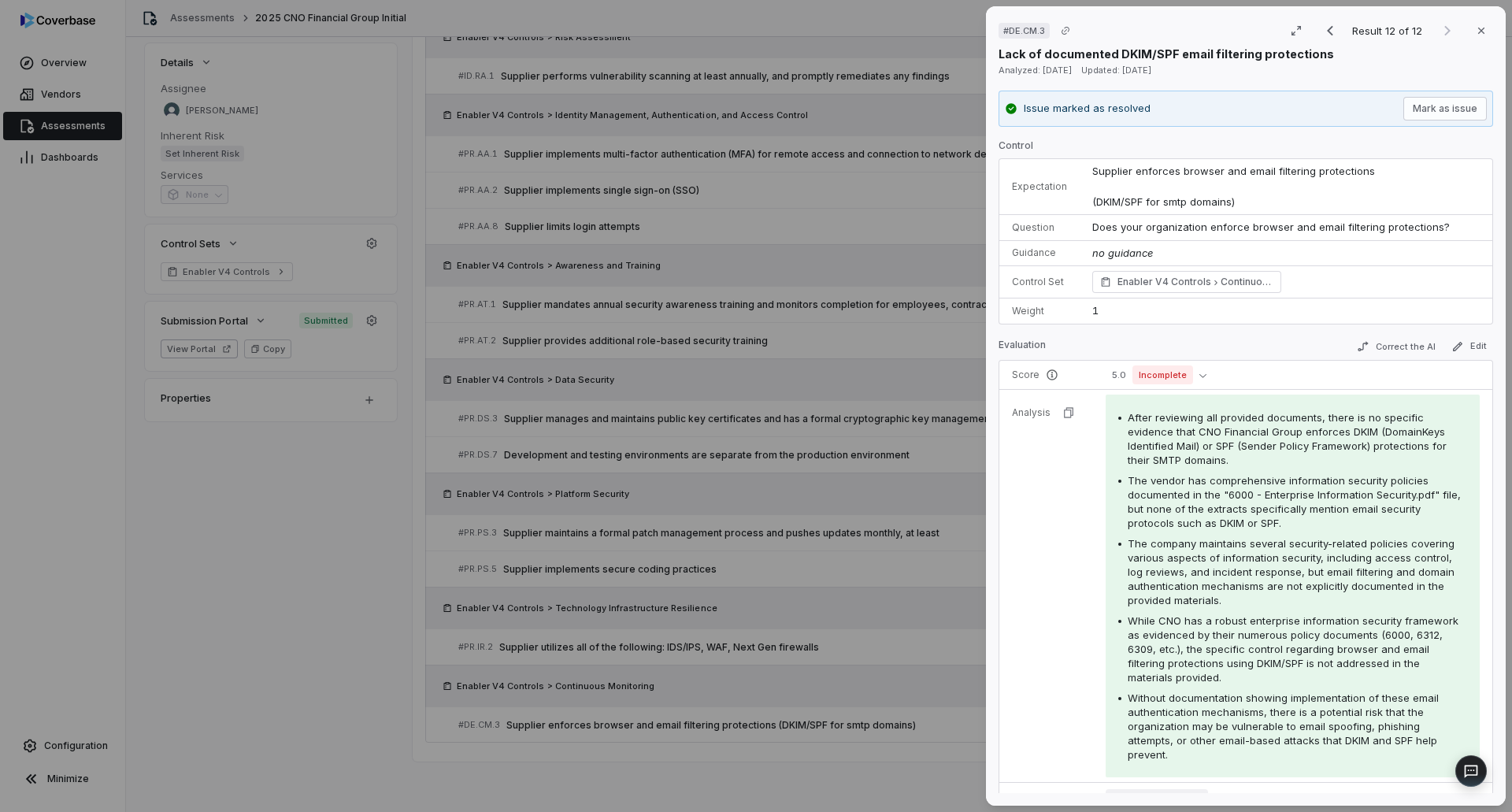
click at [753, 778] on div "# DE.CM.3 Result 12 of 12 Close Lack of documented DKIM/SPF email filtering pro…" at bounding box center [756, 406] width 1512 height 812
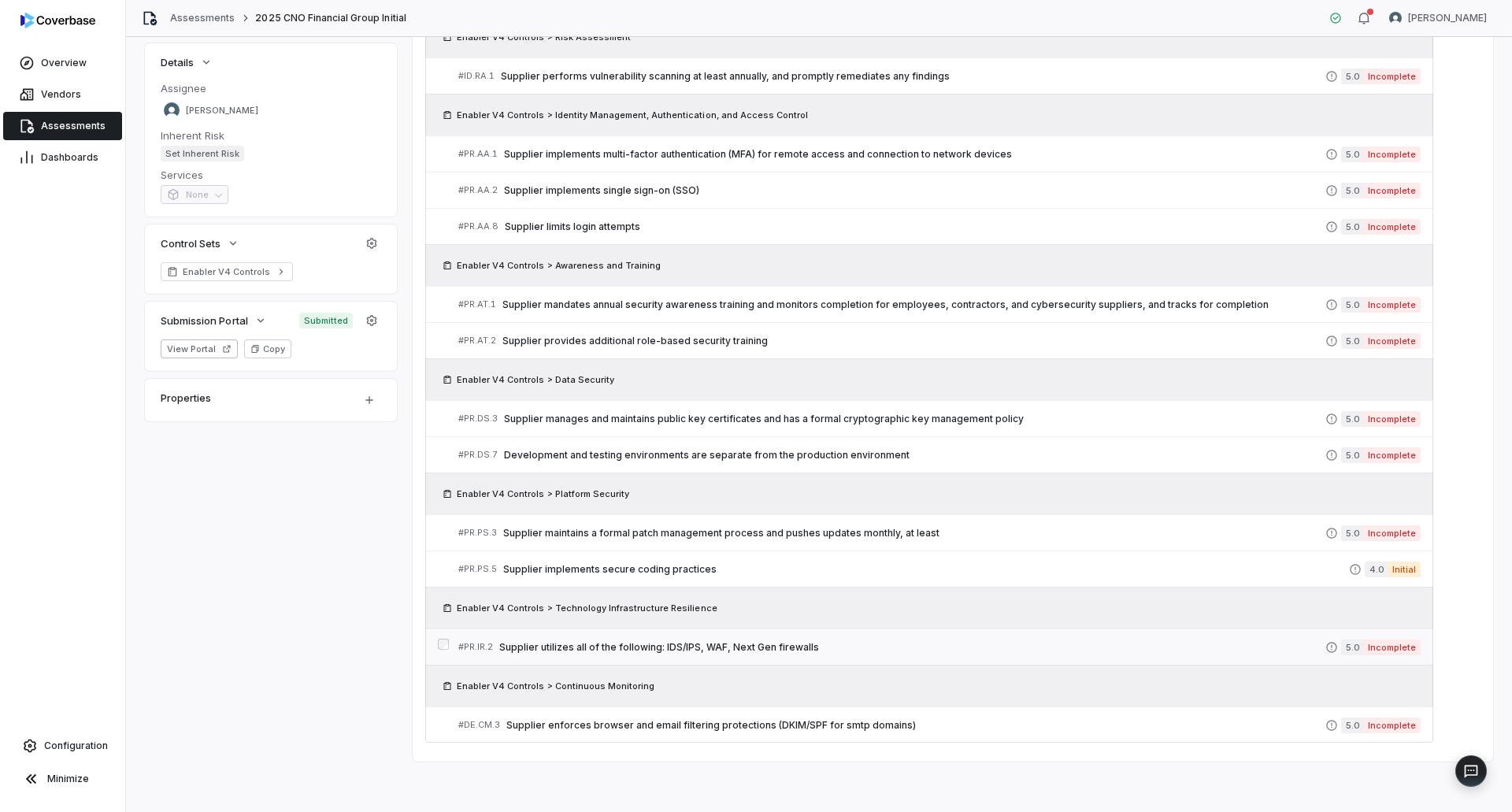
click at [709, 647] on span "Supplier utilizes all of the following: IDS/IPS, WAF, Next Gen firewalls" at bounding box center [912, 647] width 826 height 13
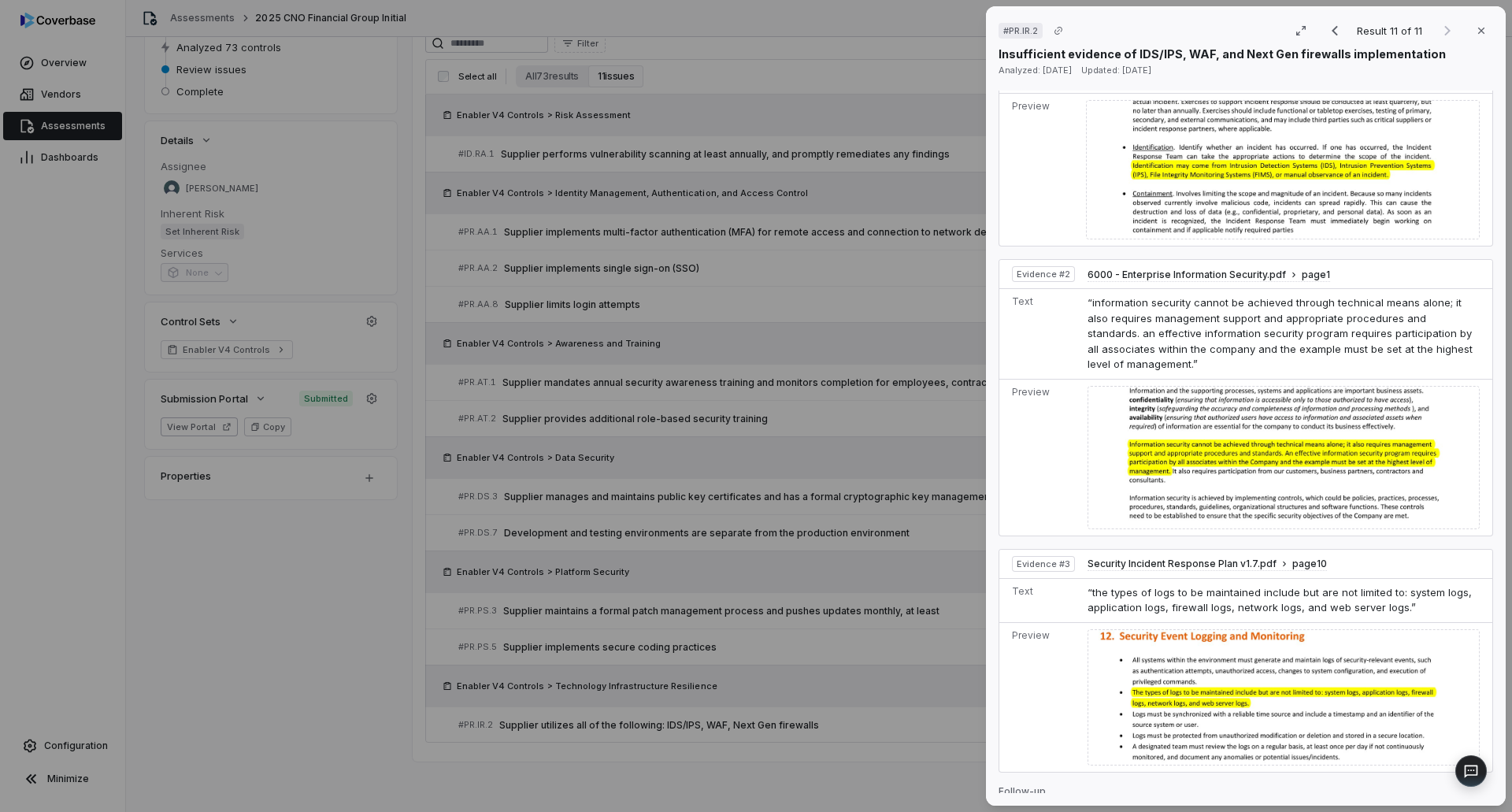
scroll to position [787, 0]
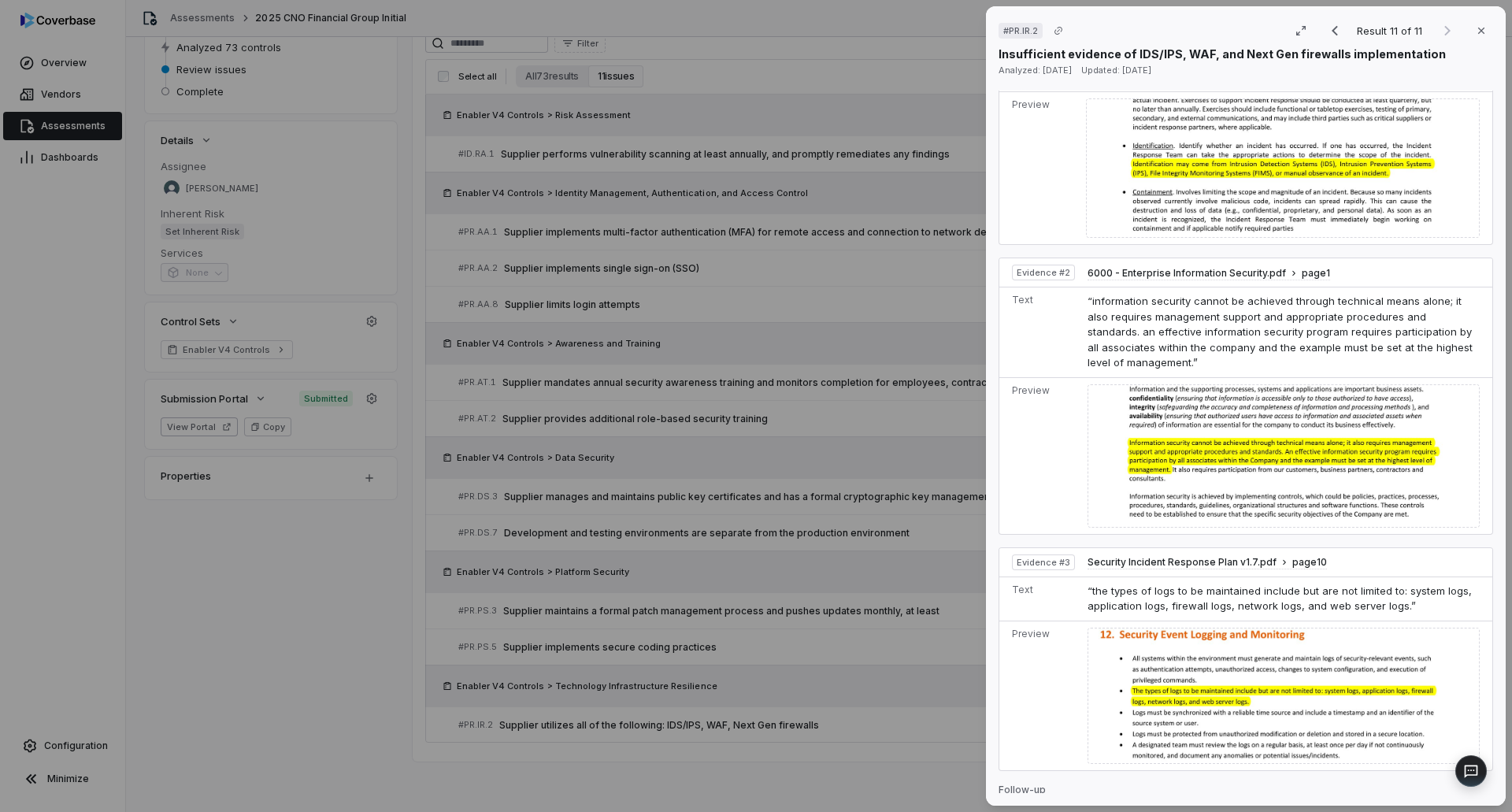
click at [679, 627] on div "# PR.IR.2 Result 11 of 11 Close Insufficient evidence of IDS/IPS, WAF, and Next…" at bounding box center [756, 406] width 1512 height 812
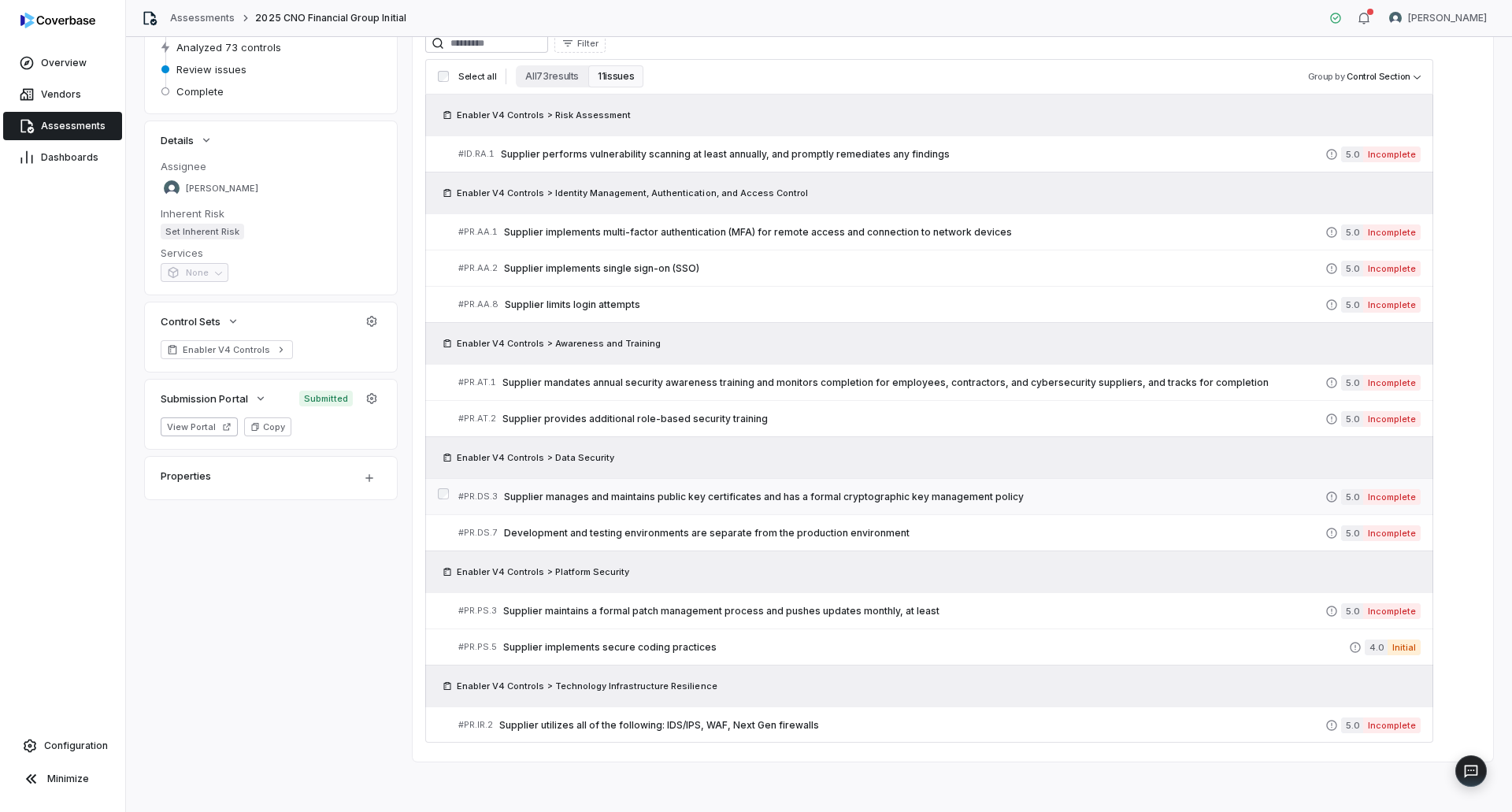
click at [807, 491] on span "Supplier manages and maintains public key certificates and has a formal cryptog…" at bounding box center [914, 497] width 821 height 13
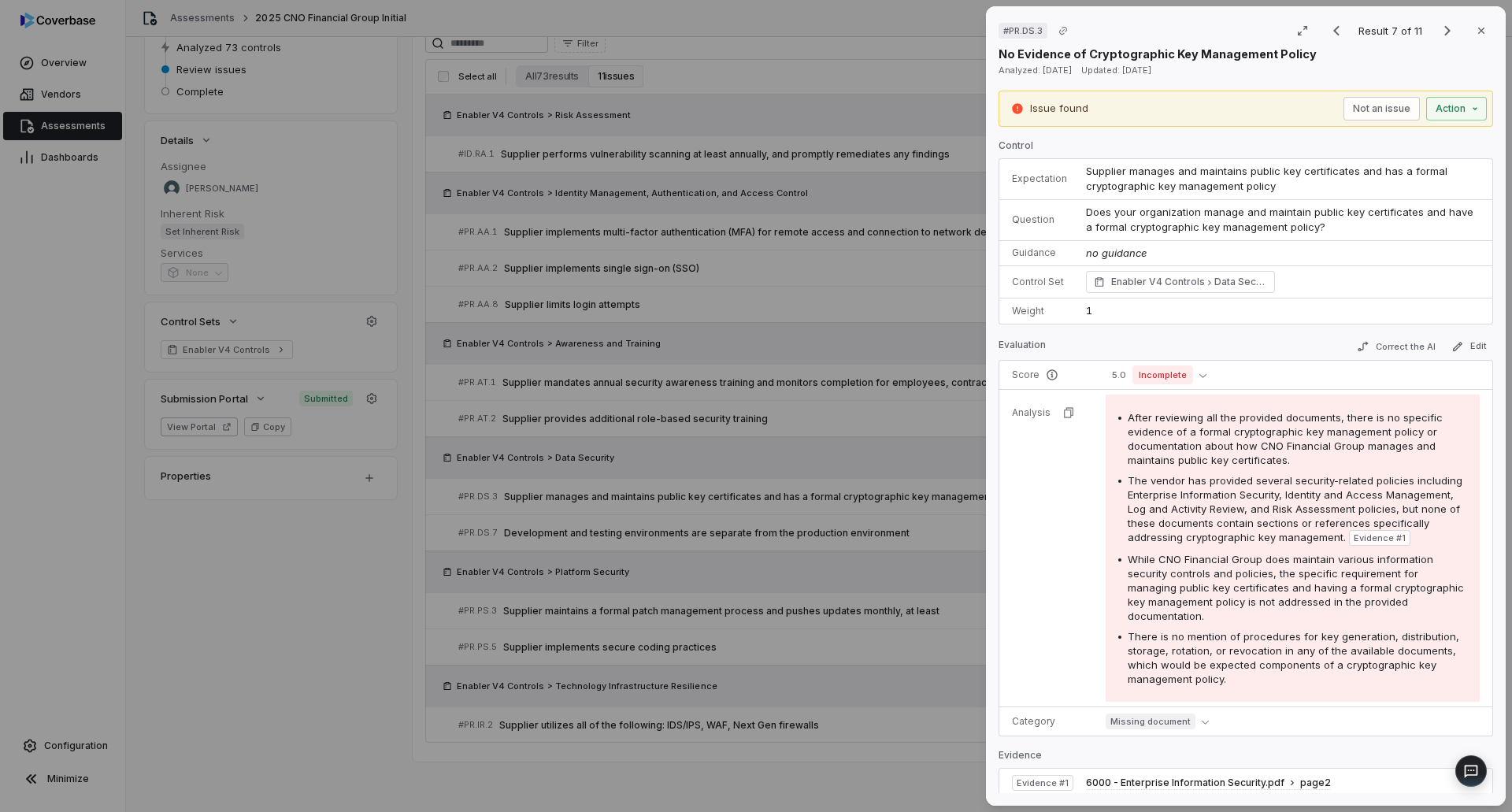
click at [1350, 95] on div "Issue found Not an issue Action" at bounding box center [1246, 109] width 495 height 36
click at [1350, 104] on button "Not an issue" at bounding box center [1381, 108] width 76 height 23
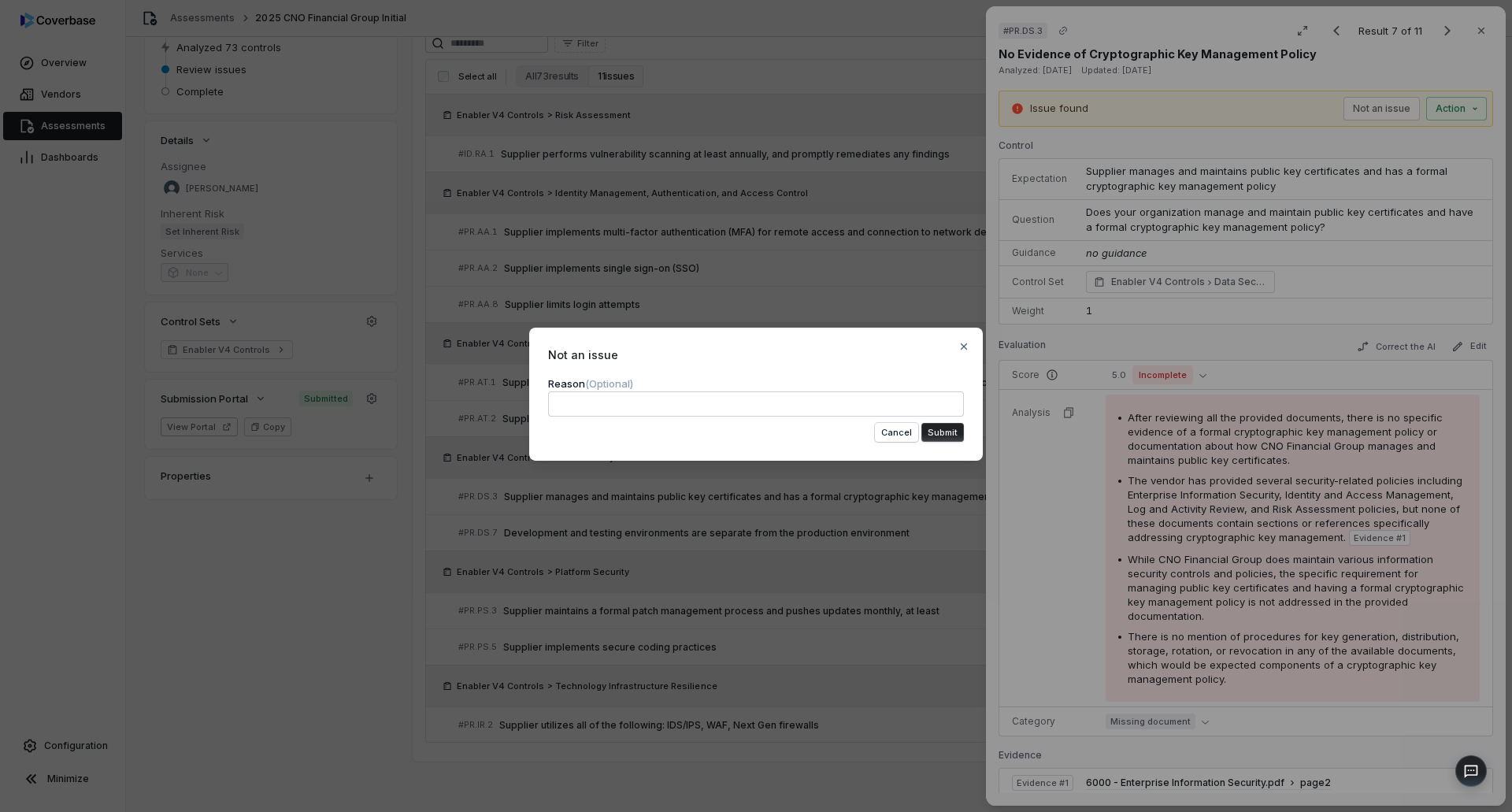
click at [880, 398] on textarea at bounding box center [756, 404] width 416 height 25
click at [938, 424] on form "**********" at bounding box center [756, 408] width 416 height 67
click at [939, 431] on button "Submit" at bounding box center [943, 433] width 43 height 19
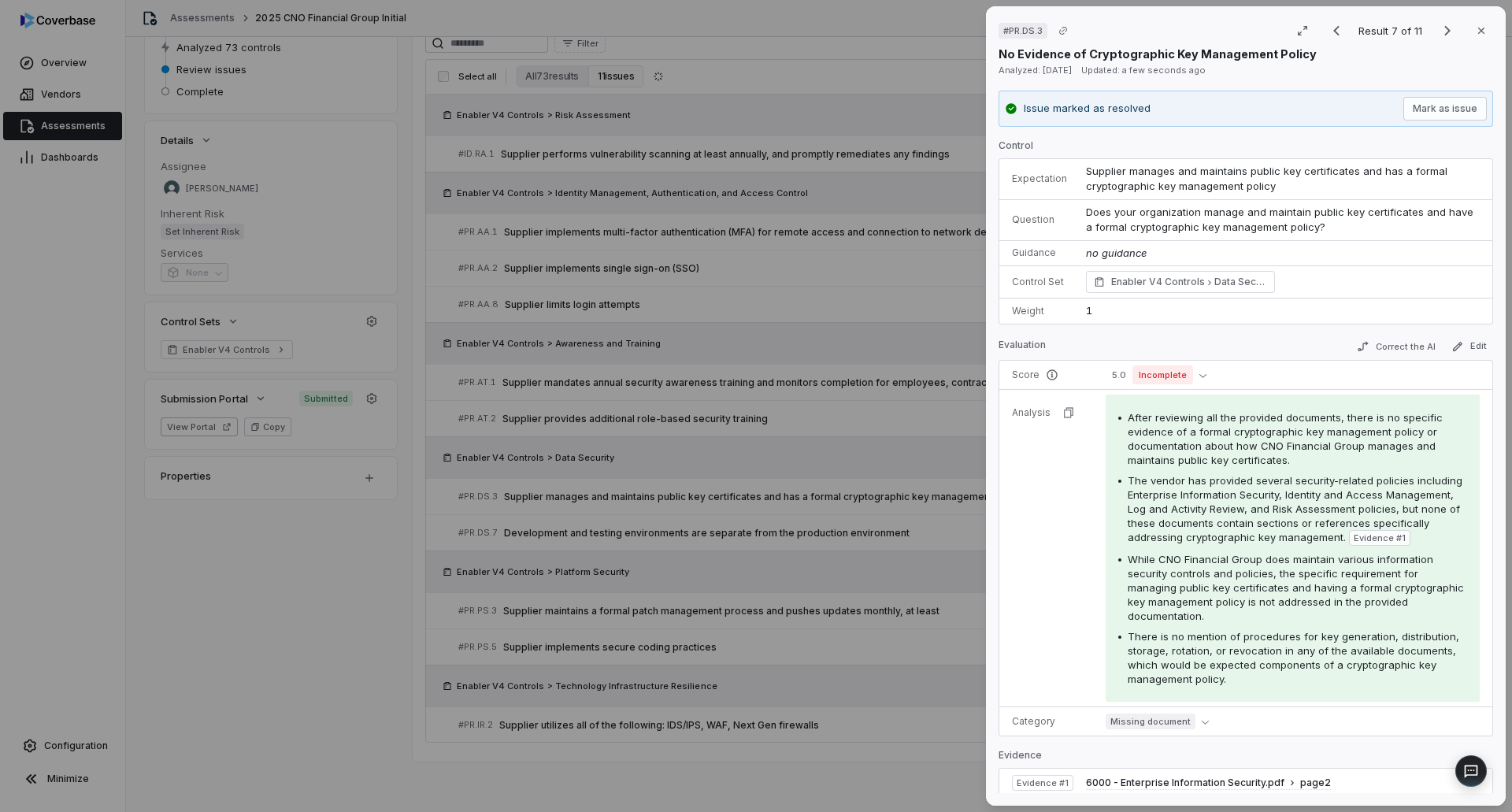
click at [566, 759] on div "# PR.DS.3 Result 7 of 11 Close No Evidence of Cryptographic Key Management Poli…" at bounding box center [756, 406] width 1512 height 812
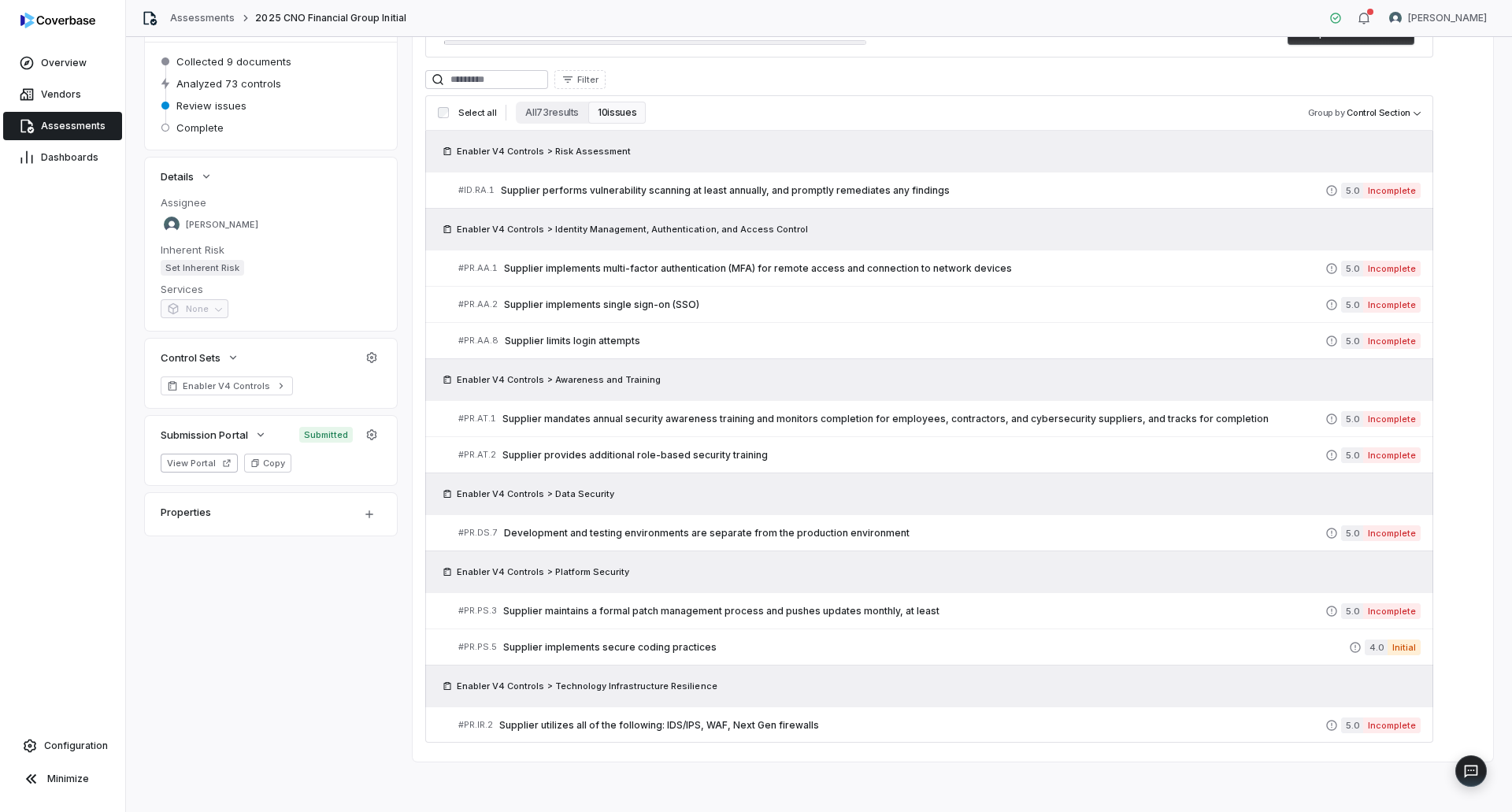
scroll to position [154, 0]
click at [631, 614] on span "Supplier maintains a formal patch management process and pushes updates monthly…" at bounding box center [914, 611] width 822 height 13
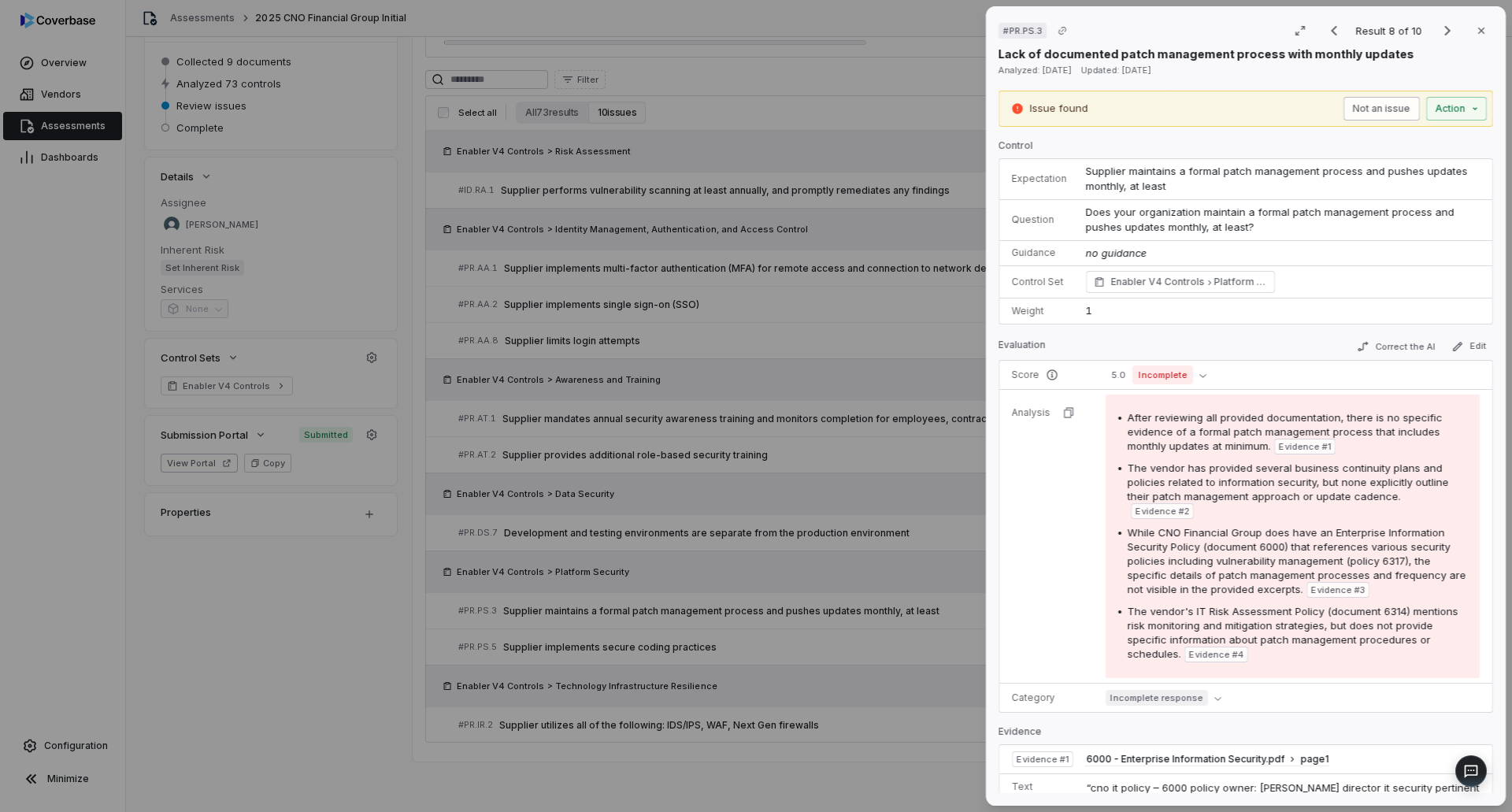
click at [1358, 103] on button "Not an issue" at bounding box center [1381, 108] width 76 height 23
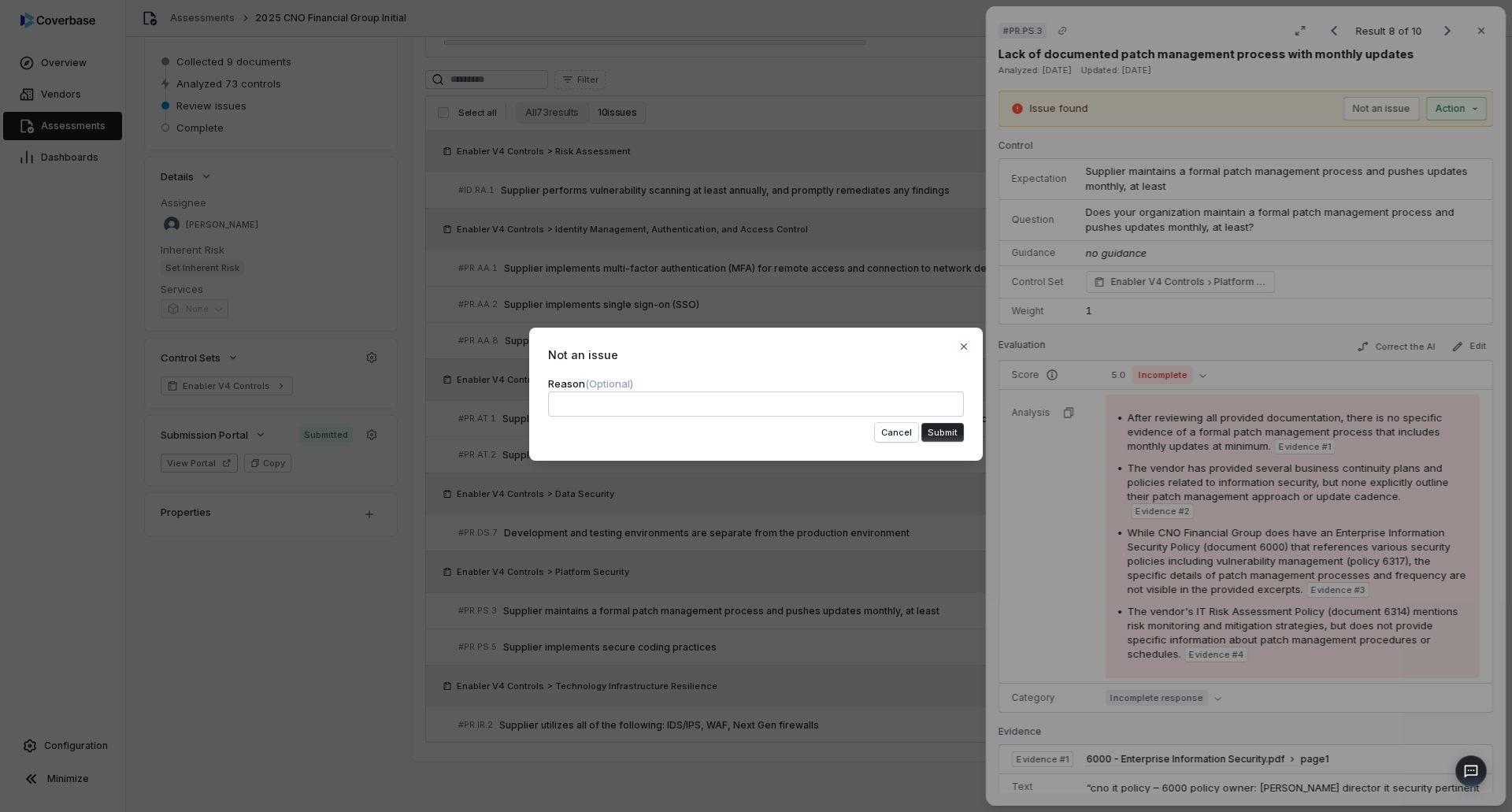
click at [932, 409] on textarea at bounding box center [756, 404] width 416 height 25
click at [942, 438] on button "Submit" at bounding box center [943, 433] width 43 height 19
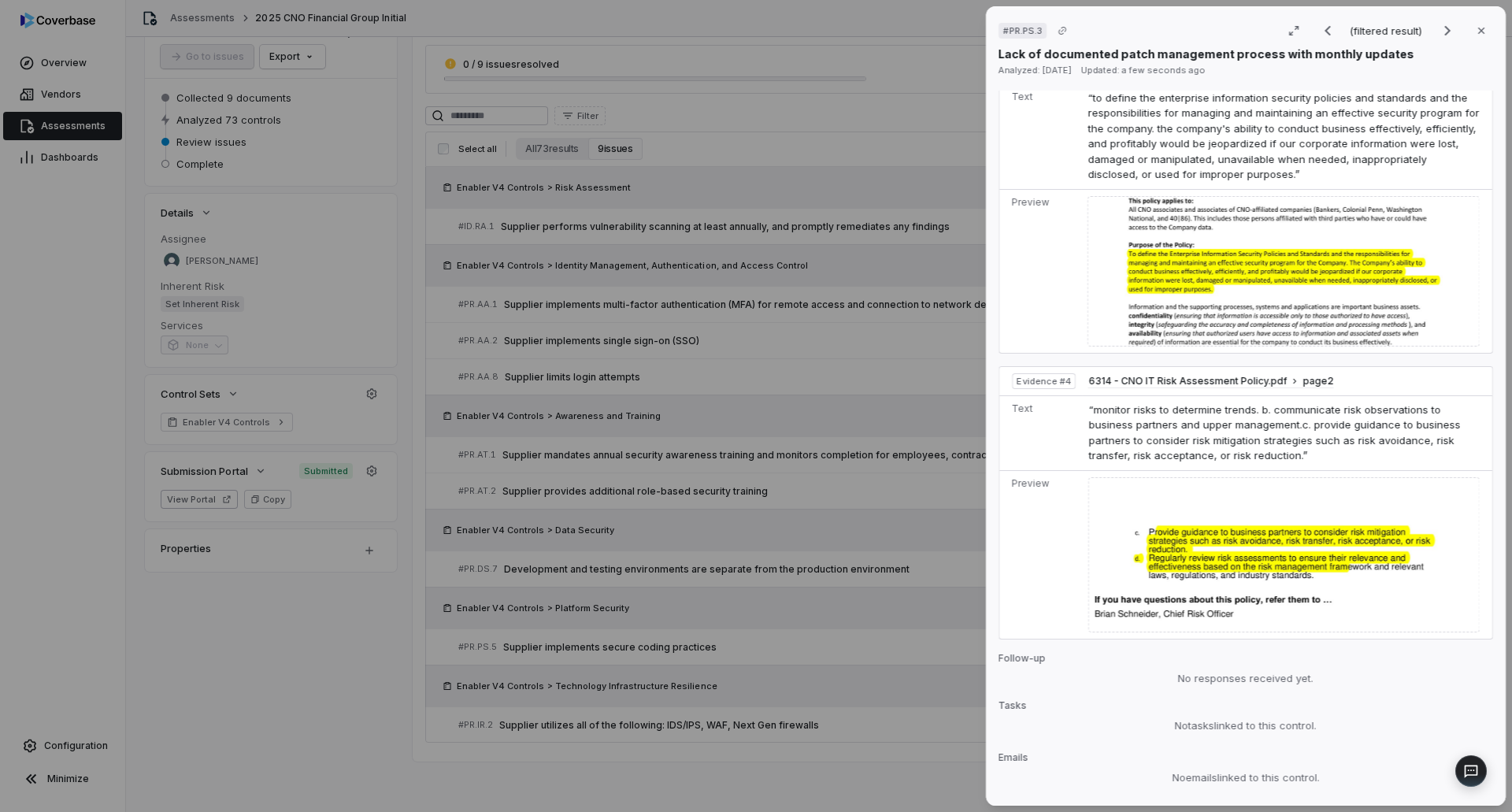
scroll to position [1742, 0]
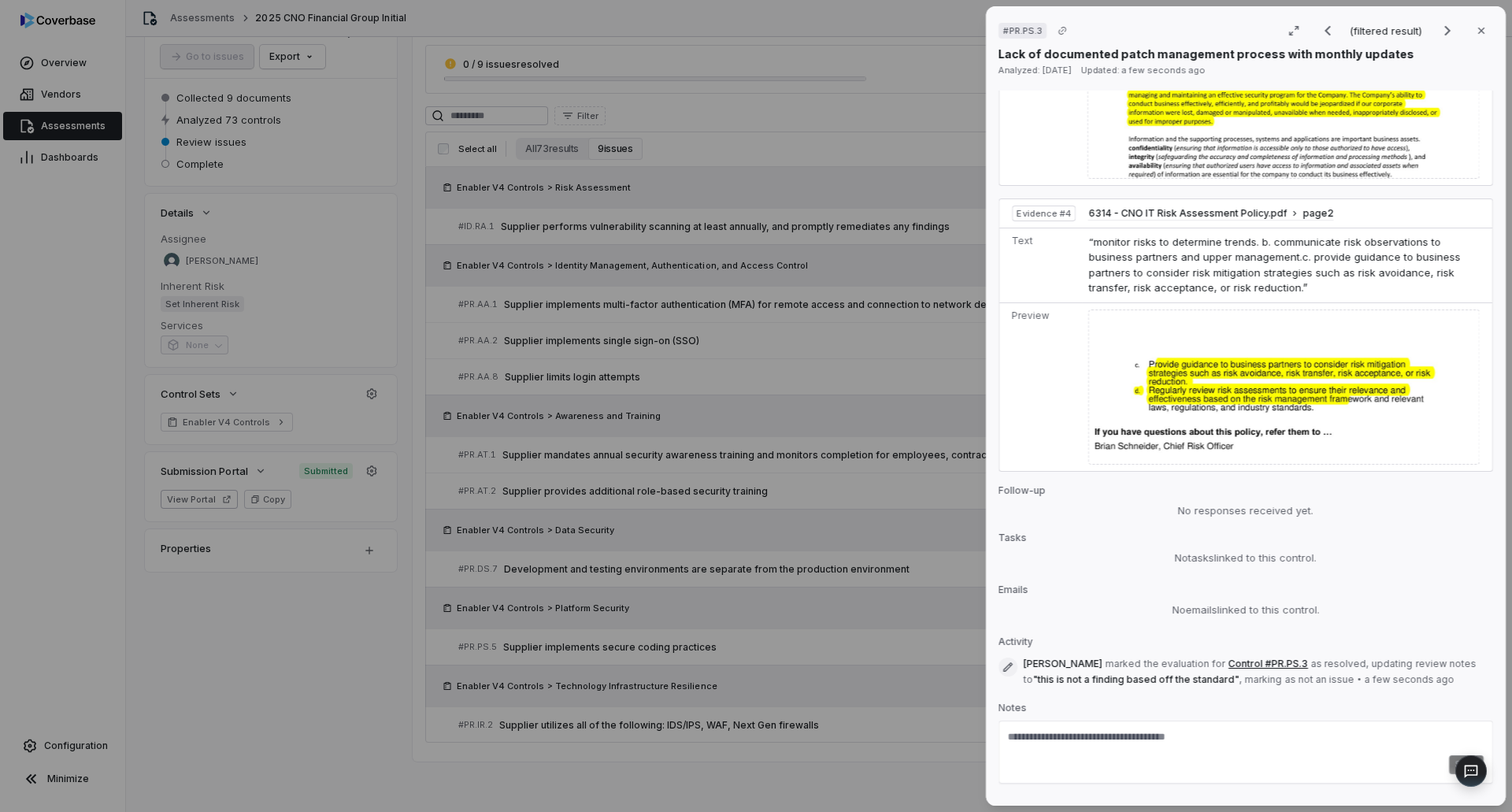
click at [795, 796] on div "# PR.PS.3 (filtered result) Close Lack of documented patch management process w…" at bounding box center [756, 406] width 1512 height 812
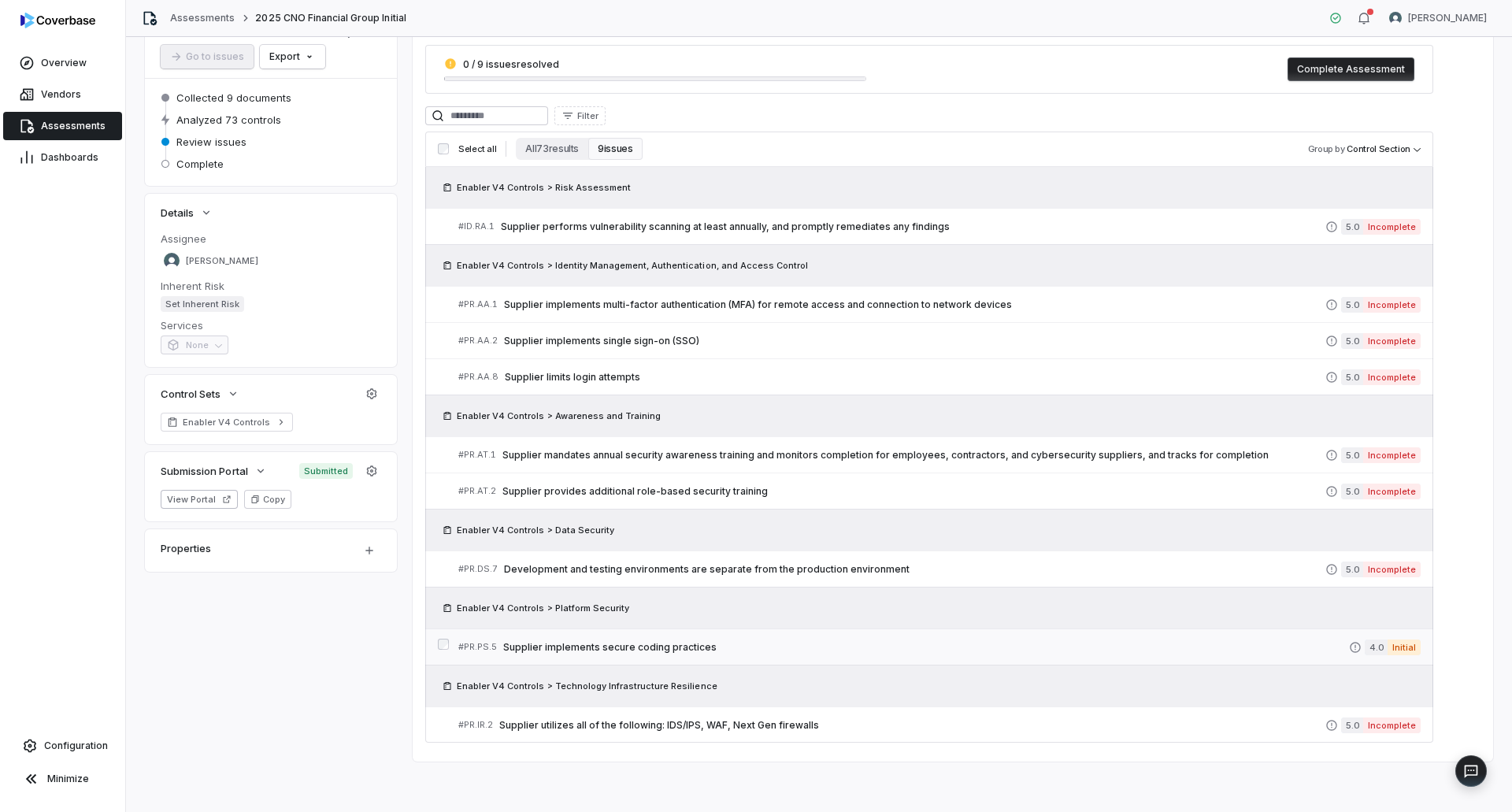
click at [618, 647] on span "Supplier implements secure coding practices" at bounding box center [927, 647] width 846 height 13
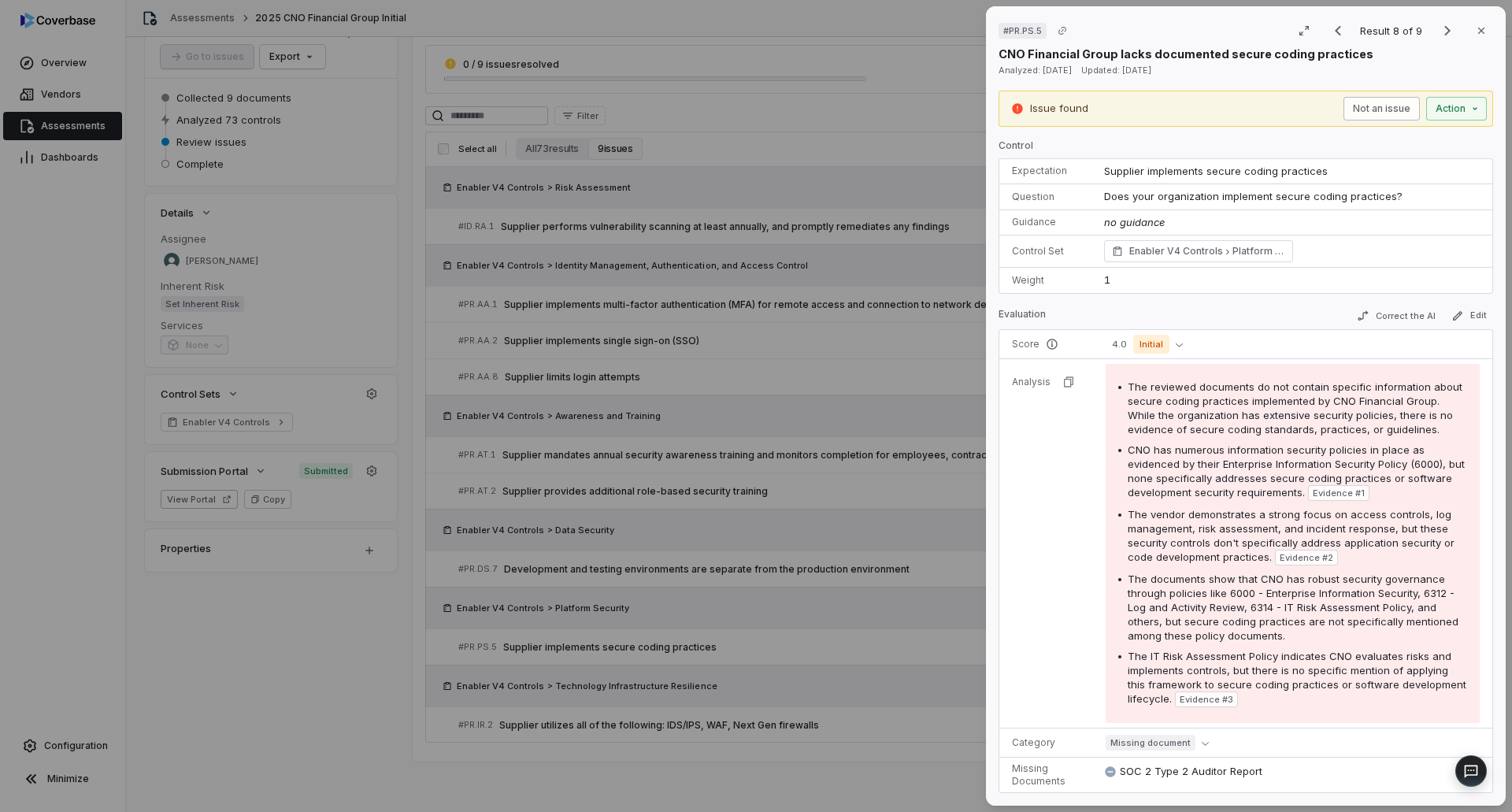
click at [1343, 113] on button "Not an issue" at bounding box center [1381, 108] width 76 height 23
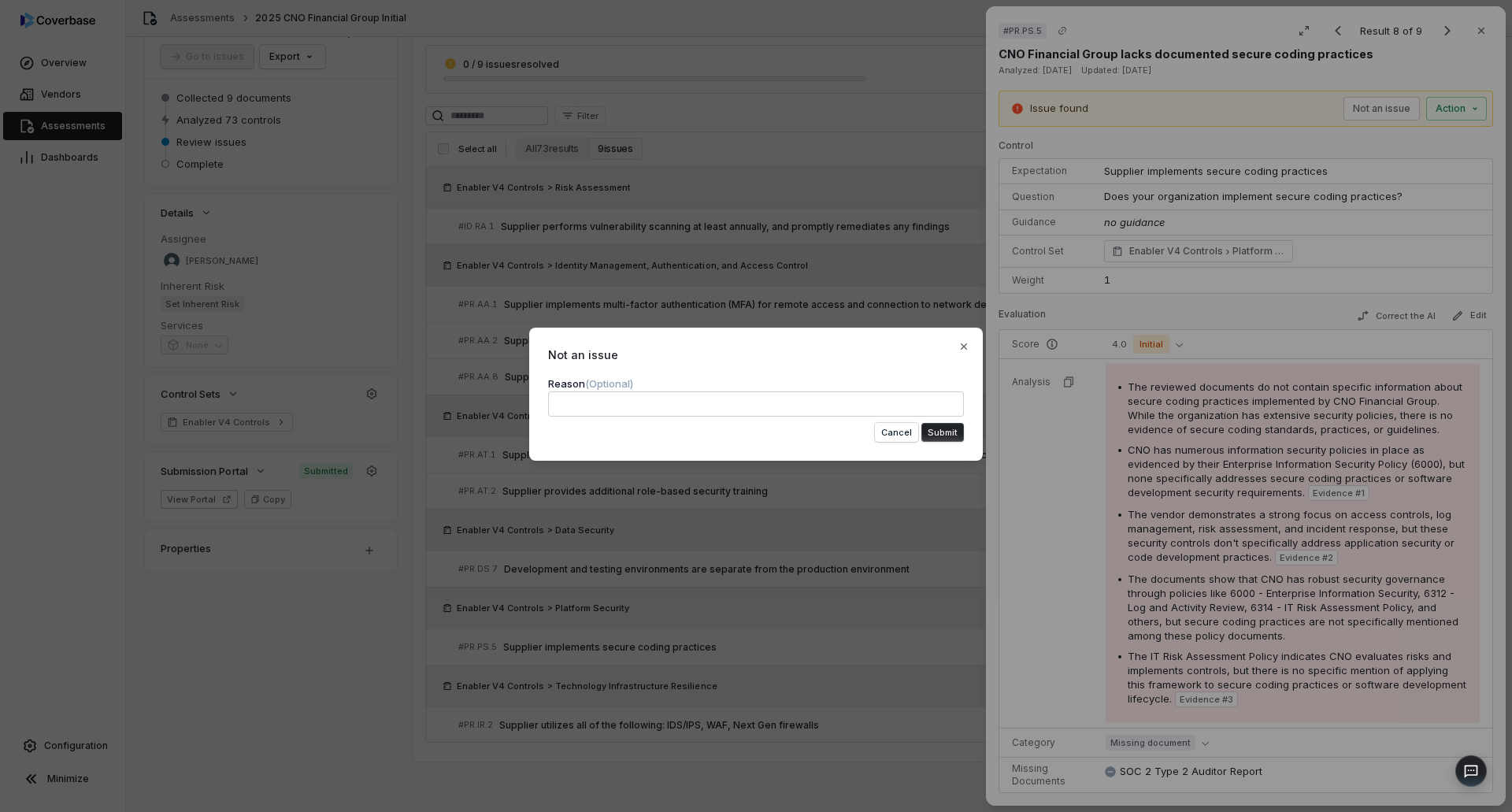
click at [781, 405] on textarea at bounding box center [756, 404] width 416 height 25
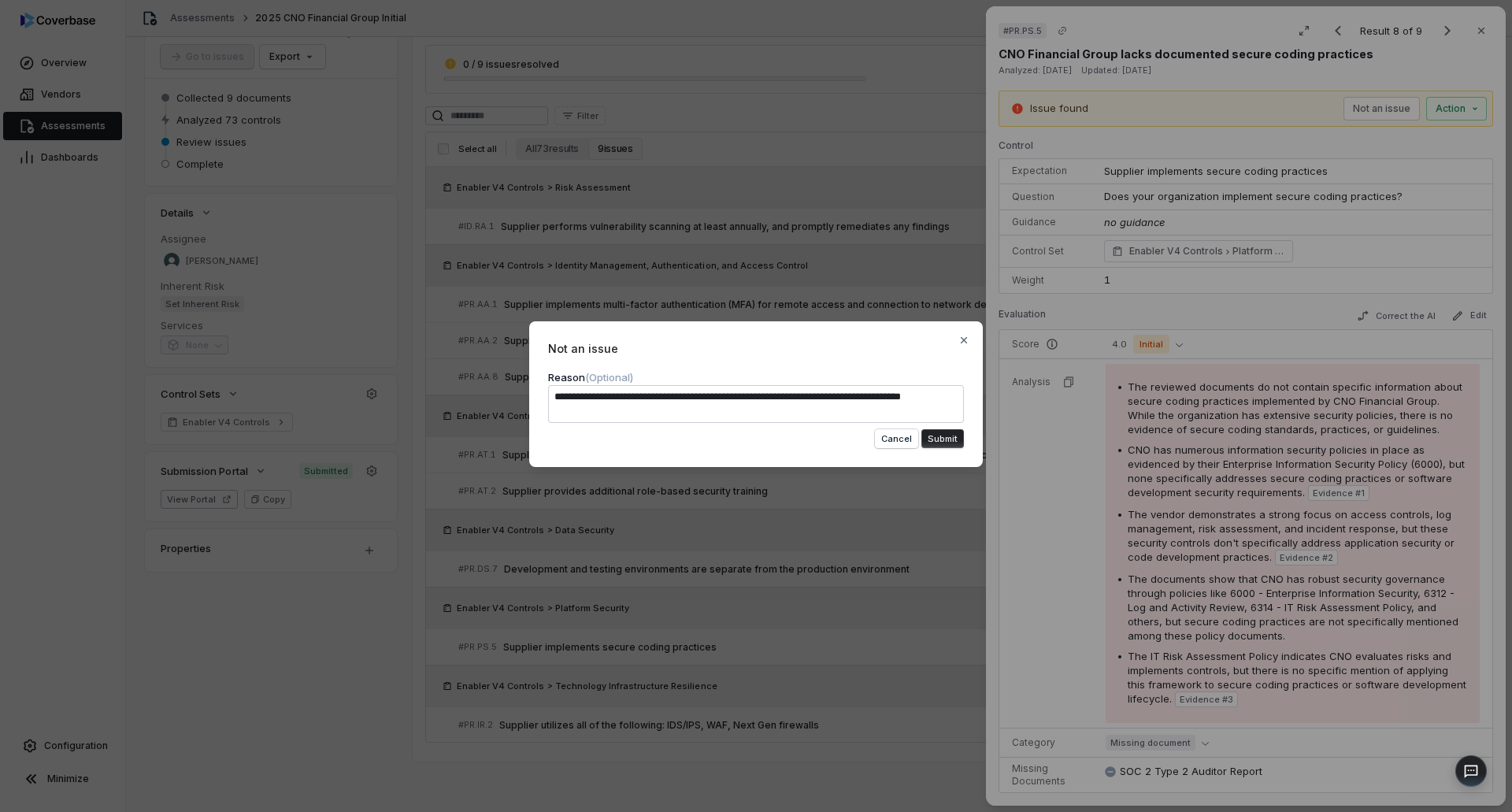
click at [934, 441] on button "Submit" at bounding box center [943, 439] width 43 height 19
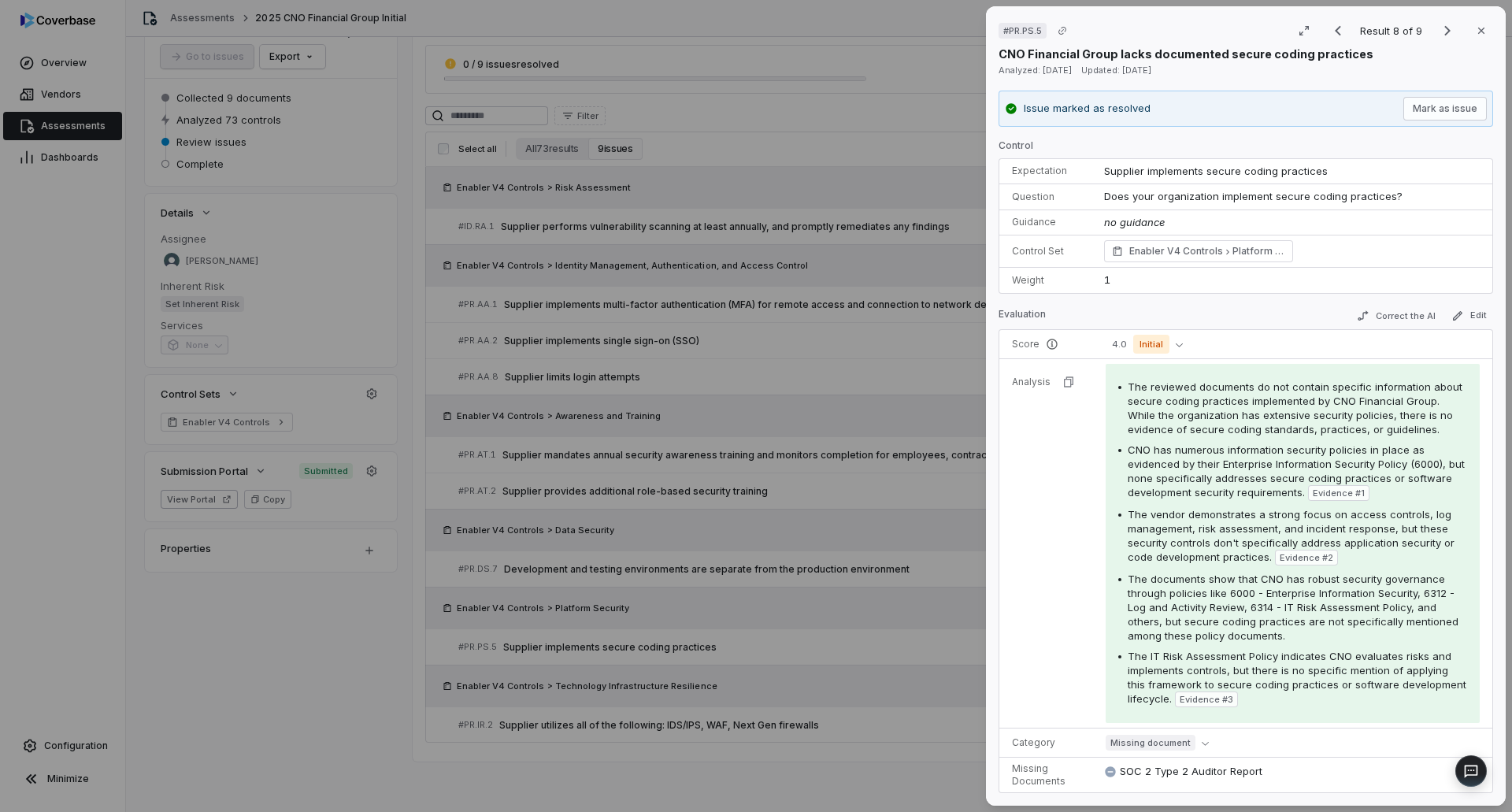
click at [810, 774] on div "# PR.PS.5 Result 8 of 9 Close CNO Financial Group lacks documented secure codin…" at bounding box center [756, 406] width 1512 height 812
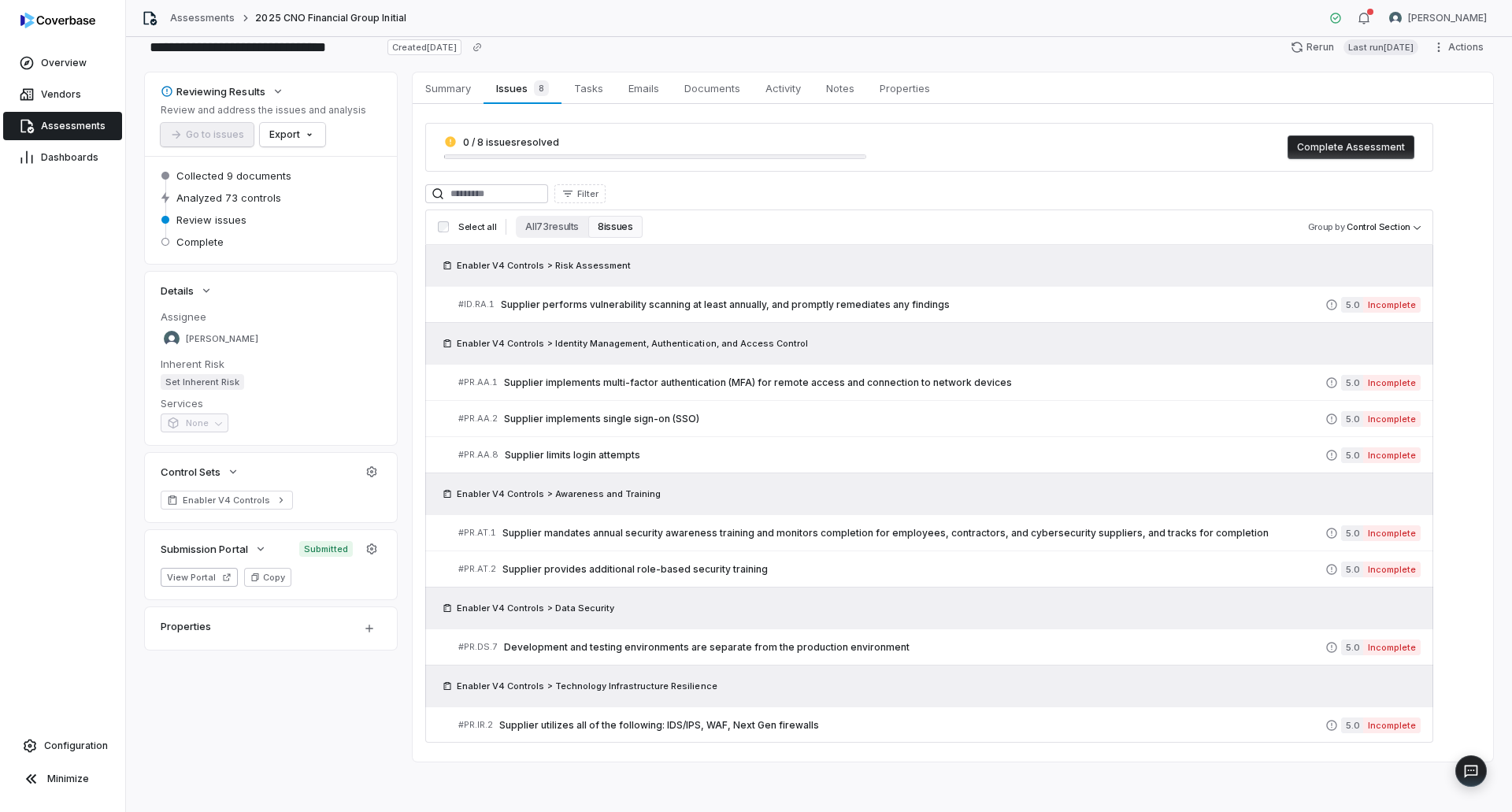
scroll to position [40, 0]
click at [705, 574] on span "Supplier provides additional role-based security training" at bounding box center [914, 569] width 823 height 13
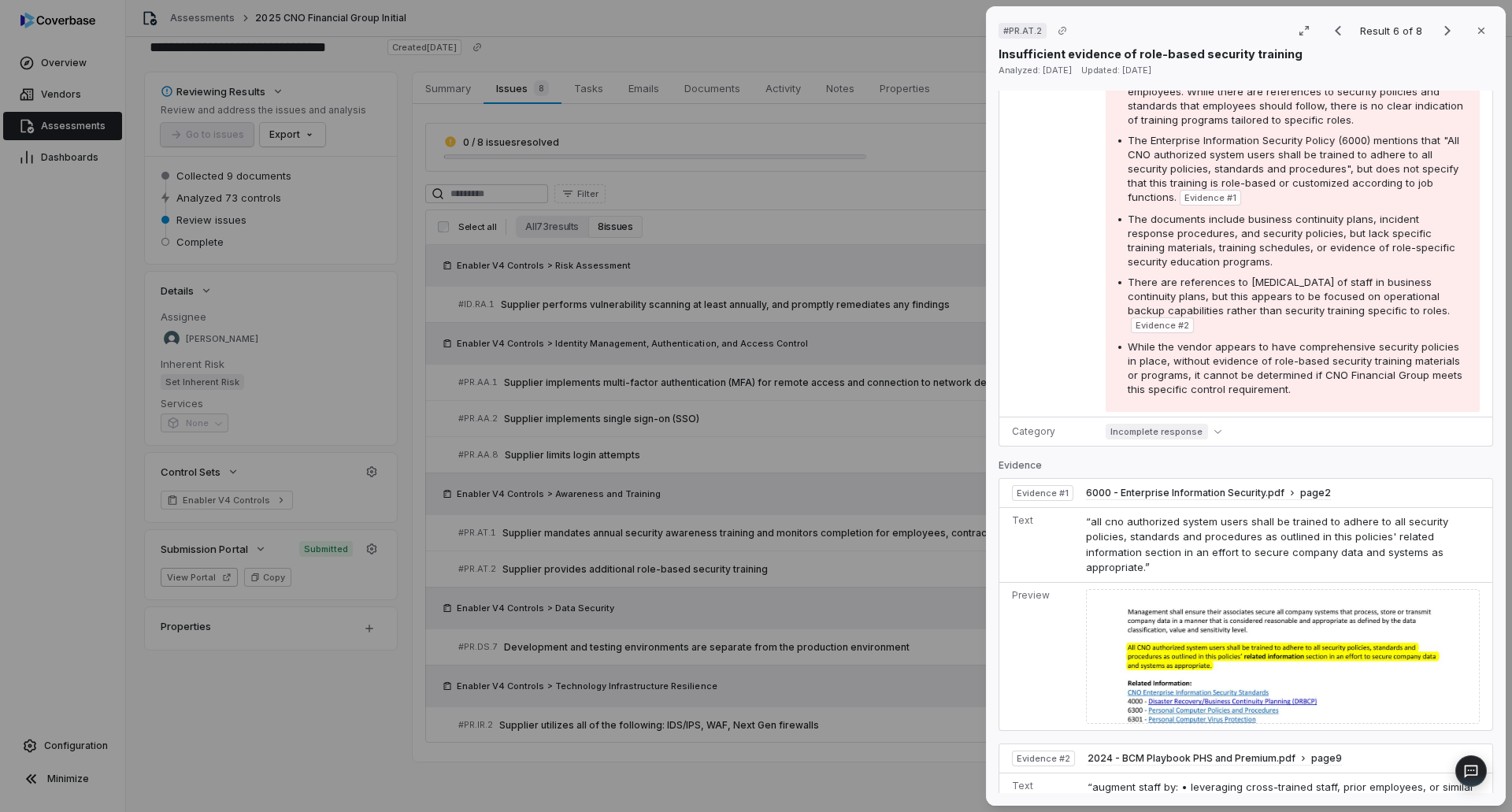
scroll to position [394, 0]
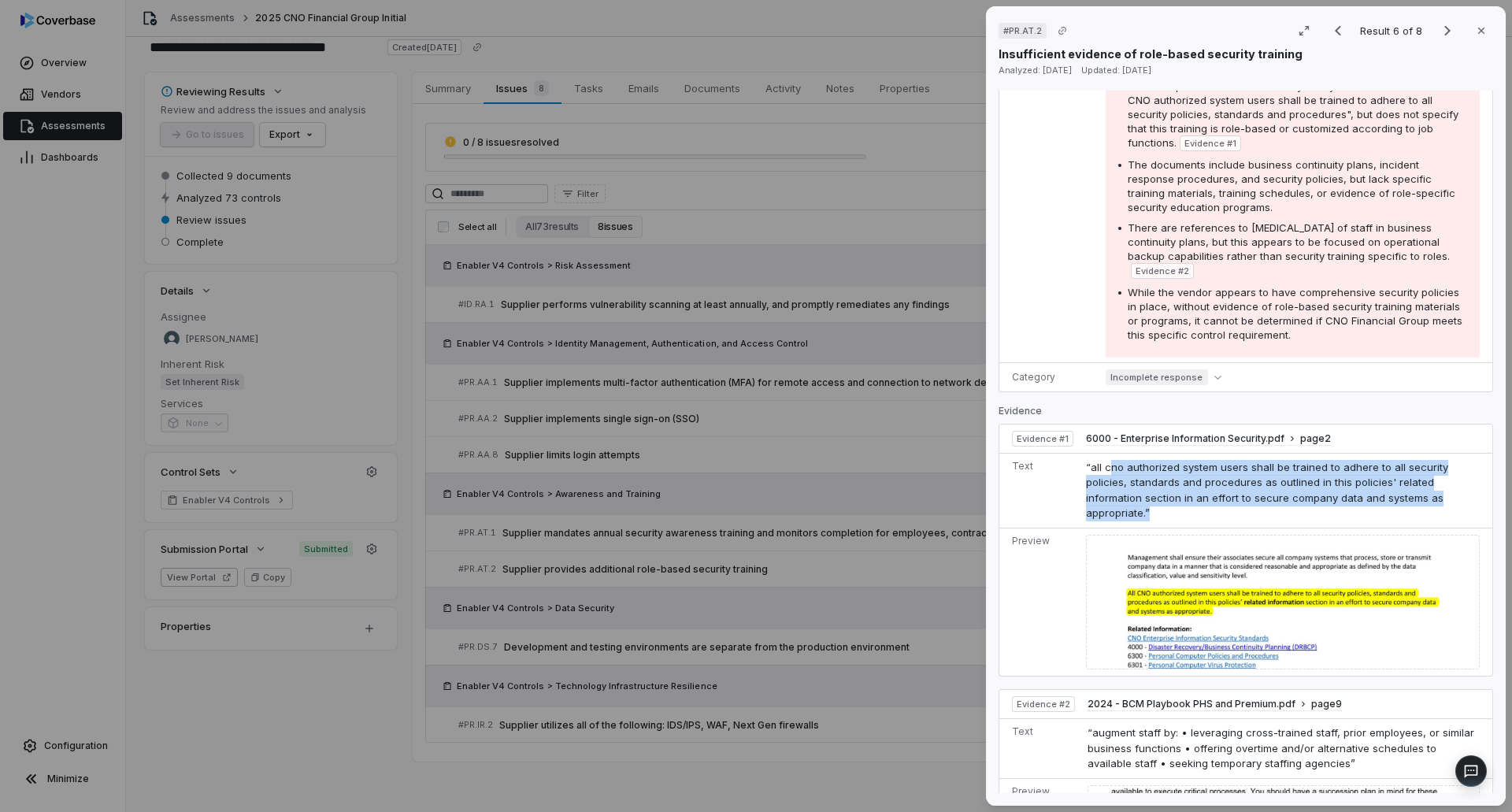
drag, startPoint x: 1111, startPoint y: 473, endPoint x: 1449, endPoint y: 490, distance: 338.4
click at [1449, 490] on td "“all cno authorized system users shall be trained to adhere to all security pol…" at bounding box center [1285, 490] width 413 height 75
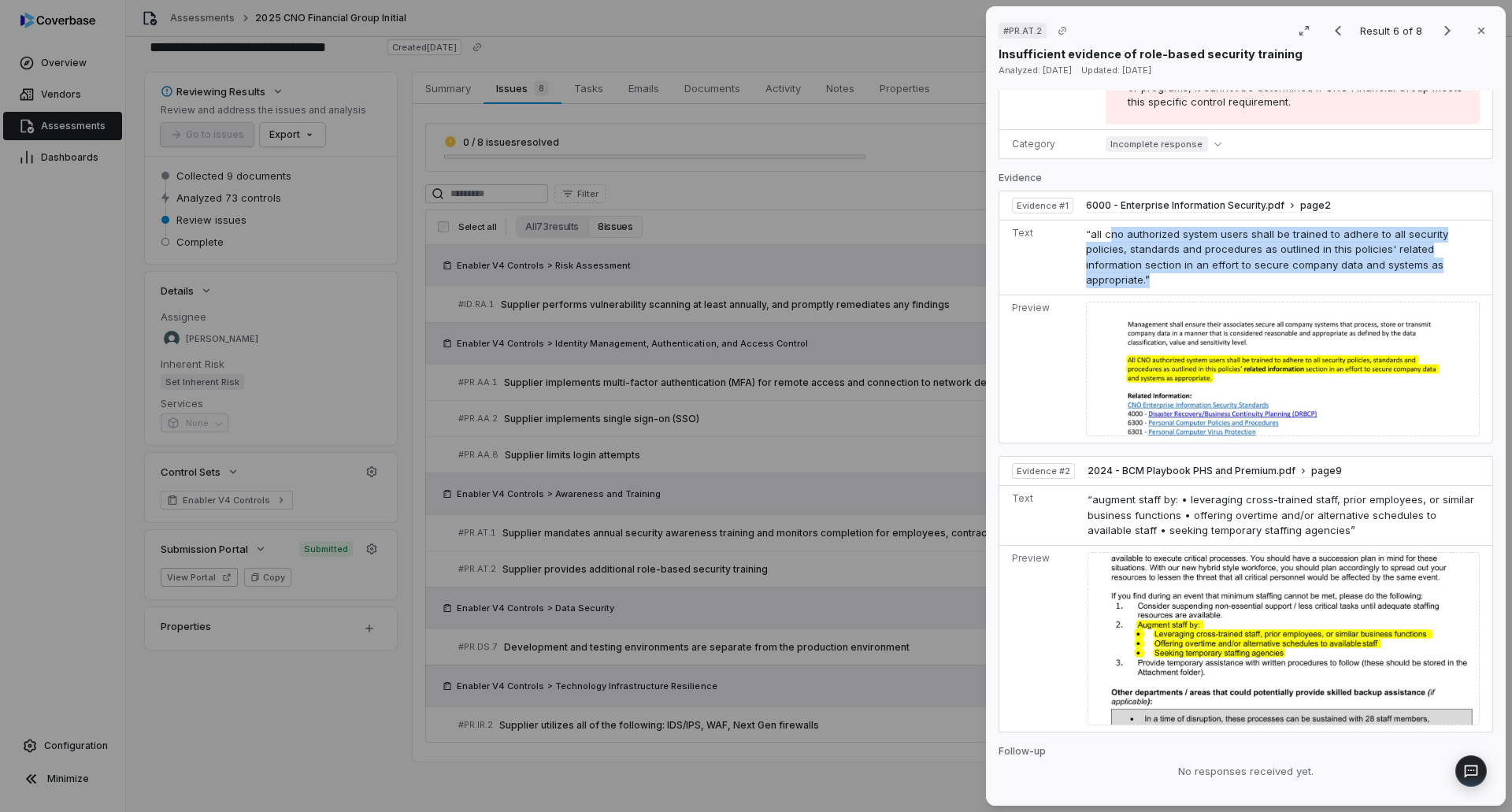
scroll to position [630, 0]
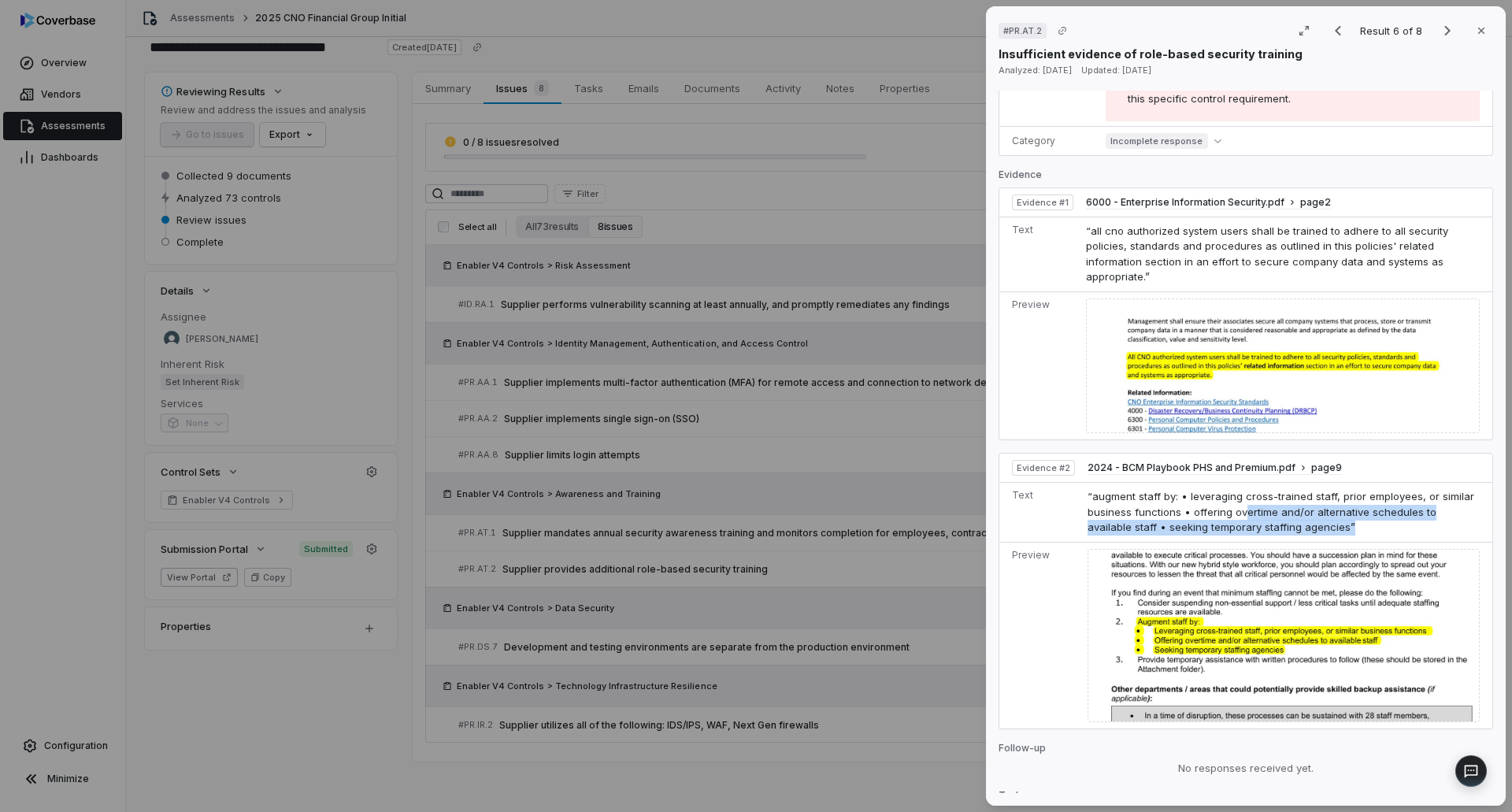
drag, startPoint x: 1244, startPoint y: 493, endPoint x: 1444, endPoint y: 506, distance: 200.4
click at [1444, 506] on td "“augment staff by: • leveraging cross-trained staff, prior employees, or simila…" at bounding box center [1286, 512] width 411 height 59
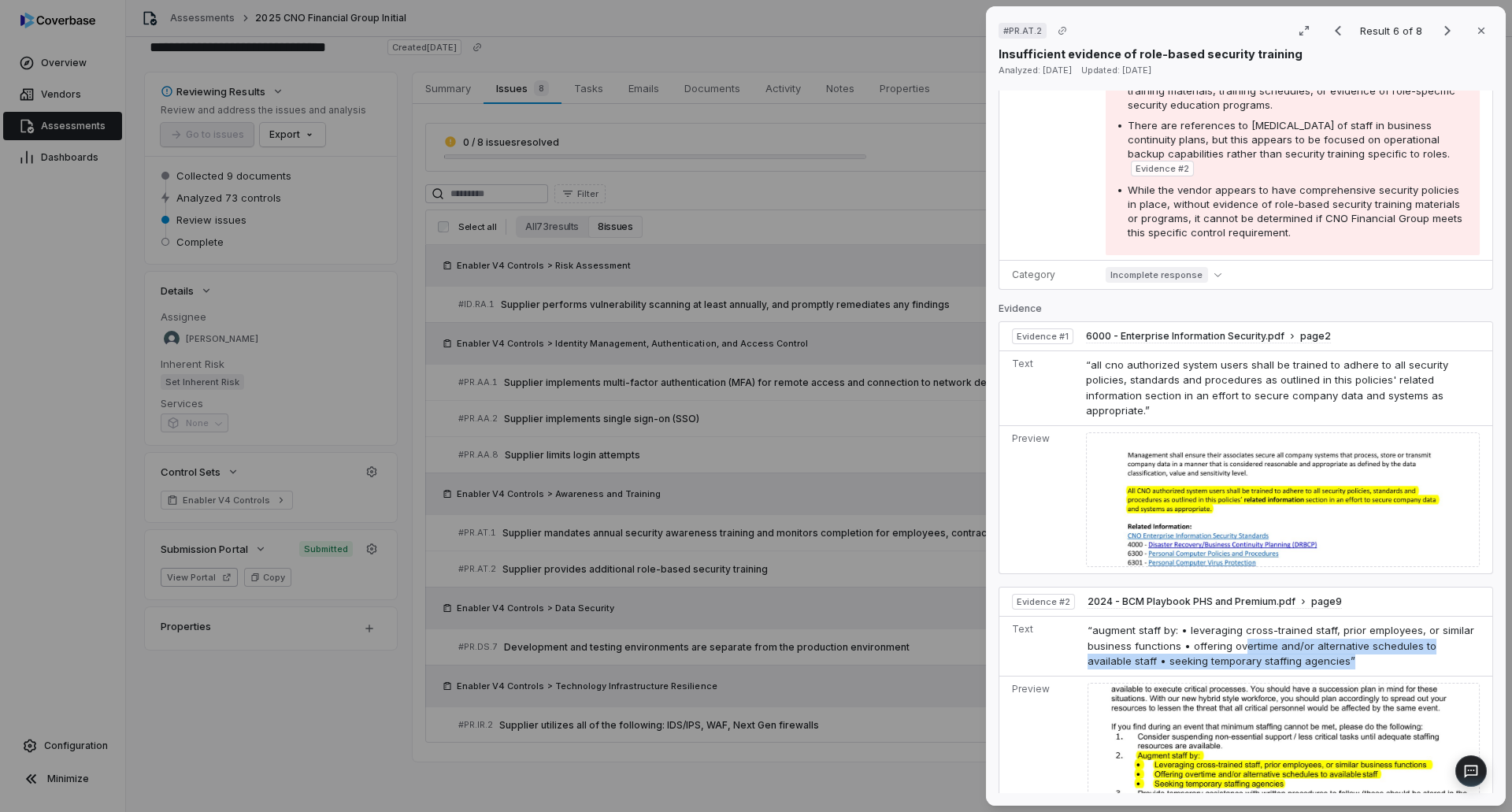
scroll to position [394, 0]
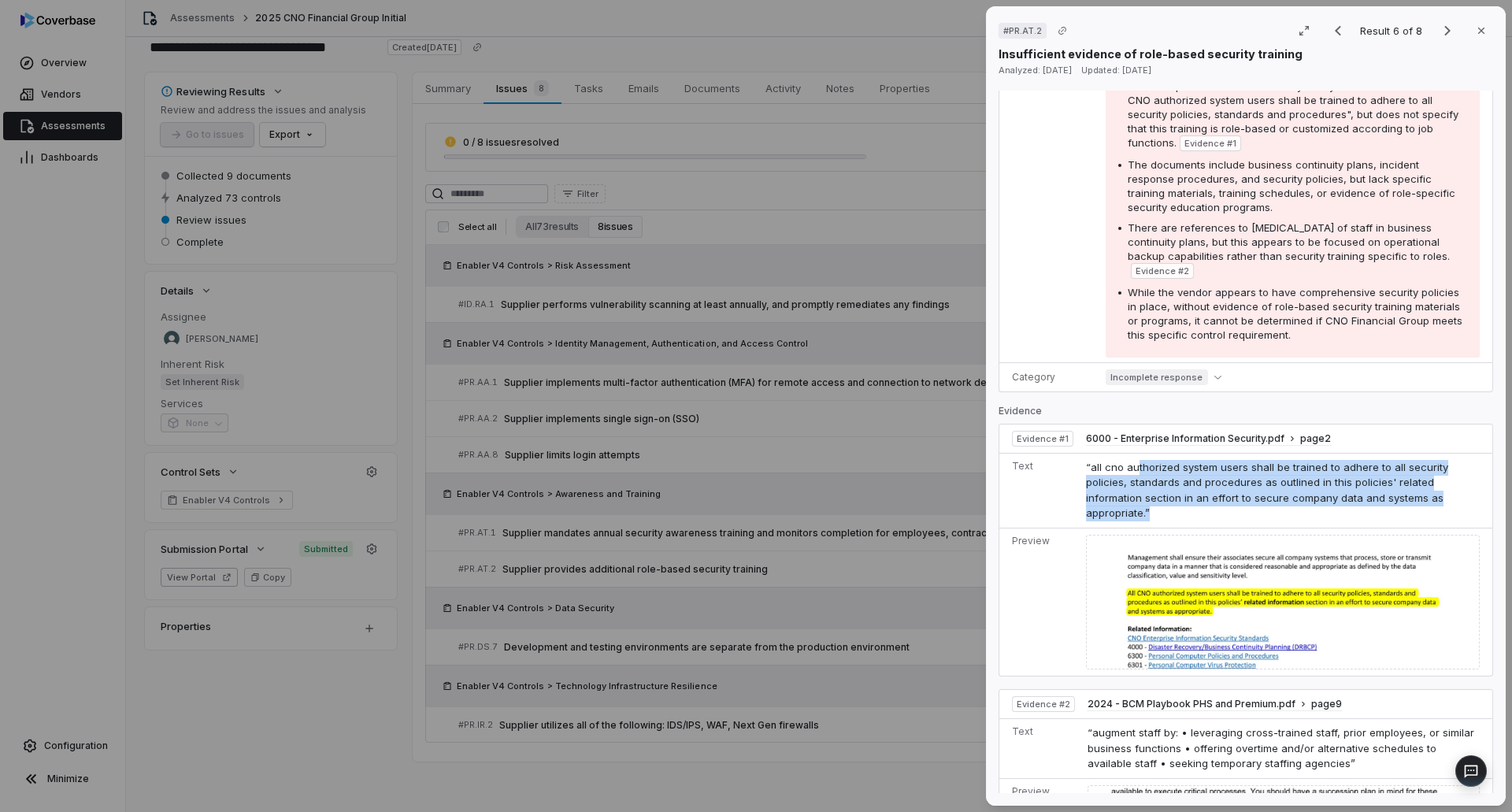
drag, startPoint x: 1147, startPoint y: 459, endPoint x: 1468, endPoint y: 496, distance: 323.1
click at [1468, 496] on td "“all cno authorized system users shall be trained to adhere to all security pol…" at bounding box center [1285, 490] width 413 height 75
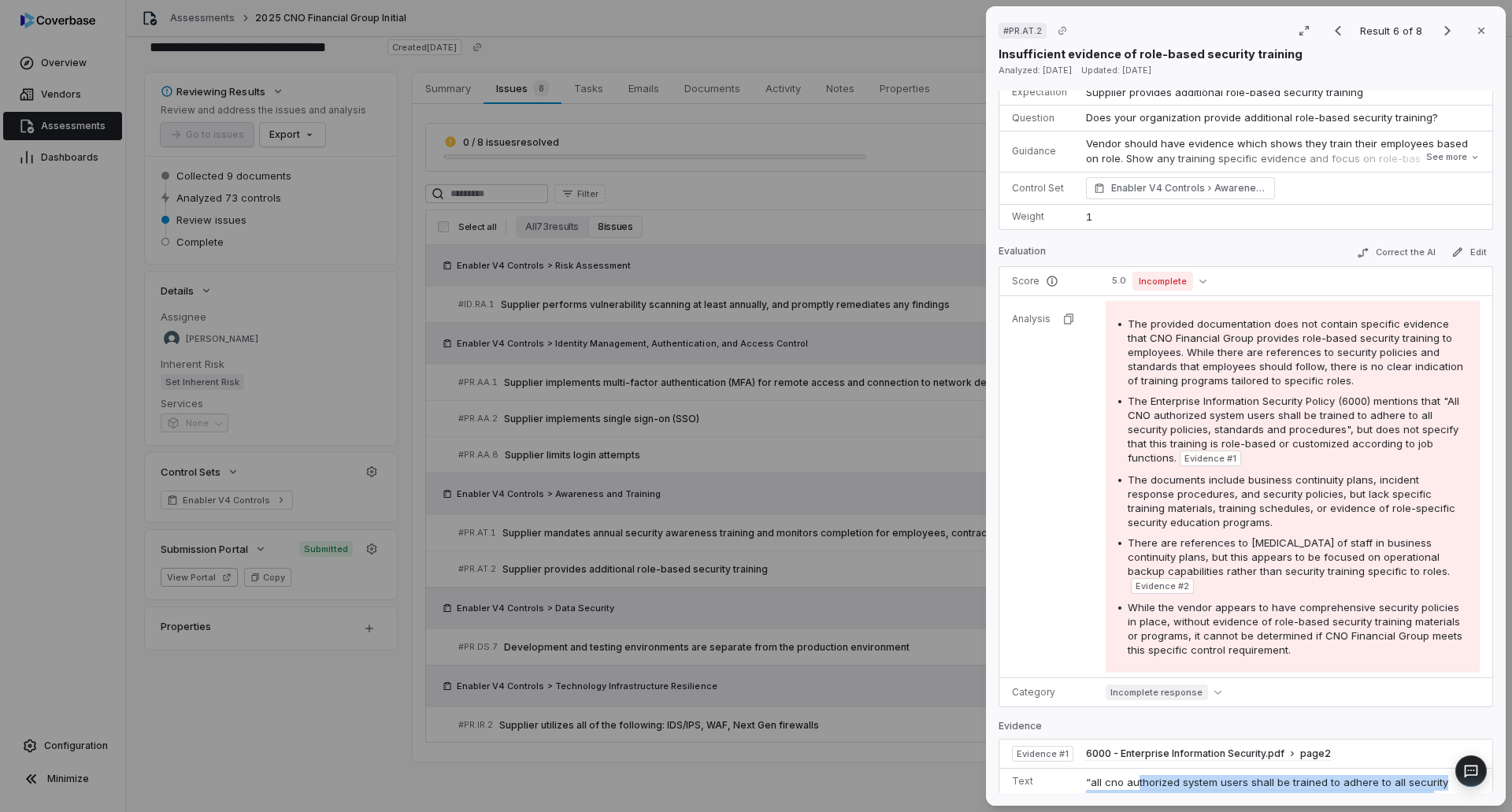
scroll to position [0, 0]
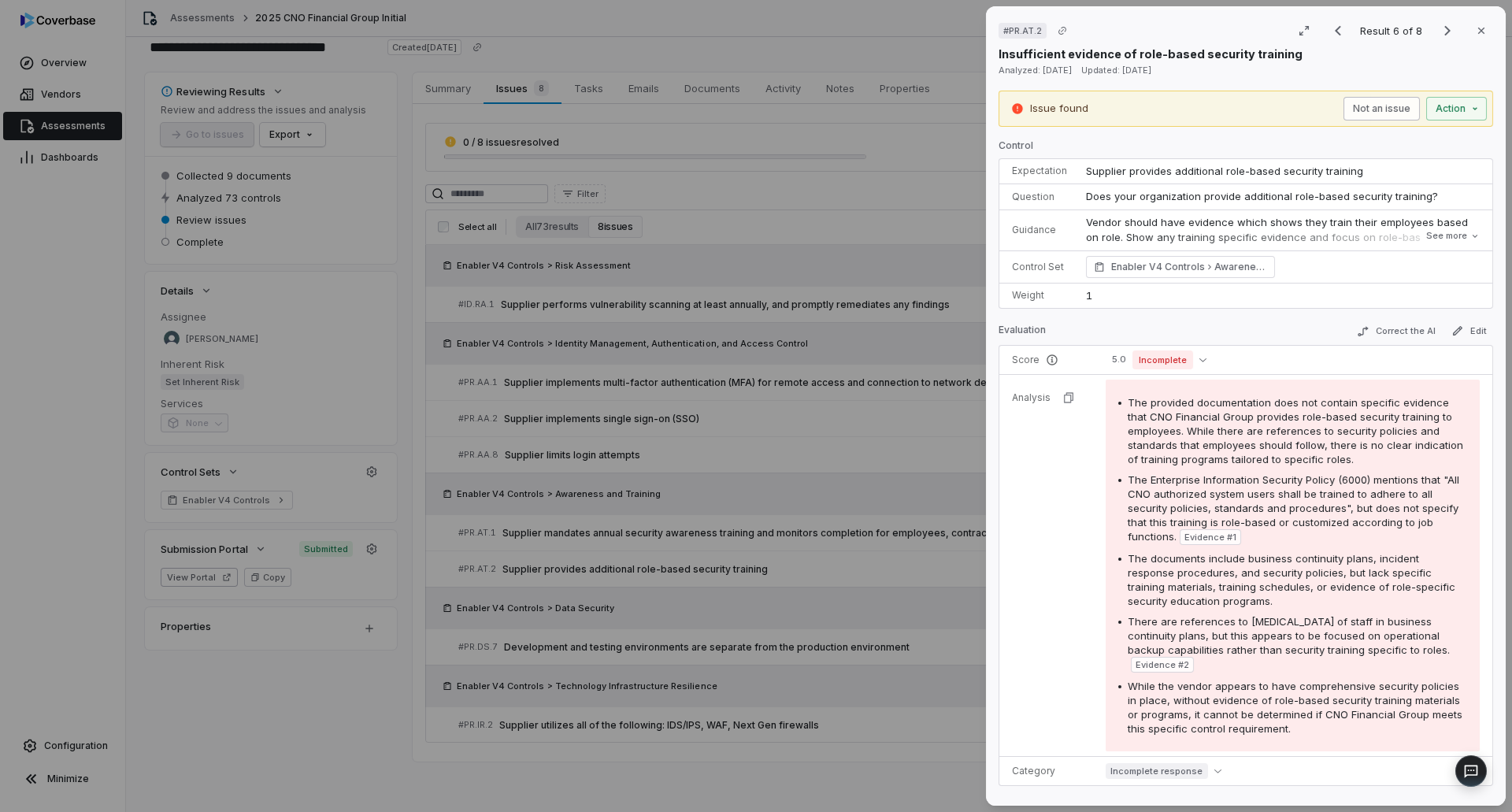
click at [1356, 107] on button "Not an issue" at bounding box center [1381, 108] width 76 height 23
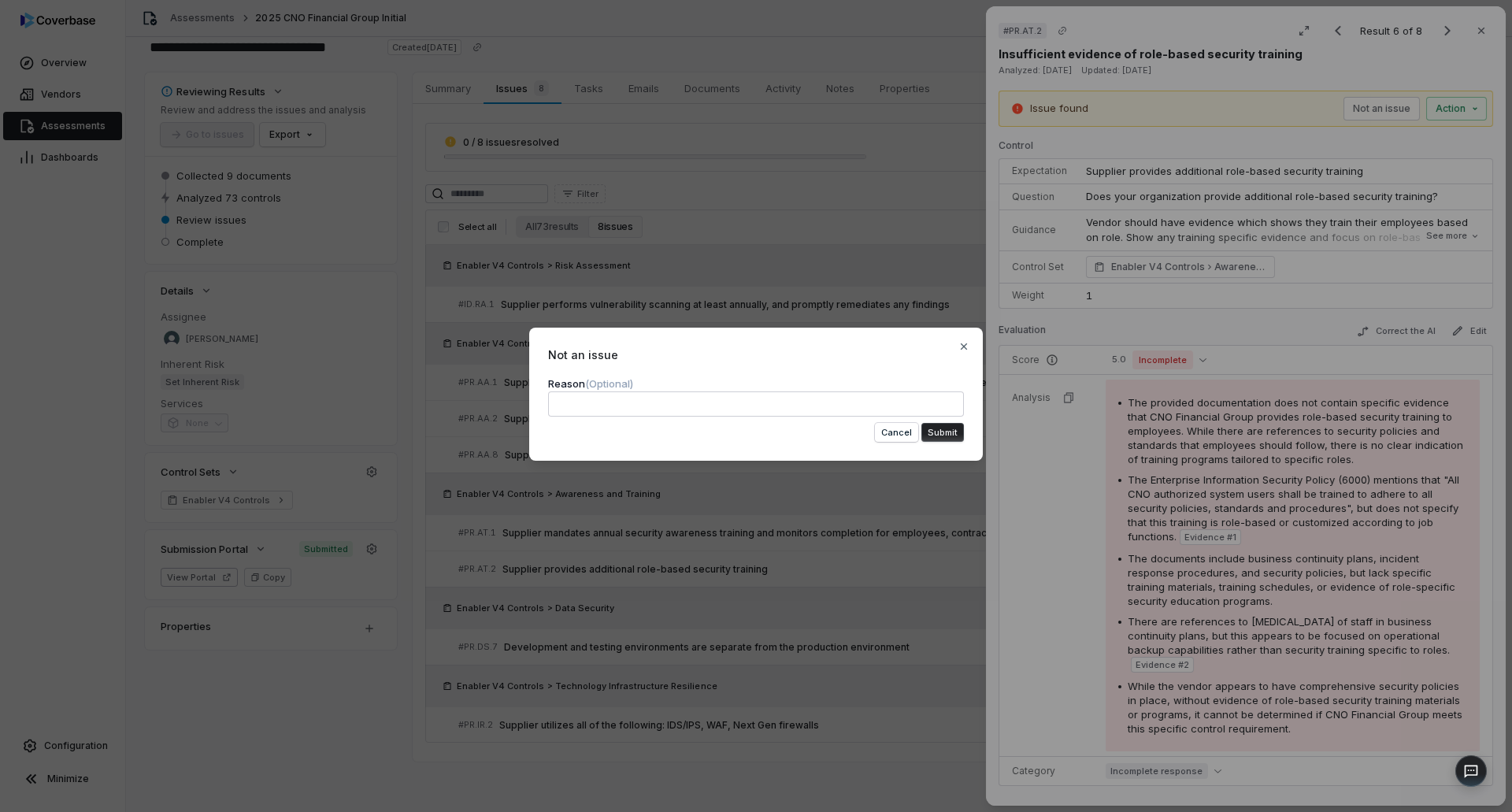
click at [791, 412] on textarea at bounding box center [756, 404] width 416 height 25
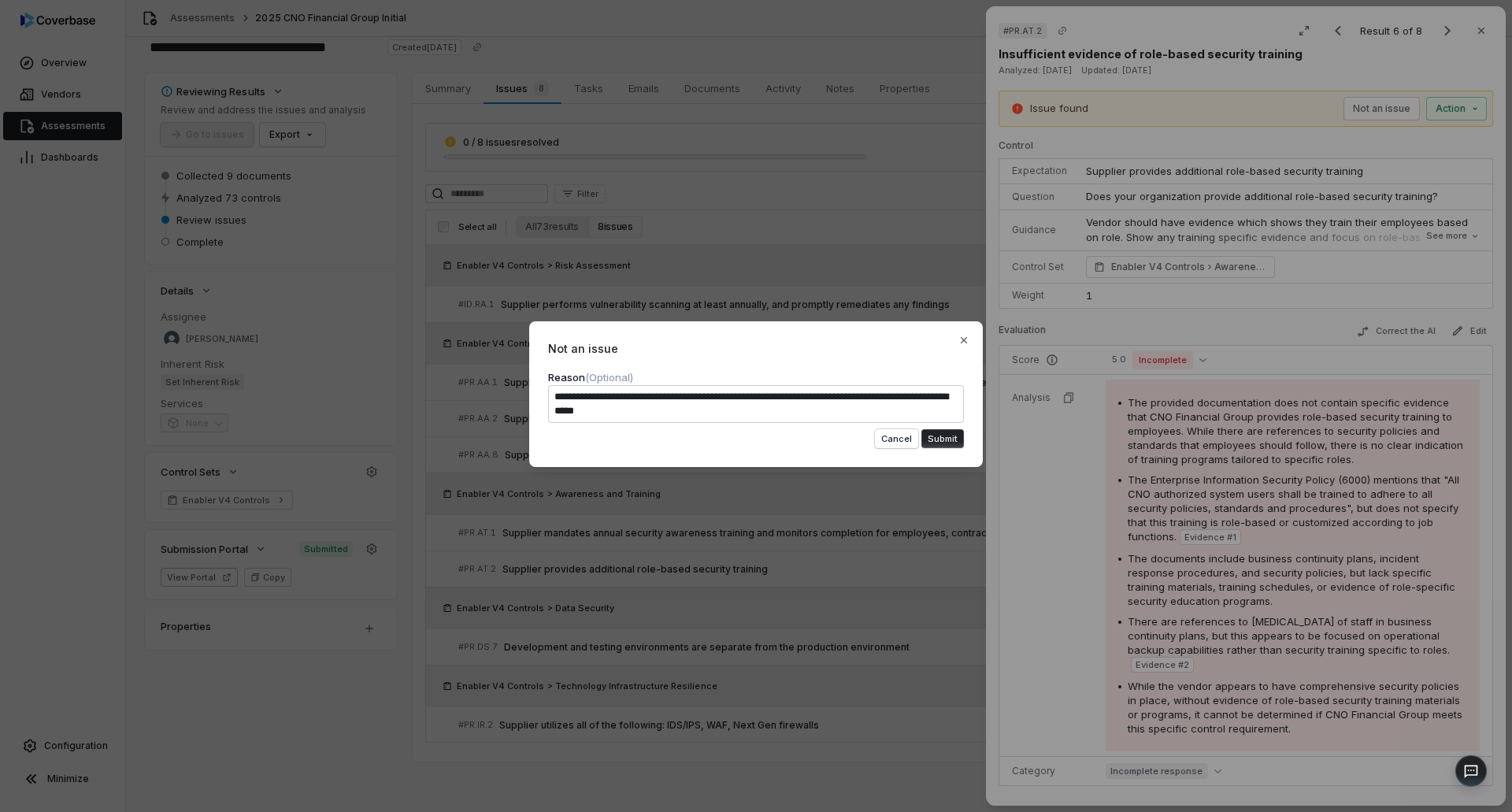
click at [944, 437] on button "Submit" at bounding box center [943, 439] width 43 height 19
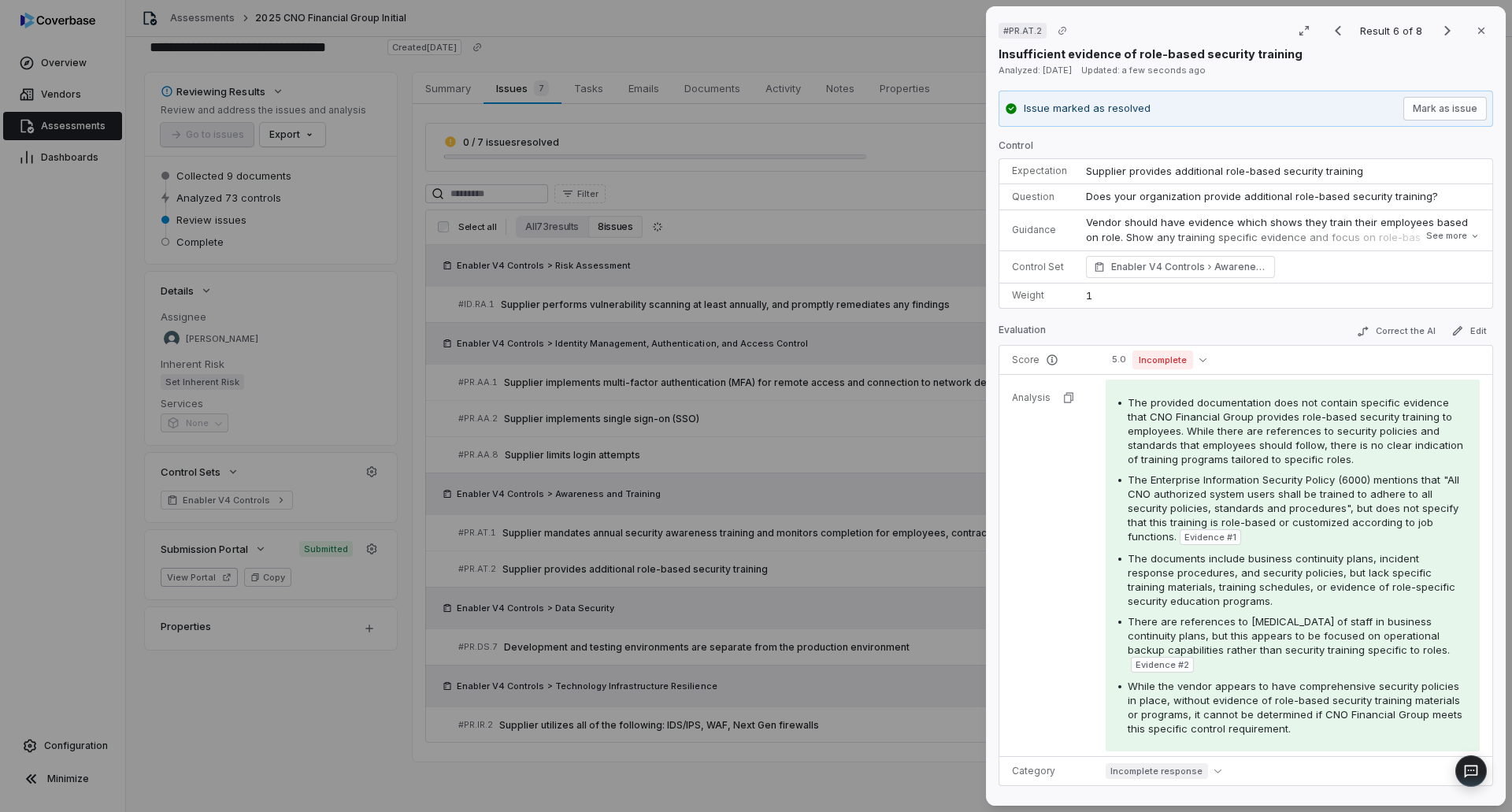
scroll to position [4, 0]
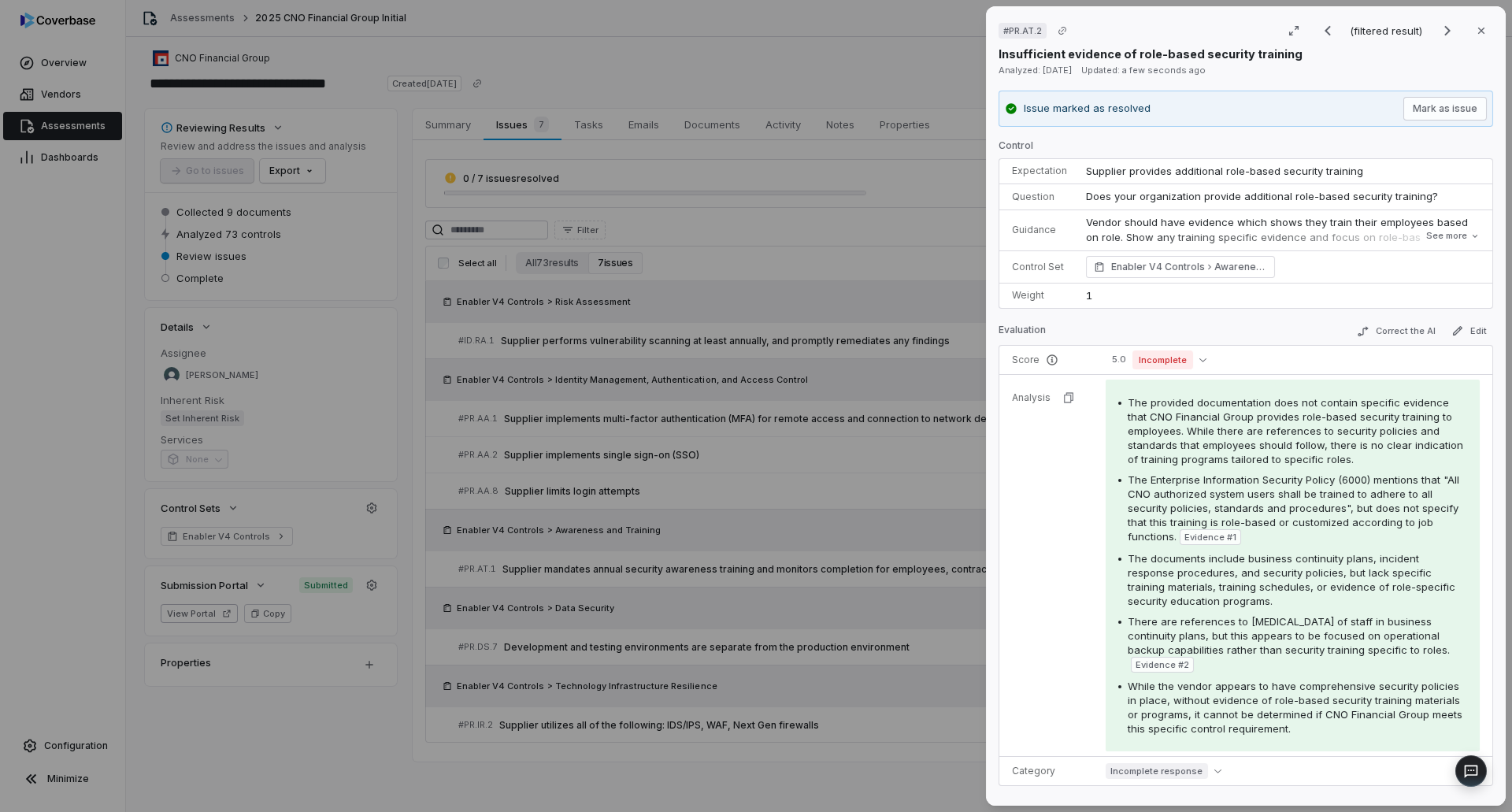
click at [952, 458] on div "# PR.AT.2 (filtered result) Close Insufficient evidence of role-based security …" at bounding box center [756, 406] width 1512 height 812
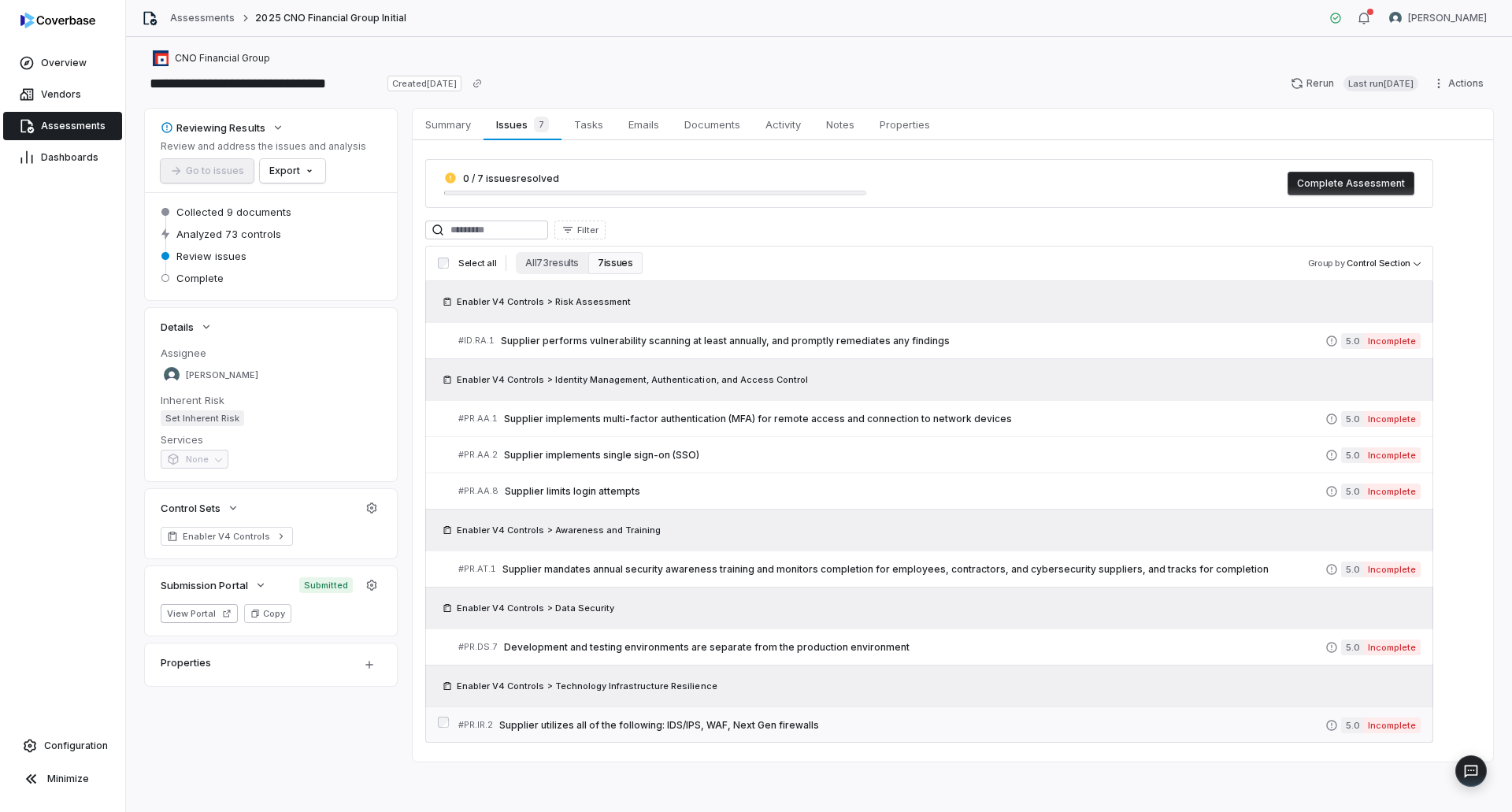
click at [899, 729] on span "Supplier utilizes all of the following: IDS/IPS, WAF, Next Gen firewalls" at bounding box center [912, 725] width 826 height 13
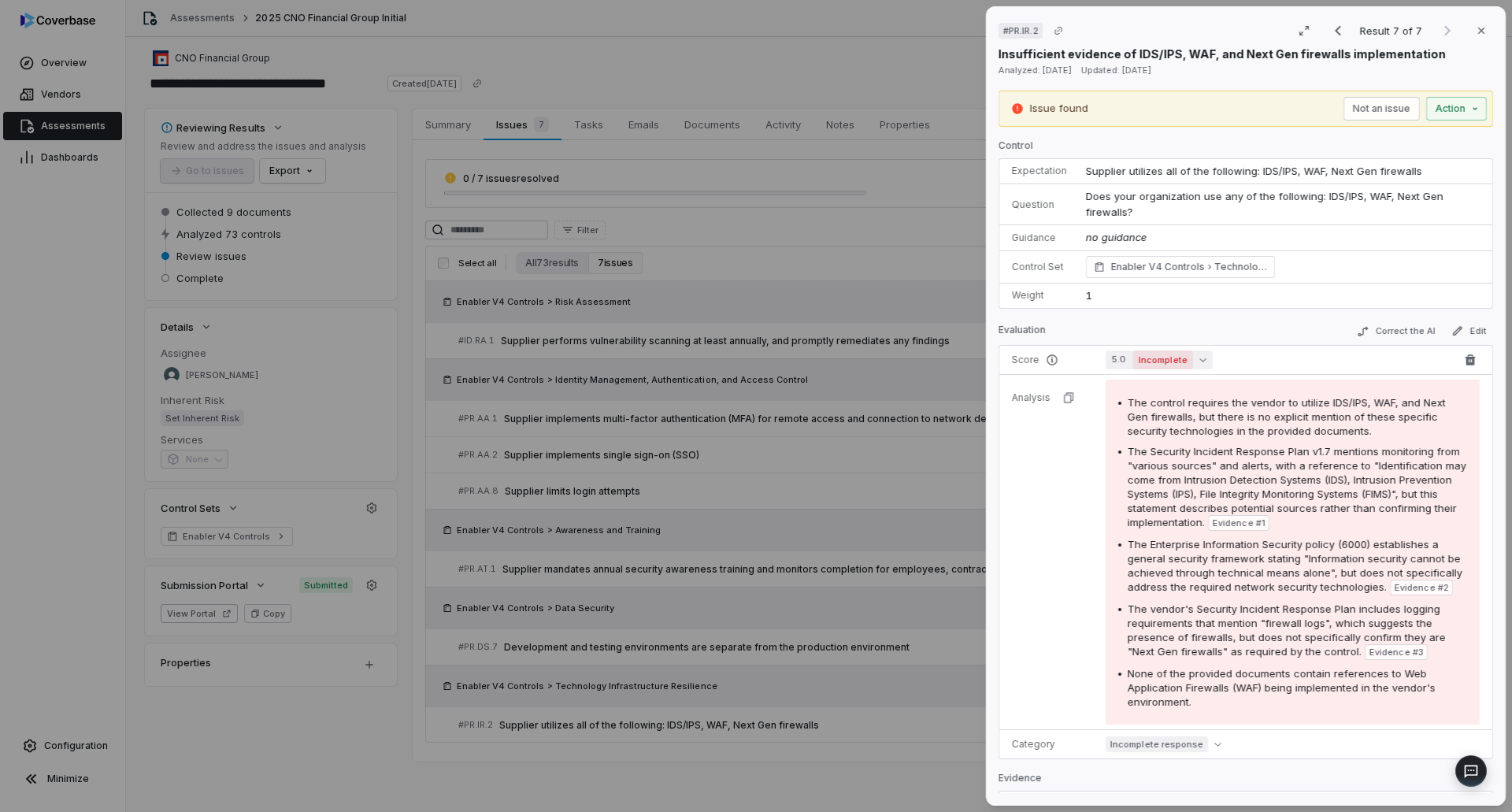
click at [1205, 354] on button "5.0 Incomplete" at bounding box center [1159, 360] width 107 height 19
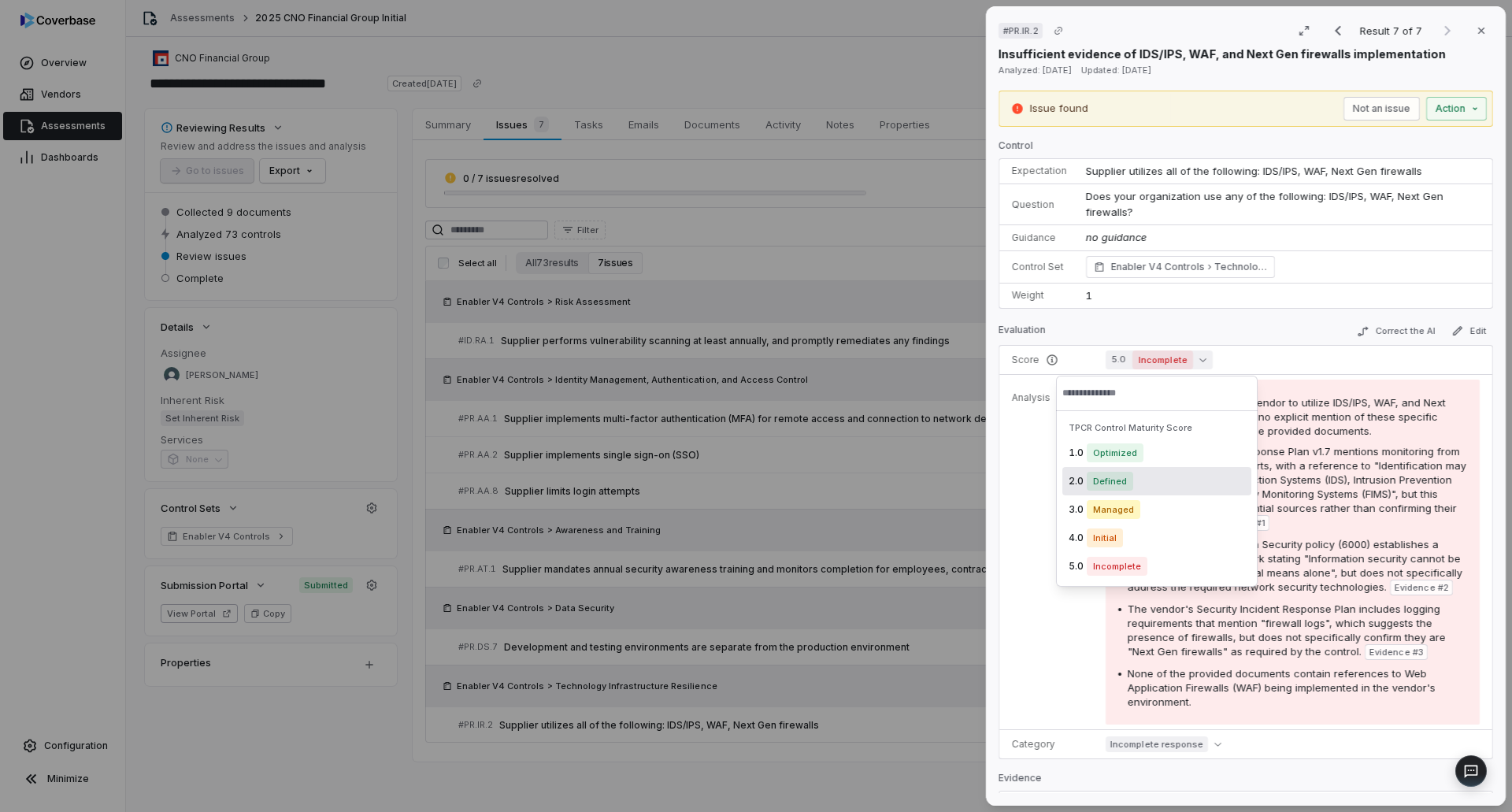
click at [1147, 483] on div "2.0 Defined" at bounding box center [1157, 481] width 189 height 28
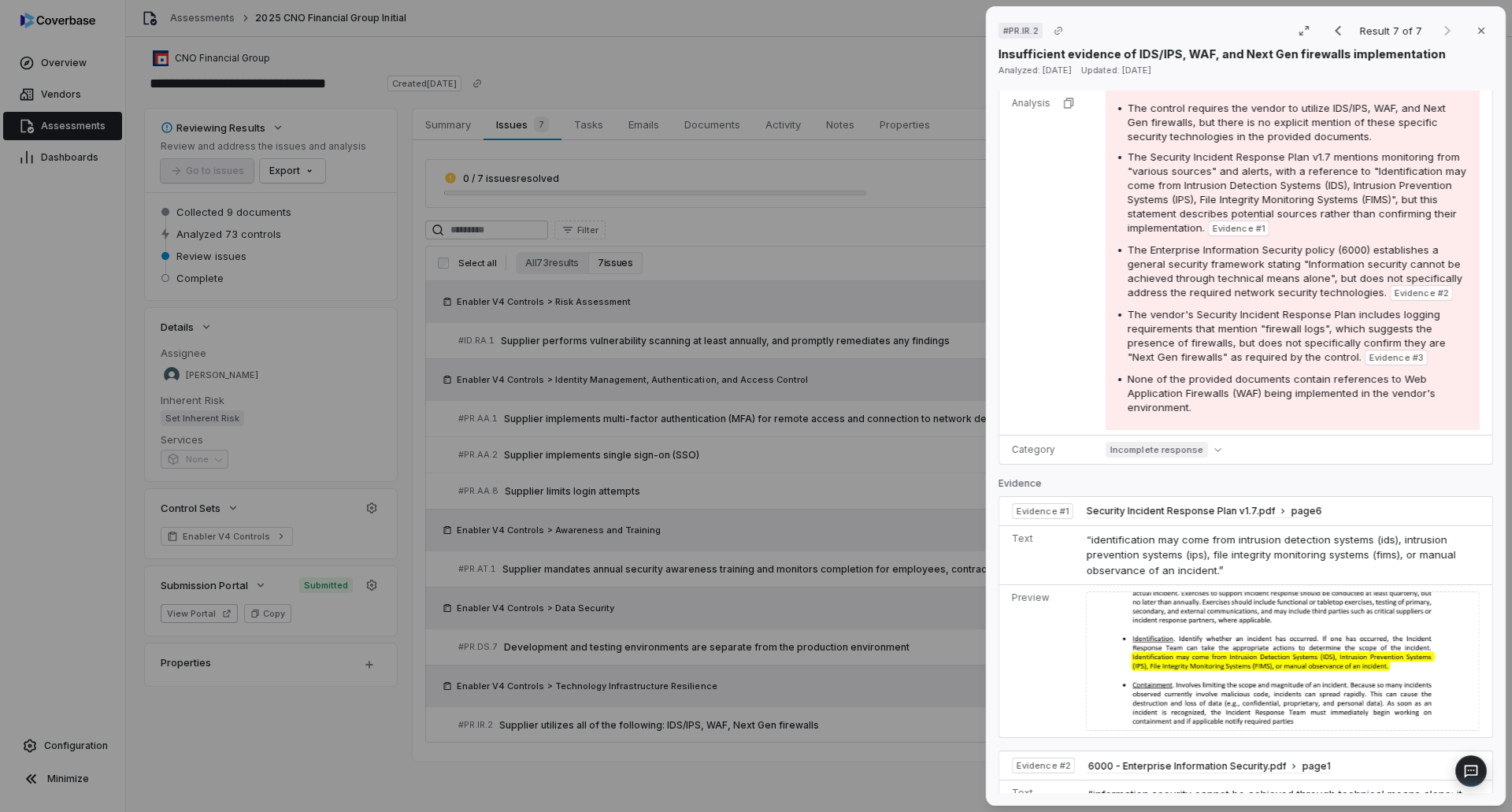
scroll to position [315, 0]
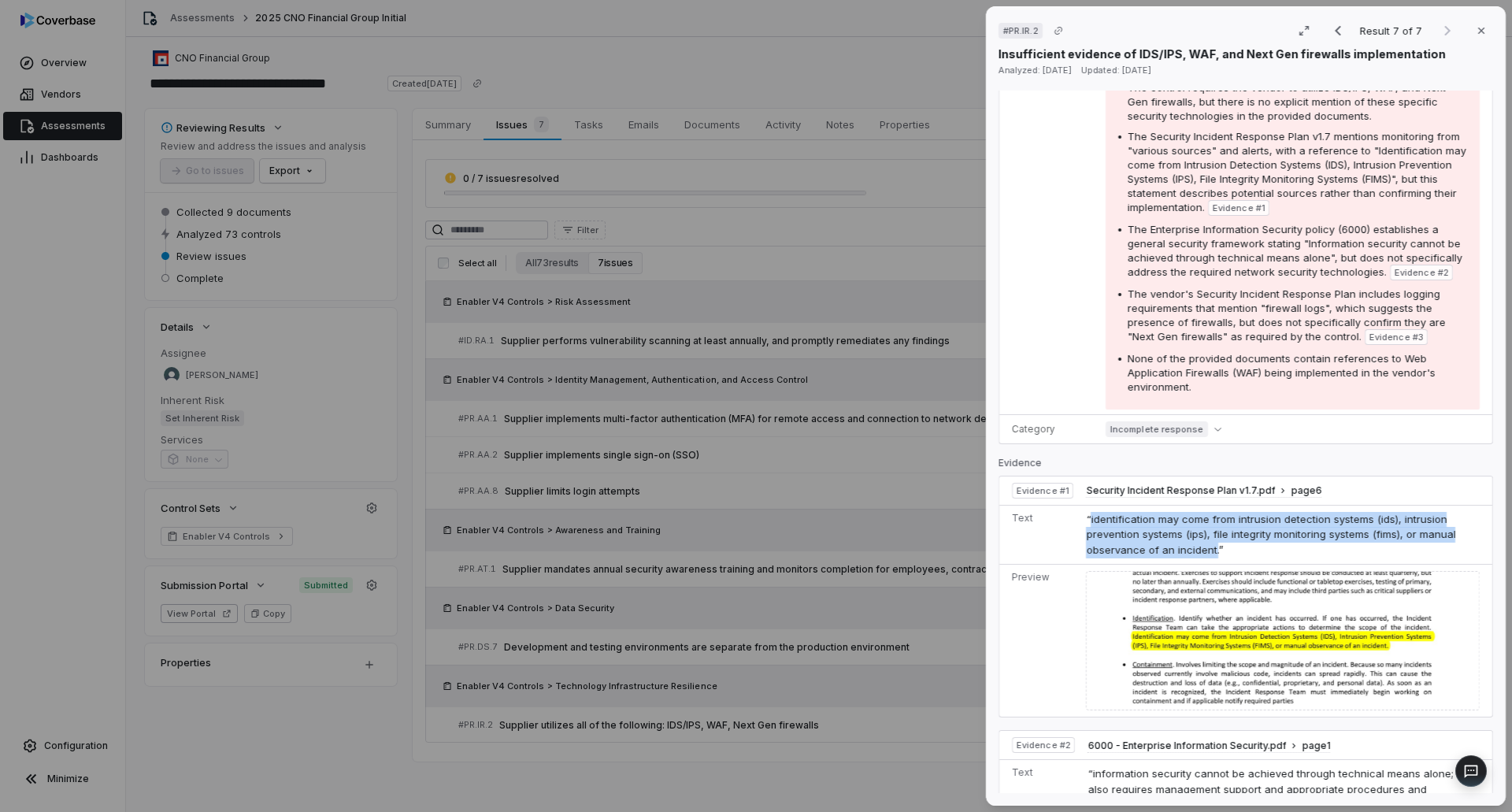
drag, startPoint x: 1087, startPoint y: 520, endPoint x: 1199, endPoint y: 548, distance: 115.4
click at [1199, 548] on span "“identification may come from intrusion detection systems (ids), intrusion prev…" at bounding box center [1270, 534] width 369 height 43
copy span "identification may come from intrusion detection systems (ids), intrusion preve…"
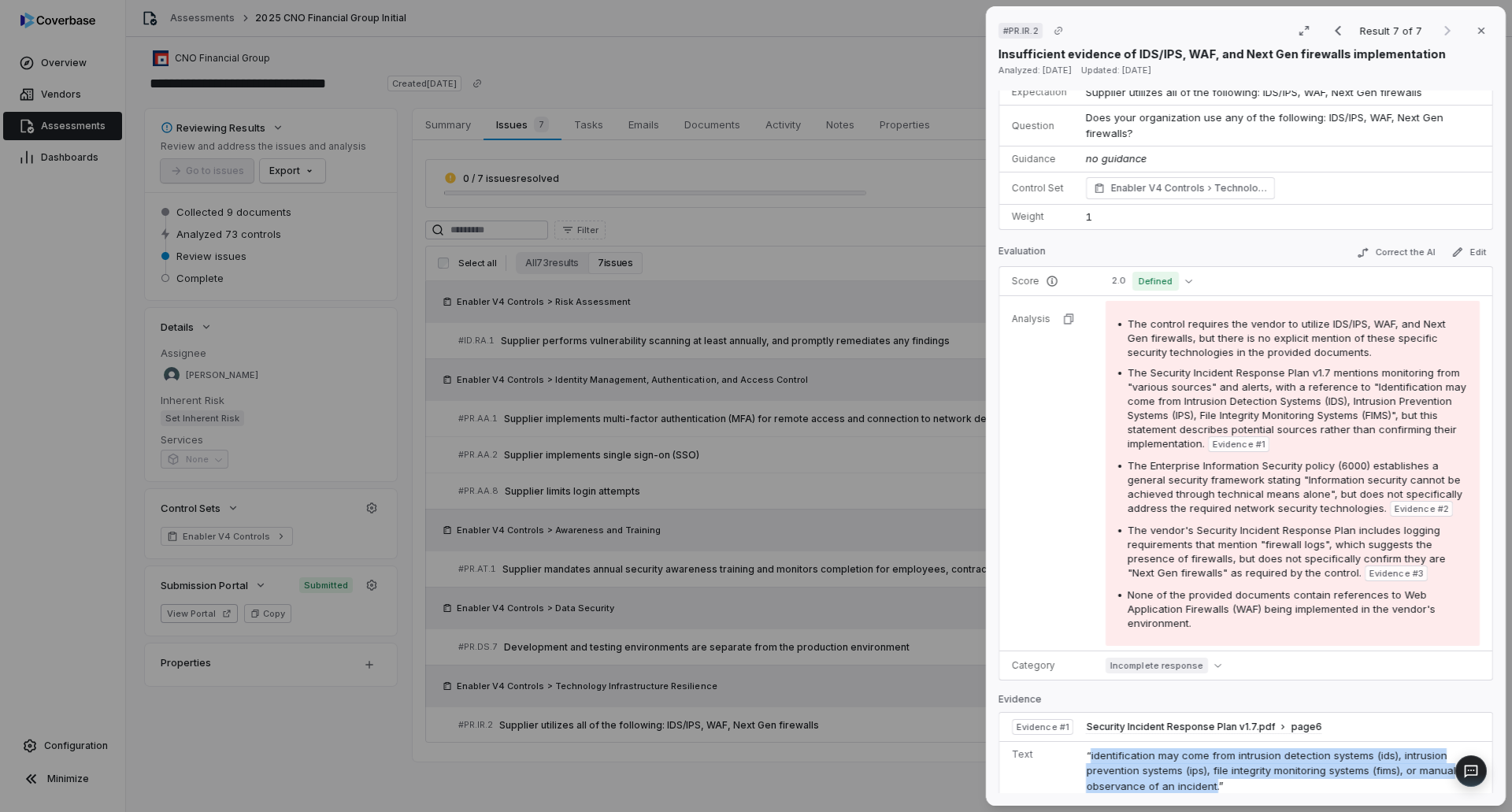
scroll to position [0, 0]
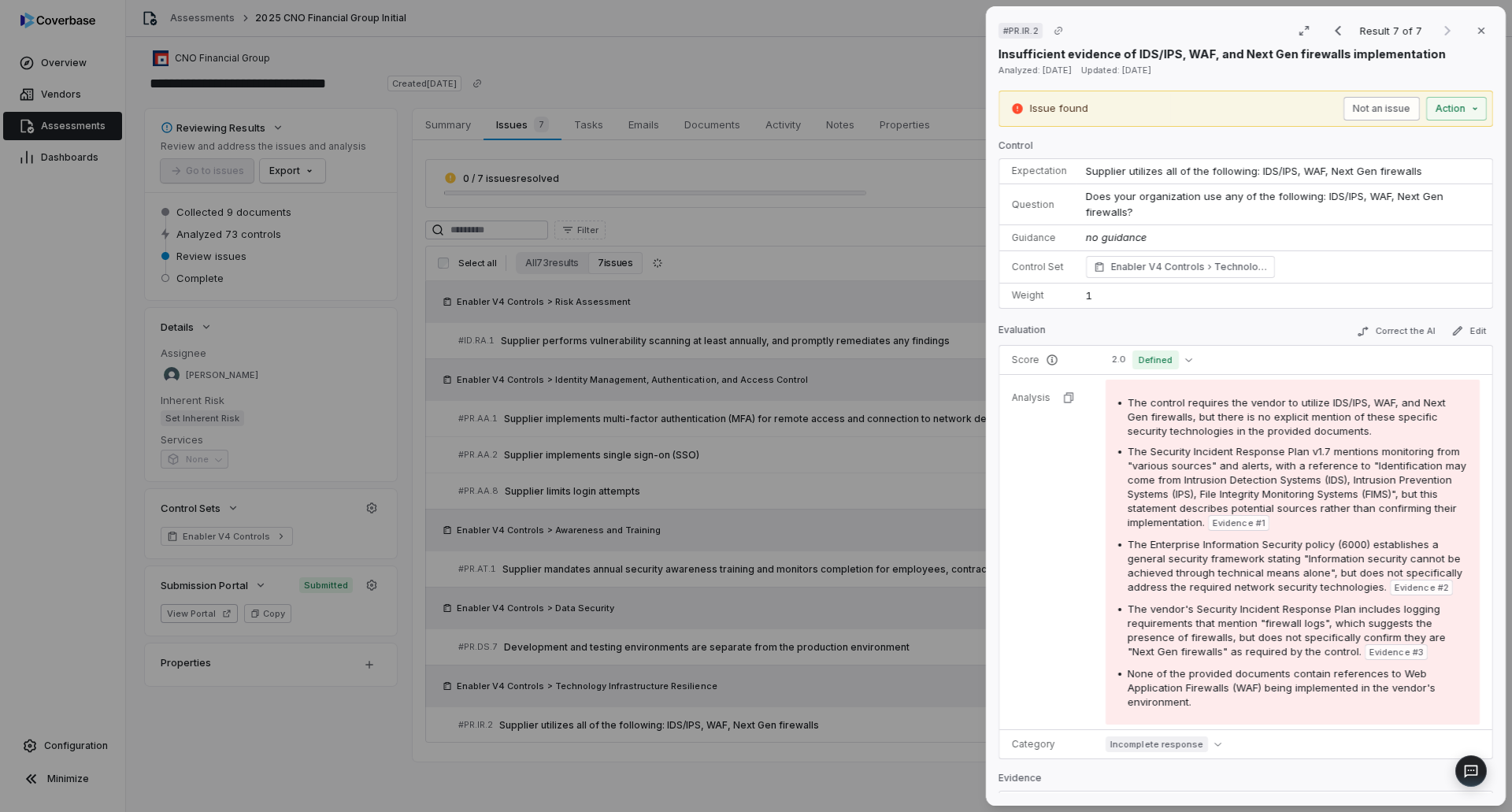
click at [1347, 109] on button "Not an issue" at bounding box center [1381, 108] width 76 height 23
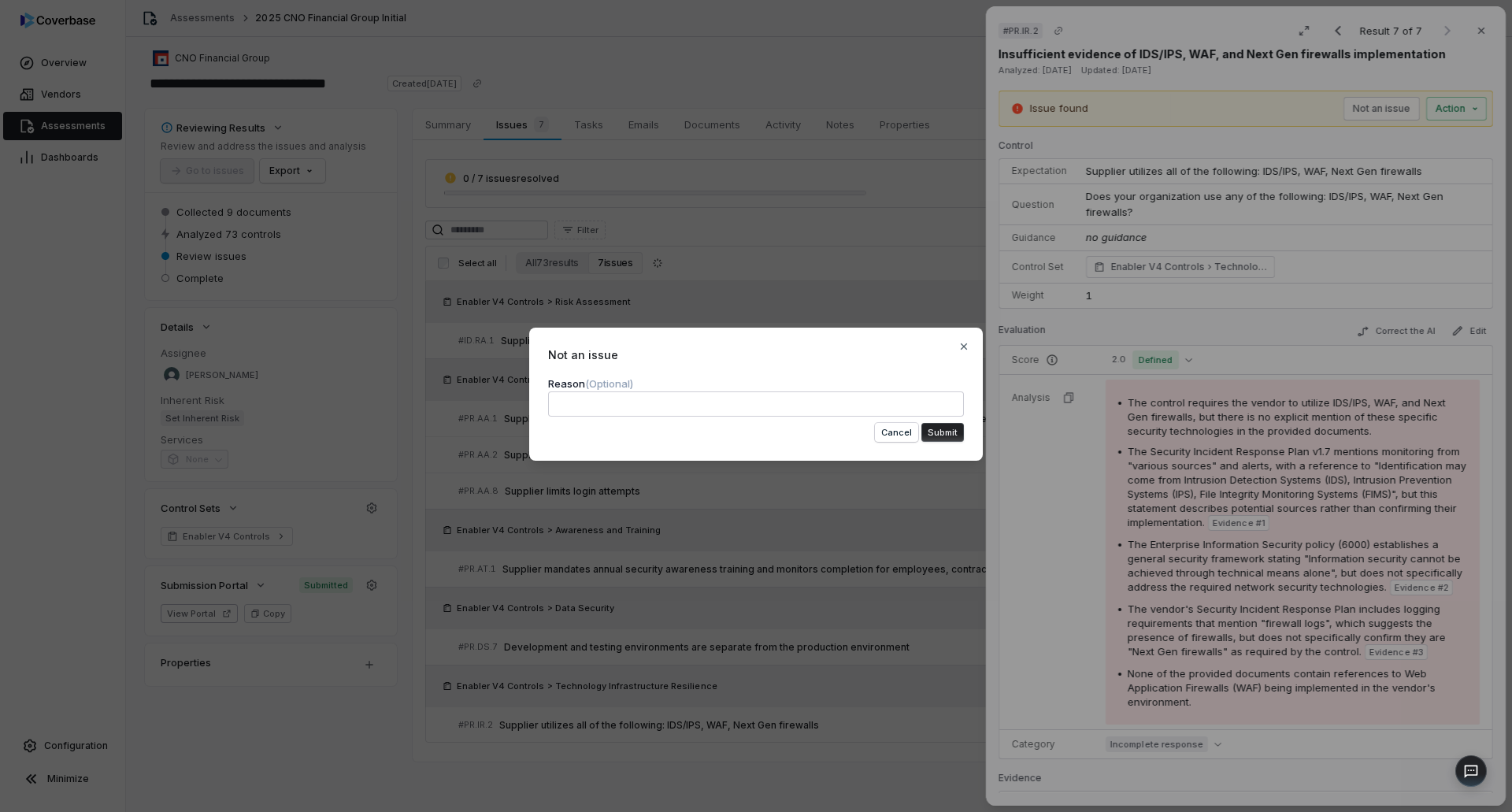
click at [852, 412] on textarea at bounding box center [756, 404] width 416 height 25
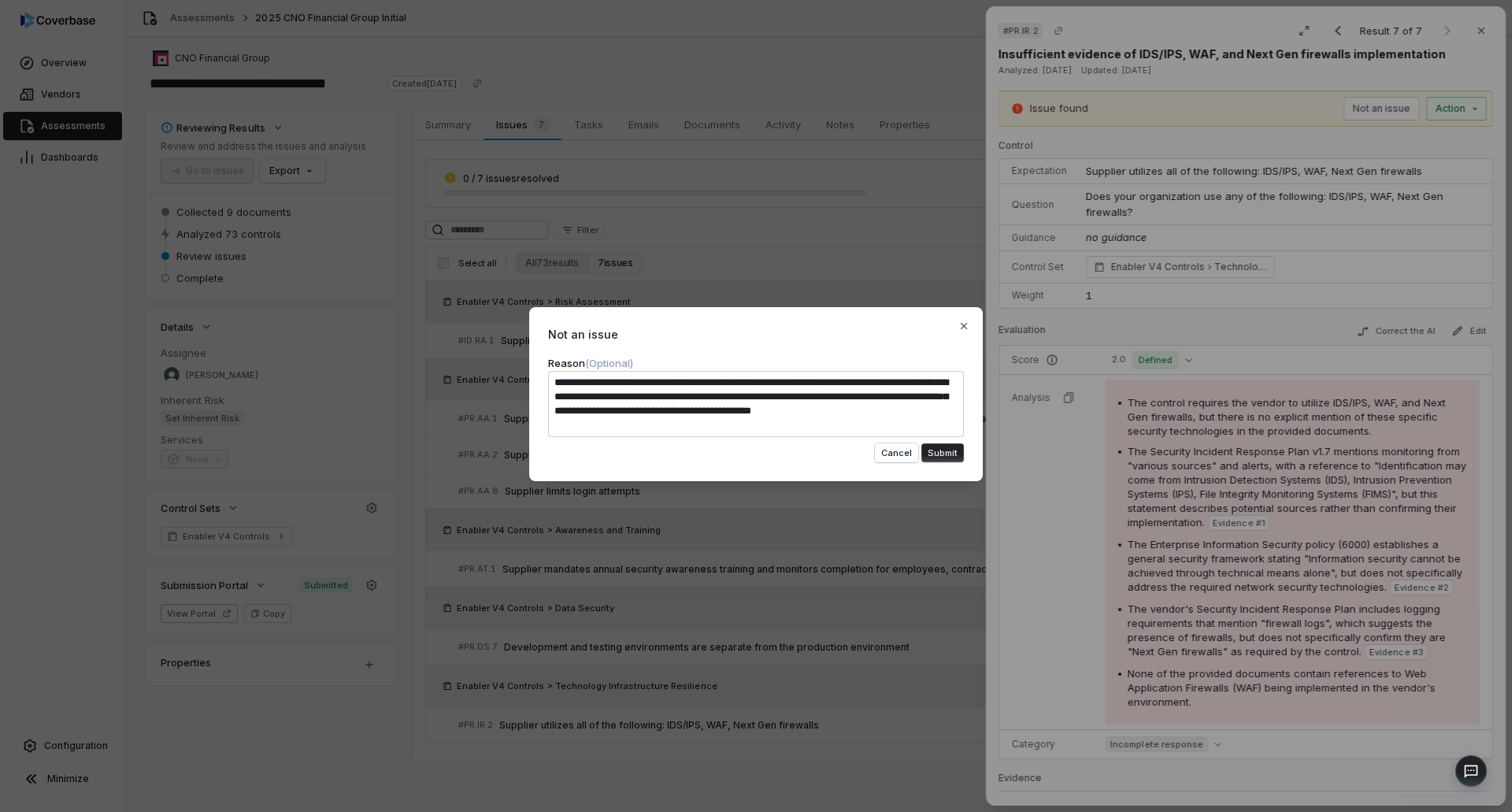
click at [947, 448] on button "Submit" at bounding box center [943, 453] width 43 height 19
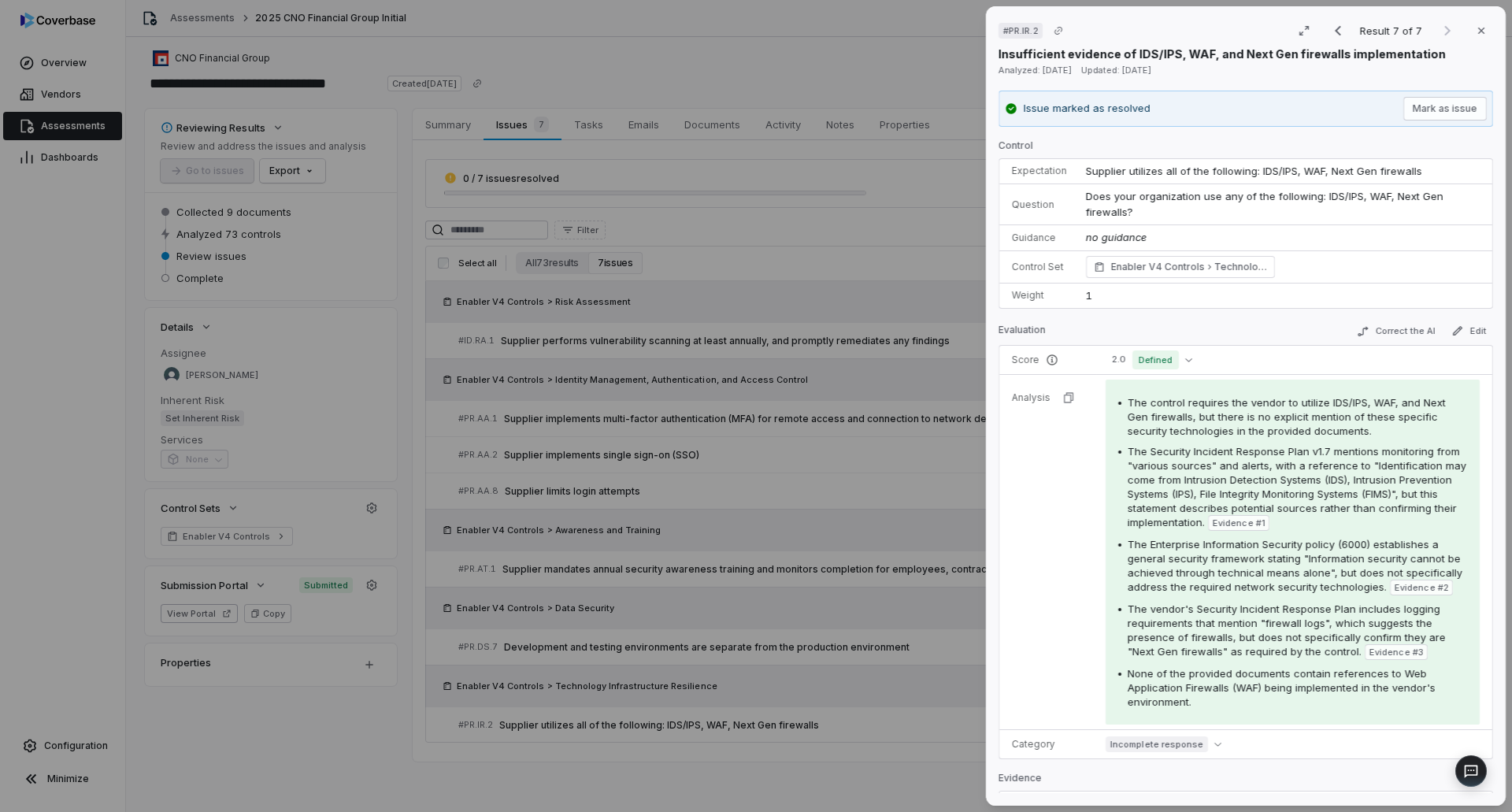
click at [937, 529] on div "# PR.IR.2 Result 7 of 7 Close Insufficient evidence of IDS/IPS, WAF, and Next G…" at bounding box center [756, 406] width 1512 height 812
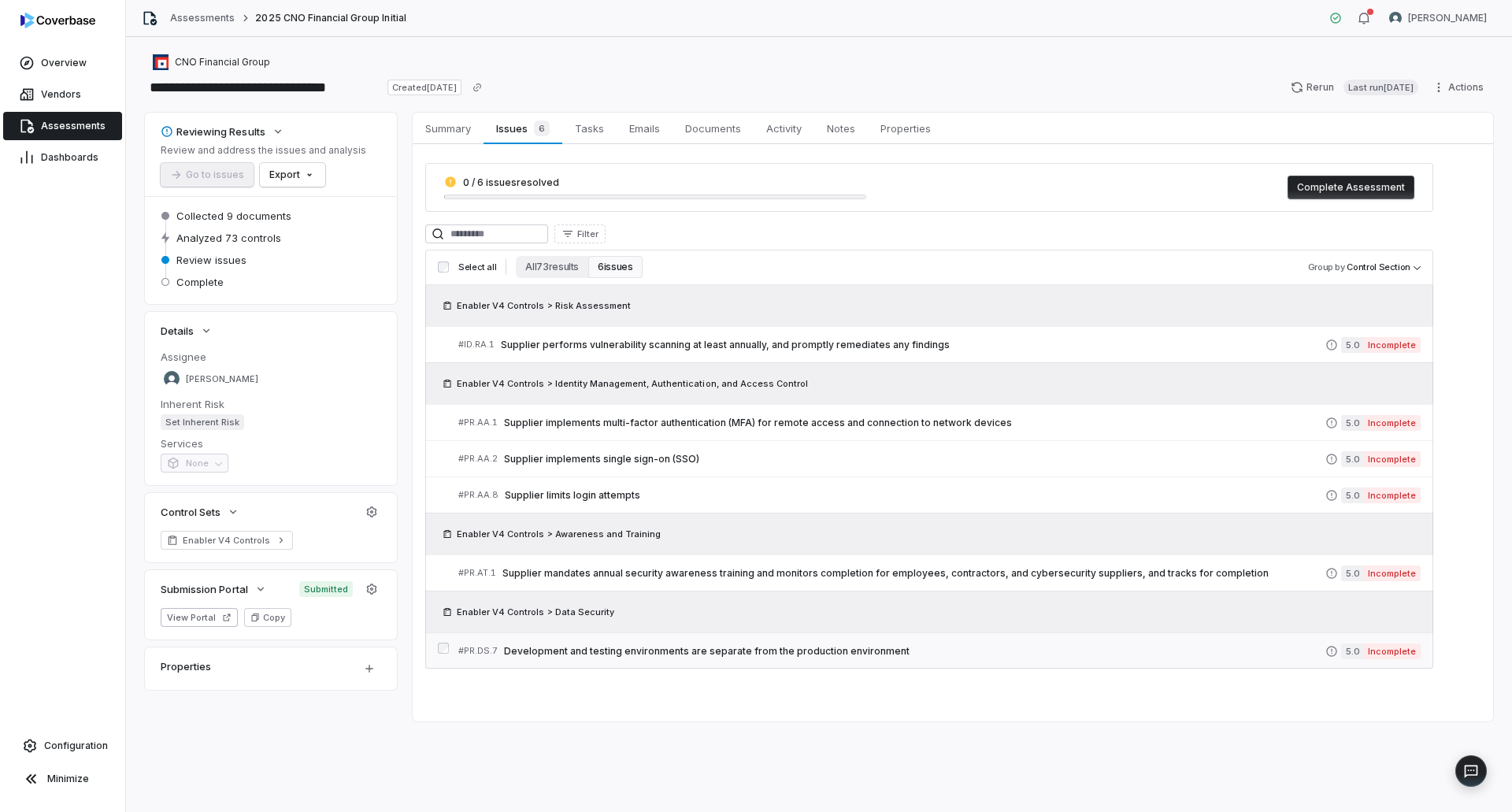
drag, startPoint x: 681, startPoint y: 652, endPoint x: 665, endPoint y: 652, distance: 16.0
click at [681, 652] on span "Development and testing environments are separate from the production environme…" at bounding box center [914, 651] width 821 height 13
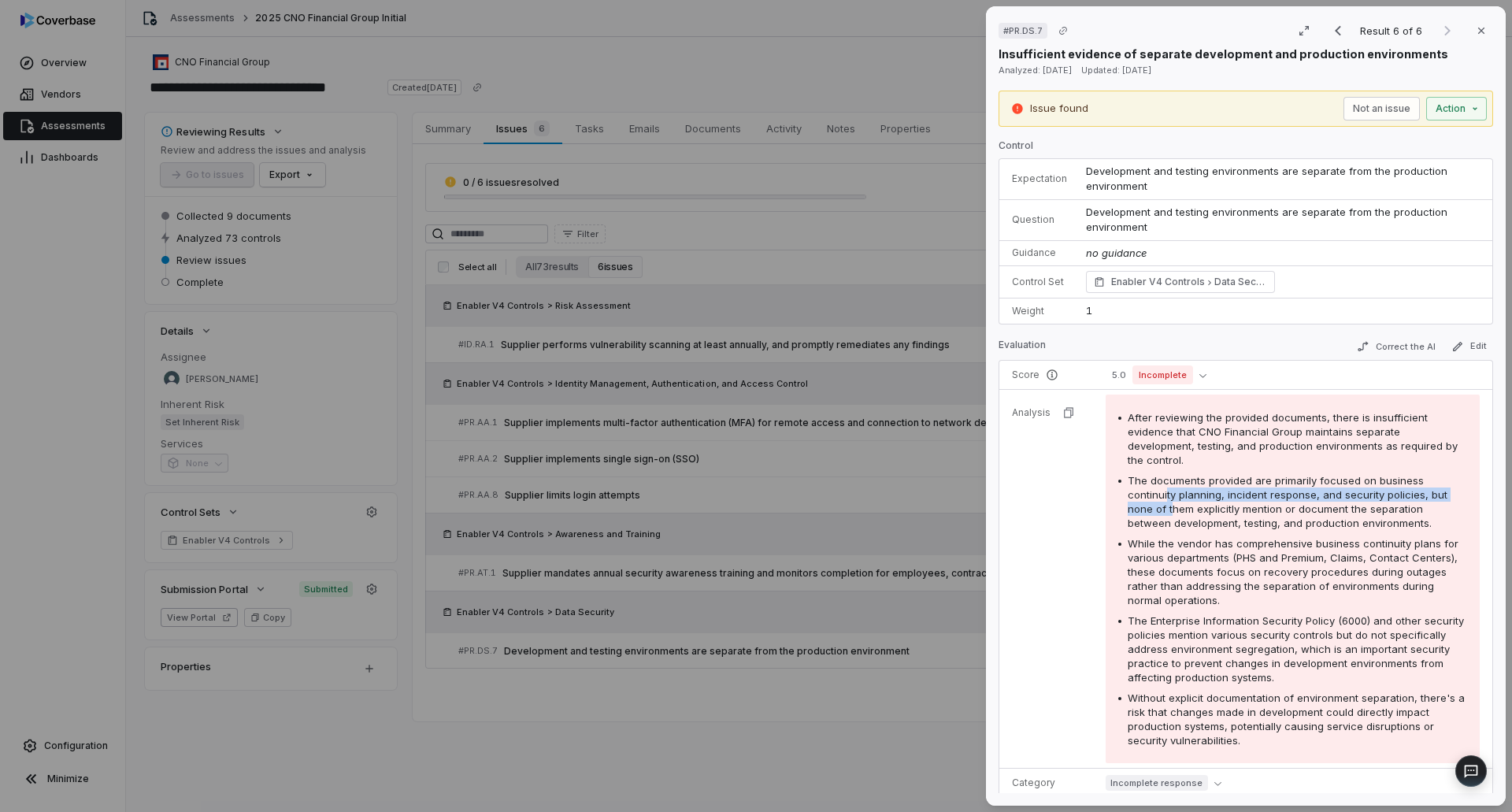
drag, startPoint x: 1164, startPoint y: 496, endPoint x: 1169, endPoint y: 514, distance: 18.7
click at [1169, 514] on span "The documents provided are primarily focused on business continuity planning, i…" at bounding box center [1288, 501] width 320 height 55
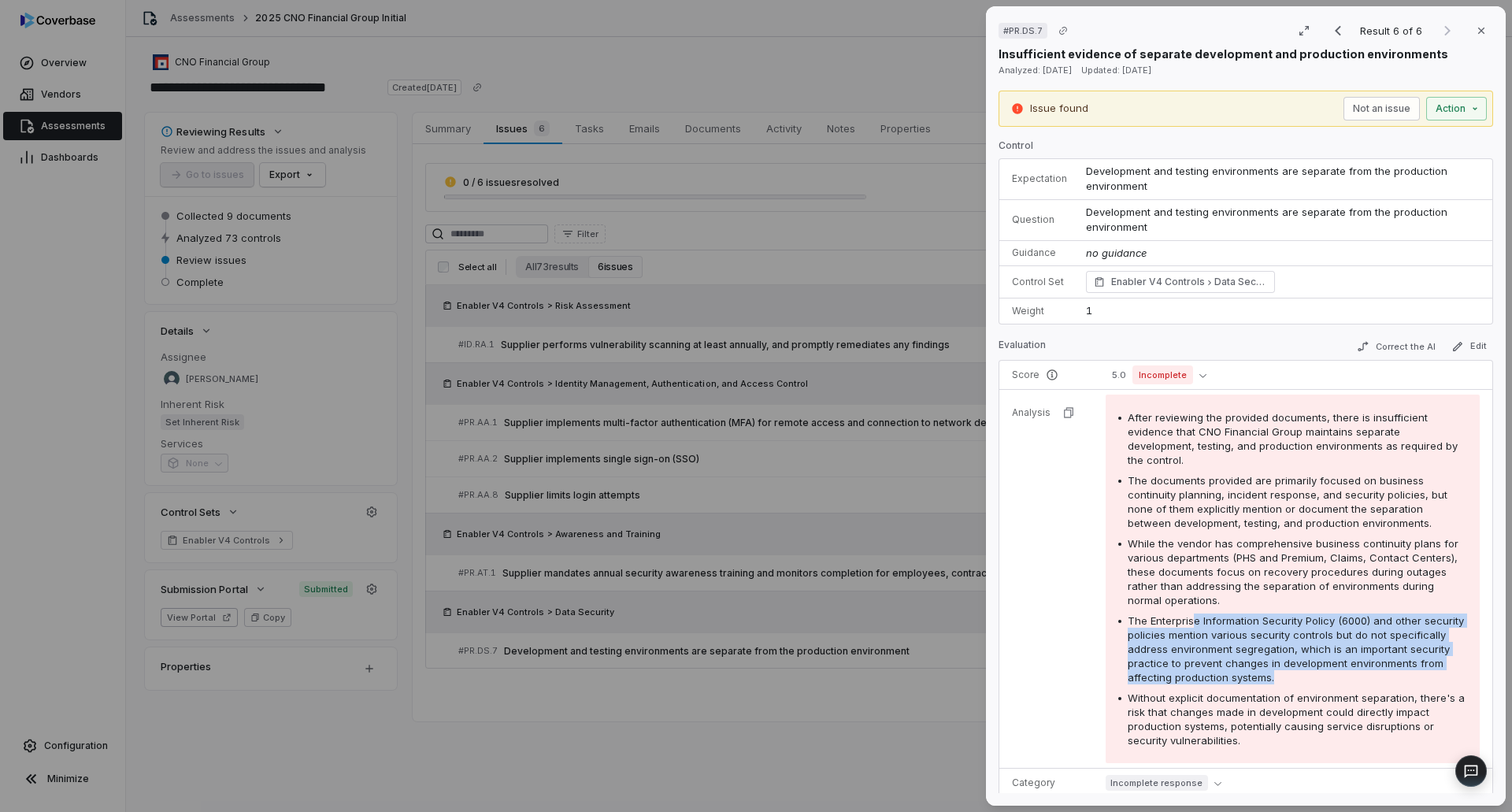
drag, startPoint x: 1192, startPoint y: 624, endPoint x: 1433, endPoint y: 671, distance: 245.5
click at [1433, 671] on div "The Enterprise Information Security Policy (6000) and other security policies m…" at bounding box center [1297, 649] width 339 height 71
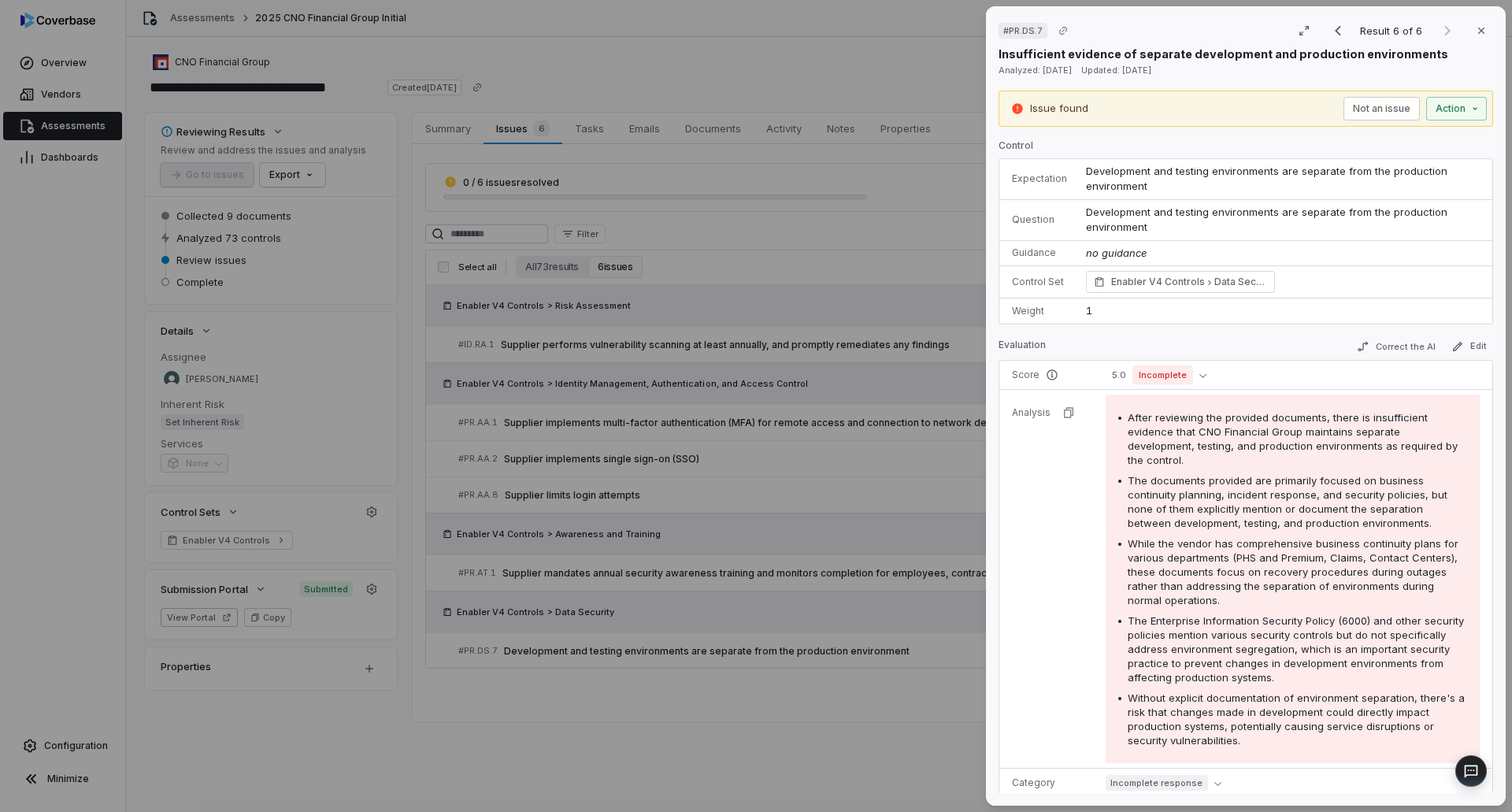
click at [1031, 730] on tr "Analysis After reviewing the provided documents, there is insufficient evidence…" at bounding box center [1246, 579] width 493 height 379
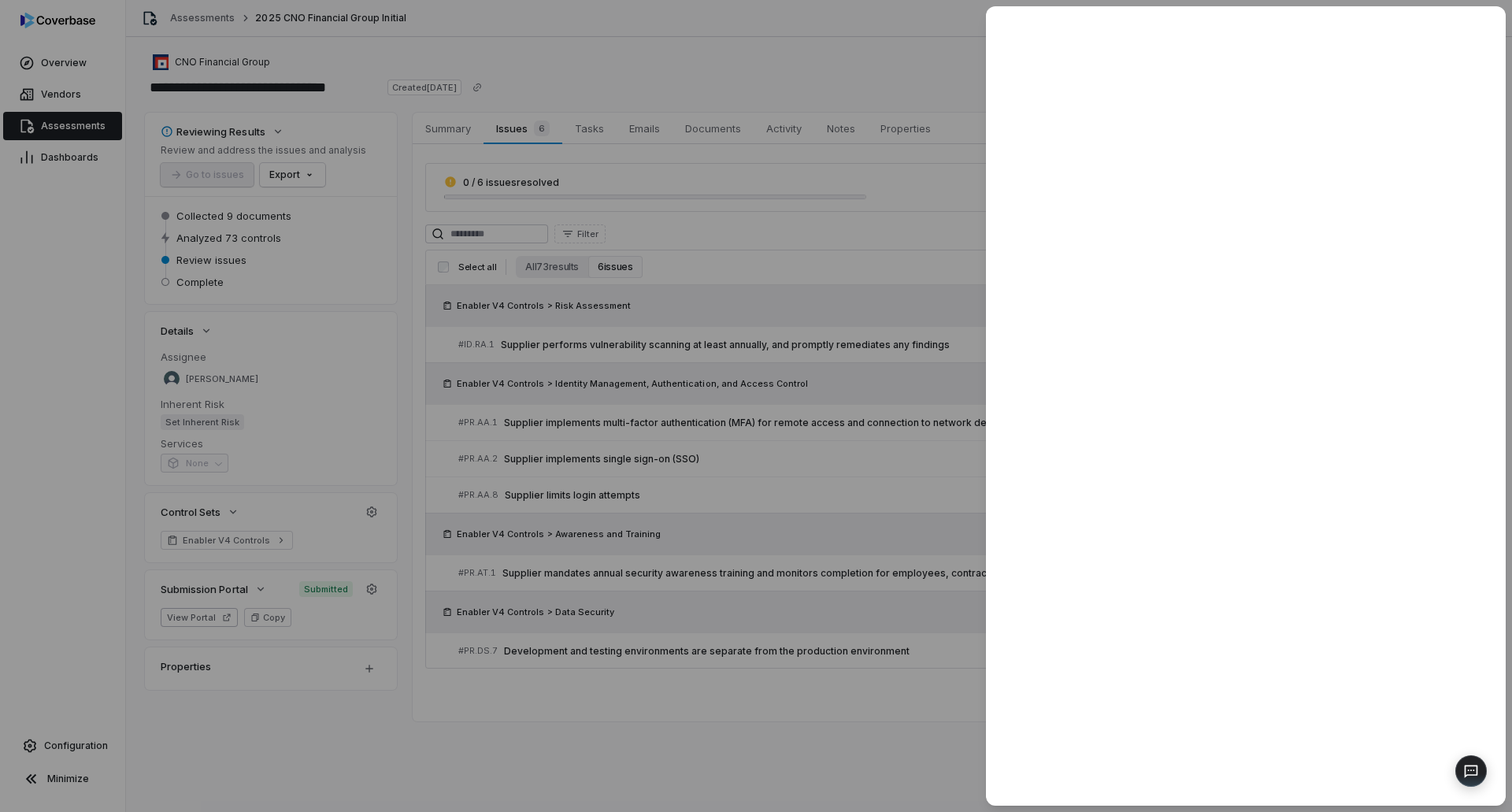
click at [802, 679] on div at bounding box center [756, 406] width 1512 height 812
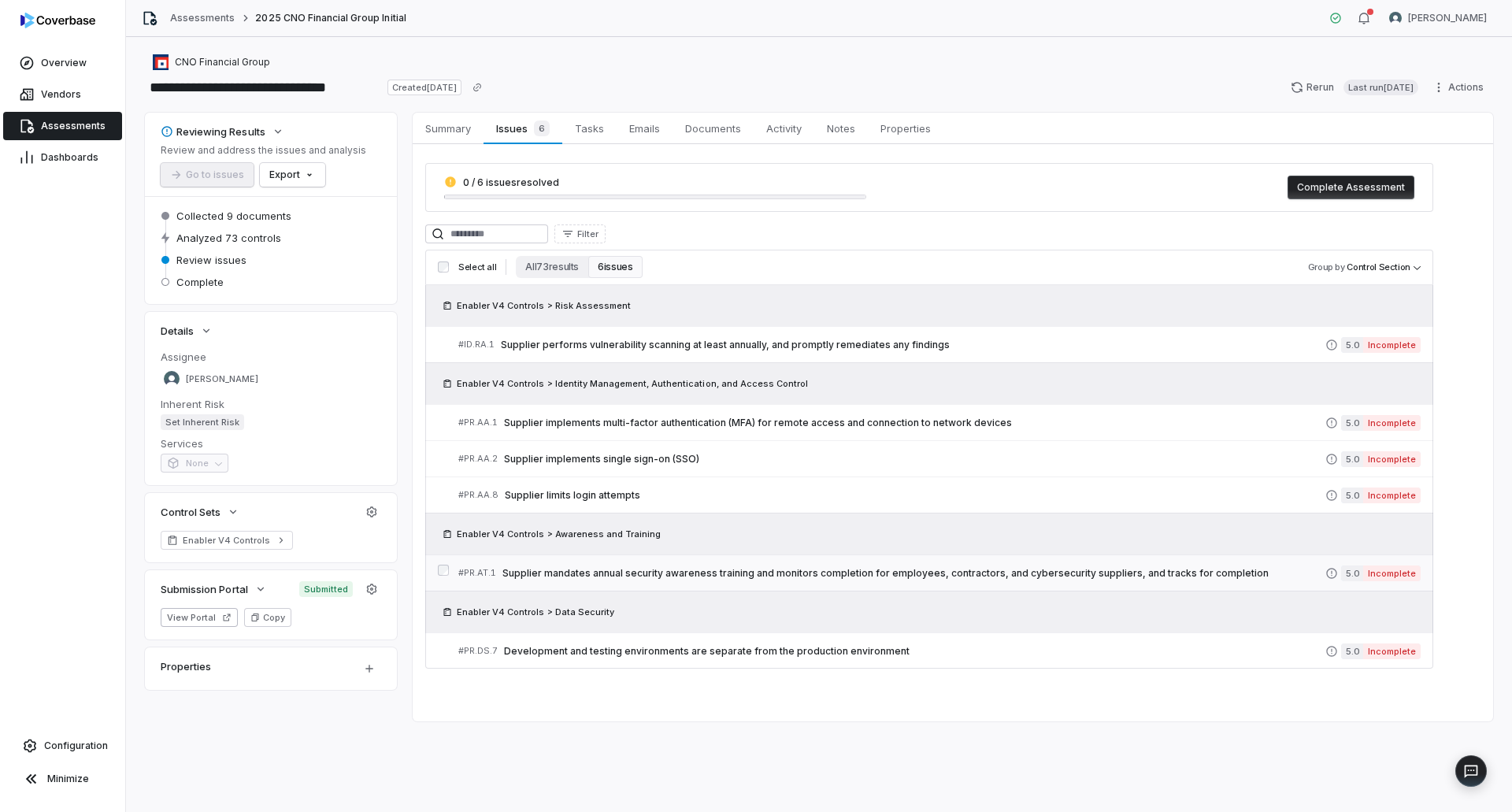
click at [785, 580] on div "# PR.AT.1 Supplier mandates annual security awareness training and monitors com…" at bounding box center [892, 572] width 867 height 17
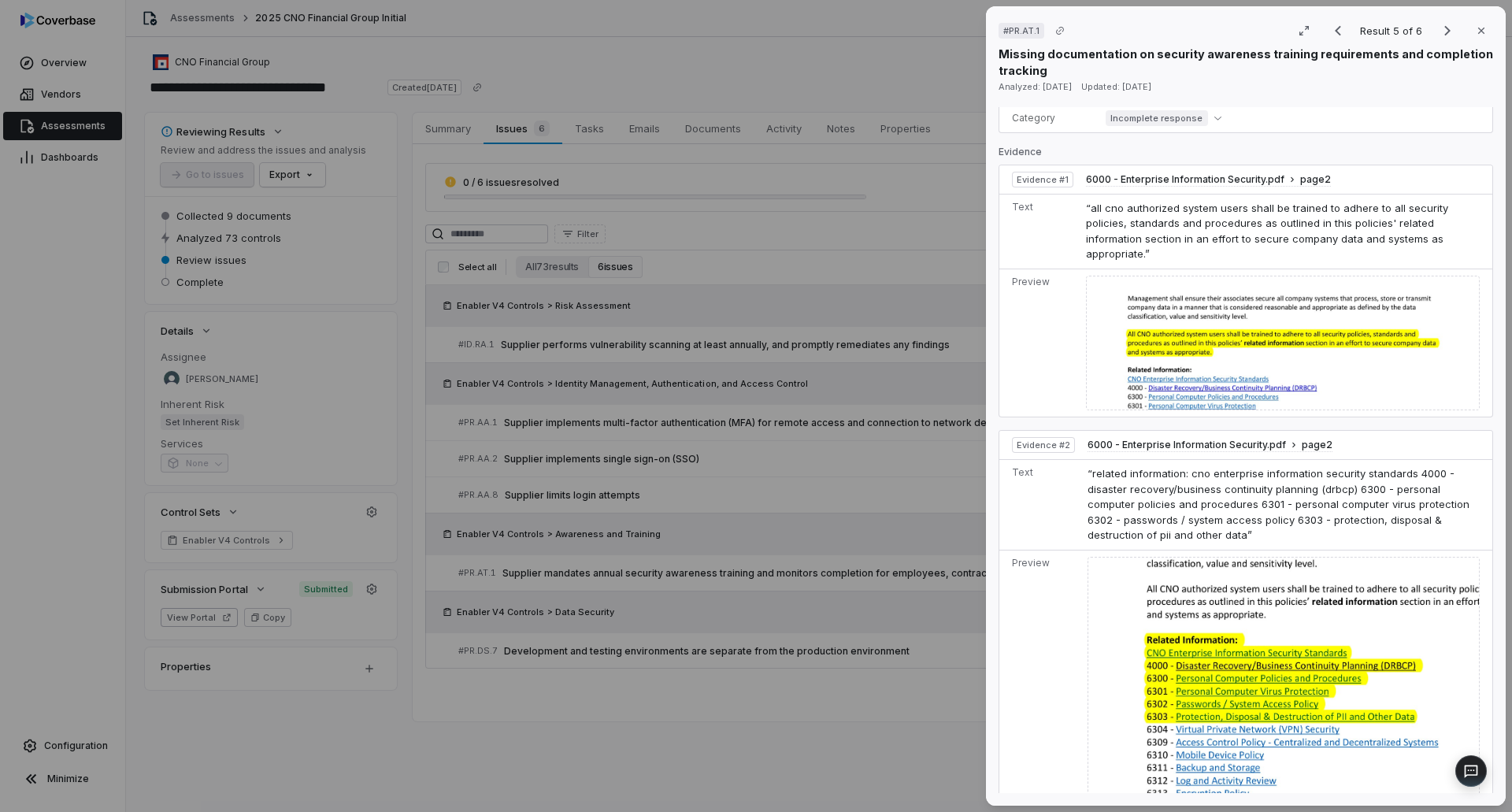
scroll to position [630, 0]
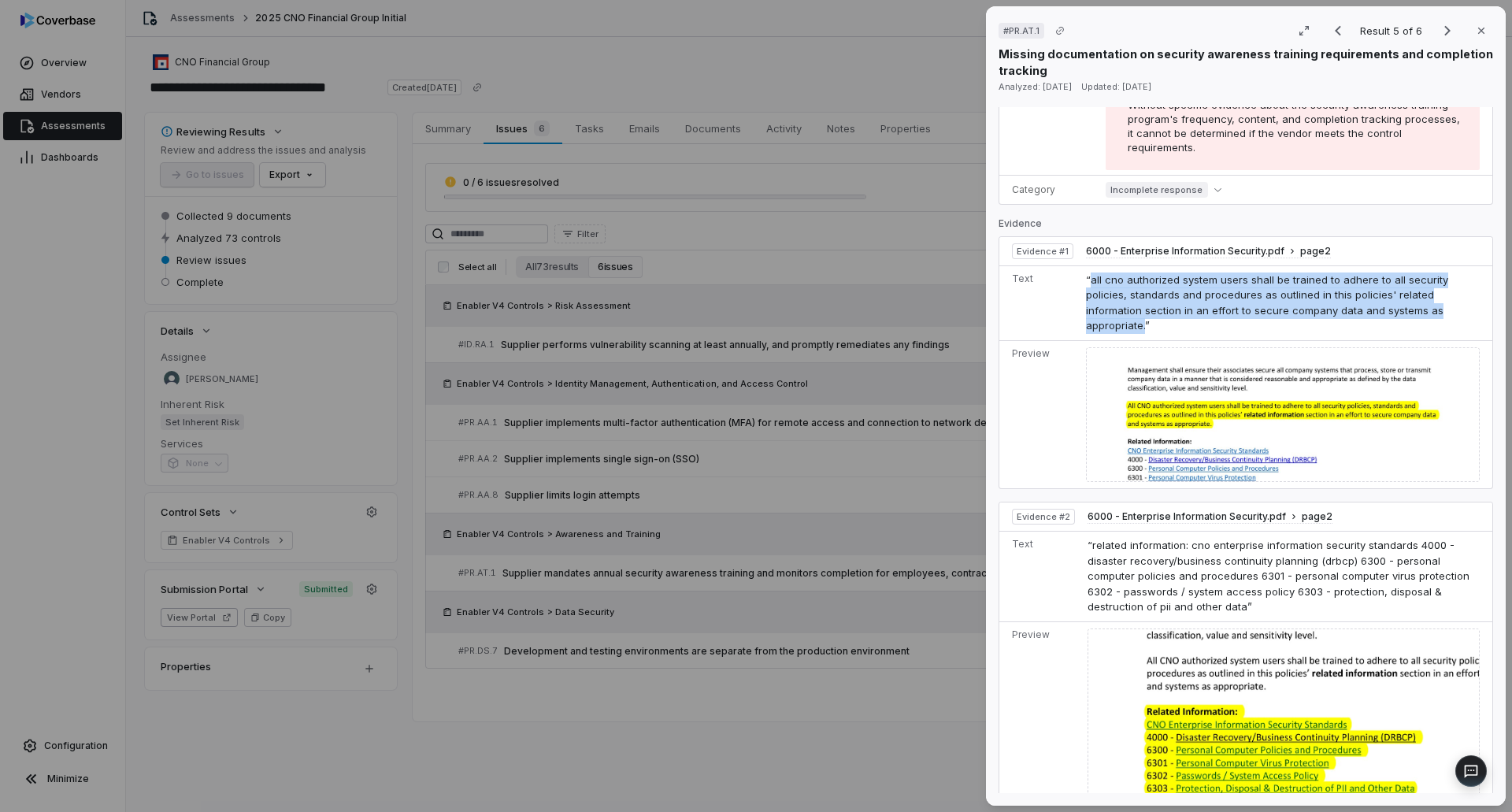
drag, startPoint x: 1433, startPoint y: 311, endPoint x: 1088, endPoint y: 277, distance: 346.7
click at [1088, 277] on span "“all cno authorized system users shall be trained to adhere to all security pol…" at bounding box center [1267, 302] width 362 height 59
copy span "all cno authorized system users shall be trained to adhere to all security poli…"
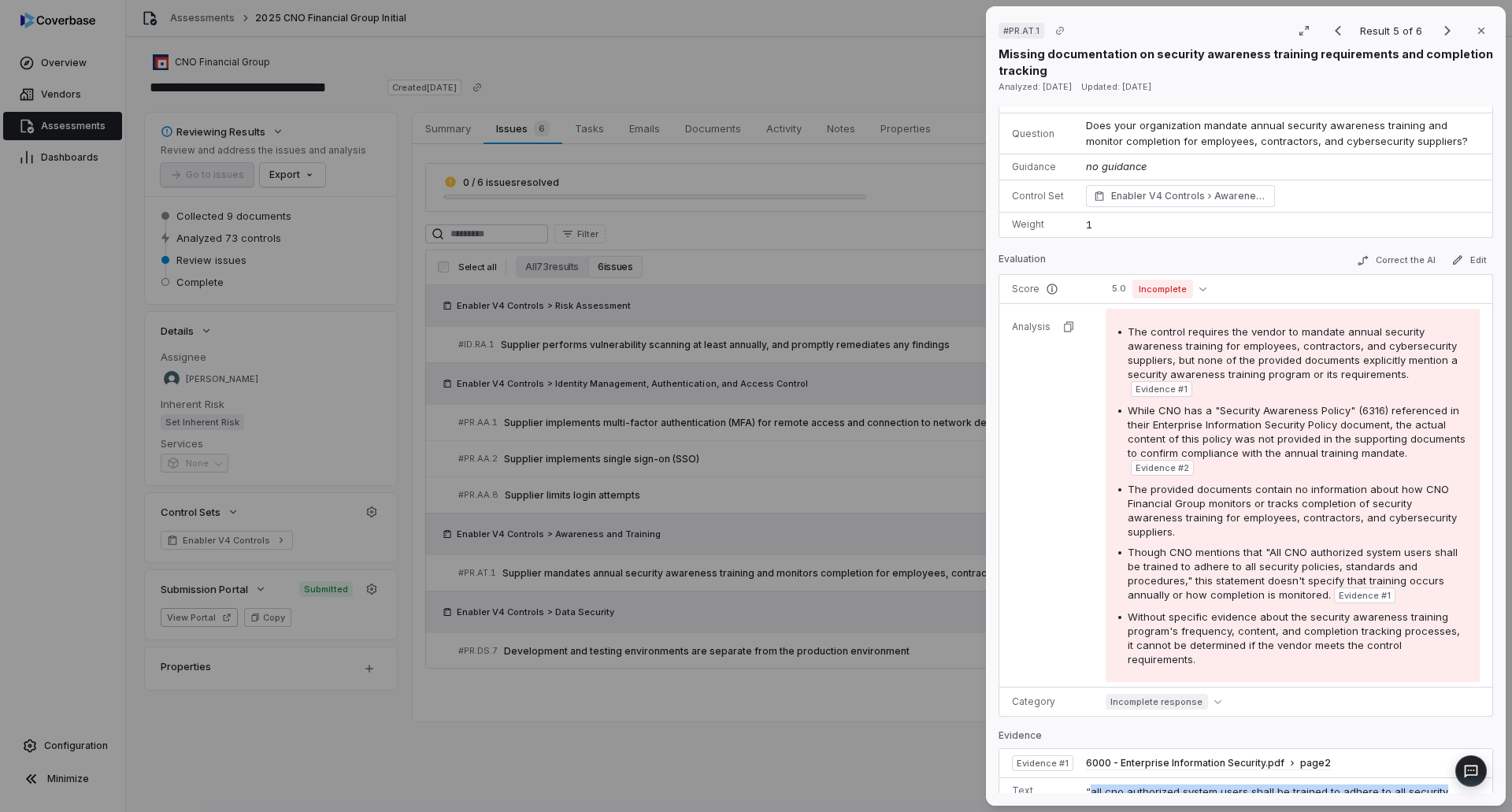
scroll to position [79, 0]
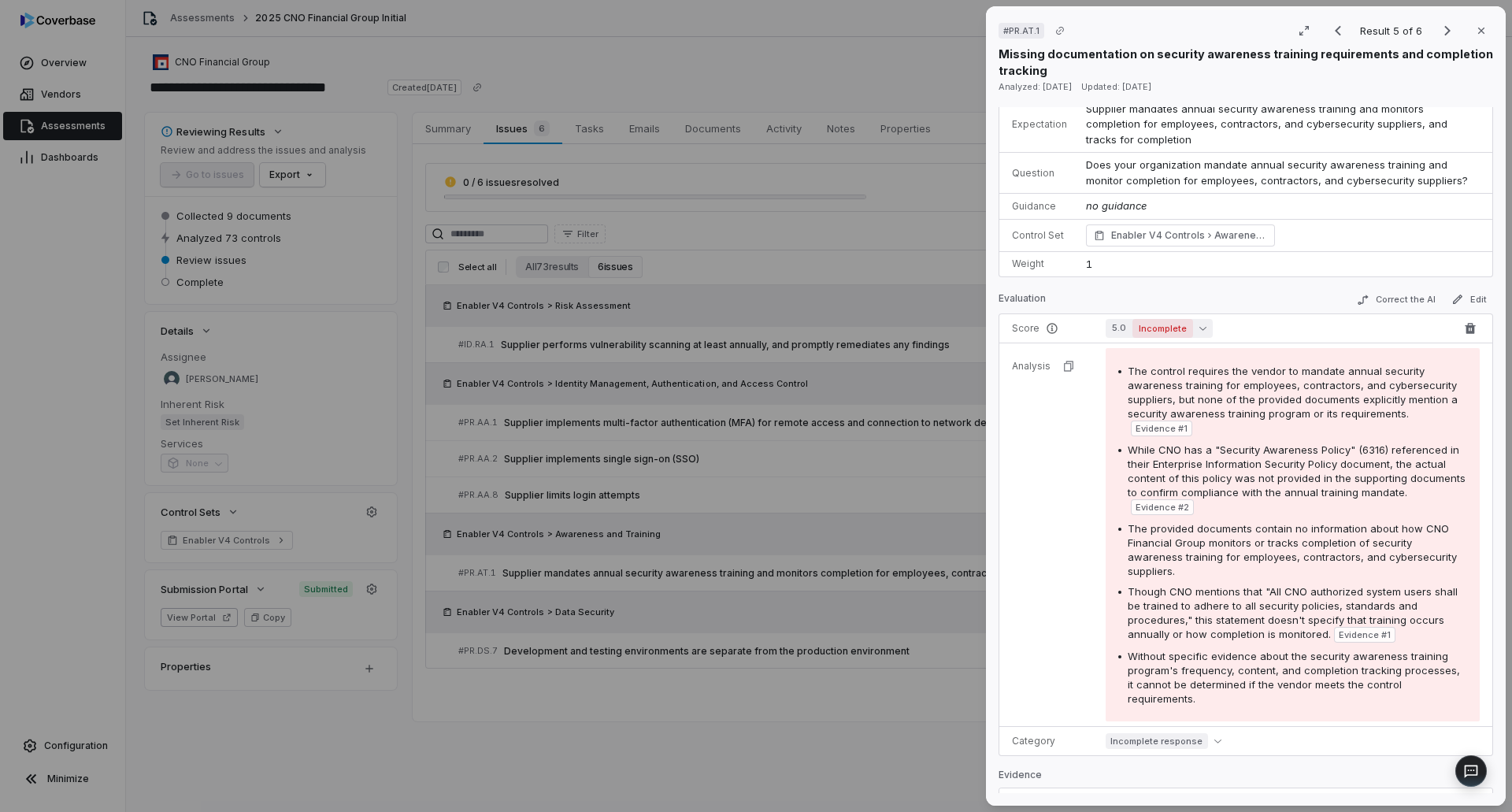
click at [1200, 322] on button "5.0 Incomplete" at bounding box center [1159, 329] width 107 height 19
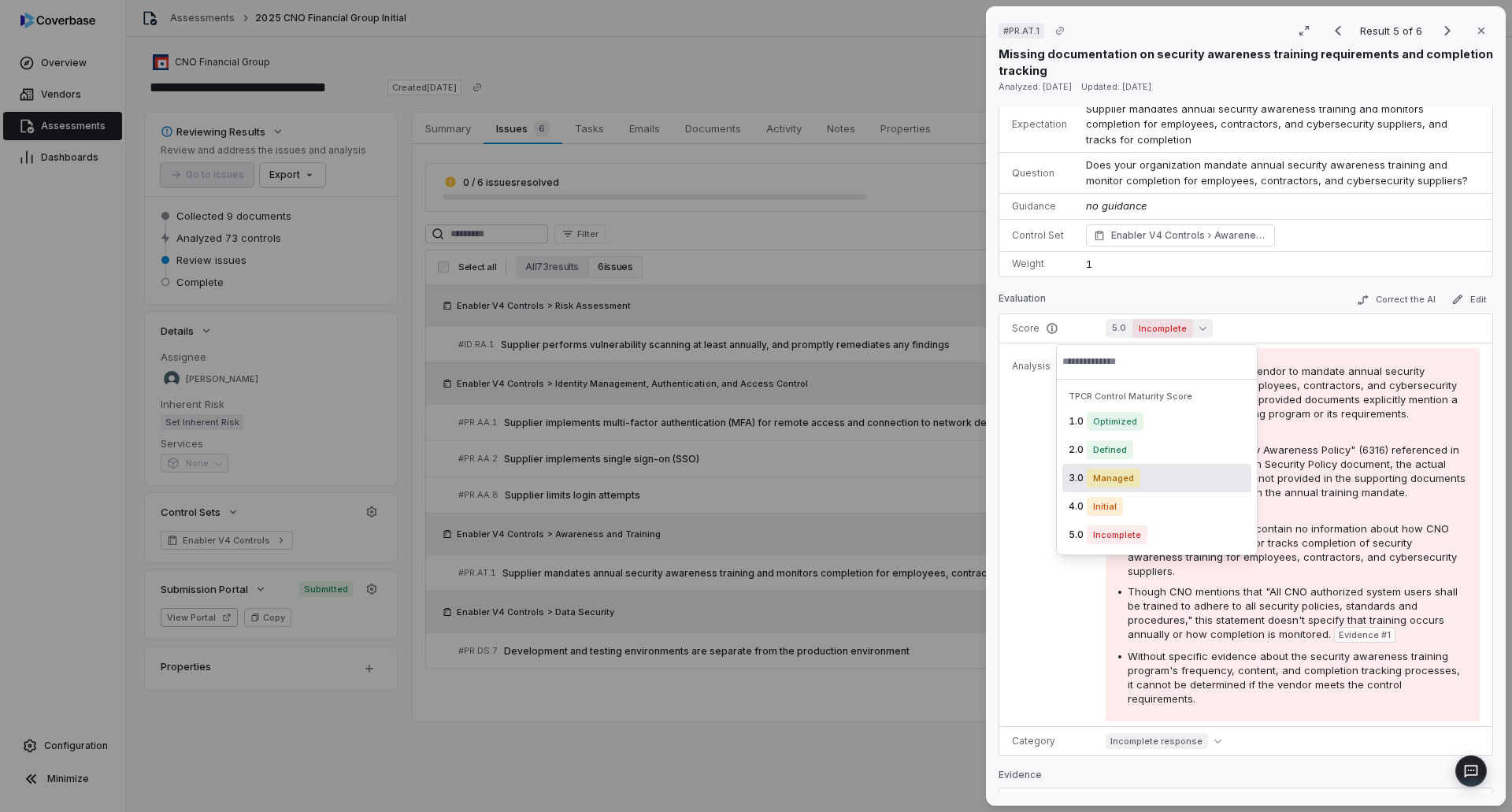
click at [1132, 473] on span "Managed" at bounding box center [1113, 478] width 54 height 19
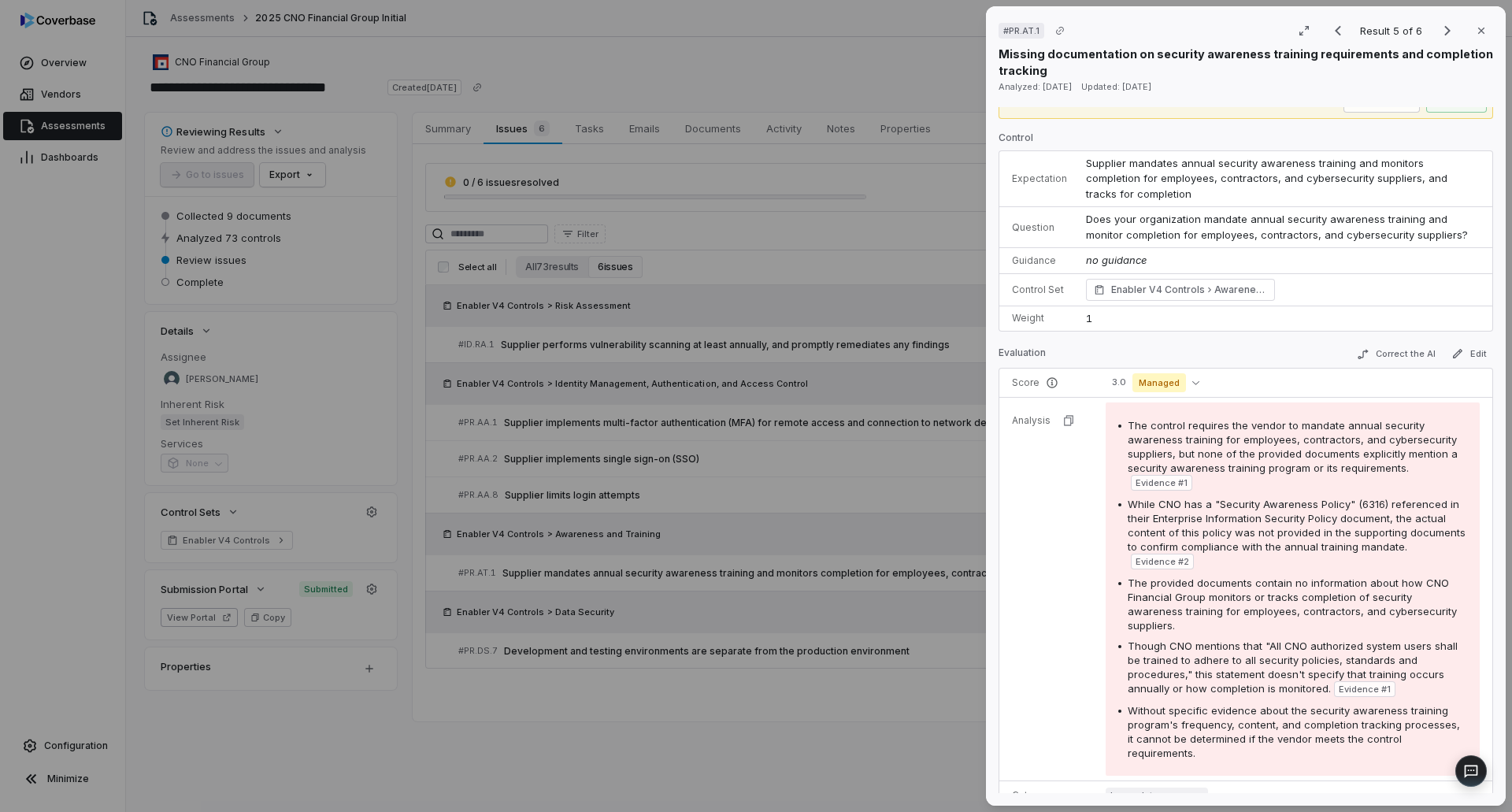
scroll to position [0, 0]
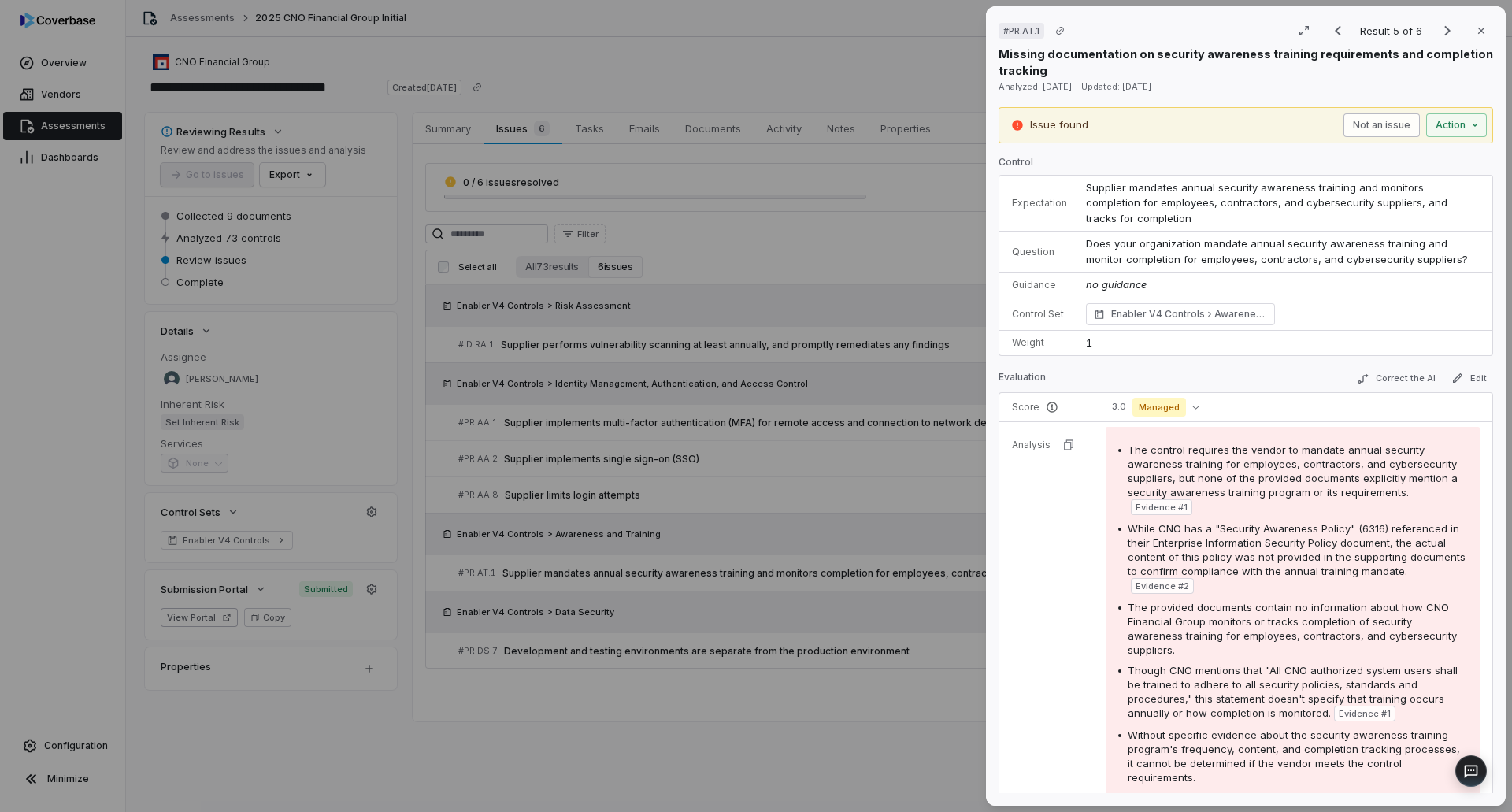
click at [1365, 127] on button "Not an issue" at bounding box center [1381, 125] width 76 height 23
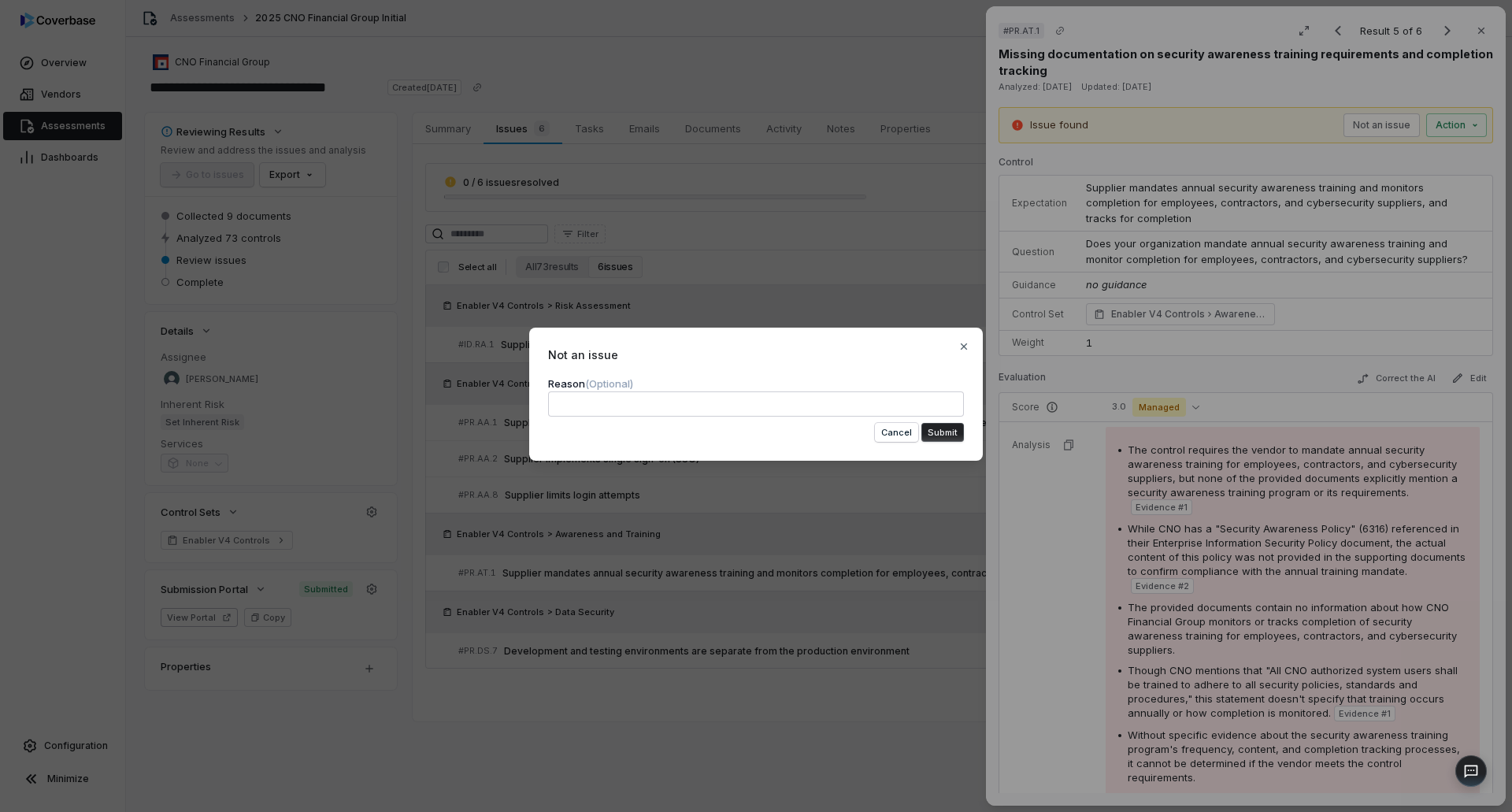
click at [766, 409] on textarea at bounding box center [756, 404] width 416 height 25
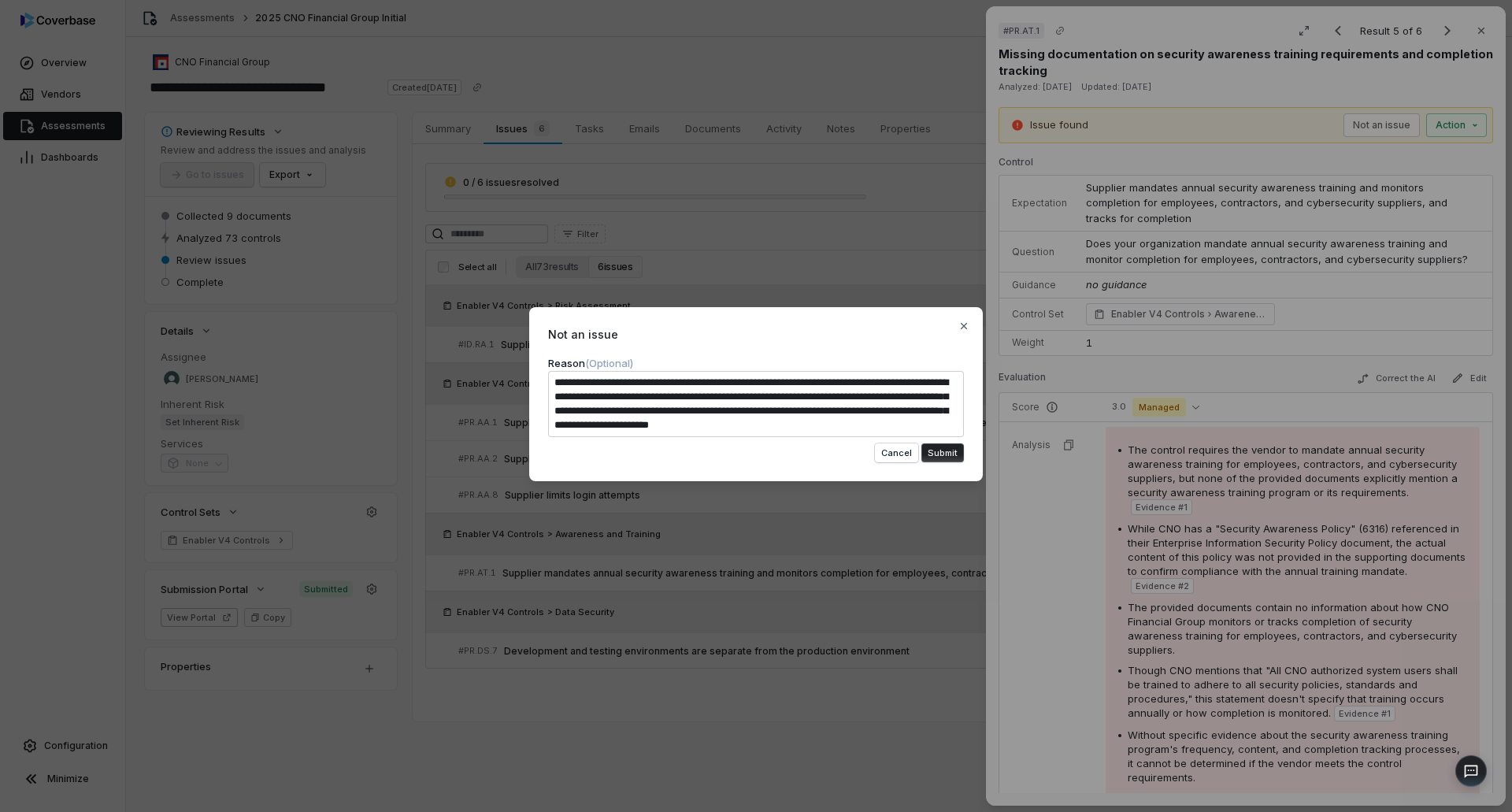
click at [931, 448] on button "Submit" at bounding box center [943, 453] width 43 height 19
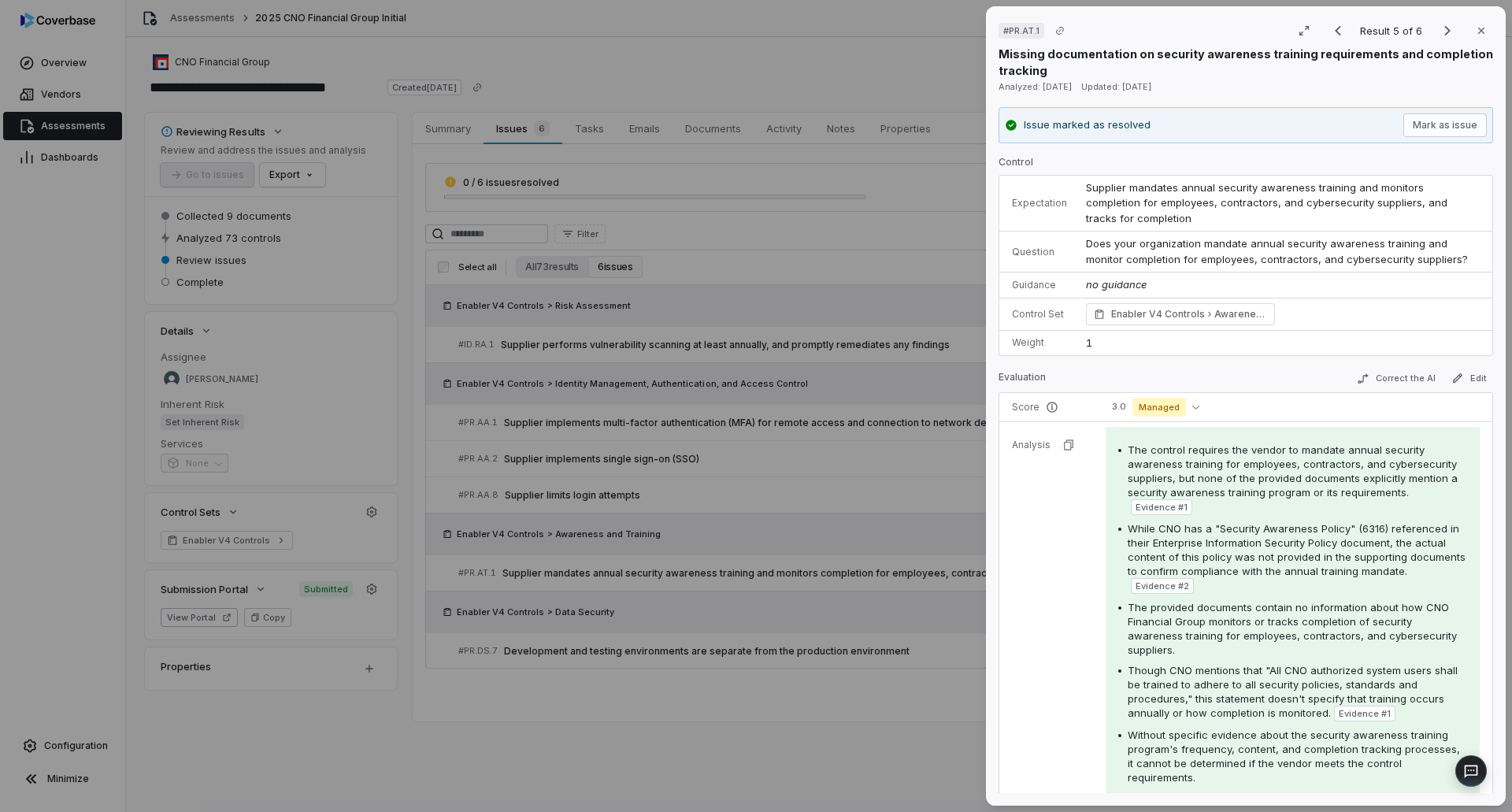
click at [820, 757] on div "# PR.AT.1 Result 5 of 6 Close Missing documentation on security awareness train…" at bounding box center [756, 406] width 1512 height 812
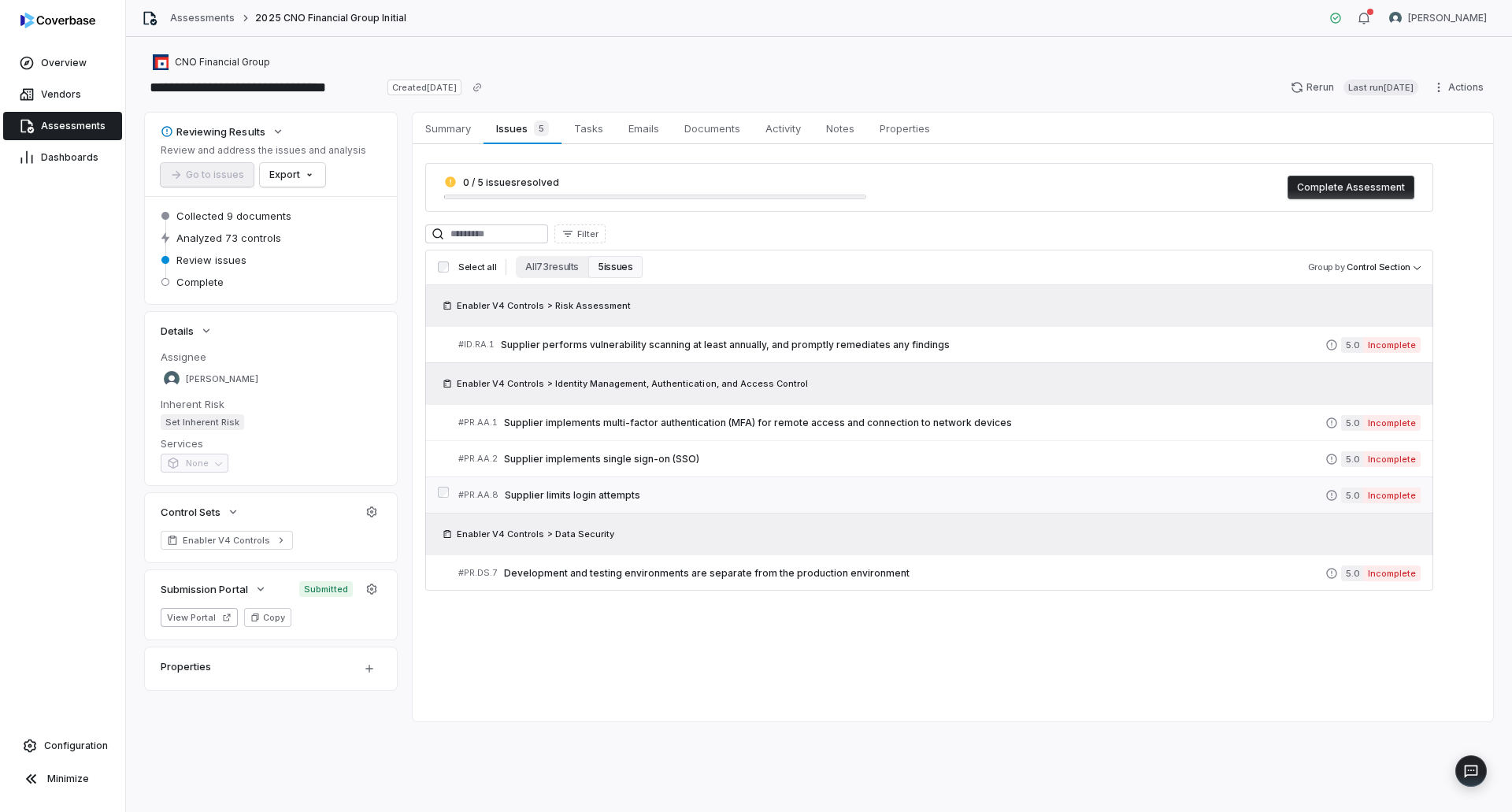
click at [902, 478] on link "# PR.AA.8 Supplier limits login attempts 5.0 Incomplete" at bounding box center [939, 494] width 963 height 35
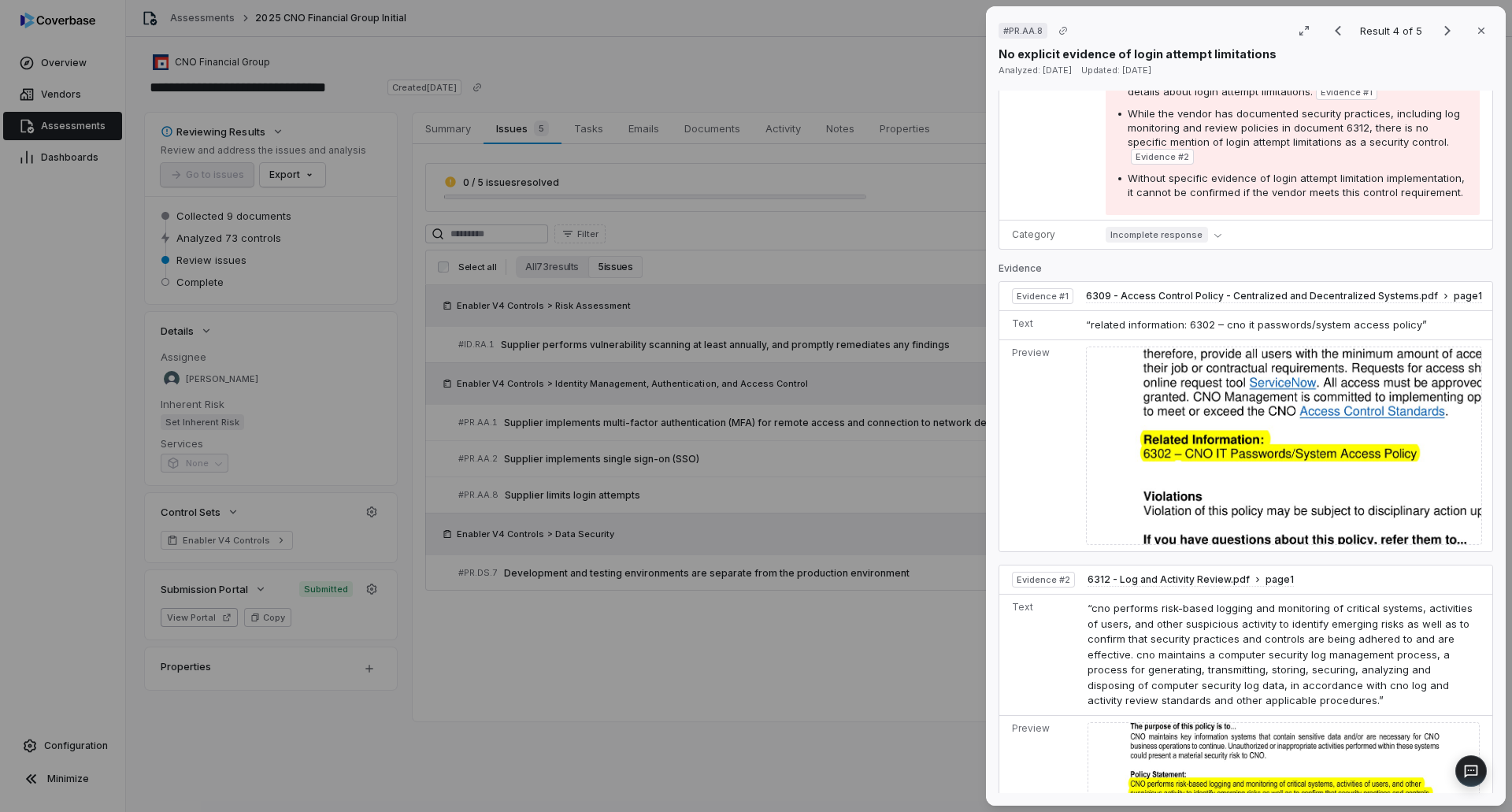
scroll to position [473, 0]
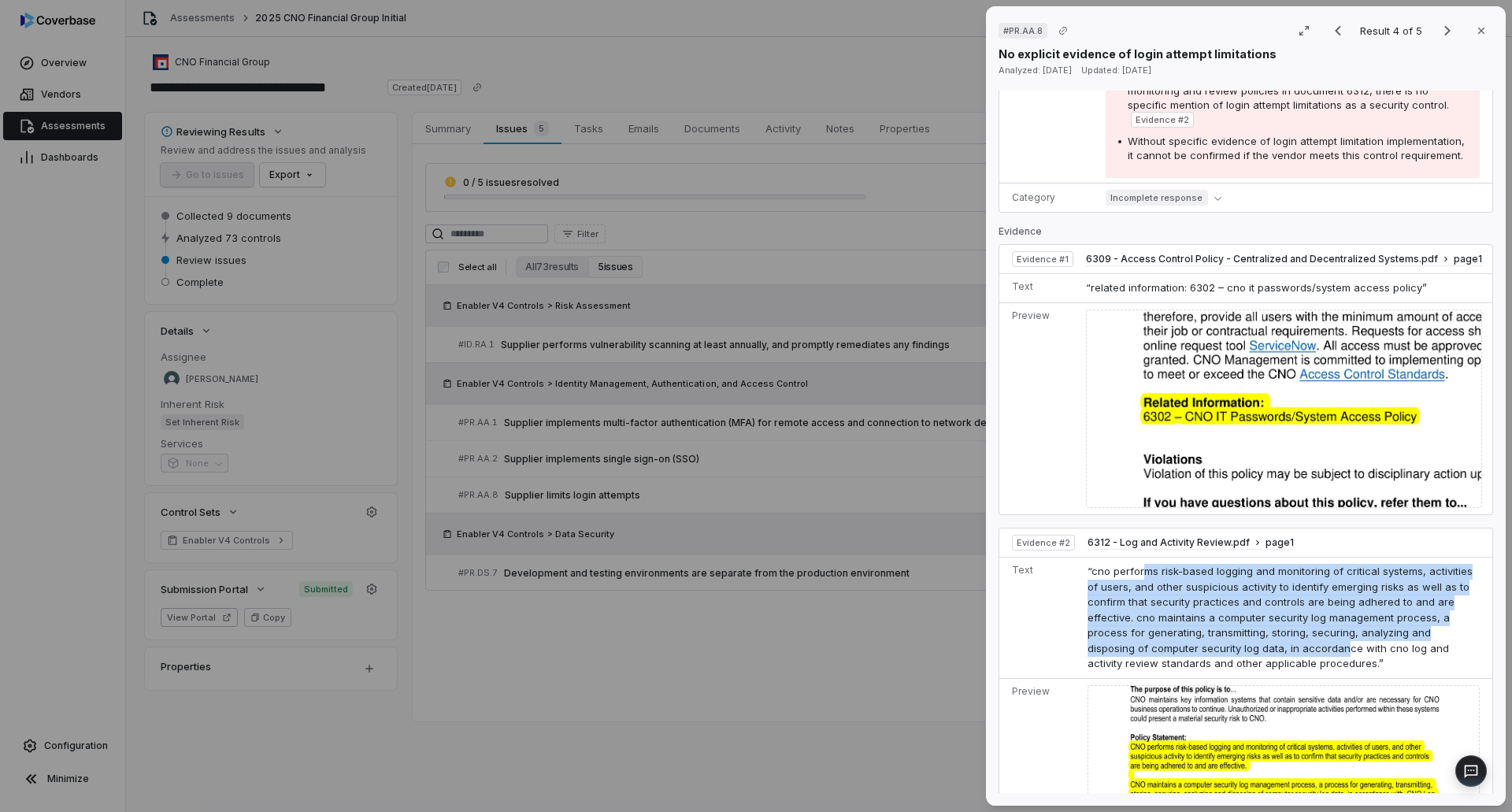
drag, startPoint x: 1151, startPoint y: 581, endPoint x: 1310, endPoint y: 650, distance: 173.3
click at [1310, 650] on span "“cno performs risk-based logging and monitoring of critical systems, activities…" at bounding box center [1280, 617] width 385 height 105
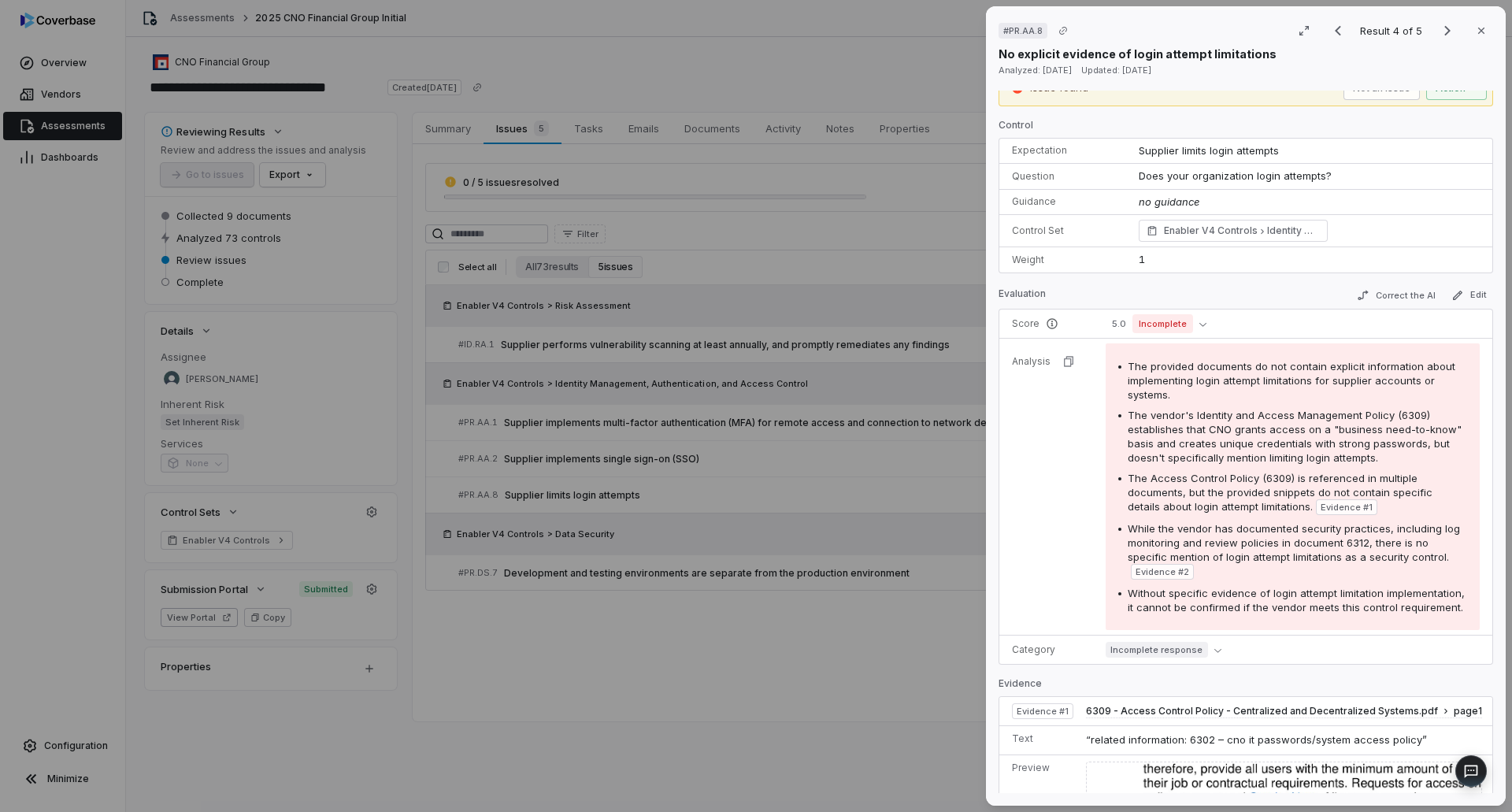
scroll to position [0, 0]
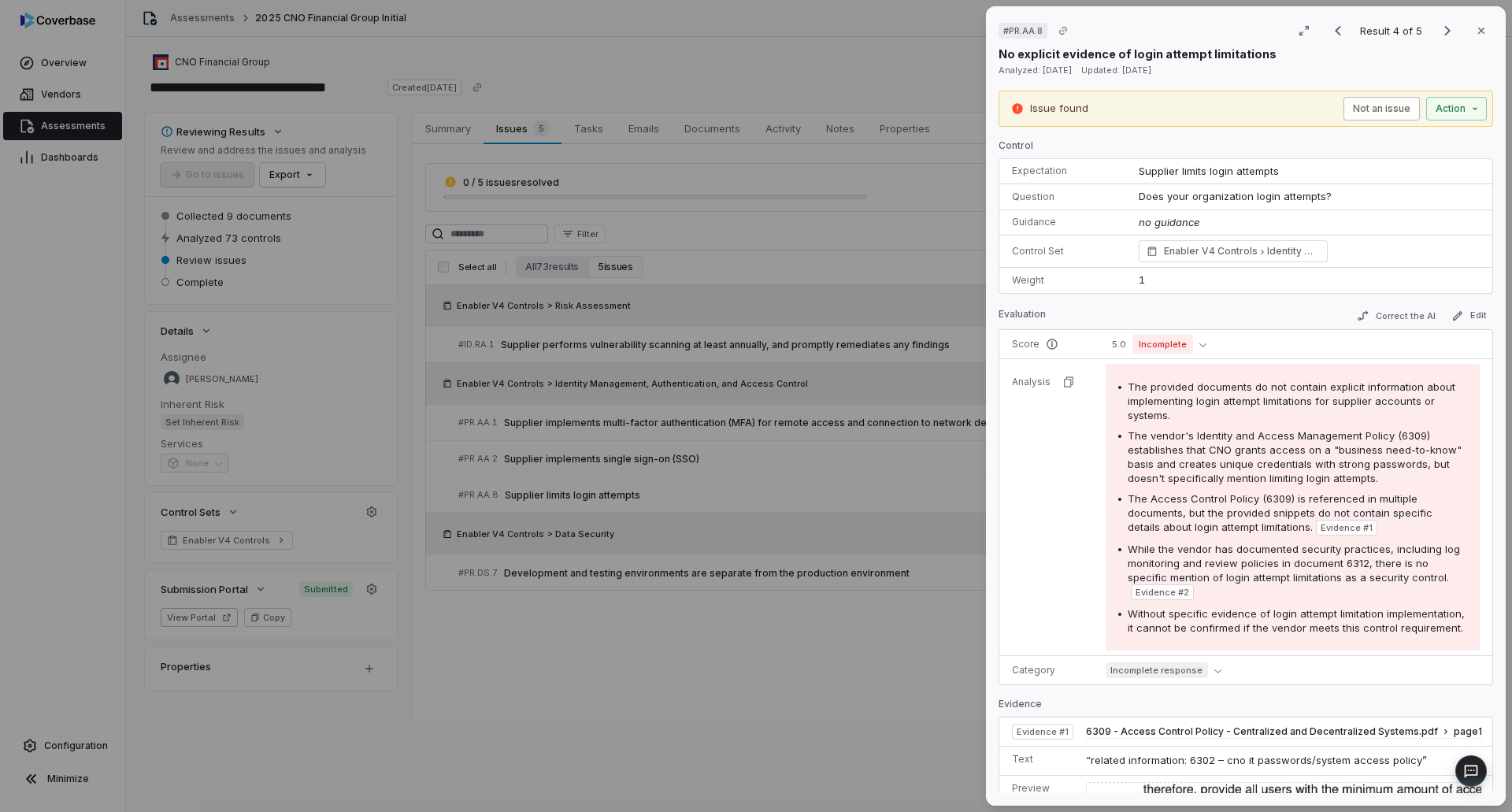
click at [1356, 111] on button "Not an issue" at bounding box center [1381, 108] width 76 height 23
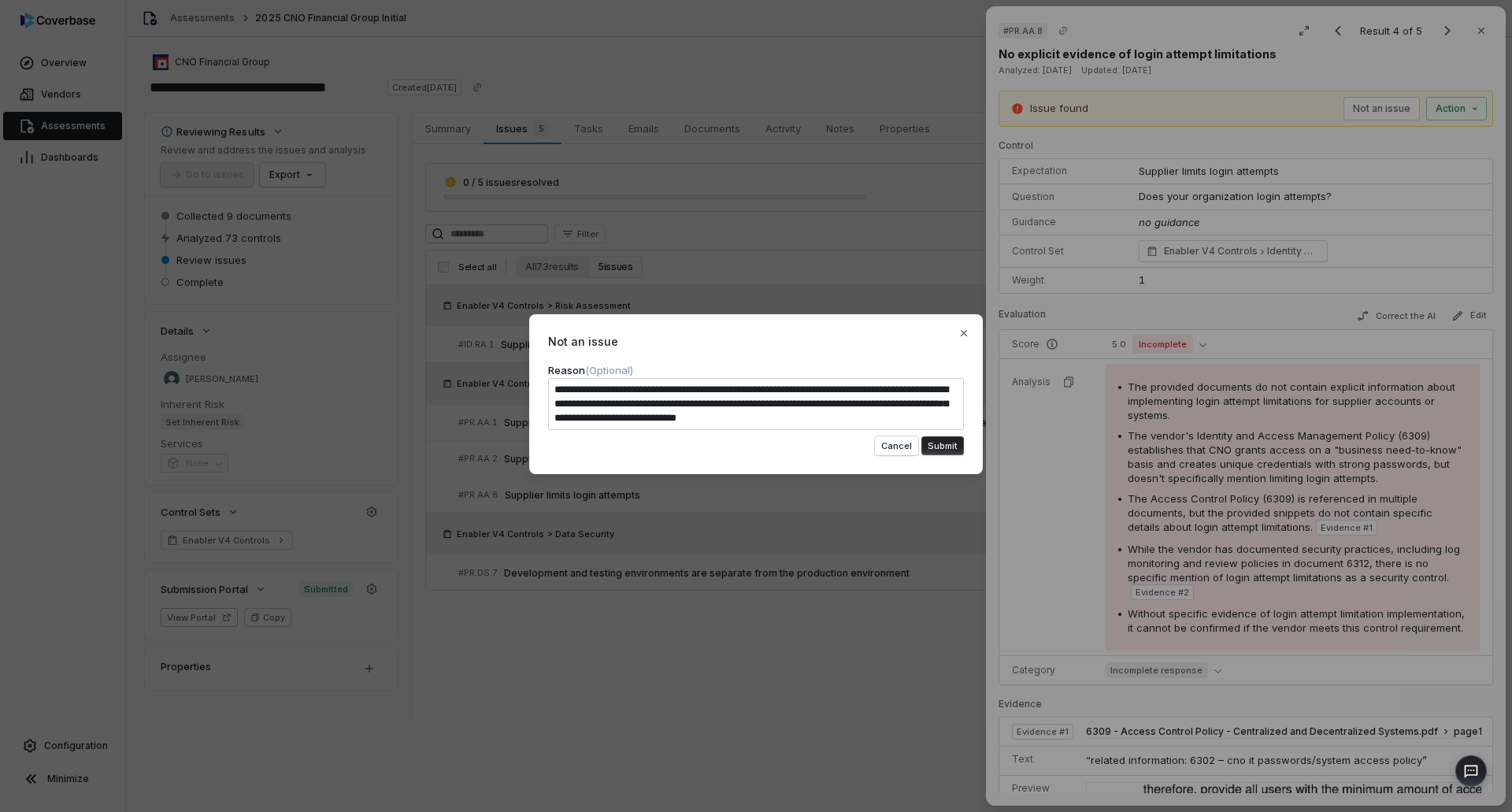
drag, startPoint x: 856, startPoint y: 426, endPoint x: 302, endPoint y: 344, distance: 560.0
click at [302, 345] on div "**********" at bounding box center [756, 405] width 1512 height 234
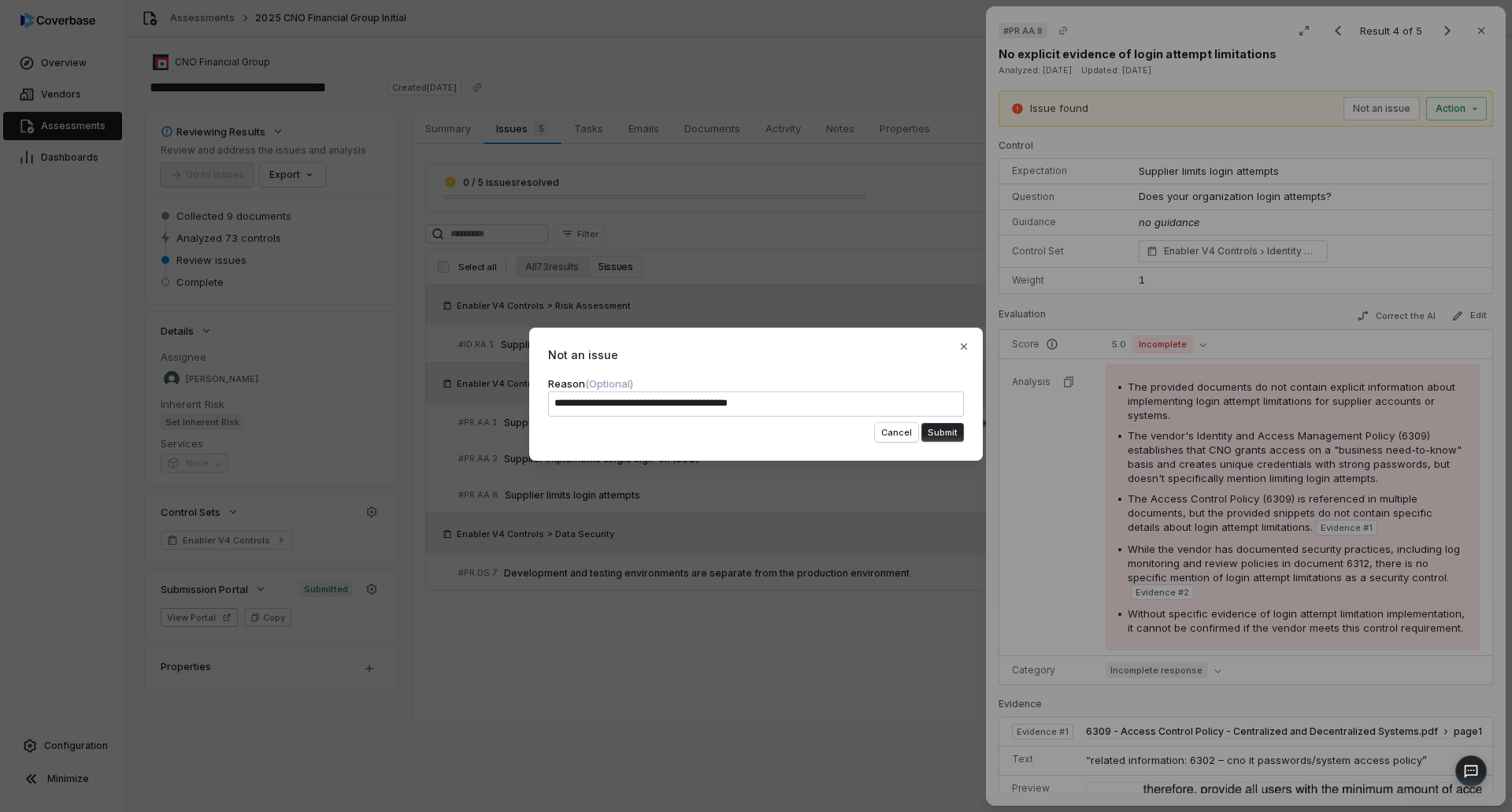
click at [585, 402] on textarea "**********" at bounding box center [756, 404] width 416 height 25
click at [935, 433] on button "Submit" at bounding box center [943, 433] width 43 height 19
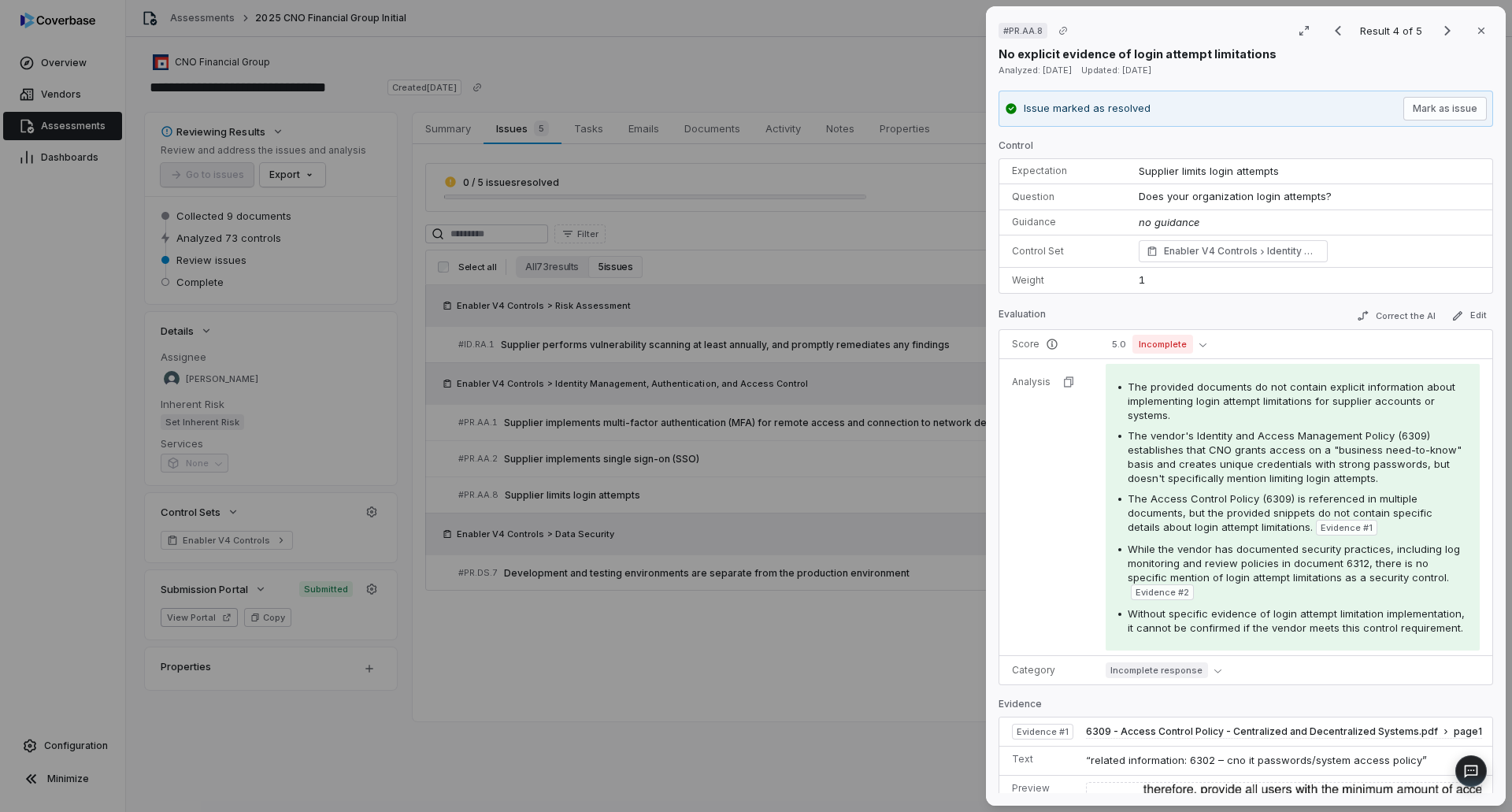
click at [662, 623] on div "# PR.AA.8 Result 4 of 5 Close No explicit evidence of login attempt limitations…" at bounding box center [756, 406] width 1512 height 812
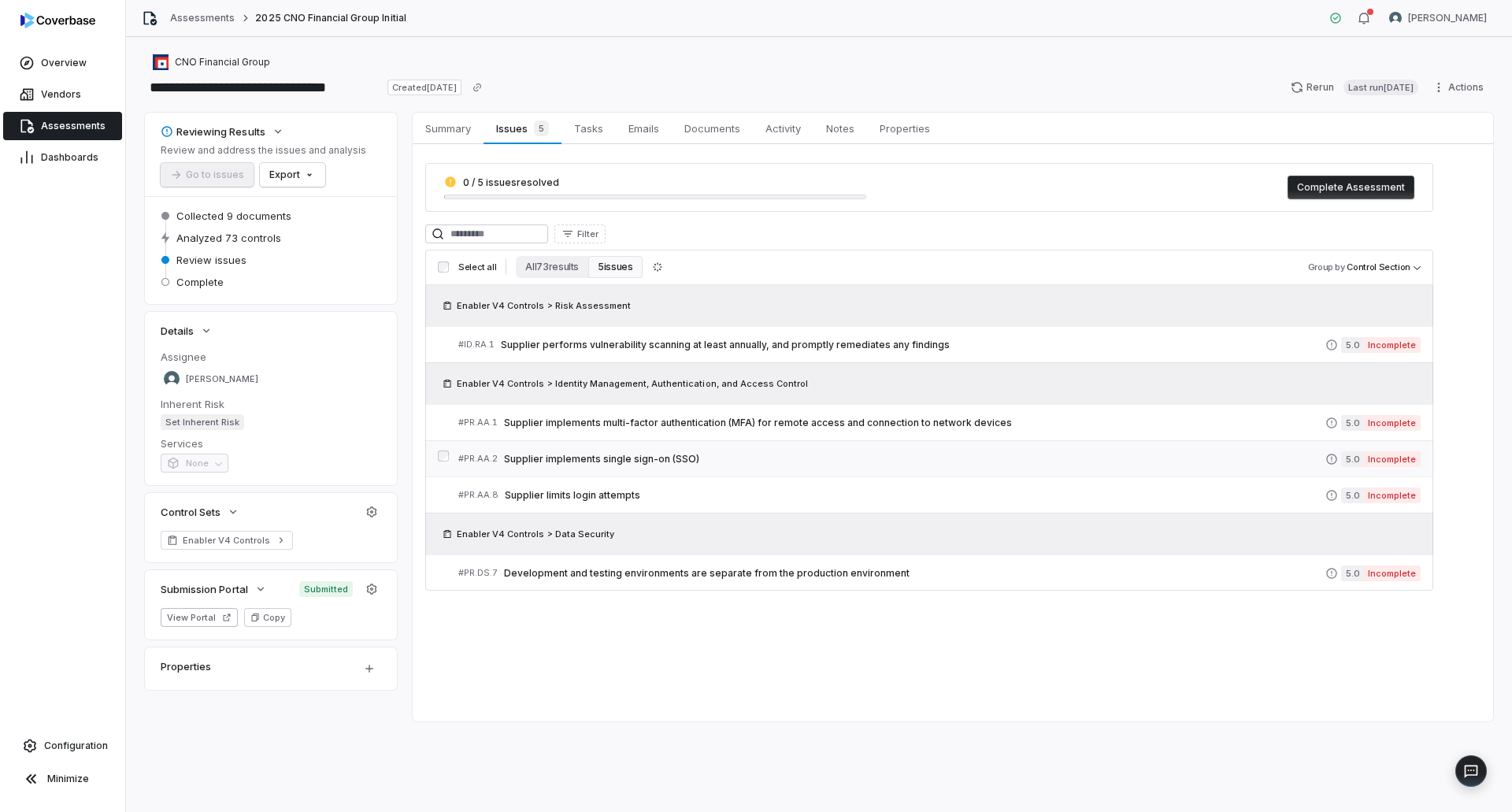
click at [639, 461] on span "Supplier implements single sign-on (SSO)" at bounding box center [914, 459] width 821 height 13
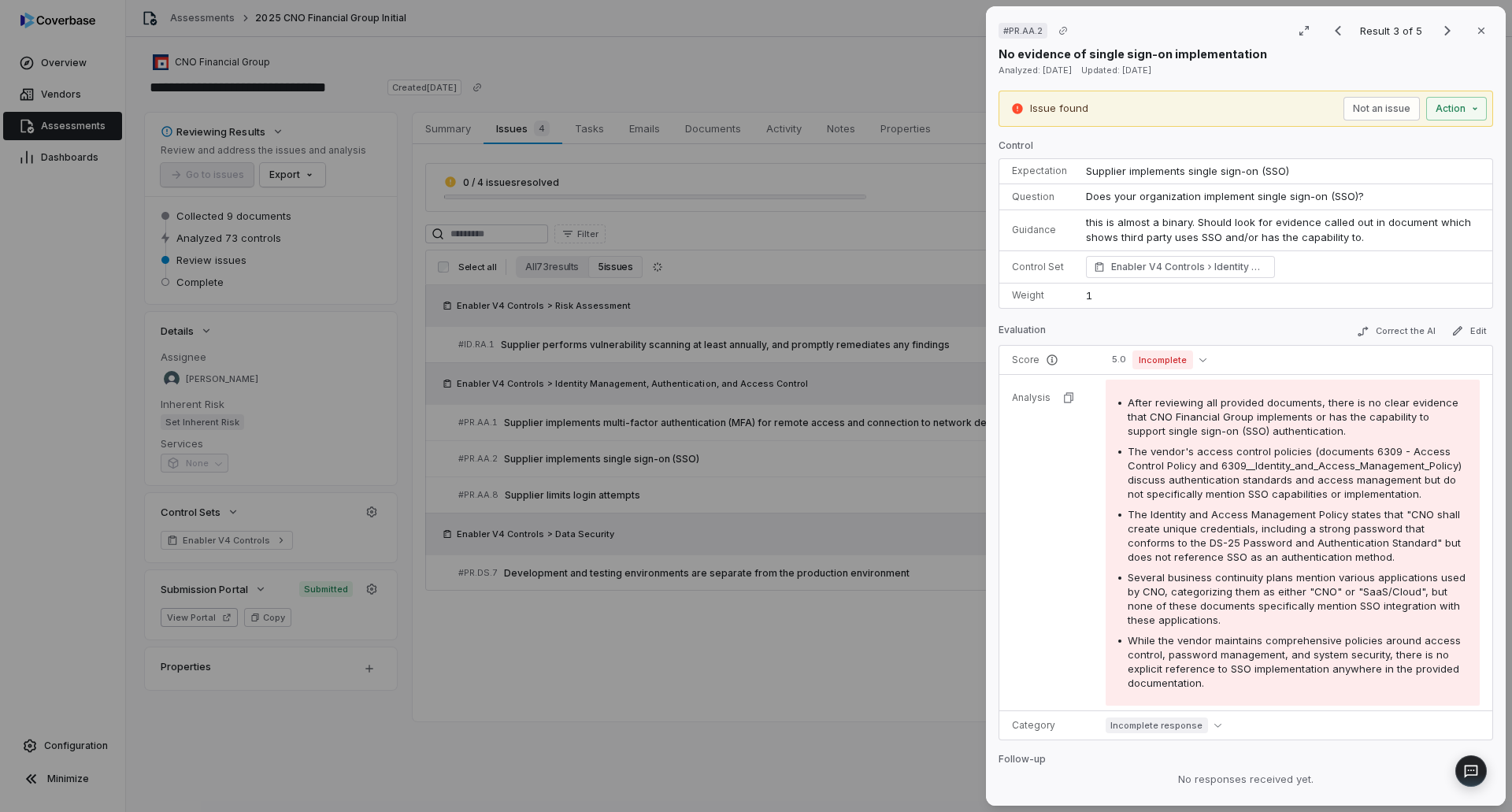
click at [745, 637] on div "# PR.AA.2 Result 3 of 5 Close No evidence of single sign-on implementation Anal…" at bounding box center [756, 406] width 1512 height 812
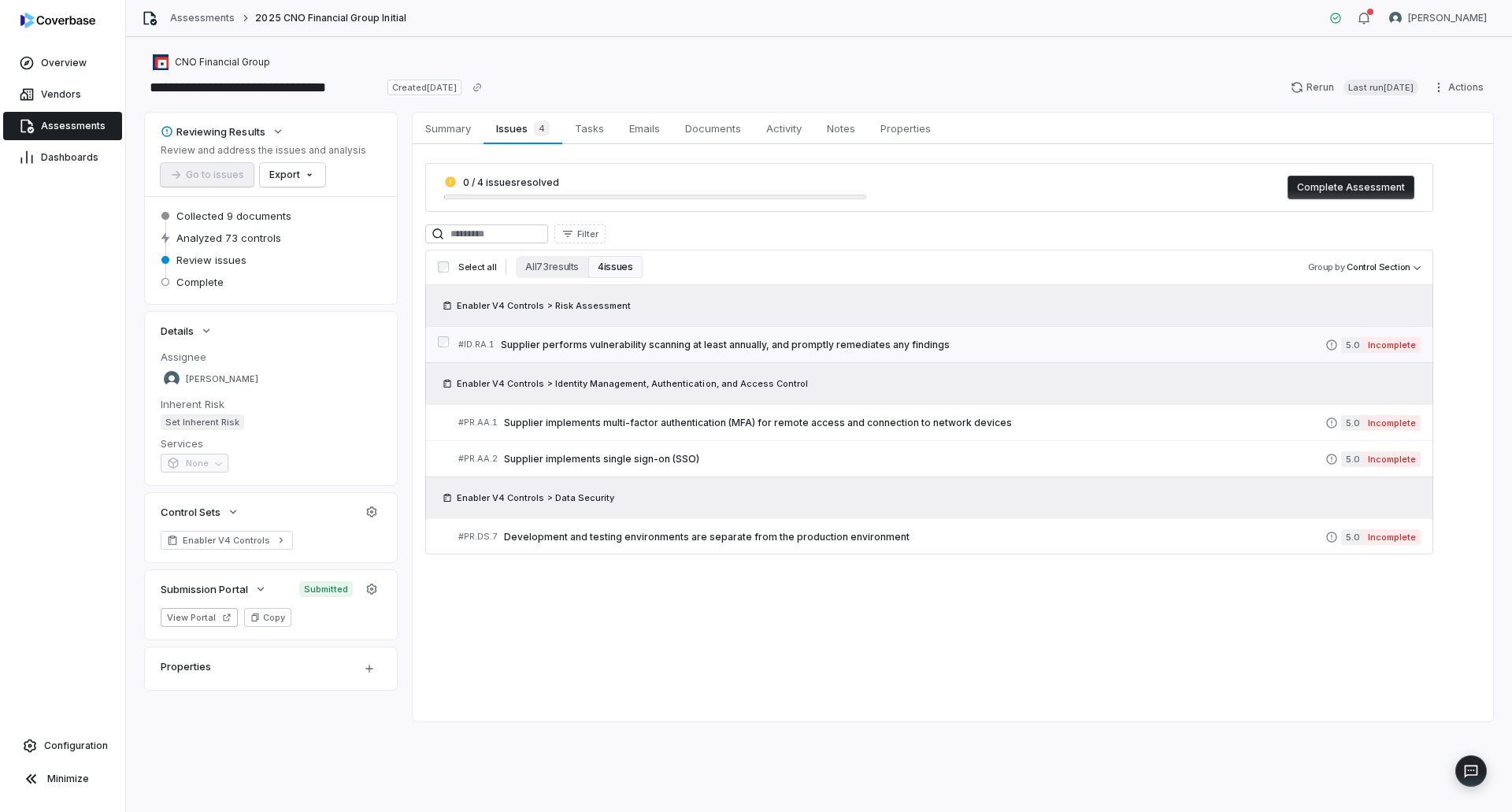
click at [713, 343] on span "Supplier performs vulnerability scanning at least annually, and promptly remedi…" at bounding box center [913, 345] width 824 height 13
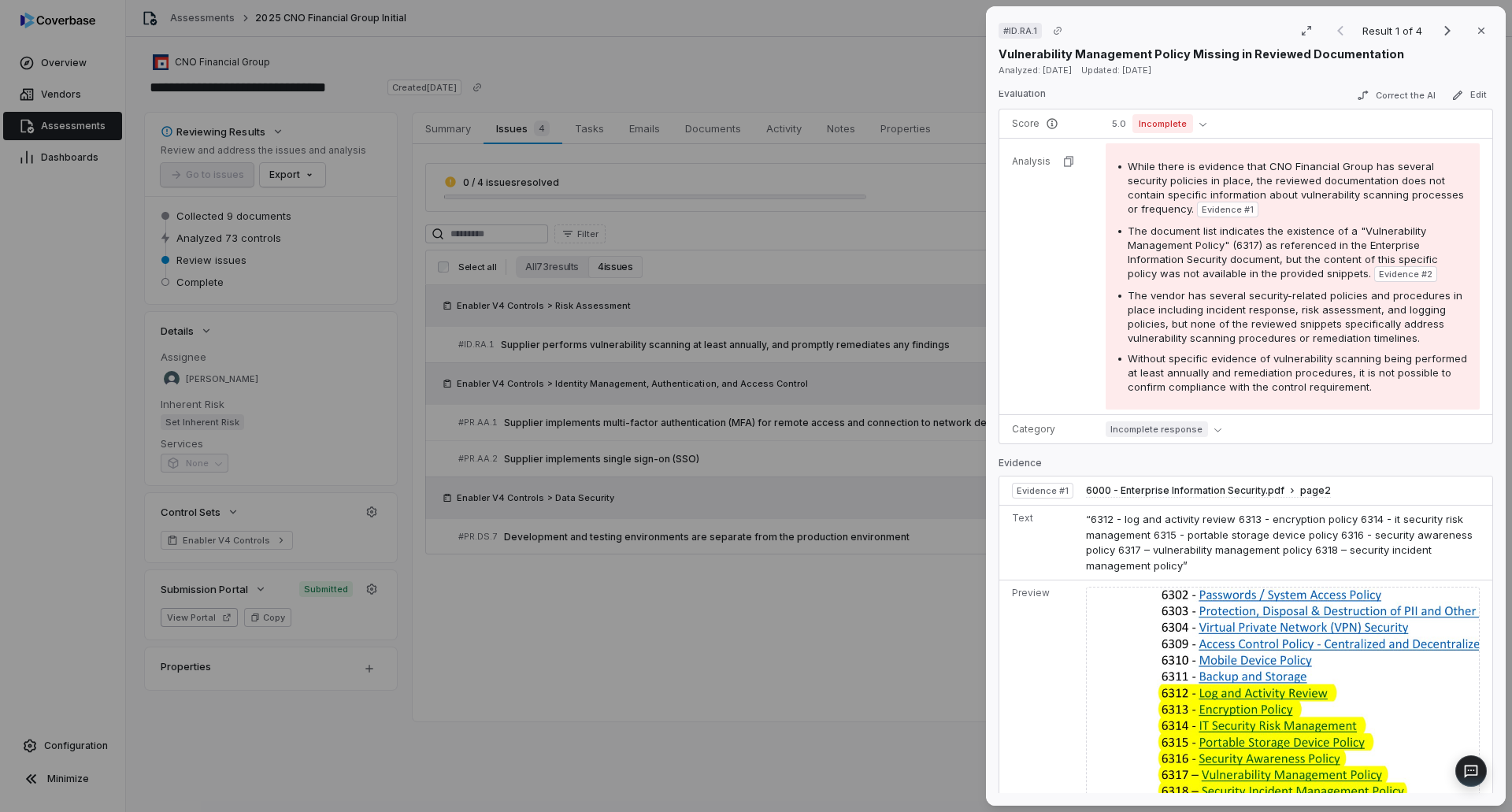
scroll to position [315, 0]
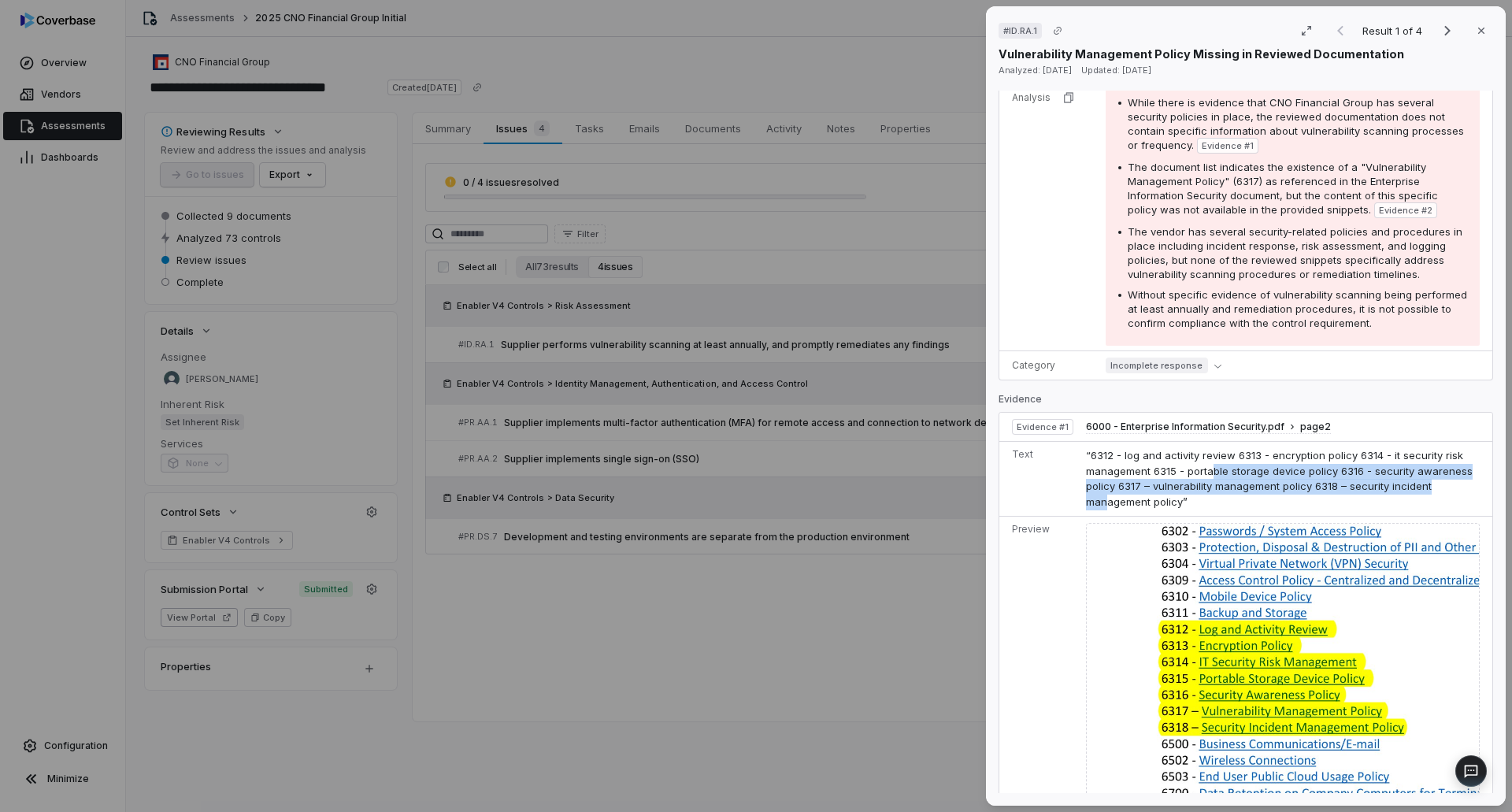
drag, startPoint x: 1212, startPoint y: 473, endPoint x: 1450, endPoint y: 482, distance: 238.2
click at [1450, 482] on span "“6312 - log and activity review 6313 - encryption policy 6314 - it security ris…" at bounding box center [1279, 478] width 387 height 59
drag, startPoint x: 1157, startPoint y: 501, endPoint x: 1088, endPoint y: 453, distance: 84.1
click at [1088, 453] on span "“6312 - log and activity review 6313 - encryption policy 6314 - it security ris…" at bounding box center [1279, 478] width 387 height 59
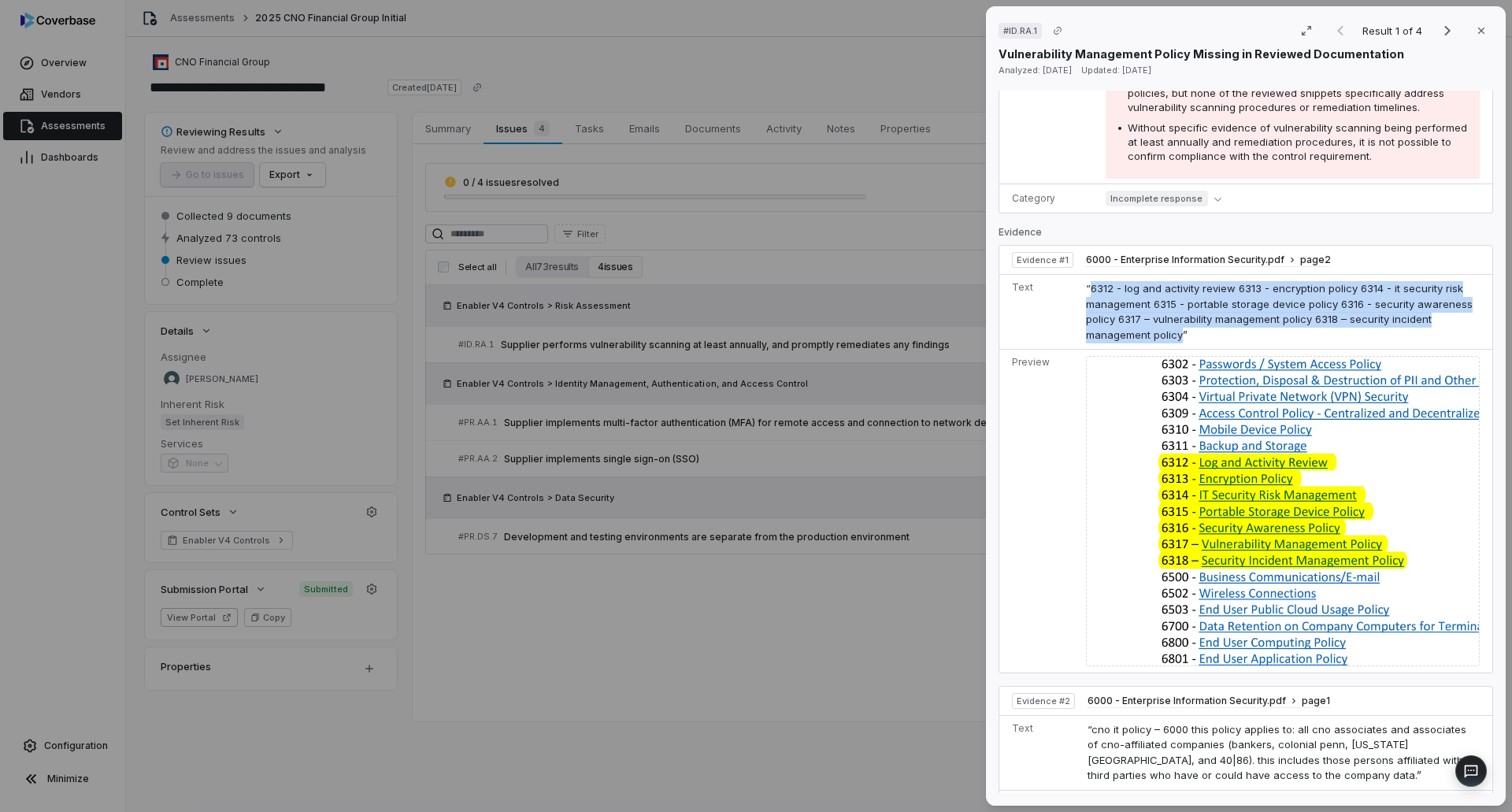
scroll to position [394, 0]
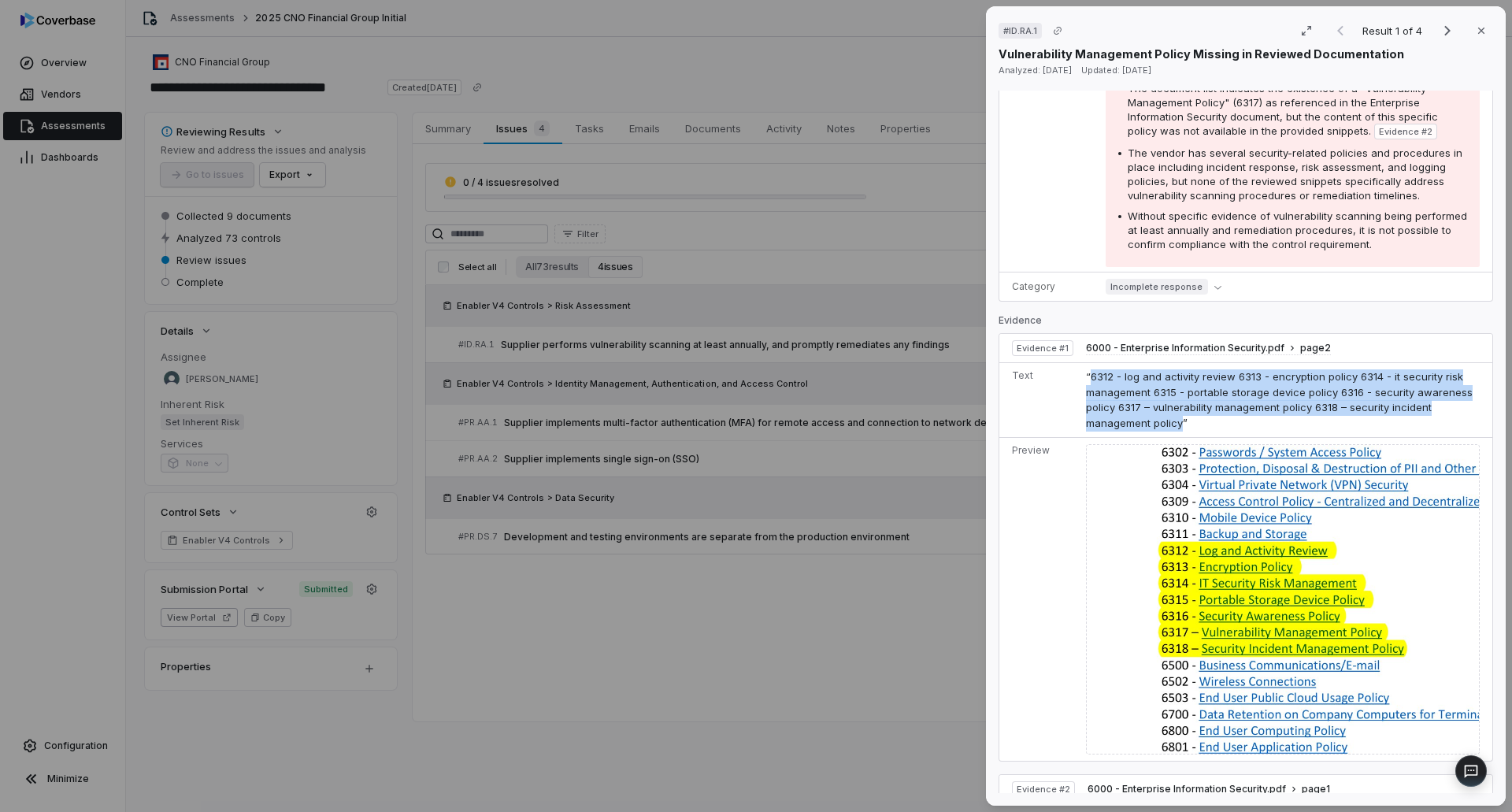
copy span "6312 - log and activity review 6313 - encryption policy 6314 - it security risk…"
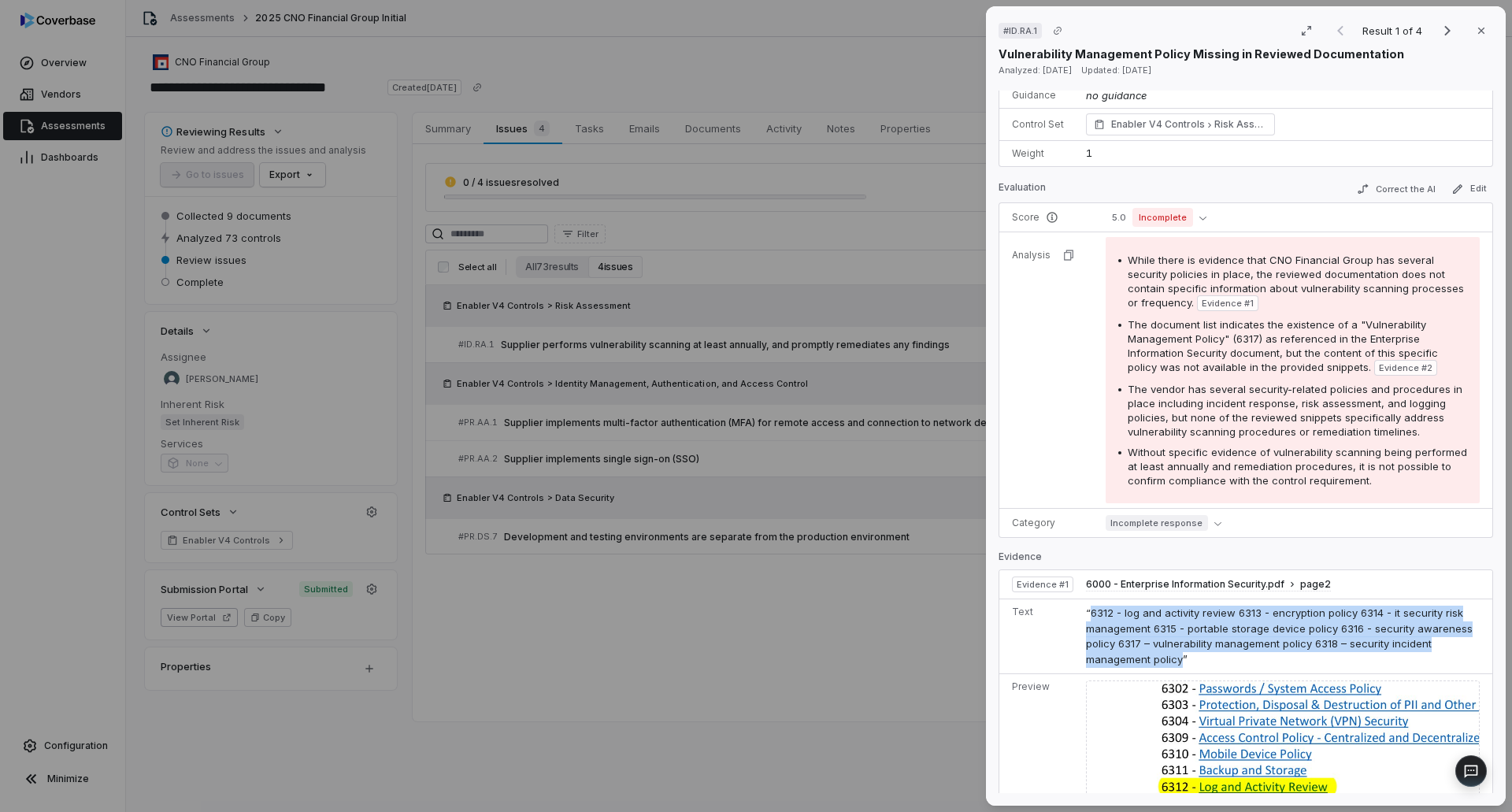
scroll to position [0, 0]
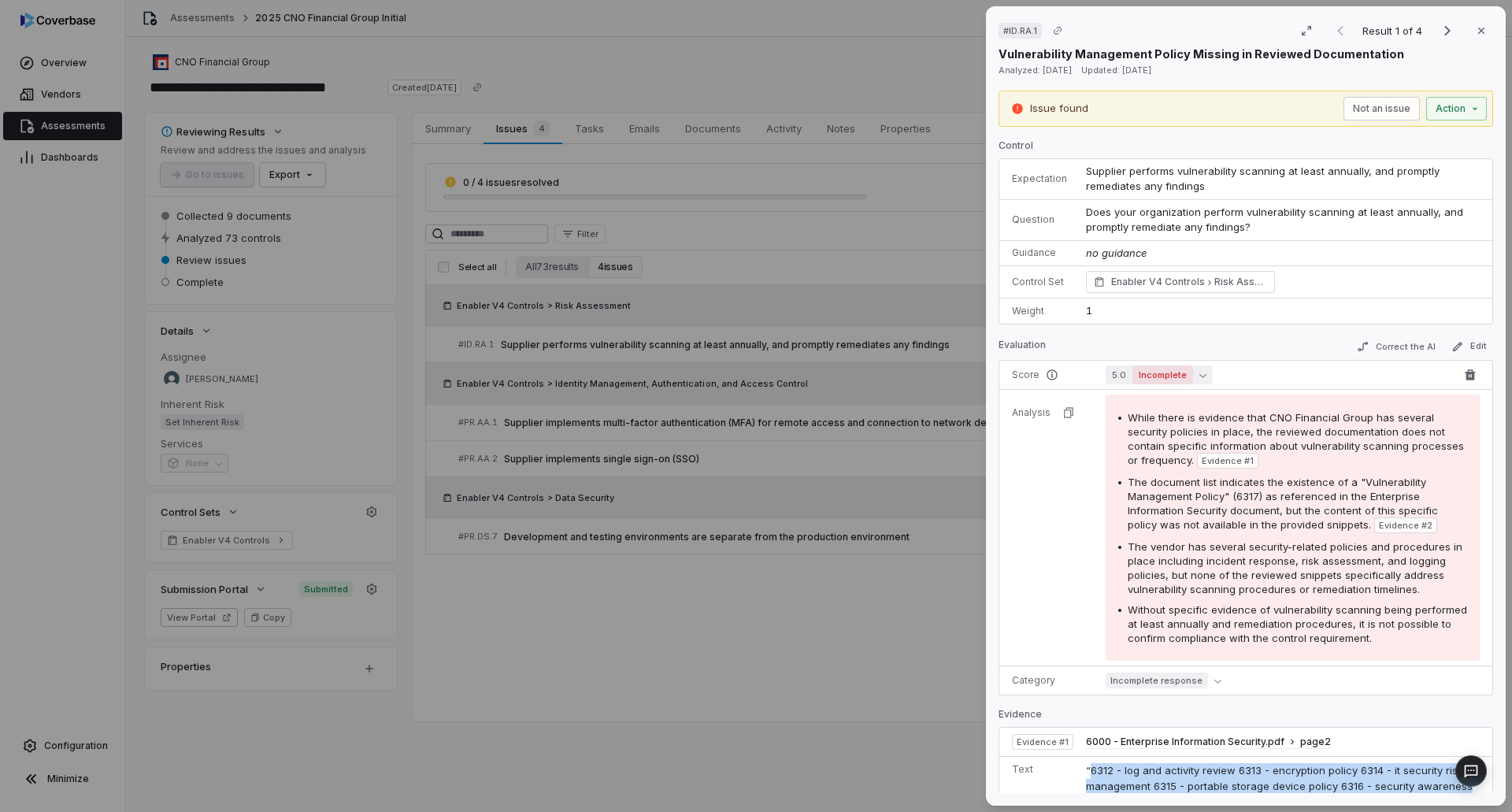
click at [1199, 375] on icon "button" at bounding box center [1202, 375] width 7 height 7
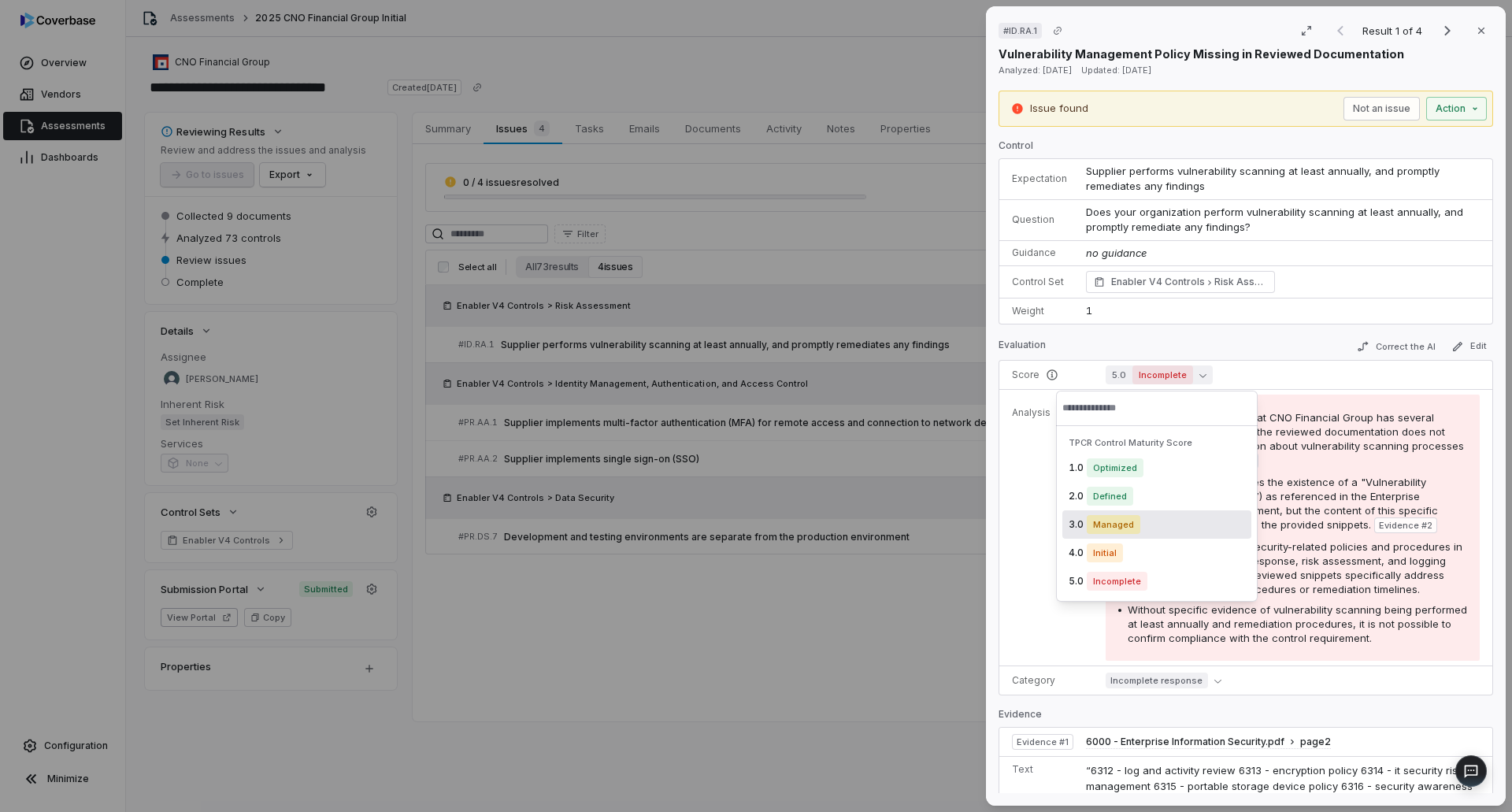
click at [1115, 525] on span "Managed" at bounding box center [1113, 524] width 54 height 19
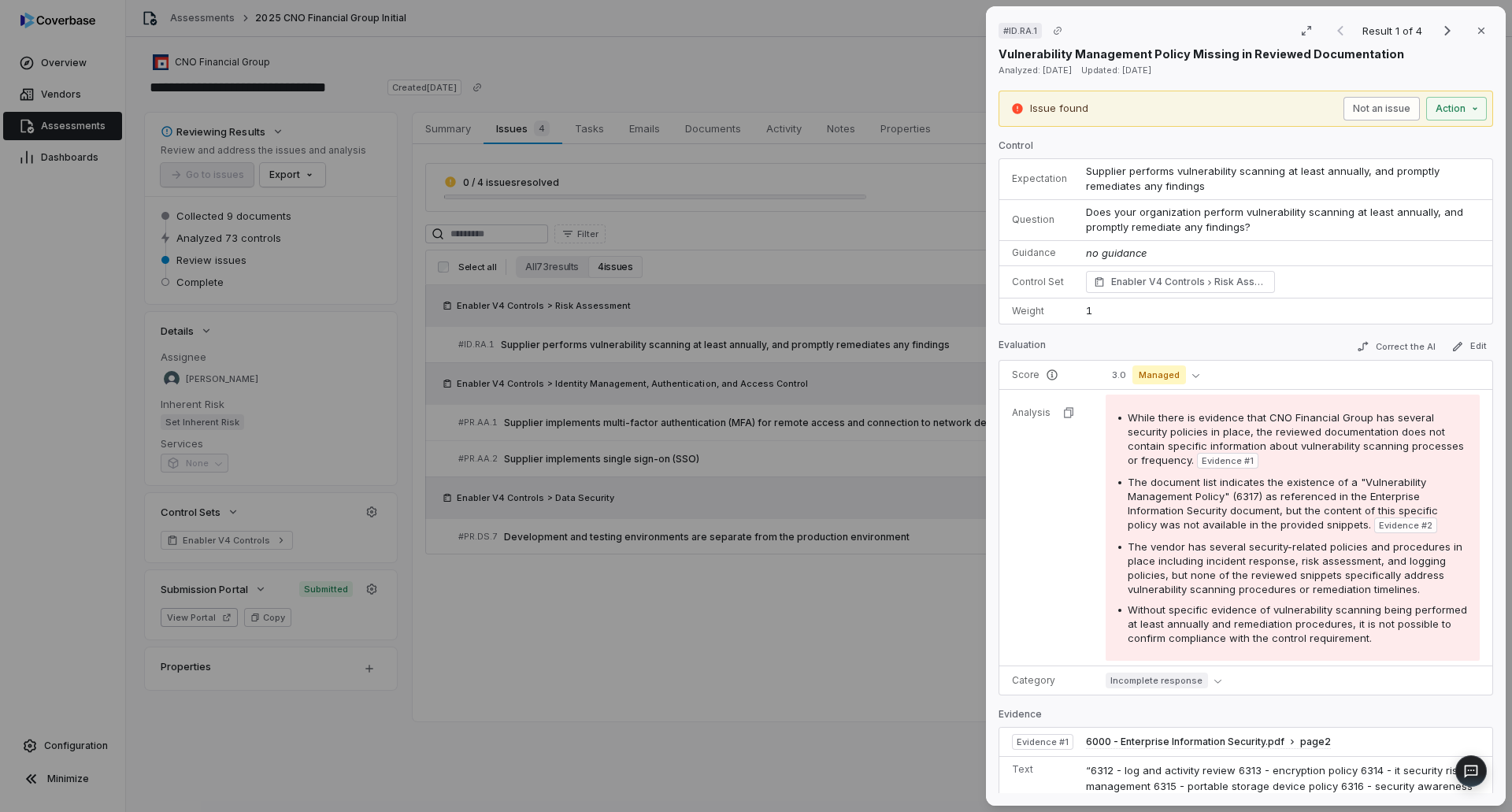
click at [1381, 109] on button "Not an issue" at bounding box center [1381, 108] width 76 height 23
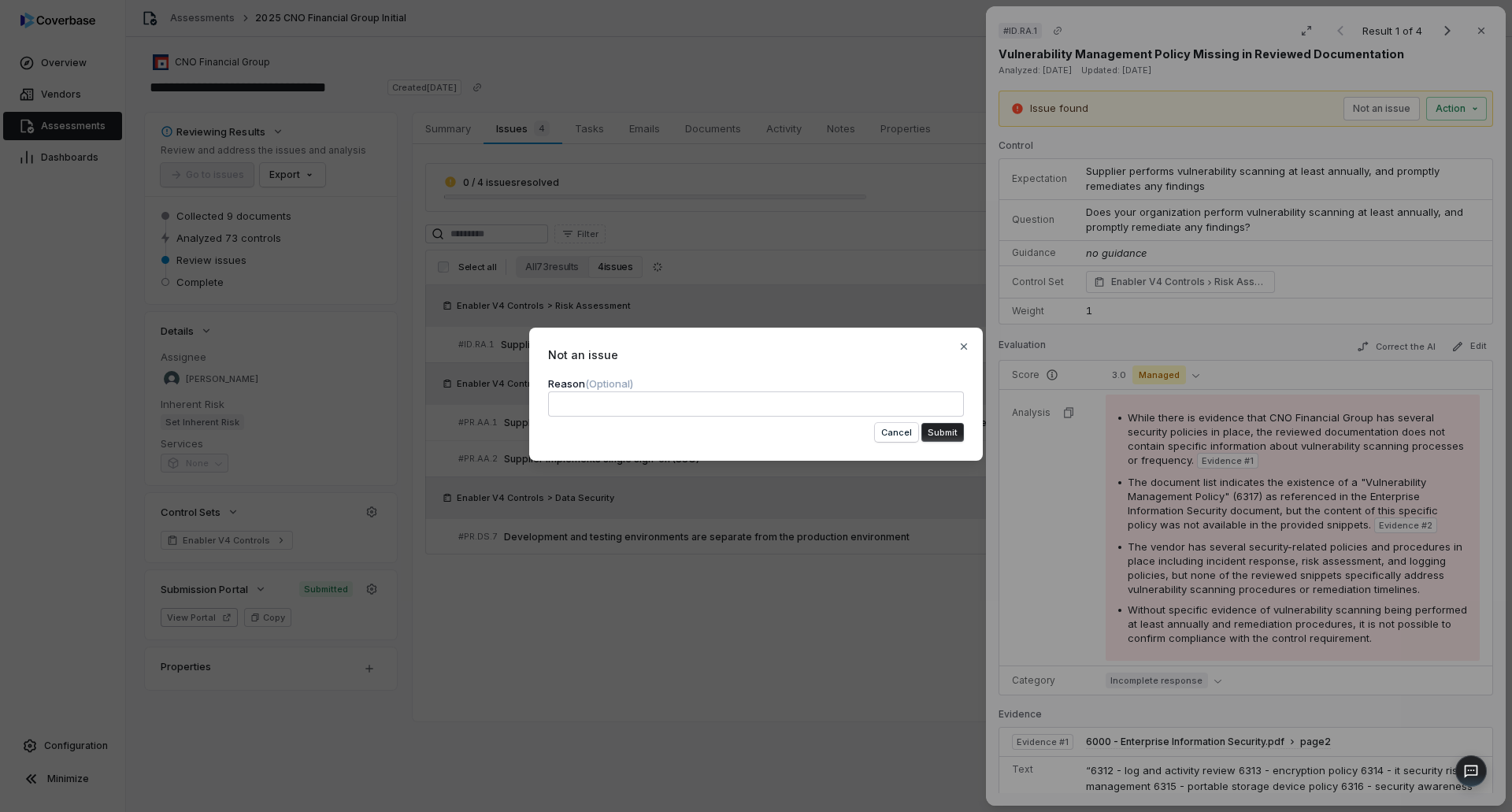
click at [898, 412] on textarea at bounding box center [756, 404] width 416 height 25
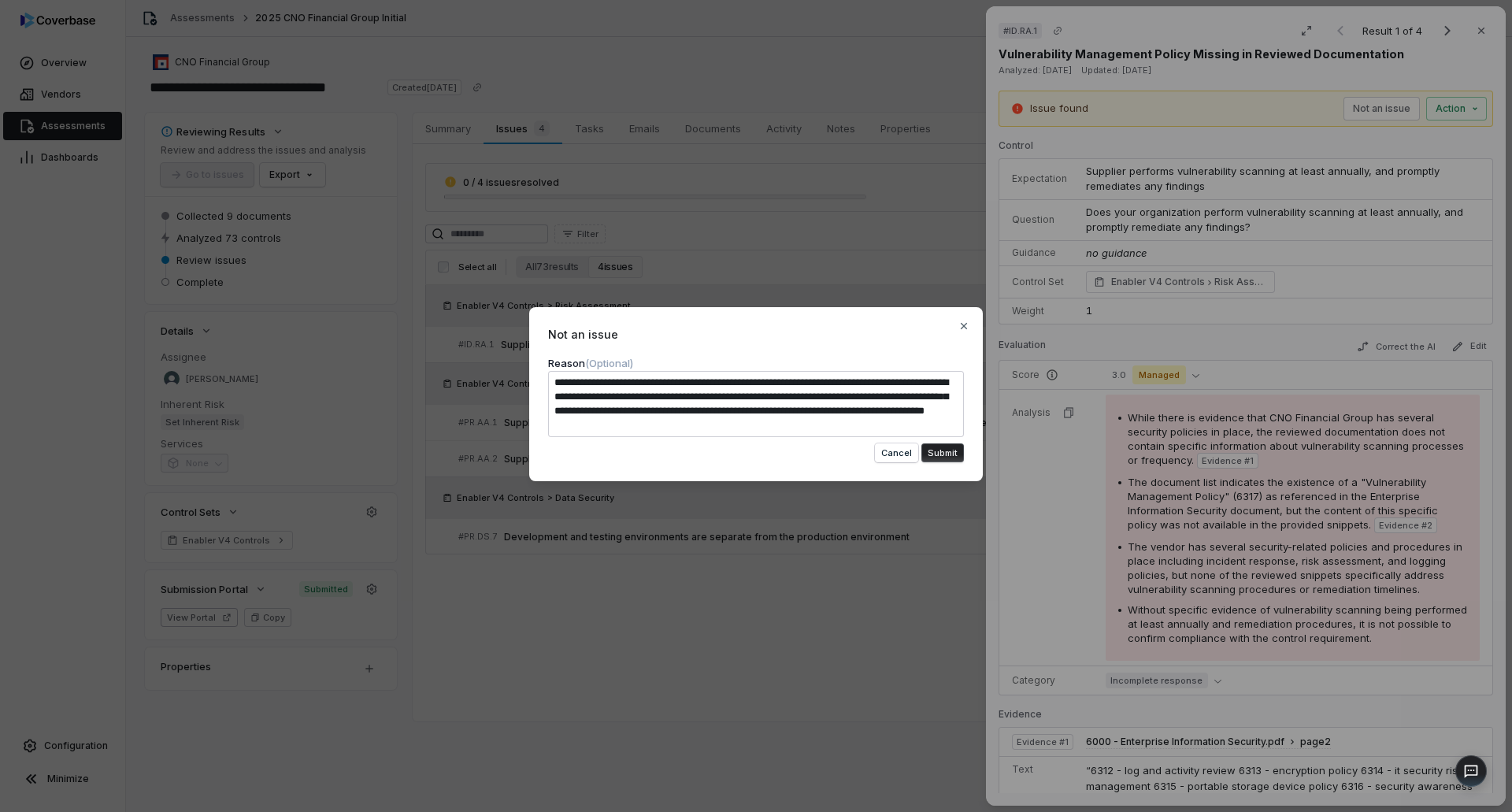
click at [948, 447] on button "Submit" at bounding box center [943, 453] width 43 height 19
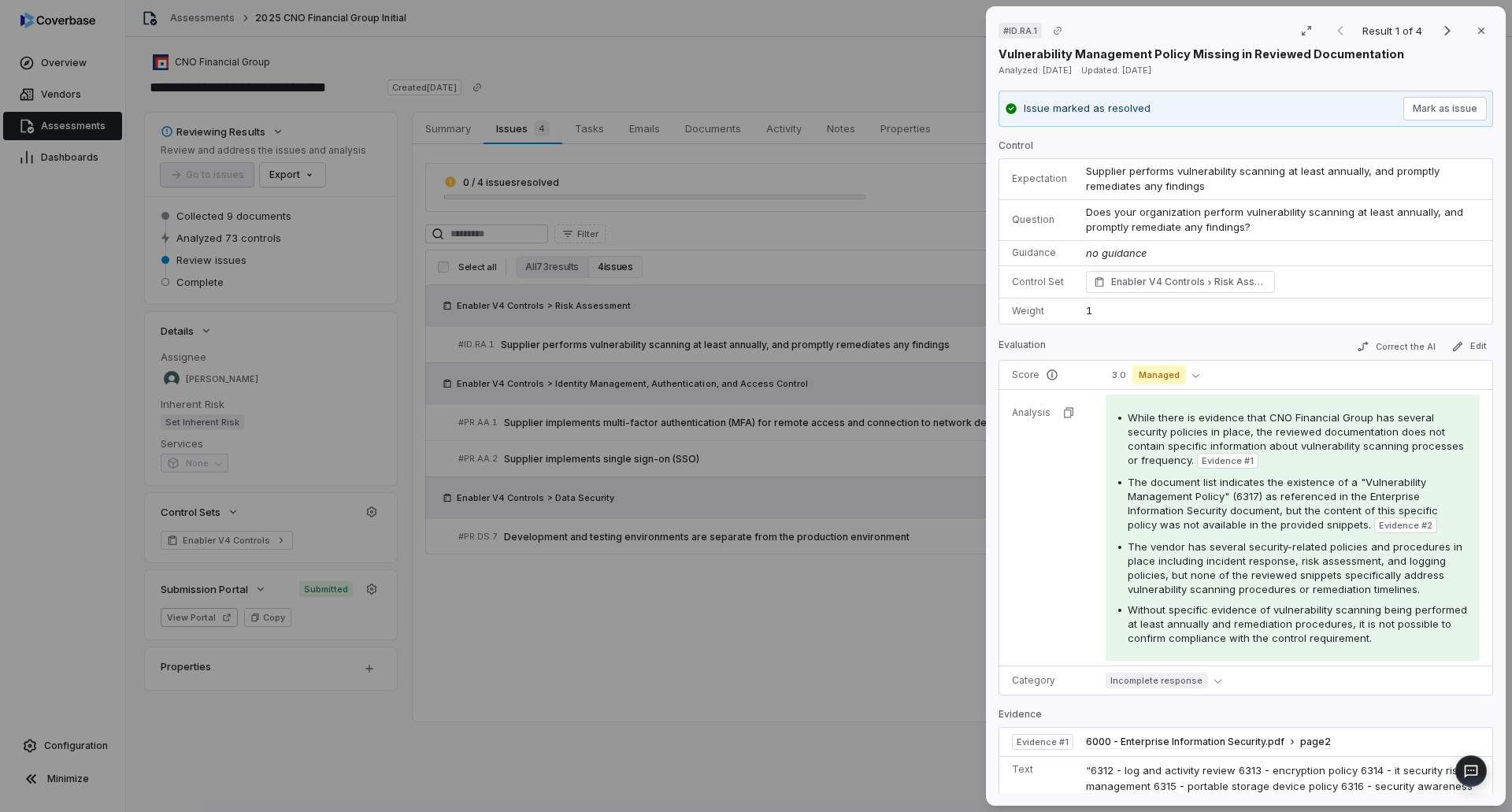
click at [856, 645] on div "# ID.RA.1 Result 1 of 4 Close Vulnerability Management Policy Missing in Review…" at bounding box center [756, 406] width 1512 height 812
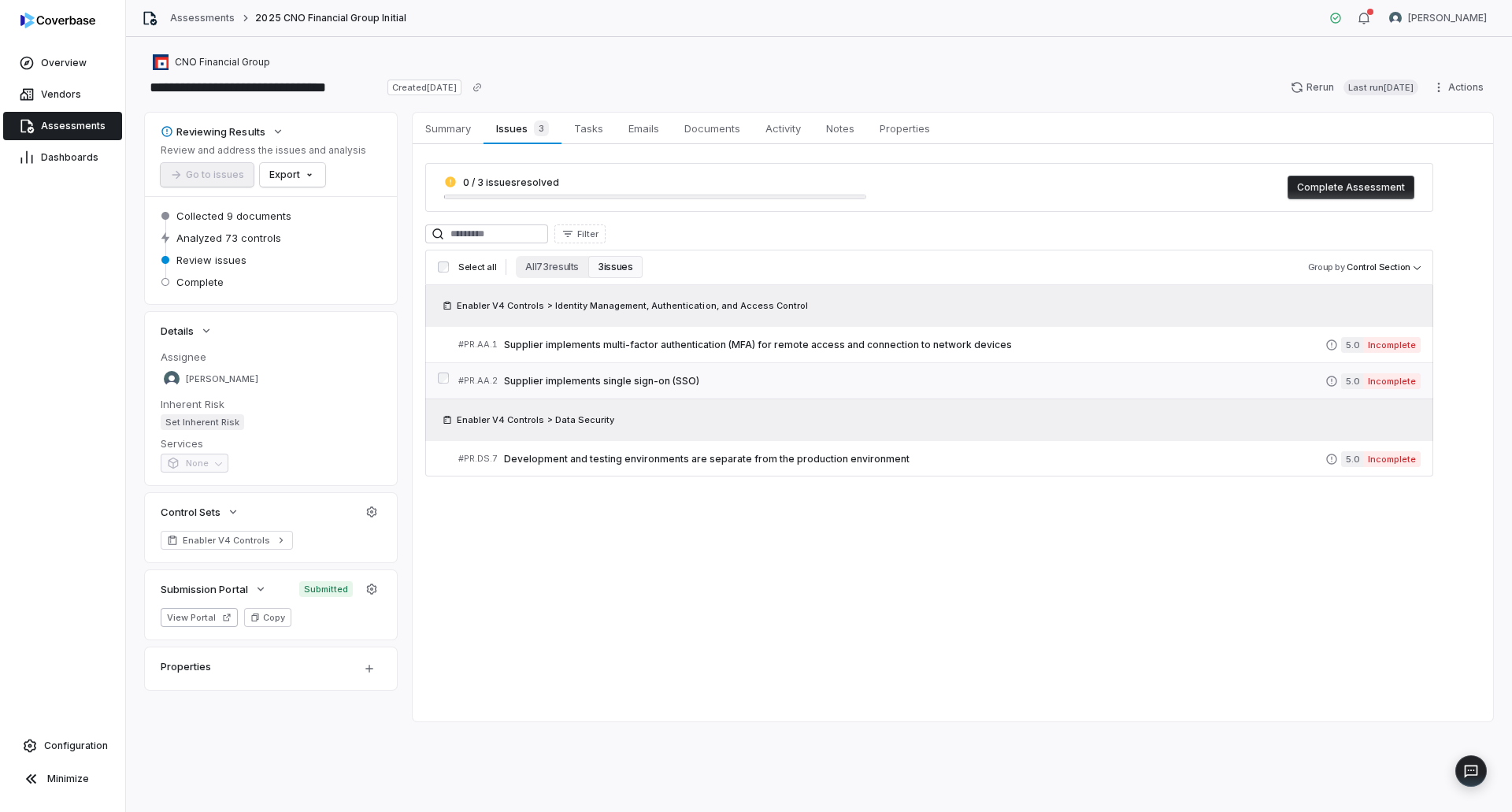
click at [635, 375] on span "Supplier implements single sign-on (SSO)" at bounding box center [914, 381] width 821 height 13
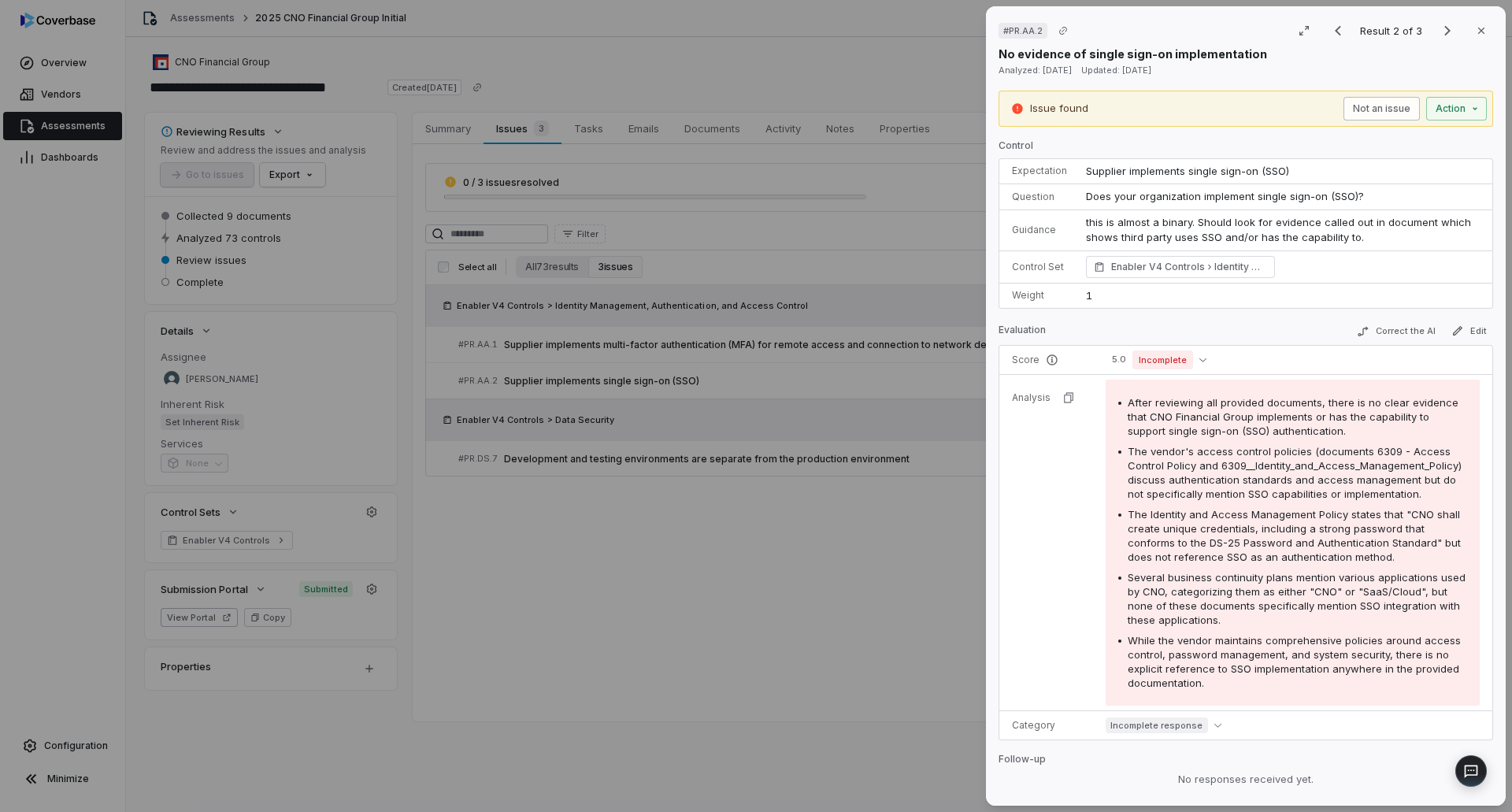
click at [1343, 106] on button "Not an issue" at bounding box center [1381, 108] width 76 height 23
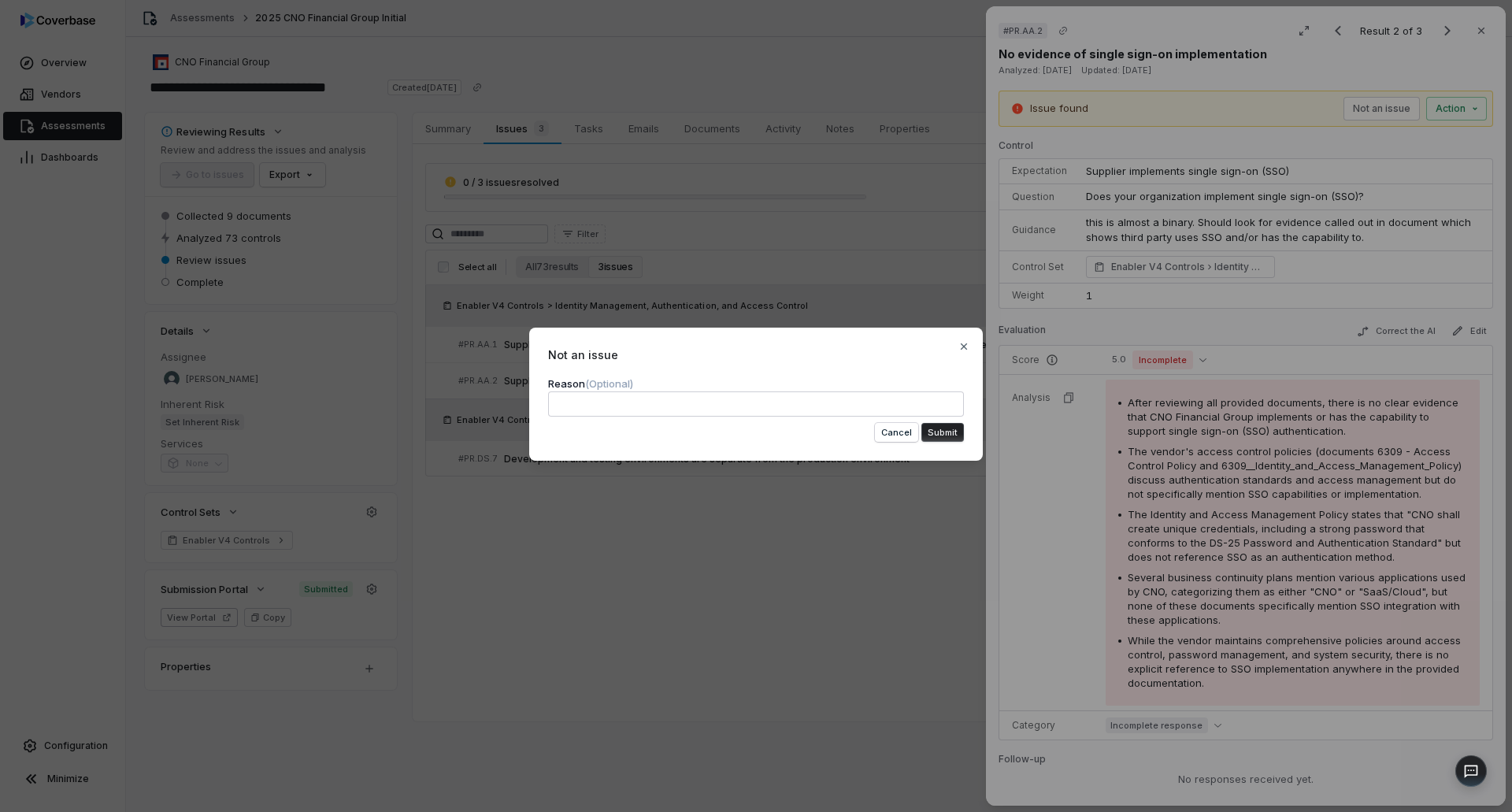
click at [927, 404] on textarea at bounding box center [756, 404] width 416 height 25
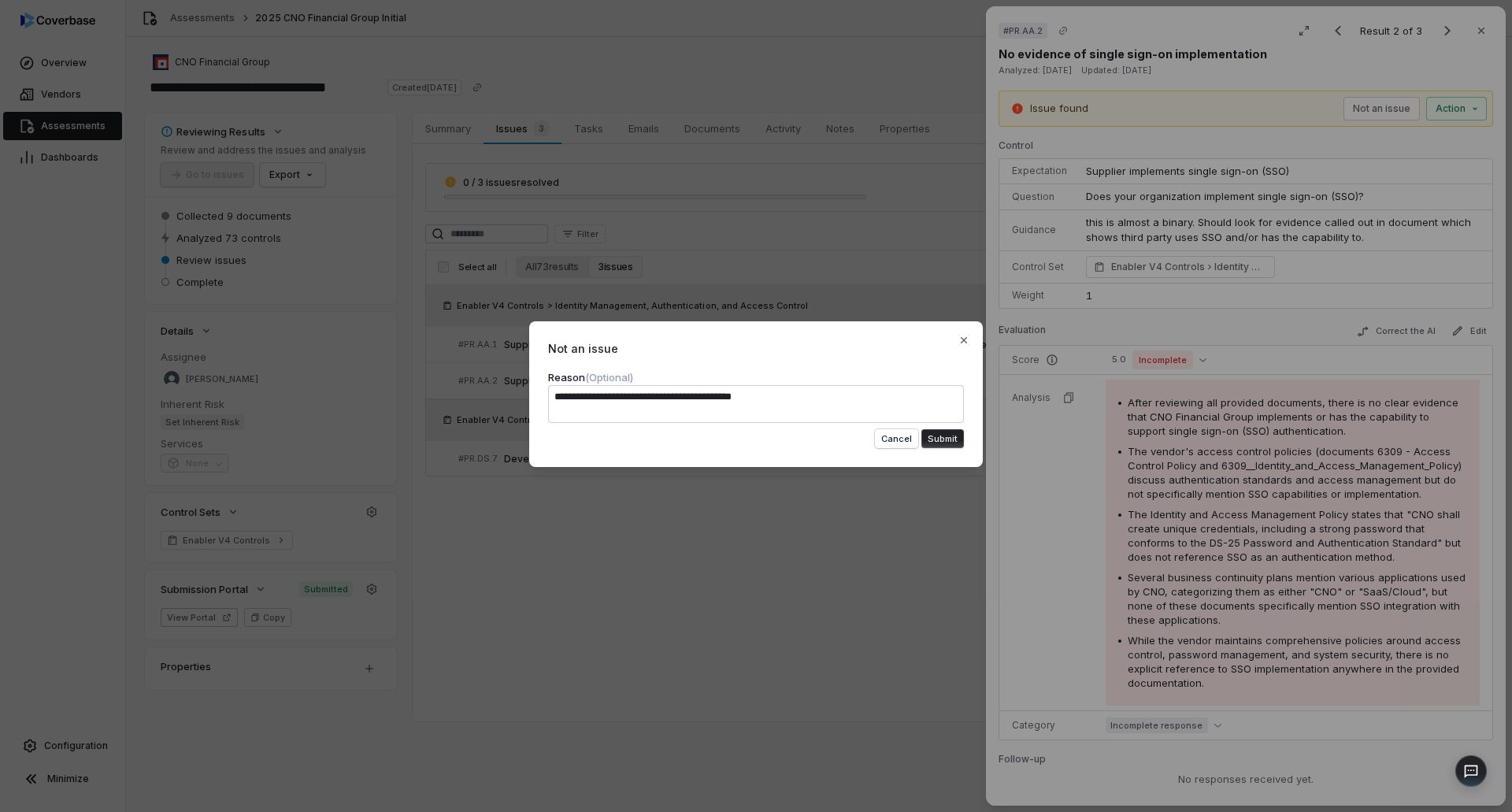
click at [933, 437] on button "Submit" at bounding box center [943, 439] width 43 height 19
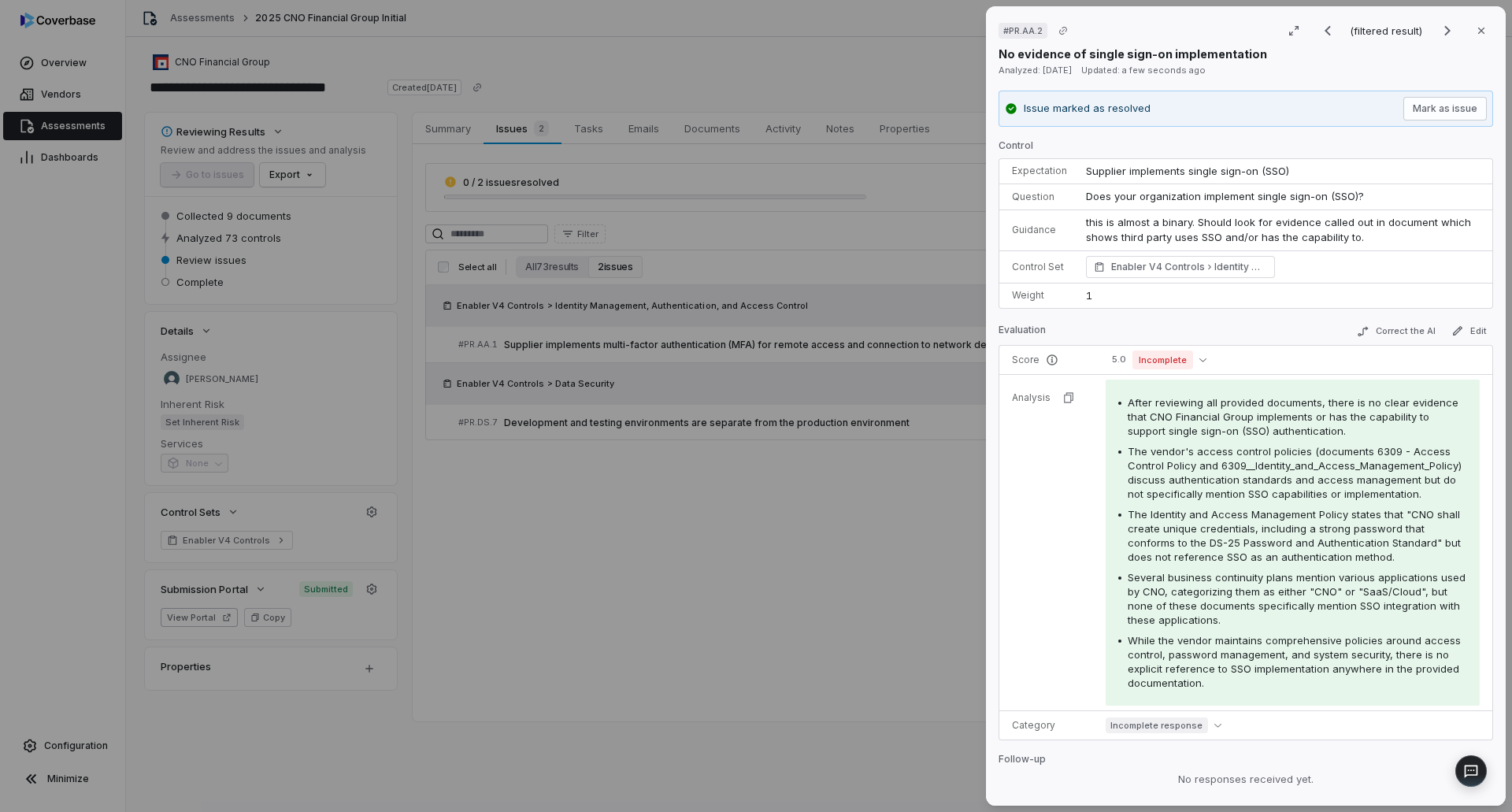
click at [882, 541] on div "# PR.AA.2 (filtered result) Close No evidence of single sign-on implementation …" at bounding box center [756, 406] width 1512 height 812
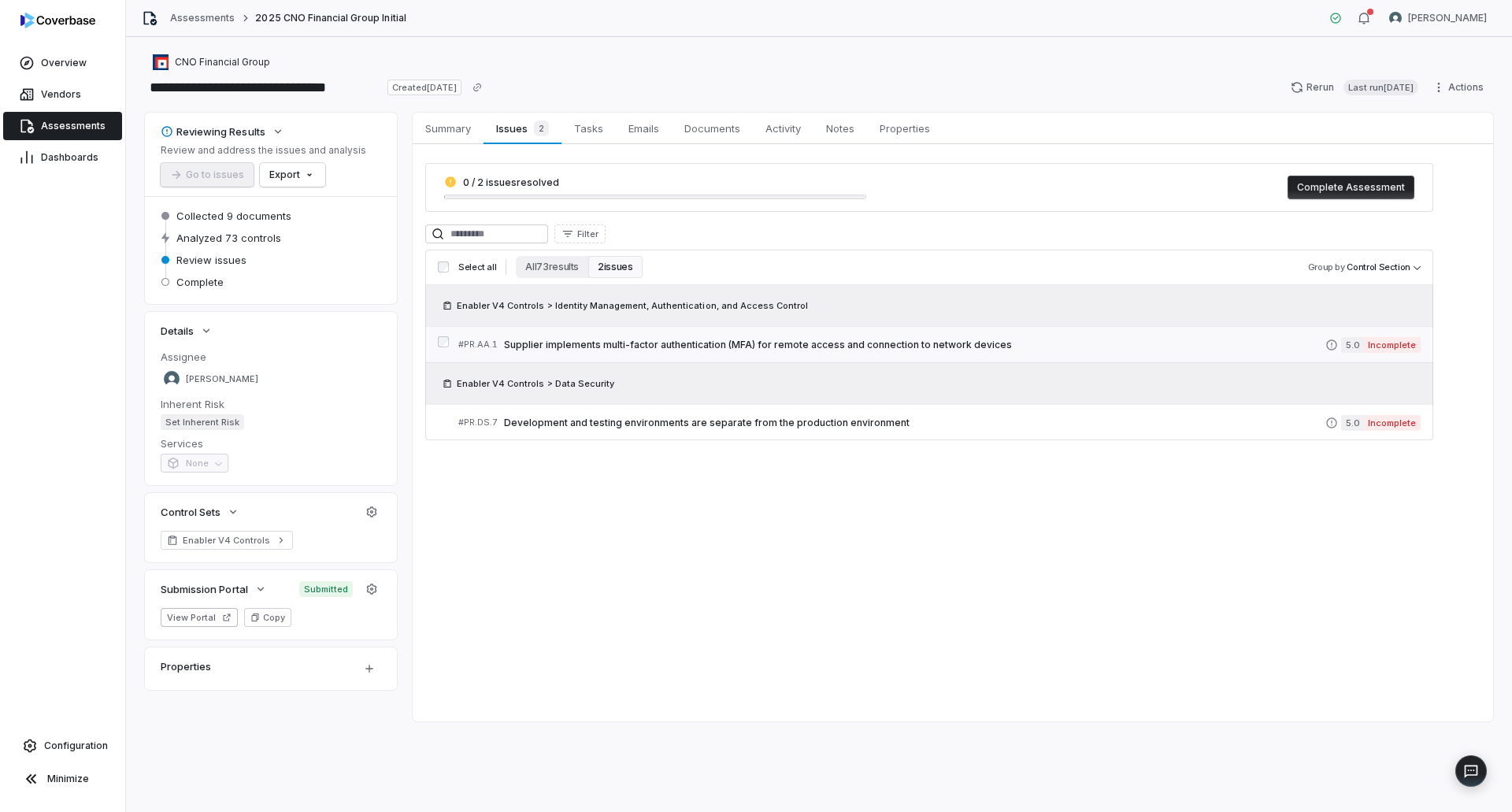
click at [816, 355] on link "# PR.AA.1 Supplier implements multi-factor authentication (MFA) for remote acce…" at bounding box center [939, 344] width 963 height 35
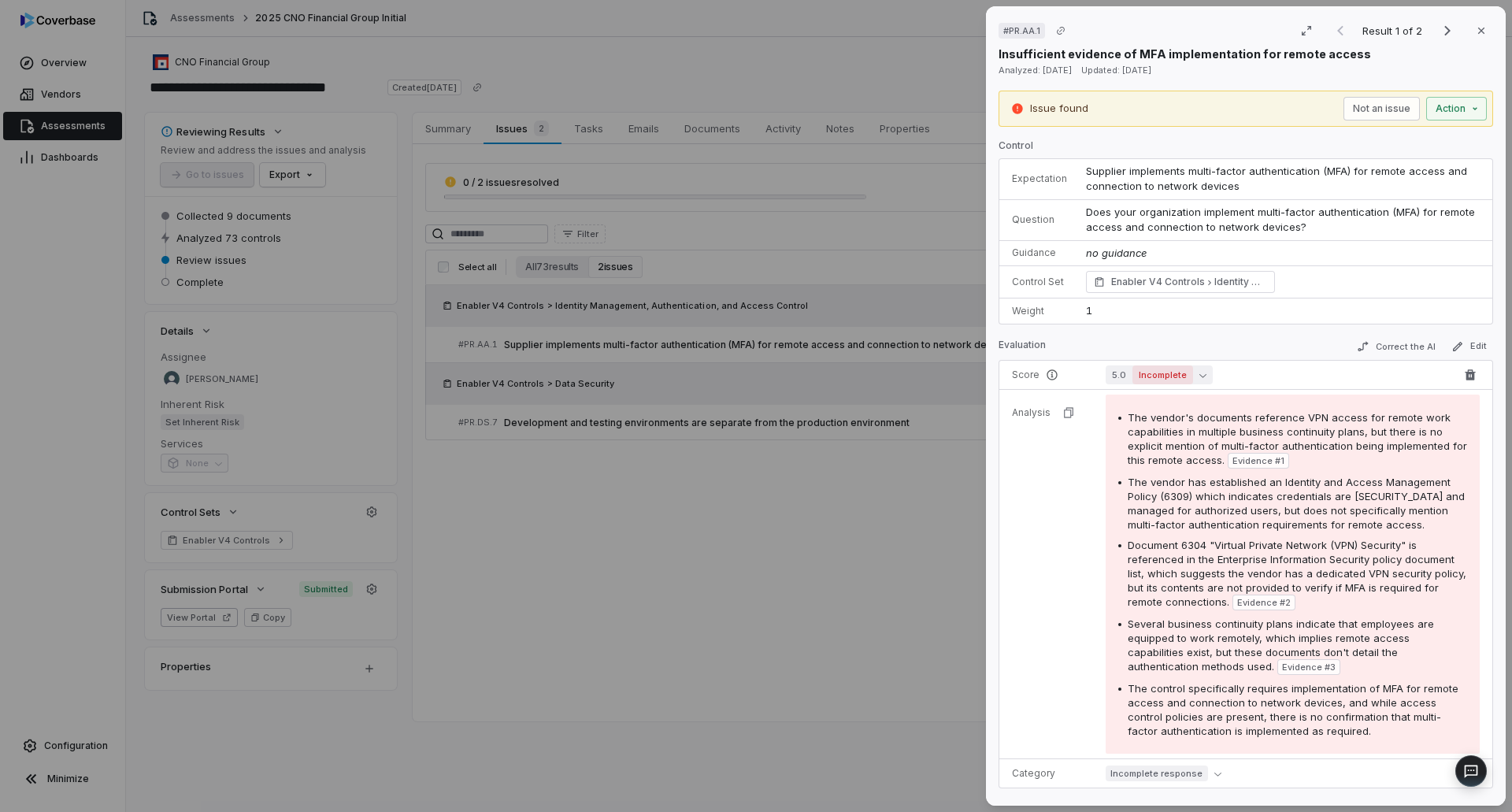
click at [1202, 377] on icon "button" at bounding box center [1202, 375] width 7 height 7
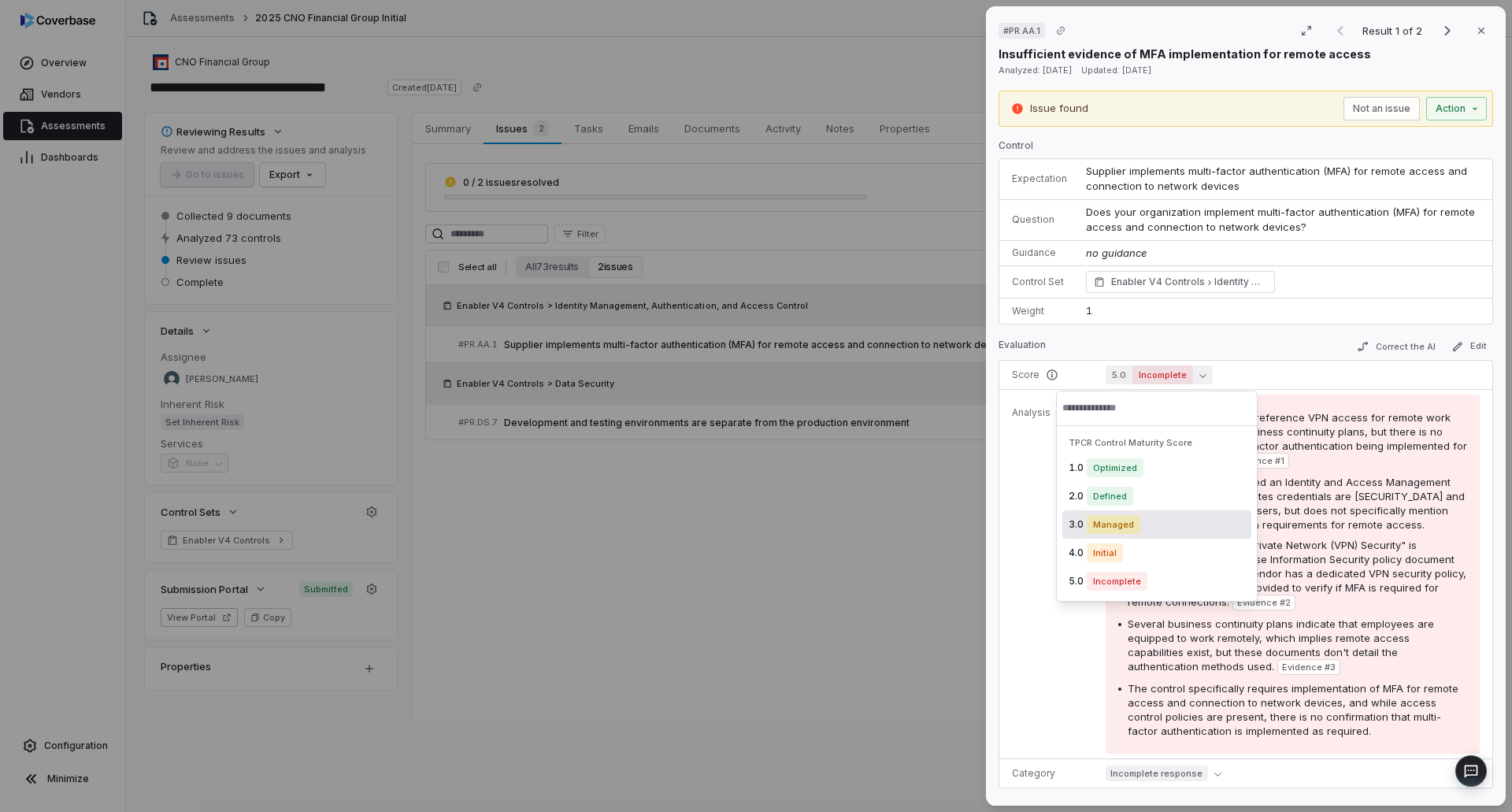
click at [1160, 526] on div "3.0 Managed" at bounding box center [1157, 524] width 189 height 28
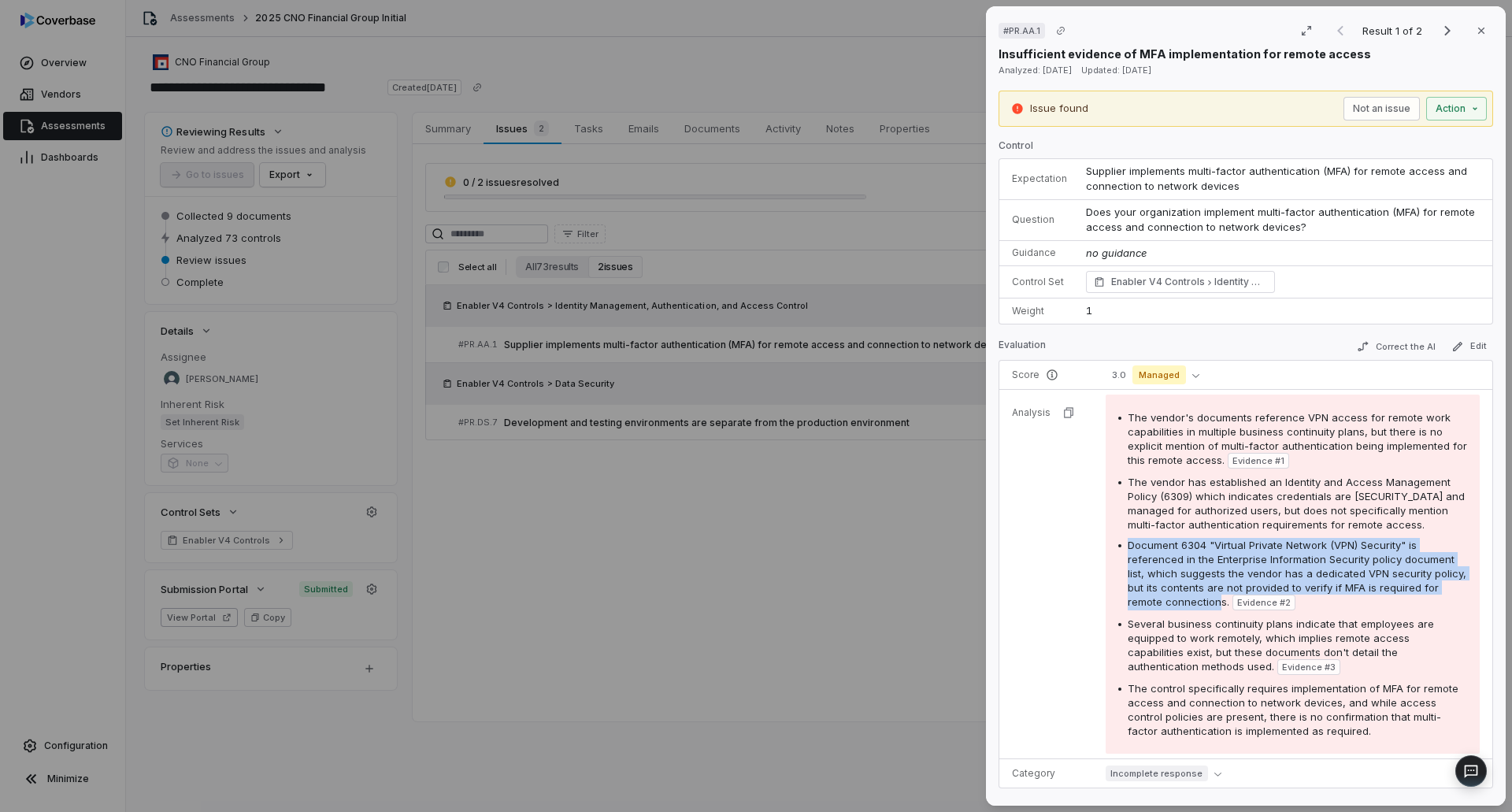
drag, startPoint x: 1130, startPoint y: 542, endPoint x: 1235, endPoint y: 598, distance: 119.0
click at [1235, 598] on span "Document 6304 "Virtual Private Network (VPN) Security" is referenced in the Ent…" at bounding box center [1296, 573] width 339 height 69
copy span "Document 6304 "Virtual Private Network (VPN) Security" is referenced in the Ent…"
click at [1346, 102] on button "Not an issue" at bounding box center [1381, 108] width 76 height 23
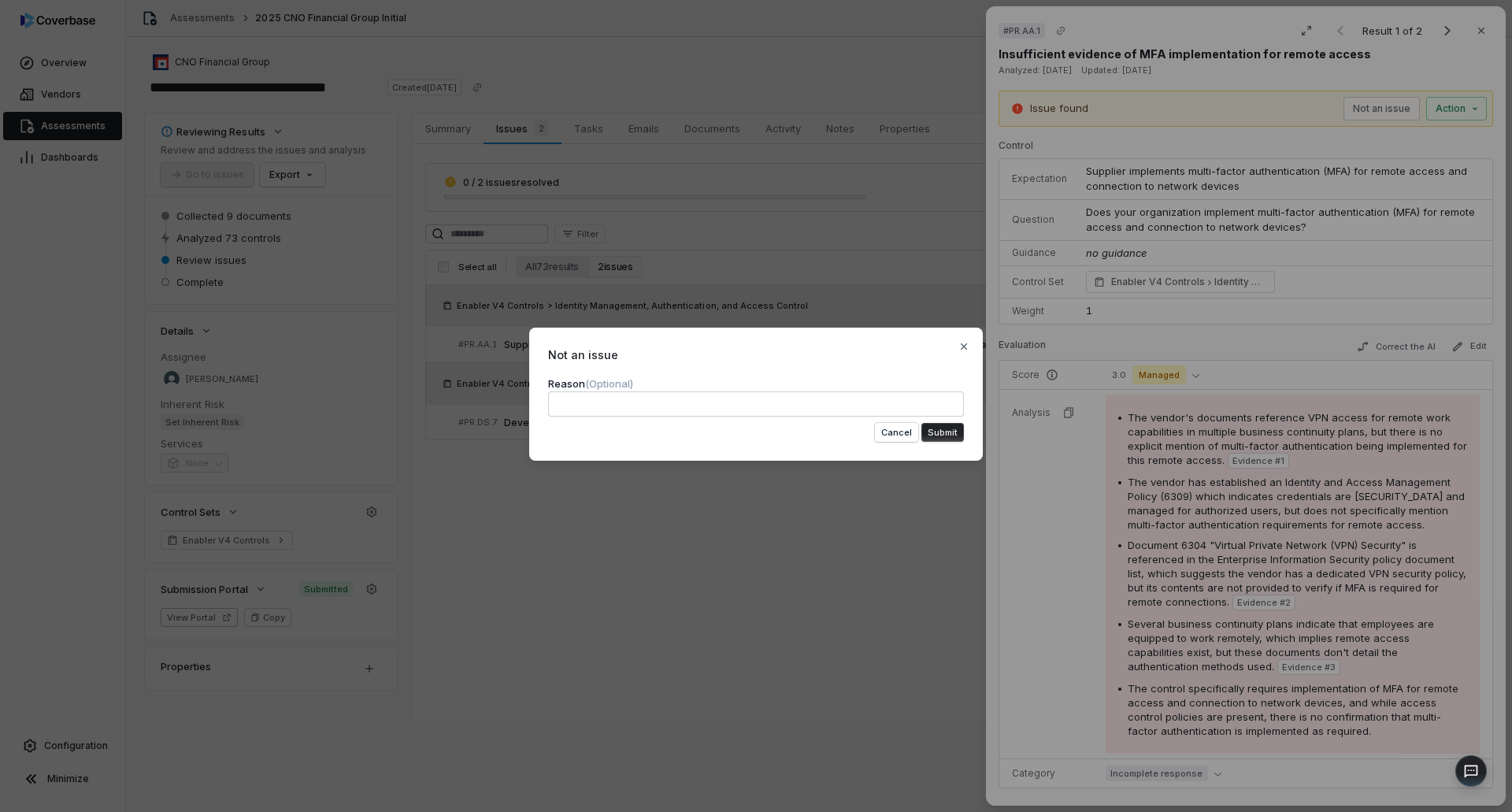
click at [680, 402] on textarea at bounding box center [756, 404] width 416 height 25
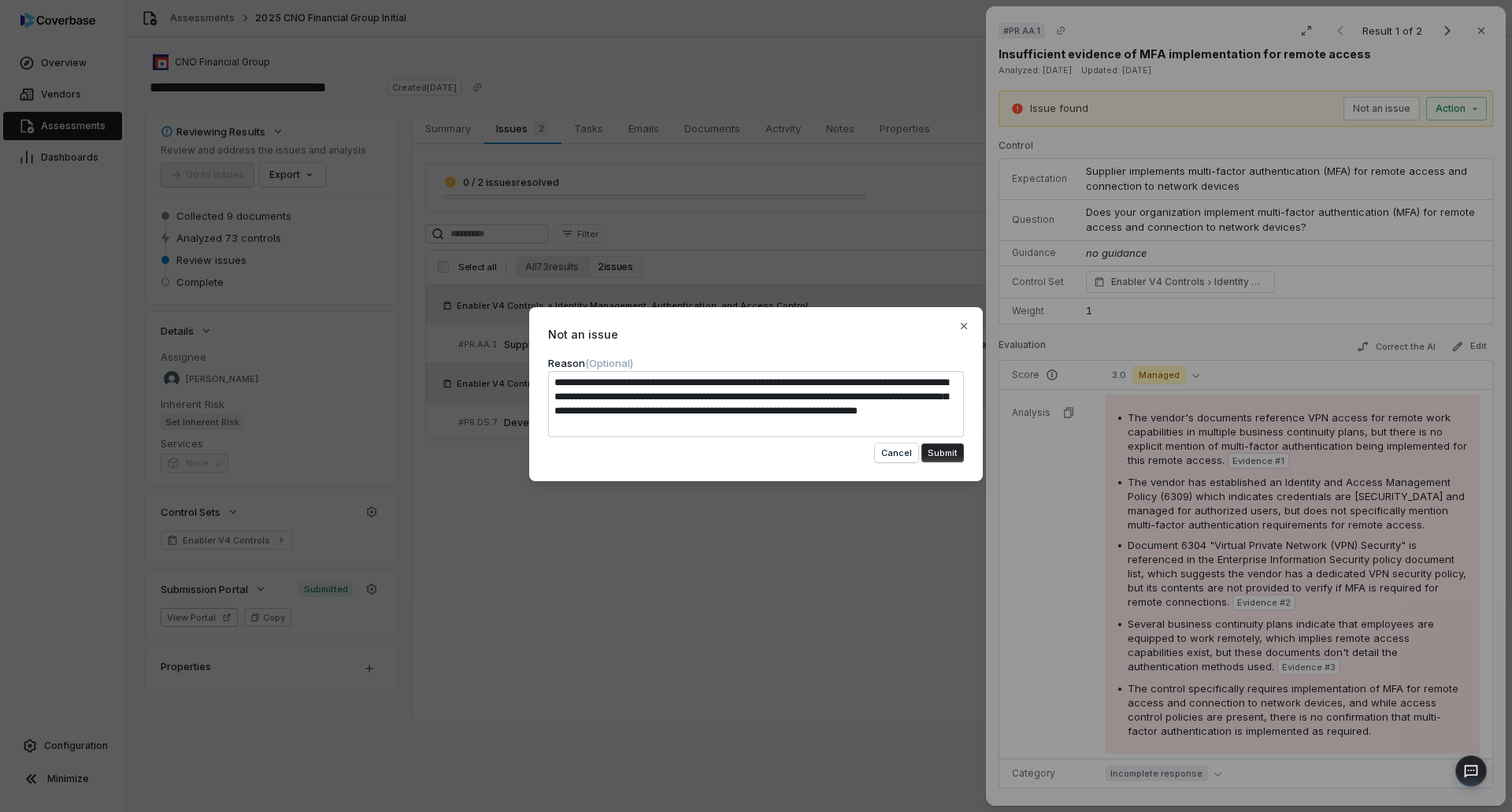
drag, startPoint x: 735, startPoint y: 408, endPoint x: 742, endPoint y: 431, distance: 24.0
click at [742, 431] on textarea "**********" at bounding box center [756, 404] width 416 height 66
click at [940, 446] on button "Submit" at bounding box center [943, 453] width 43 height 19
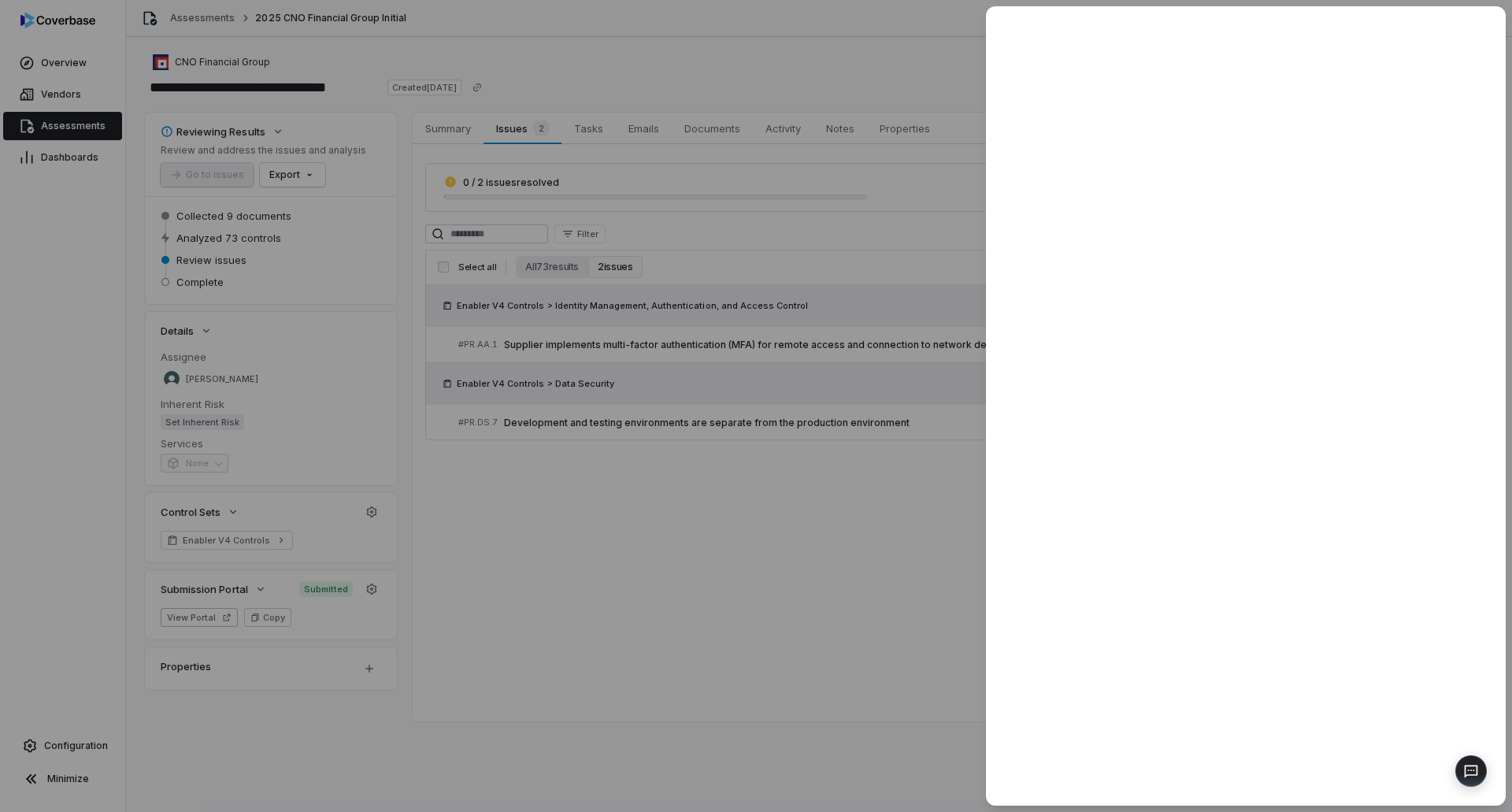
click at [774, 577] on div at bounding box center [756, 406] width 1512 height 812
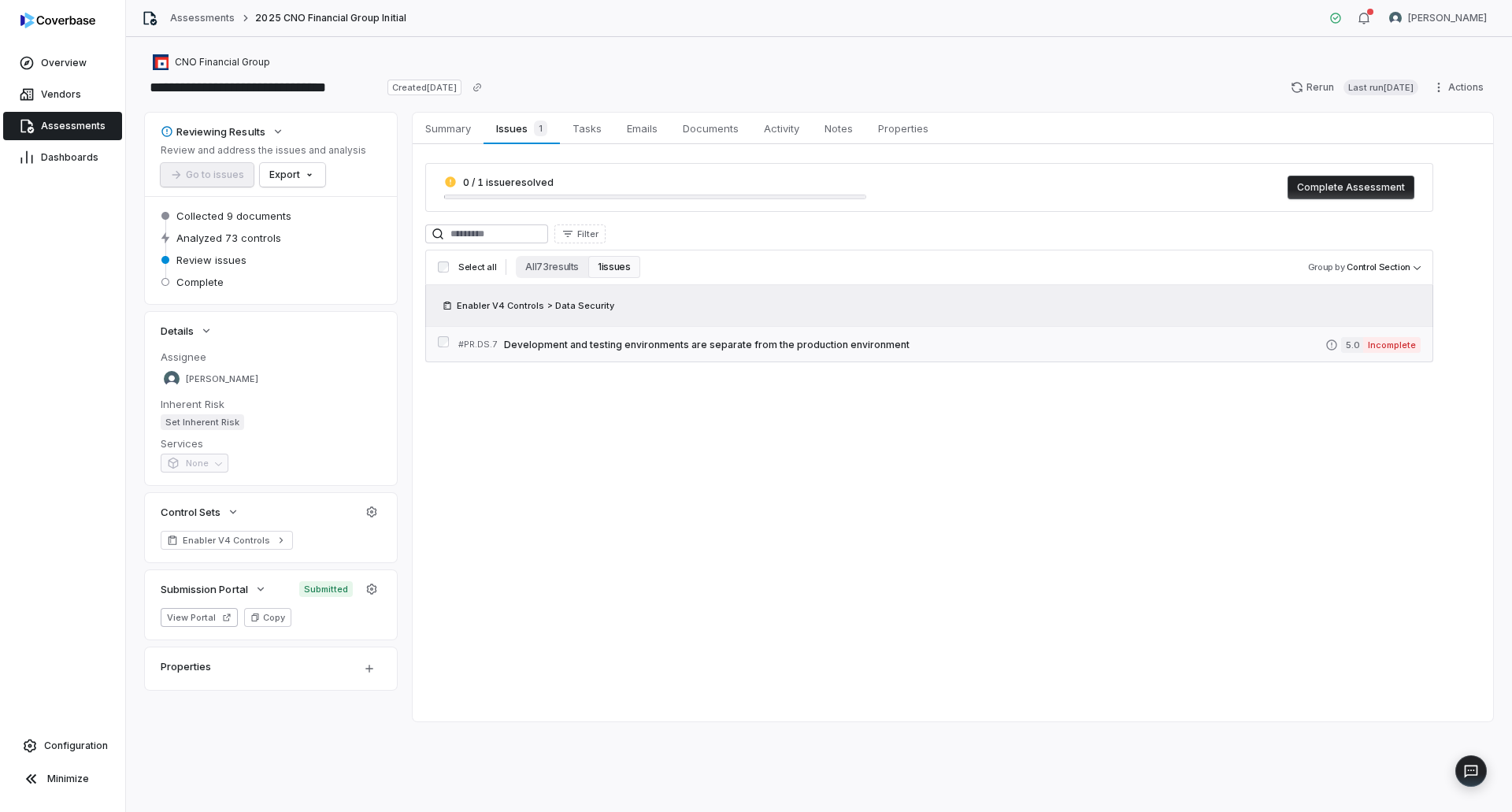
click at [649, 350] on span "Development and testing environments are separate from the production environme…" at bounding box center [914, 345] width 821 height 13
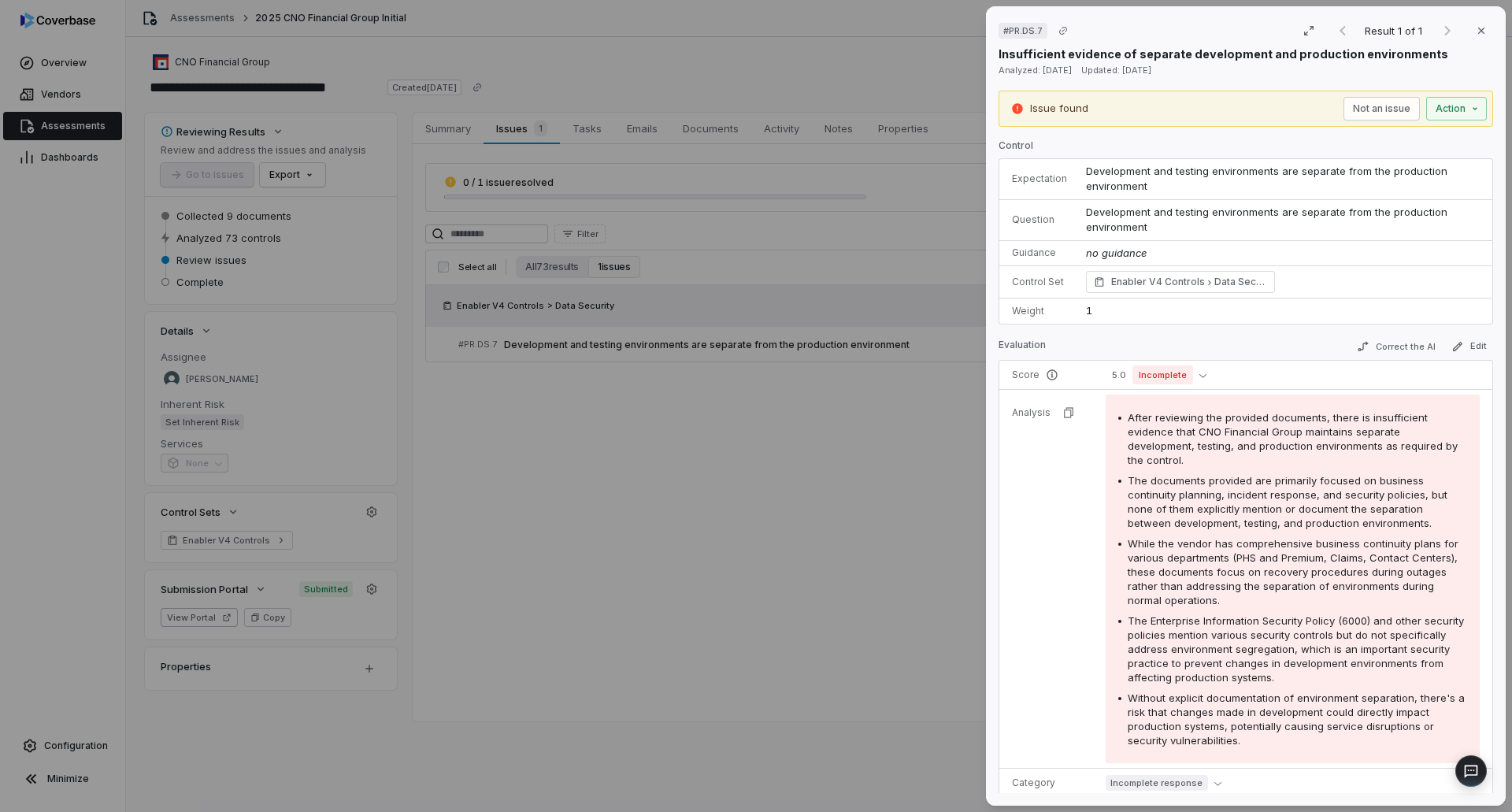
click at [748, 533] on div "# PR.DS.7 Result 1 of 1 Close Insufficient evidence of separate development and…" at bounding box center [756, 406] width 1512 height 812
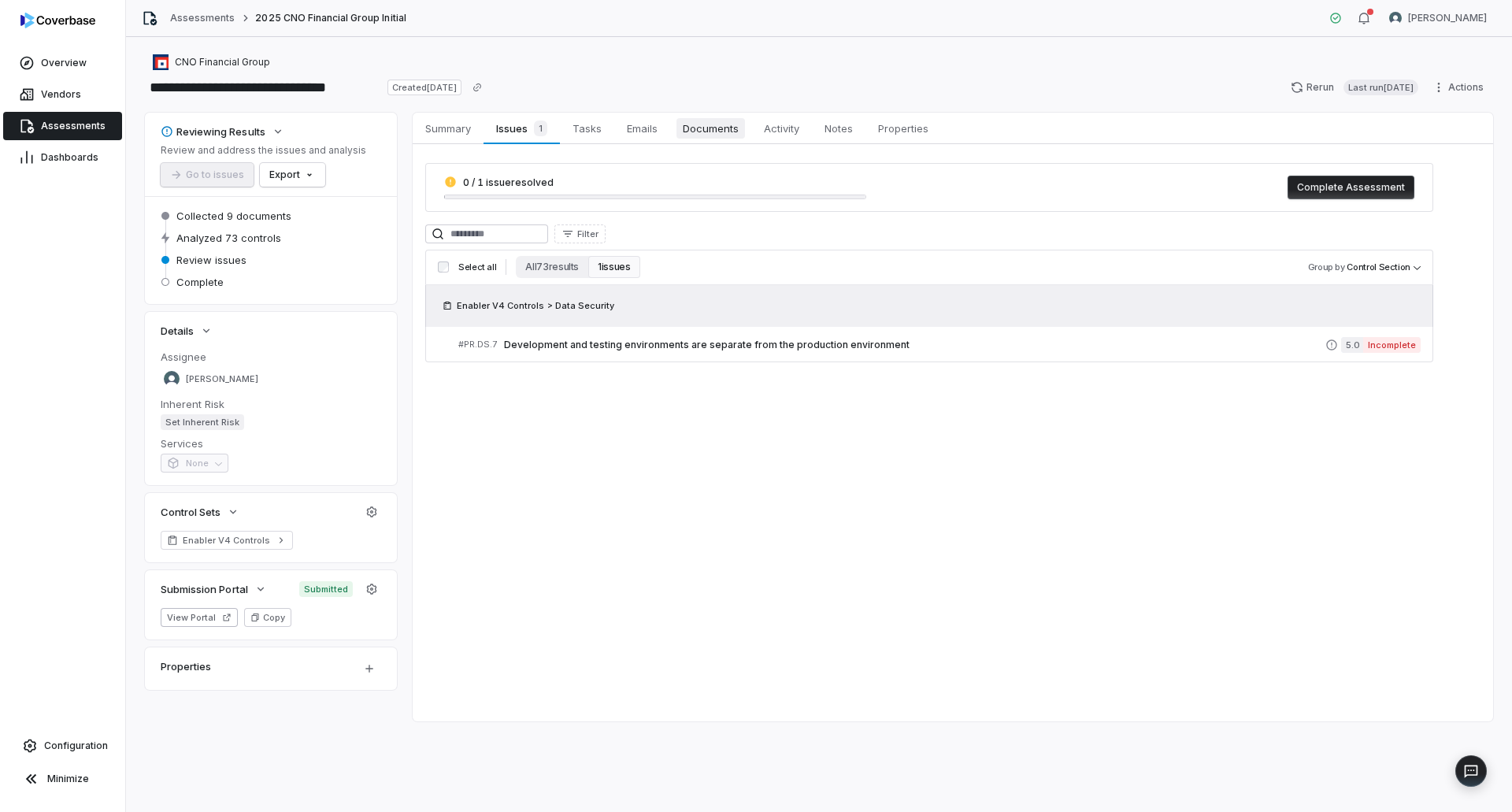
click at [715, 129] on span "Documents" at bounding box center [710, 128] width 68 height 20
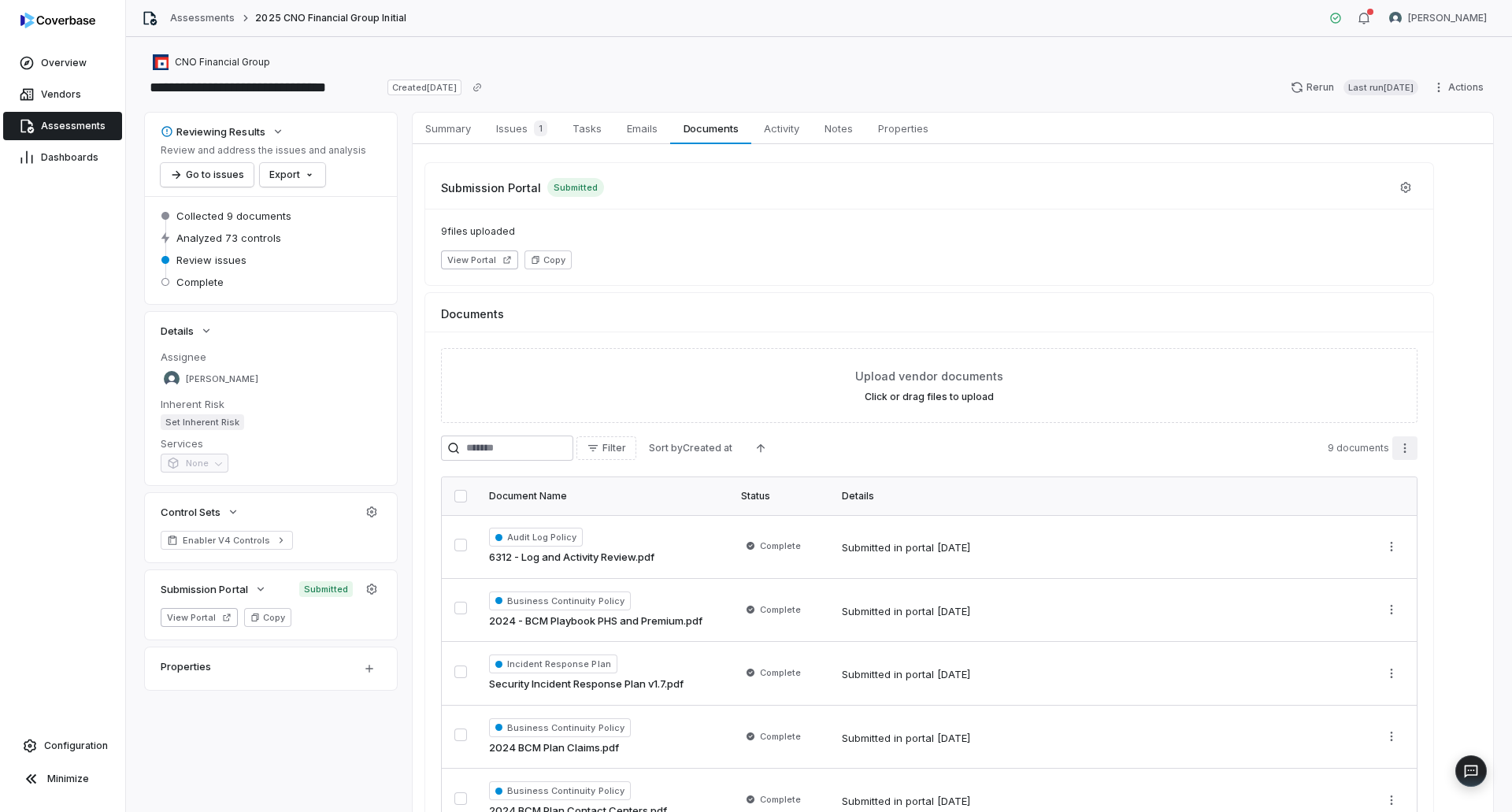
click at [1409, 445] on html "**********" at bounding box center [756, 406] width 1512 height 812
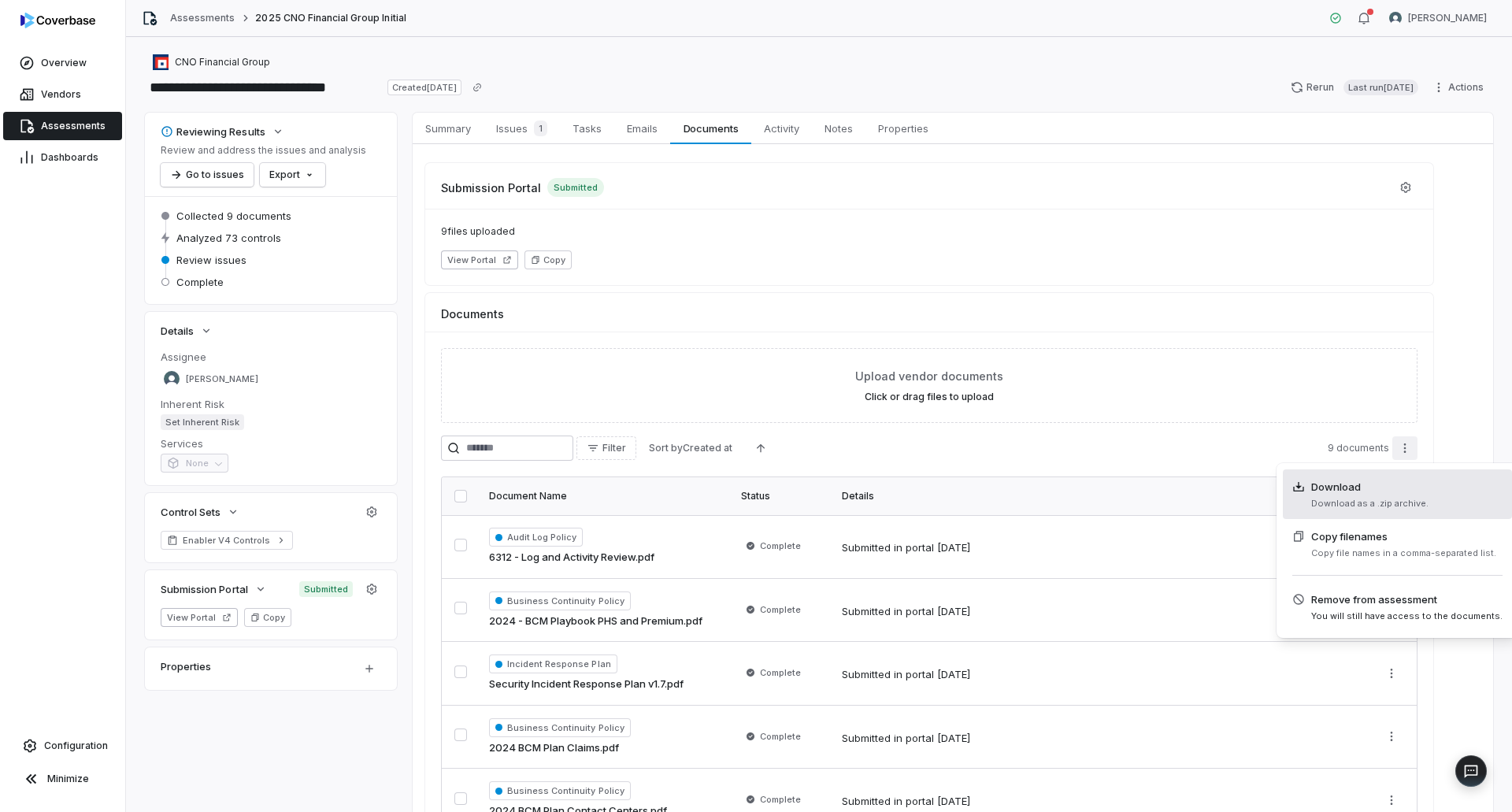
click at [1358, 496] on span "Download Download as a .zip archive." at bounding box center [1360, 494] width 136 height 31
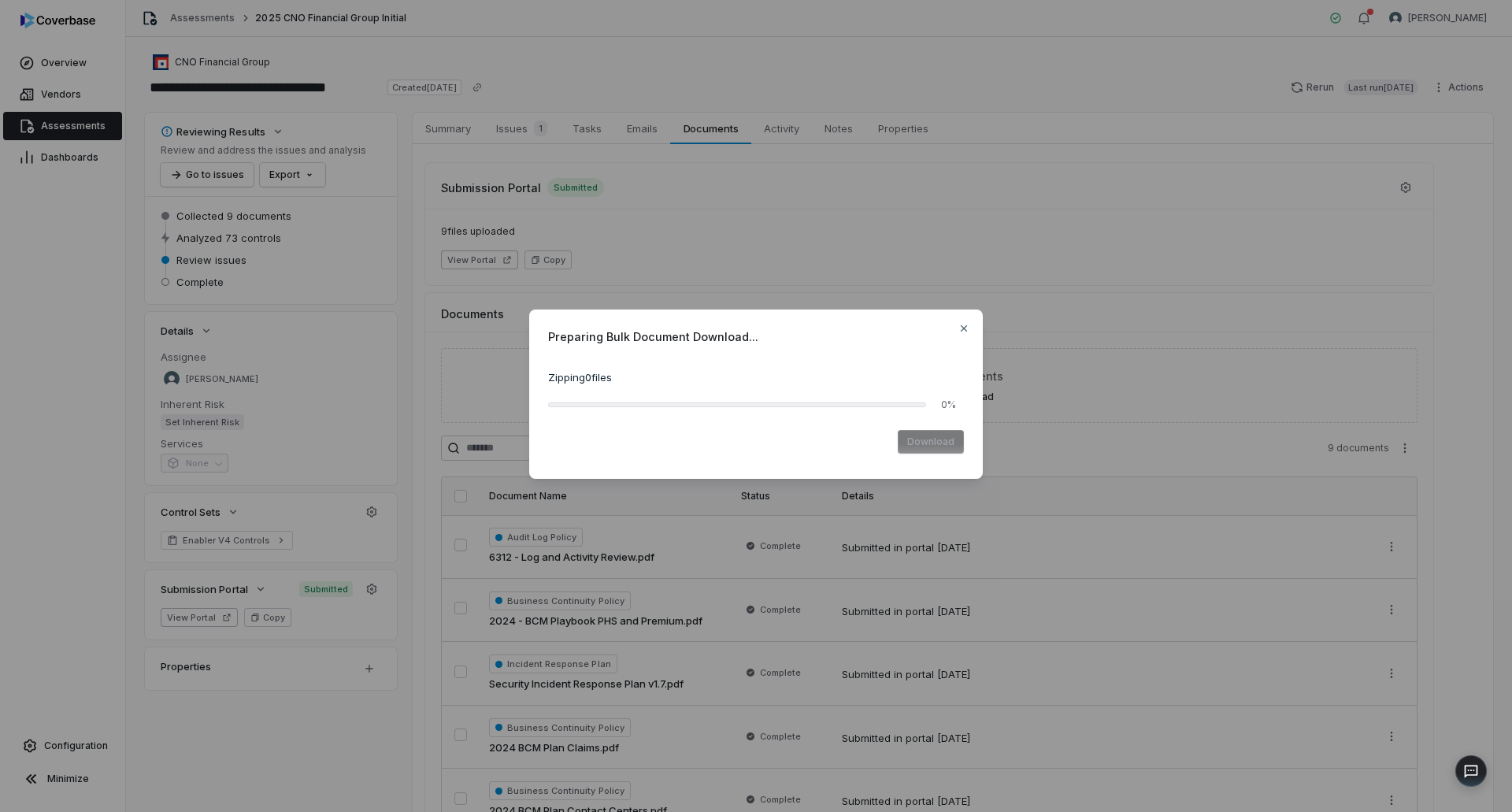
click at [511, 131] on div "Preparing Bulk Document Download... Zipping 0 files 0% Download Close" at bounding box center [756, 406] width 1512 height 812
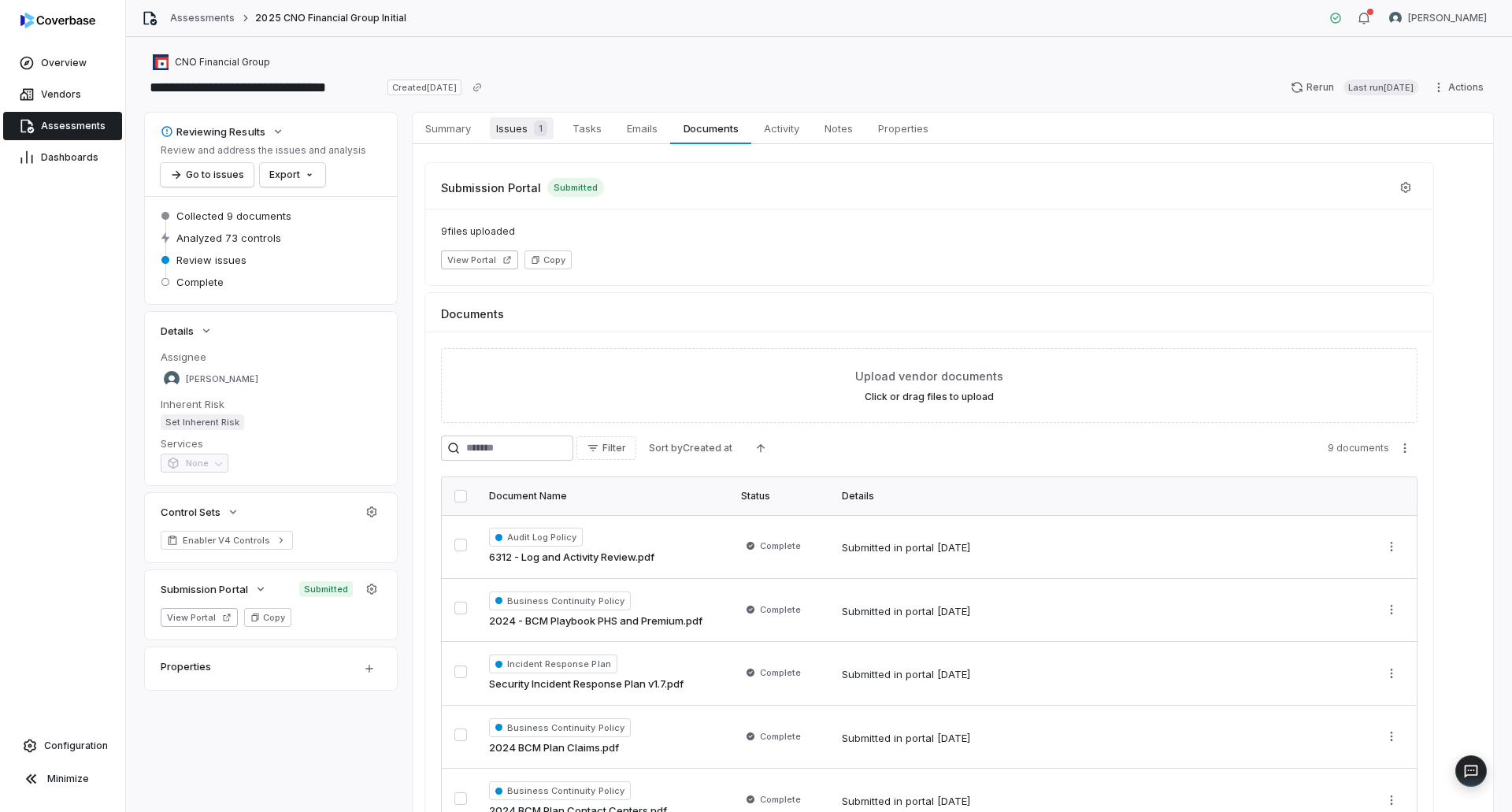
click at [511, 129] on span "Issues 1" at bounding box center [521, 128] width 64 height 22
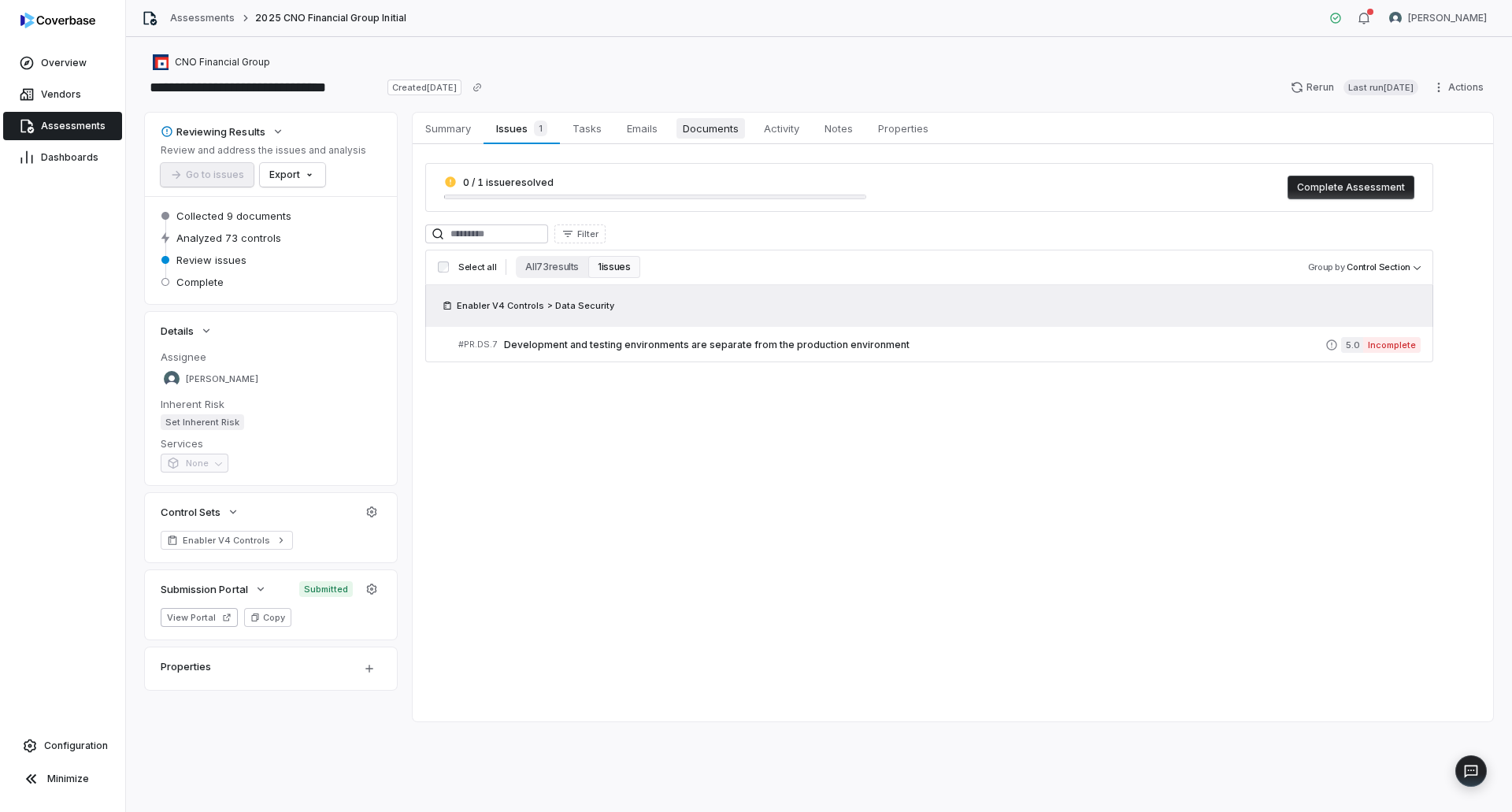
click at [717, 130] on span "Documents" at bounding box center [710, 128] width 68 height 20
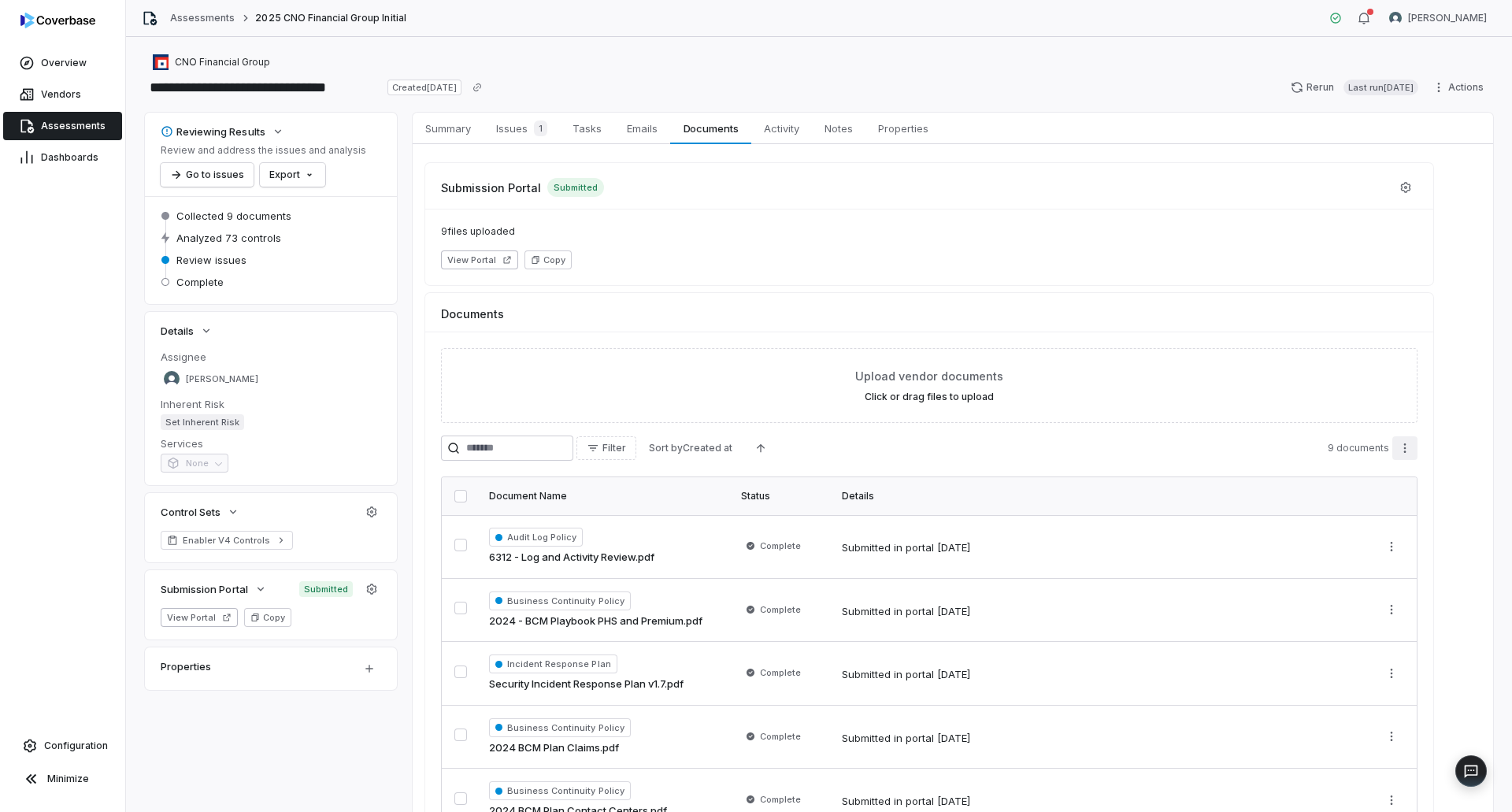
click at [1411, 452] on html "**********" at bounding box center [756, 406] width 1512 height 812
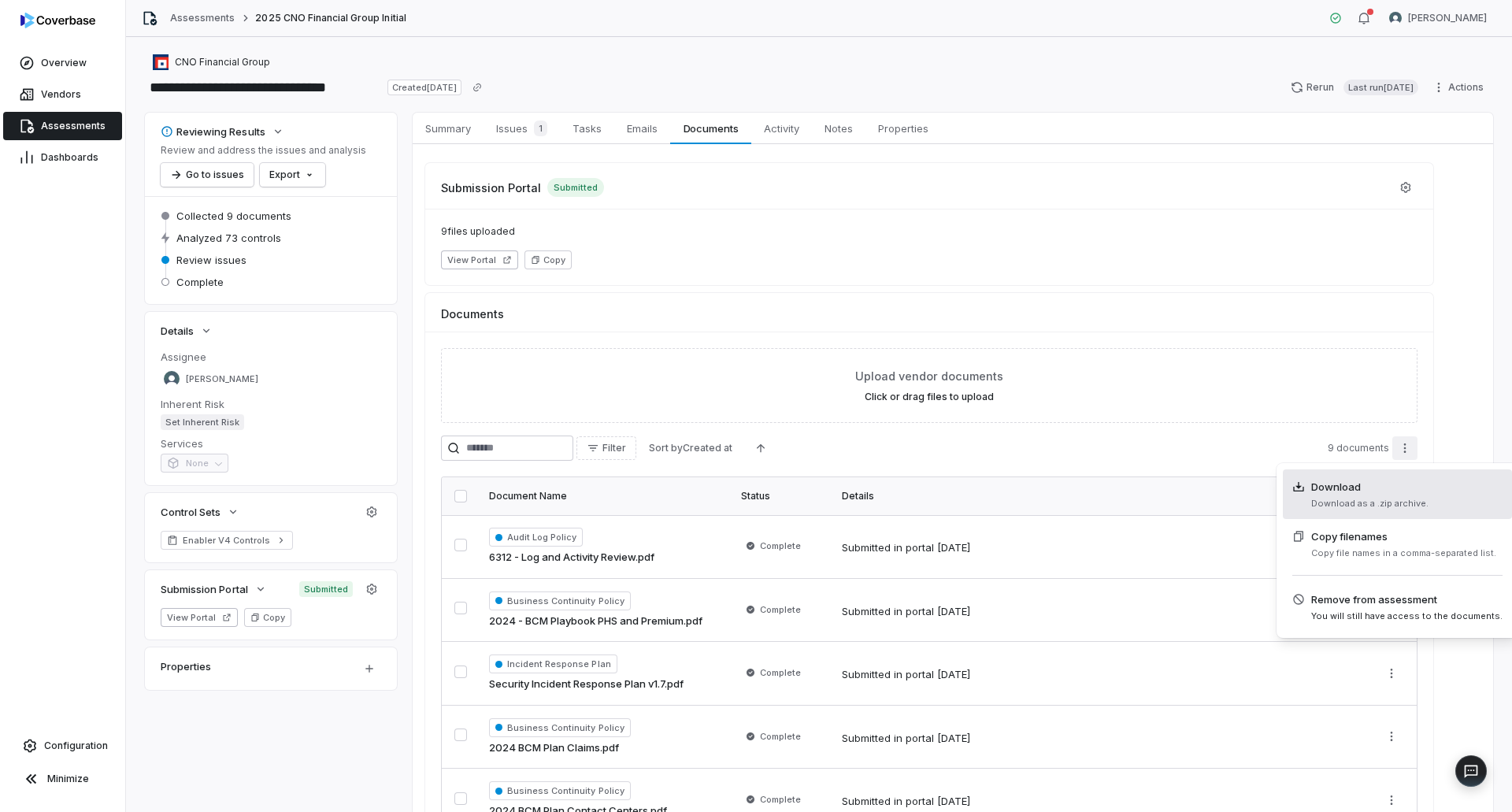
click at [1371, 498] on span "Download as a .zip archive." at bounding box center [1370, 503] width 117 height 12
